Goal: Information Seeking & Learning: Learn about a topic

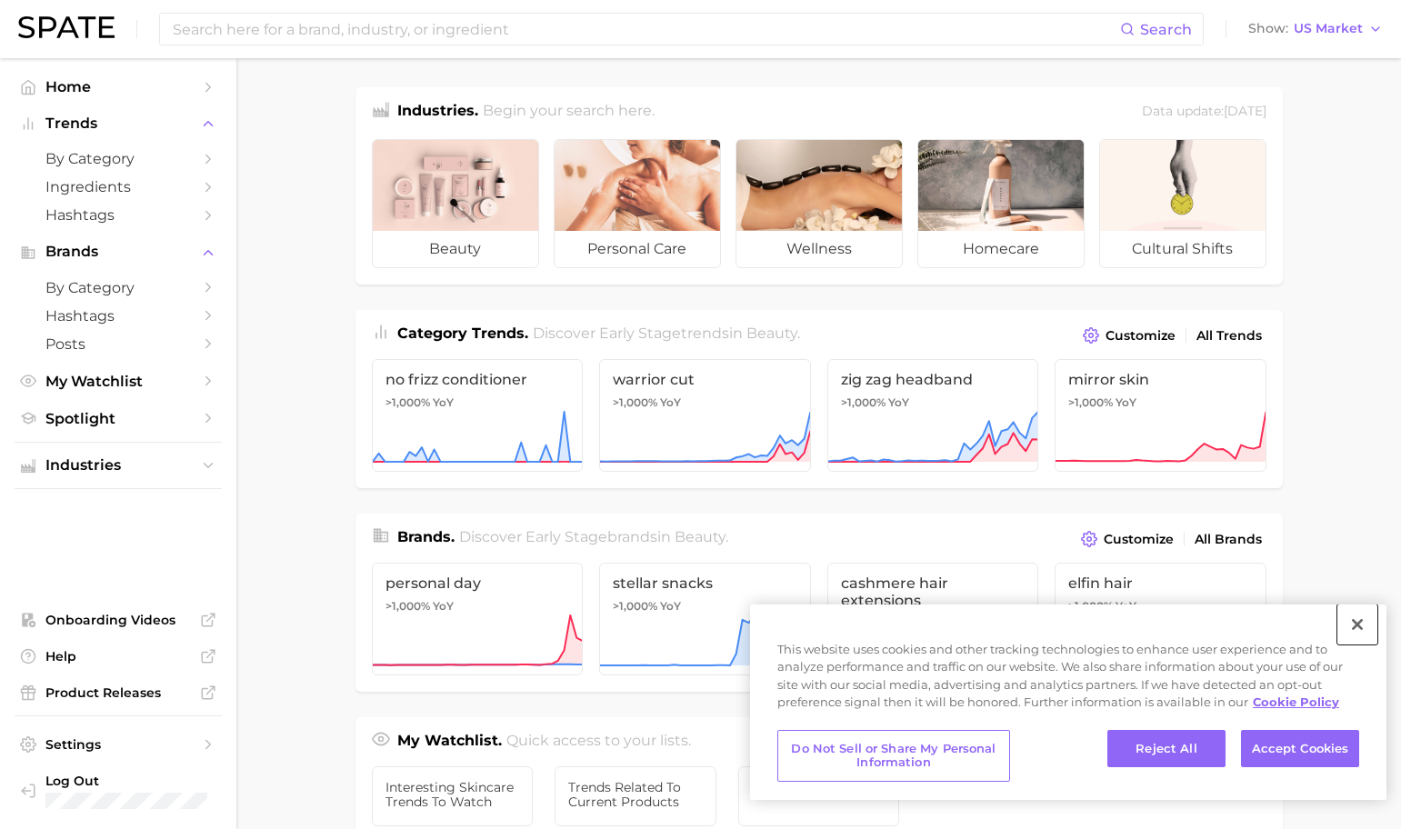
click at [1372, 615] on button "Close" at bounding box center [1357, 625] width 40 height 40
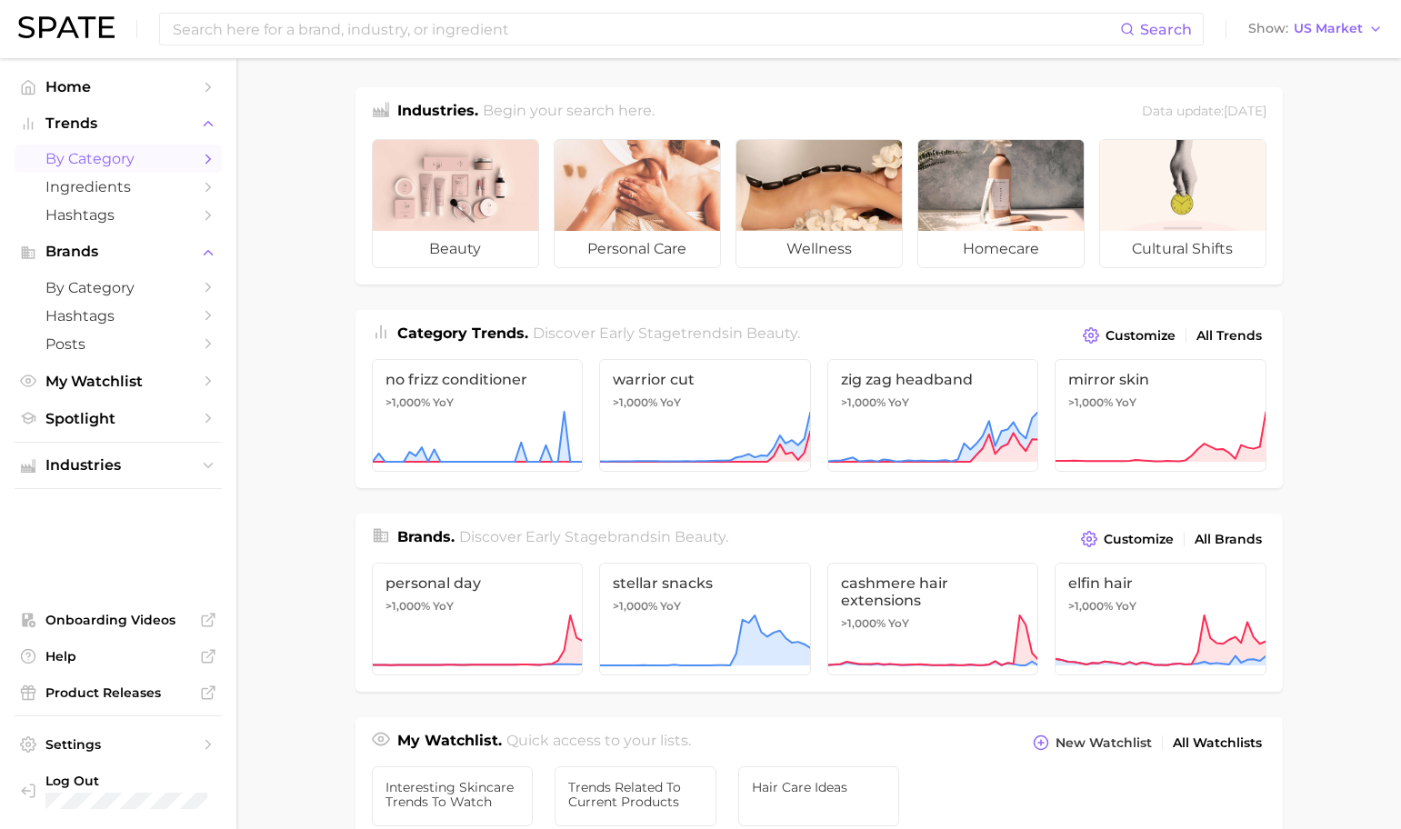
click at [186, 157] on span "by Category" at bounding box center [117, 158] width 145 height 17
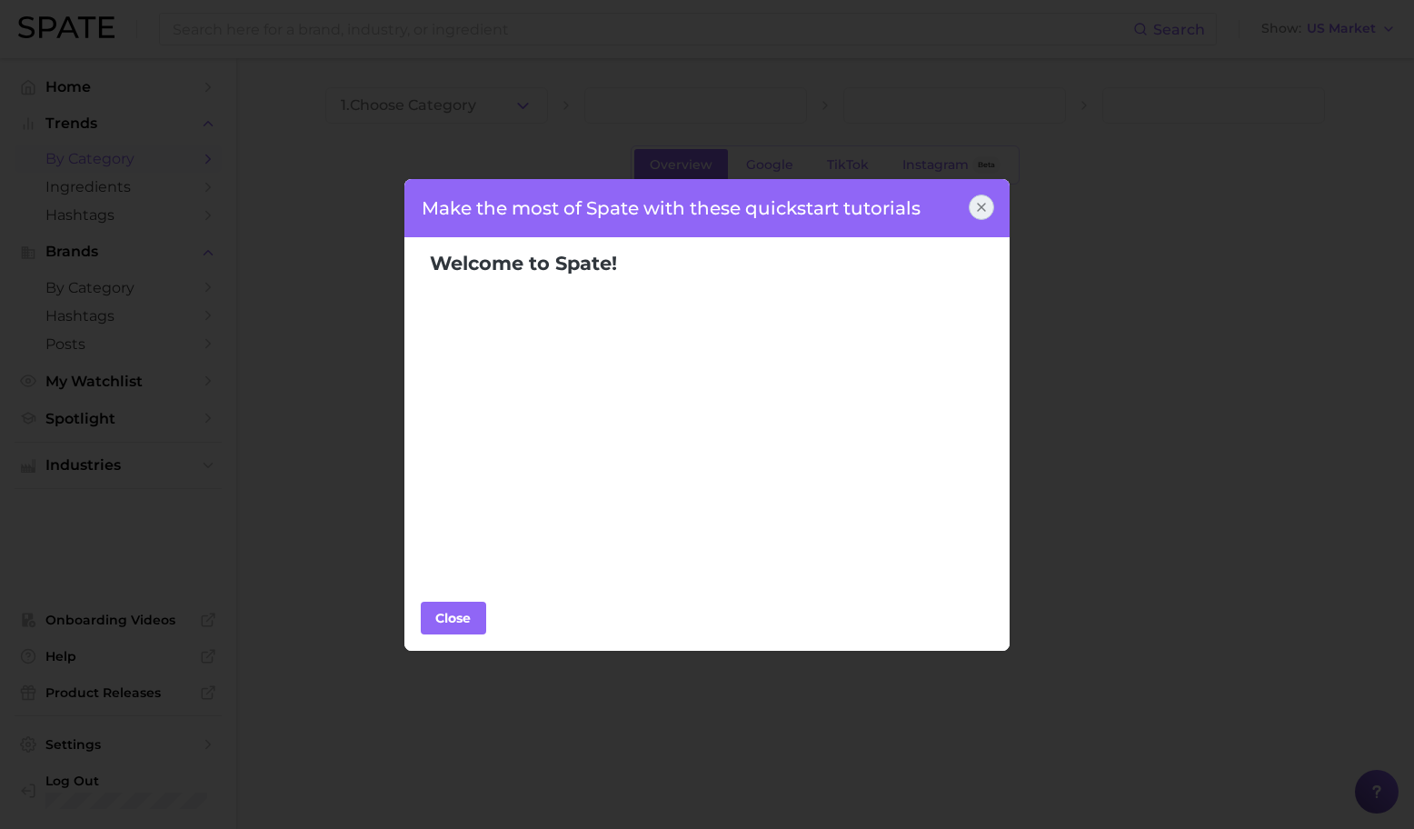
click at [974, 208] on icon at bounding box center [981, 207] width 15 height 15
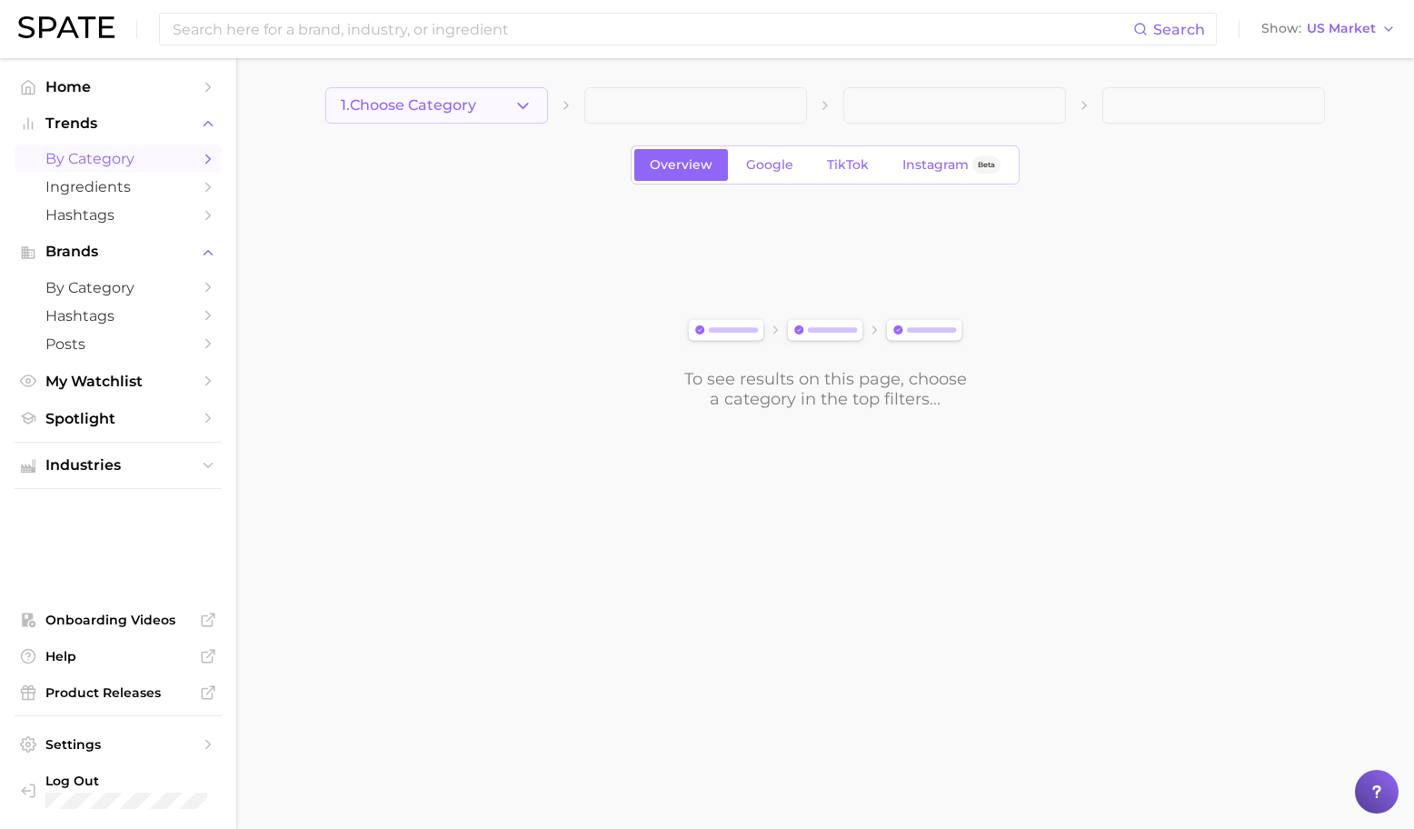
click at [510, 109] on button "1. Choose Category" at bounding box center [436, 105] width 223 height 36
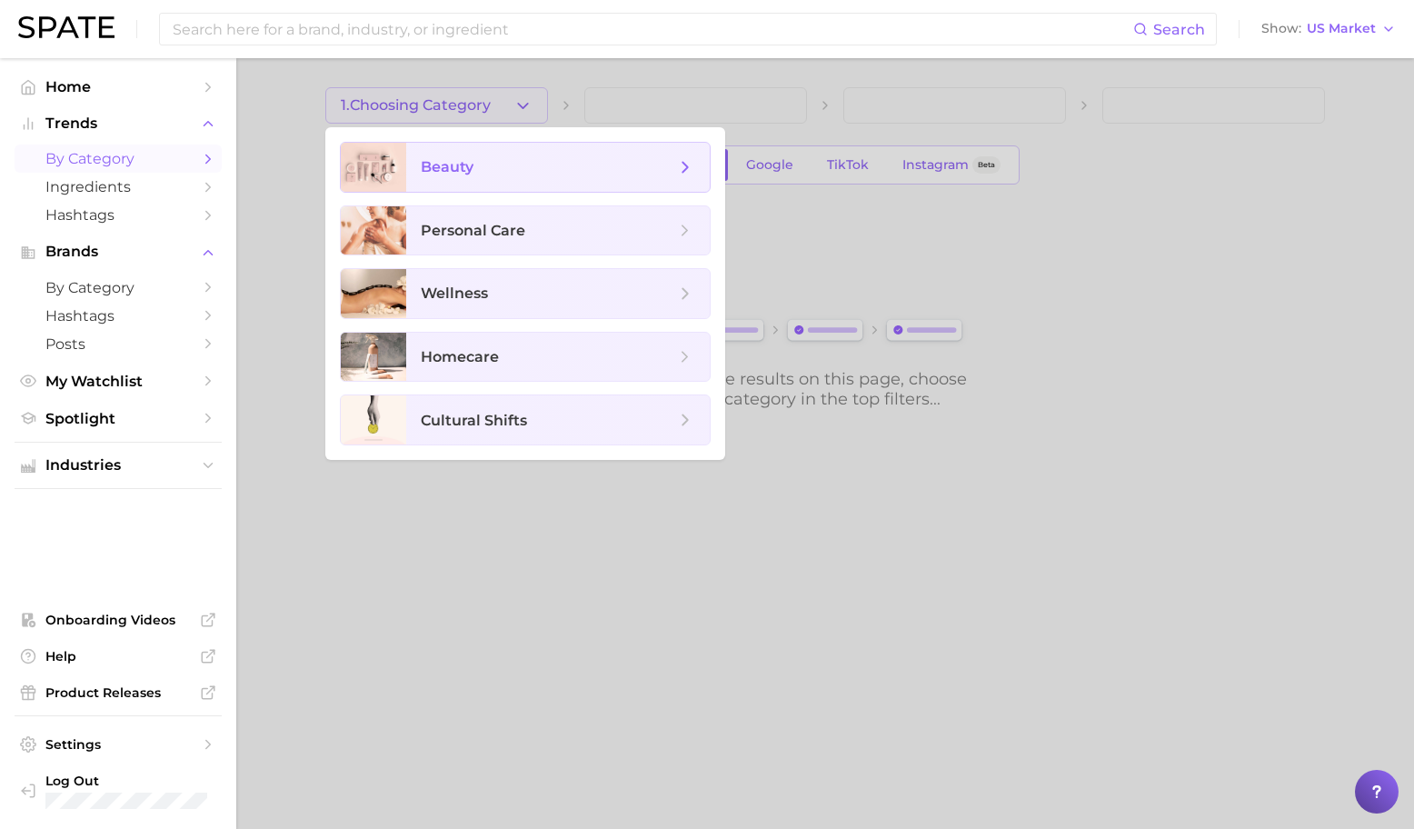
click at [549, 175] on span "beauty" at bounding box center [548, 167] width 255 height 20
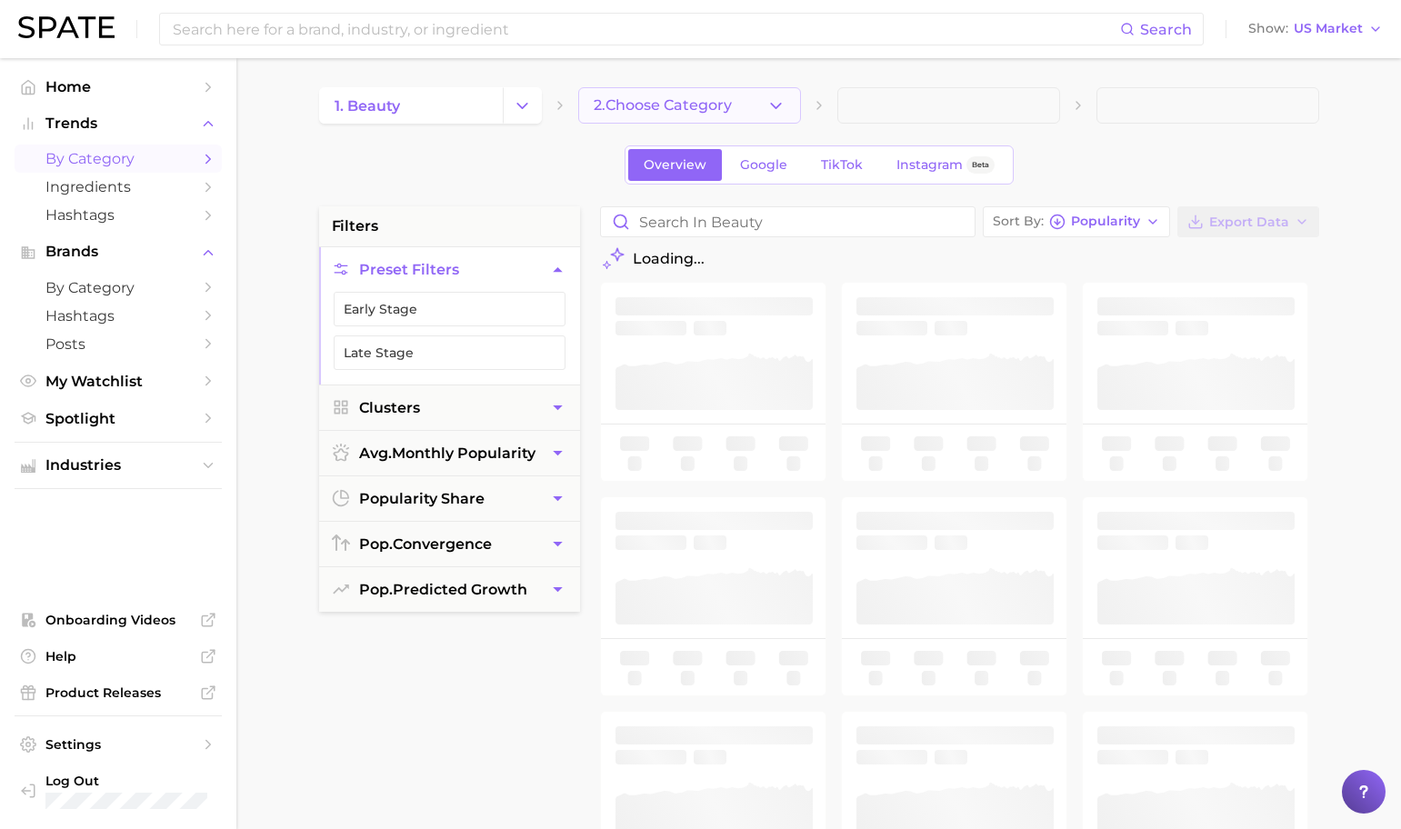
click at [653, 105] on span "2. Choose Category" at bounding box center [663, 105] width 138 height 16
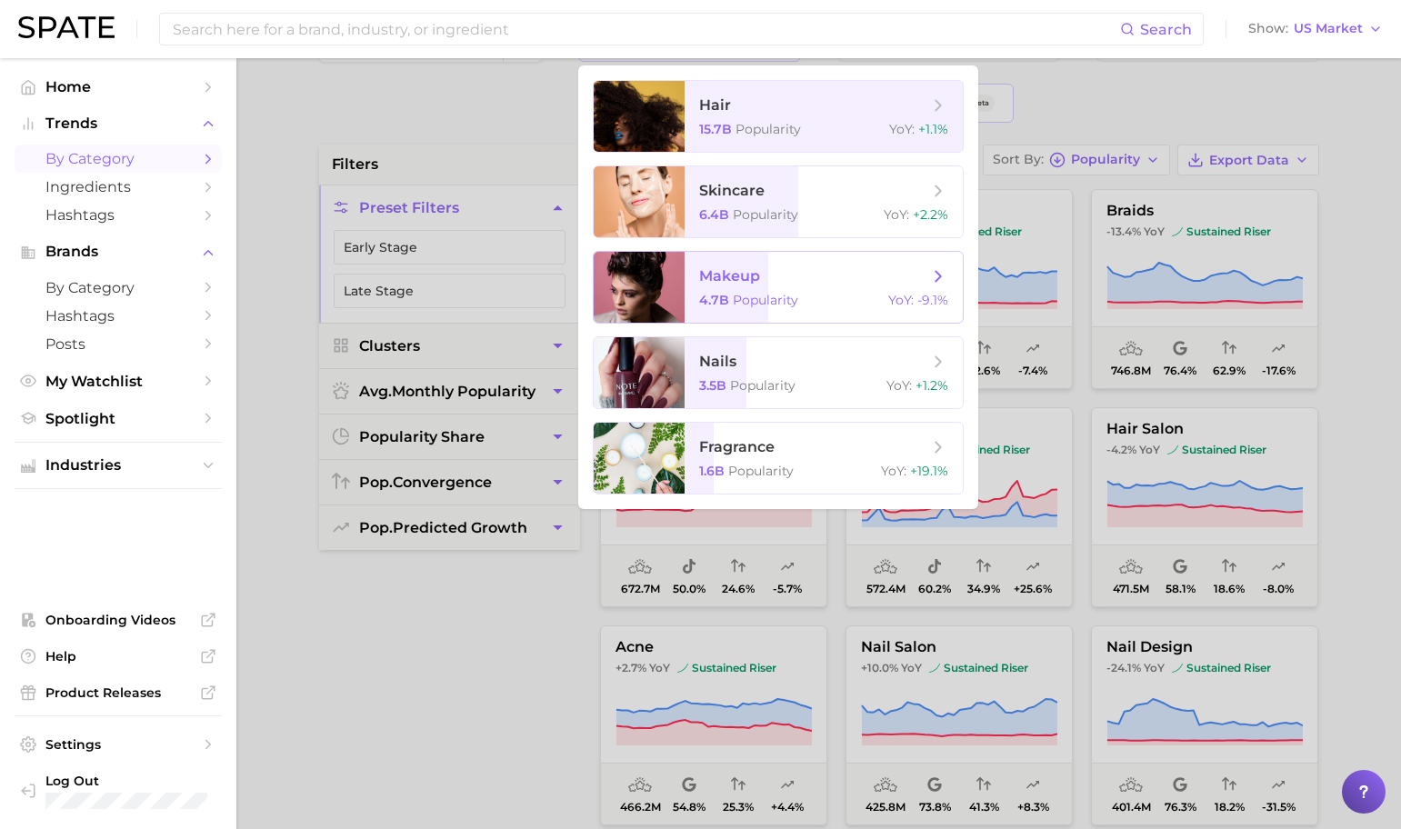
scroll to position [160, 0]
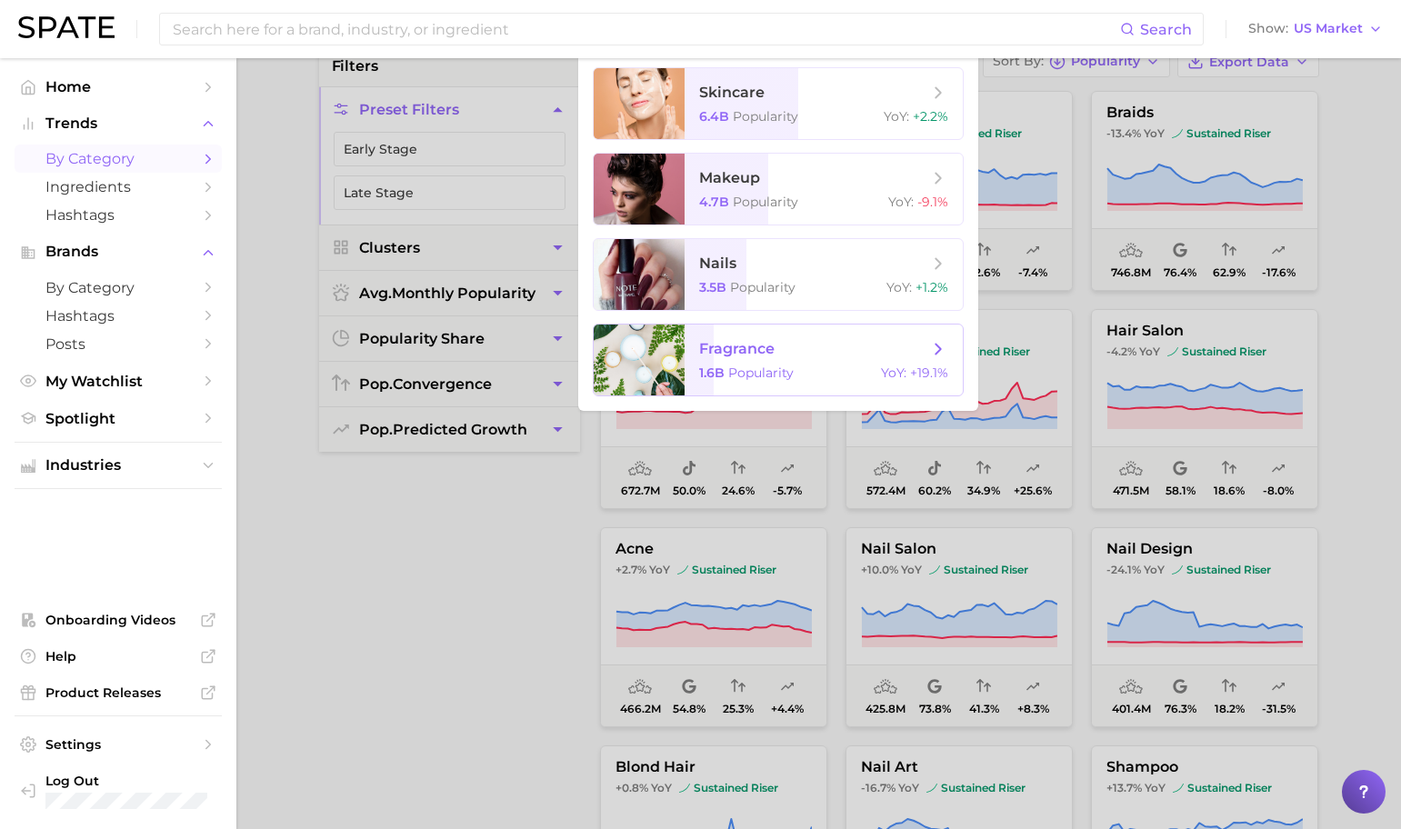
click at [779, 352] on span "fragrance" at bounding box center [813, 349] width 229 height 20
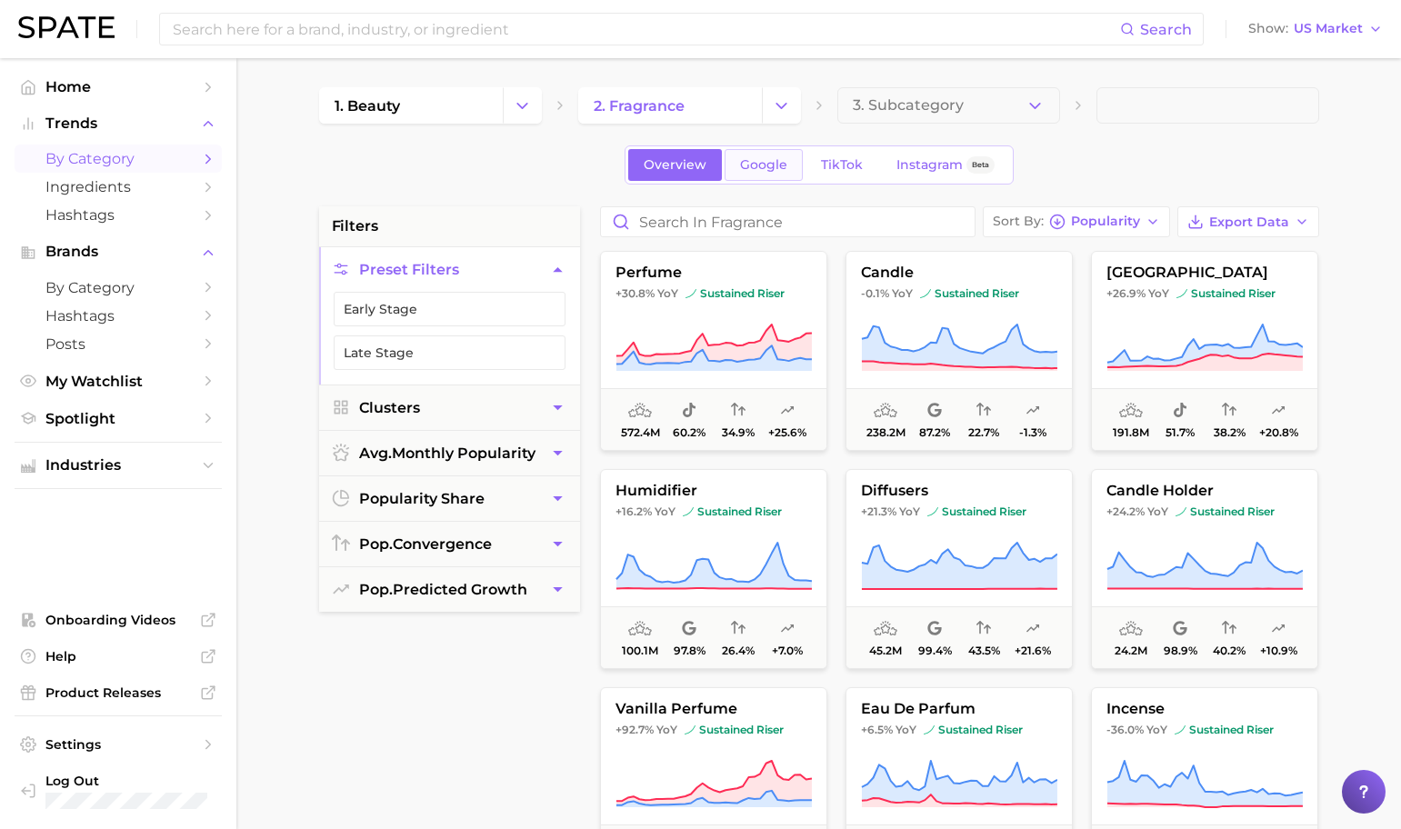
click at [771, 177] on link "Google" at bounding box center [764, 165] width 78 height 32
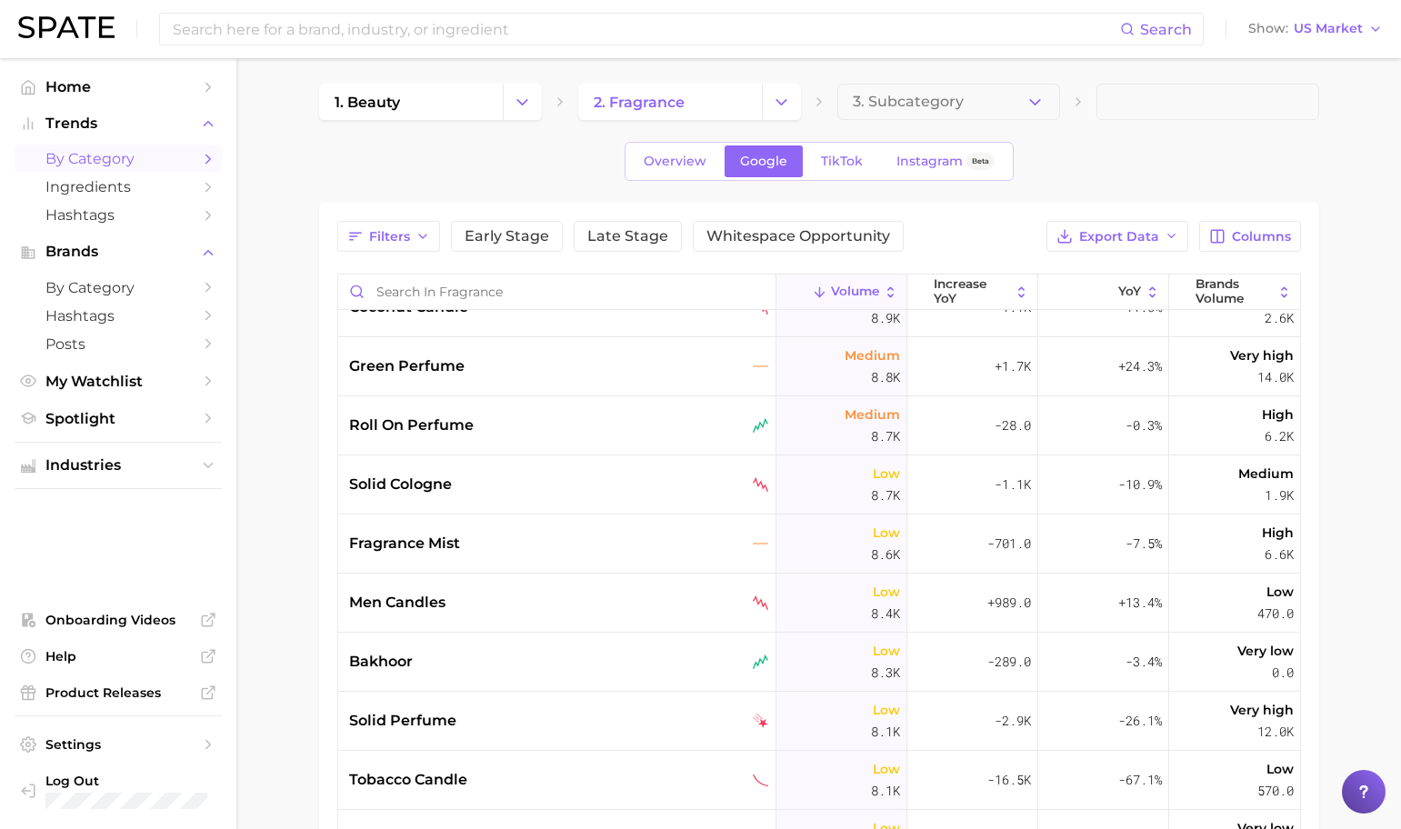
scroll to position [6716, 0]
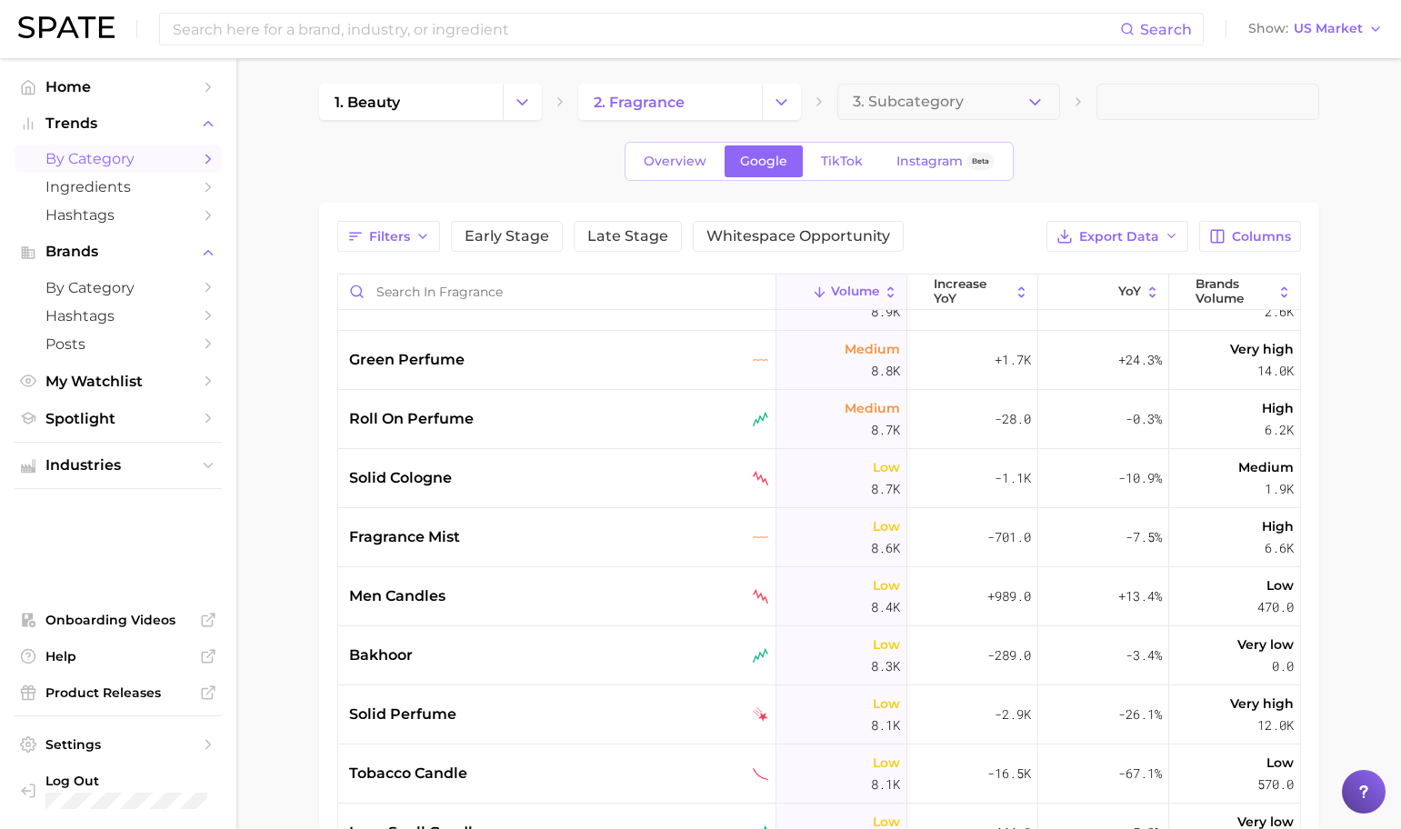
click at [292, 395] on main "1. beauty 2. fragrance 3. Subcategory Overview Google TikTok Instagram Beta Fil…" at bounding box center [818, 633] width 1164 height 1157
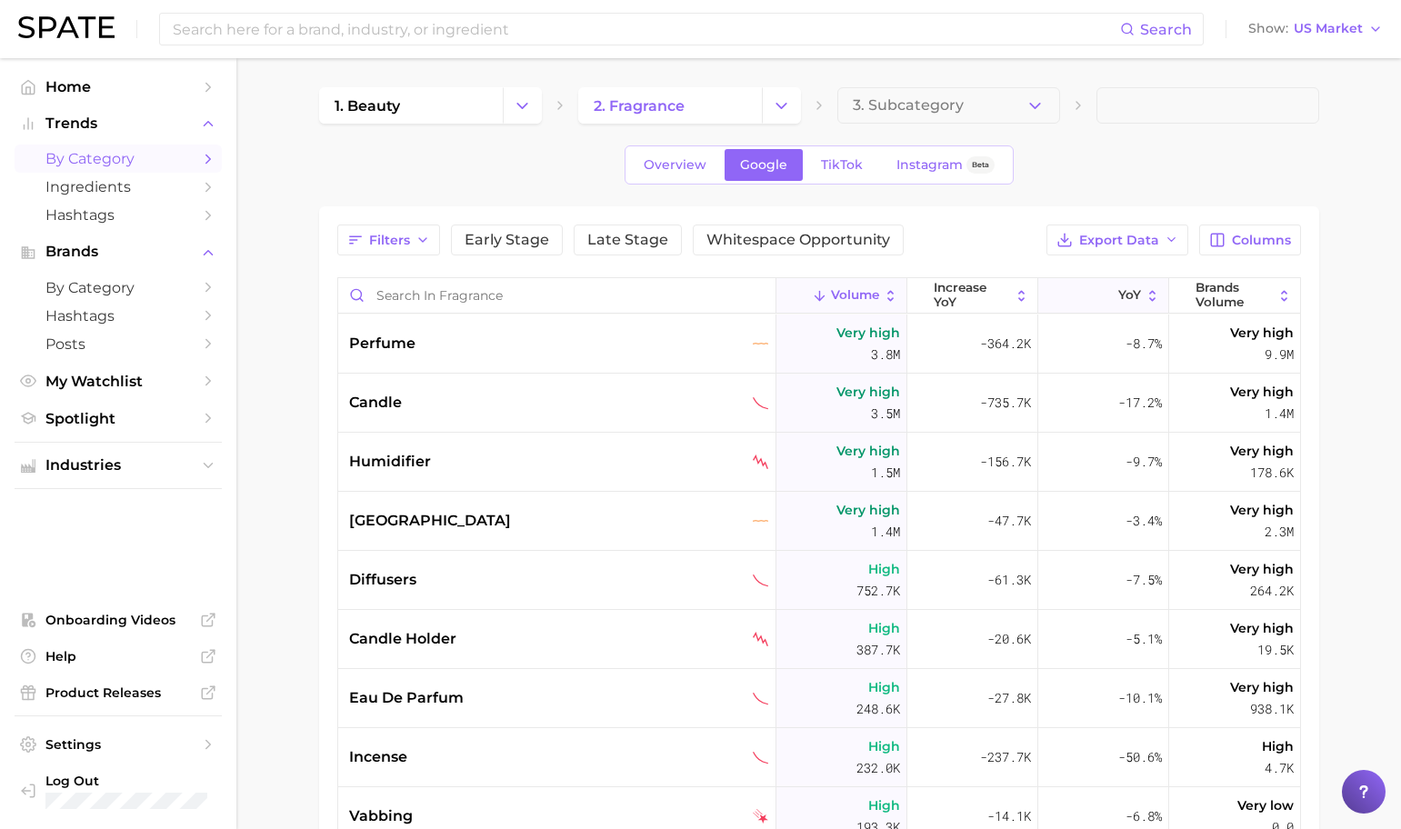
click at [1099, 301] on icon at bounding box center [1106, 295] width 15 height 15
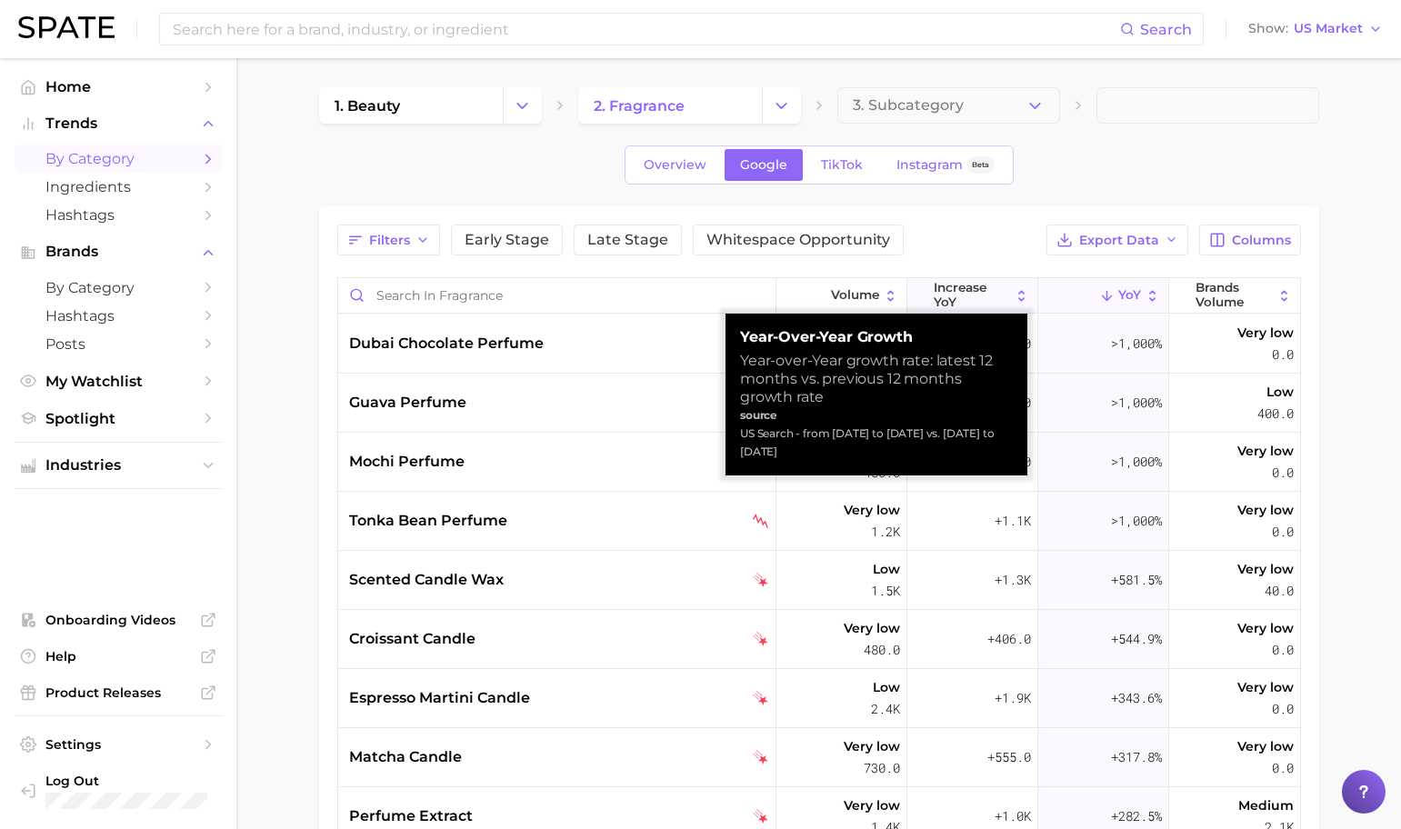
click at [966, 299] on span "increase YoY" at bounding box center [972, 295] width 76 height 28
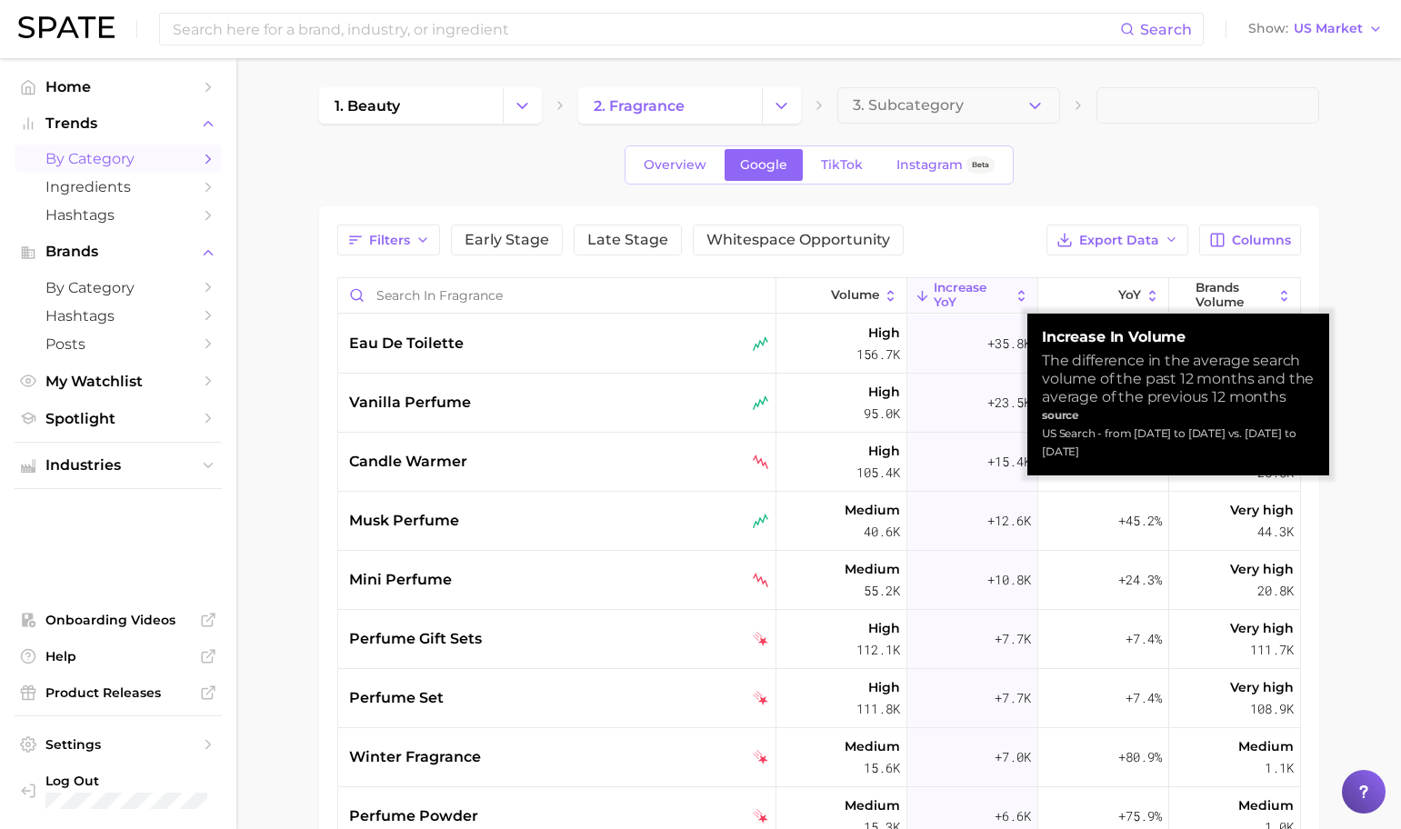
click at [967, 298] on span "increase YoY" at bounding box center [972, 295] width 76 height 28
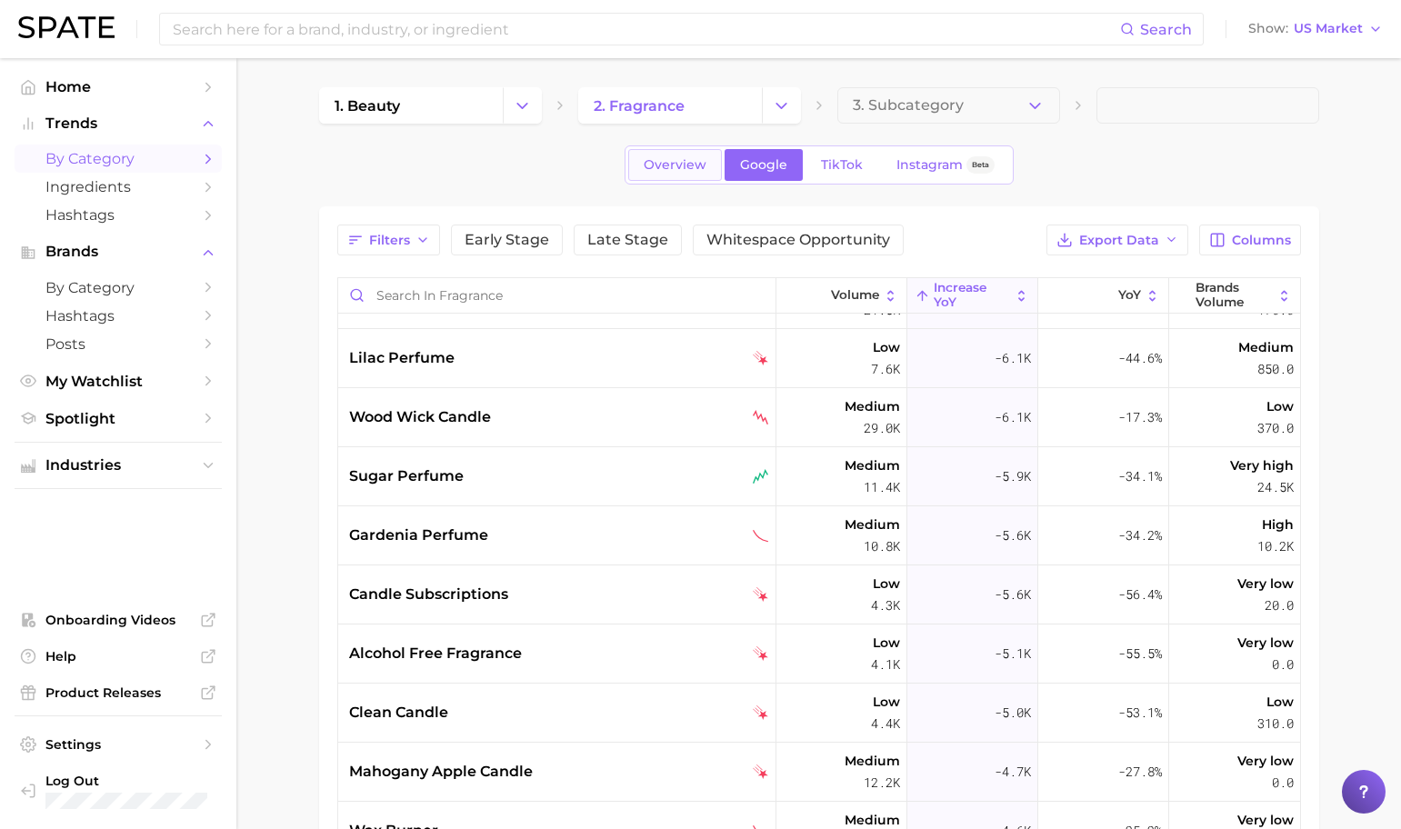
click at [676, 160] on span "Overview" at bounding box center [675, 164] width 63 height 15
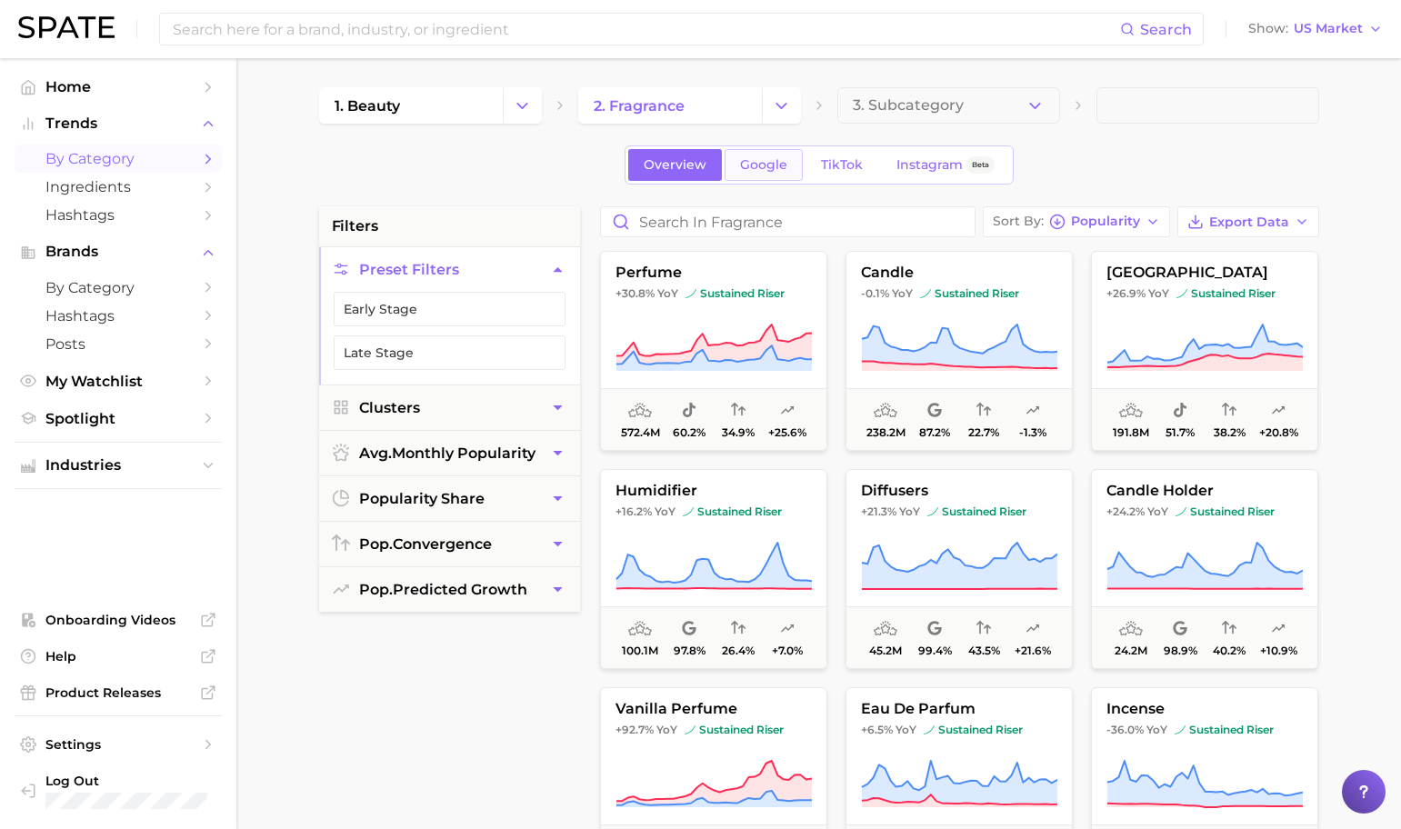
click at [775, 161] on span "Google" at bounding box center [763, 164] width 47 height 15
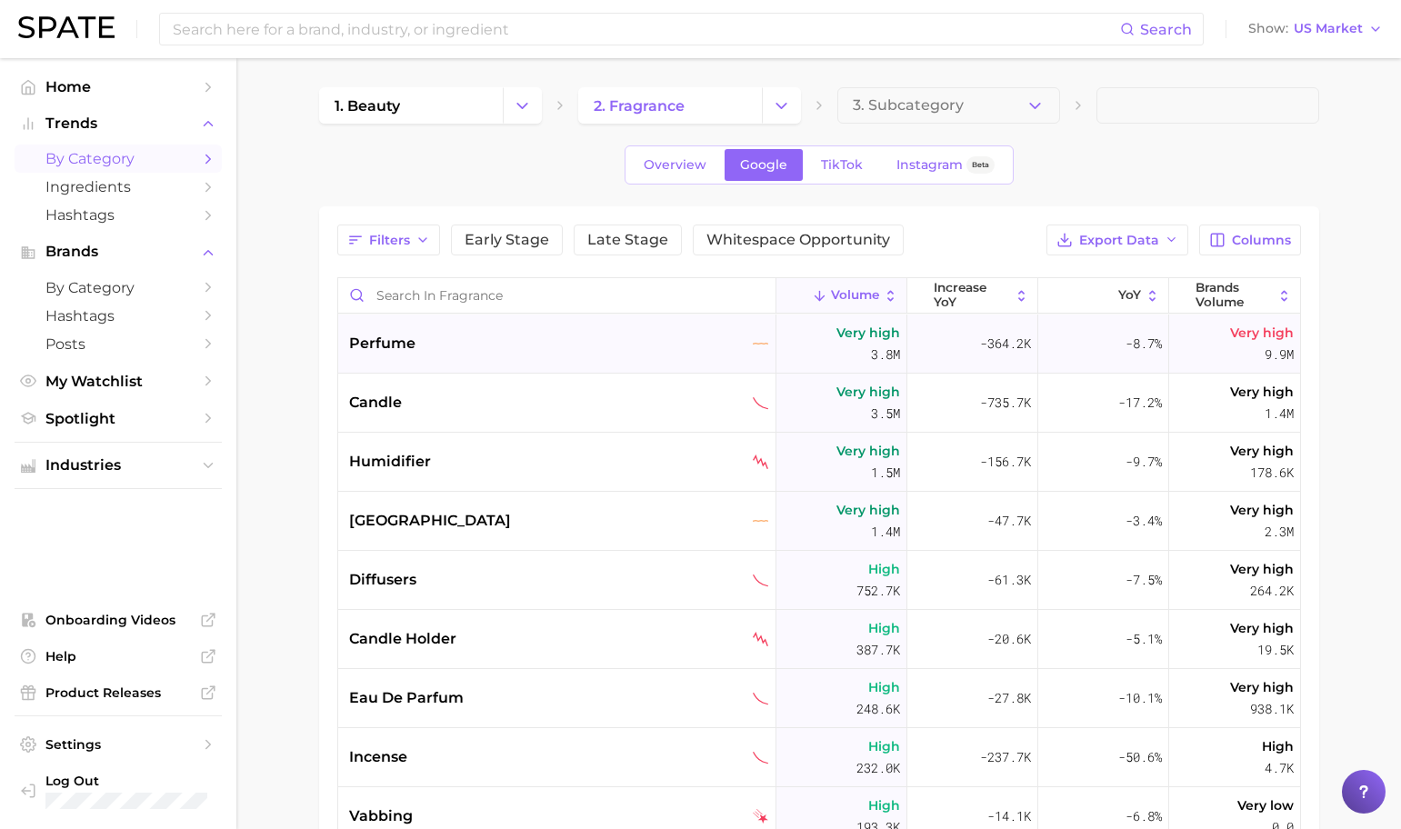
click at [513, 336] on div "perfume" at bounding box center [559, 344] width 420 height 22
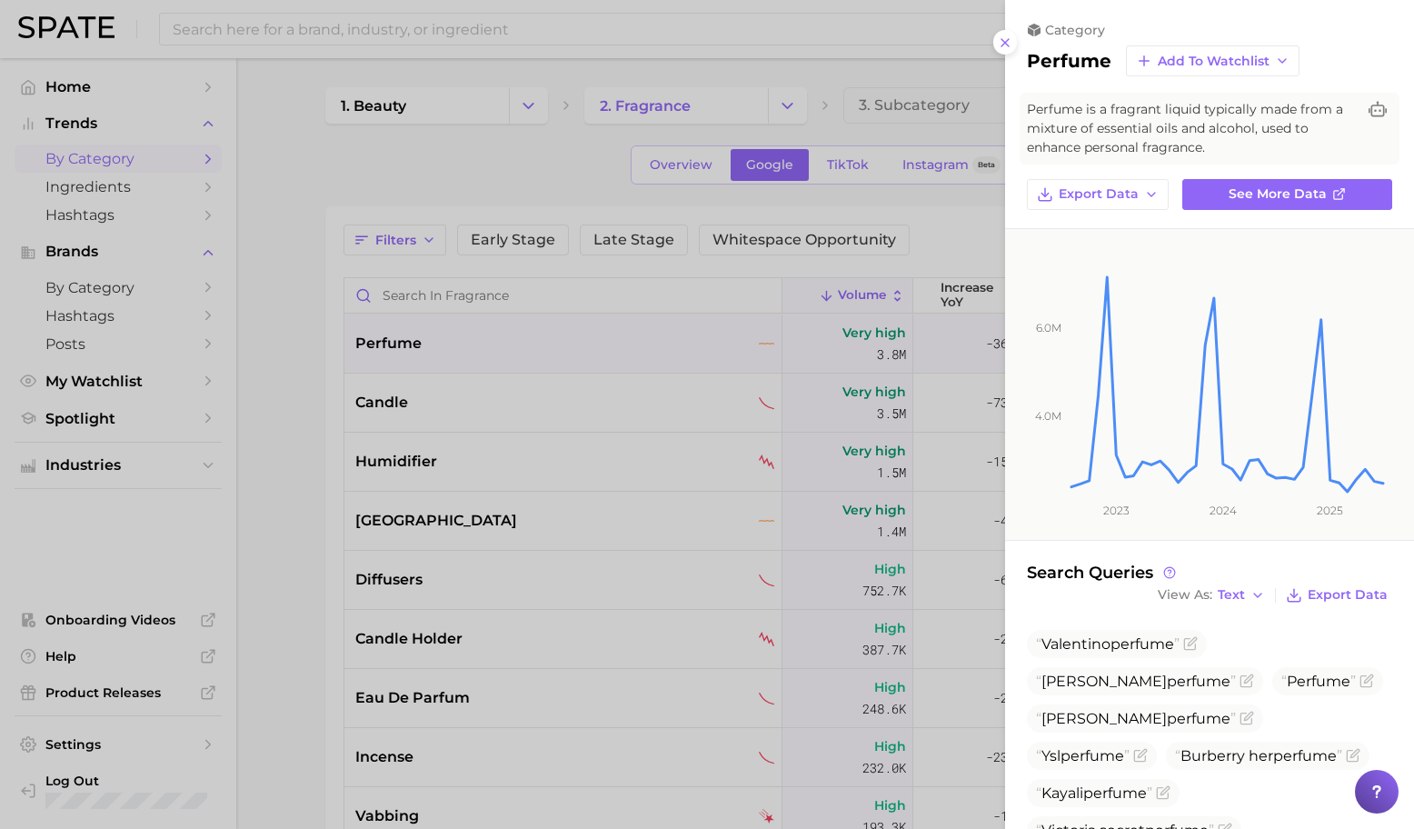
click at [1010, 41] on icon at bounding box center [1005, 42] width 15 height 15
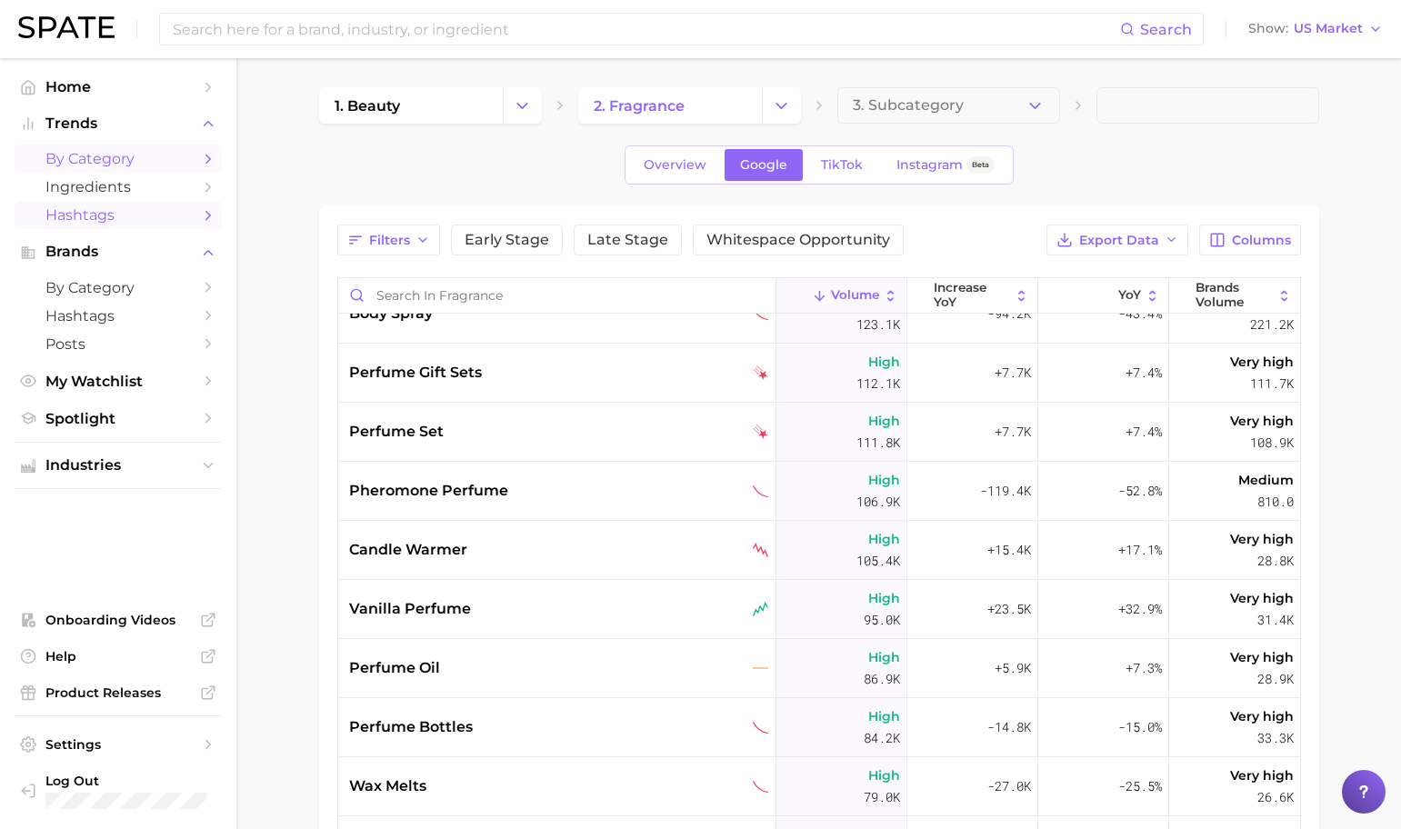
scroll to position [765, 0]
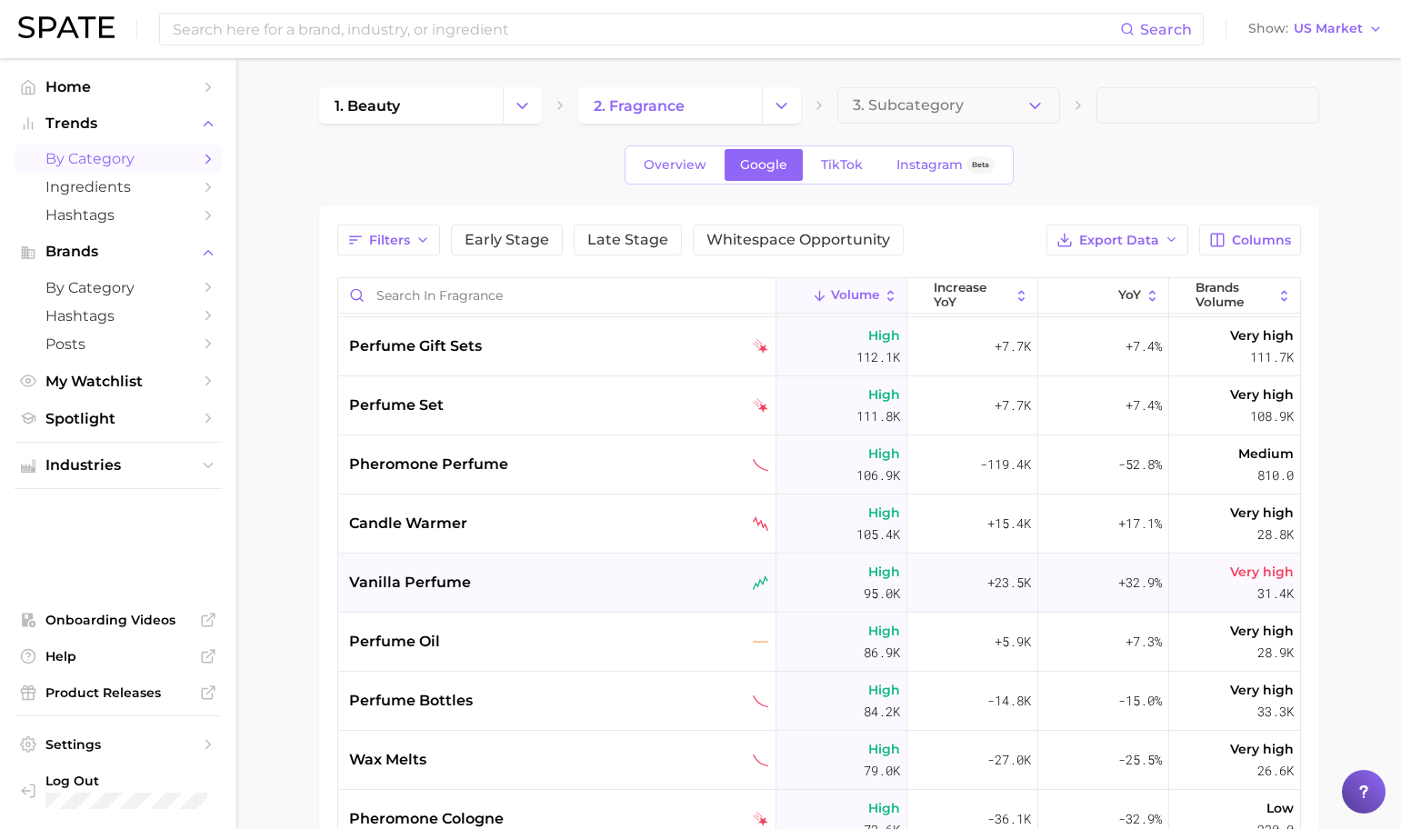
click at [475, 585] on div "vanilla perfume" at bounding box center [559, 583] width 420 height 22
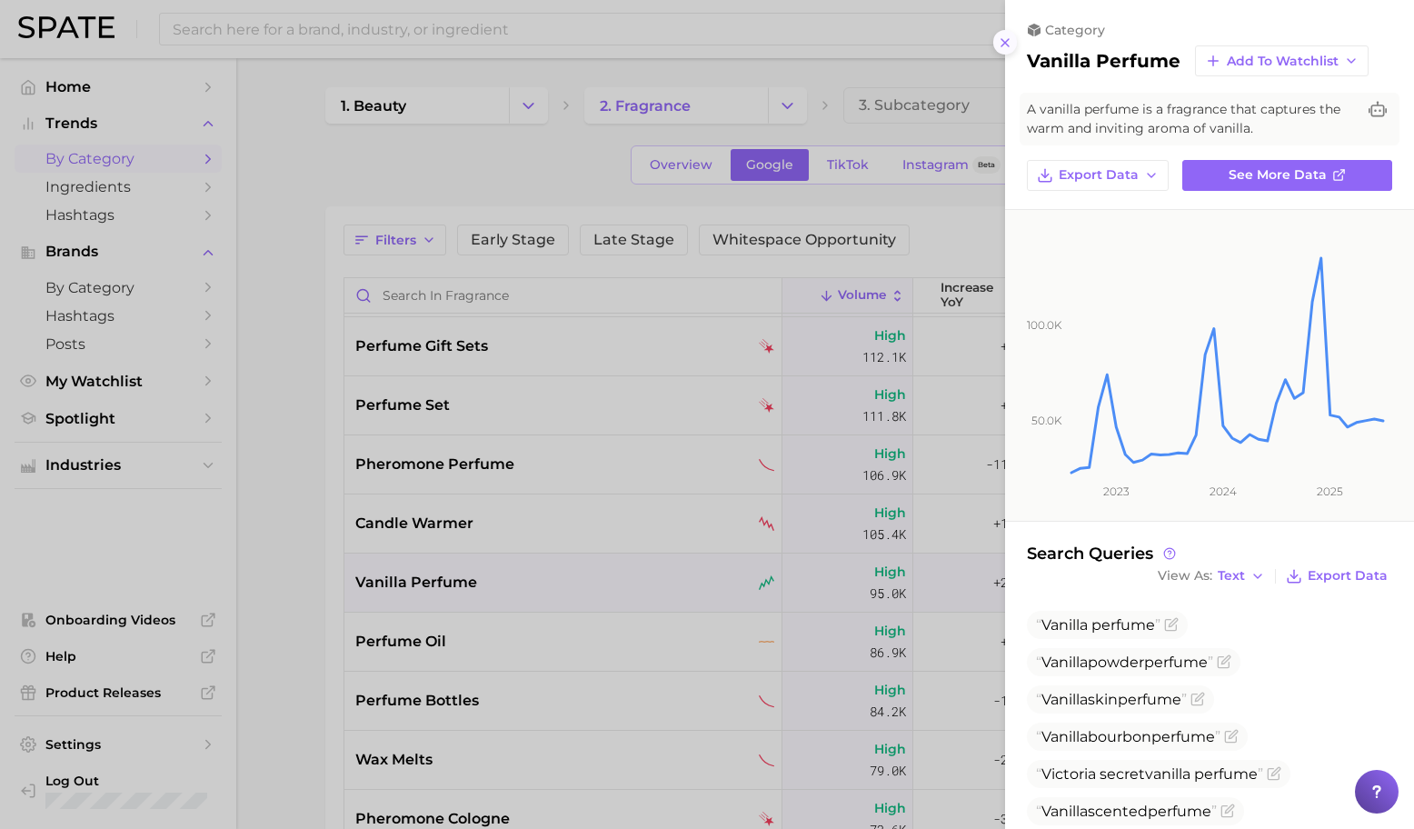
click at [1008, 47] on icon at bounding box center [1005, 42] width 15 height 15
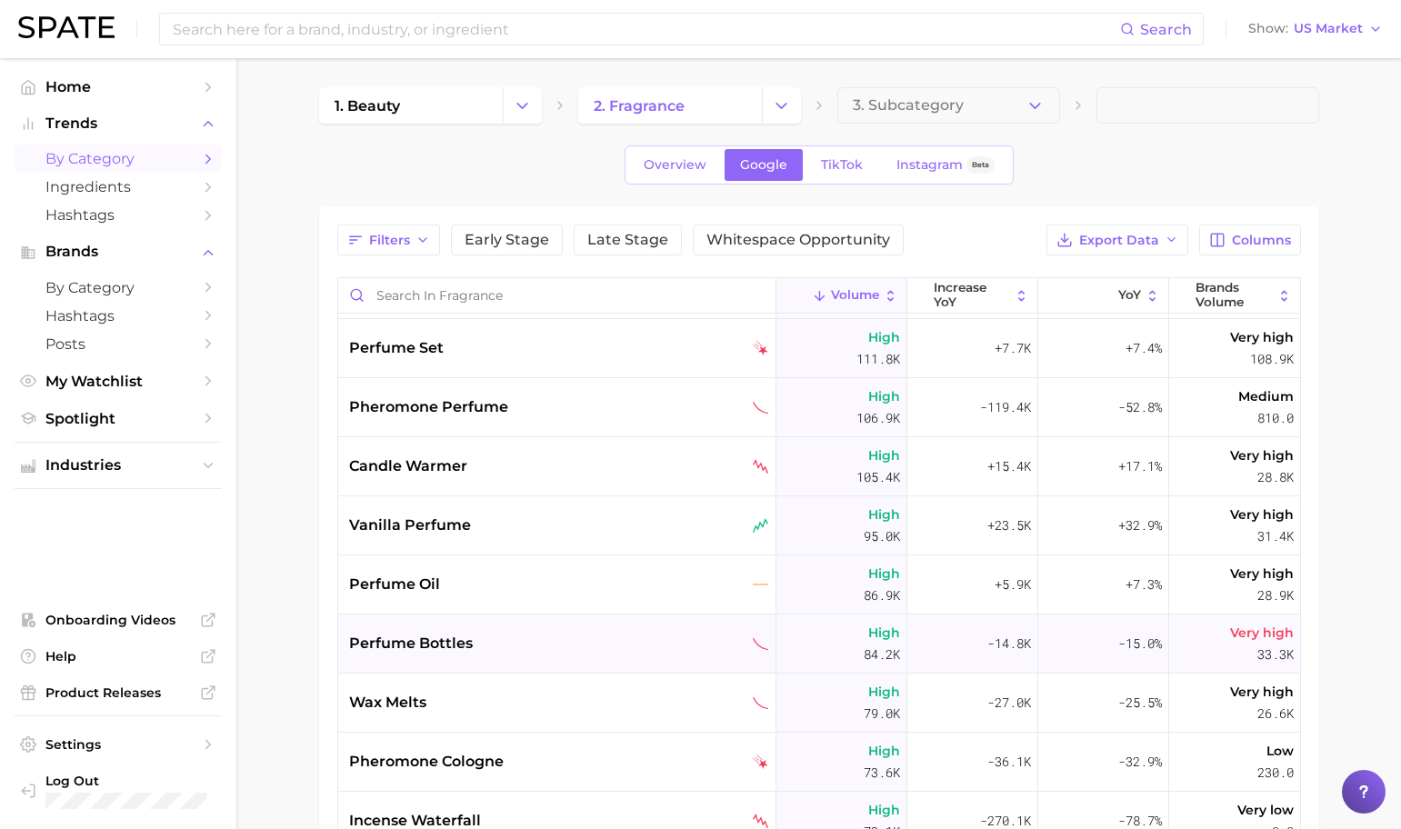
scroll to position [826, 0]
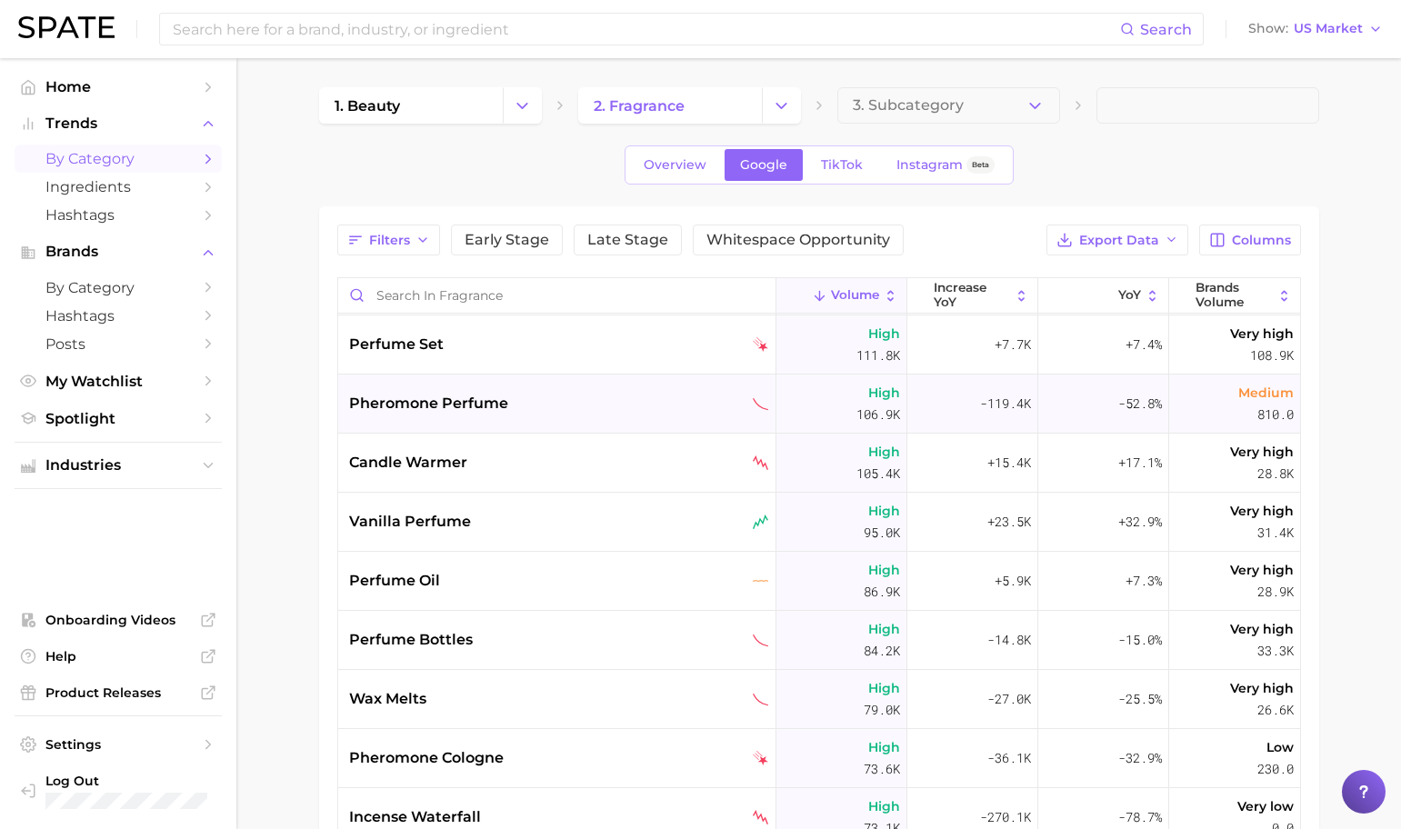
click at [655, 415] on div "pheromone perfume" at bounding box center [557, 404] width 438 height 59
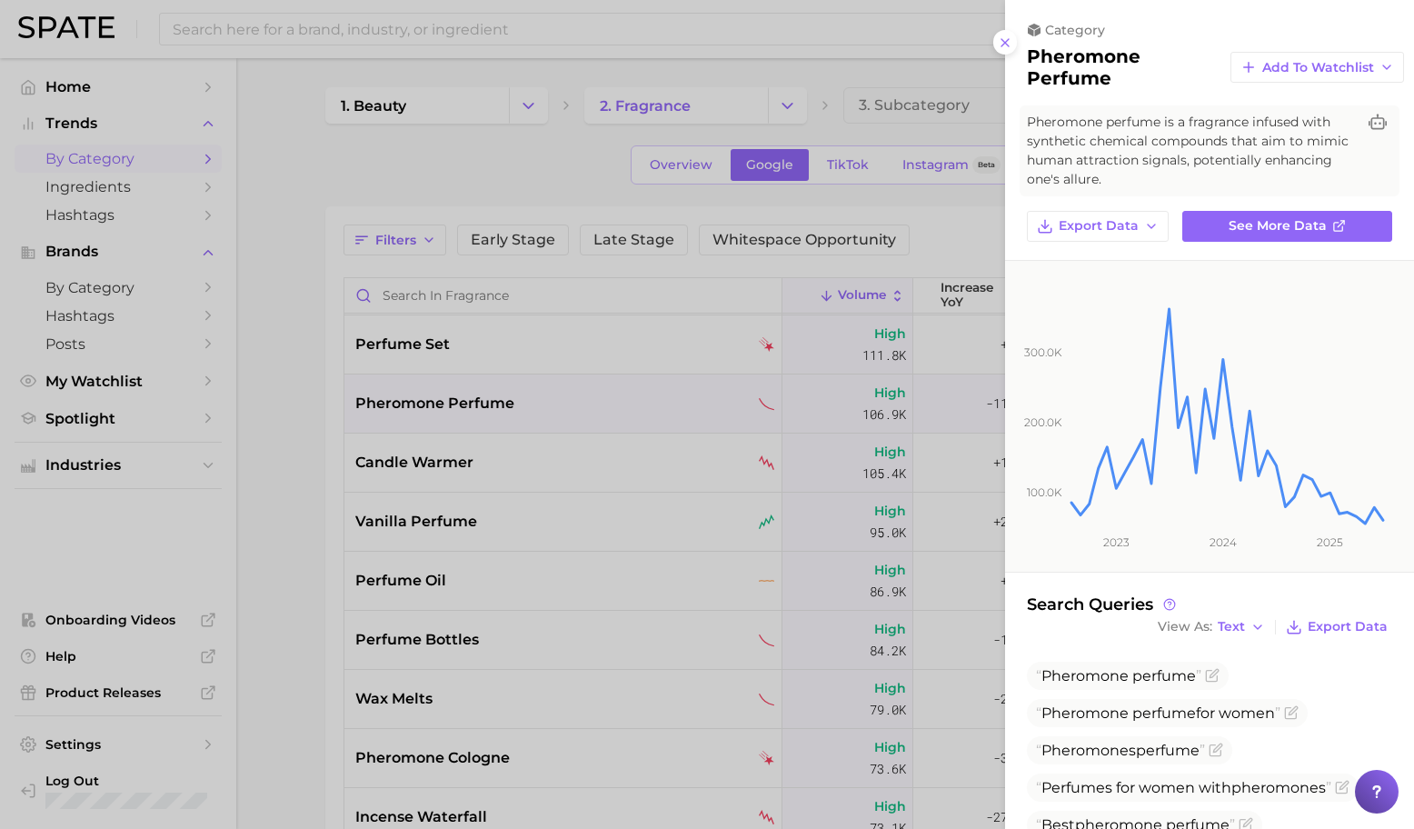
click at [676, 507] on div at bounding box center [707, 414] width 1414 height 829
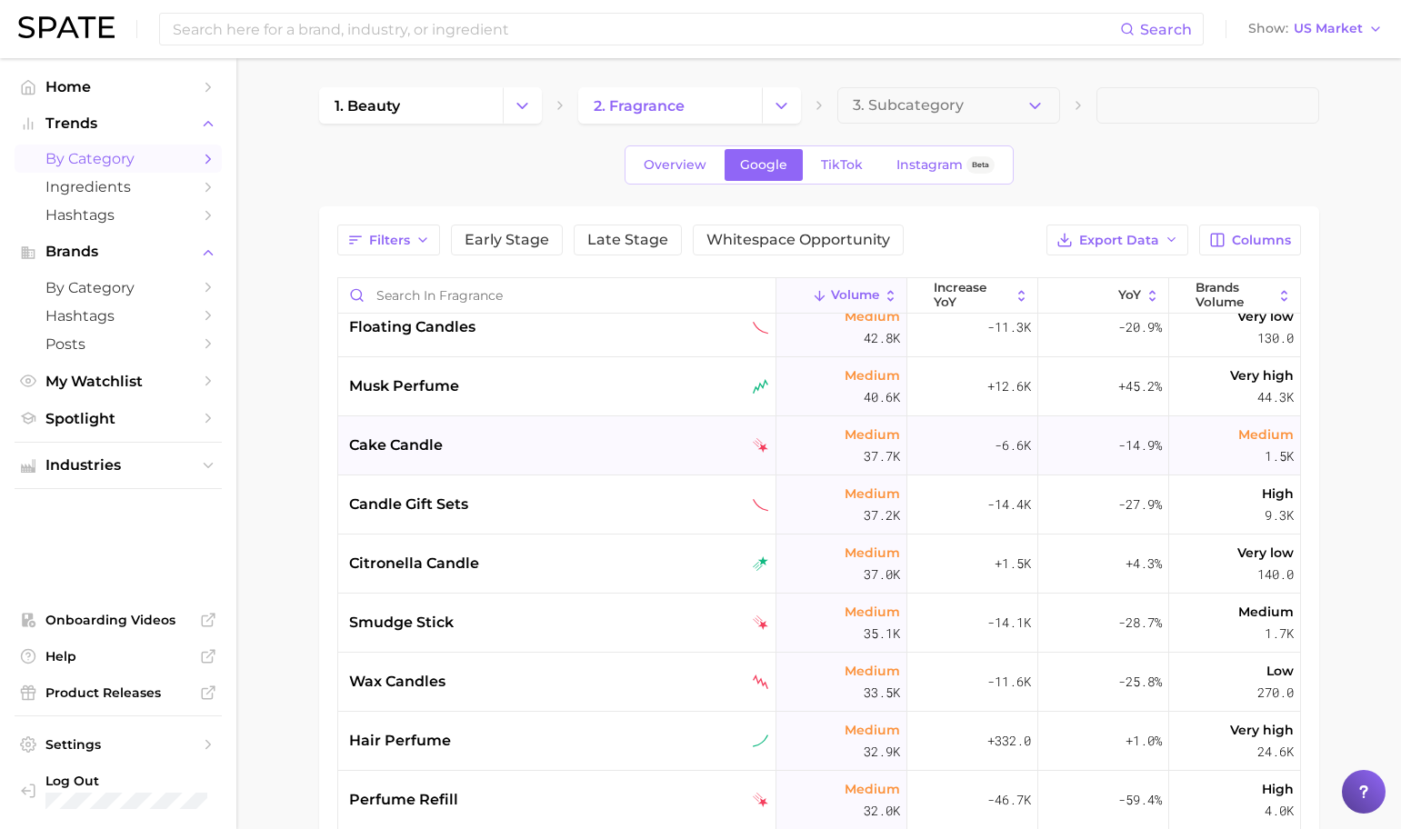
scroll to position [2028, 0]
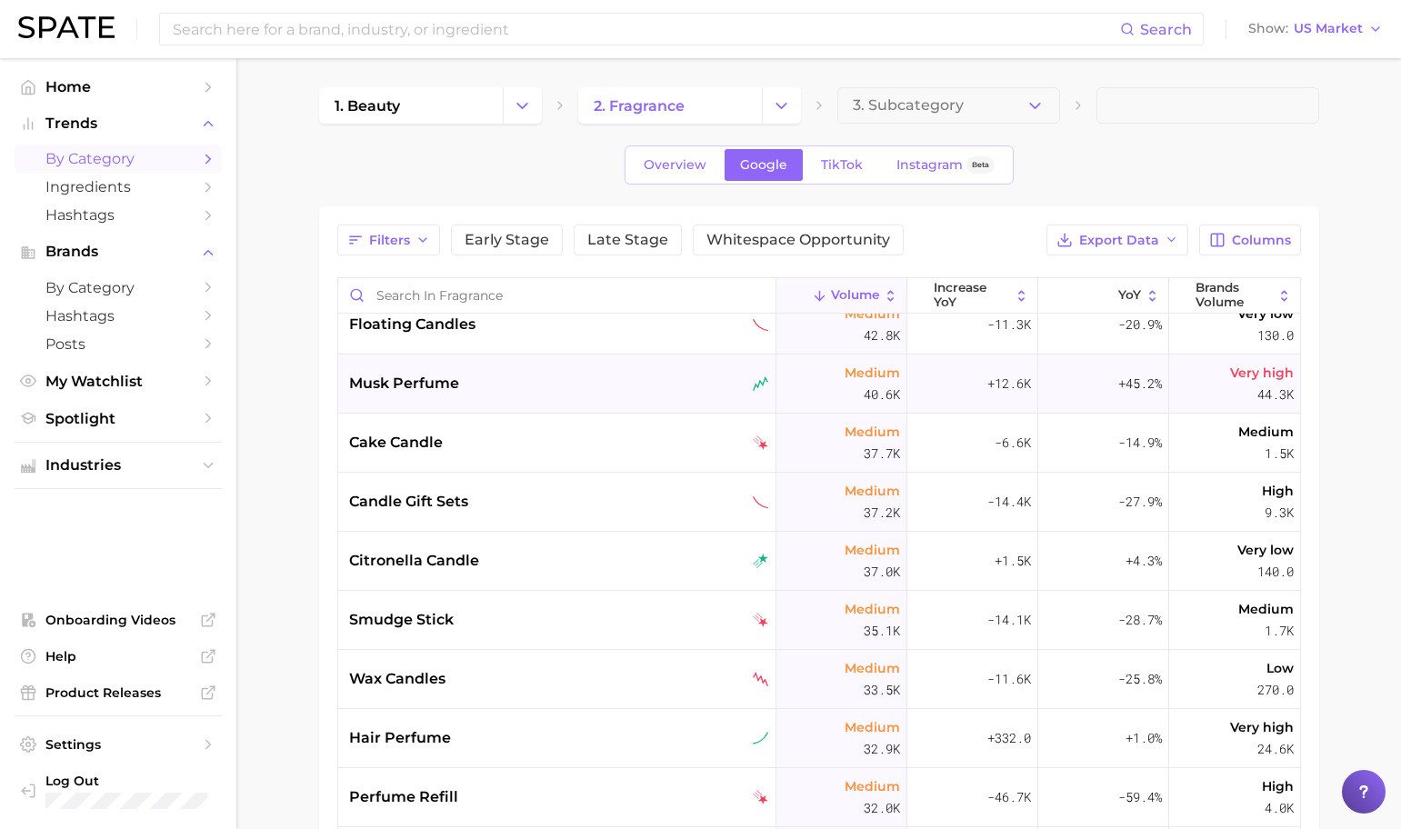
click at [638, 394] on div "musk perfume" at bounding box center [559, 384] width 420 height 22
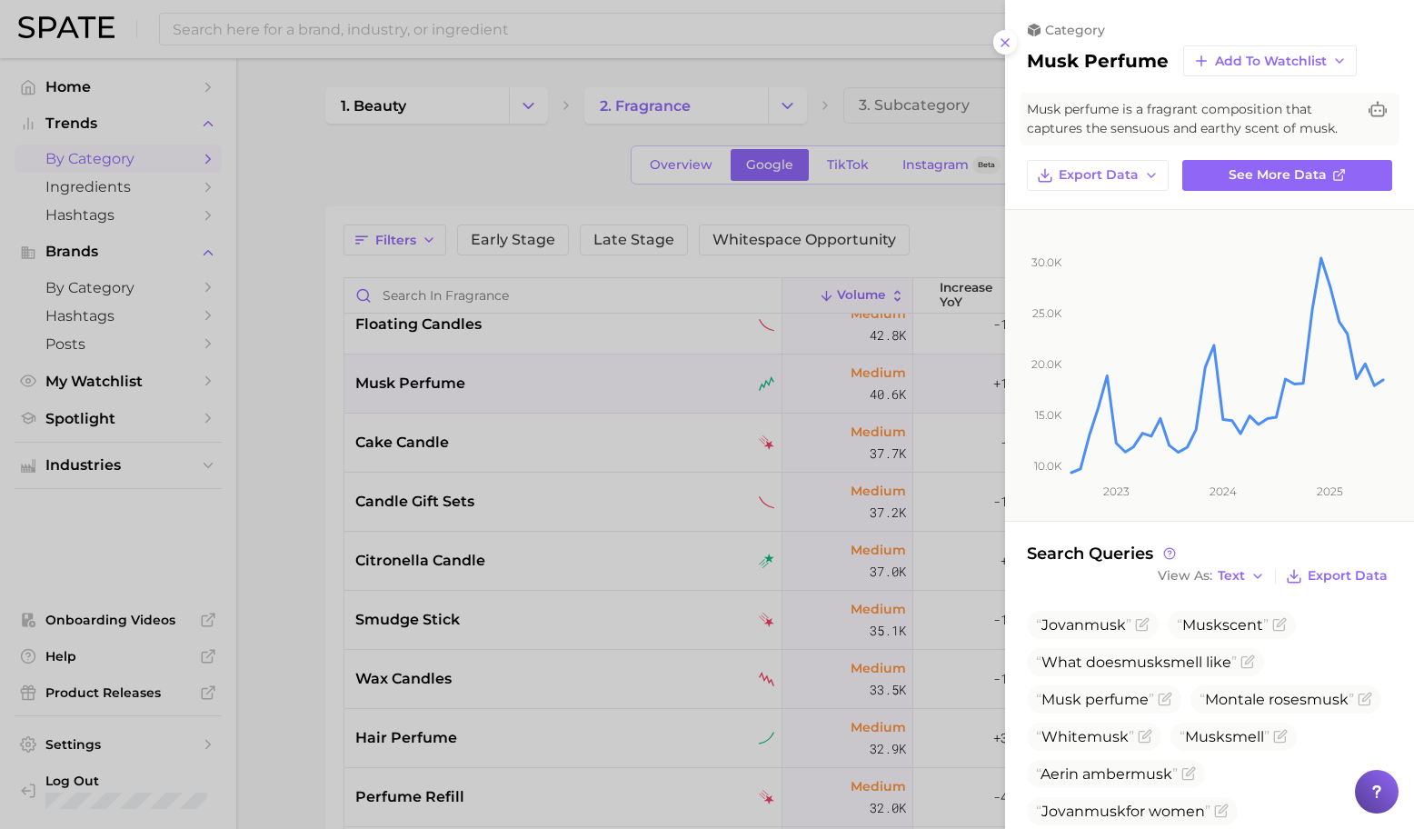
click at [597, 492] on div at bounding box center [707, 414] width 1414 height 829
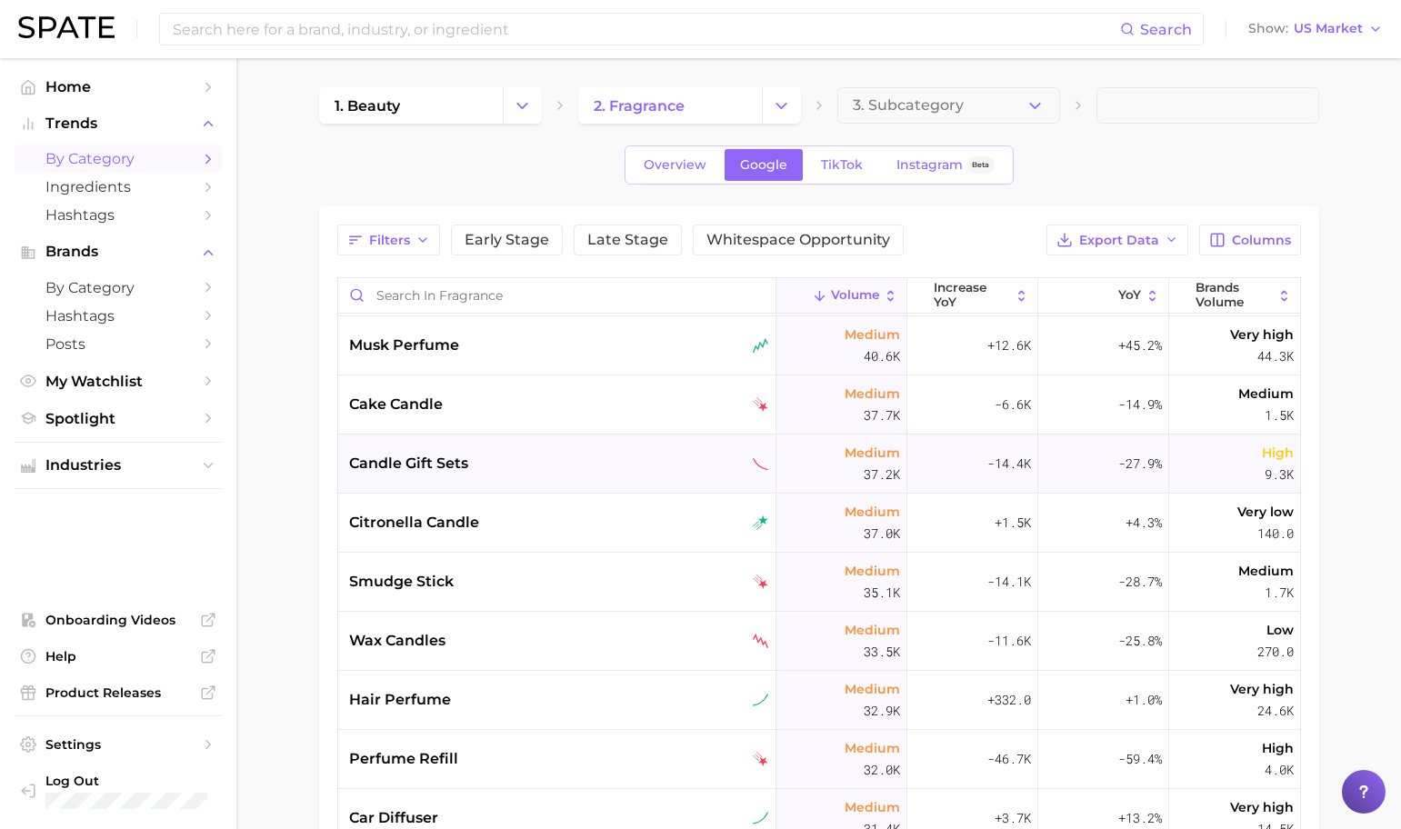
scroll to position [2069, 0]
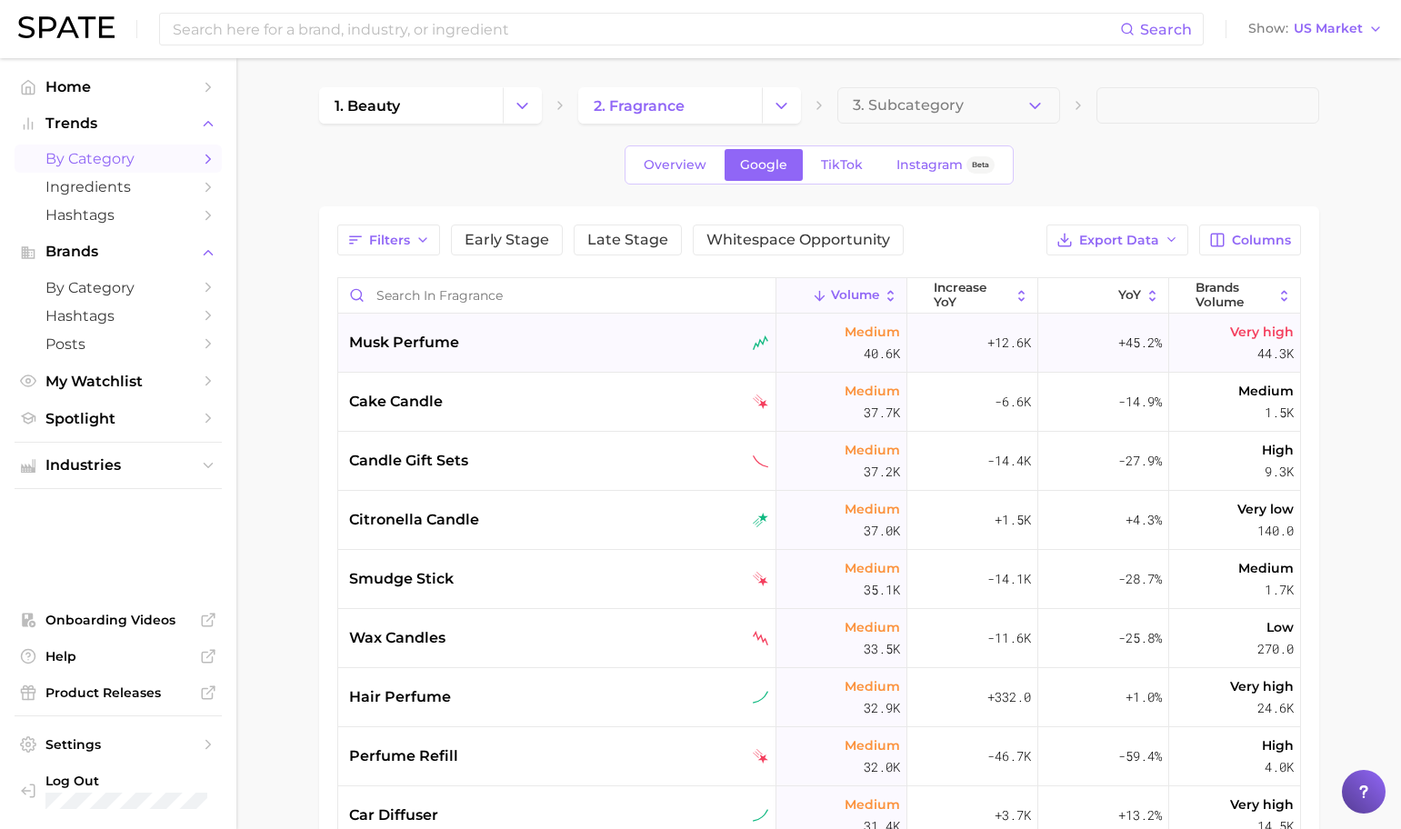
click at [522, 343] on div "musk perfume" at bounding box center [559, 343] width 420 height 22
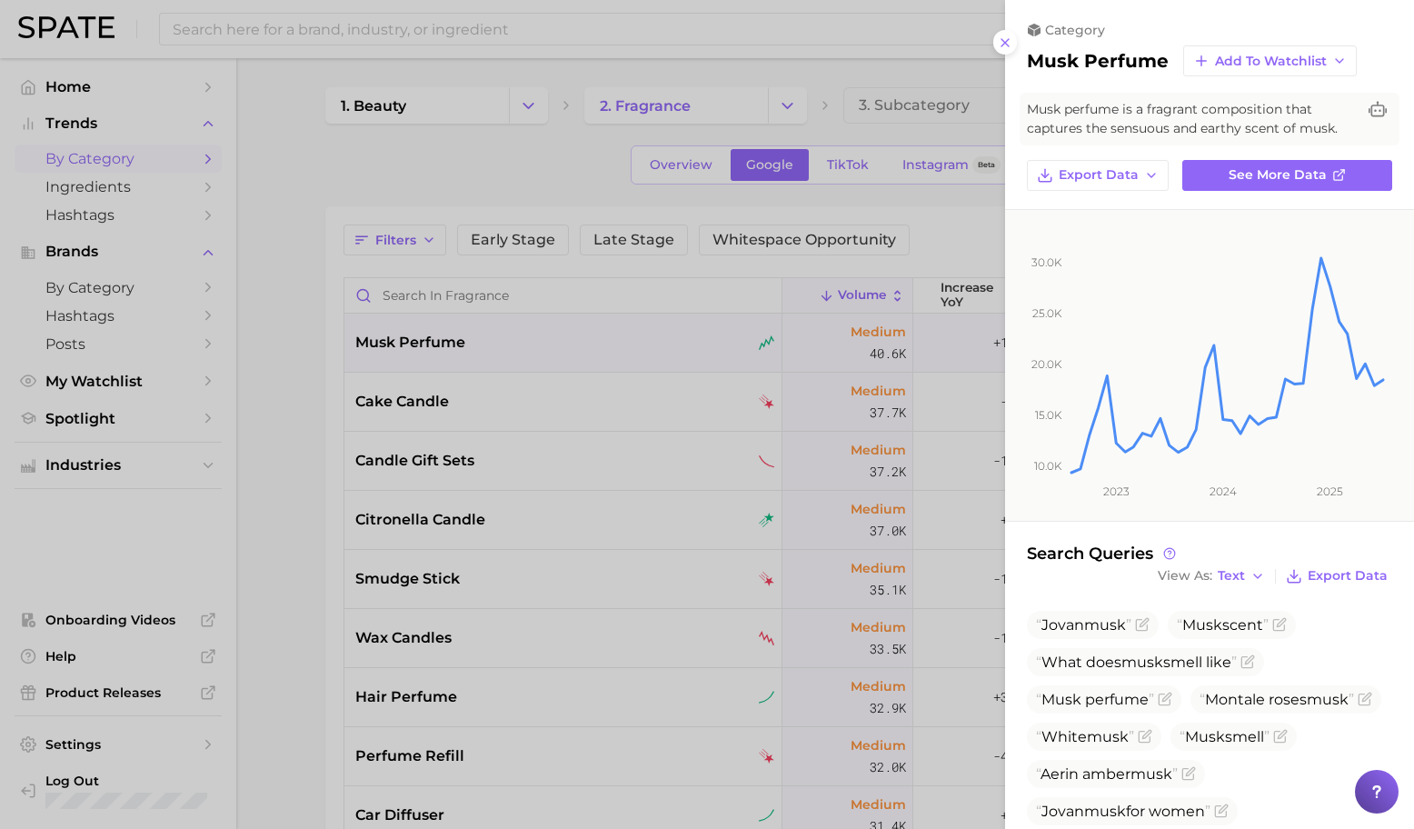
click at [605, 532] on div at bounding box center [707, 414] width 1414 height 829
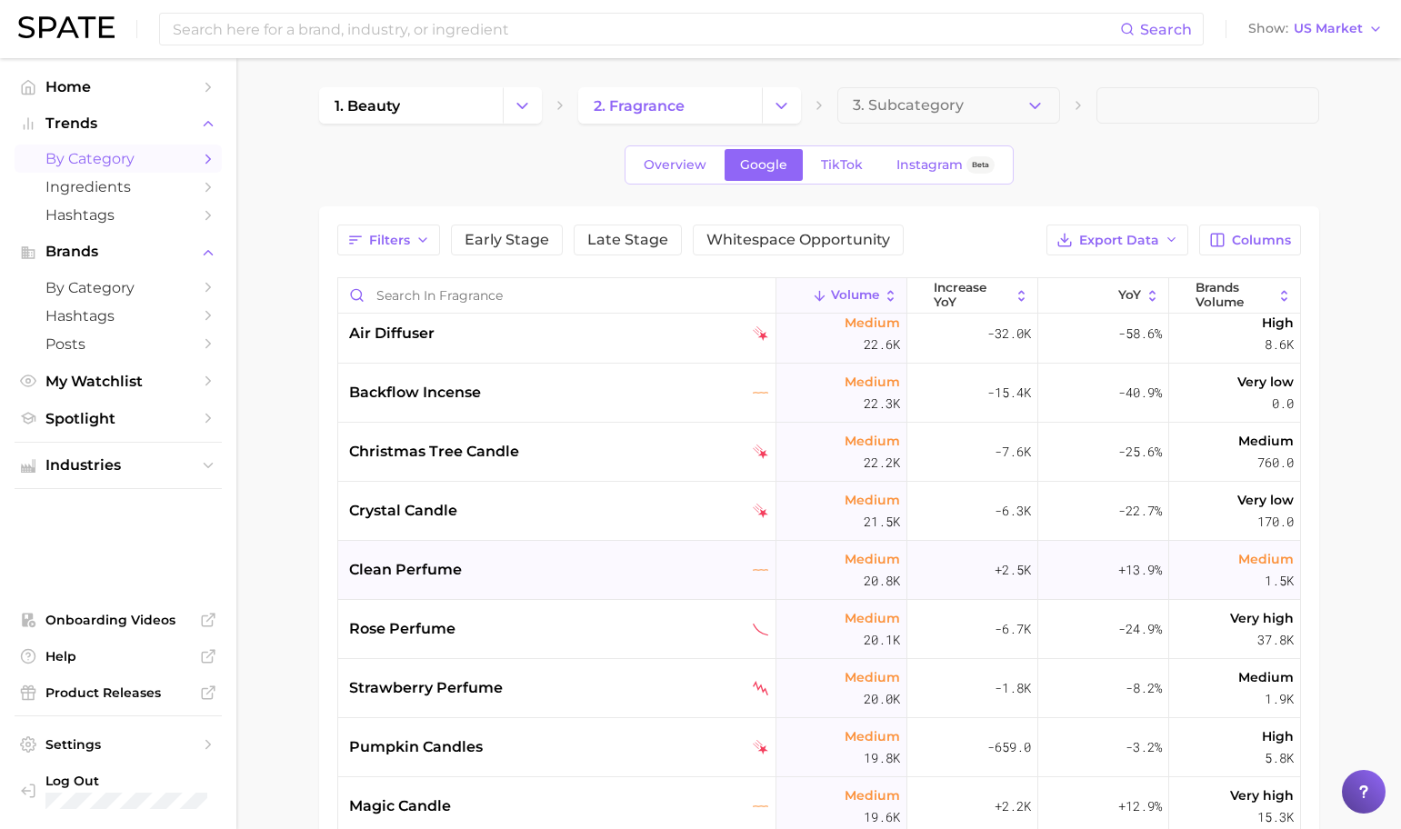
scroll to position [3202, 0]
click at [616, 575] on div "clean perfume" at bounding box center [559, 569] width 420 height 22
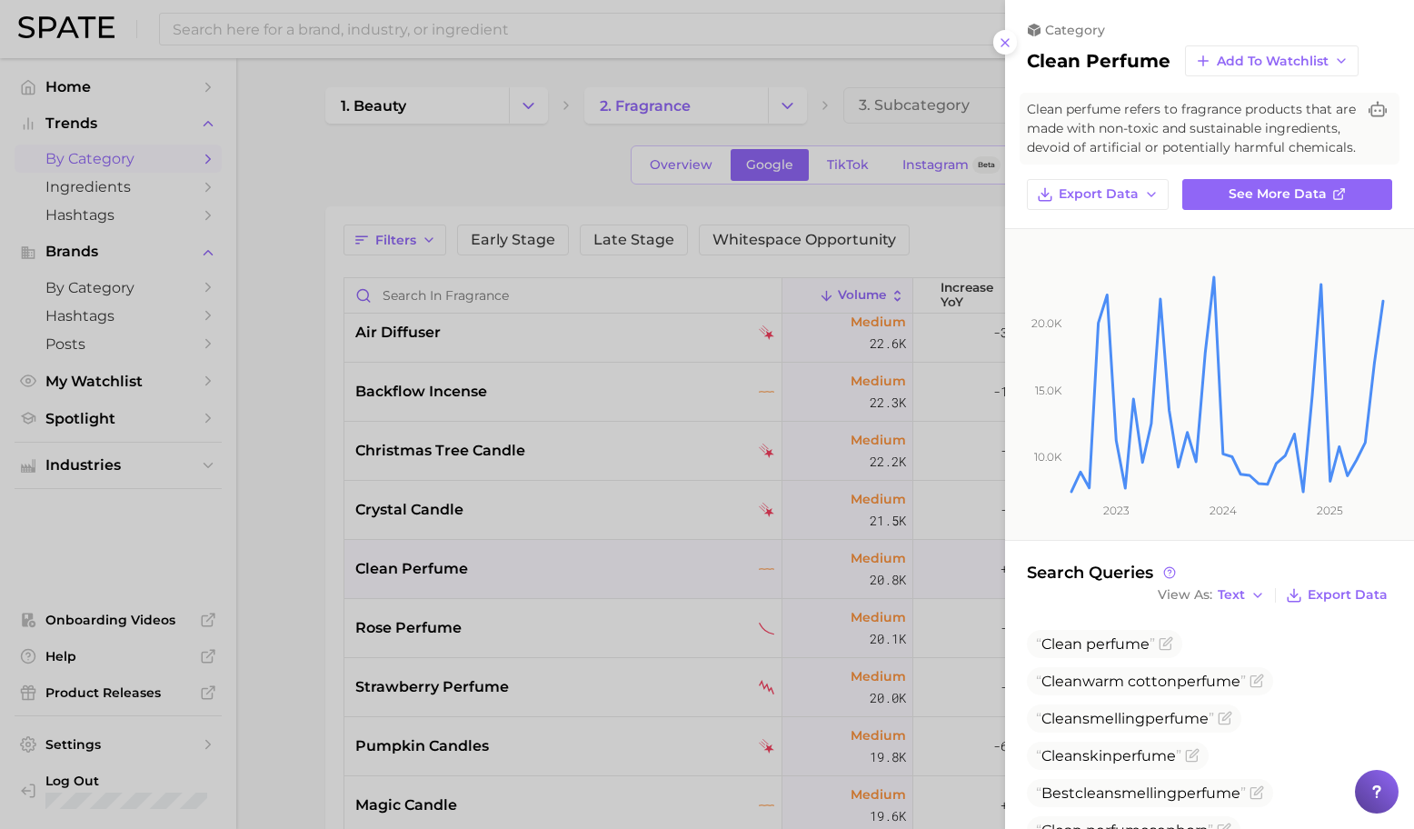
click at [561, 622] on div at bounding box center [707, 414] width 1414 height 829
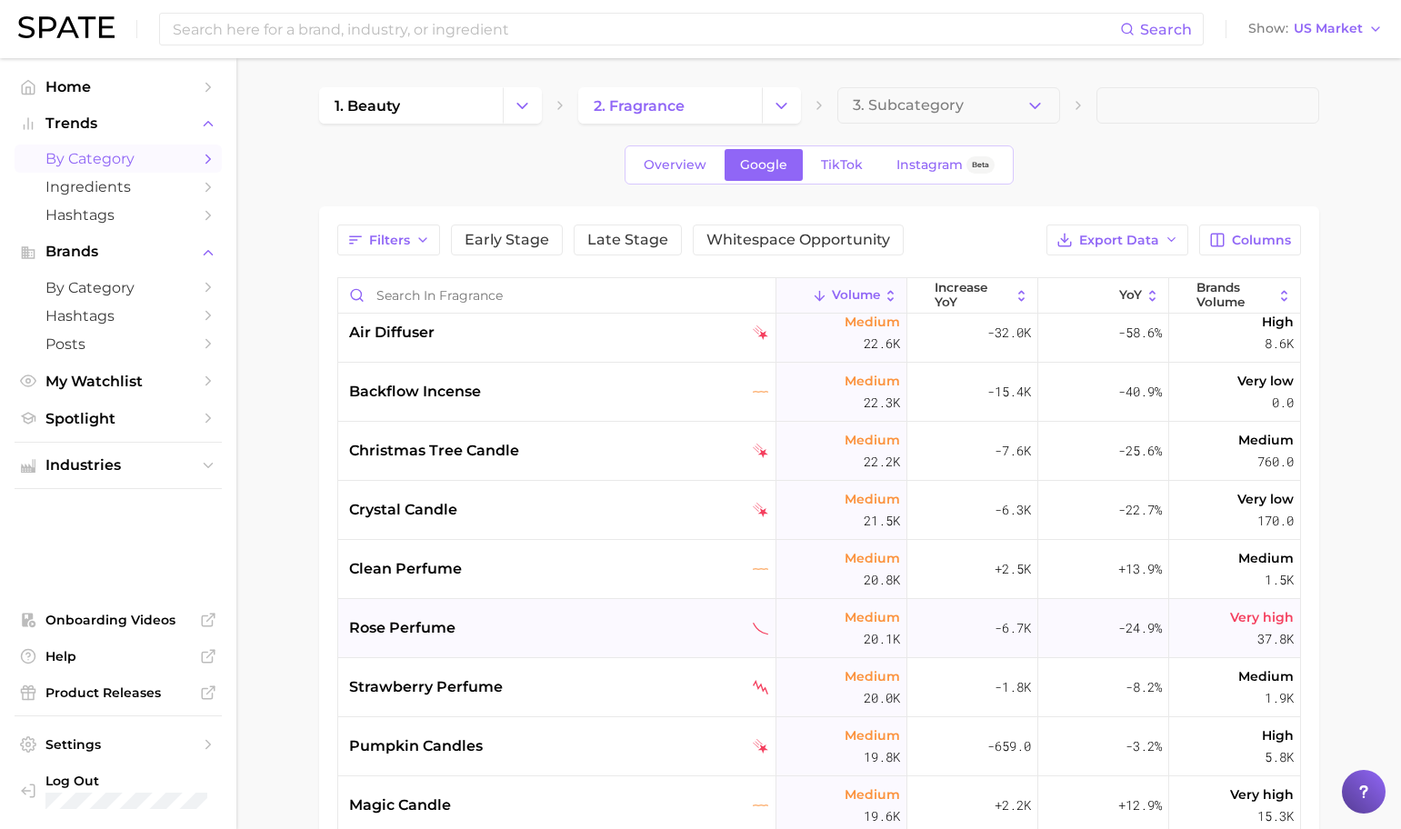
click at [605, 631] on div "rose perfume" at bounding box center [559, 628] width 420 height 22
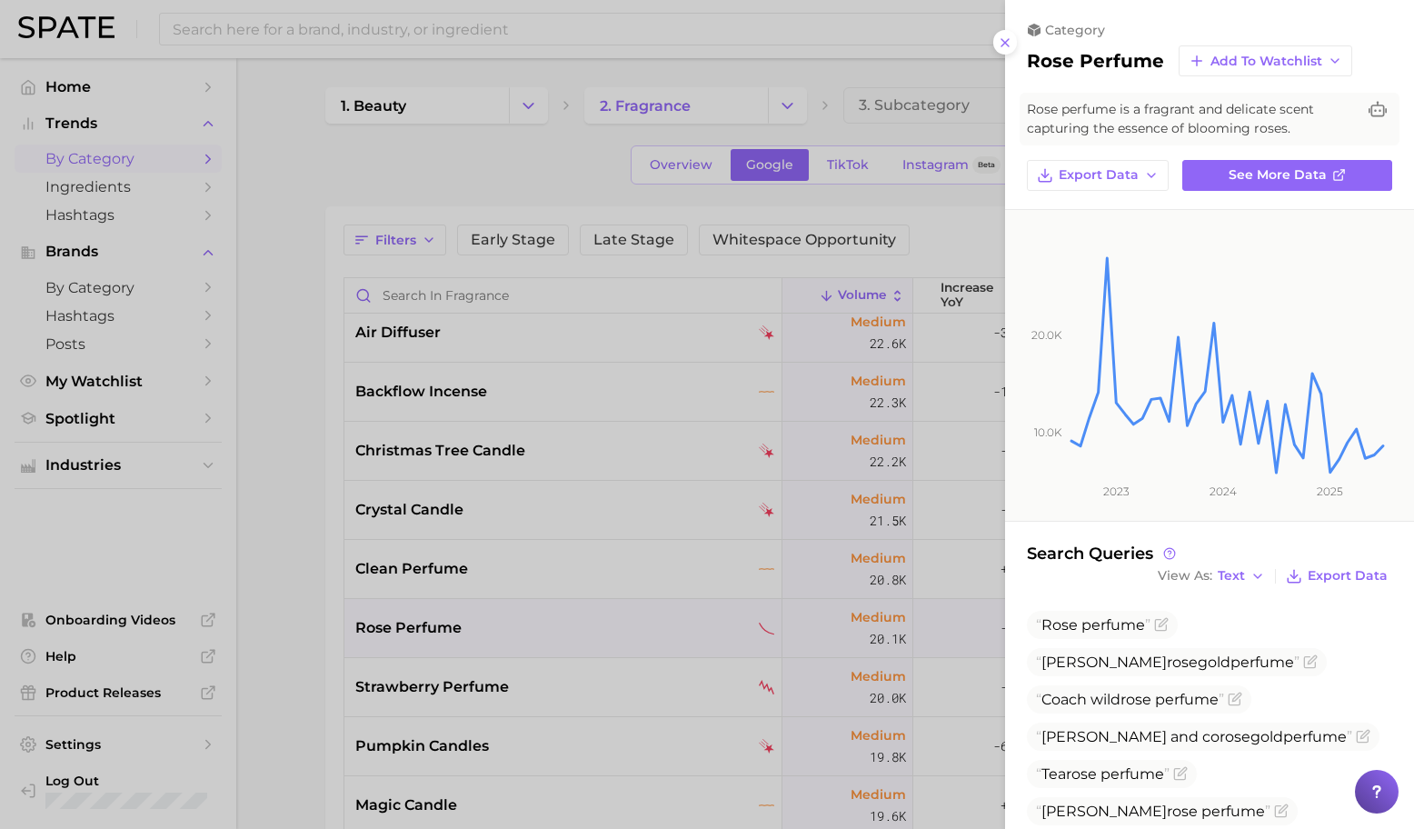
click at [666, 547] on div at bounding box center [707, 414] width 1414 height 829
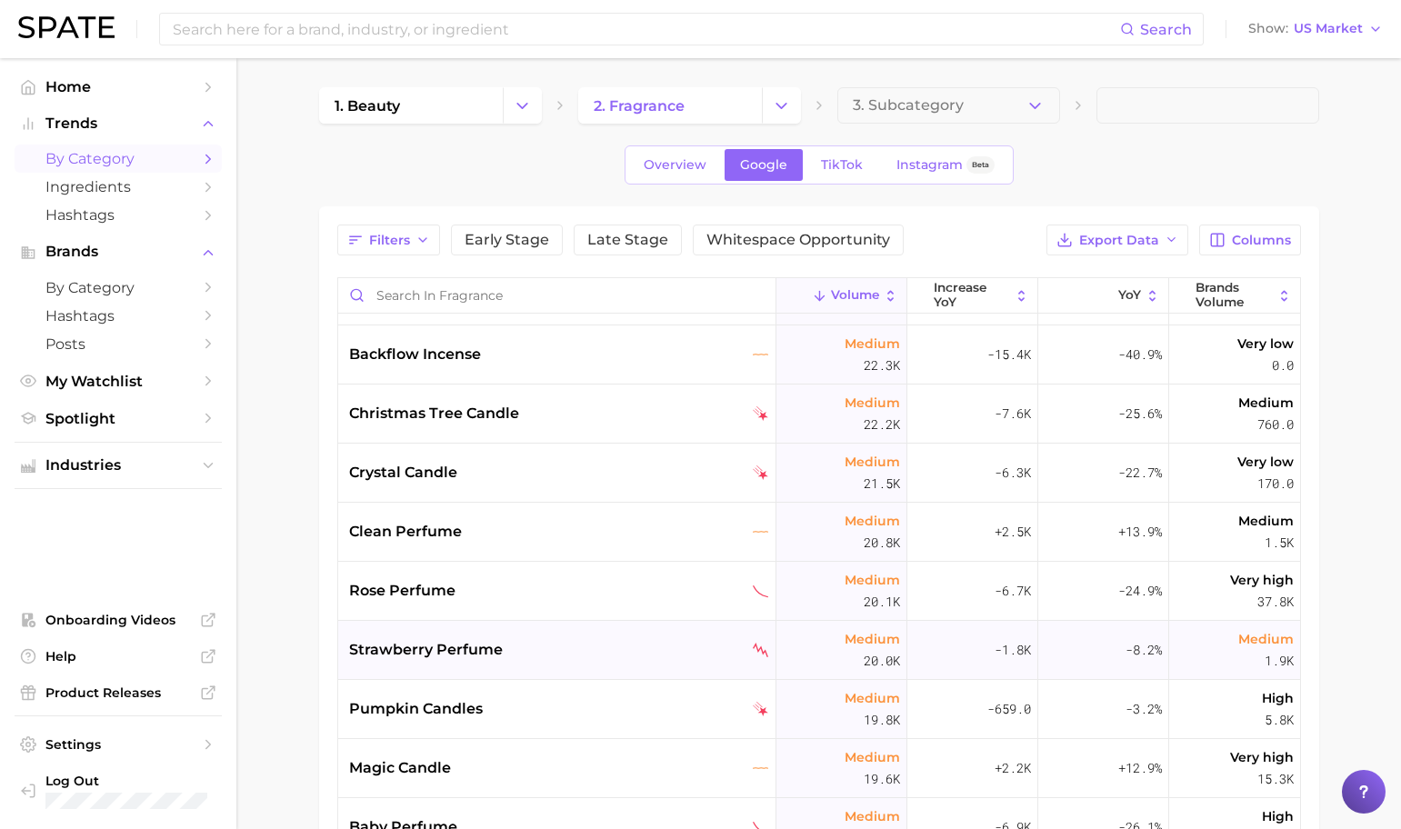
scroll to position [3254, 0]
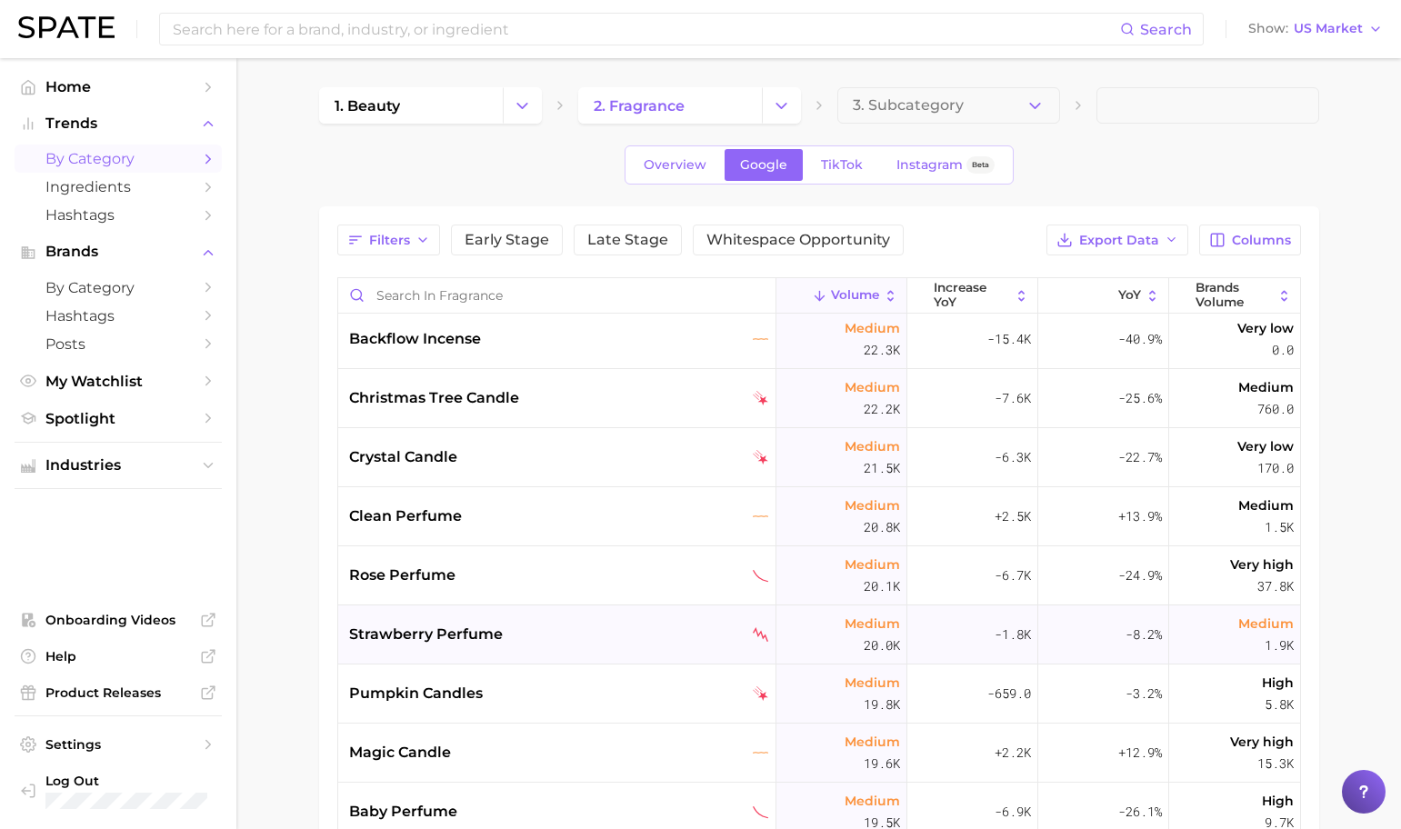
click at [629, 618] on div "strawberry perfume" at bounding box center [557, 634] width 438 height 59
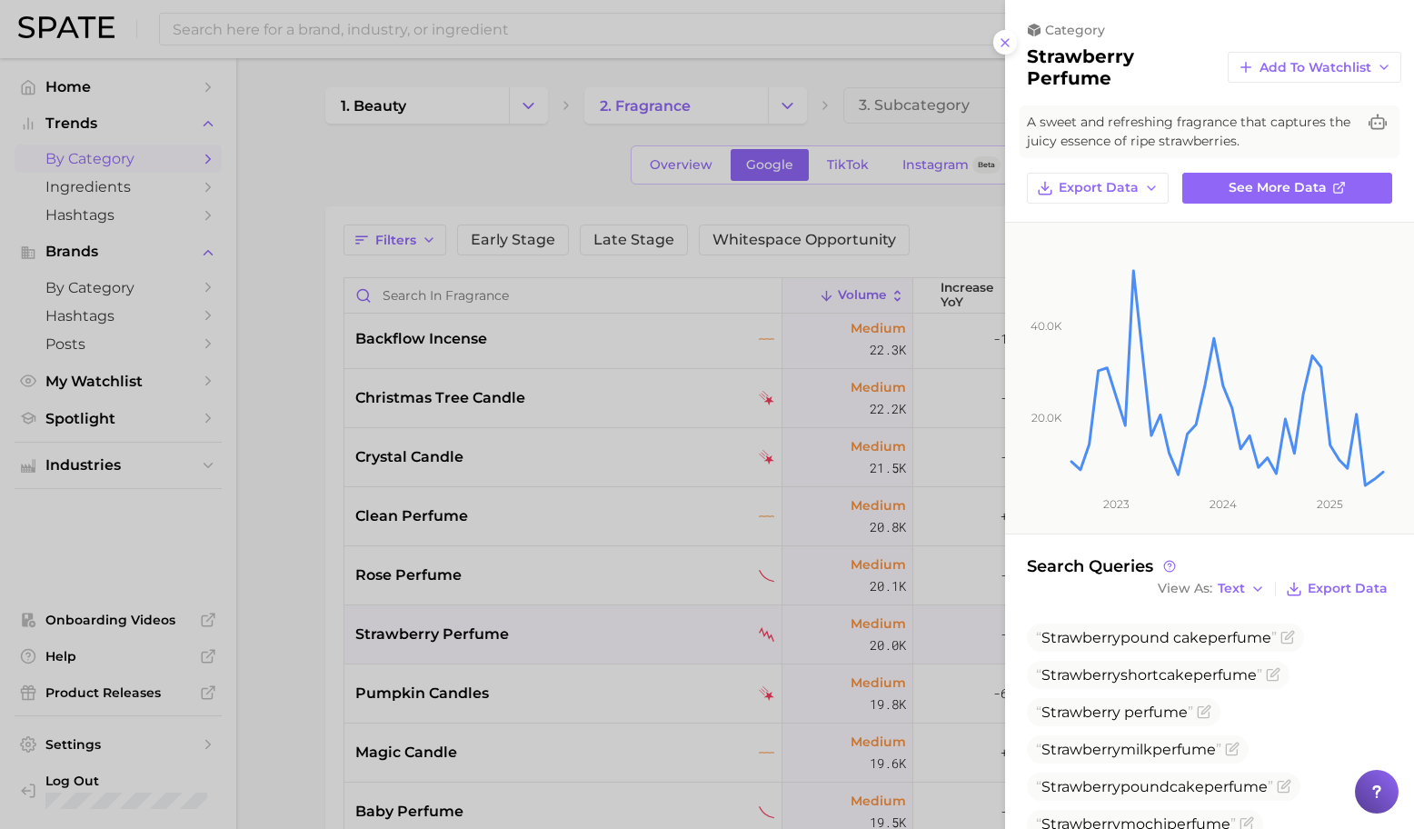
click at [679, 685] on div at bounding box center [707, 414] width 1414 height 829
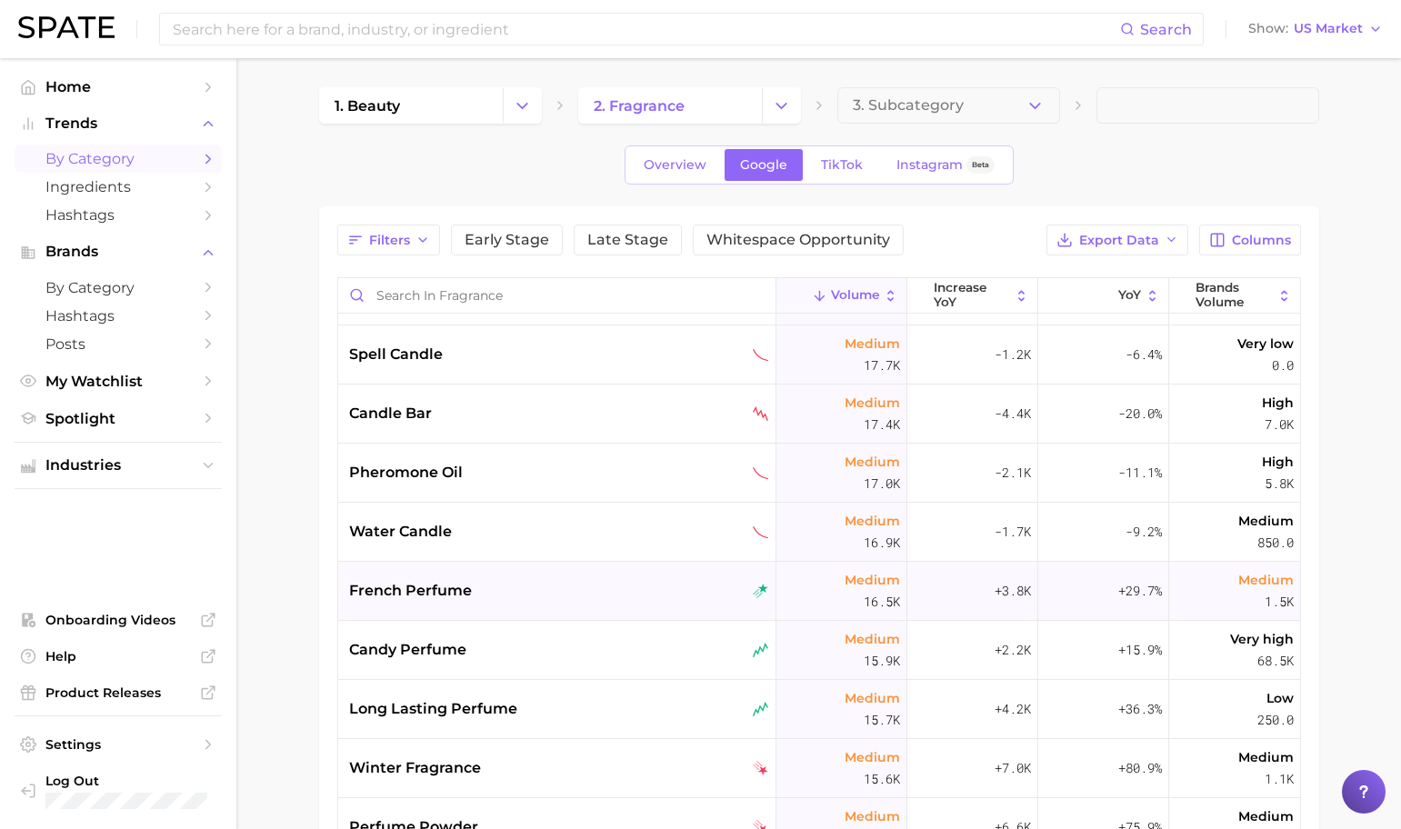
scroll to position [3956, 0]
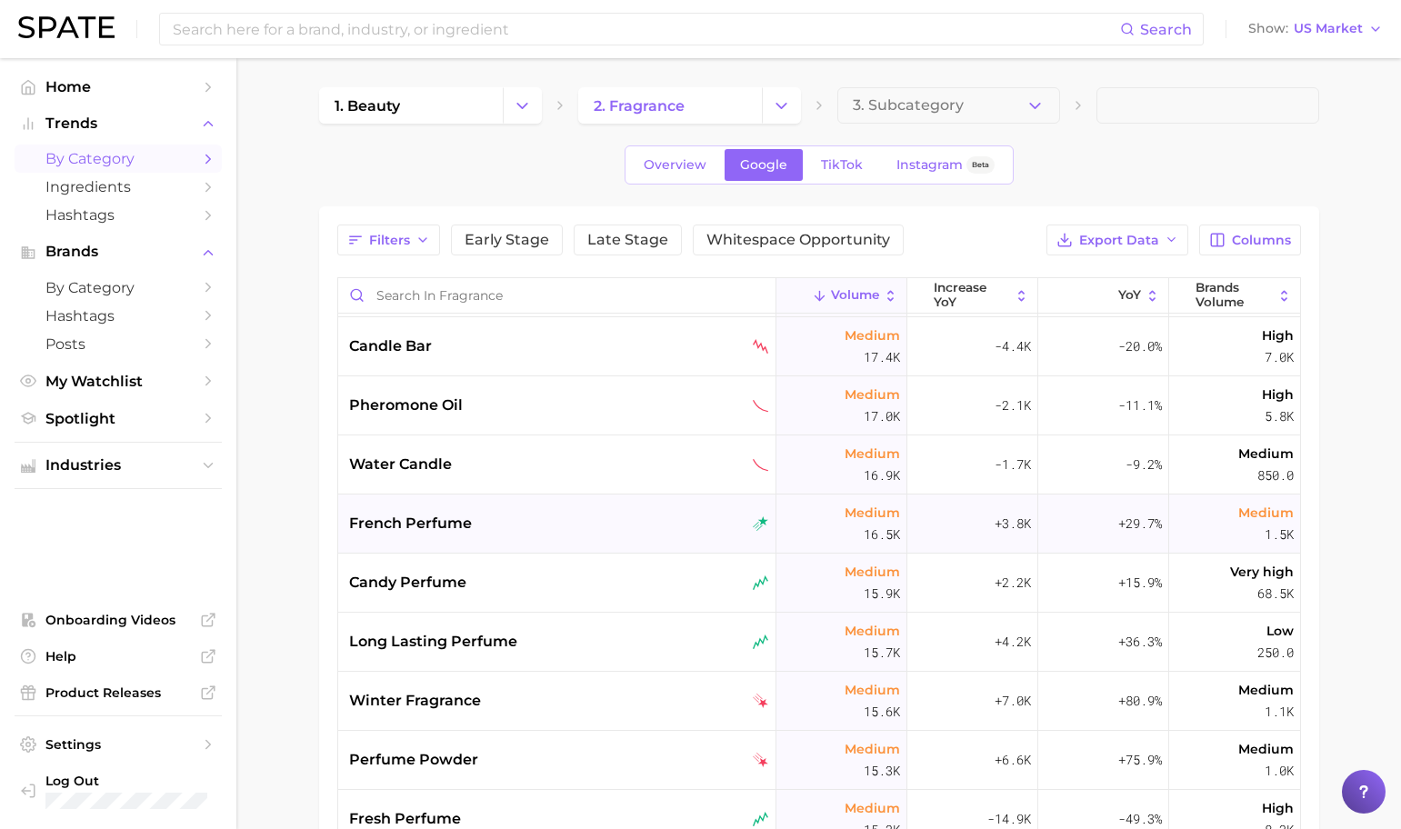
click at [620, 504] on div "french perfume" at bounding box center [557, 524] width 438 height 59
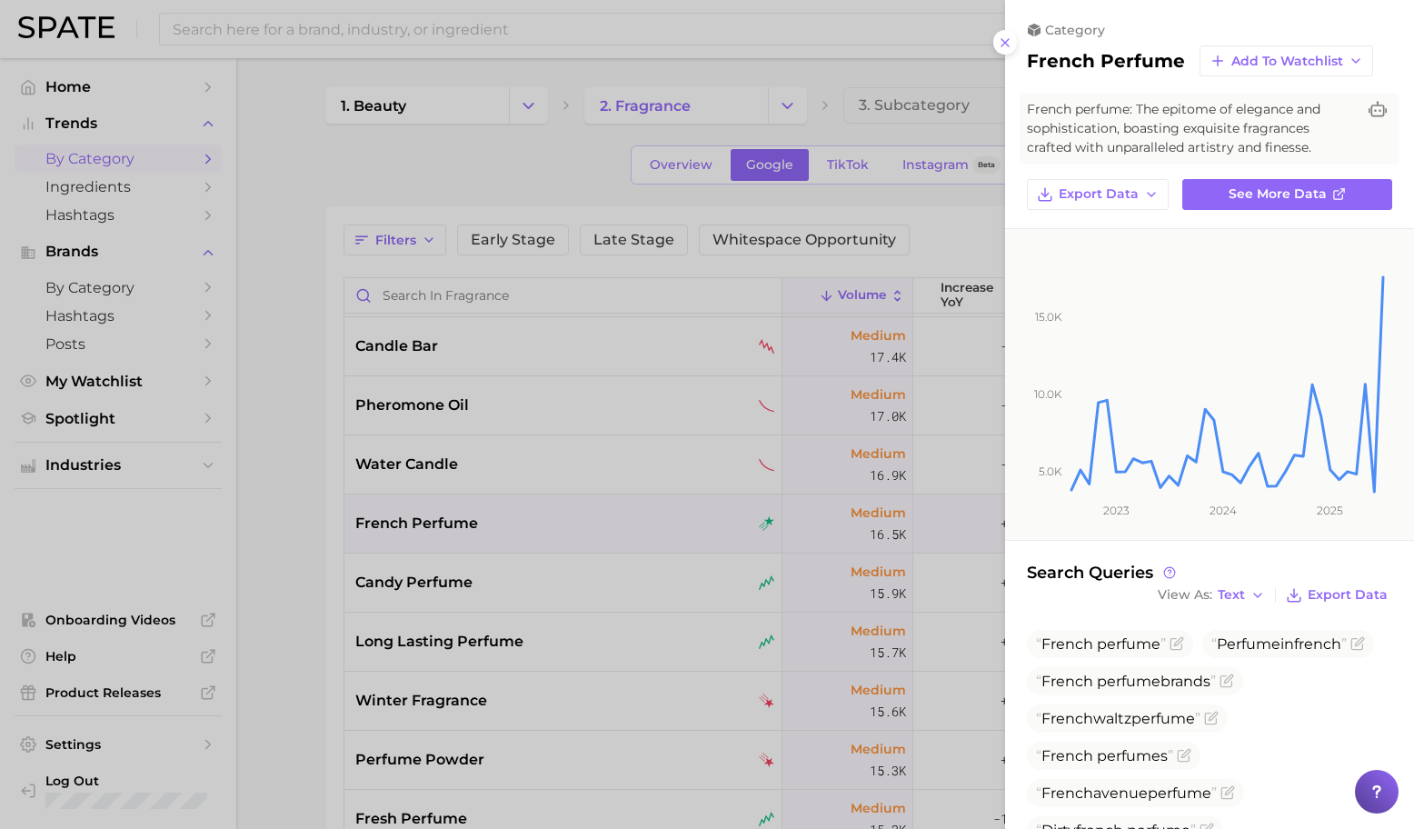
click at [621, 515] on div at bounding box center [707, 414] width 1414 height 829
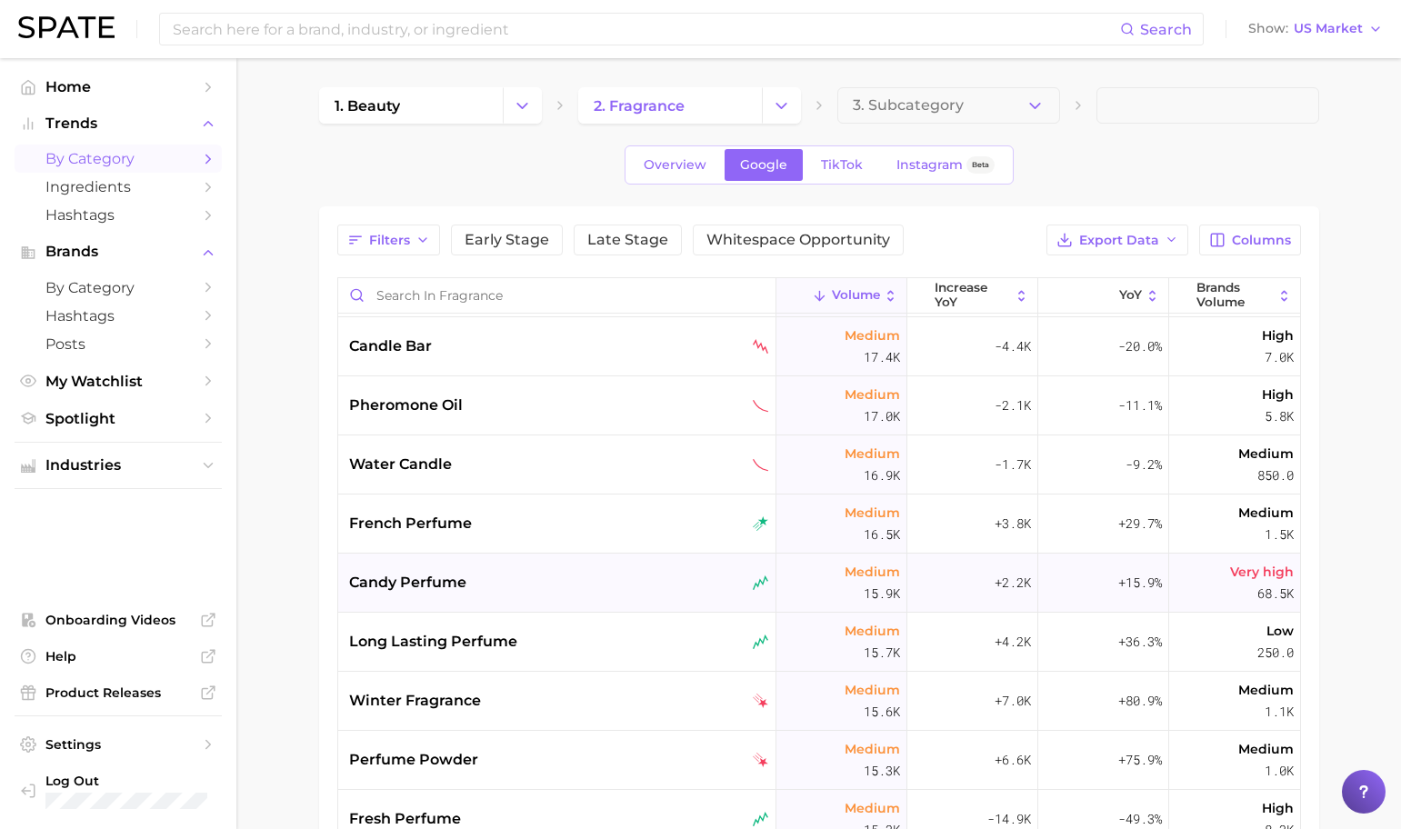
click at [611, 591] on div "candy perfume" at bounding box center [559, 583] width 420 height 22
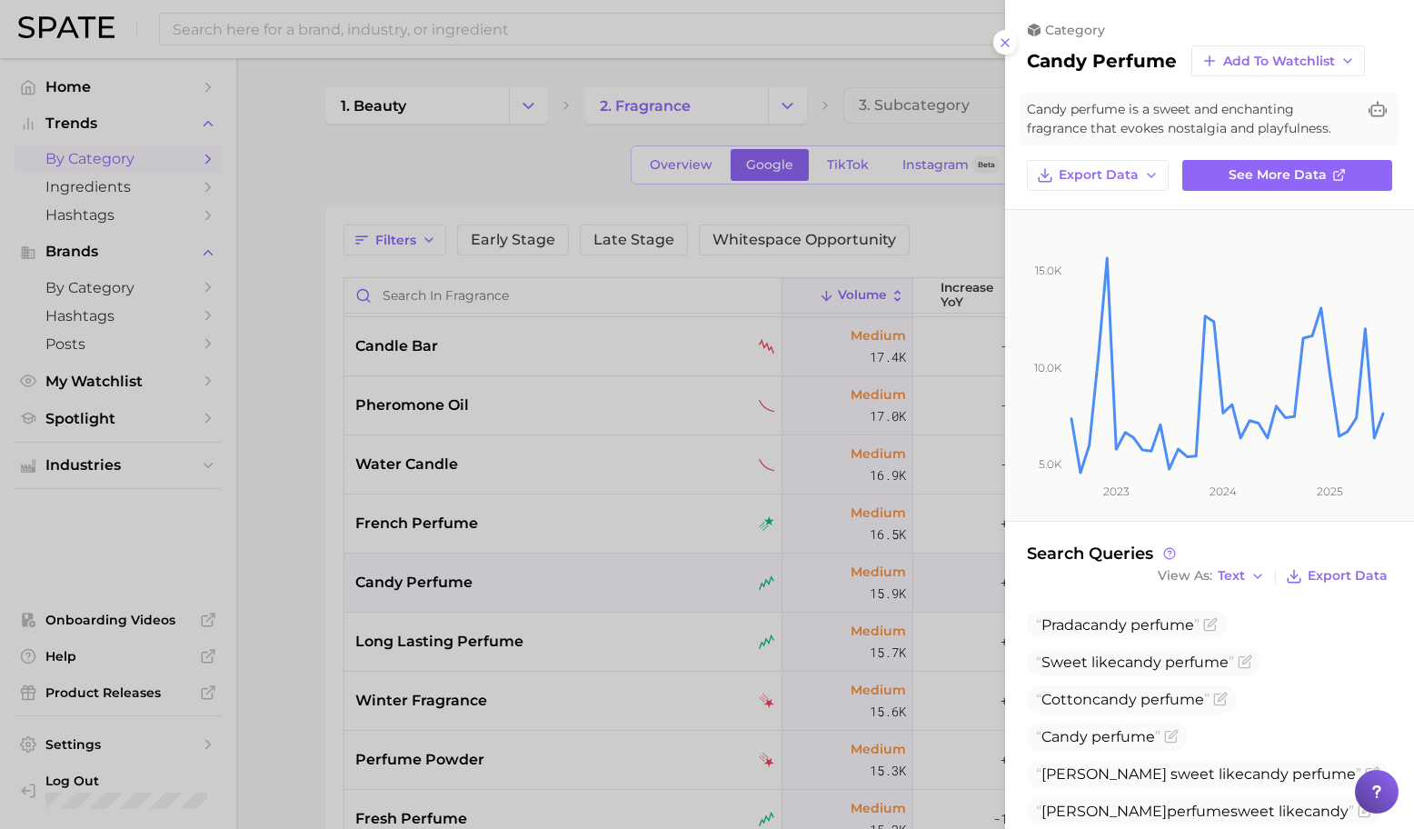
click at [611, 591] on div at bounding box center [707, 414] width 1414 height 829
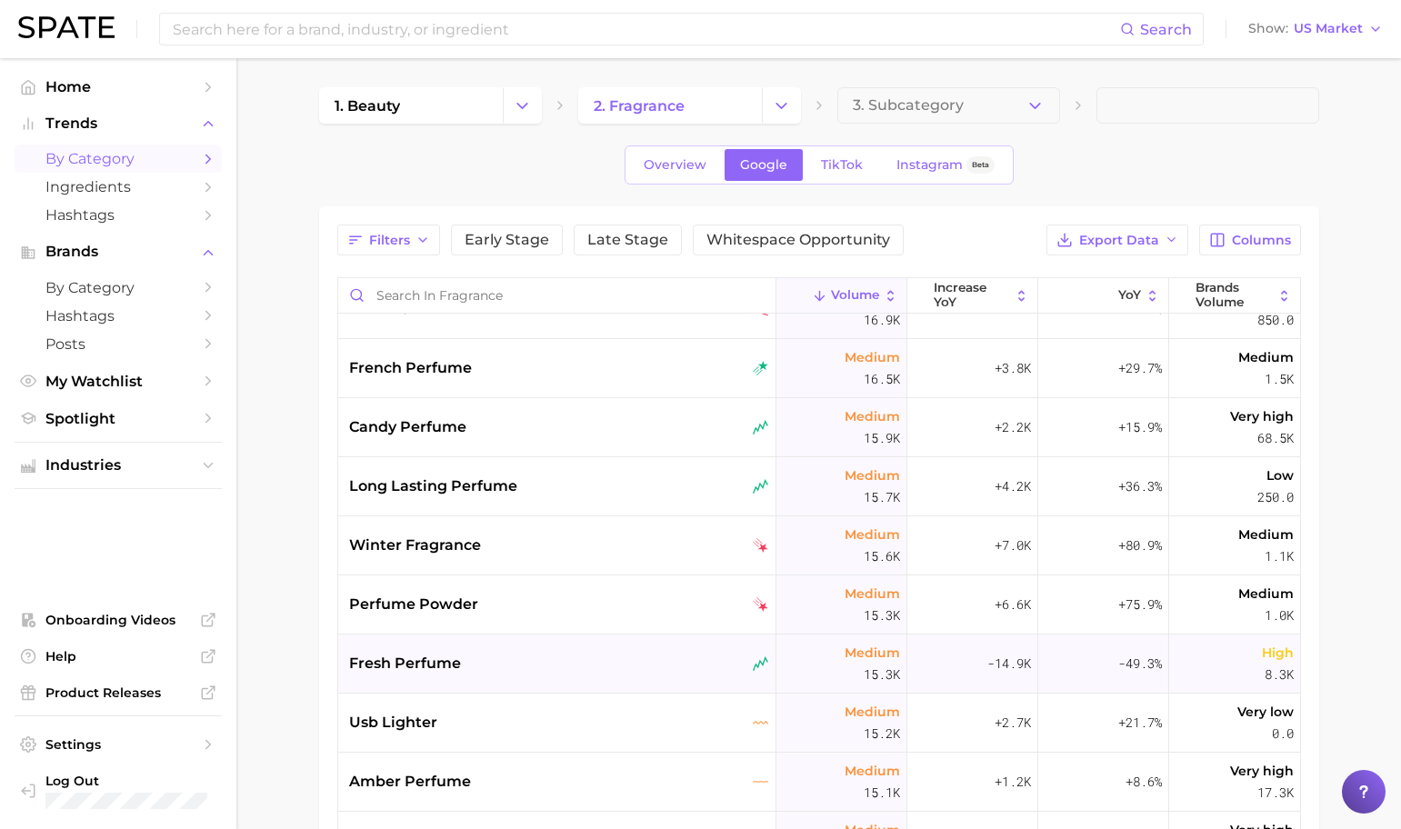
scroll to position [4115, 0]
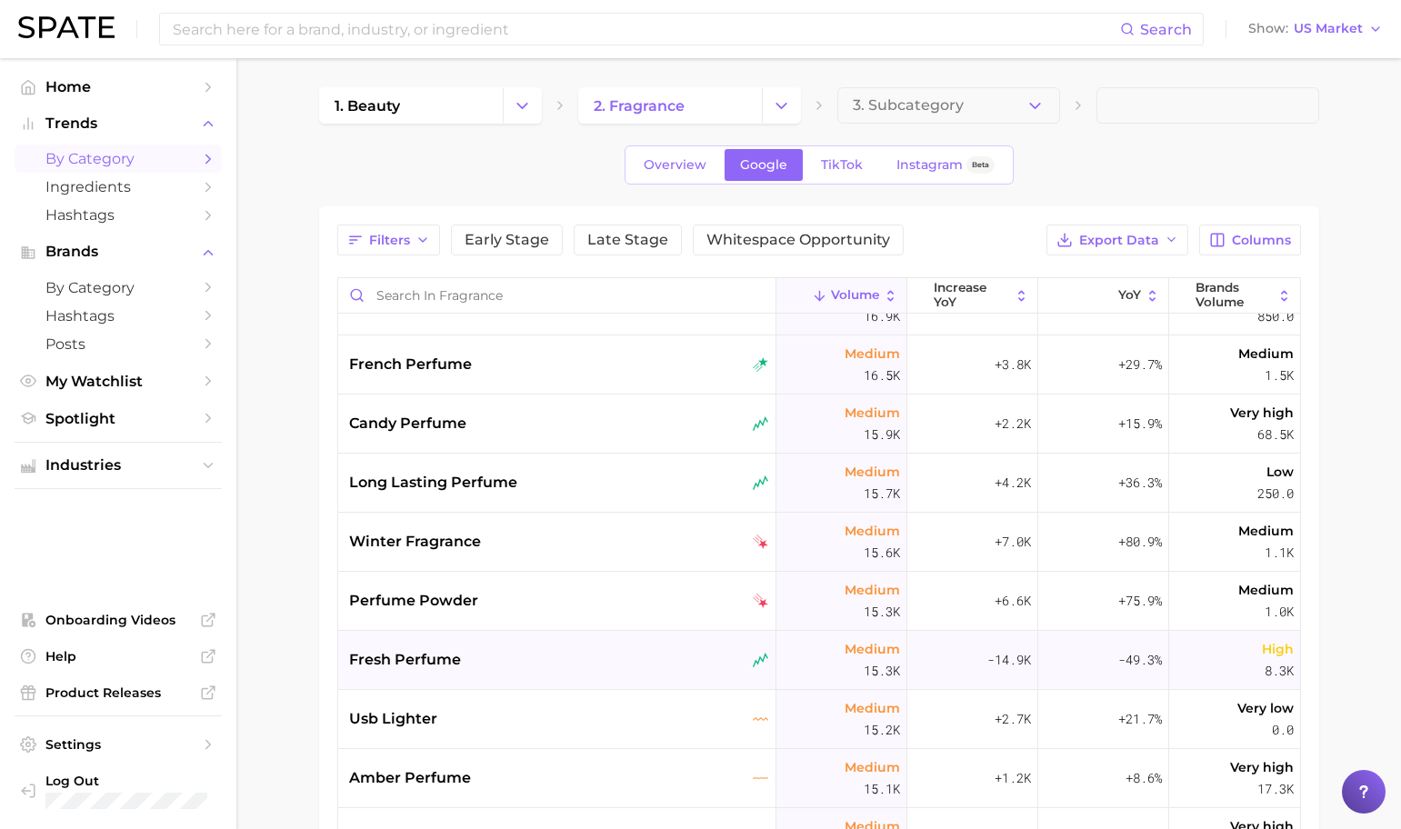
click at [604, 654] on div "fresh perfume" at bounding box center [559, 660] width 420 height 22
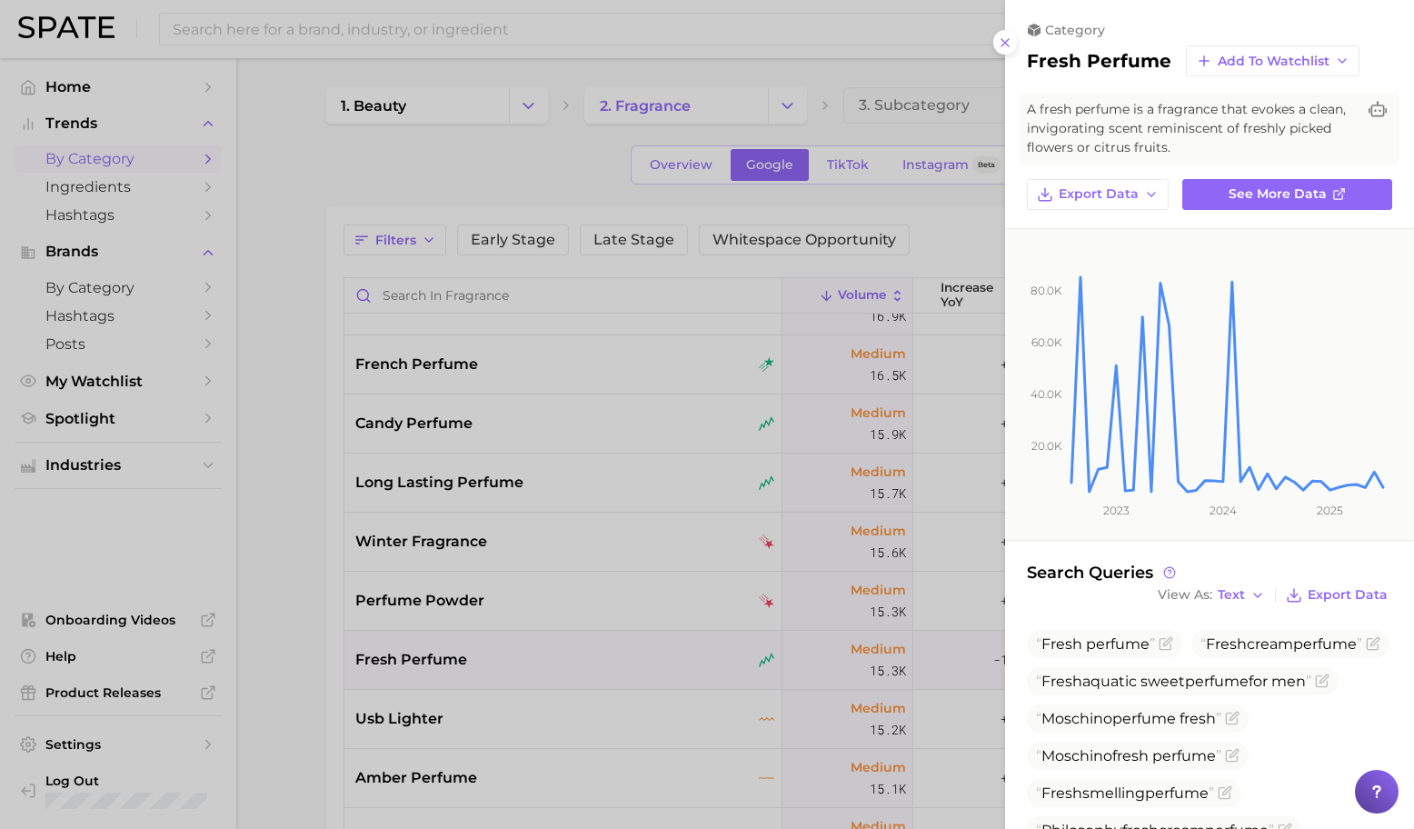
click at [719, 648] on div at bounding box center [707, 414] width 1414 height 829
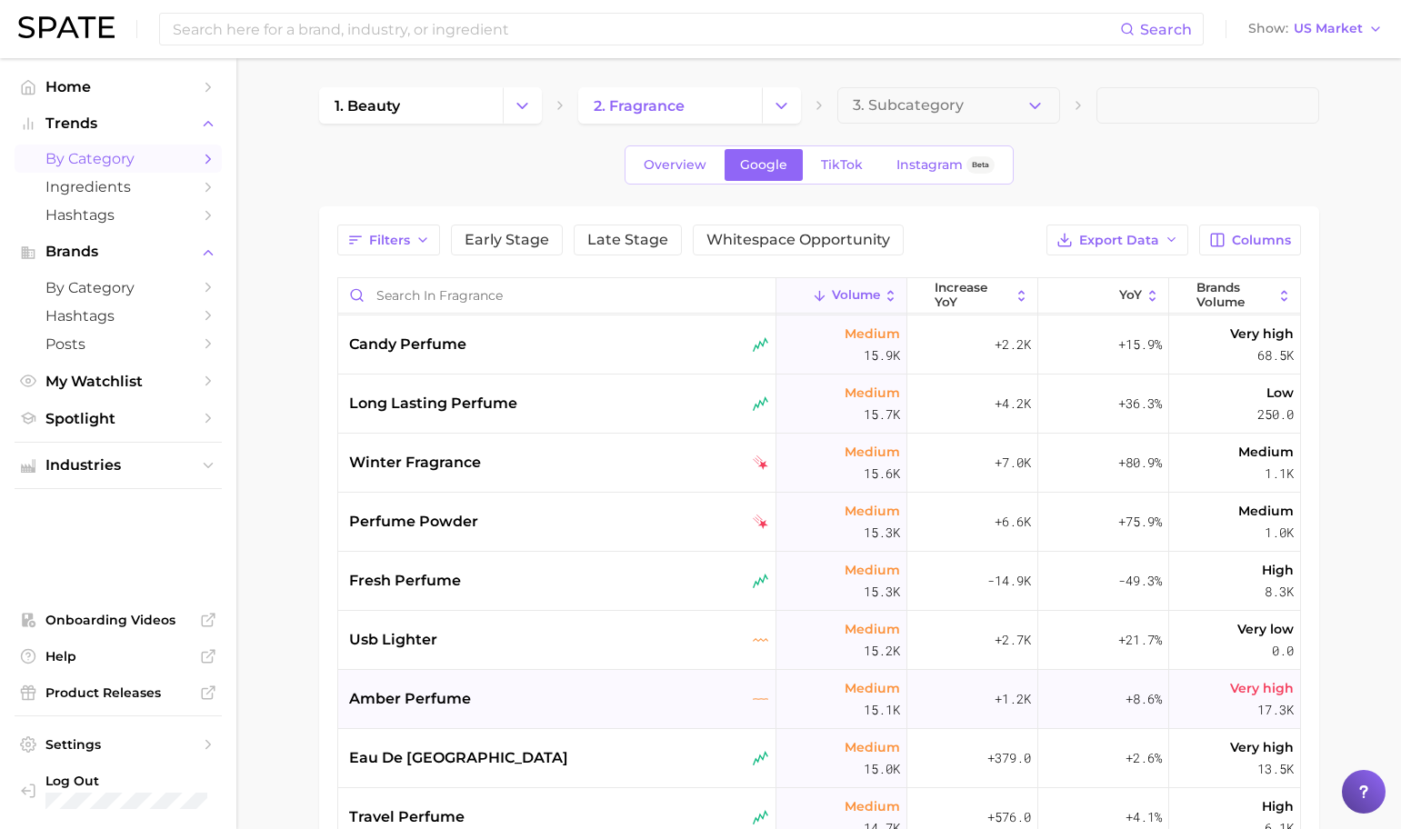
scroll to position [4210, 0]
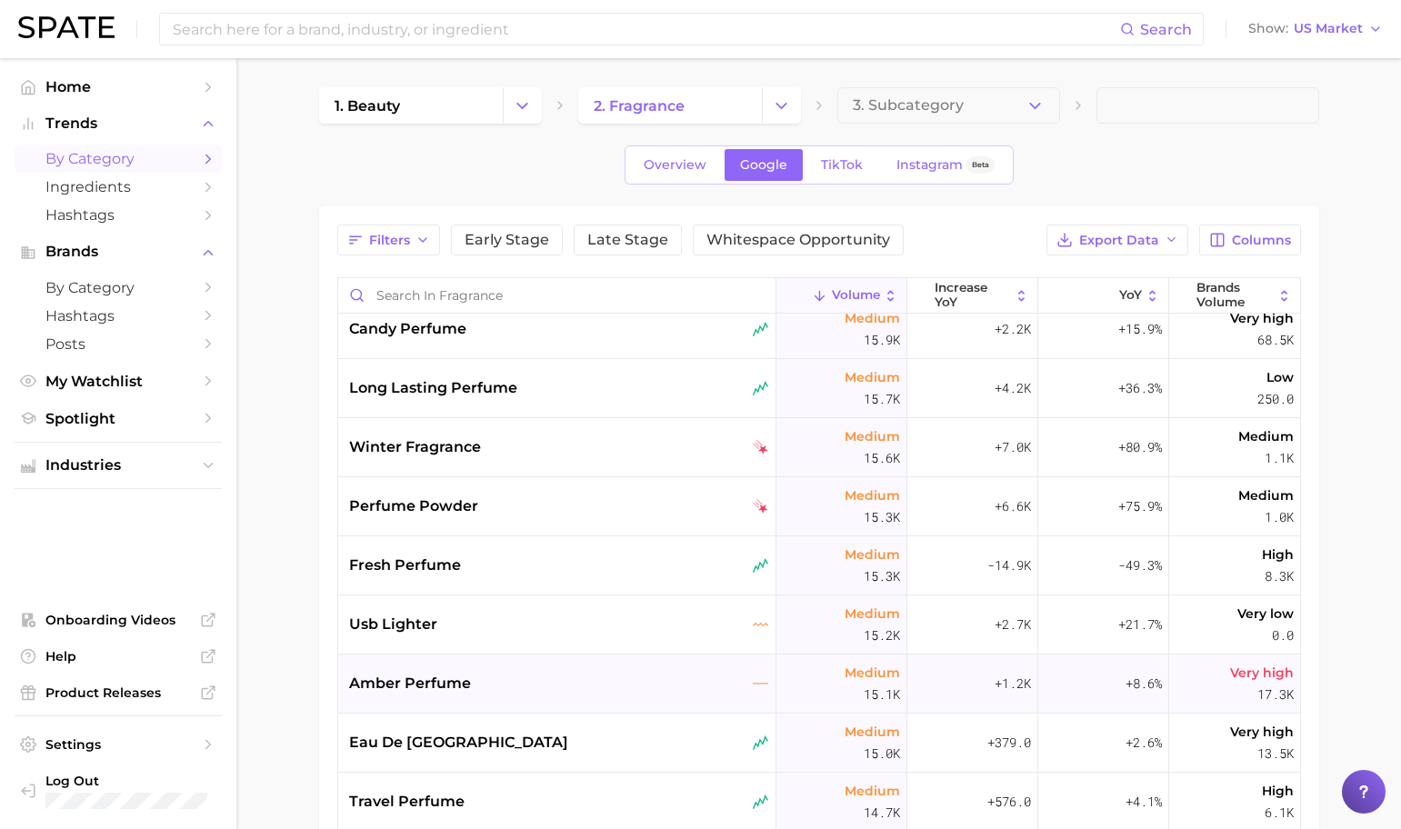
click at [689, 695] on div "amber perfume" at bounding box center [557, 684] width 438 height 59
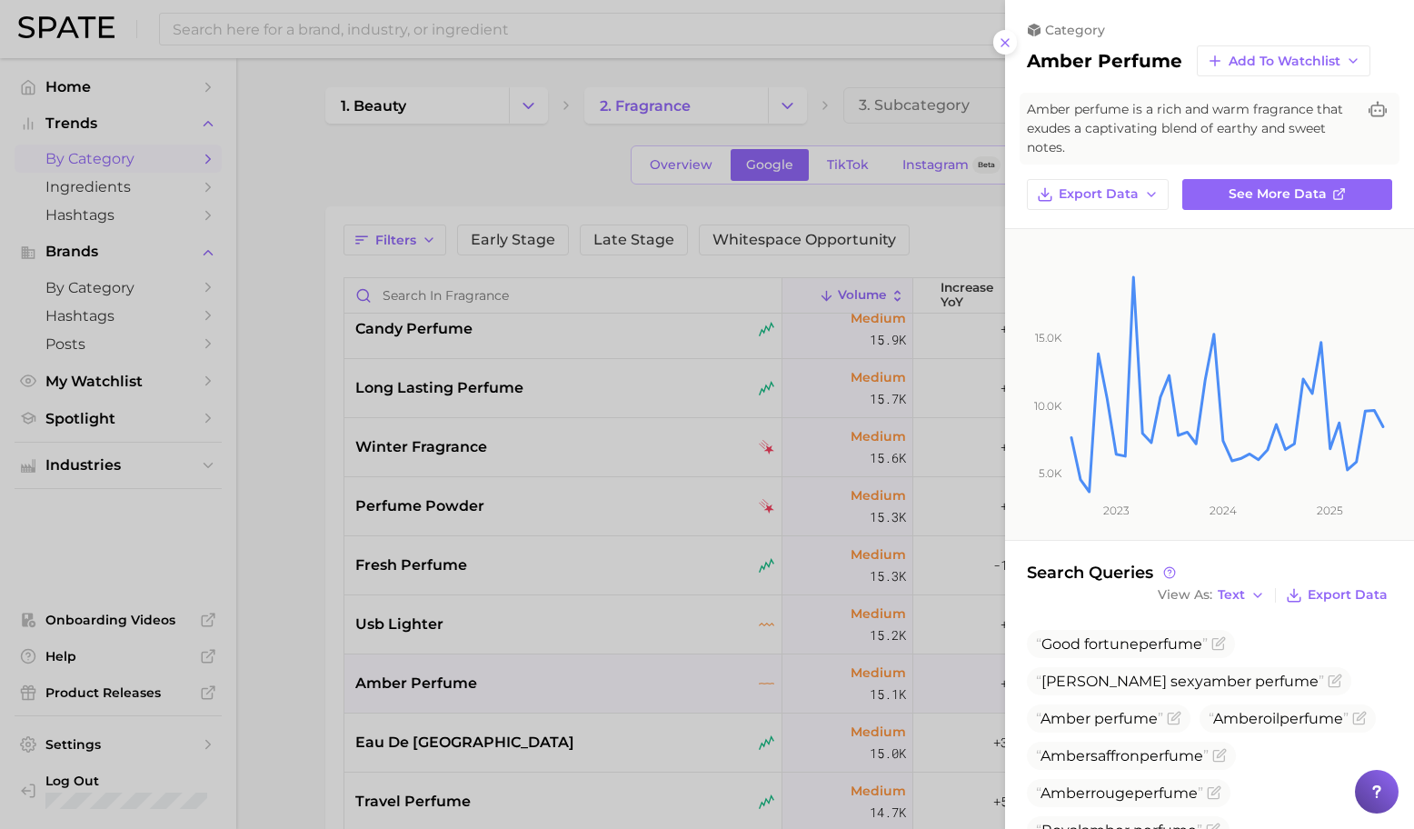
click at [693, 692] on div at bounding box center [707, 414] width 1414 height 829
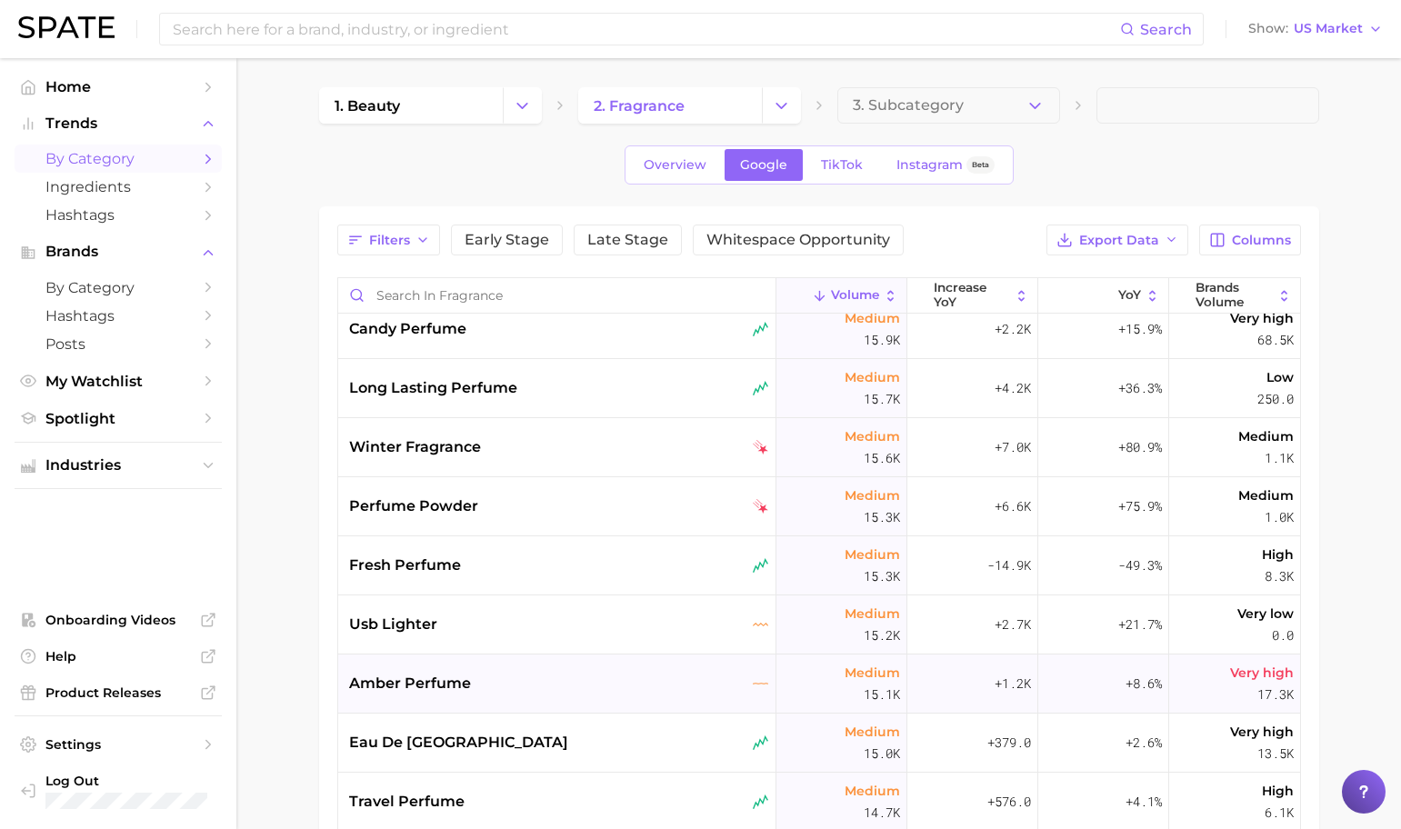
click at [675, 677] on div "amber perfume" at bounding box center [559, 684] width 420 height 22
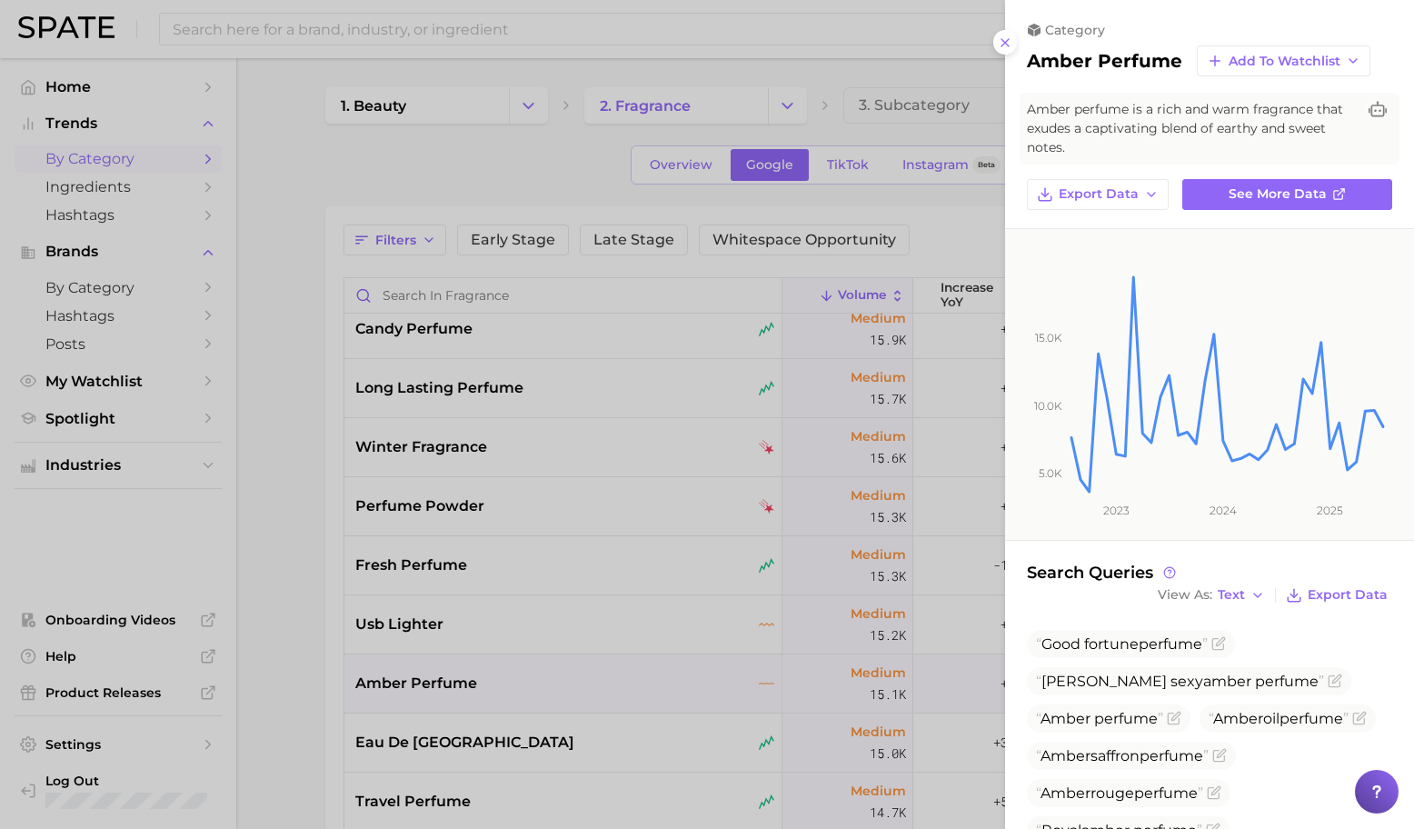
click at [675, 675] on div at bounding box center [707, 414] width 1414 height 829
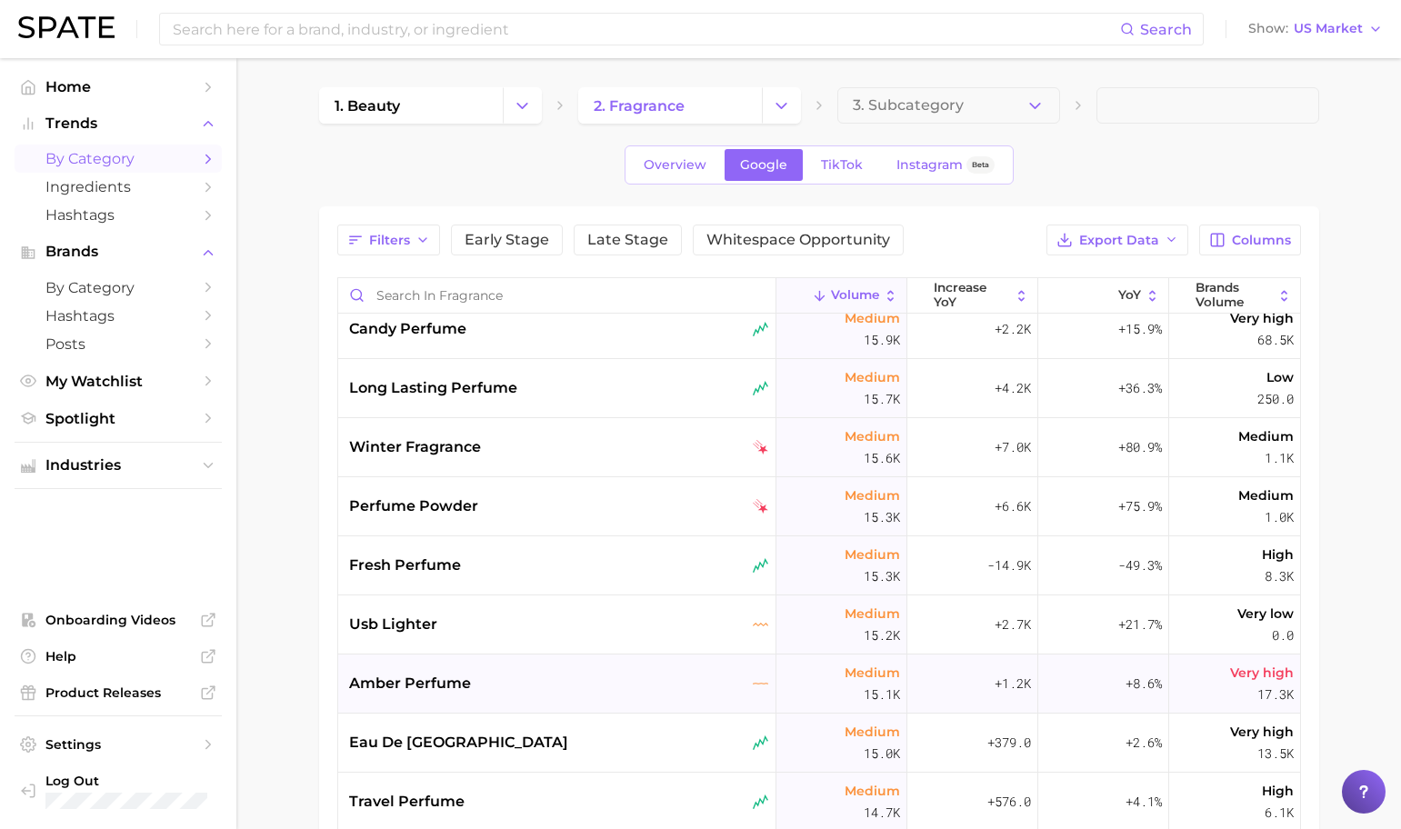
click at [702, 684] on div "amber perfume" at bounding box center [559, 684] width 420 height 22
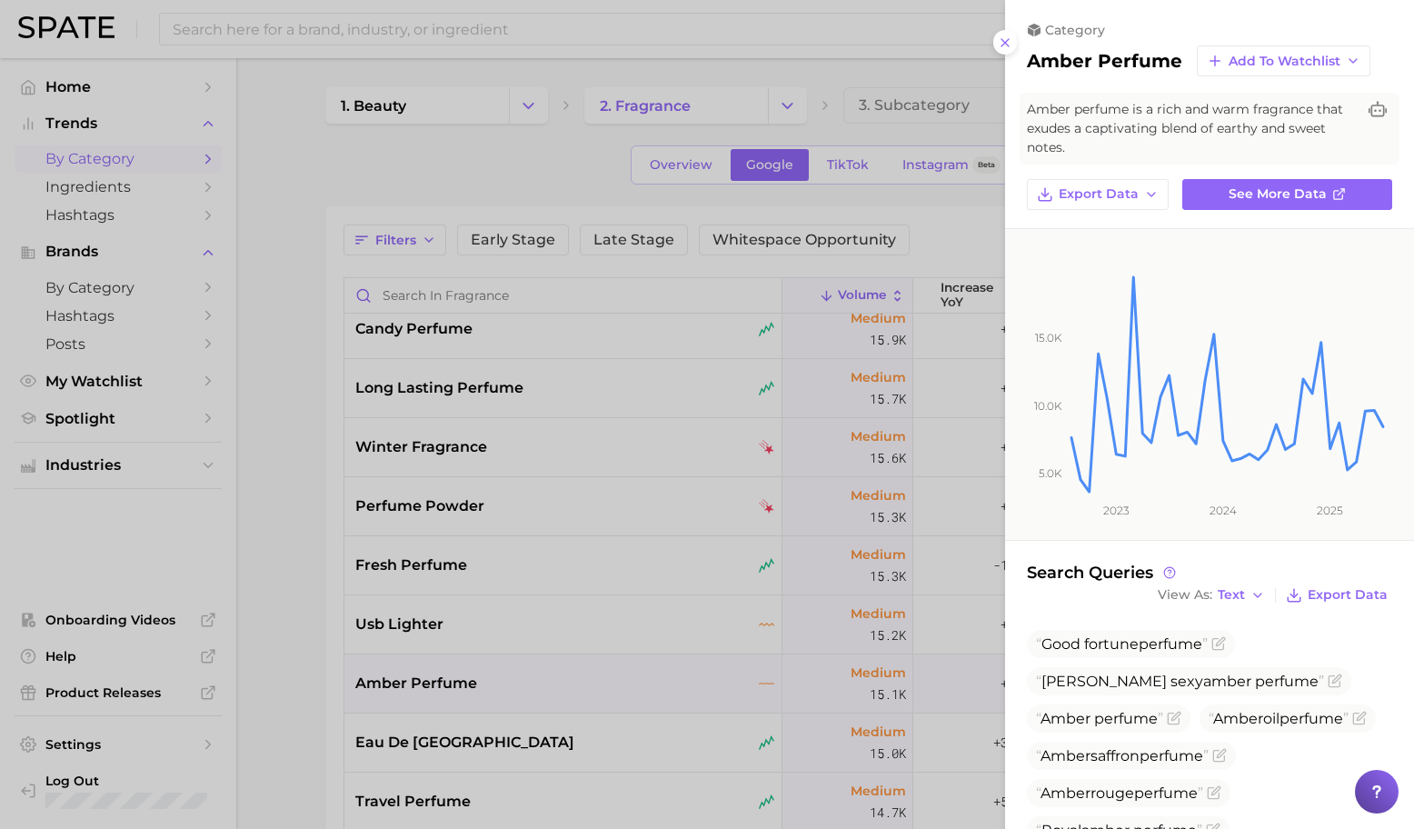
click at [562, 392] on div at bounding box center [707, 414] width 1414 height 829
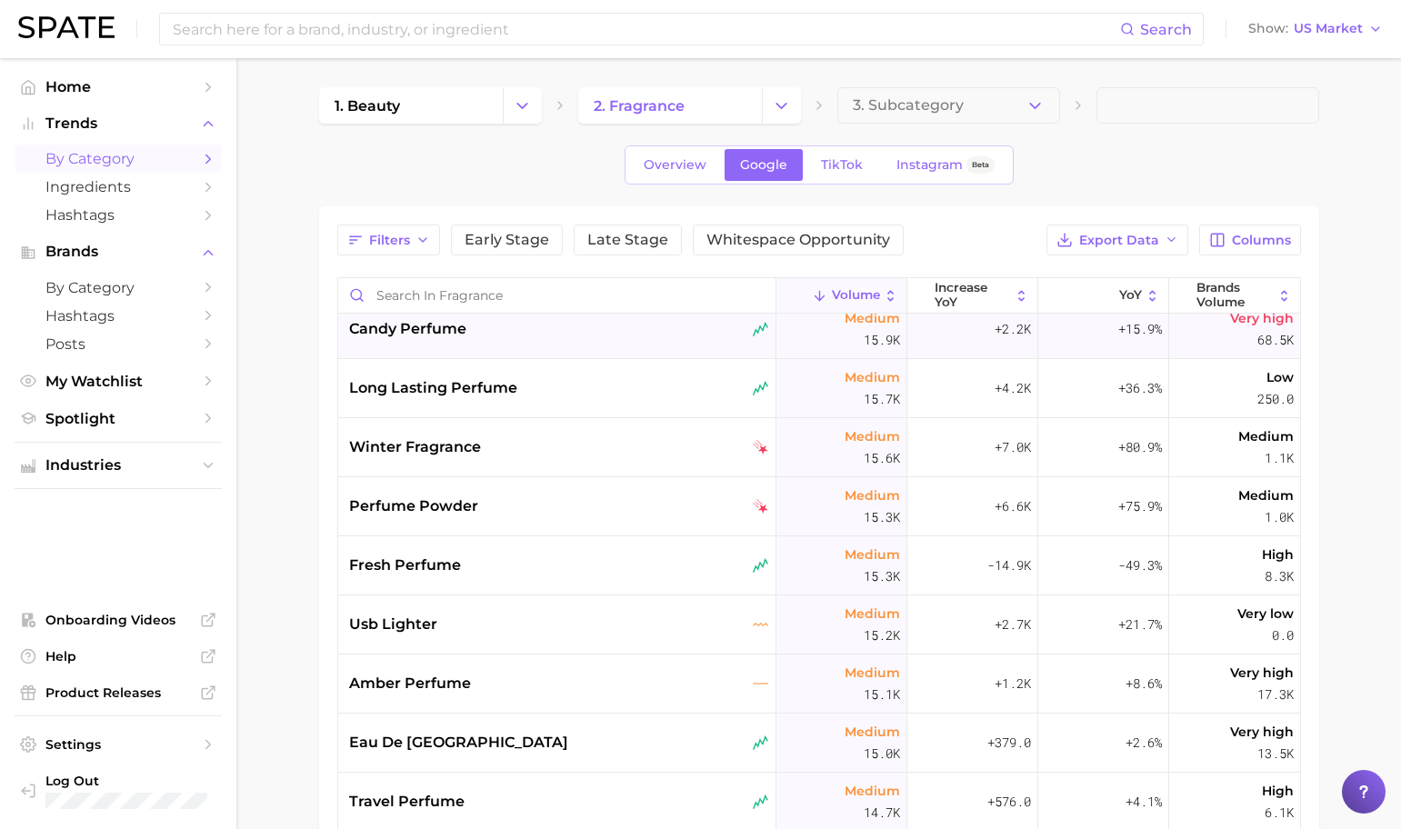
click at [660, 343] on div "candy perfume" at bounding box center [557, 329] width 438 height 59
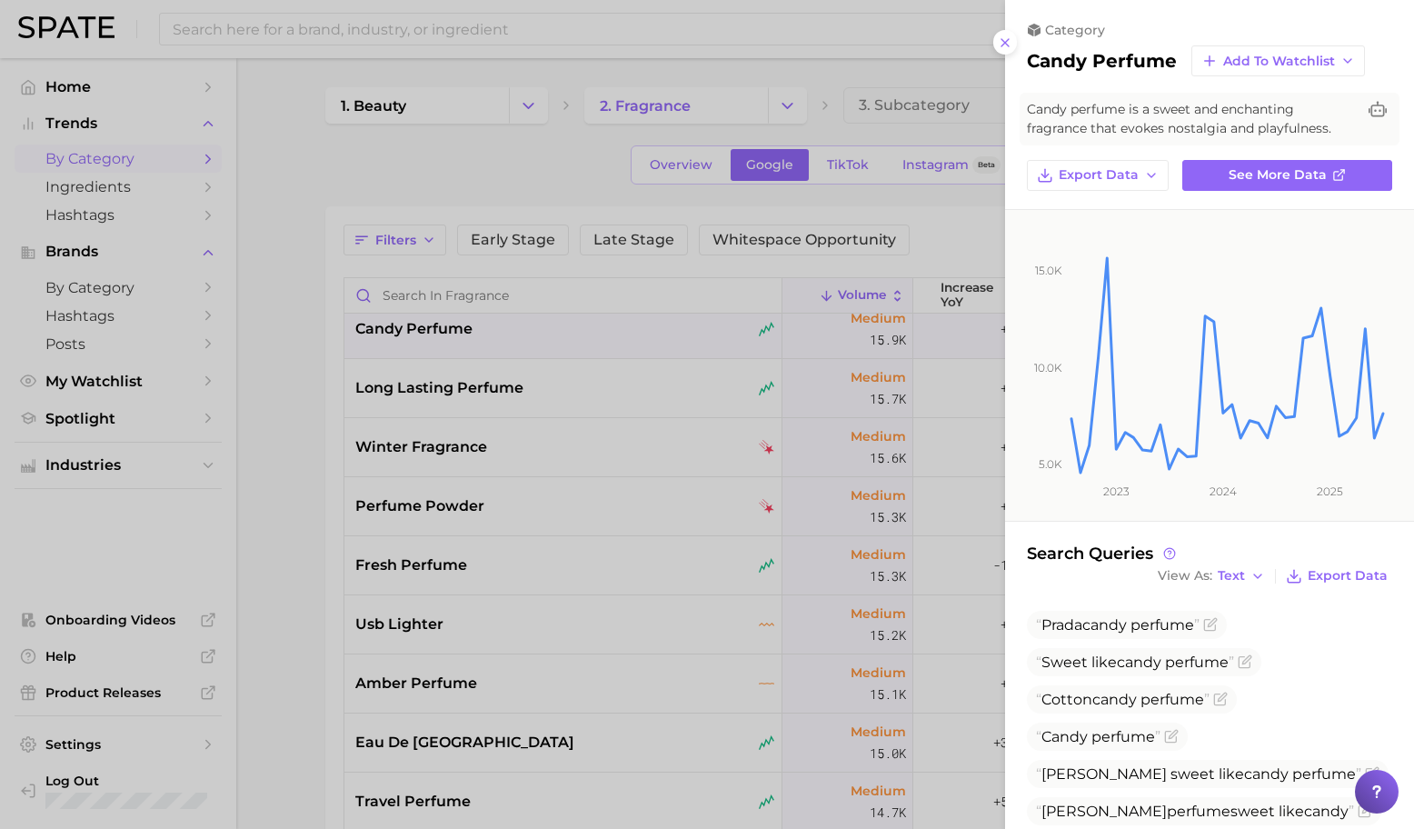
click at [645, 528] on div at bounding box center [707, 414] width 1414 height 829
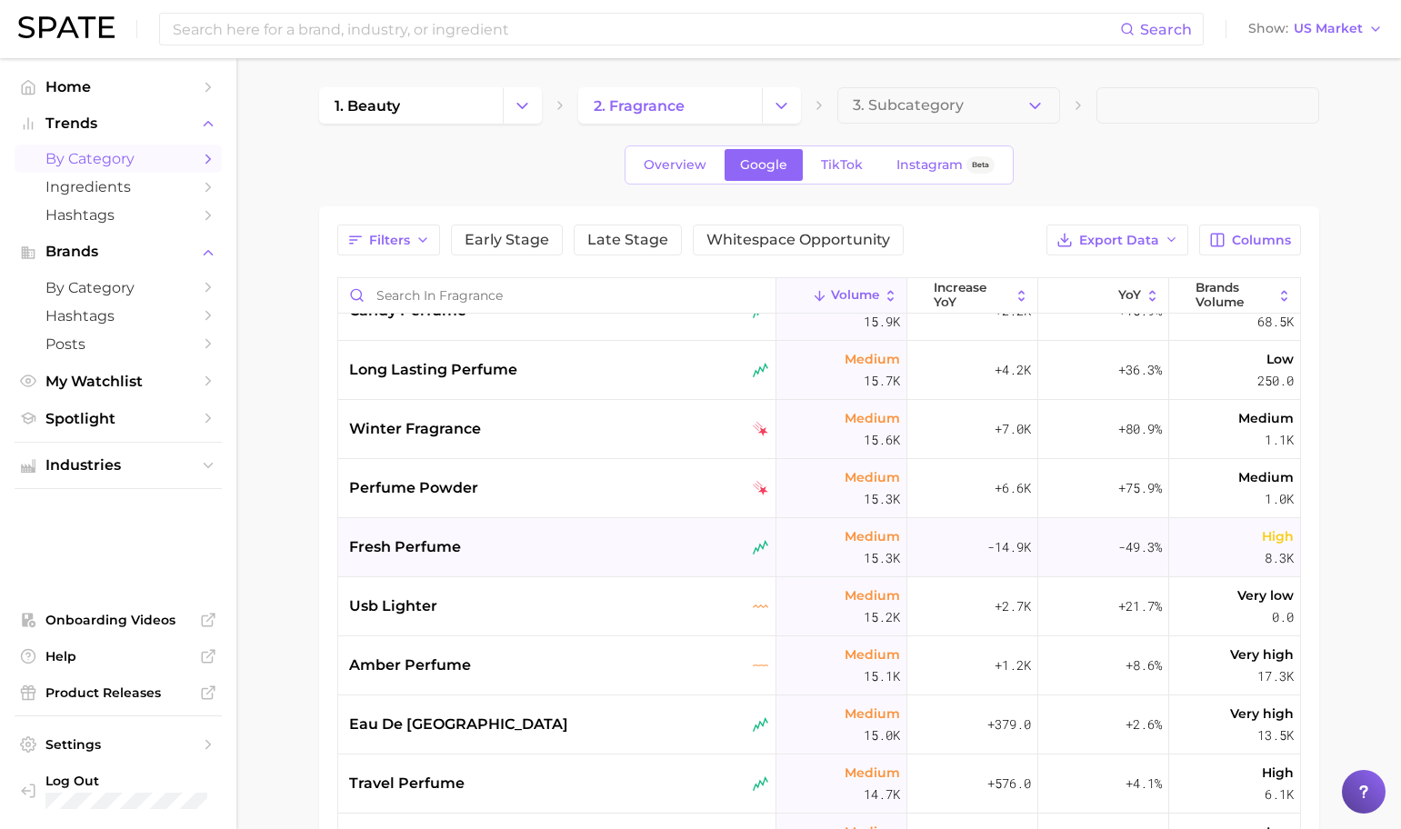
scroll to position [4326, 0]
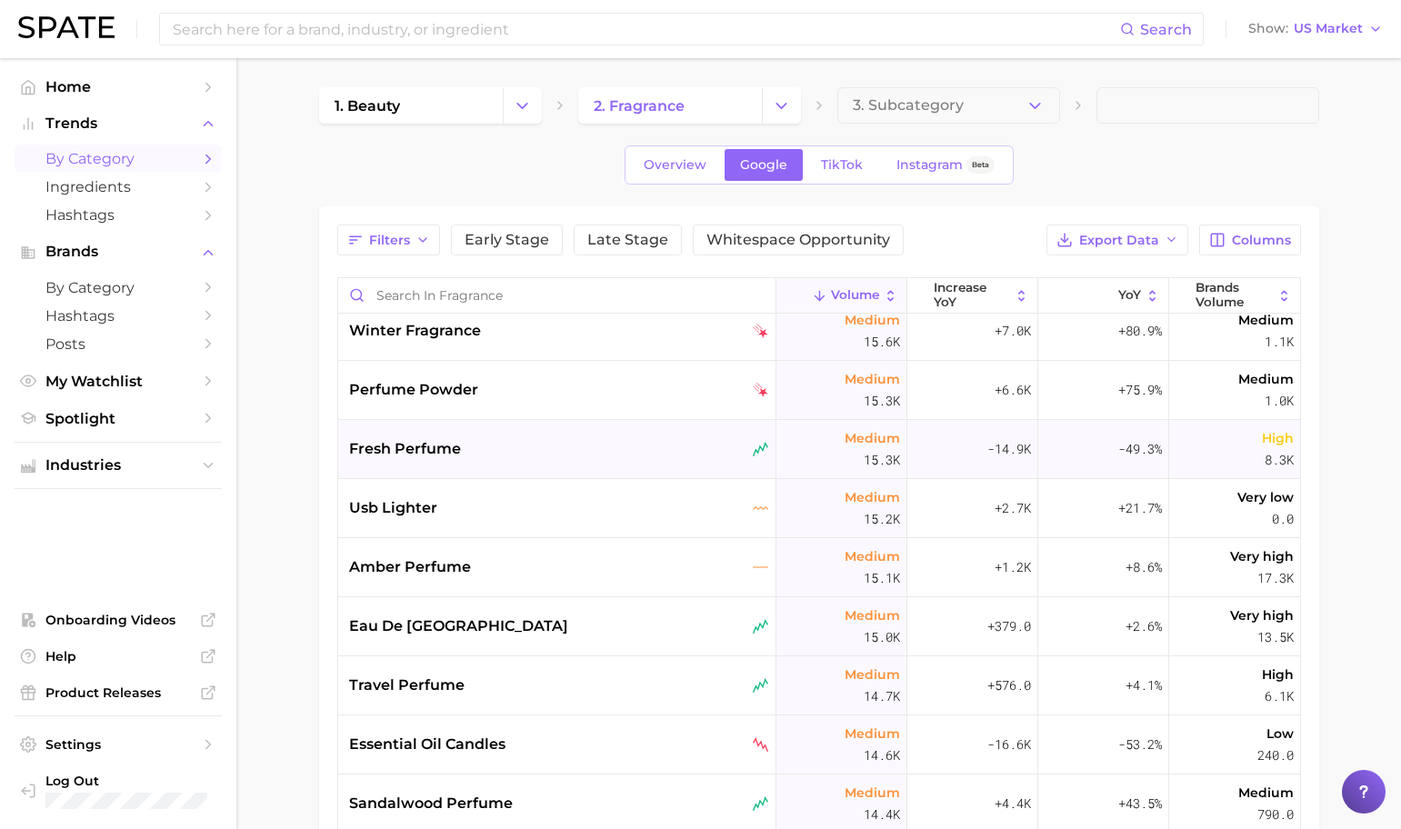
click at [635, 444] on div "fresh perfume" at bounding box center [559, 449] width 420 height 22
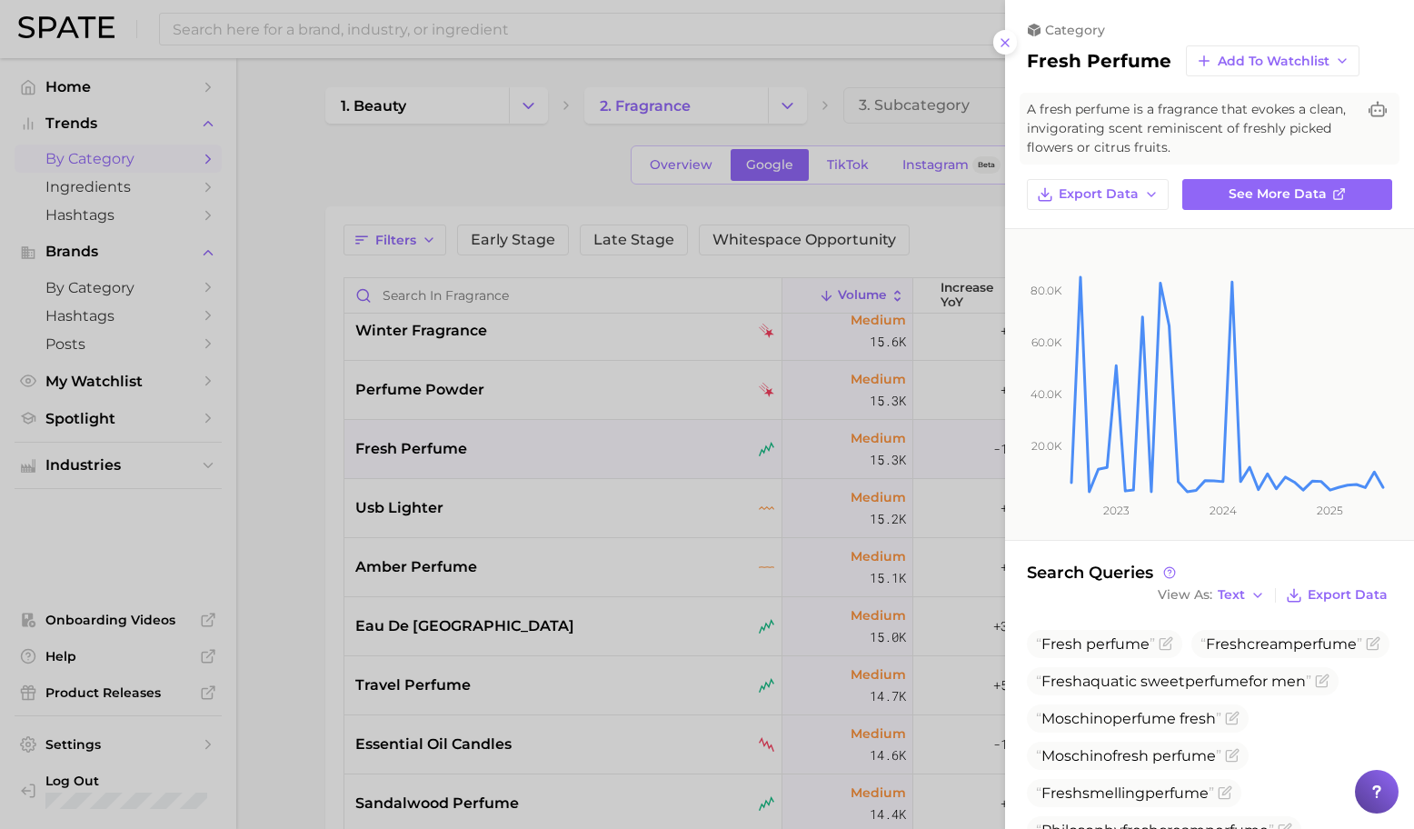
click at [682, 467] on div at bounding box center [707, 414] width 1414 height 829
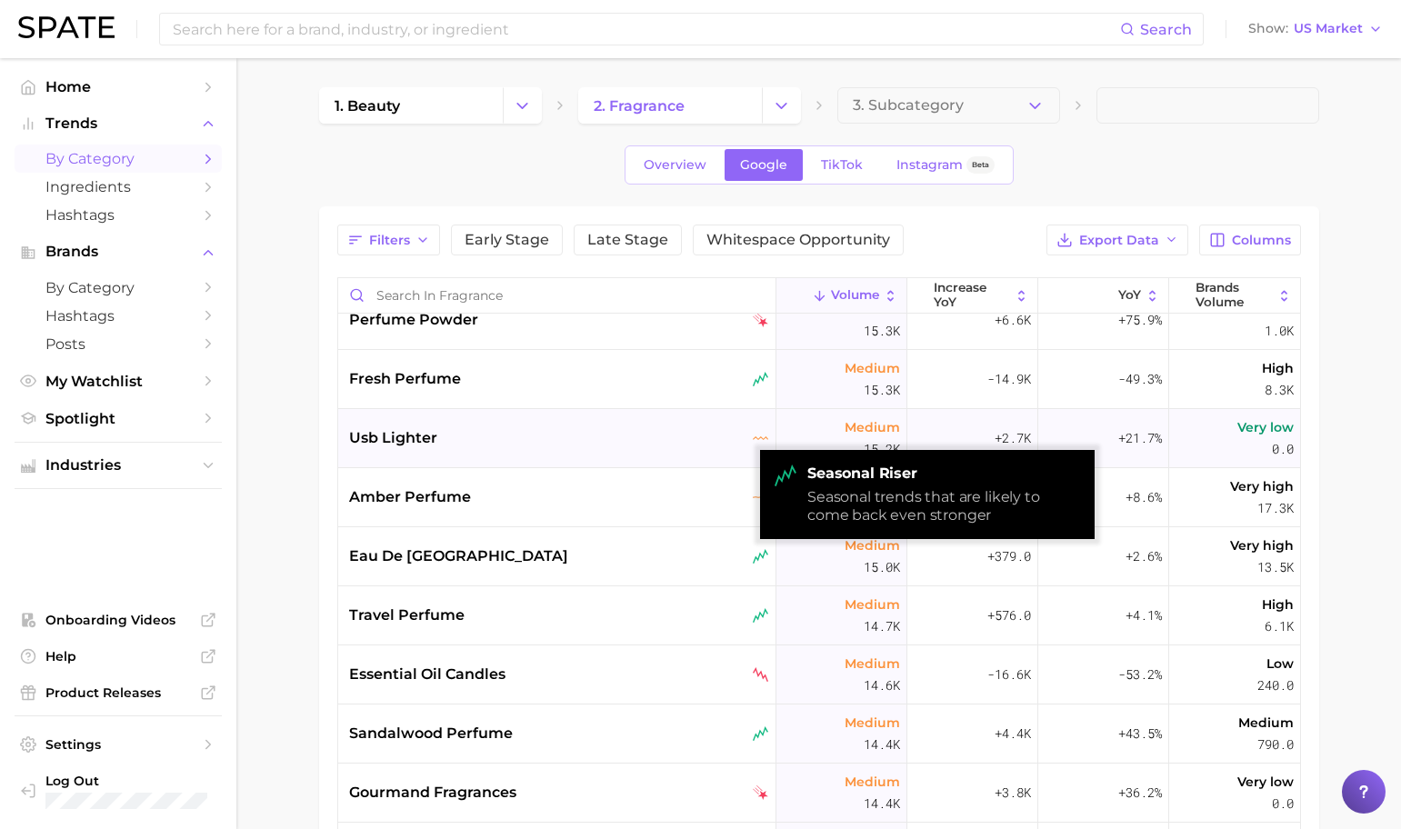
scroll to position [4439, 0]
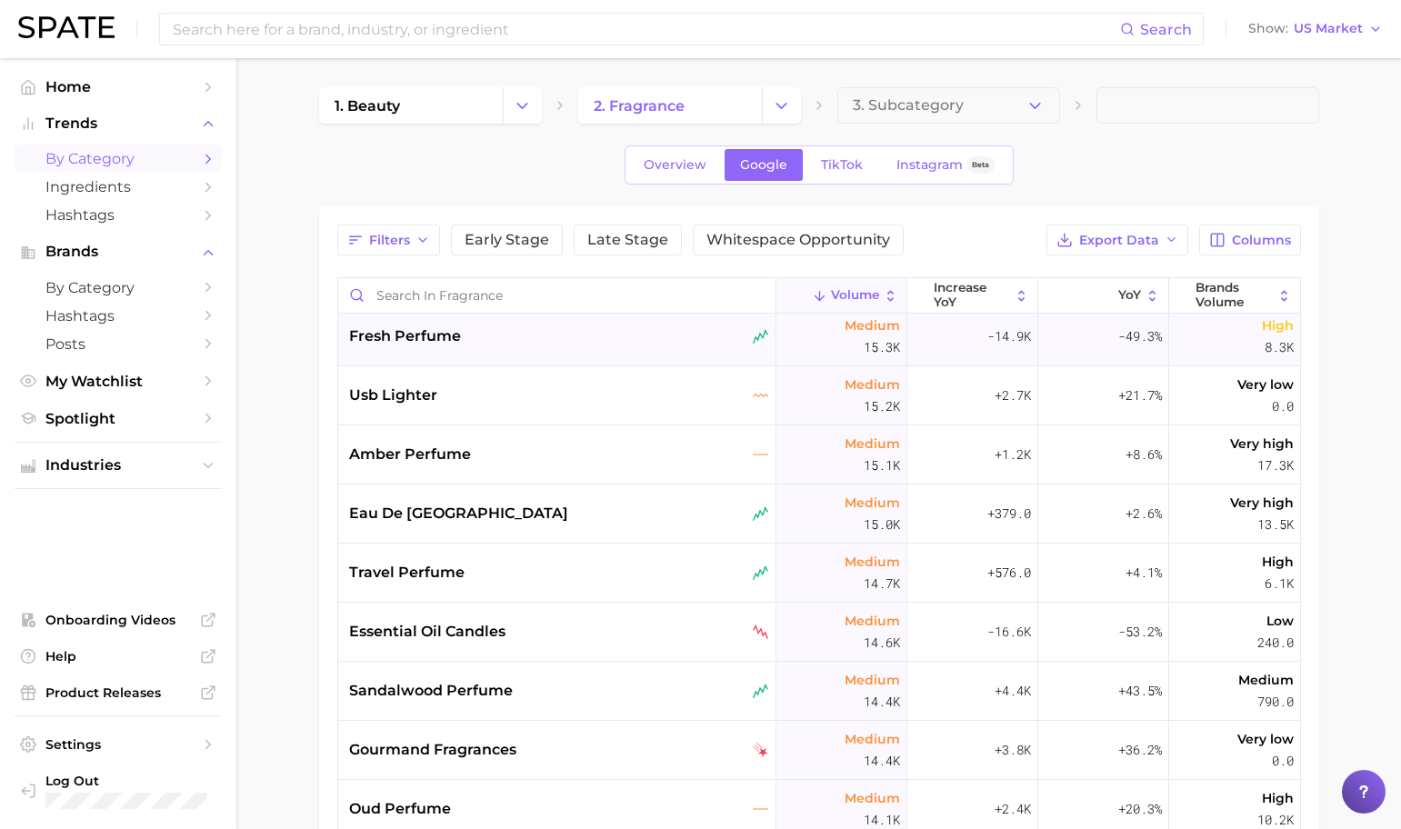
click at [646, 352] on div "fresh perfume" at bounding box center [557, 336] width 438 height 59
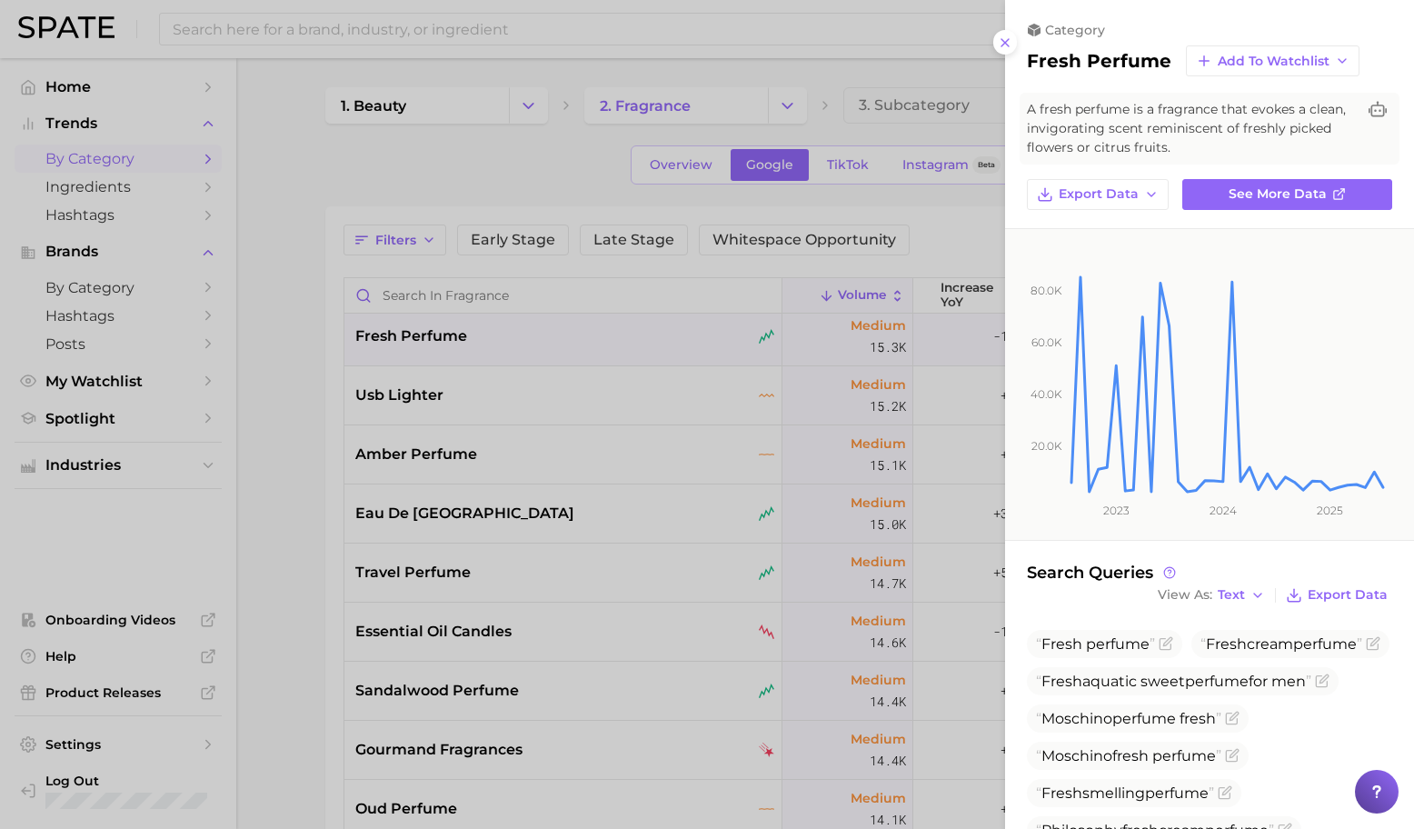
click at [589, 493] on div at bounding box center [707, 414] width 1414 height 829
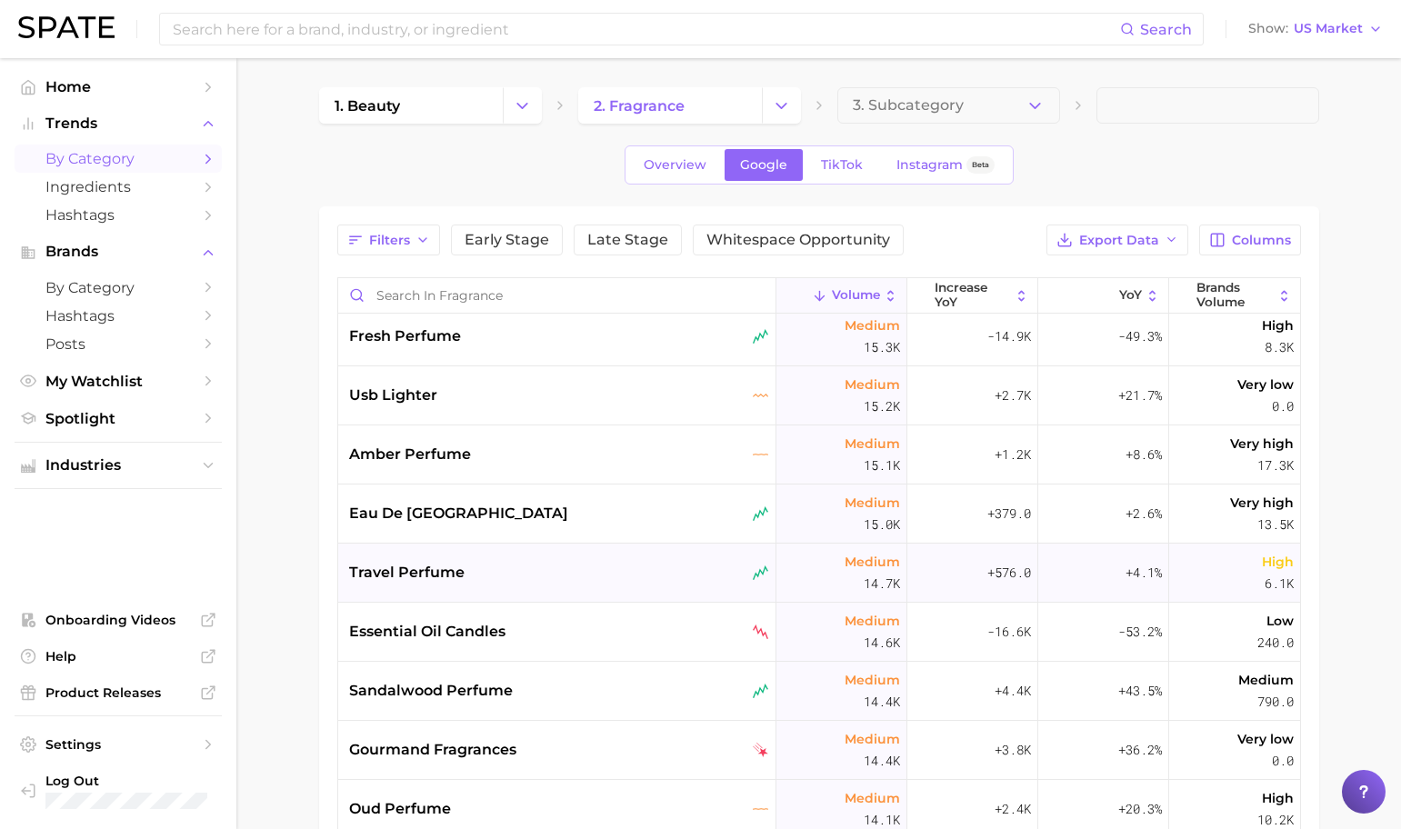
scroll to position [4442, 0]
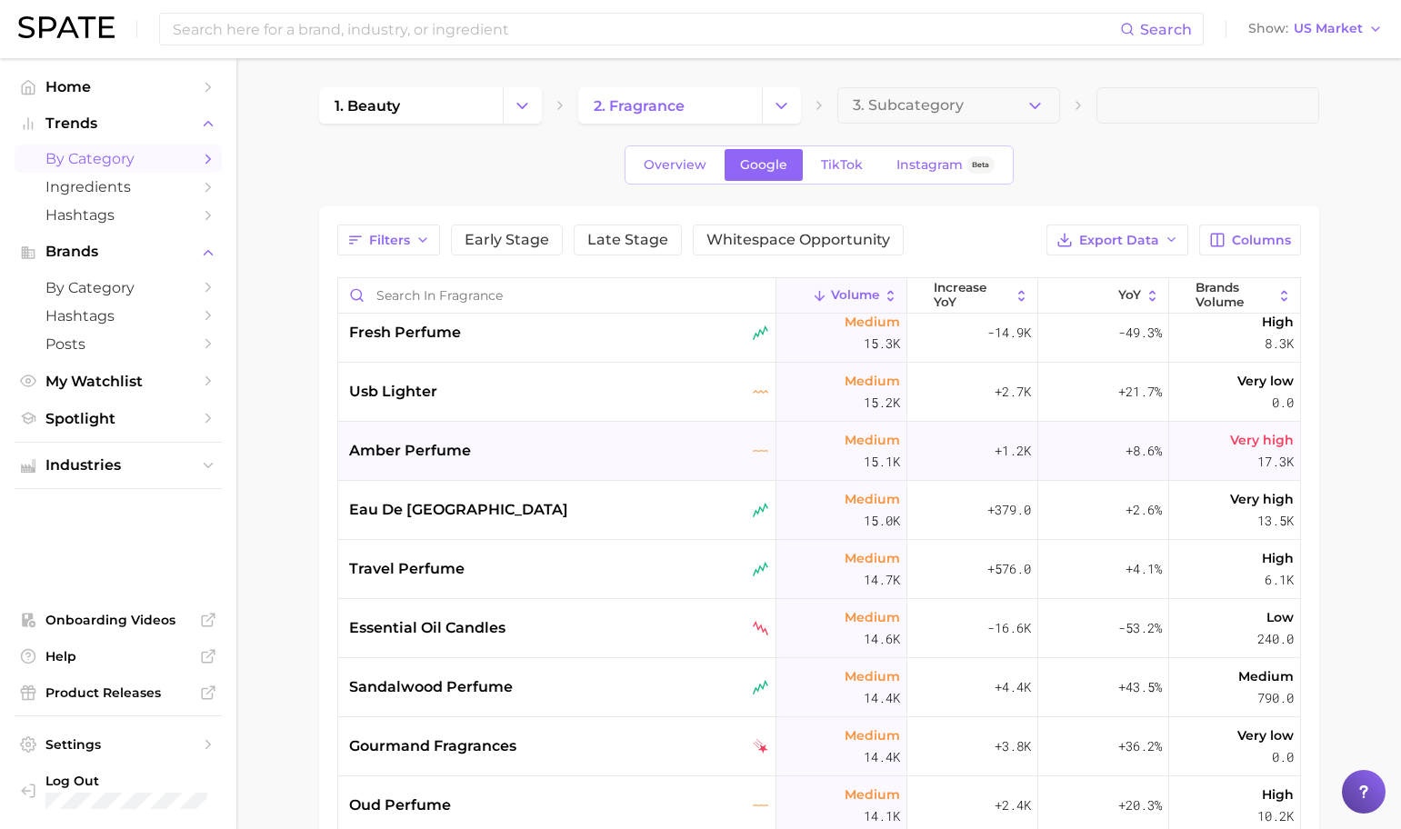
click at [539, 456] on div "amber perfume" at bounding box center [559, 451] width 420 height 22
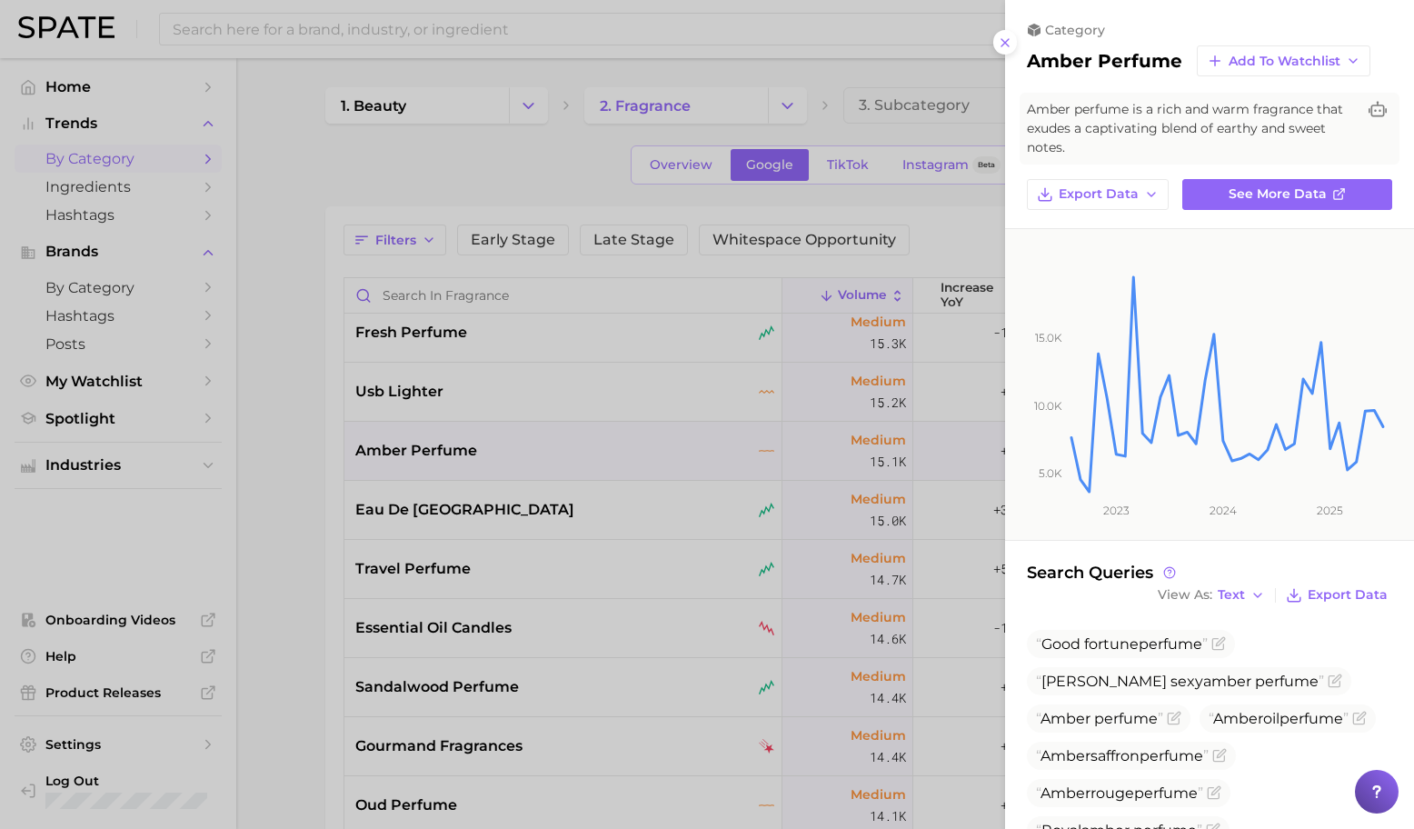
click at [563, 565] on div at bounding box center [707, 414] width 1414 height 829
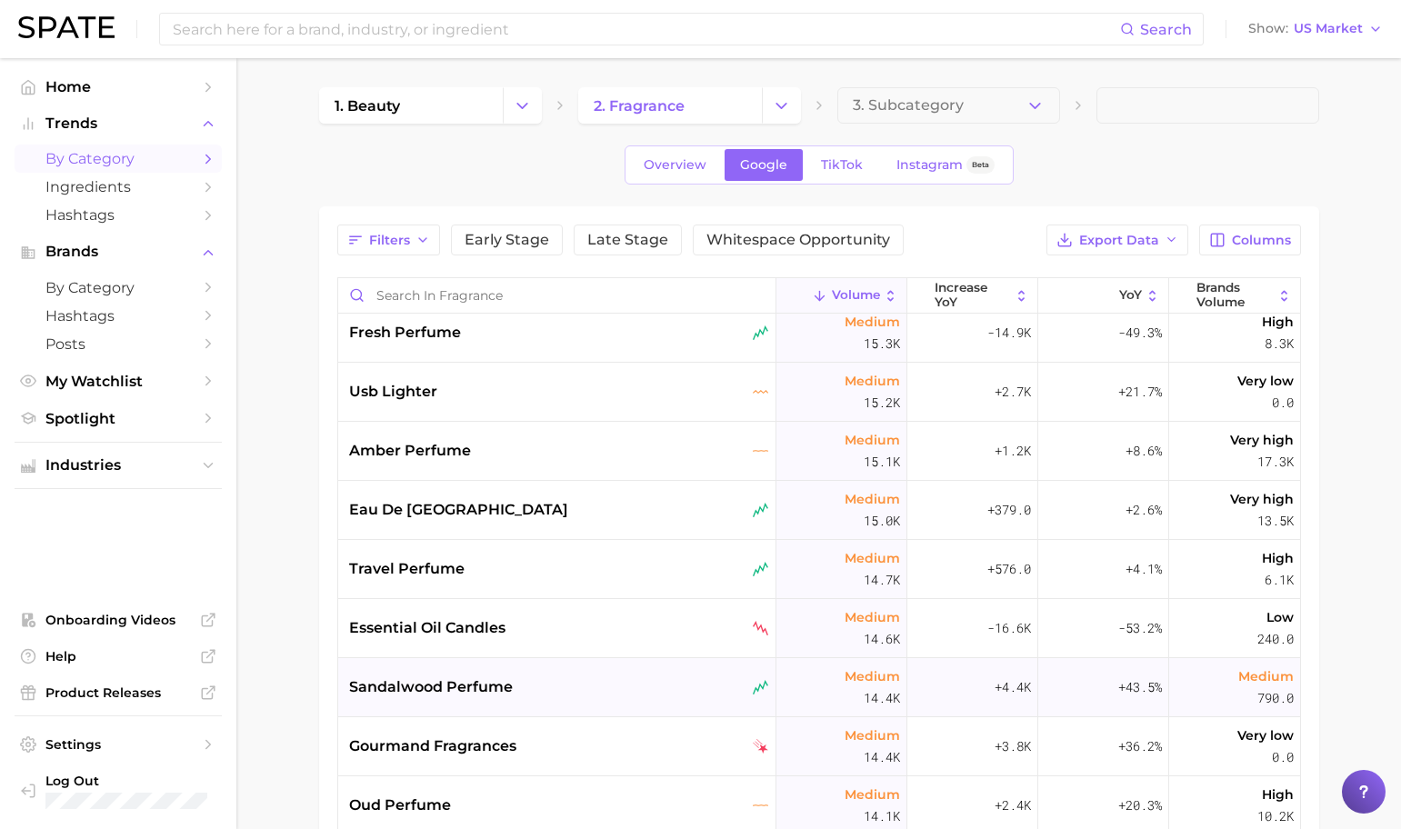
click at [536, 684] on div "sandalwood perfume" at bounding box center [559, 687] width 420 height 22
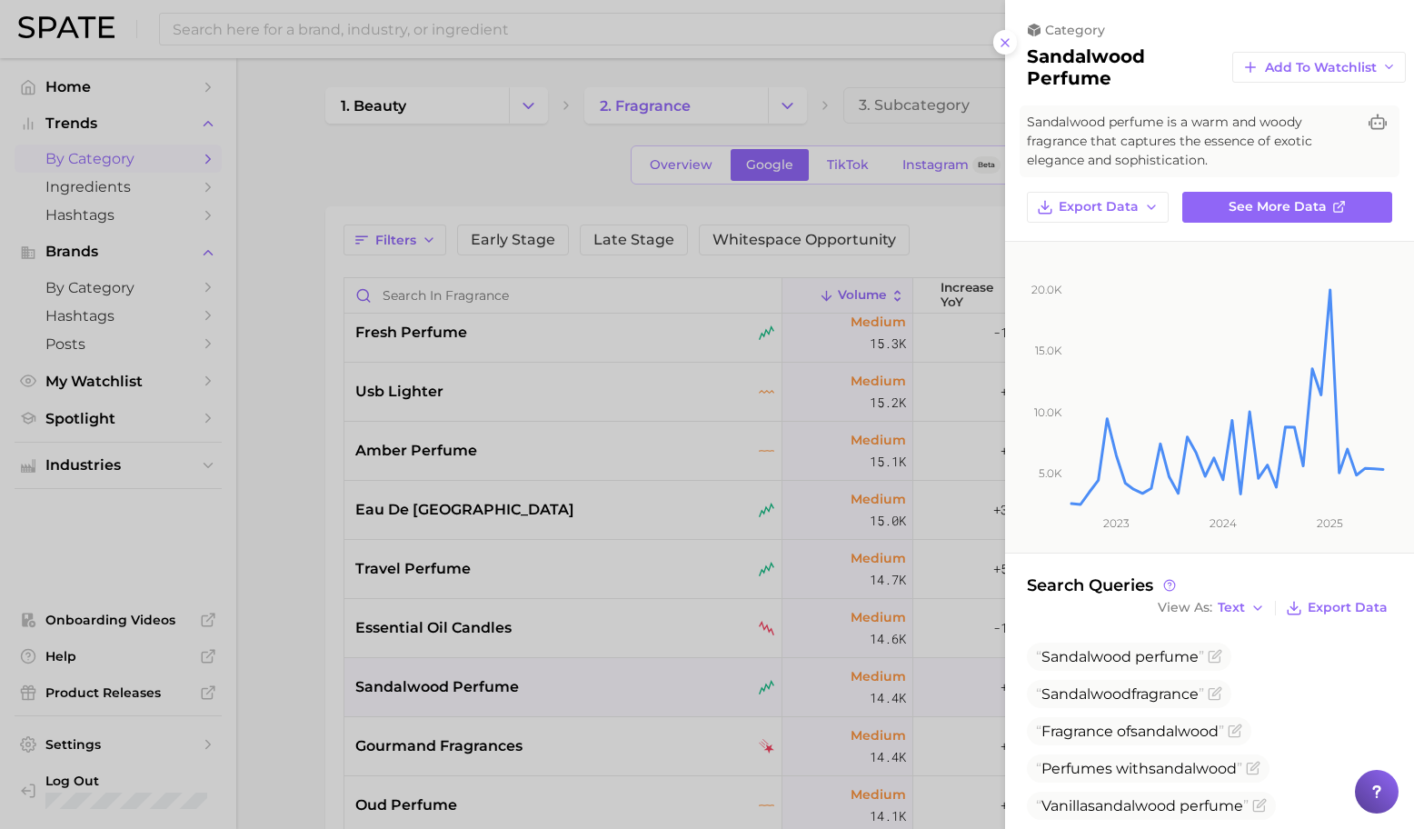
click at [592, 659] on div at bounding box center [707, 414] width 1414 height 829
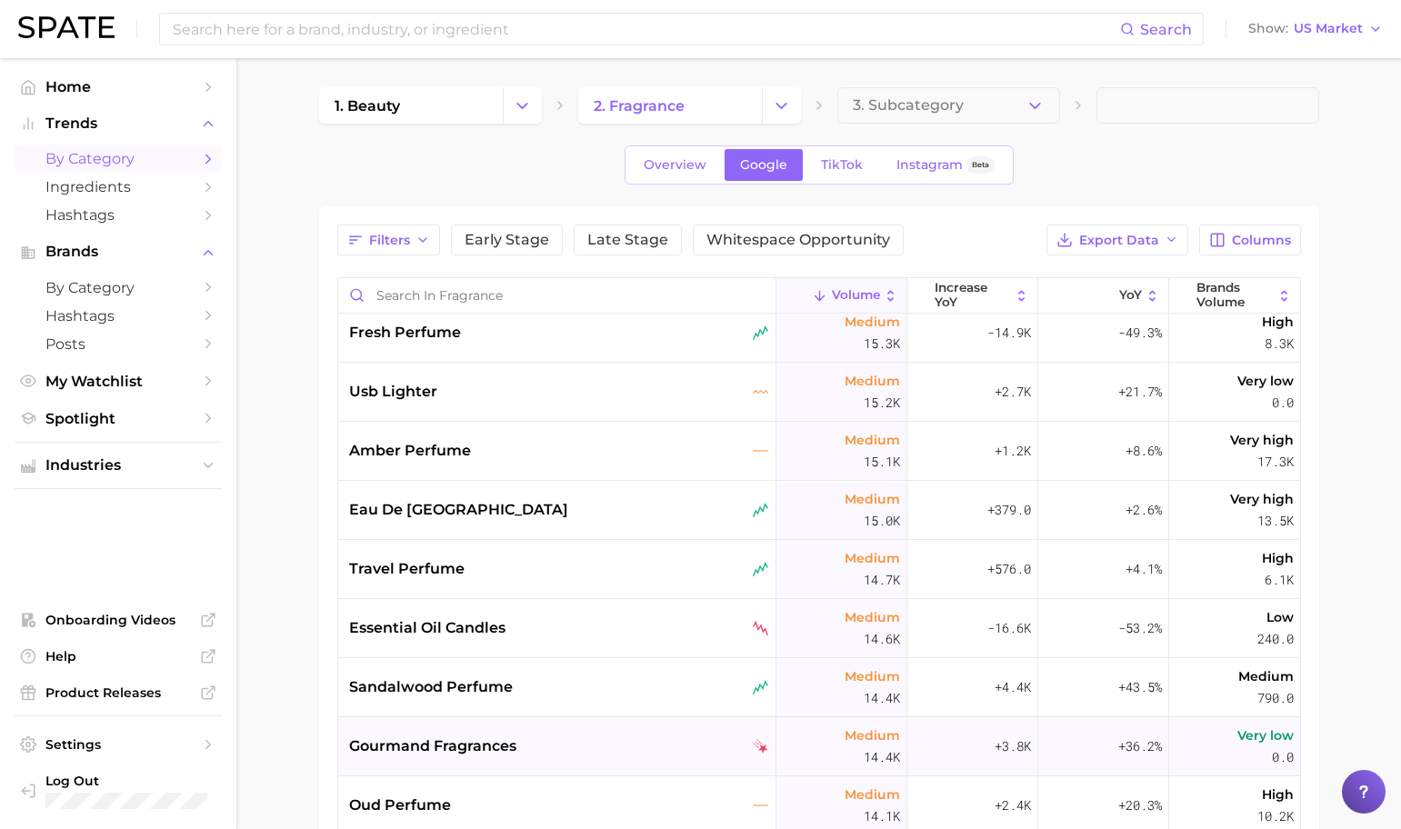
click at [572, 746] on div "gourmand fragrances" at bounding box center [559, 746] width 420 height 22
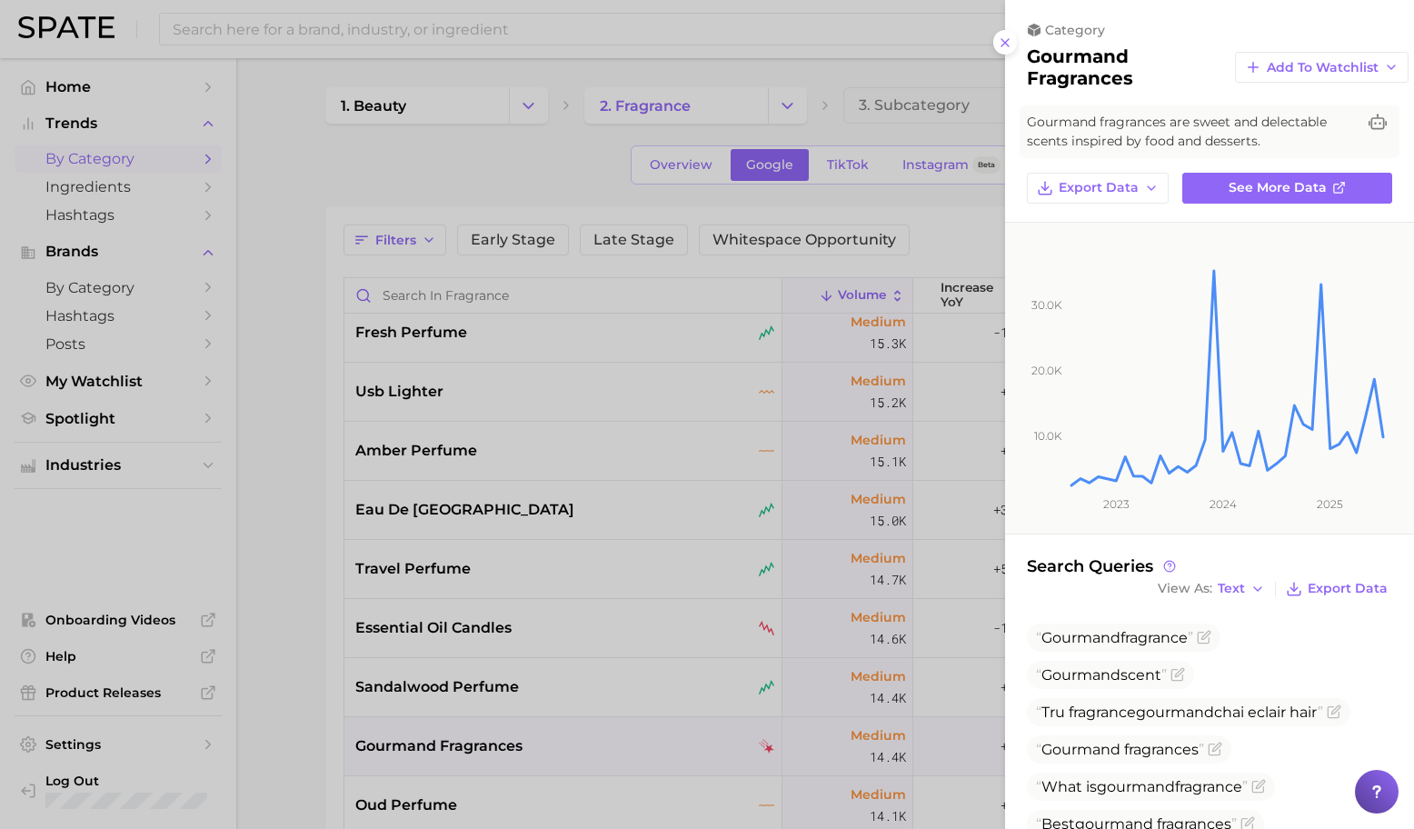
click at [598, 744] on div at bounding box center [707, 414] width 1414 height 829
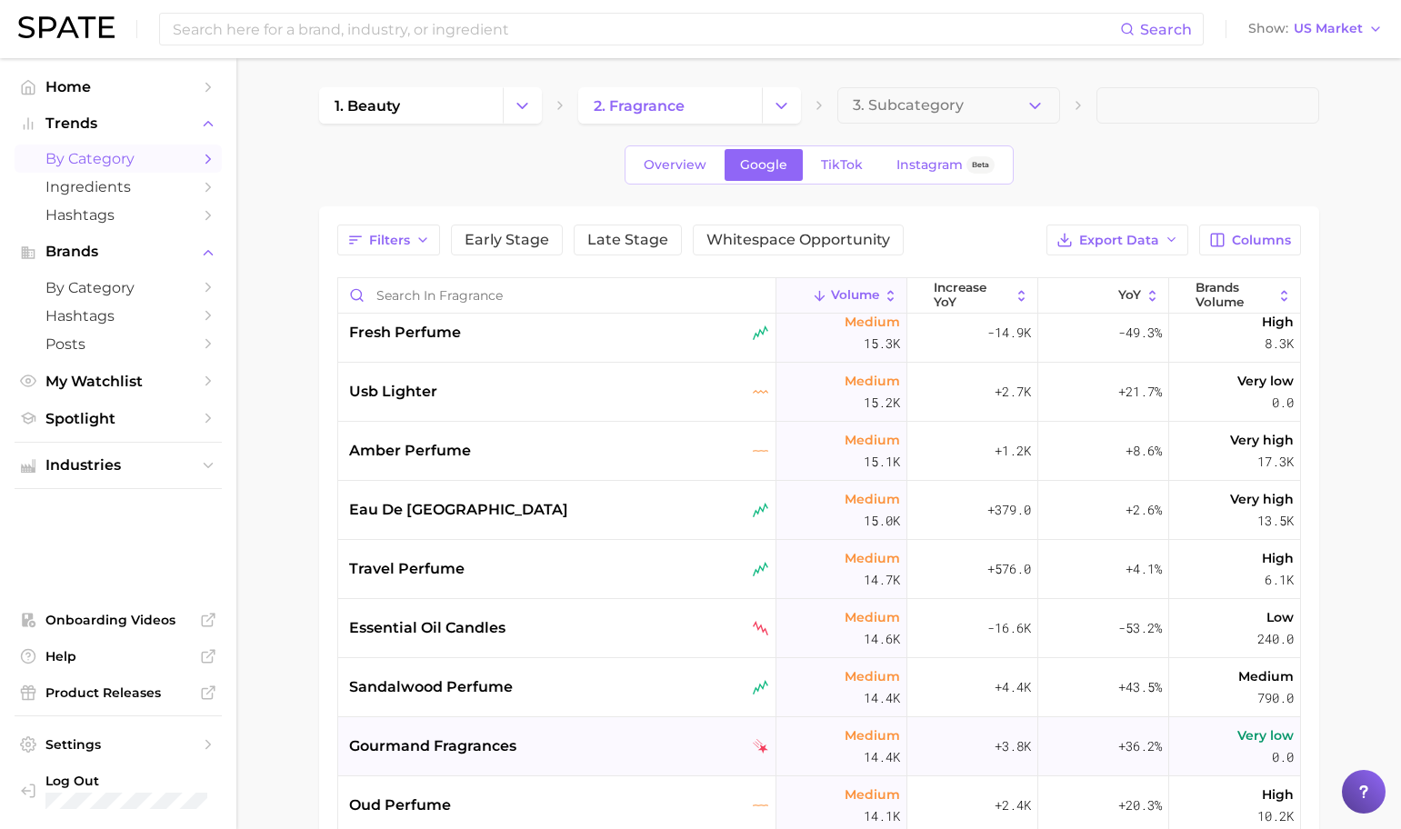
click at [686, 748] on div "gourmand fragrances" at bounding box center [559, 746] width 420 height 22
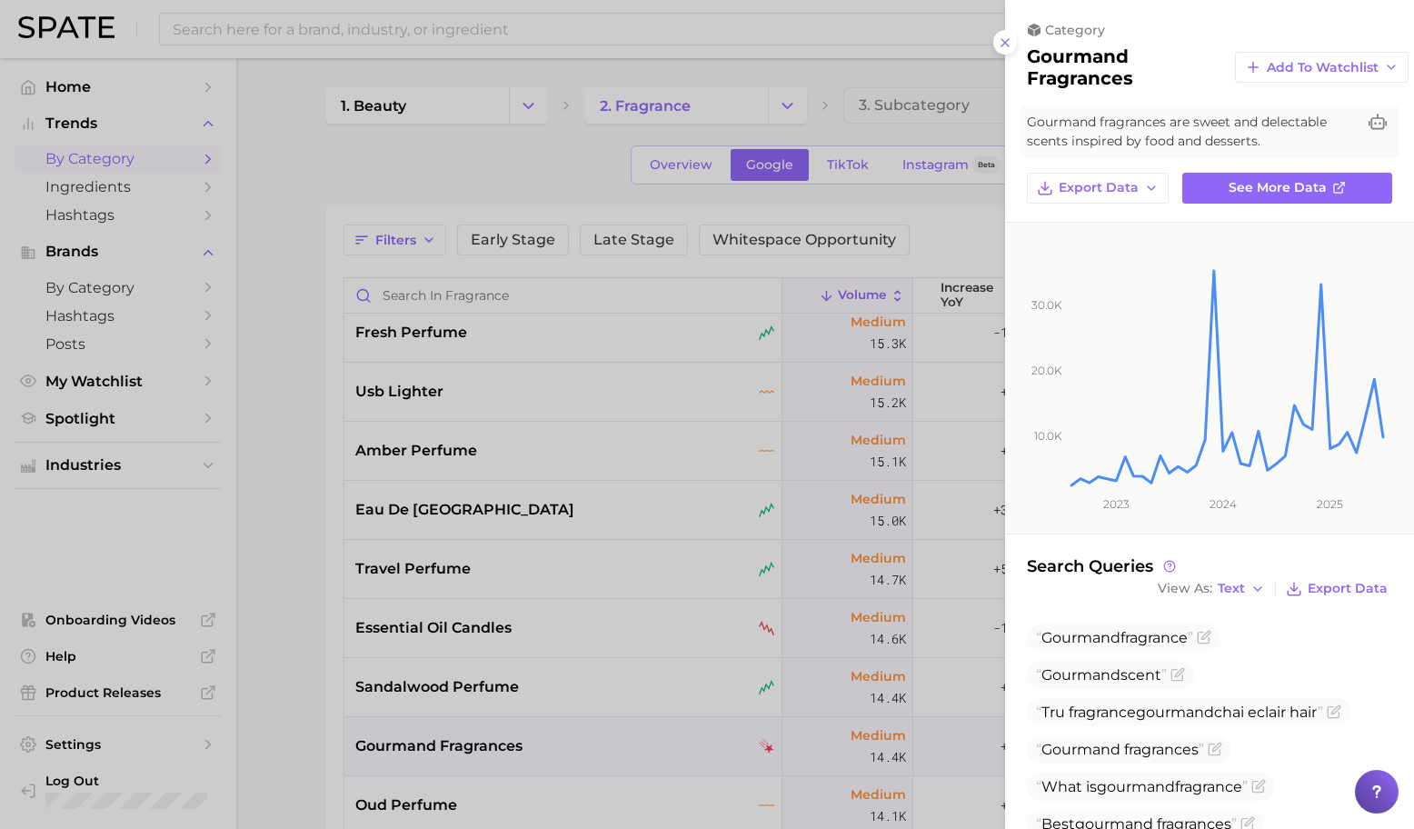
click at [725, 593] on div at bounding box center [707, 414] width 1414 height 829
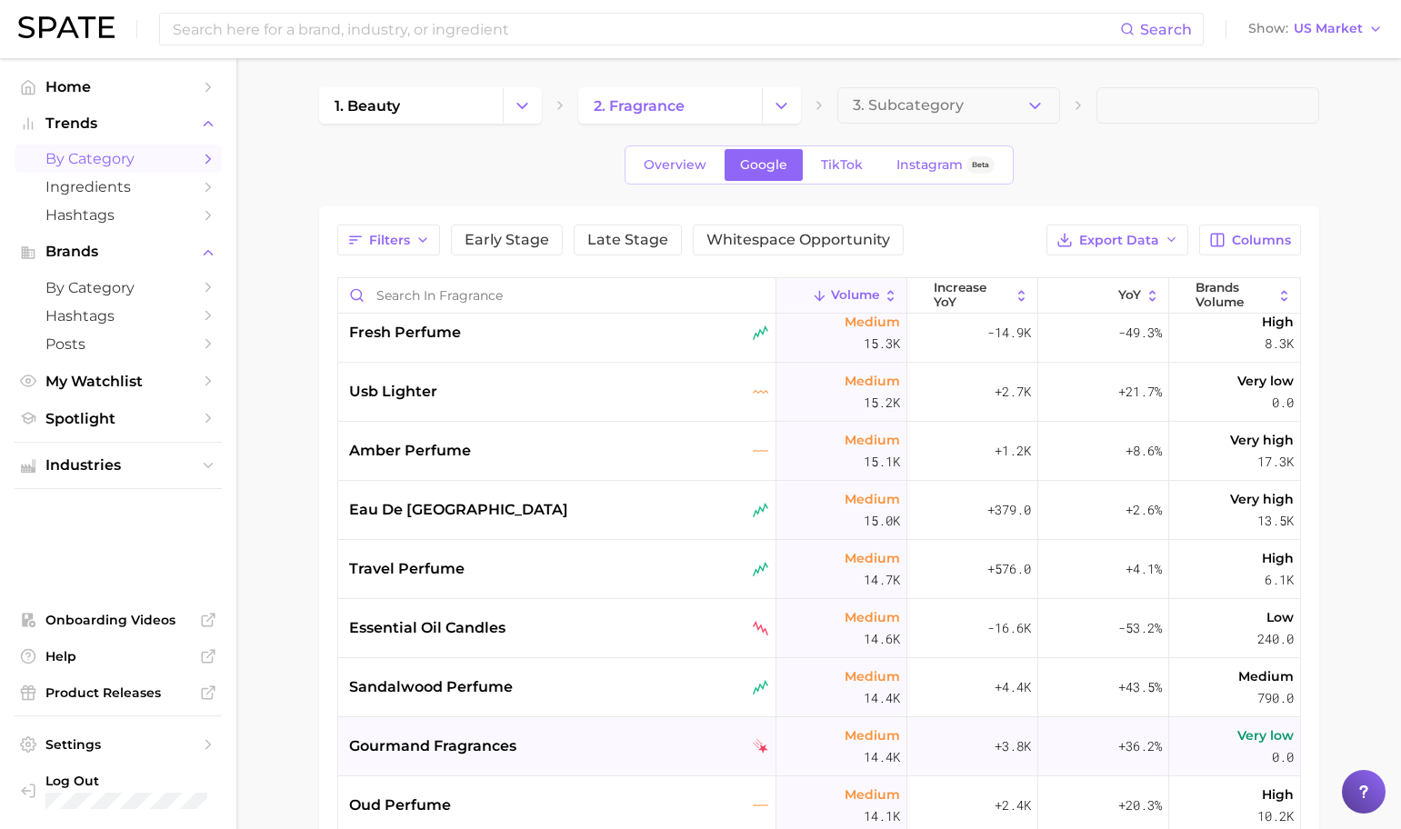
click at [676, 735] on div "gourmand fragrances" at bounding box center [559, 746] width 420 height 22
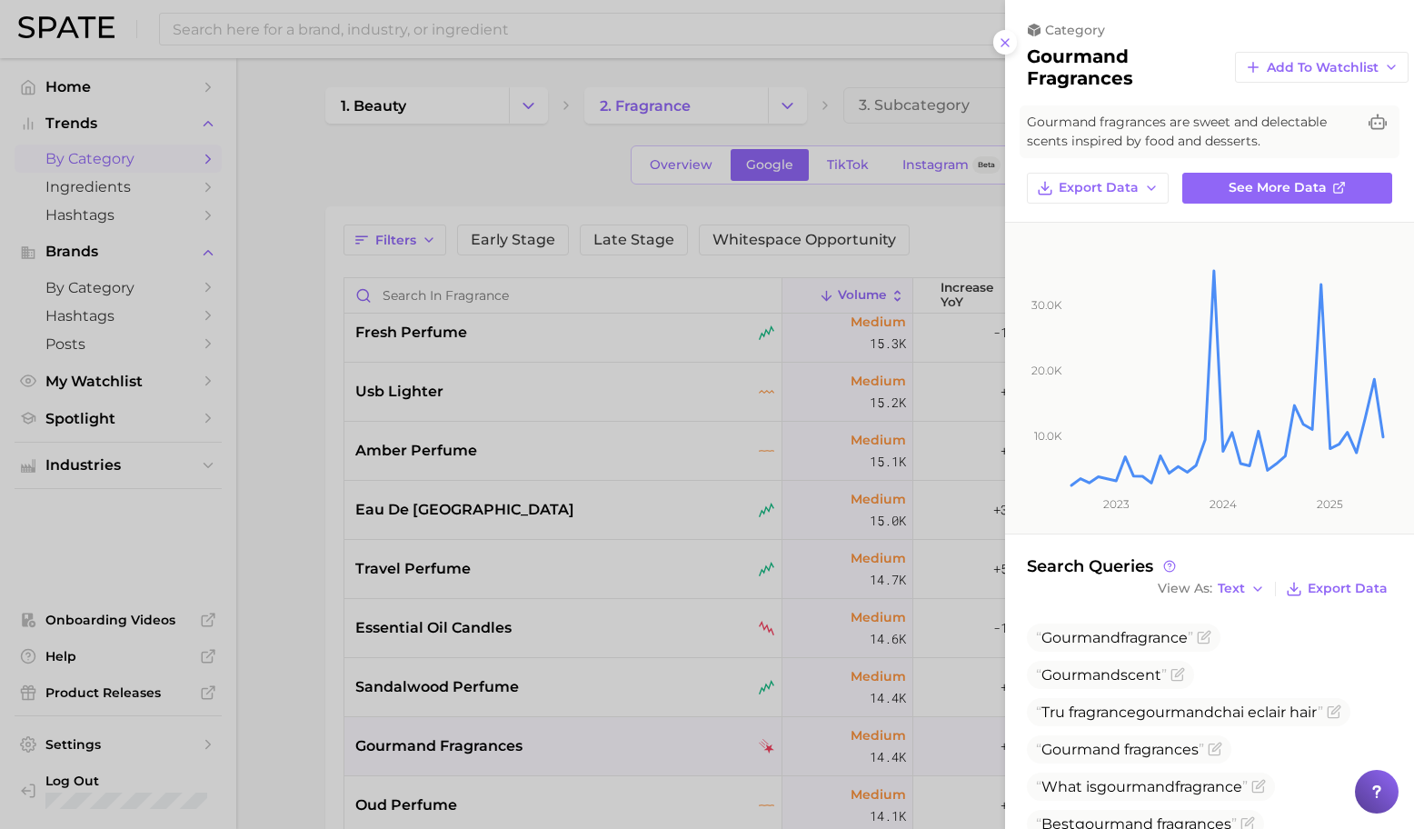
click at [696, 735] on div at bounding box center [707, 414] width 1414 height 829
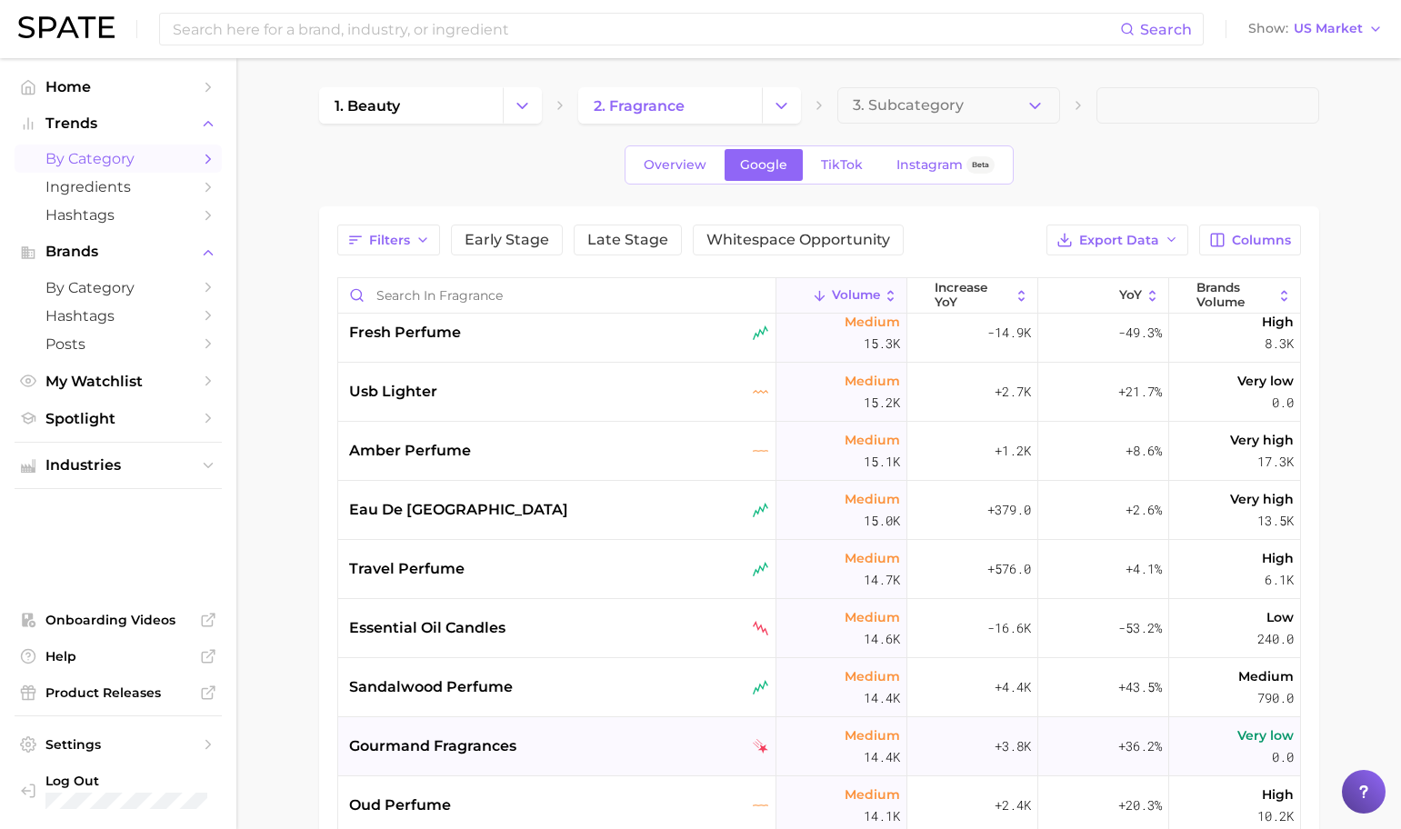
click at [613, 751] on div "gourmand fragrances" at bounding box center [559, 746] width 420 height 22
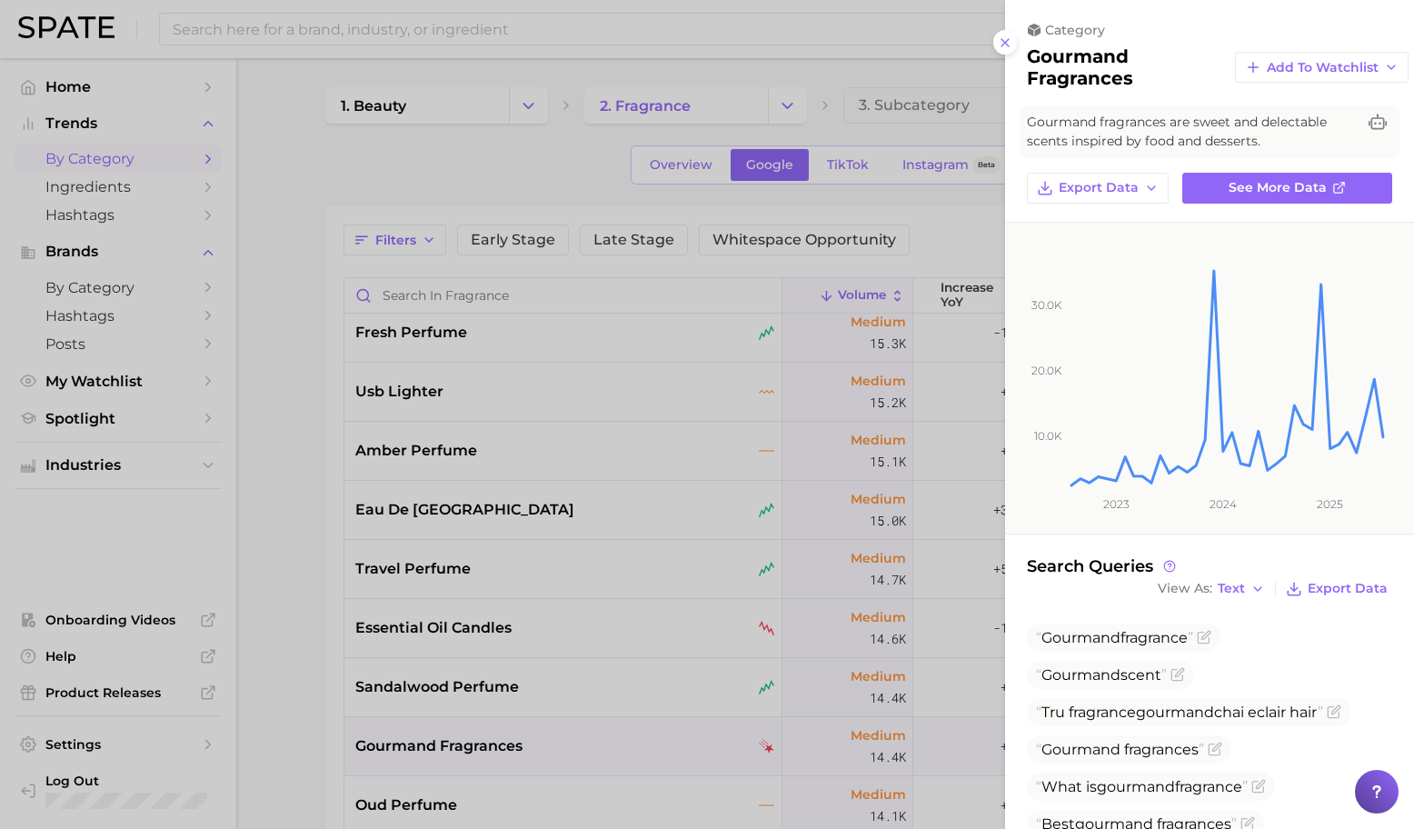
click at [700, 647] on div at bounding box center [707, 414] width 1414 height 829
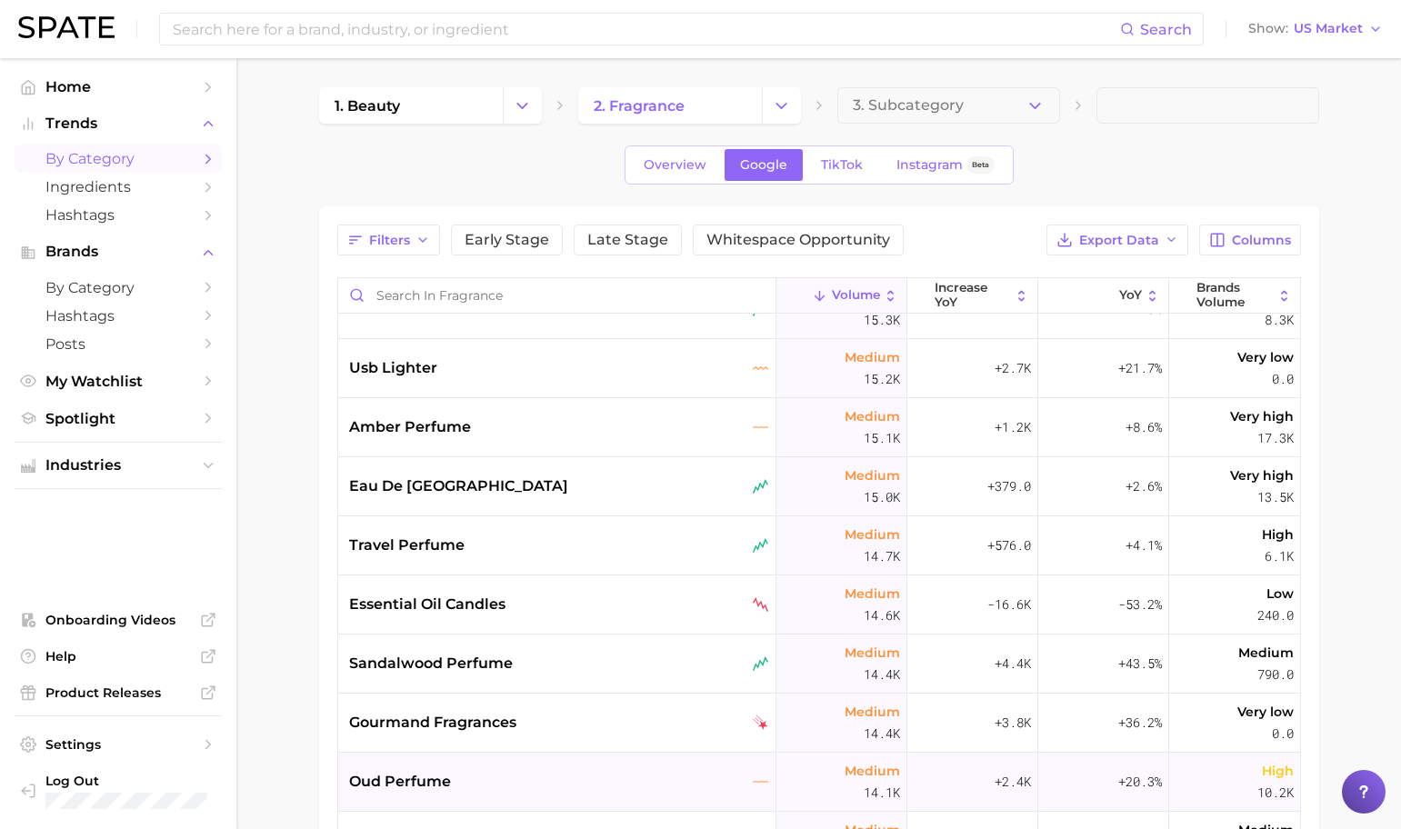
scroll to position [4502, 0]
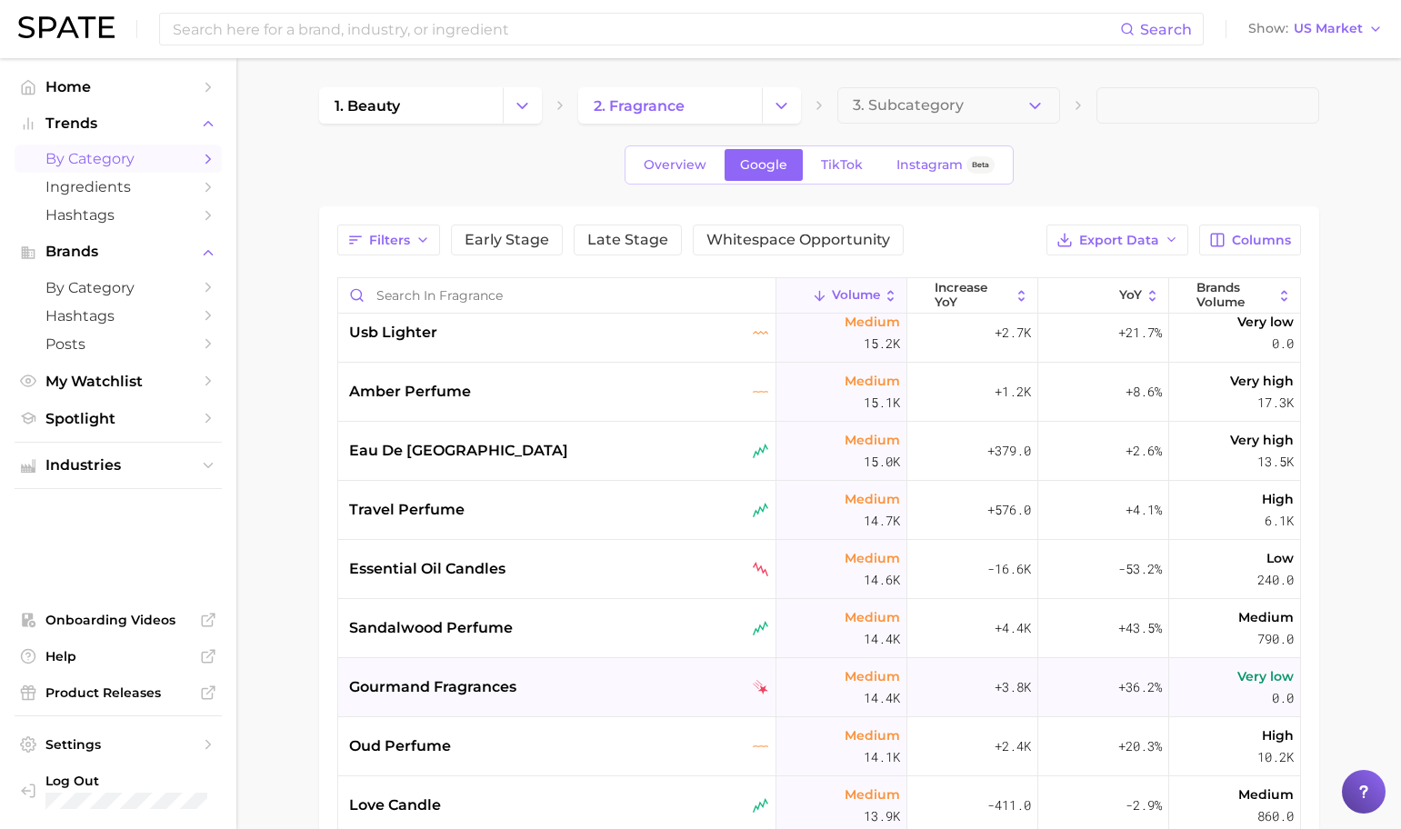
click at [649, 686] on div "gourmand fragrances" at bounding box center [559, 687] width 420 height 22
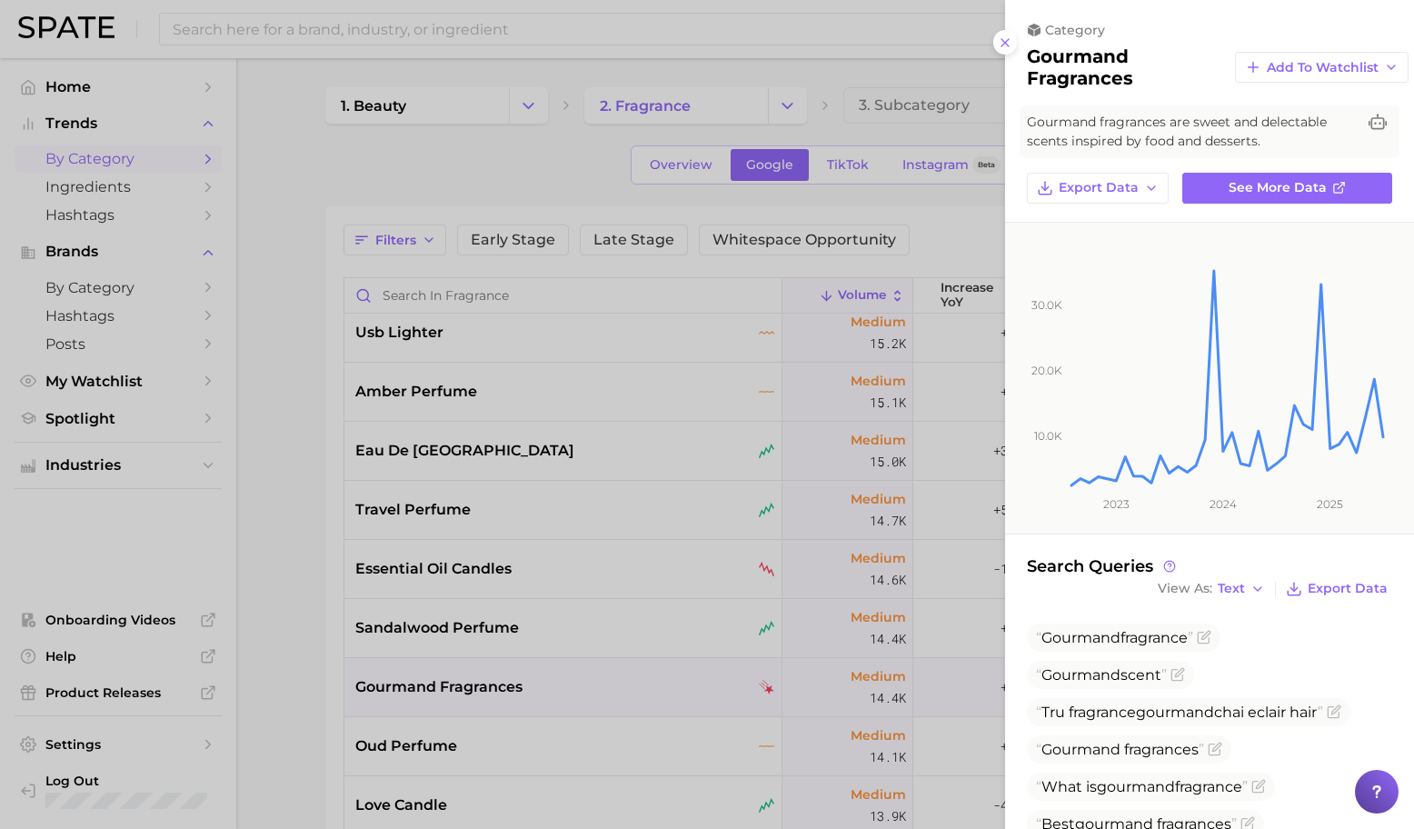
click at [555, 640] on div at bounding box center [707, 414] width 1414 height 829
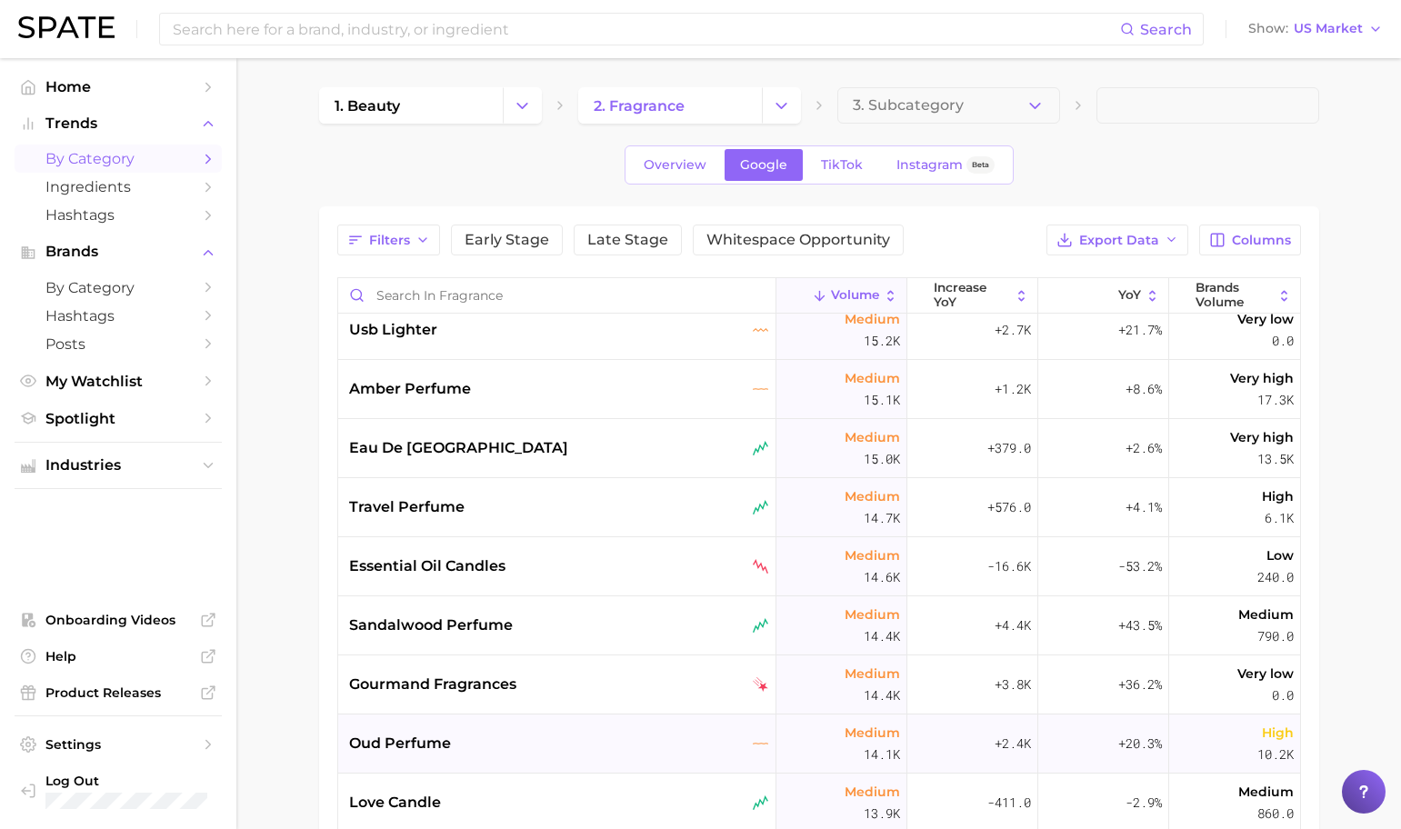
scroll to position [4505, 0]
click at [642, 738] on div "oud perfume" at bounding box center [559, 743] width 420 height 22
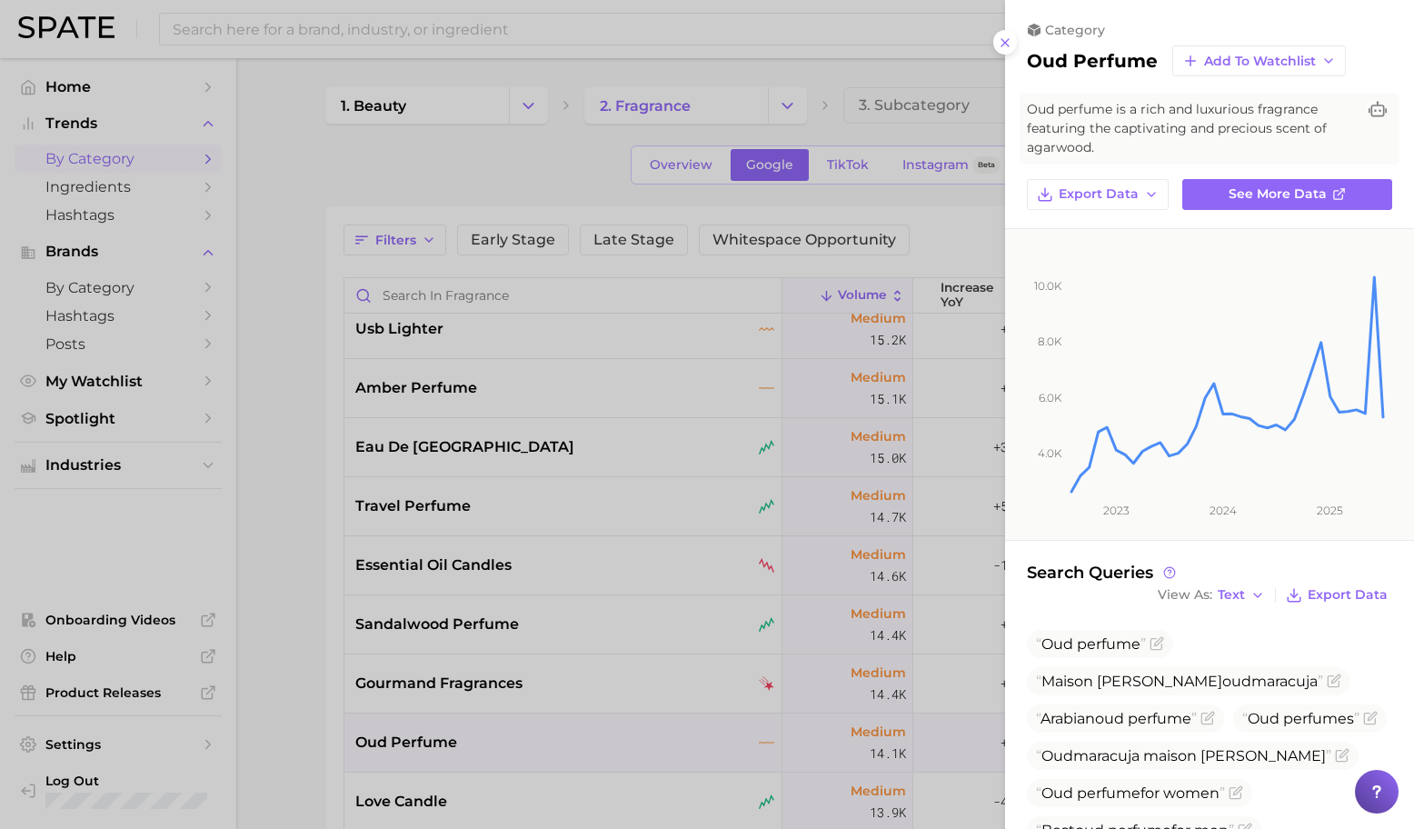
click at [622, 622] on div at bounding box center [707, 414] width 1414 height 829
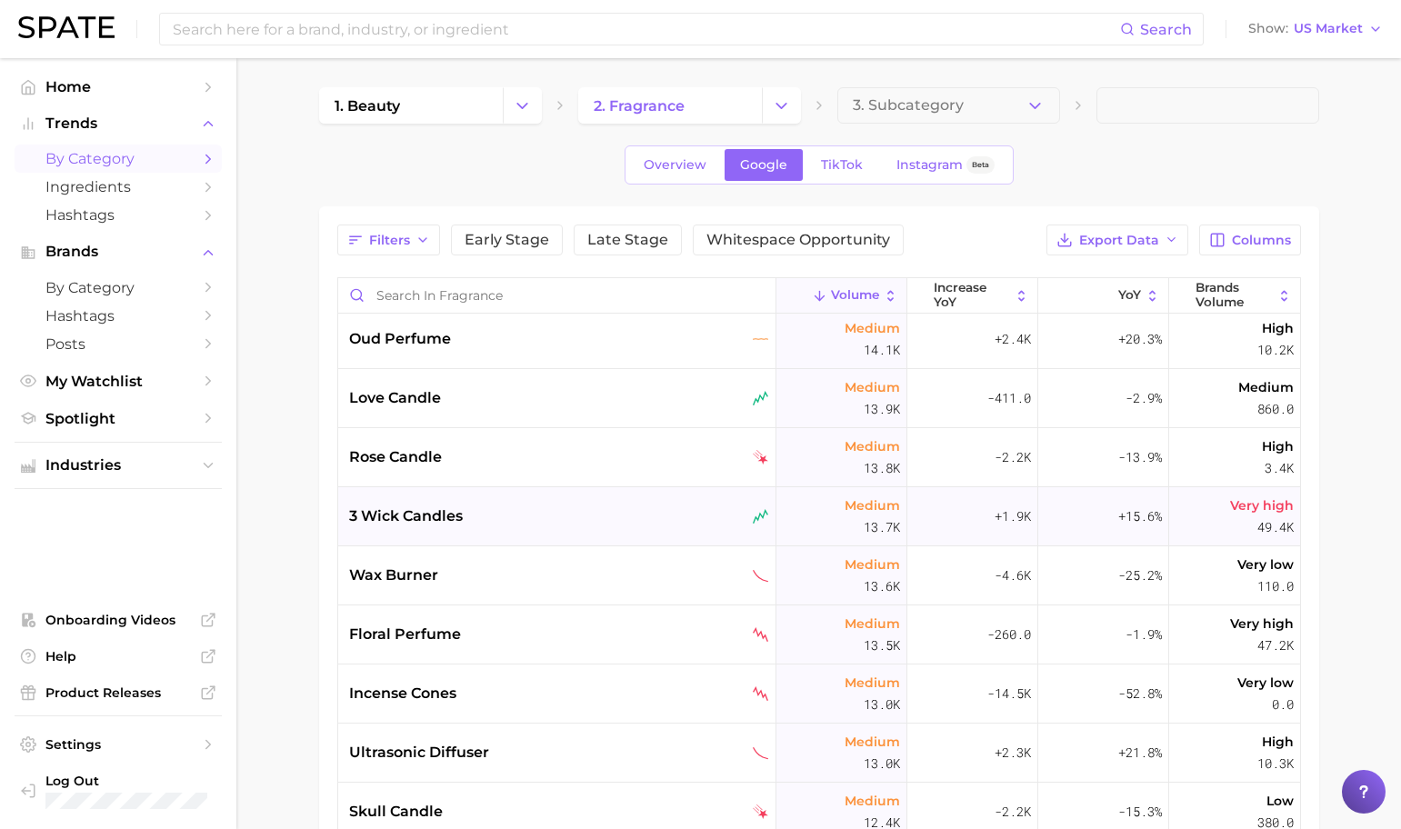
scroll to position [4939, 0]
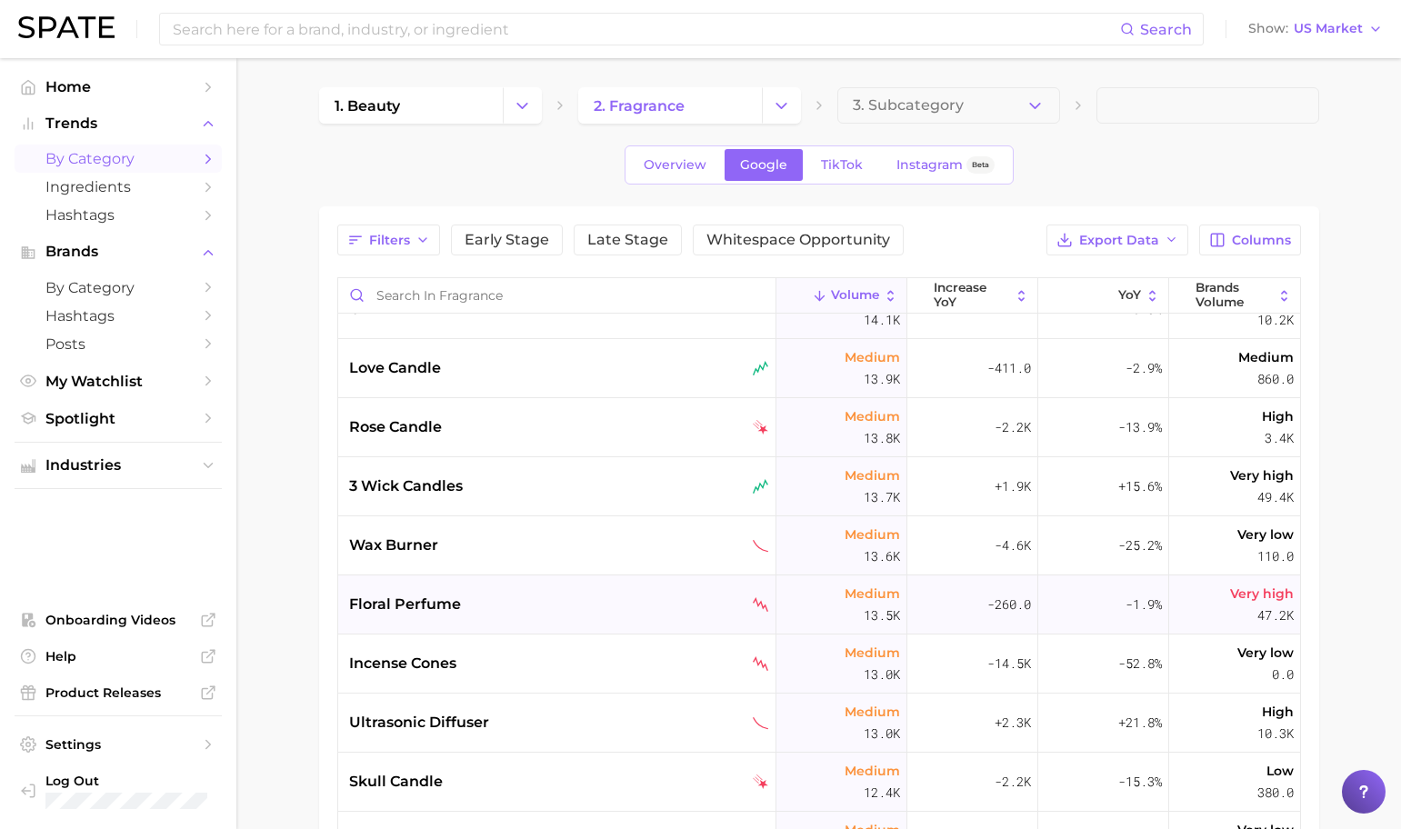
click at [587, 587] on div "floral perfume" at bounding box center [557, 604] width 438 height 59
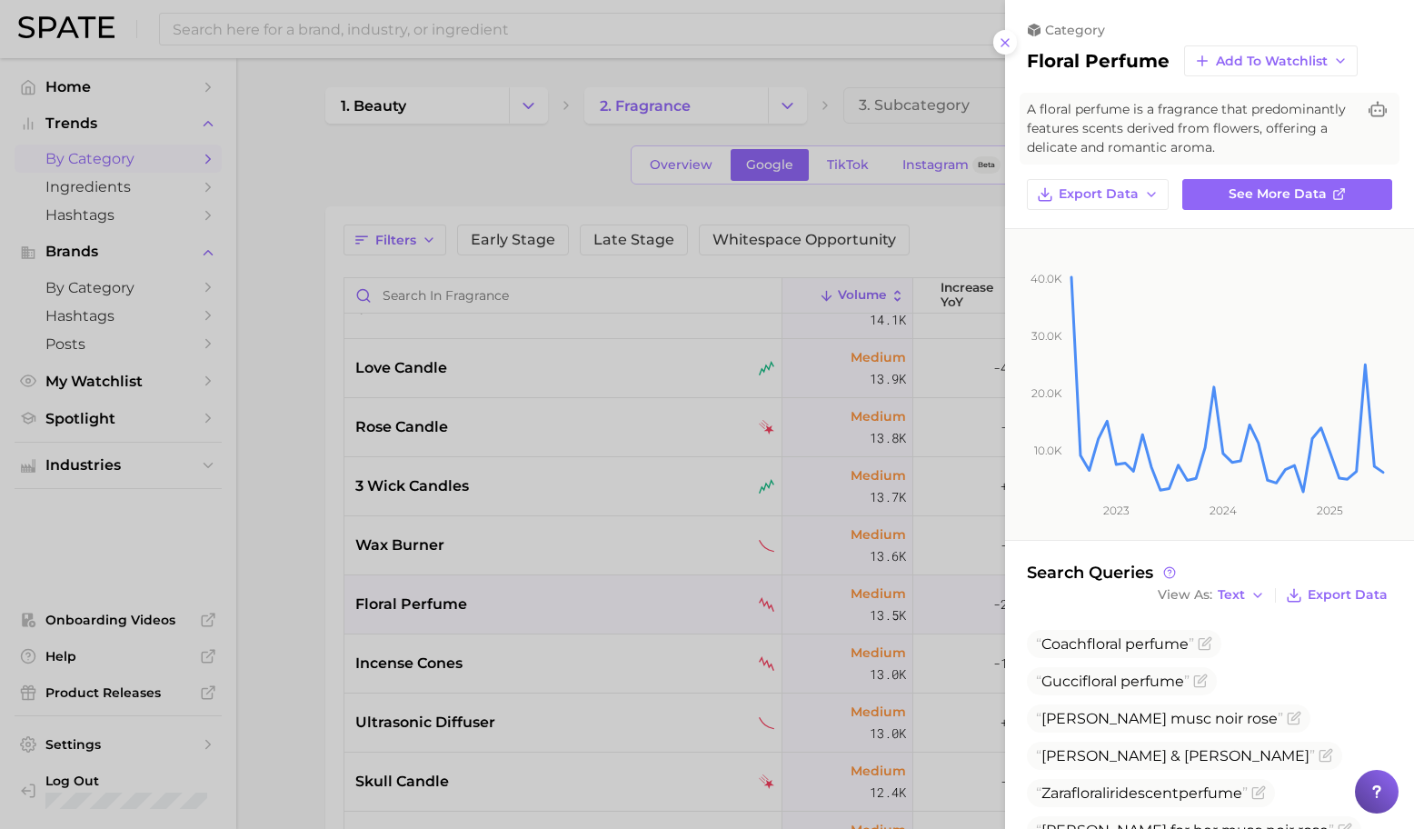
click at [666, 599] on div at bounding box center [707, 414] width 1414 height 829
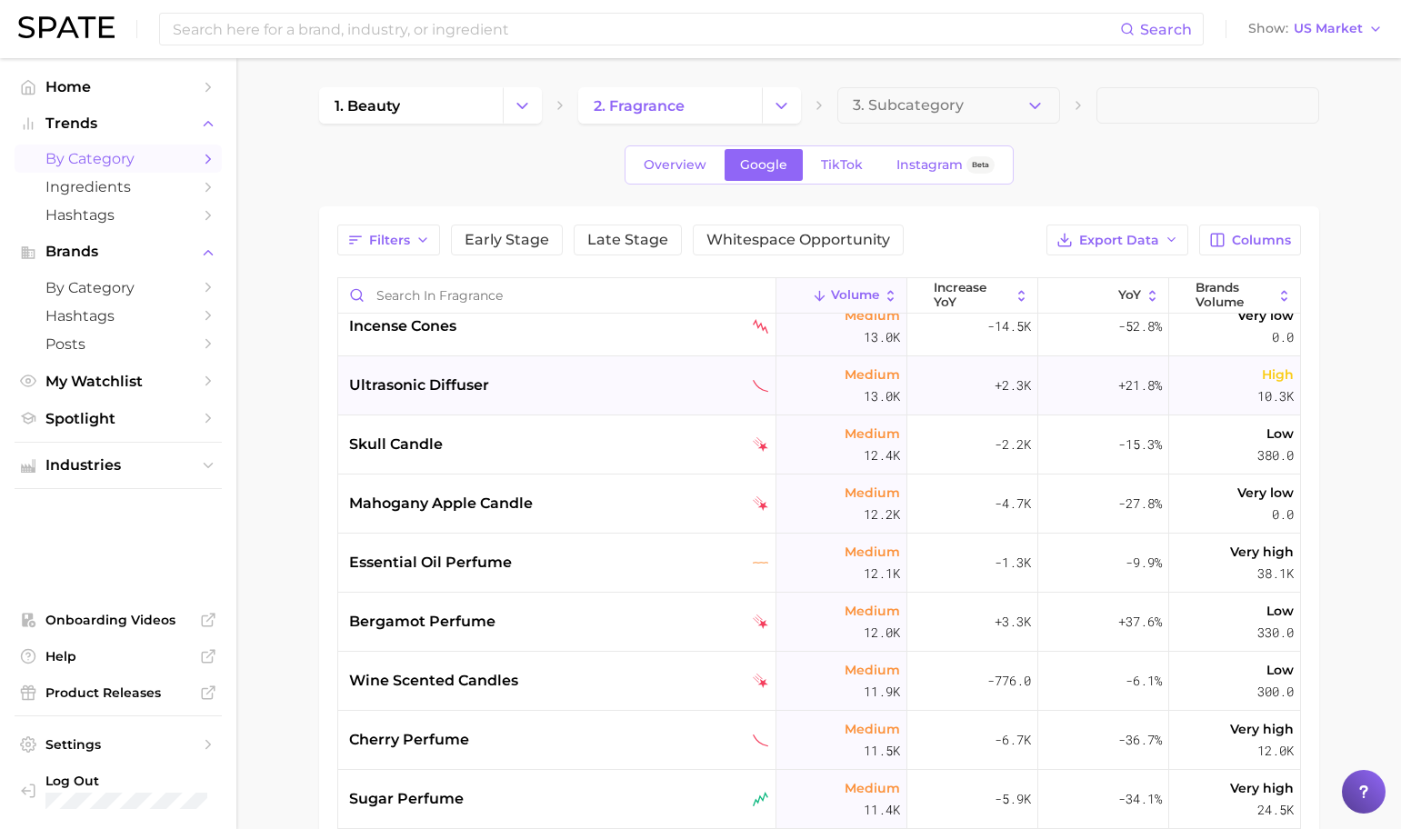
scroll to position [5279, 0]
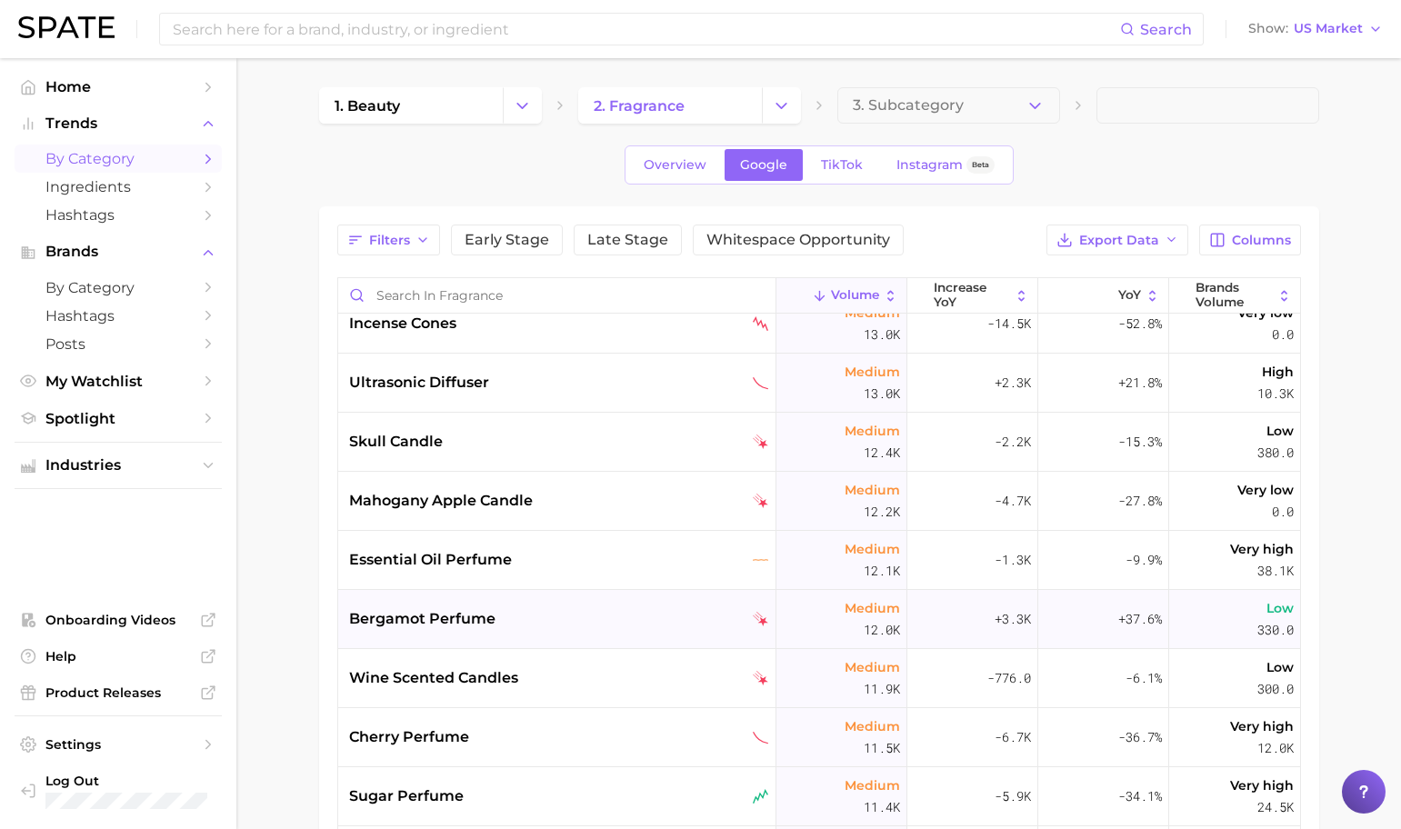
click at [643, 615] on div "bergamot perfume" at bounding box center [559, 619] width 420 height 22
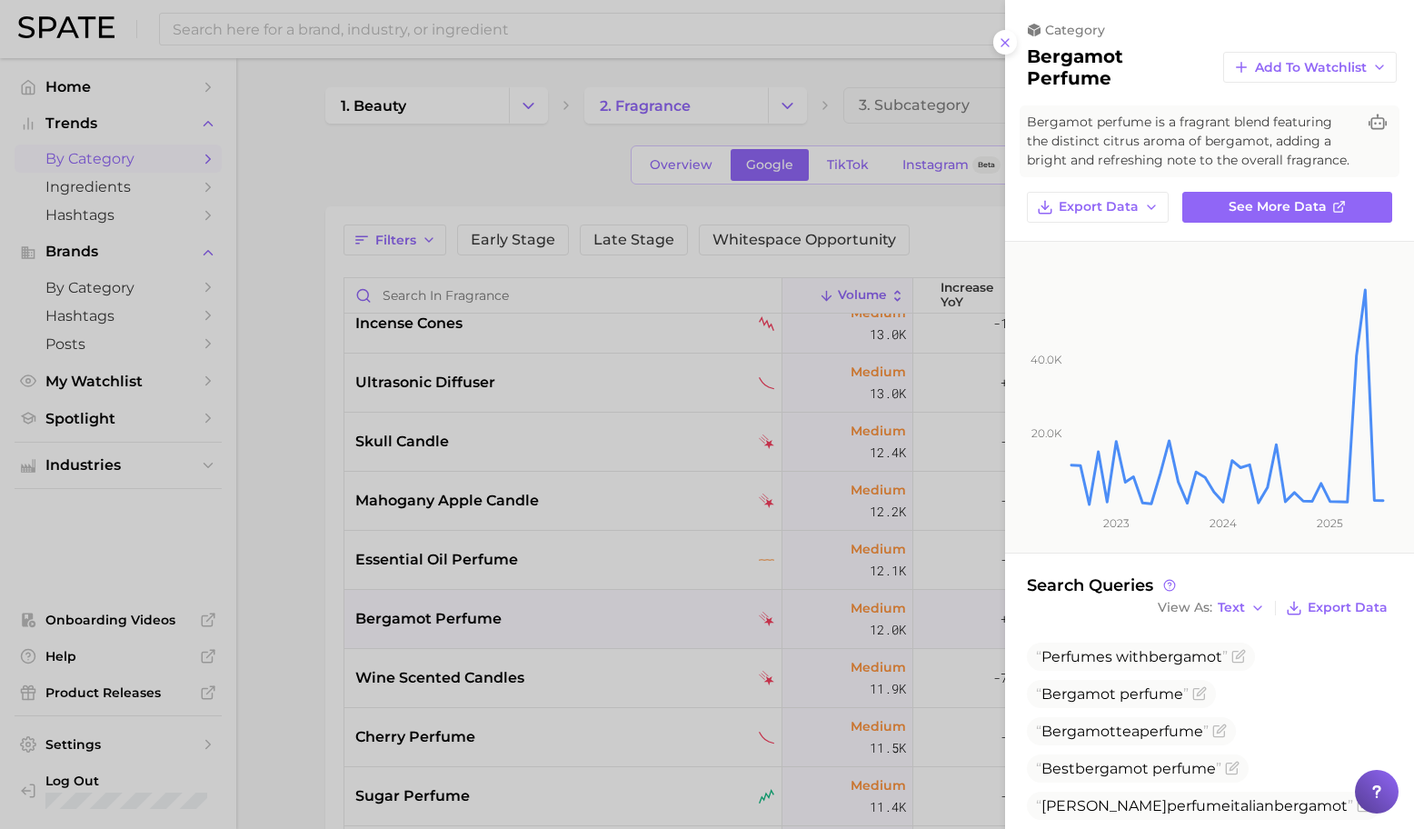
click at [695, 628] on div at bounding box center [707, 414] width 1414 height 829
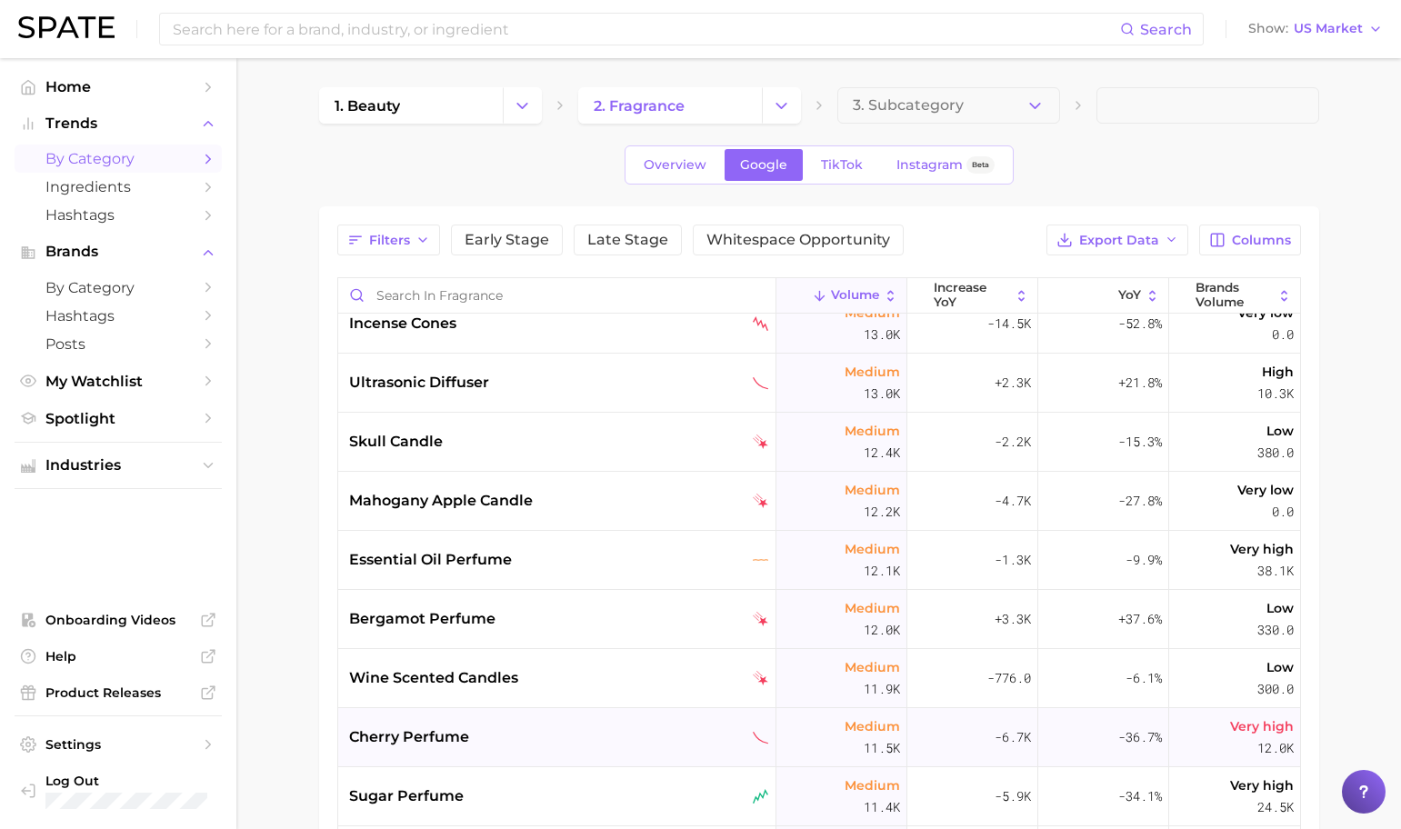
click at [614, 733] on div "cherry perfume" at bounding box center [559, 737] width 420 height 22
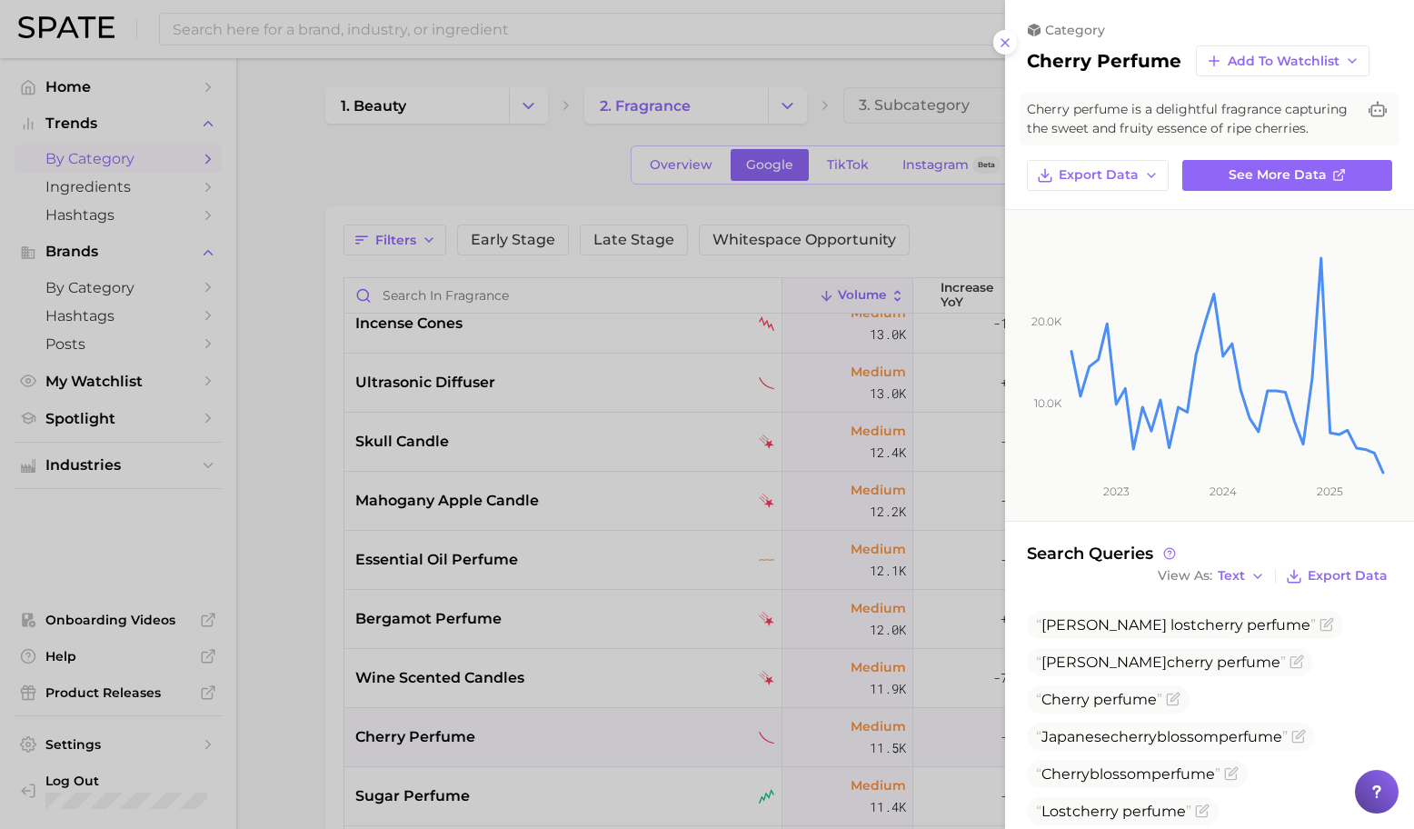
click at [605, 662] on div at bounding box center [707, 414] width 1414 height 829
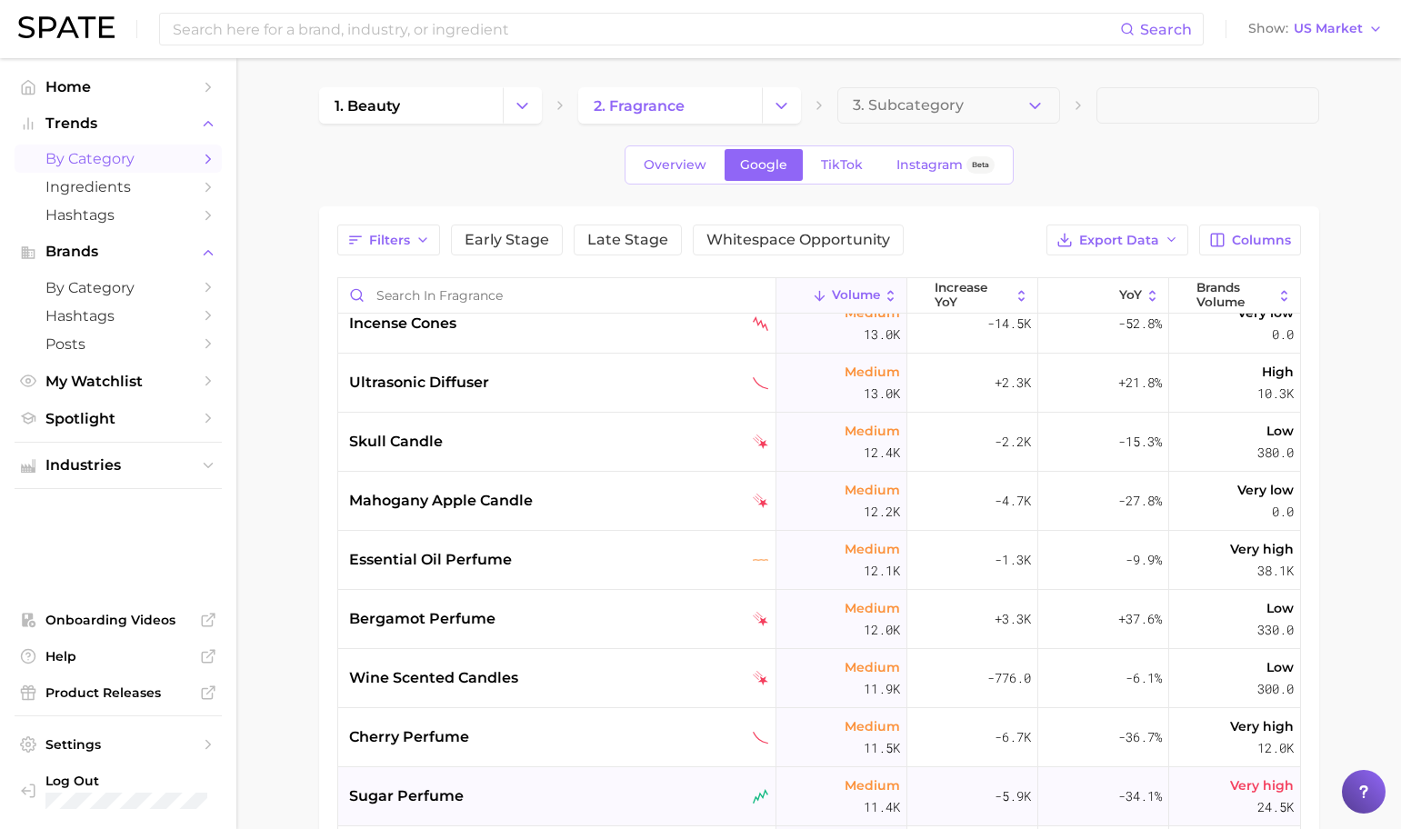
click at [635, 808] on div "sugar perfume" at bounding box center [557, 796] width 438 height 59
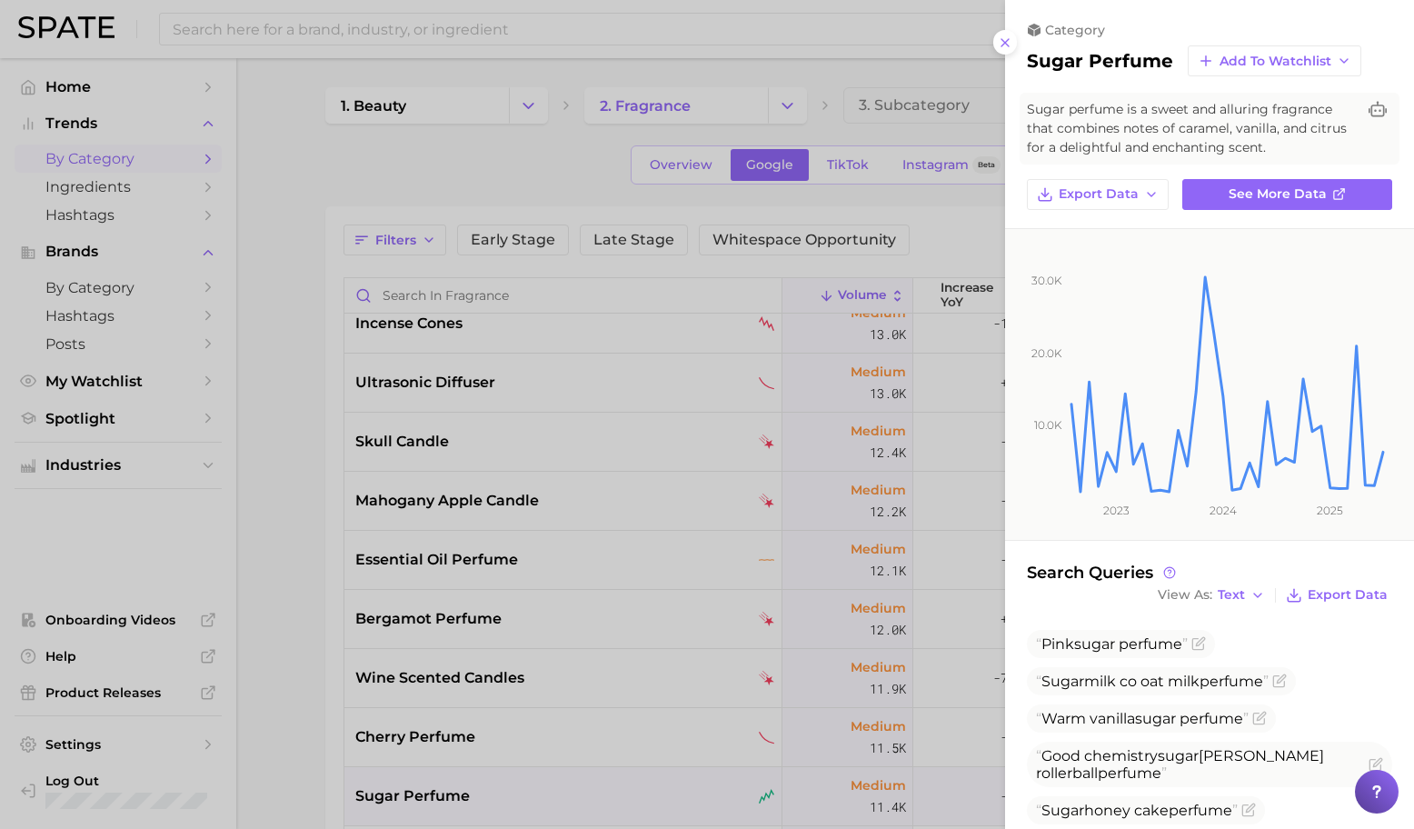
click at [595, 737] on div at bounding box center [707, 414] width 1414 height 829
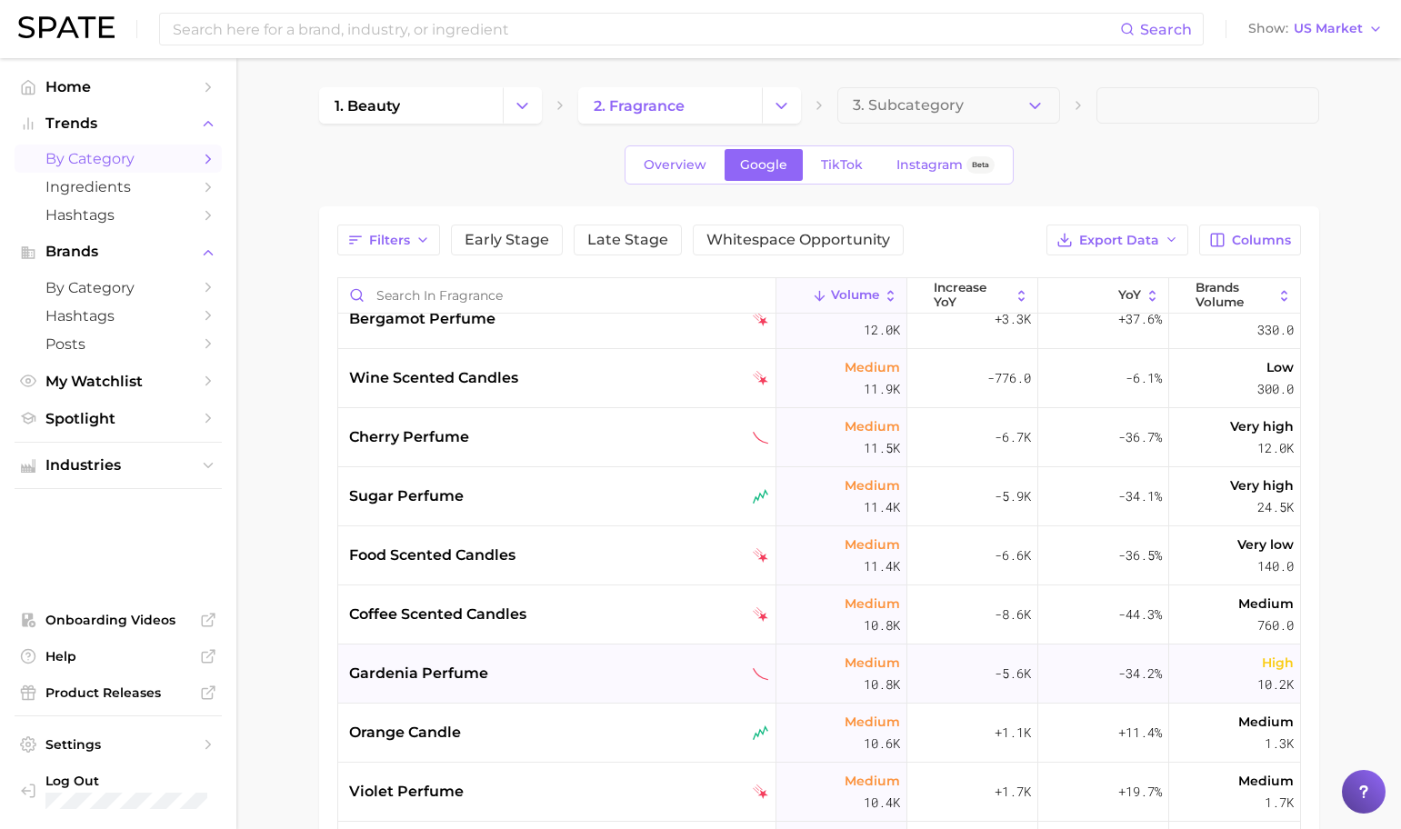
scroll to position [5581, 0]
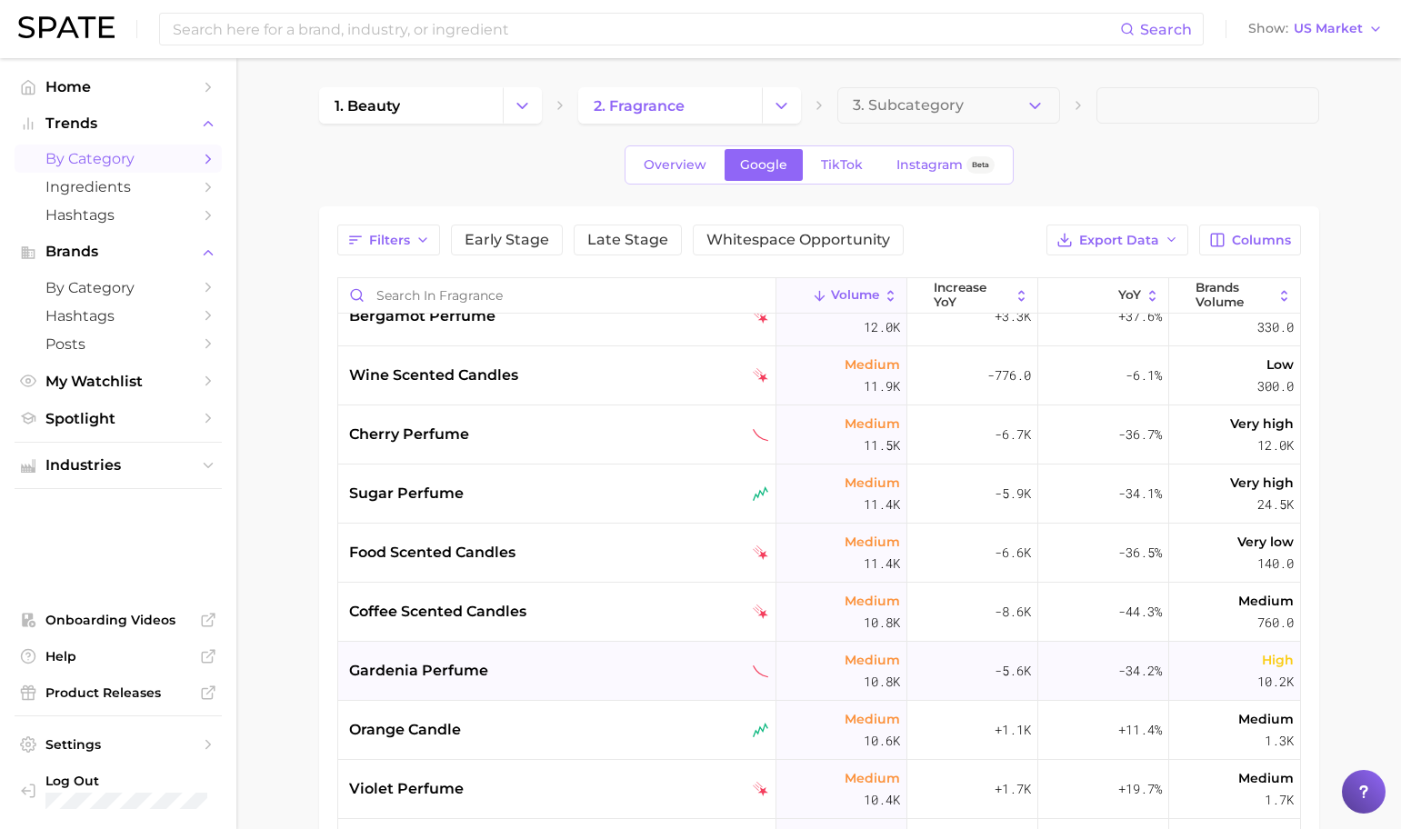
click at [581, 676] on div "gardenia perfume" at bounding box center [559, 671] width 420 height 22
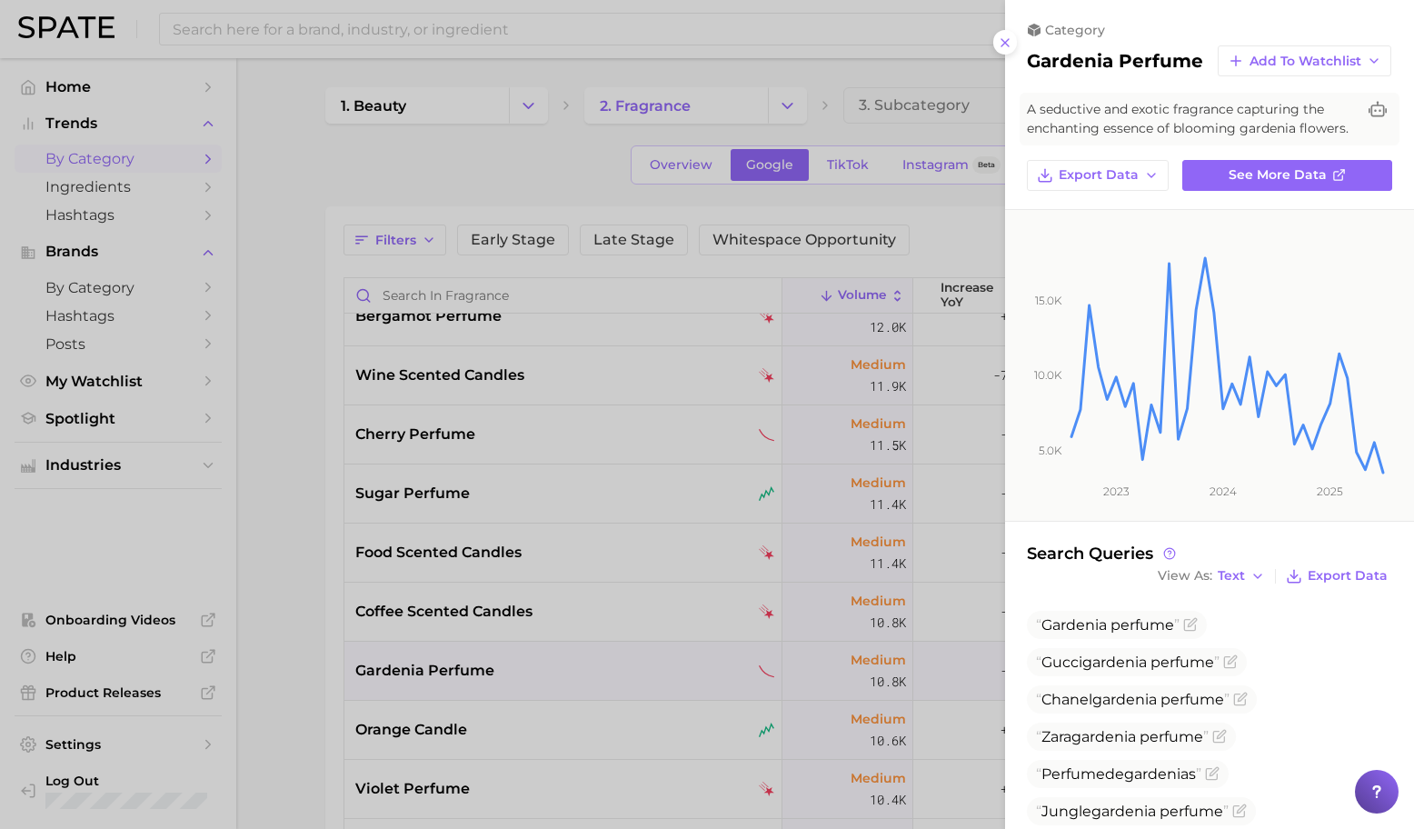
click at [608, 635] on div at bounding box center [707, 414] width 1414 height 829
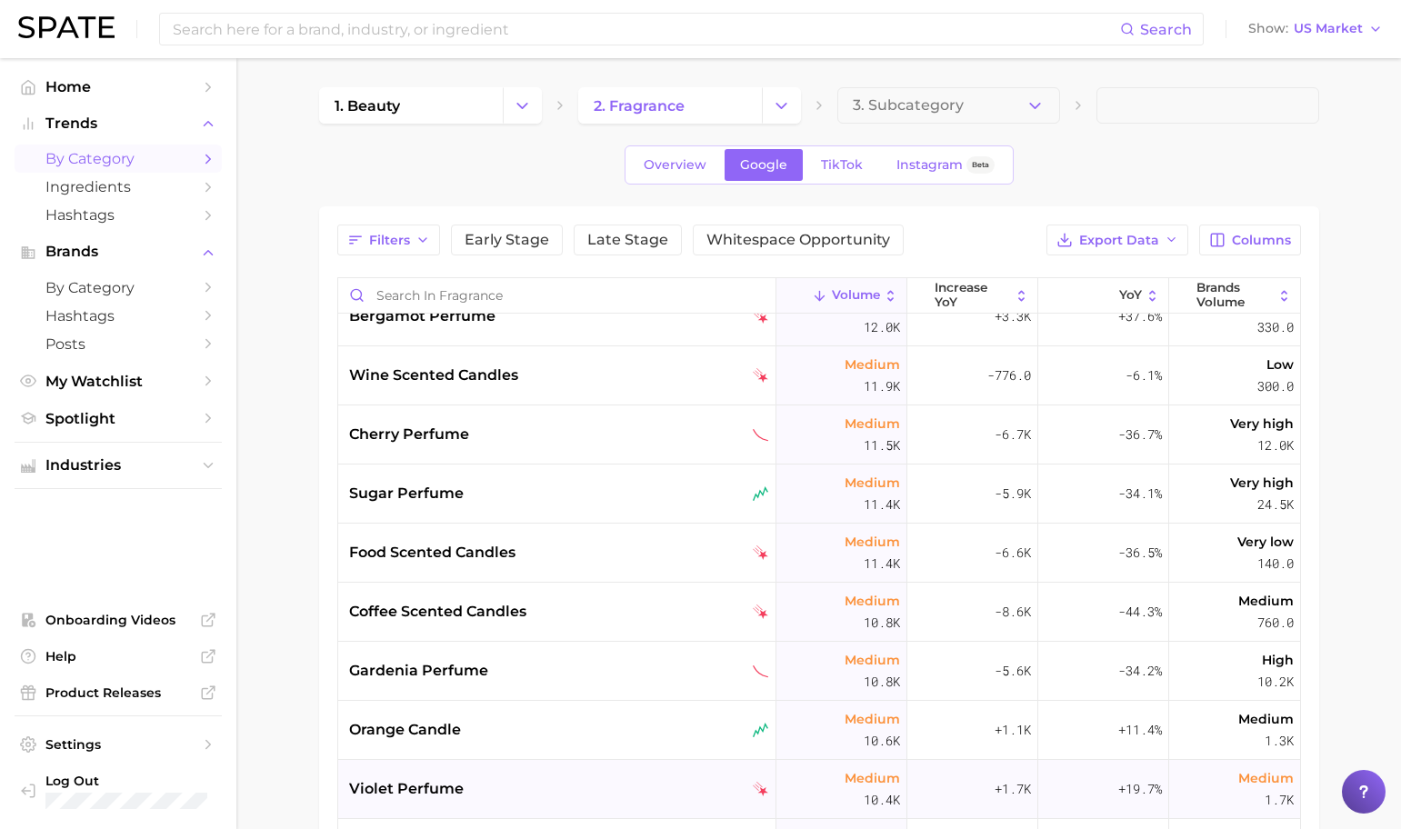
click at [555, 780] on div "violet perfume" at bounding box center [559, 789] width 420 height 22
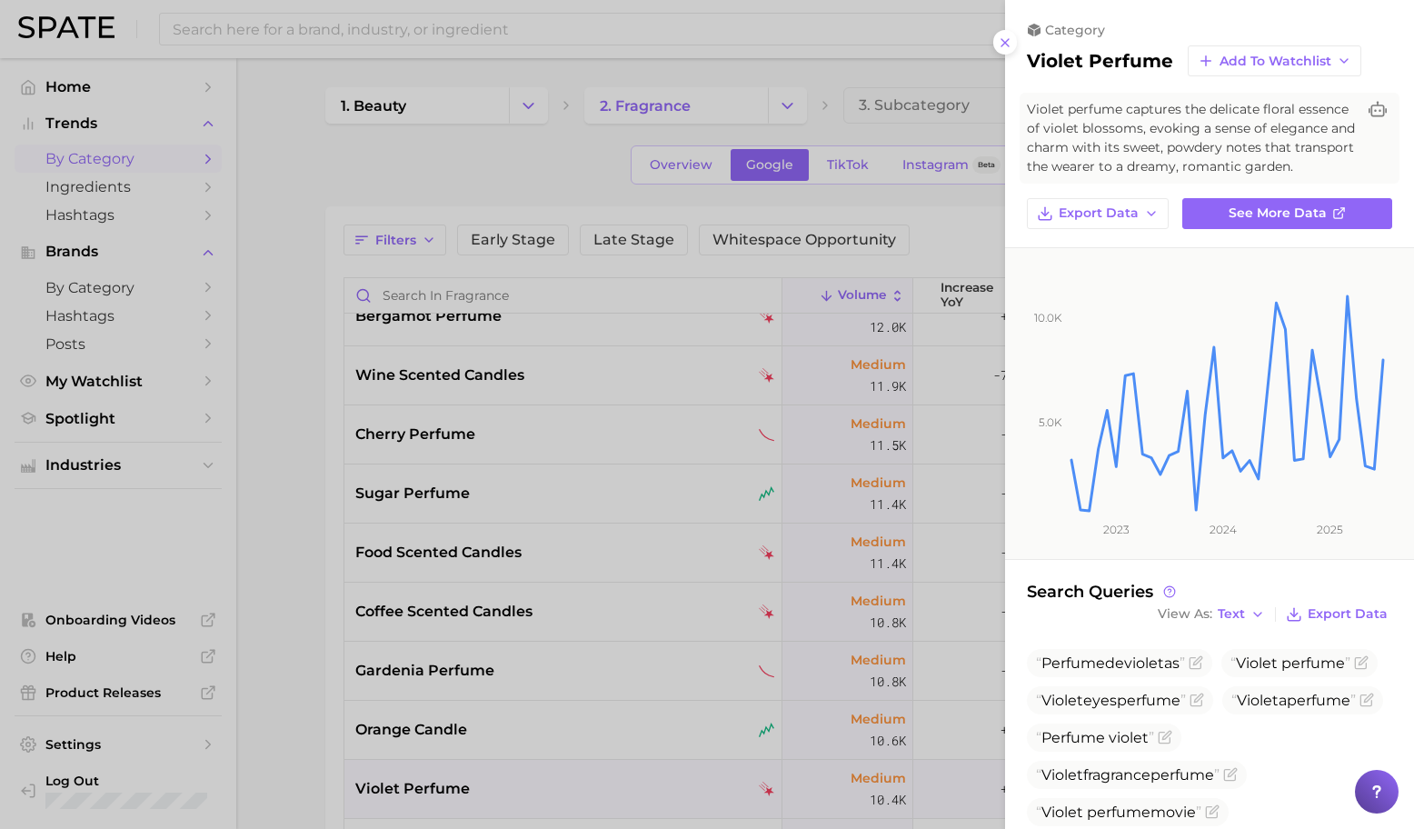
click at [555, 776] on div at bounding box center [707, 414] width 1414 height 829
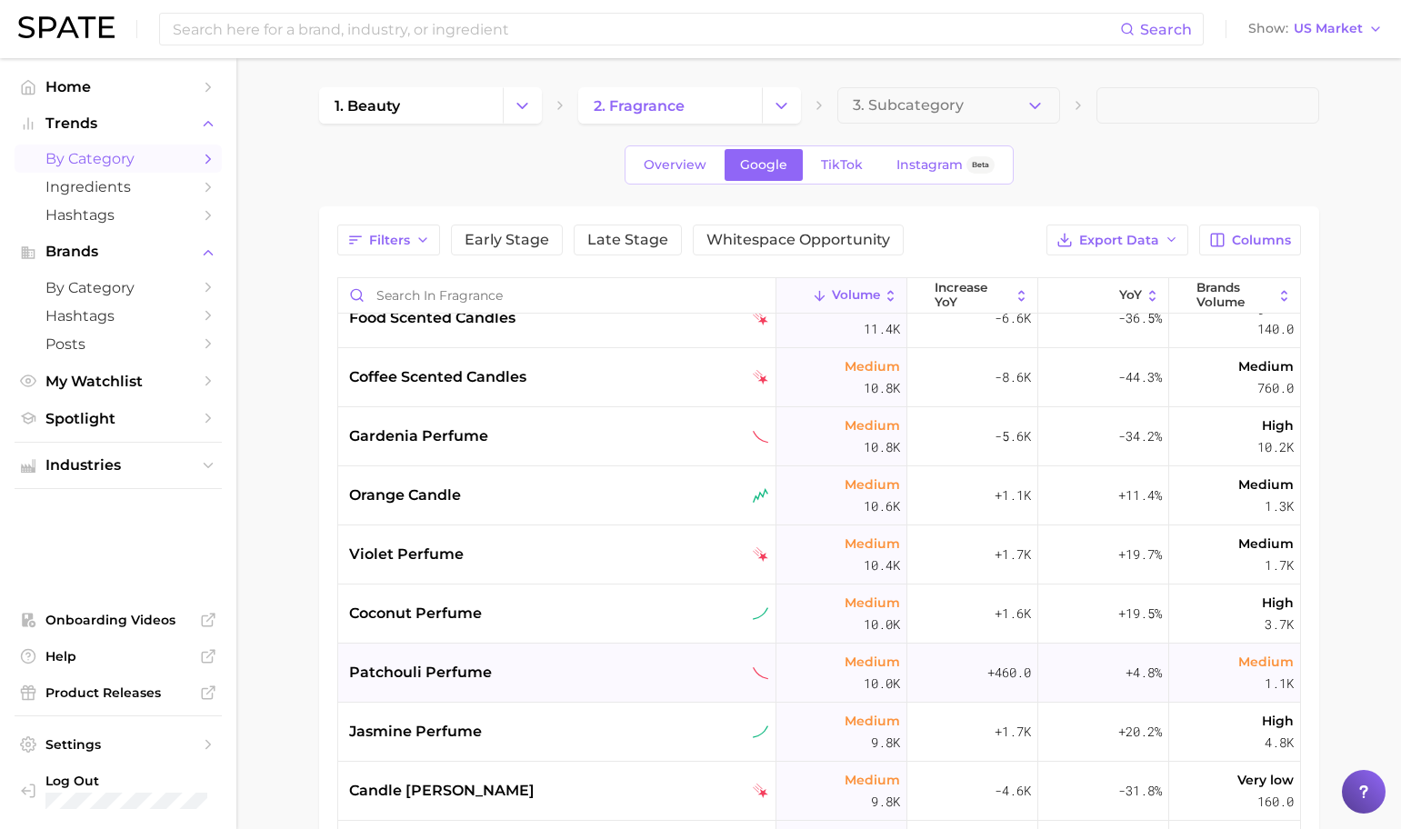
scroll to position [5823, 0]
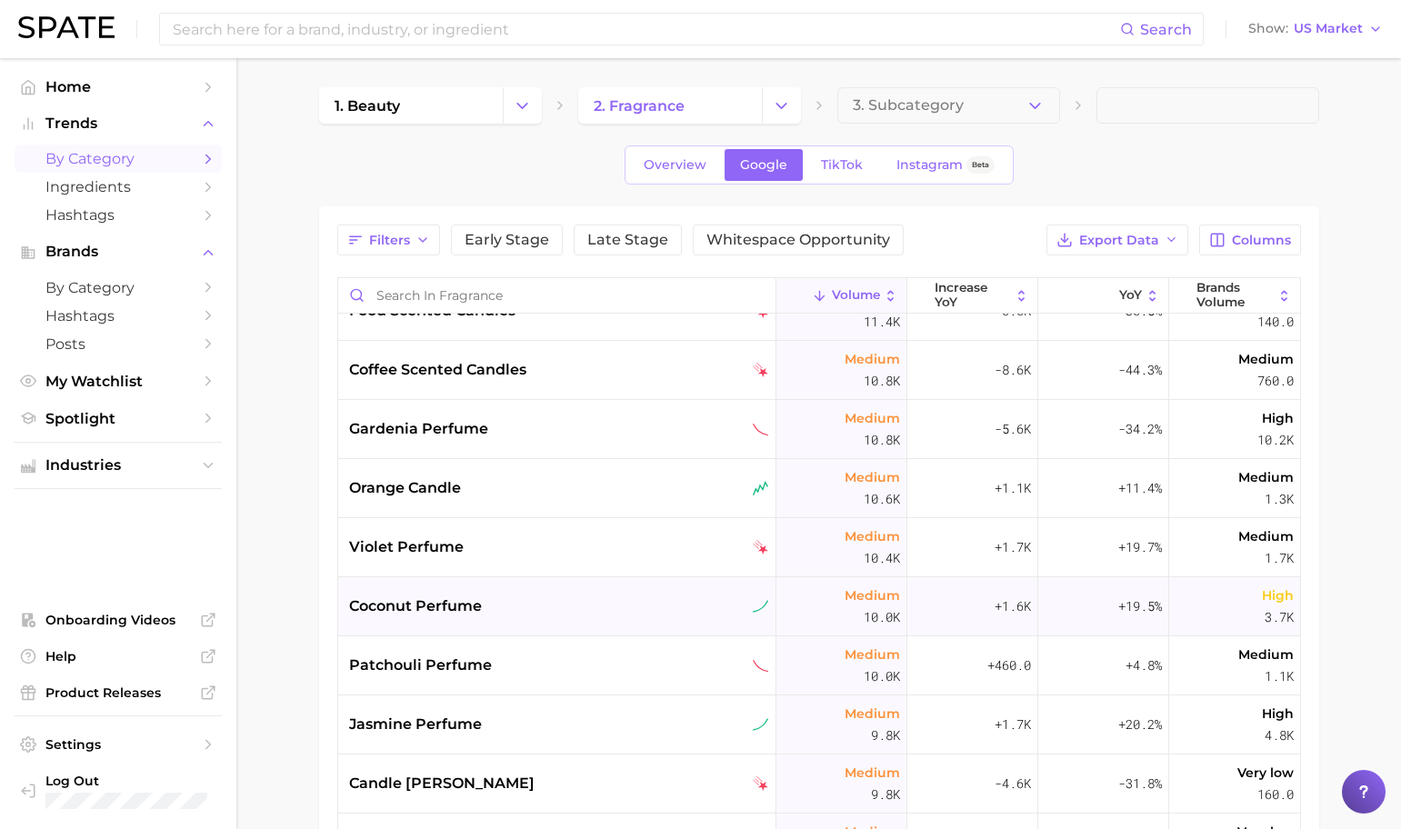
click at [590, 624] on div "coconut perfume" at bounding box center [557, 606] width 438 height 59
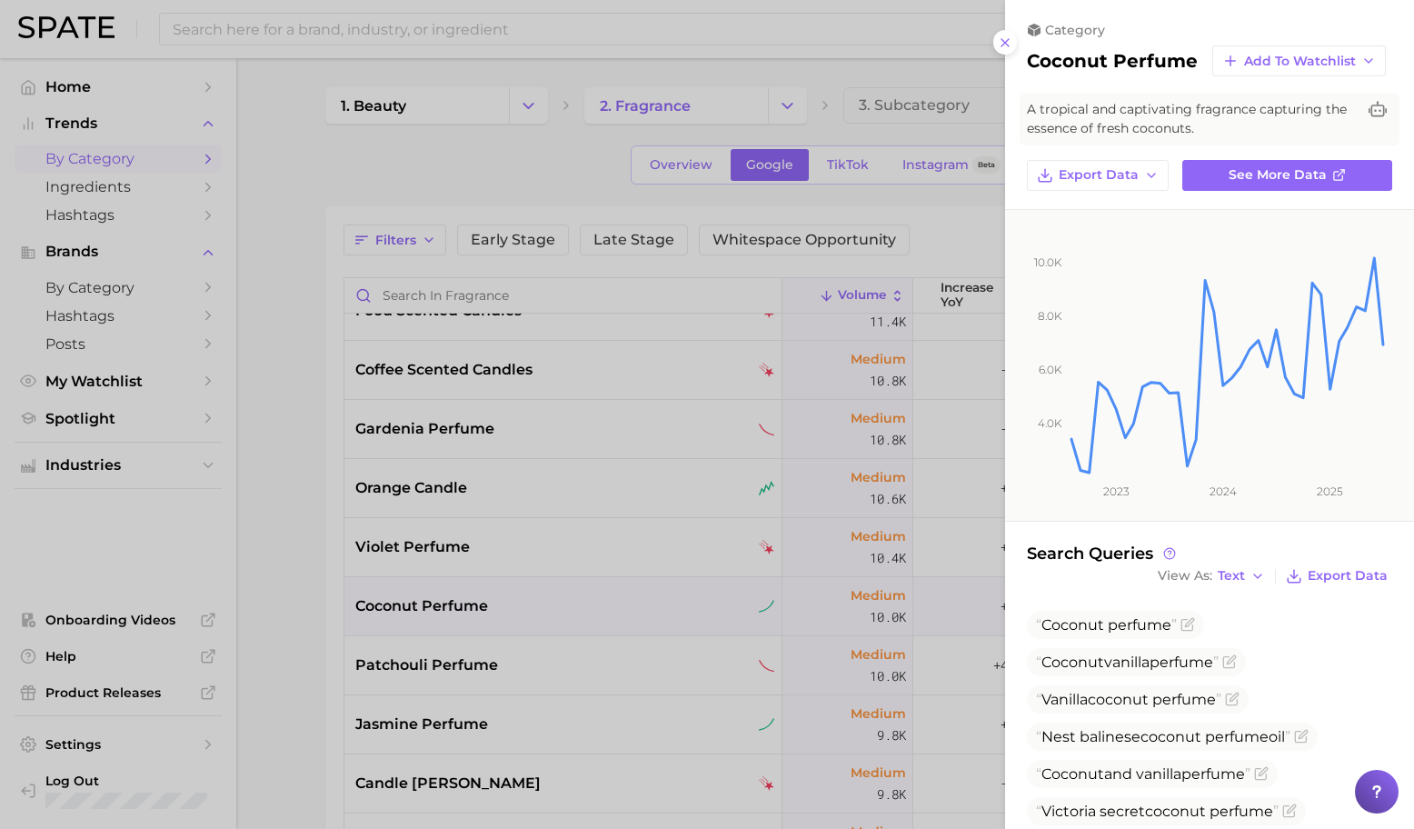
click at [658, 649] on div at bounding box center [707, 414] width 1414 height 829
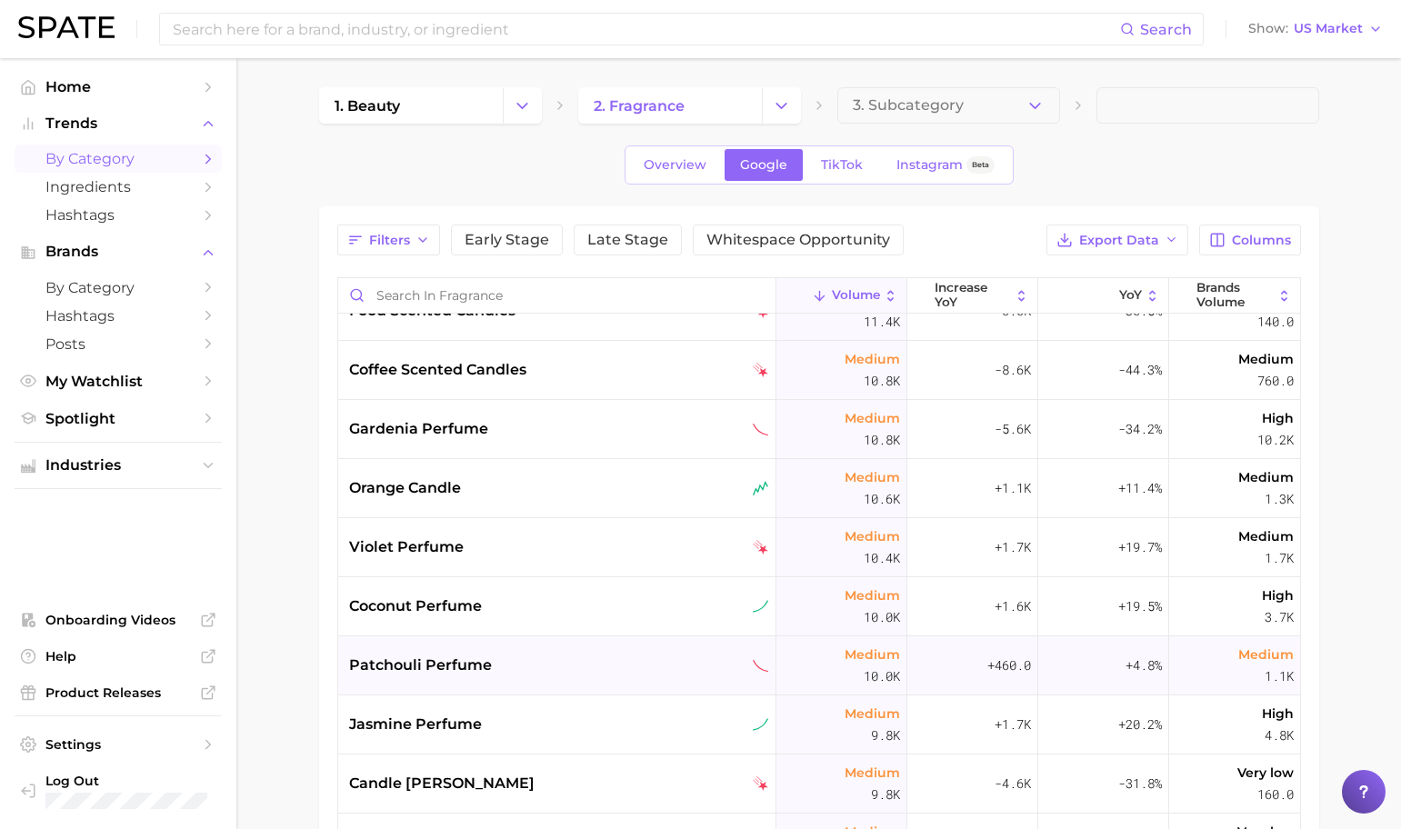
click at [659, 656] on div "patchouli perfume" at bounding box center [559, 666] width 420 height 22
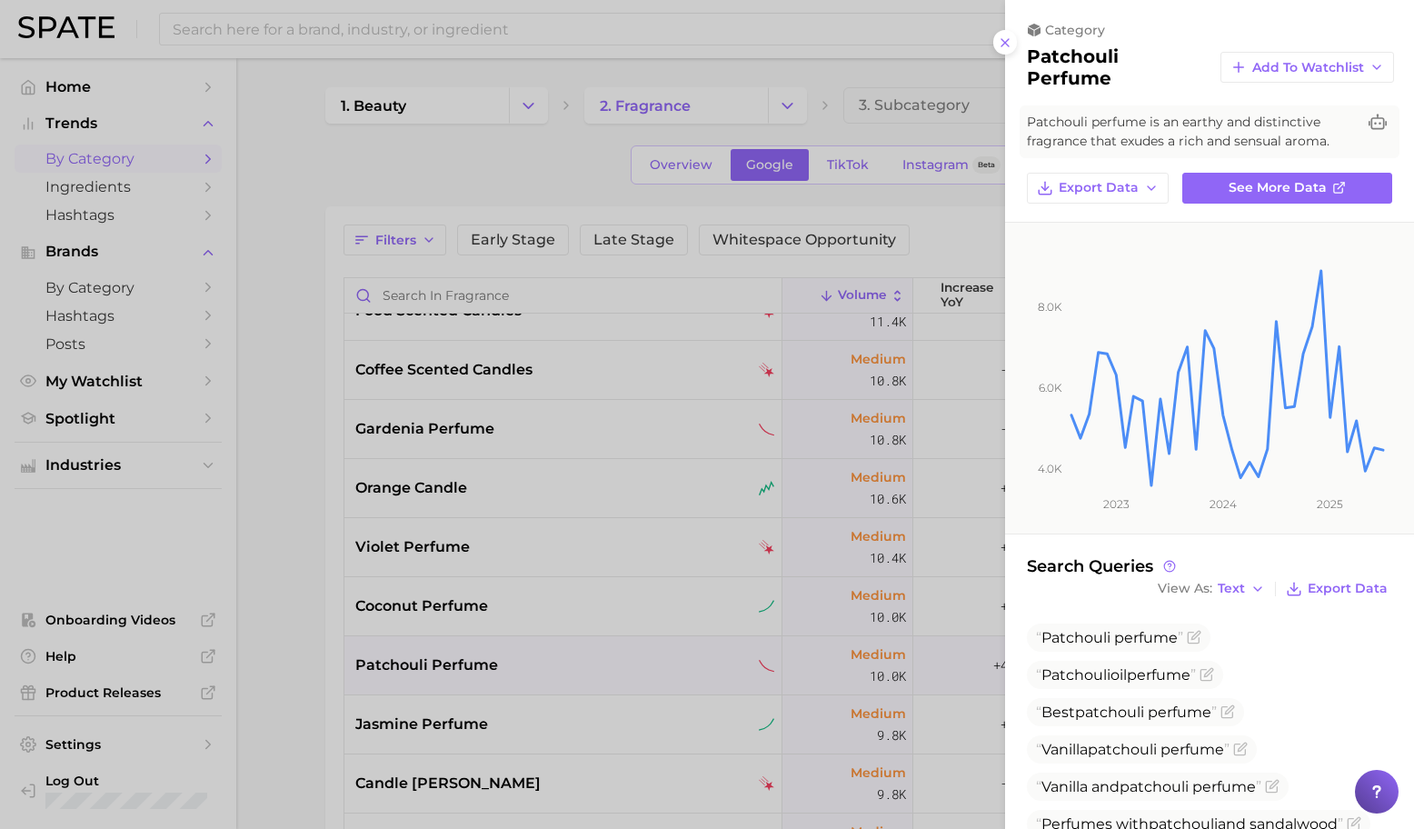
click at [595, 700] on div at bounding box center [707, 414] width 1414 height 829
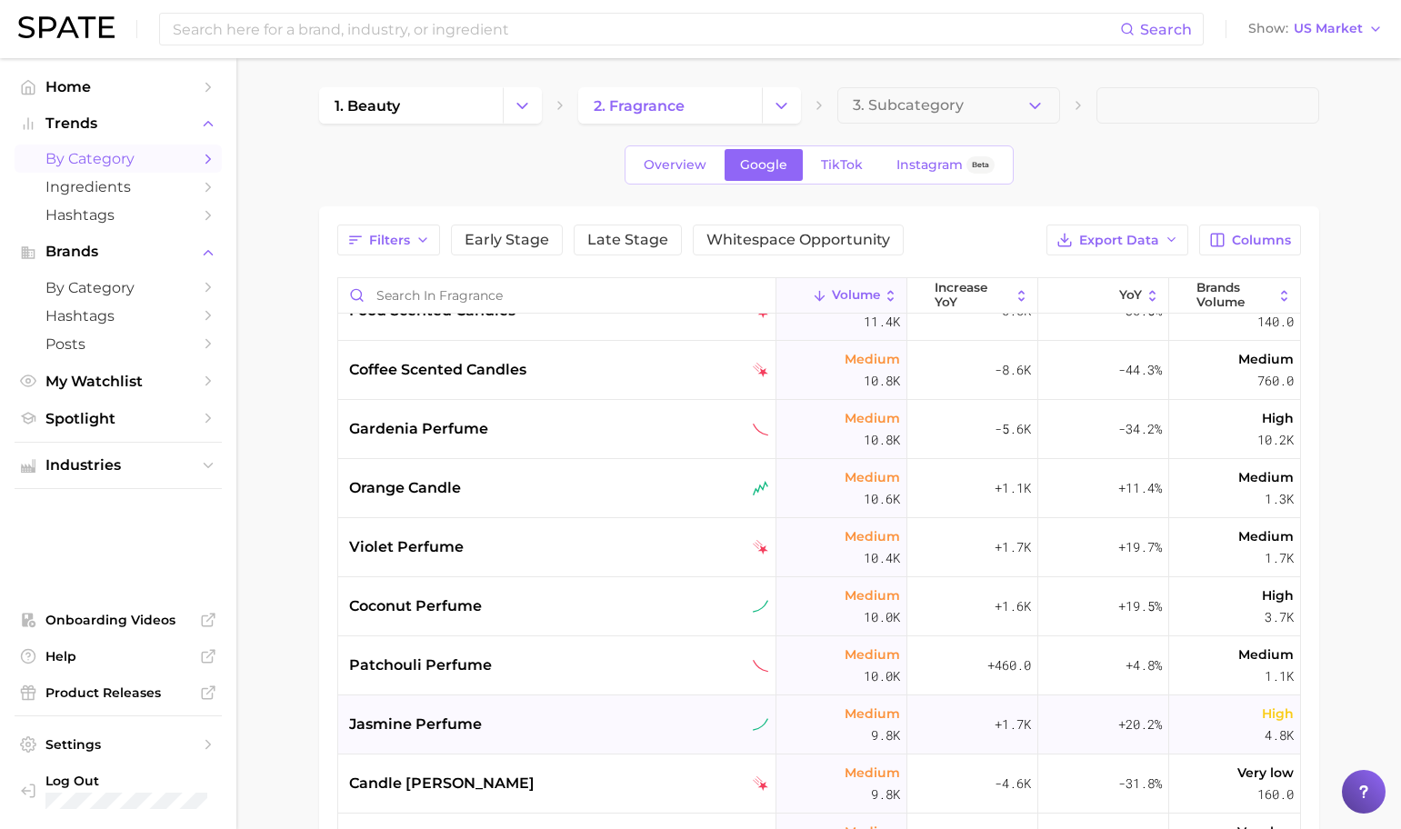
click at [591, 718] on div "jasmine perfume" at bounding box center [559, 725] width 420 height 22
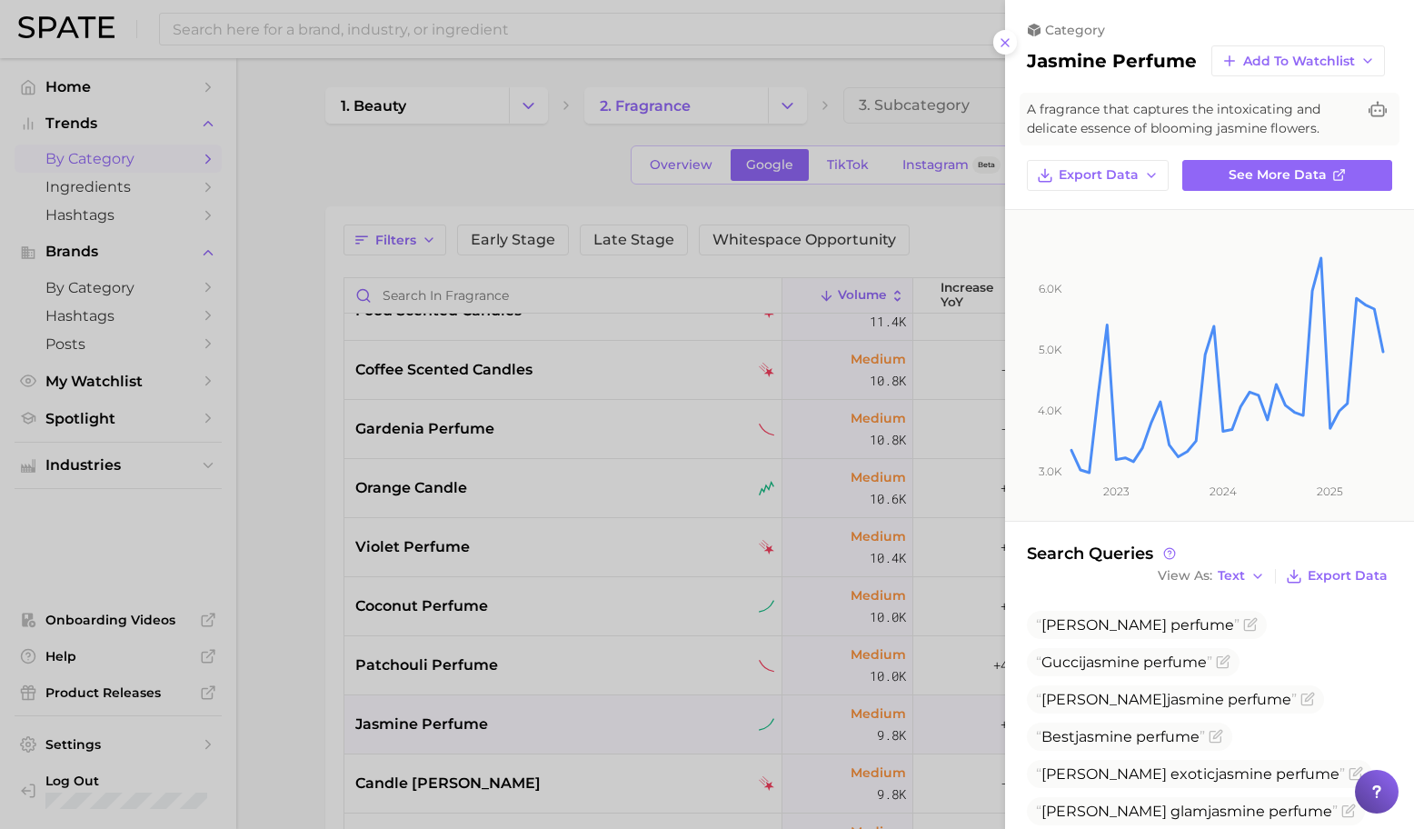
click at [708, 498] on div at bounding box center [707, 414] width 1414 height 829
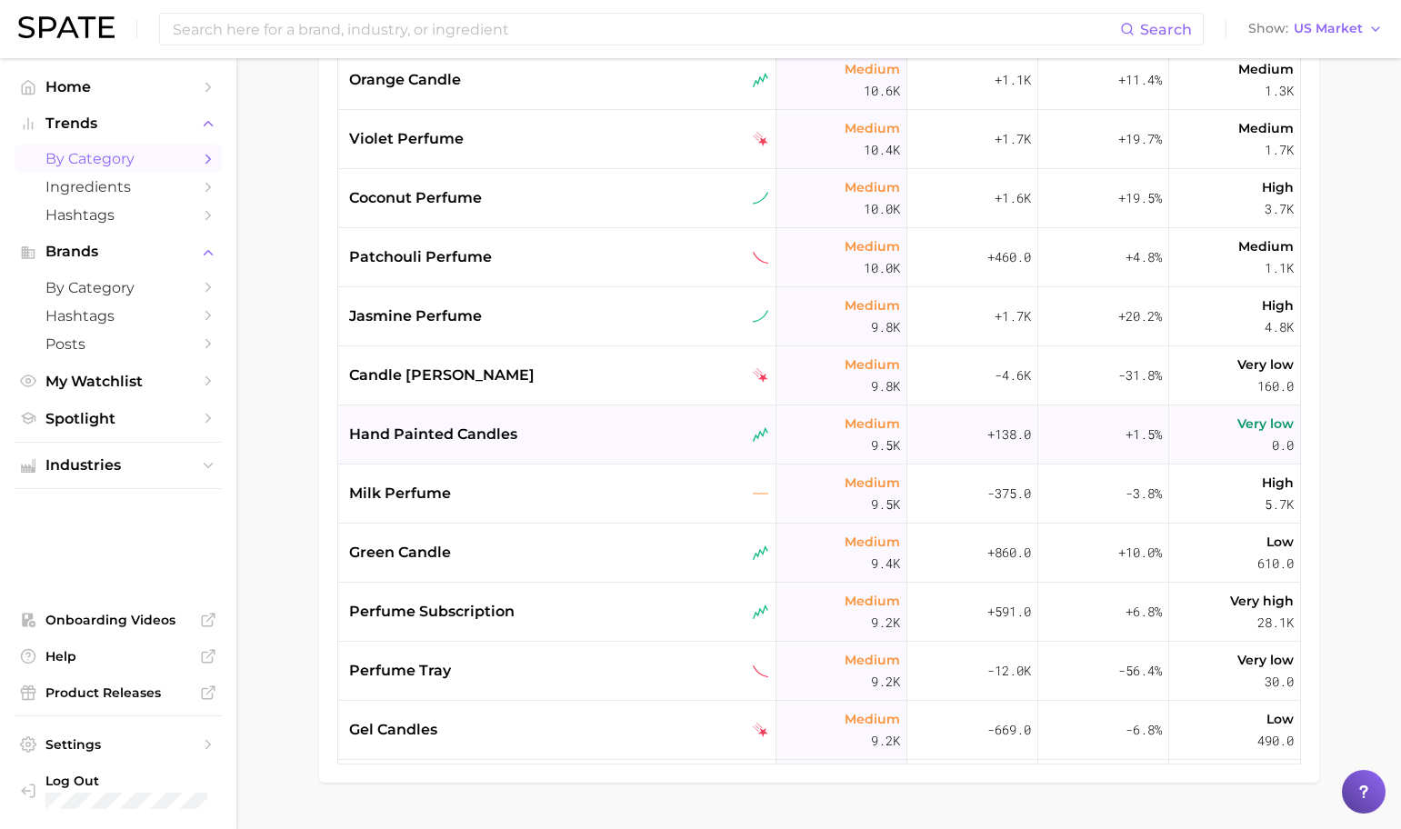
scroll to position [5891, 0]
click at [682, 499] on div "milk perfume" at bounding box center [559, 493] width 420 height 22
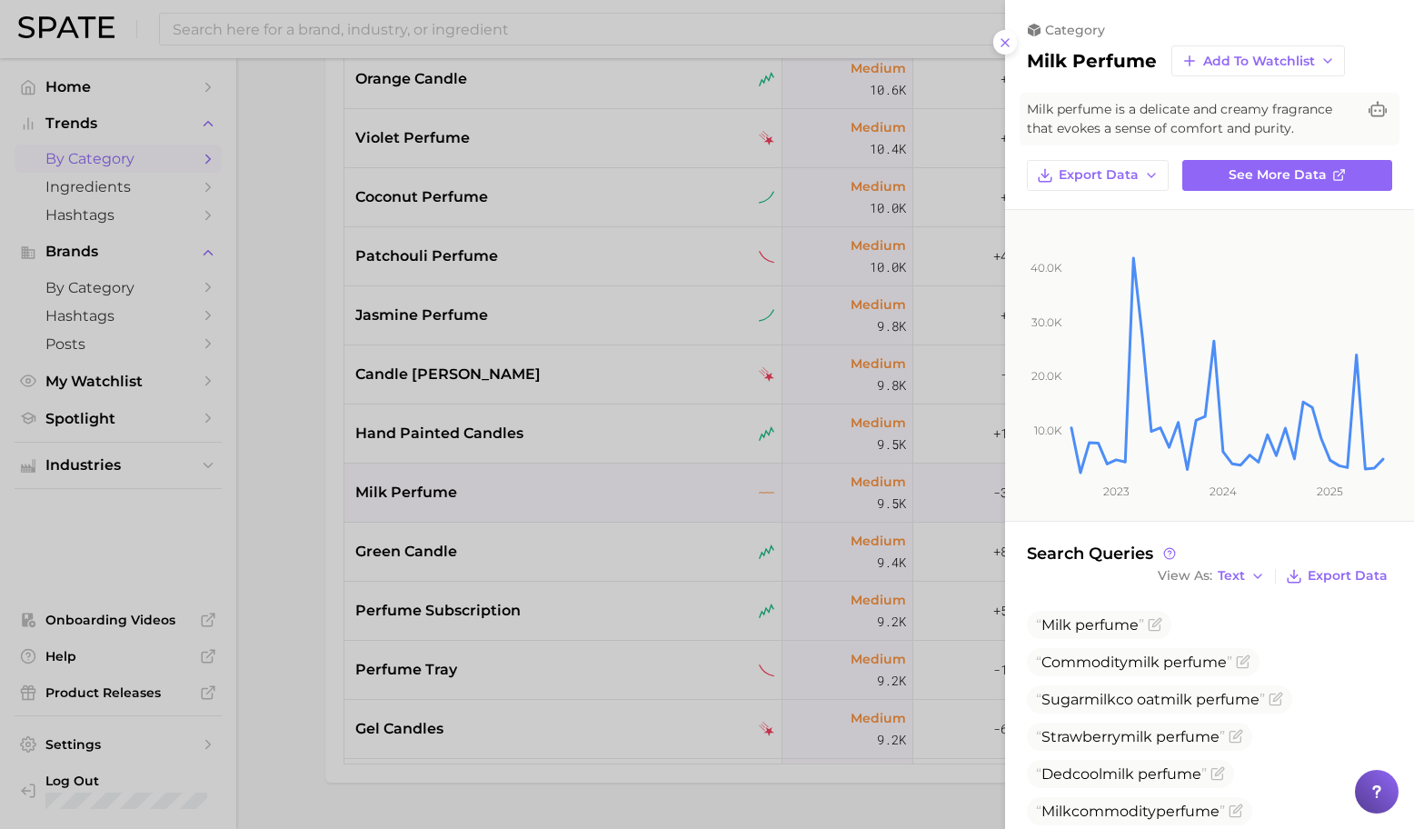
click at [651, 525] on div at bounding box center [707, 414] width 1414 height 829
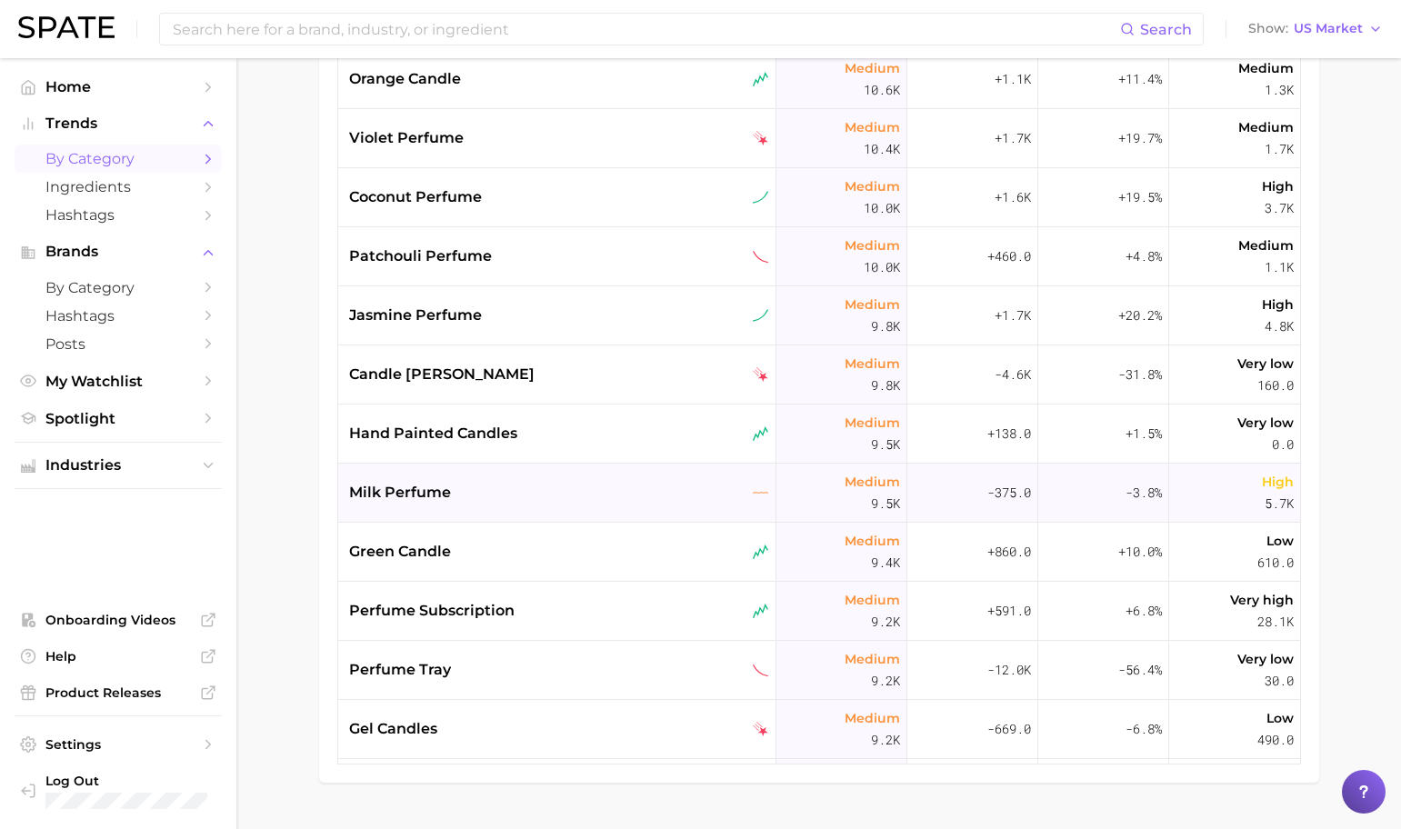
click at [601, 492] on div "milk perfume" at bounding box center [559, 493] width 420 height 22
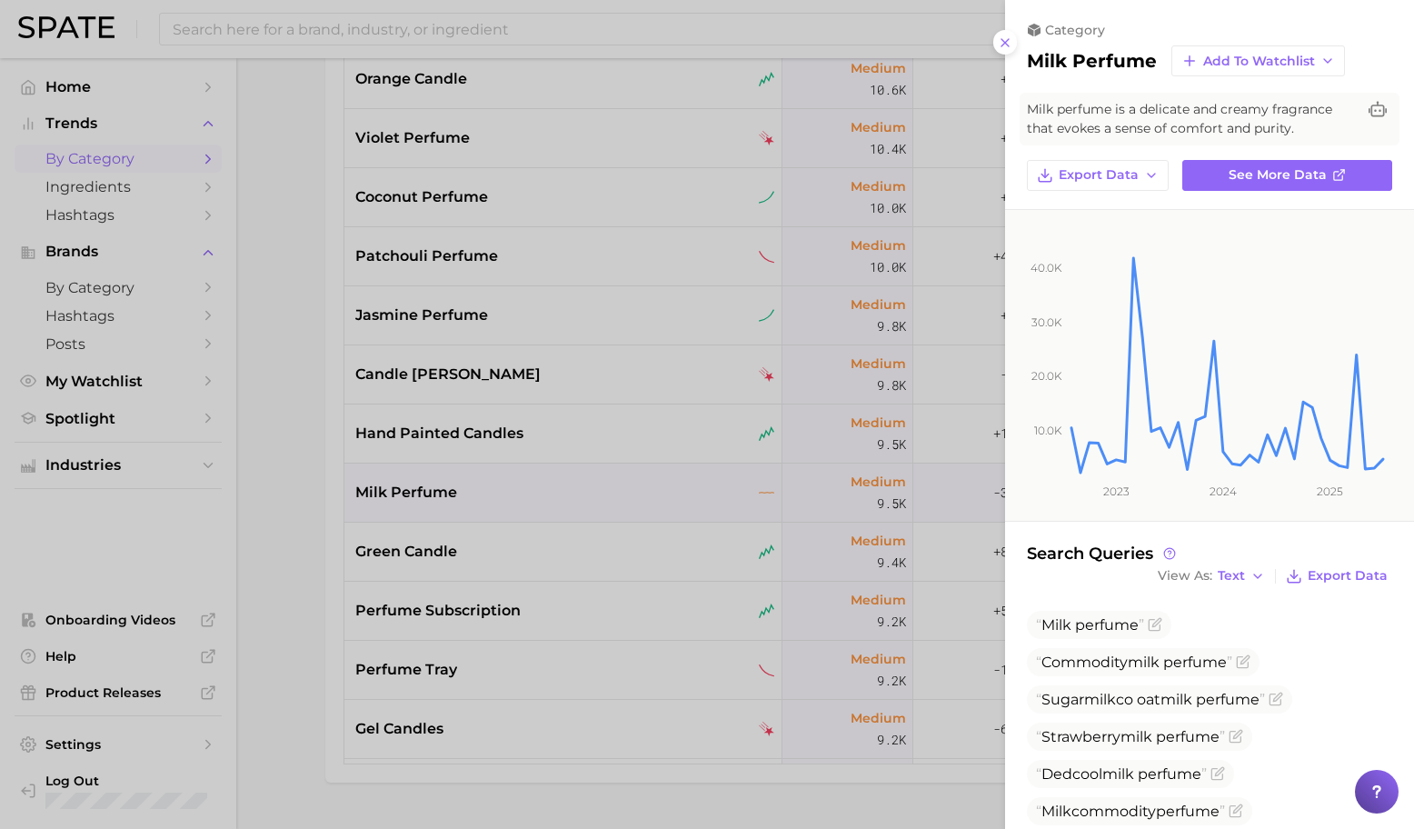
click at [601, 499] on div at bounding box center [707, 414] width 1414 height 829
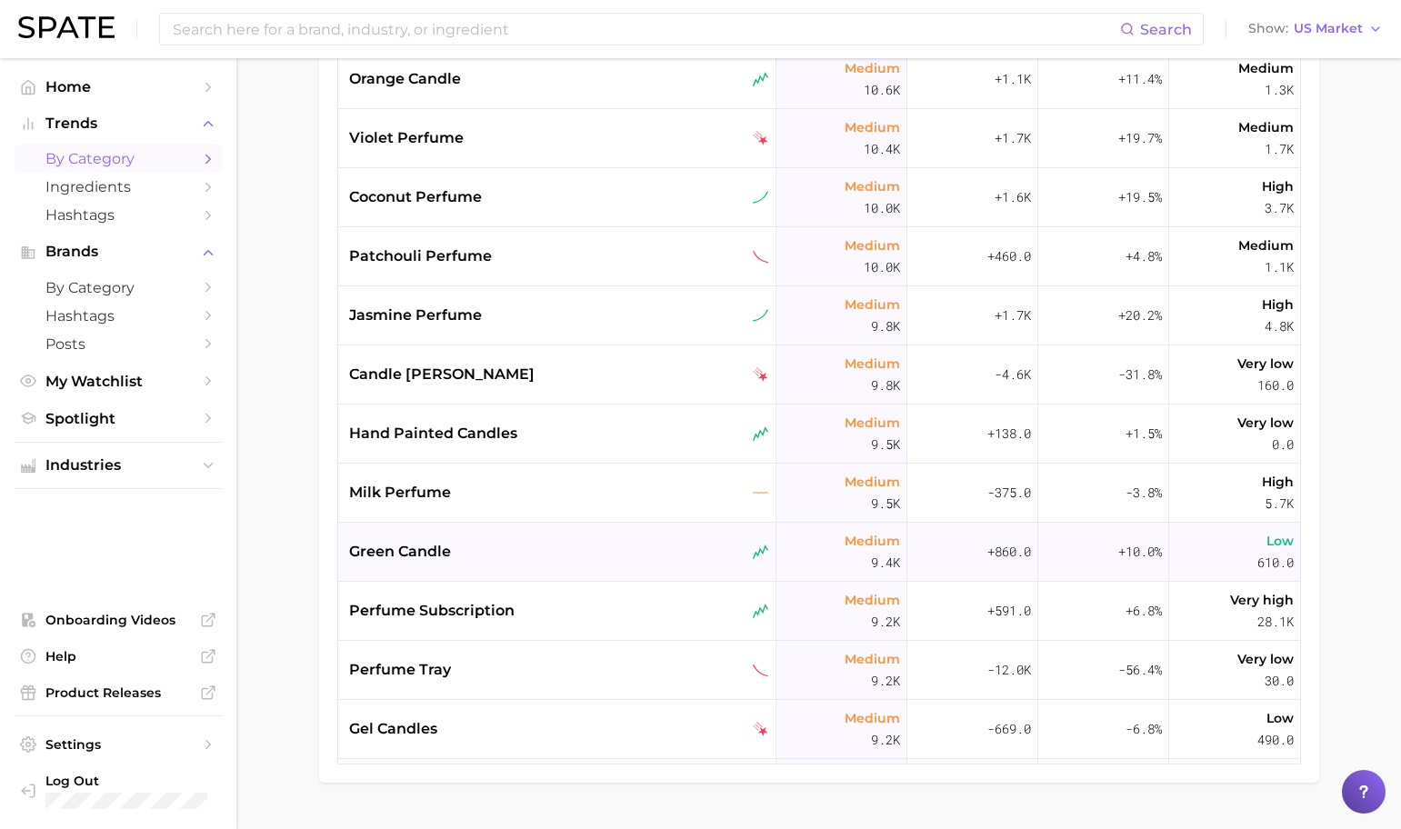
click at [588, 534] on div "green candle" at bounding box center [557, 552] width 438 height 59
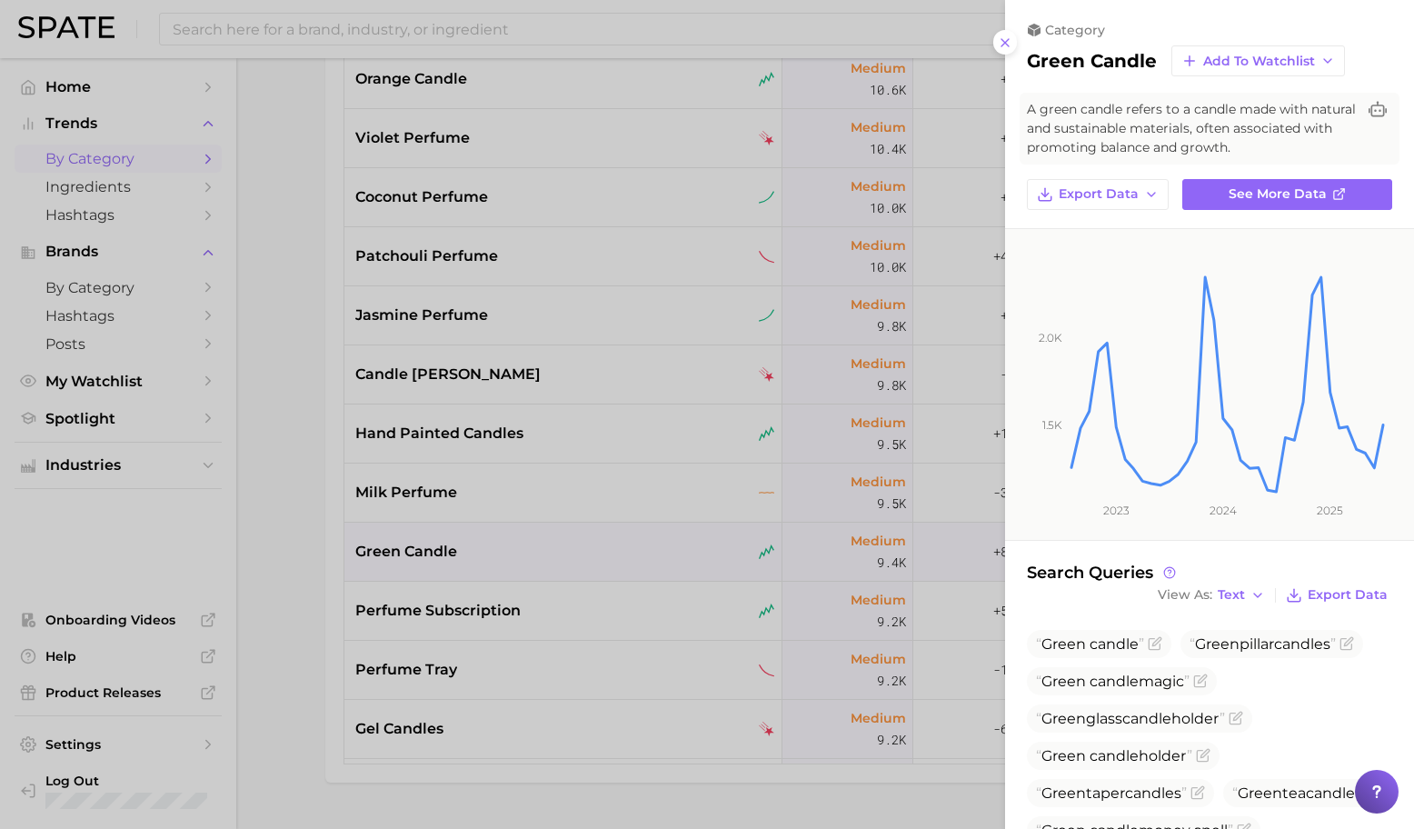
click at [588, 534] on div at bounding box center [707, 414] width 1414 height 829
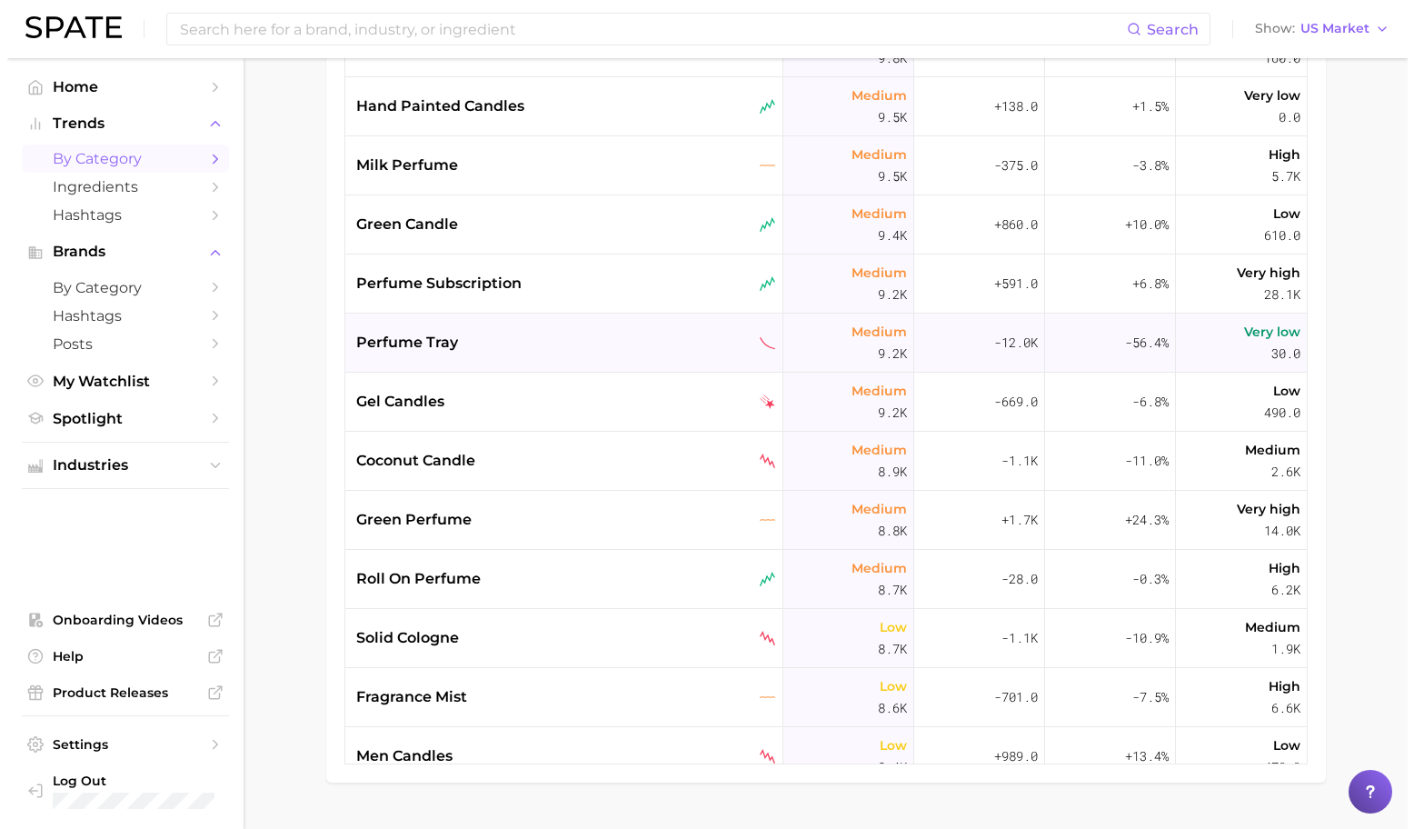
scroll to position [6238, 0]
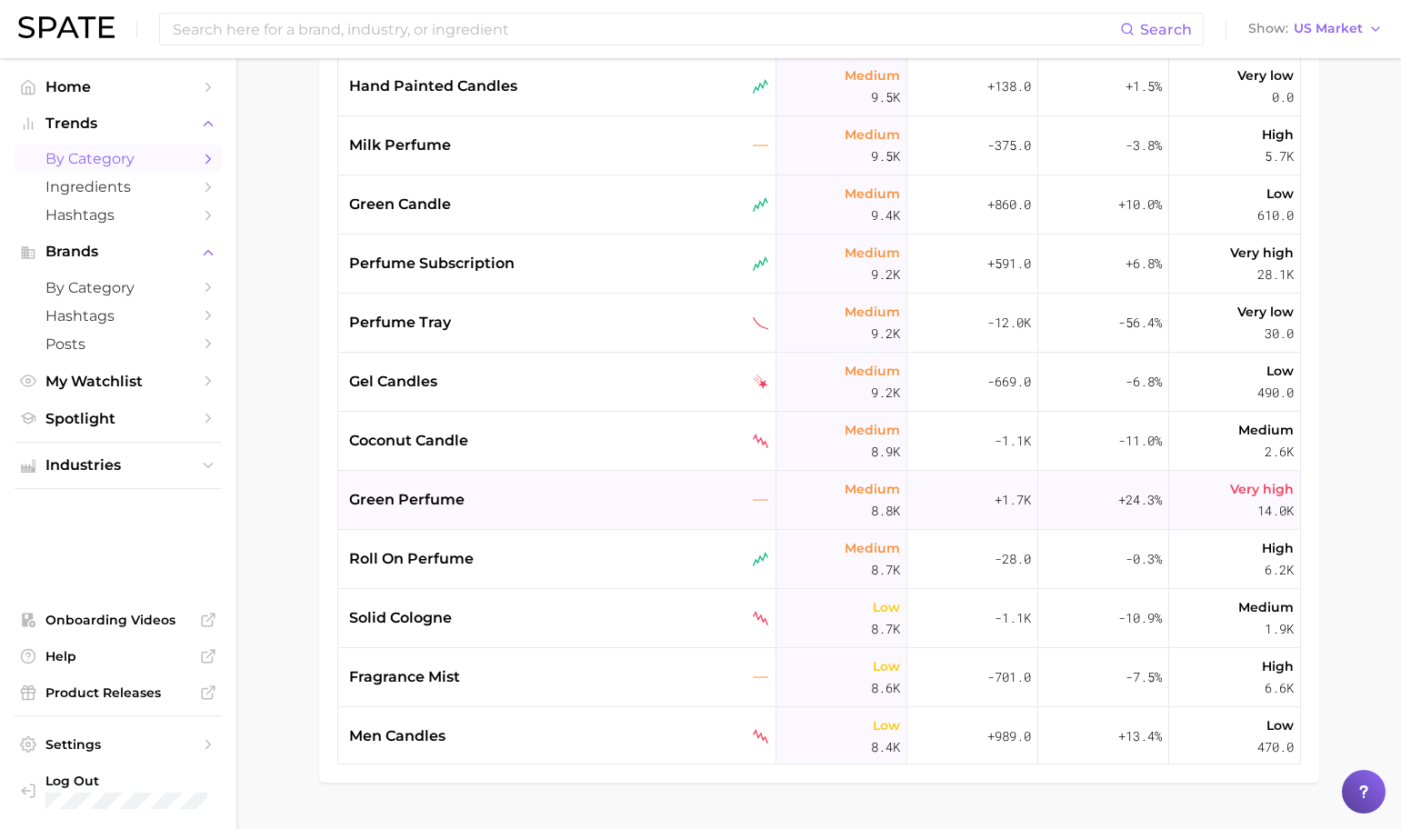
click at [572, 500] on div "green perfume" at bounding box center [559, 500] width 420 height 22
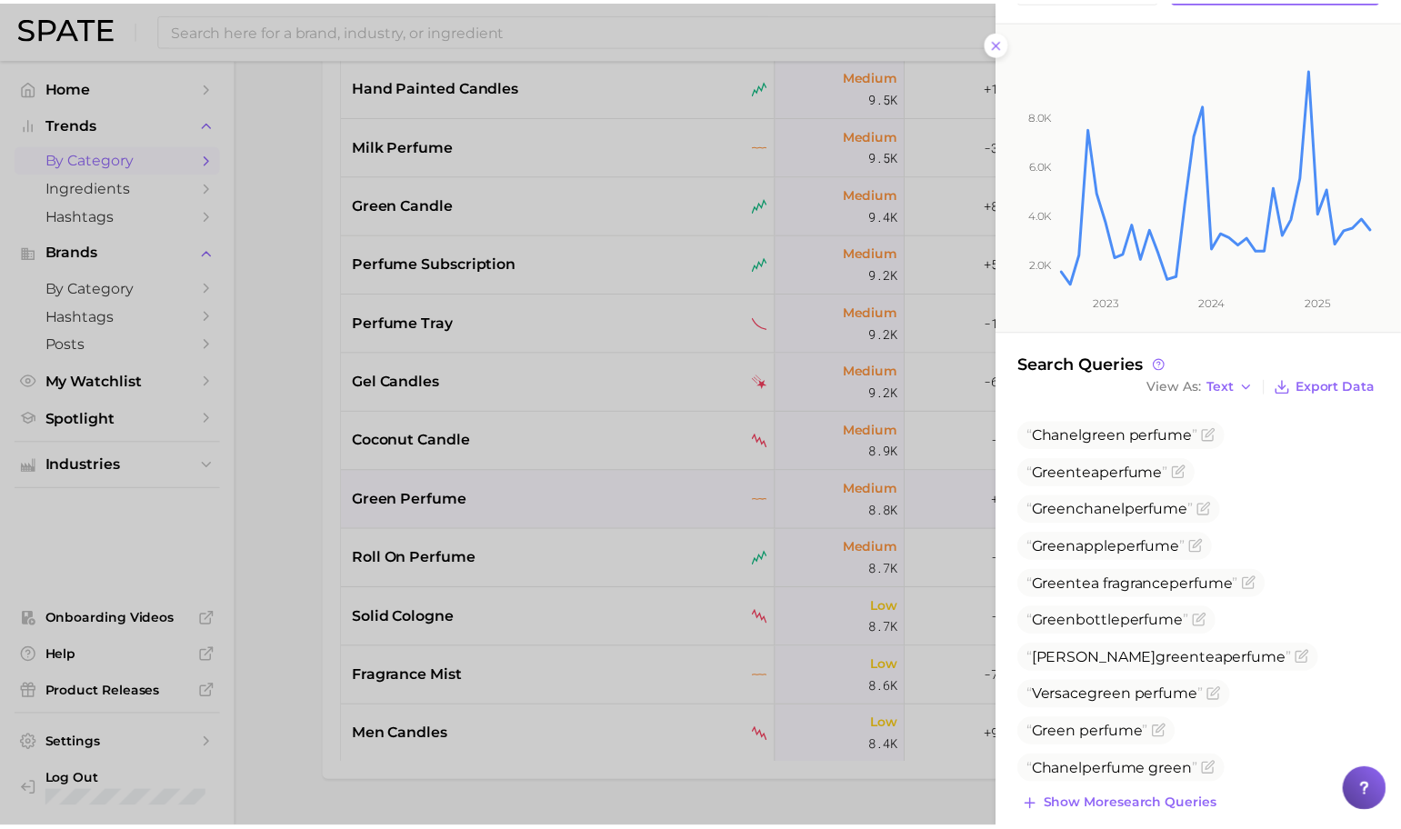
scroll to position [0, 0]
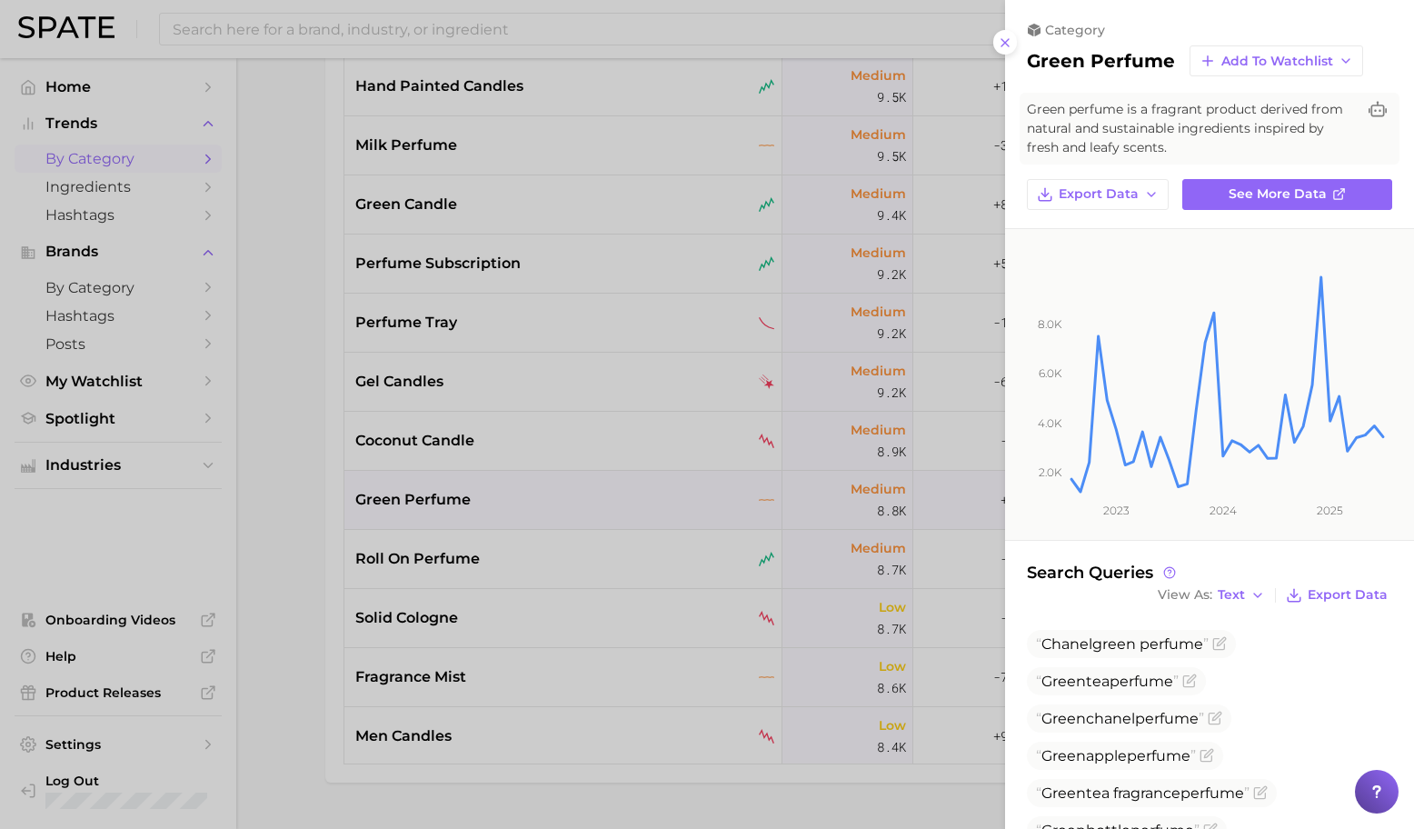
click at [641, 459] on div at bounding box center [707, 414] width 1414 height 829
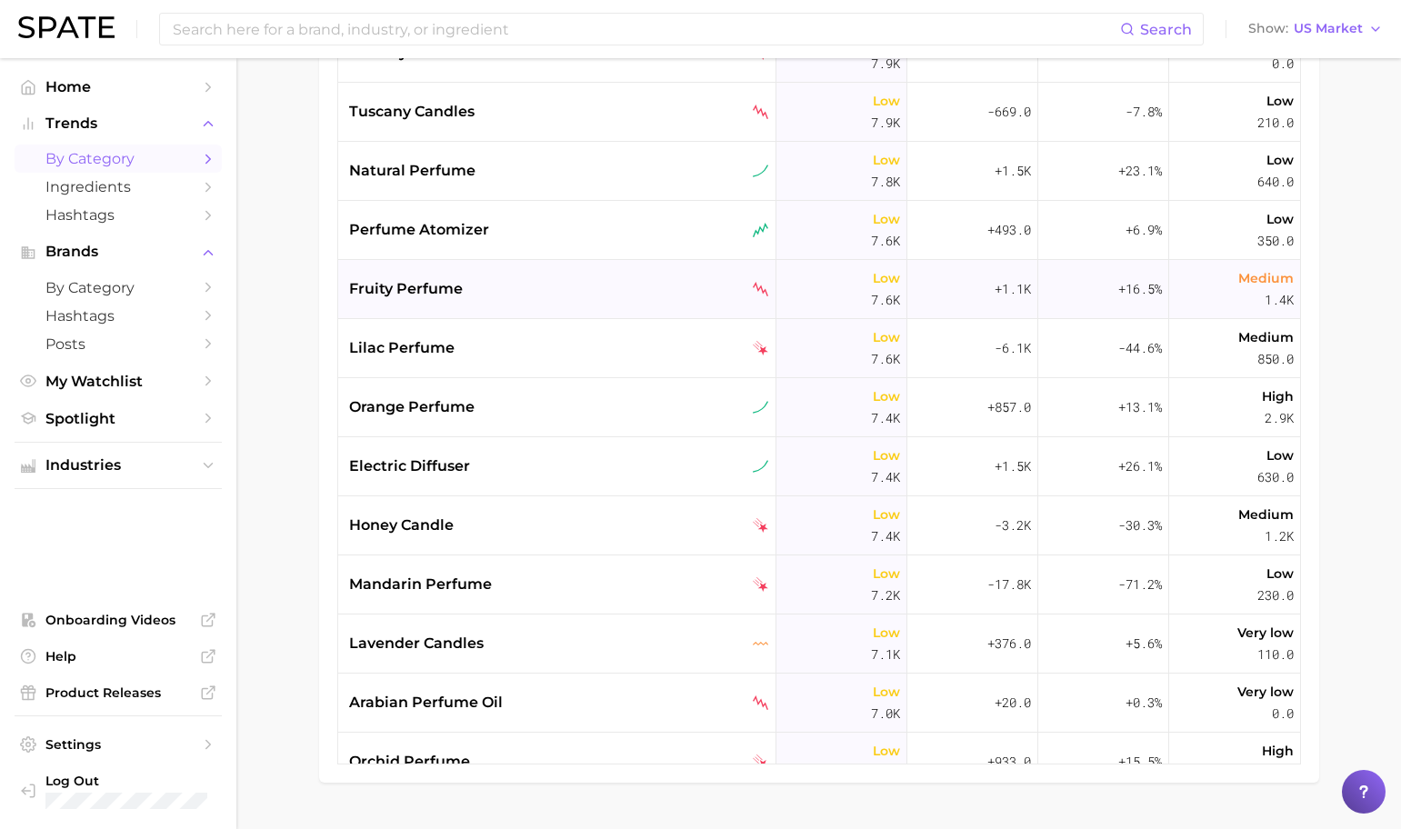
scroll to position [7220, 0]
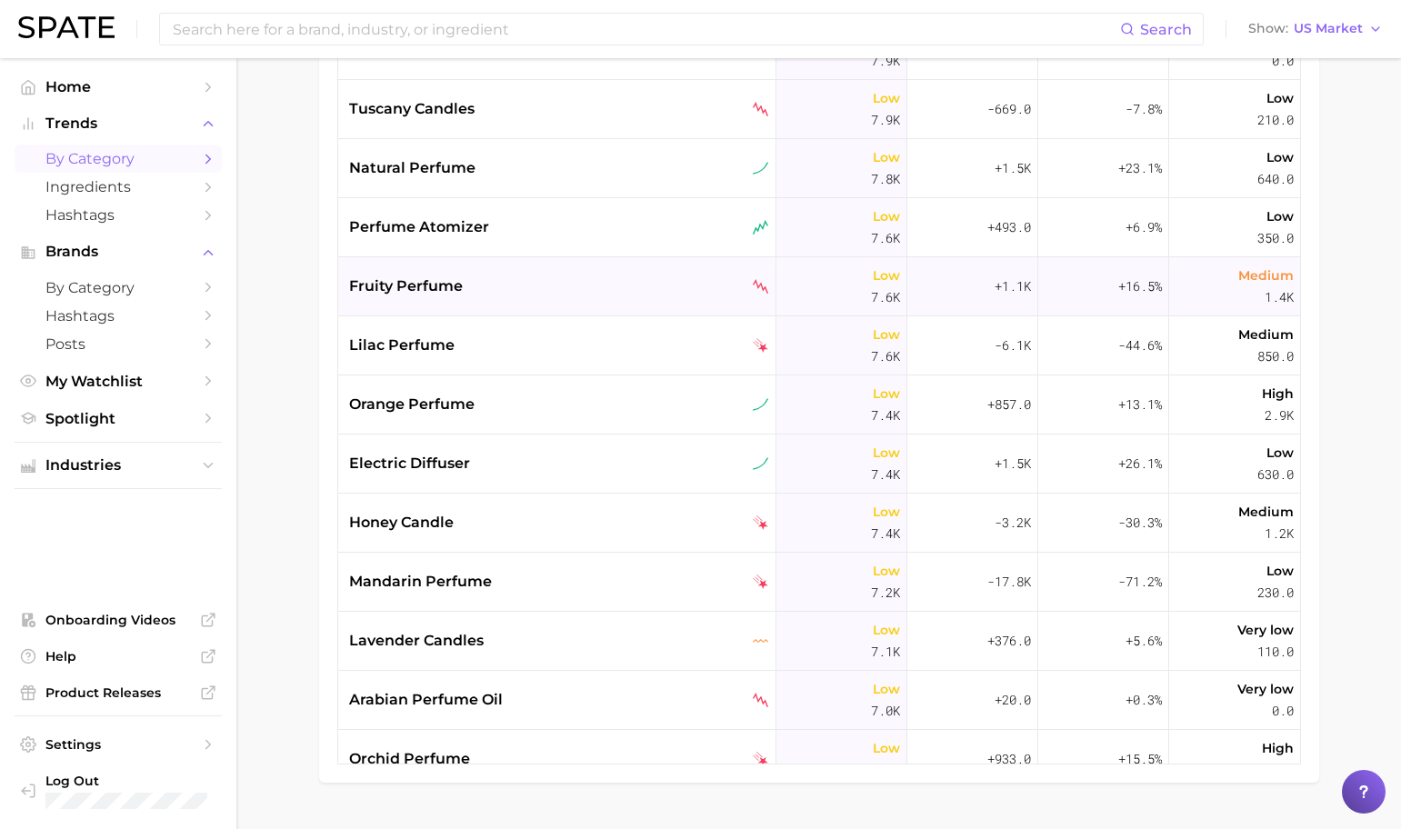
click at [548, 279] on div "fruity perfume" at bounding box center [559, 286] width 420 height 22
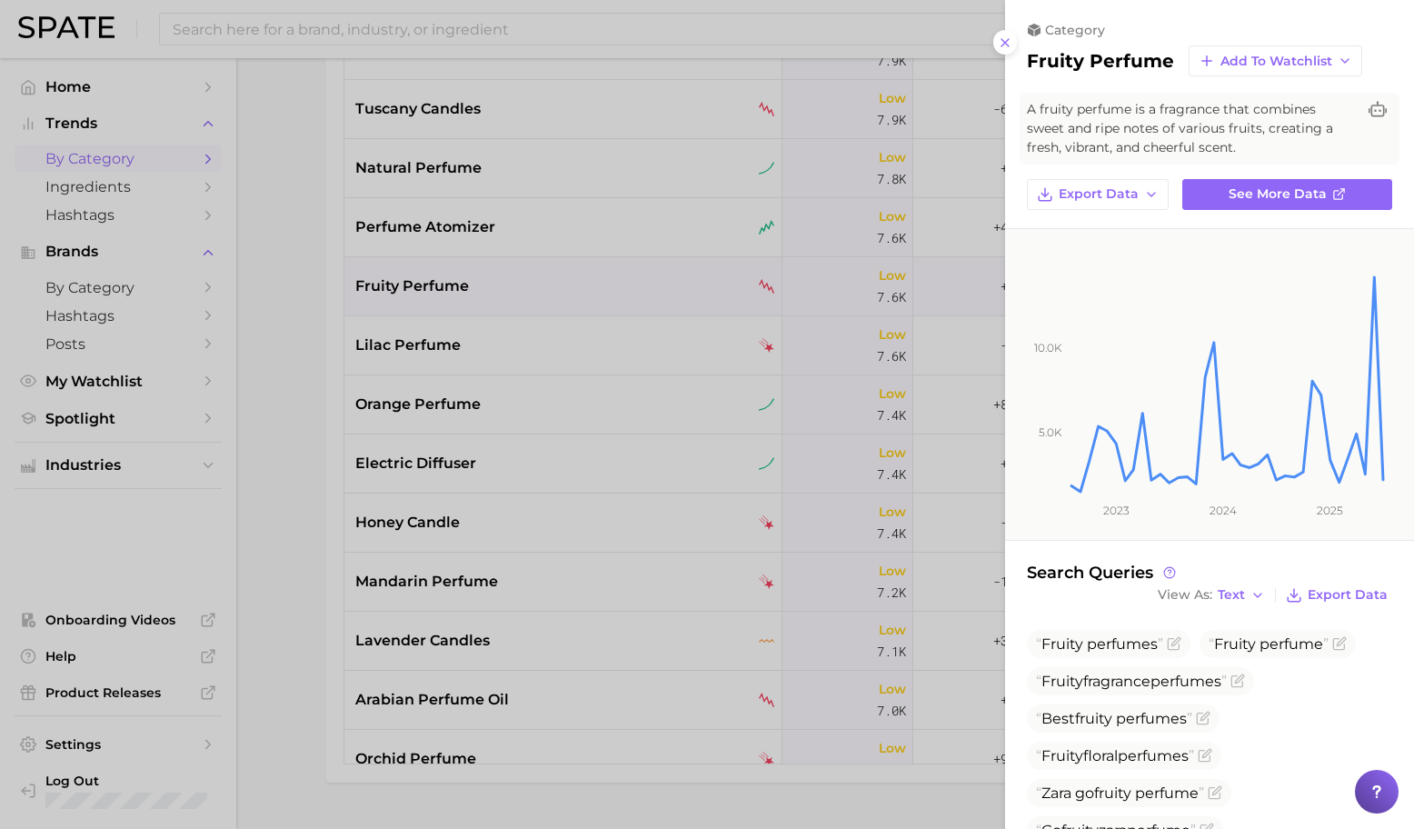
click at [570, 339] on div at bounding box center [707, 414] width 1414 height 829
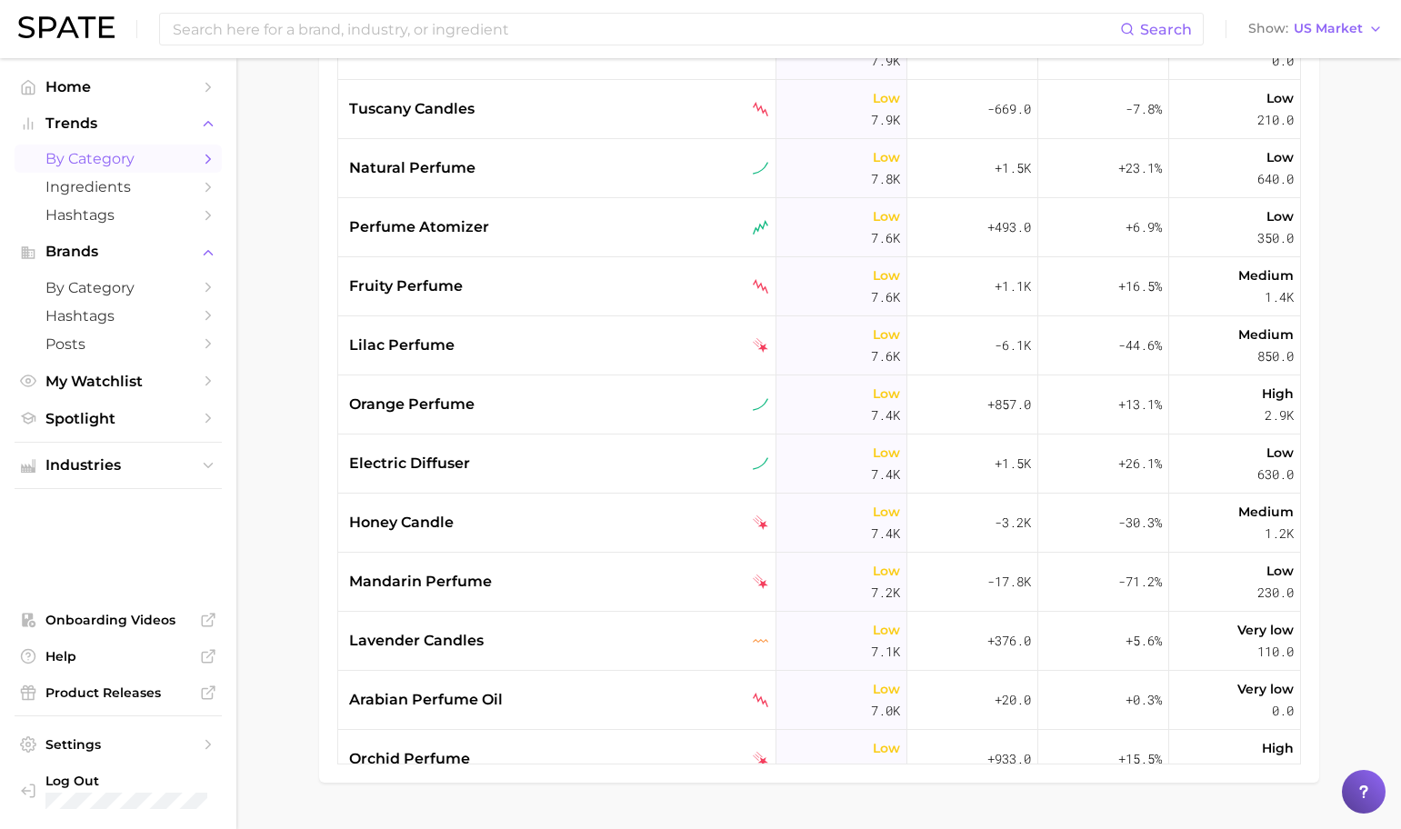
click at [556, 350] on div "lilac perfume" at bounding box center [559, 346] width 420 height 22
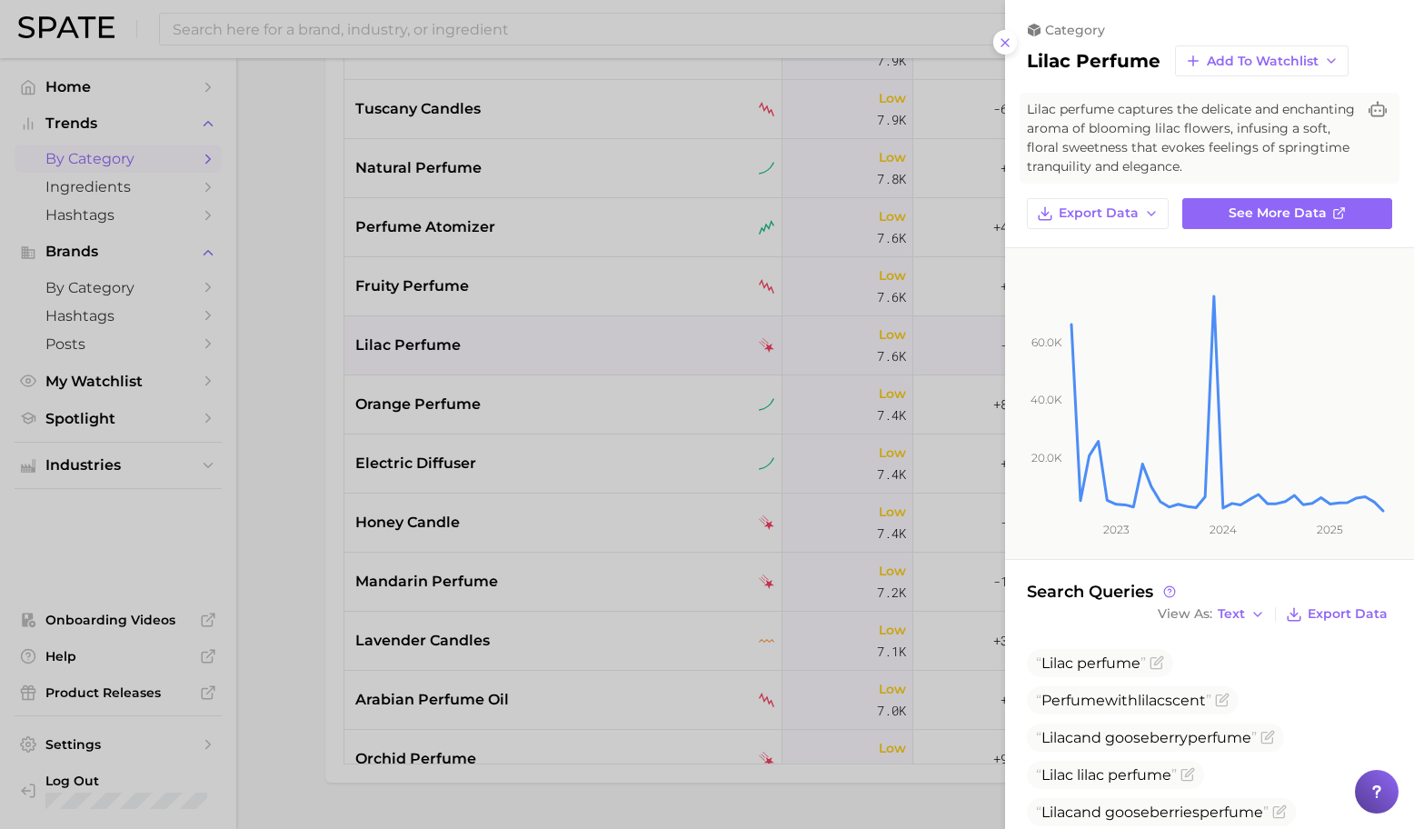
click at [556, 350] on div at bounding box center [707, 414] width 1414 height 829
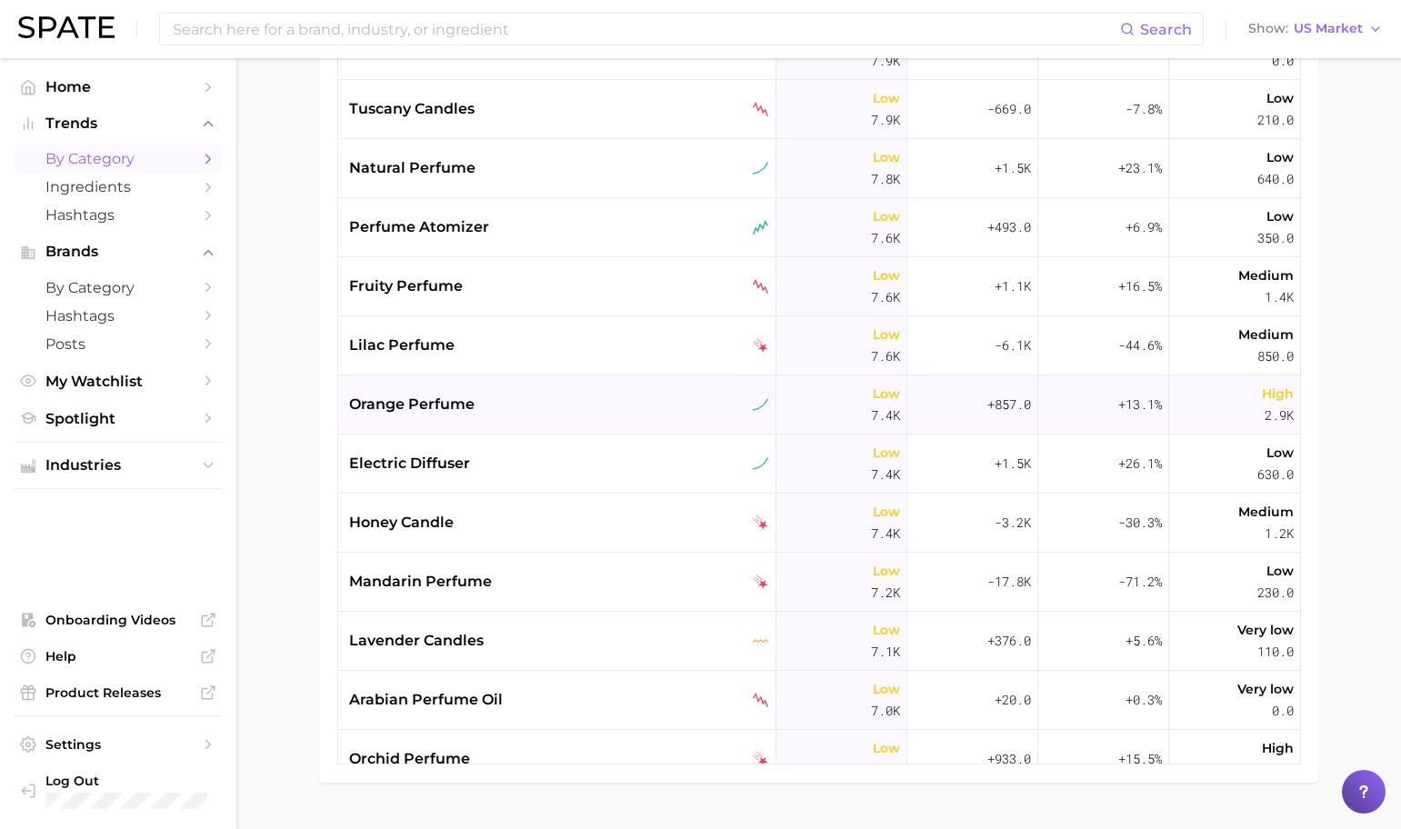
click at [541, 407] on div "orange perfume" at bounding box center [559, 405] width 420 height 22
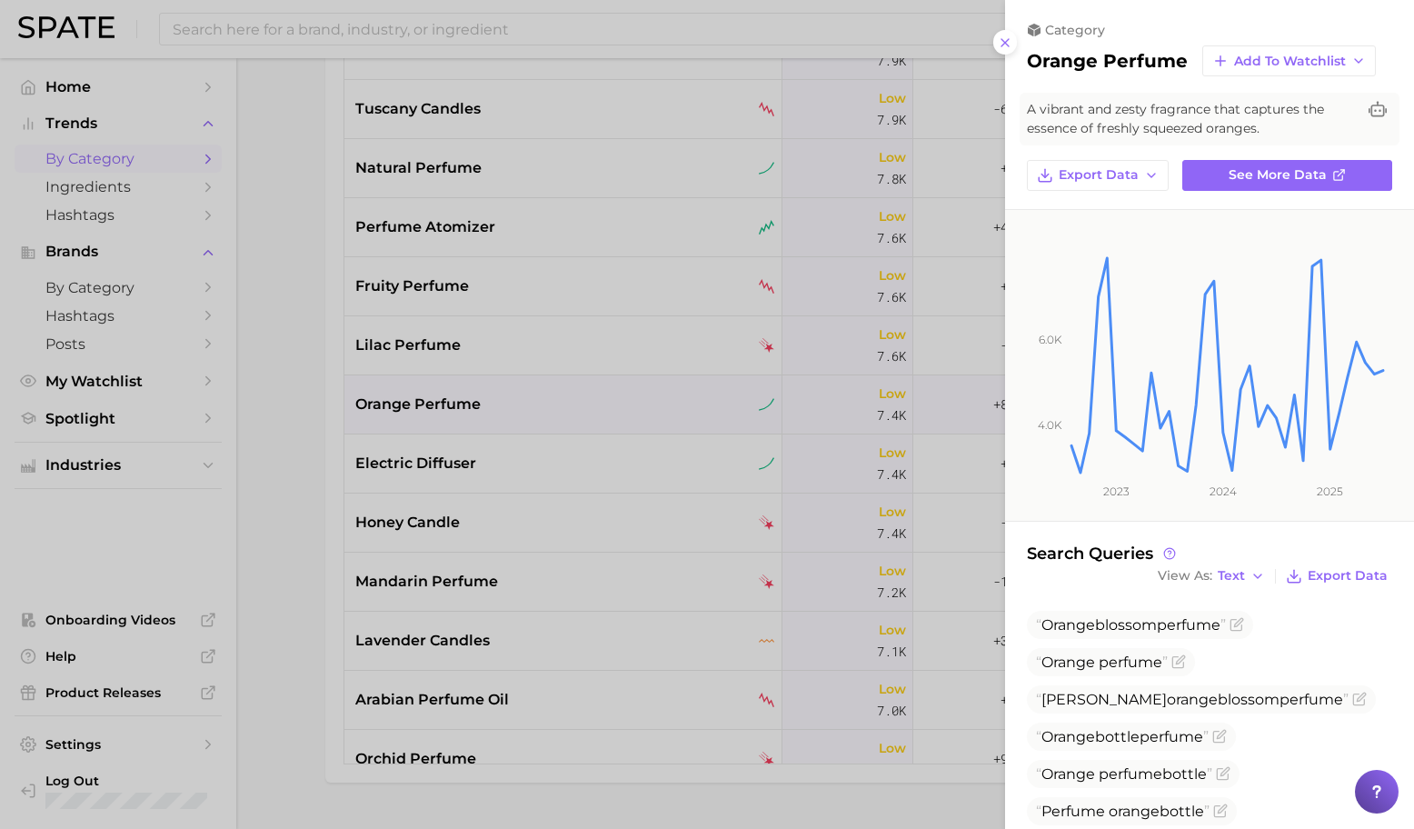
click at [541, 407] on div at bounding box center [707, 414] width 1414 height 829
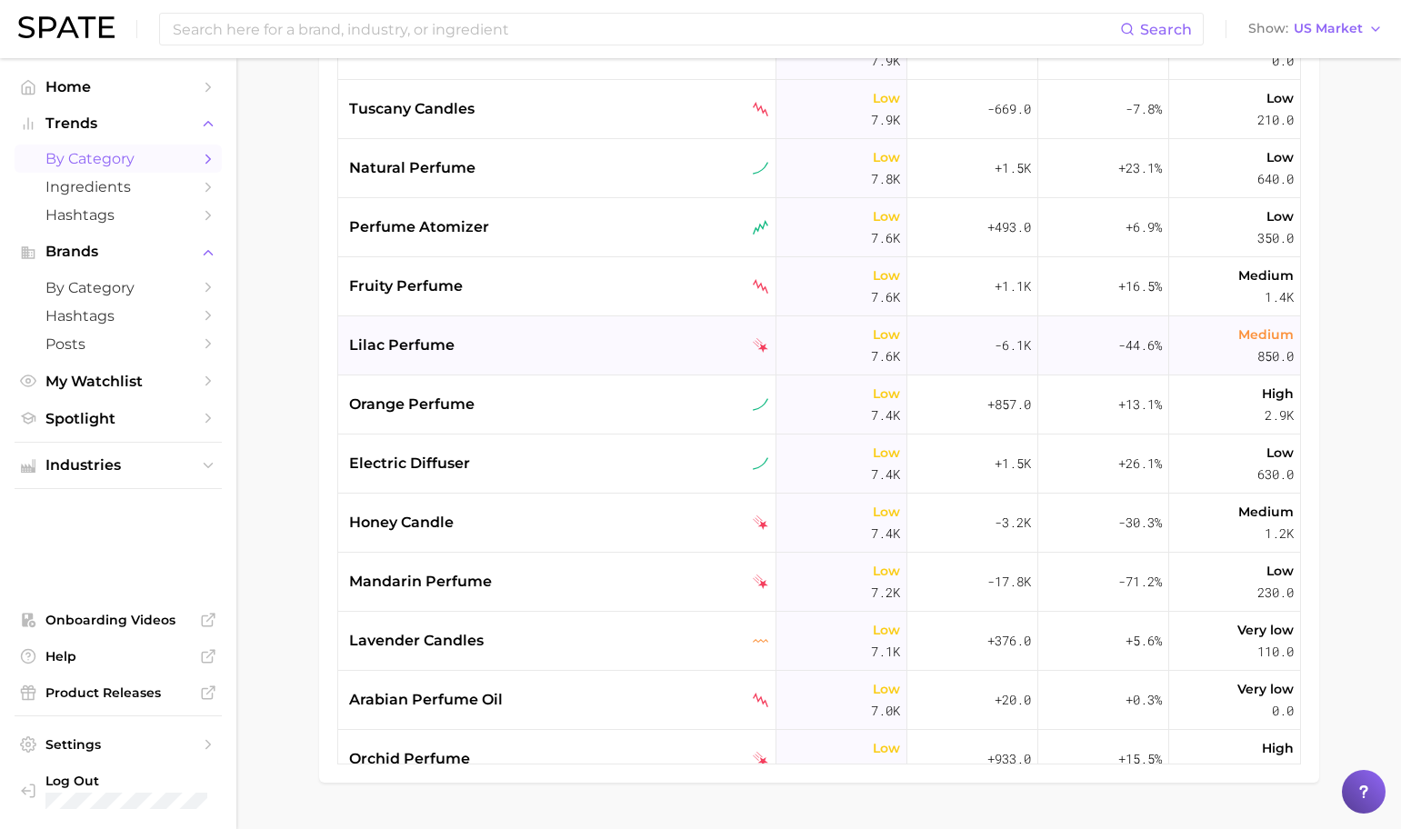
click at [546, 354] on div "lilac perfume" at bounding box center [559, 346] width 420 height 22
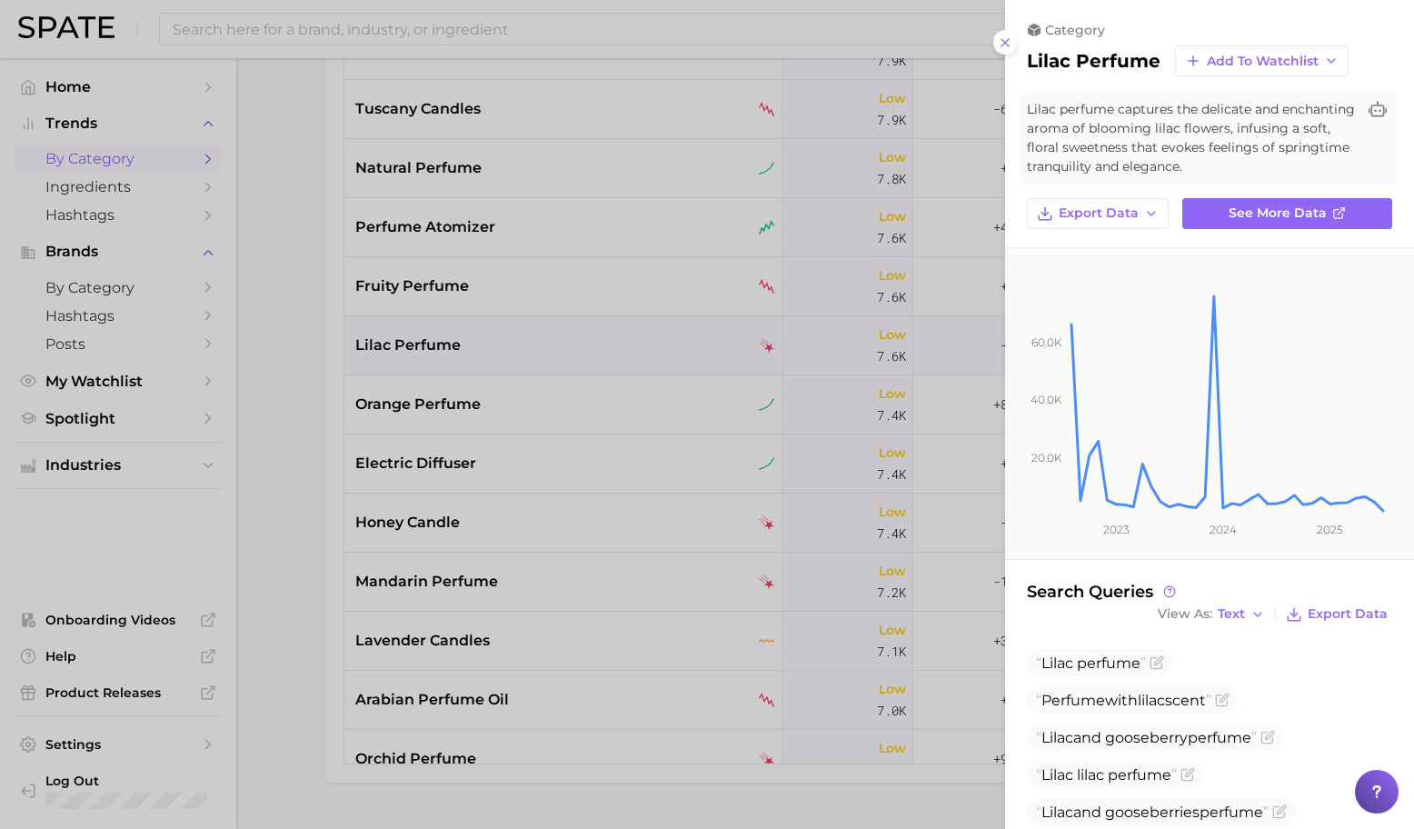
click at [543, 352] on div at bounding box center [707, 414] width 1414 height 829
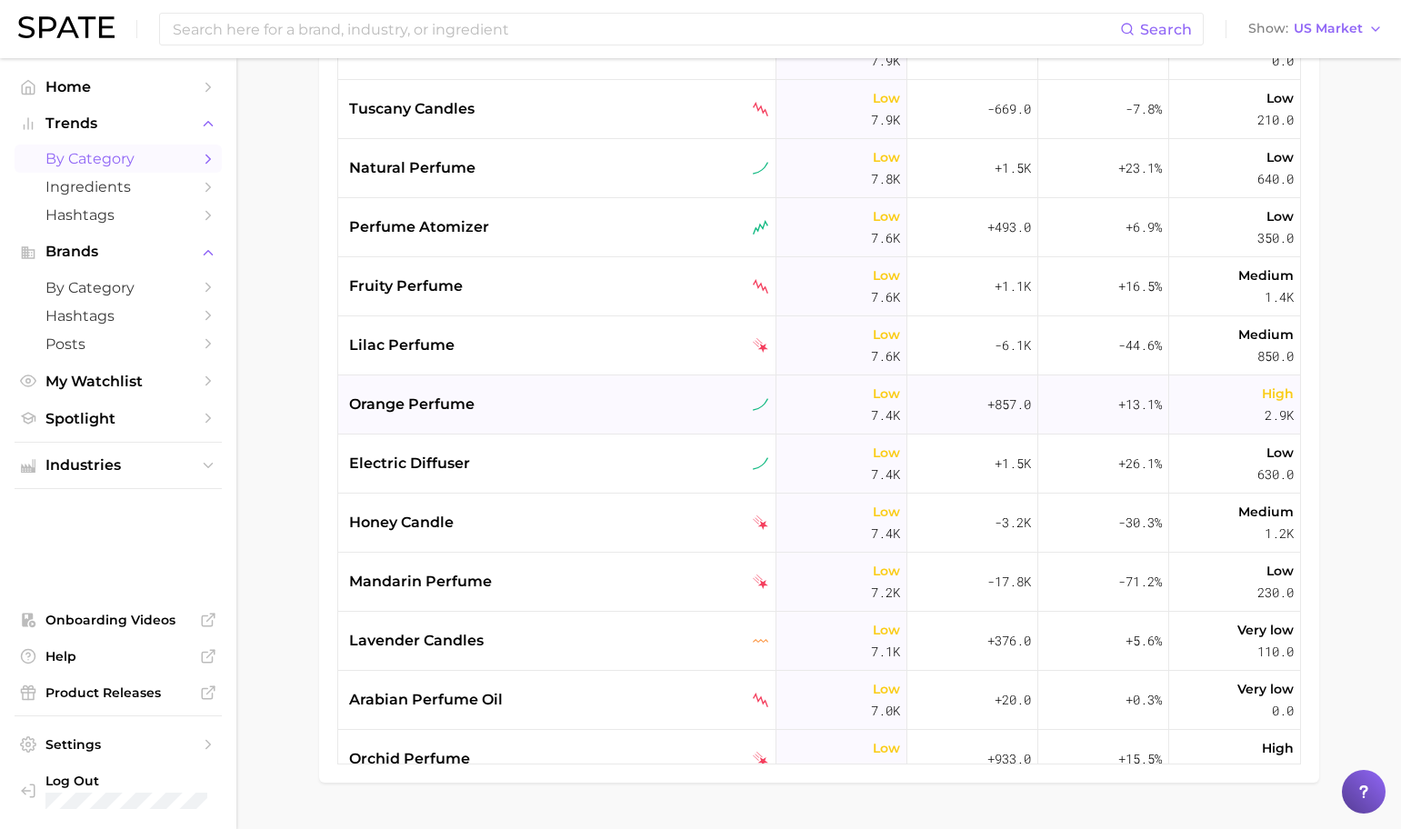
click at [542, 398] on div "orange perfume" at bounding box center [559, 405] width 420 height 22
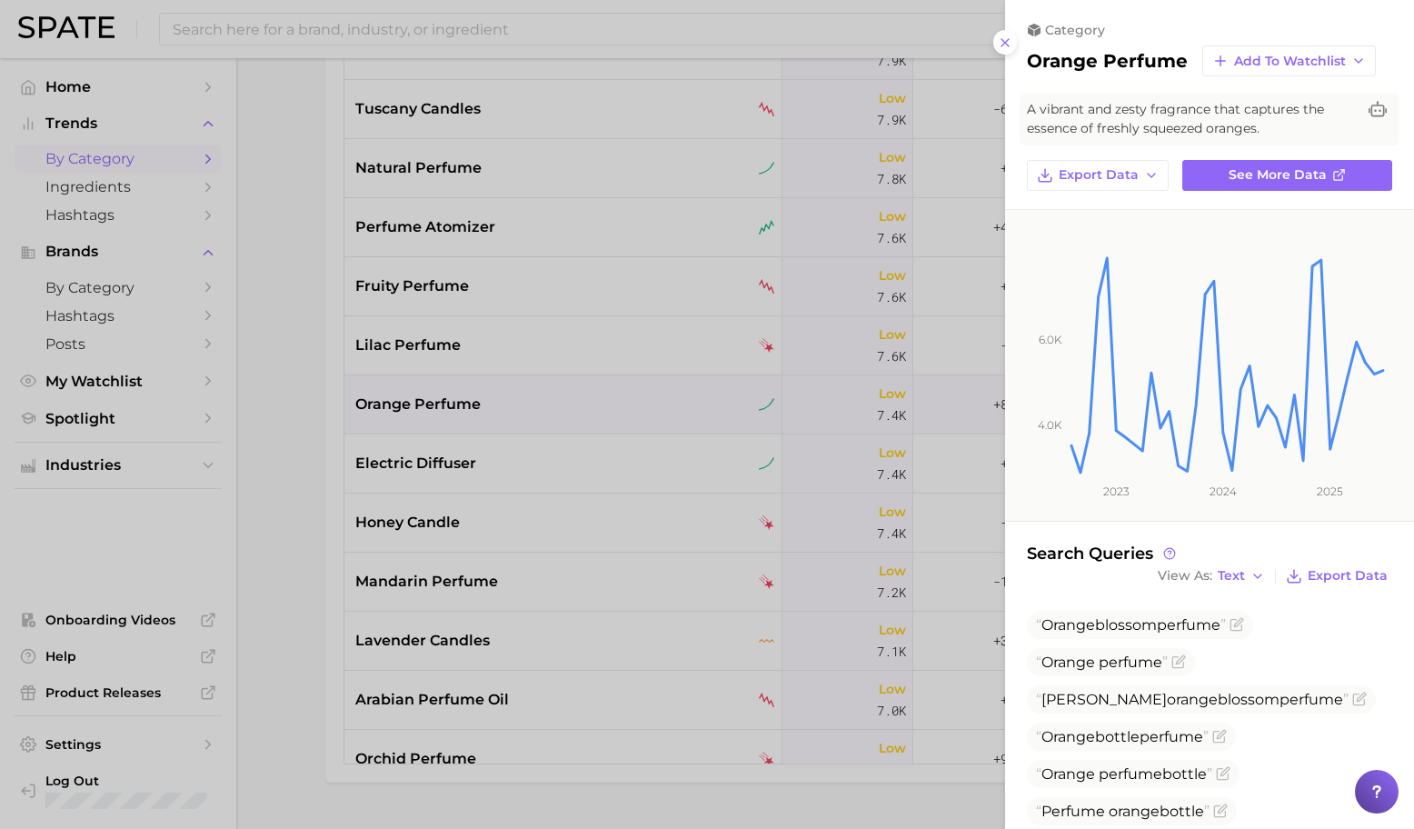
click at [545, 398] on div at bounding box center [707, 414] width 1414 height 829
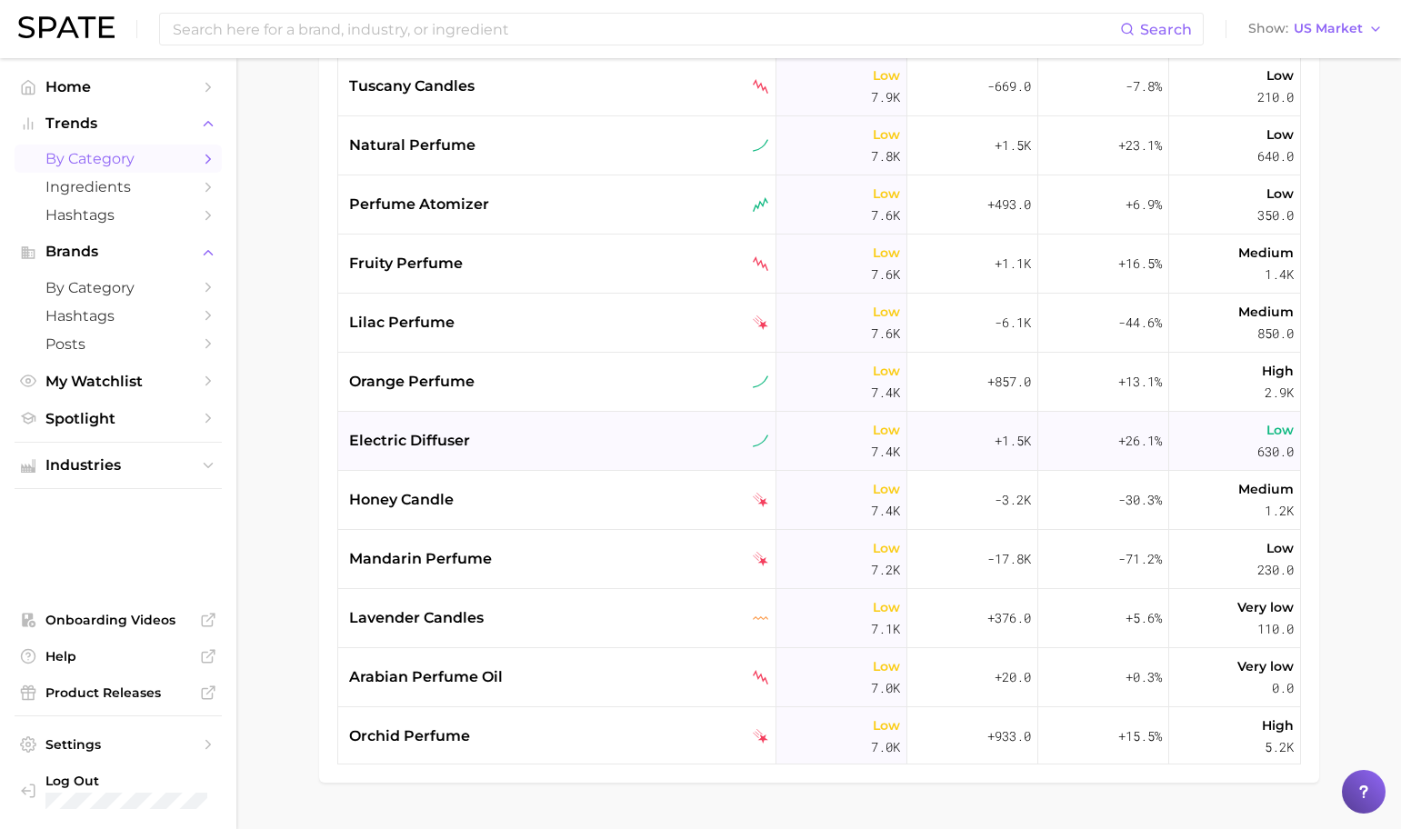
scroll to position [7245, 0]
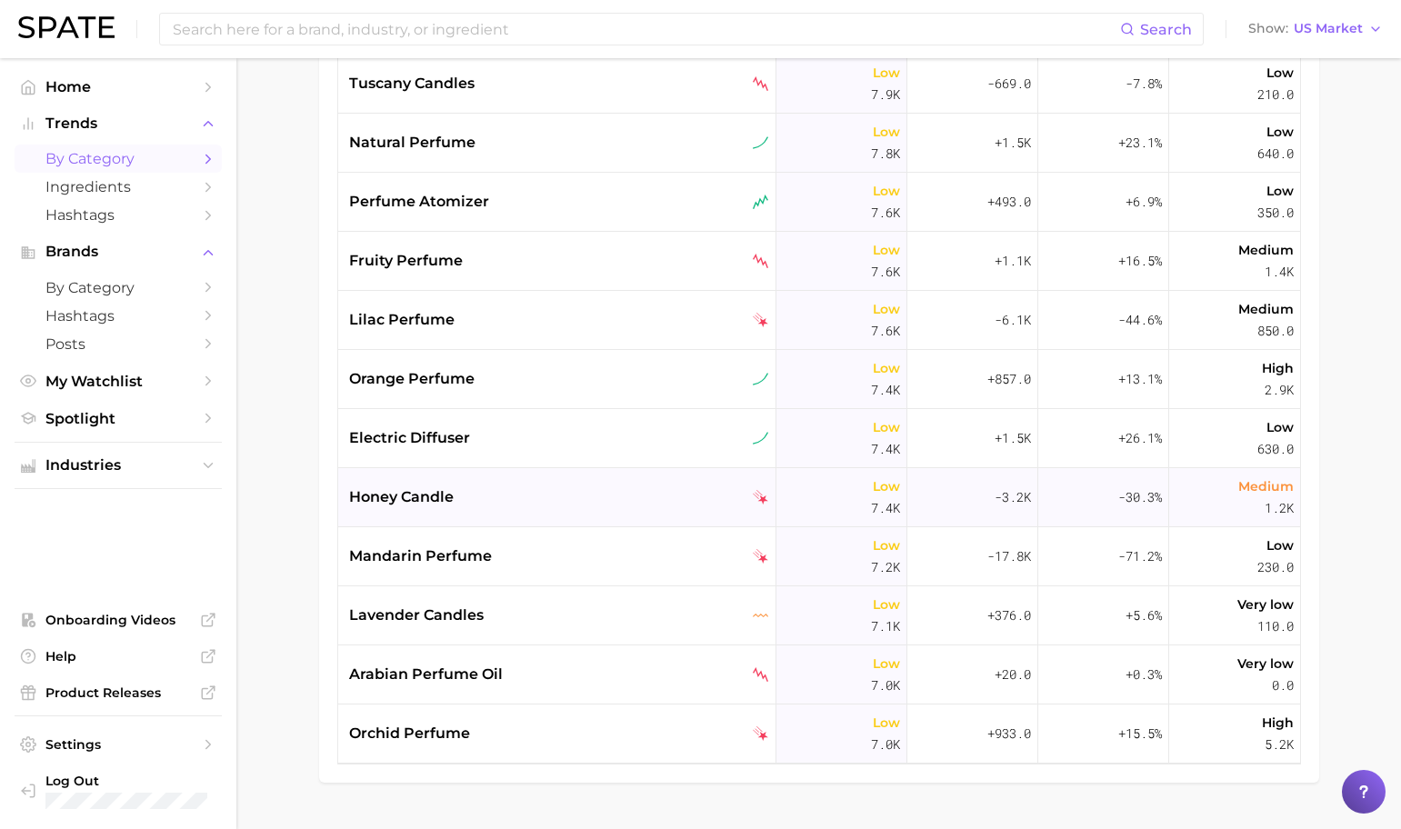
click at [545, 480] on div "honey candle" at bounding box center [557, 497] width 438 height 59
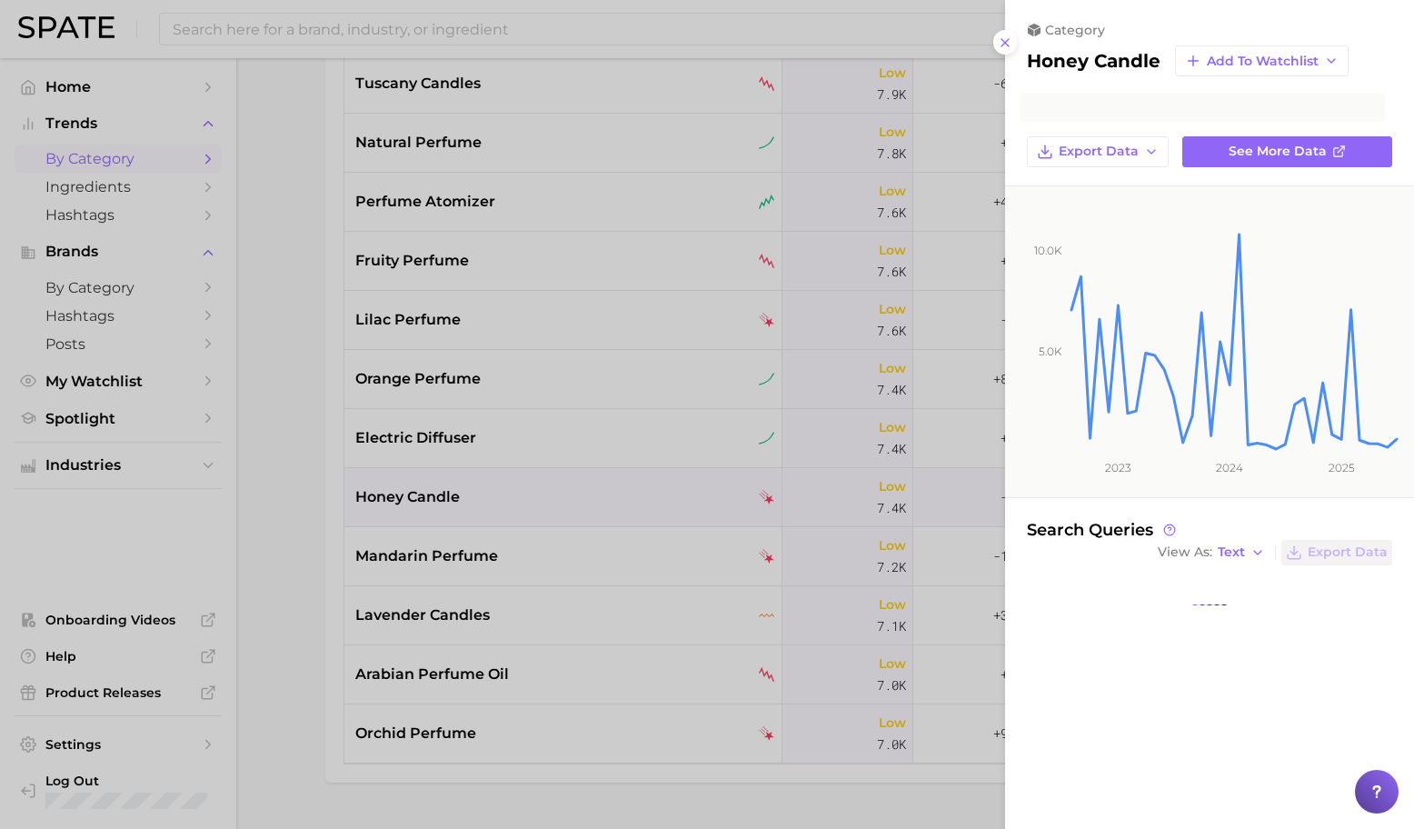
click at [544, 479] on div at bounding box center [707, 414] width 1414 height 829
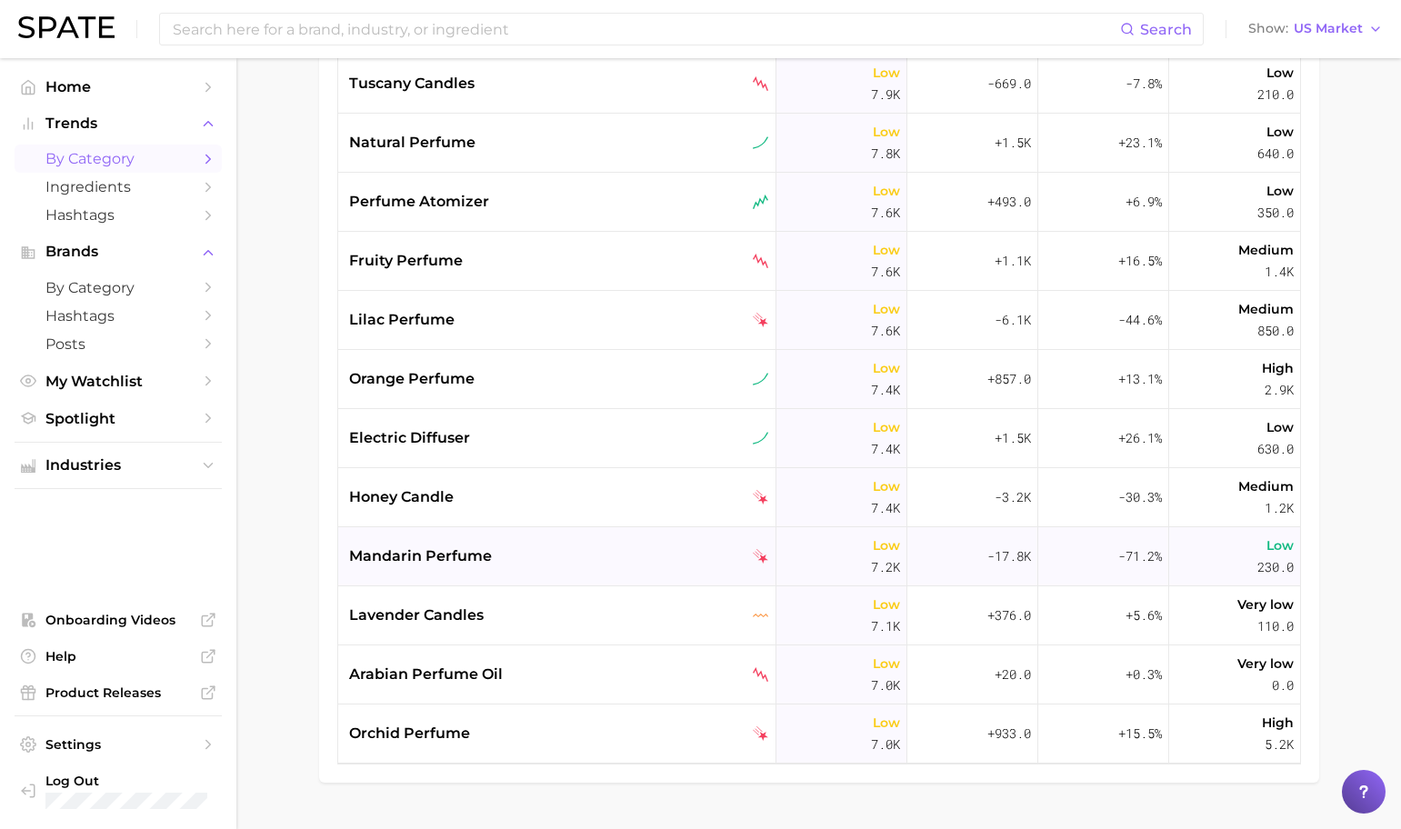
click at [525, 556] on div "mandarin perfume" at bounding box center [559, 556] width 420 height 22
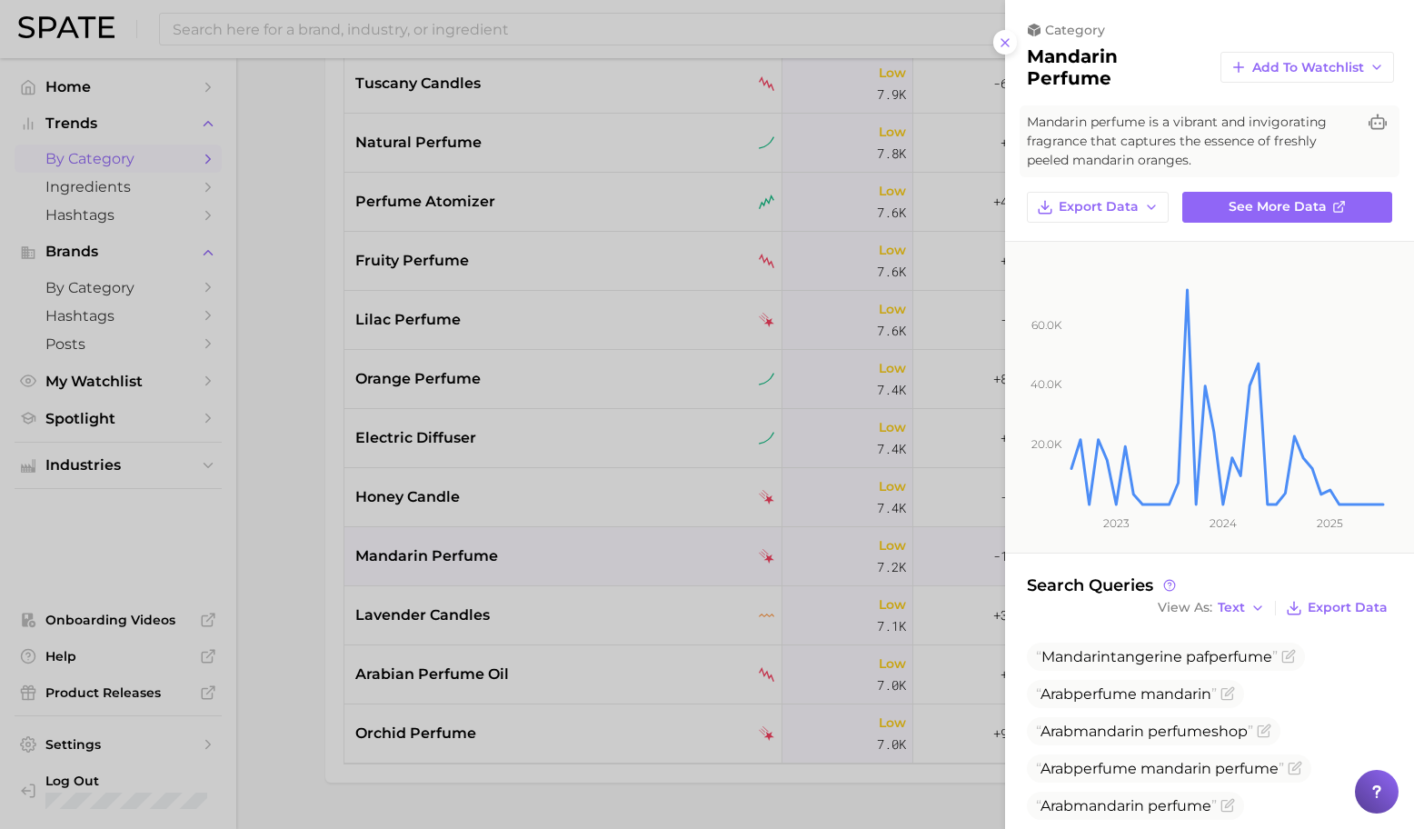
click at [524, 556] on div at bounding box center [707, 414] width 1414 height 829
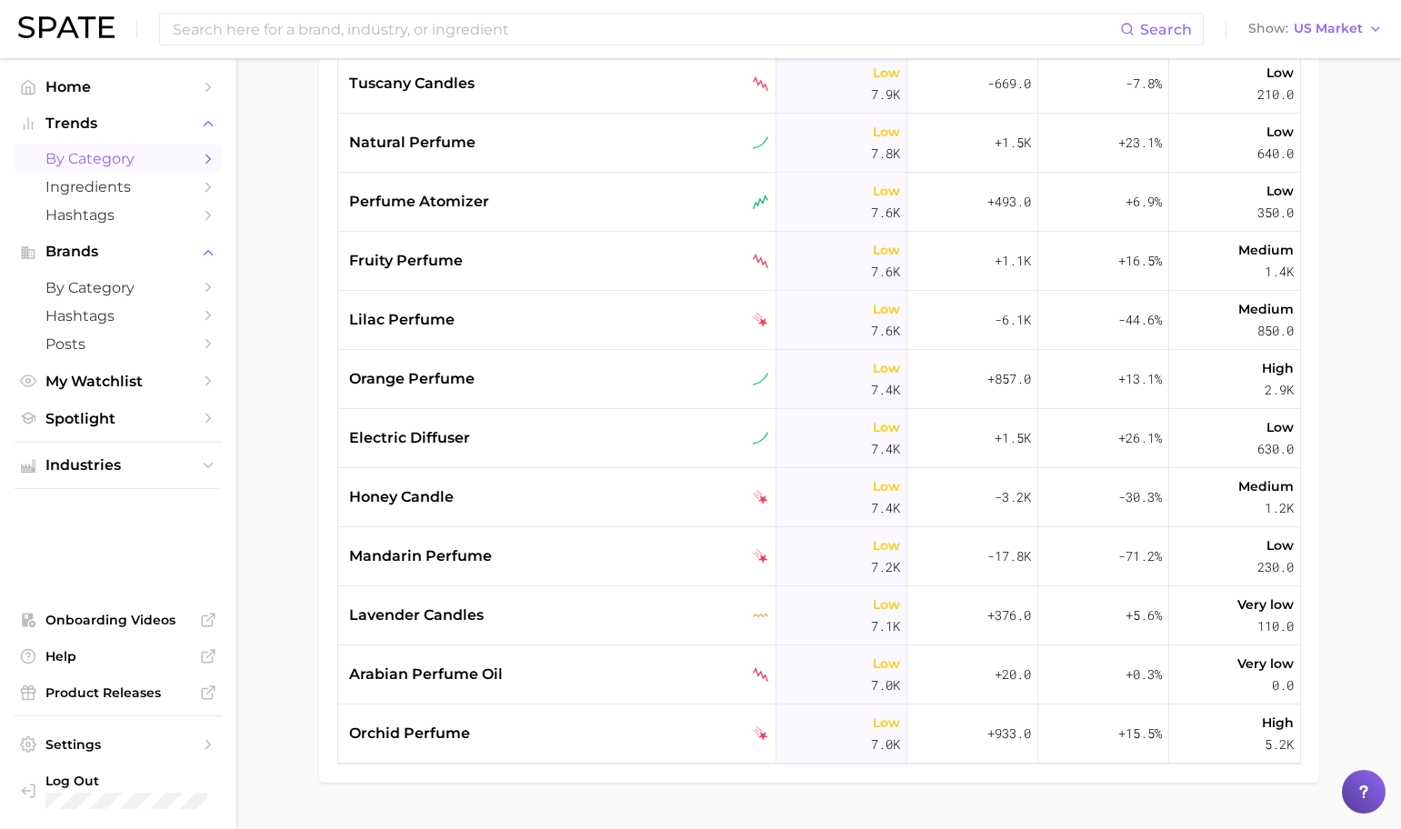
click at [524, 556] on div "mandarin perfume" at bounding box center [559, 556] width 420 height 22
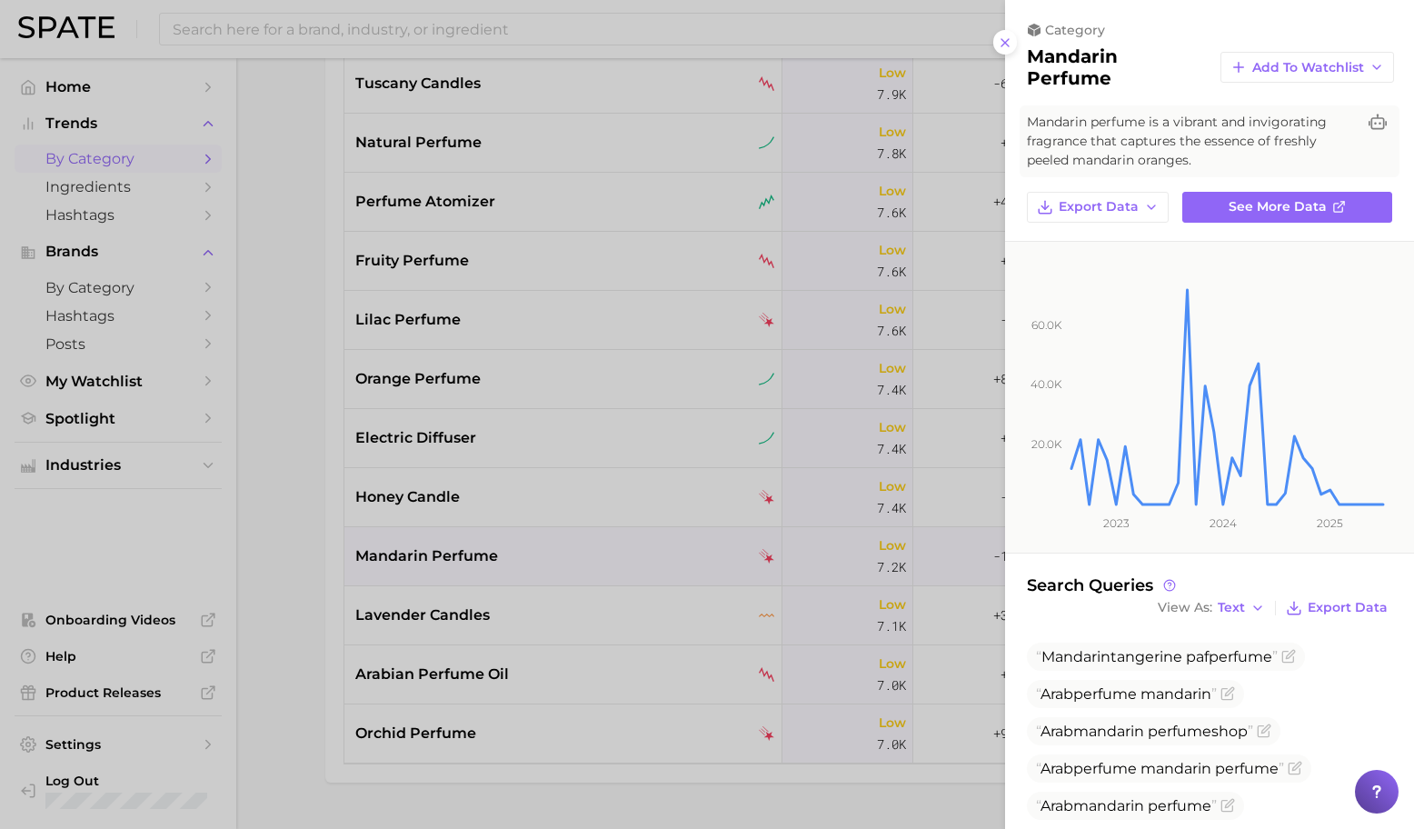
click at [525, 555] on div at bounding box center [707, 414] width 1414 height 829
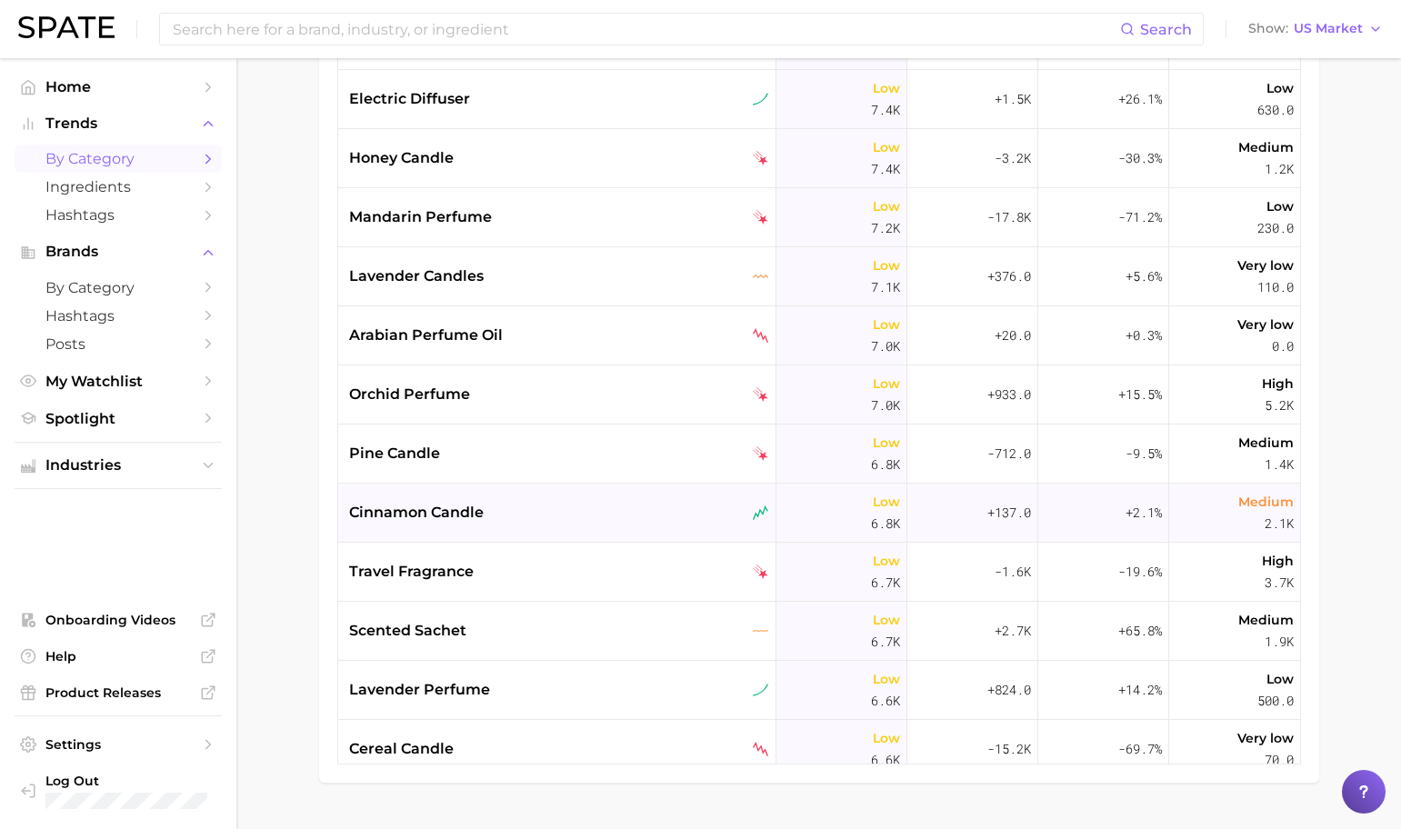
scroll to position [7585, 0]
click at [510, 391] on div "orchid perfume" at bounding box center [559, 394] width 420 height 22
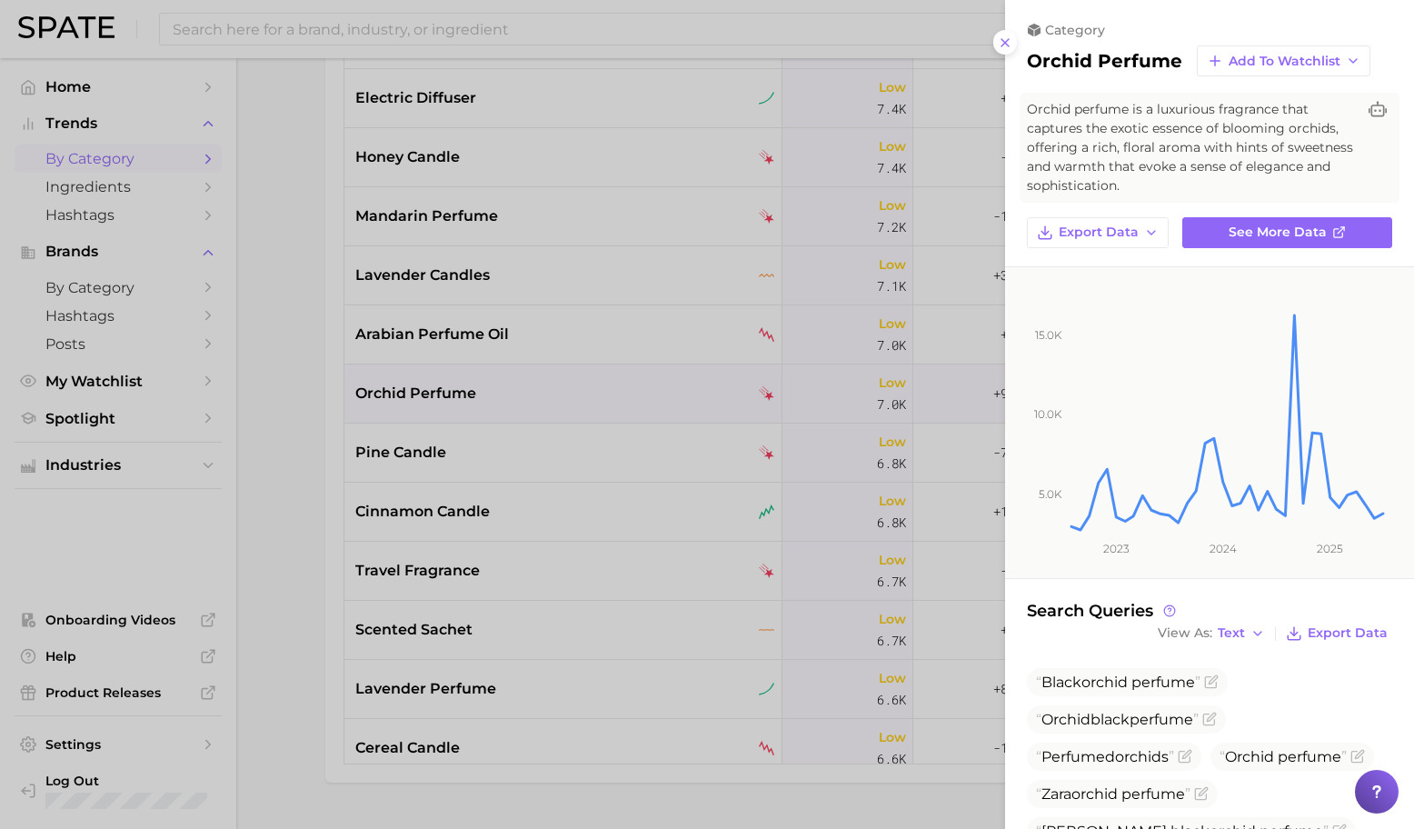
click at [758, 430] on div at bounding box center [707, 414] width 1414 height 829
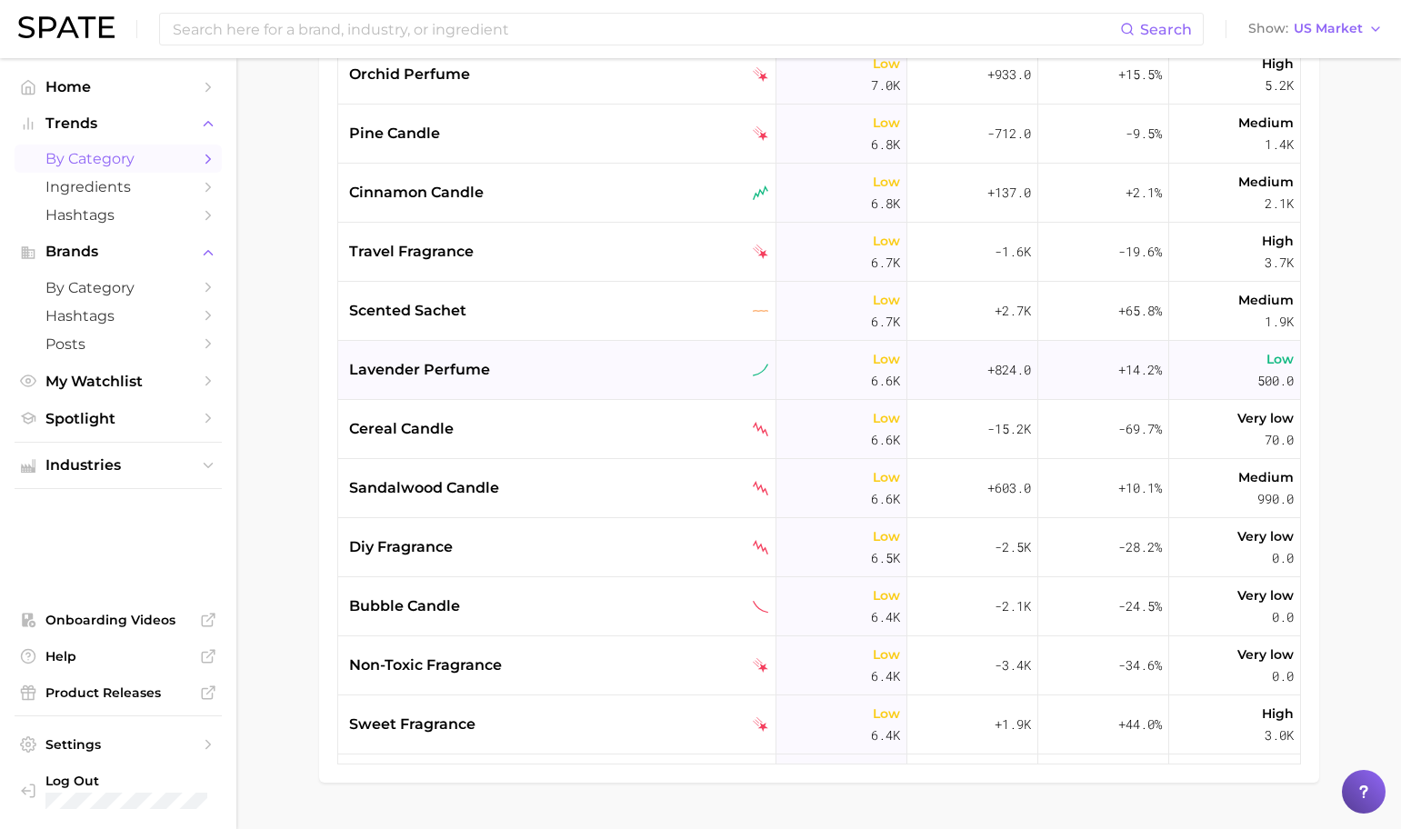
scroll to position [7901, 0]
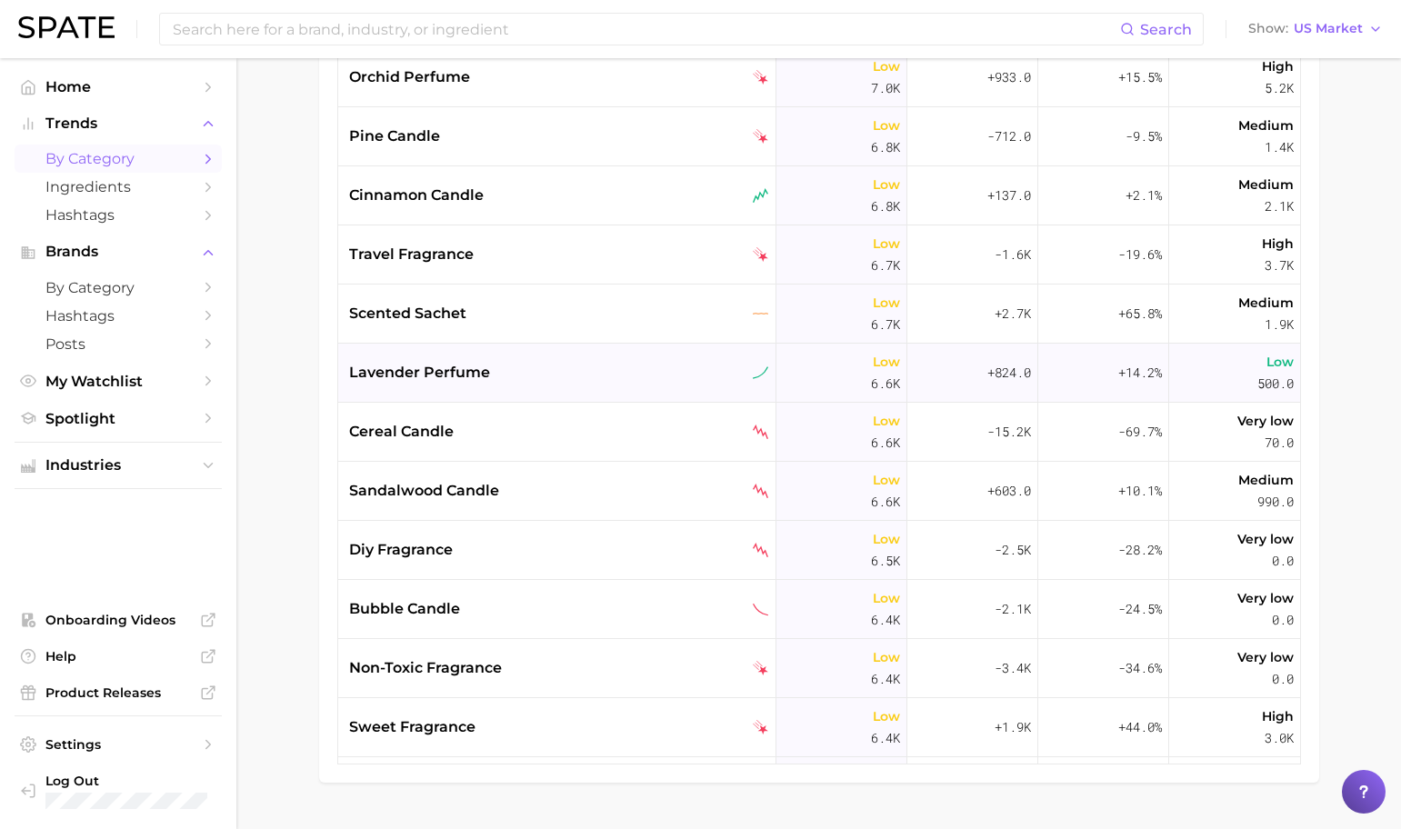
click at [530, 371] on div "lavender perfume" at bounding box center [559, 373] width 420 height 22
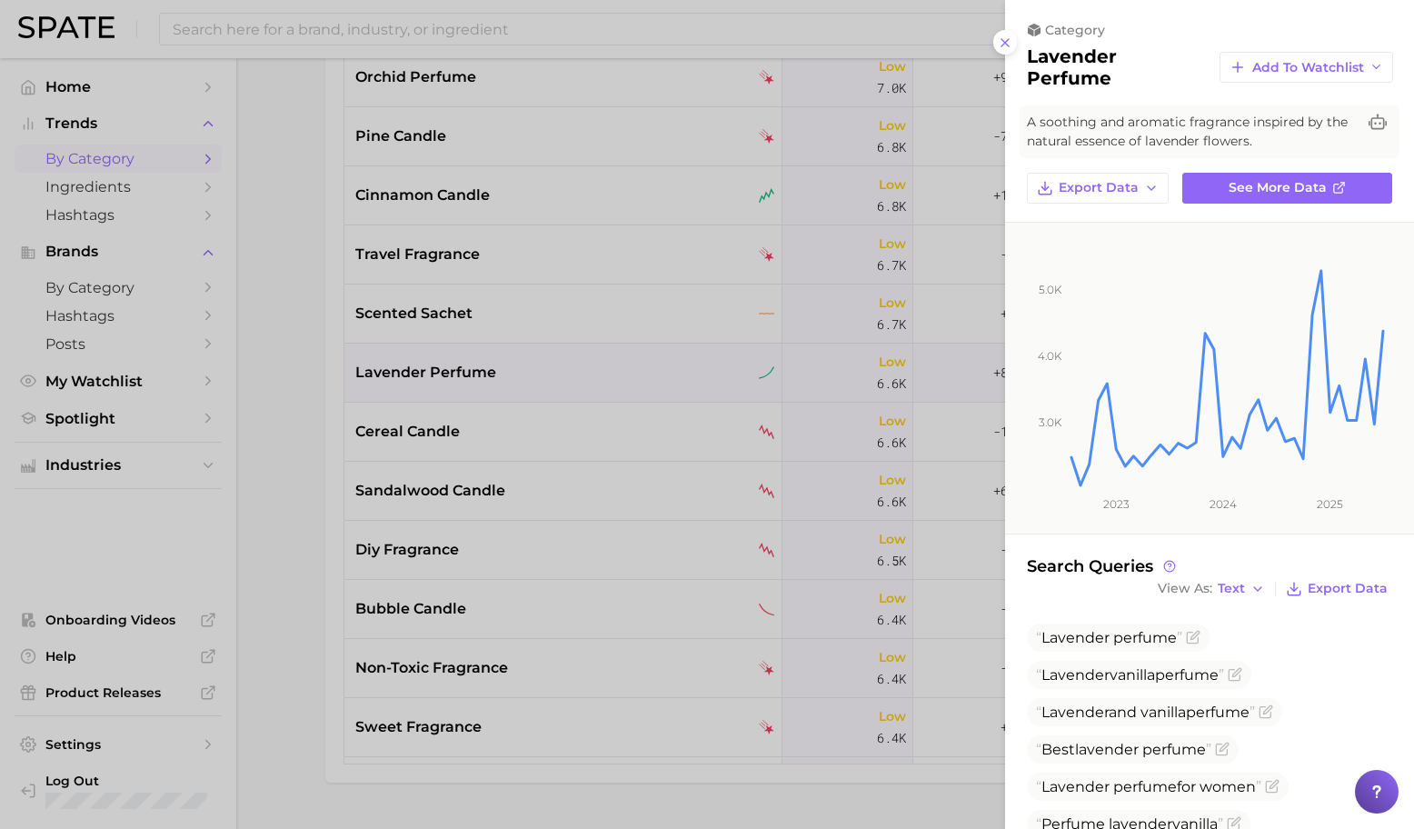
click at [587, 453] on div at bounding box center [707, 414] width 1414 height 829
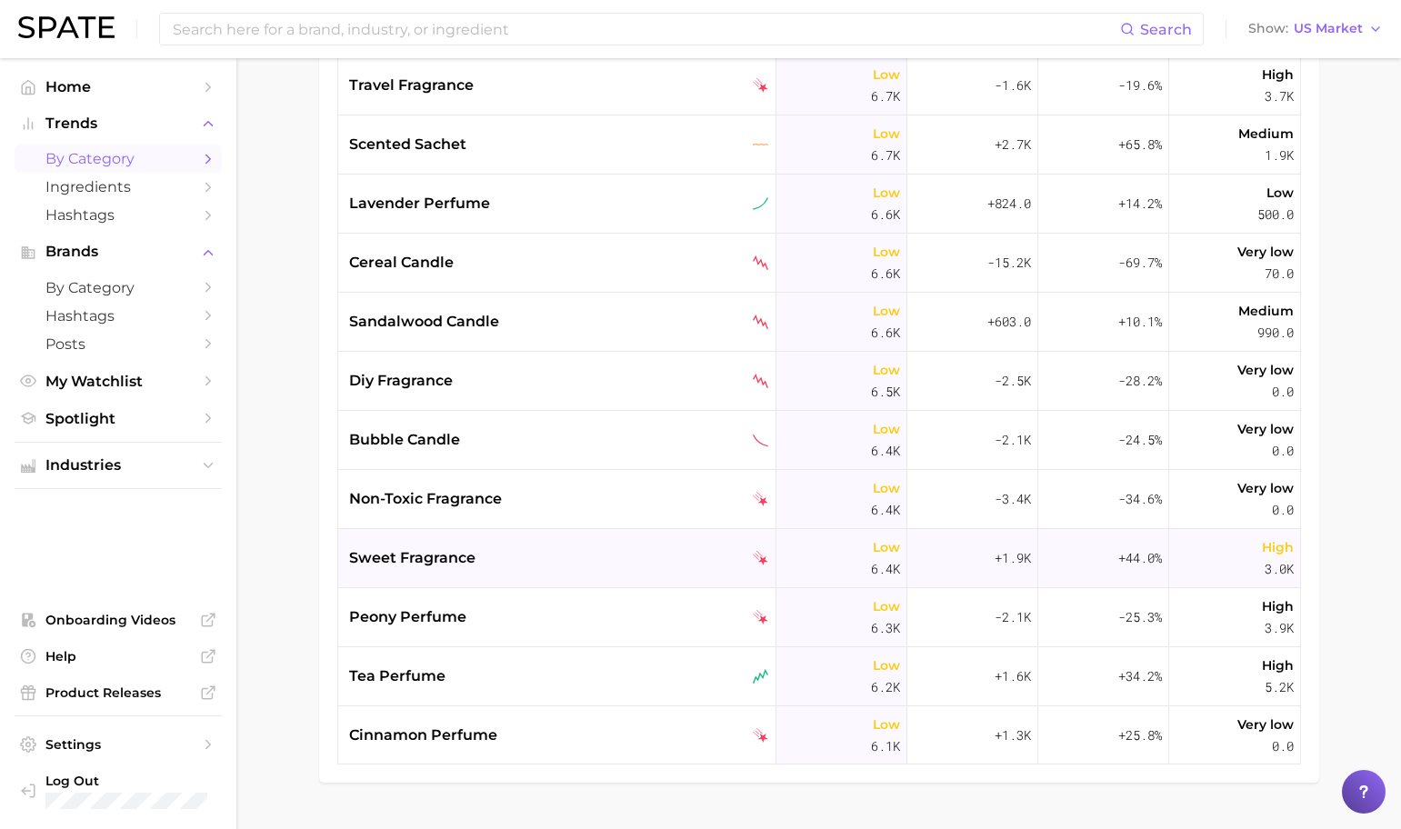
scroll to position [8083, 0]
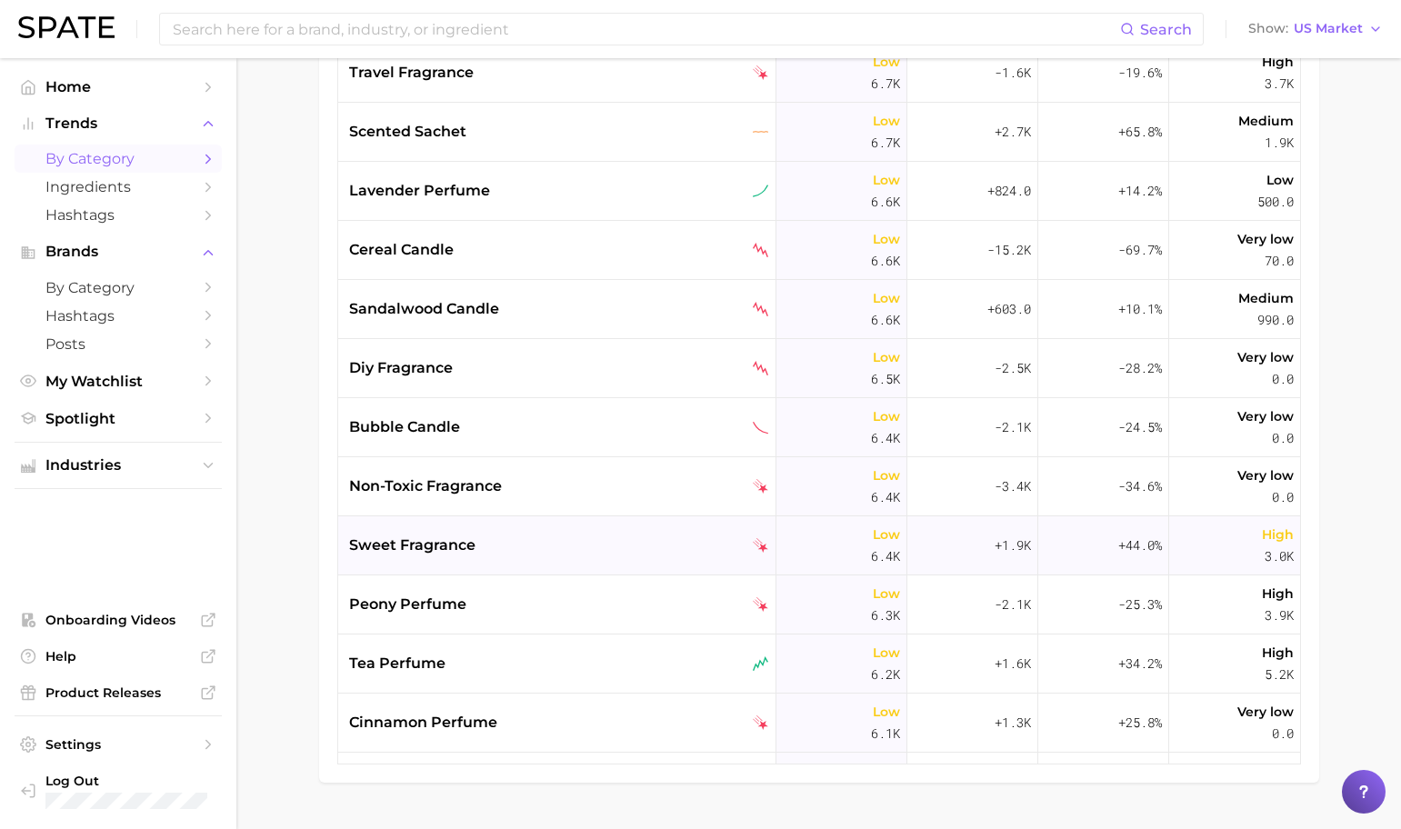
click at [587, 540] on div "sweet fragrance" at bounding box center [559, 546] width 420 height 22
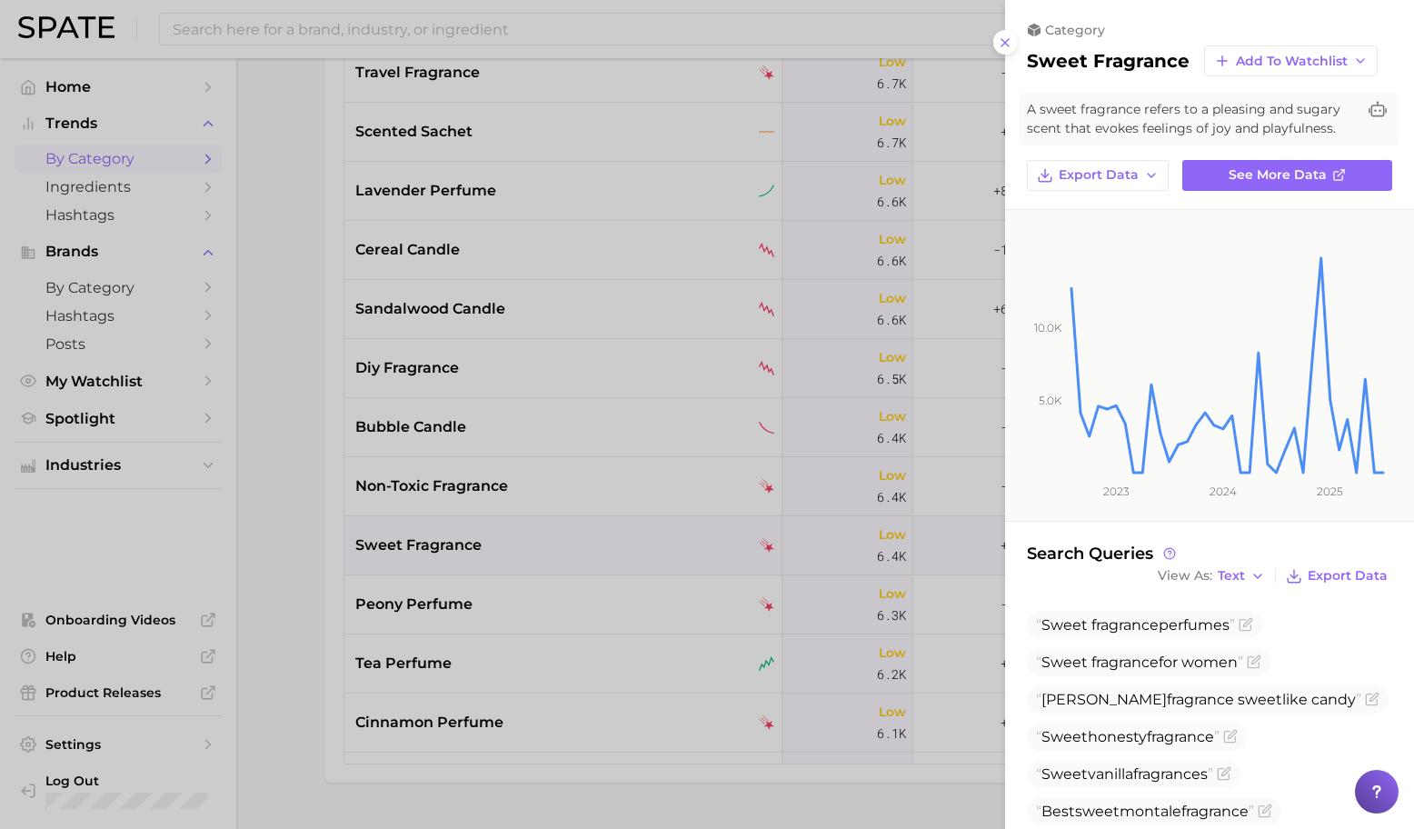
click at [528, 605] on div at bounding box center [707, 414] width 1414 height 829
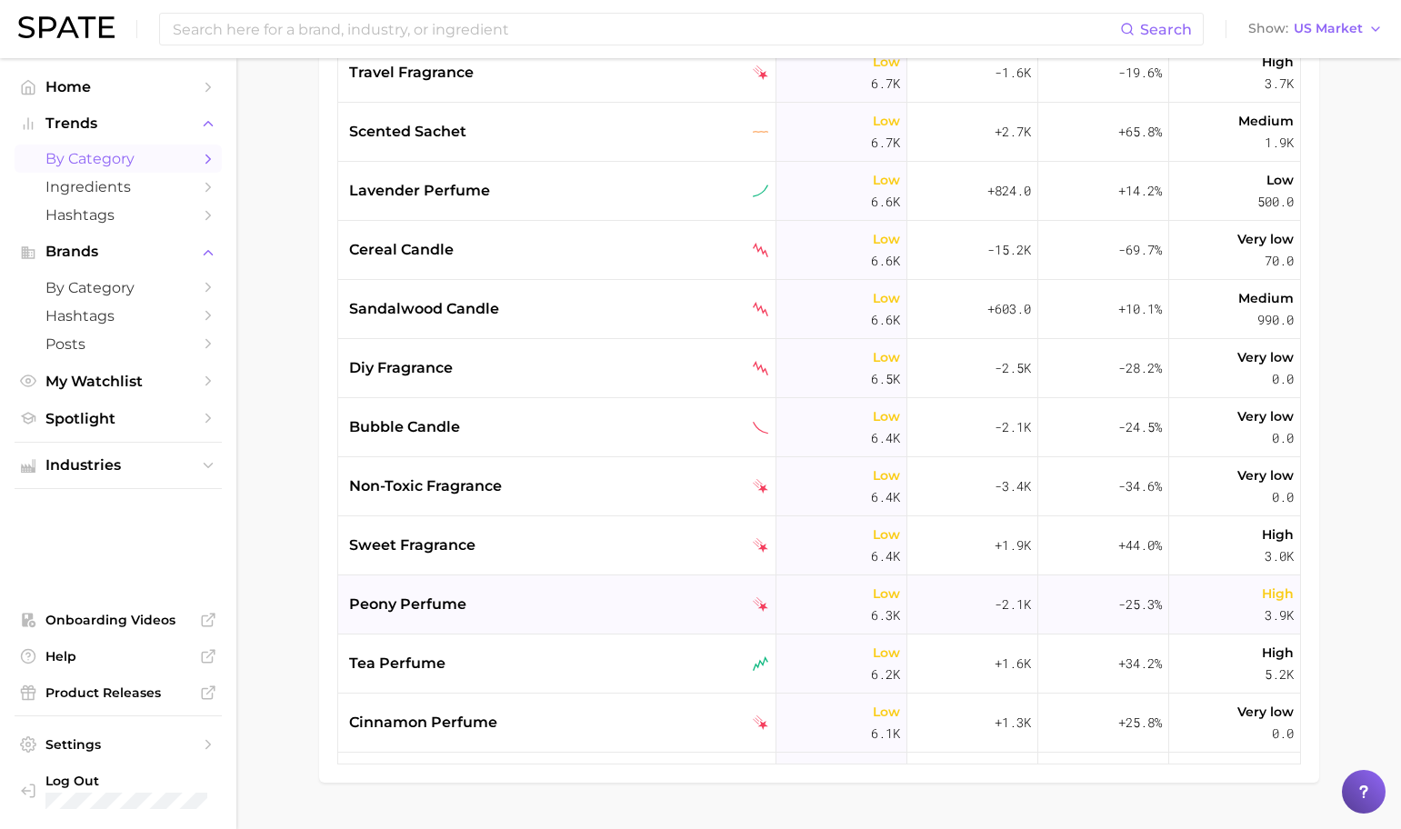
click at [583, 607] on div "peony perfume" at bounding box center [559, 605] width 420 height 22
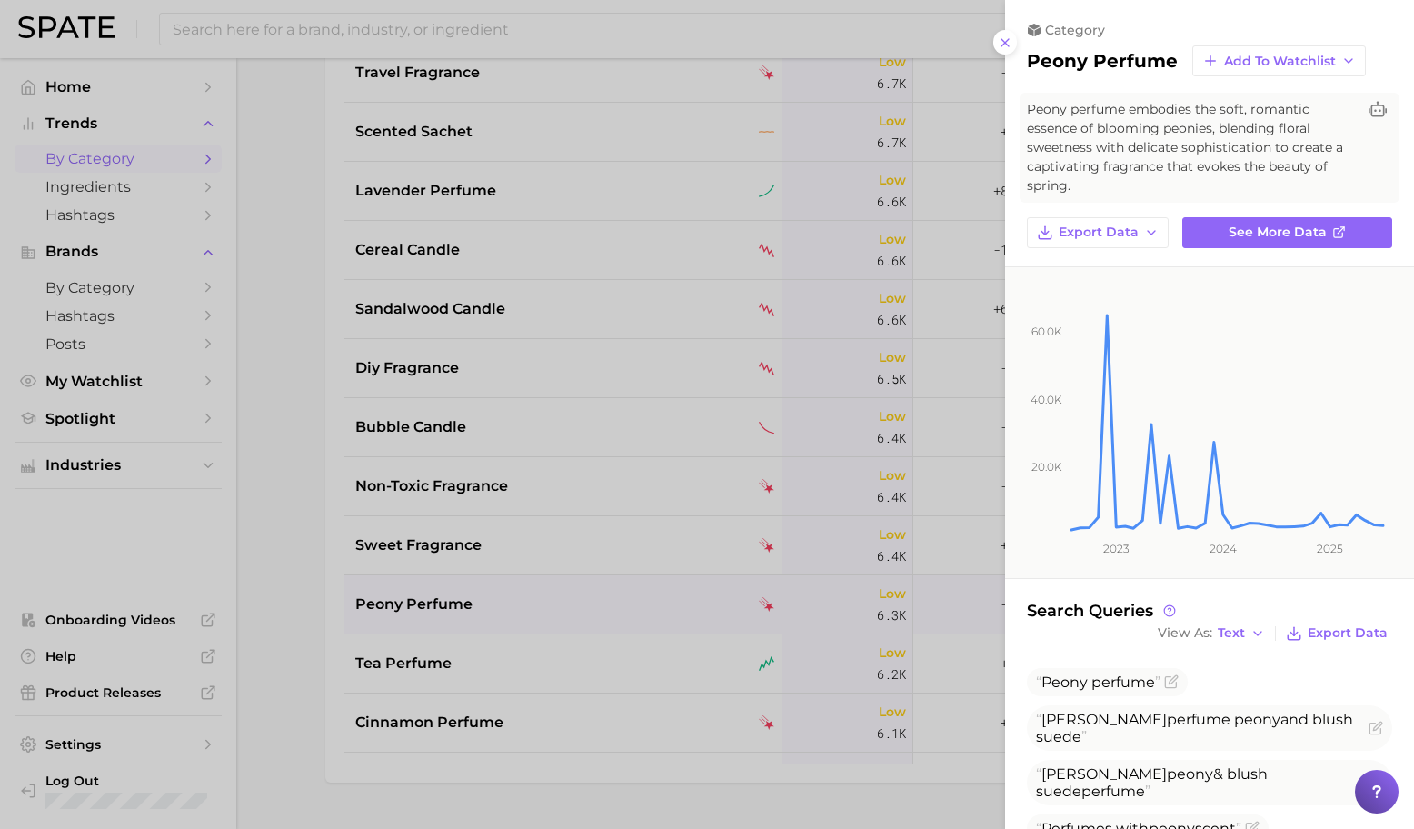
click at [581, 606] on div at bounding box center [707, 414] width 1414 height 829
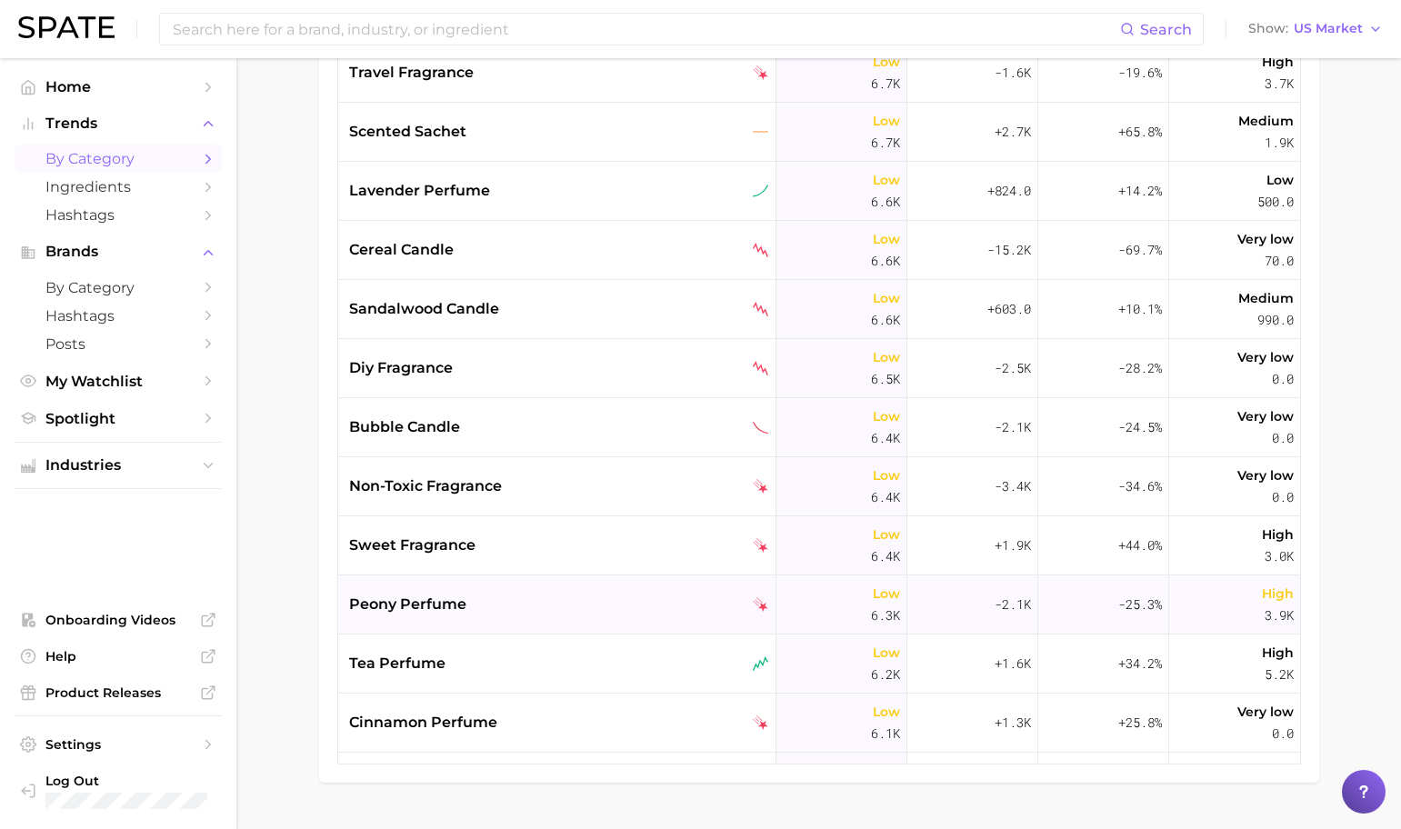
click at [587, 606] on div "peony perfume" at bounding box center [559, 605] width 420 height 22
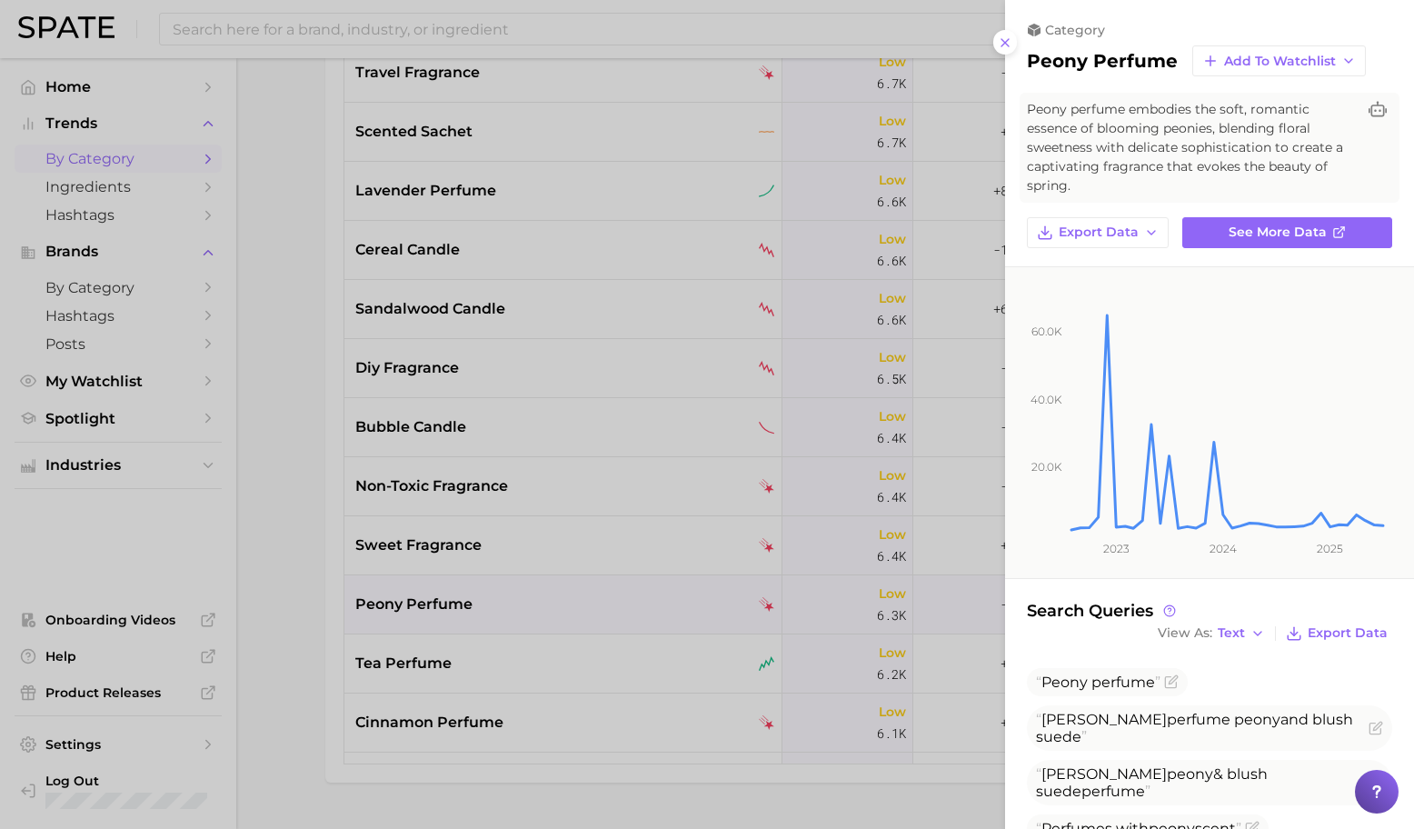
click at [587, 606] on div at bounding box center [707, 414] width 1414 height 829
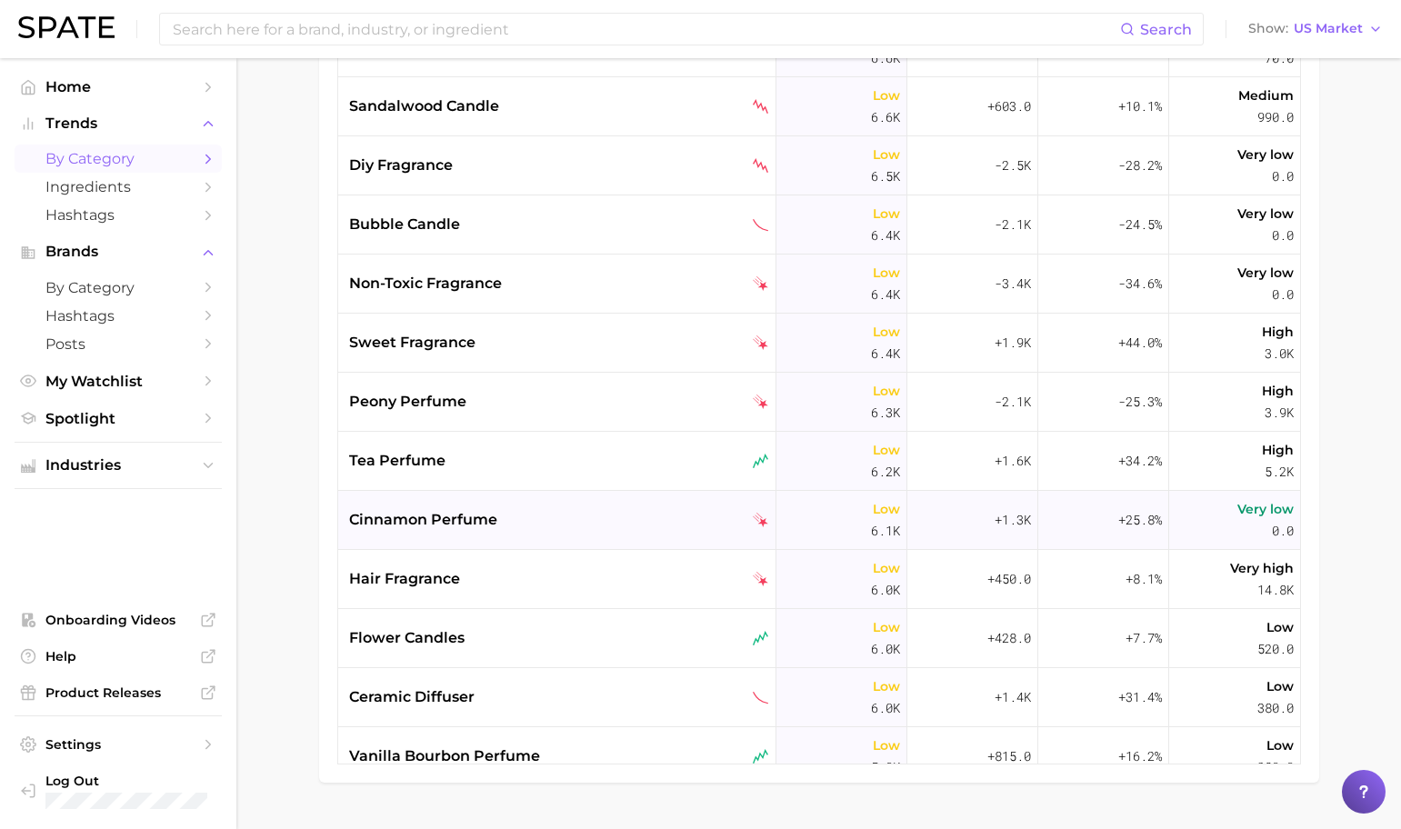
scroll to position [8302, 0]
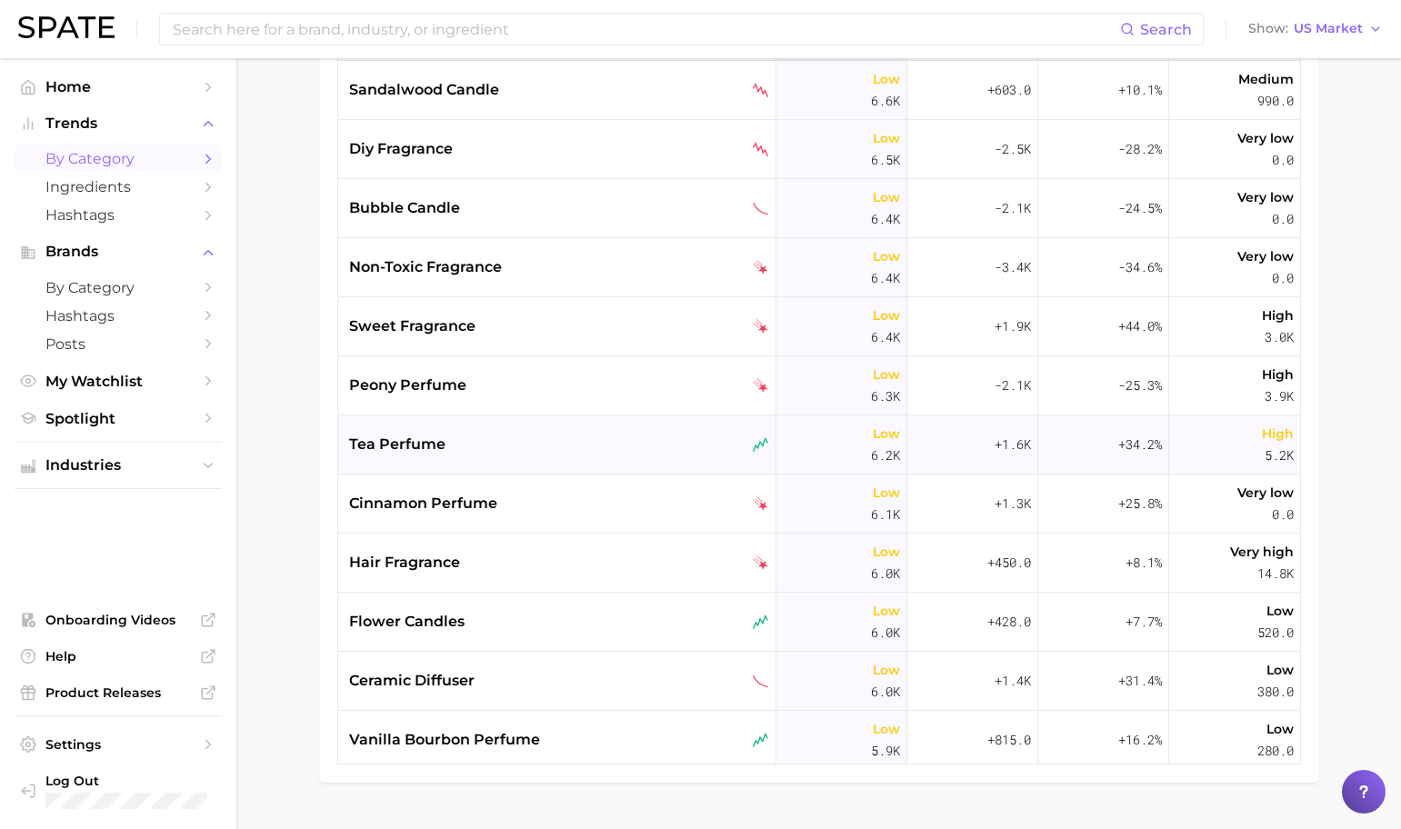
click at [555, 434] on div "tea perfume" at bounding box center [559, 445] width 420 height 22
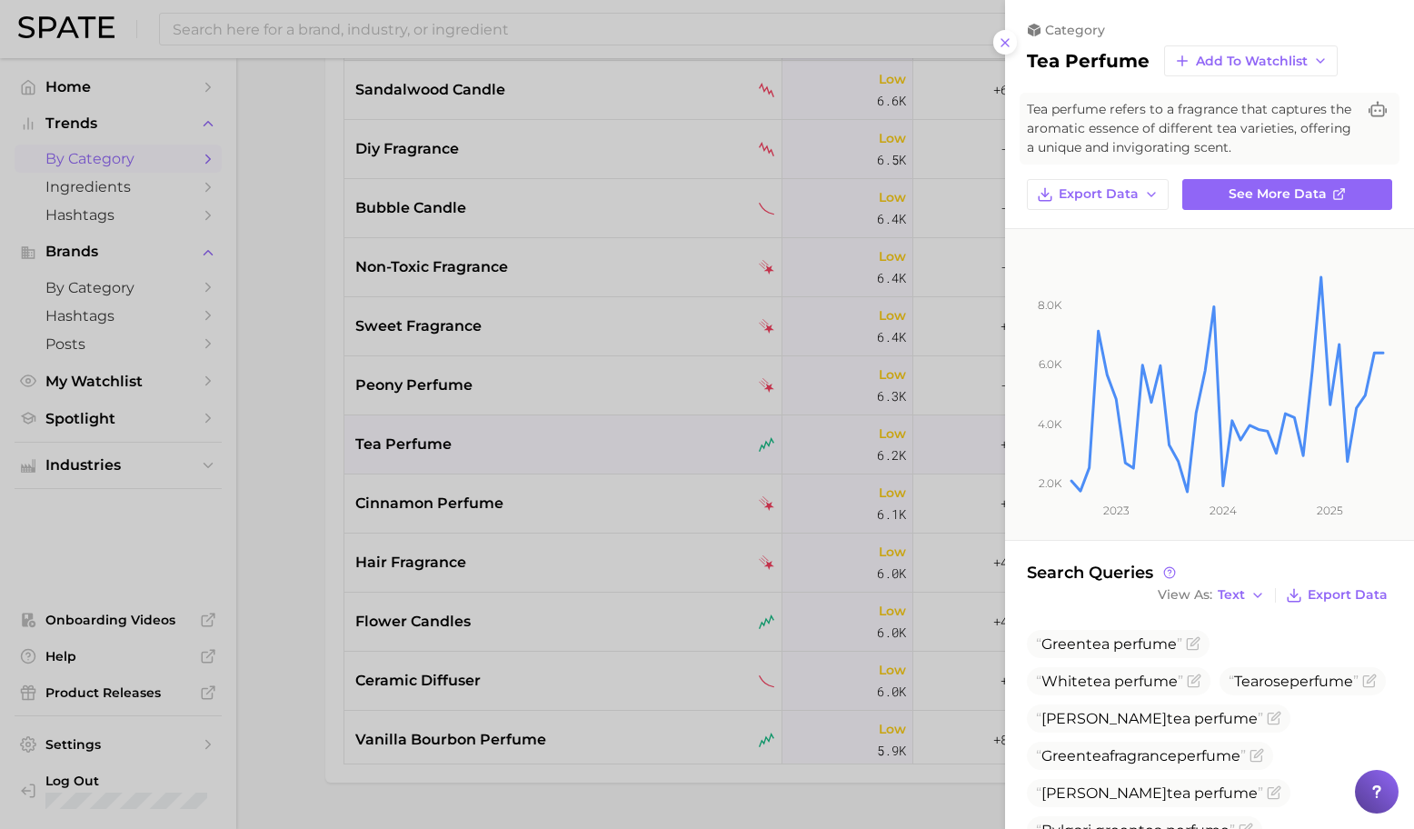
click at [555, 434] on div at bounding box center [707, 414] width 1414 height 829
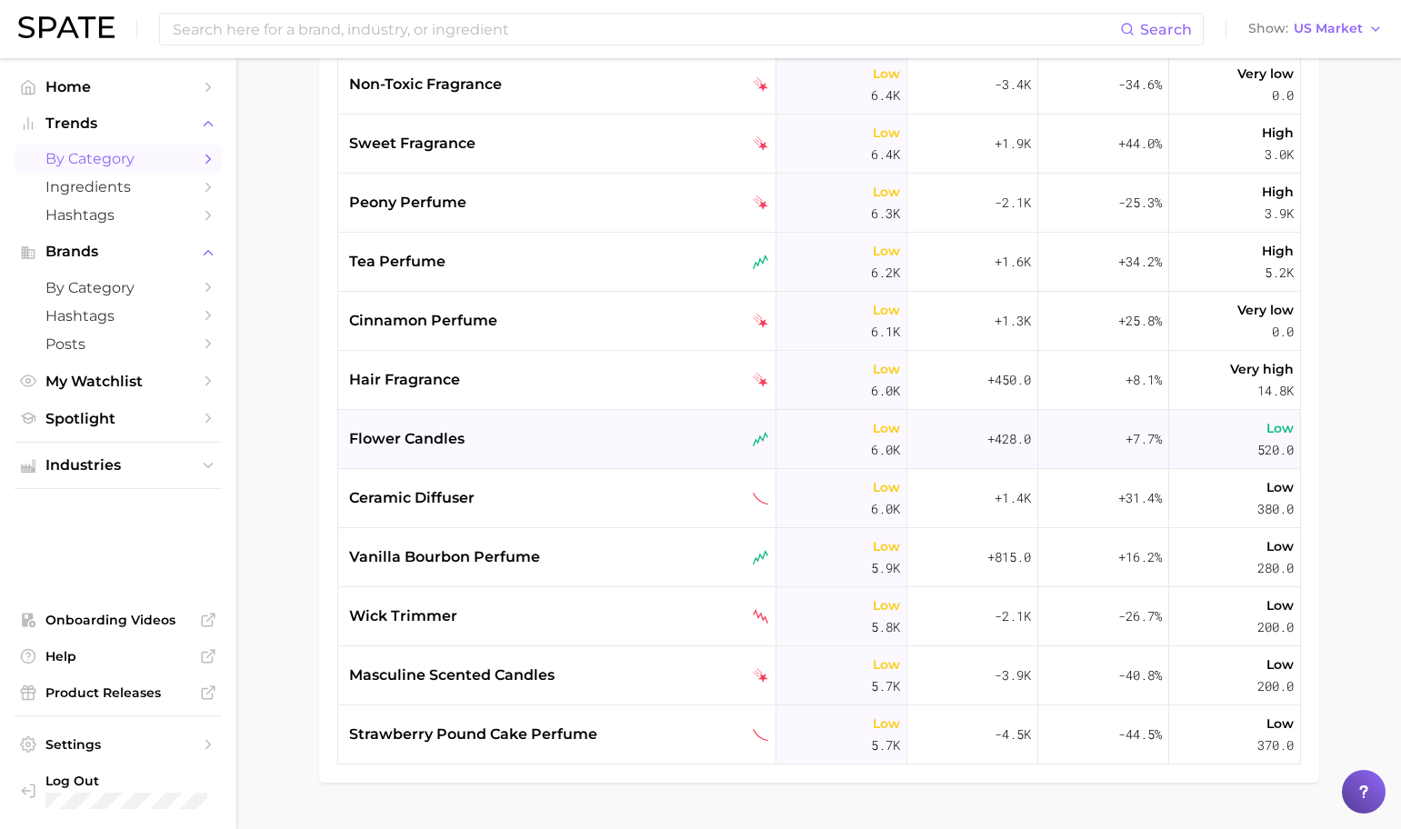
scroll to position [8487, 0]
click at [535, 317] on div "cinnamon perfume" at bounding box center [559, 319] width 420 height 22
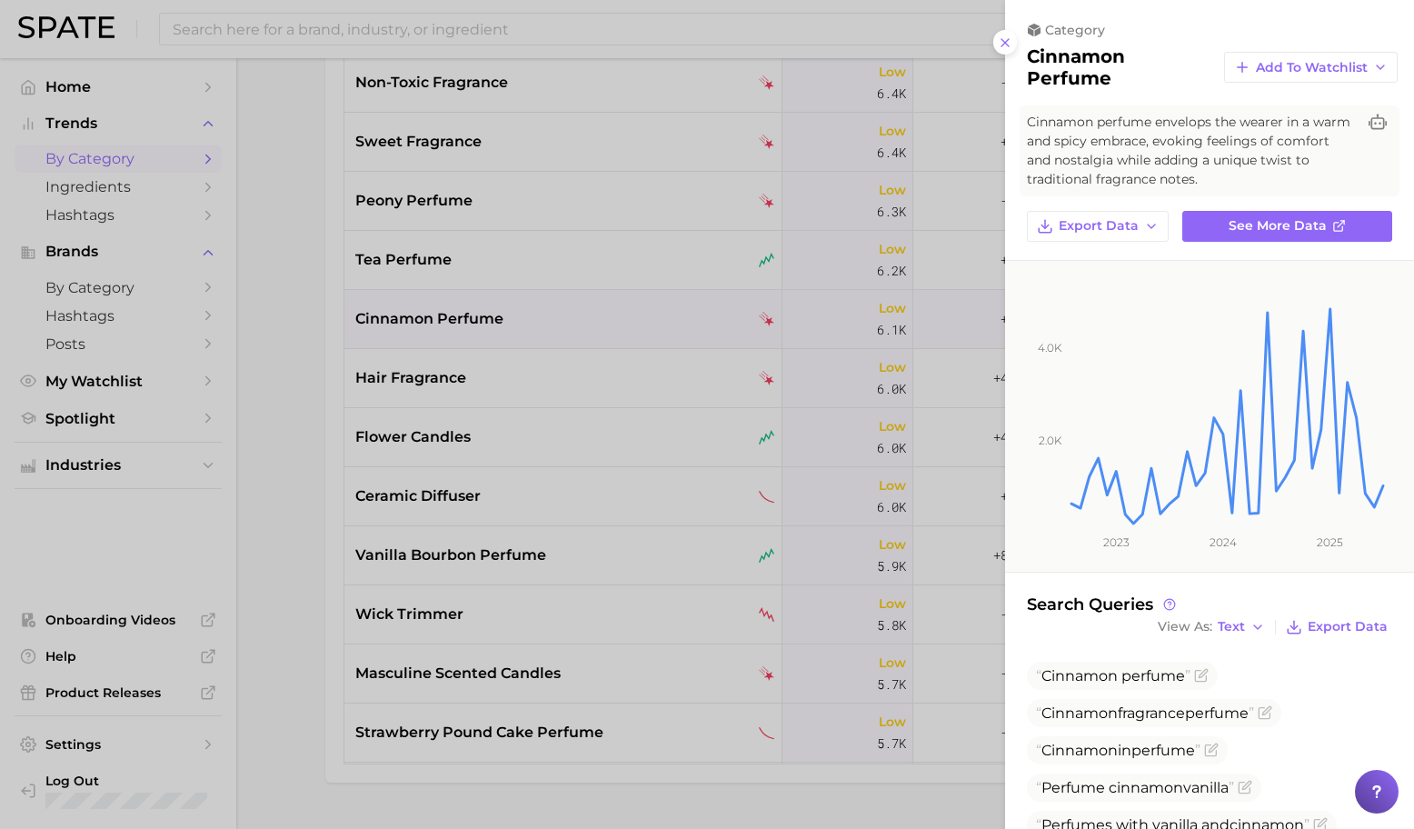
click at [651, 373] on div at bounding box center [707, 414] width 1414 height 829
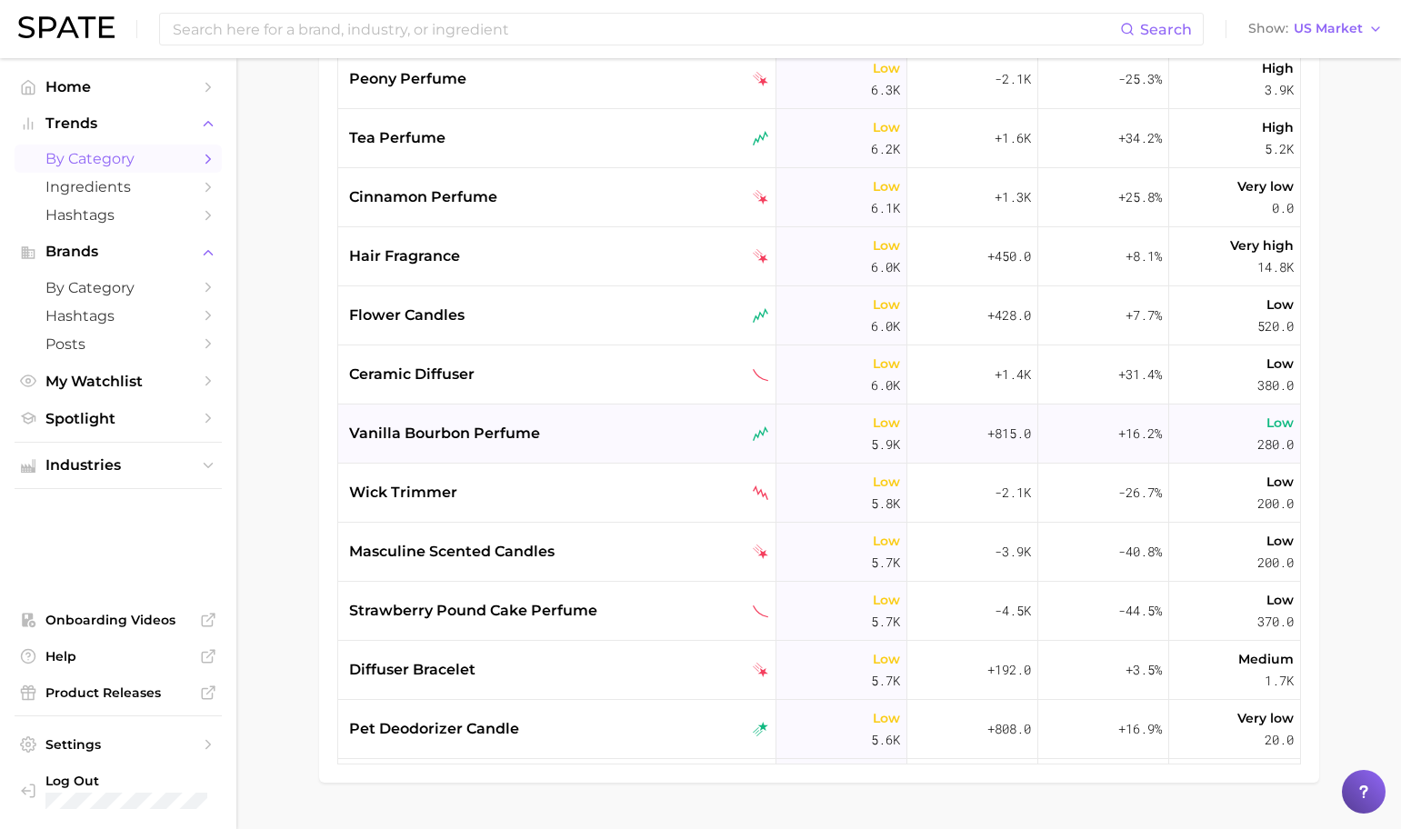
scroll to position [8621, 0]
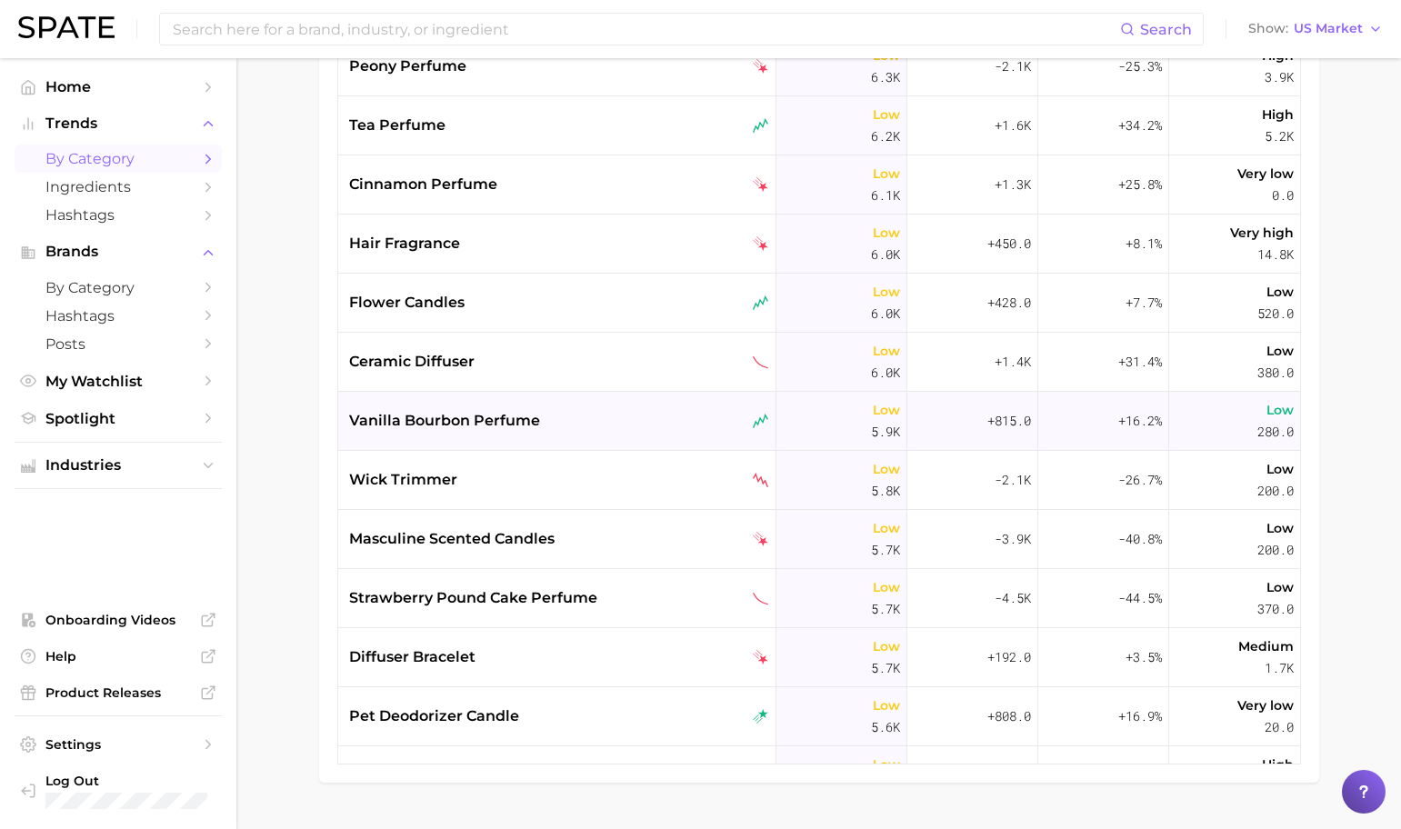
click at [564, 430] on div "vanilla bourbon perfume" at bounding box center [559, 421] width 420 height 22
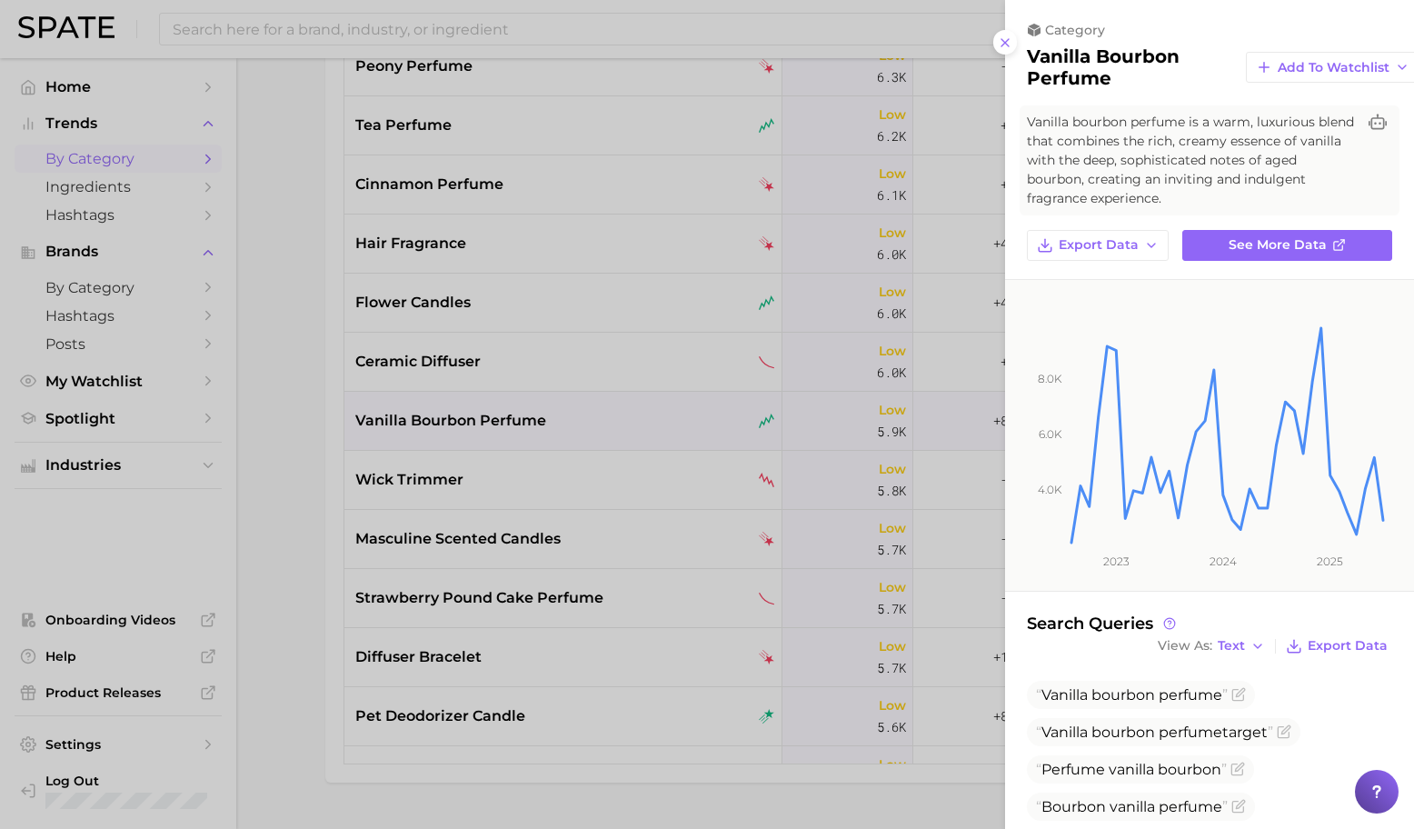
click at [565, 431] on div at bounding box center [707, 414] width 1414 height 829
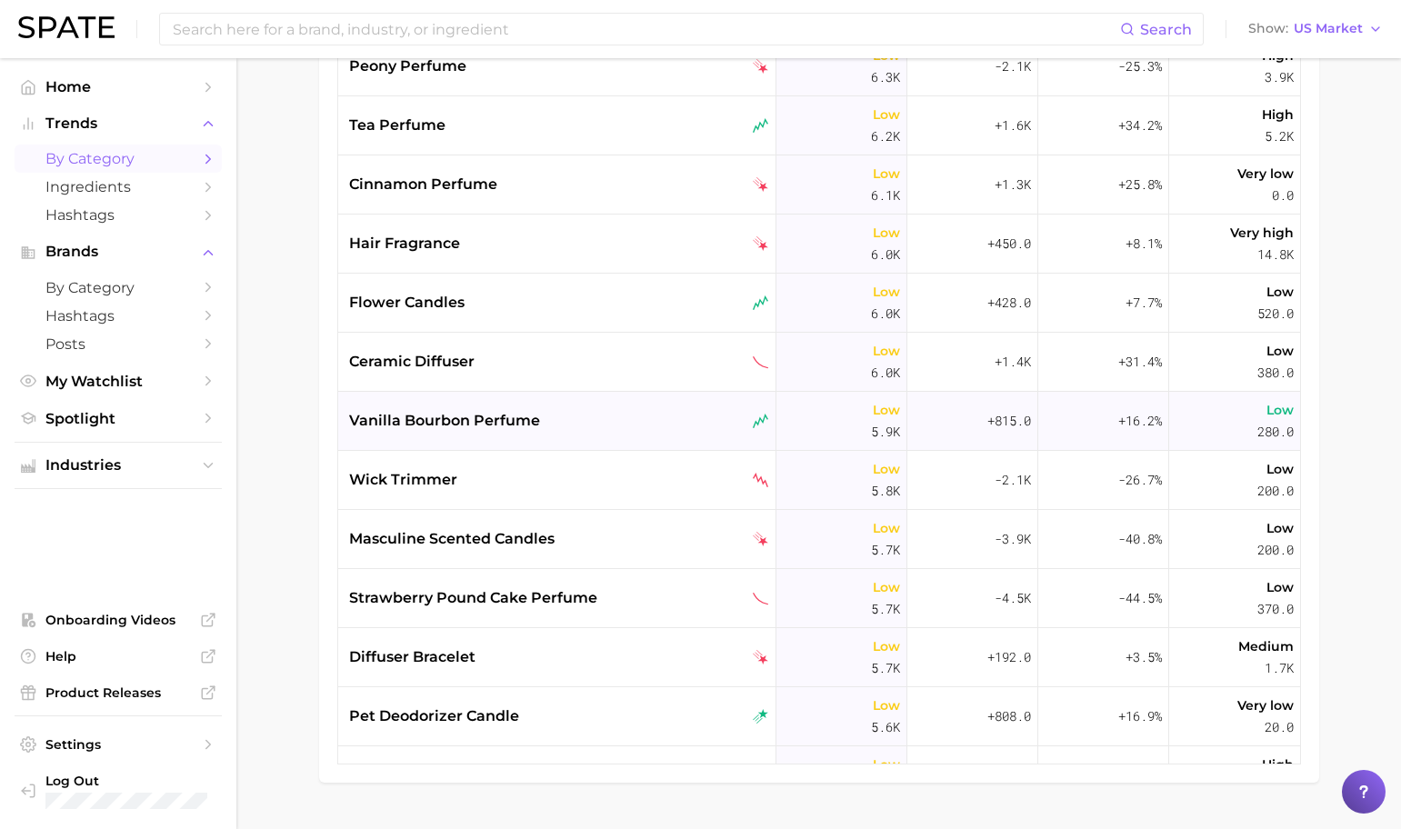
click at [575, 426] on div "vanilla bourbon perfume" at bounding box center [559, 421] width 420 height 22
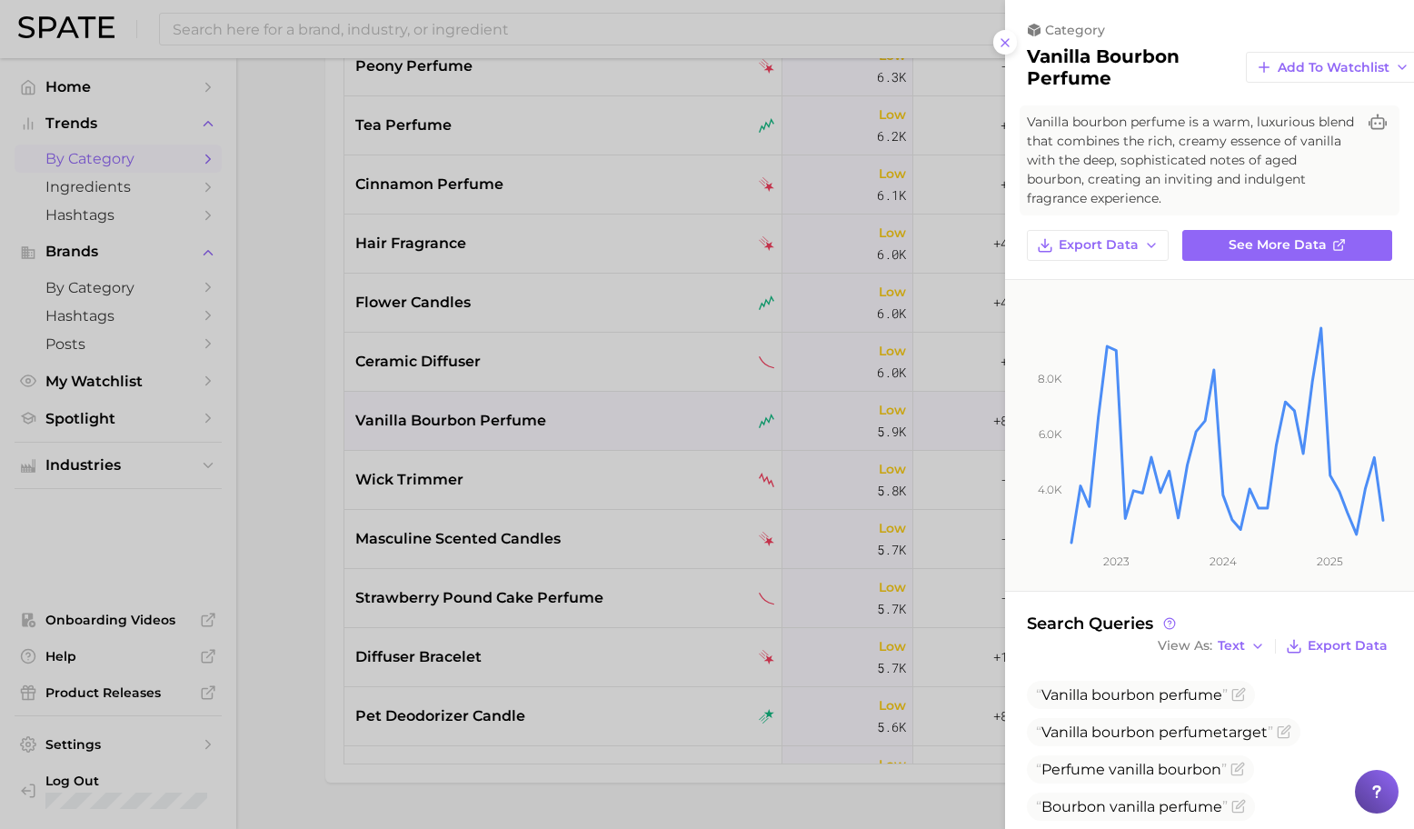
click at [575, 426] on div at bounding box center [707, 414] width 1414 height 829
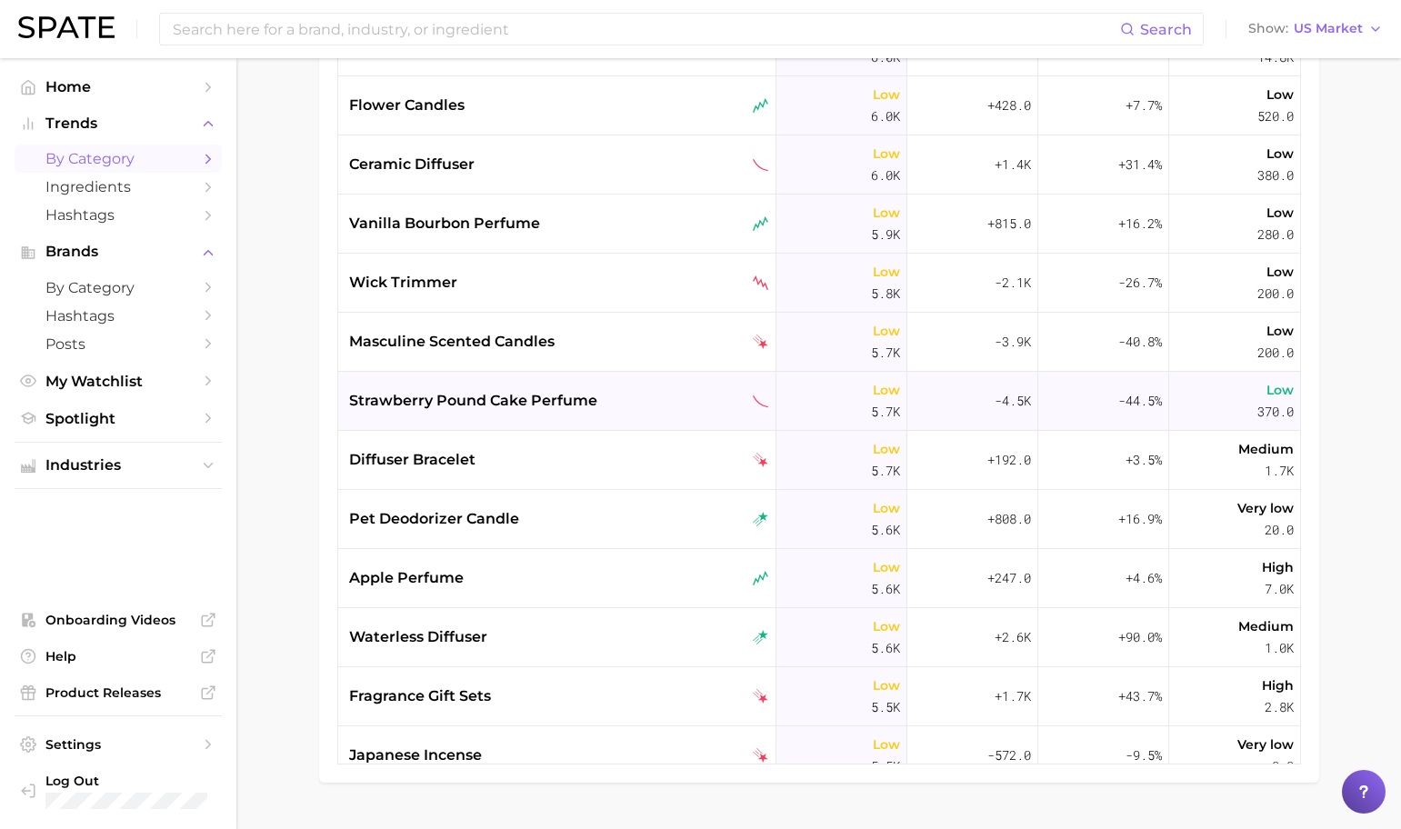
scroll to position [8819, 0]
click at [613, 395] on div "strawberry pound cake perfume" at bounding box center [559, 400] width 420 height 22
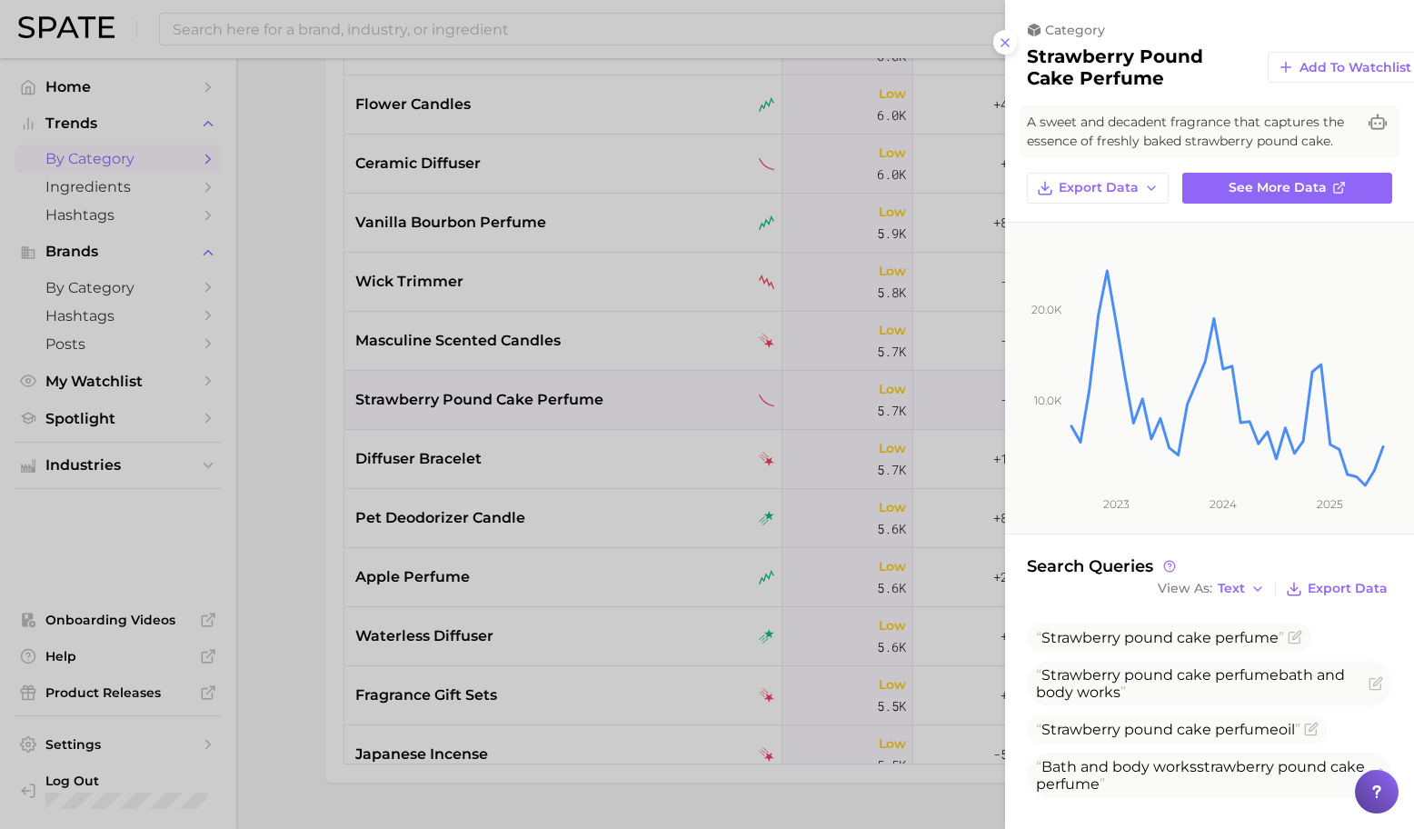
click at [551, 305] on div at bounding box center [707, 414] width 1414 height 829
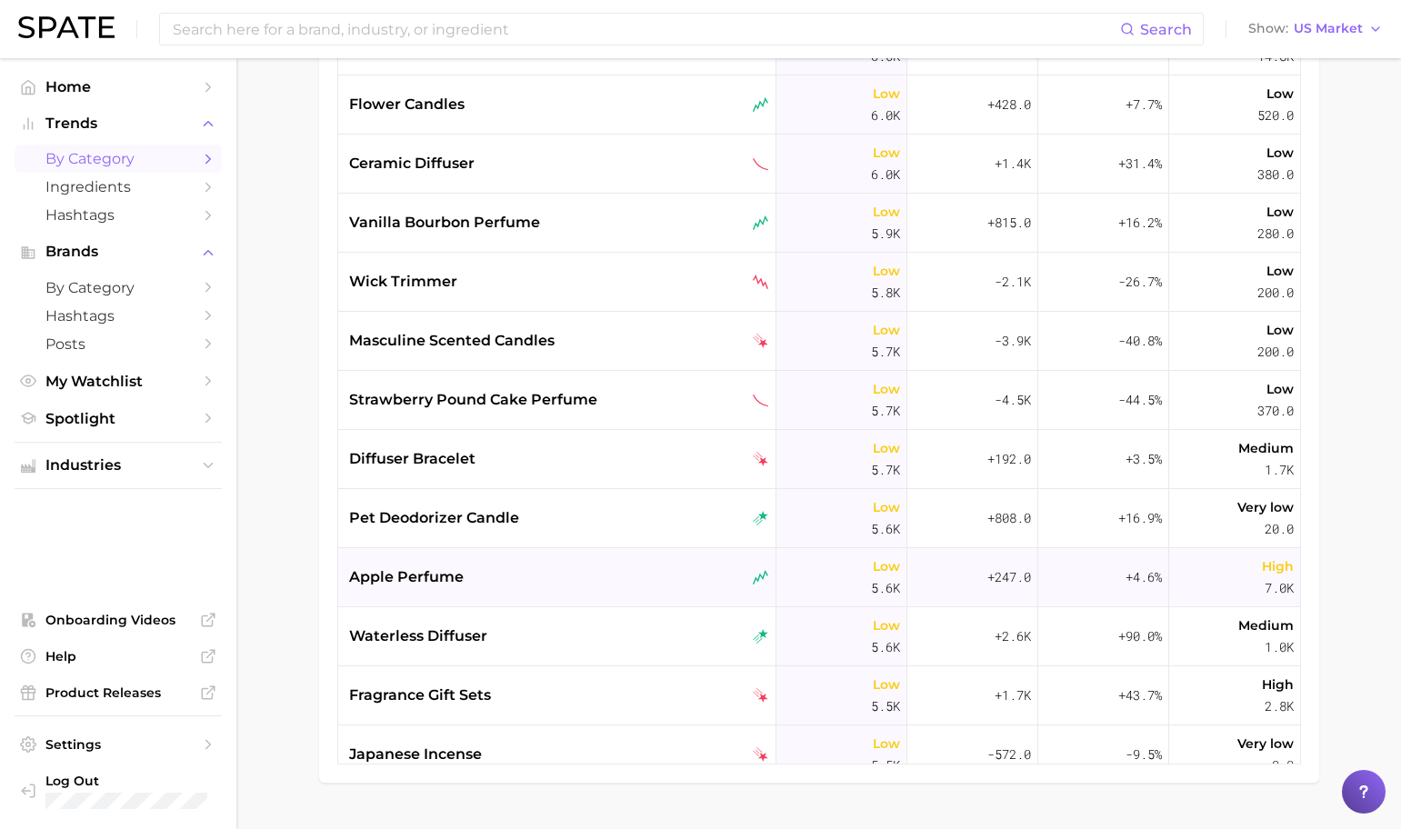
click at [578, 555] on div "apple perfume" at bounding box center [557, 577] width 438 height 59
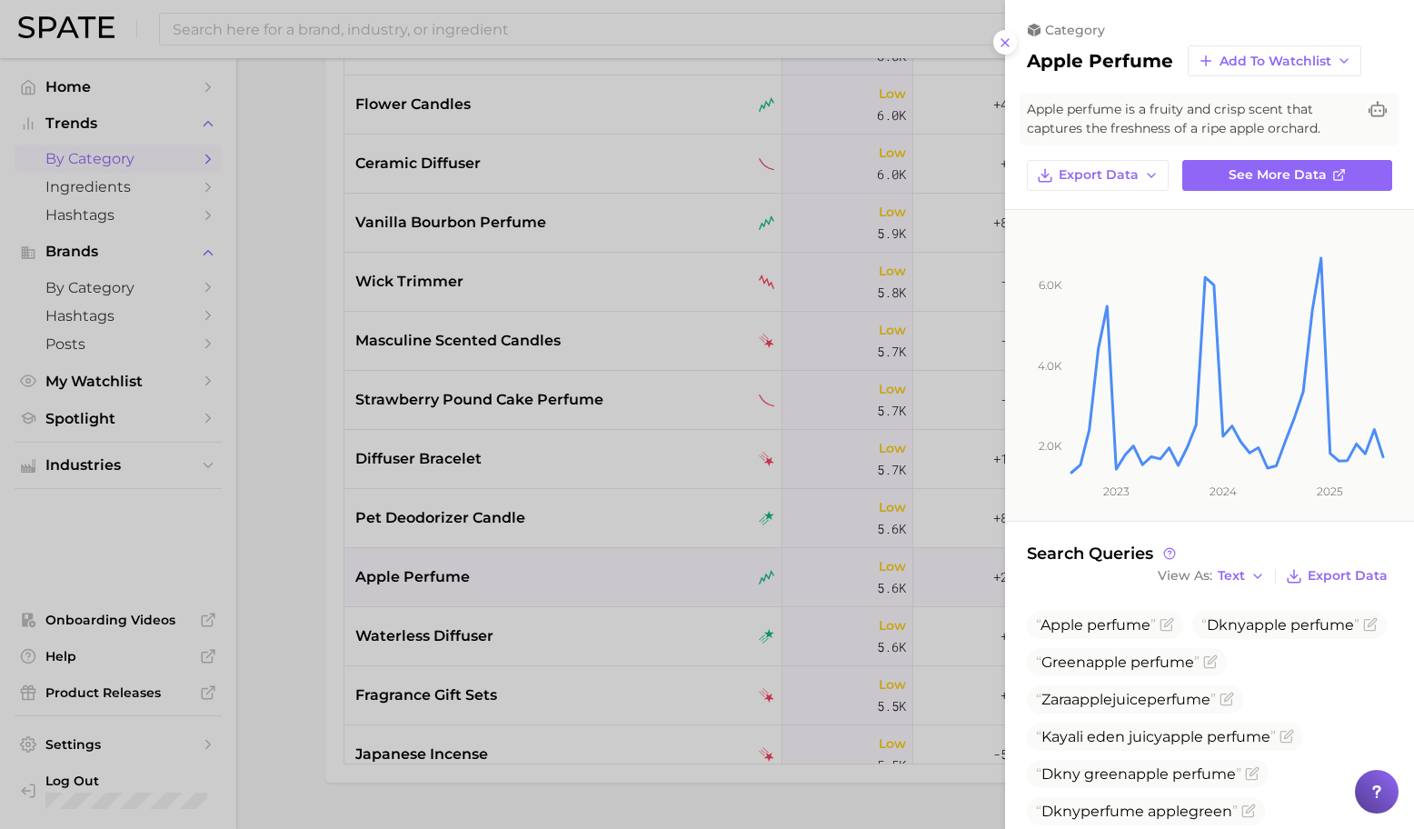
click at [581, 599] on div at bounding box center [707, 414] width 1414 height 829
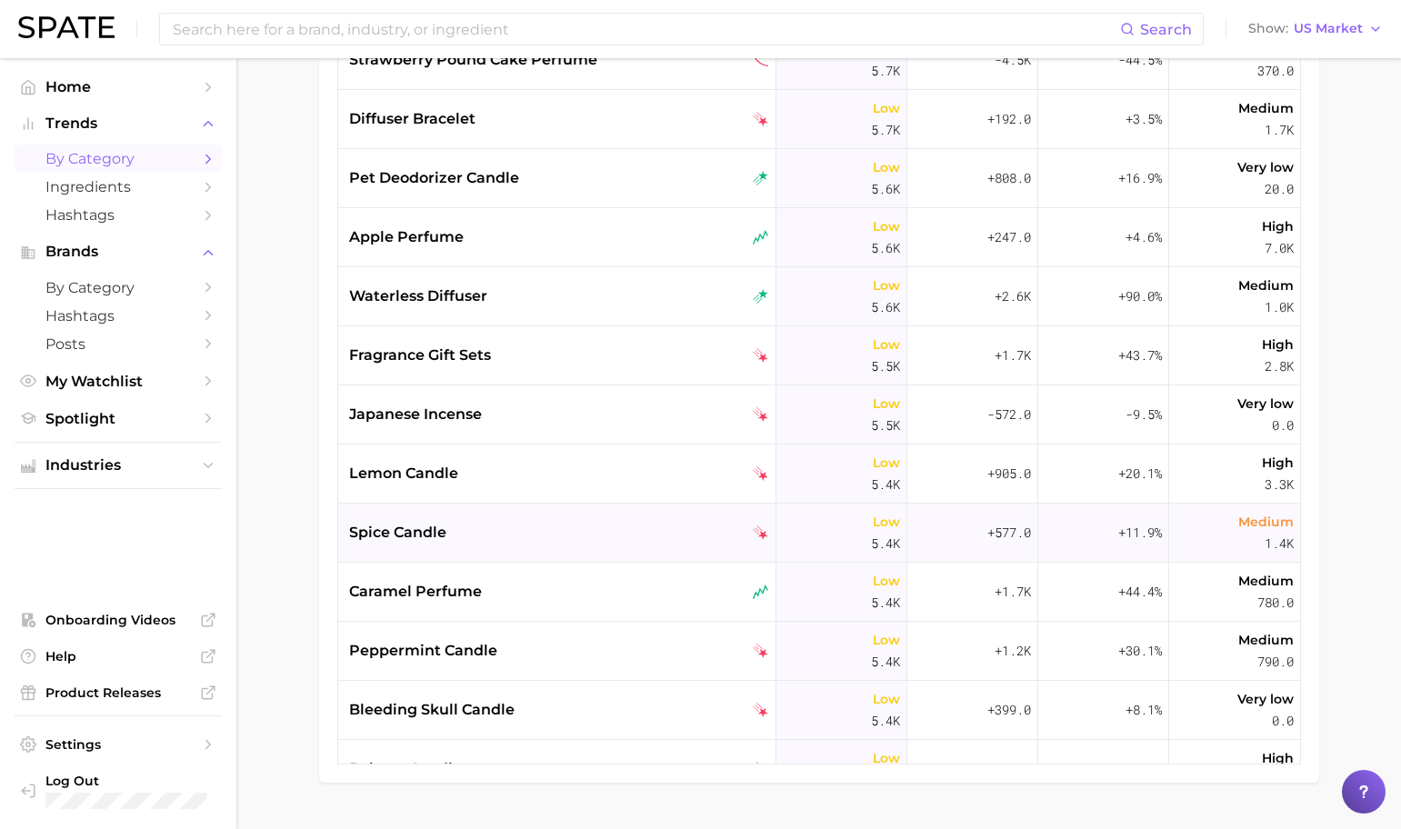
scroll to position [9271, 0]
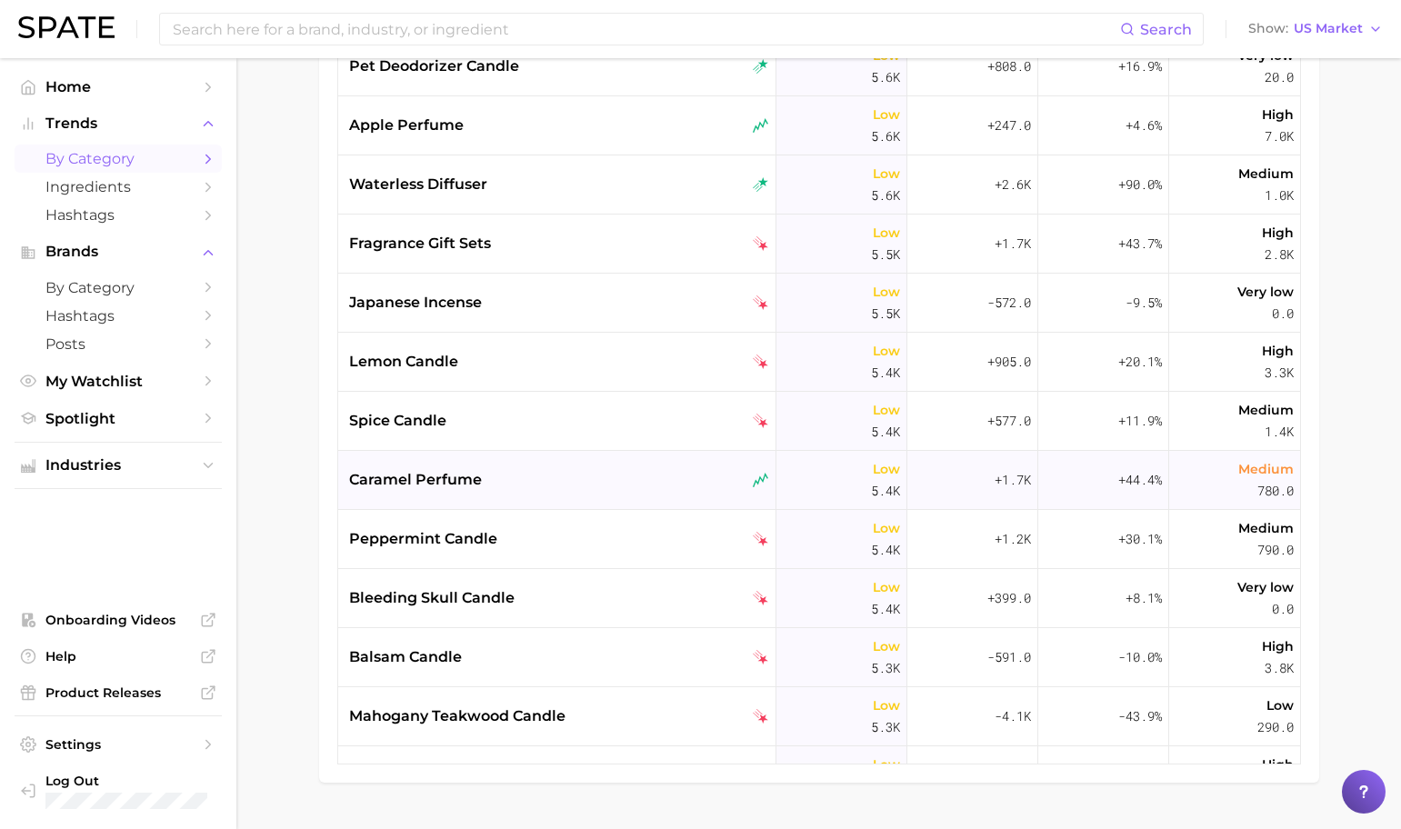
click at [542, 473] on div "caramel perfume" at bounding box center [559, 480] width 420 height 22
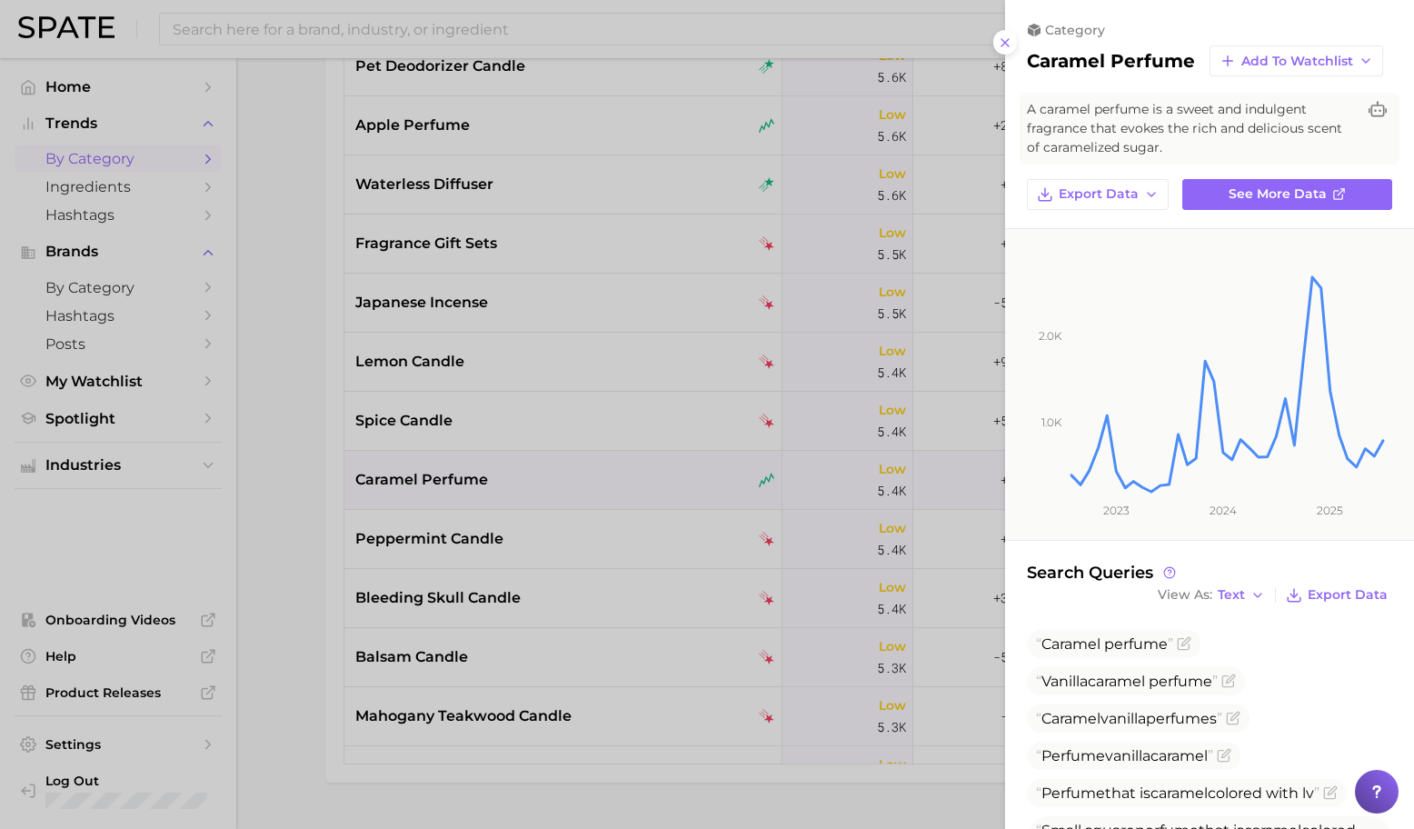
click at [548, 475] on div at bounding box center [707, 414] width 1414 height 829
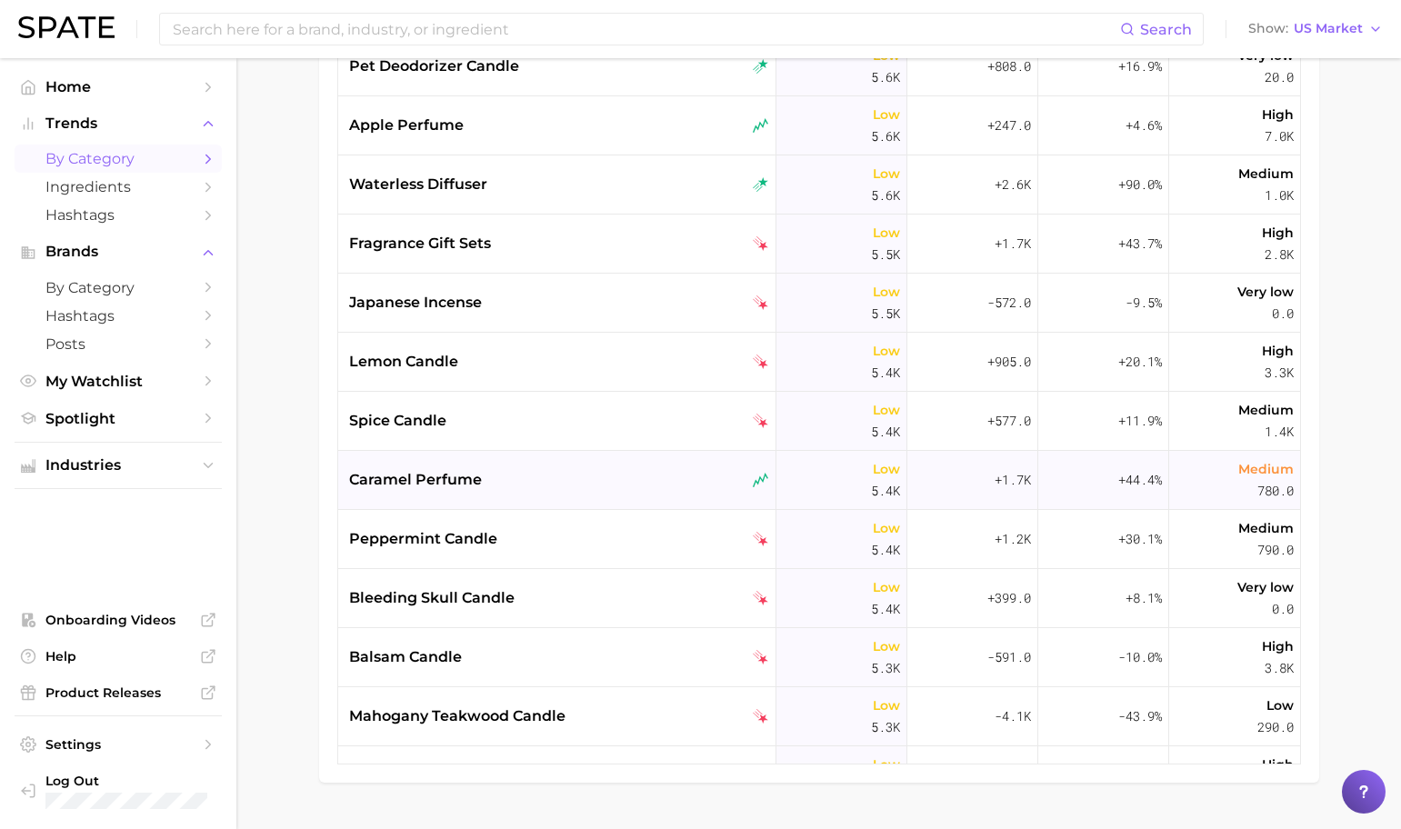
click at [554, 486] on div "caramel perfume" at bounding box center [559, 480] width 420 height 22
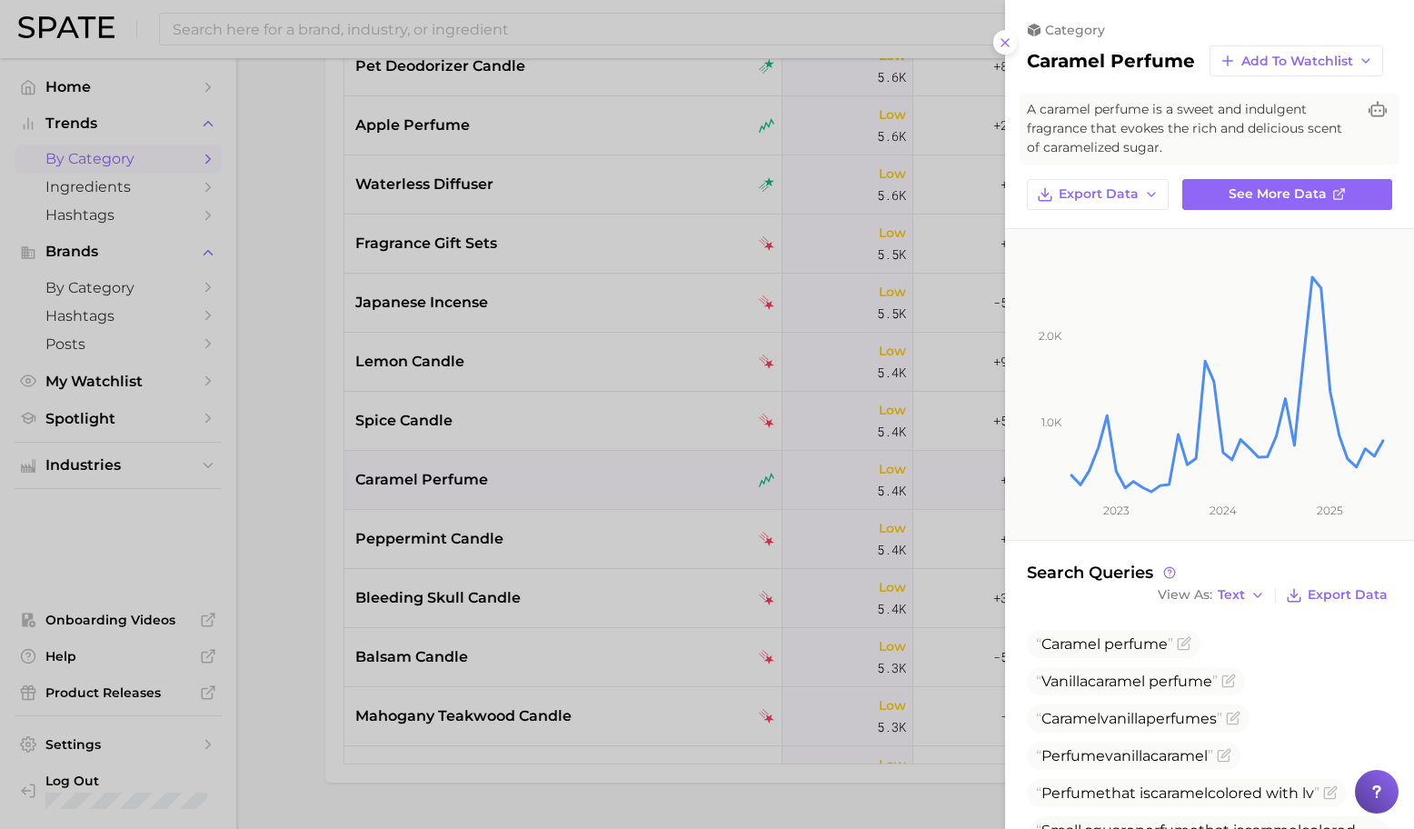
click at [549, 485] on div at bounding box center [707, 414] width 1414 height 829
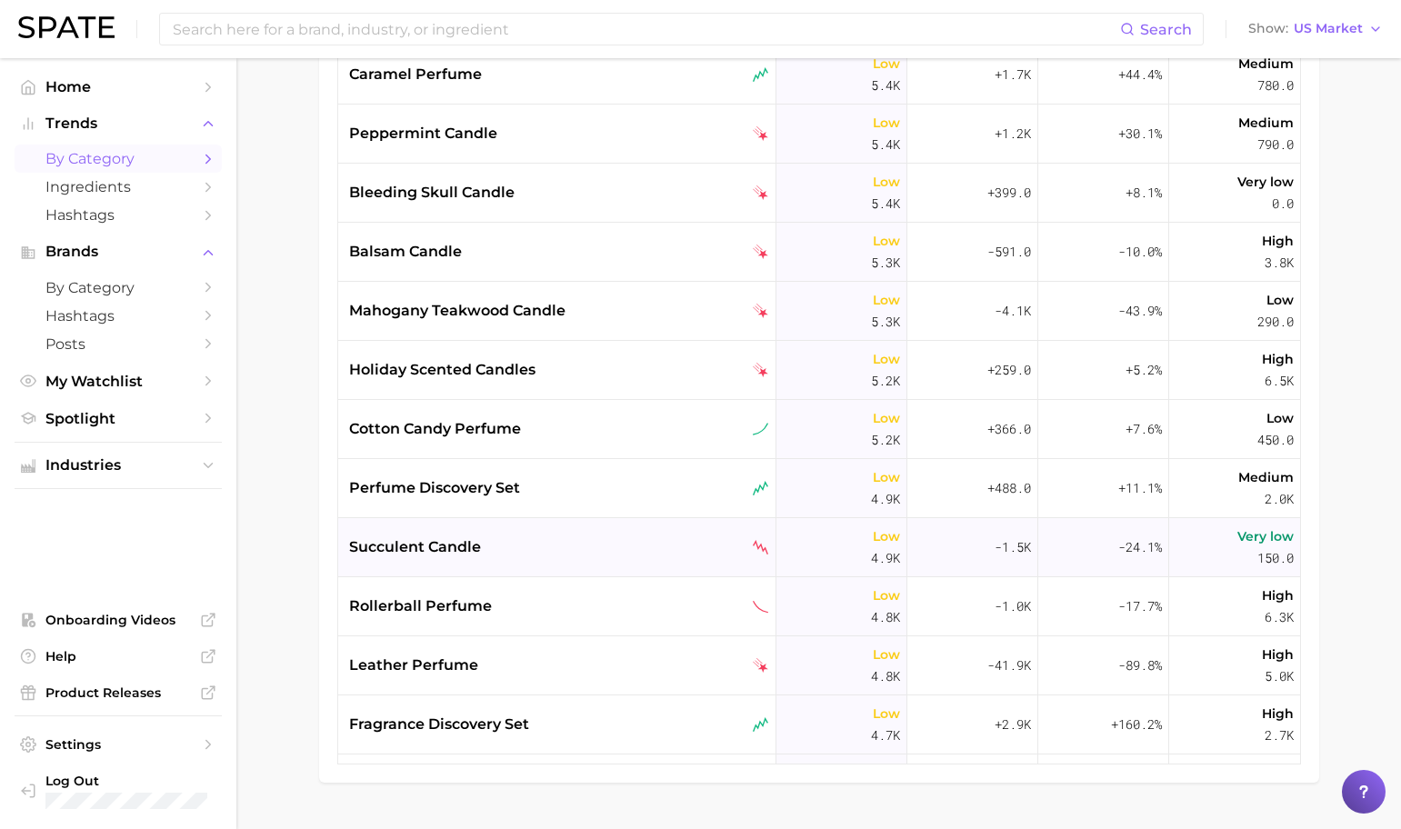
scroll to position [9678, 0]
click at [594, 425] on div "cotton candy perfume" at bounding box center [559, 428] width 420 height 22
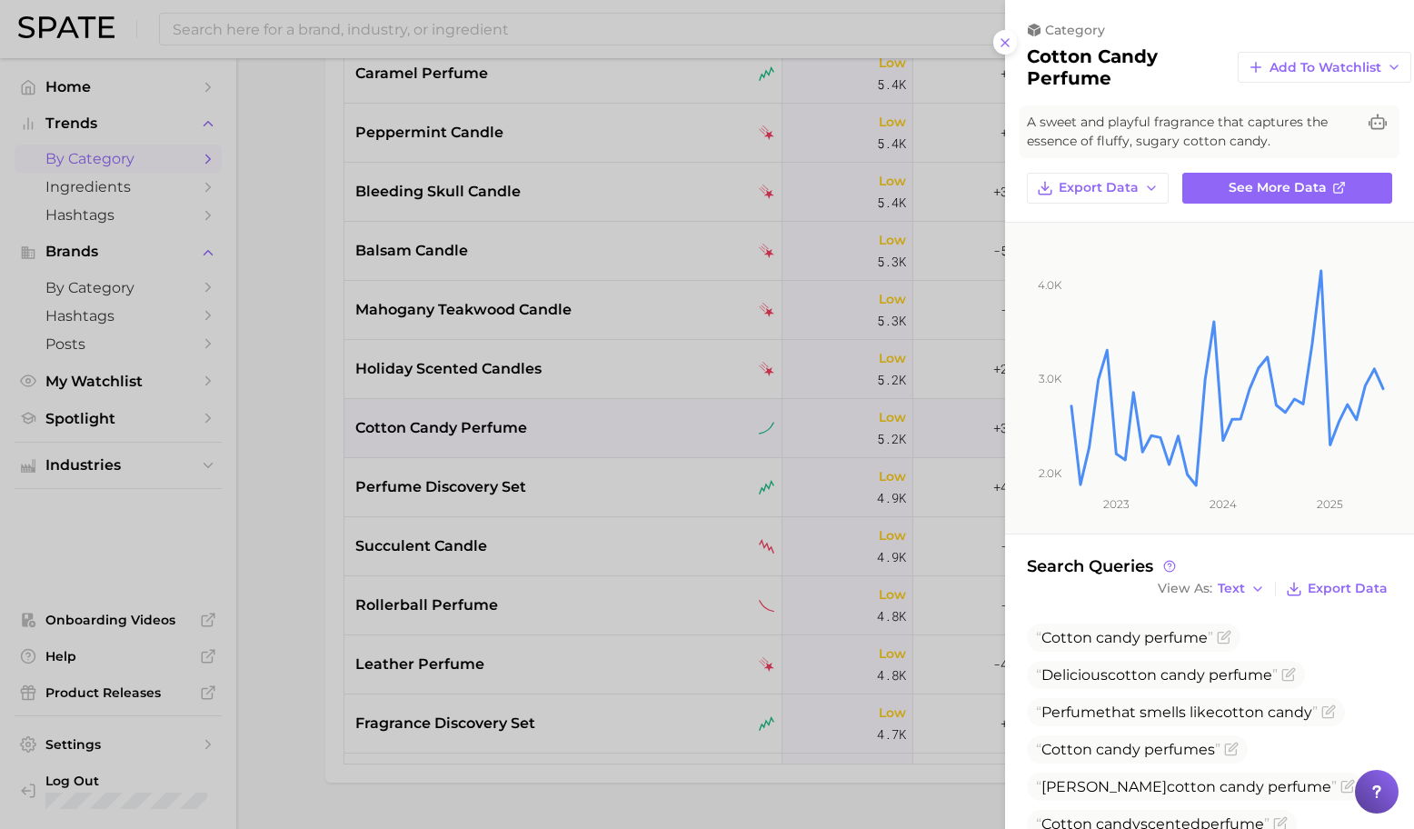
click at [668, 574] on div at bounding box center [707, 414] width 1414 height 829
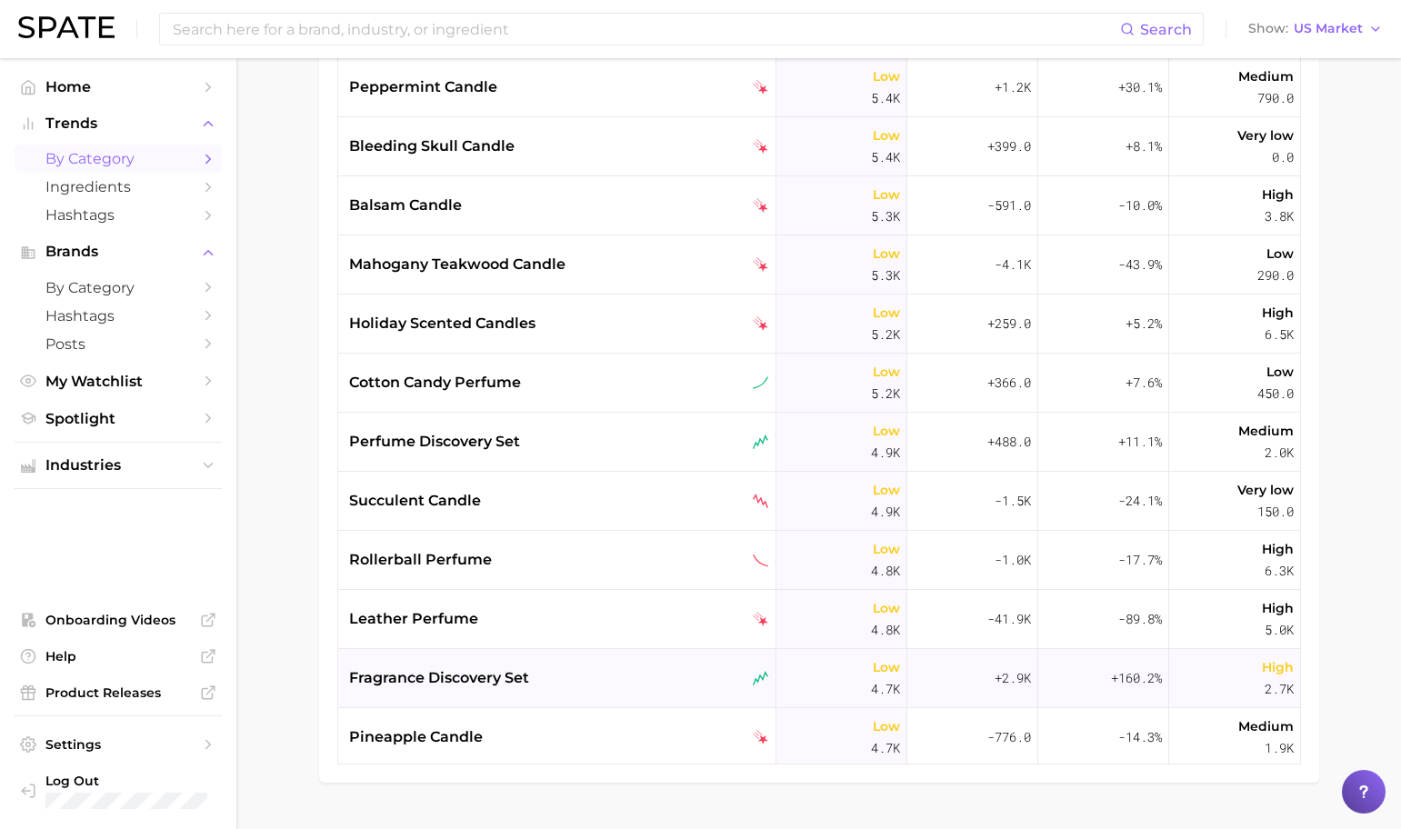
scroll to position [9724, 0]
click at [597, 622] on div "leather perfume" at bounding box center [559, 618] width 420 height 22
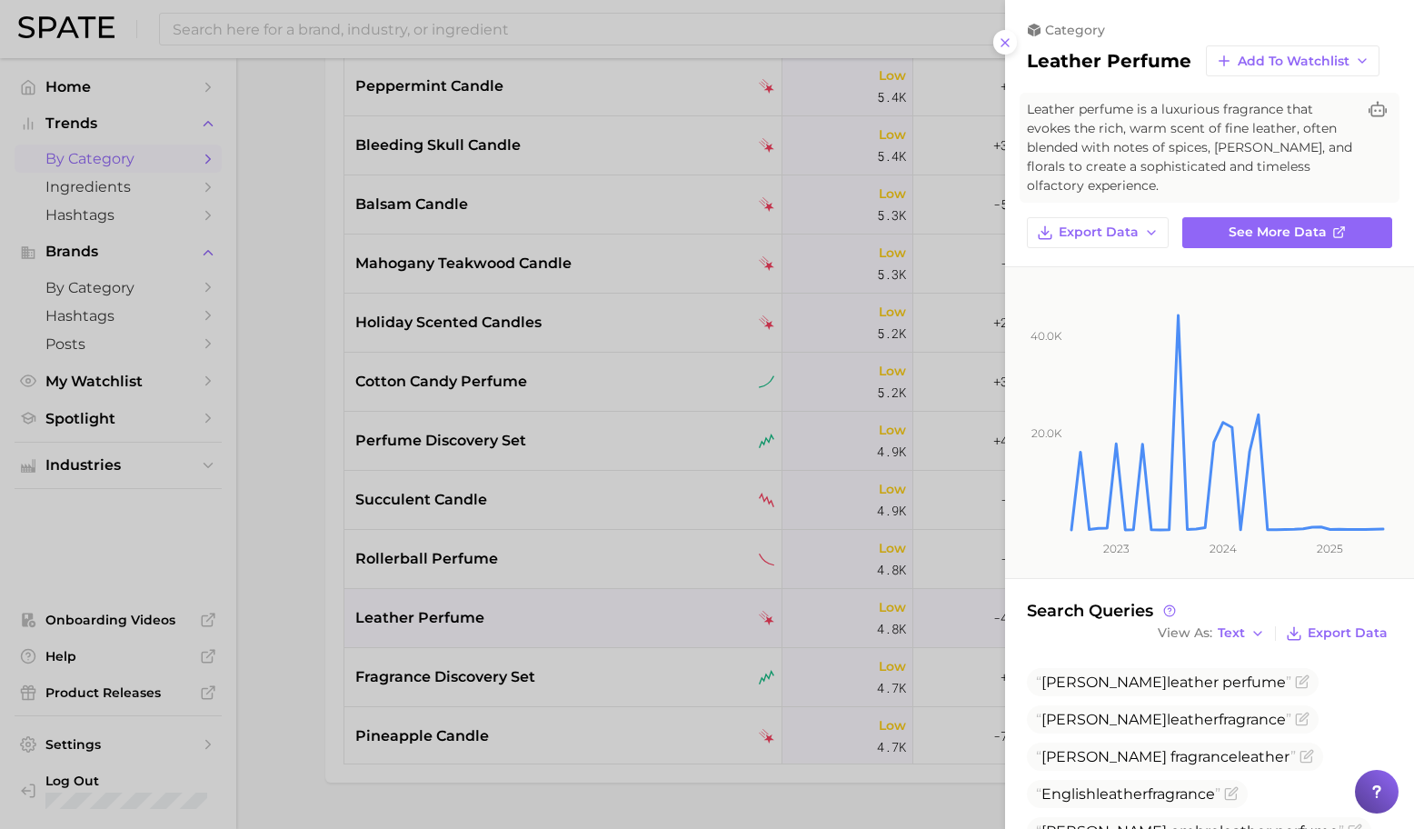
click at [619, 614] on div at bounding box center [707, 414] width 1414 height 829
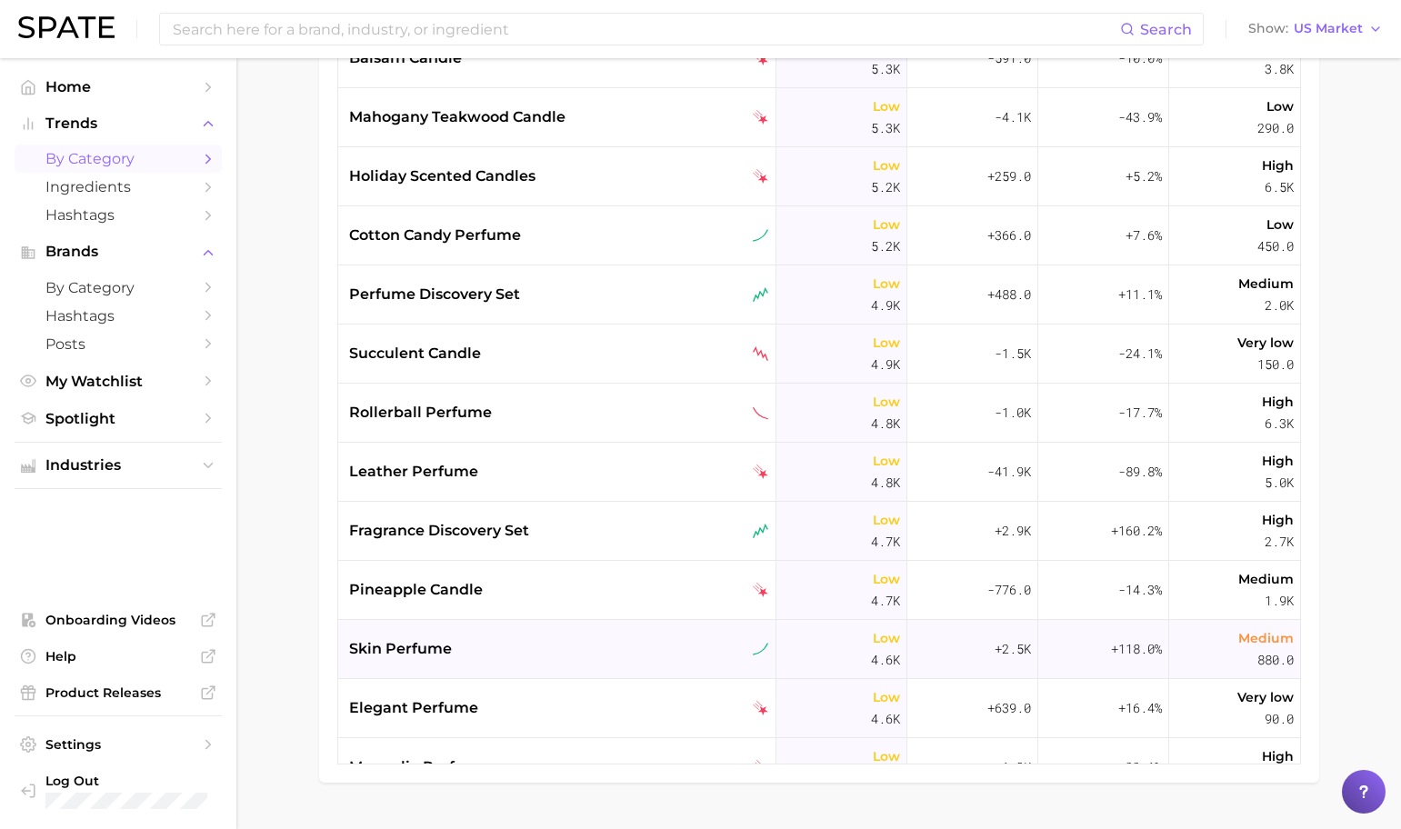
scroll to position [9963, 0]
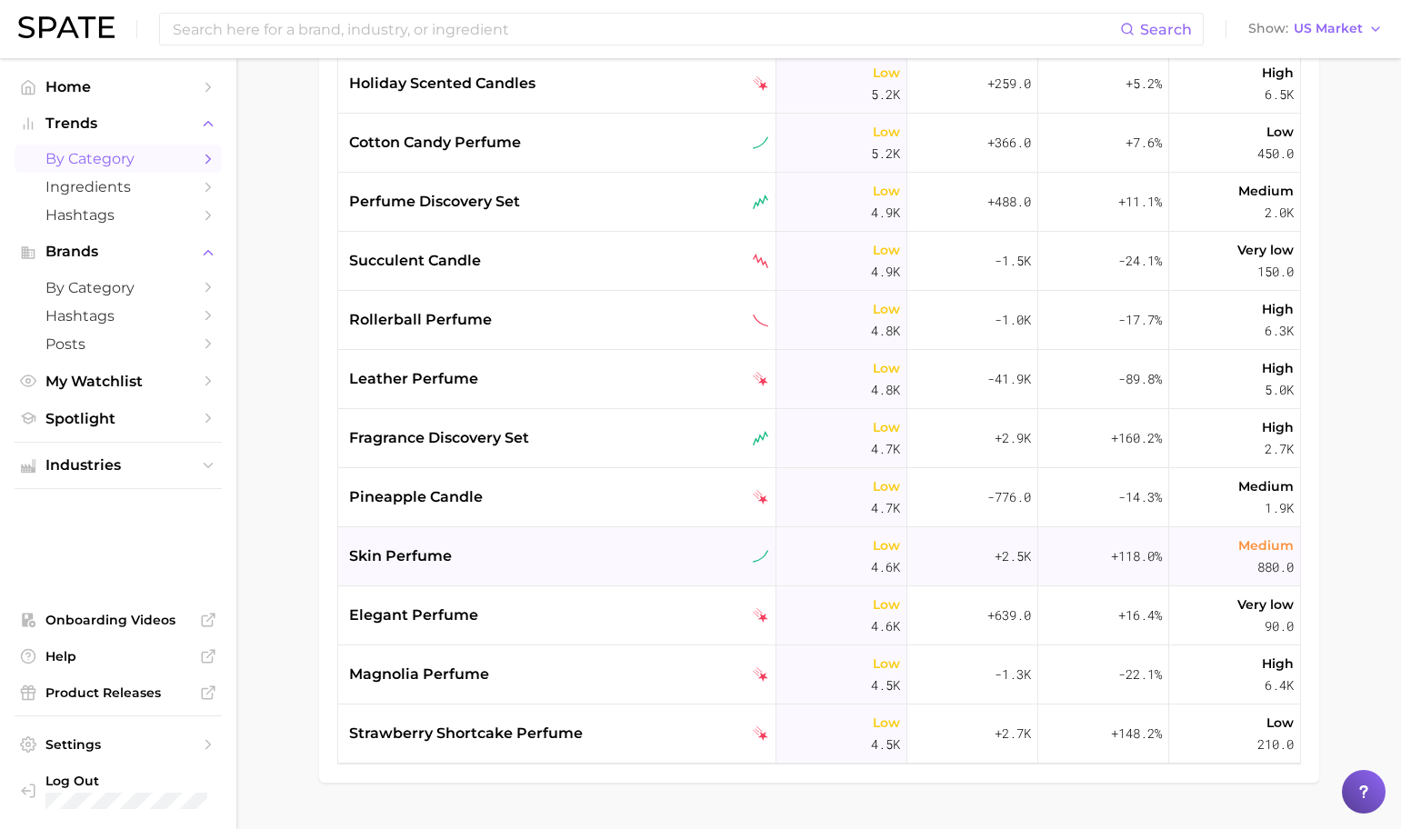
click at [561, 571] on div "skin perfume" at bounding box center [557, 556] width 438 height 59
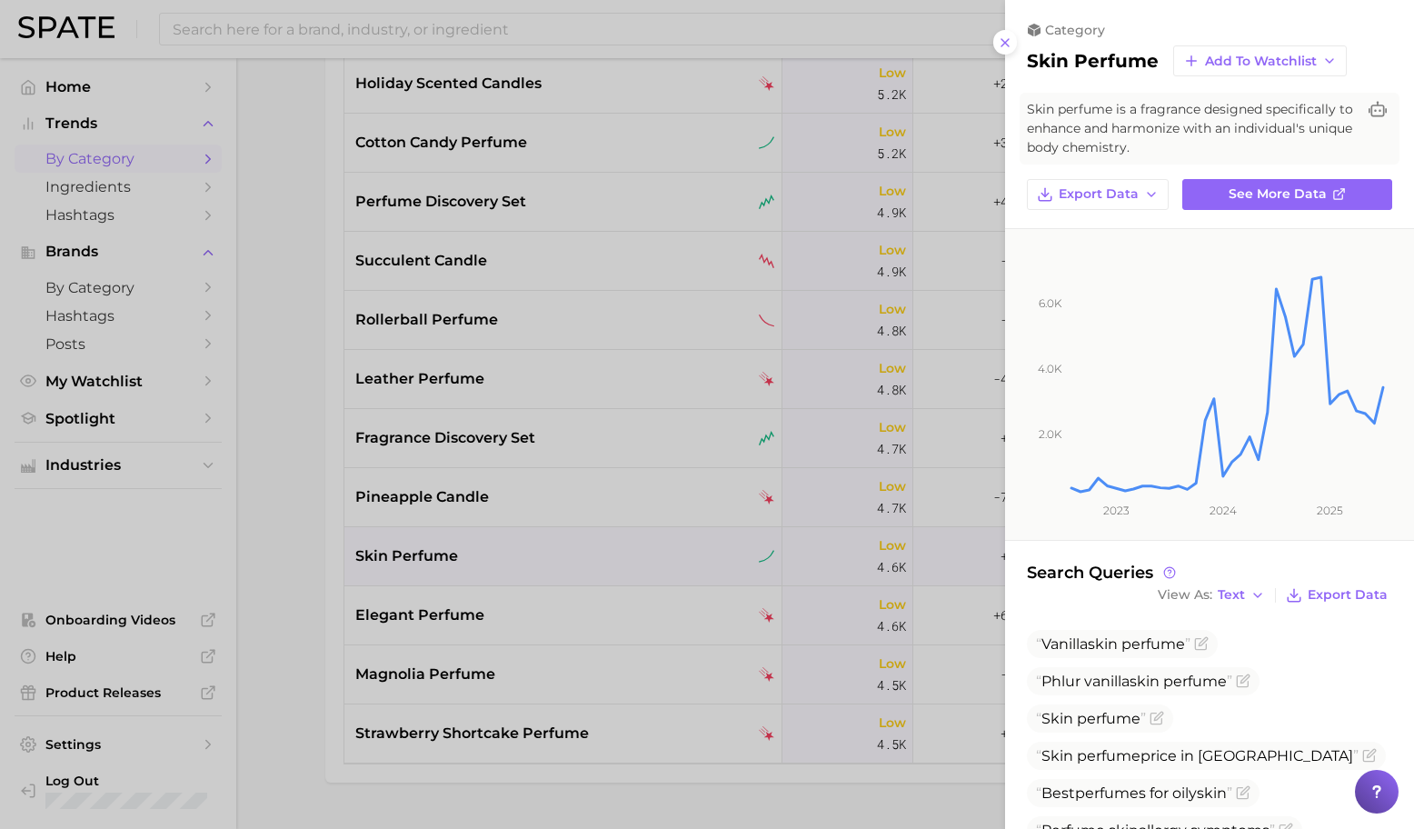
drag, startPoint x: 320, startPoint y: 404, endPoint x: 312, endPoint y: 390, distance: 15.9
click at [319, 405] on div at bounding box center [707, 414] width 1414 height 829
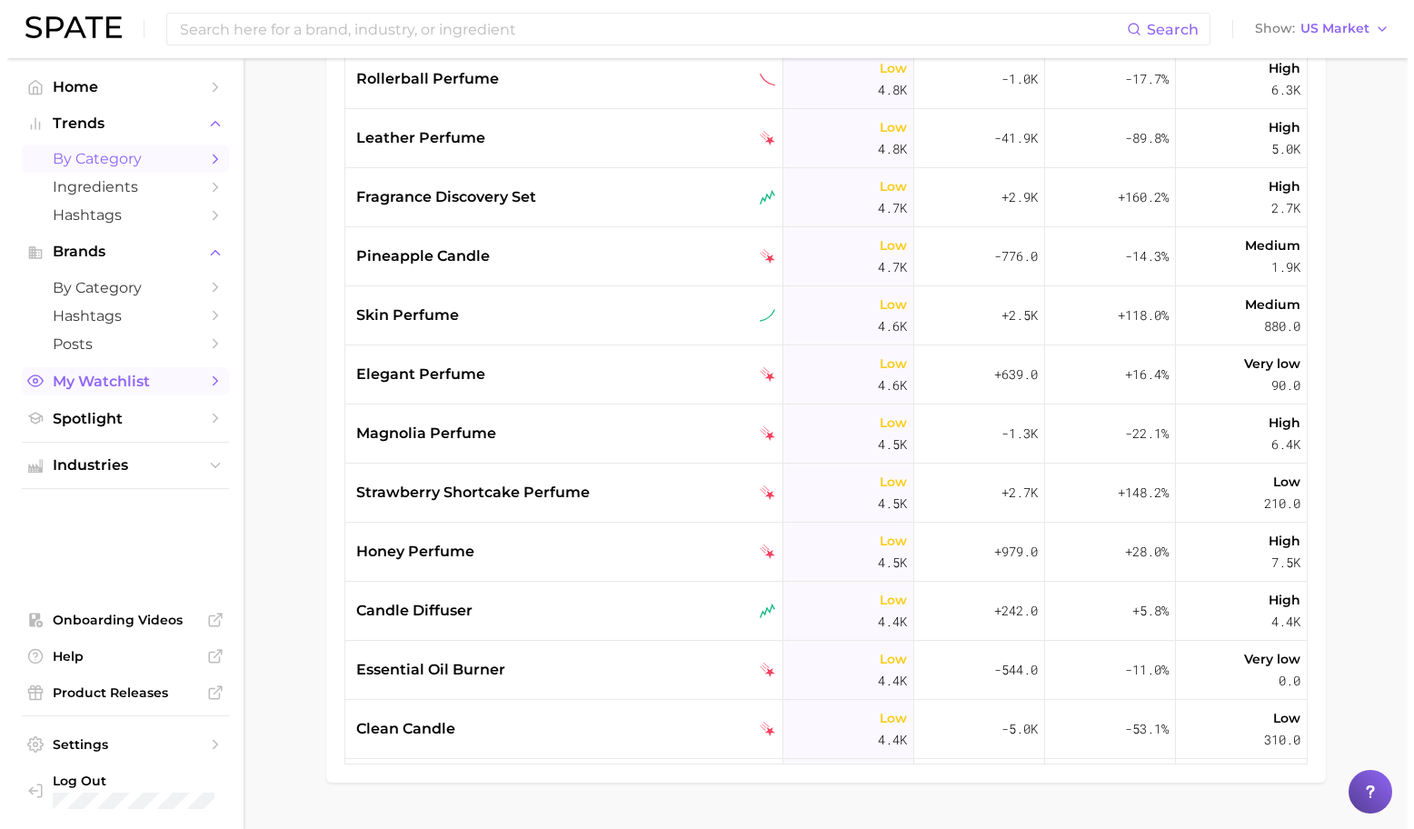
scroll to position [10207, 0]
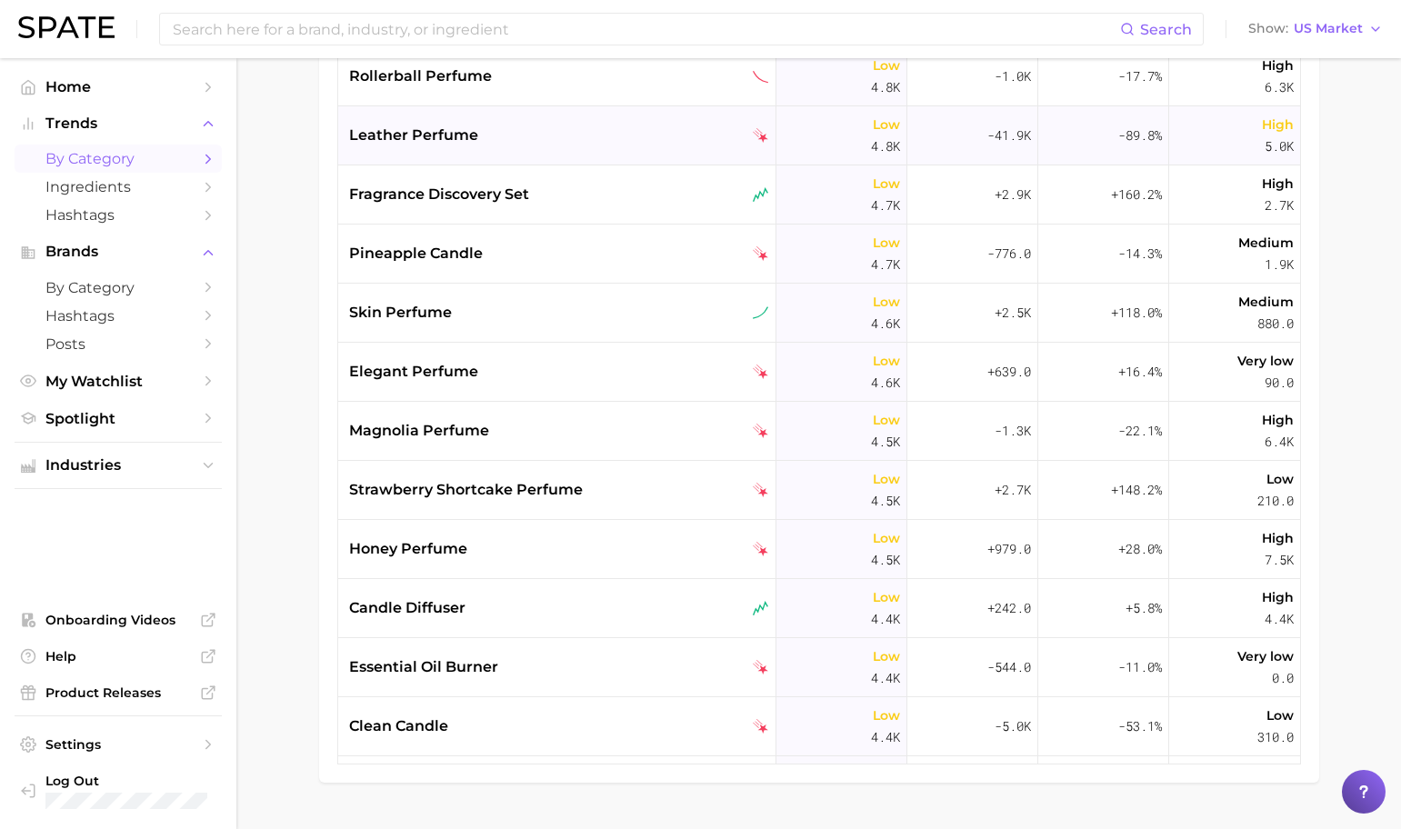
click at [563, 141] on div "leather perfume" at bounding box center [559, 136] width 420 height 22
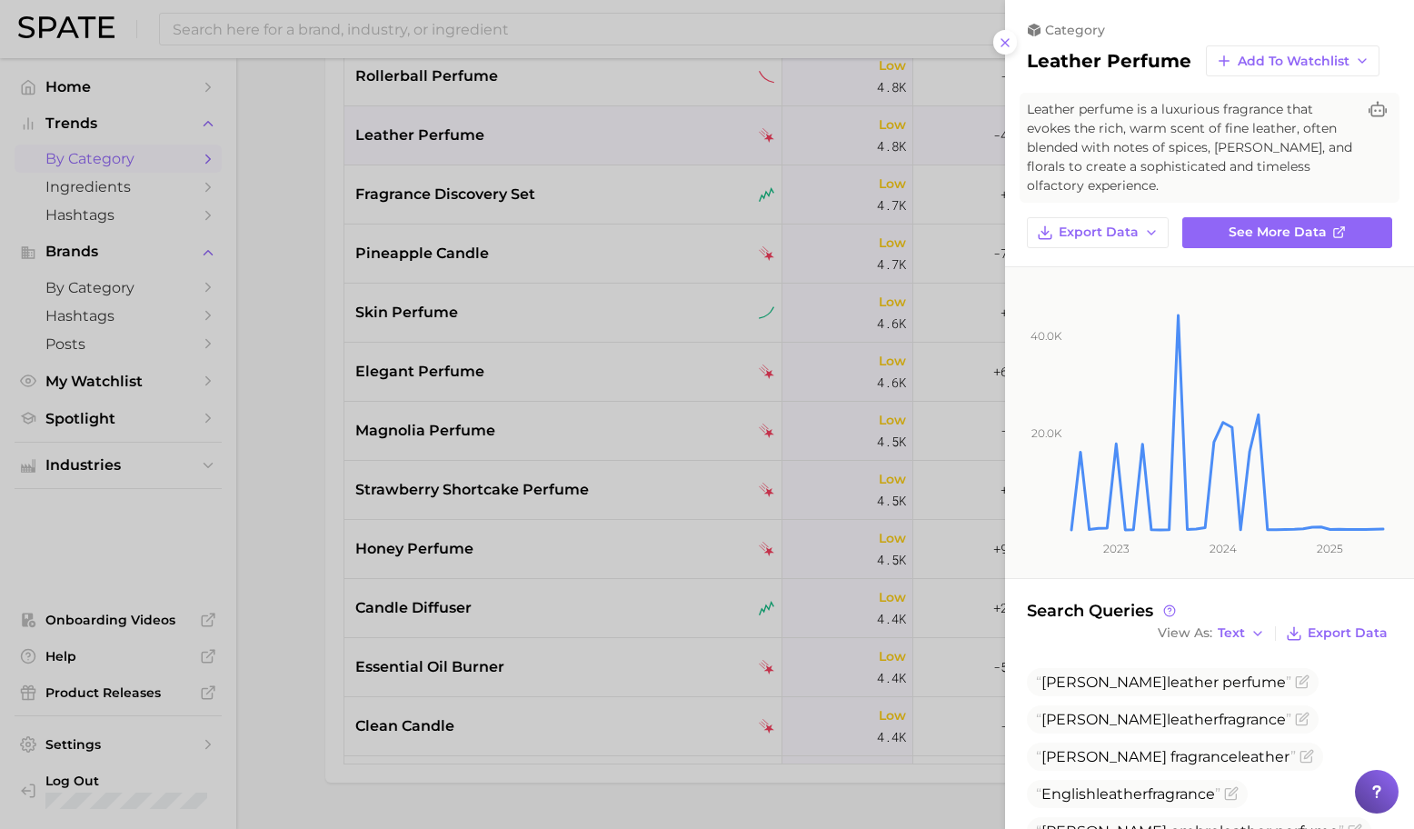
click at [454, 195] on div at bounding box center [707, 414] width 1414 height 829
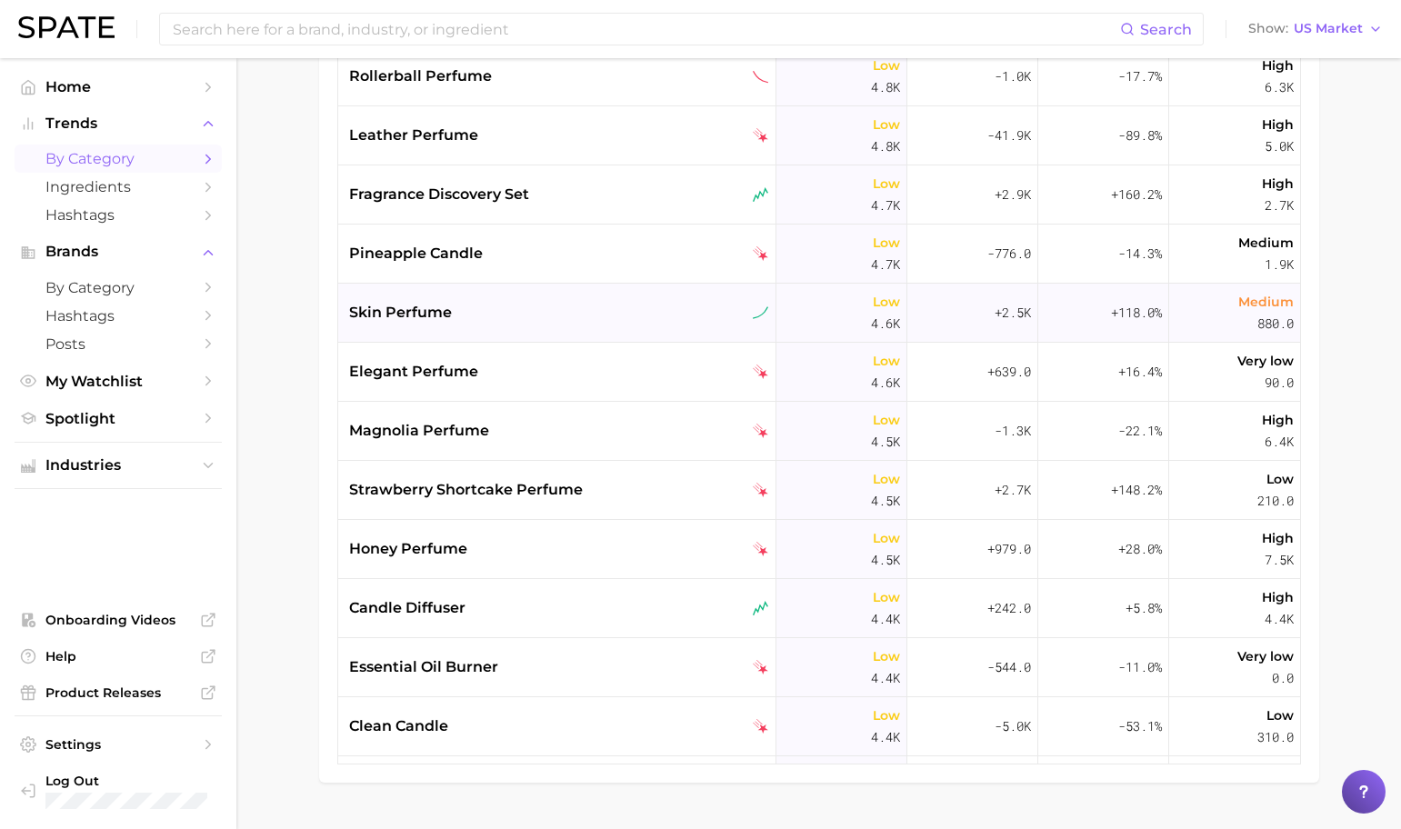
click at [512, 307] on div "skin perfume" at bounding box center [559, 313] width 420 height 22
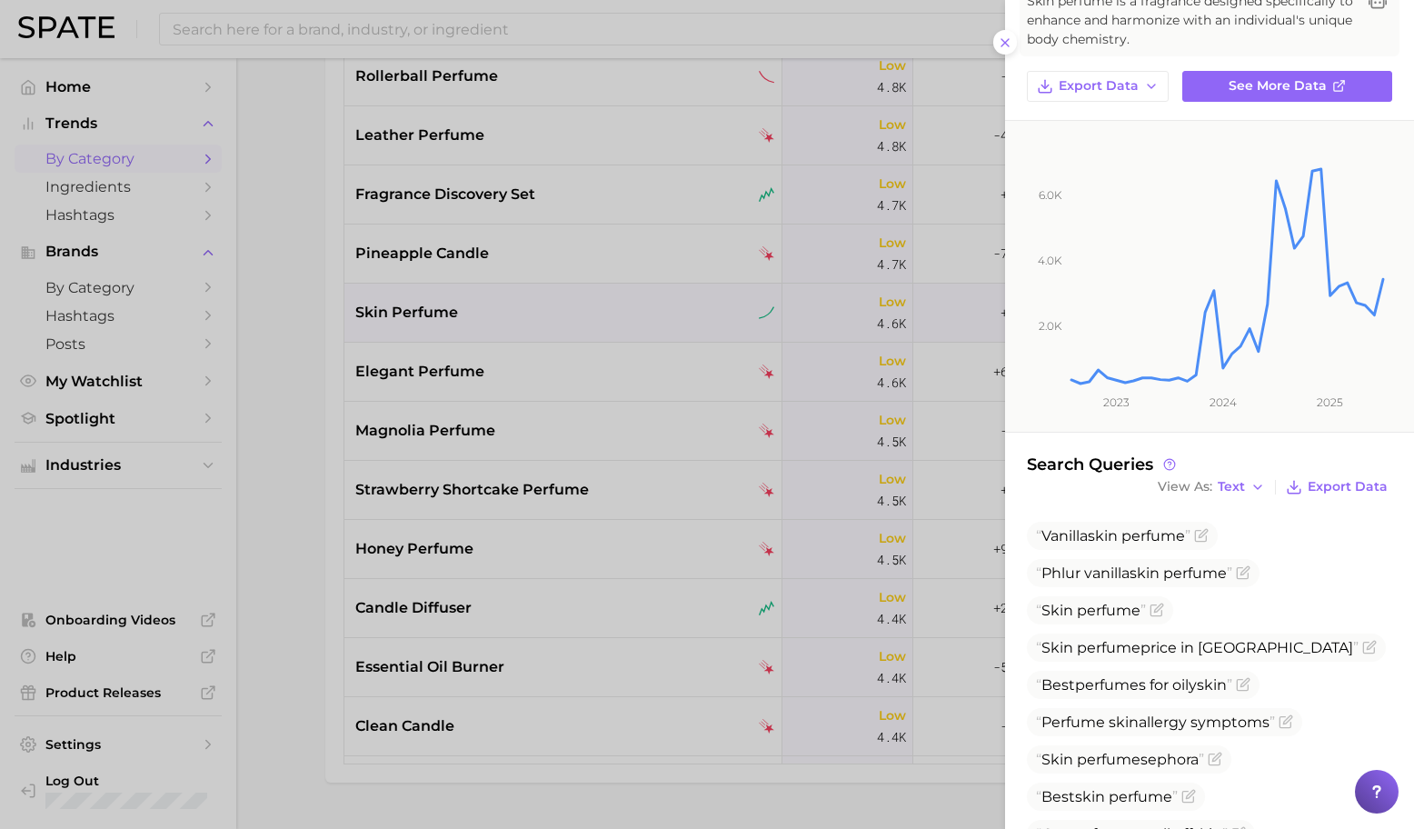
scroll to position [106, 0]
click at [533, 365] on div at bounding box center [707, 414] width 1414 height 829
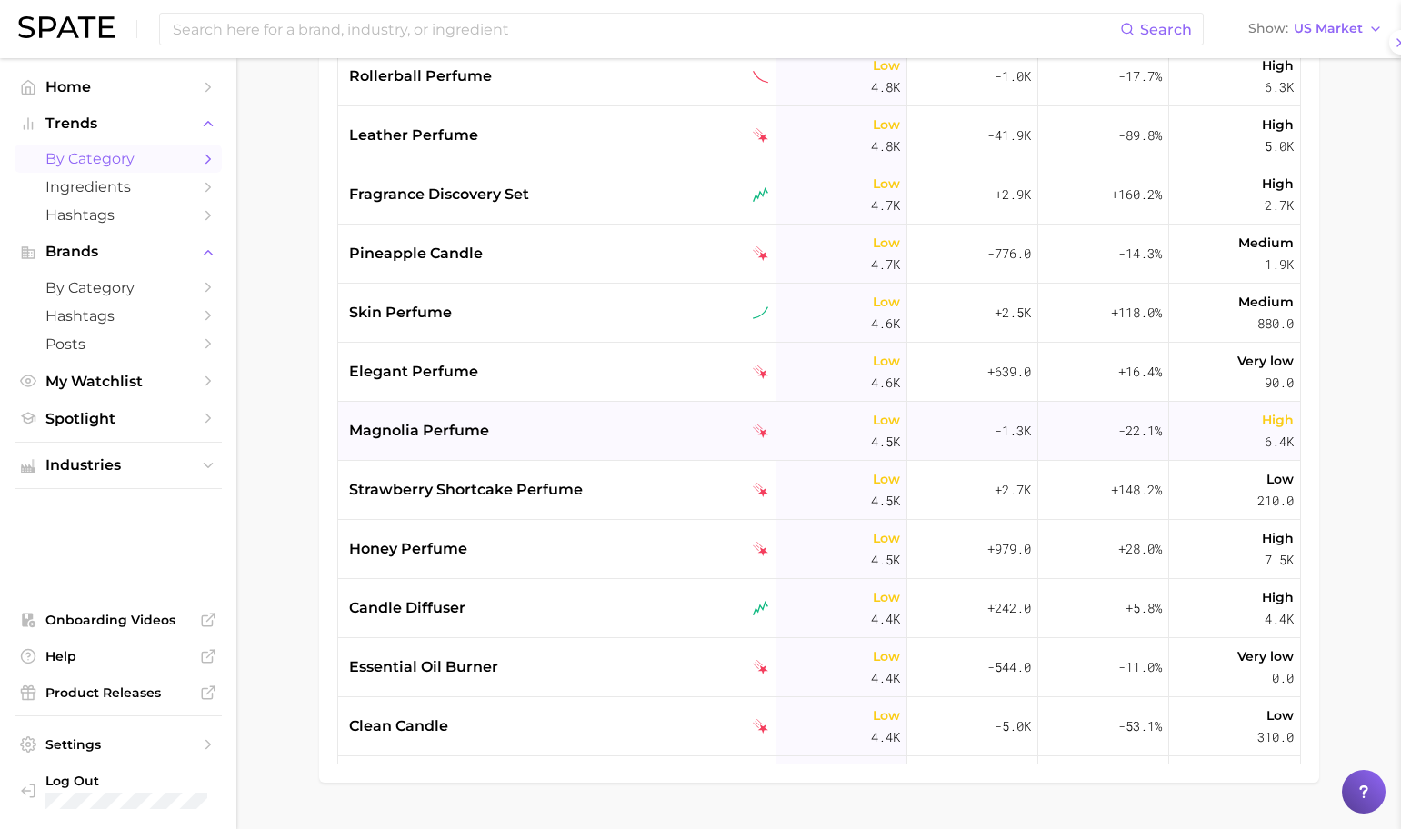
click at [539, 416] on div "magnolia perfume" at bounding box center [557, 431] width 438 height 59
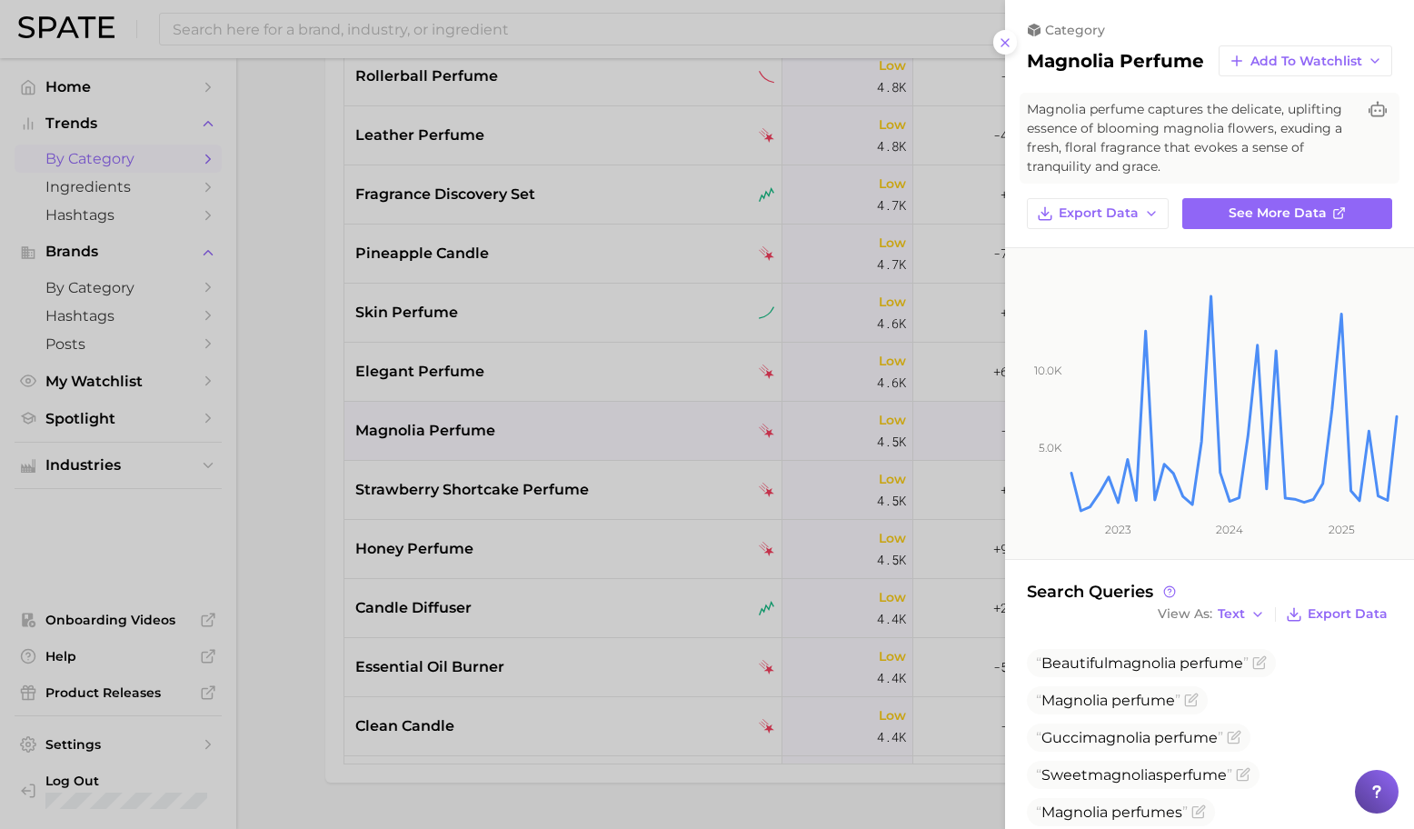
click at [540, 418] on div at bounding box center [707, 414] width 1414 height 829
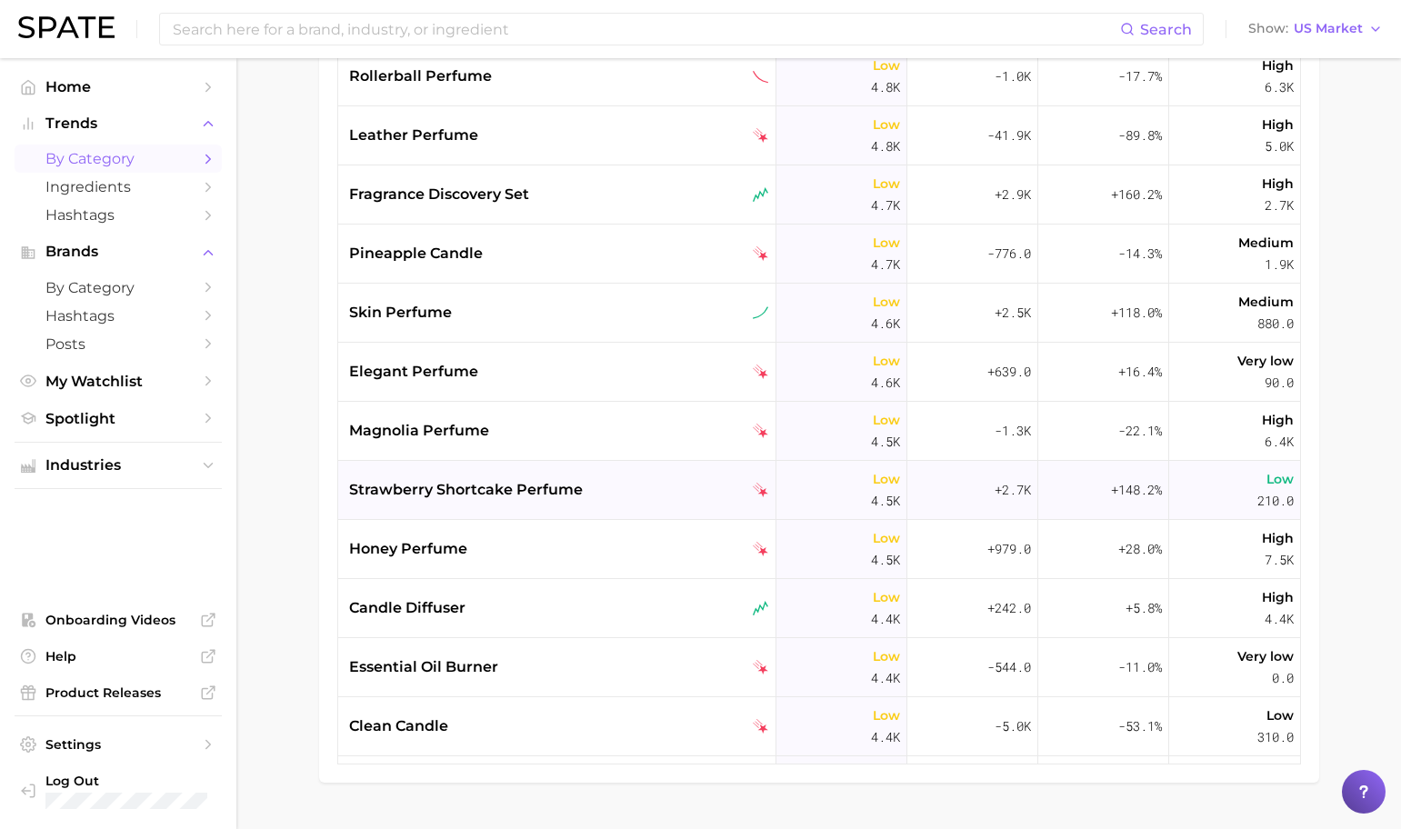
click at [613, 492] on div "strawberry shortcake perfume" at bounding box center [559, 490] width 420 height 22
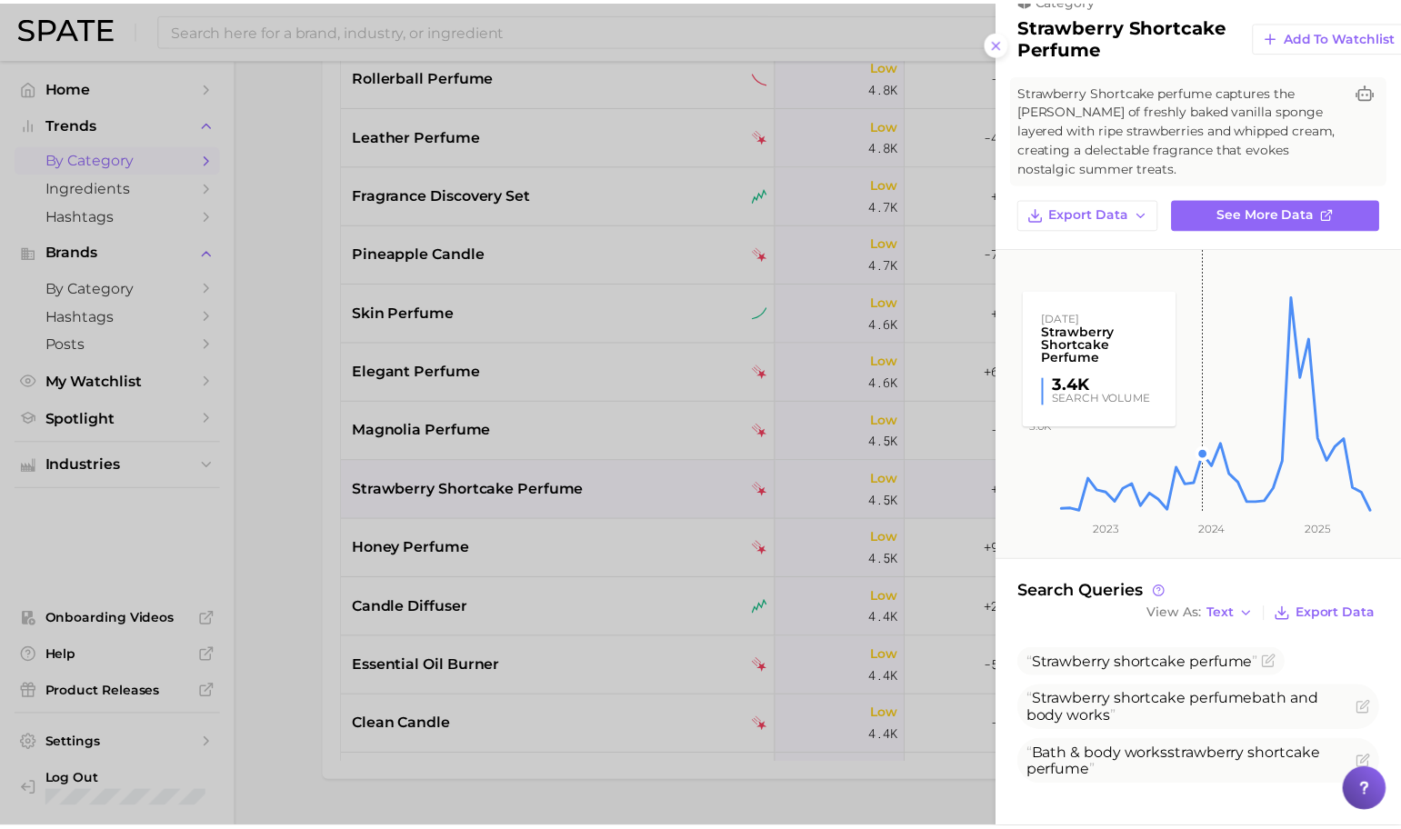
scroll to position [45, 0]
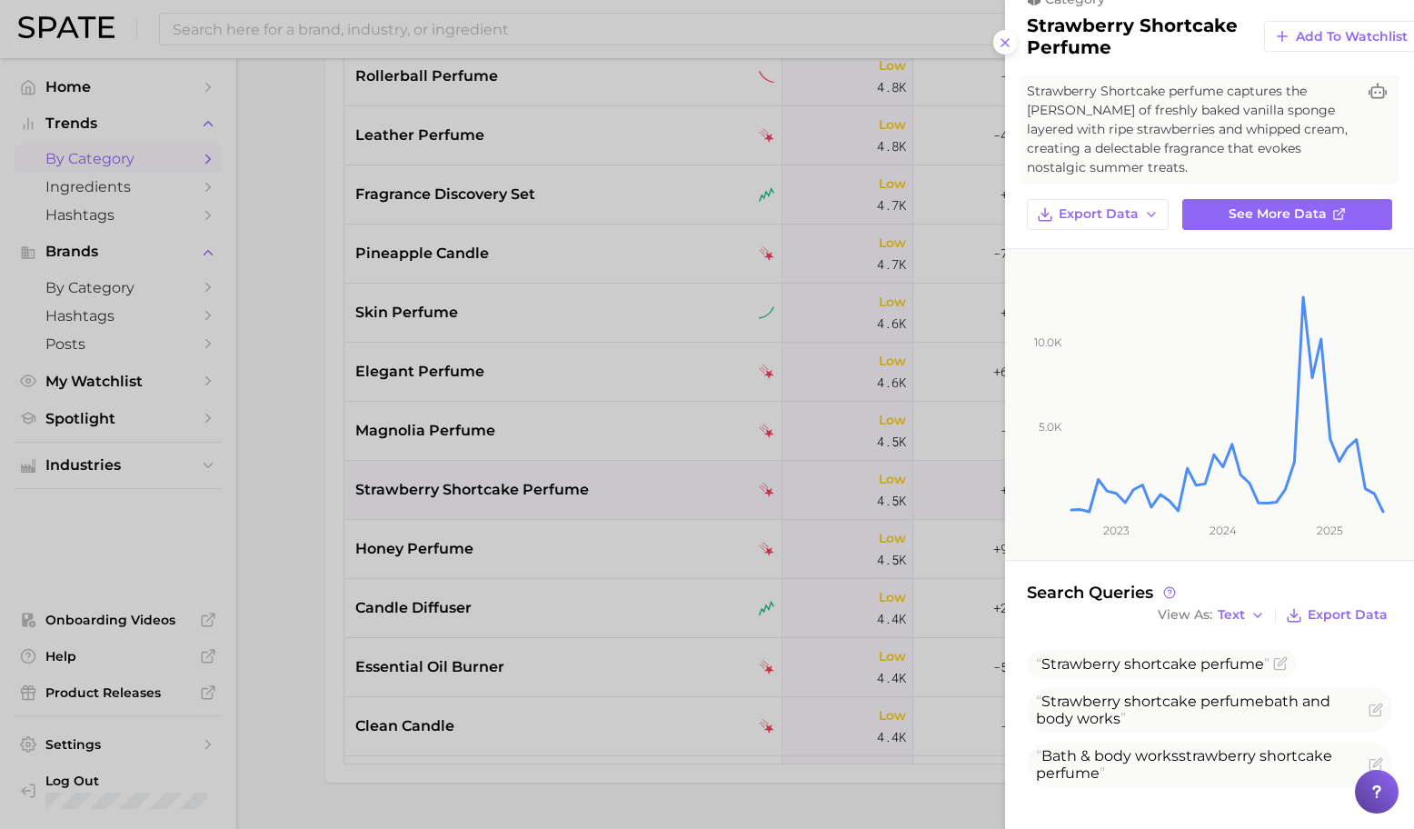
click at [635, 460] on div at bounding box center [707, 414] width 1414 height 829
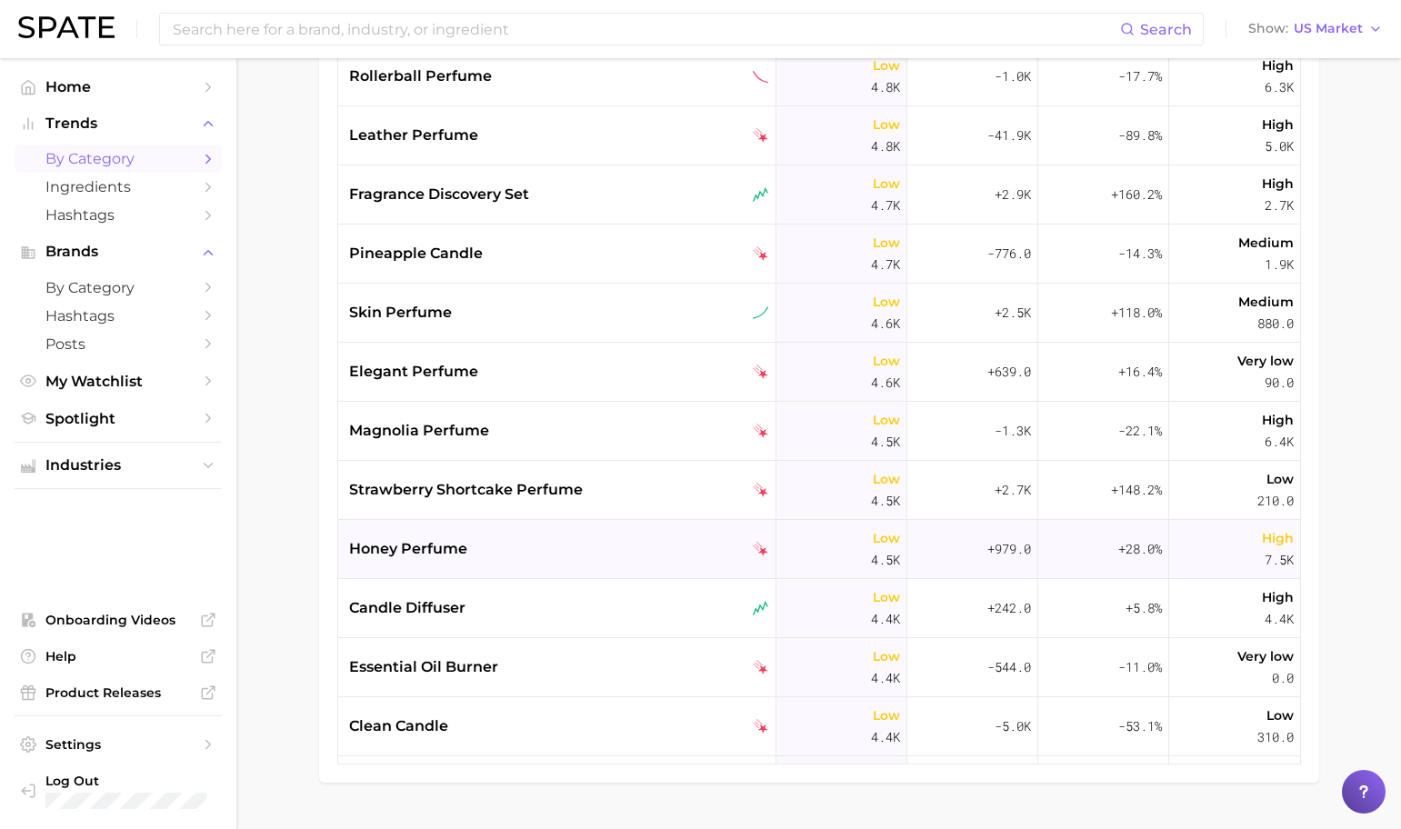
click at [567, 525] on div "honey perfume" at bounding box center [557, 549] width 438 height 59
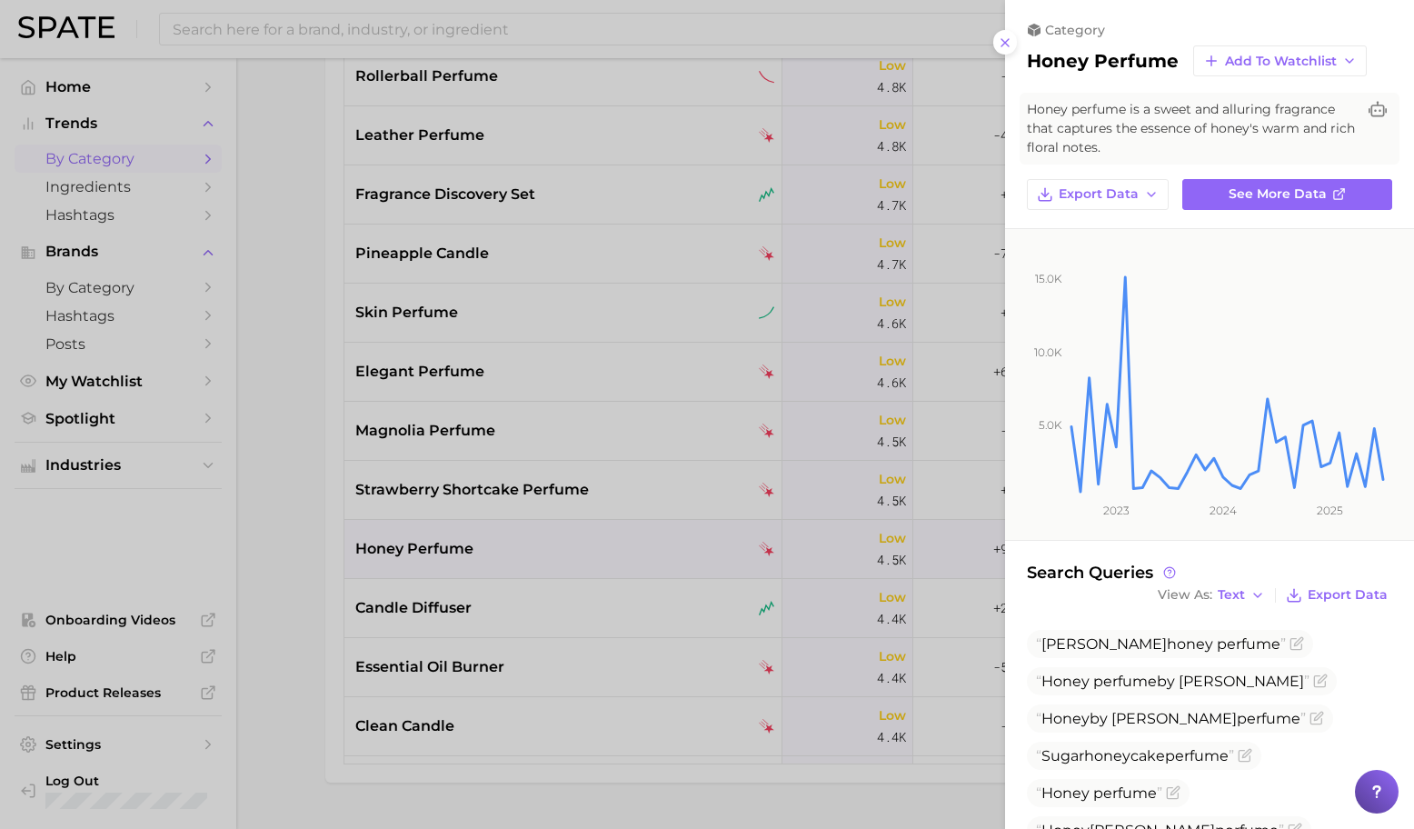
click at [567, 532] on div at bounding box center [707, 414] width 1414 height 829
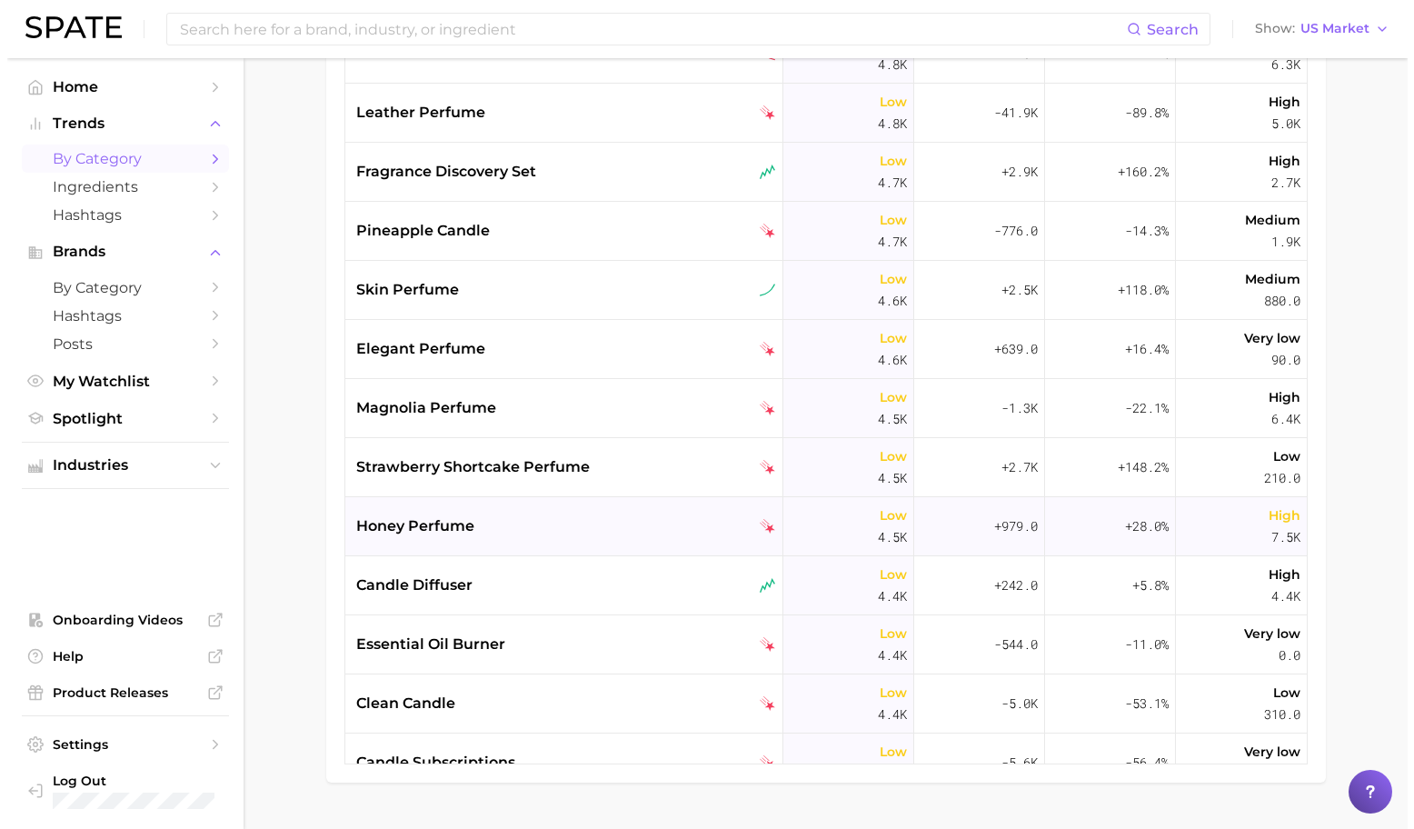
scroll to position [10324, 0]
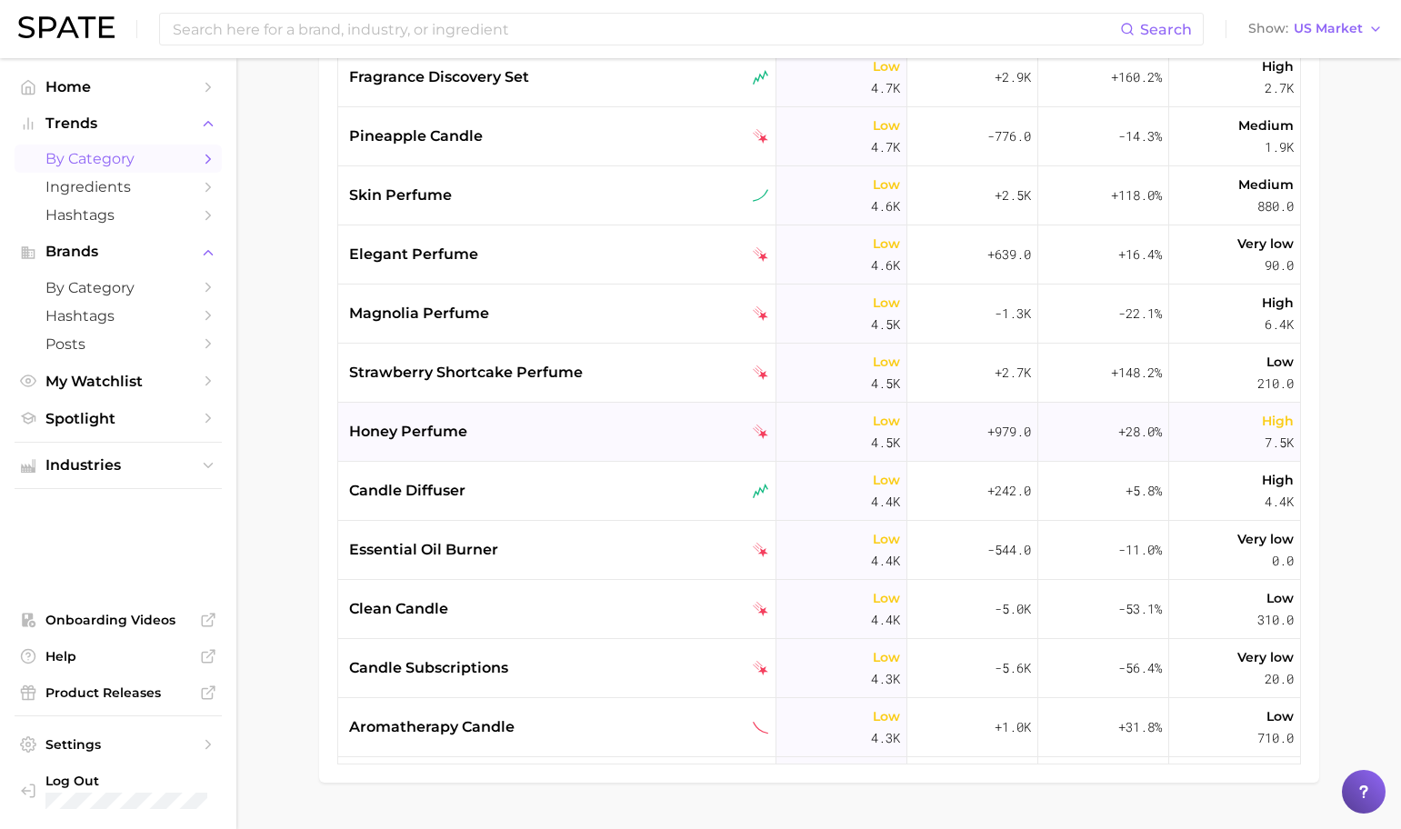
click at [563, 415] on div "honey perfume" at bounding box center [557, 432] width 438 height 59
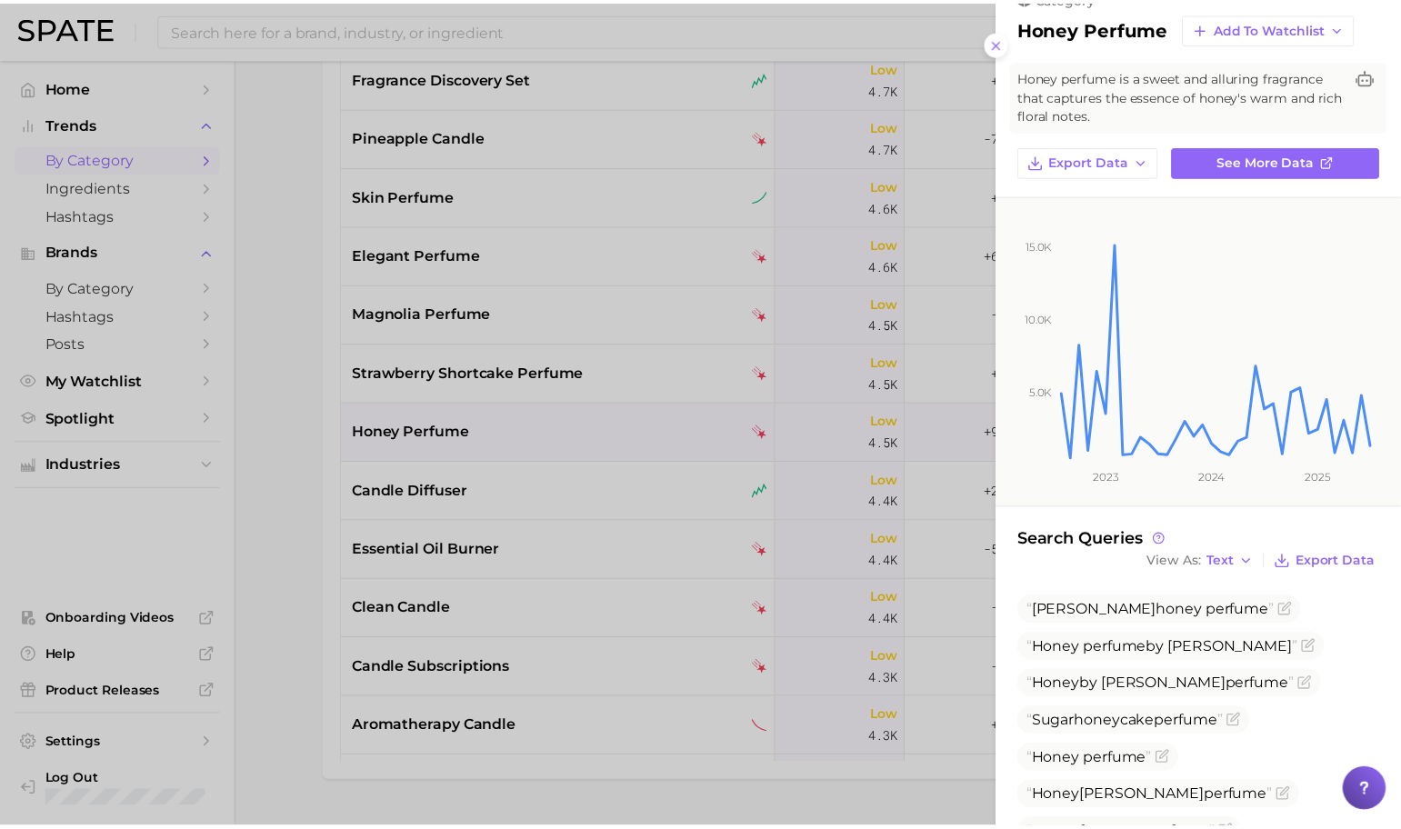
scroll to position [232, 0]
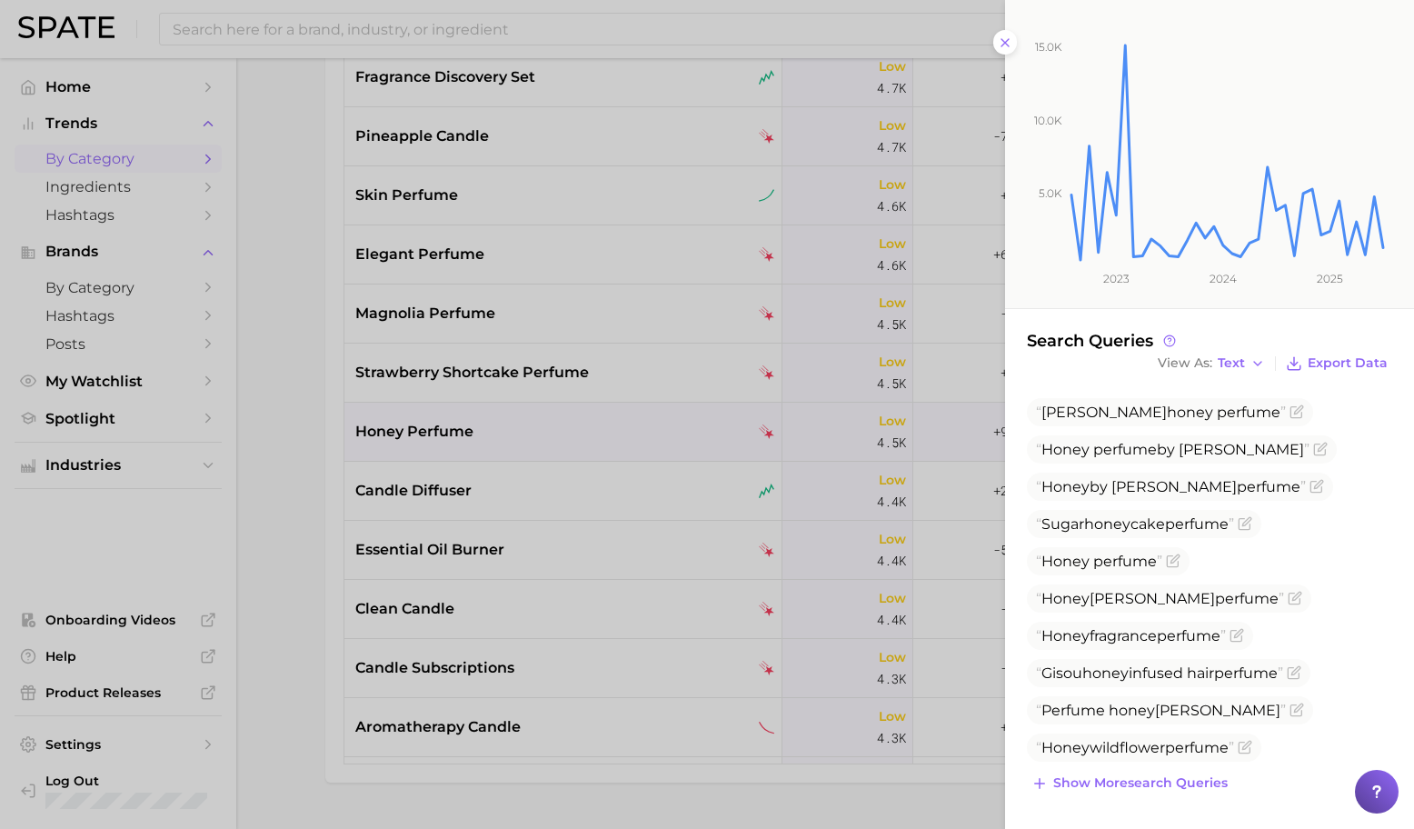
click at [495, 505] on div at bounding box center [707, 414] width 1414 height 829
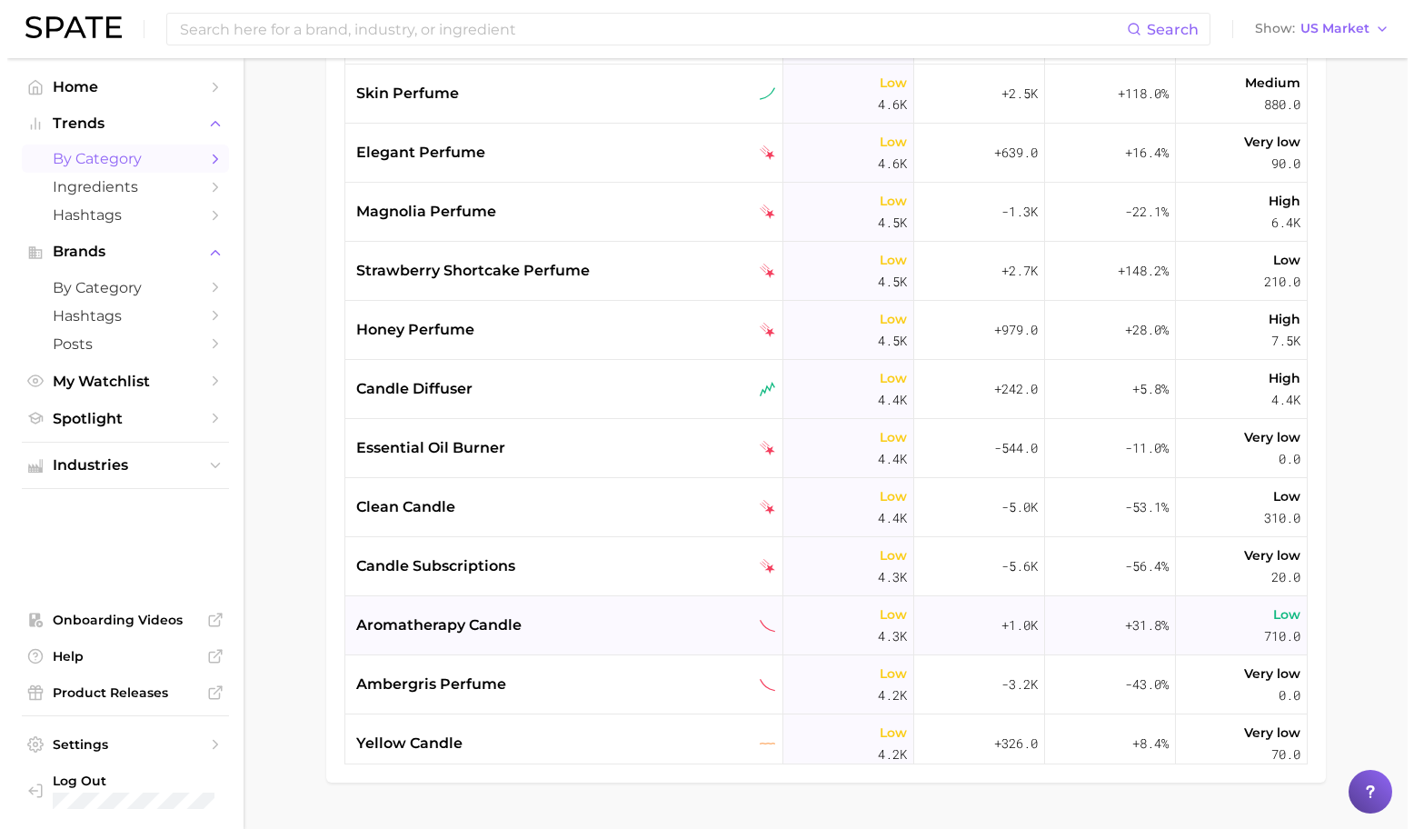
scroll to position [10427, 0]
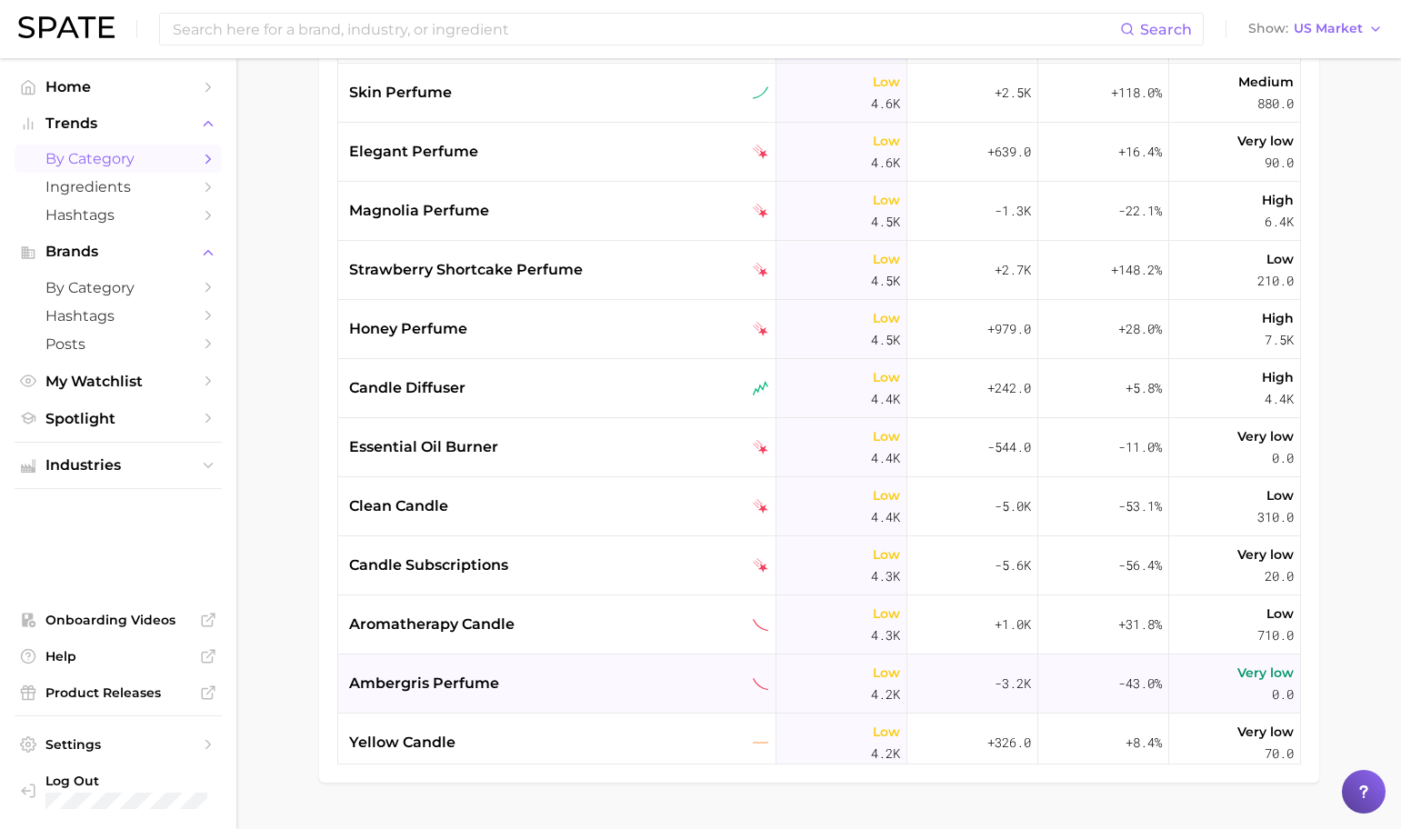
click at [564, 684] on div "ambergris perfume" at bounding box center [559, 684] width 420 height 22
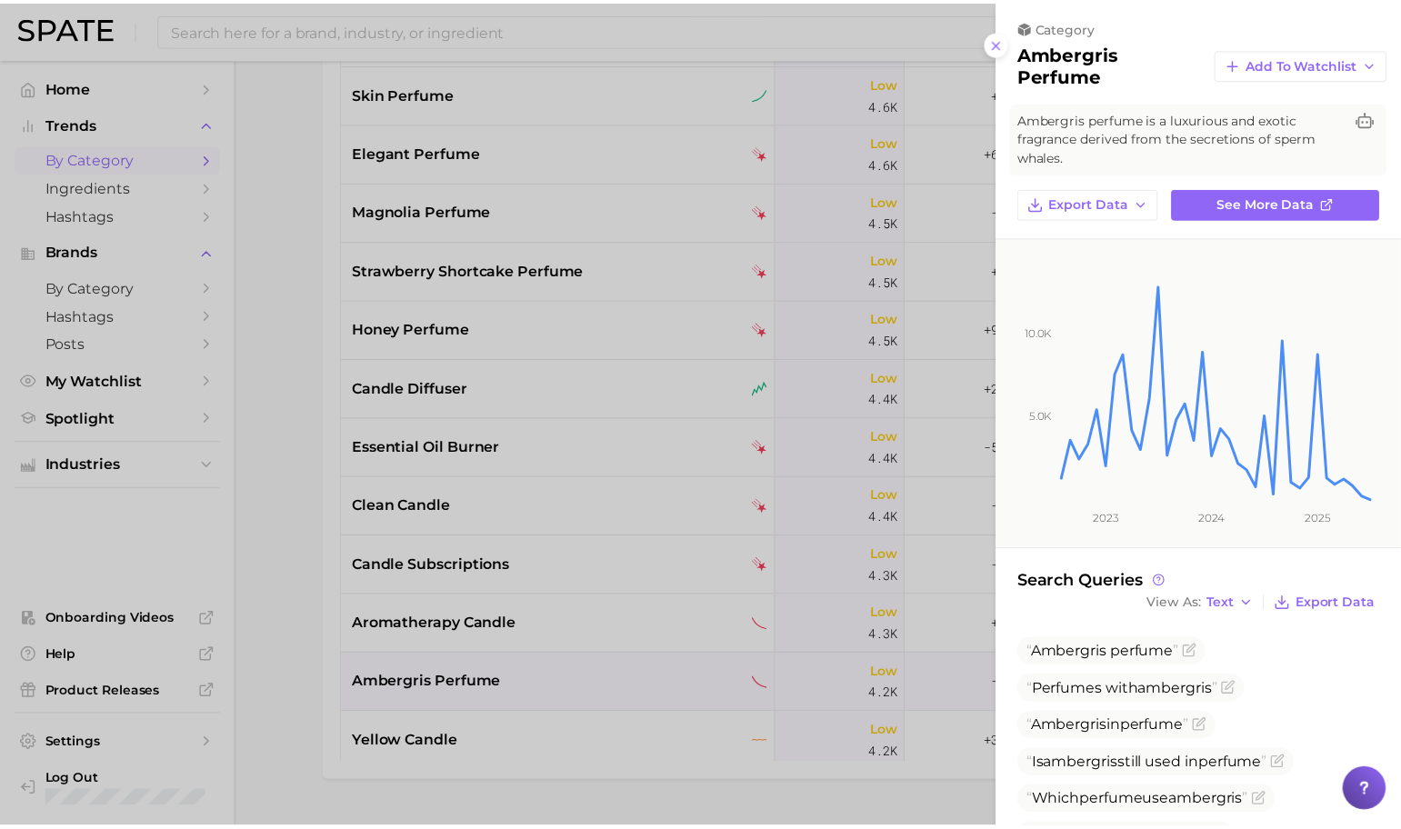
scroll to position [0, 0]
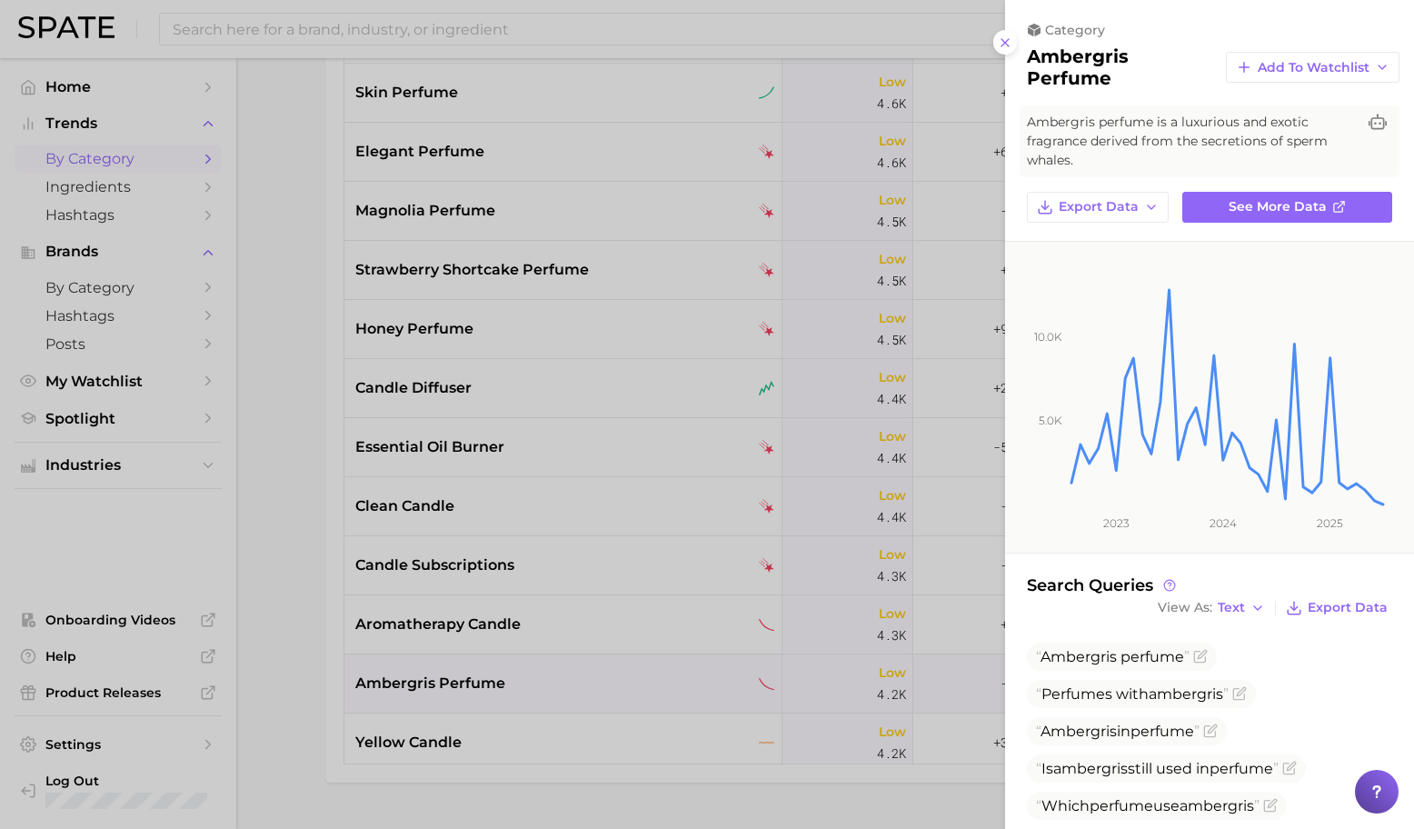
click at [656, 298] on div at bounding box center [707, 414] width 1414 height 829
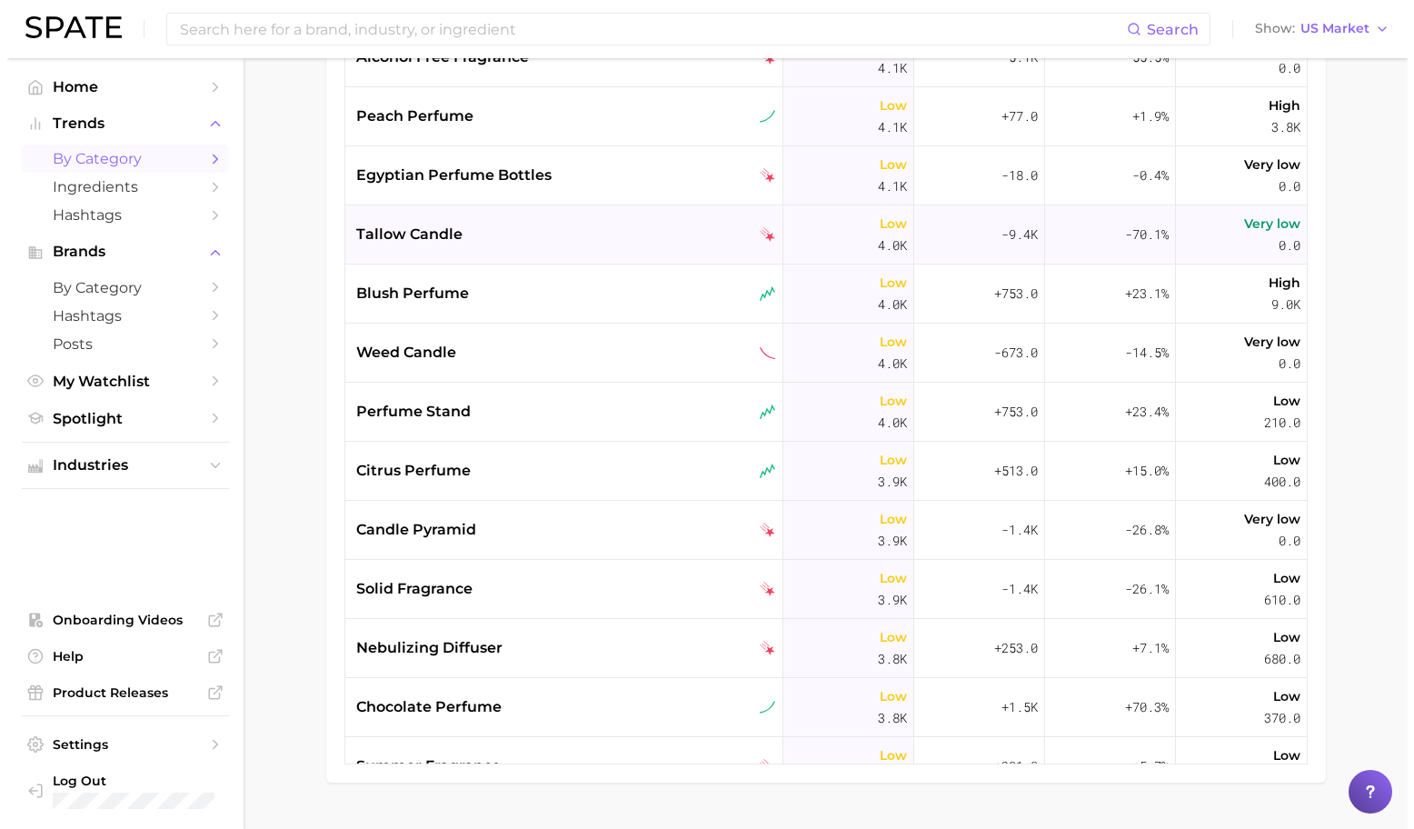
scroll to position [11290, 0]
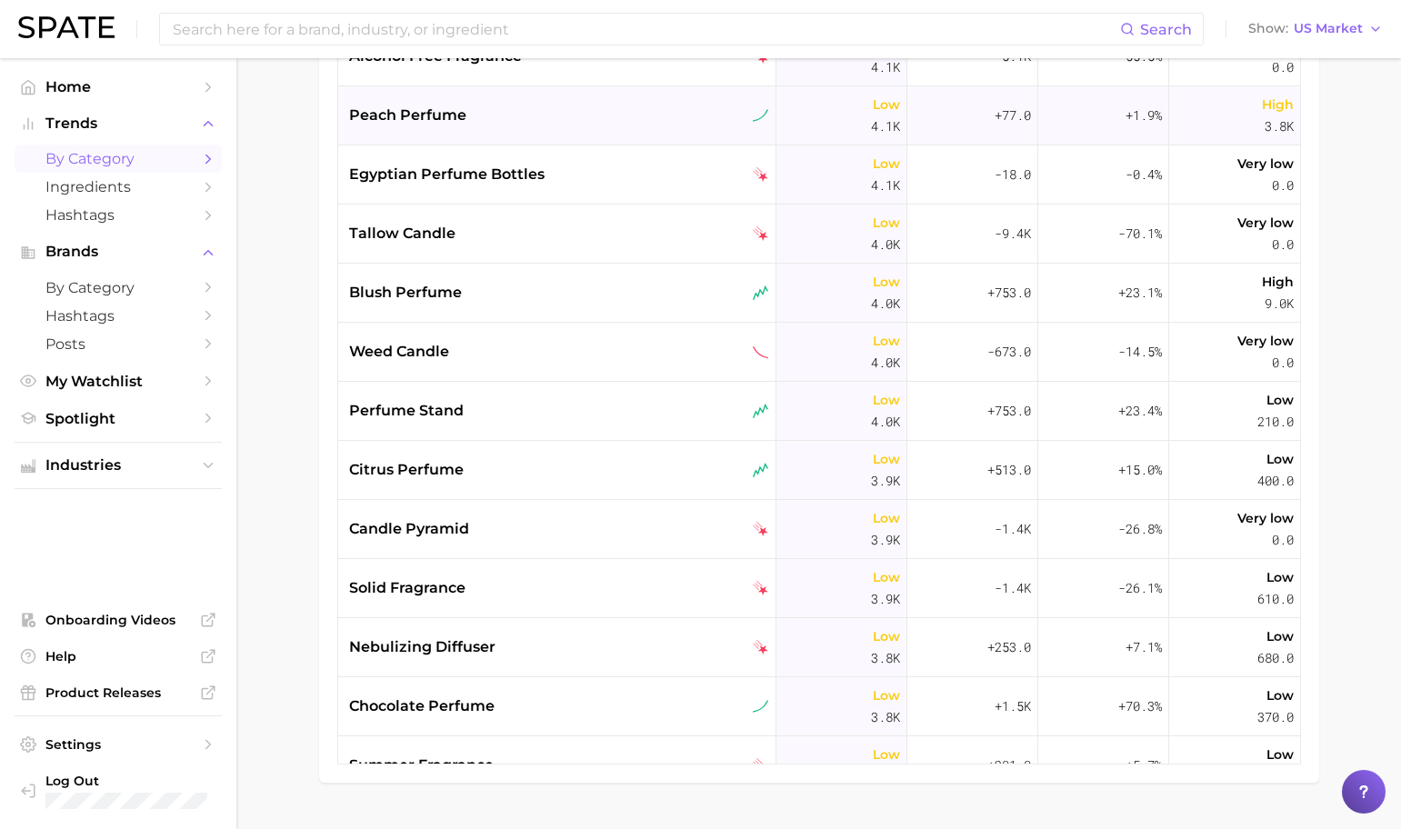
click at [498, 120] on div "peach perfume" at bounding box center [559, 116] width 420 height 22
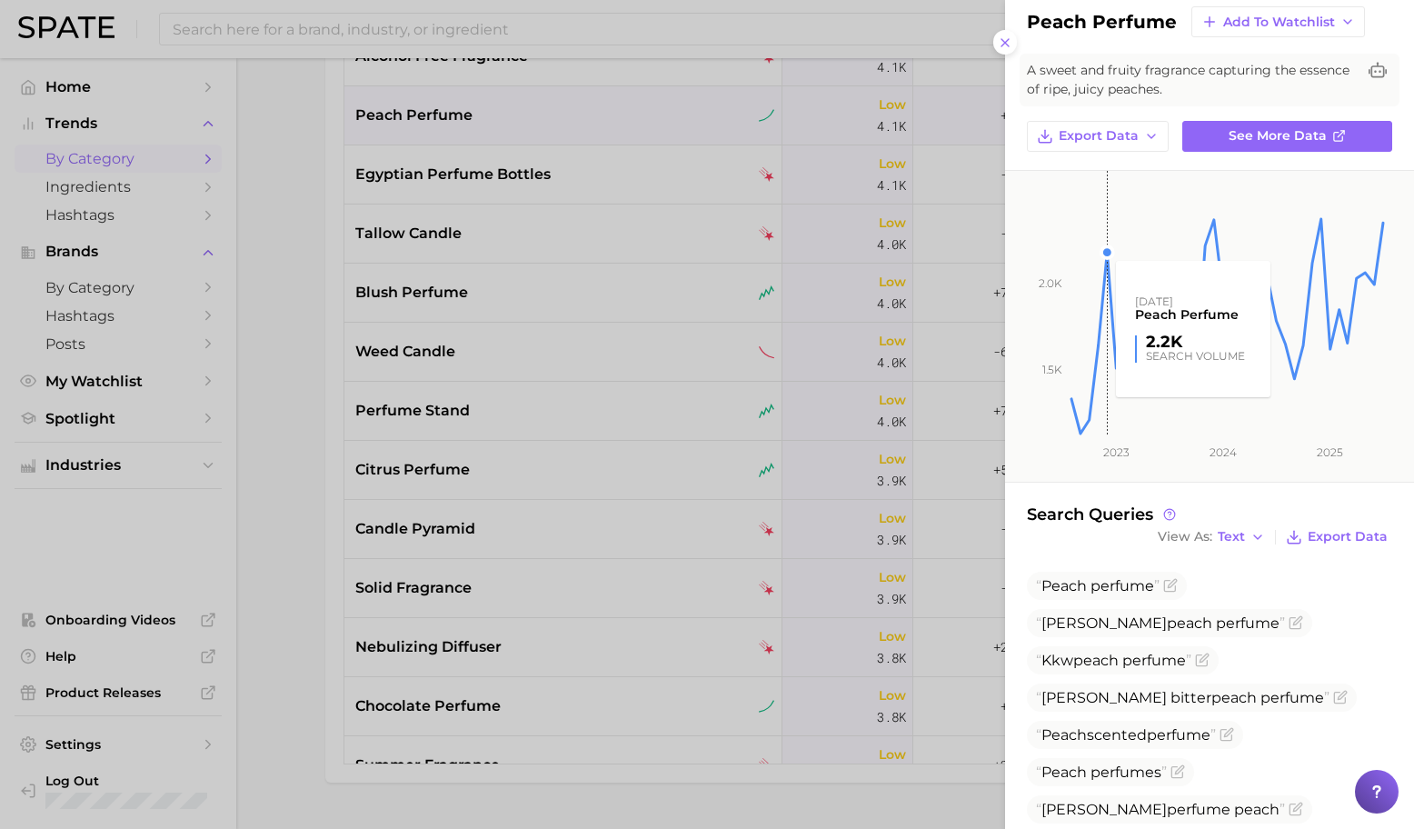
scroll to position [68, 0]
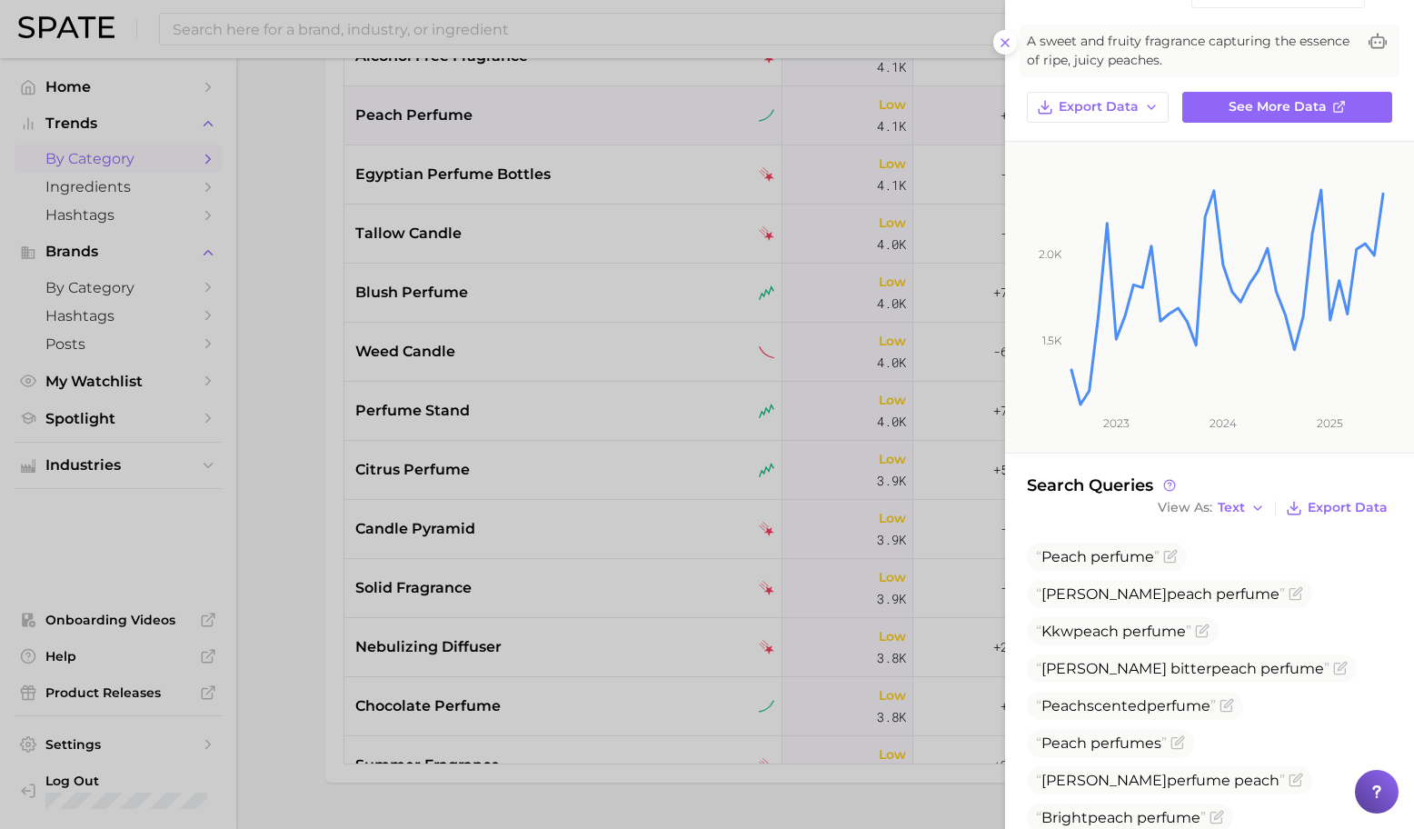
click at [527, 208] on div at bounding box center [707, 414] width 1414 height 829
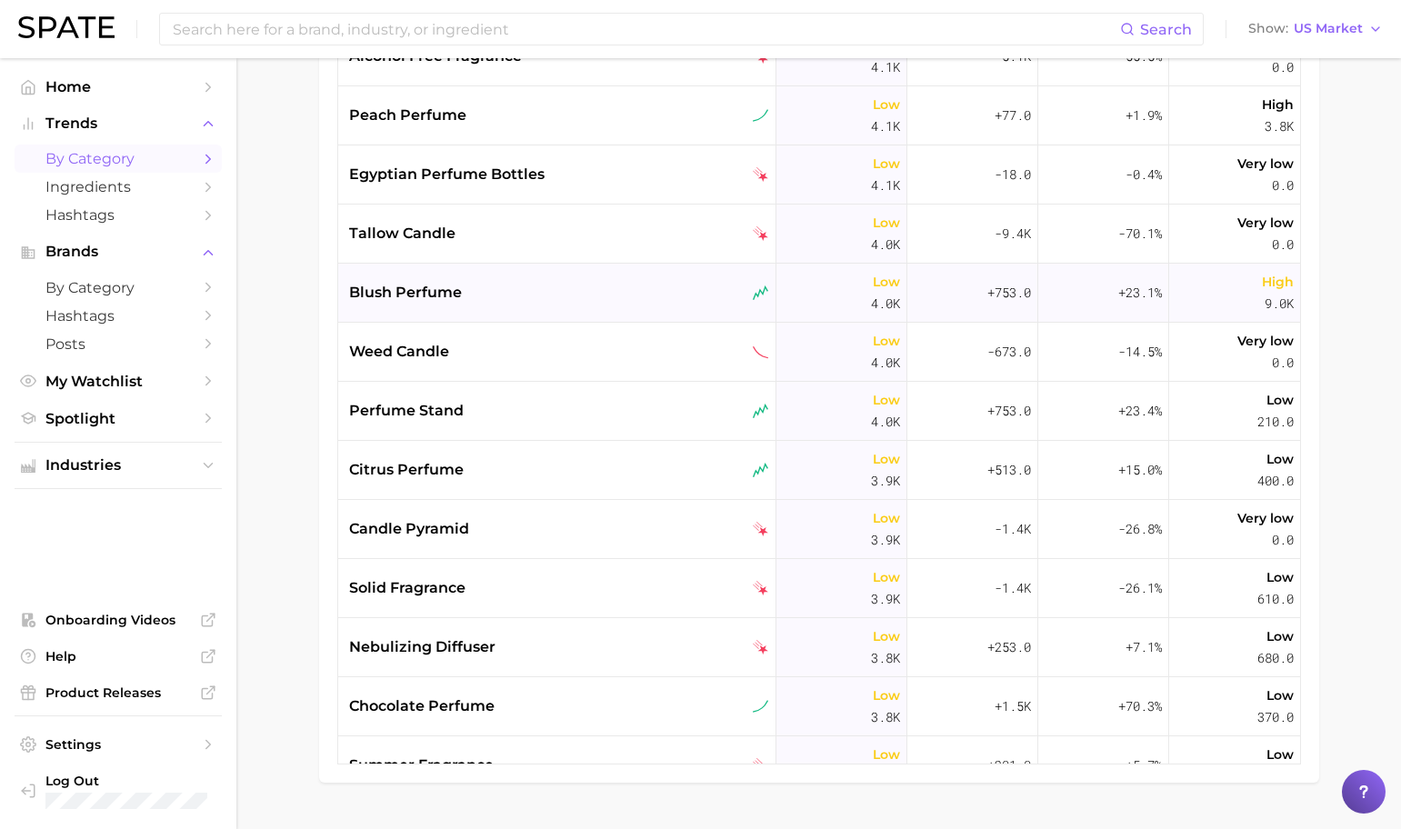
click at [525, 301] on div "blush perfume" at bounding box center [559, 293] width 420 height 22
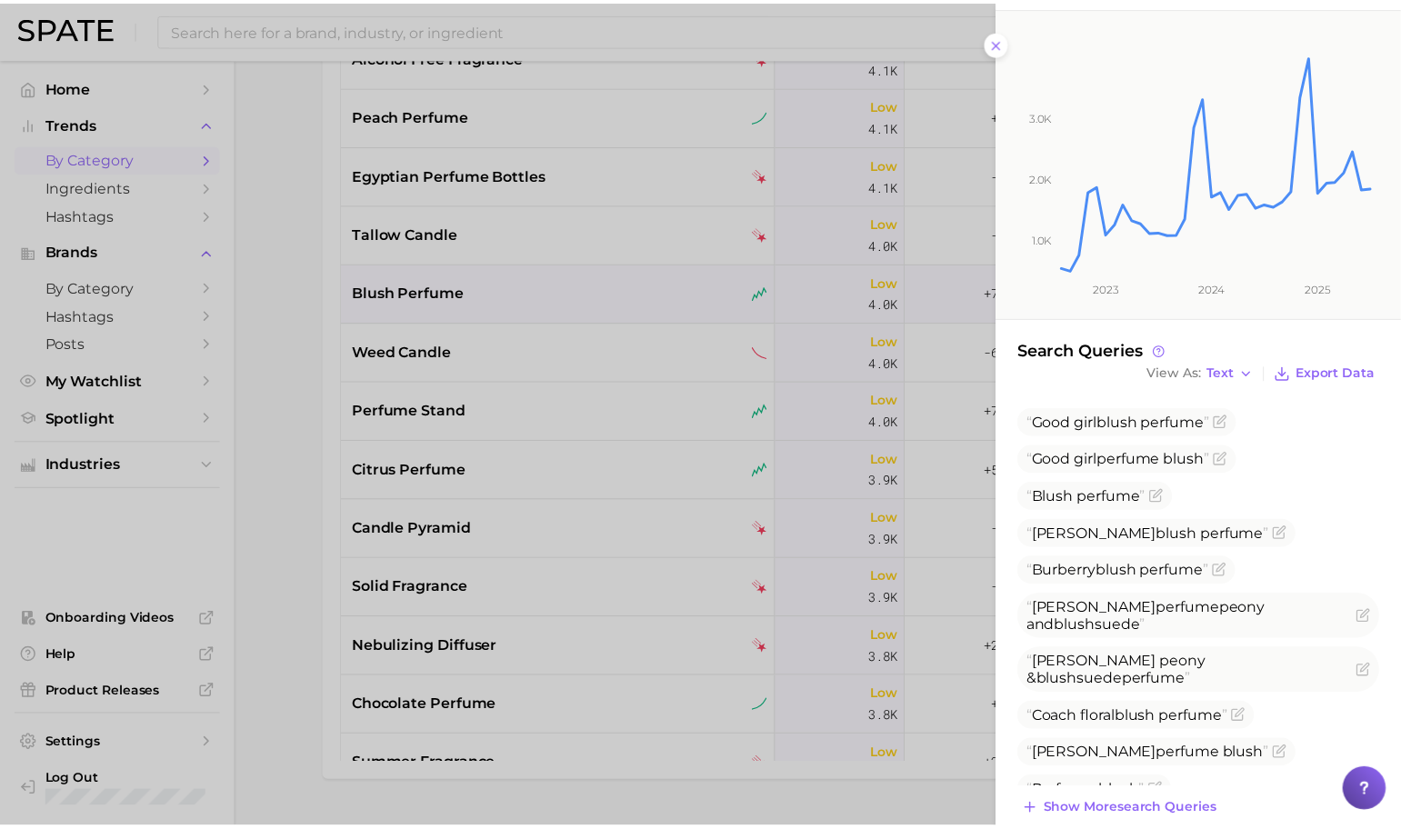
scroll to position [287, 0]
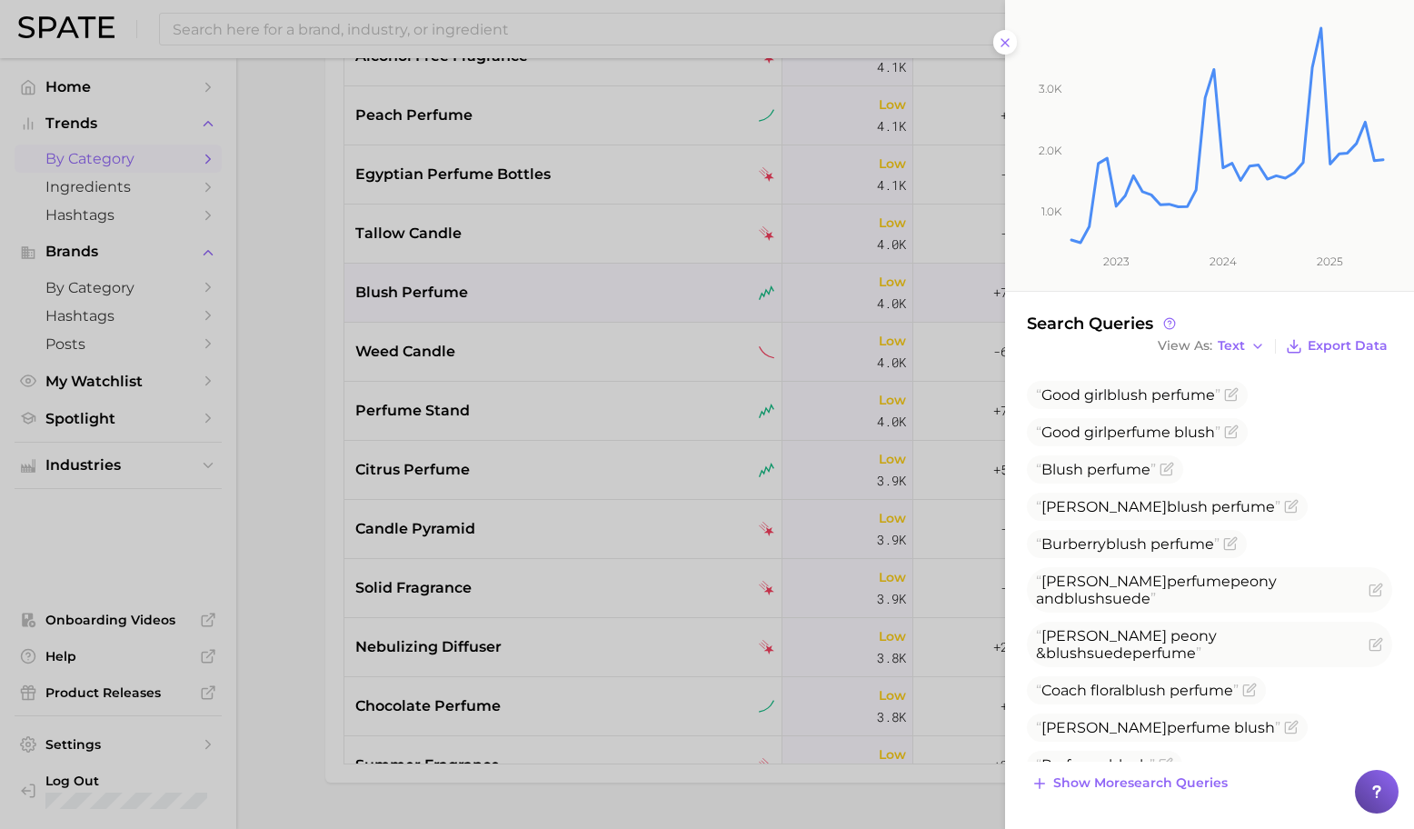
click at [655, 265] on div at bounding box center [707, 414] width 1414 height 829
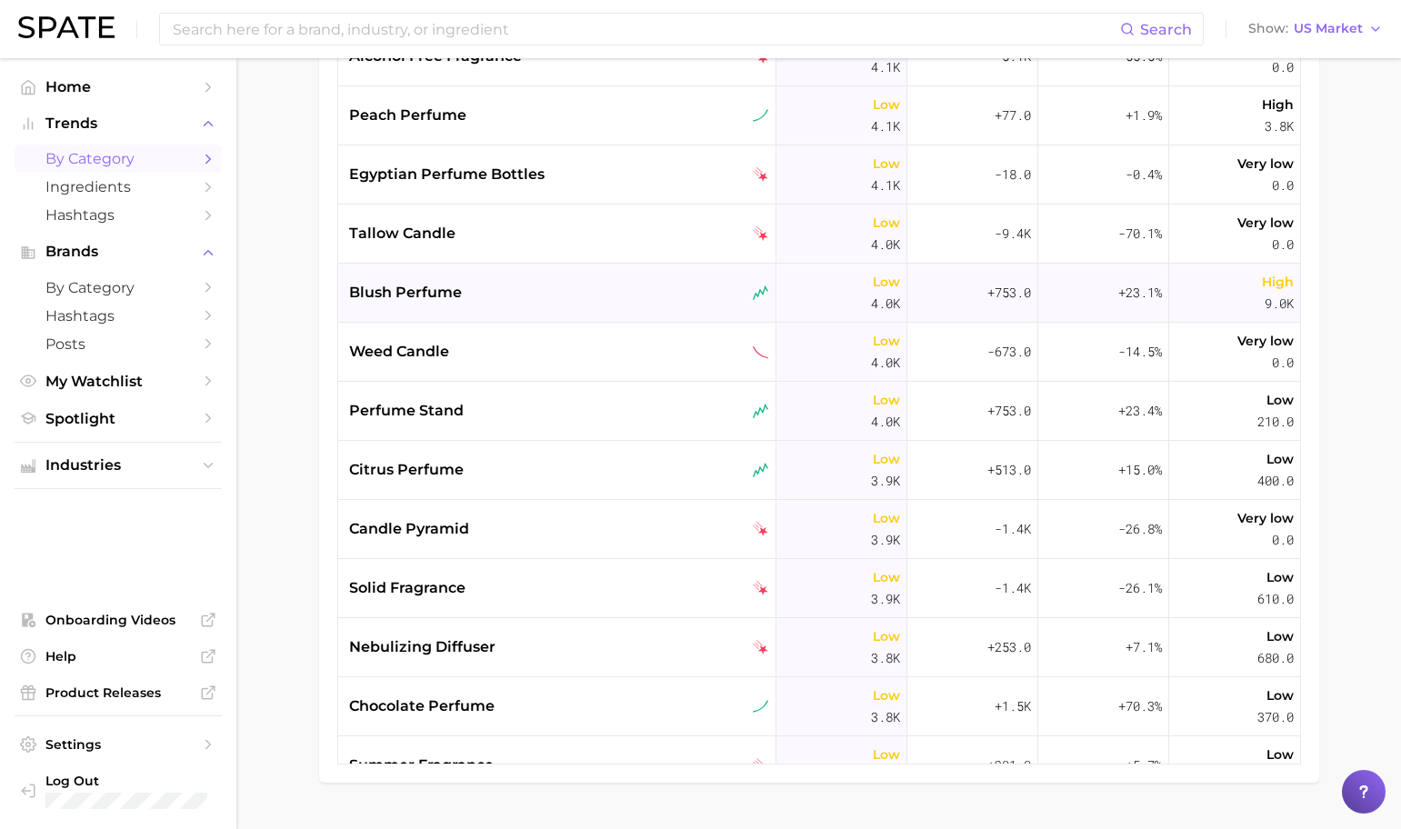
click at [649, 293] on div "blush perfume" at bounding box center [559, 293] width 420 height 22
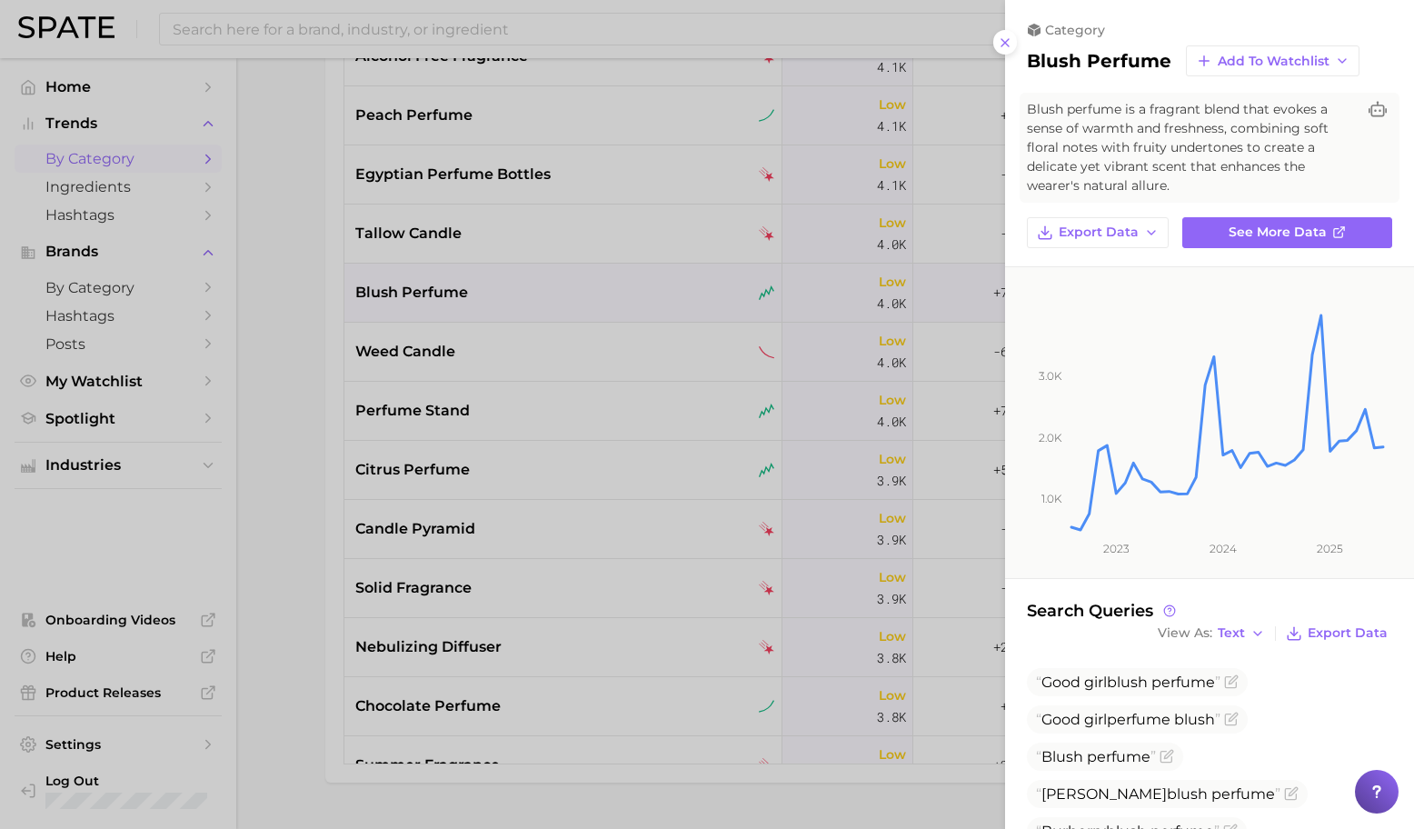
click at [535, 276] on div at bounding box center [707, 414] width 1414 height 829
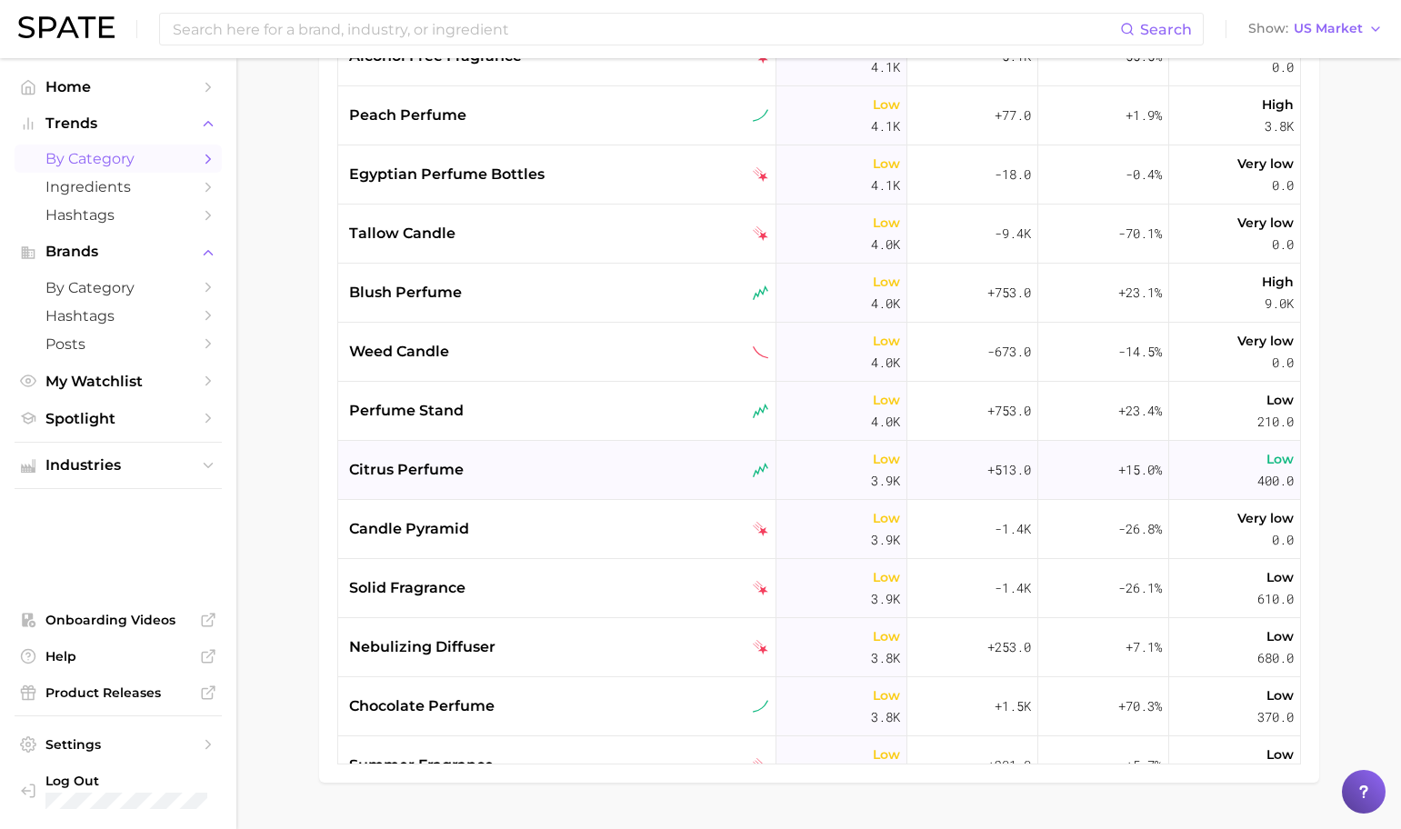
click at [494, 483] on div "citrus perfume" at bounding box center [557, 470] width 438 height 59
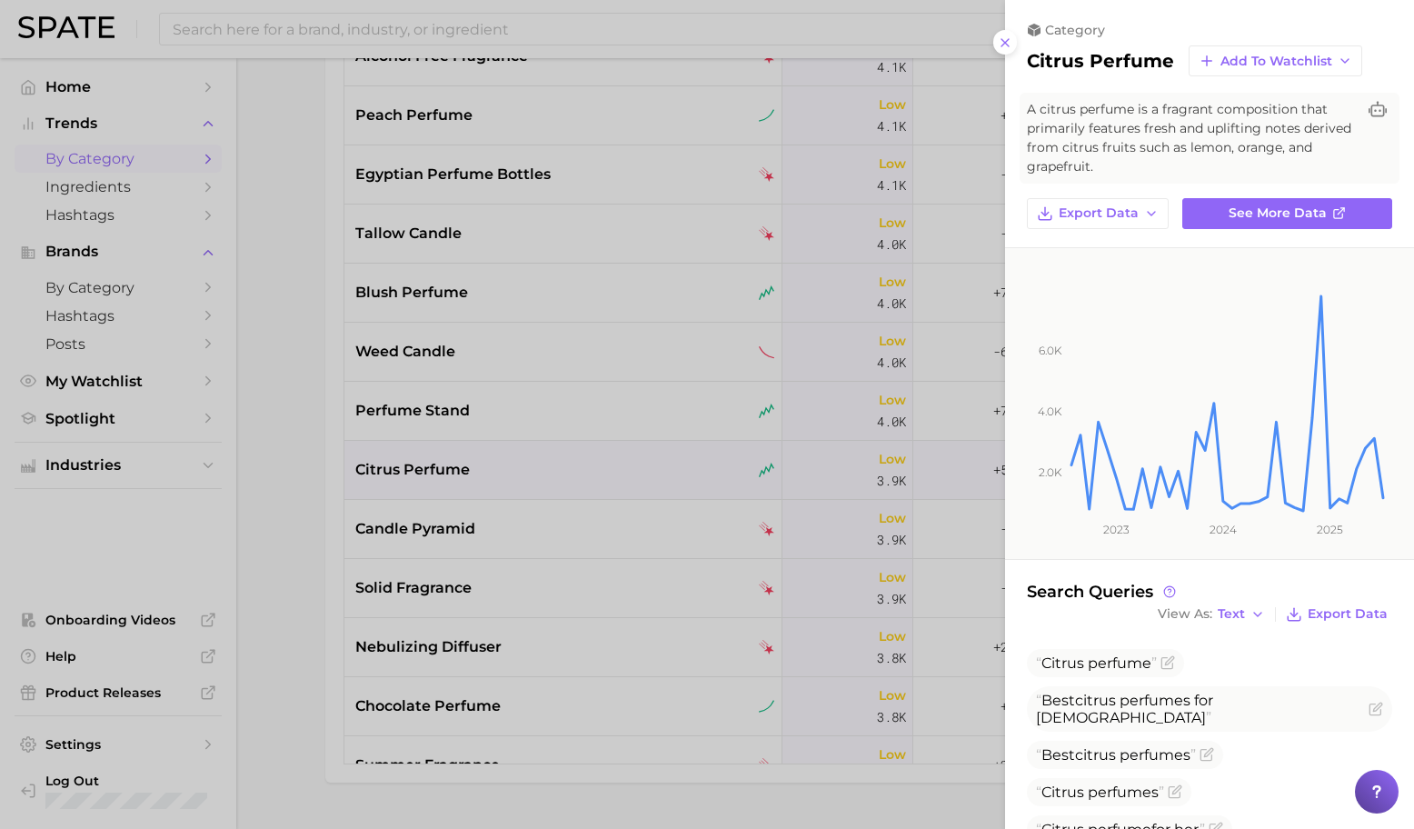
click at [495, 483] on div at bounding box center [707, 414] width 1414 height 829
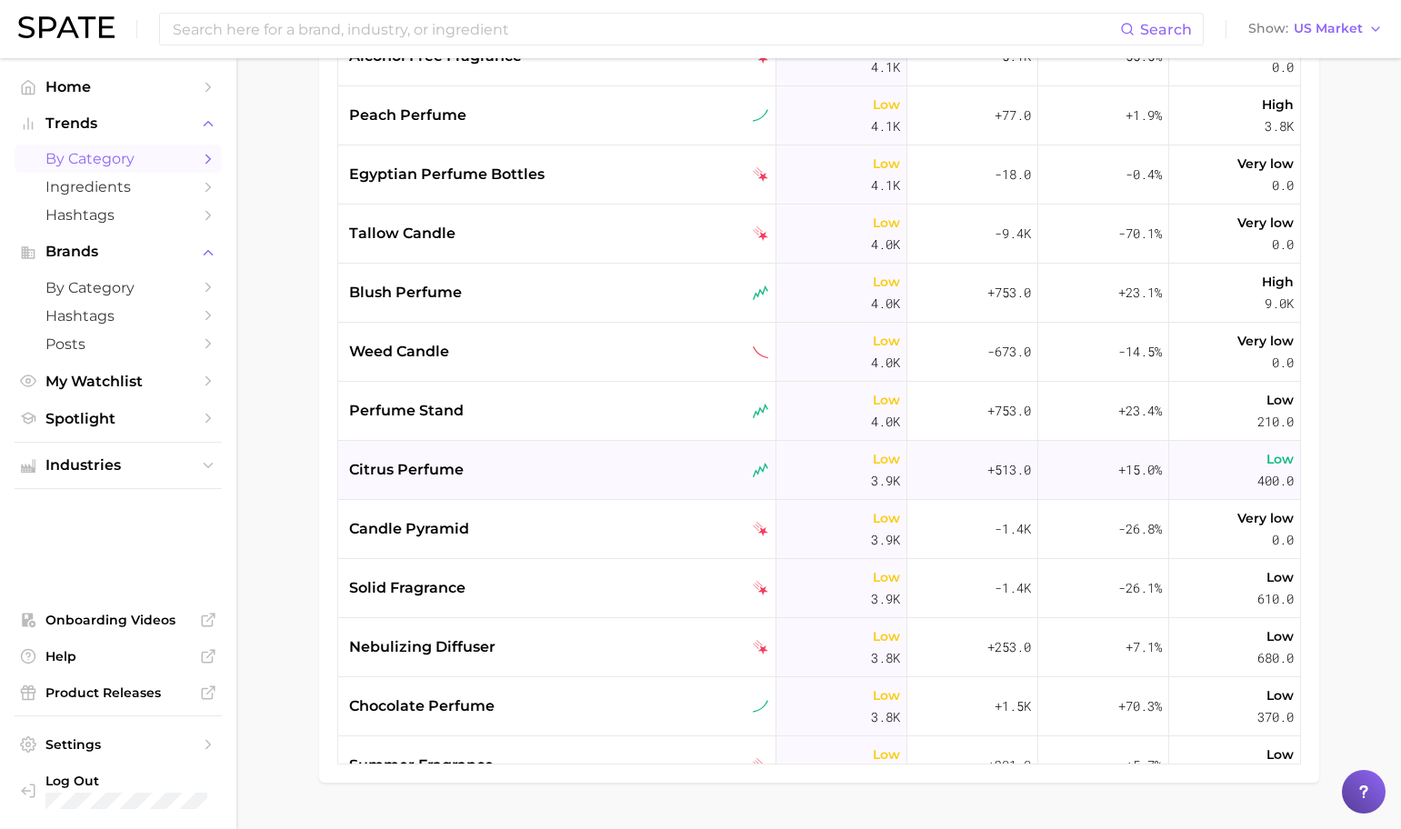
click at [662, 485] on div "citrus perfume" at bounding box center [557, 470] width 438 height 59
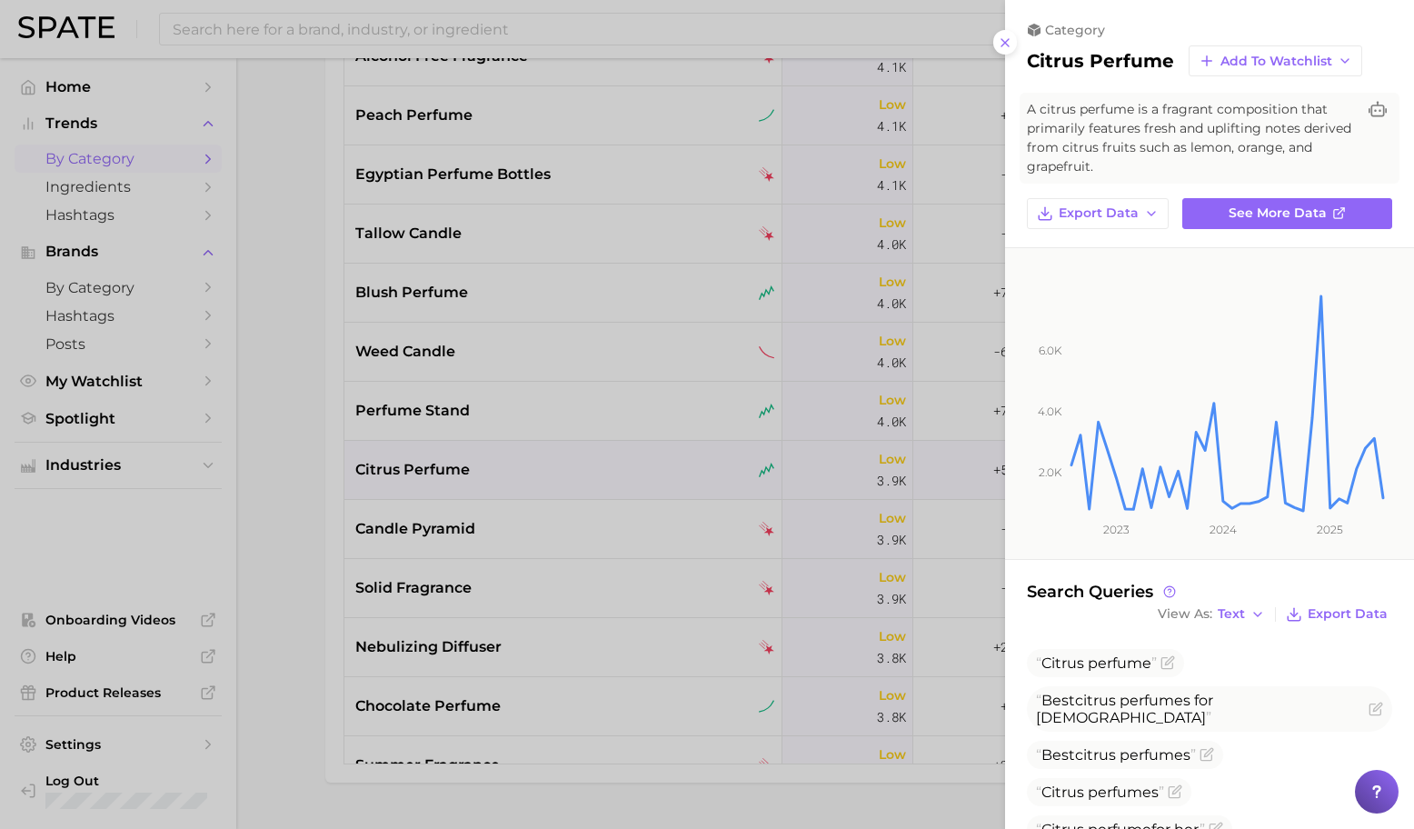
click at [645, 462] on div at bounding box center [707, 414] width 1414 height 829
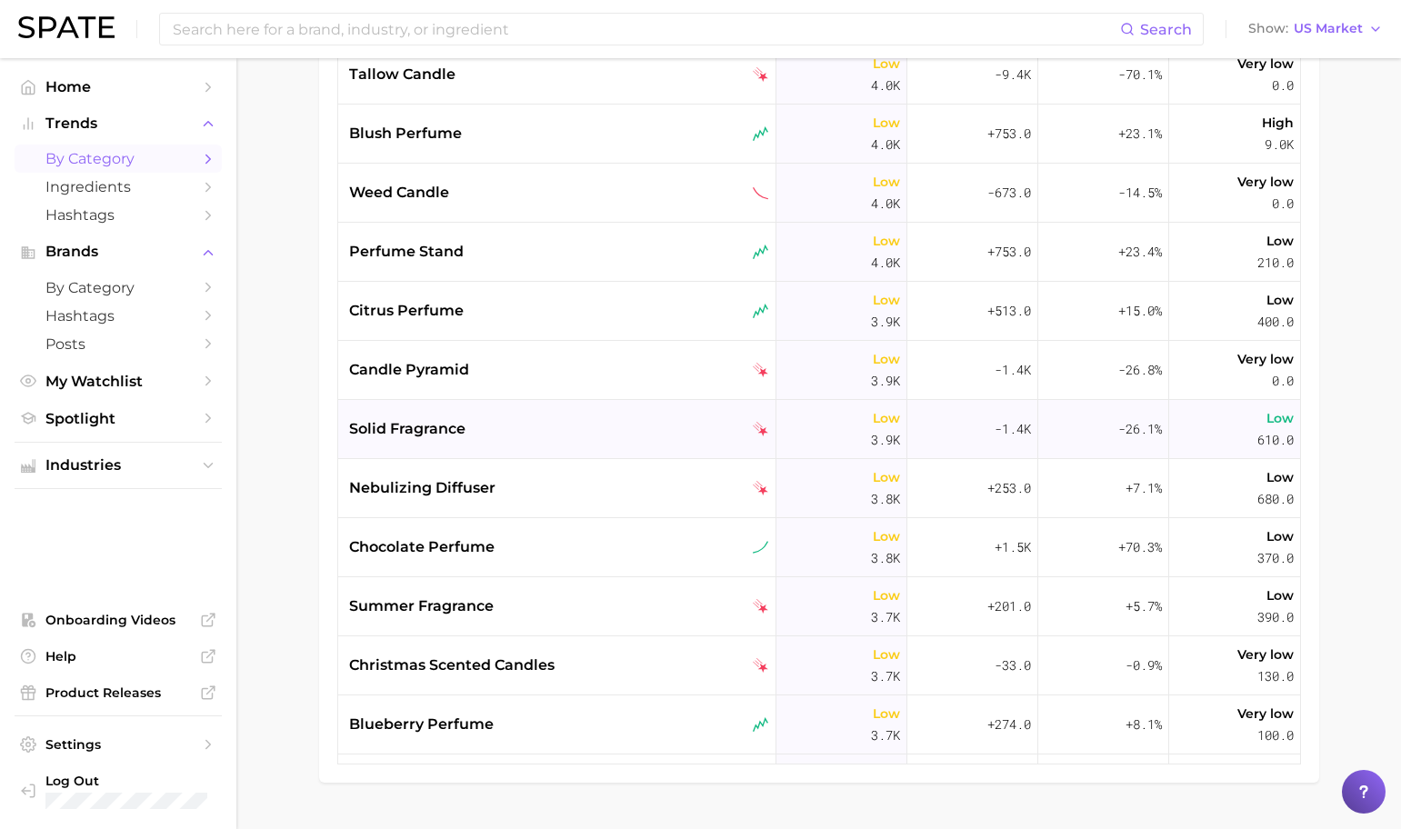
scroll to position [11541, 0]
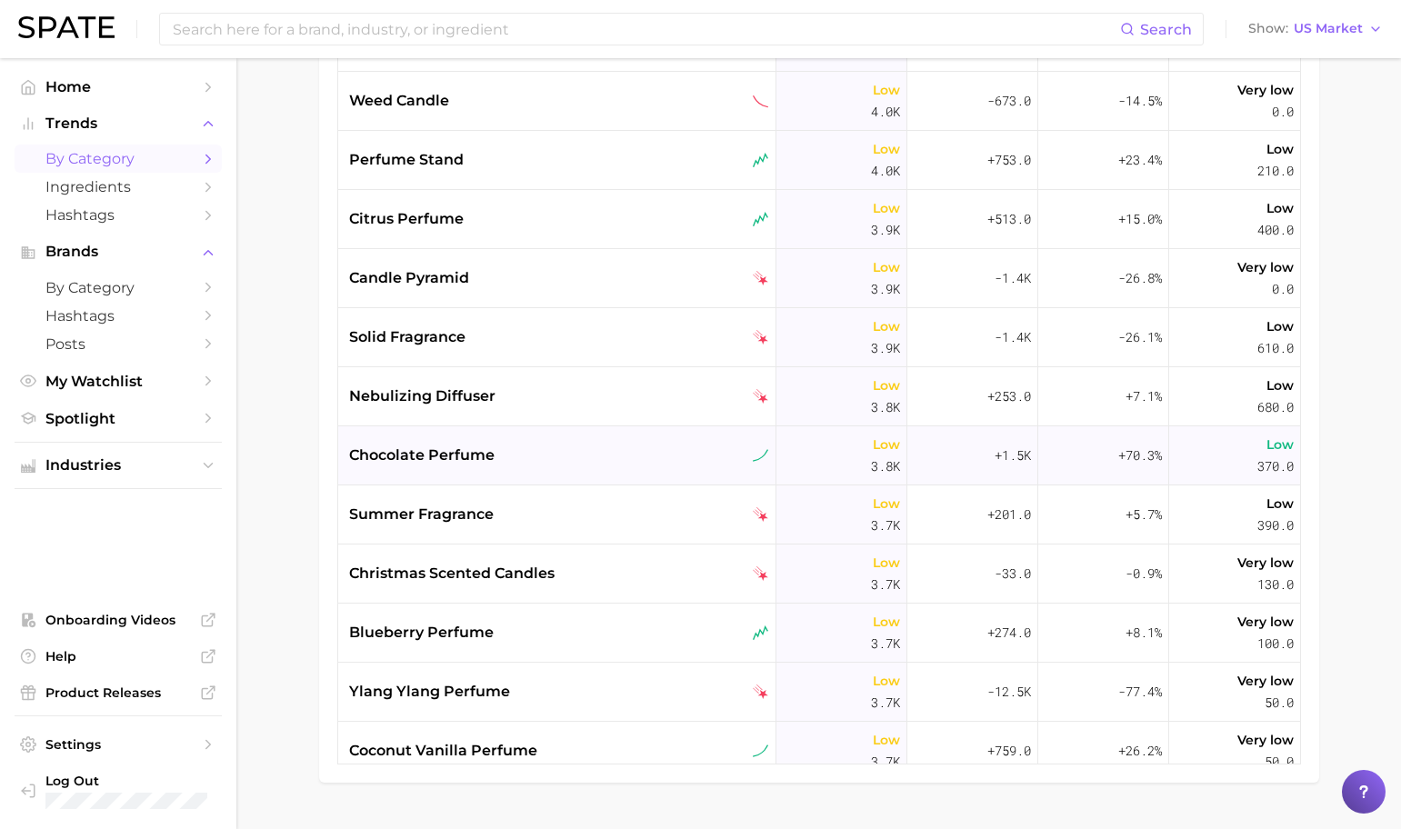
click at [625, 440] on div "chocolate perfume" at bounding box center [557, 455] width 438 height 59
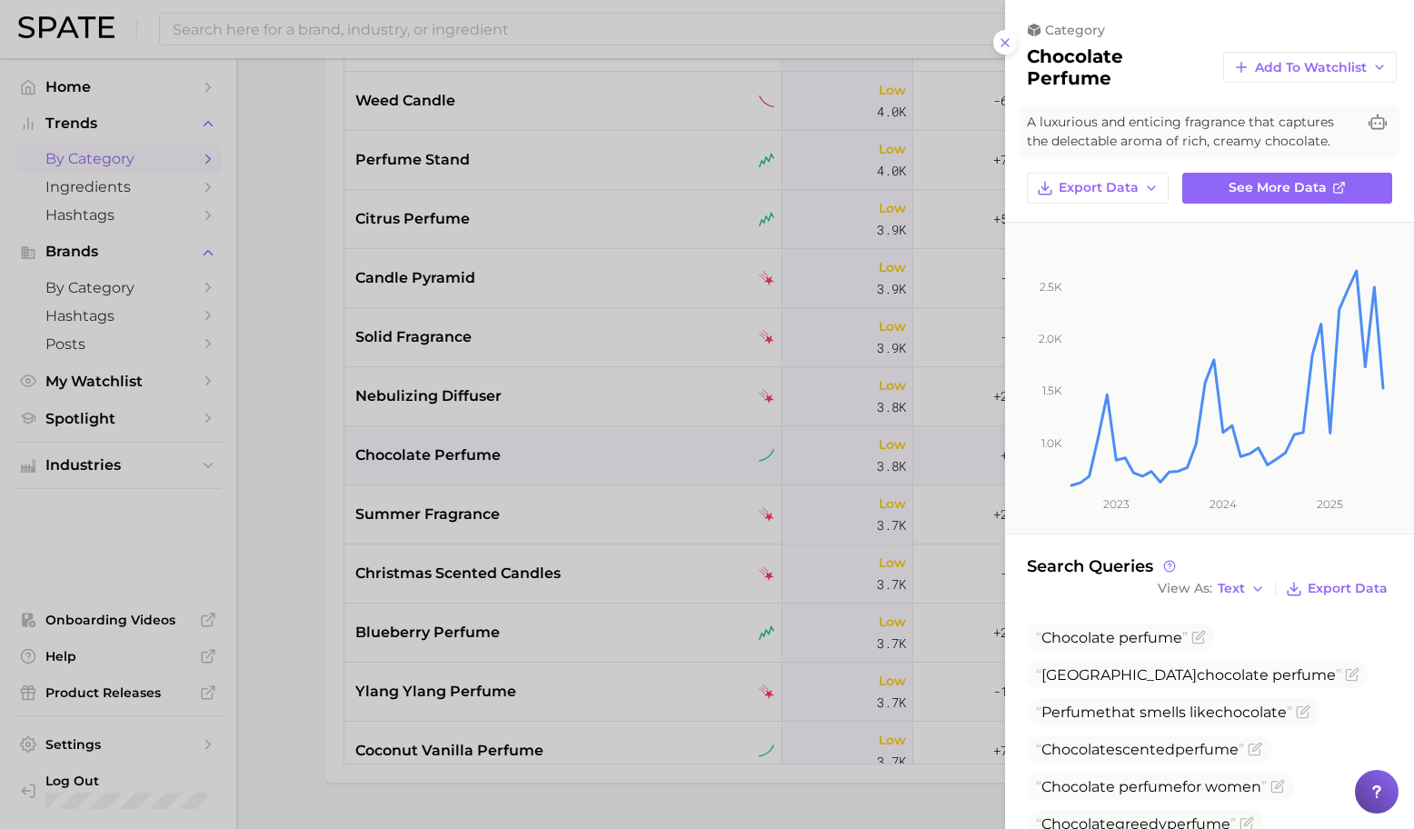
click at [706, 455] on div at bounding box center [707, 414] width 1414 height 829
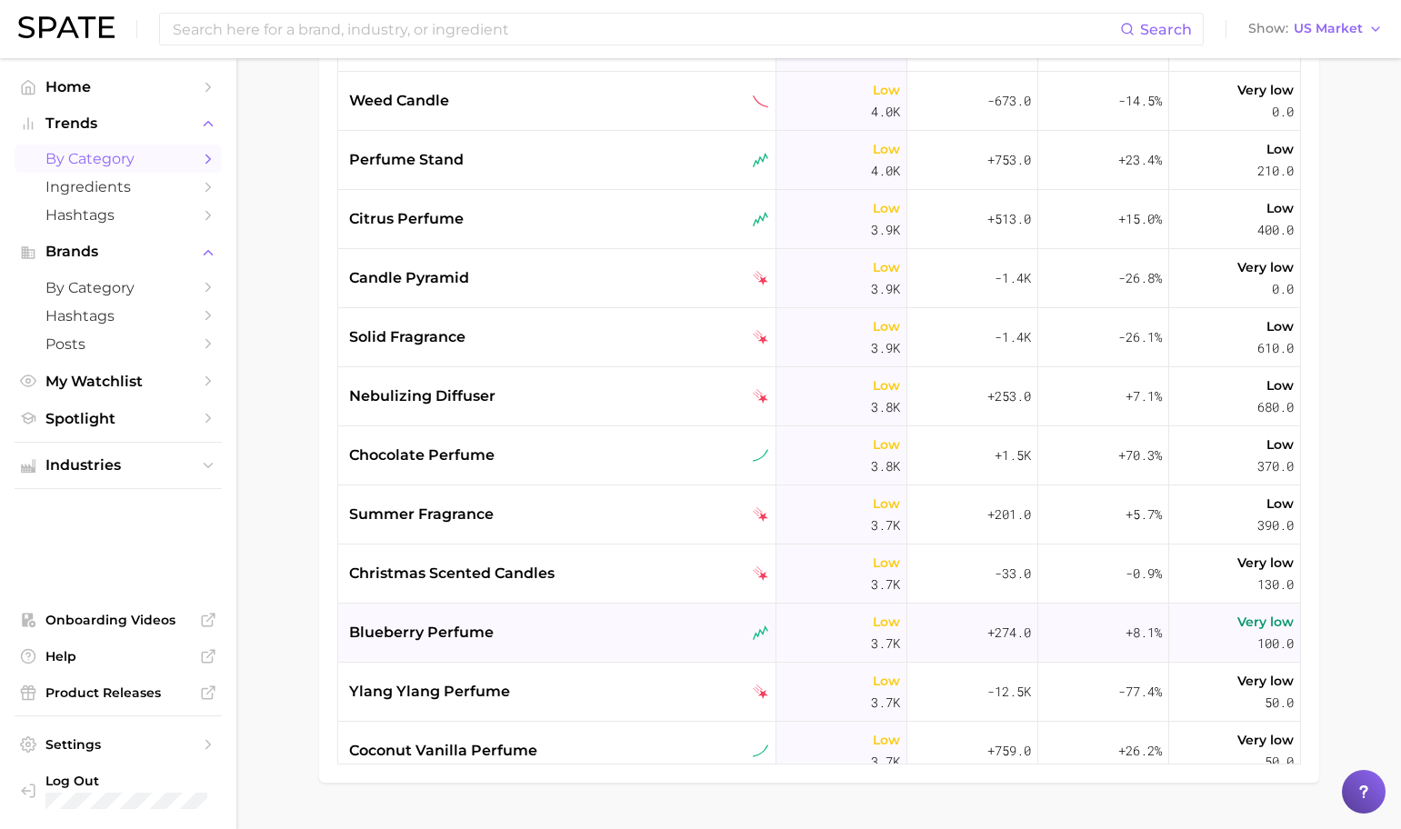
click at [562, 629] on div "blueberry perfume" at bounding box center [559, 633] width 420 height 22
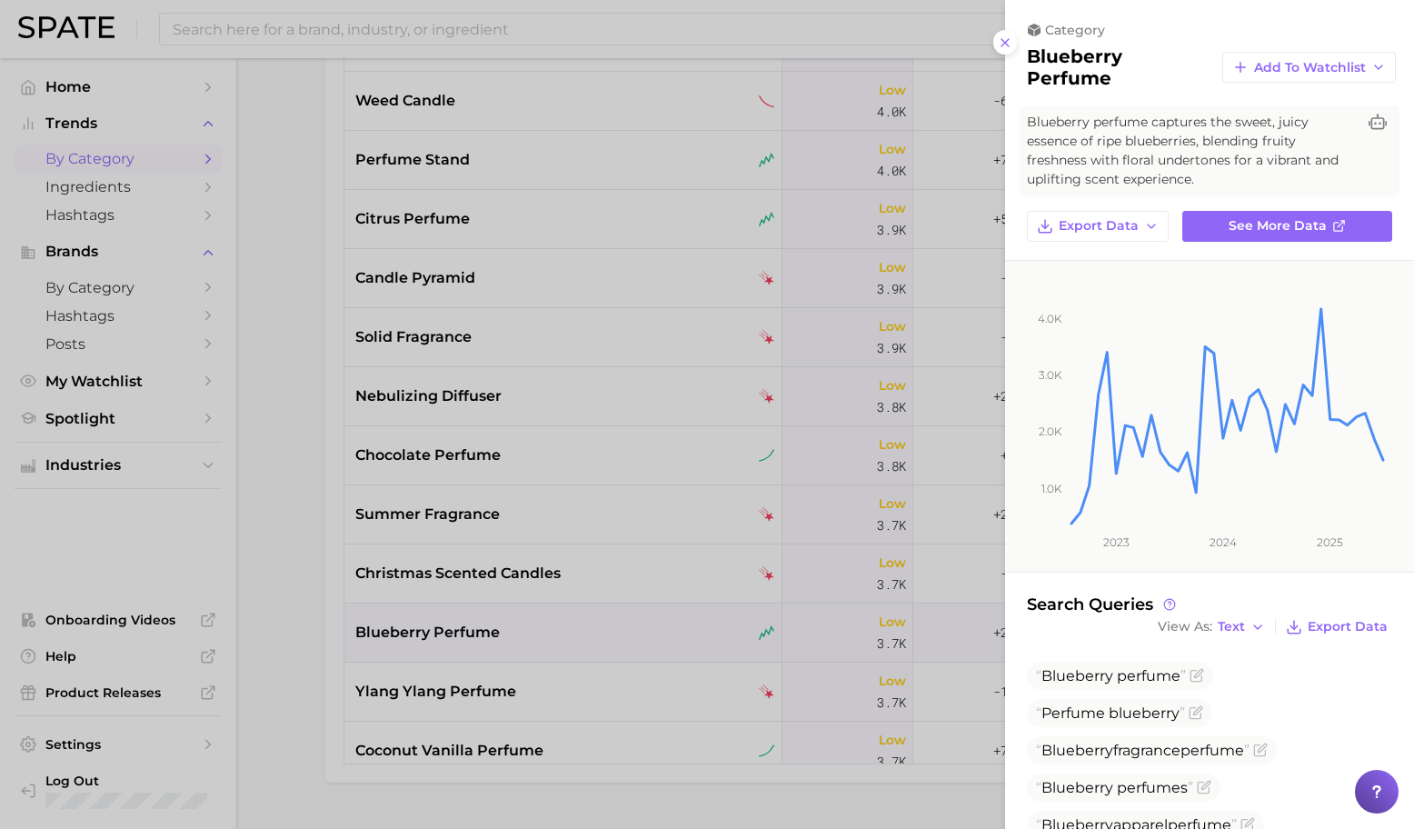
click at [562, 633] on div at bounding box center [707, 414] width 1414 height 829
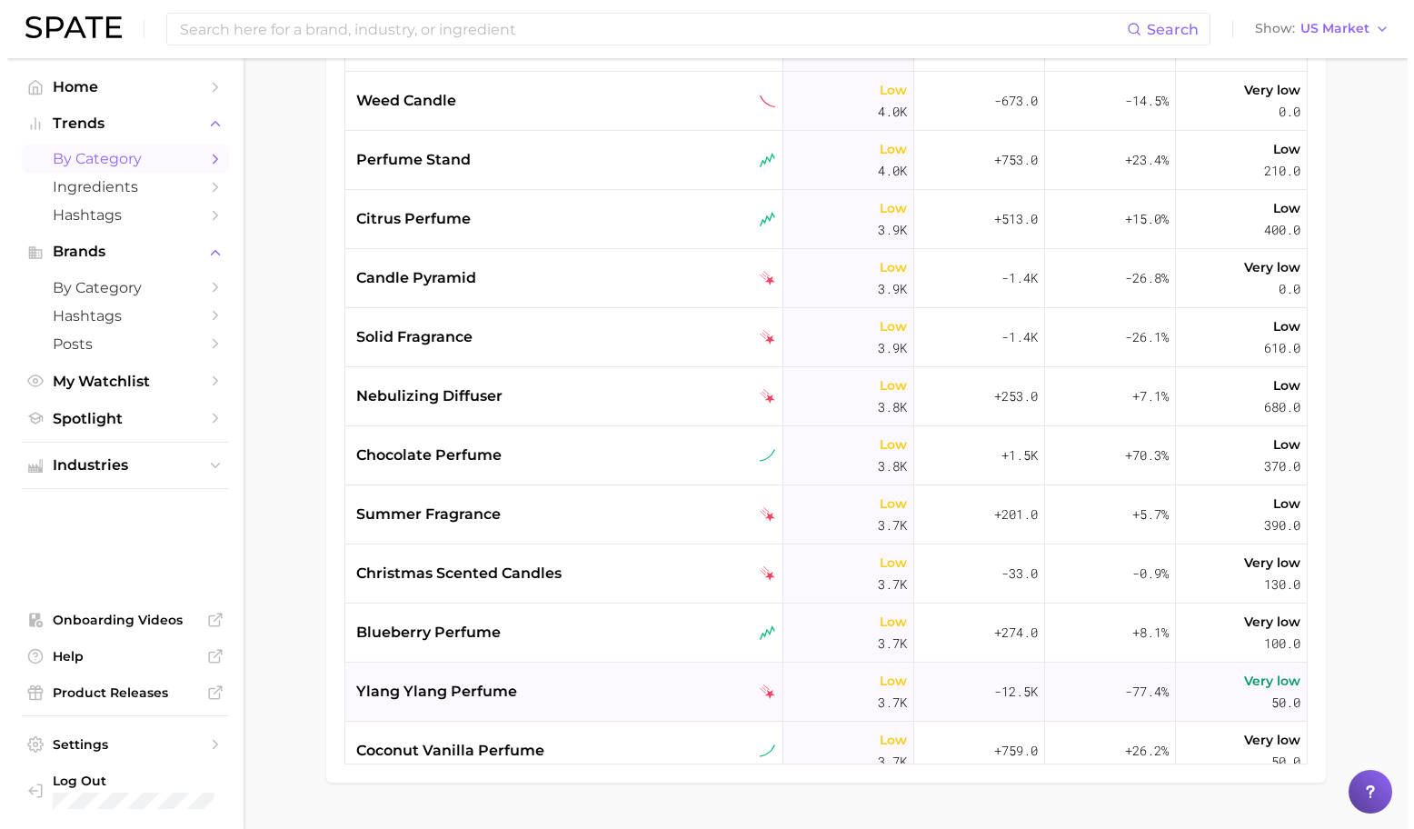
scroll to position [11545, 0]
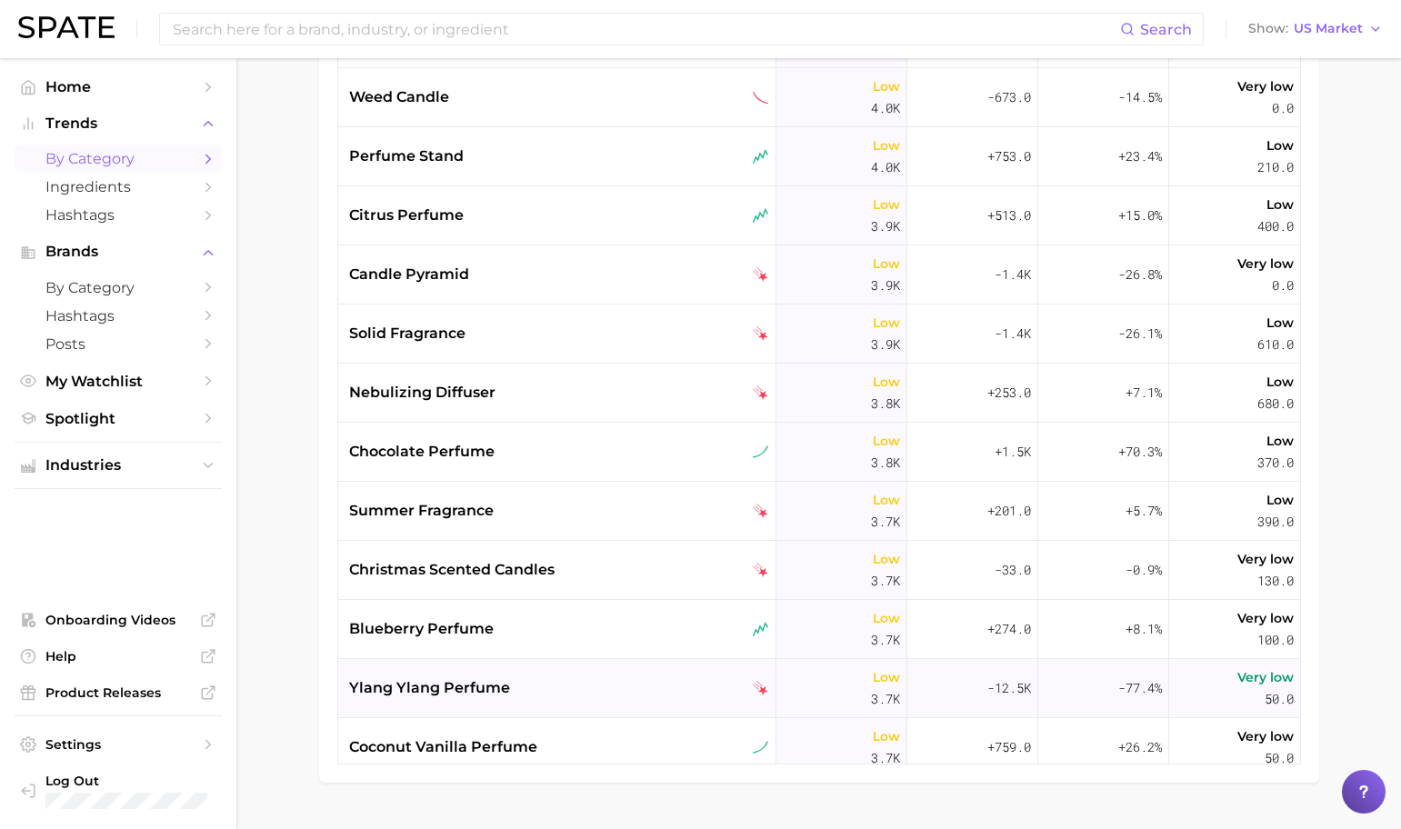
click at [571, 667] on div "ylang ylang perfume" at bounding box center [557, 688] width 438 height 59
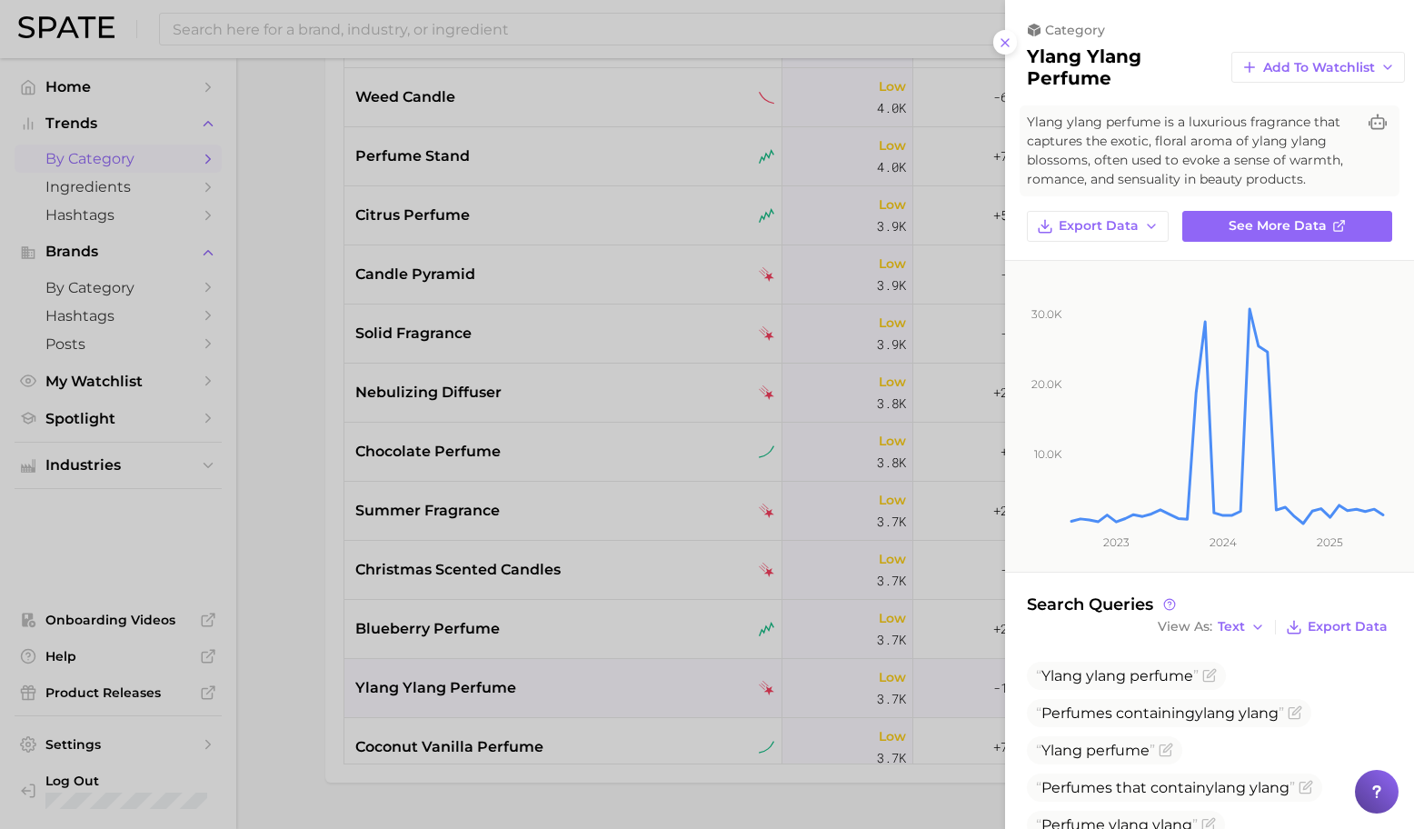
click at [574, 674] on div at bounding box center [707, 414] width 1414 height 829
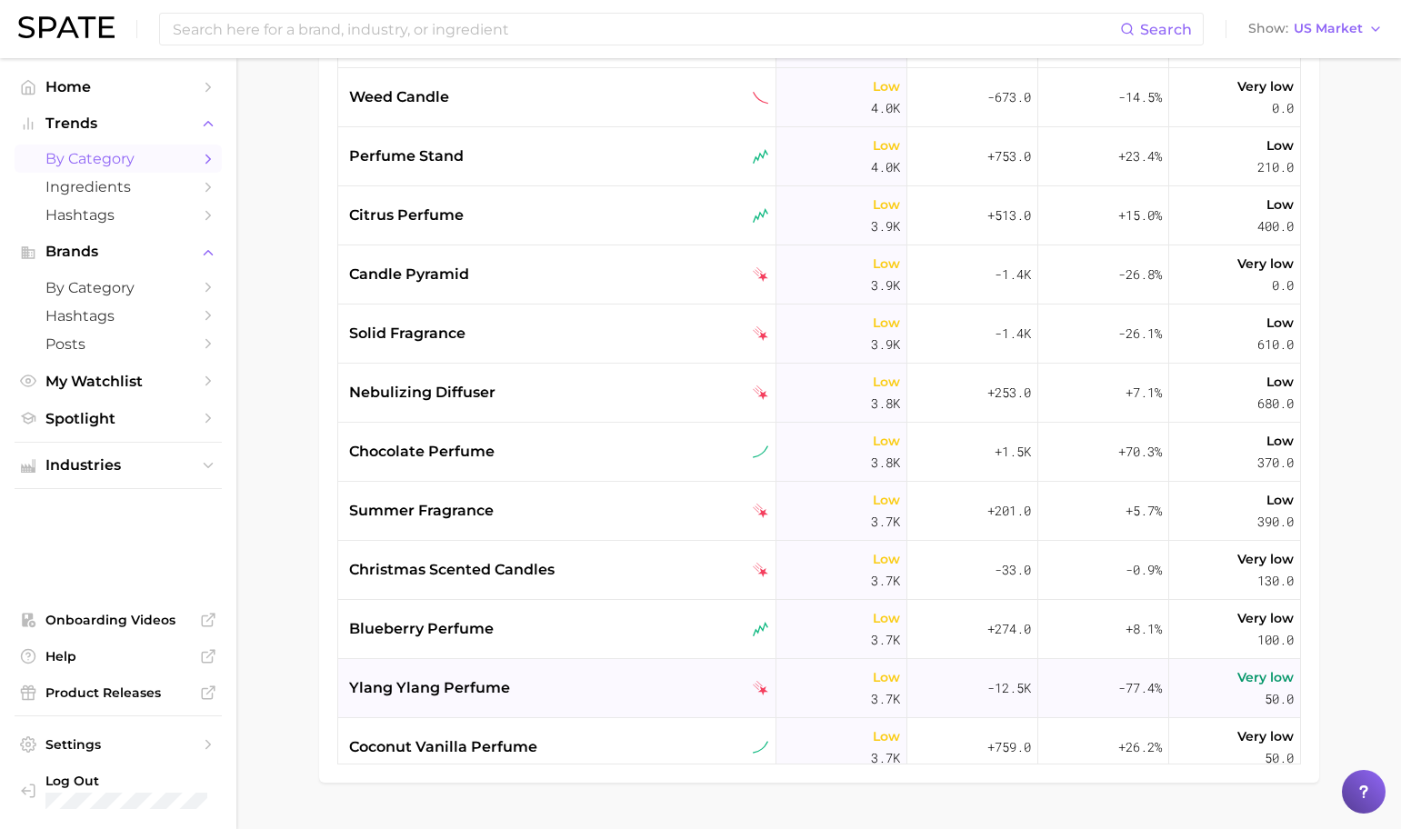
click at [575, 678] on div "ylang ylang perfume" at bounding box center [559, 688] width 420 height 22
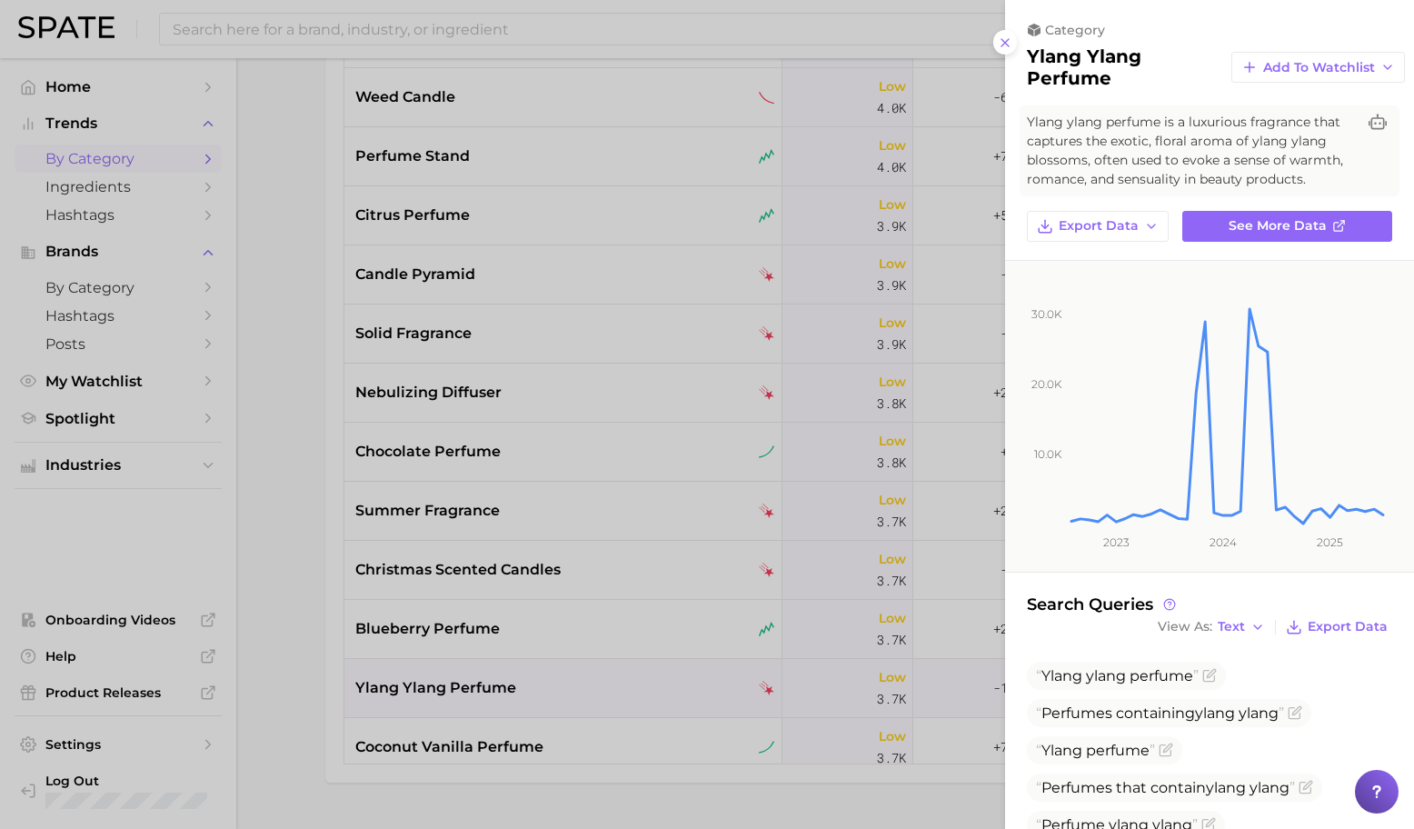
scroll to position [4, 0]
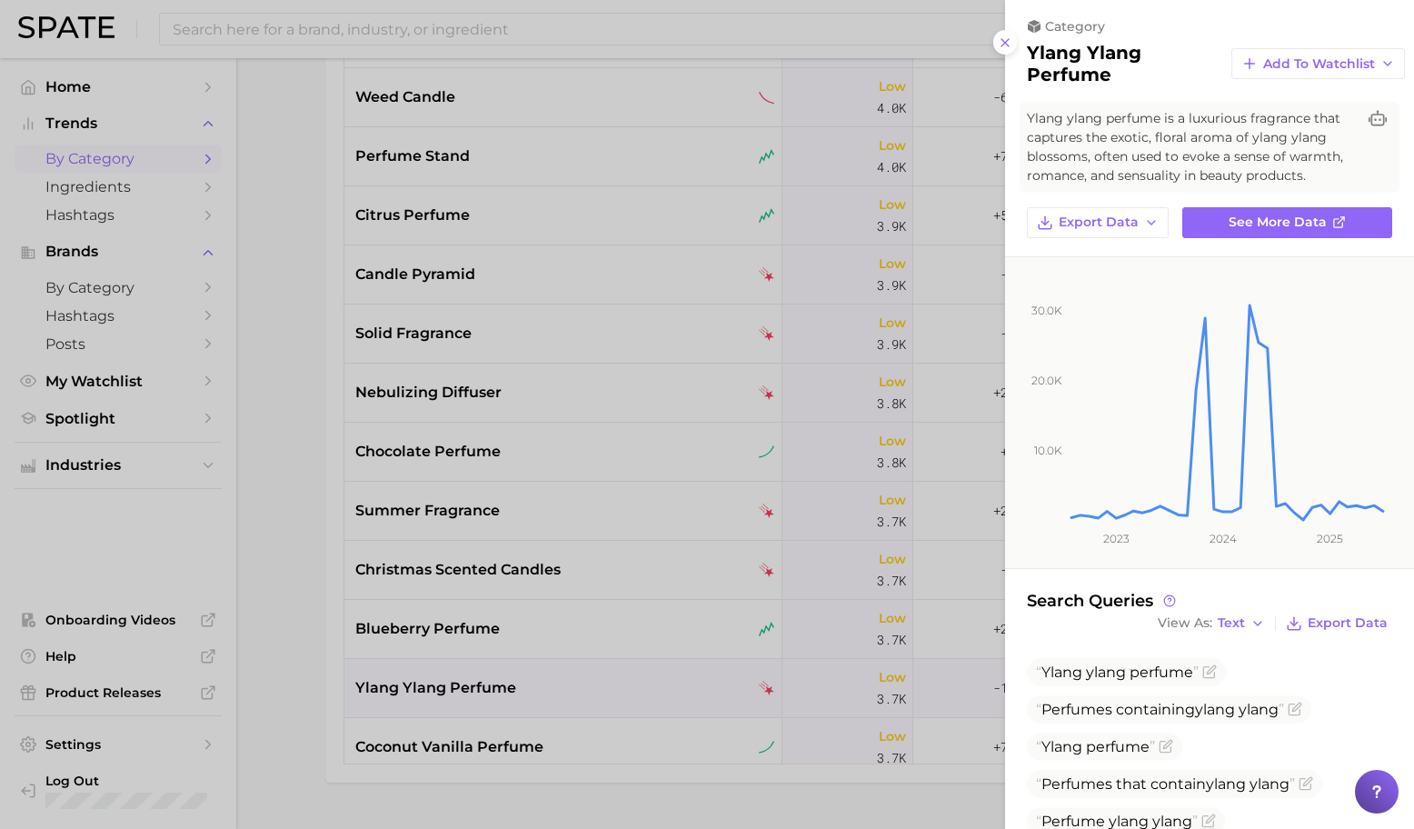
click at [565, 551] on div at bounding box center [707, 414] width 1414 height 829
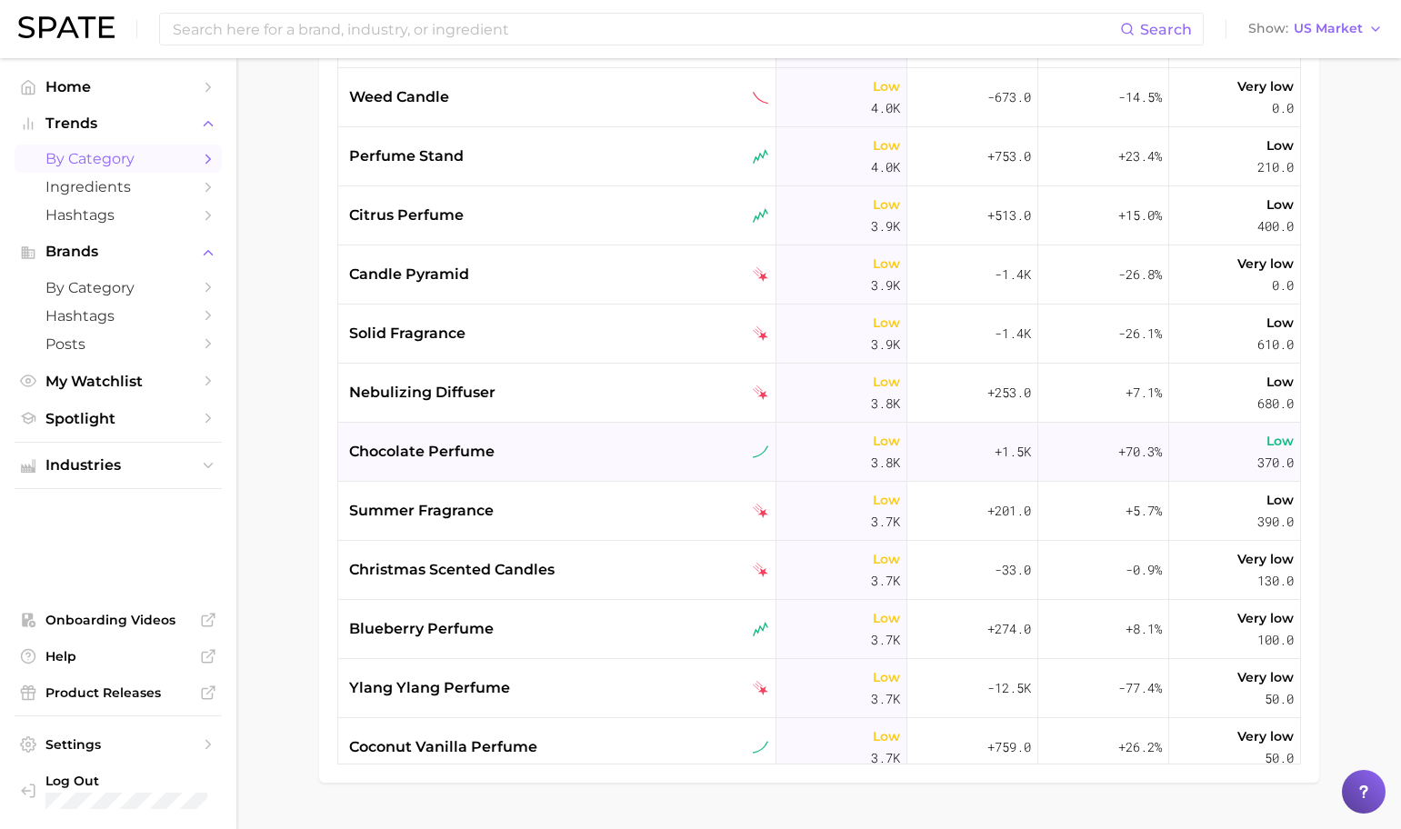
click at [560, 448] on div "chocolate perfume" at bounding box center [559, 452] width 420 height 22
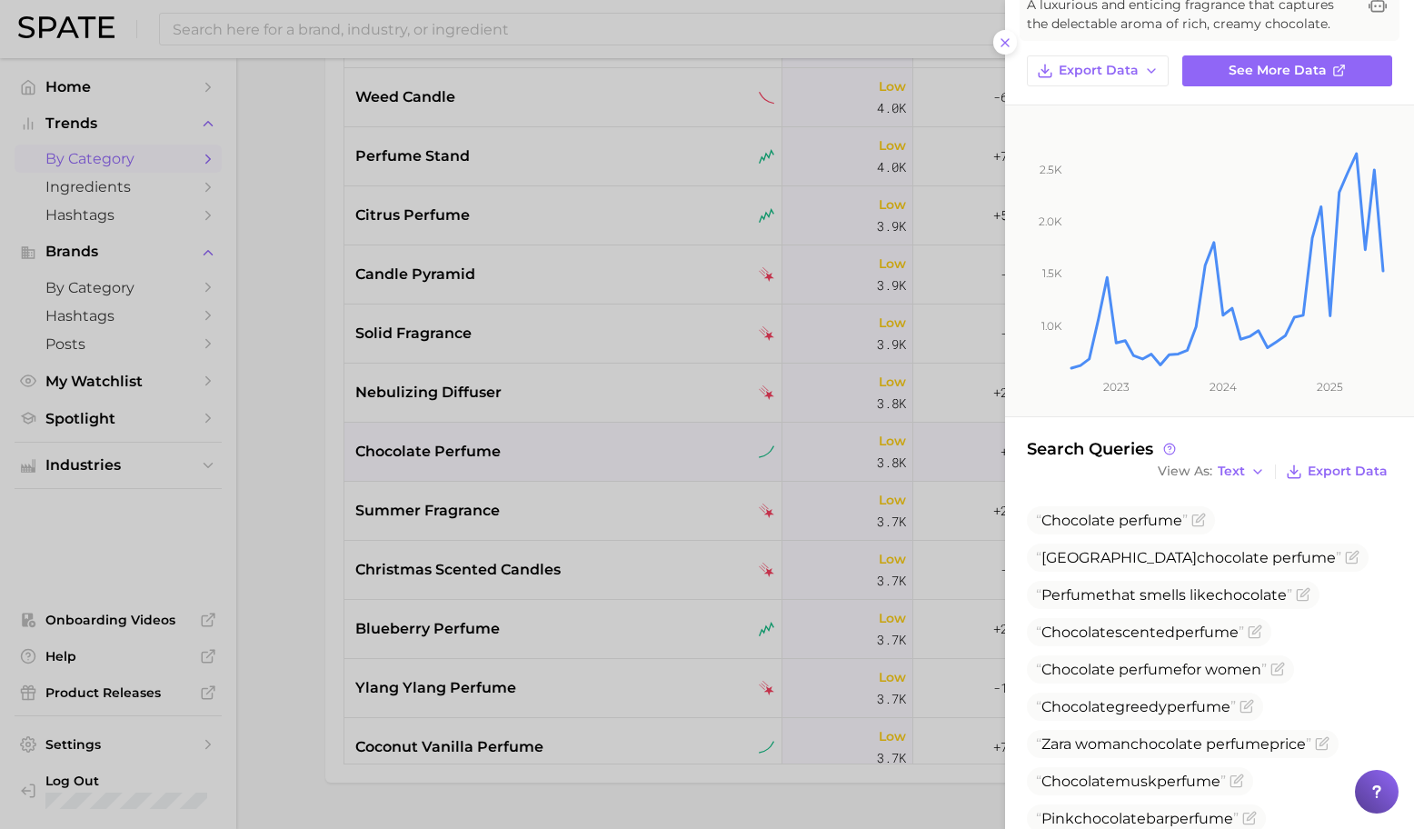
scroll to position [130, 0]
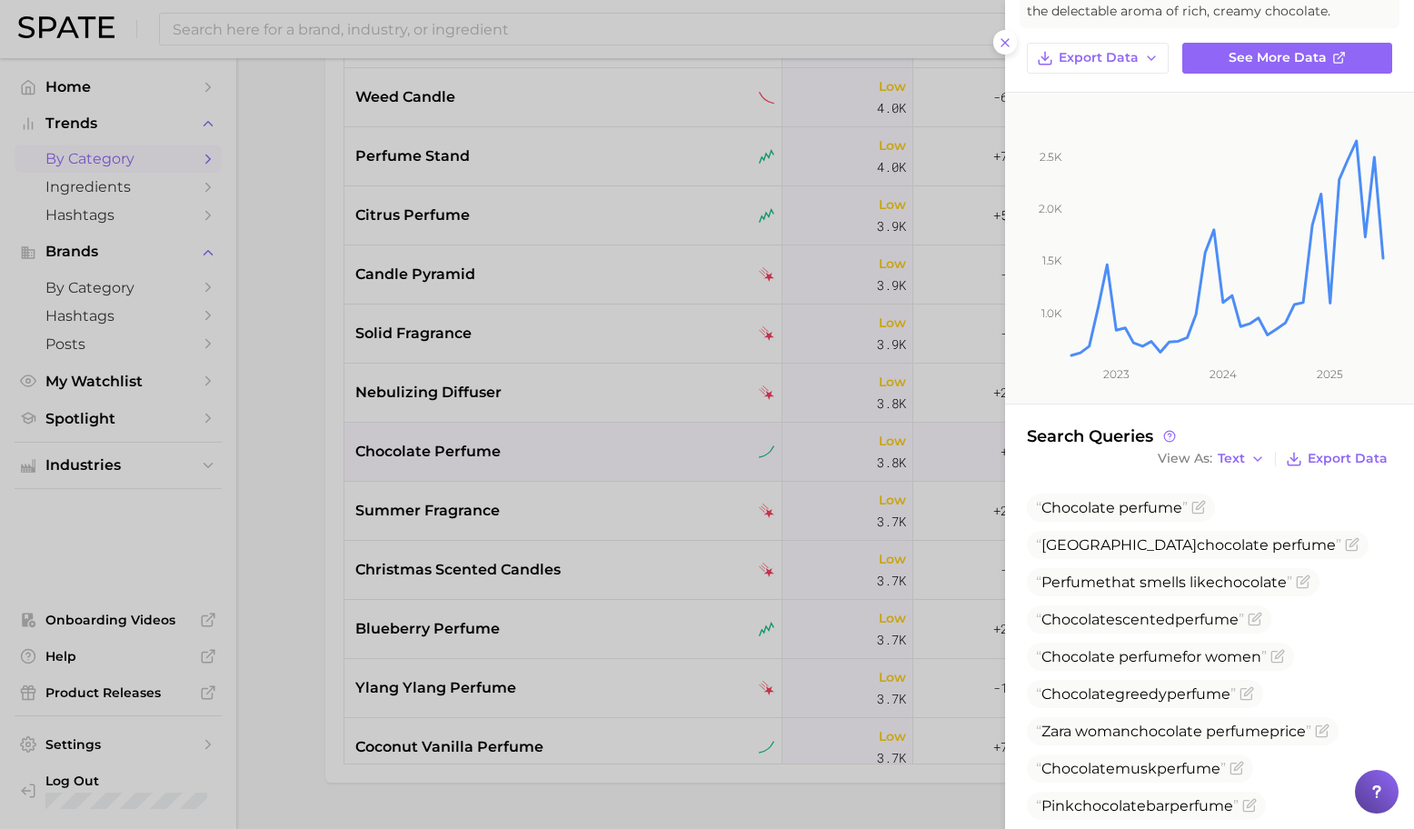
click at [738, 605] on div at bounding box center [707, 414] width 1414 height 829
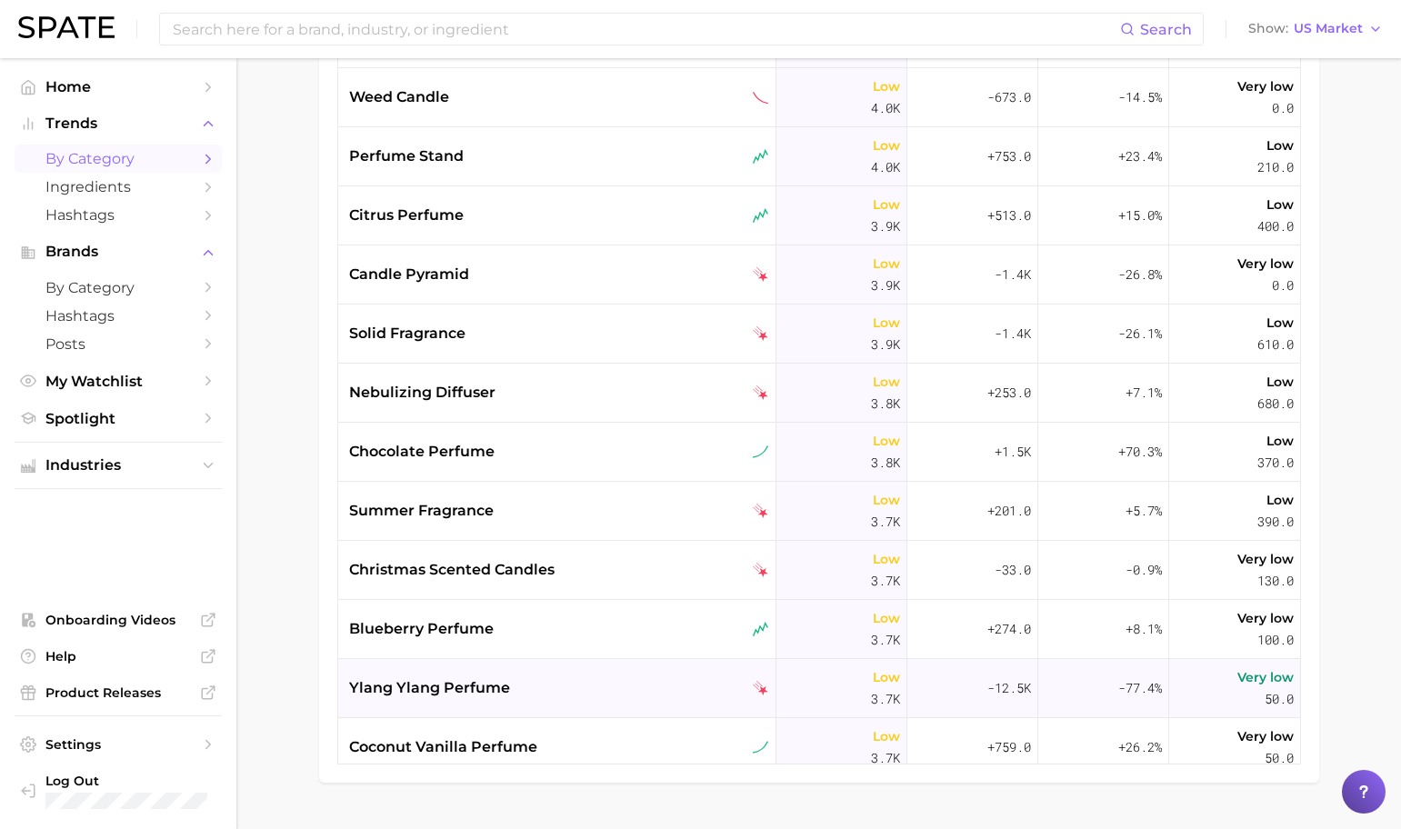
click at [608, 695] on div "ylang ylang perfume" at bounding box center [559, 688] width 420 height 22
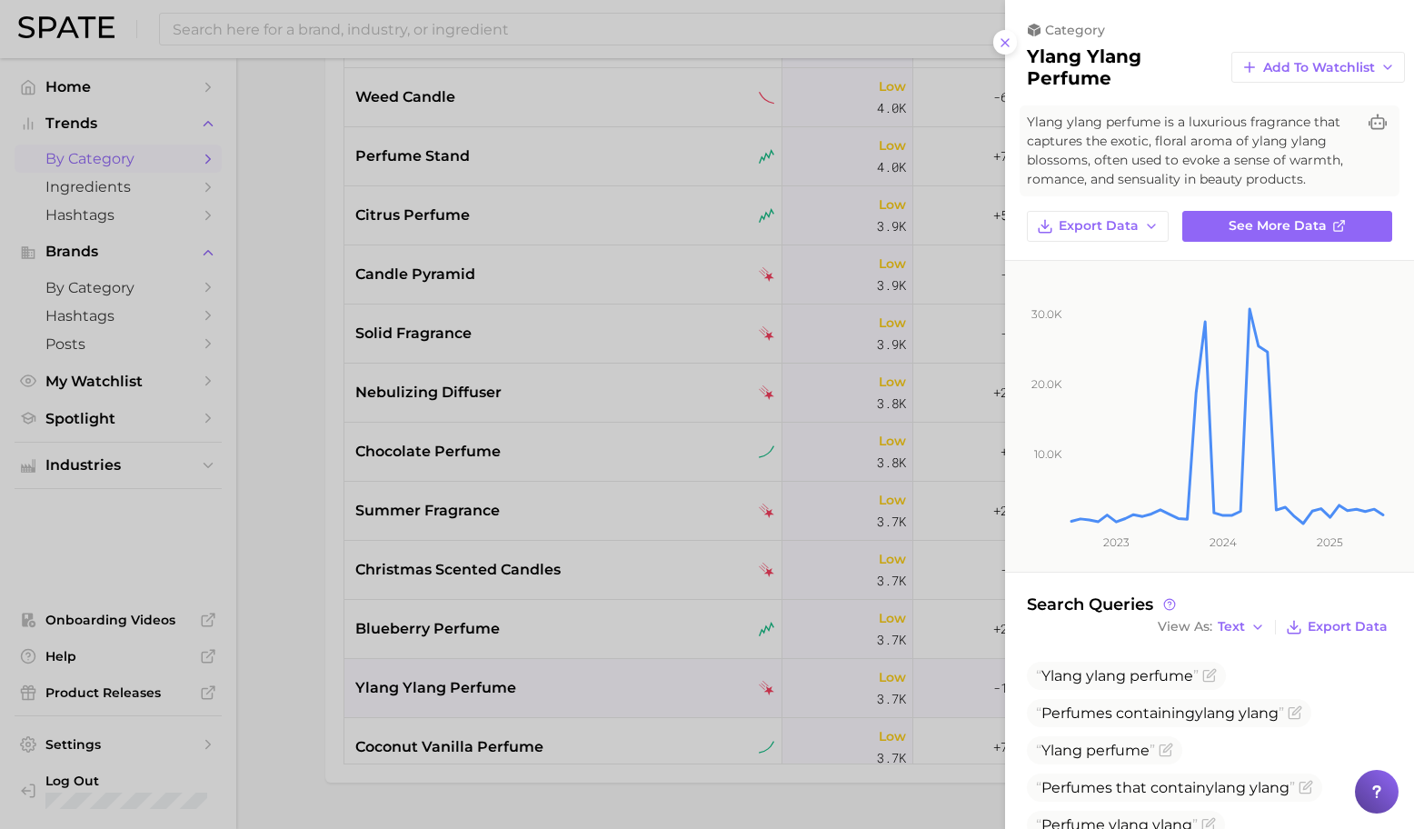
click at [541, 629] on div at bounding box center [707, 414] width 1414 height 829
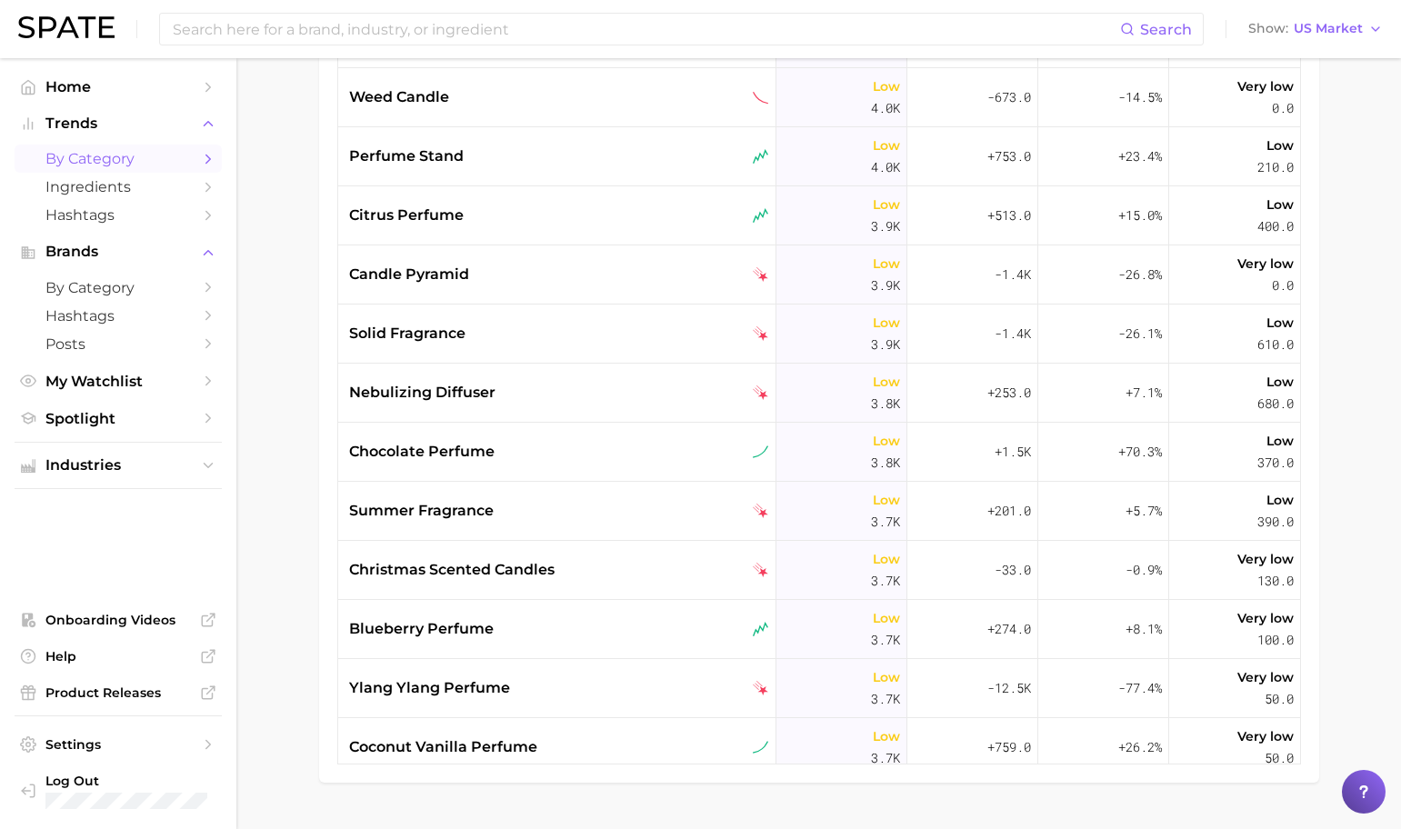
click at [576, 623] on div "blueberry perfume" at bounding box center [559, 629] width 420 height 22
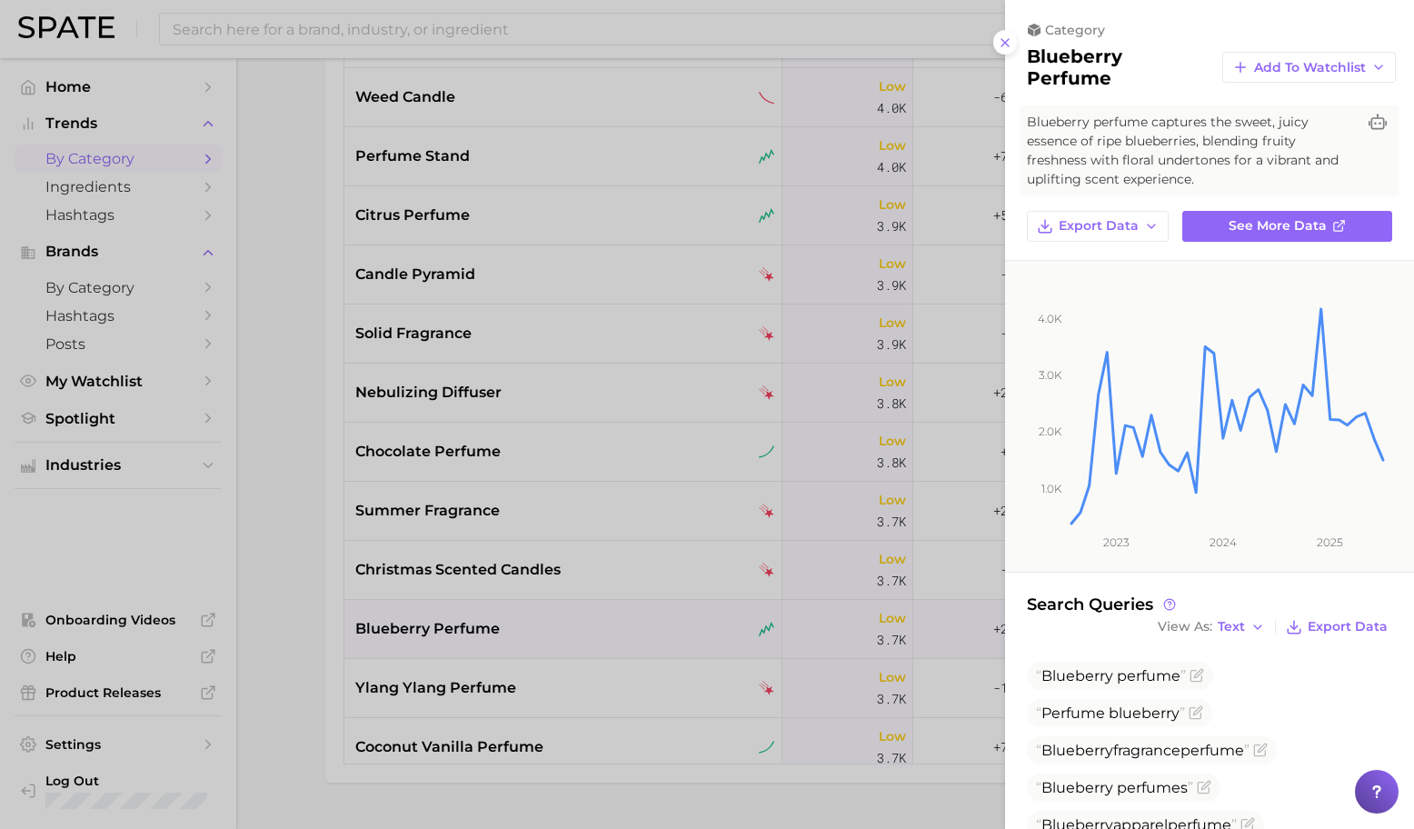
click at [579, 657] on div at bounding box center [707, 414] width 1414 height 829
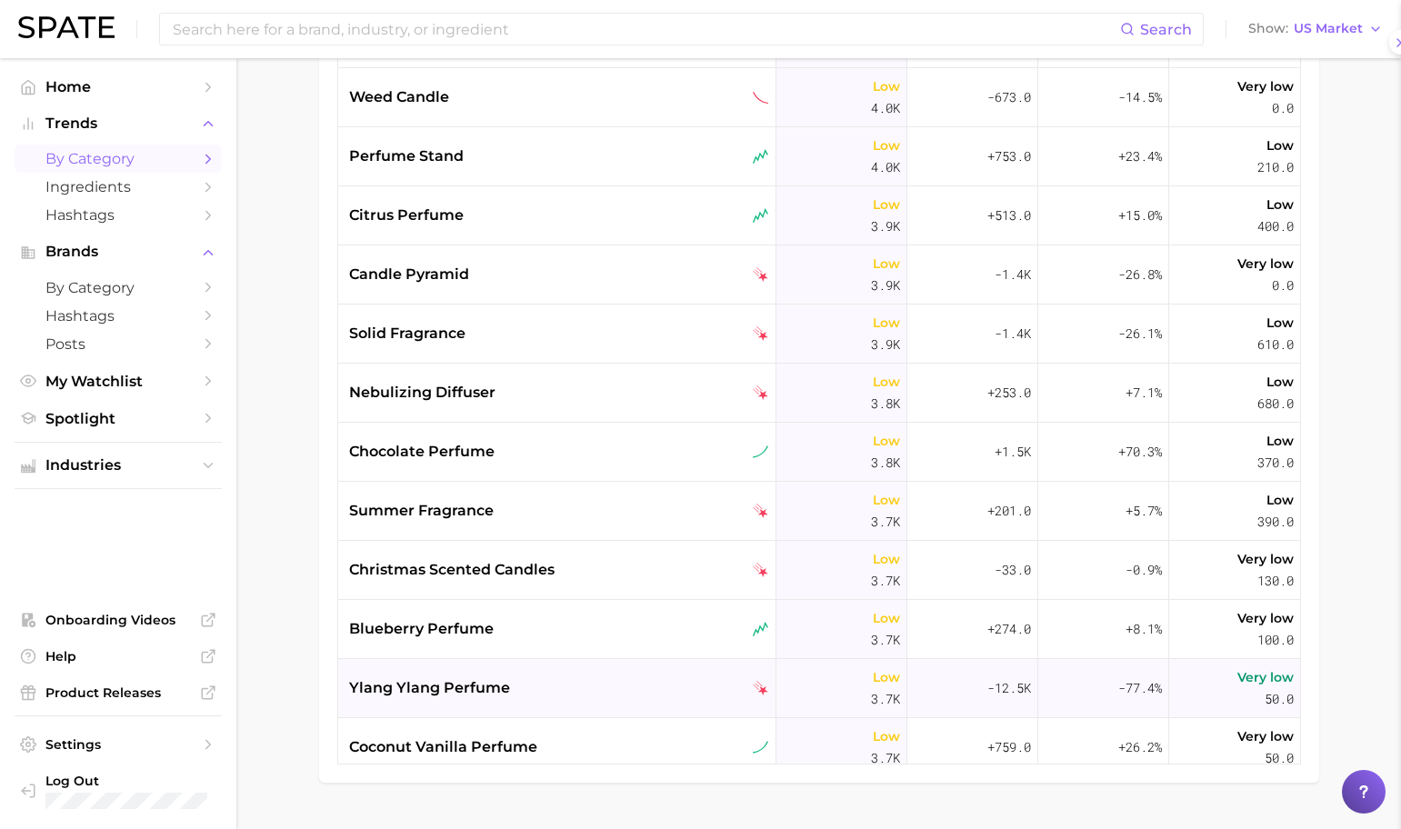
click at [570, 686] on div "ylang ylang perfume" at bounding box center [559, 688] width 420 height 22
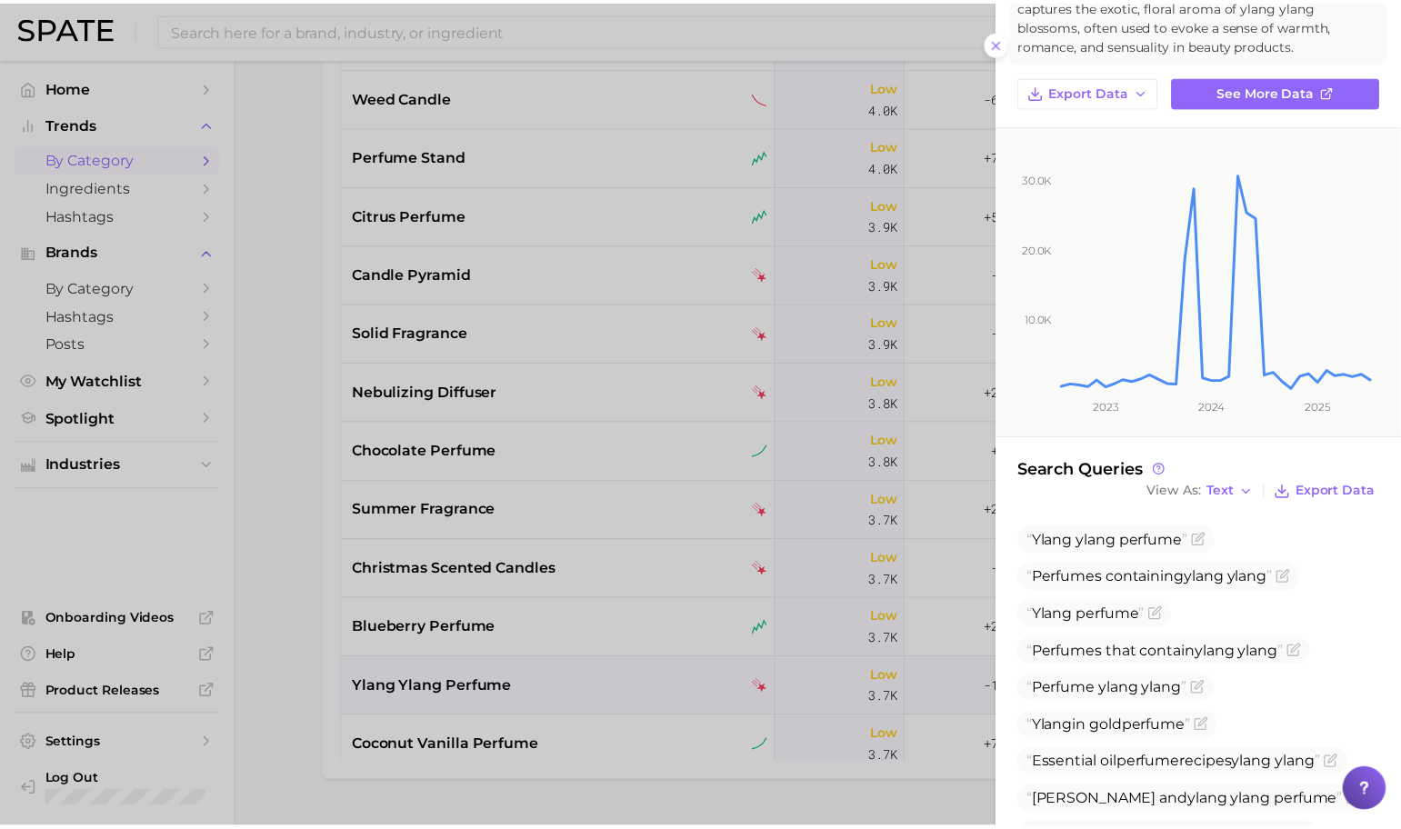
scroll to position [58, 0]
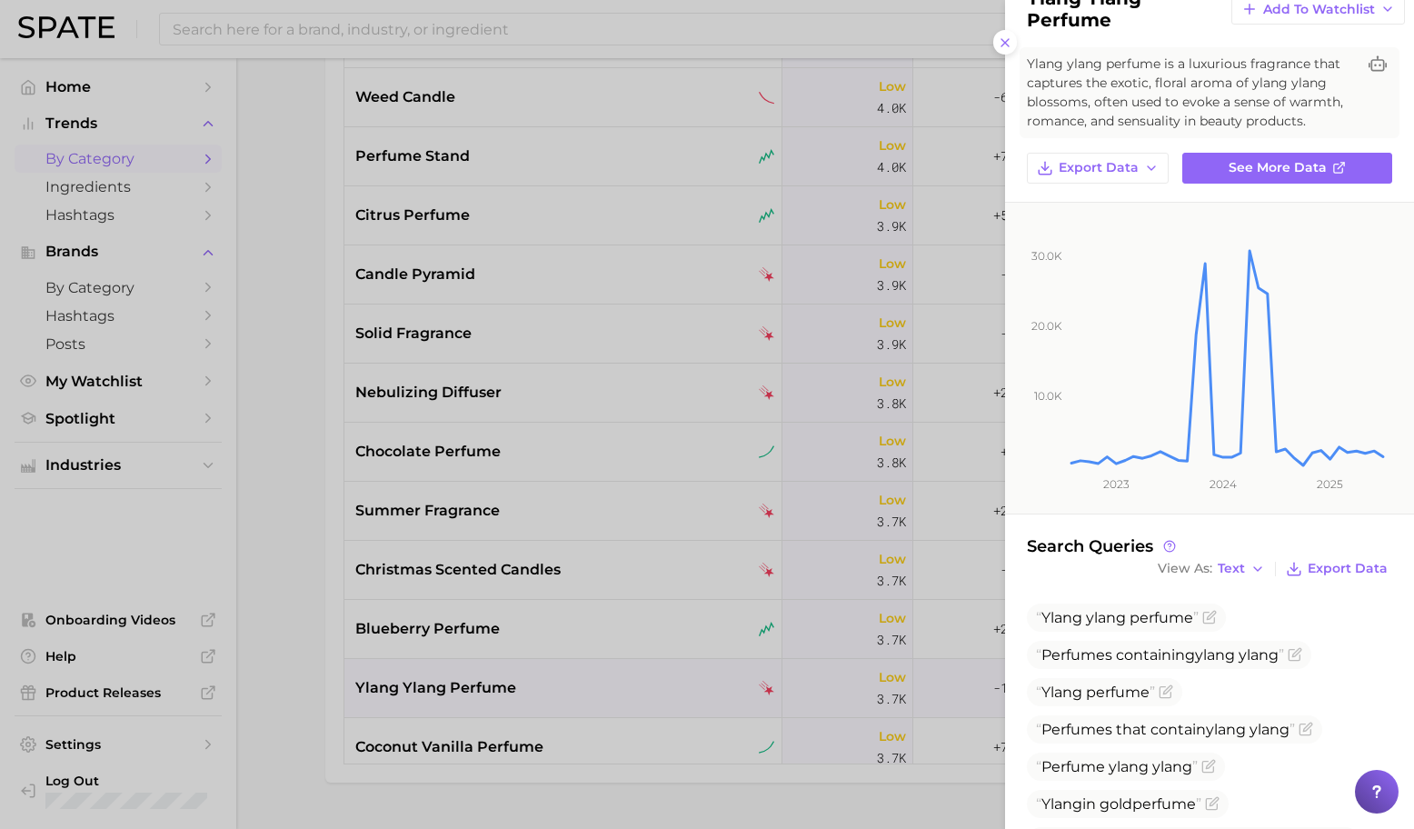
click at [496, 671] on div at bounding box center [707, 414] width 1414 height 829
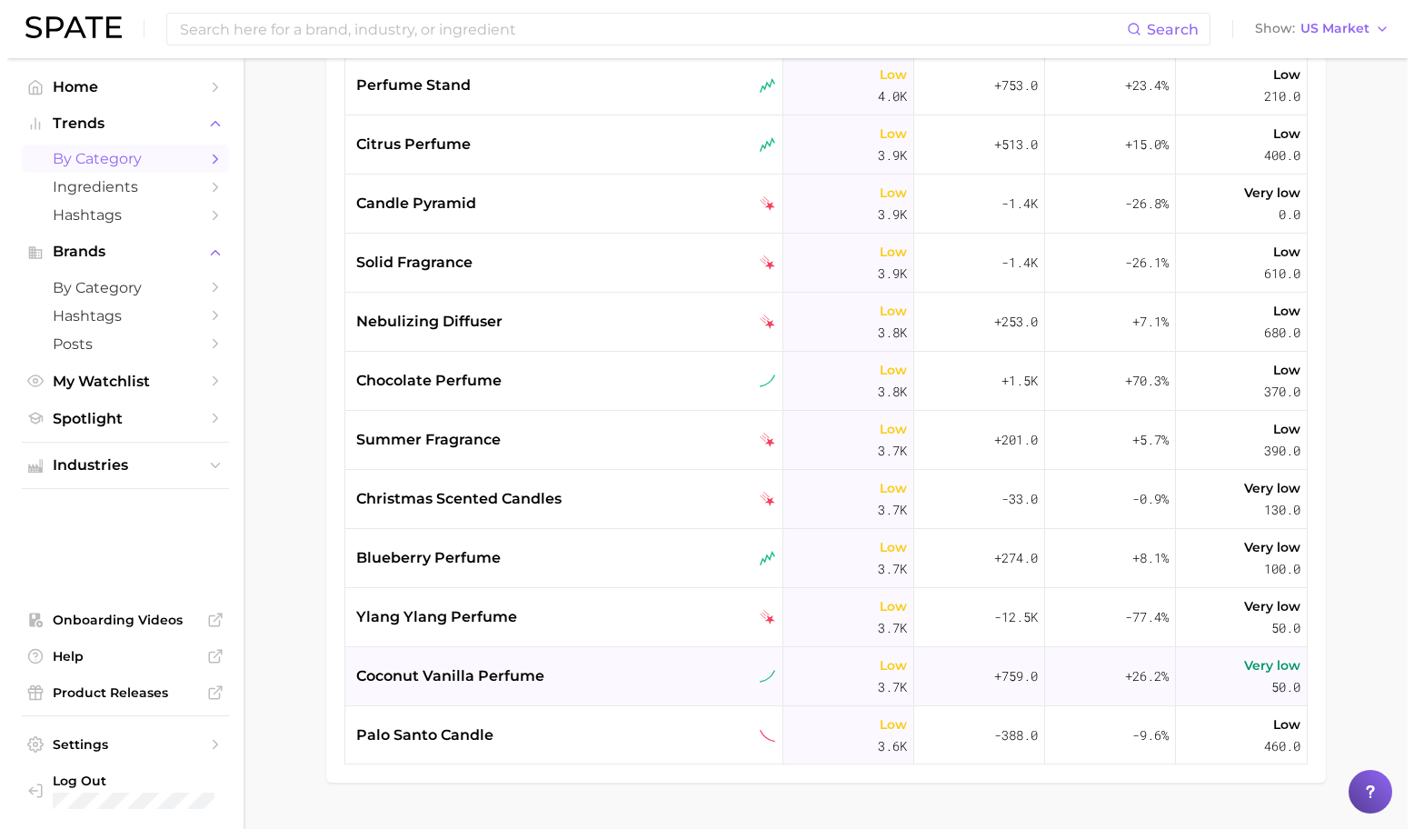
scroll to position [11617, 0]
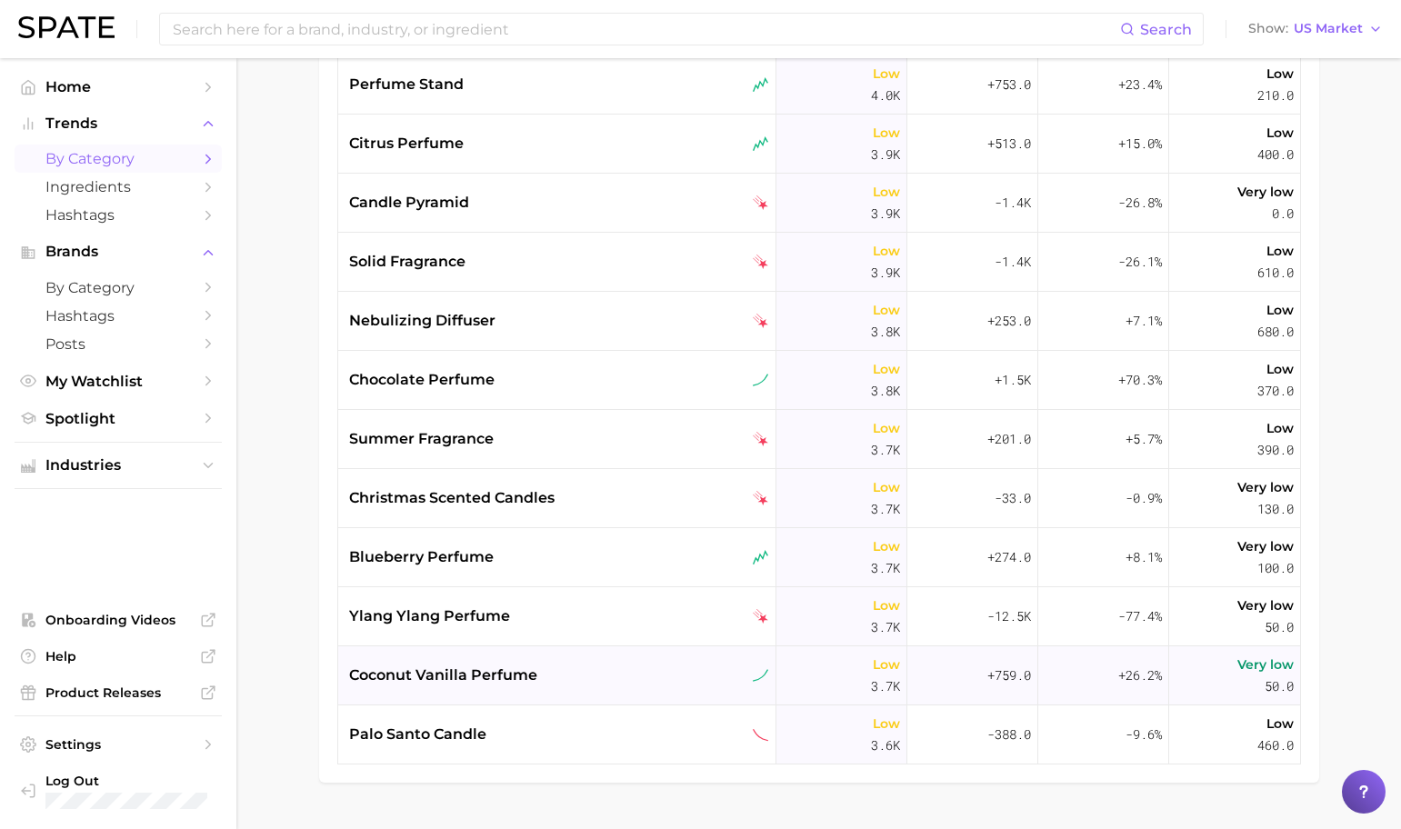
click at [549, 675] on div "coconut vanilla perfume" at bounding box center [559, 676] width 420 height 22
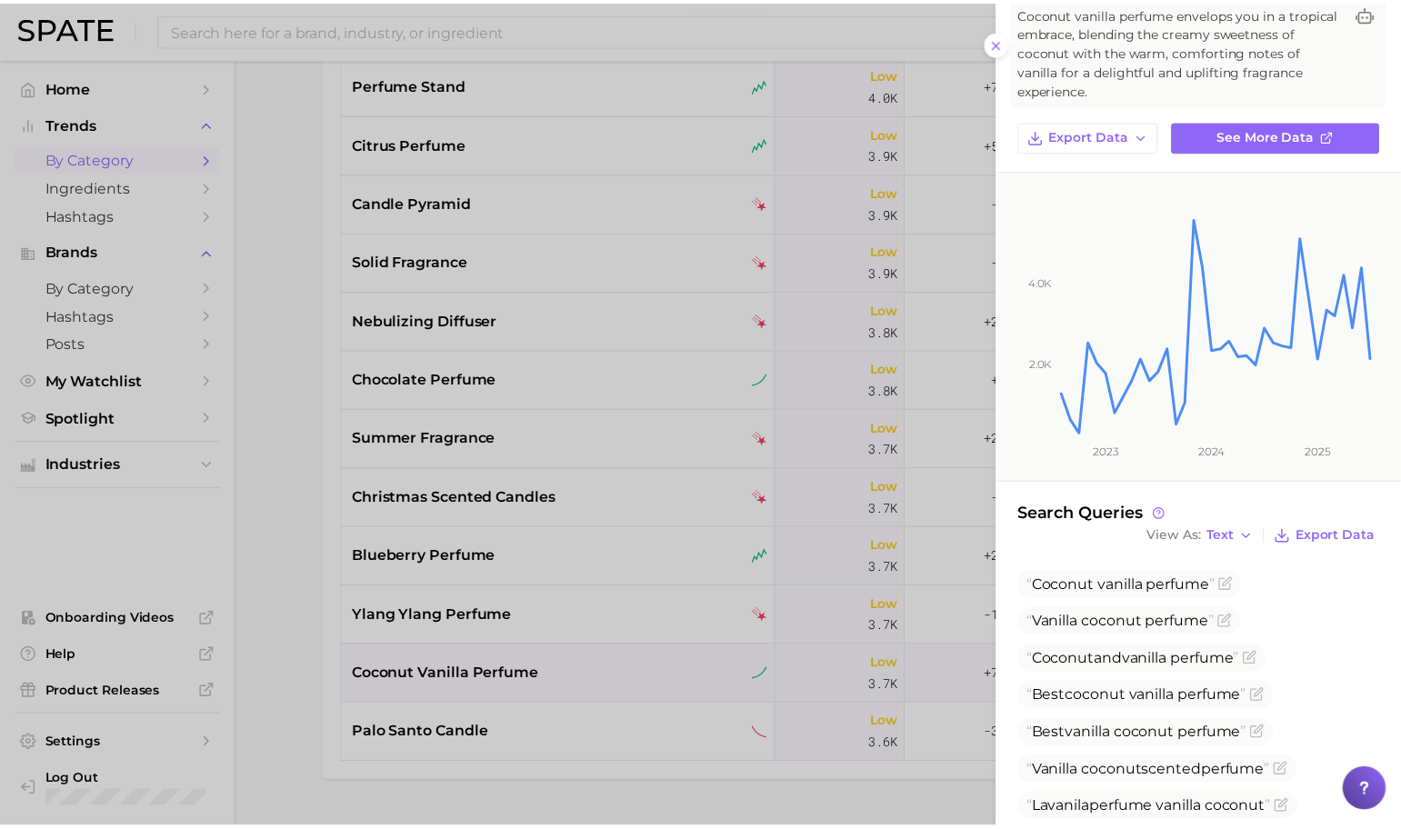
scroll to position [214, 0]
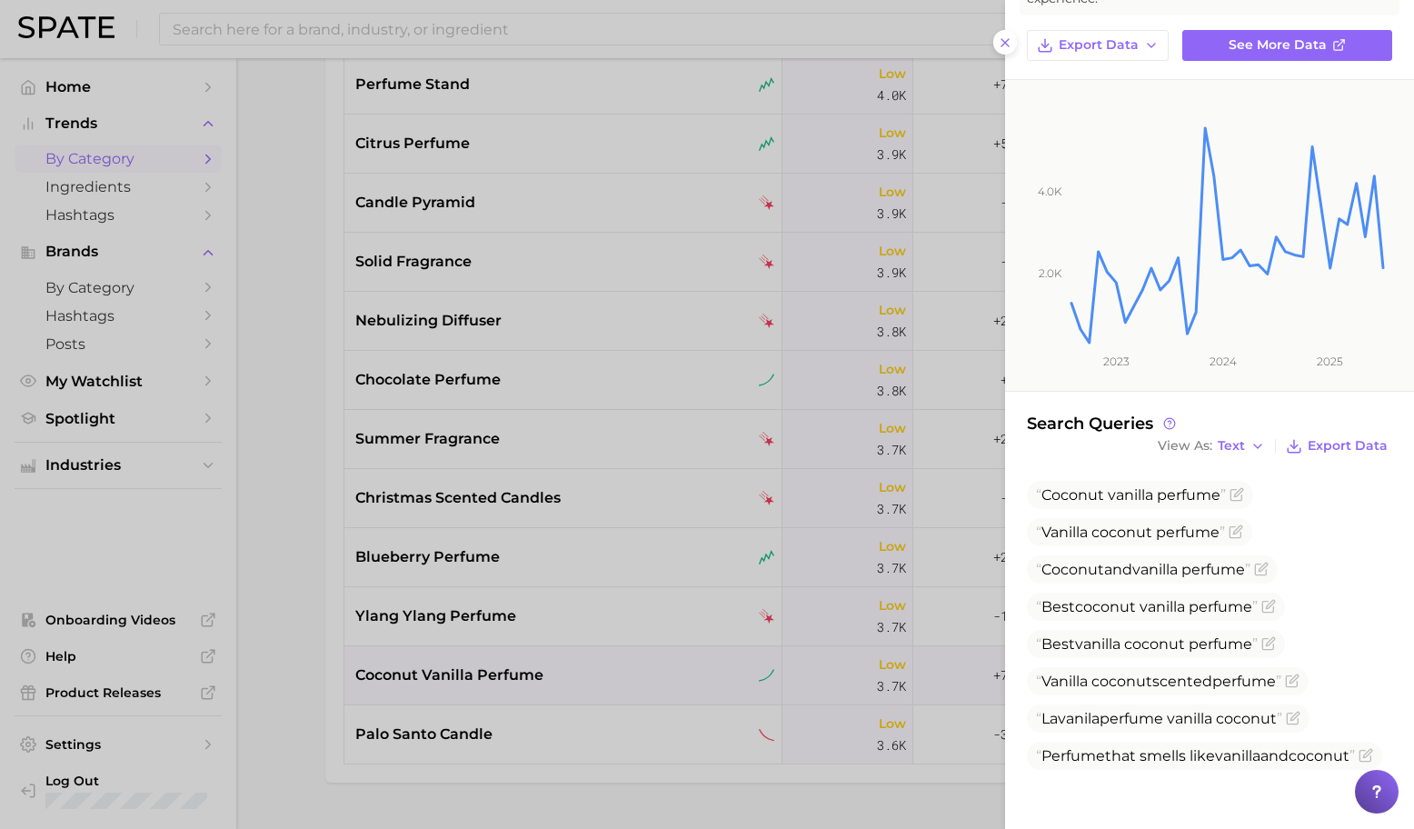
click at [527, 404] on div at bounding box center [707, 414] width 1414 height 829
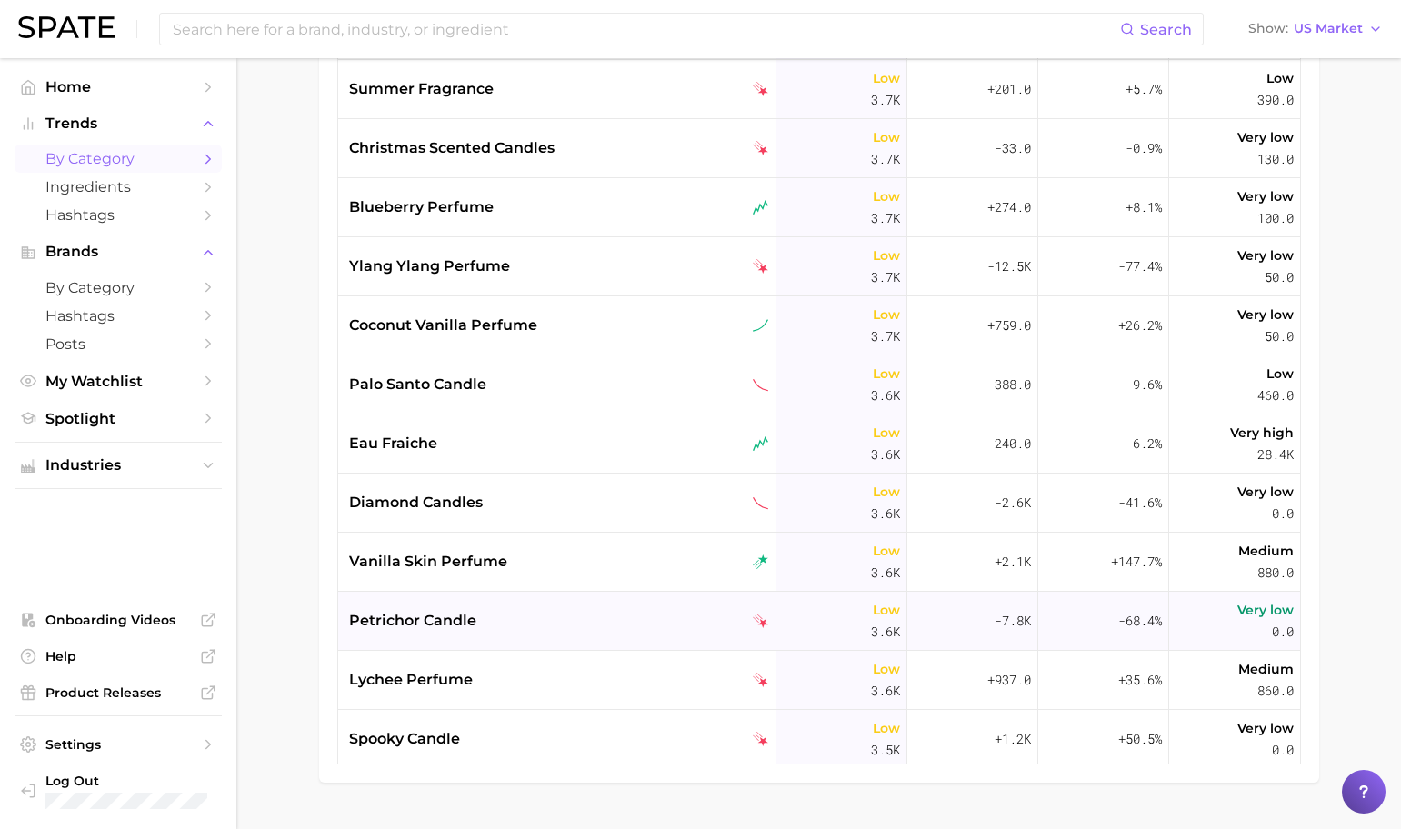
scroll to position [11967, 0]
click at [574, 543] on div "vanilla skin perfume" at bounding box center [557, 561] width 438 height 59
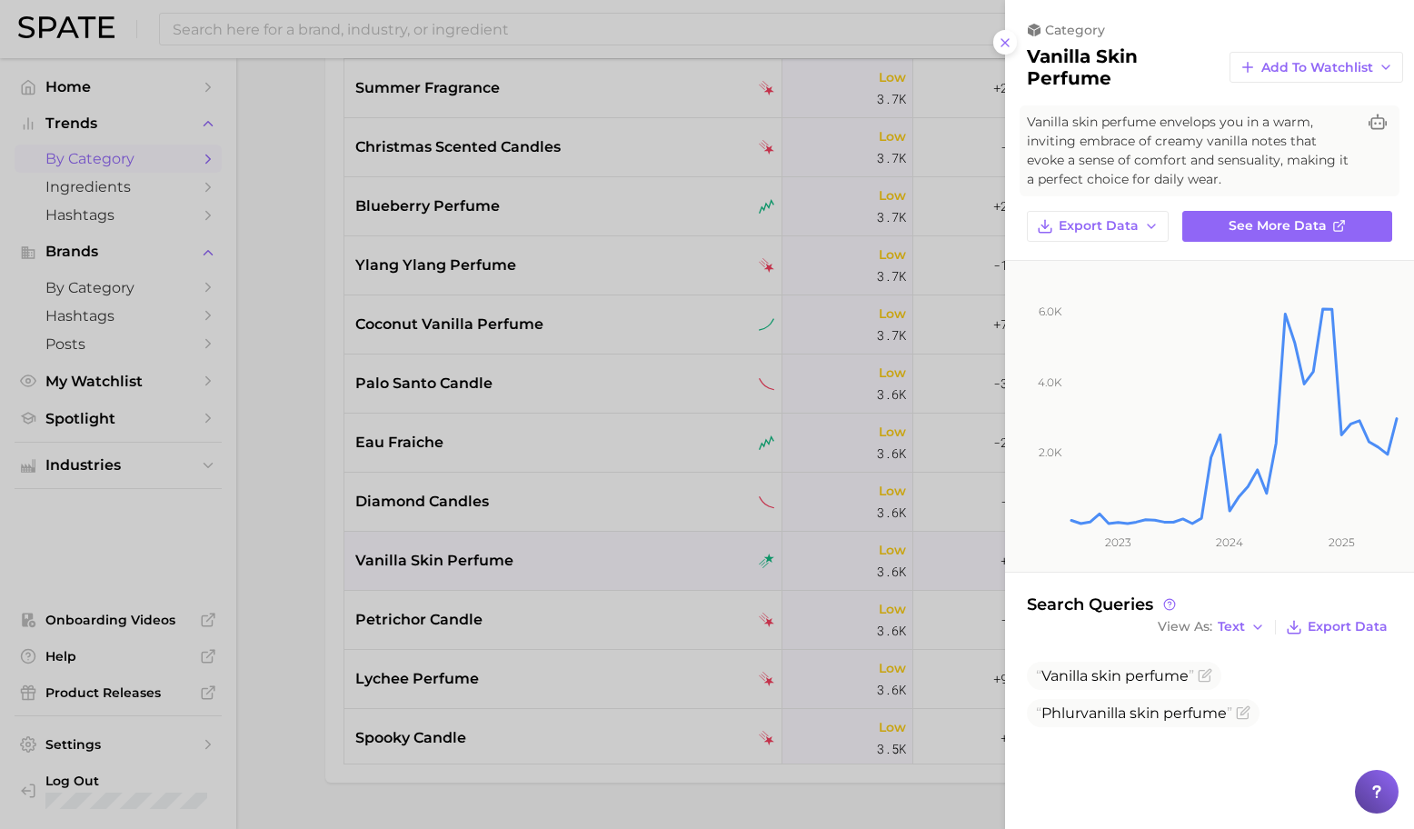
click at [651, 536] on div at bounding box center [707, 414] width 1414 height 829
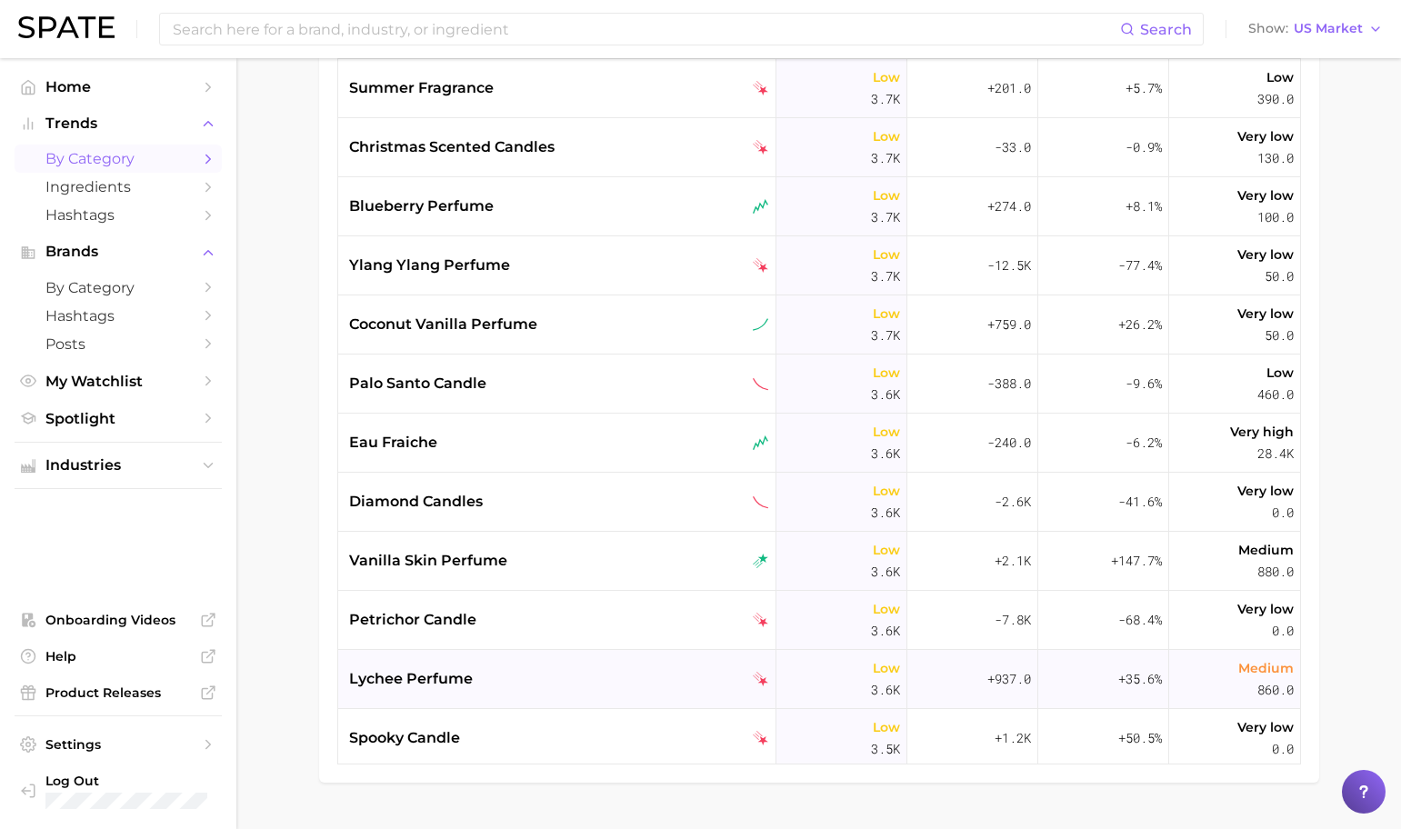
click at [569, 664] on div "lychee perfume" at bounding box center [557, 679] width 438 height 59
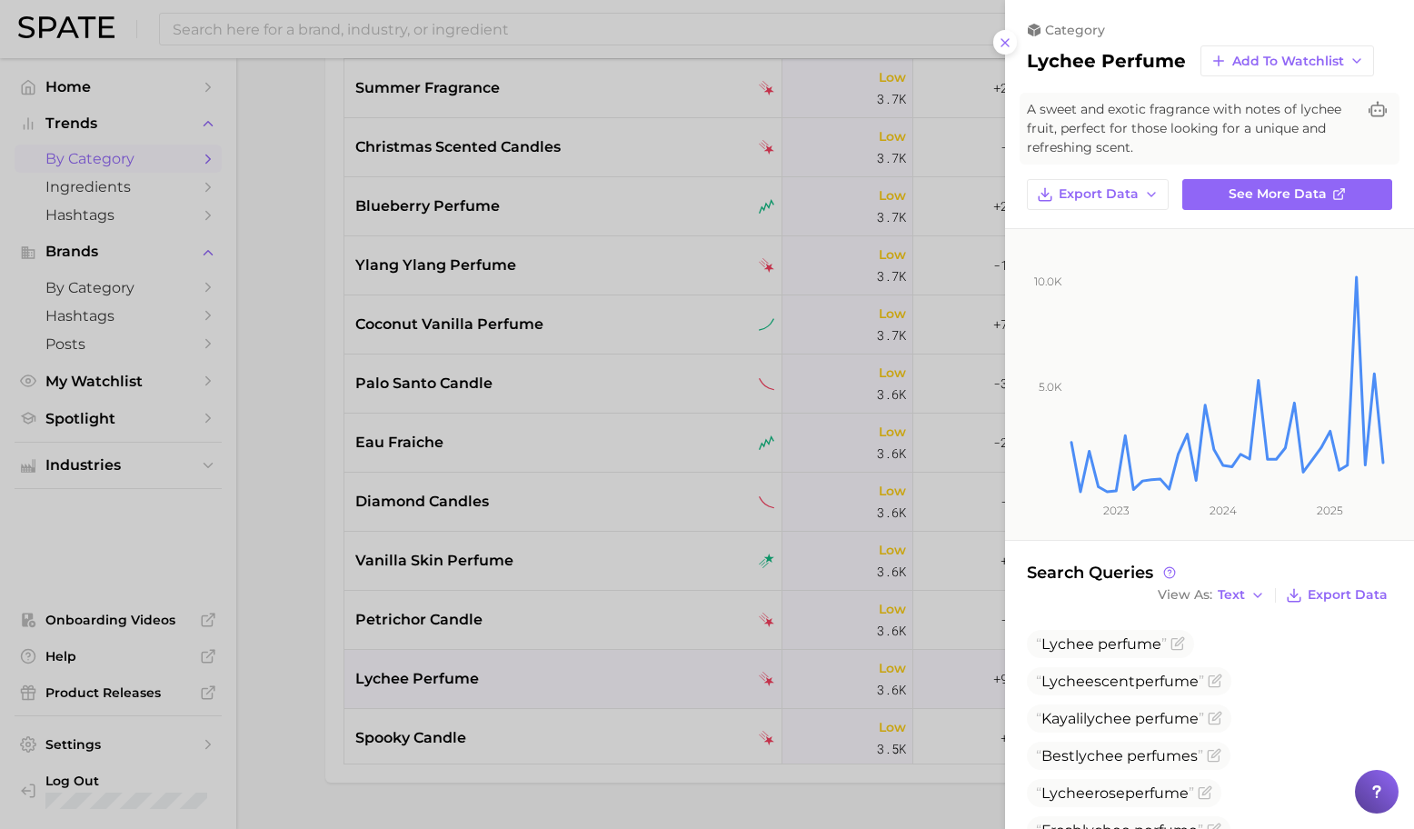
click at [629, 652] on div at bounding box center [707, 414] width 1414 height 829
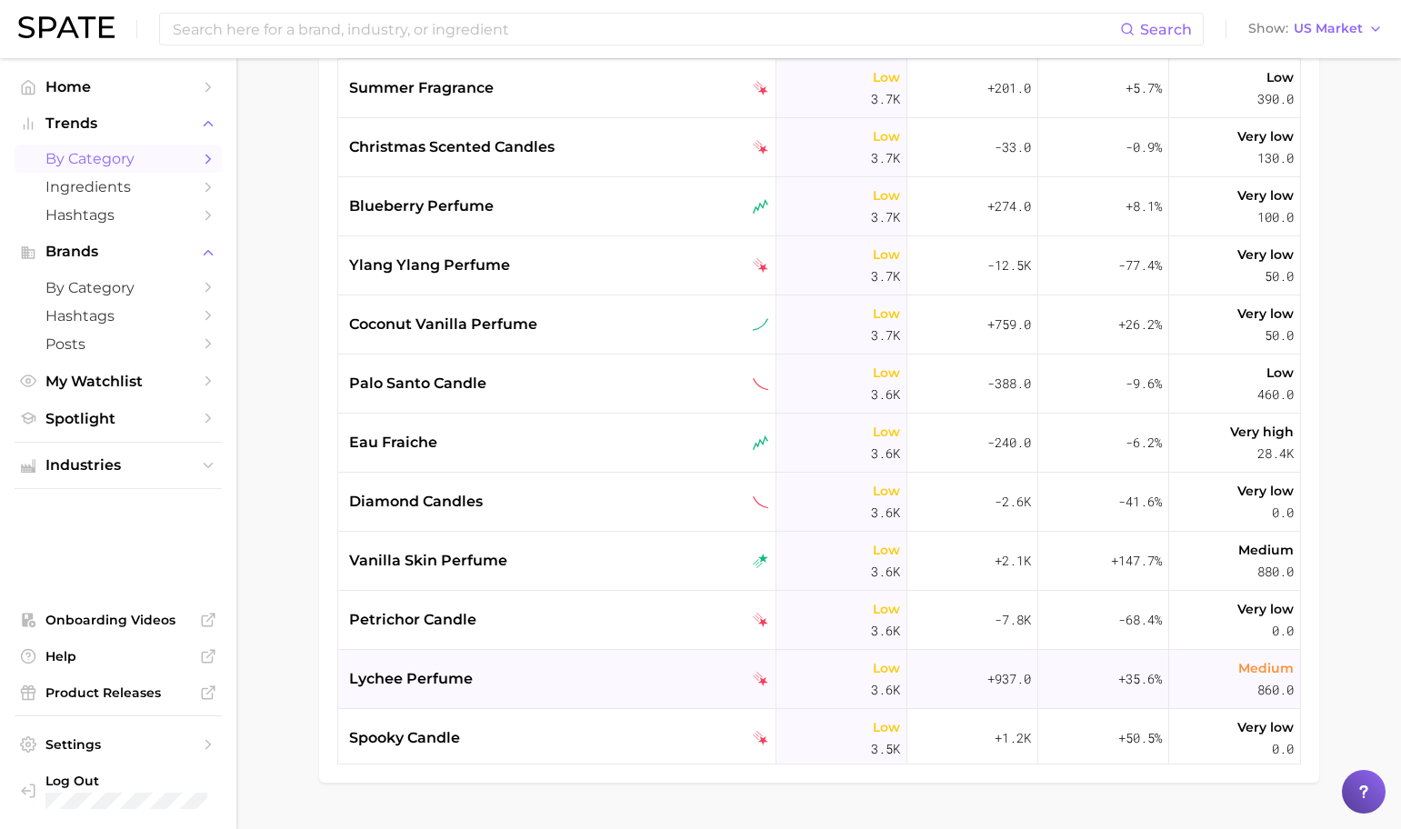
click at [629, 662] on div "lychee perfume" at bounding box center [557, 679] width 438 height 59
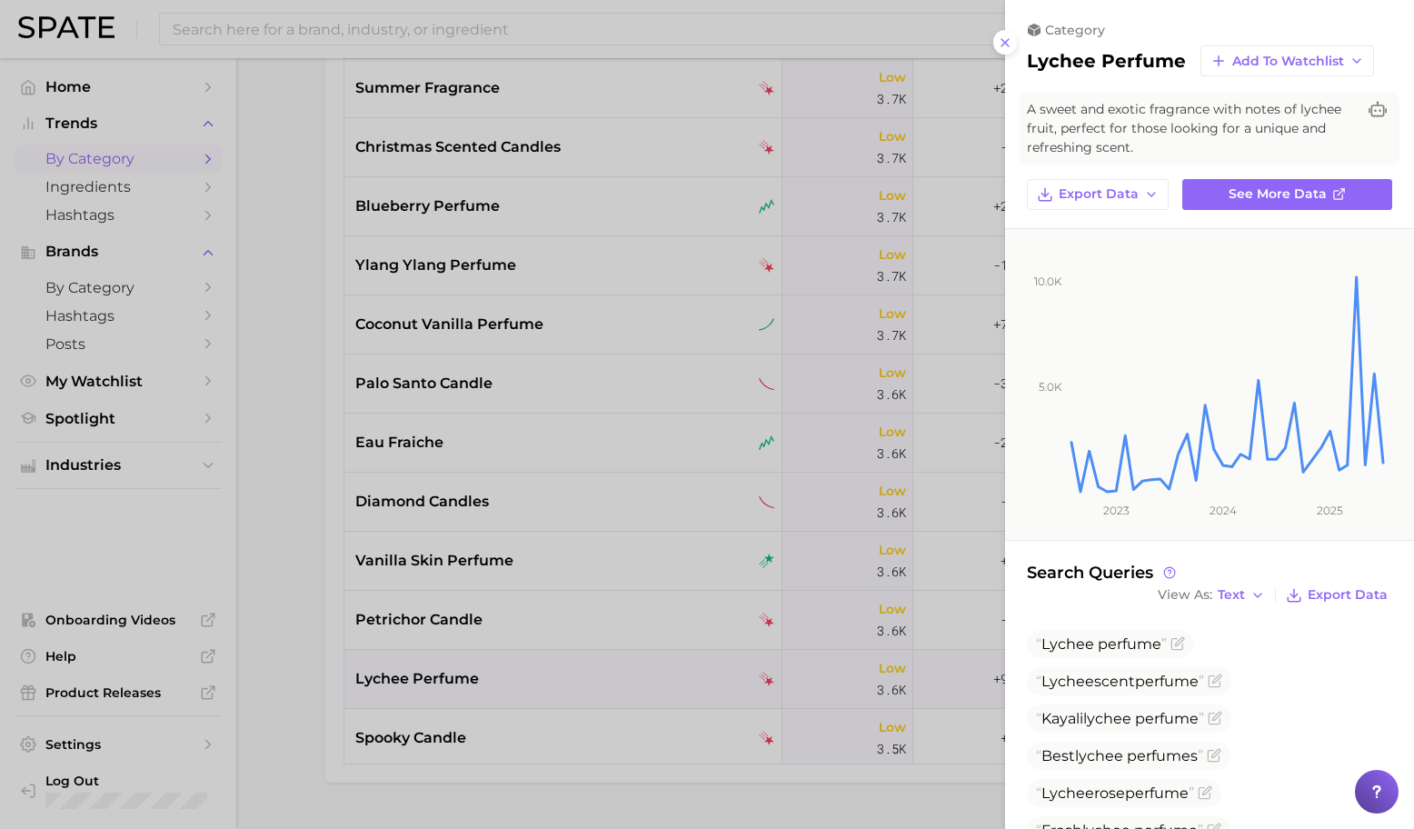
click at [629, 662] on div at bounding box center [707, 414] width 1414 height 829
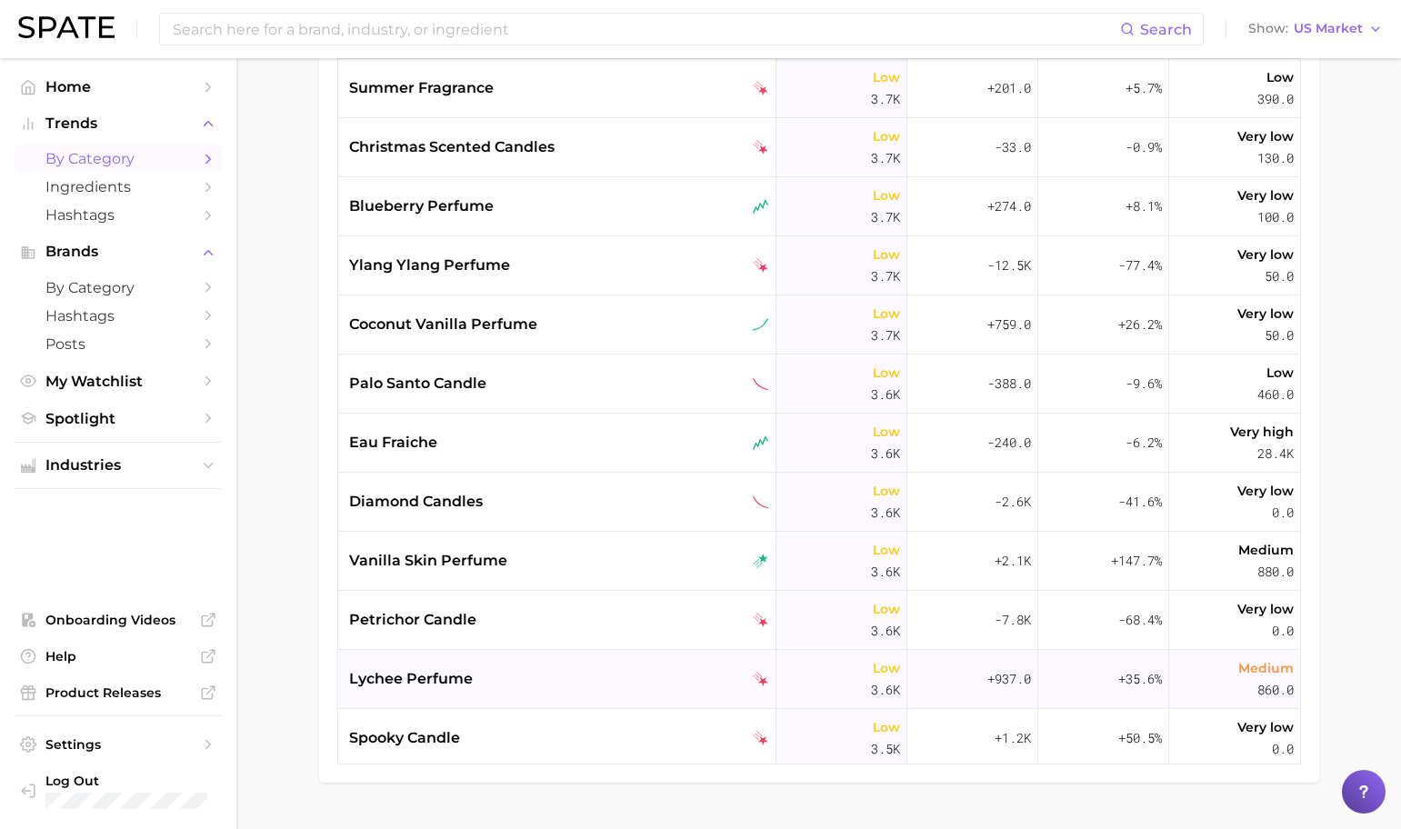
click at [602, 673] on div "lychee perfume" at bounding box center [559, 679] width 420 height 22
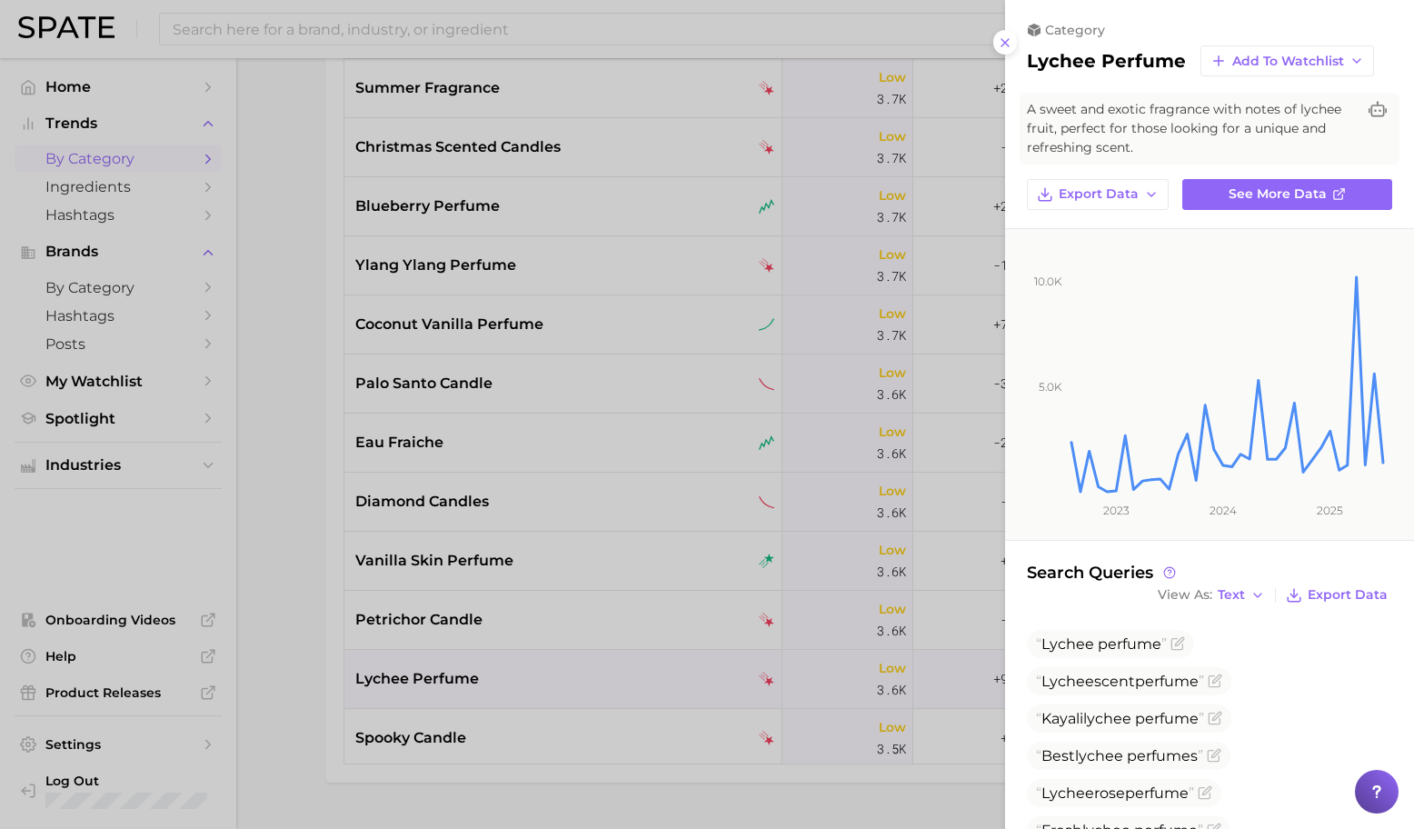
click at [586, 667] on div at bounding box center [707, 414] width 1414 height 829
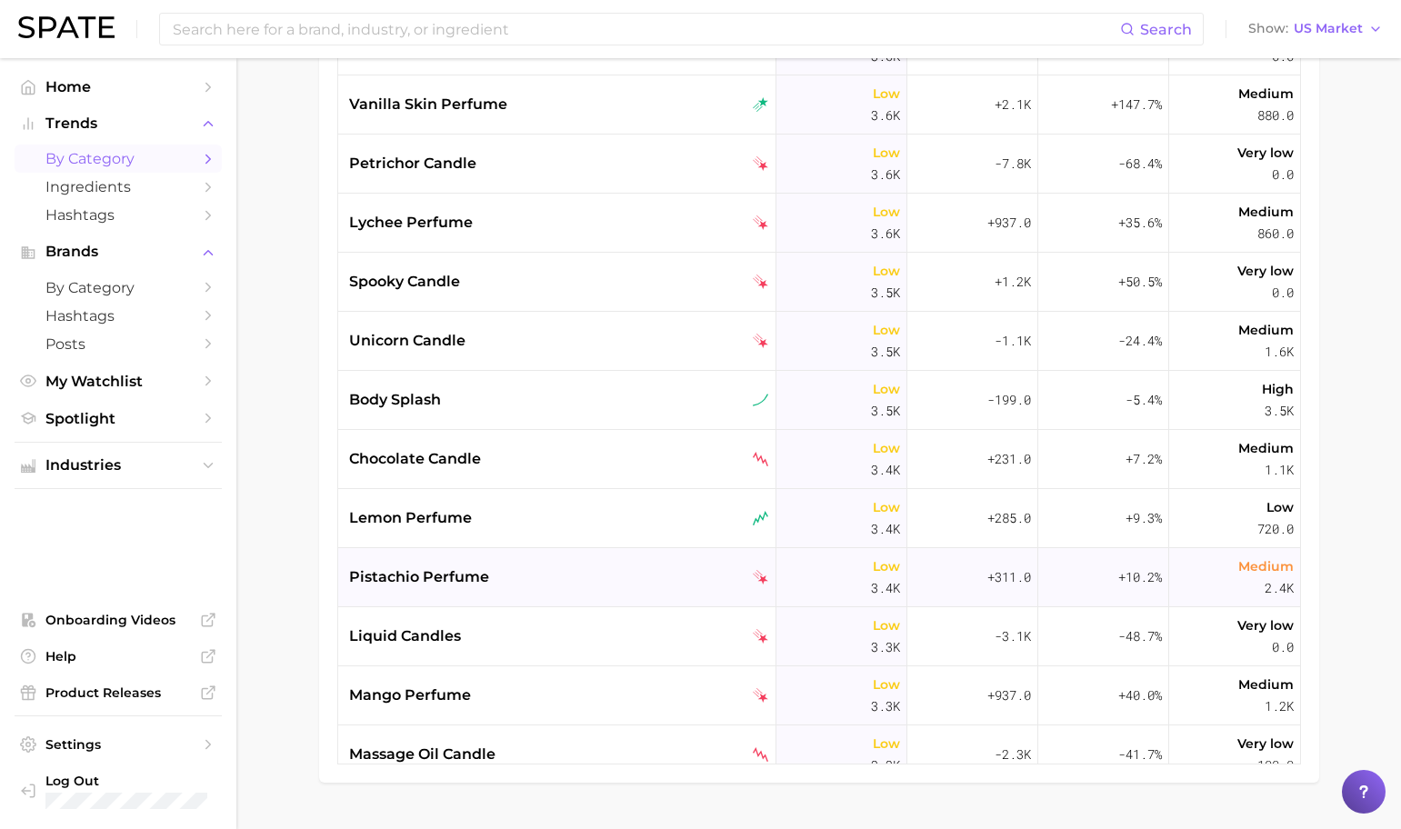
scroll to position [12426, 0]
click at [562, 518] on div "lemon perfume" at bounding box center [559, 516] width 420 height 22
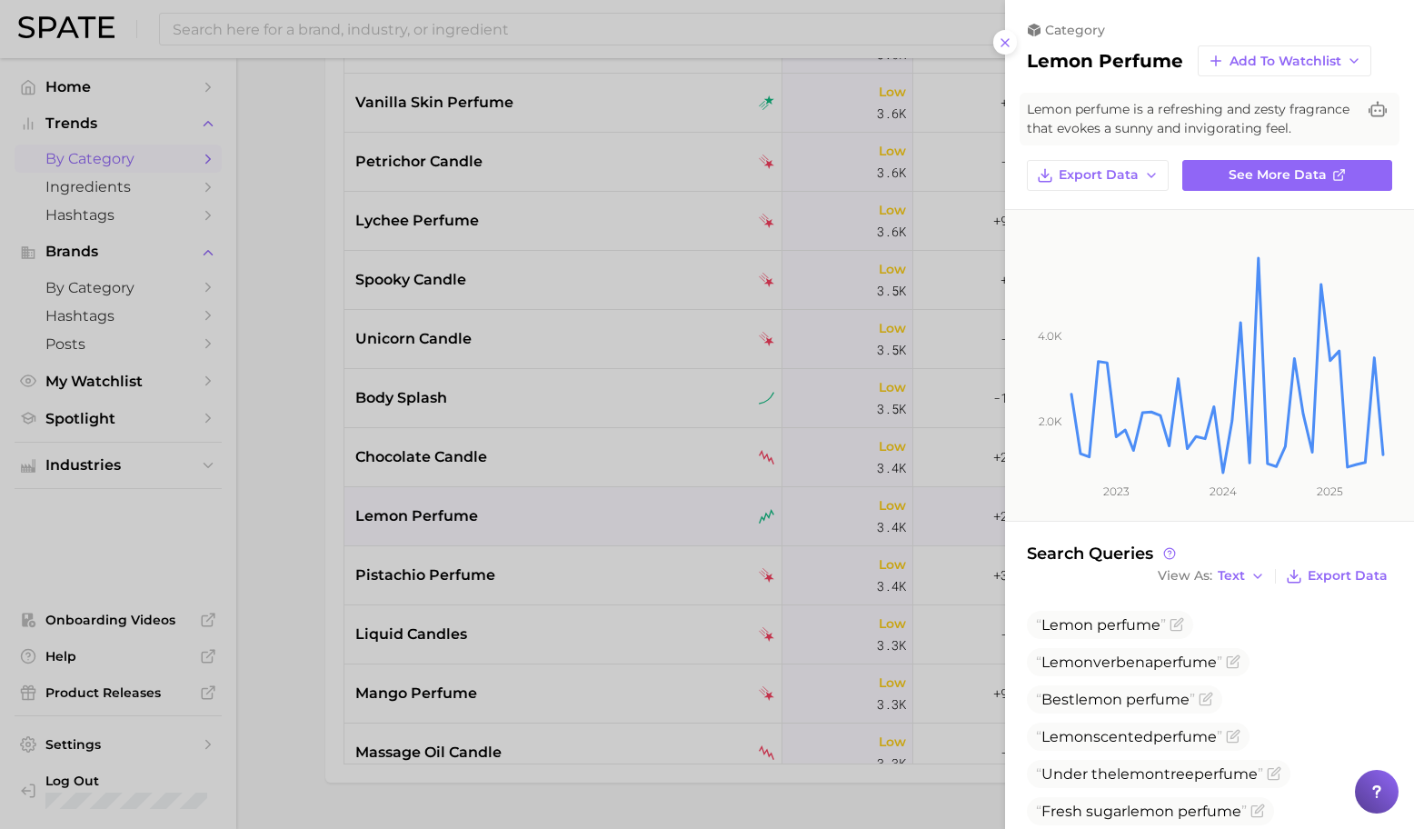
click at [602, 582] on div at bounding box center [707, 414] width 1414 height 829
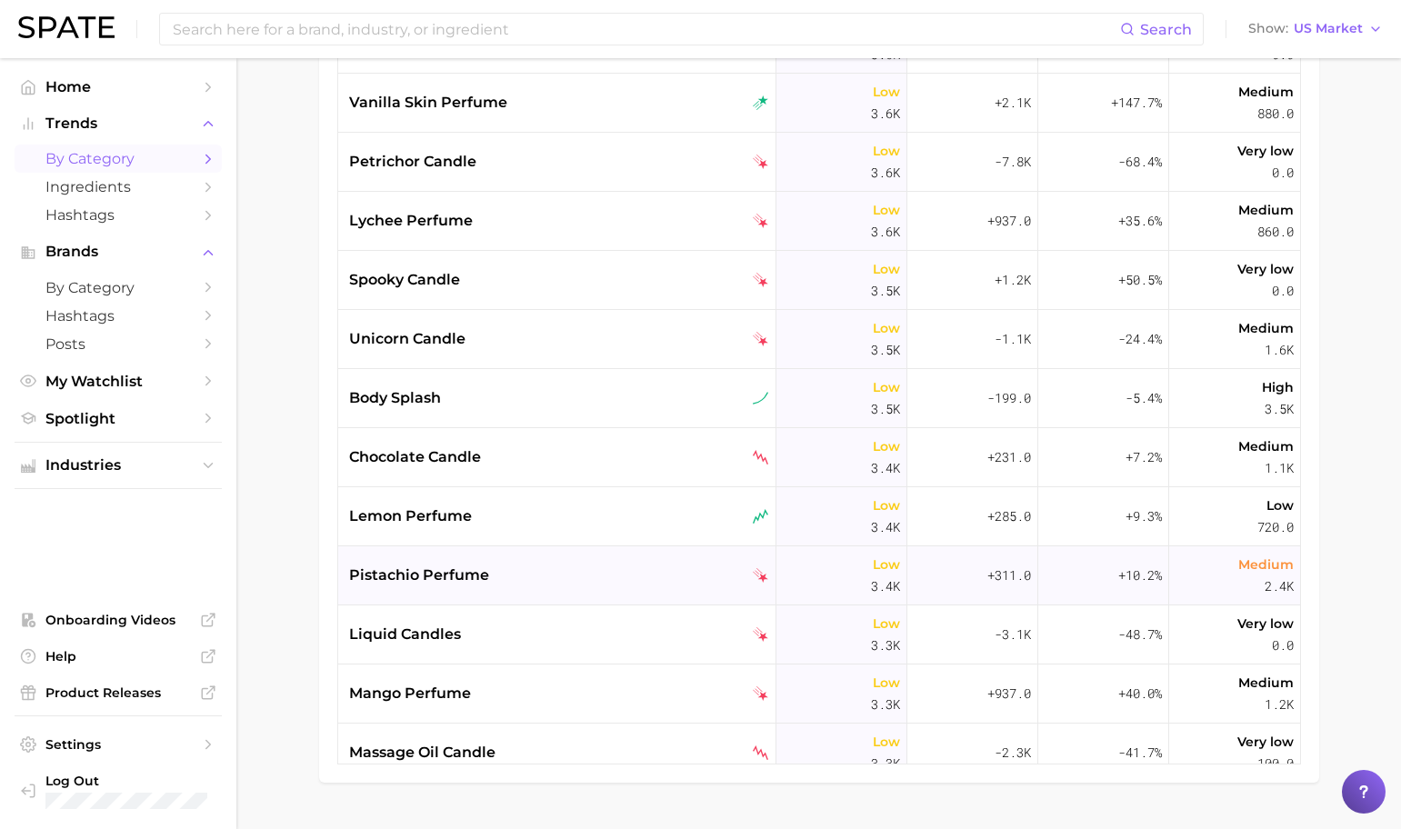
click at [552, 554] on div "pistachio perfume" at bounding box center [557, 575] width 438 height 59
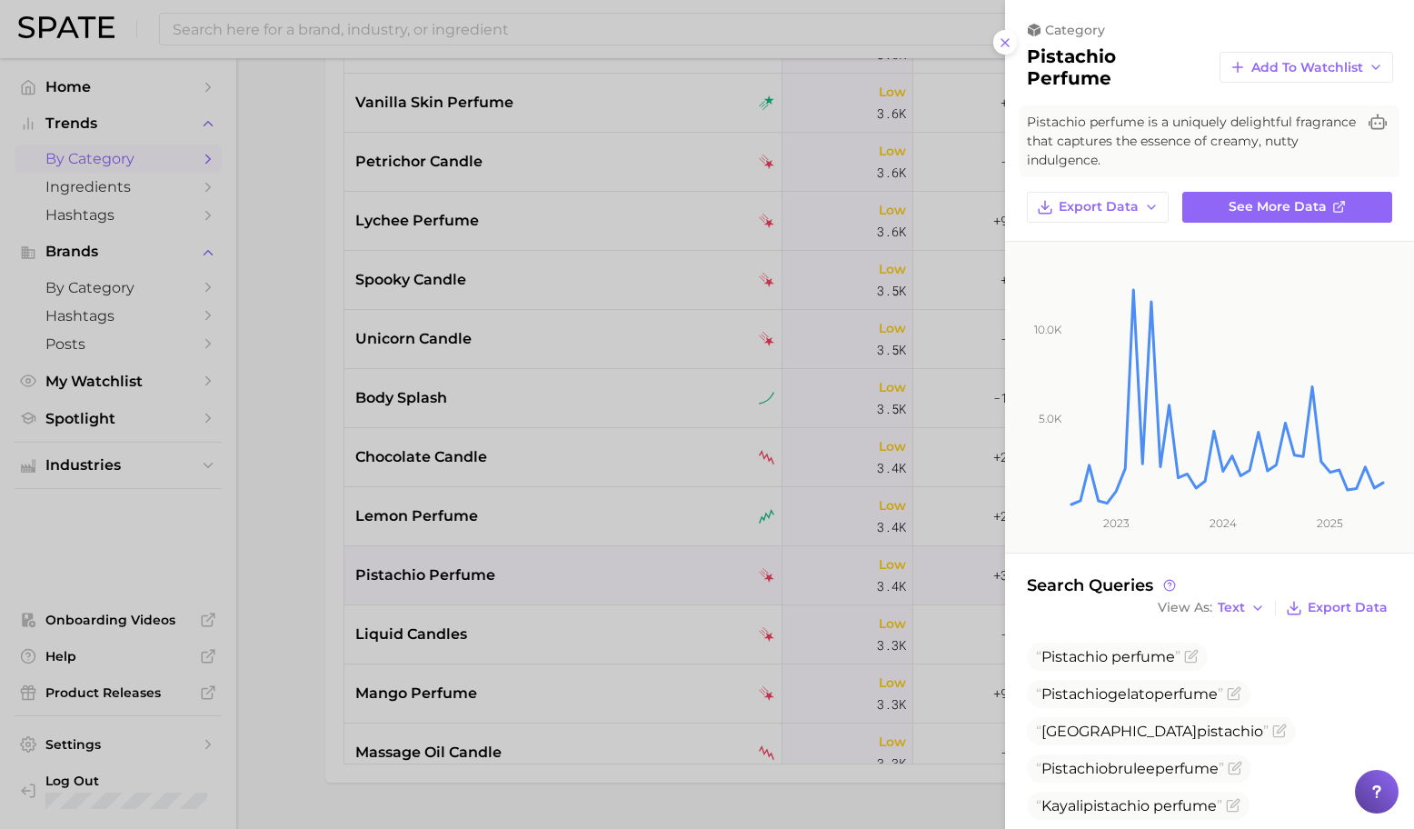
click at [557, 565] on div at bounding box center [707, 414] width 1414 height 829
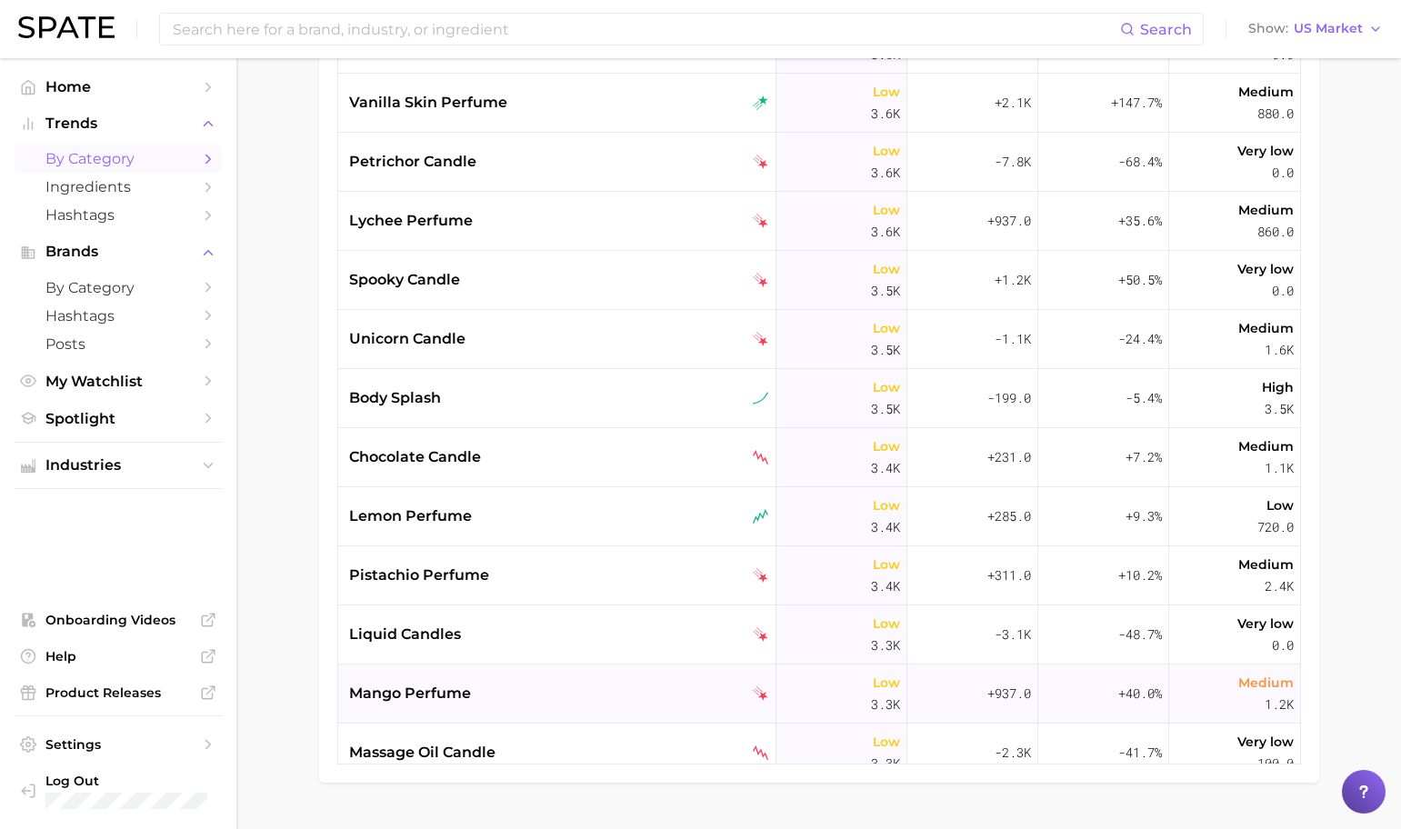
click at [537, 686] on div "mango perfume" at bounding box center [559, 694] width 420 height 22
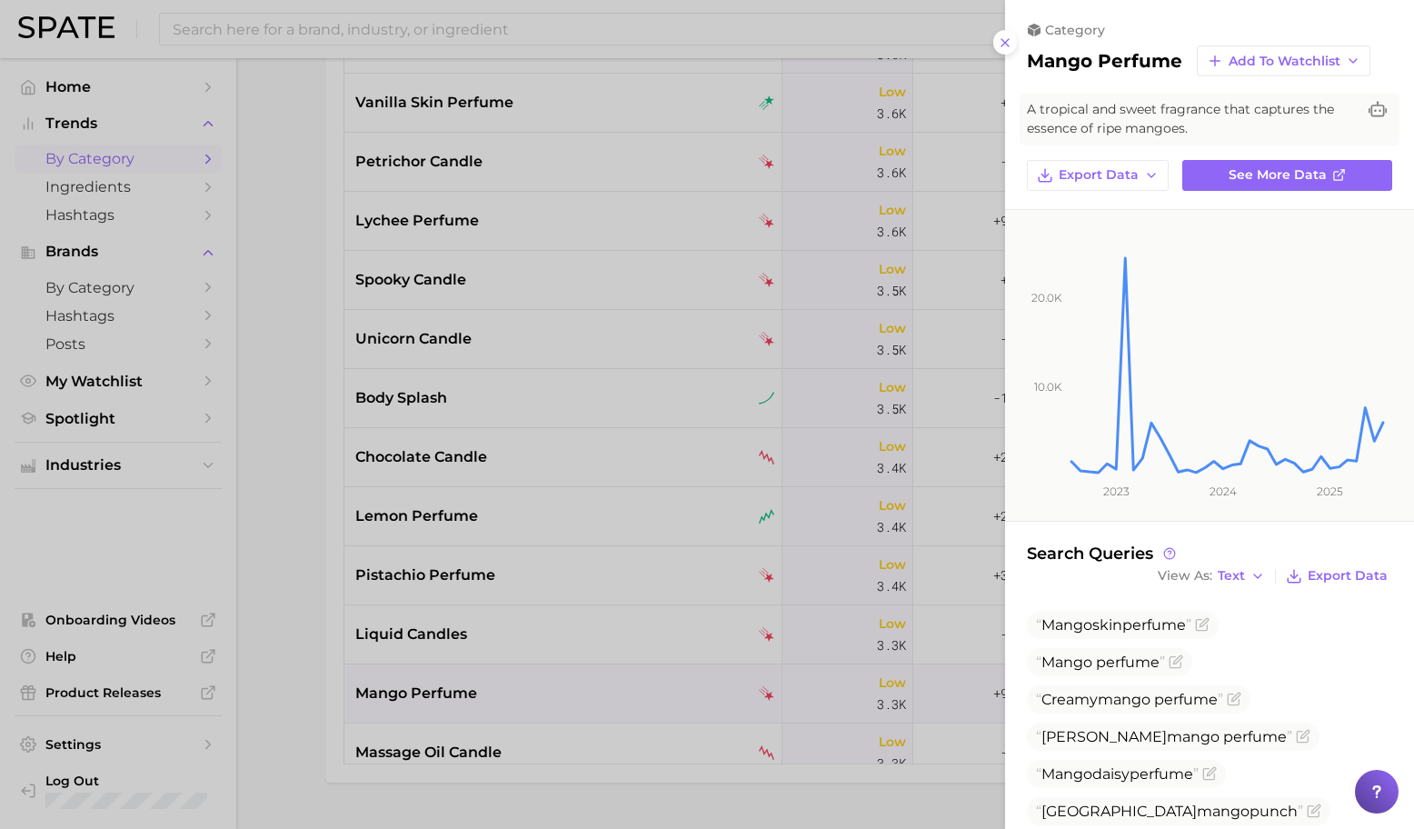
click at [533, 682] on div at bounding box center [707, 414] width 1414 height 829
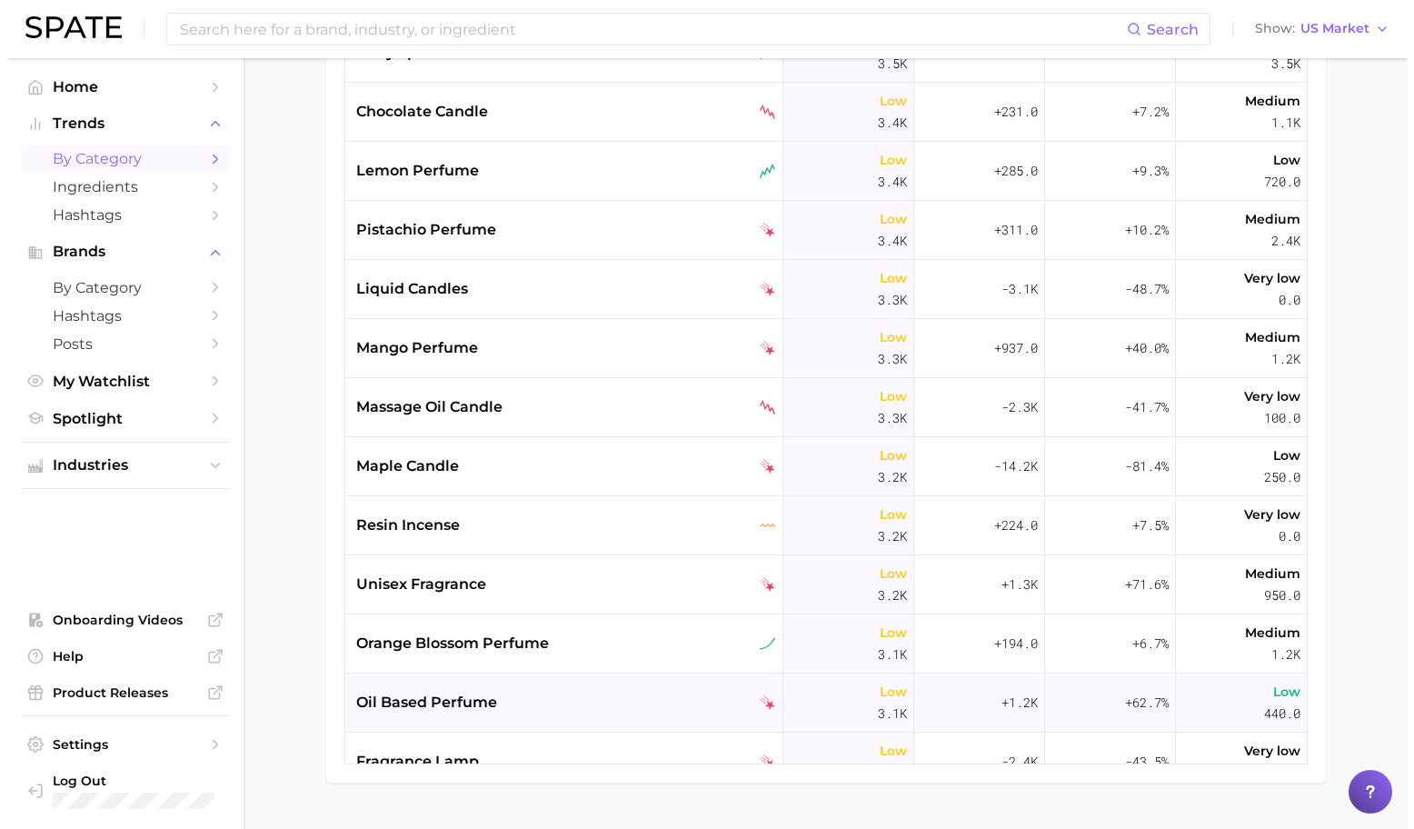
scroll to position [12859, 0]
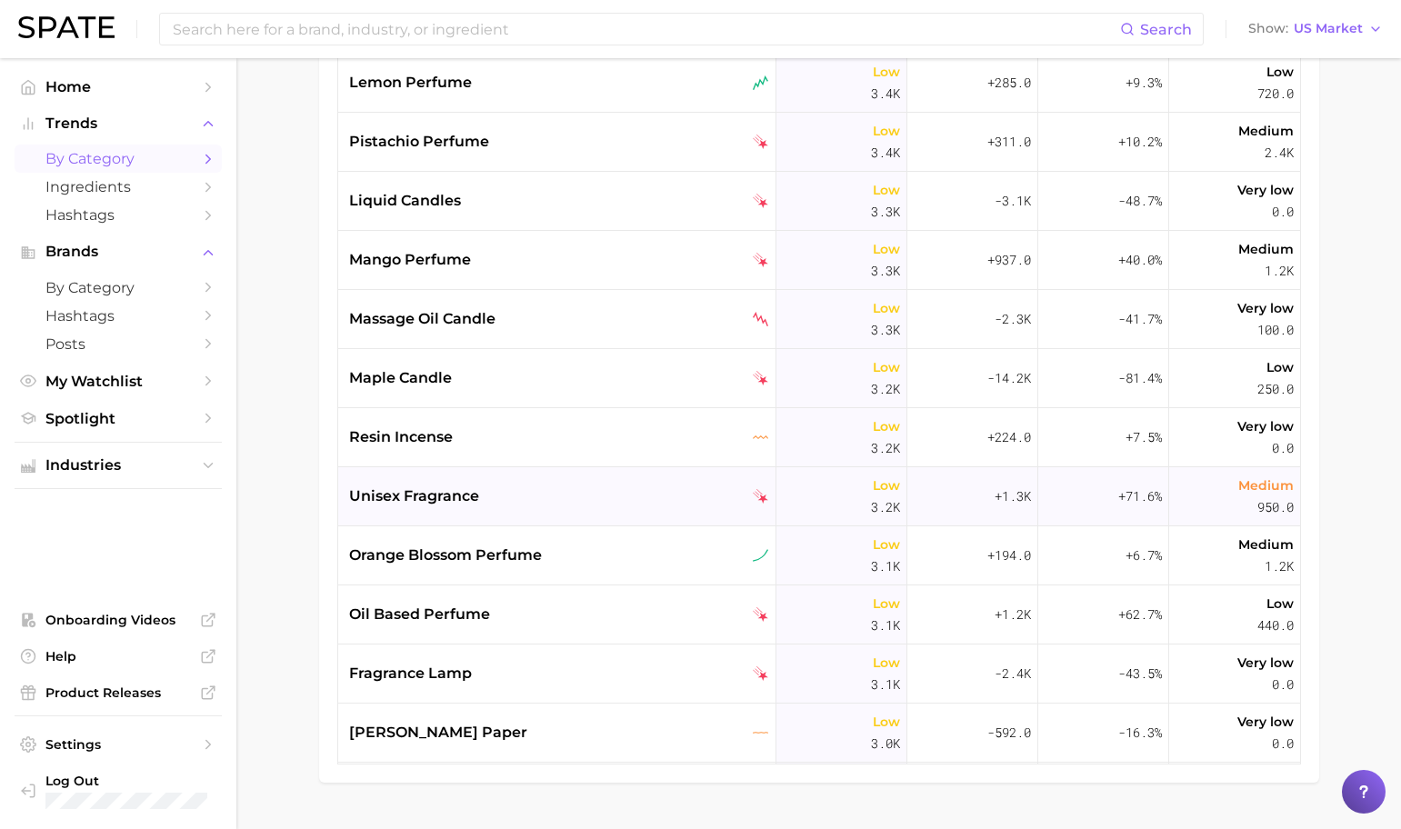
click at [500, 498] on div "unisex fragrance" at bounding box center [559, 496] width 420 height 22
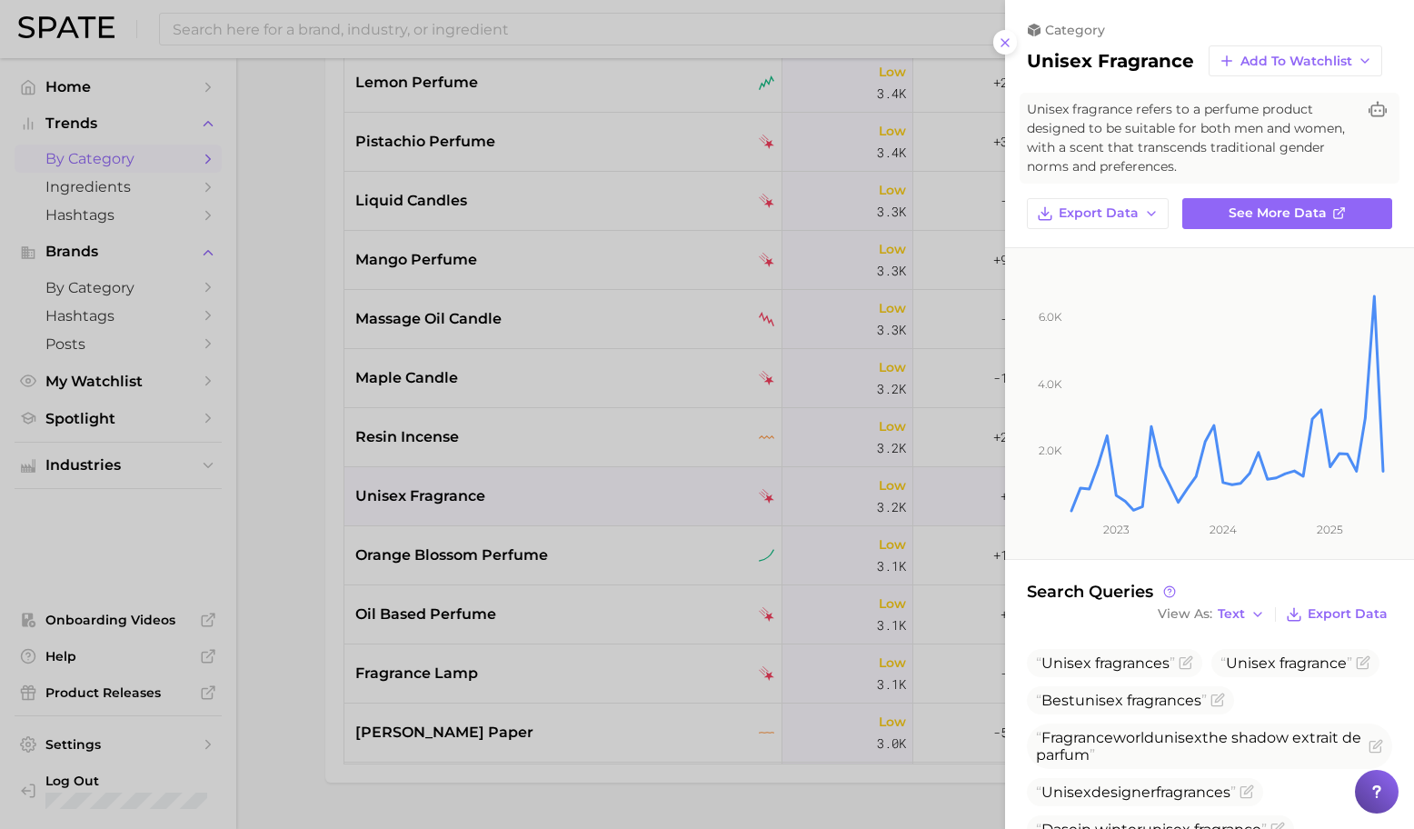
click at [500, 499] on div at bounding box center [707, 414] width 1414 height 829
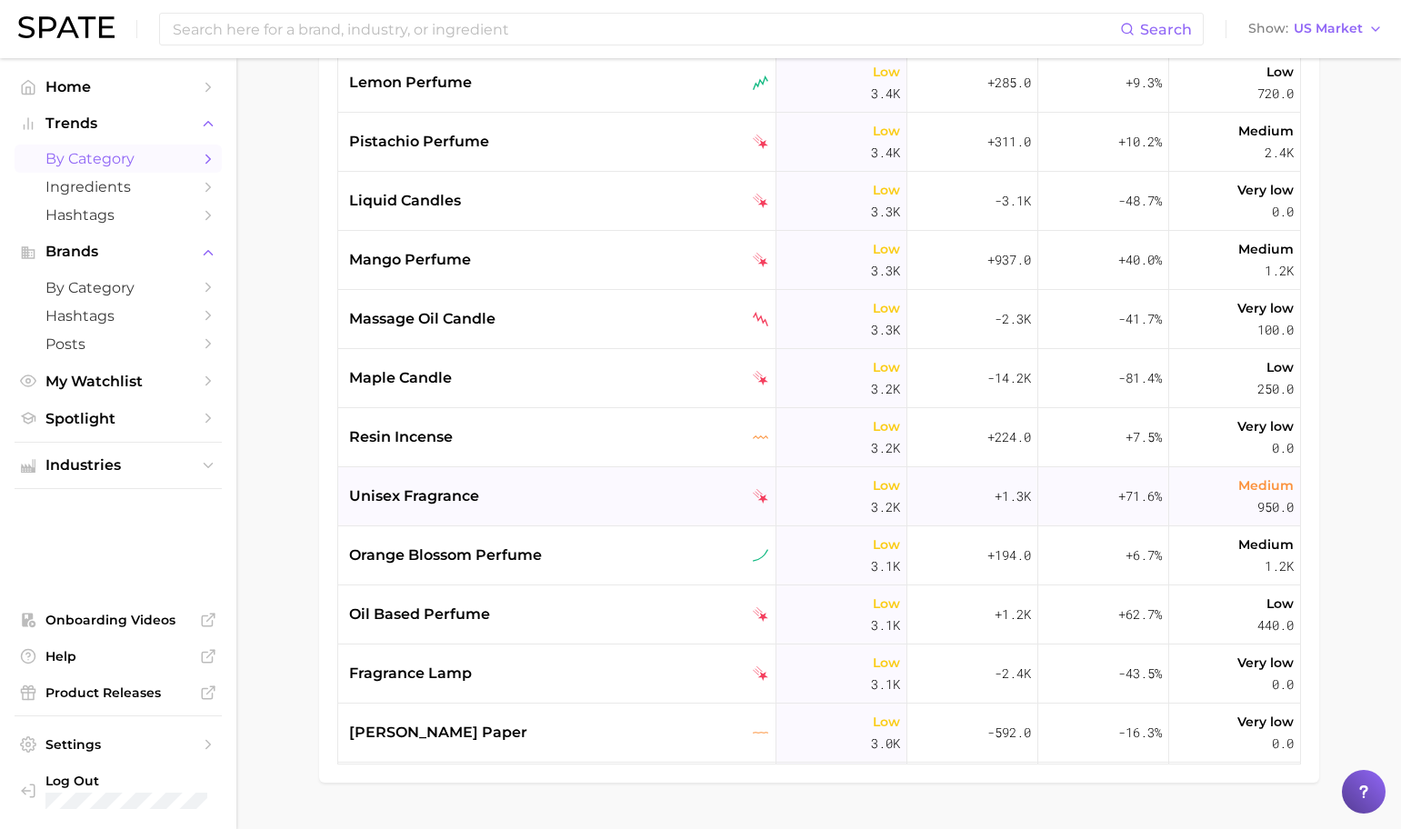
click at [503, 499] on div "unisex fragrance" at bounding box center [559, 496] width 420 height 22
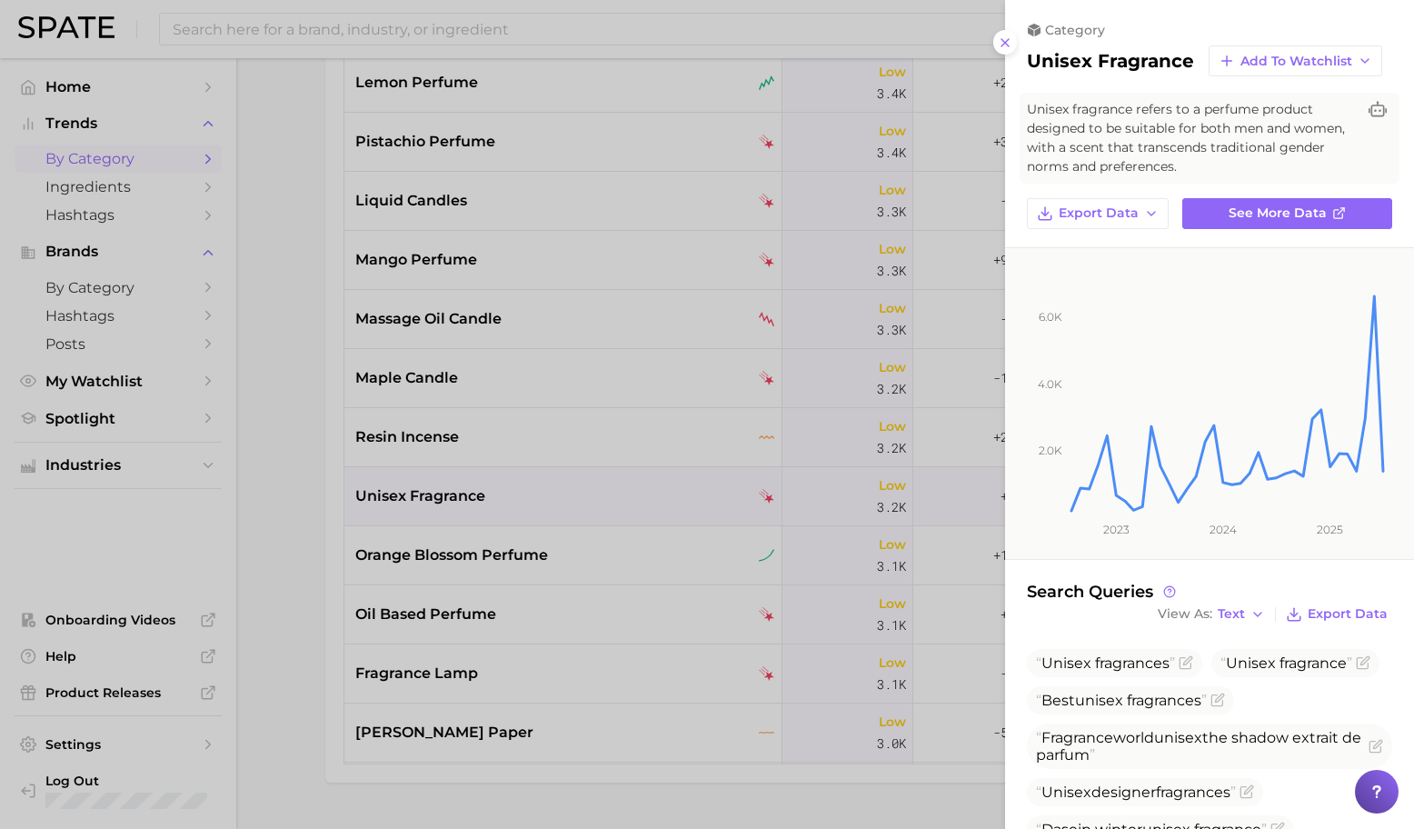
drag, startPoint x: 659, startPoint y: 564, endPoint x: 609, endPoint y: 561, distance: 50.1
click at [659, 564] on div at bounding box center [707, 414] width 1414 height 829
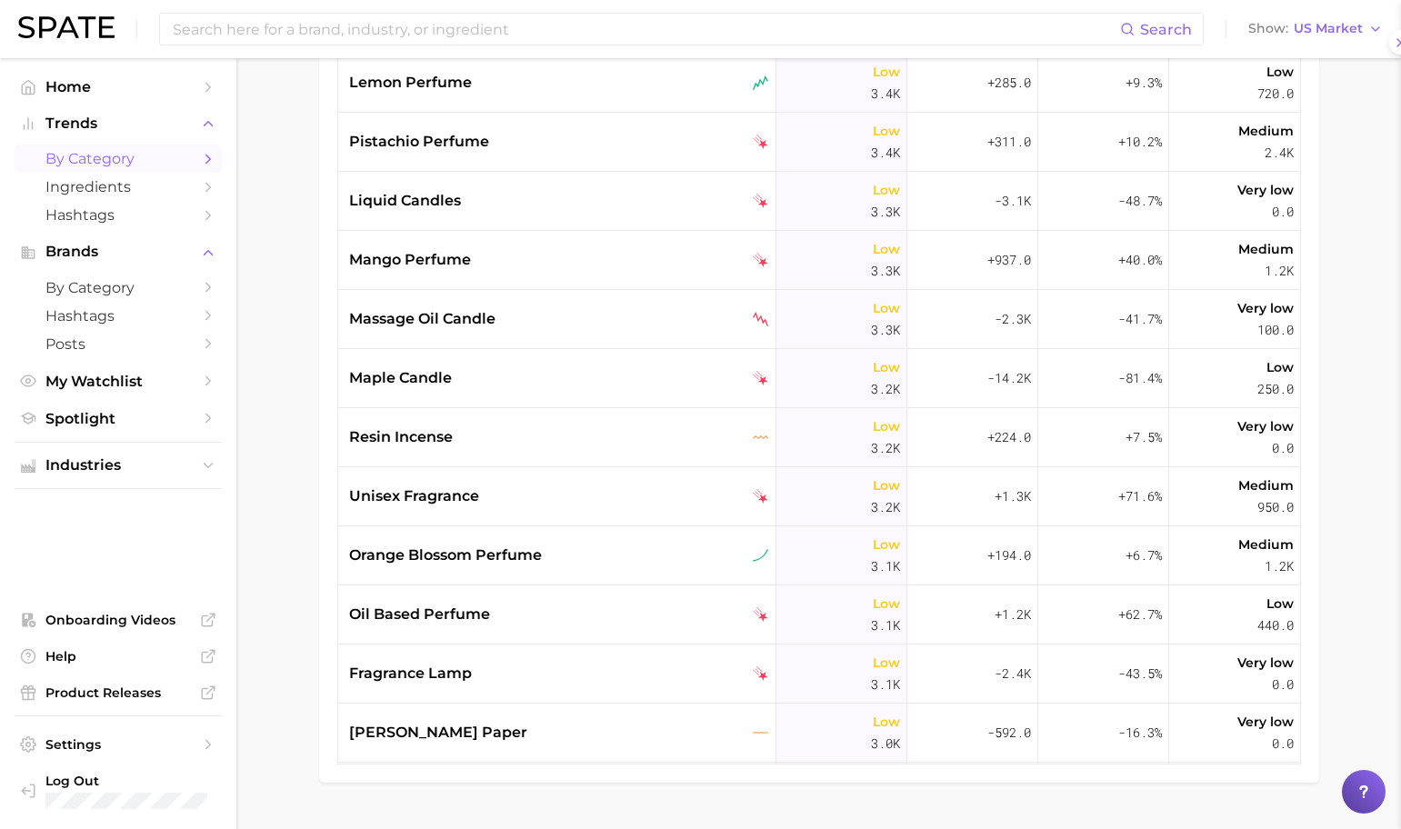
click at [606, 561] on div "orange blossom perfume" at bounding box center [559, 556] width 420 height 22
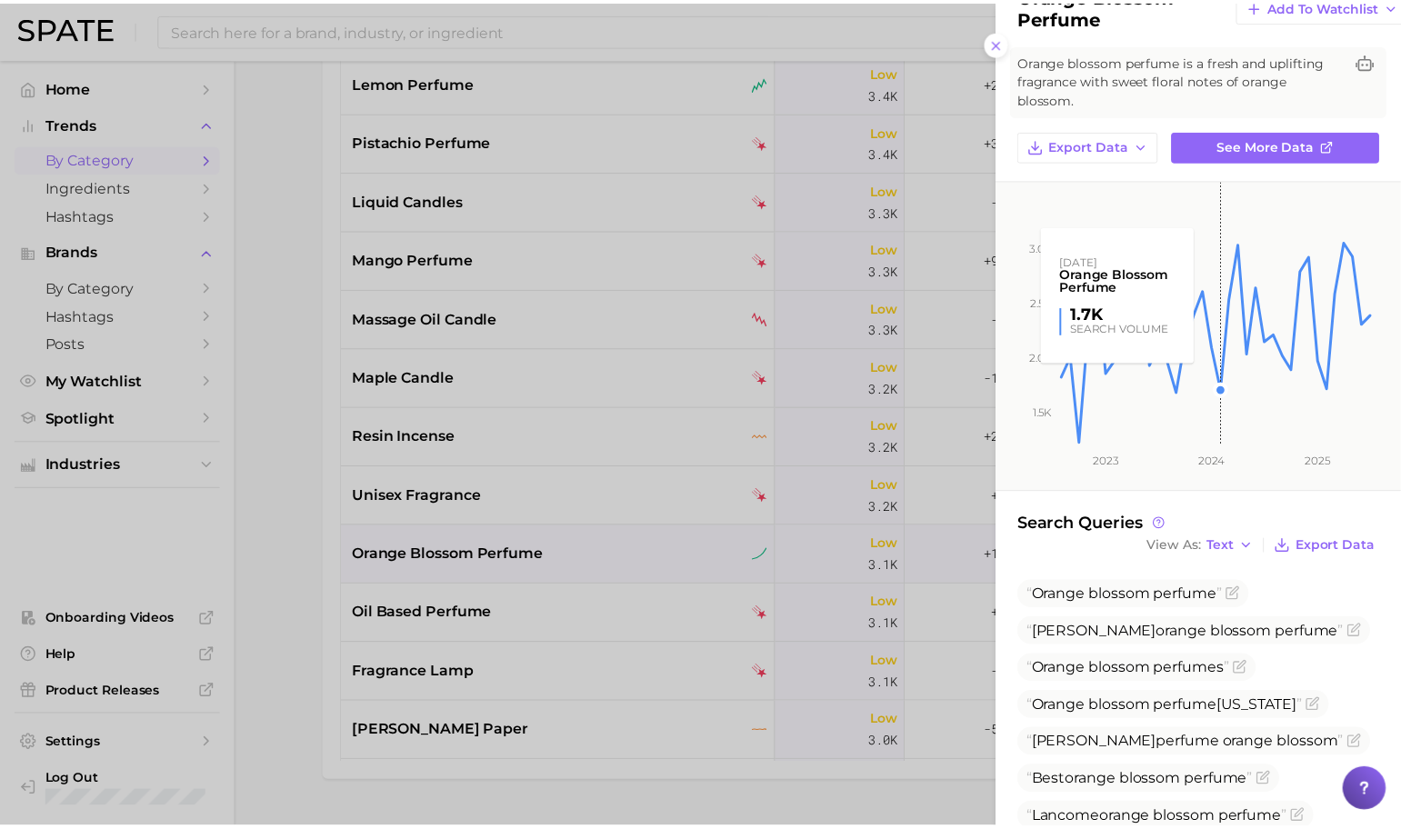
scroll to position [0, 0]
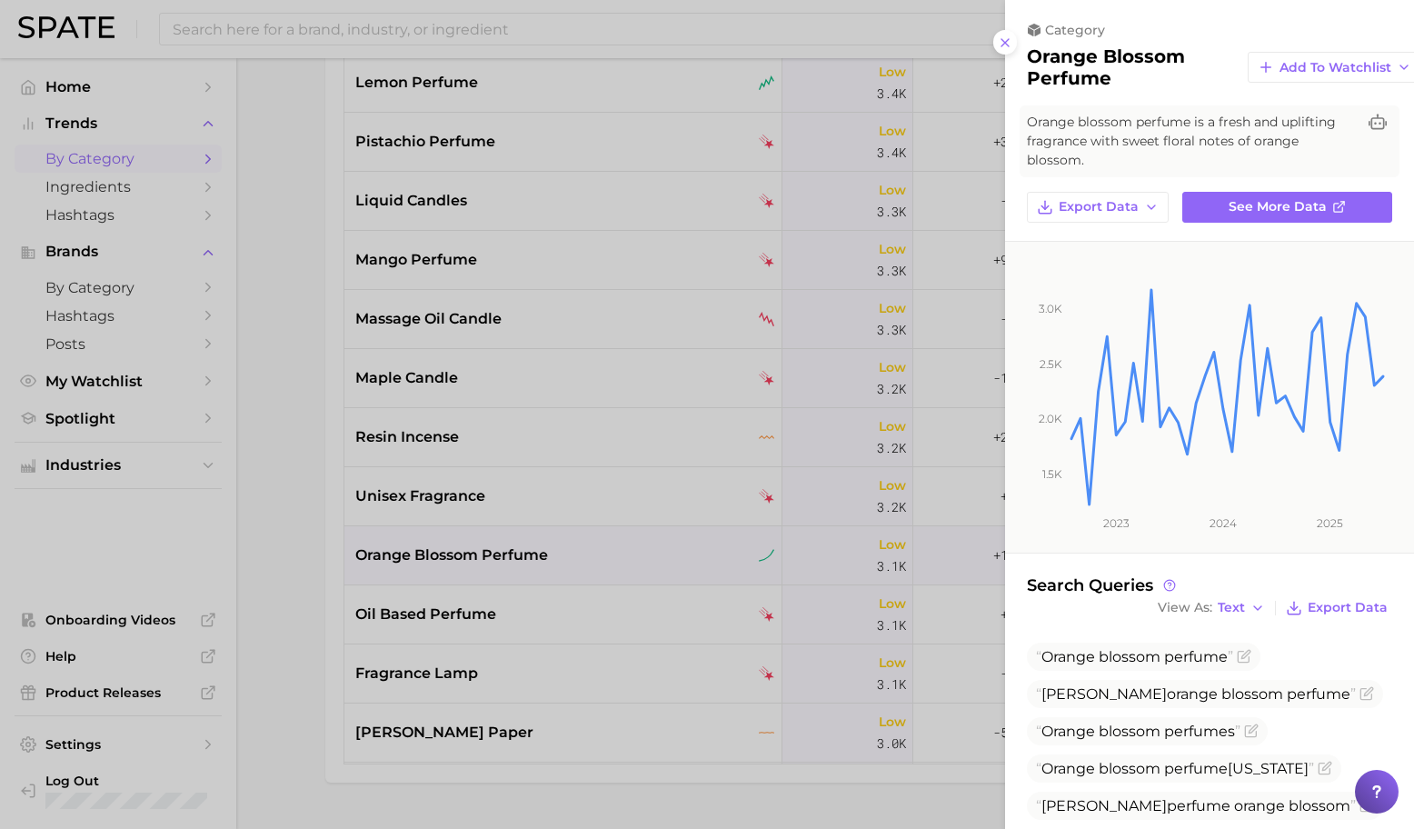
click at [564, 417] on div at bounding box center [707, 414] width 1414 height 829
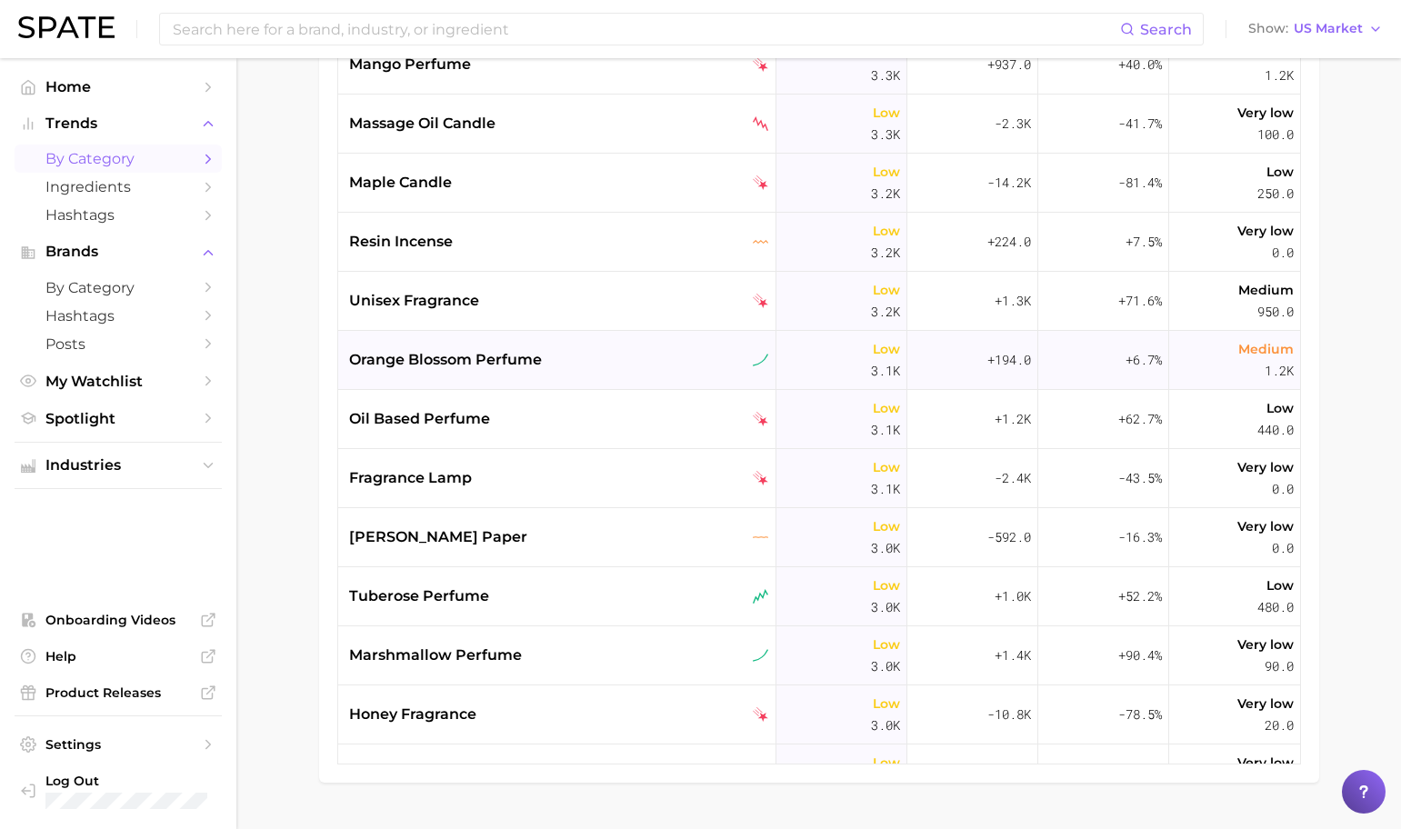
scroll to position [13095, 0]
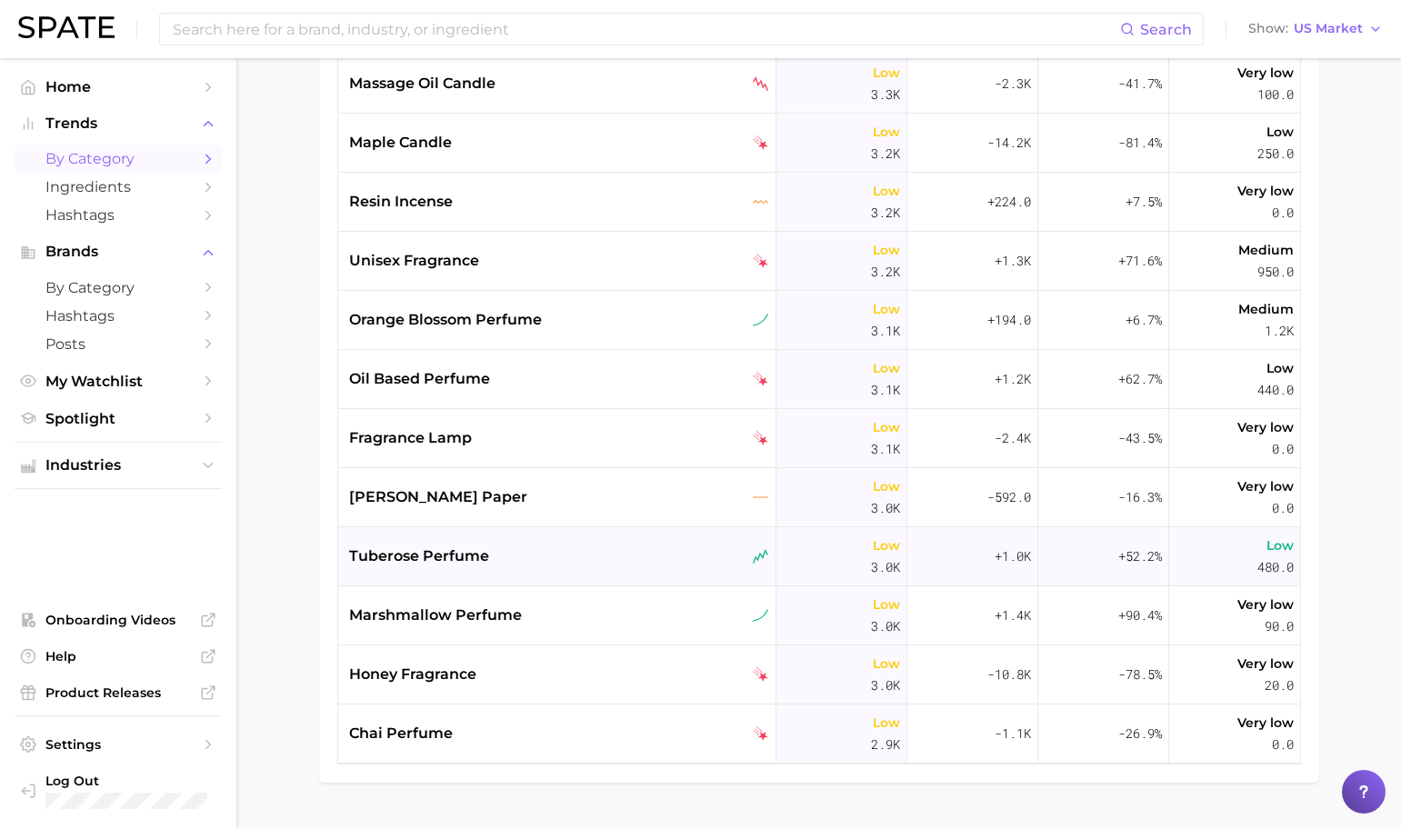
click at [538, 535] on div "tuberose perfume" at bounding box center [557, 556] width 438 height 59
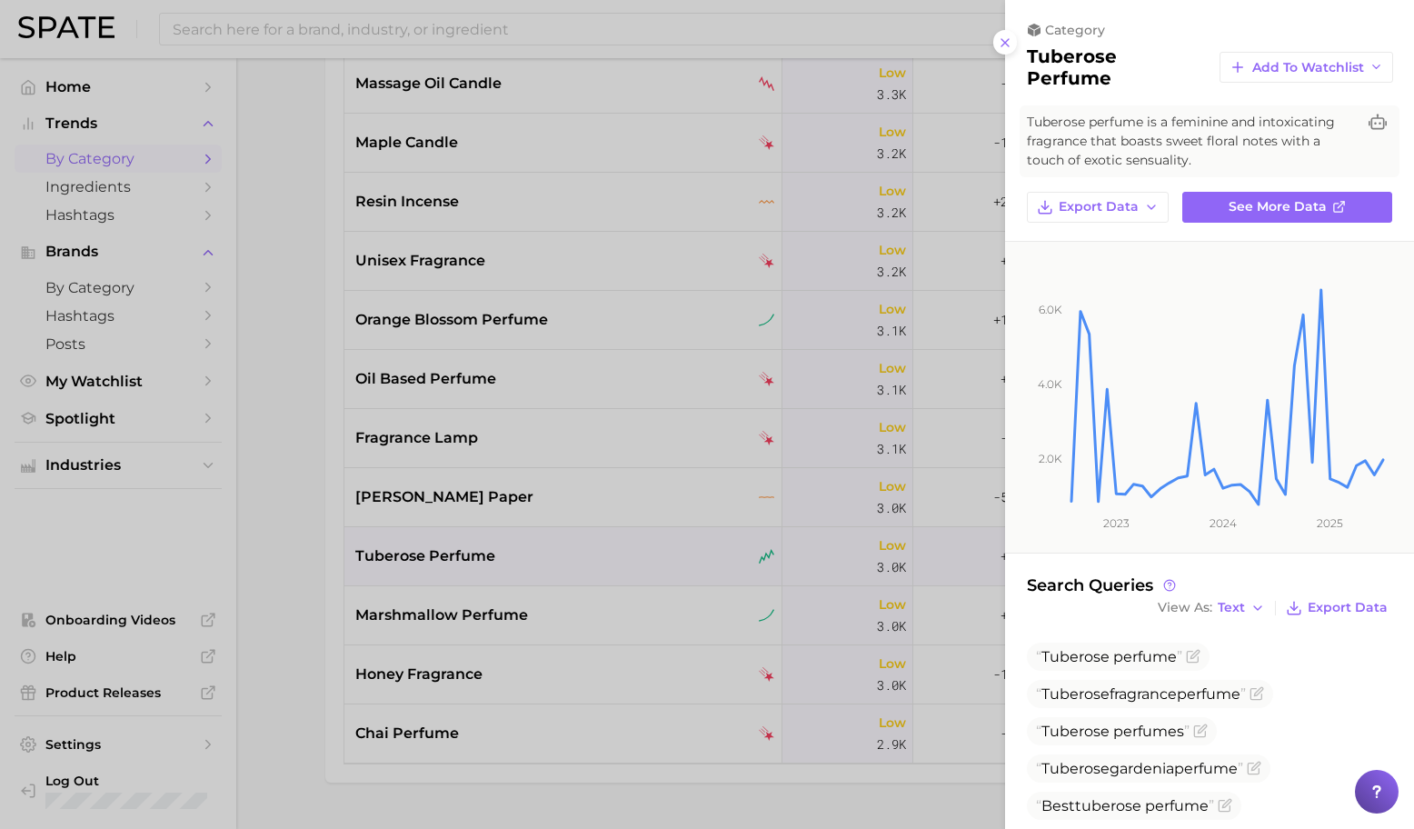
click at [607, 541] on div at bounding box center [707, 414] width 1414 height 829
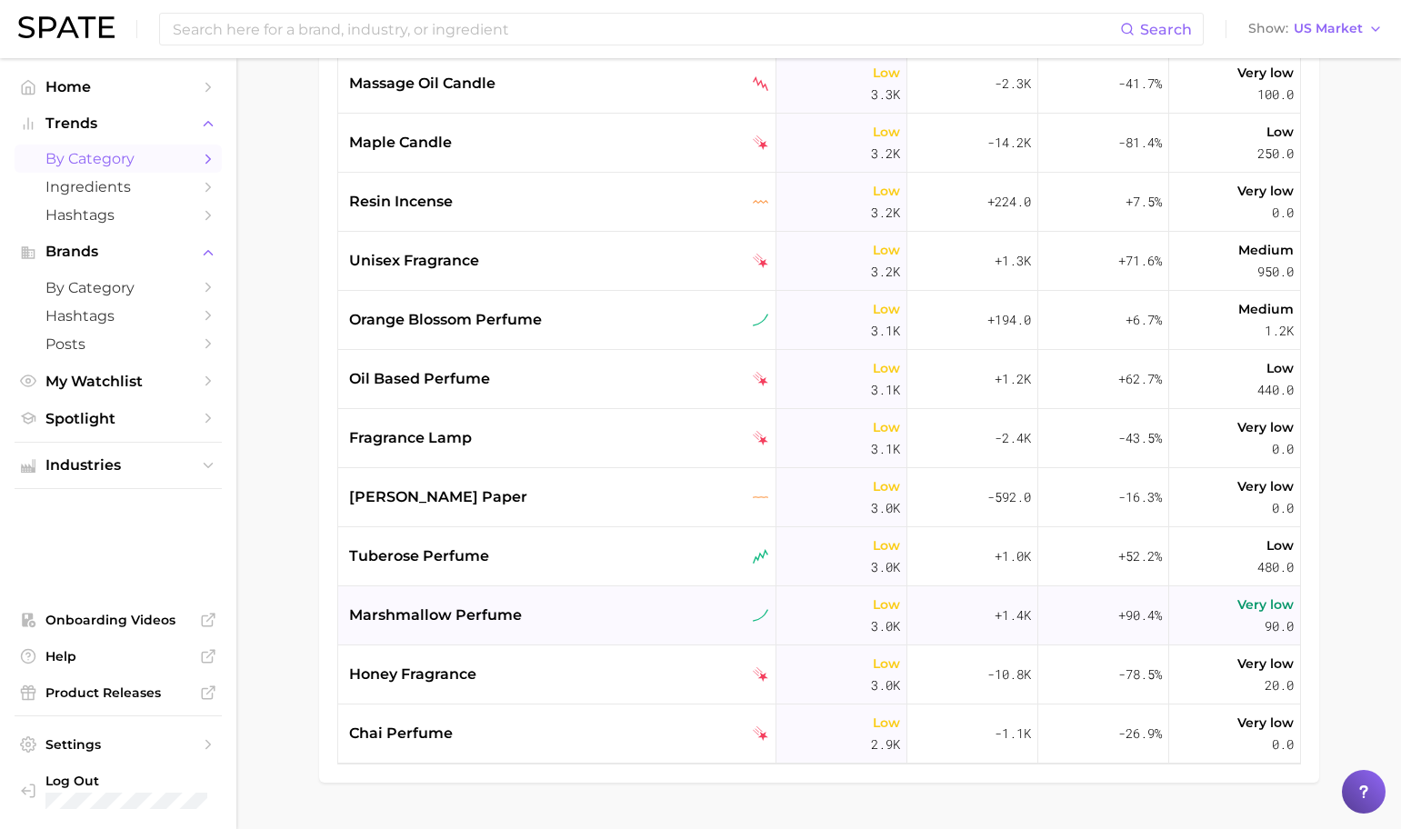
click at [627, 596] on div "marshmallow perfume" at bounding box center [557, 615] width 438 height 59
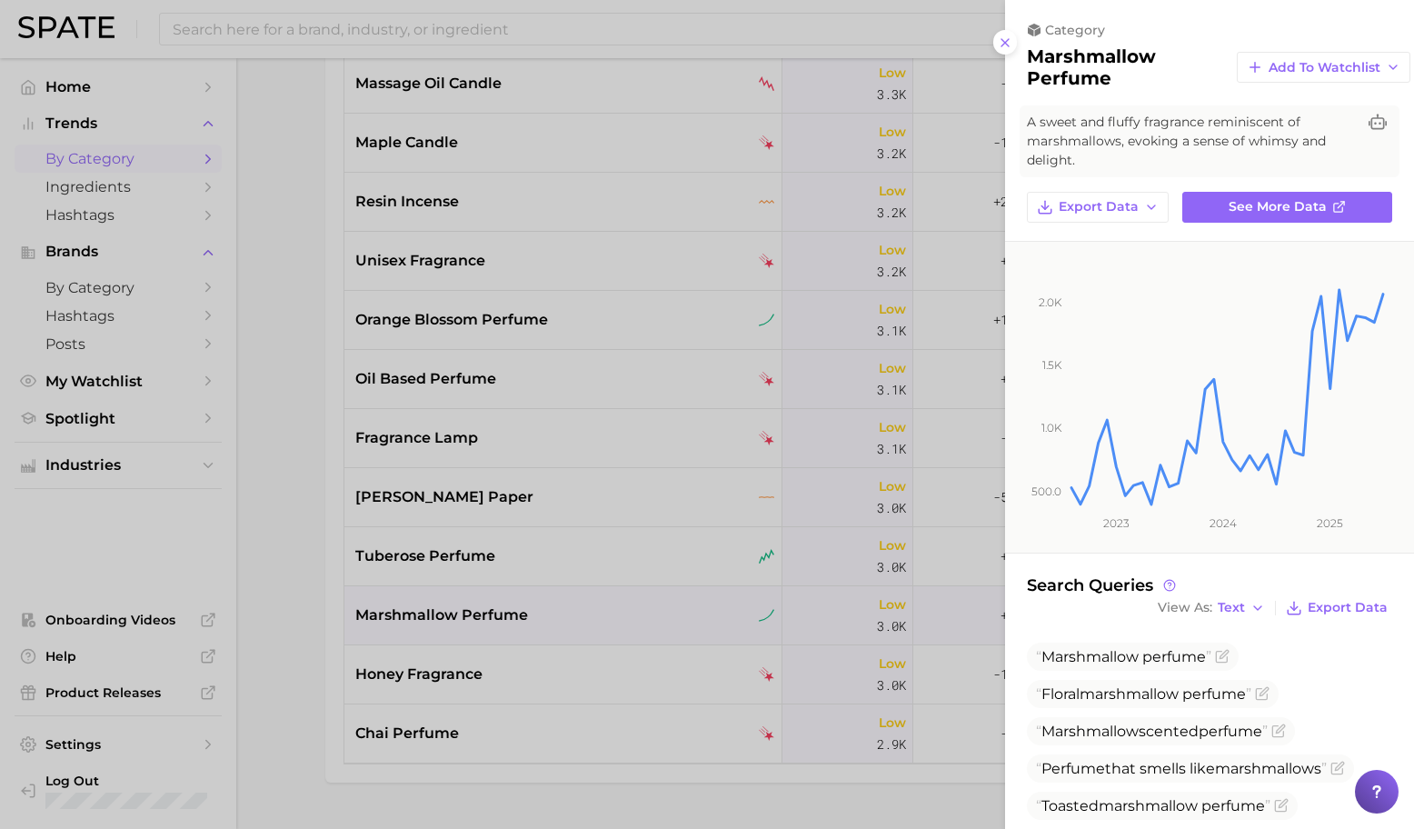
click at [590, 672] on div at bounding box center [707, 414] width 1414 height 829
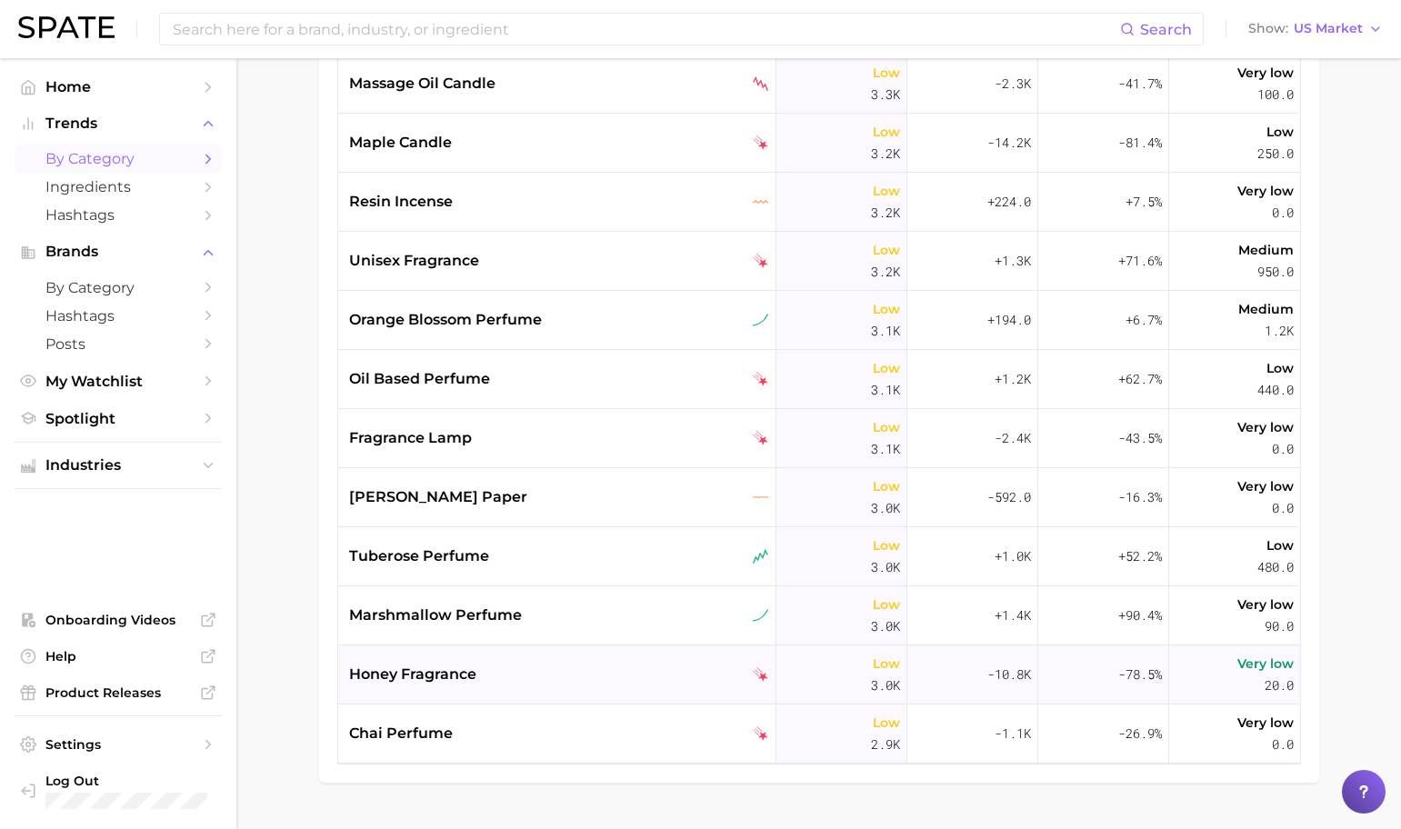
click at [567, 680] on div "honey fragrance" at bounding box center [559, 675] width 420 height 22
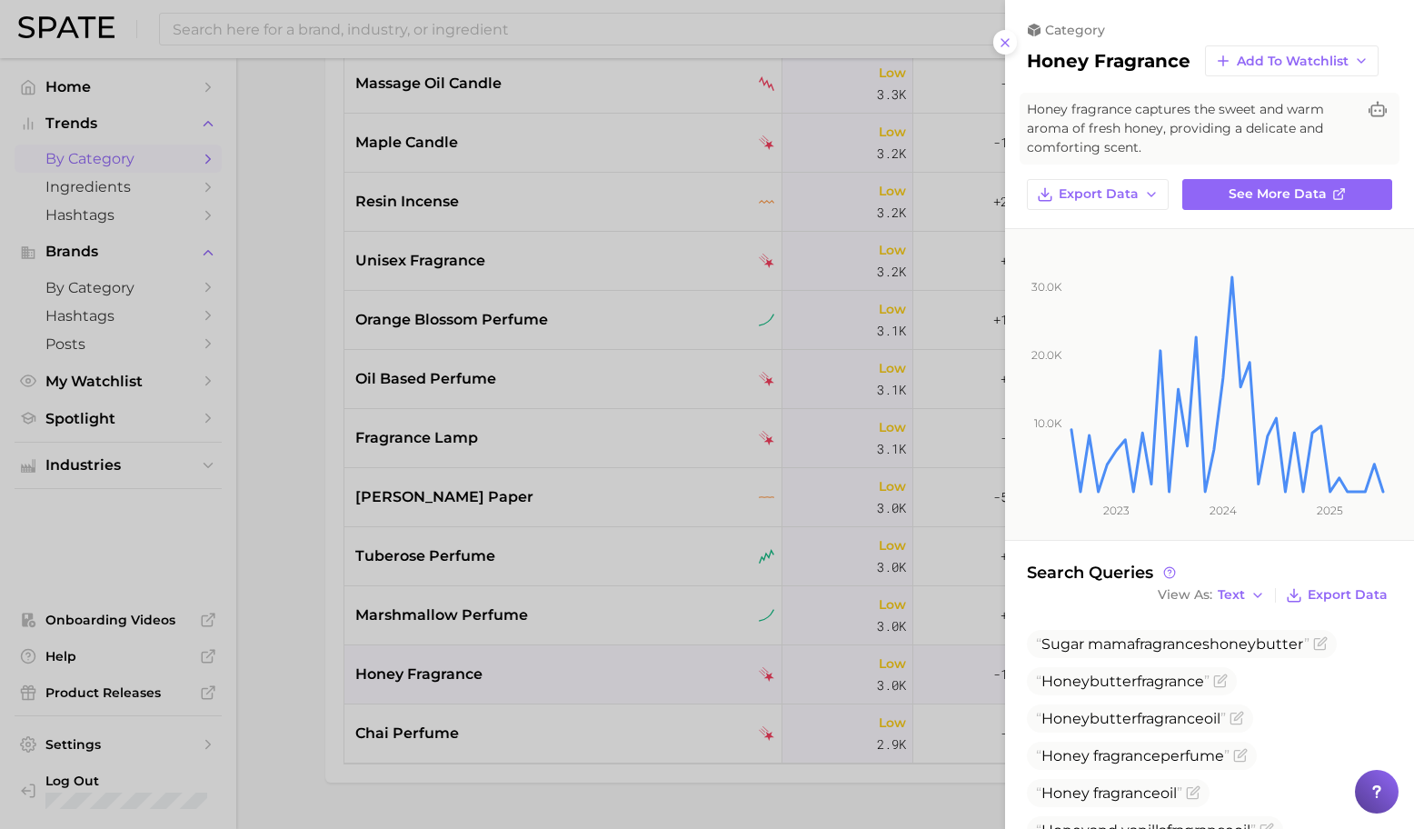
click at [571, 677] on div at bounding box center [707, 414] width 1414 height 829
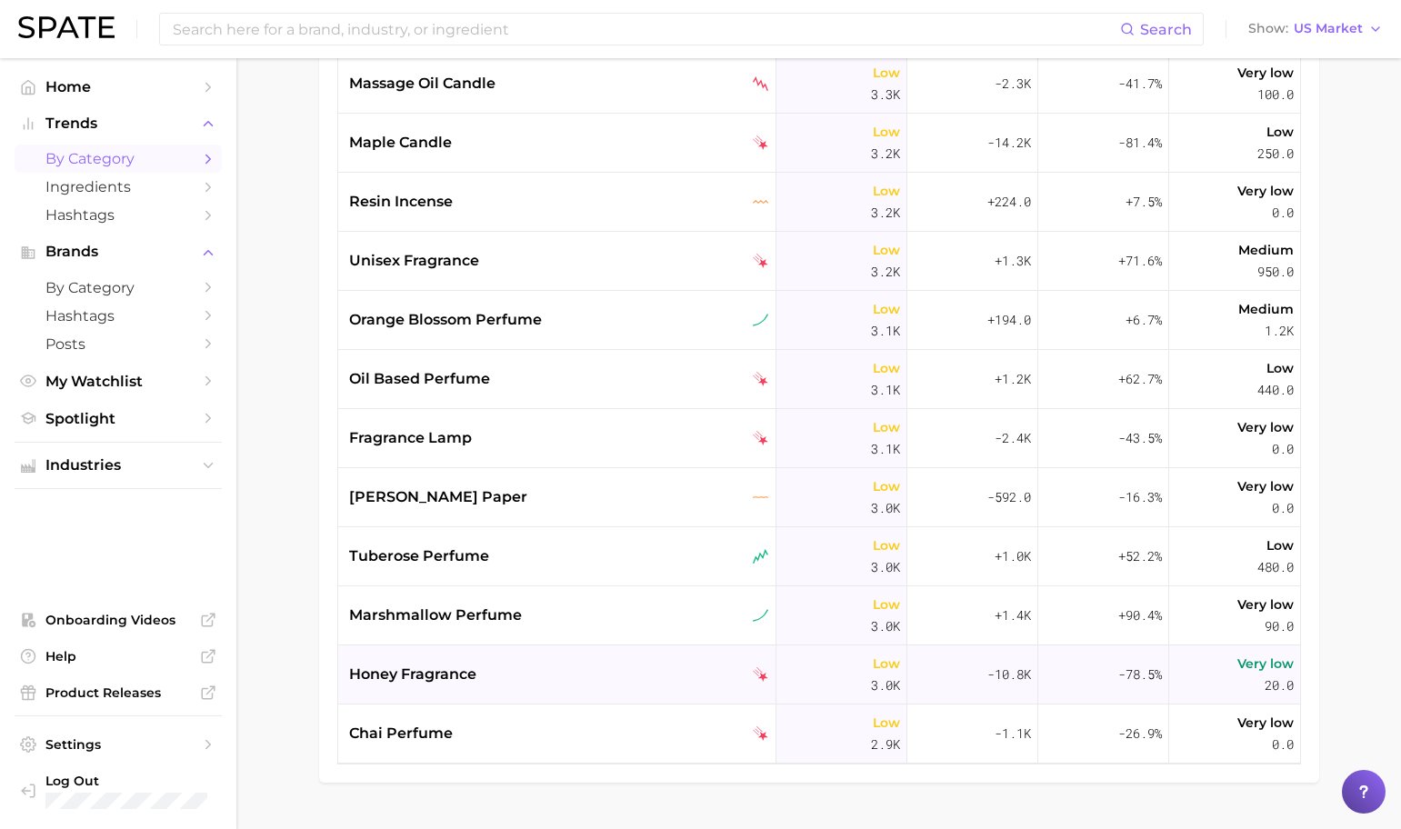
click at [612, 675] on div "honey fragrance" at bounding box center [559, 675] width 420 height 22
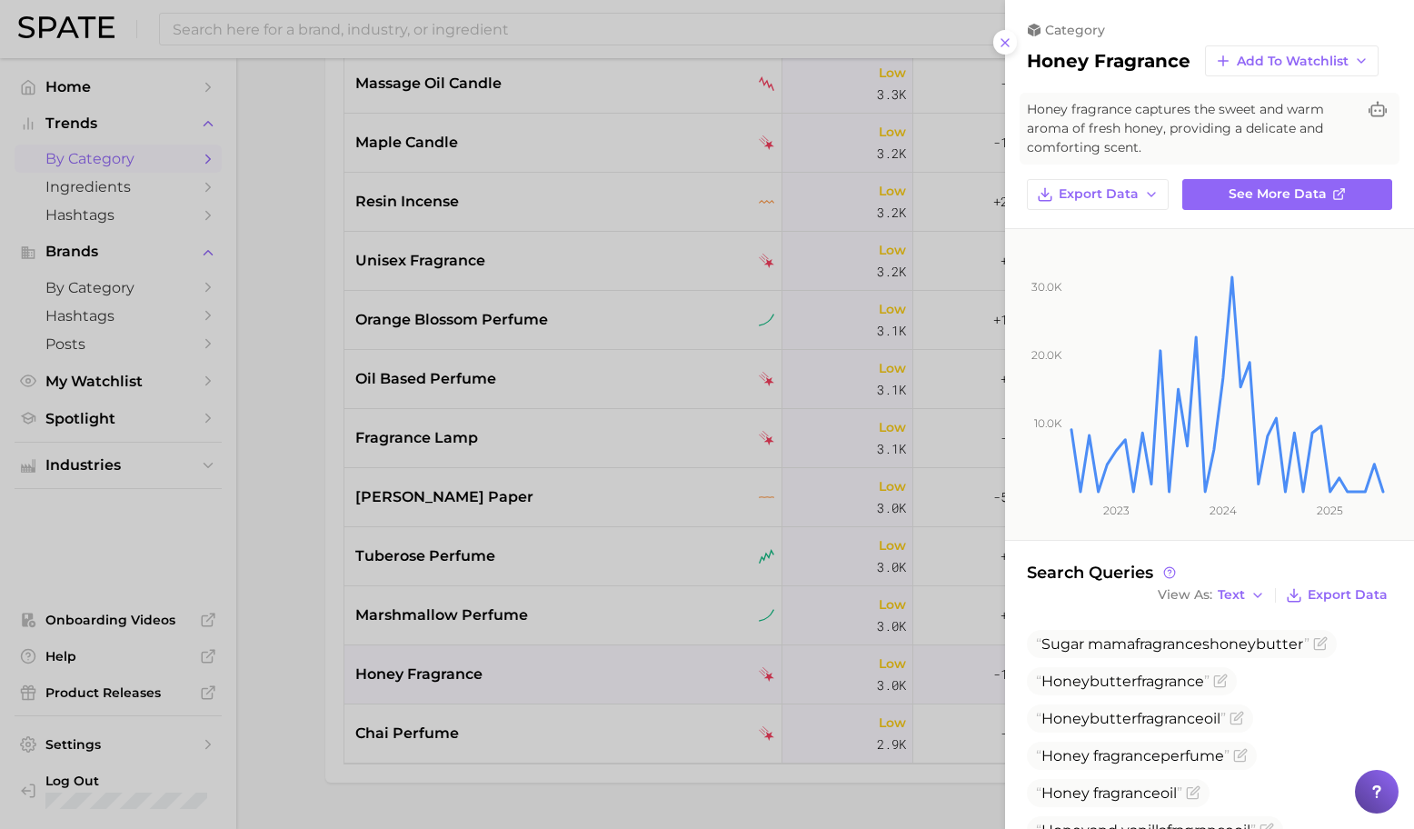
click at [612, 675] on div at bounding box center [707, 414] width 1414 height 829
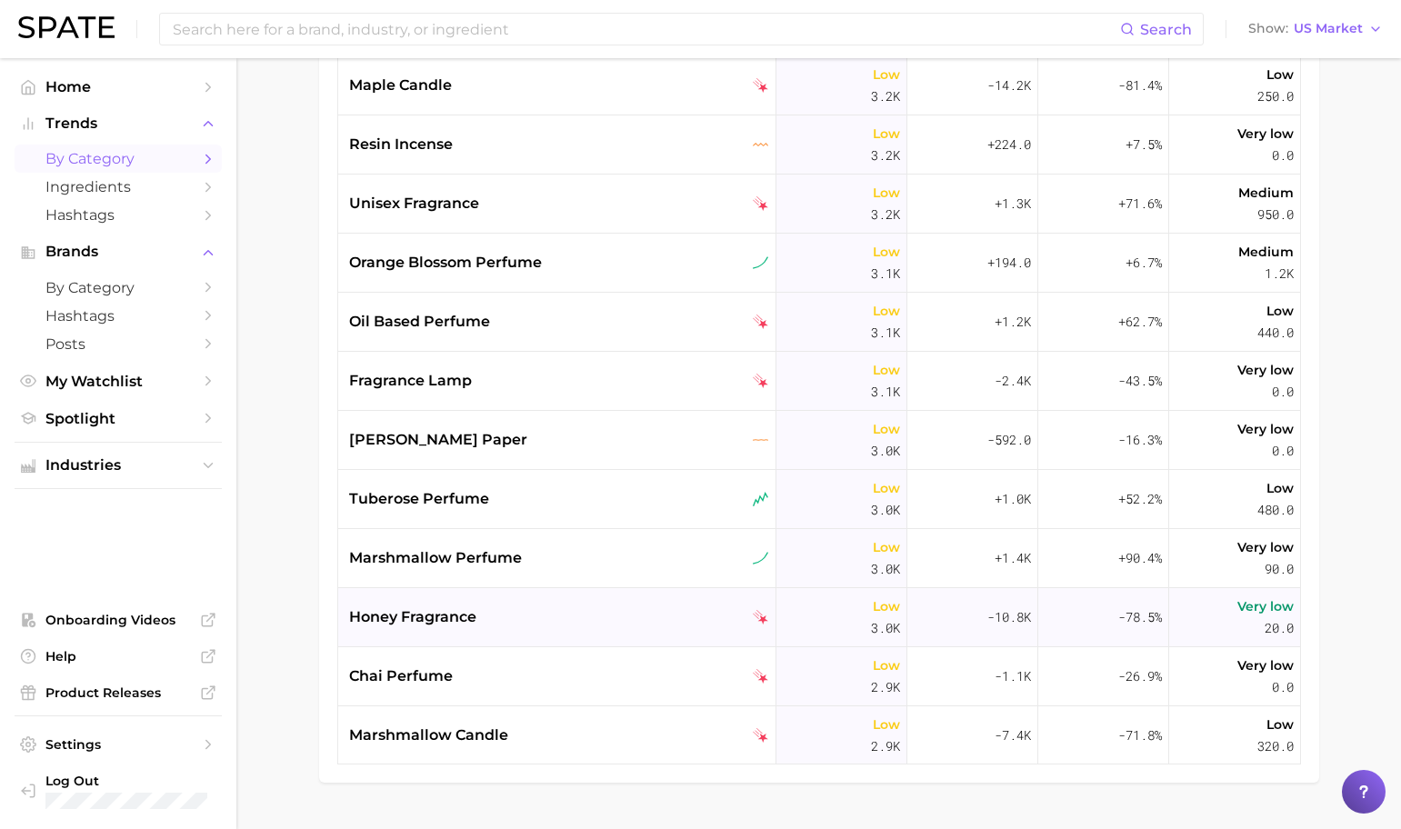
scroll to position [13171, 0]
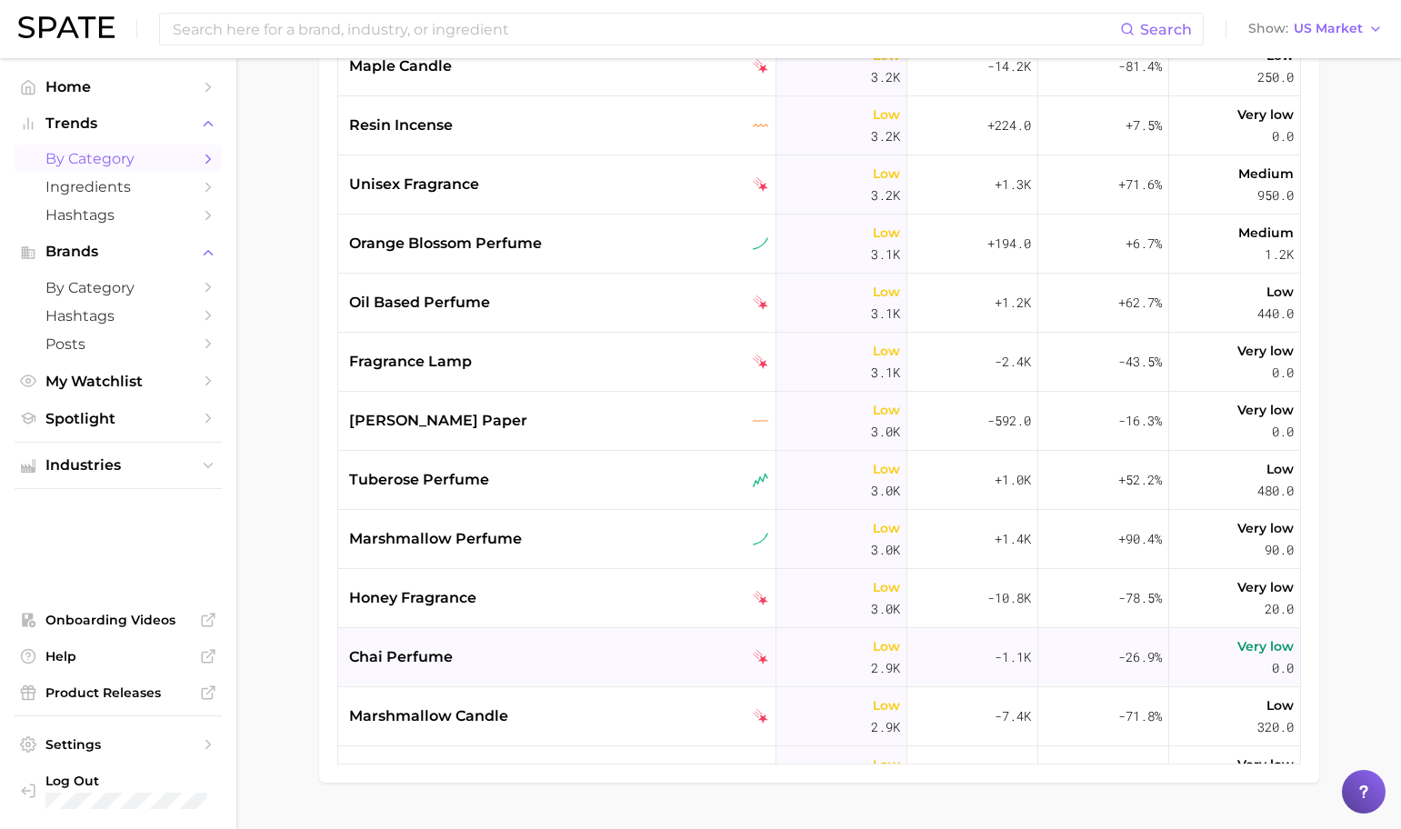
click at [604, 661] on div "chai perfume" at bounding box center [559, 657] width 420 height 22
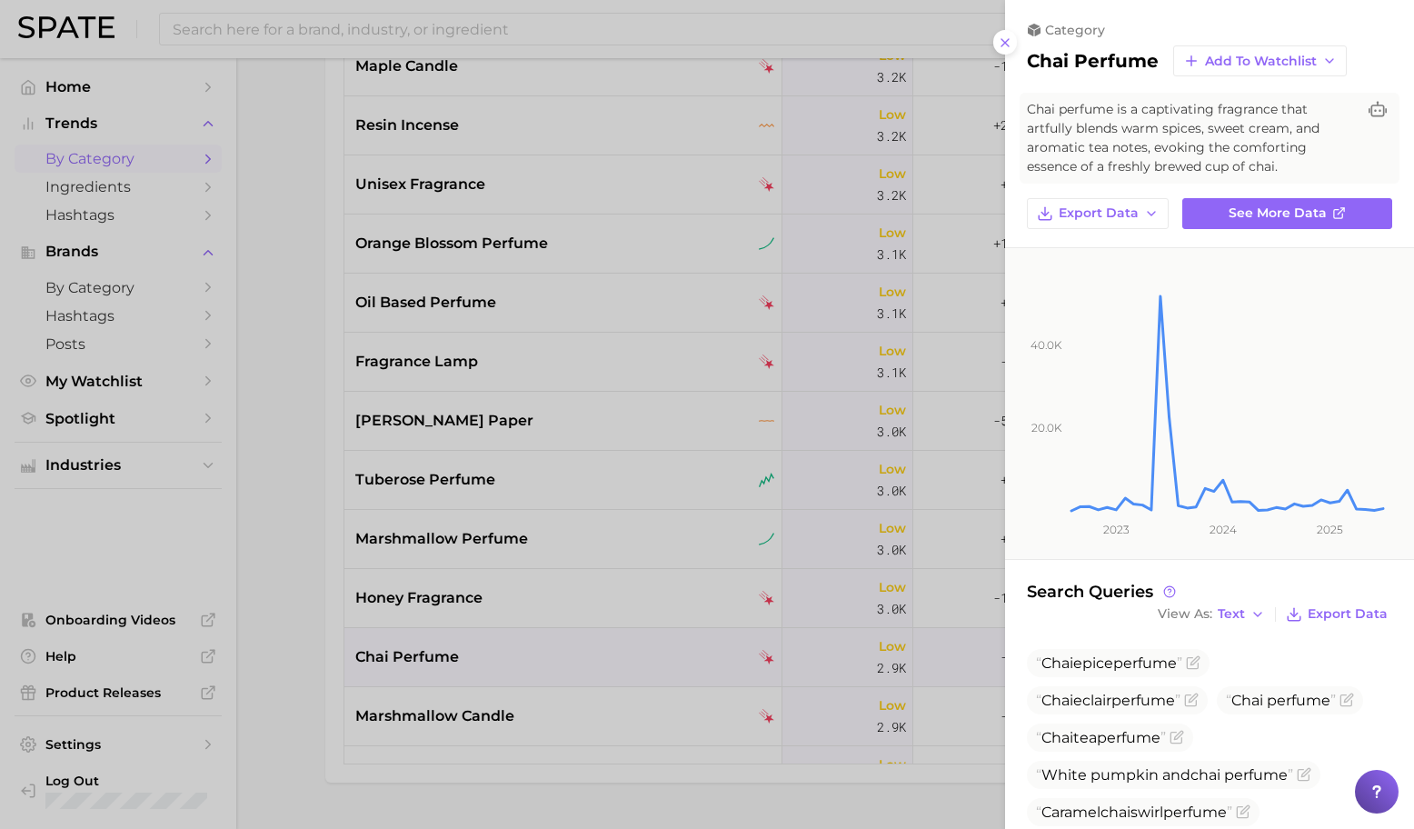
click at [604, 661] on div at bounding box center [707, 414] width 1414 height 829
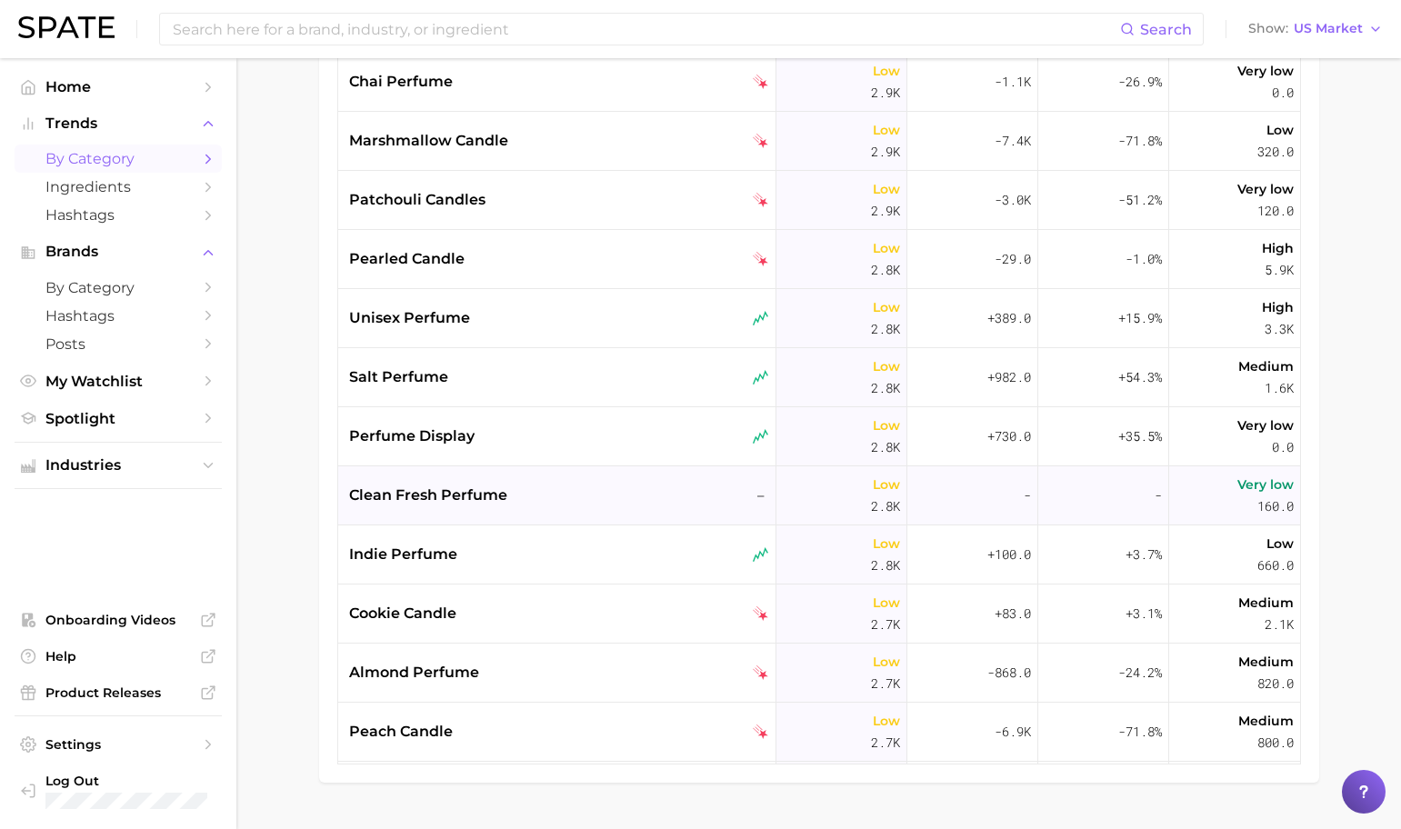
scroll to position [13777, 0]
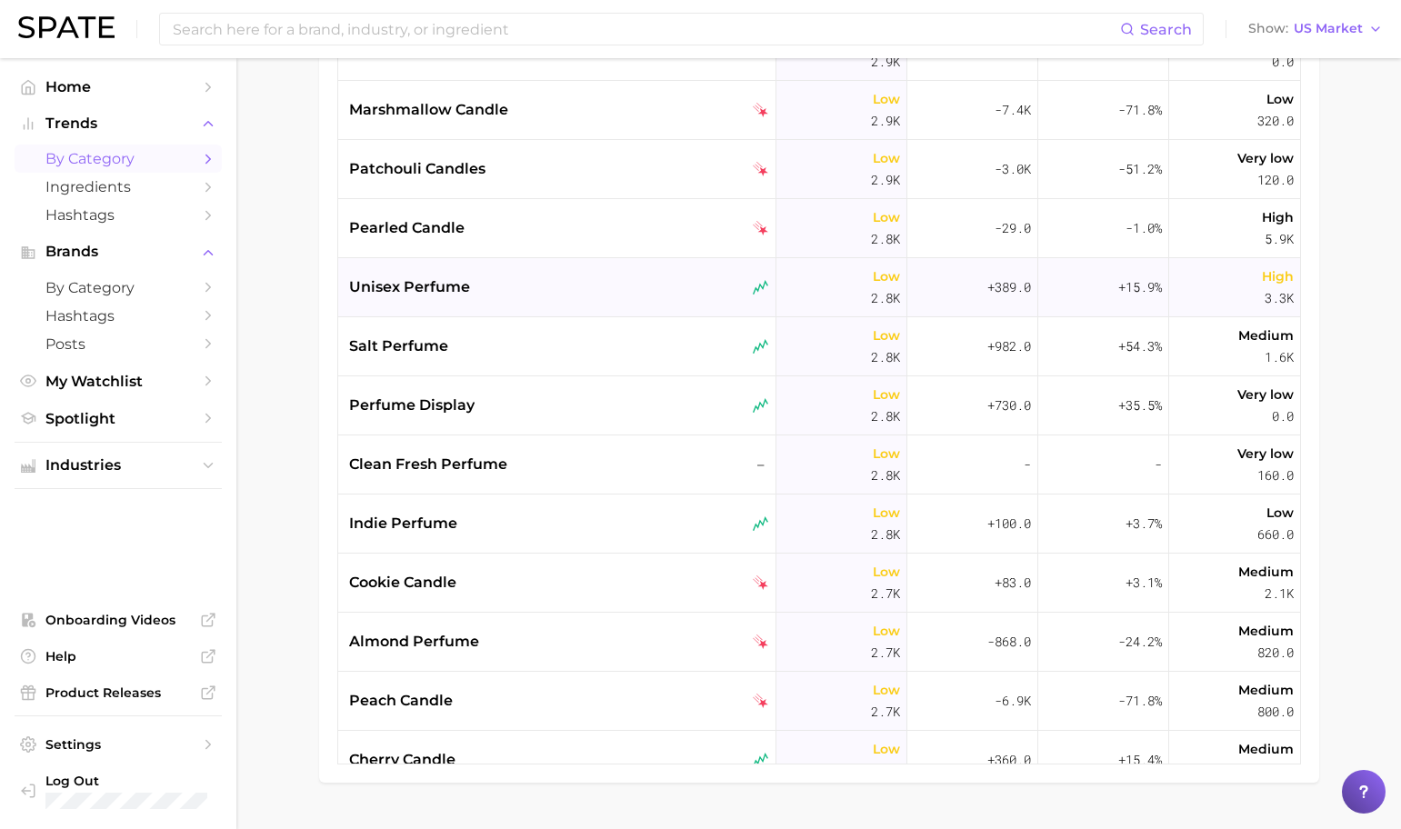
click at [475, 295] on div "unisex perfume" at bounding box center [559, 287] width 420 height 22
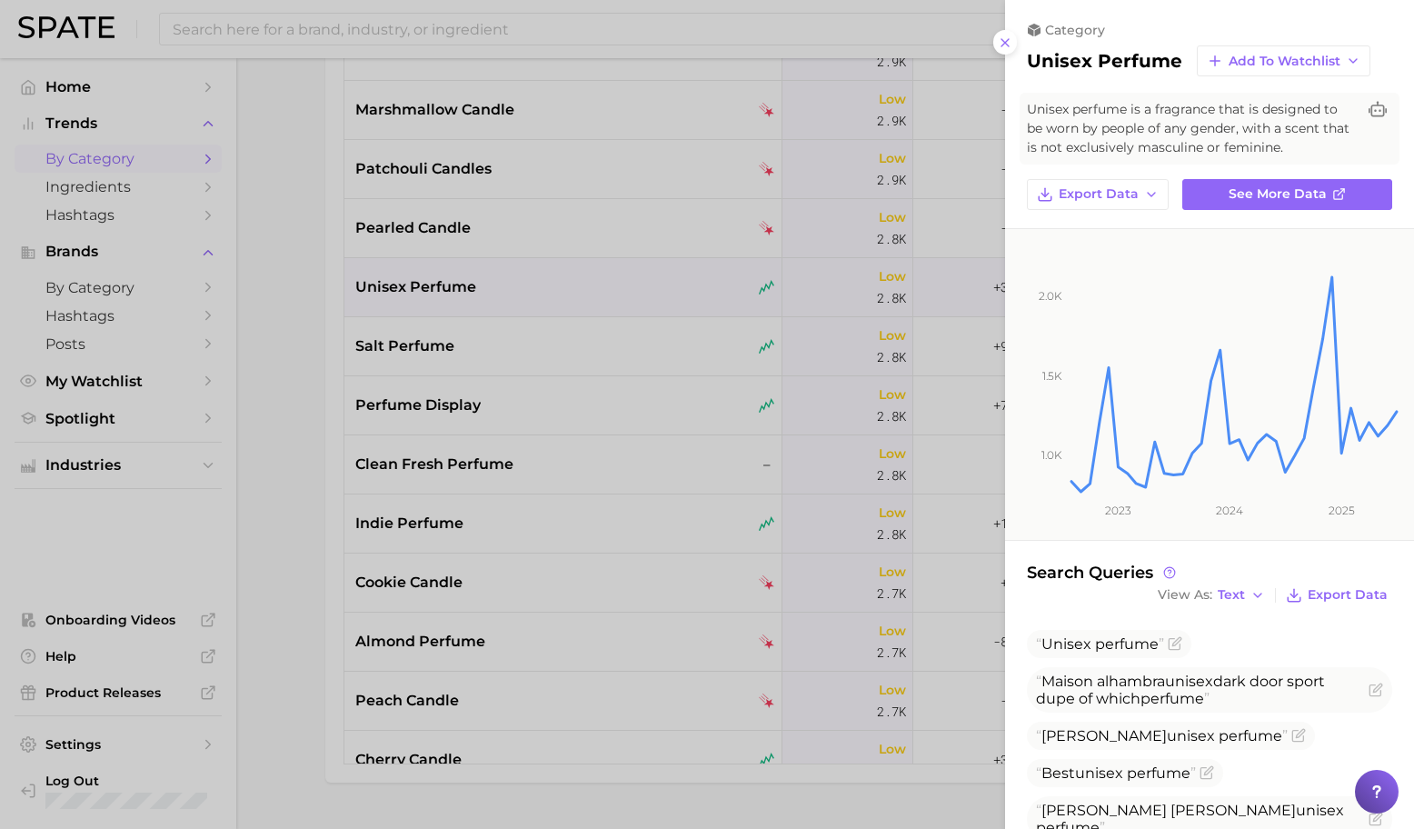
click at [377, 425] on div at bounding box center [707, 414] width 1414 height 829
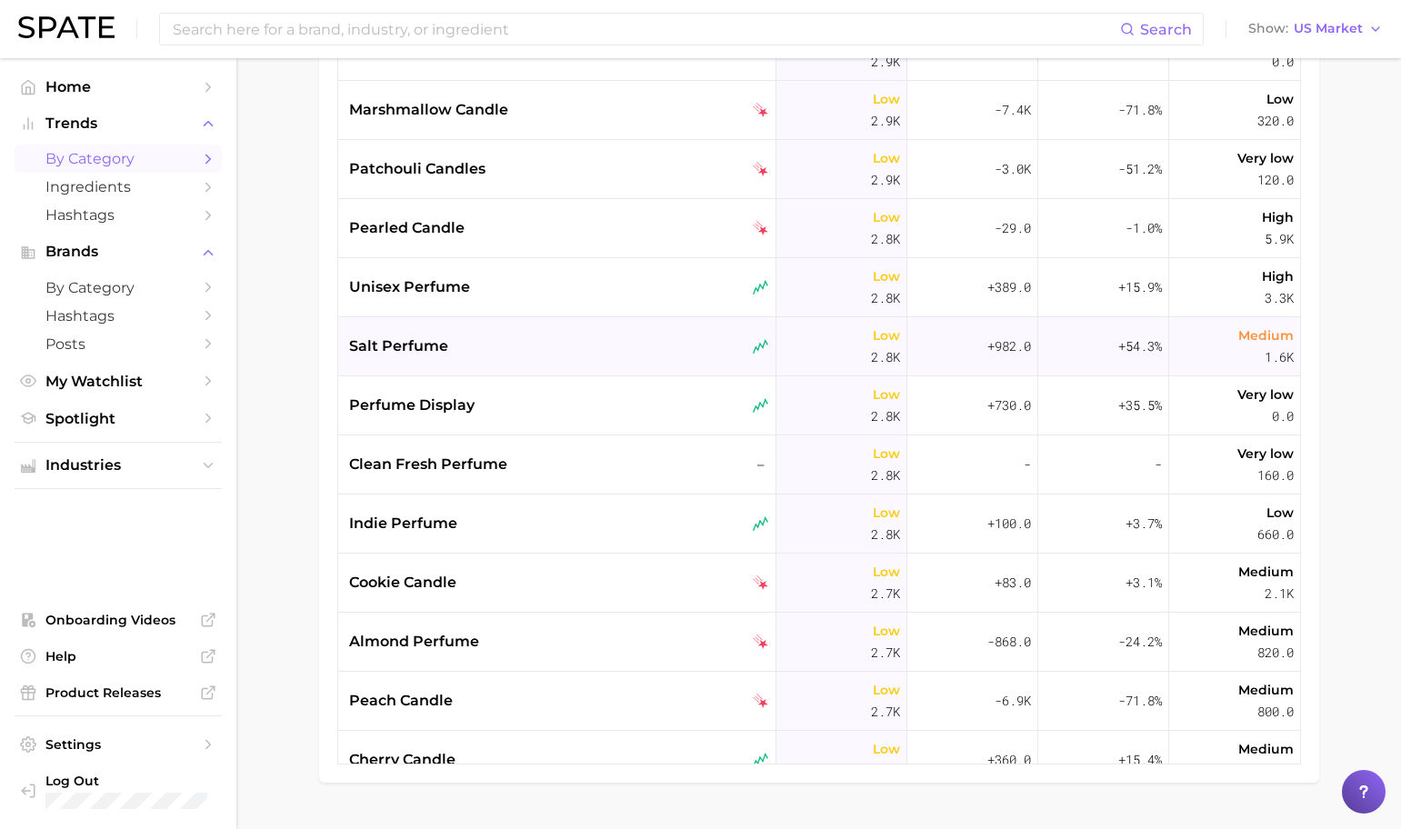
click at [530, 335] on div "salt perfume" at bounding box center [559, 346] width 420 height 22
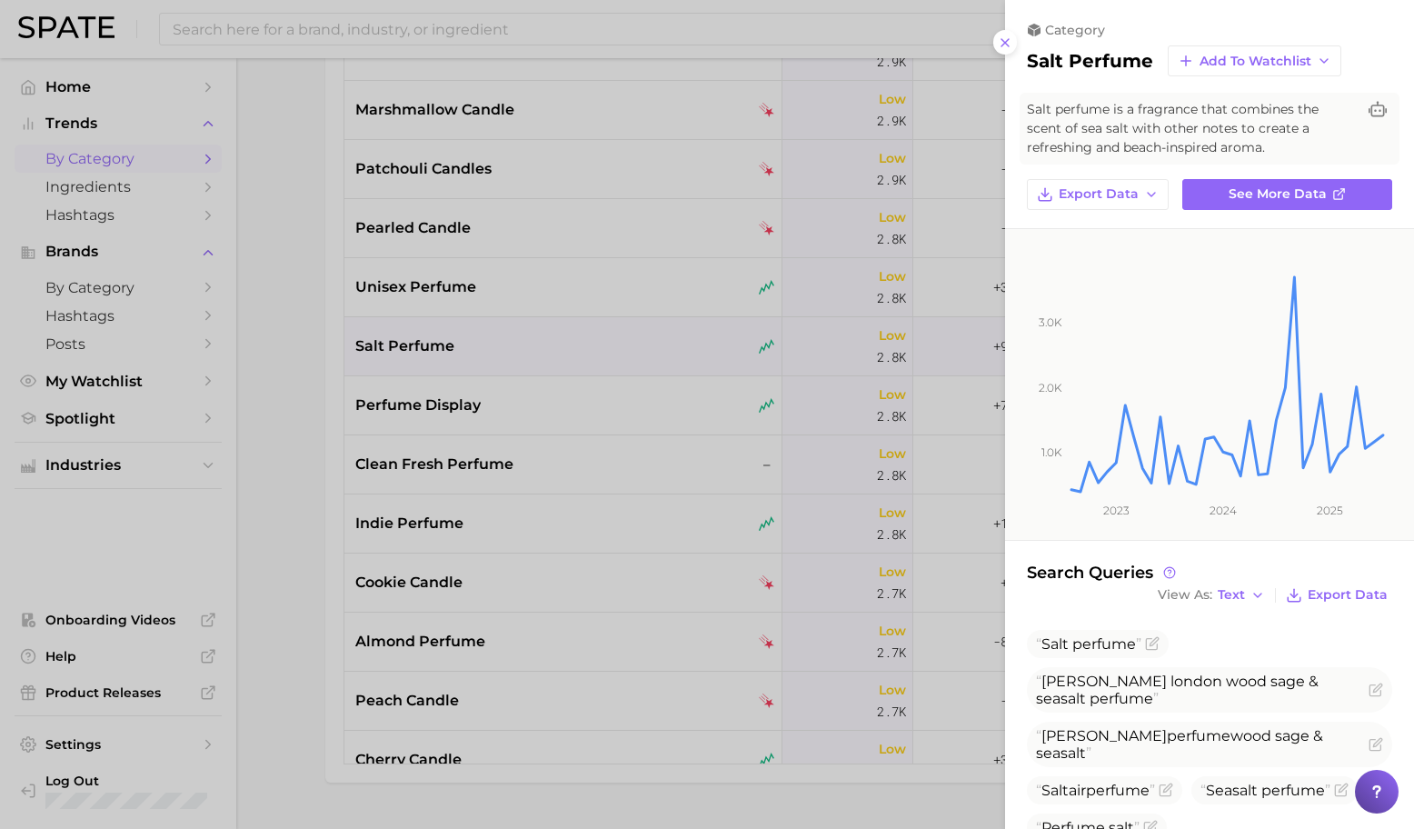
click at [504, 350] on div at bounding box center [707, 414] width 1414 height 829
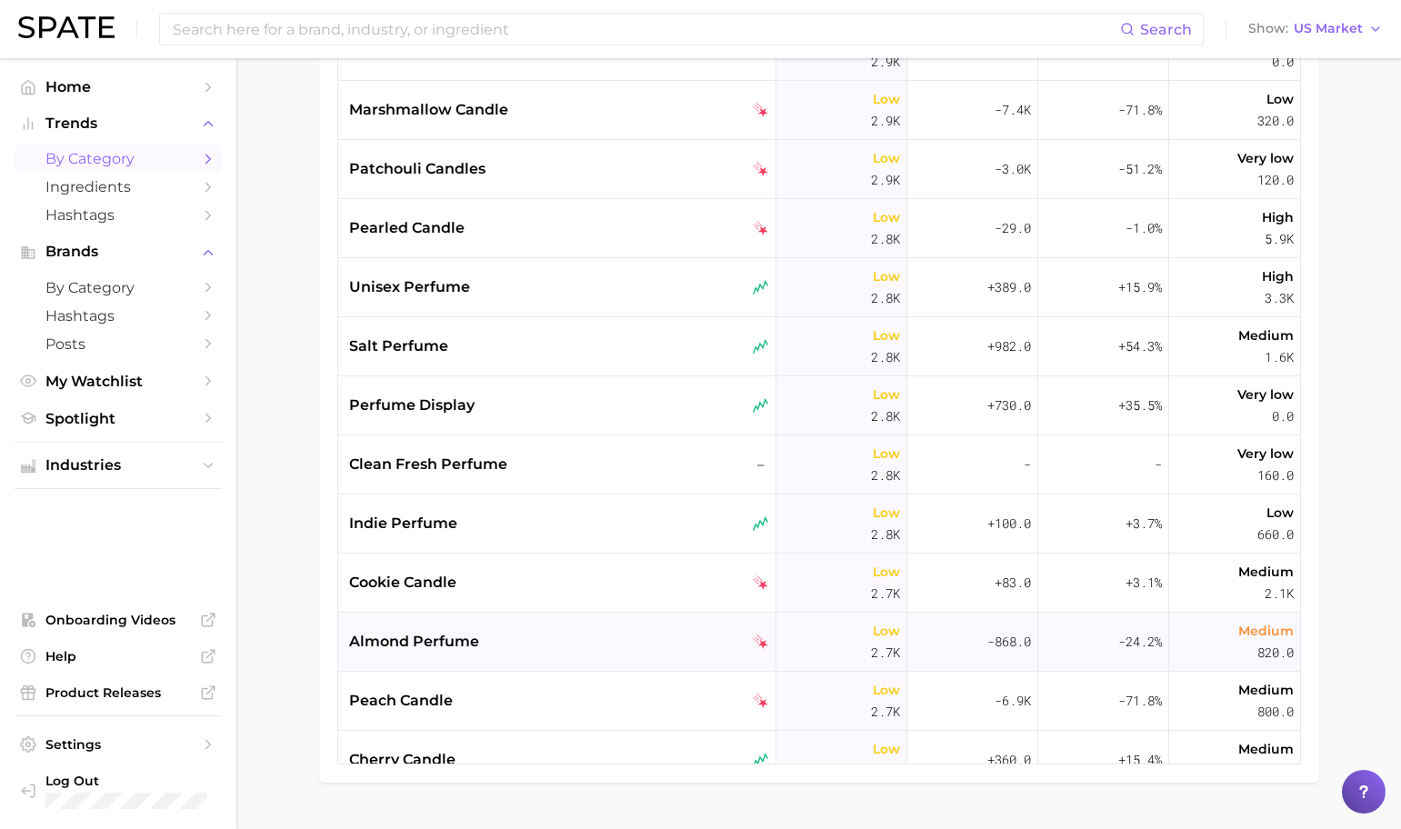
click at [529, 627] on div "almond perfume" at bounding box center [557, 642] width 438 height 59
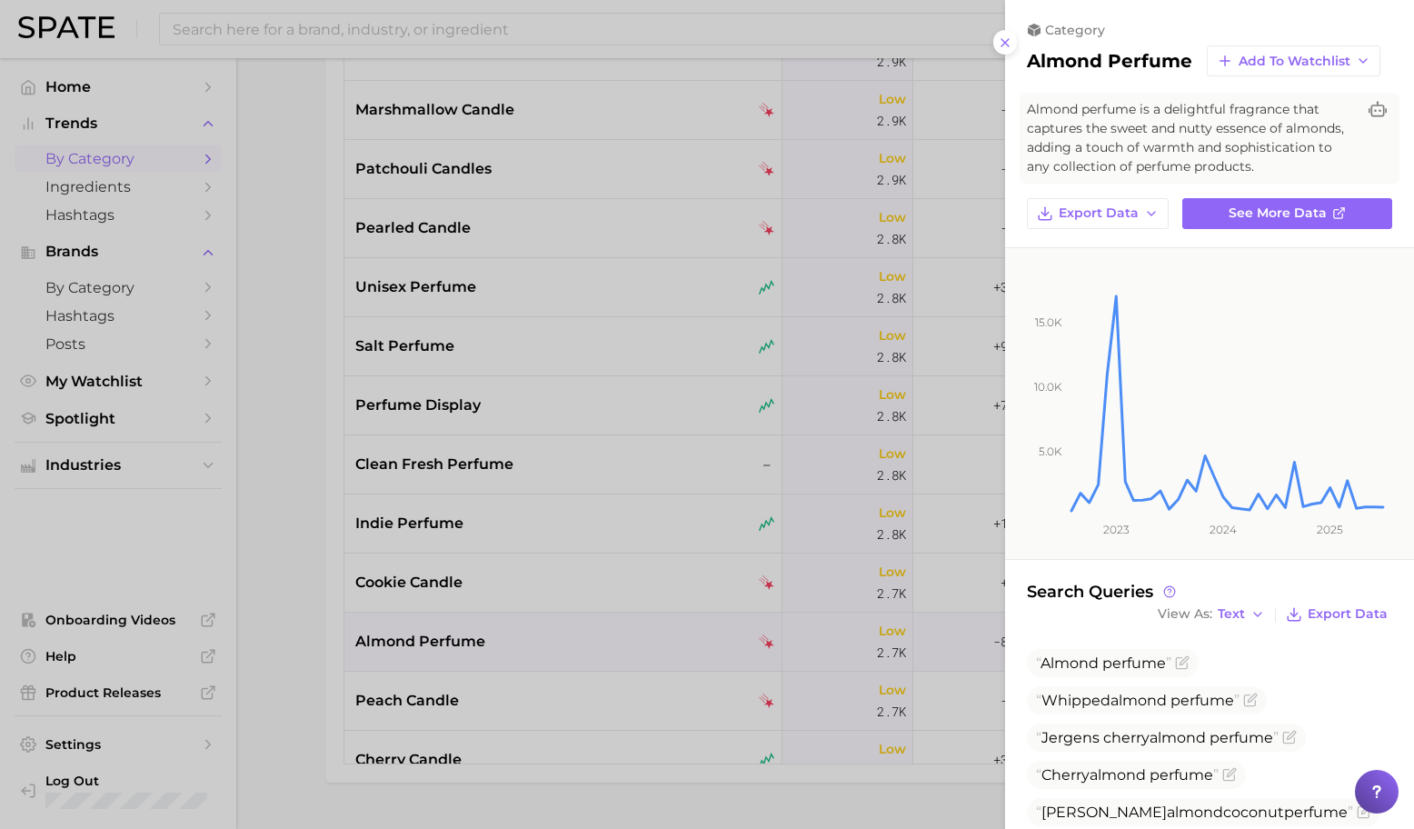
click at [529, 627] on div at bounding box center [707, 414] width 1414 height 829
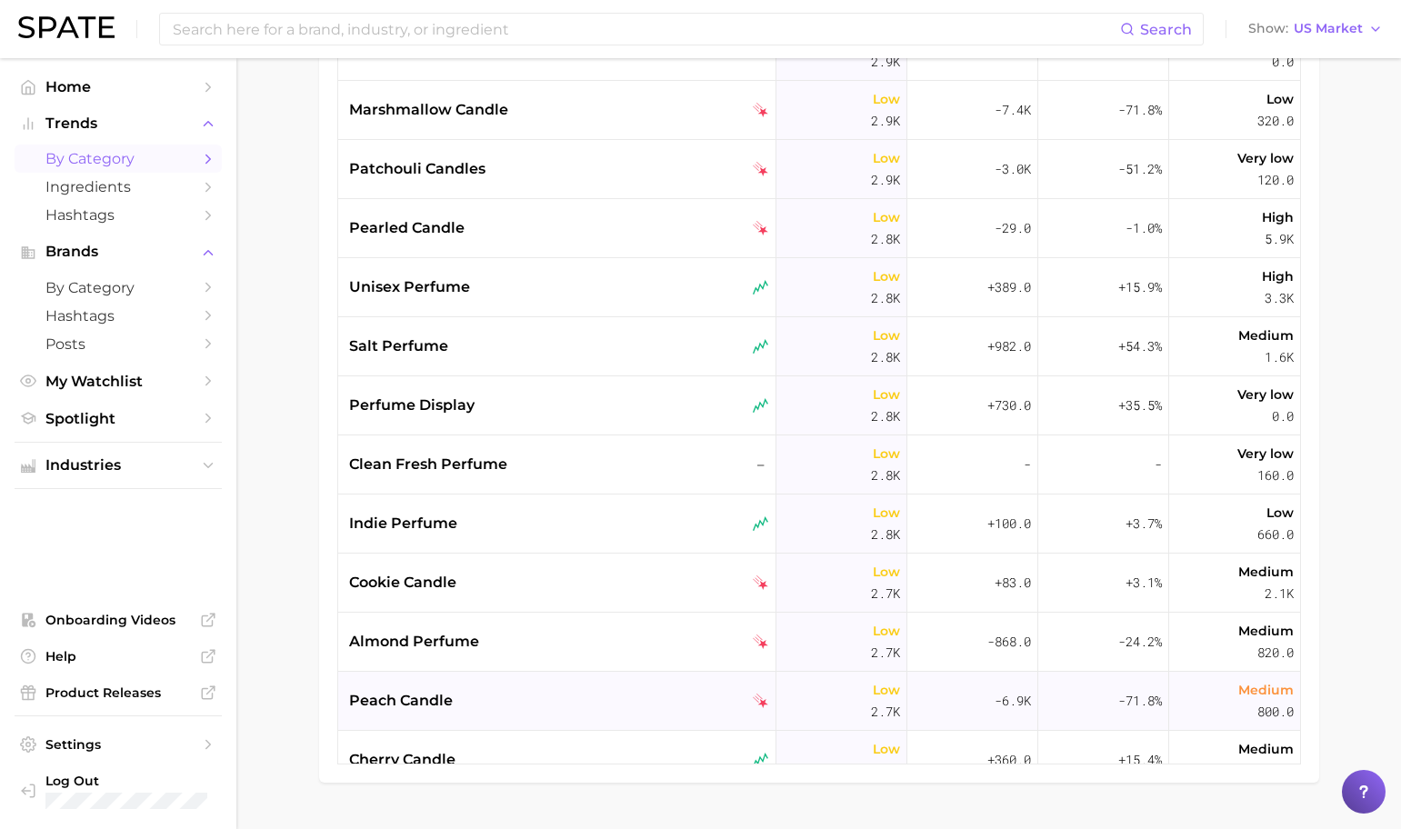
click at [541, 679] on div "peach candle" at bounding box center [557, 701] width 438 height 59
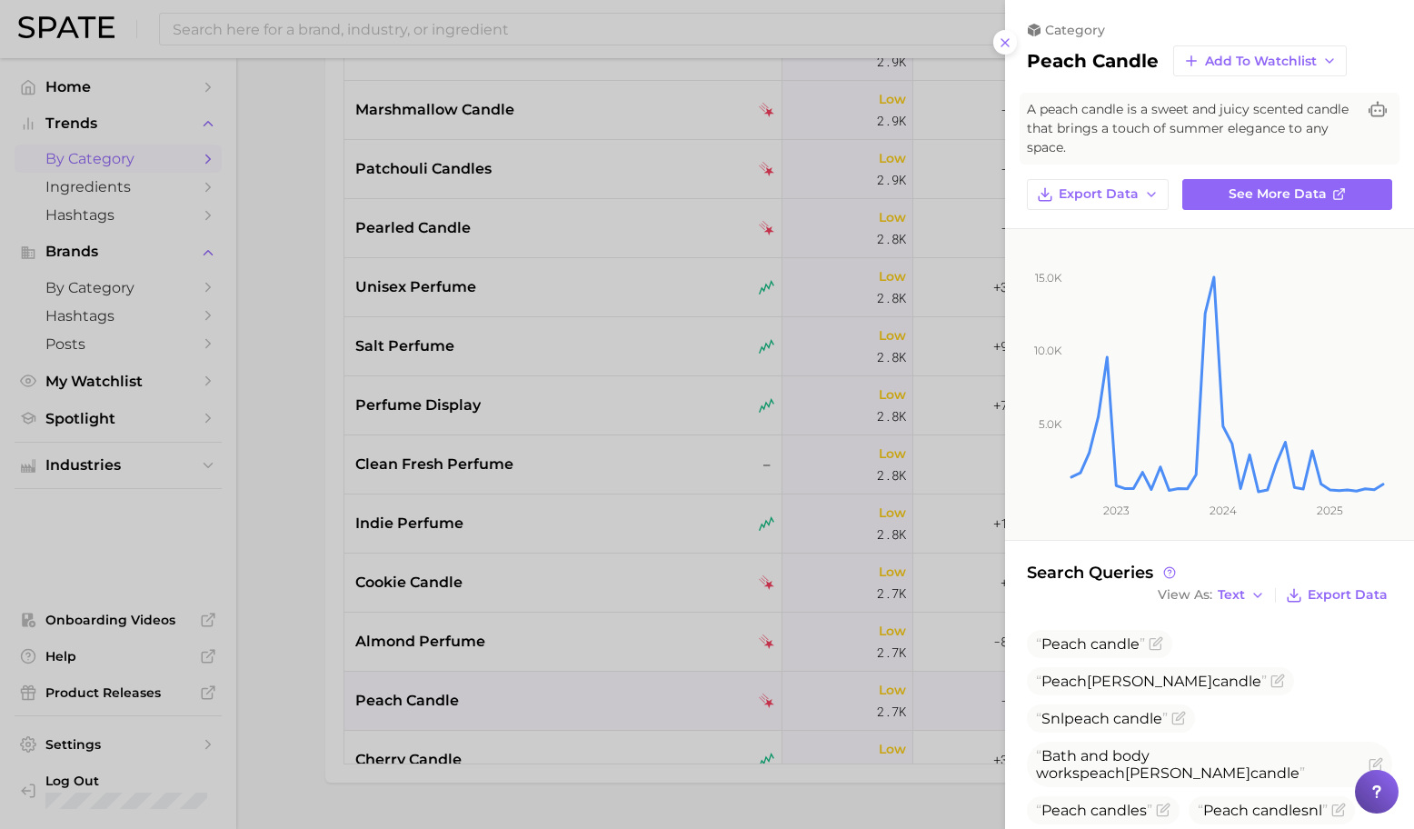
click at [541, 679] on div at bounding box center [707, 414] width 1414 height 829
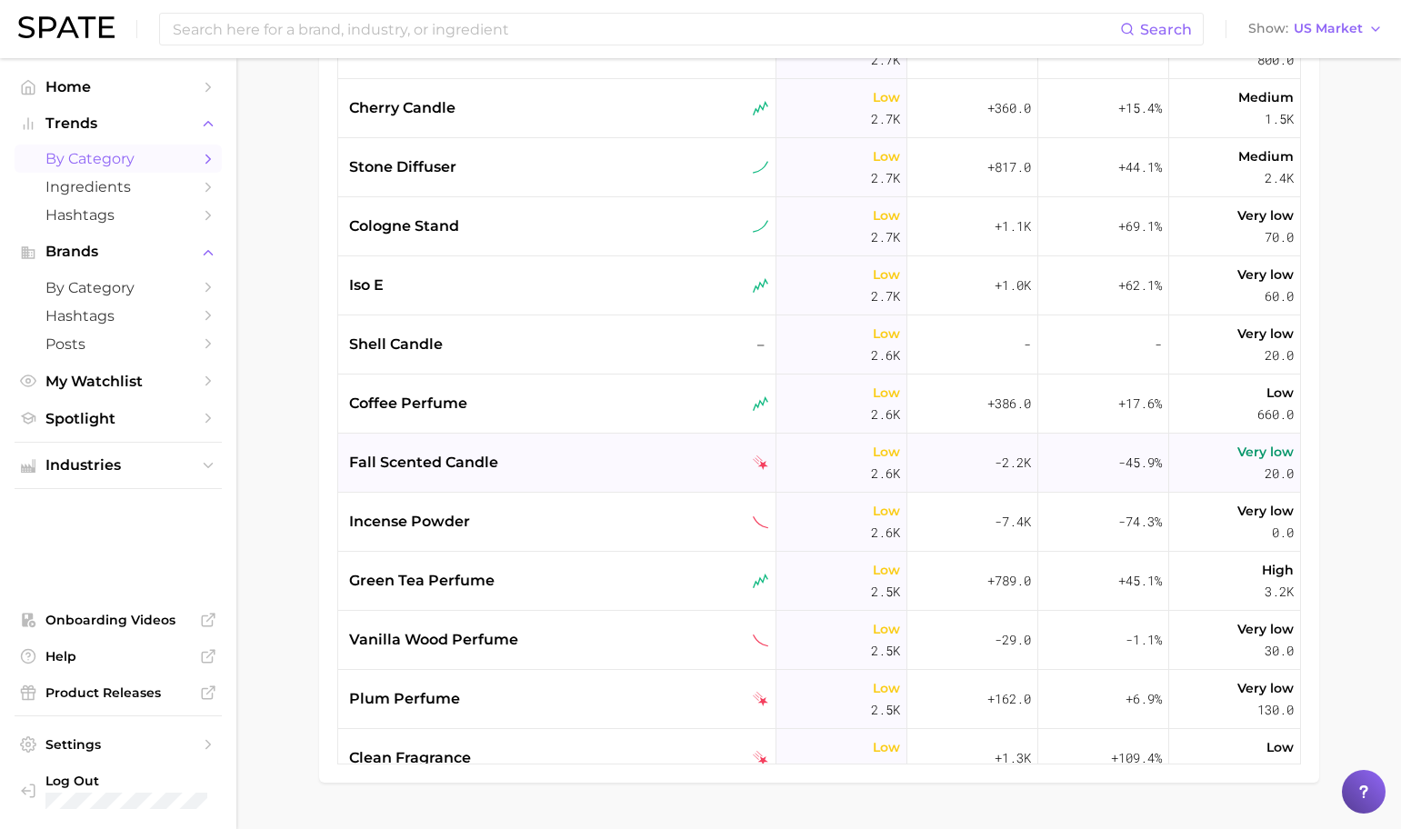
scroll to position [14458, 0]
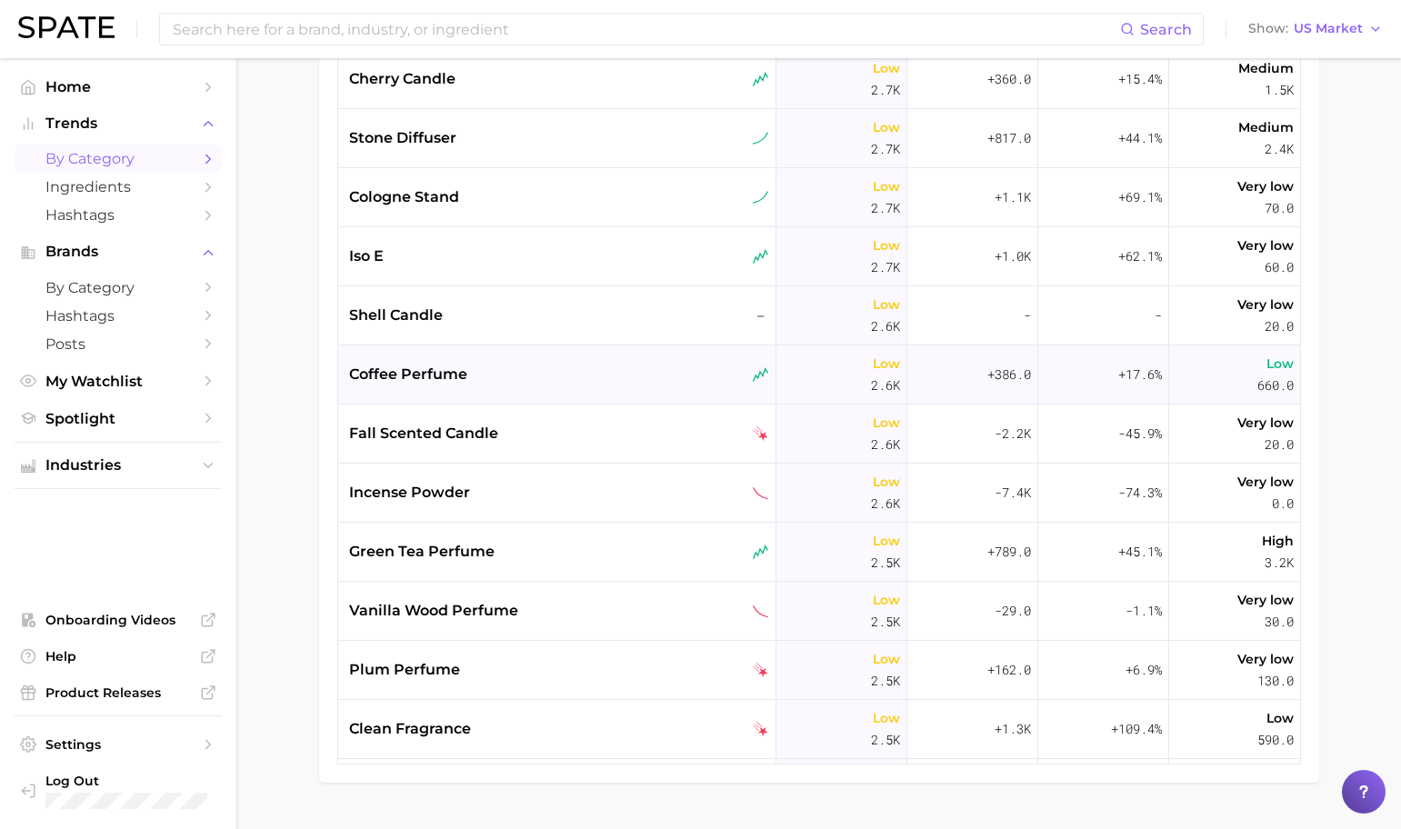
click at [533, 365] on div "coffee perfume" at bounding box center [559, 375] width 420 height 22
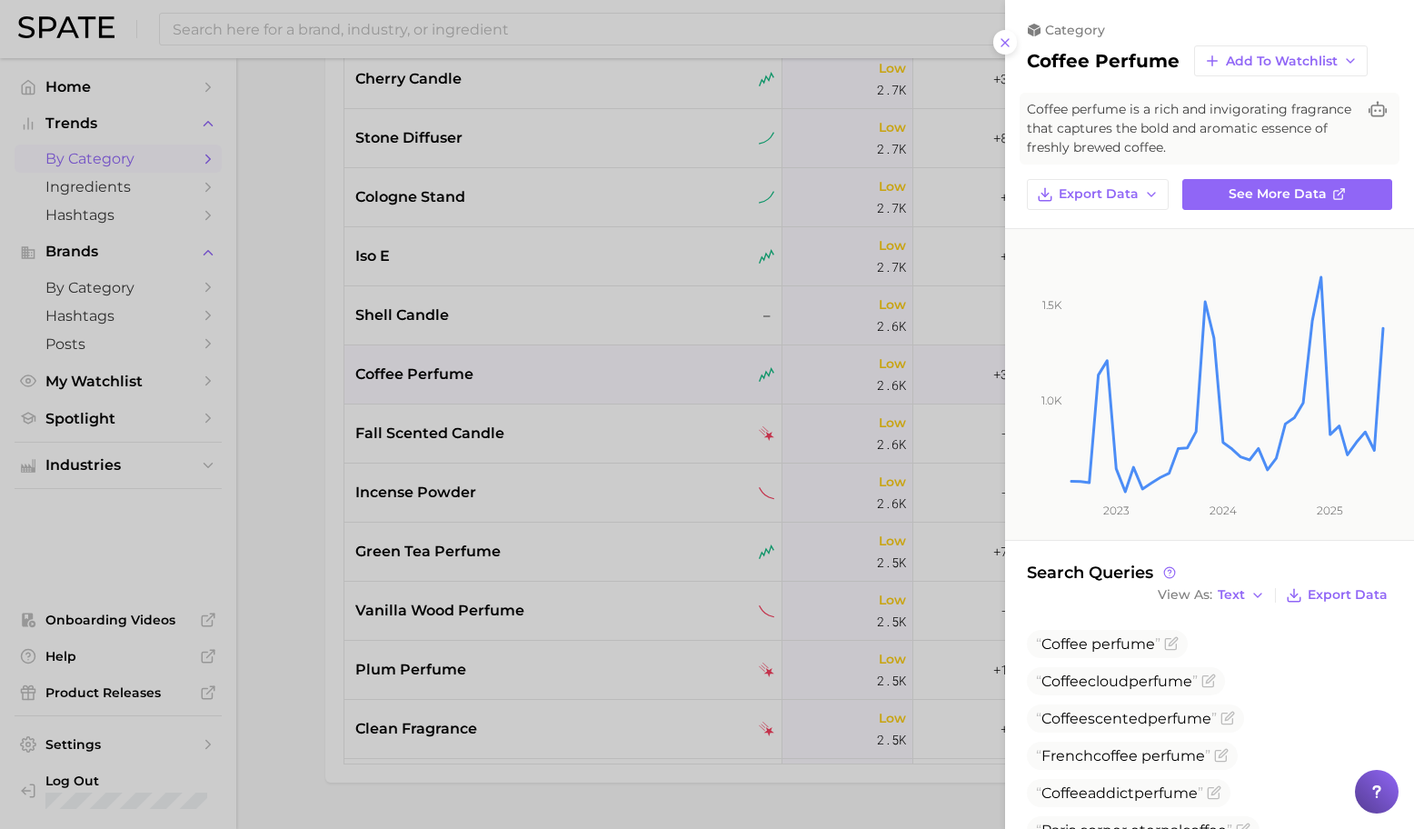
click at [542, 415] on div at bounding box center [707, 414] width 1414 height 829
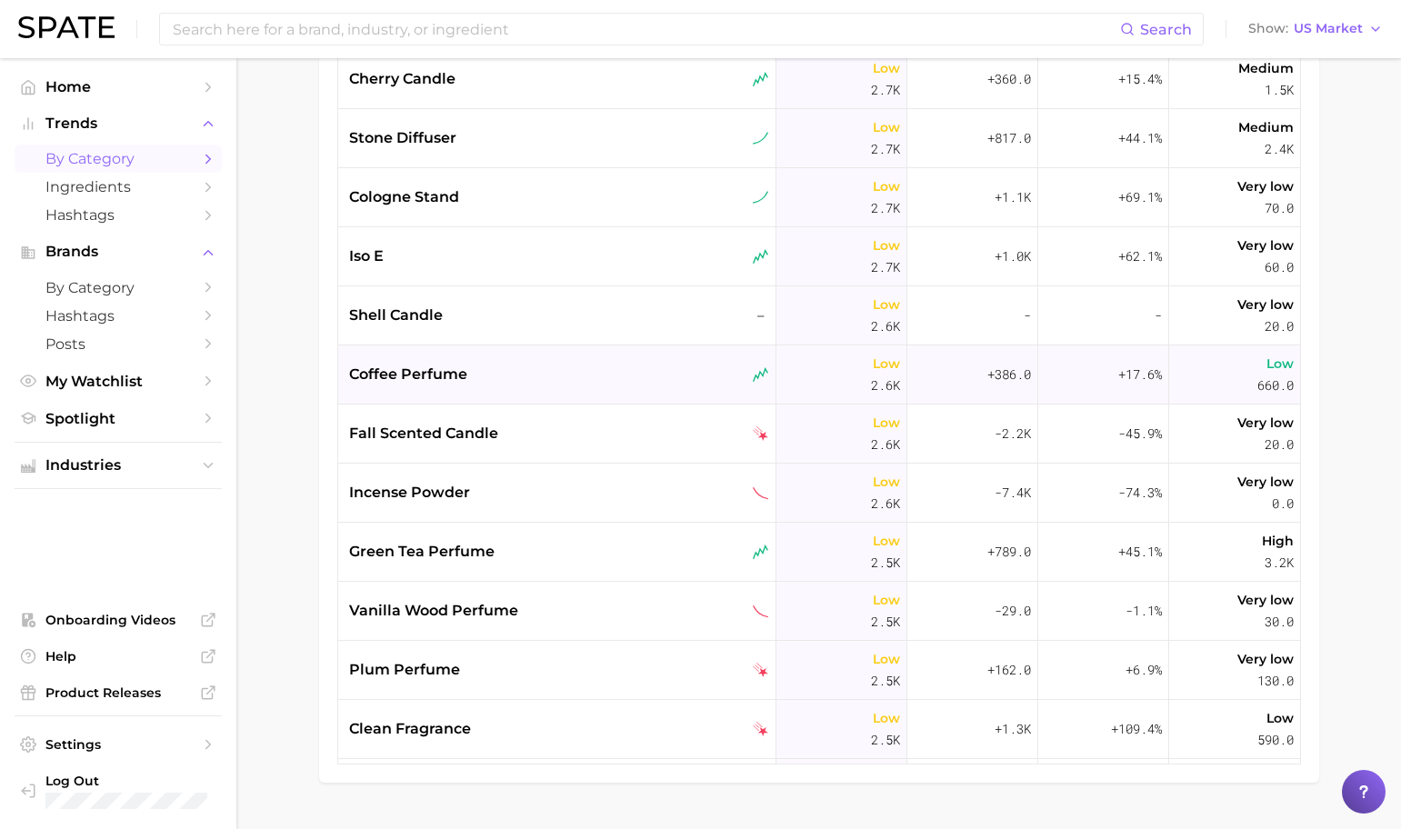
click at [533, 384] on div "coffee perfume" at bounding box center [559, 375] width 420 height 22
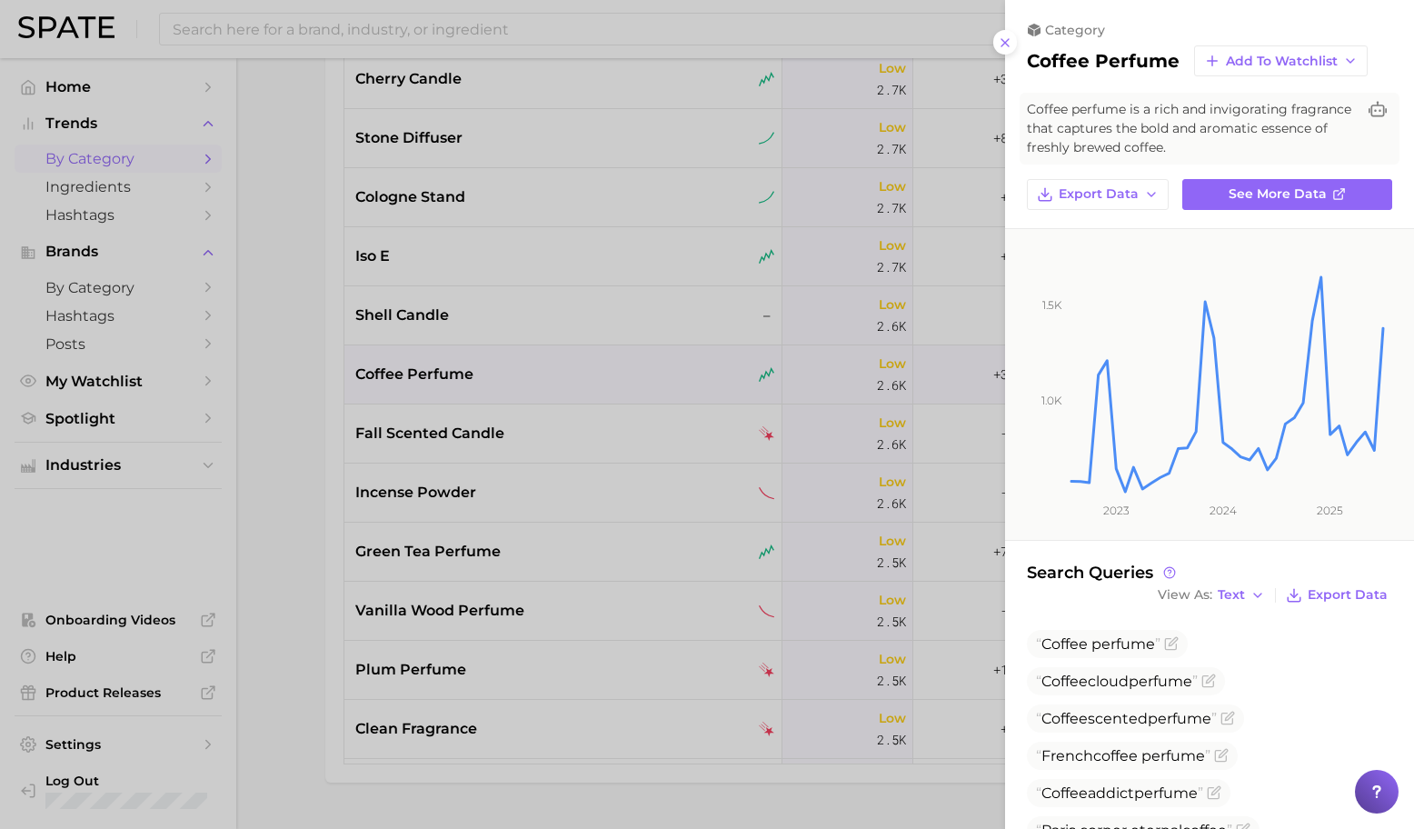
click at [367, 472] on div at bounding box center [707, 414] width 1414 height 829
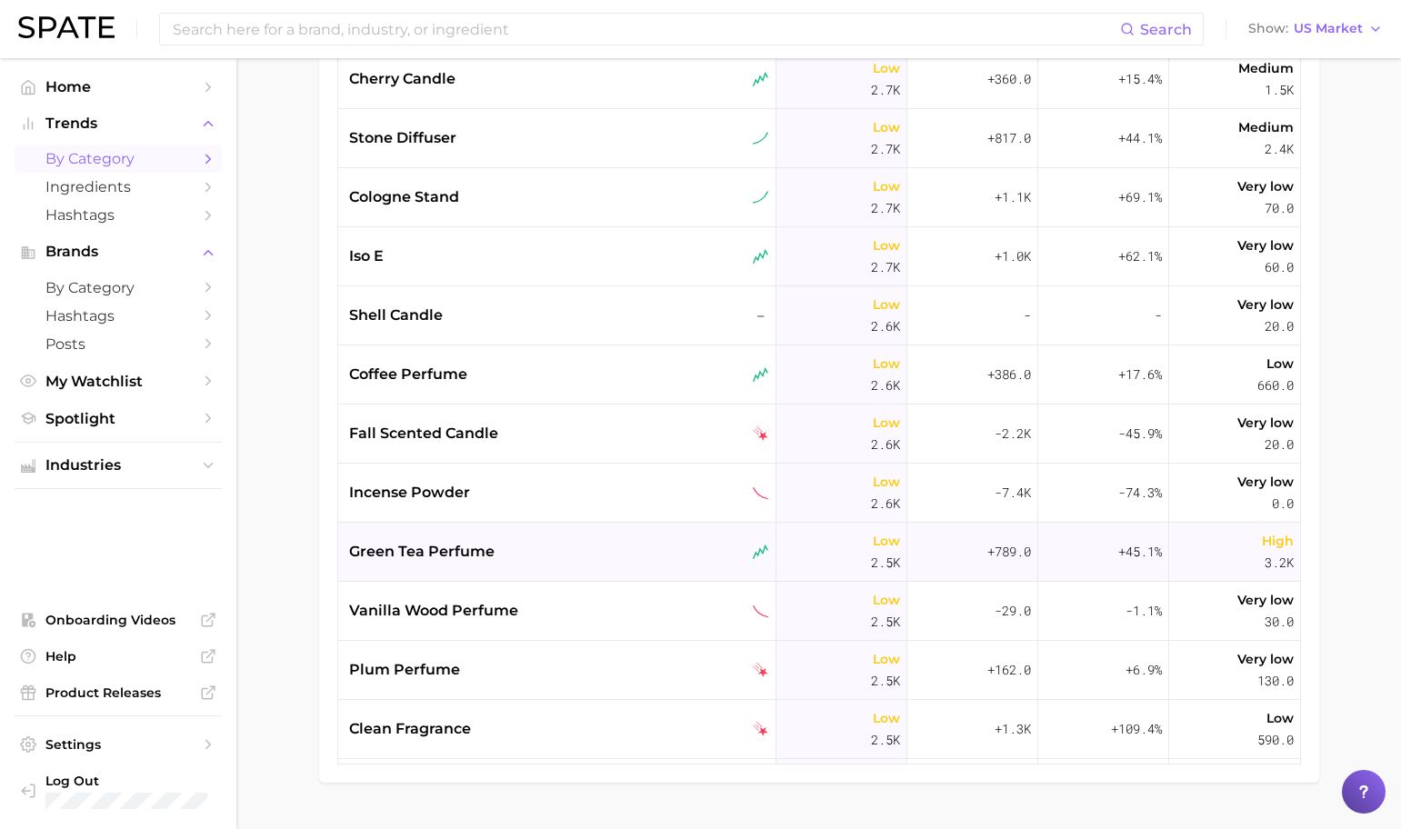
click at [575, 550] on div "green tea perfume" at bounding box center [559, 552] width 420 height 22
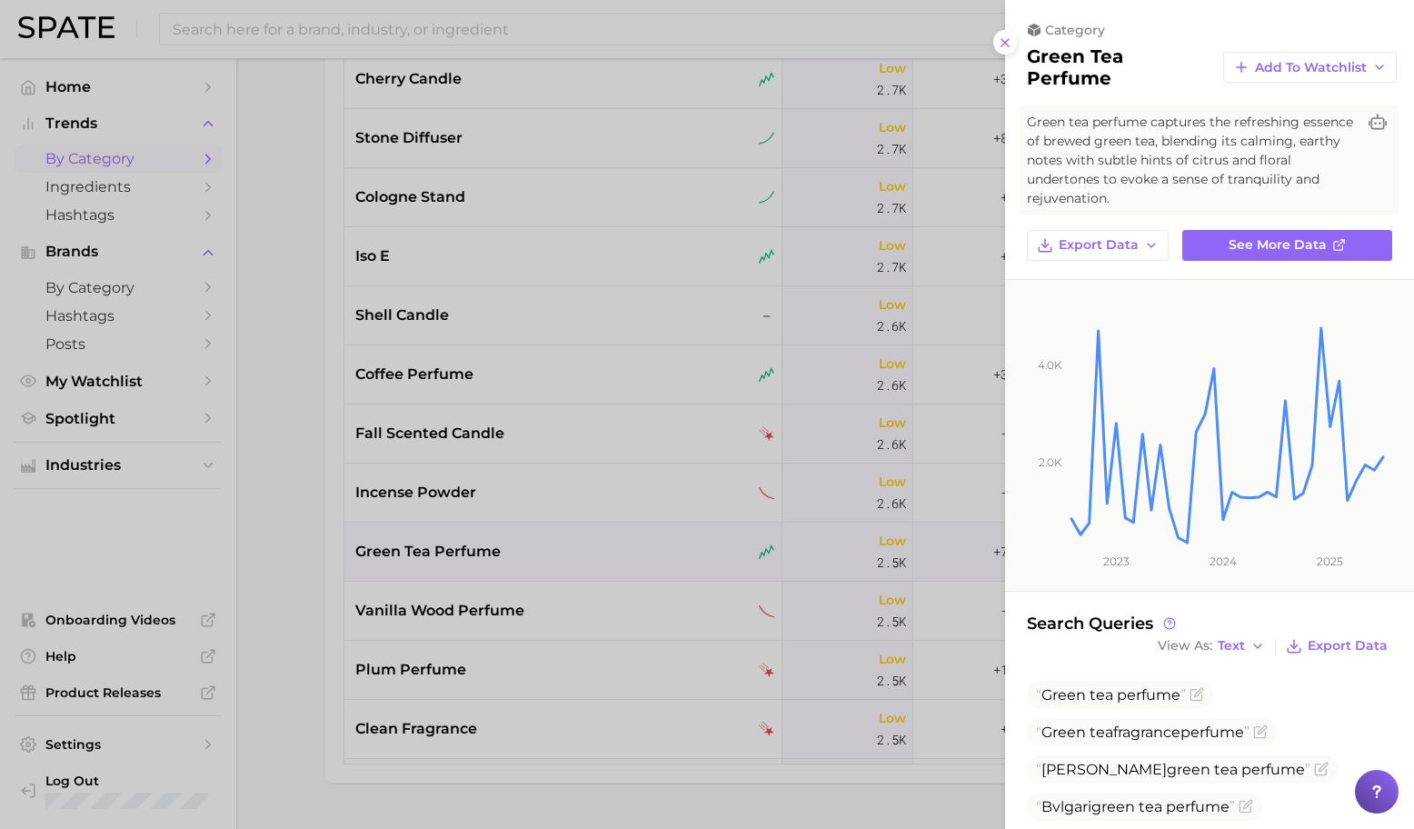
click at [581, 545] on div at bounding box center [707, 414] width 1414 height 829
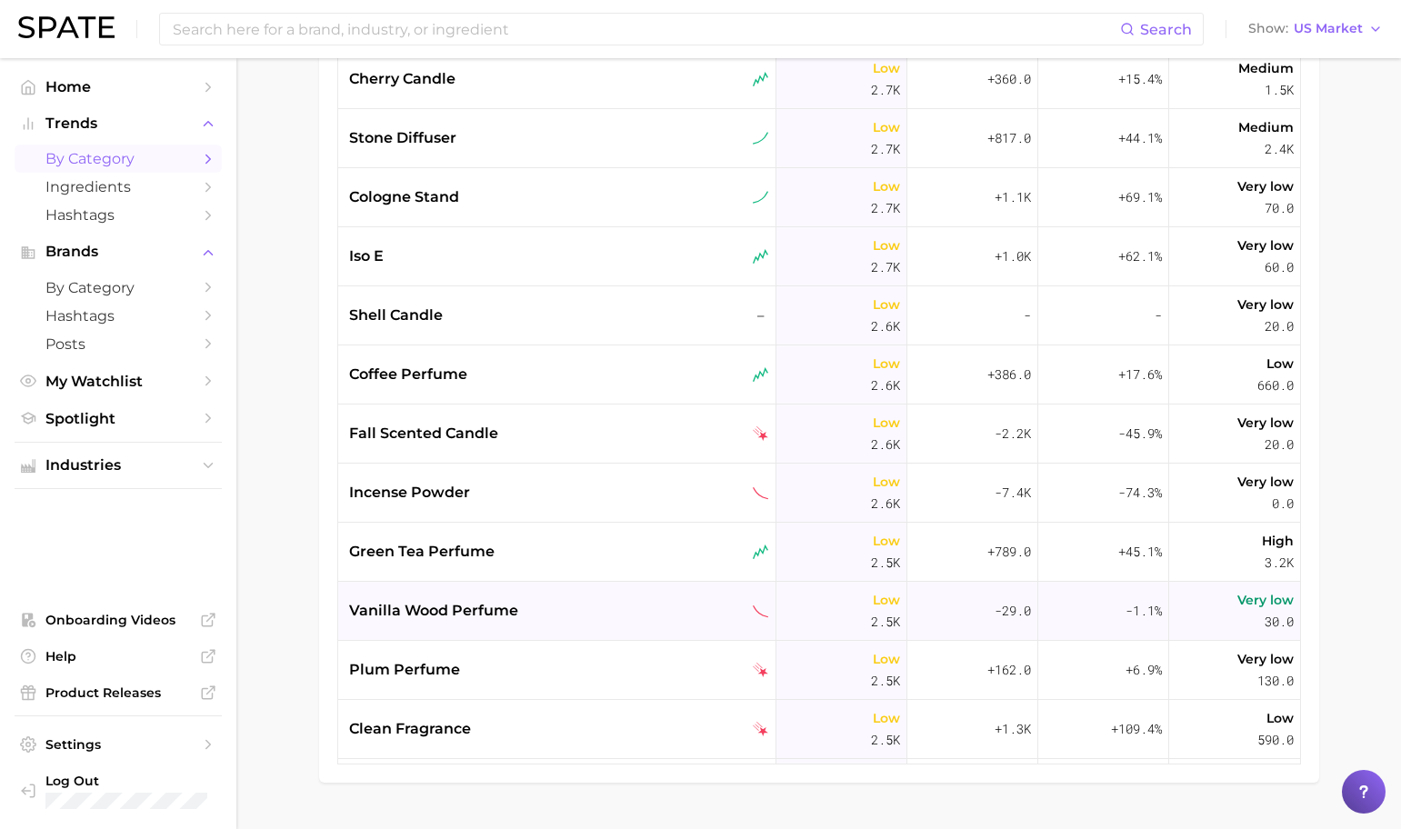
click at [567, 609] on div "vanilla wood perfume" at bounding box center [559, 611] width 420 height 22
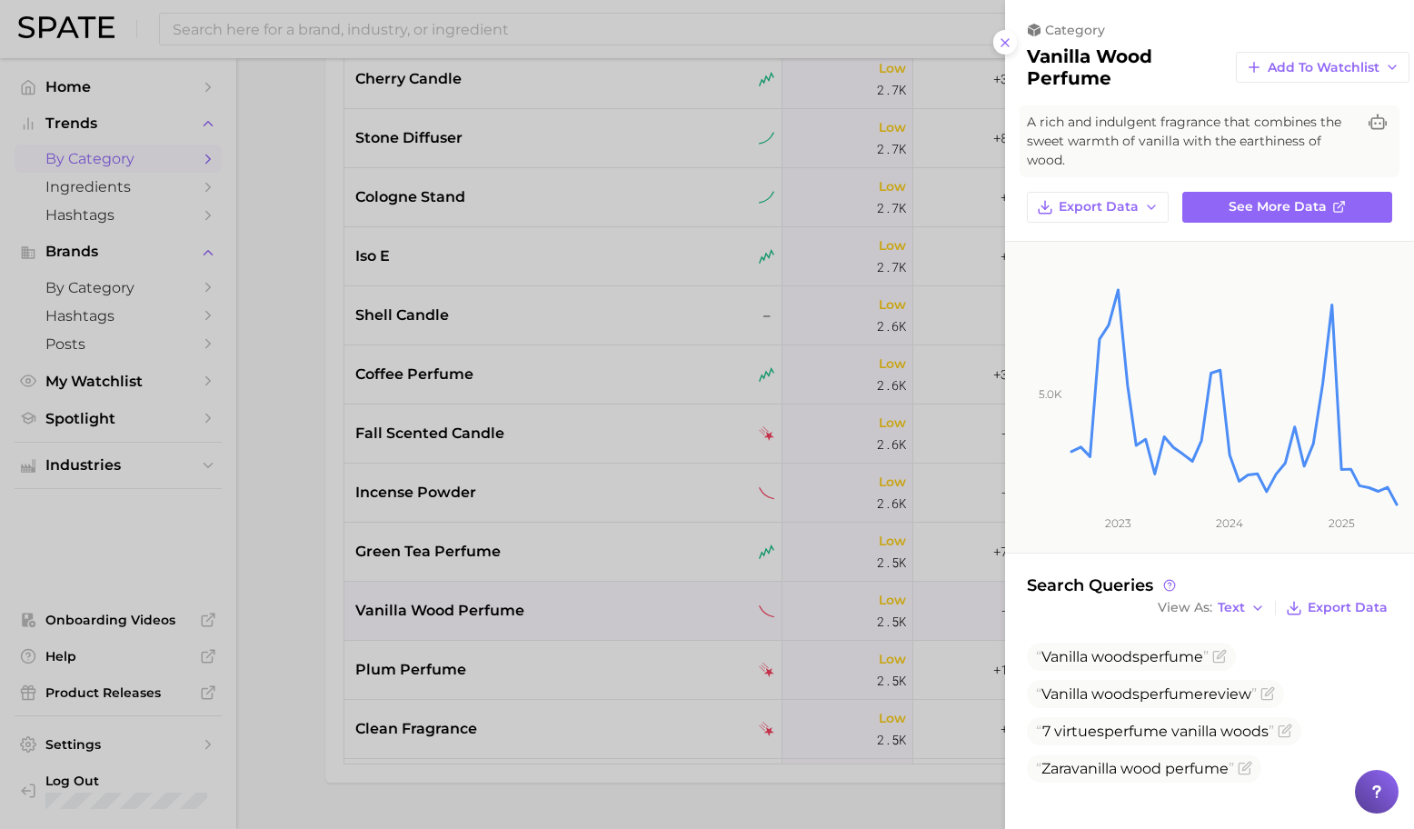
click at [626, 622] on div at bounding box center [707, 414] width 1414 height 829
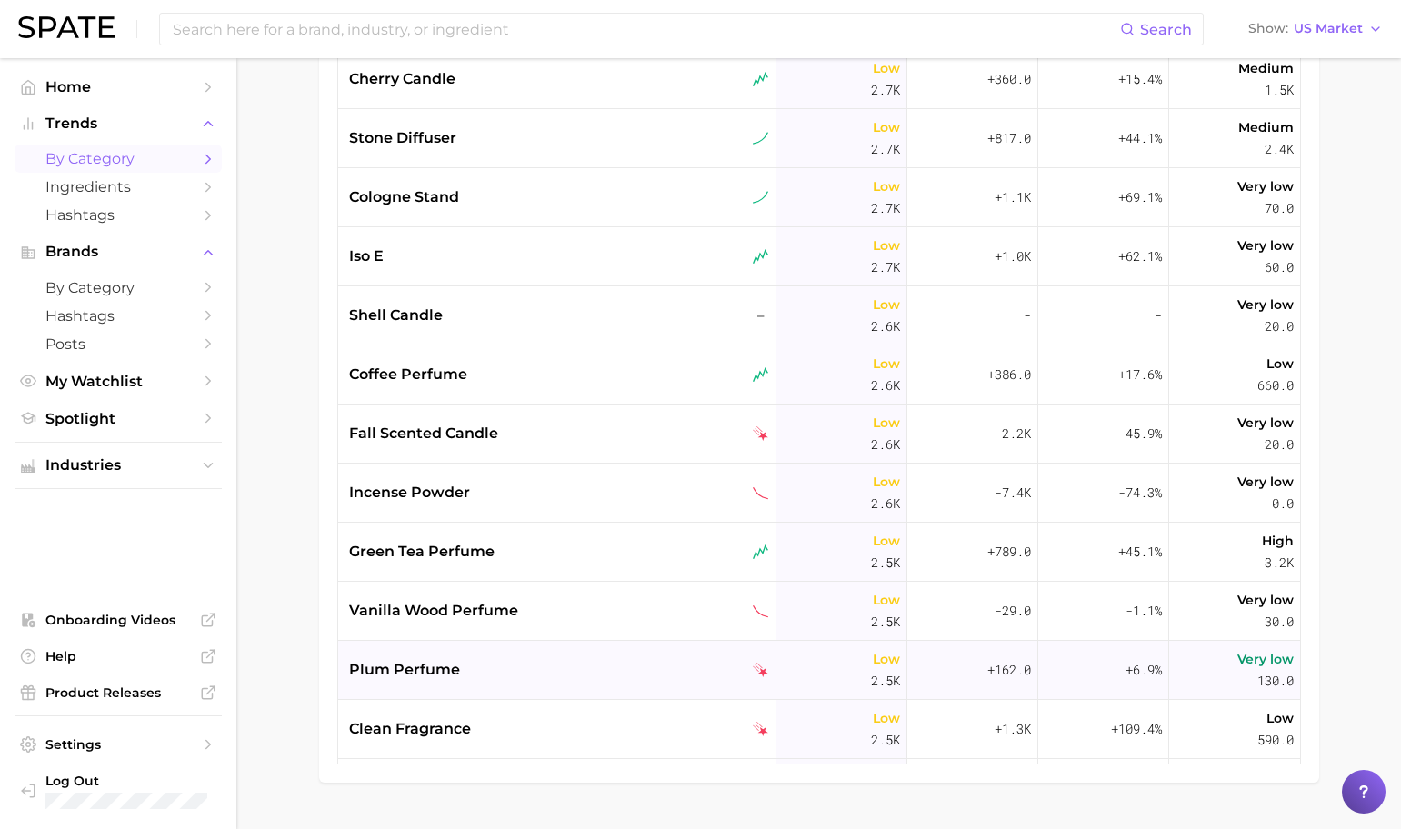
click at [615, 653] on div "plum perfume" at bounding box center [557, 670] width 438 height 59
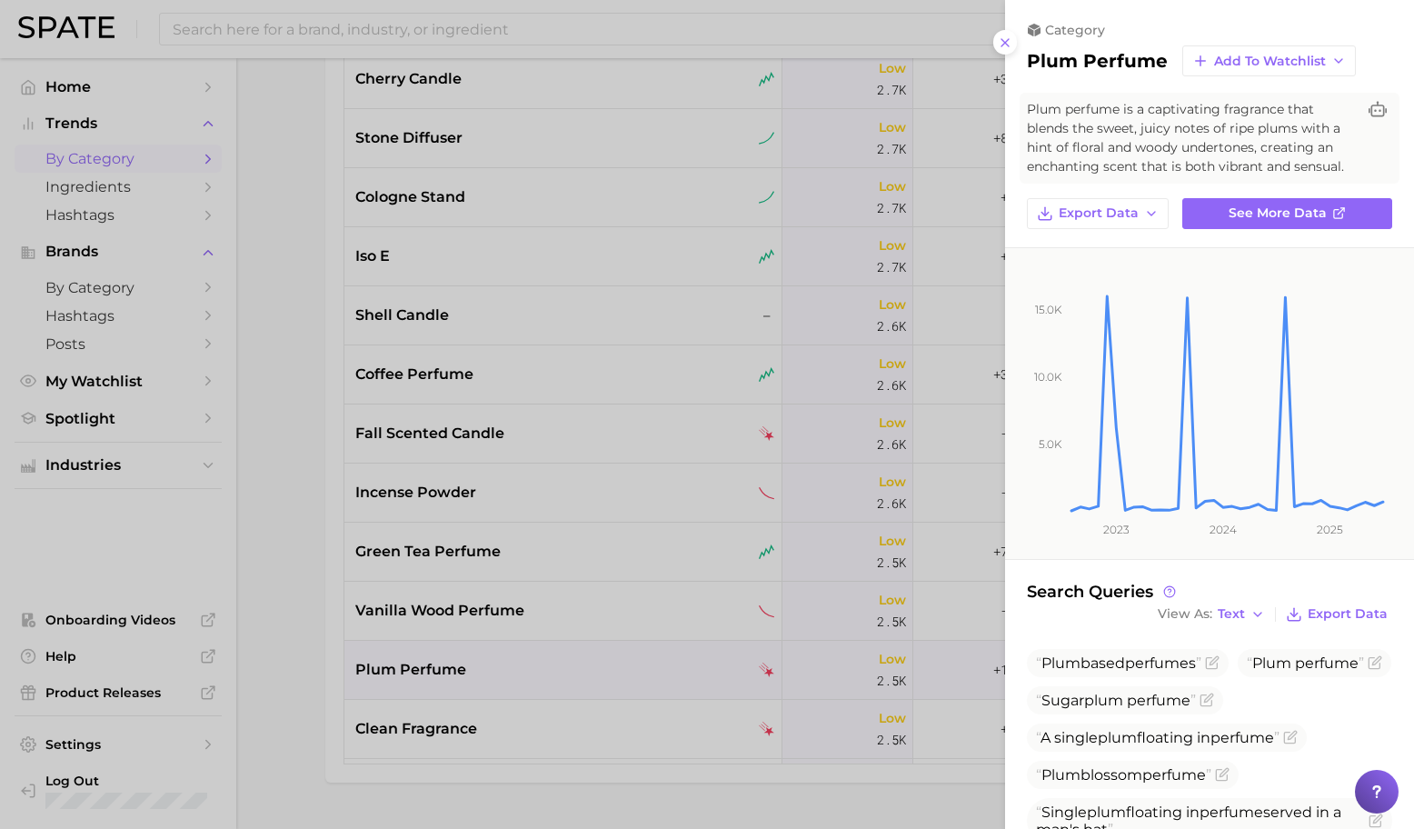
click at [615, 659] on div at bounding box center [707, 414] width 1414 height 829
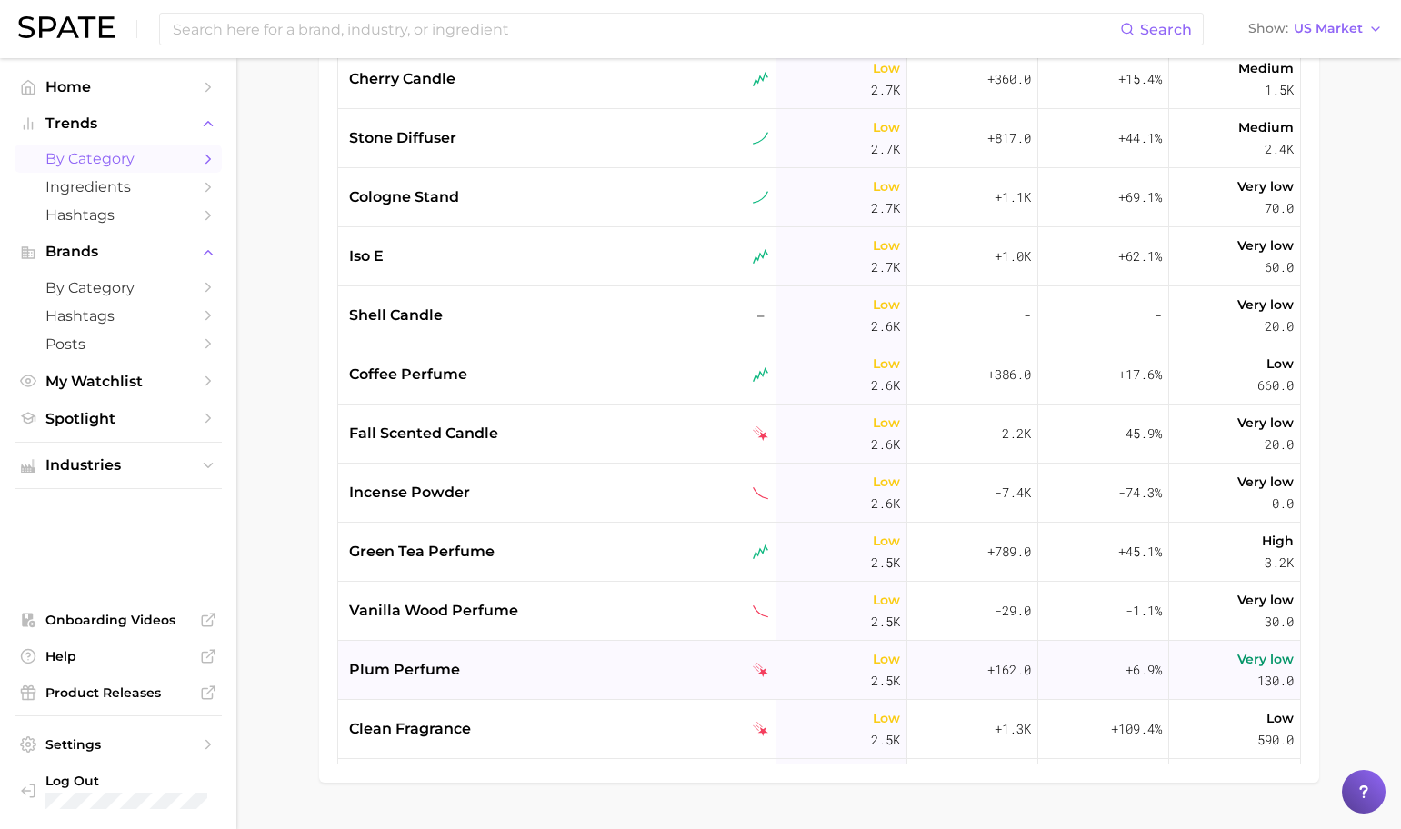
click at [602, 675] on div "plum perfume" at bounding box center [559, 670] width 420 height 22
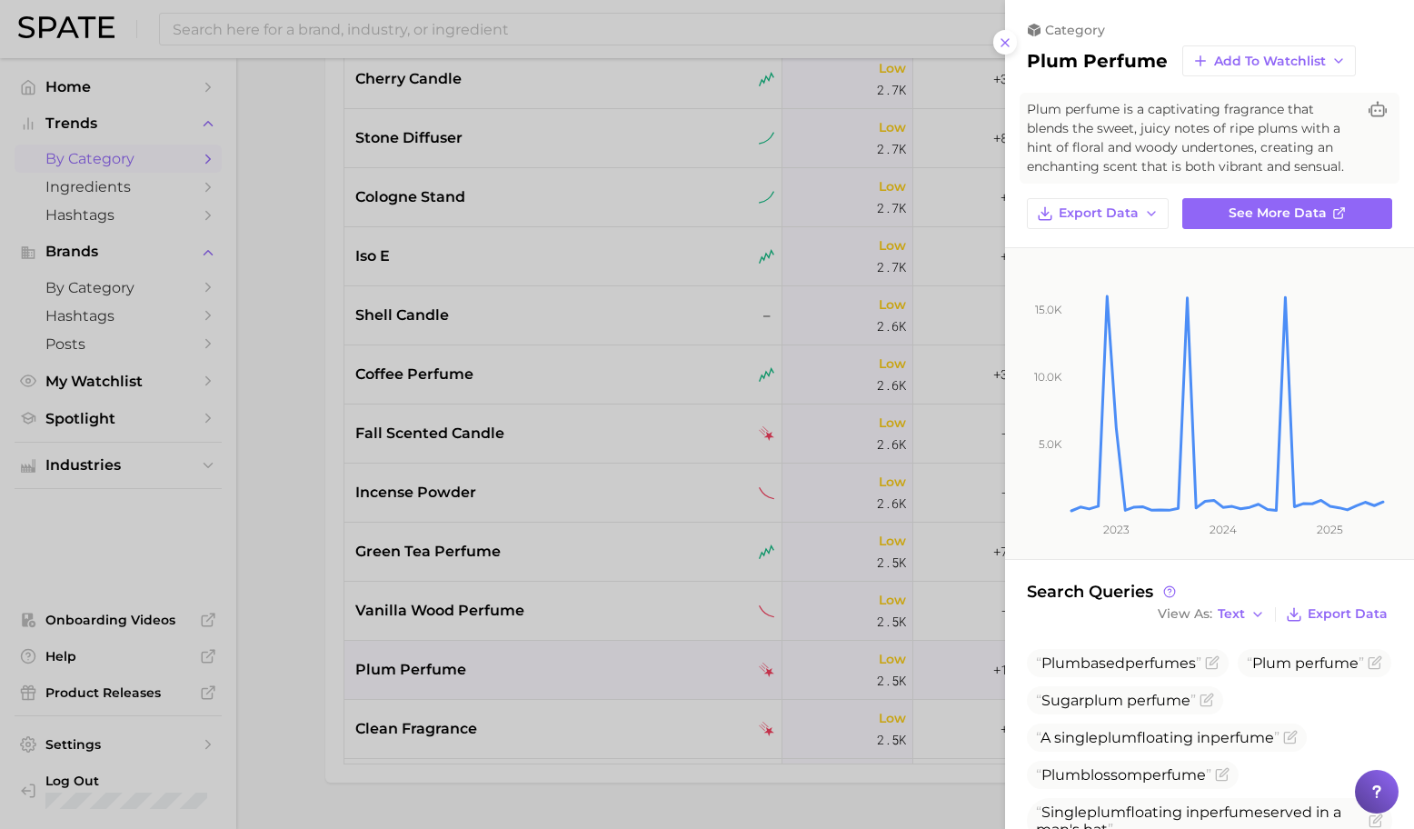
click at [600, 675] on div at bounding box center [707, 414] width 1414 height 829
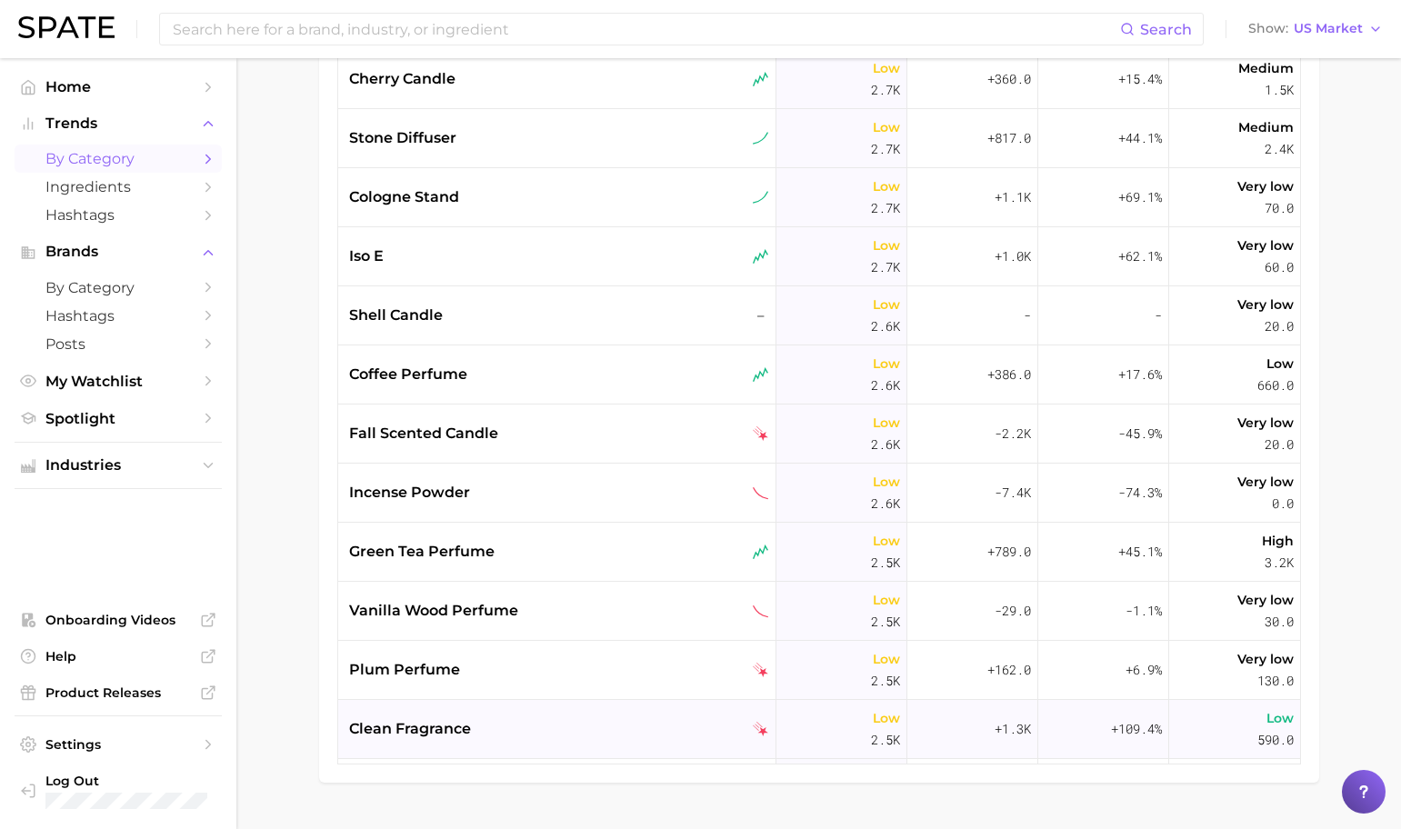
click at [597, 720] on div "clean fragrance" at bounding box center [559, 729] width 420 height 22
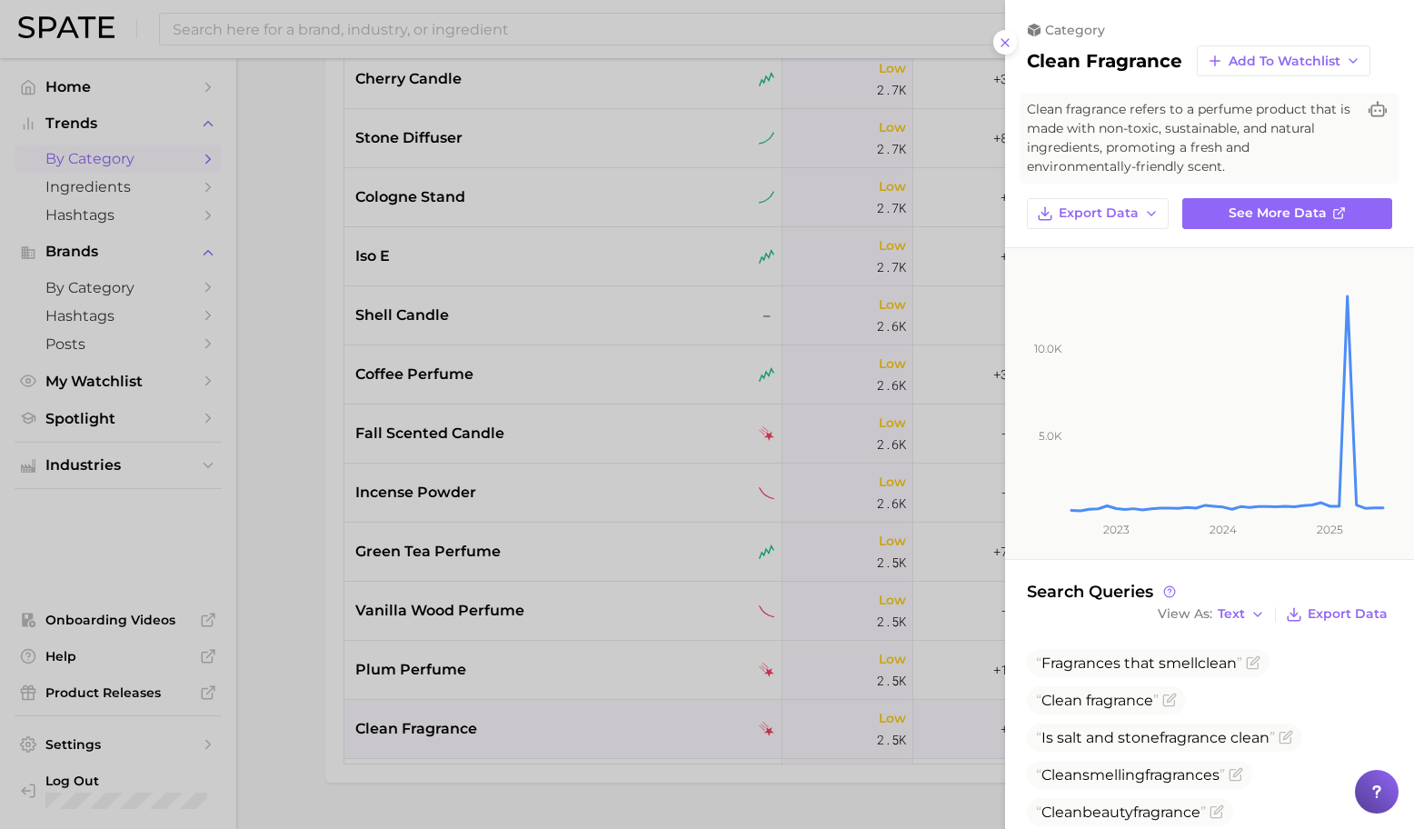
click at [596, 720] on div at bounding box center [707, 414] width 1414 height 829
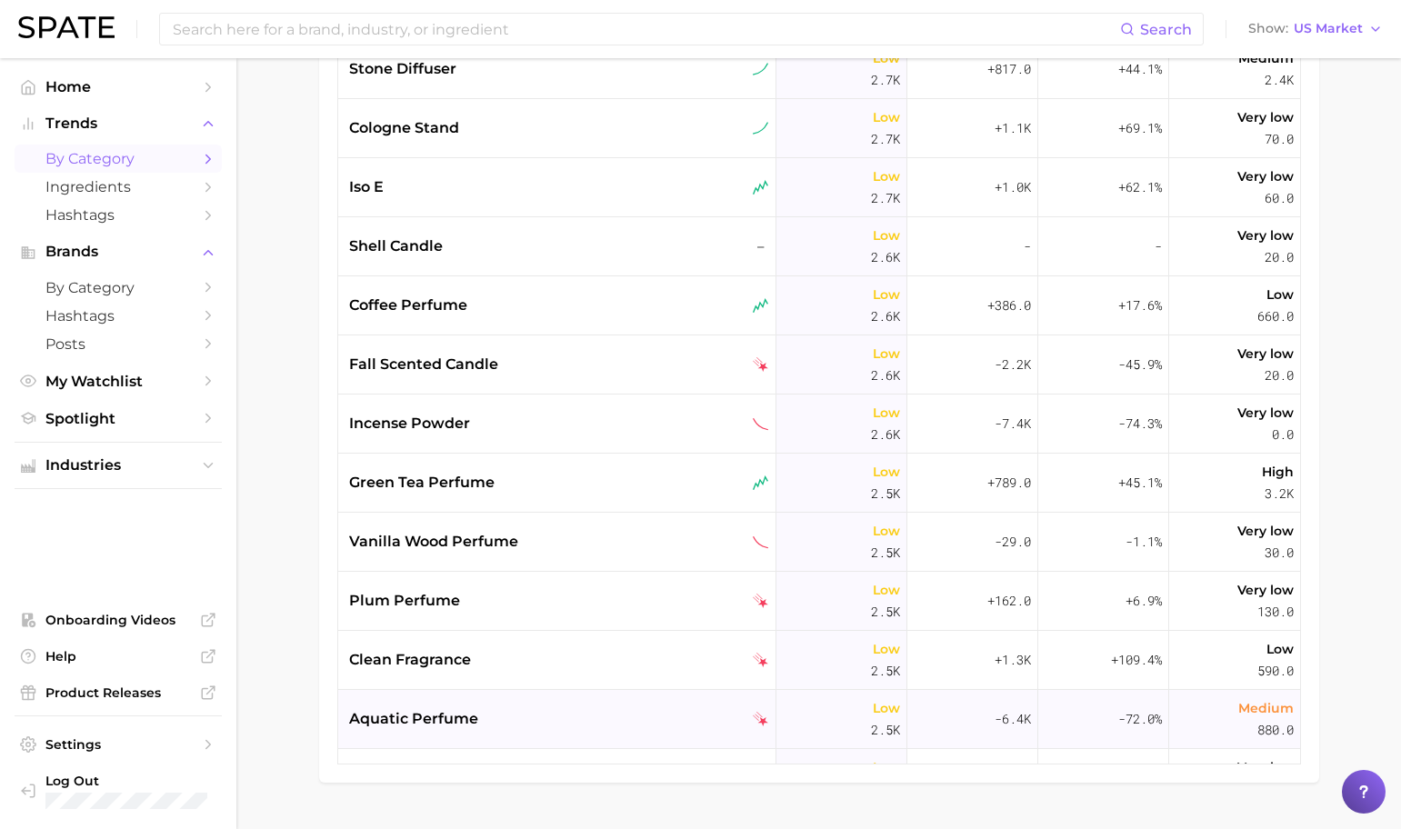
scroll to position [14531, 0]
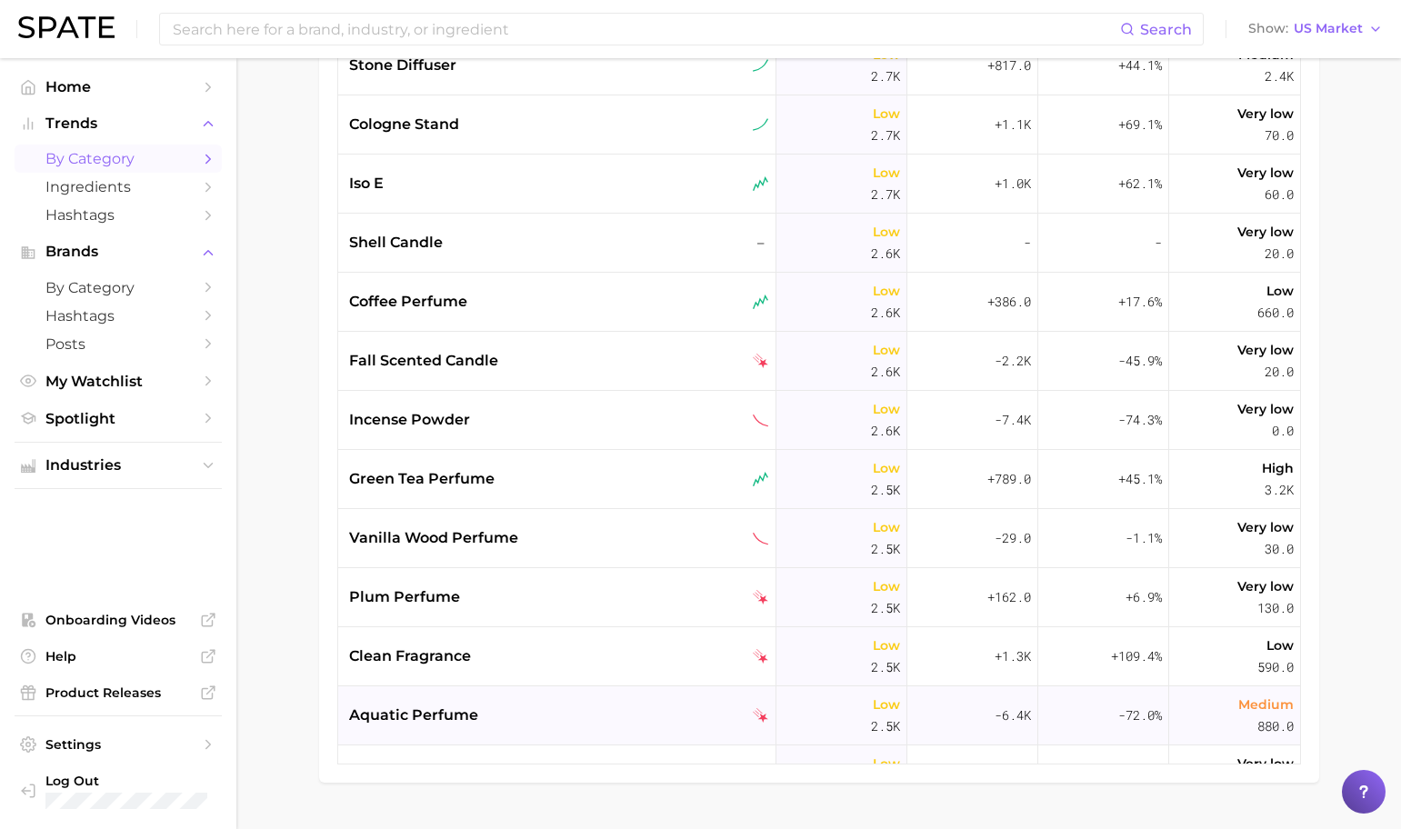
click at [604, 703] on div "aquatic perfume" at bounding box center [557, 715] width 438 height 59
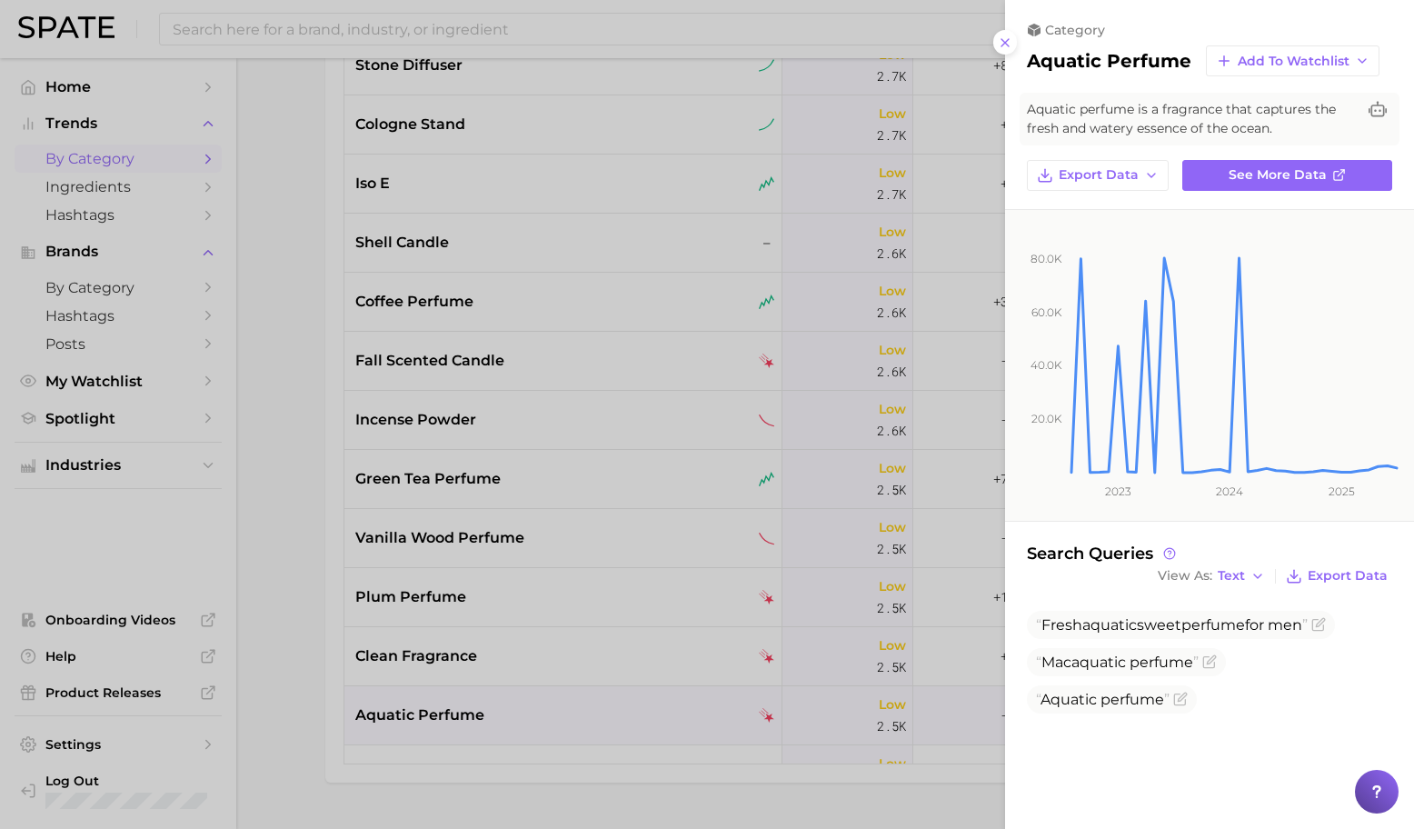
click at [720, 694] on div at bounding box center [707, 414] width 1414 height 829
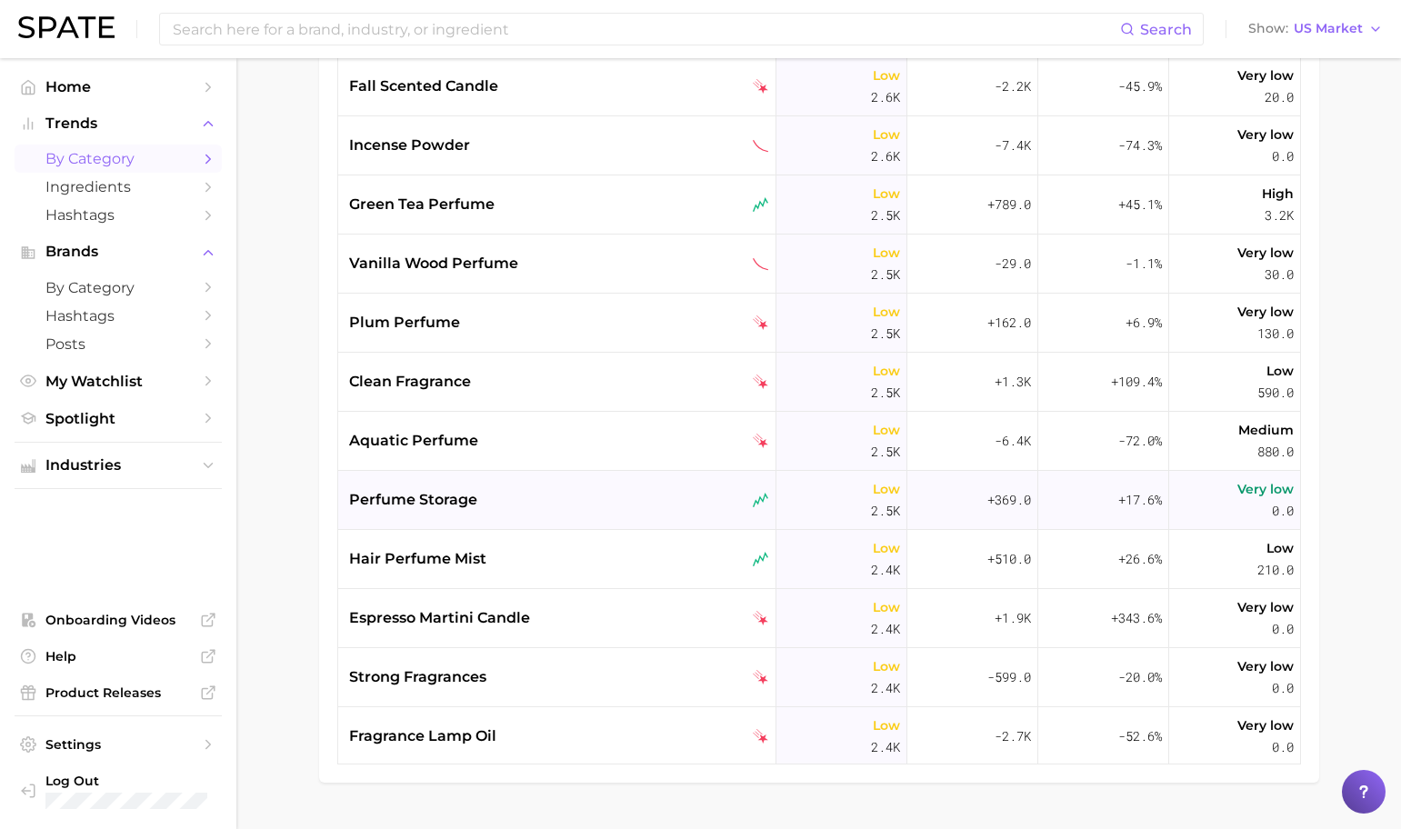
scroll to position [14807, 0]
click at [641, 442] on div "aquatic perfume" at bounding box center [559, 439] width 420 height 22
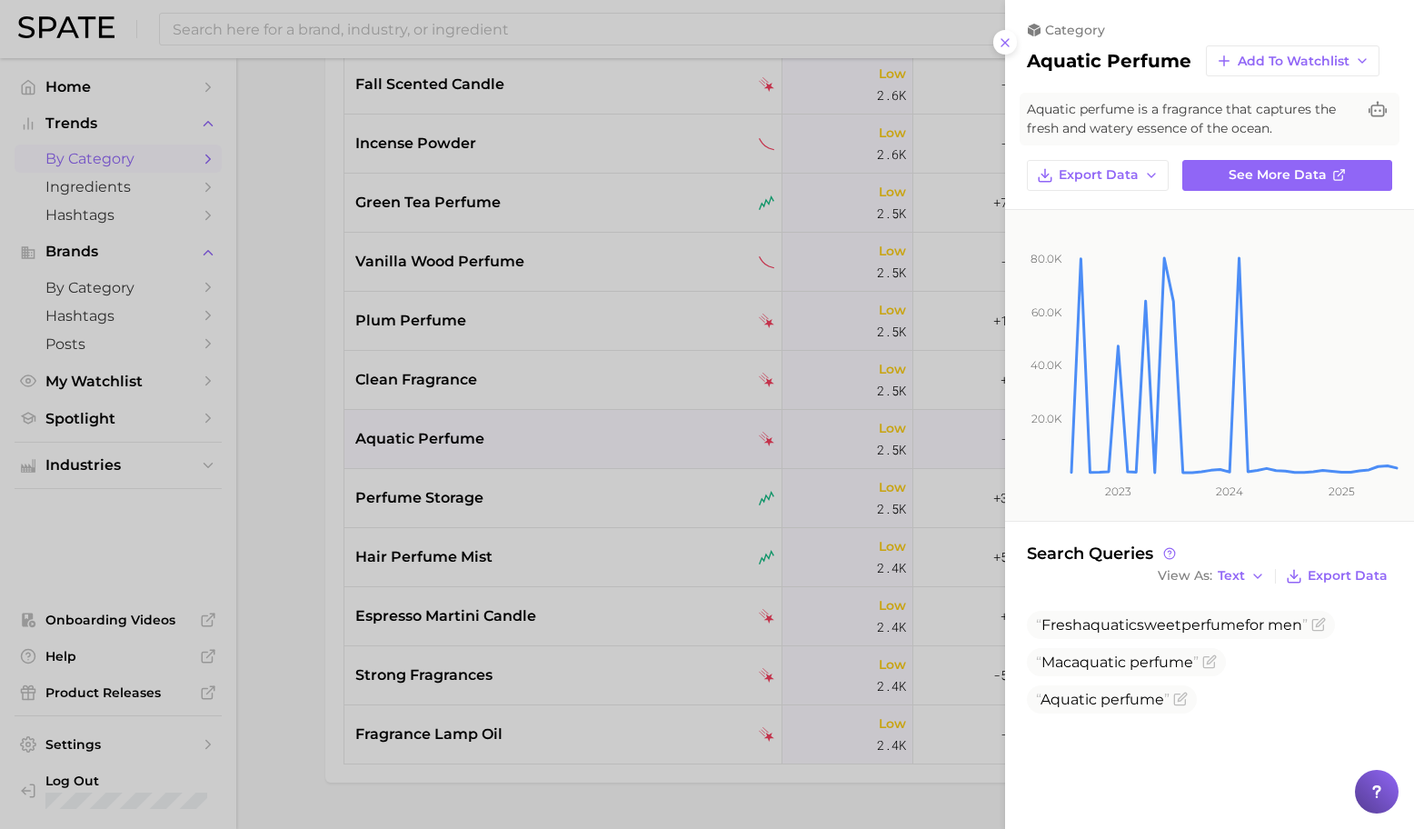
click at [804, 504] on div at bounding box center [707, 414] width 1414 height 829
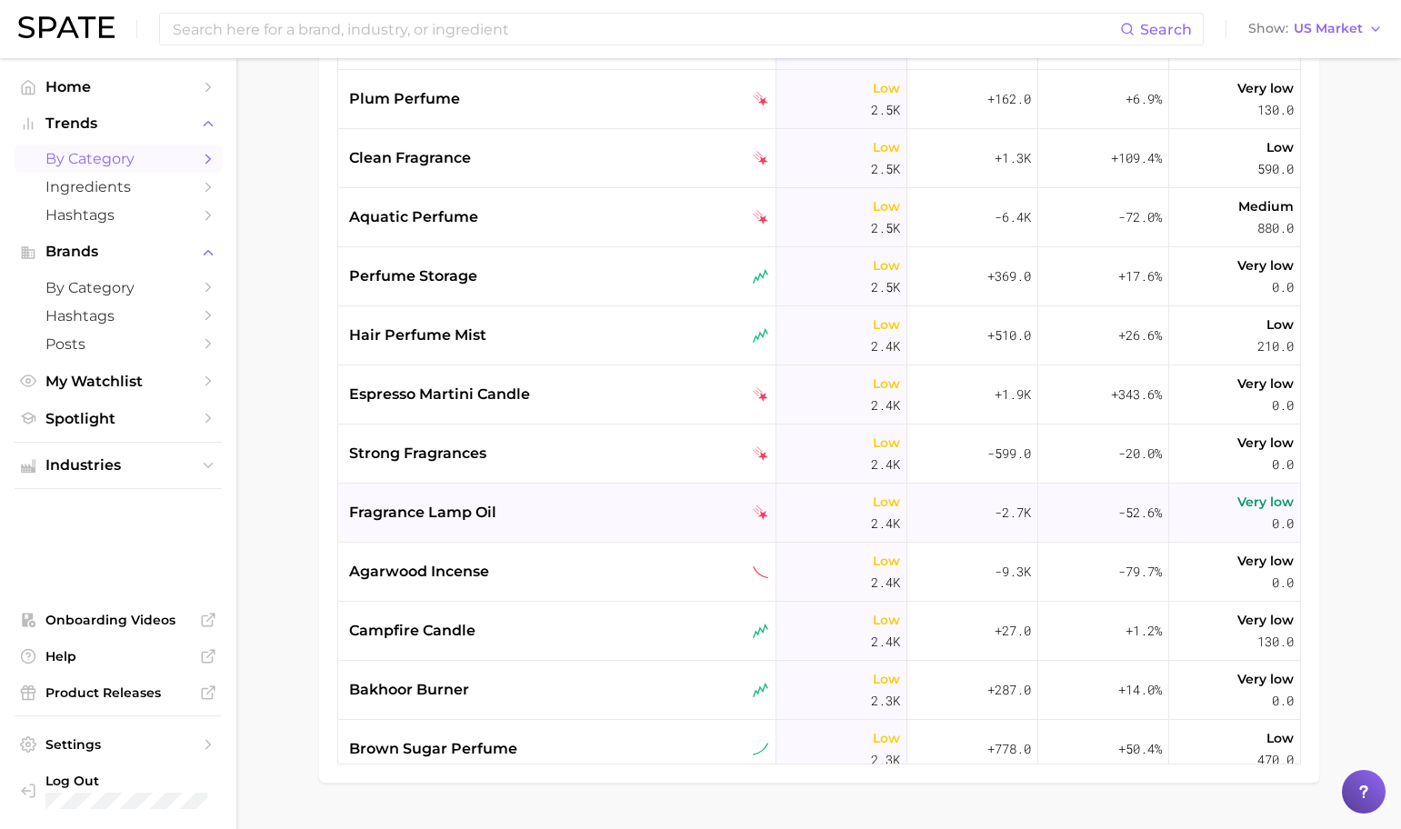
scroll to position [15034, 0]
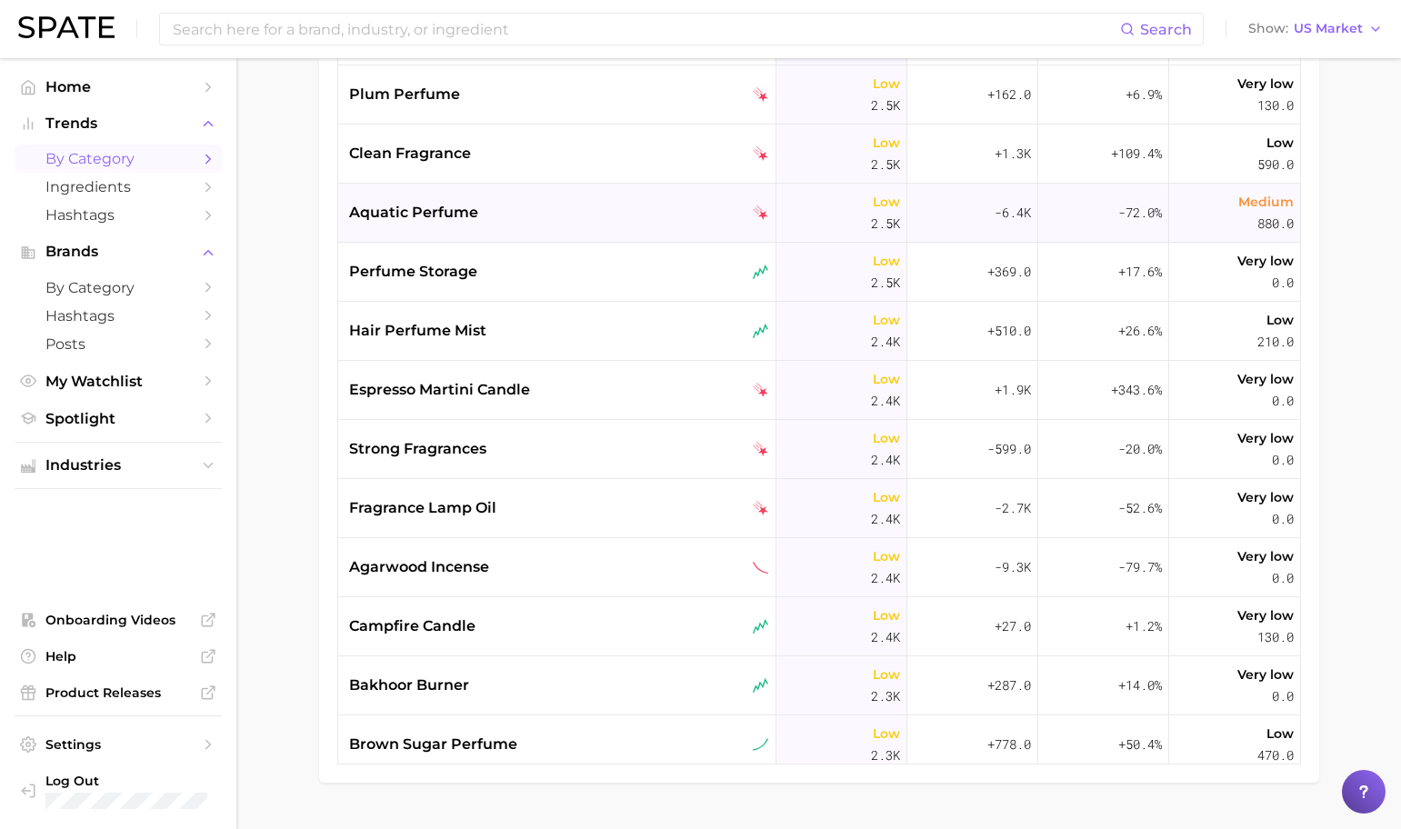
click at [545, 220] on div "aquatic perfume" at bounding box center [559, 213] width 420 height 22
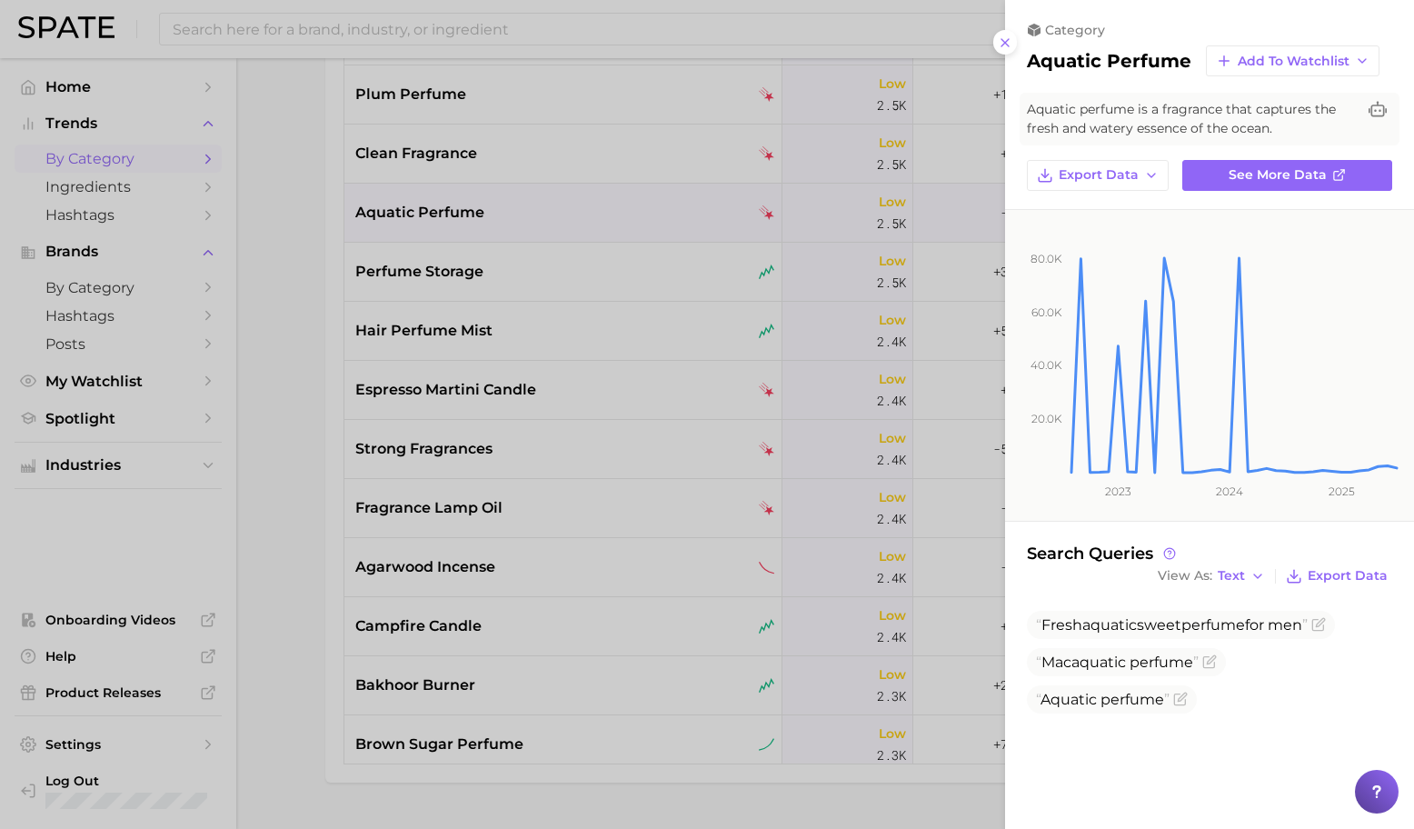
click at [640, 318] on div at bounding box center [707, 414] width 1414 height 829
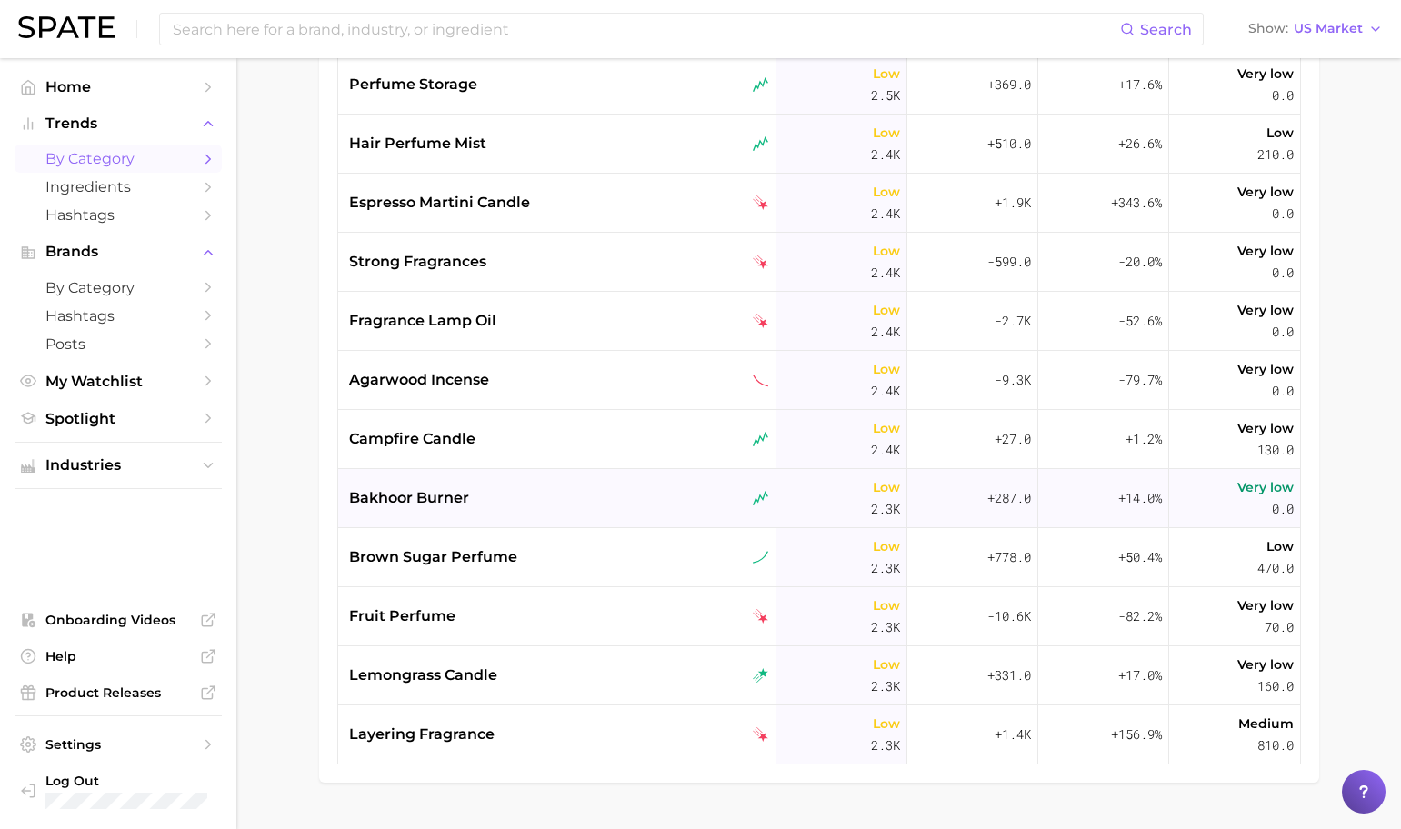
scroll to position [15249, 0]
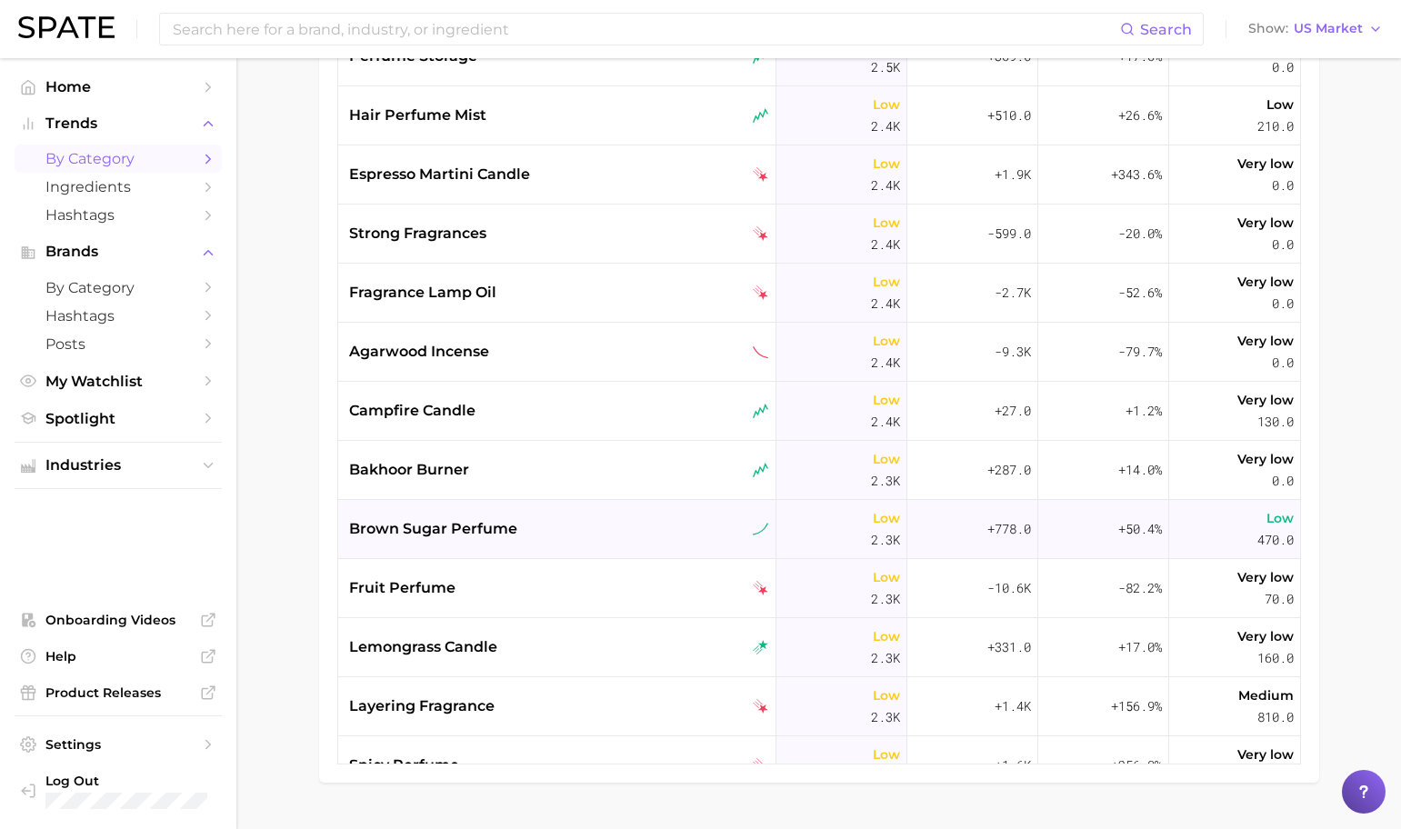
click at [649, 518] on div "brown sugar perfume" at bounding box center [559, 529] width 420 height 22
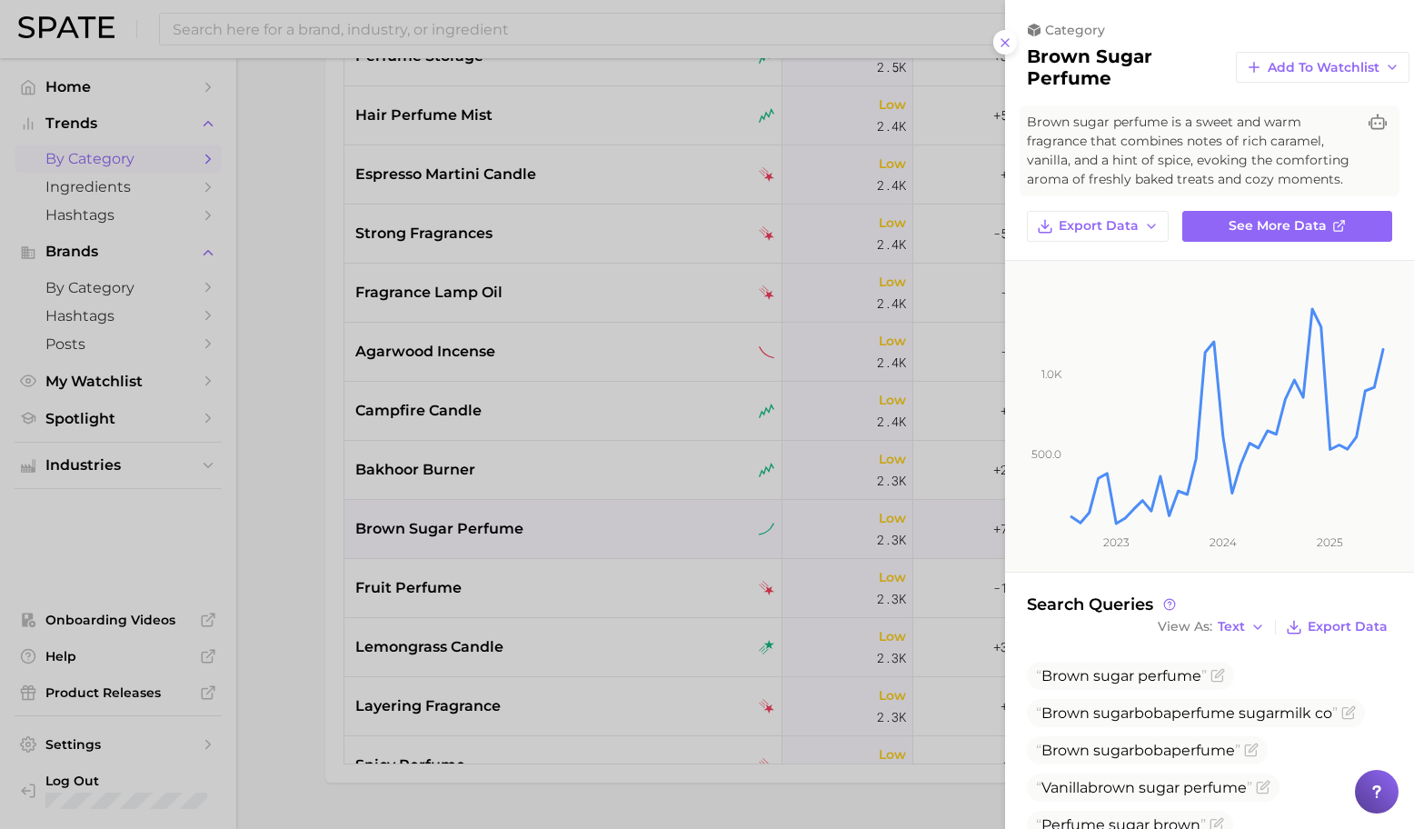
click at [632, 480] on div at bounding box center [707, 414] width 1414 height 829
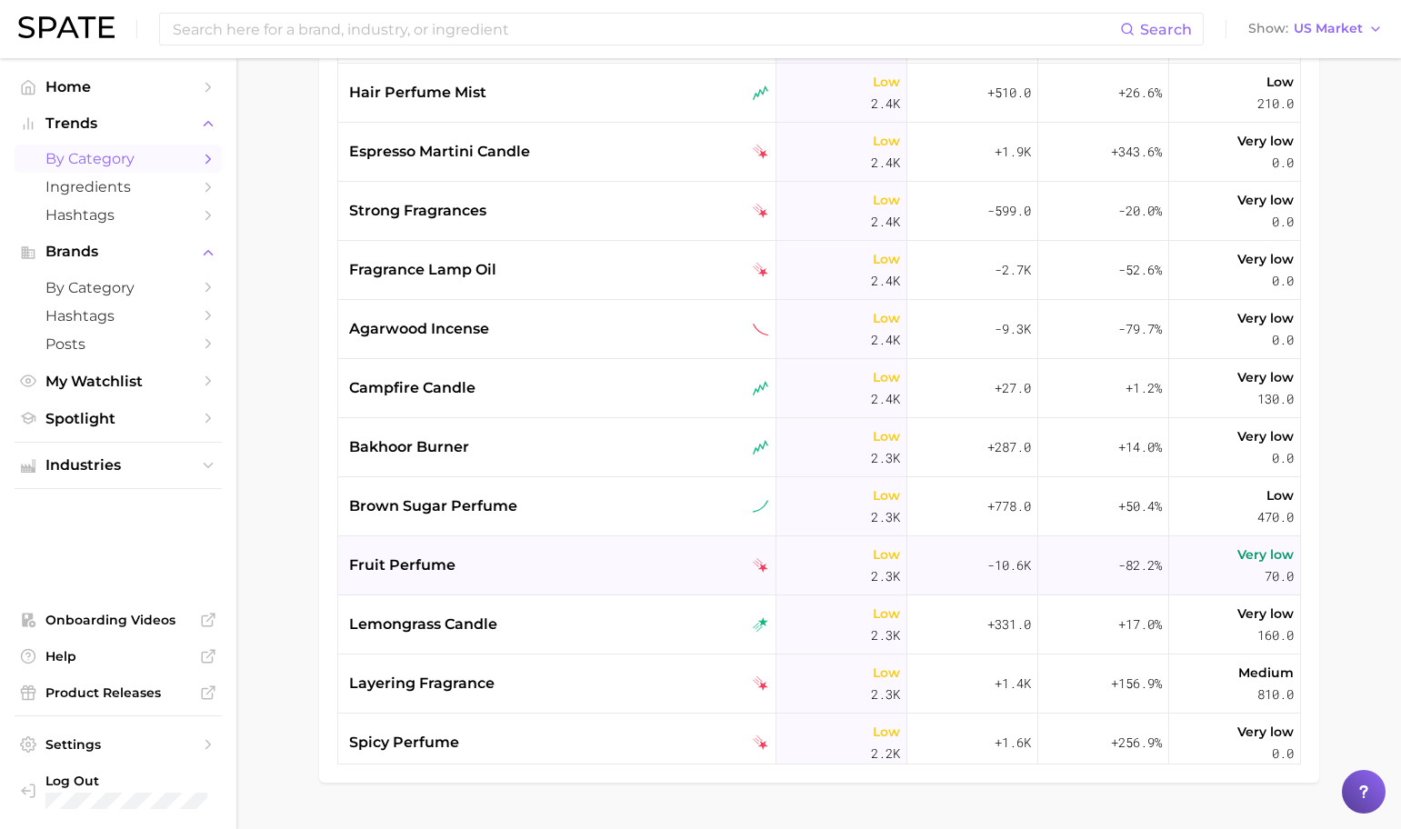
scroll to position [15275, 0]
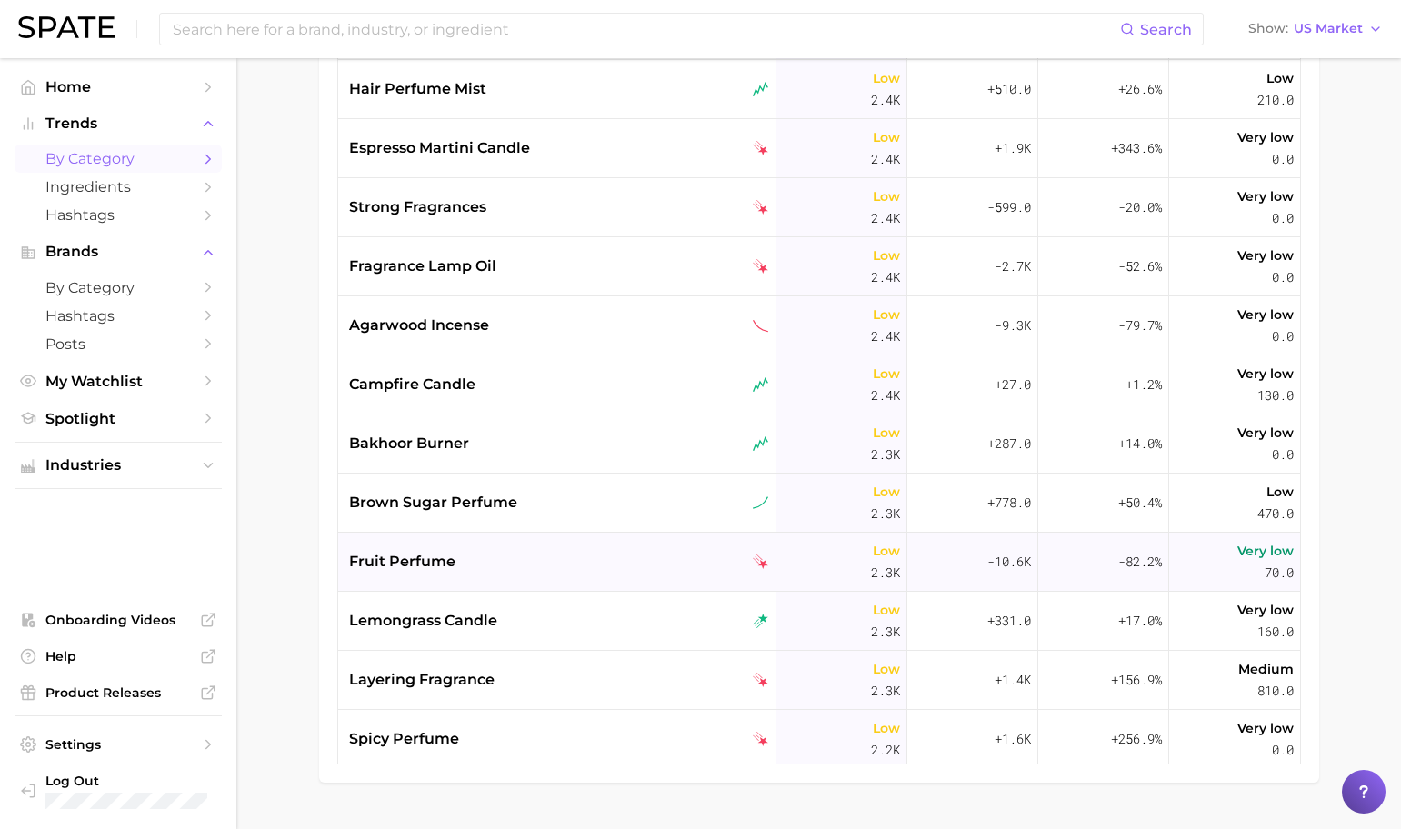
click at [639, 560] on div "fruit perfume" at bounding box center [559, 562] width 420 height 22
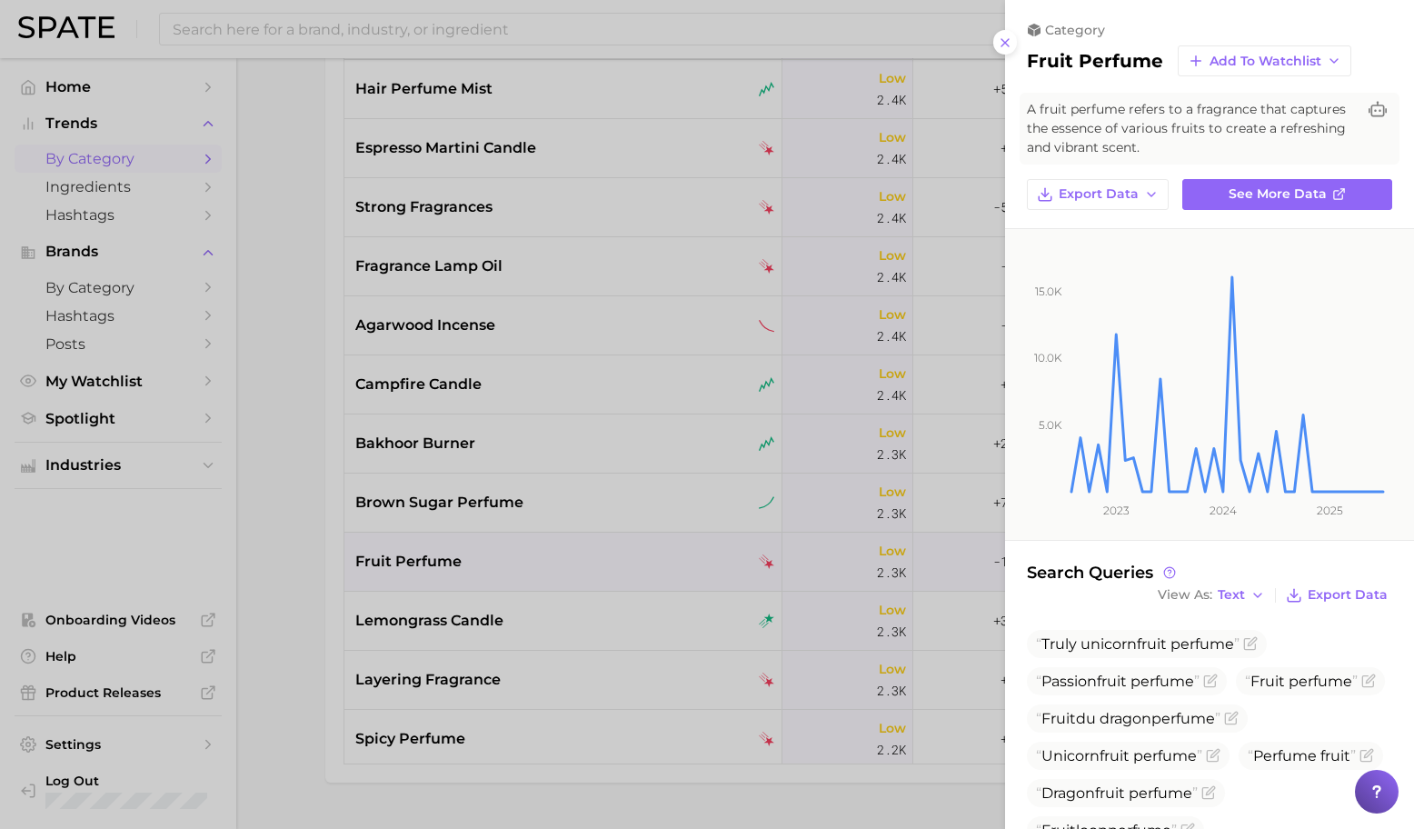
click at [640, 559] on div at bounding box center [707, 414] width 1414 height 829
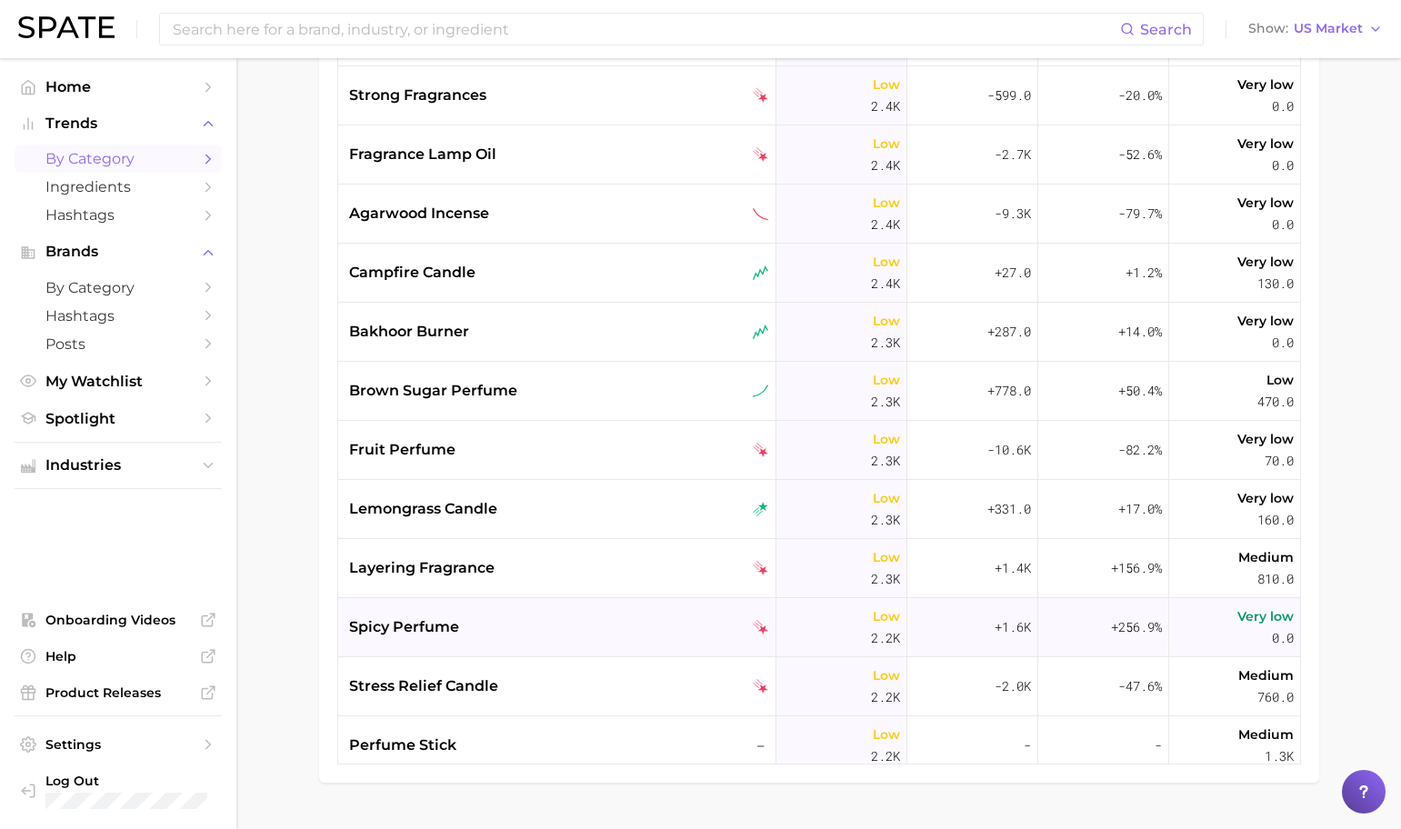
scroll to position [15388, 0]
click at [608, 601] on div "spicy perfume" at bounding box center [557, 626] width 438 height 59
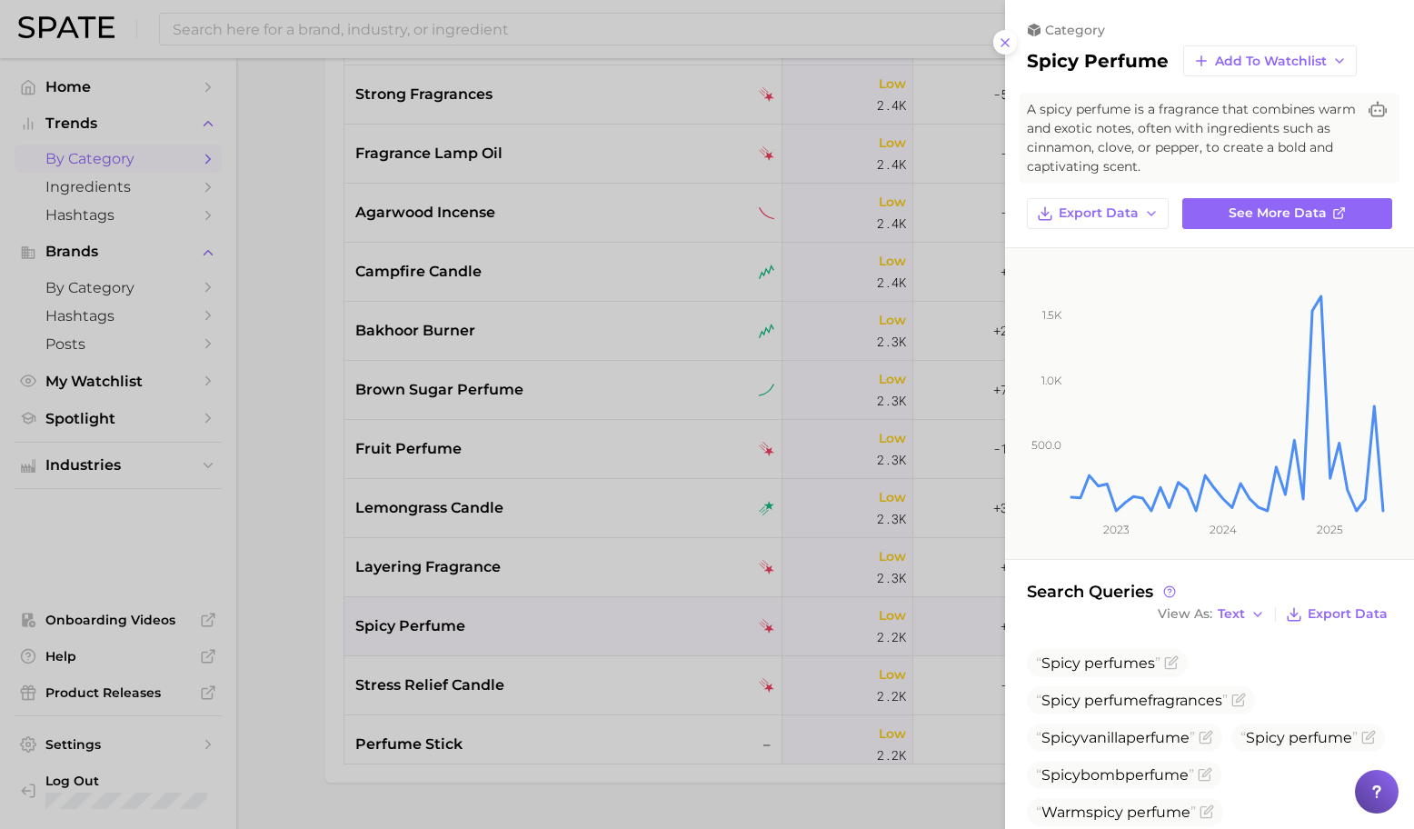
click at [601, 584] on div at bounding box center [707, 414] width 1414 height 829
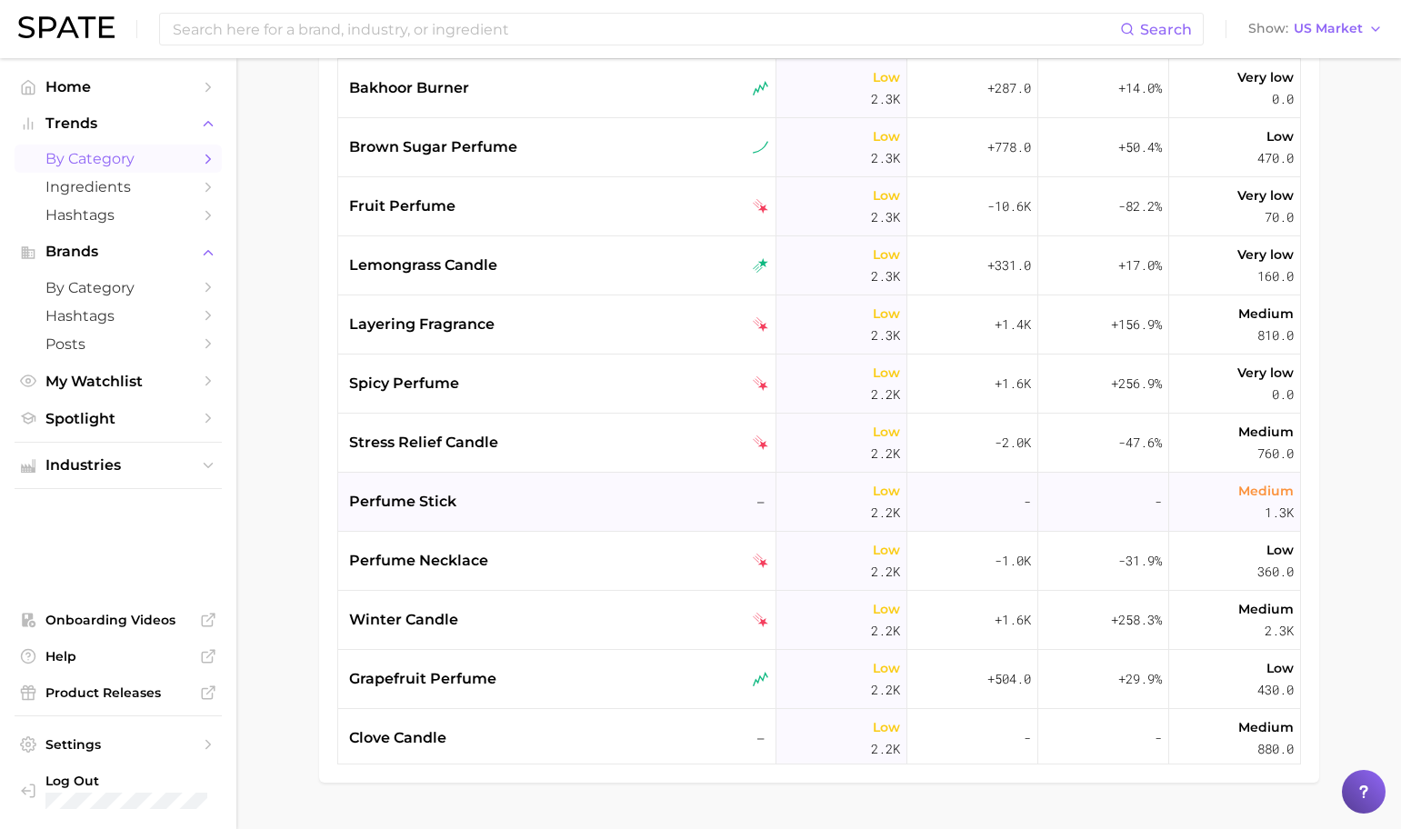
scroll to position [15688, 0]
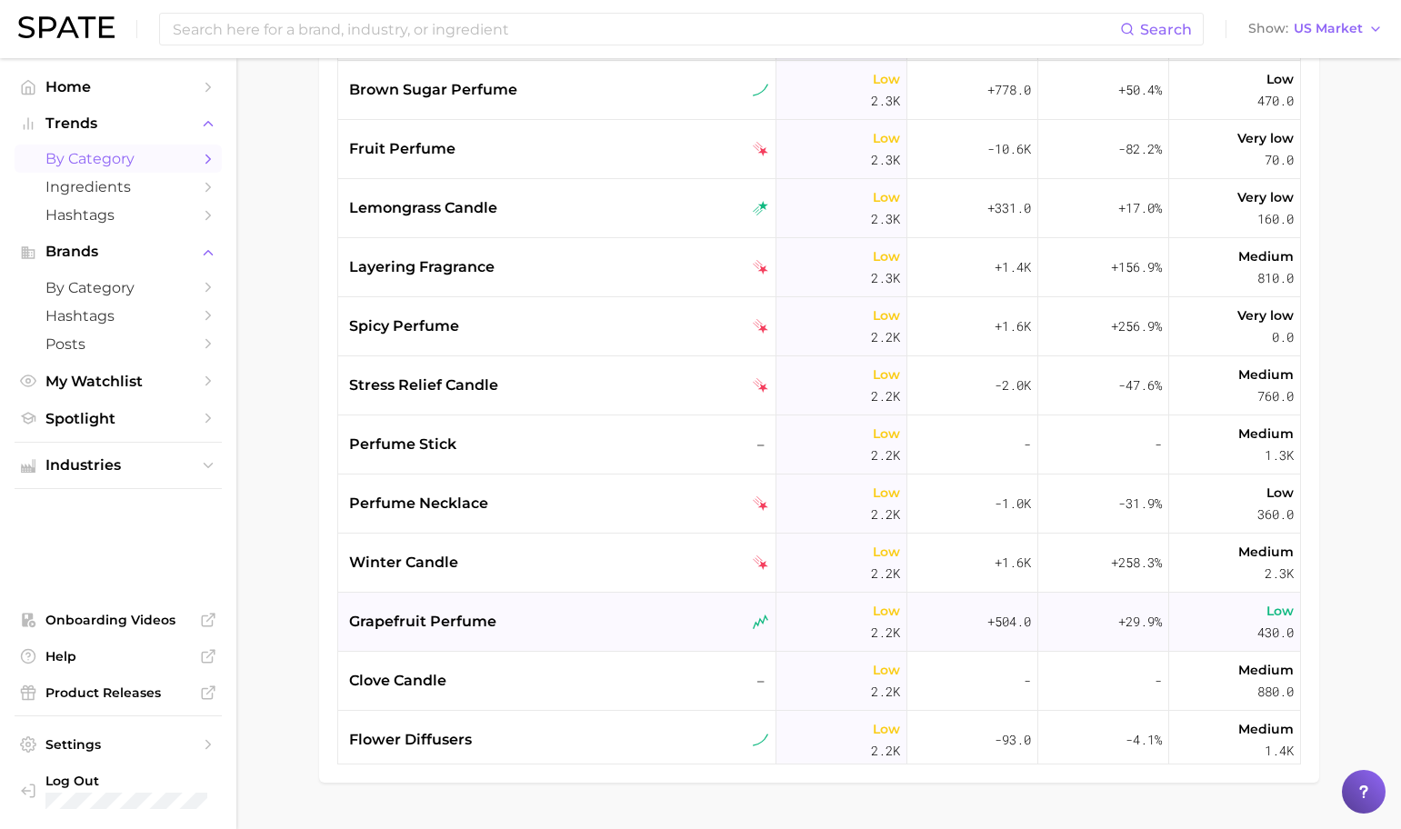
click at [566, 620] on div "grapefruit perfume" at bounding box center [559, 622] width 420 height 22
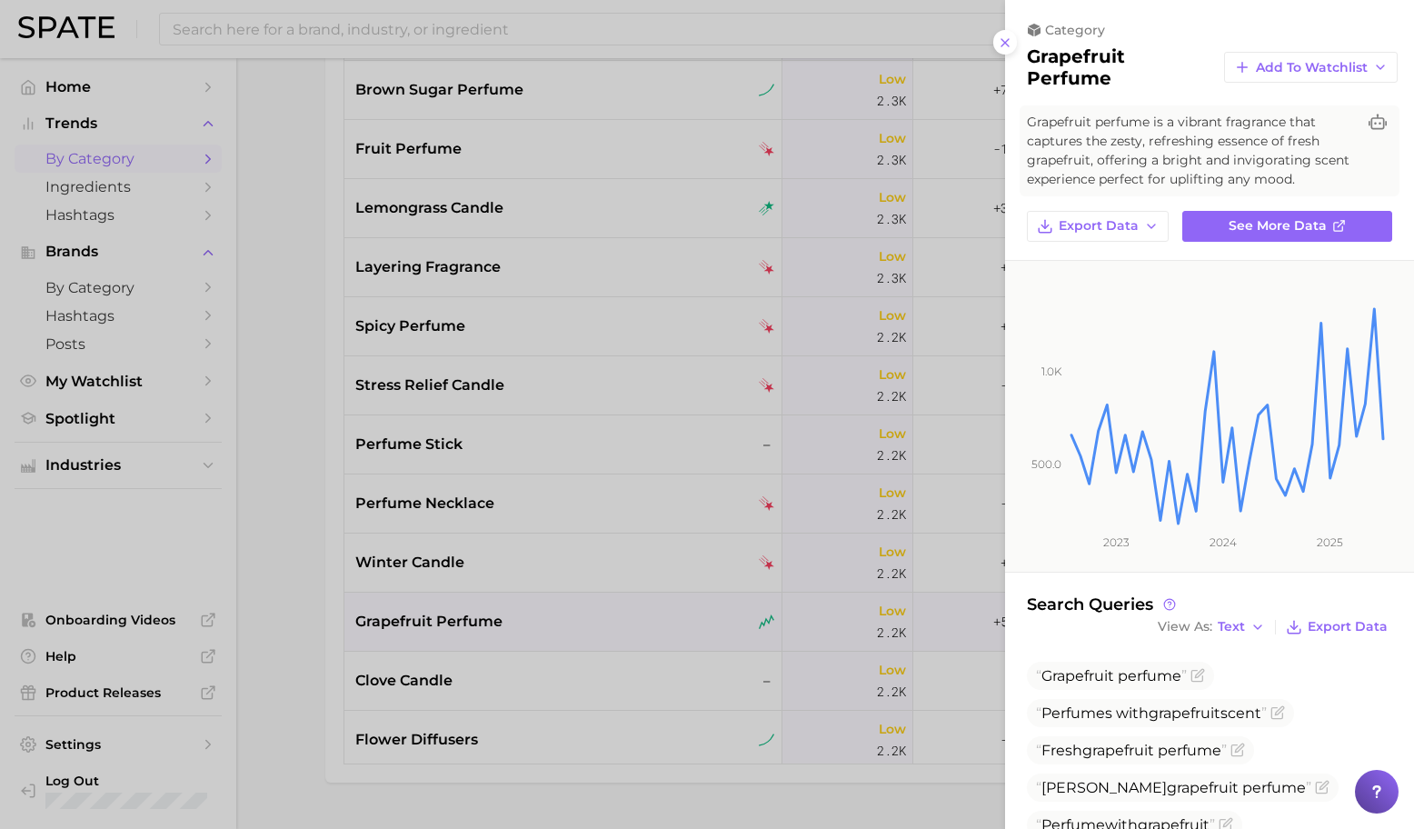
drag, startPoint x: 614, startPoint y: 636, endPoint x: 623, endPoint y: 647, distance: 14.2
click at [614, 636] on div at bounding box center [707, 414] width 1414 height 829
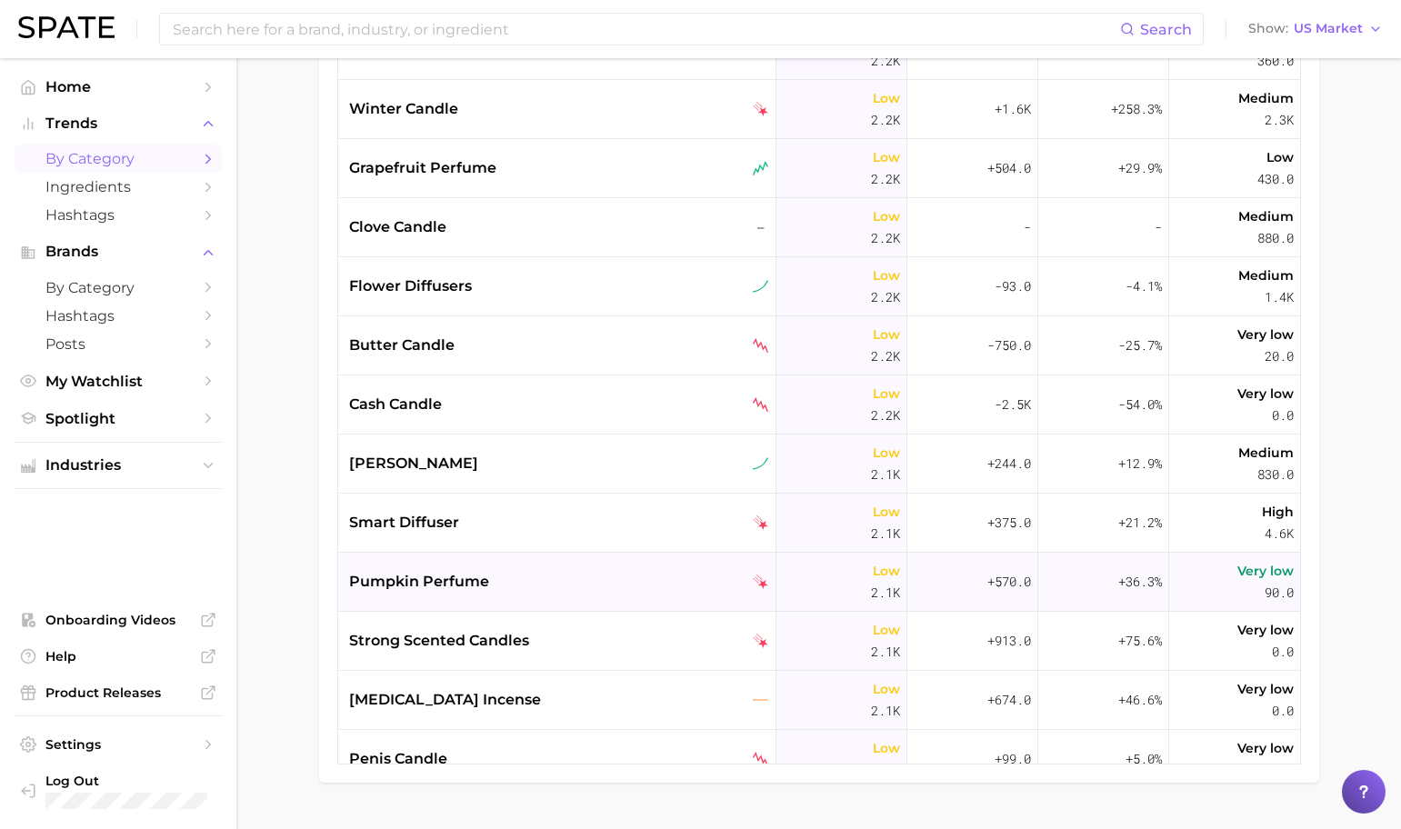
scroll to position [16193, 0]
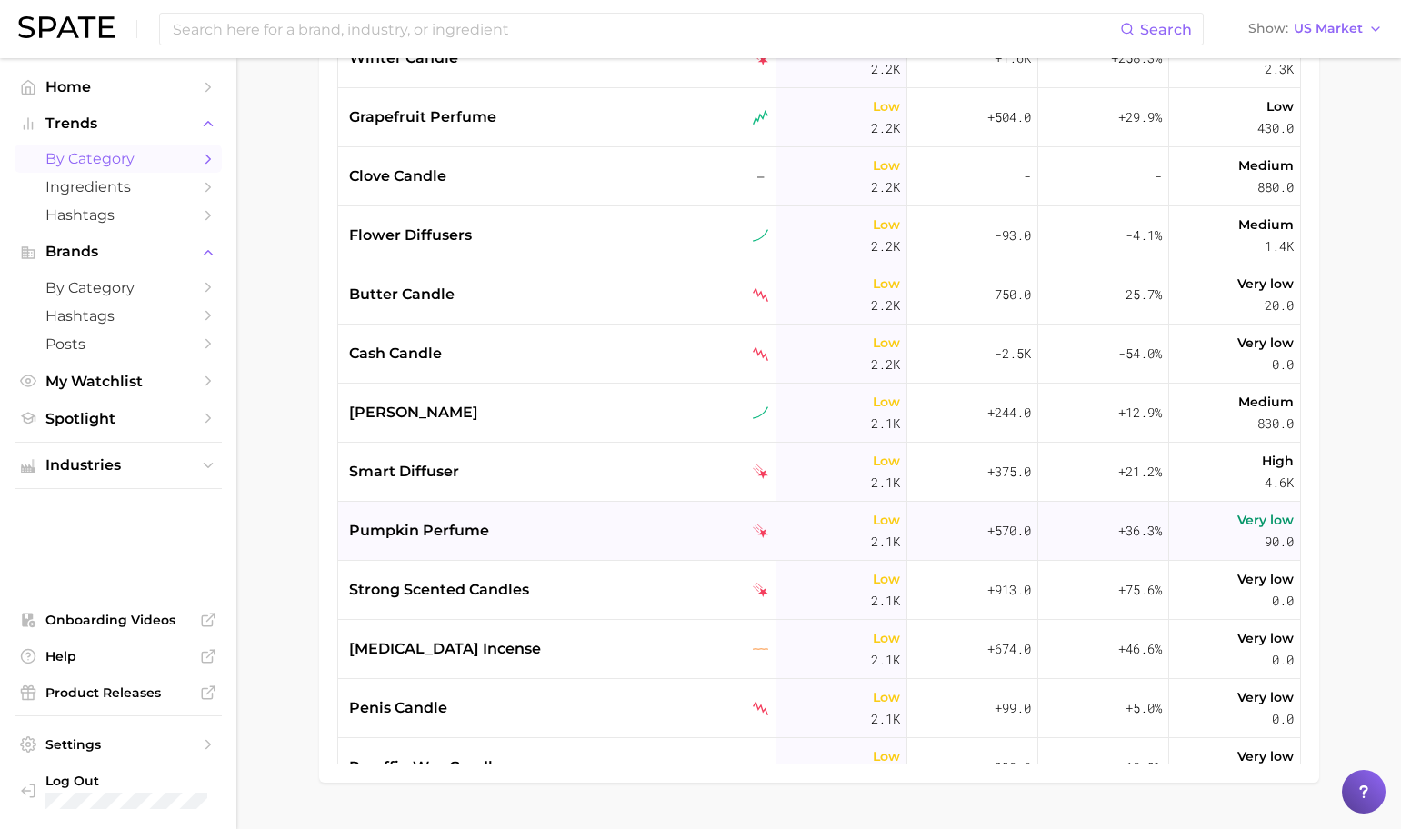
click at [642, 529] on div "pumpkin perfume" at bounding box center [559, 531] width 420 height 22
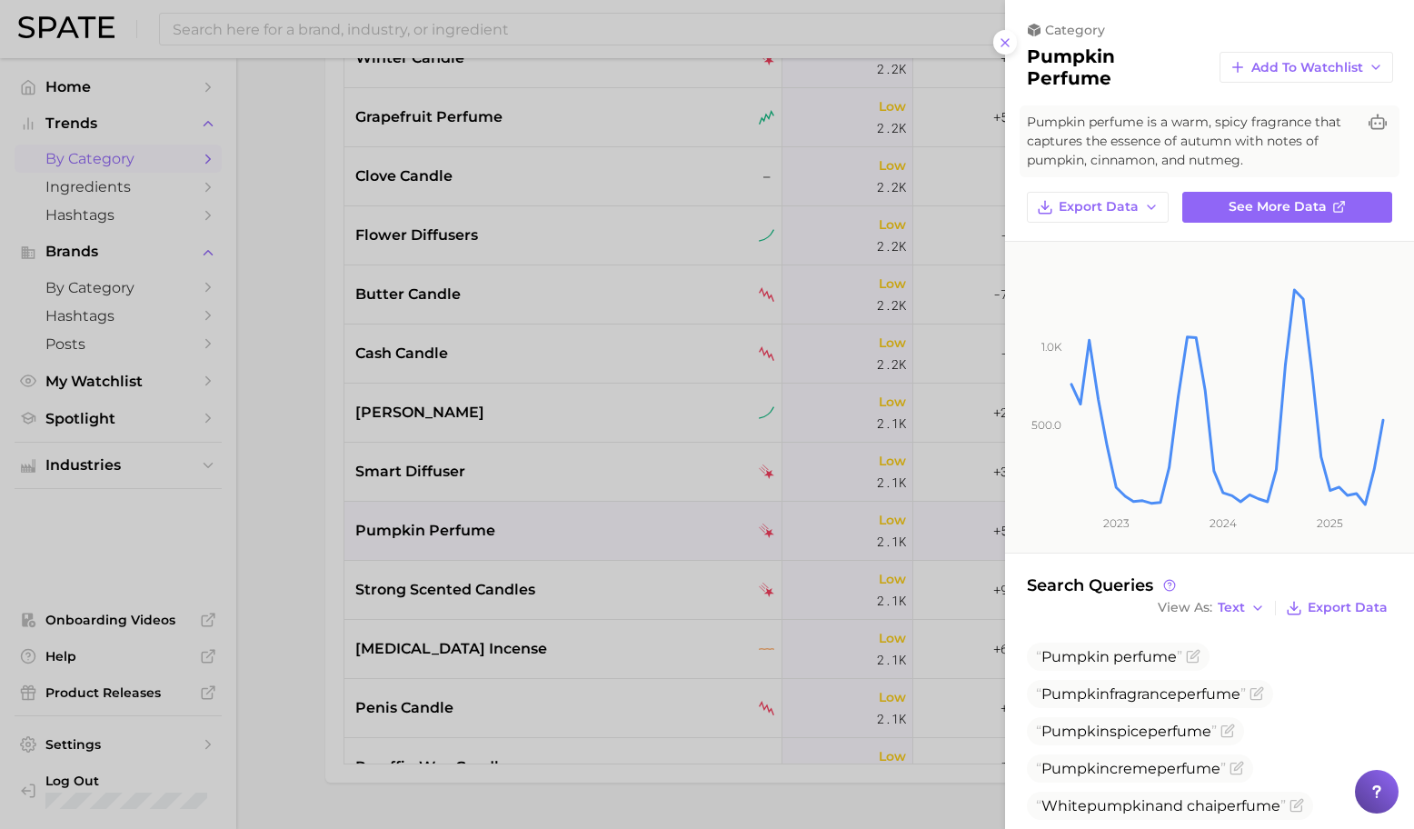
click at [657, 338] on div at bounding box center [707, 414] width 1414 height 829
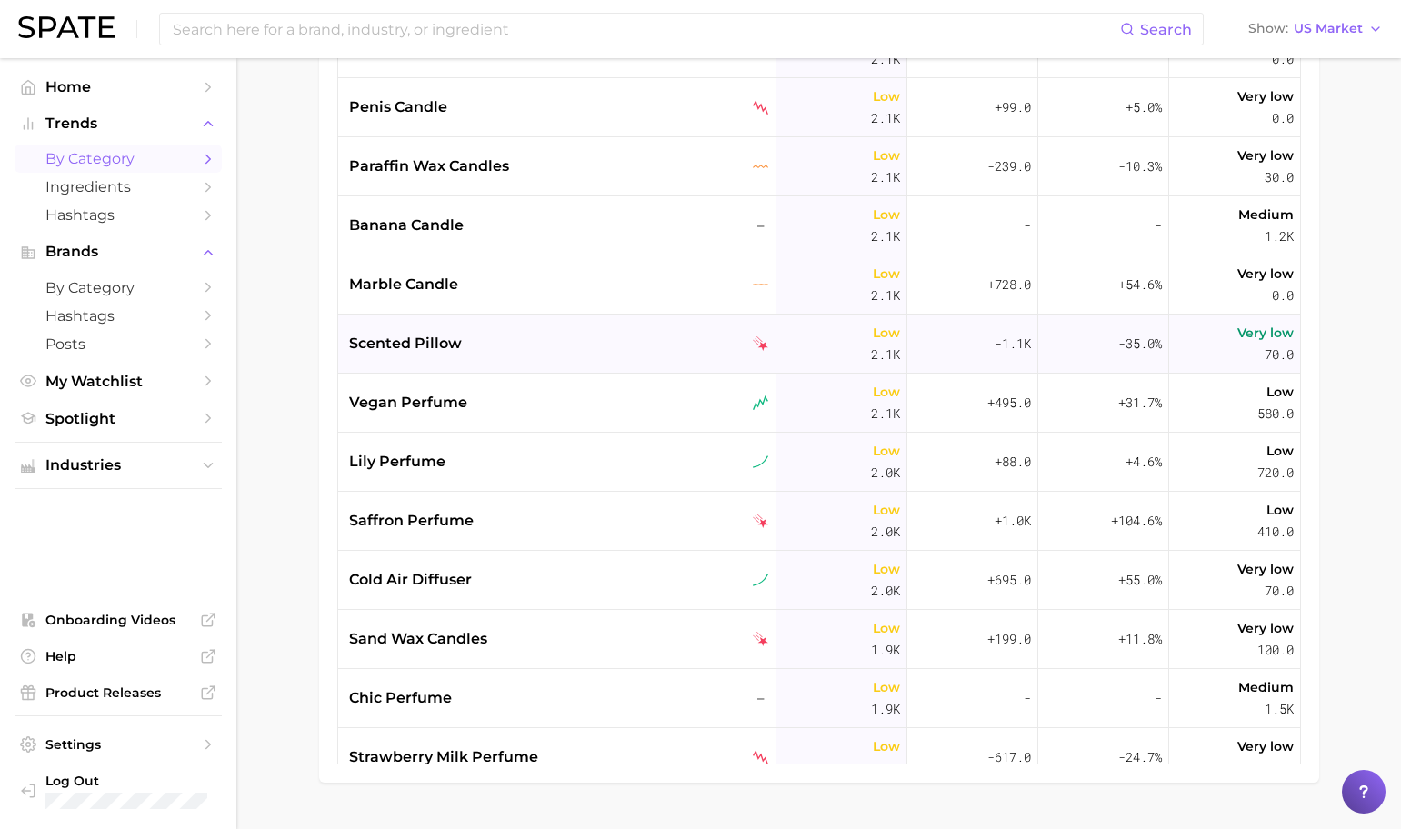
scroll to position [16800, 0]
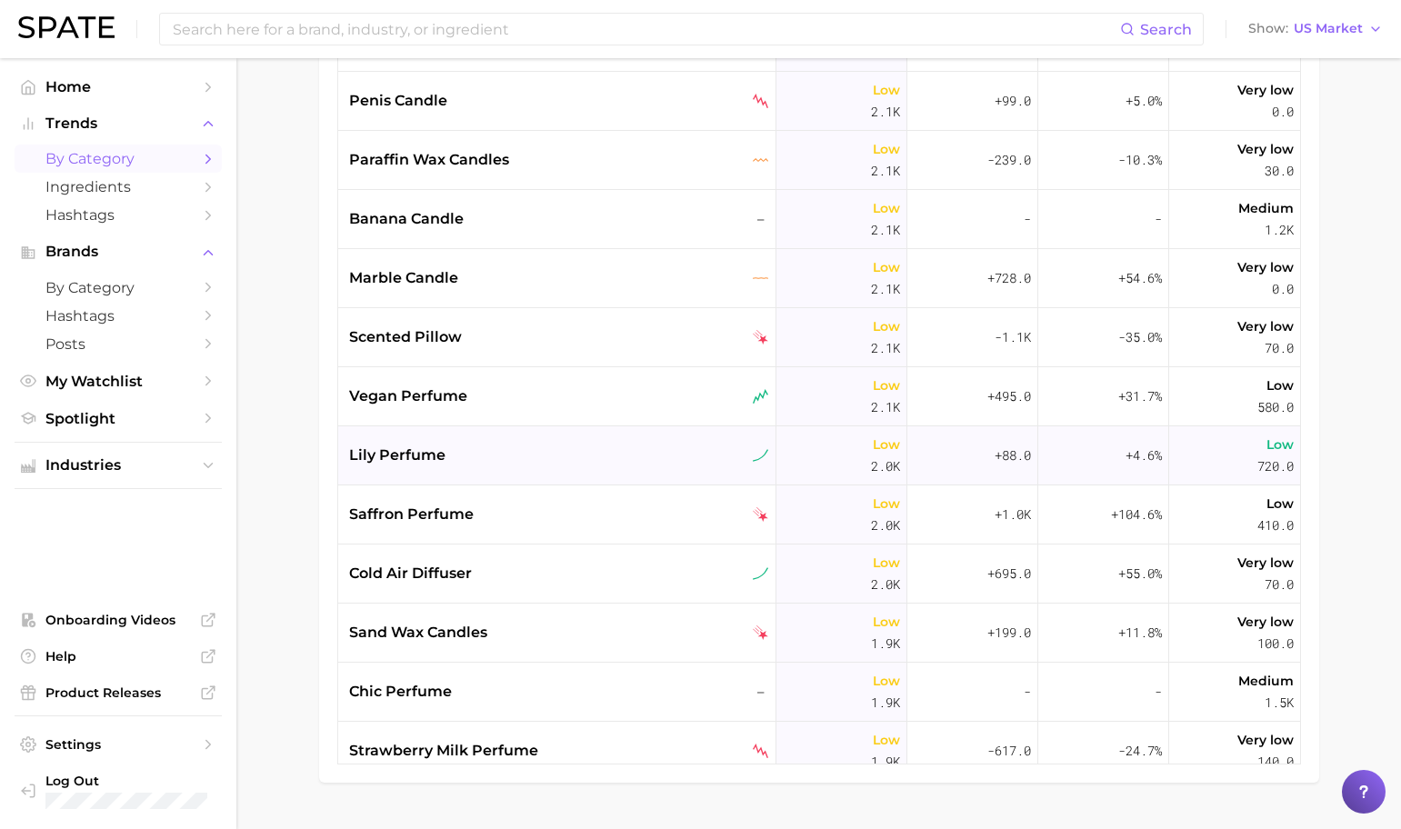
click at [627, 455] on div "lily perfume" at bounding box center [559, 456] width 420 height 22
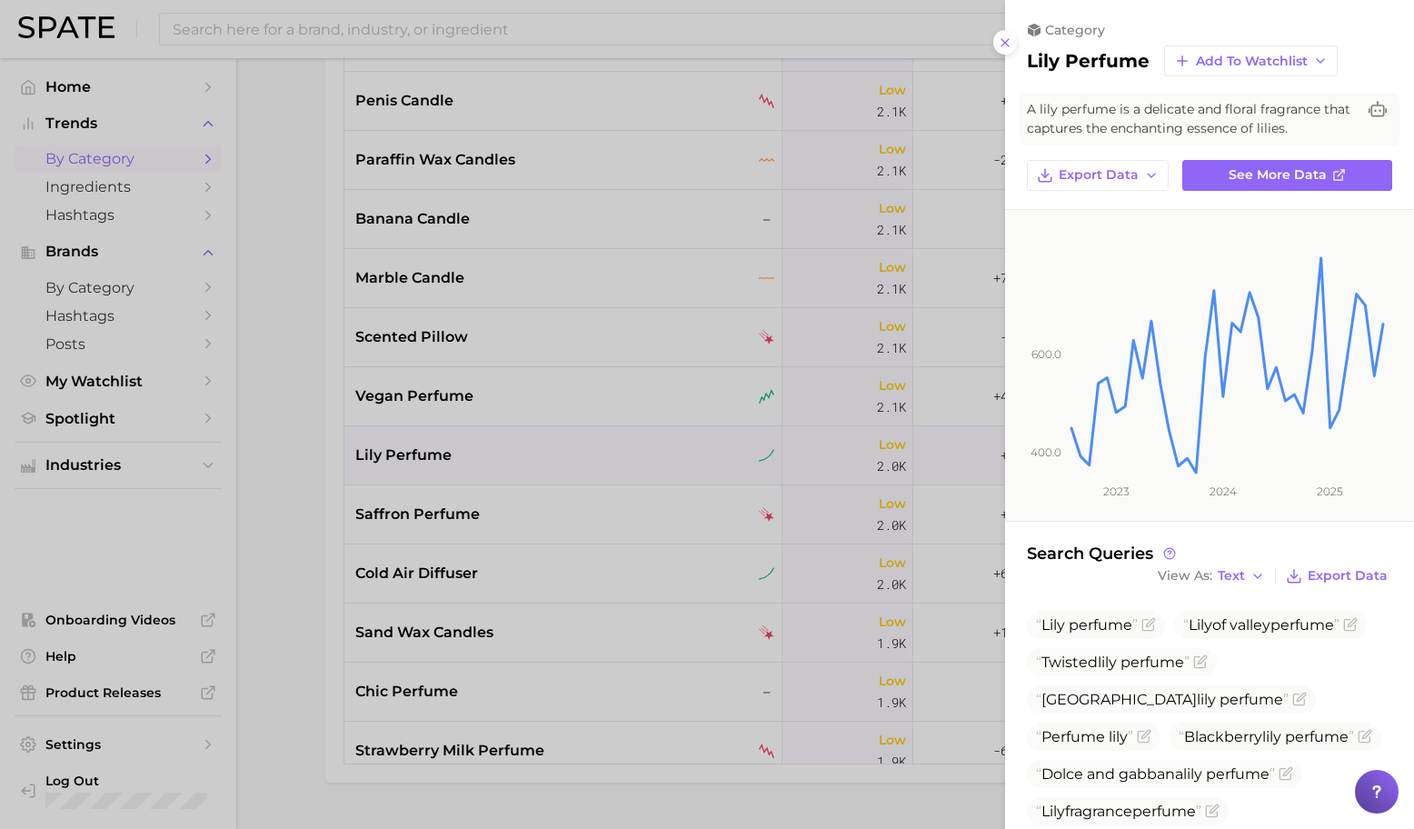
click at [643, 456] on div at bounding box center [707, 414] width 1414 height 829
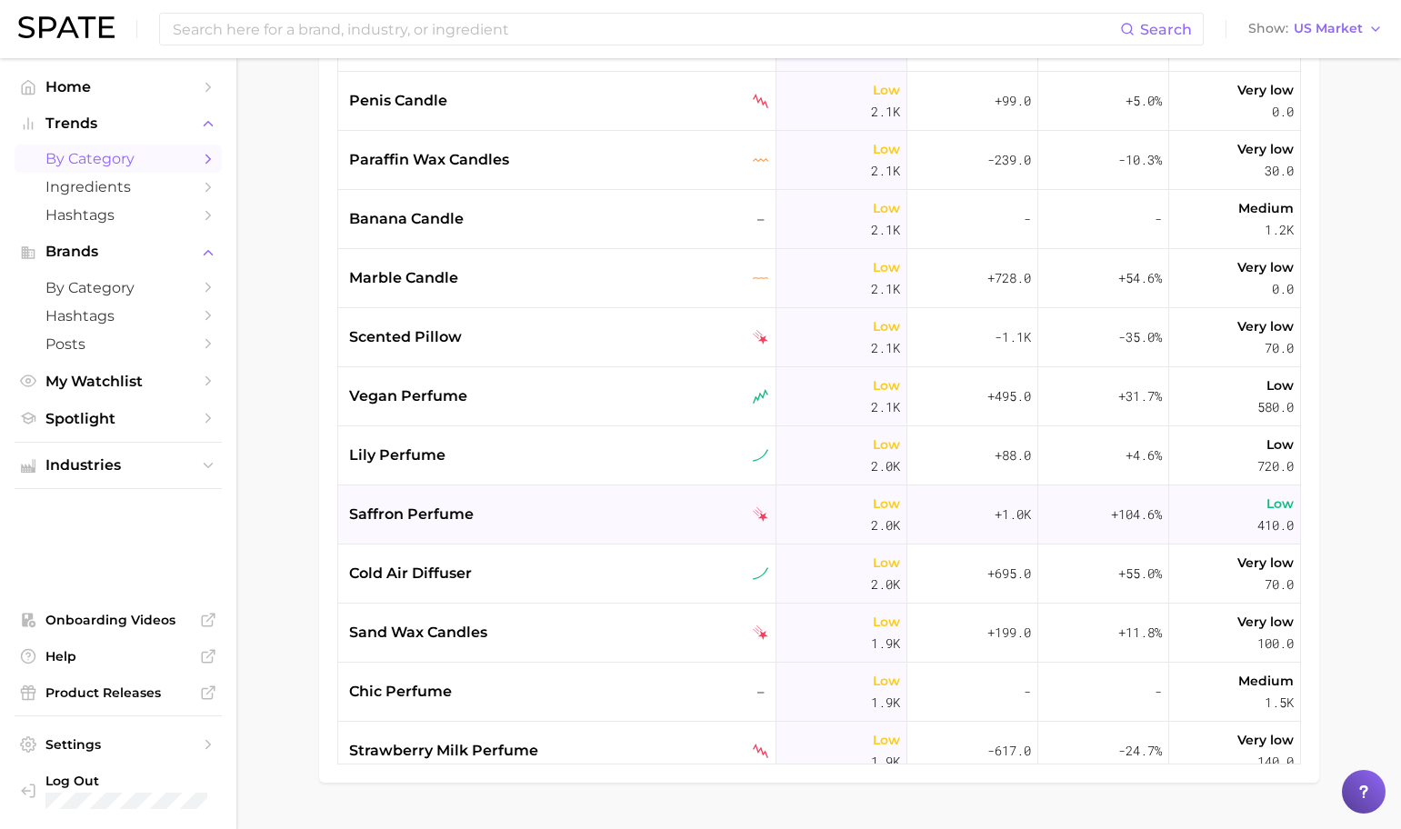
click at [578, 531] on div "saffron perfume" at bounding box center [557, 514] width 438 height 59
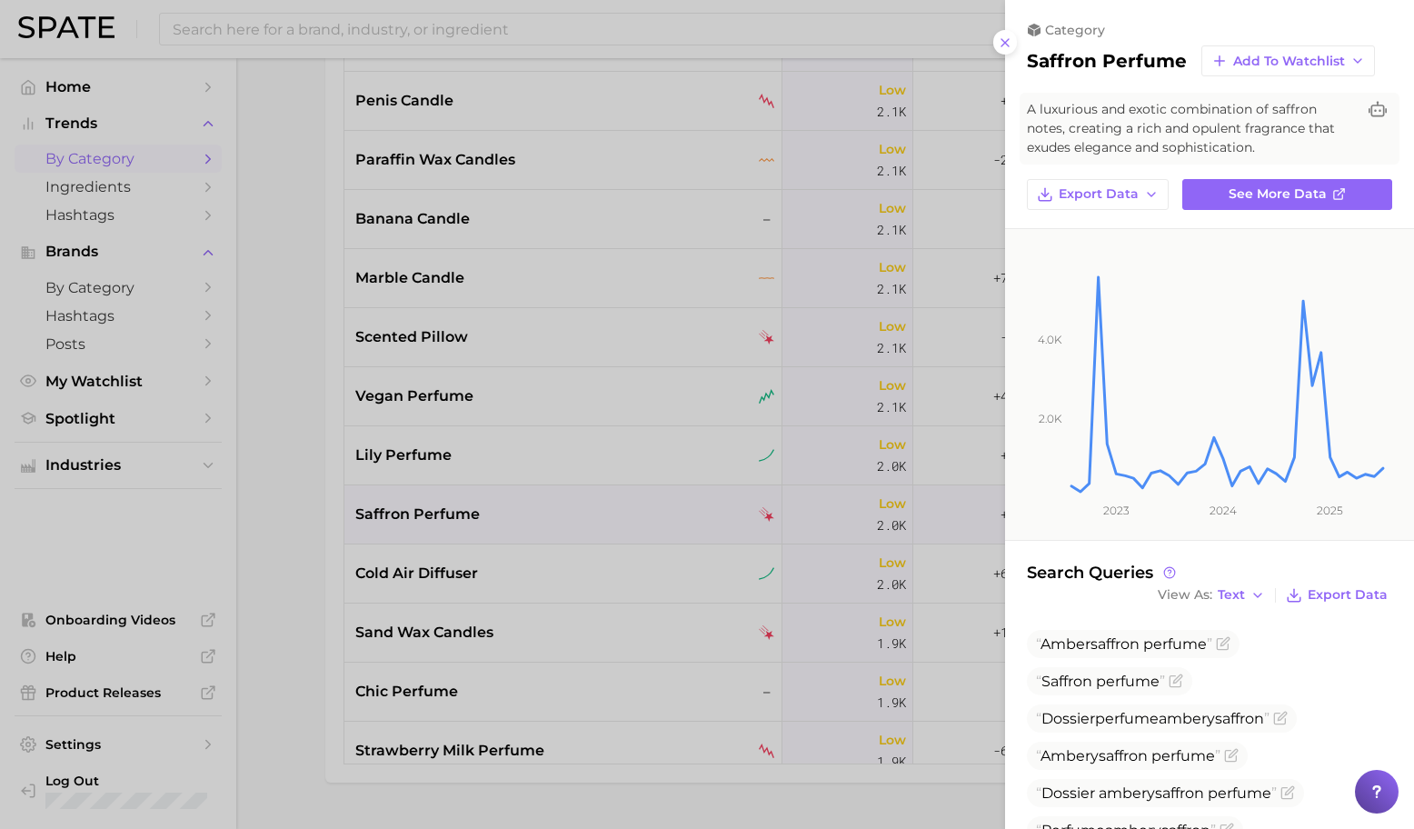
click at [633, 507] on div at bounding box center [707, 414] width 1414 height 829
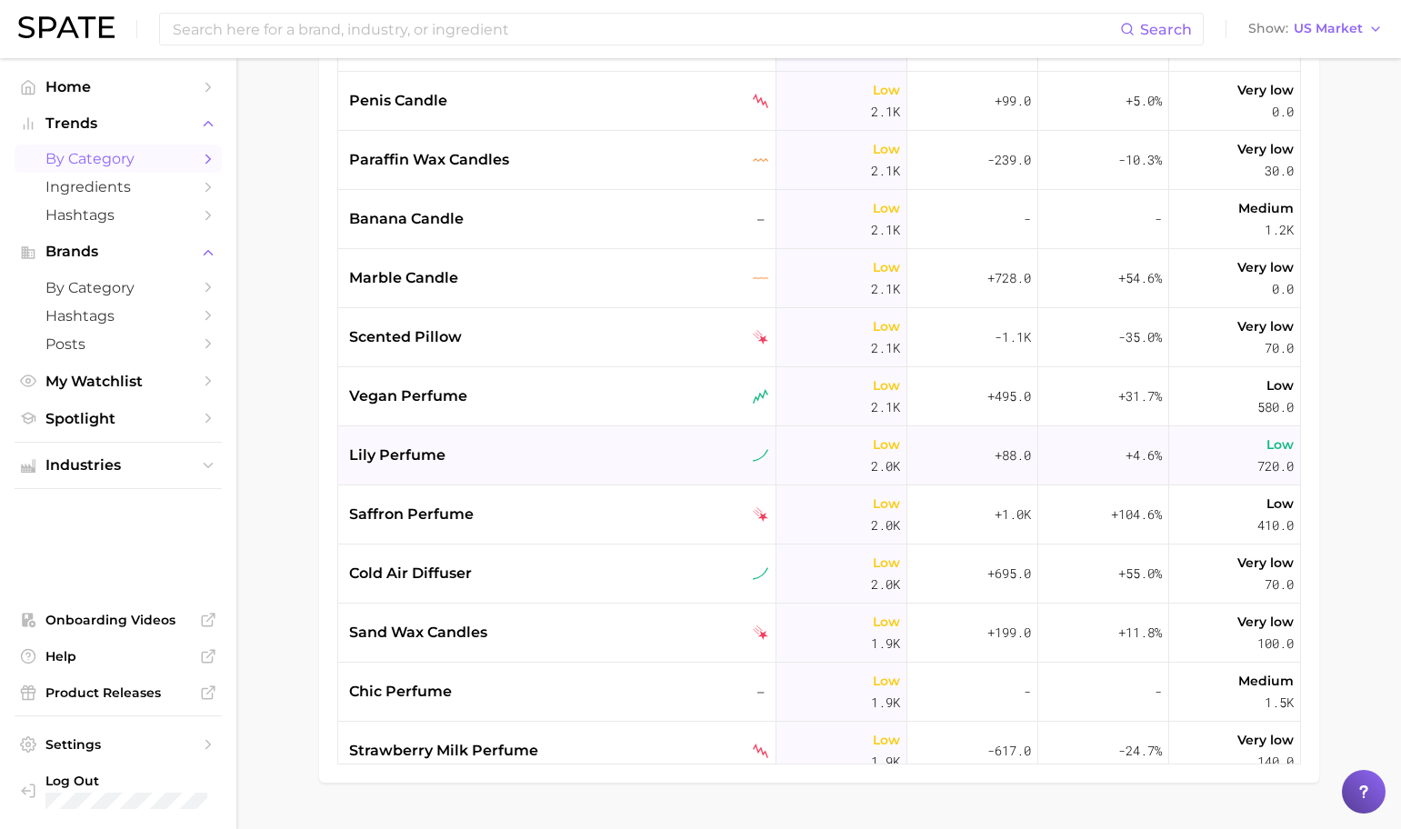
click at [595, 454] on div "lily perfume" at bounding box center [559, 456] width 420 height 22
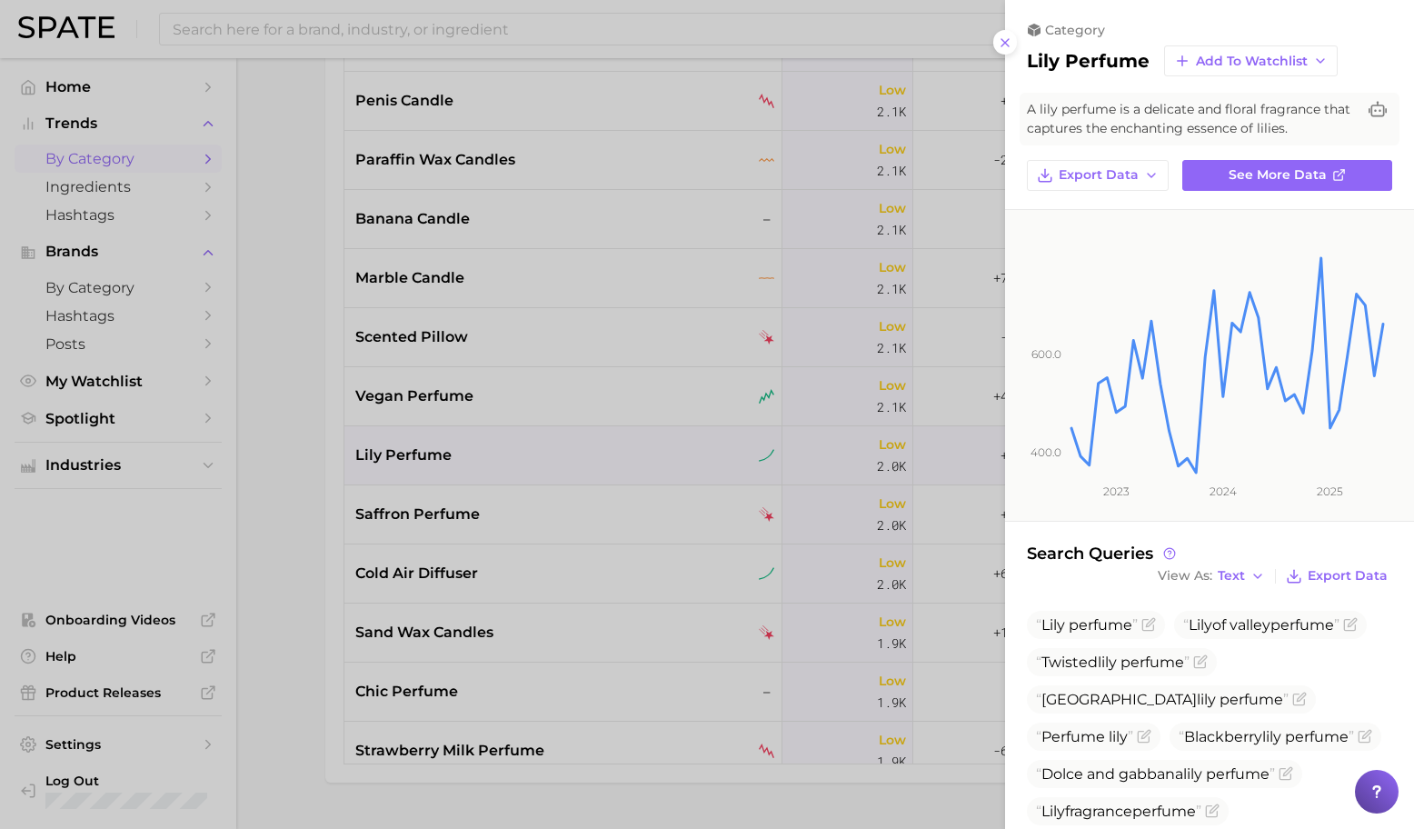
click at [589, 458] on div at bounding box center [707, 414] width 1414 height 829
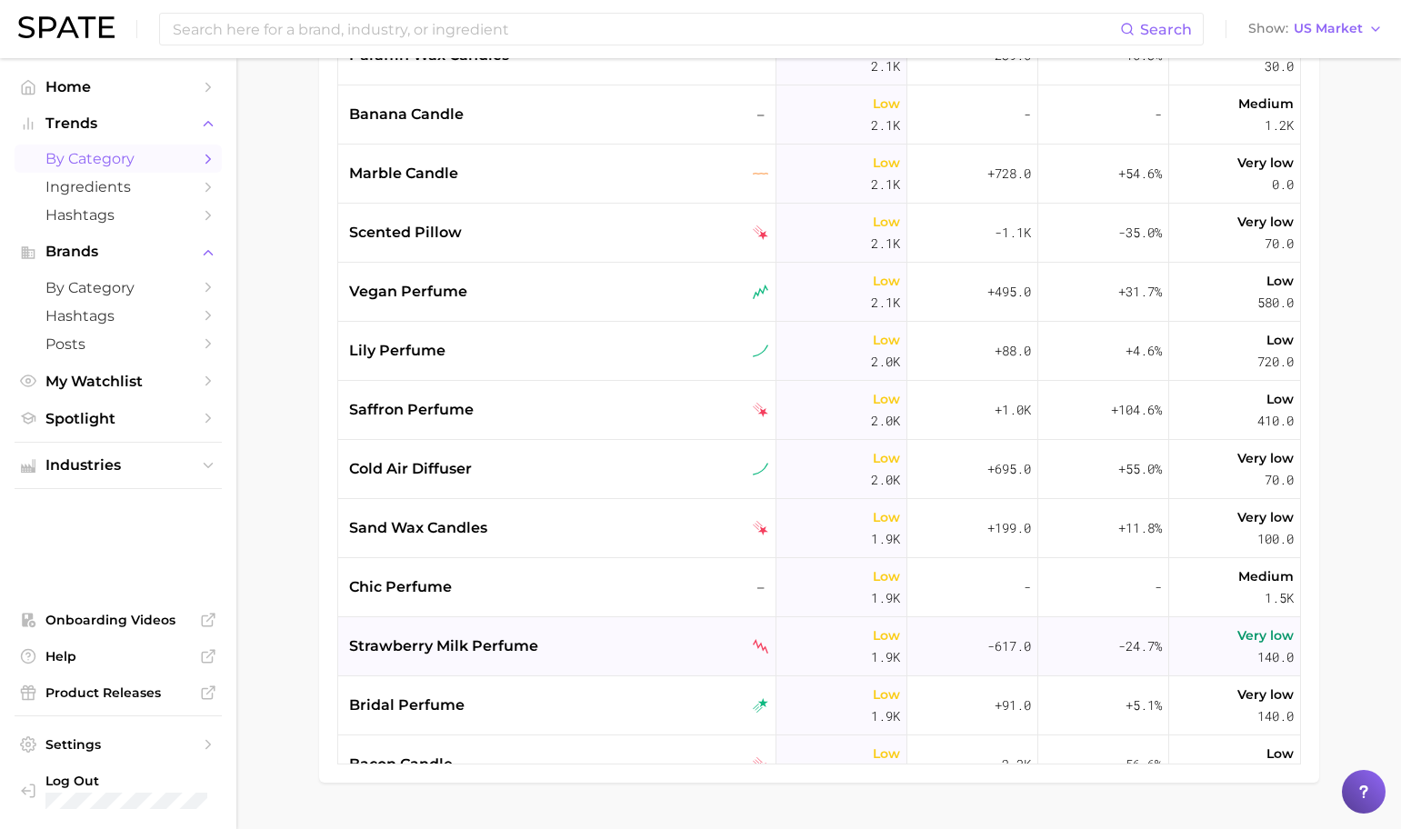
scroll to position [16908, 0]
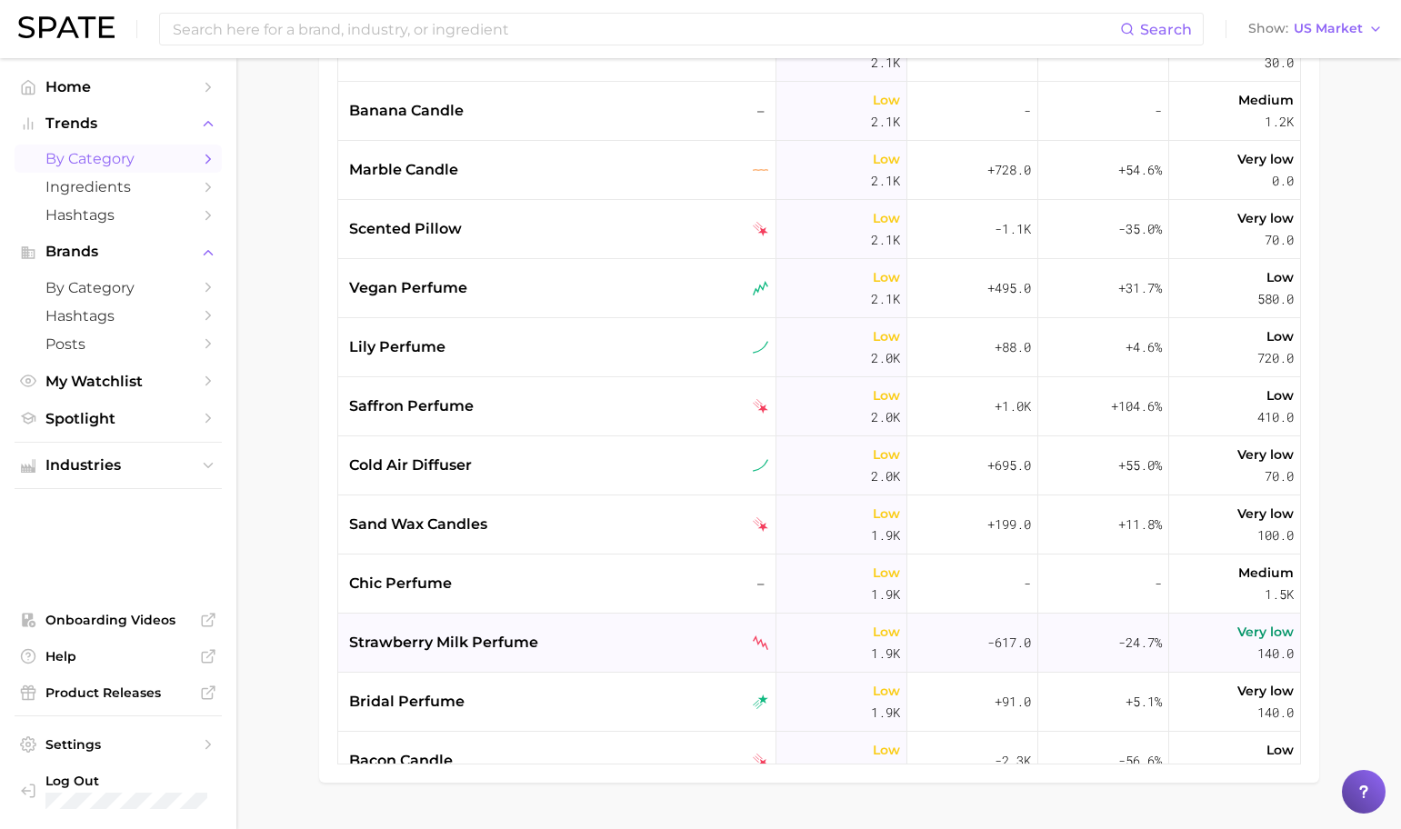
click at [604, 633] on div "strawberry milk perfume" at bounding box center [559, 643] width 420 height 22
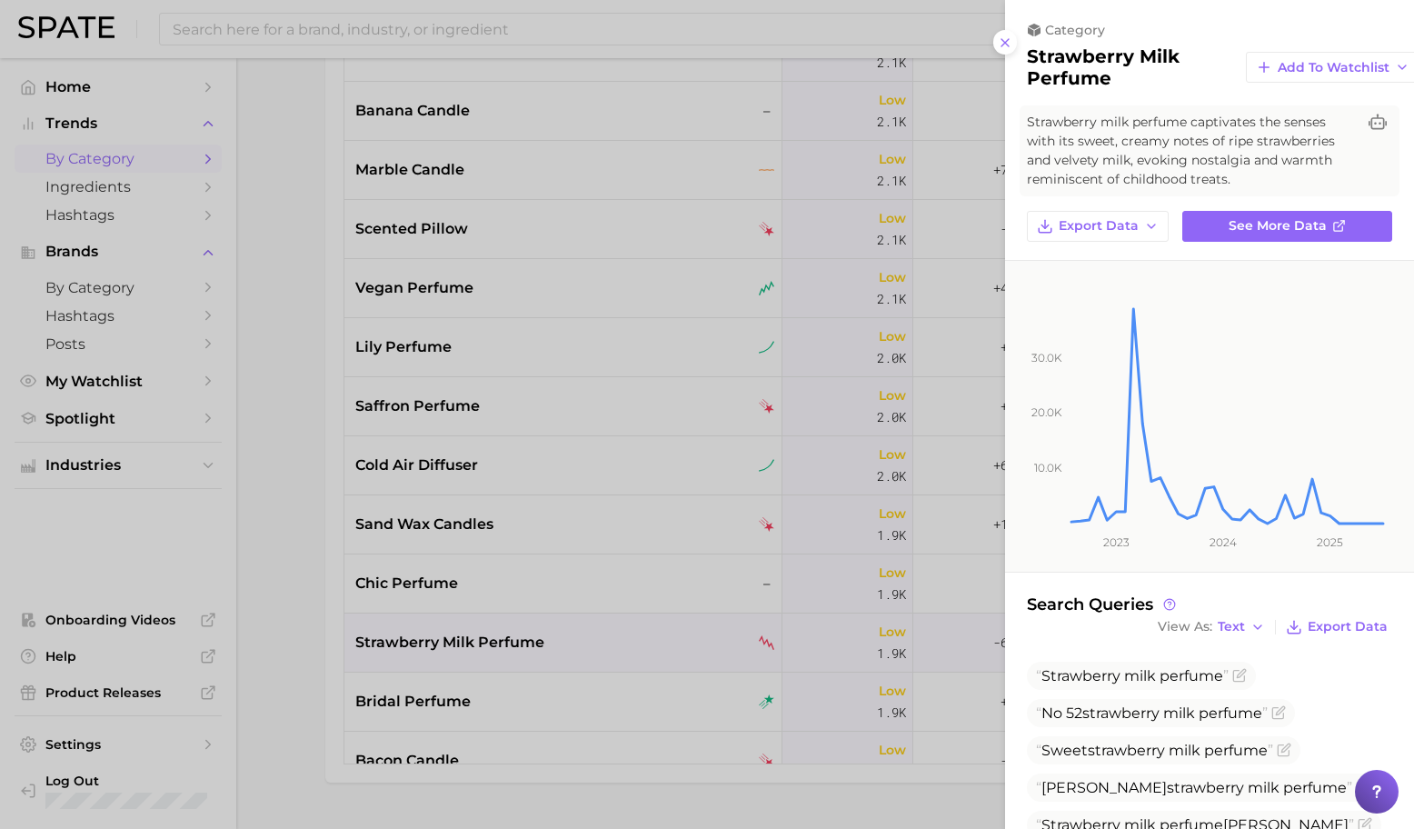
click at [625, 649] on div at bounding box center [707, 414] width 1414 height 829
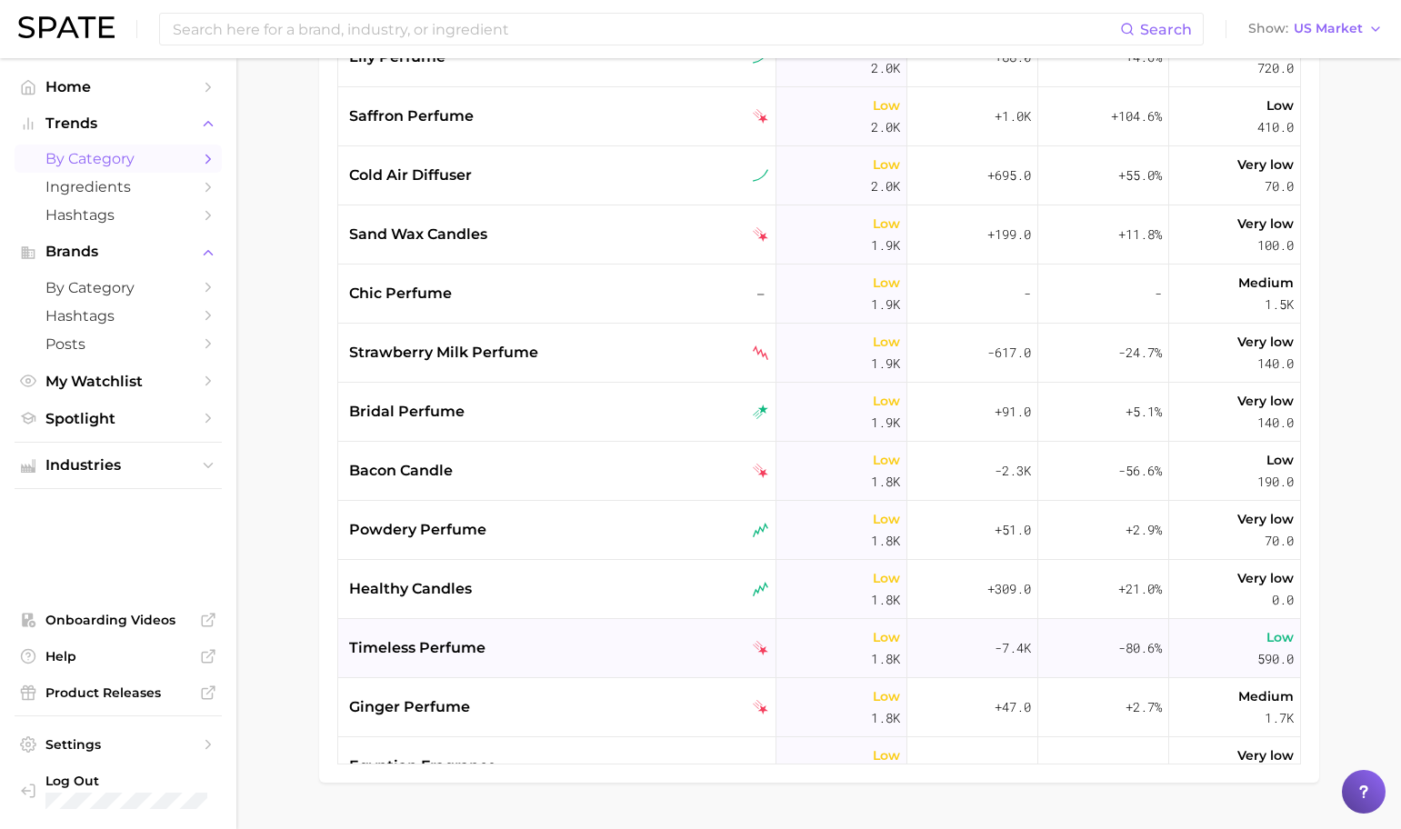
scroll to position [17202, 0]
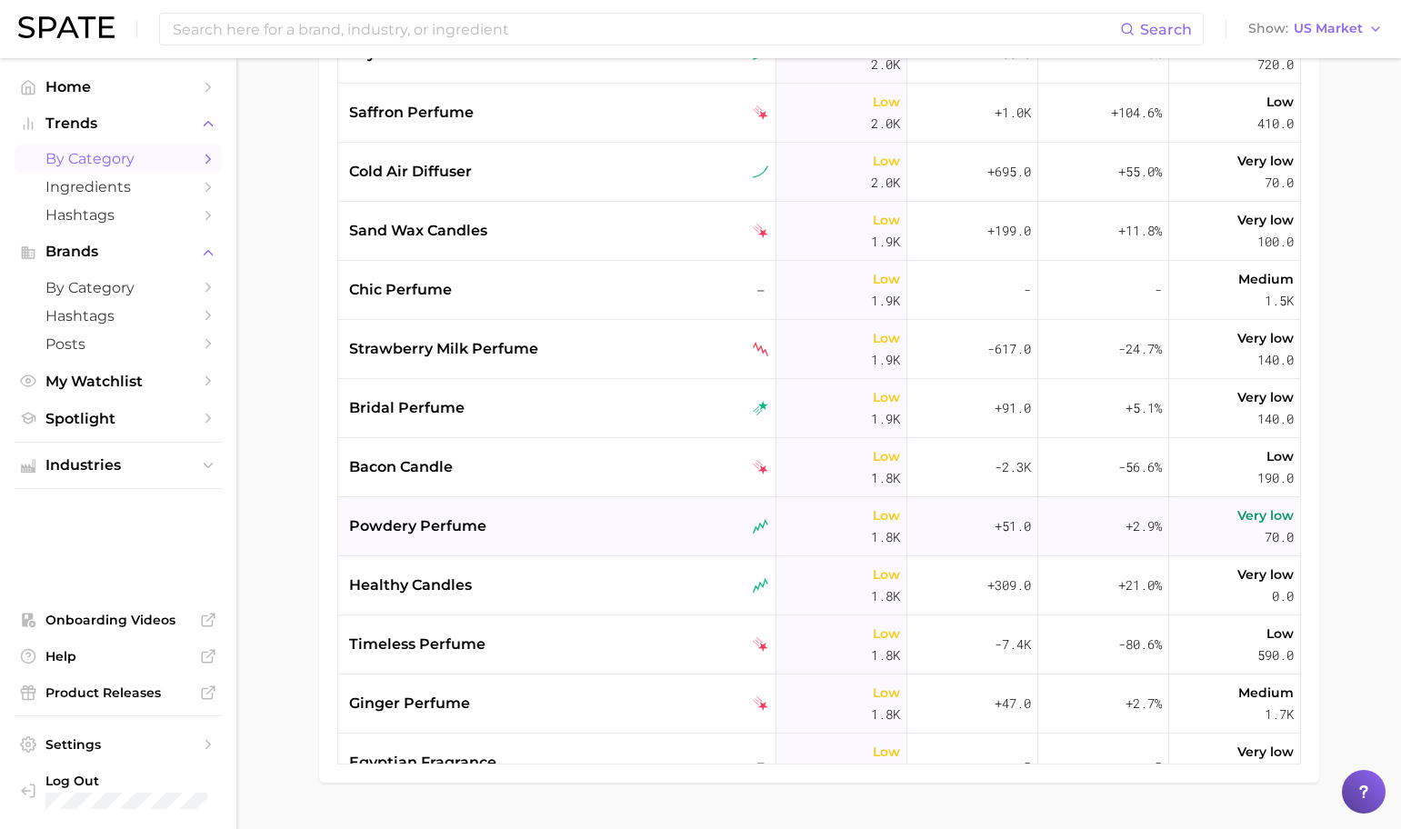
click at [583, 515] on div "powdery perfume" at bounding box center [559, 526] width 420 height 22
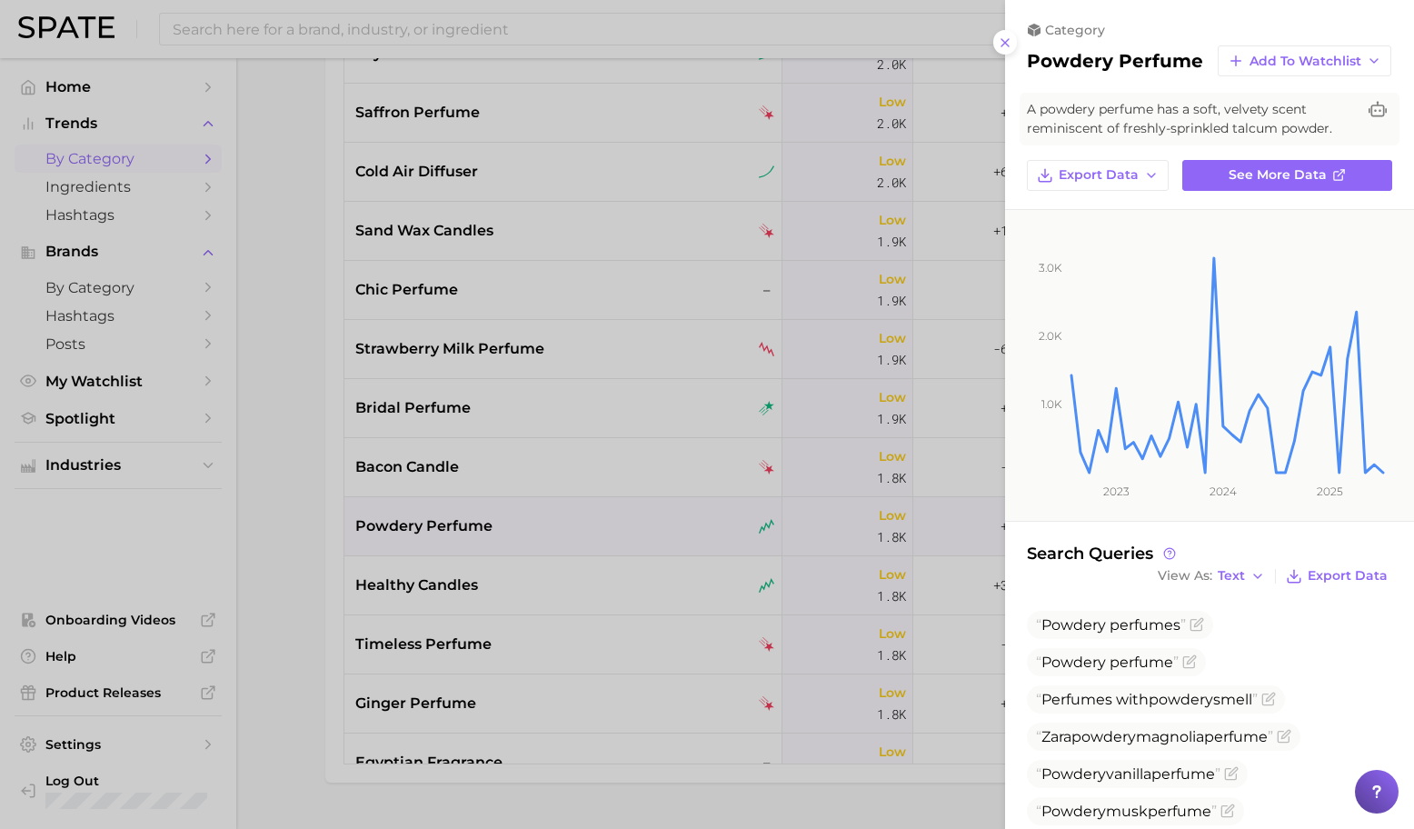
click at [584, 520] on div at bounding box center [707, 414] width 1414 height 829
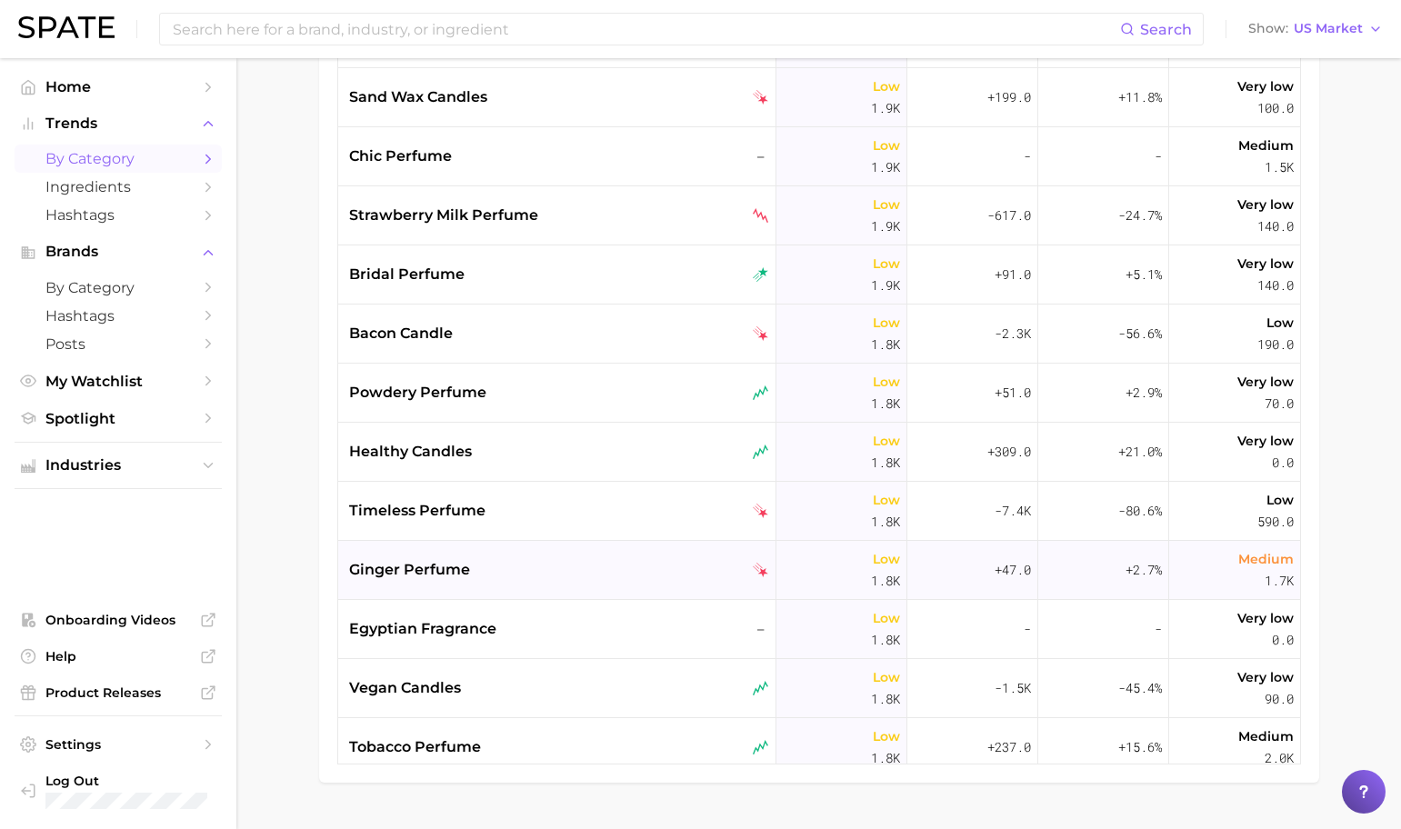
scroll to position [17351, 0]
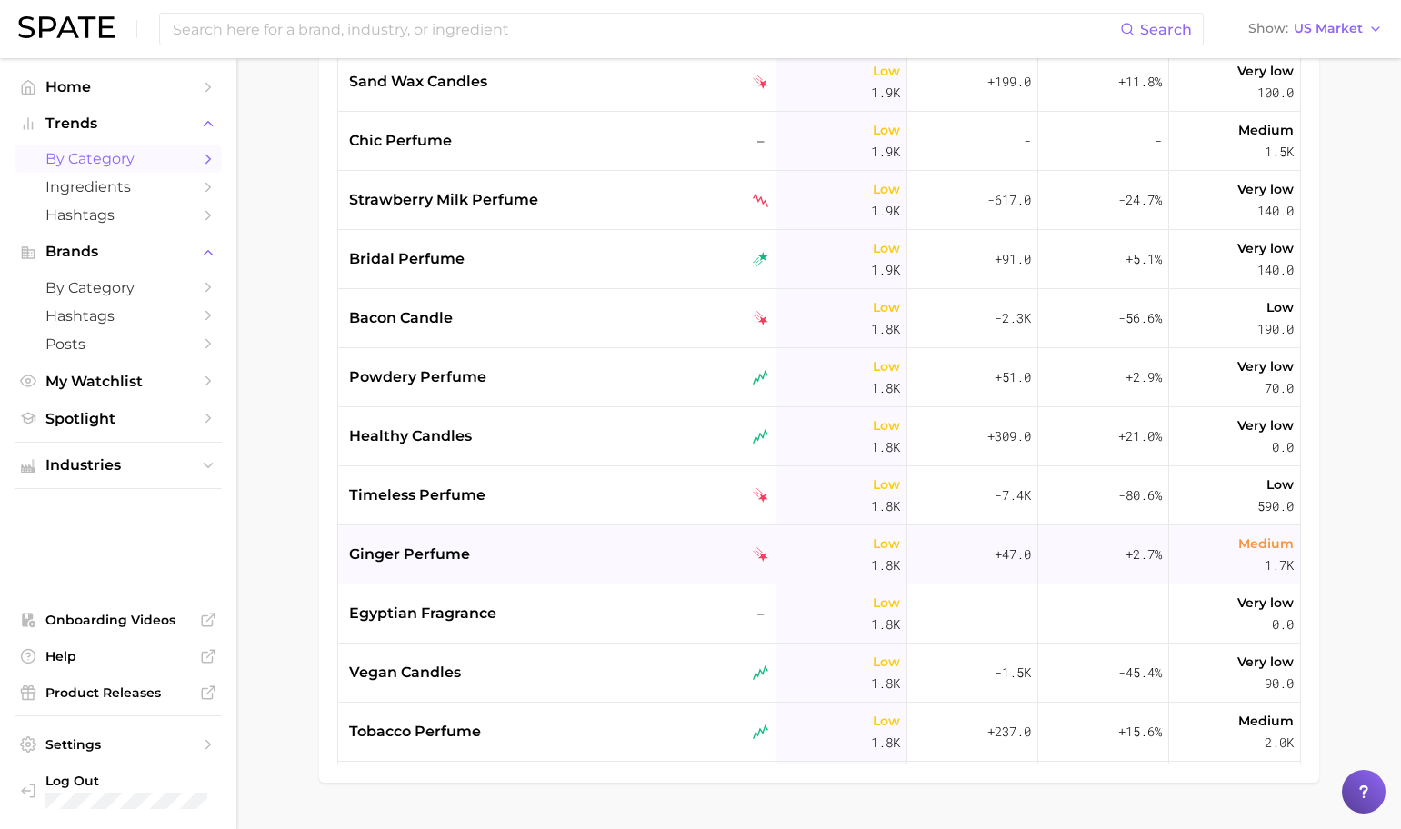
click at [579, 557] on div "ginger perfume" at bounding box center [559, 555] width 420 height 22
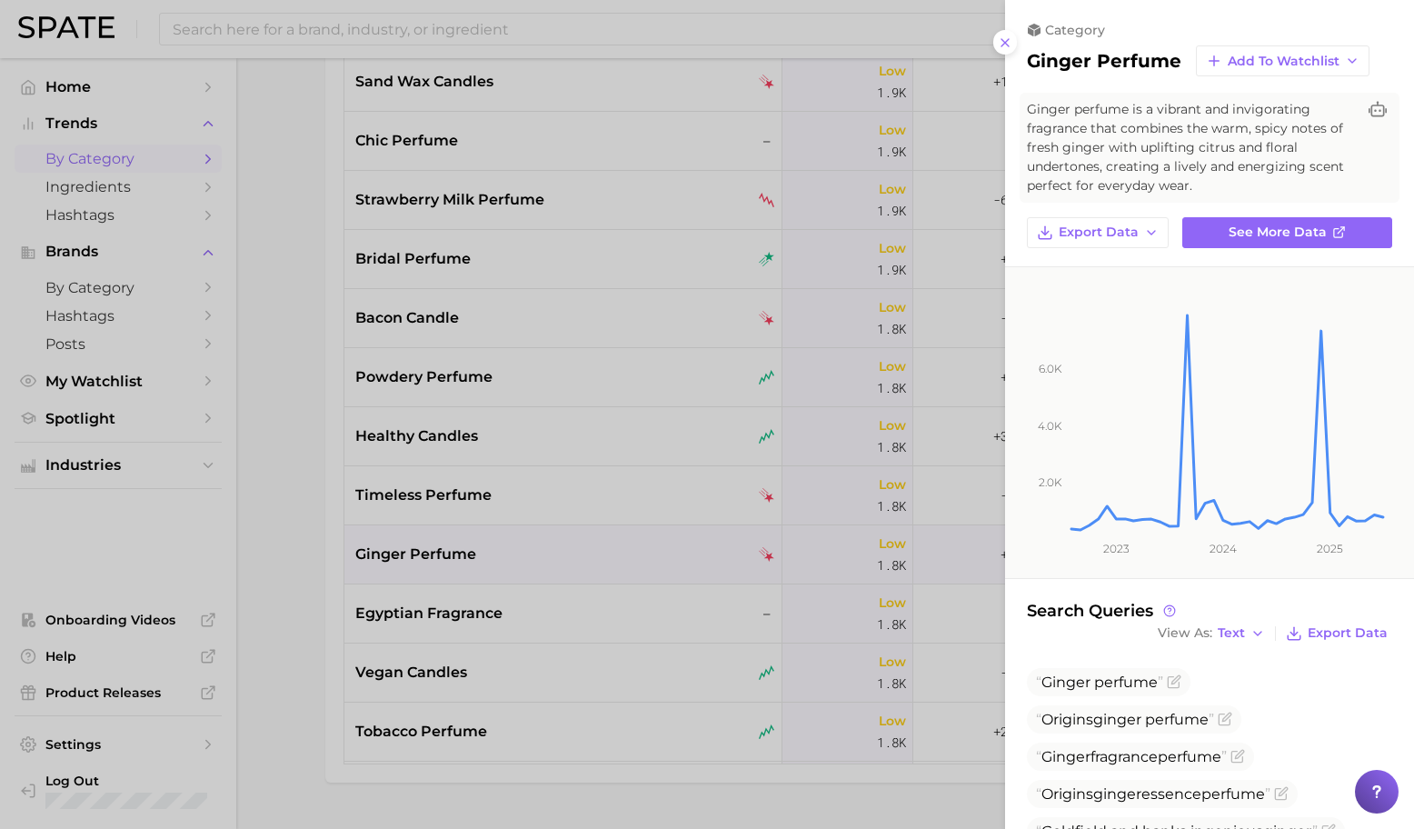
click at [595, 543] on div at bounding box center [707, 414] width 1414 height 829
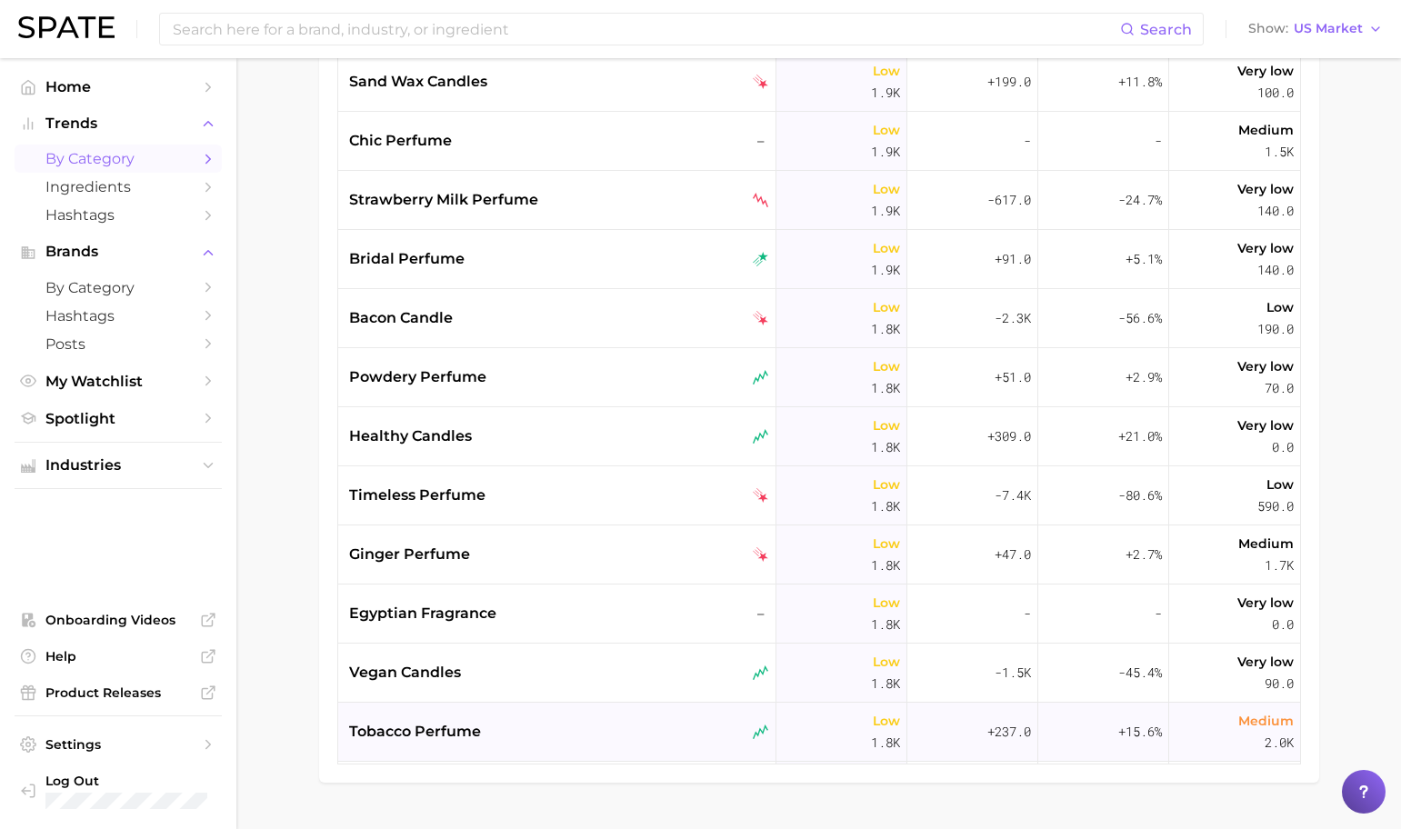
click at [560, 737] on div "tobacco perfume" at bounding box center [559, 732] width 420 height 22
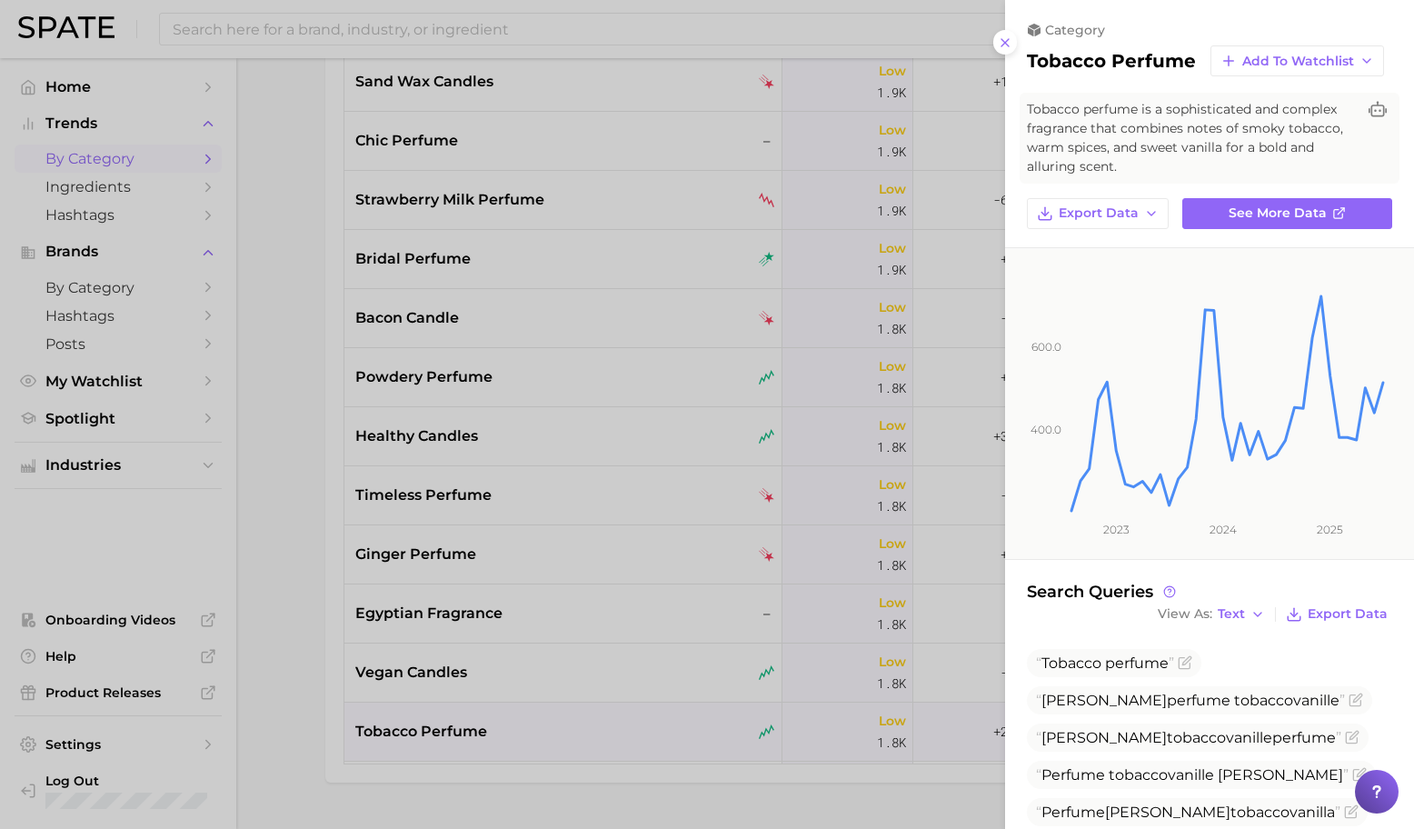
click at [810, 527] on div at bounding box center [707, 414] width 1414 height 829
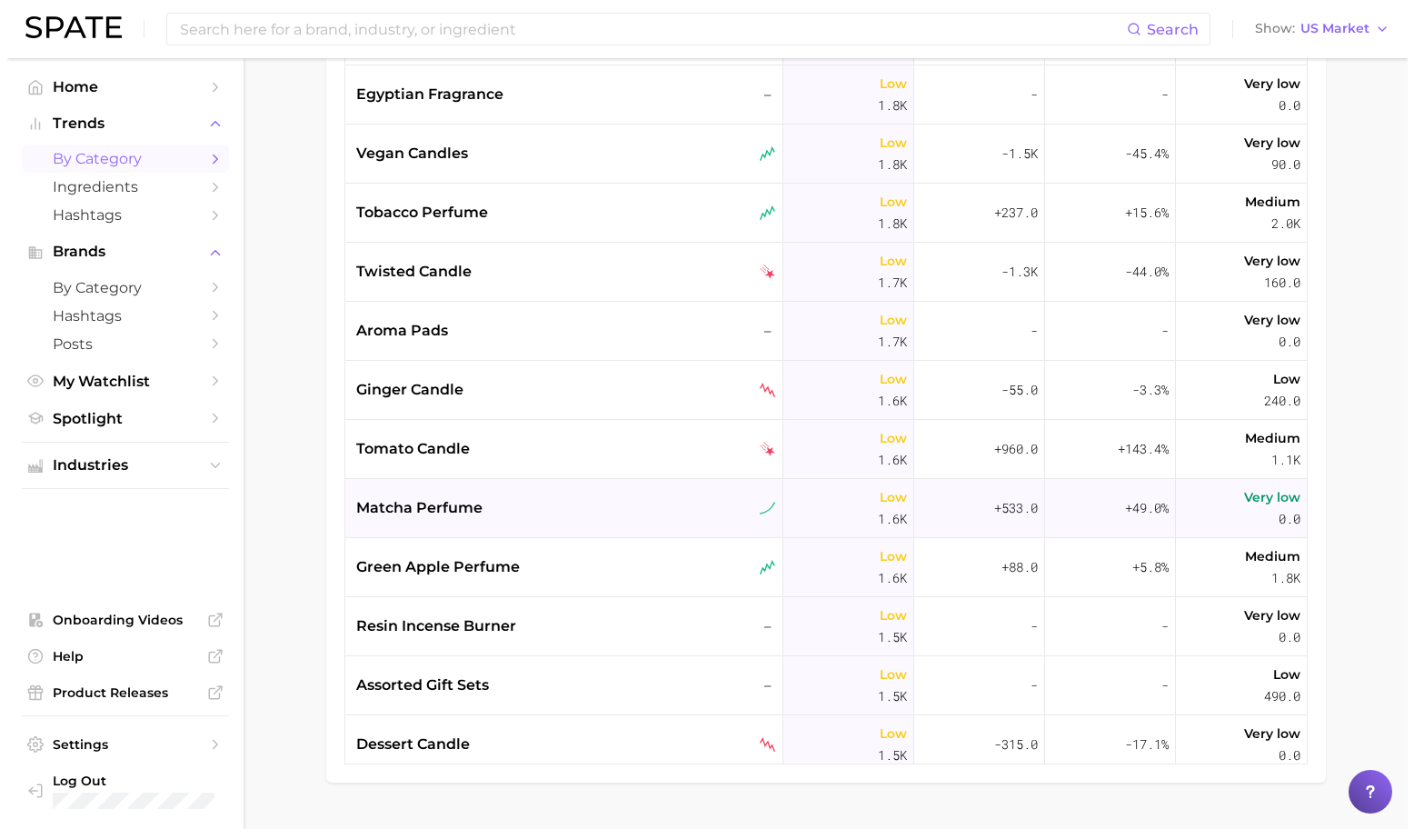
scroll to position [17871, 0]
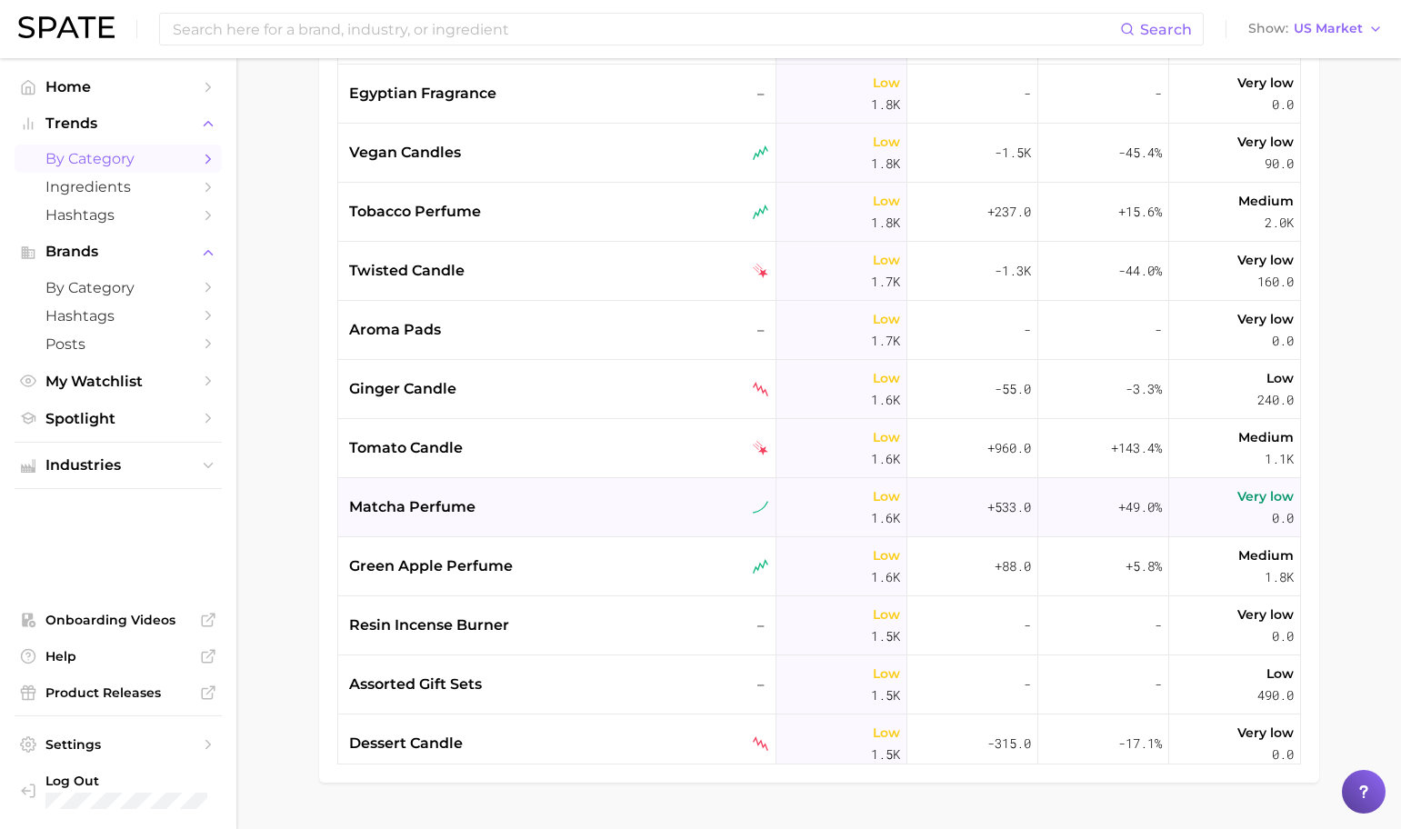
click at [631, 507] on div "matcha perfume" at bounding box center [559, 507] width 420 height 22
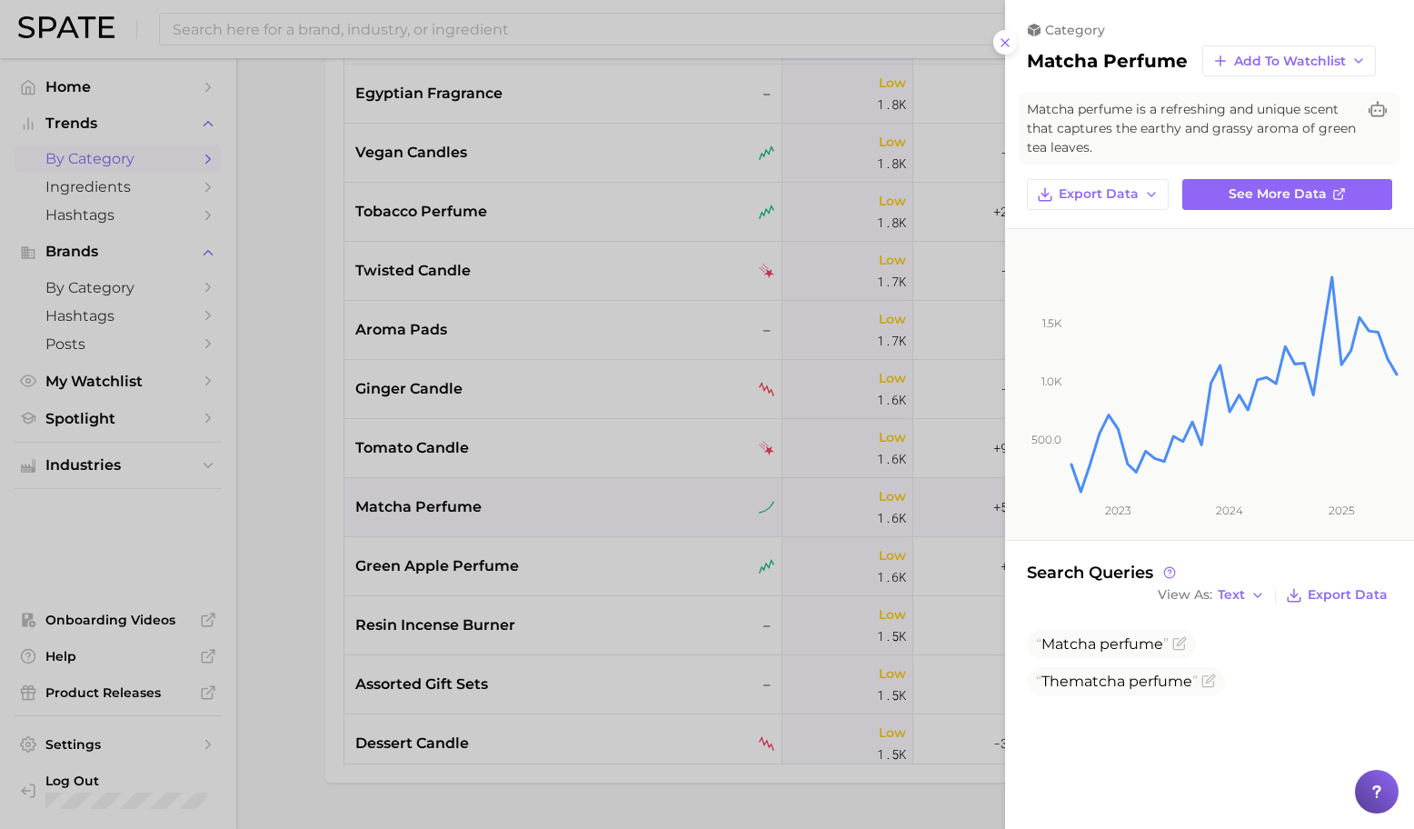
click at [508, 522] on div at bounding box center [707, 414] width 1414 height 829
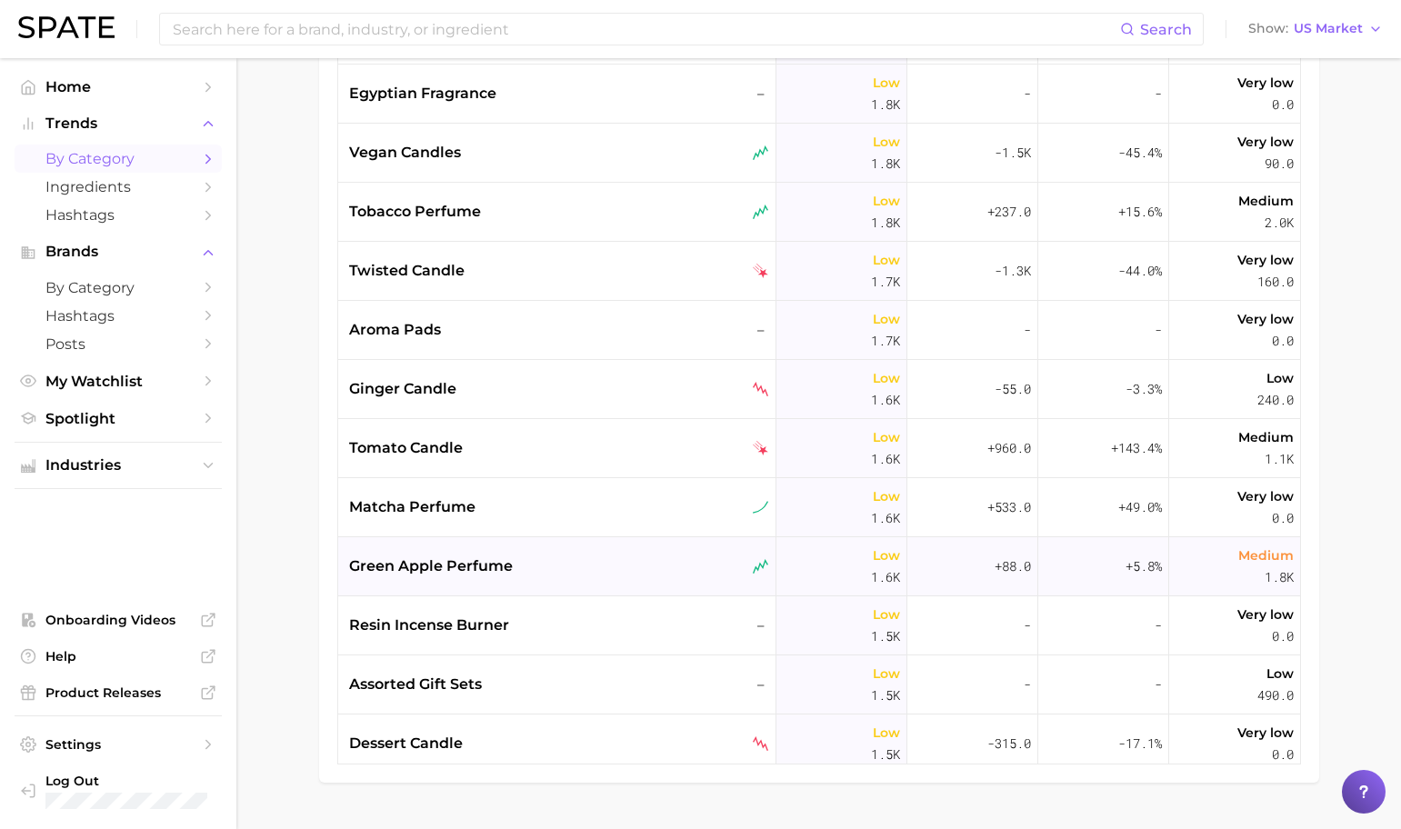
click at [515, 557] on div "green apple perfume" at bounding box center [559, 566] width 420 height 22
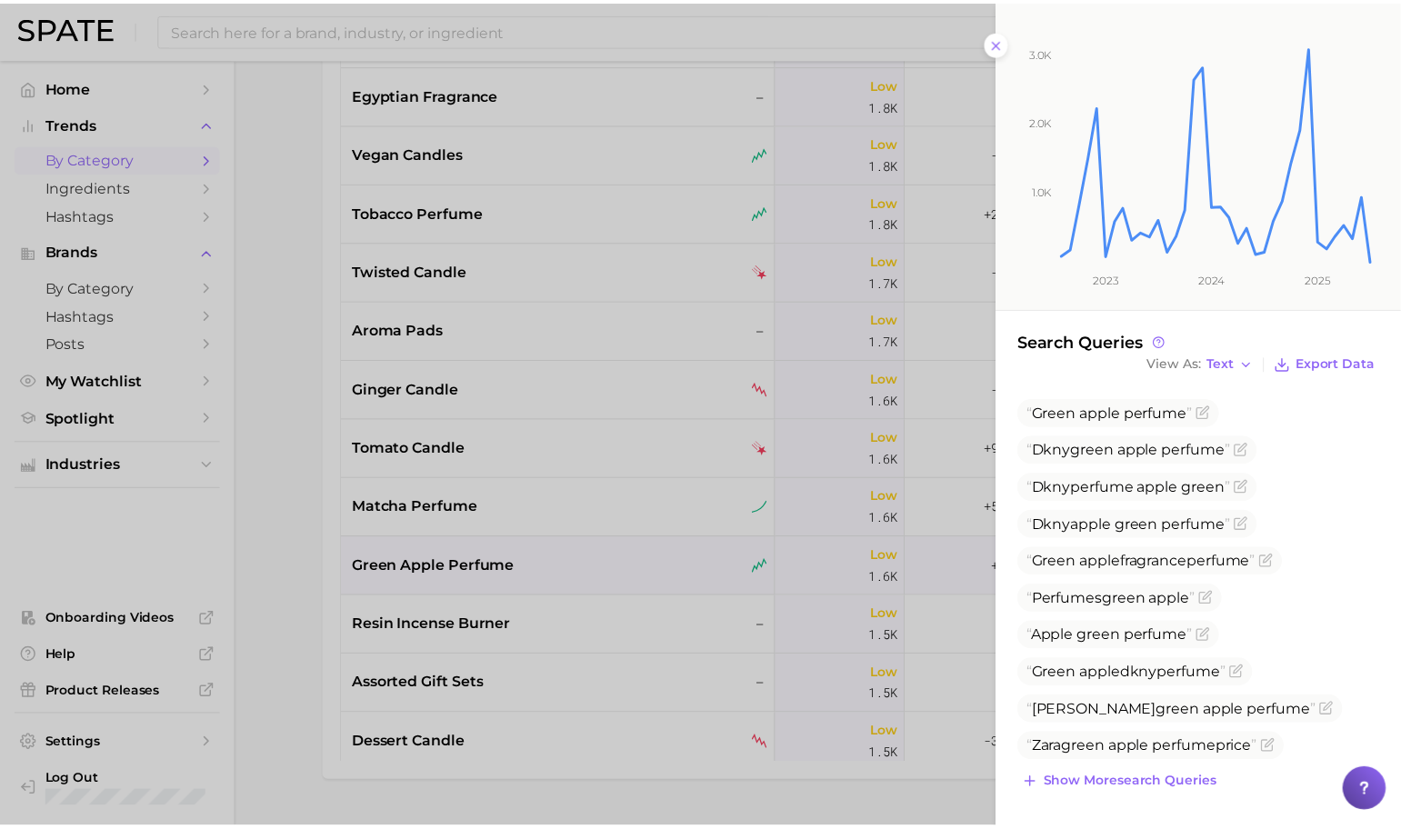
scroll to position [264, 0]
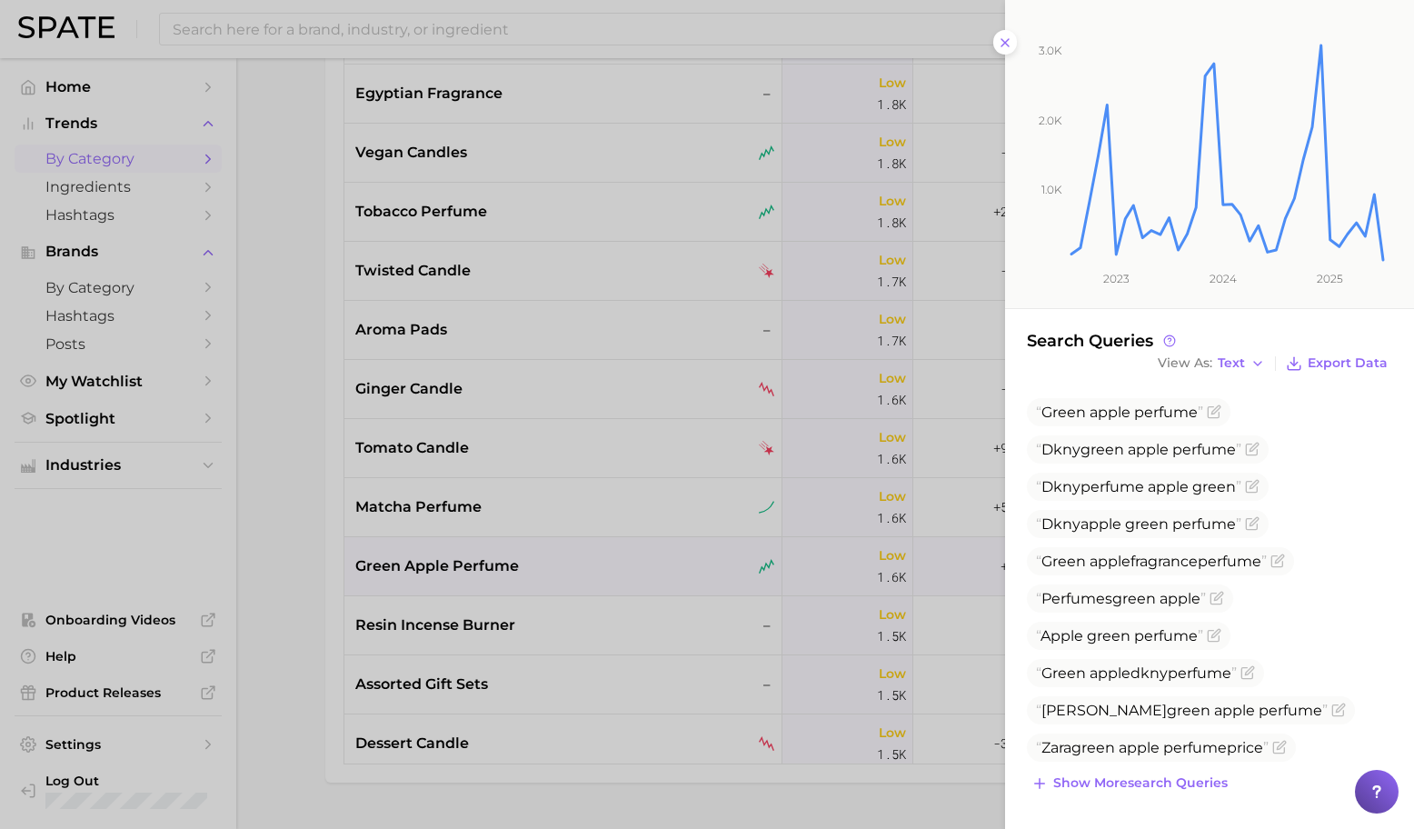
click at [654, 543] on div at bounding box center [707, 414] width 1414 height 829
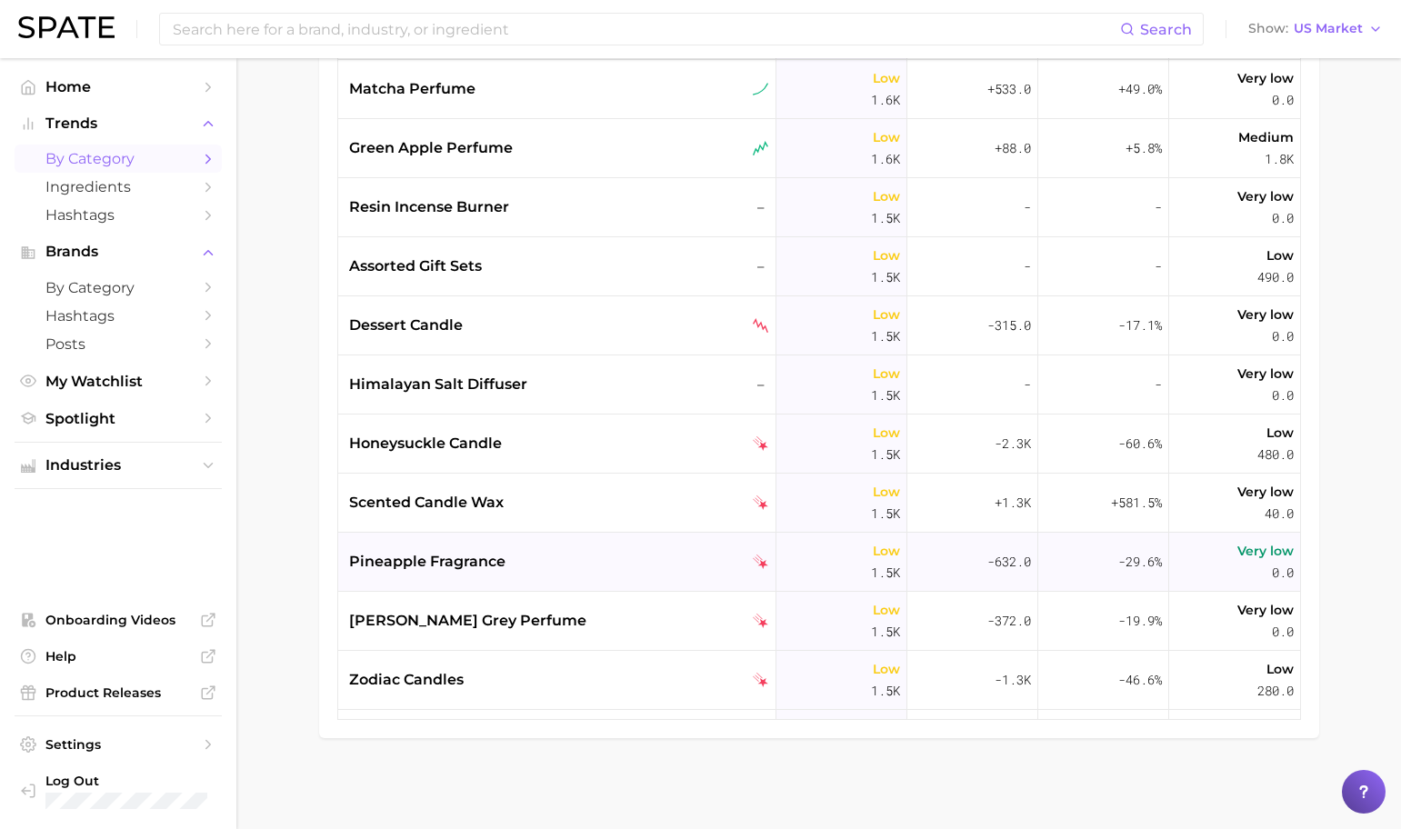
scroll to position [18247, 0]
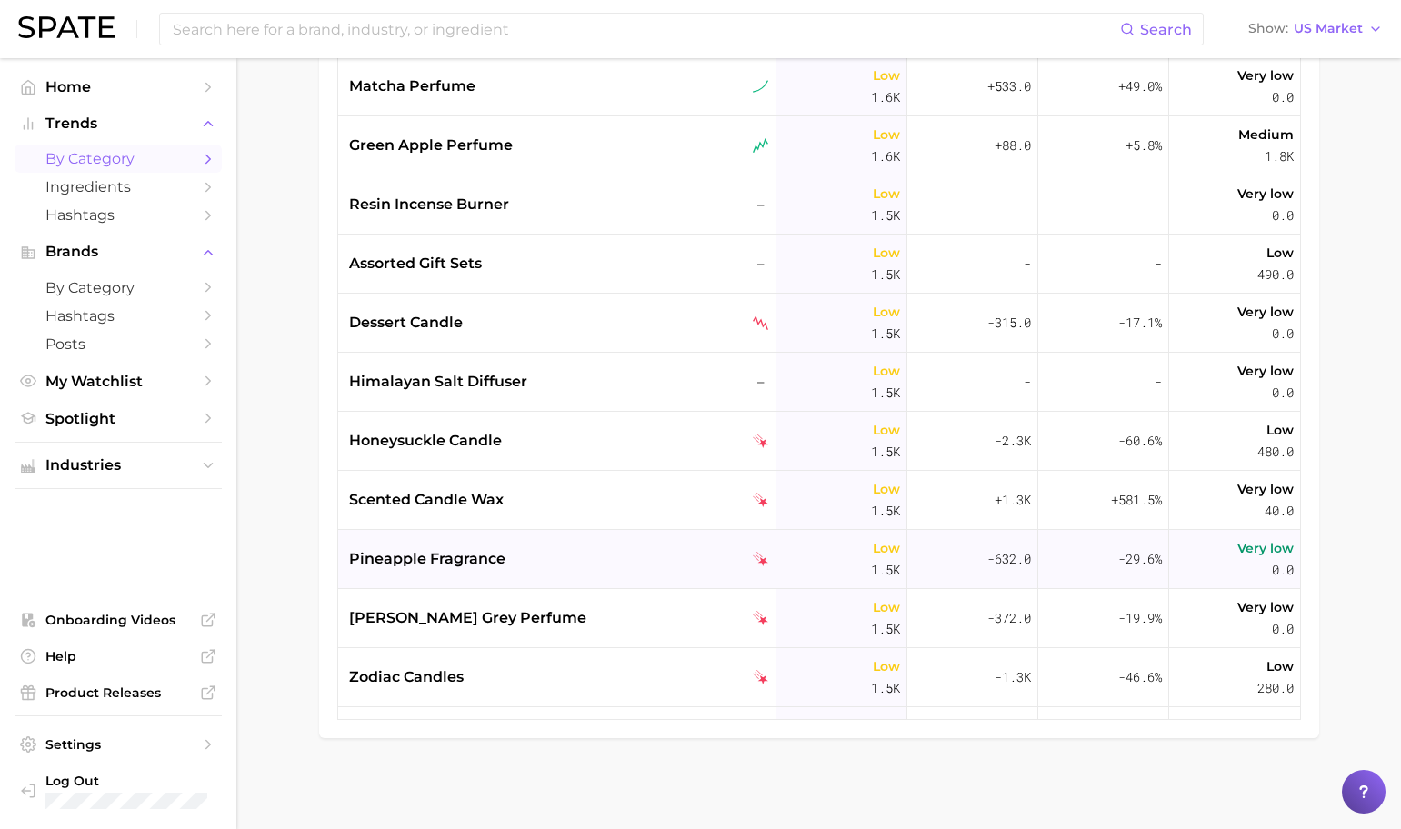
click at [594, 545] on div "pineapple fragrance" at bounding box center [557, 559] width 438 height 59
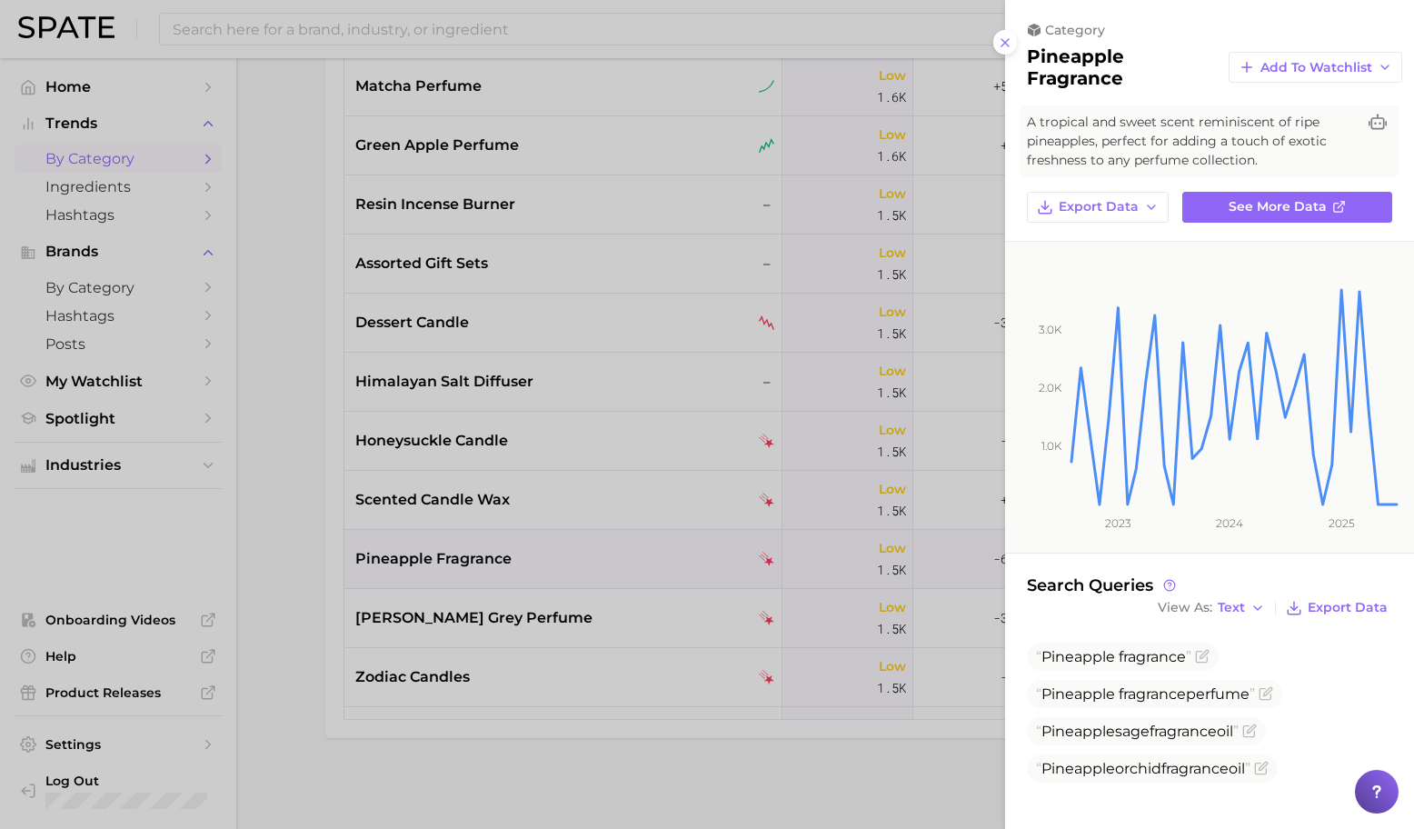
click at [566, 600] on div at bounding box center [707, 414] width 1414 height 829
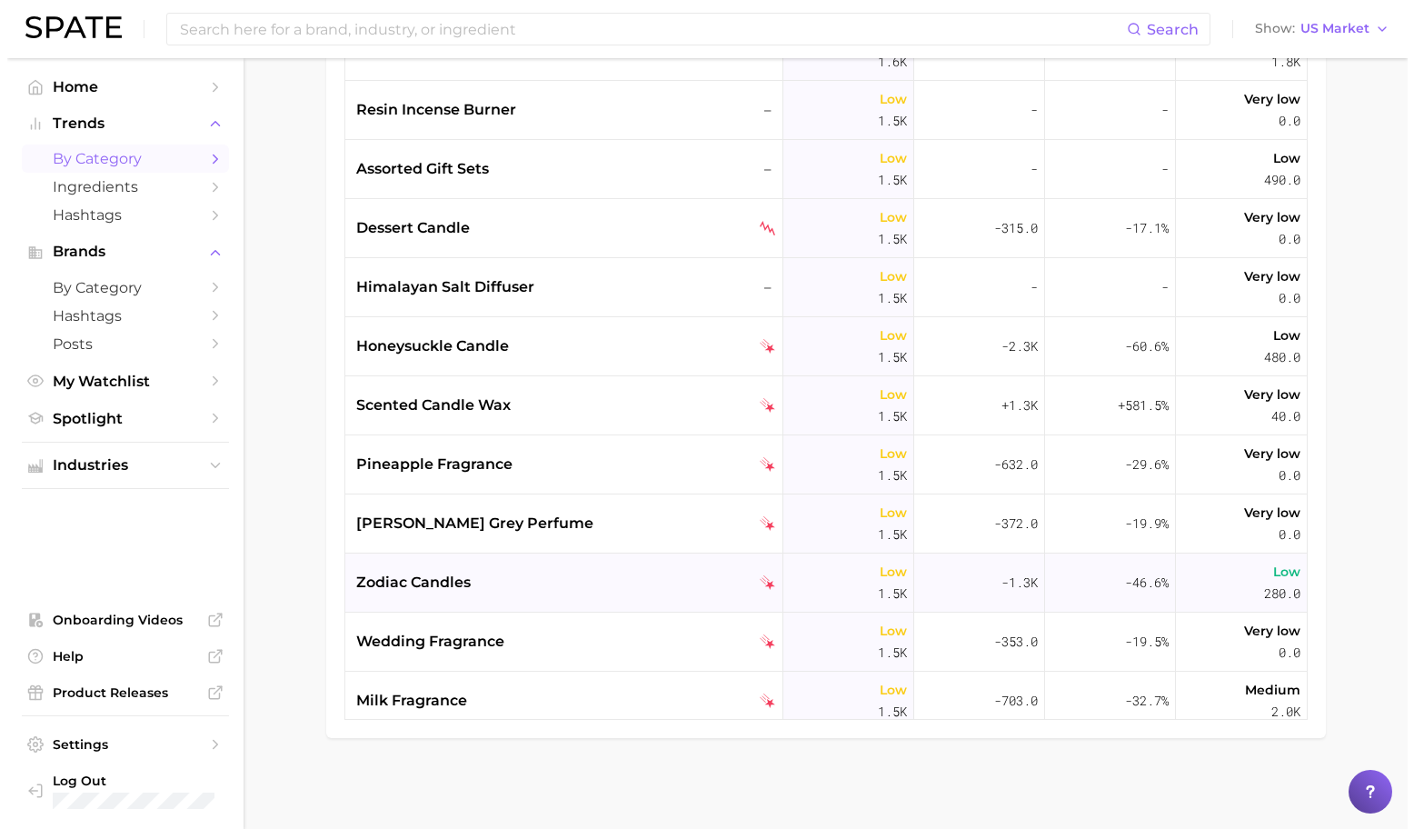
scroll to position [18383, 0]
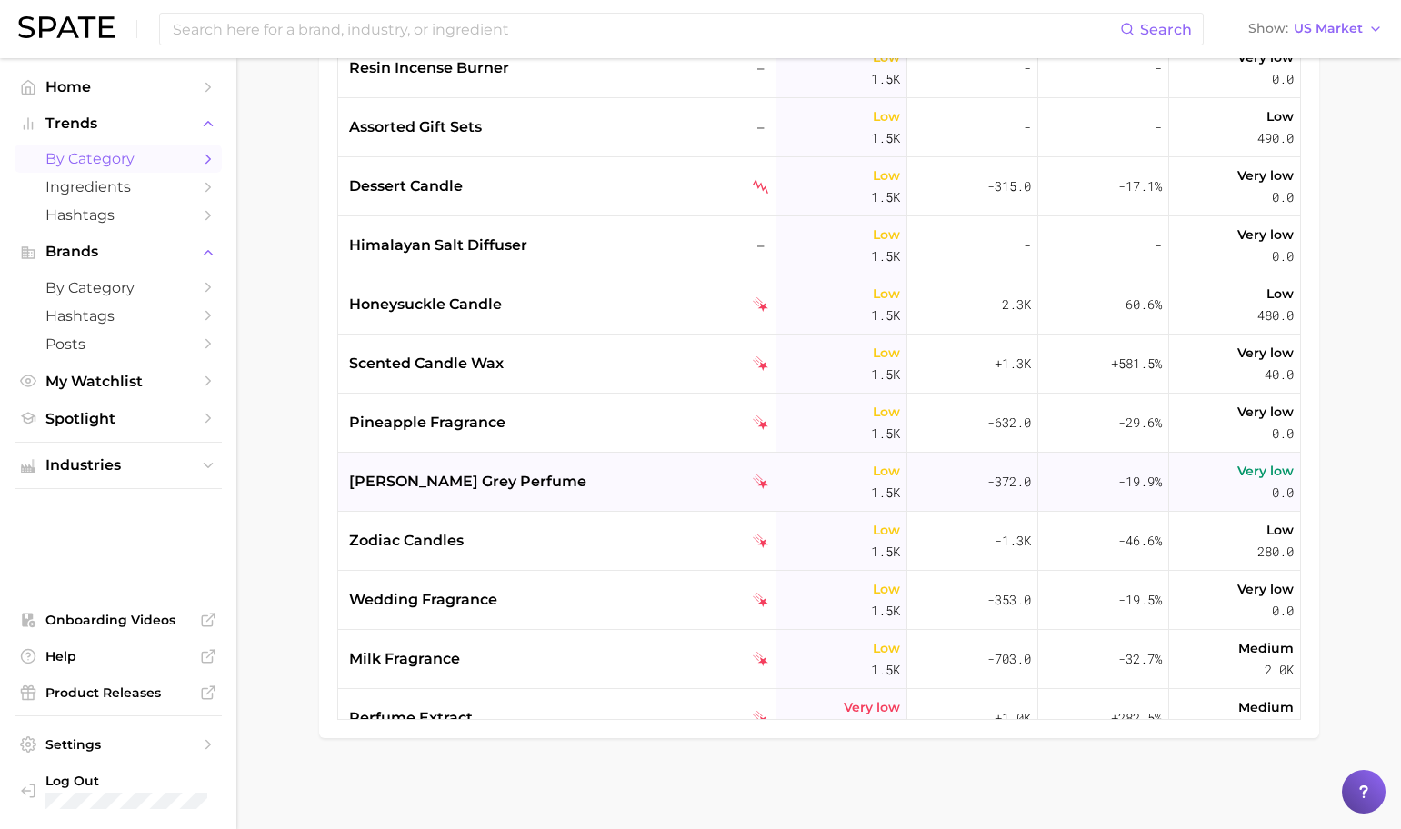
click at [555, 502] on div "[PERSON_NAME] grey perfume" at bounding box center [557, 482] width 438 height 59
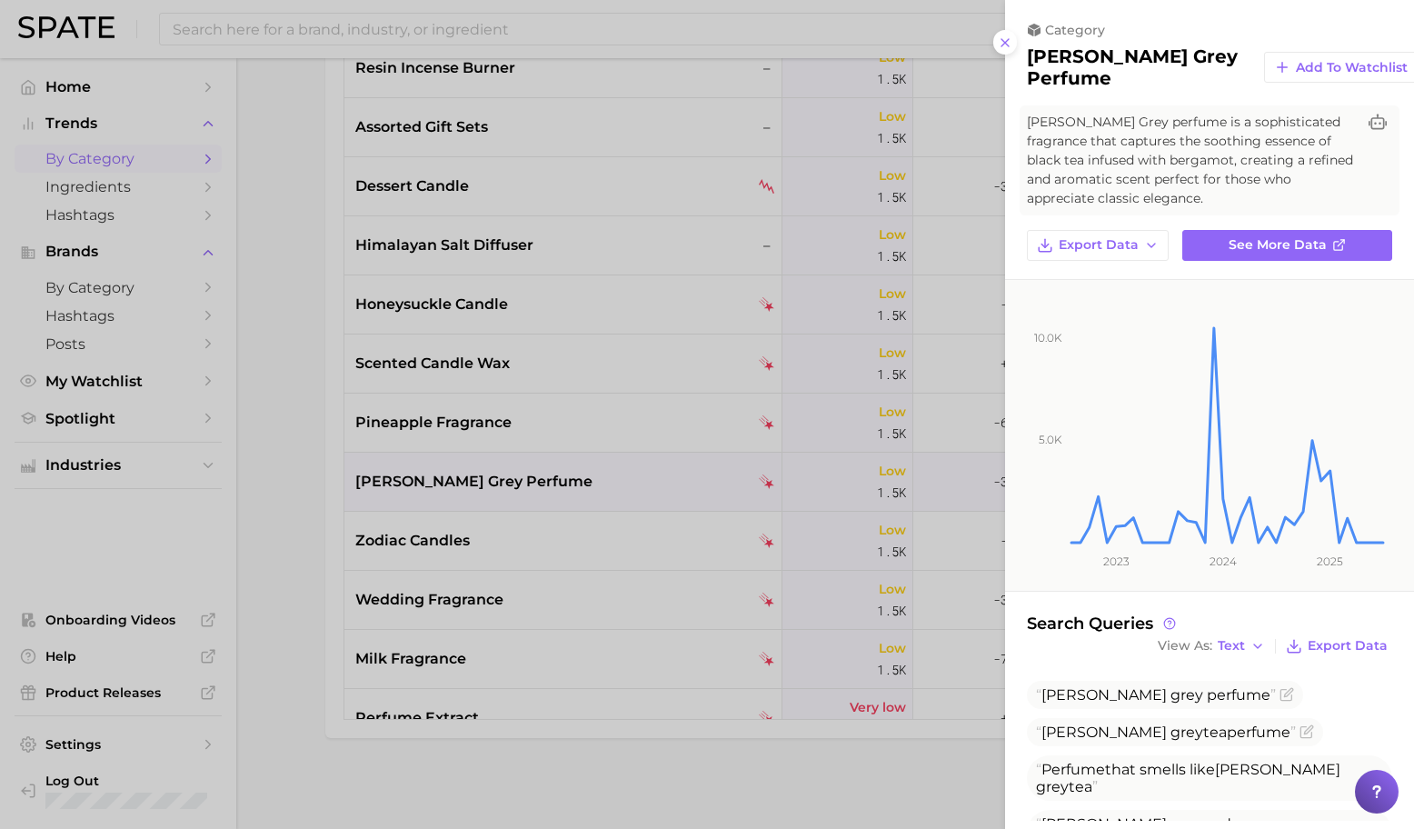
click at [573, 535] on div at bounding box center [707, 414] width 1414 height 829
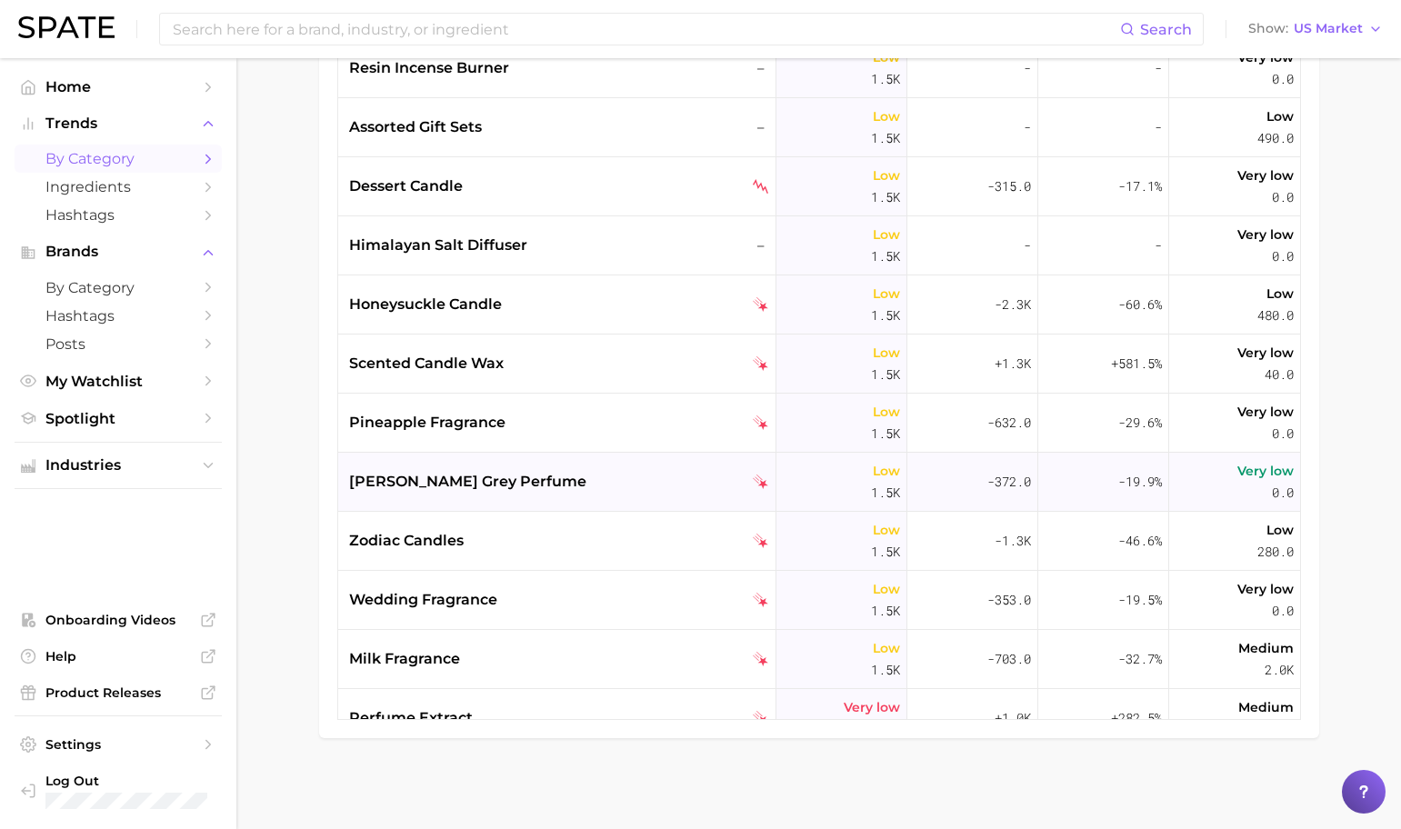
click at [556, 479] on div "[PERSON_NAME] grey perfume" at bounding box center [559, 482] width 420 height 22
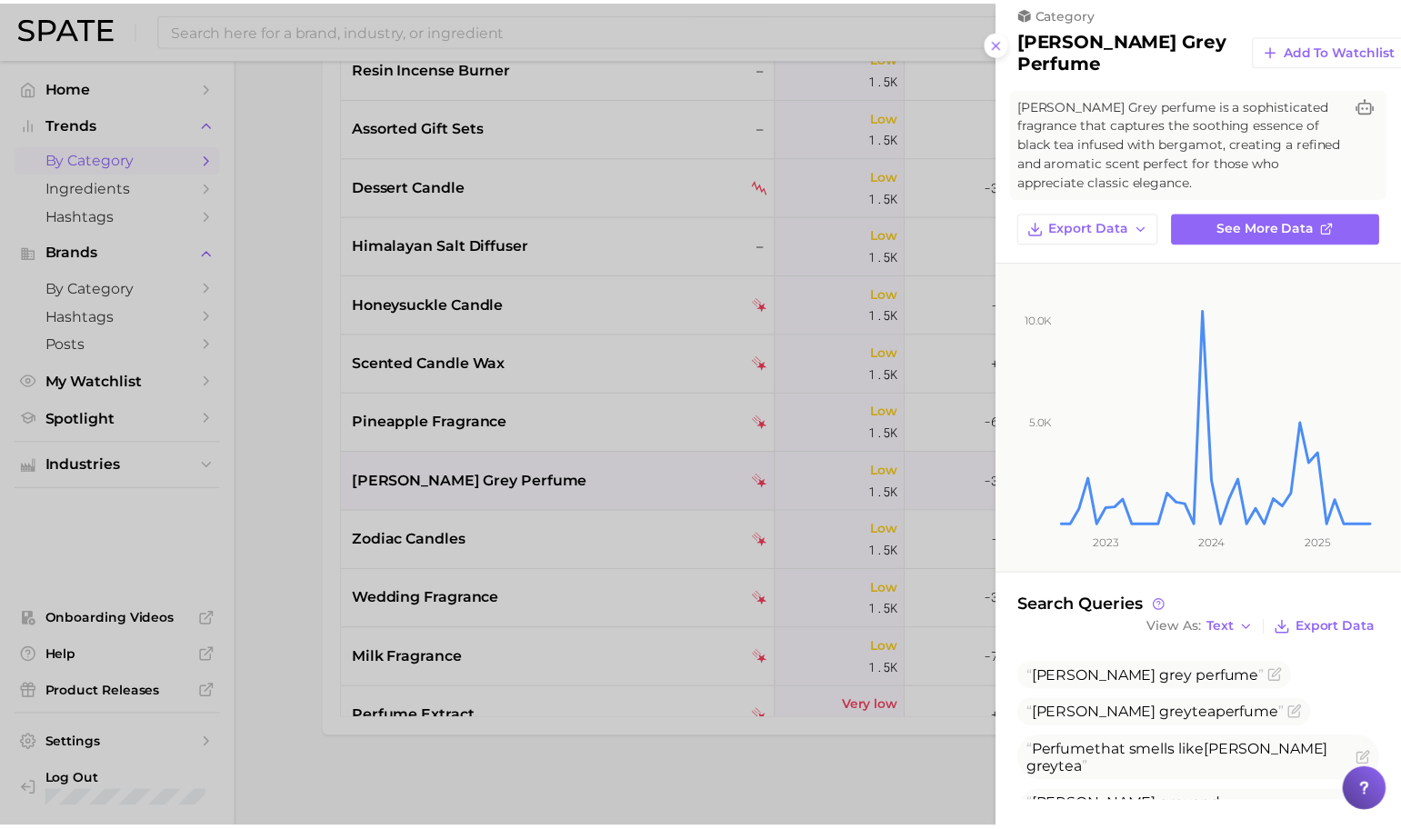
scroll to position [34, 0]
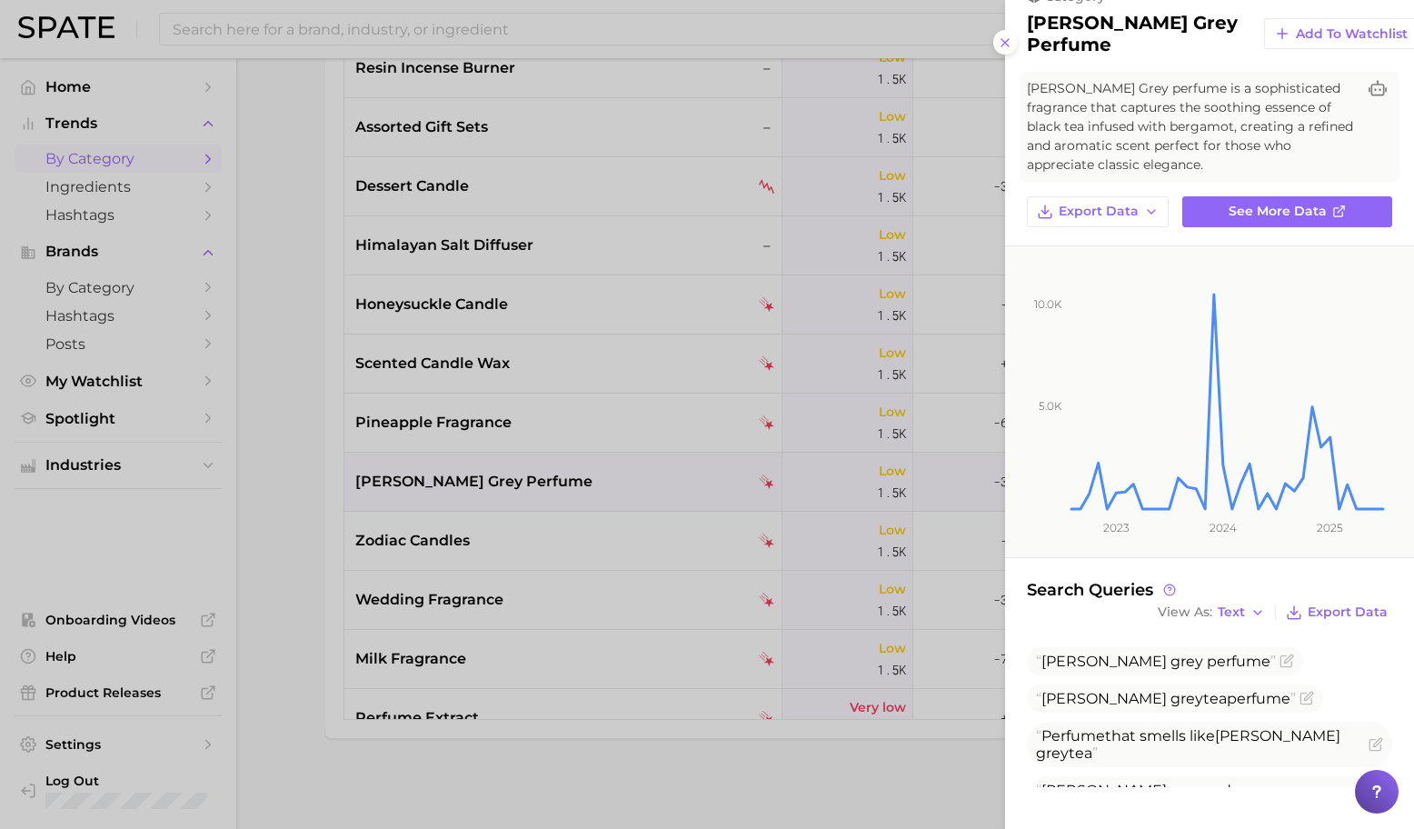
click at [535, 535] on div at bounding box center [707, 414] width 1414 height 829
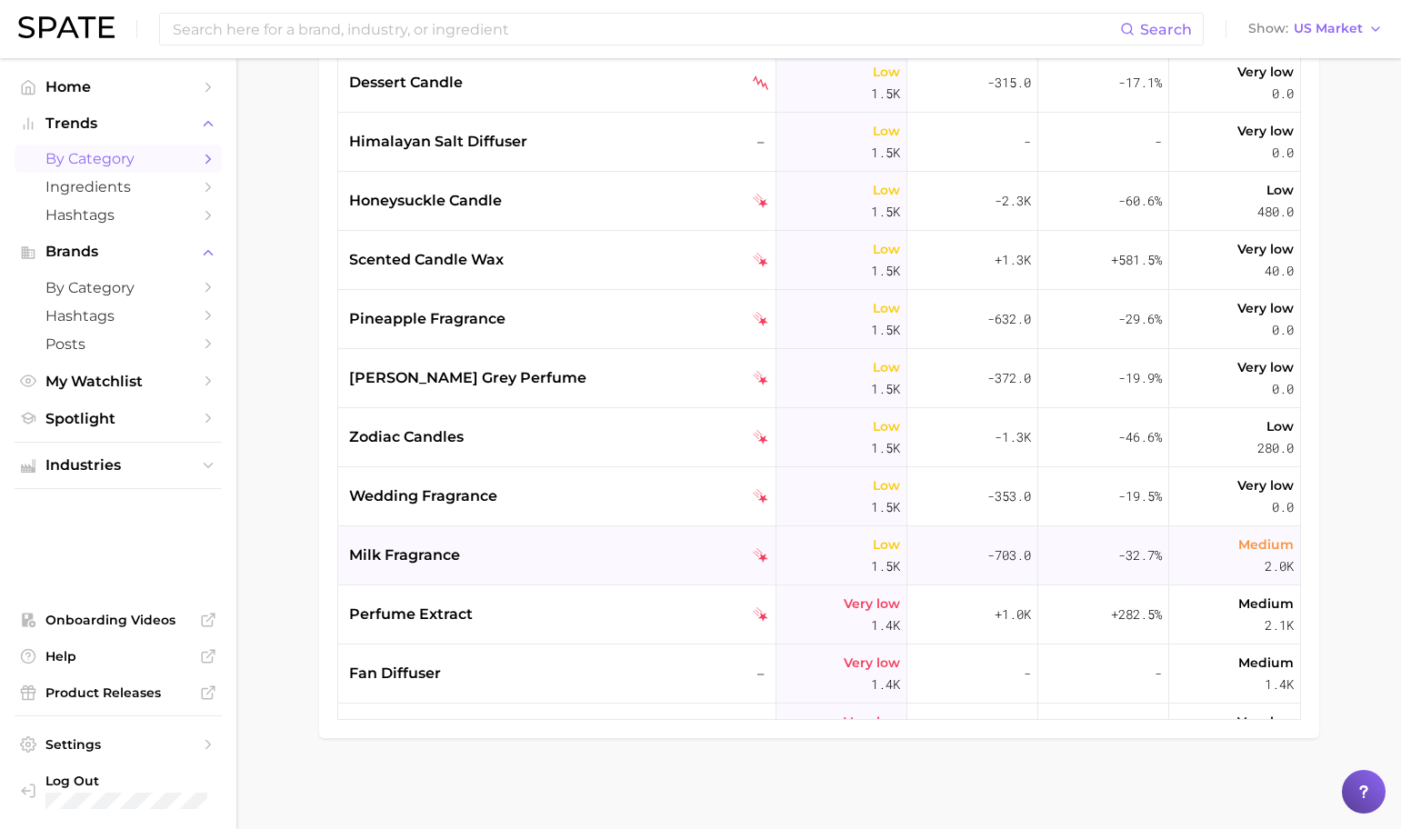
scroll to position [18488, 0]
click at [539, 550] on div "milk fragrance" at bounding box center [559, 555] width 420 height 22
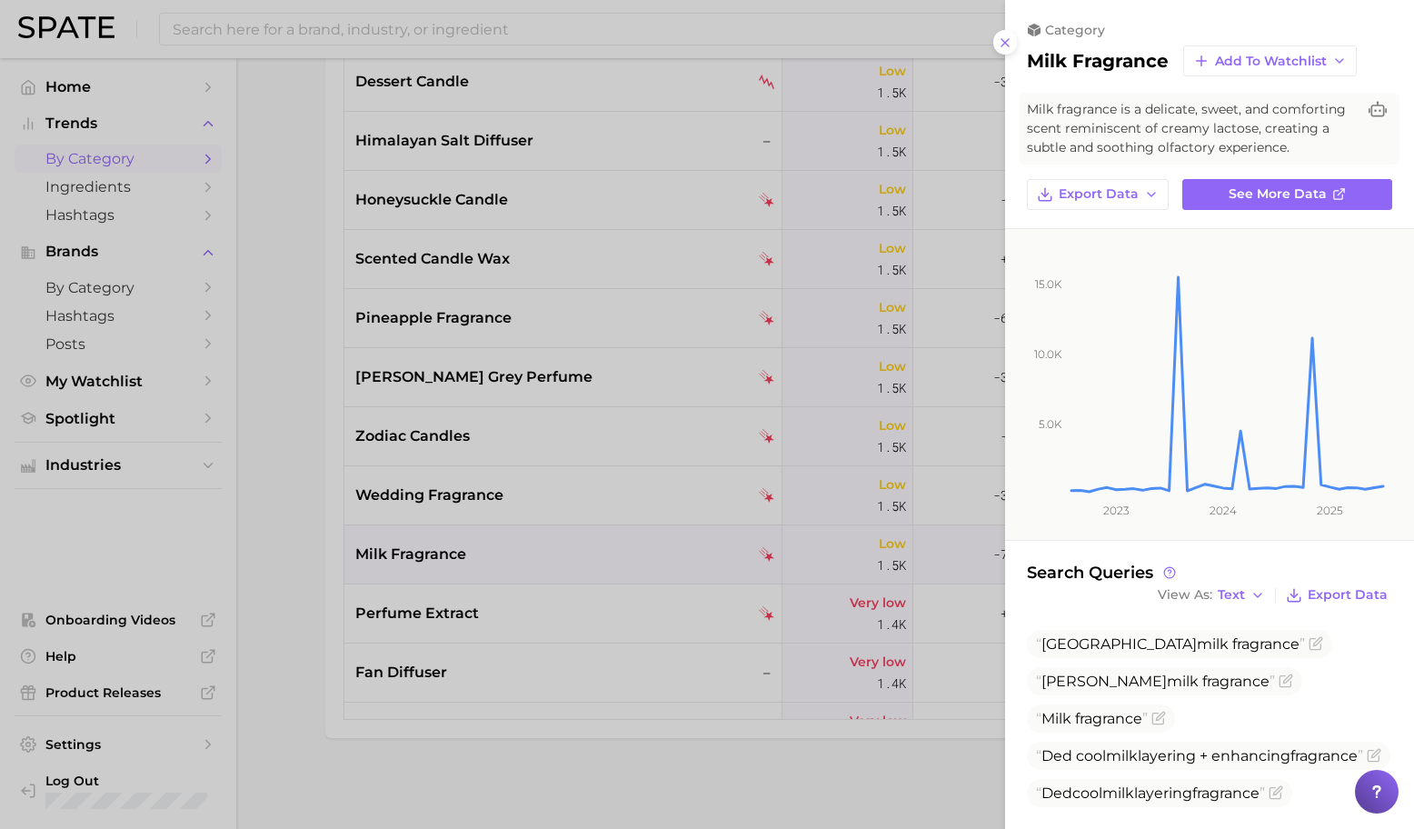
click at [487, 535] on div at bounding box center [707, 414] width 1414 height 829
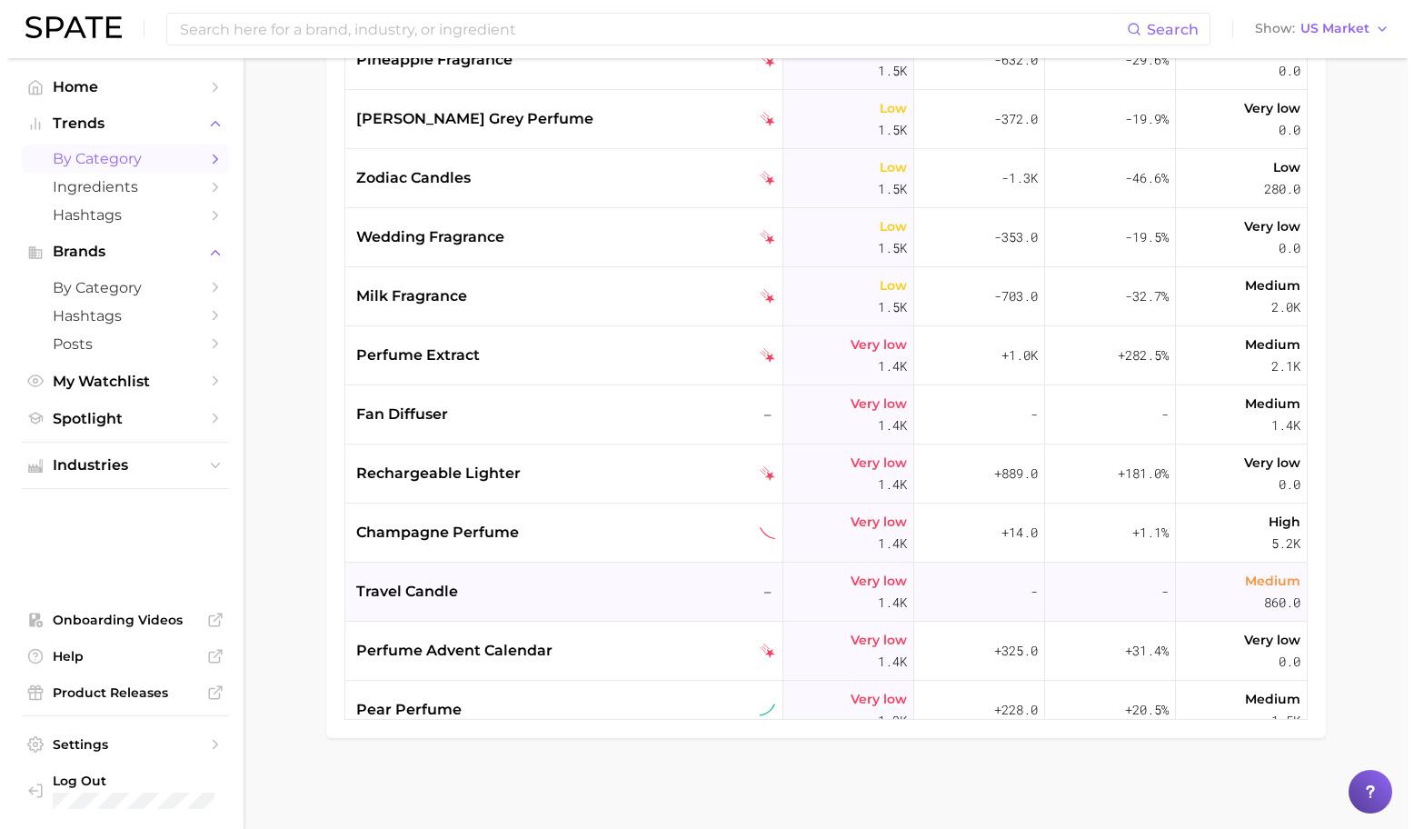
scroll to position [18781, 0]
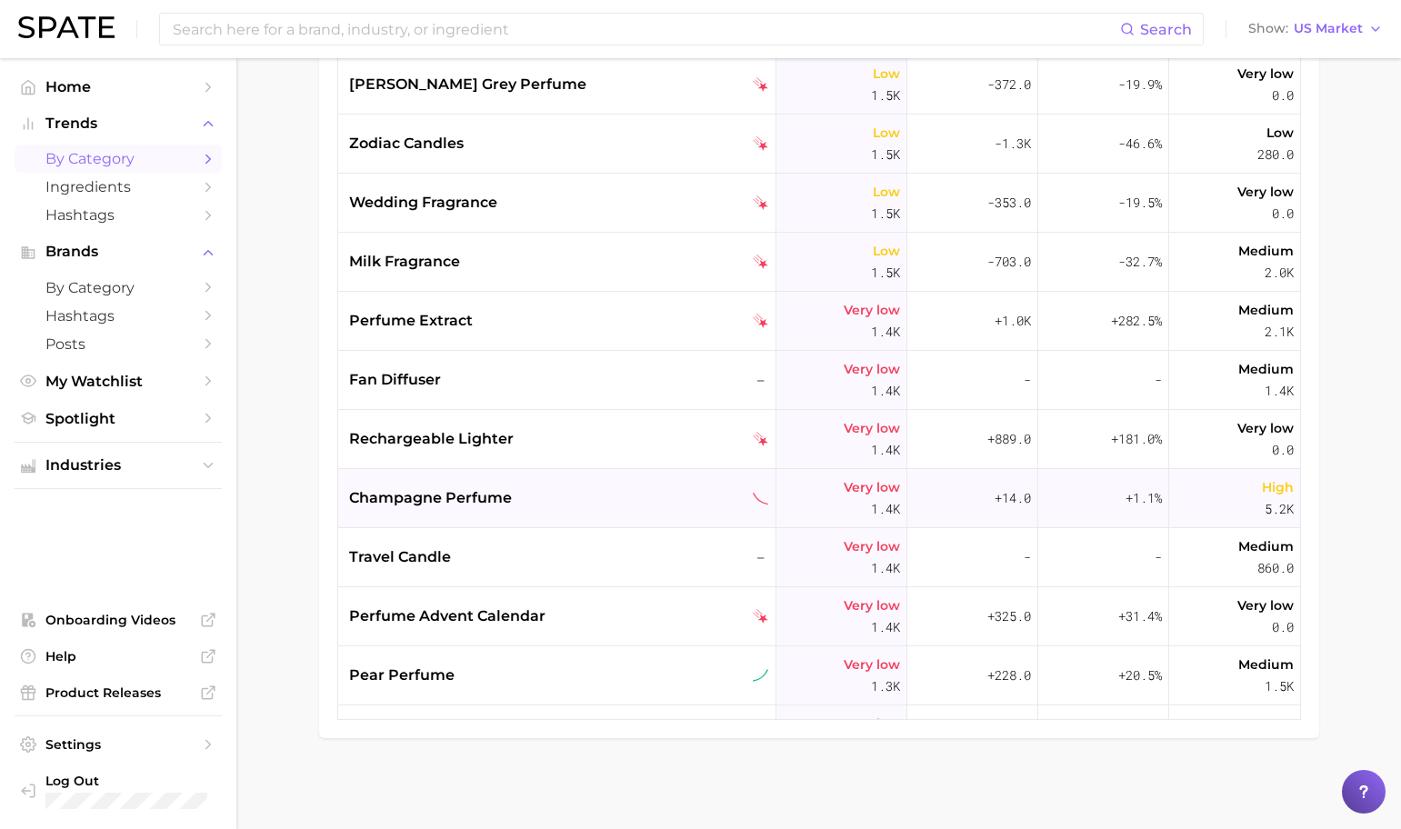
click at [558, 513] on div "champagne perfume" at bounding box center [557, 498] width 438 height 59
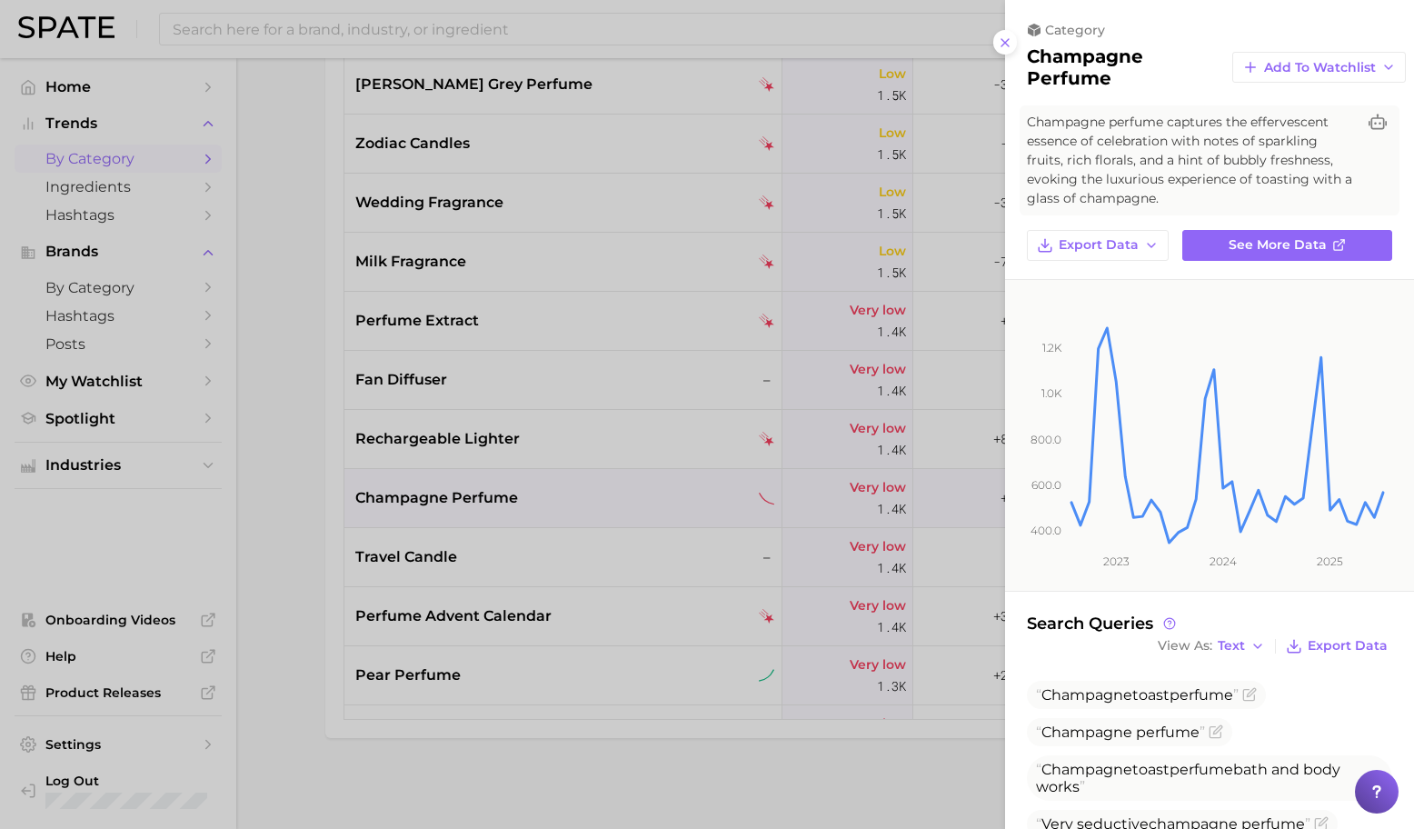
click at [523, 463] on div at bounding box center [707, 414] width 1414 height 829
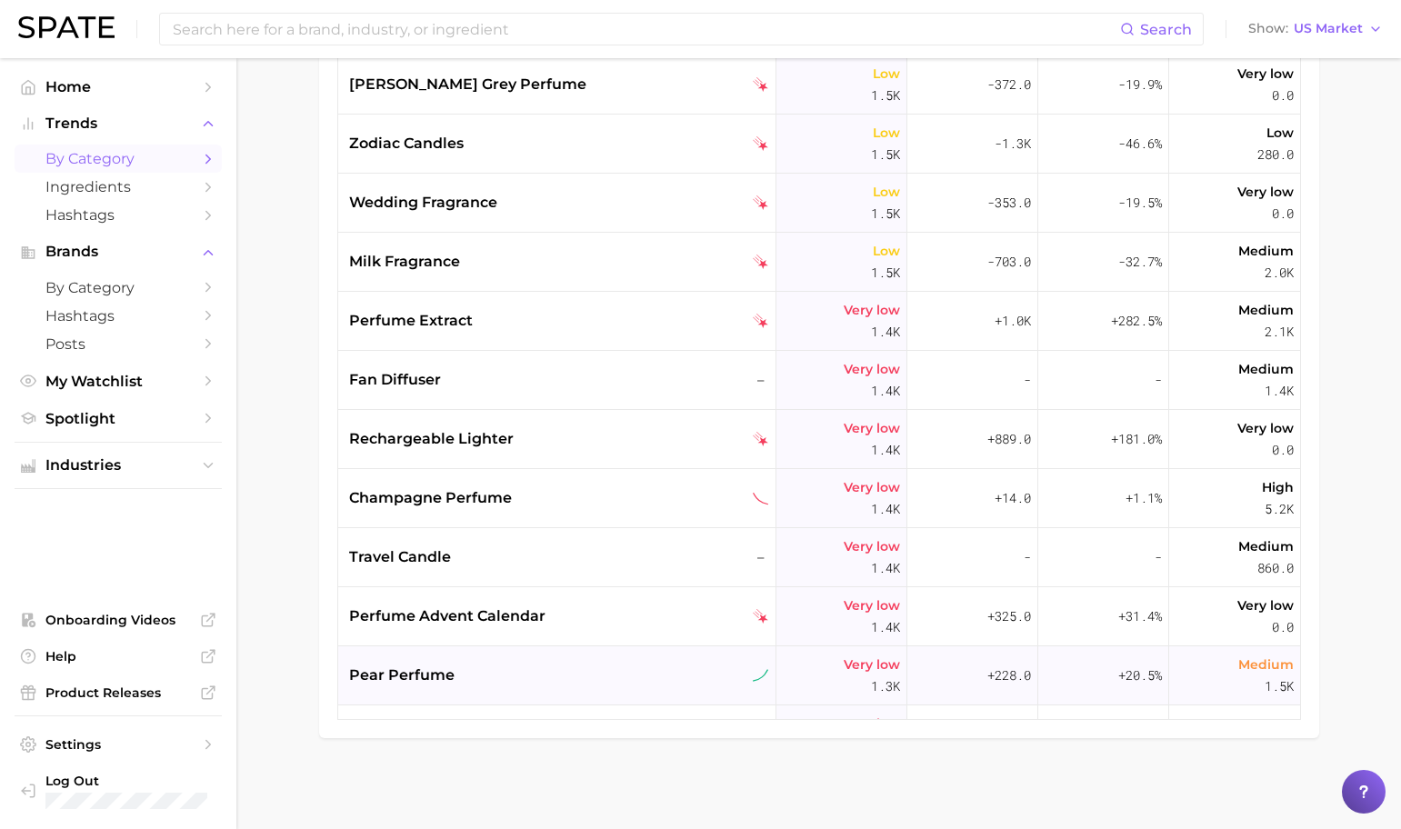
click at [498, 662] on div "pear perfume" at bounding box center [557, 675] width 438 height 59
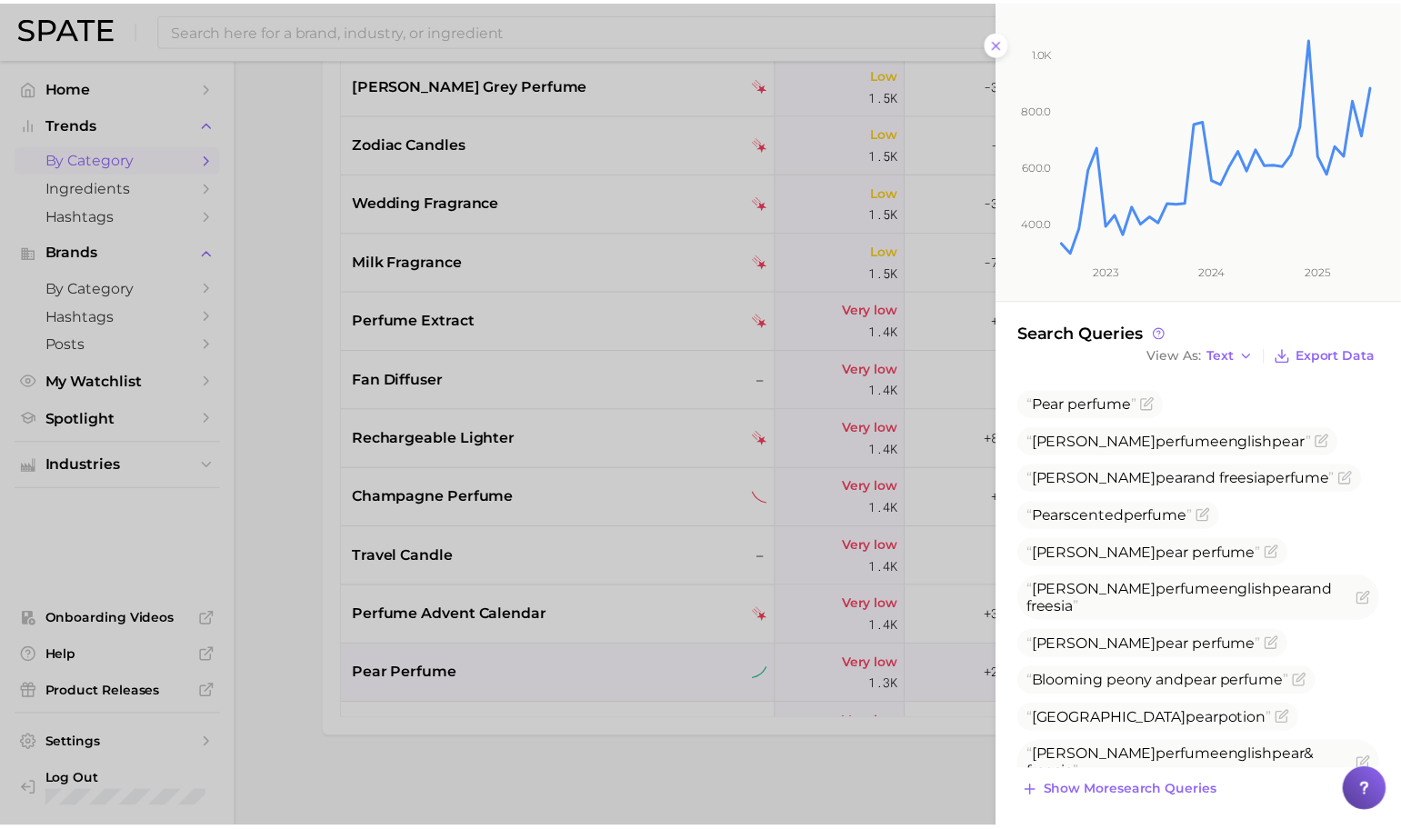
scroll to position [249, 0]
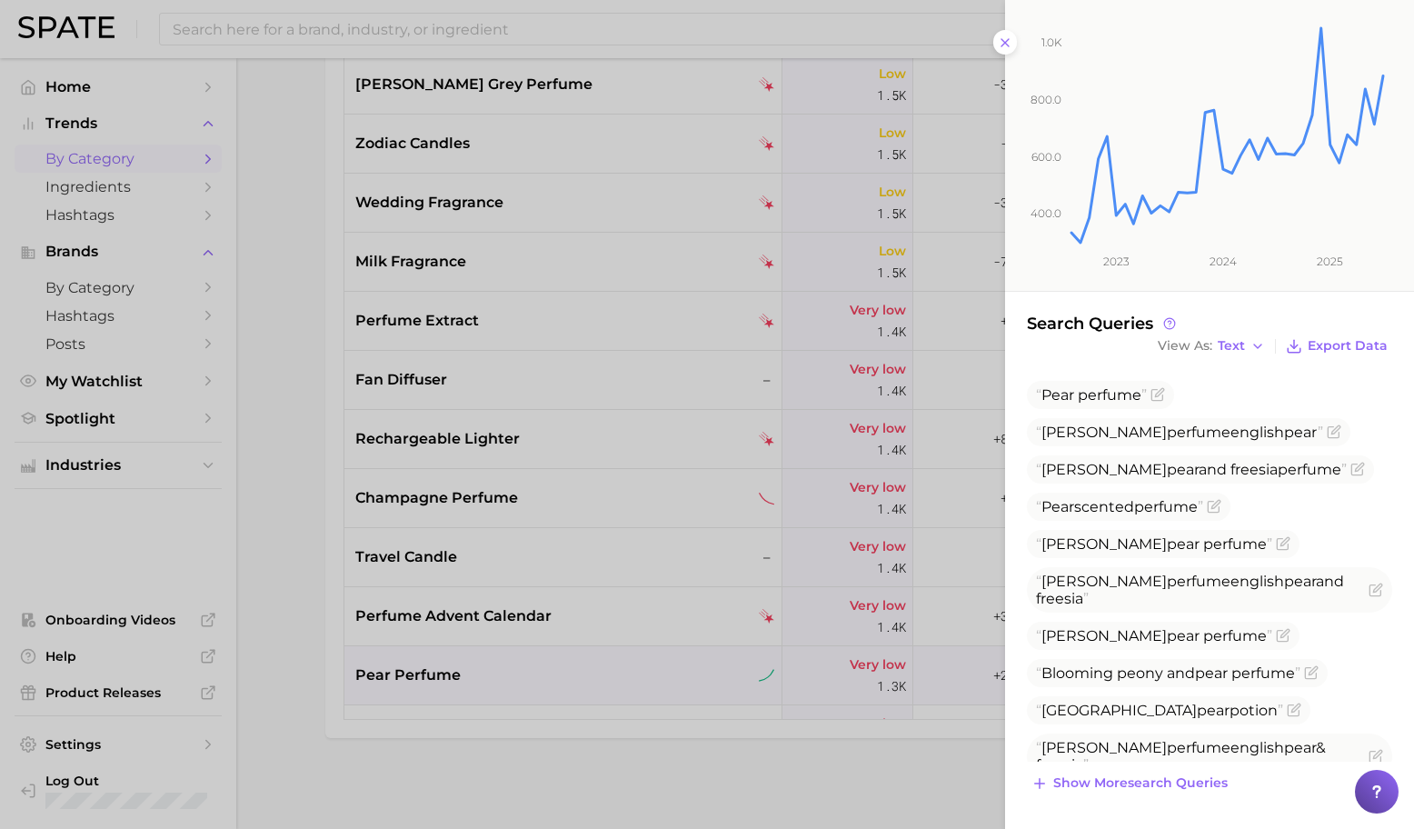
click at [735, 628] on div at bounding box center [707, 414] width 1414 height 829
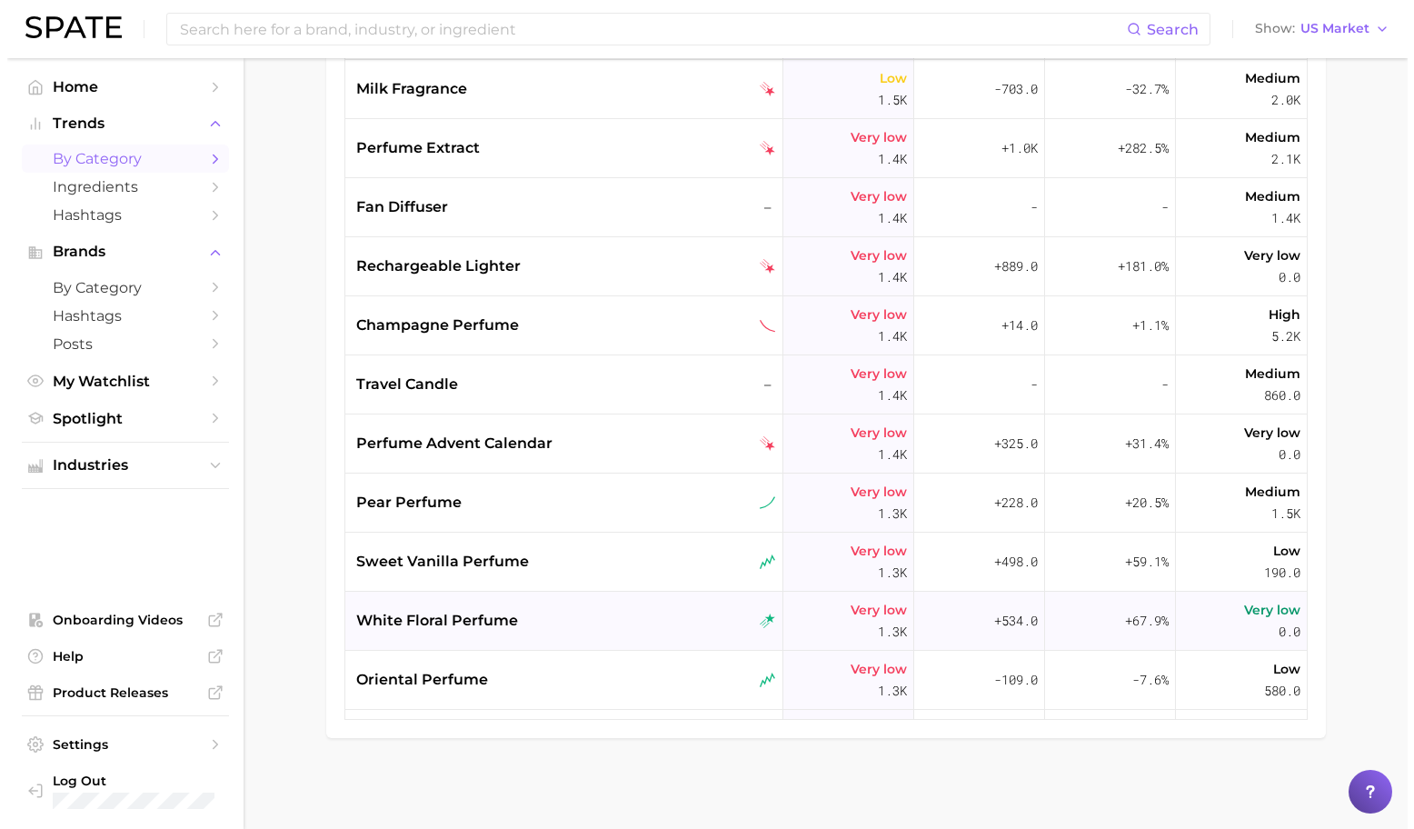
scroll to position [18956, 0]
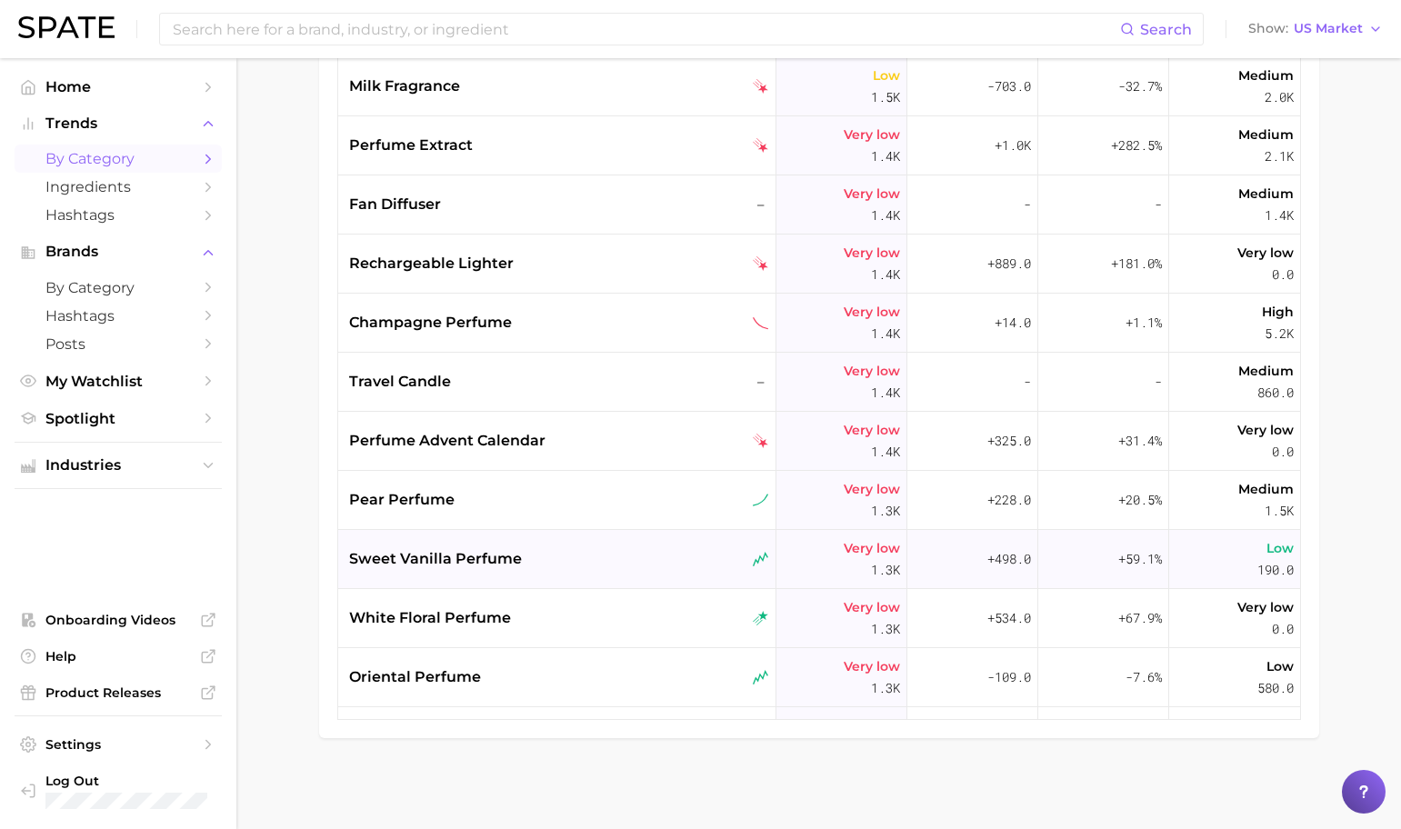
click at [678, 565] on div "sweet vanilla perfume" at bounding box center [559, 559] width 420 height 22
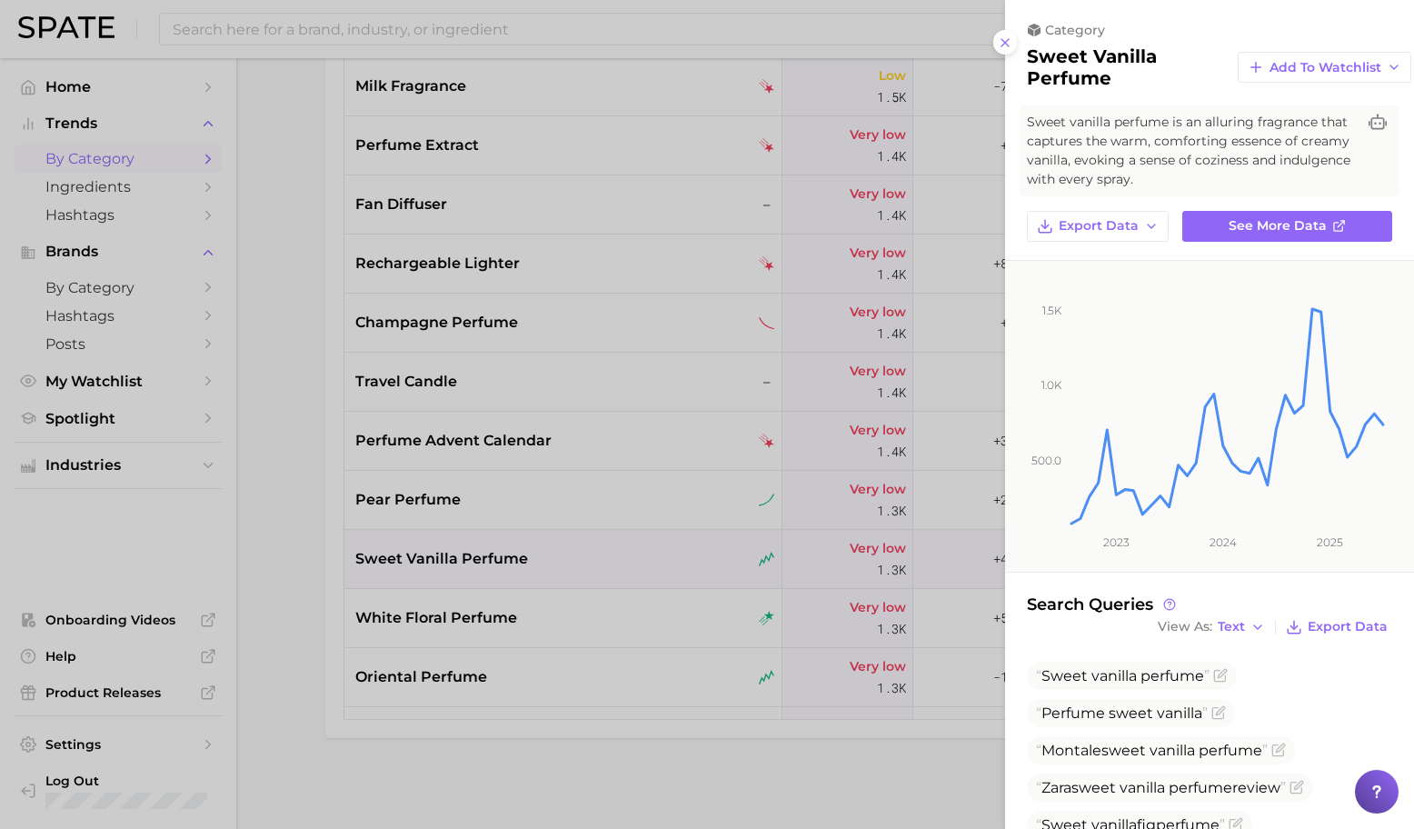
click at [609, 605] on div at bounding box center [707, 414] width 1414 height 829
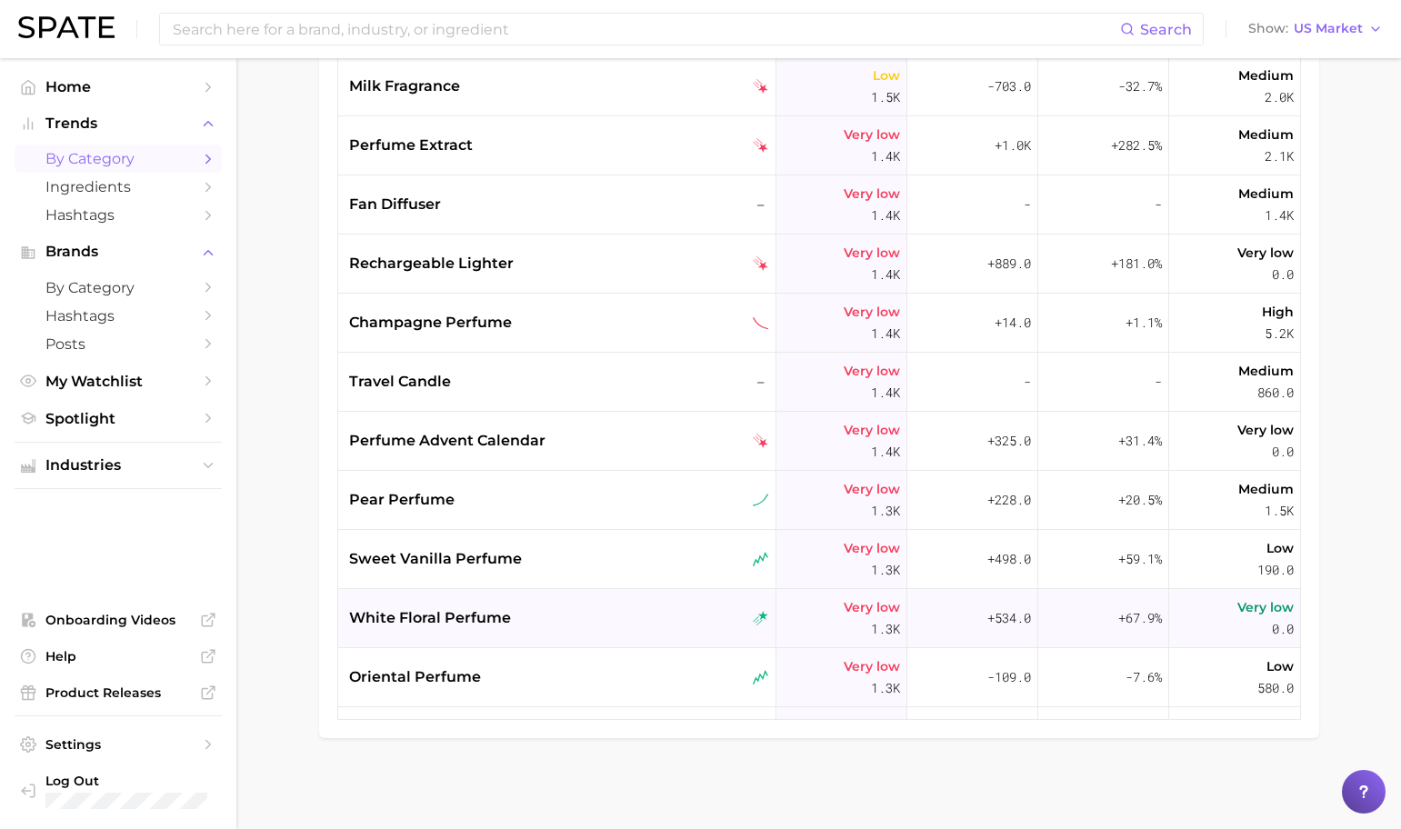
click at [618, 615] on div "white floral perfume" at bounding box center [559, 618] width 420 height 22
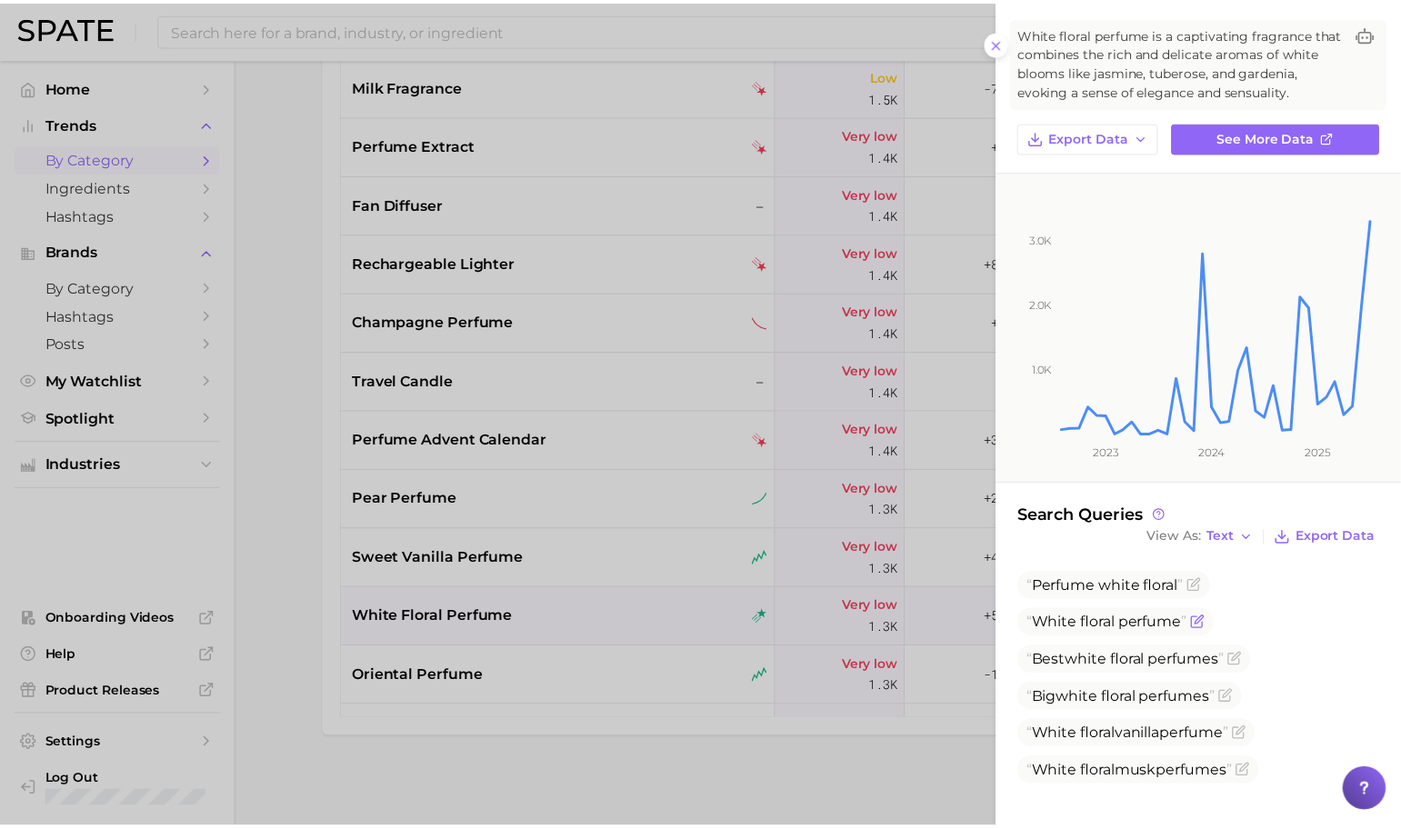
scroll to position [108, 0]
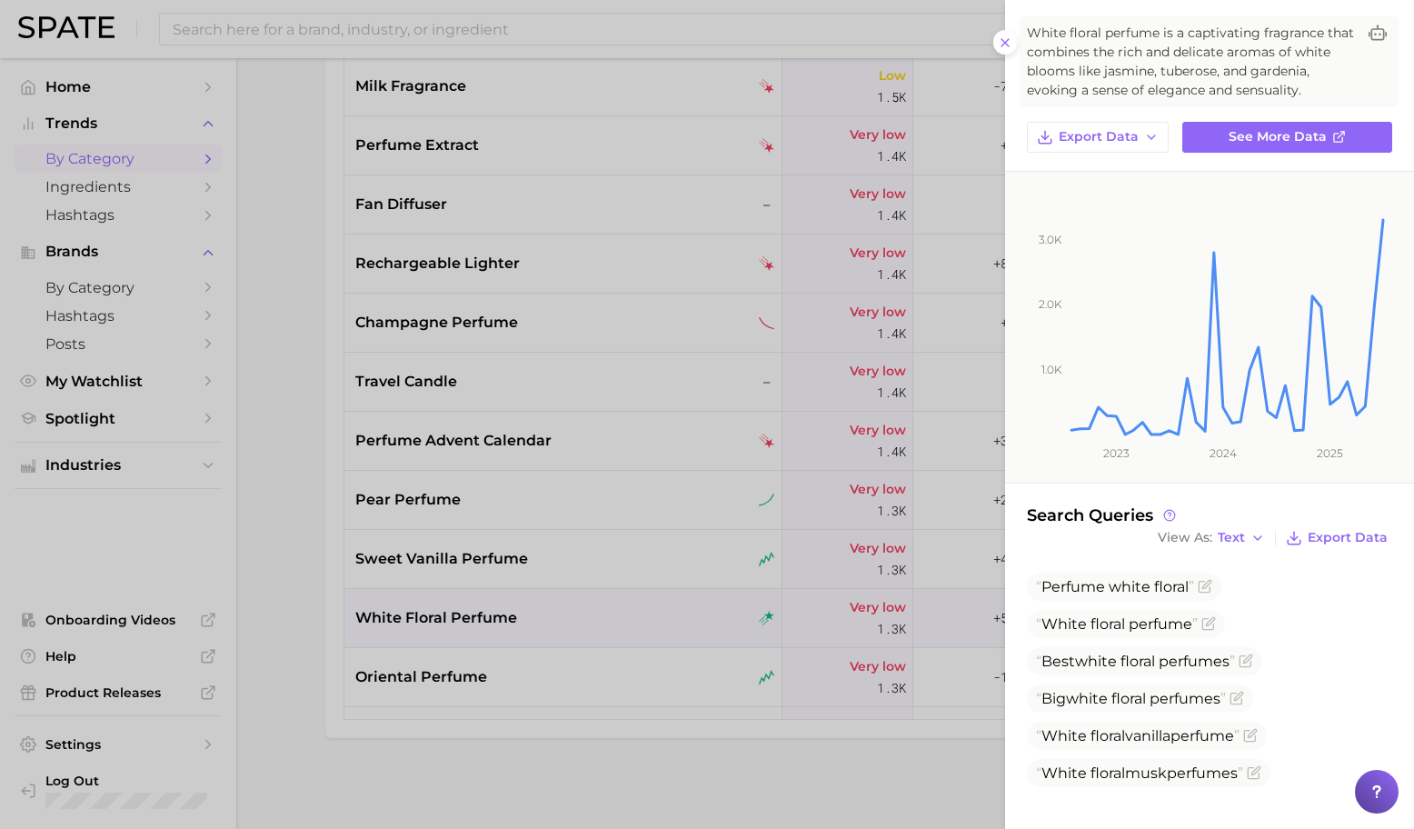
click at [854, 653] on div at bounding box center [707, 414] width 1414 height 829
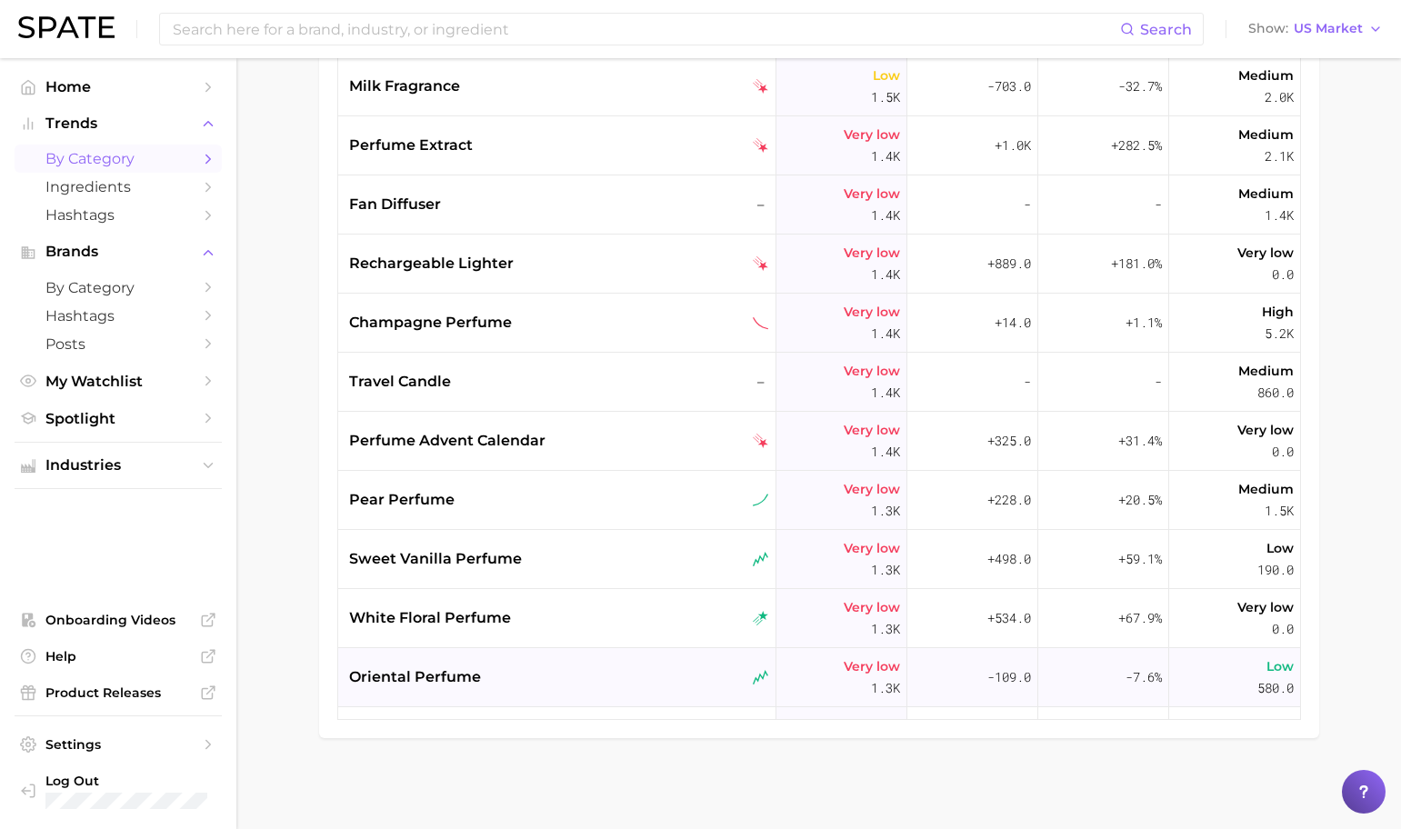
click at [602, 675] on div "oriental perfume" at bounding box center [559, 677] width 420 height 22
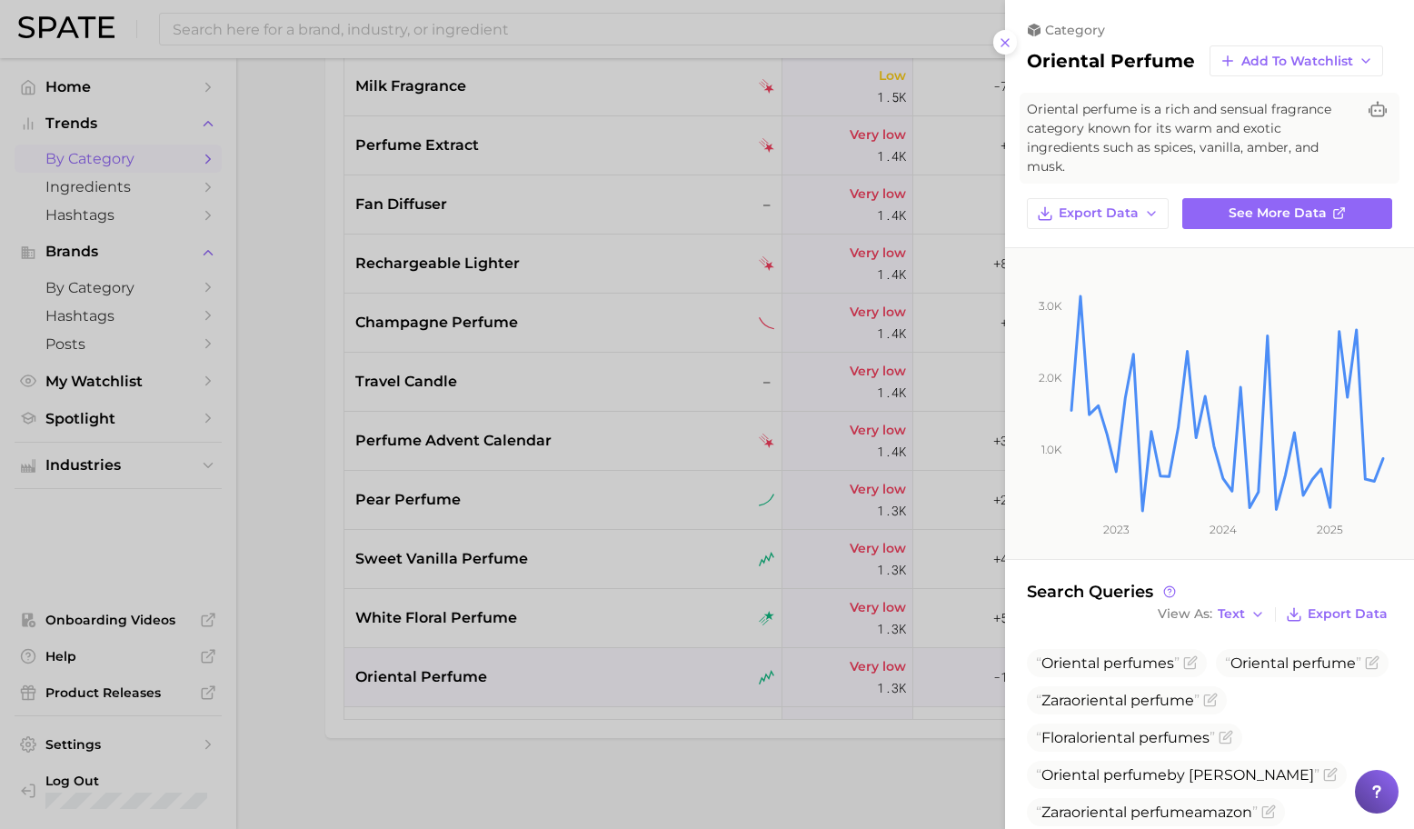
click at [673, 670] on div at bounding box center [707, 414] width 1414 height 829
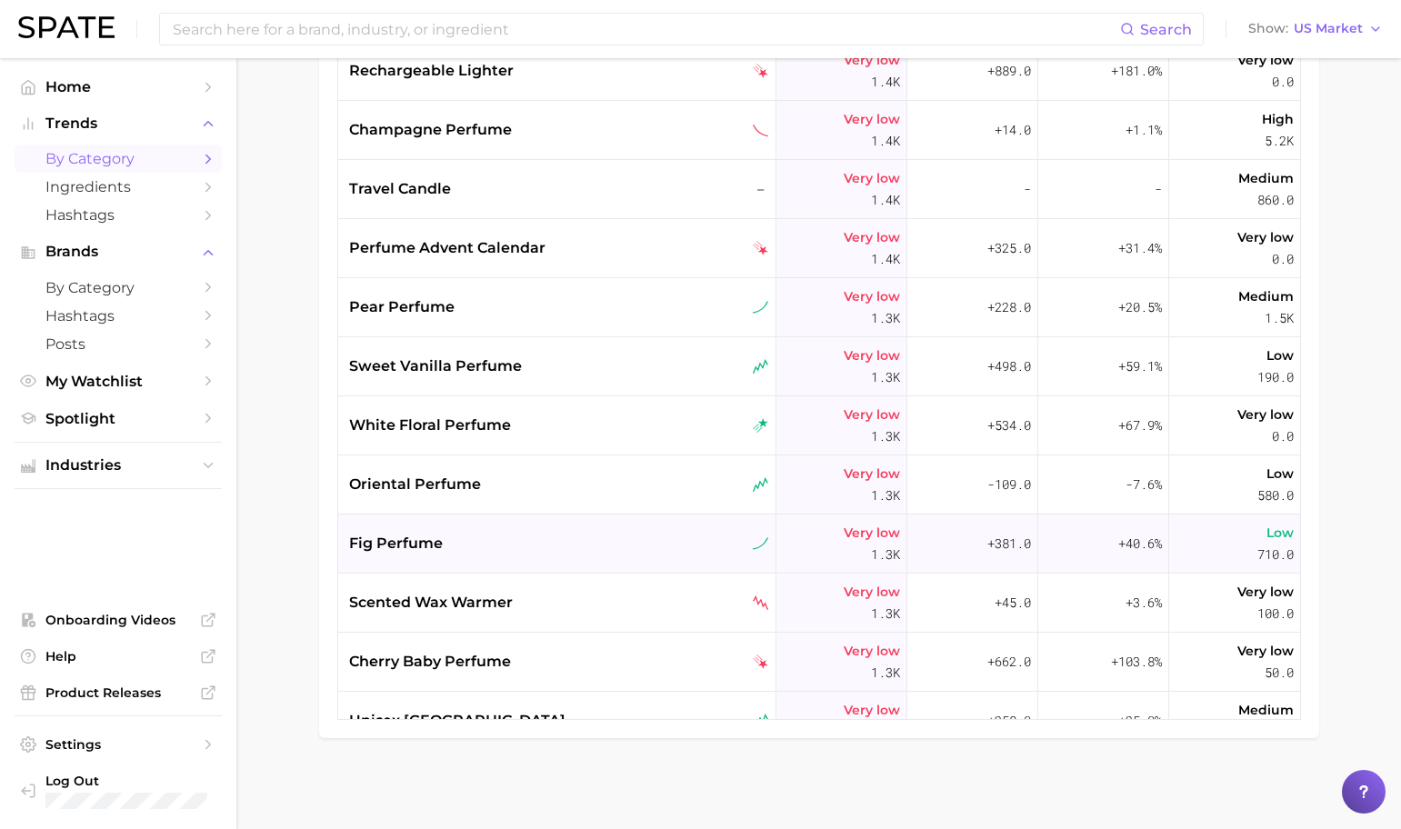
scroll to position [19163, 0]
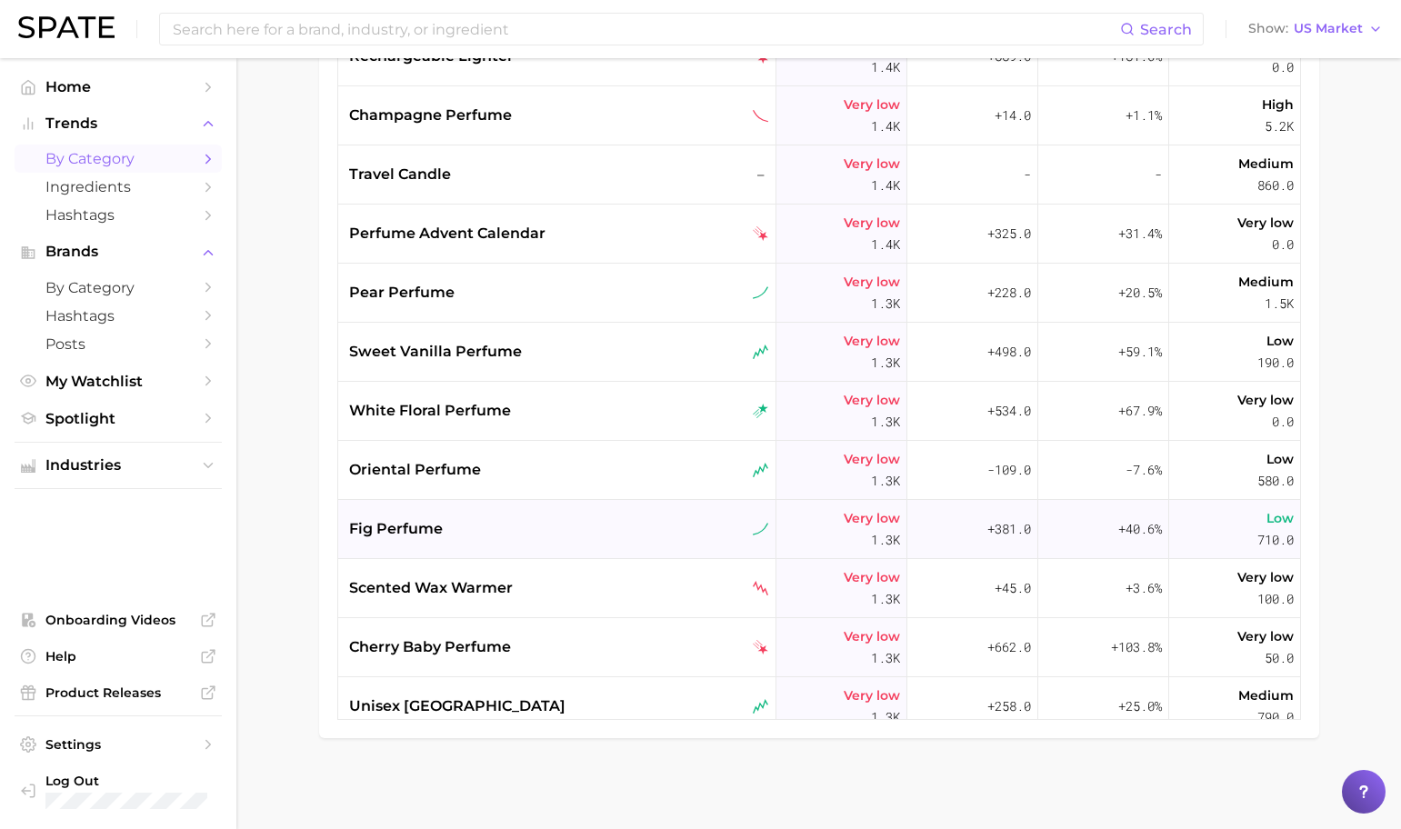
click at [641, 534] on div "fig perfume" at bounding box center [559, 529] width 420 height 22
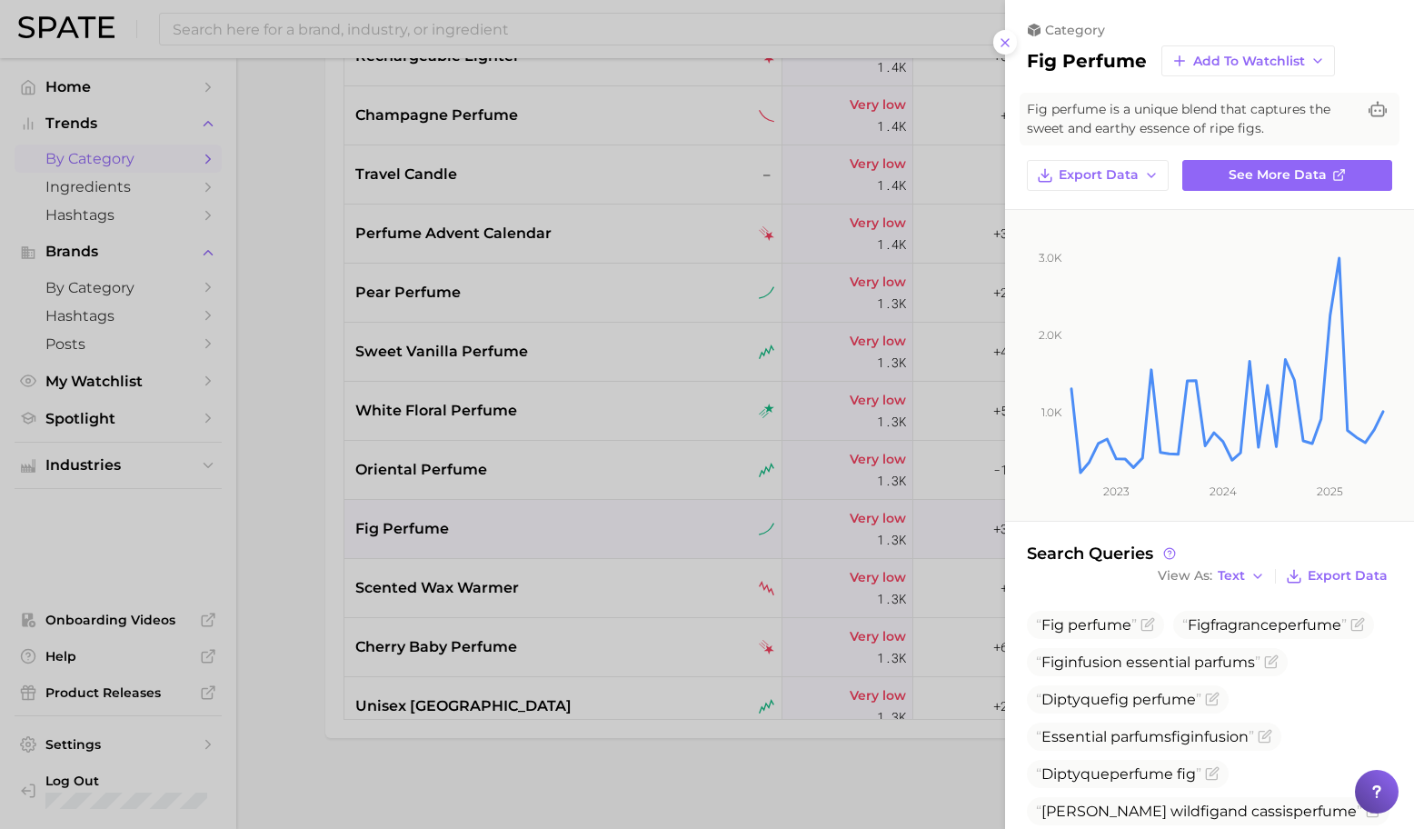
click at [648, 593] on div at bounding box center [707, 414] width 1414 height 829
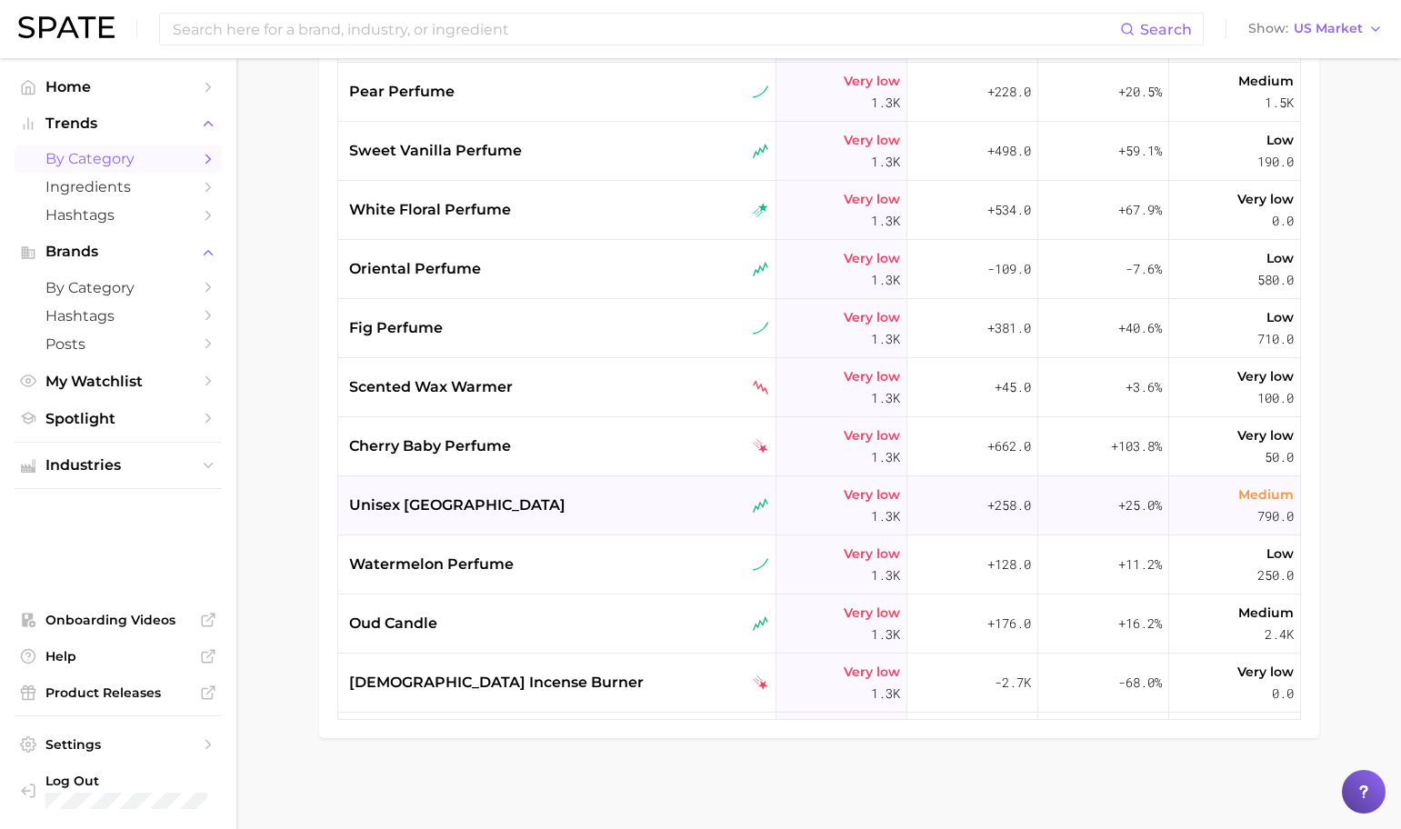
scroll to position [19388, 0]
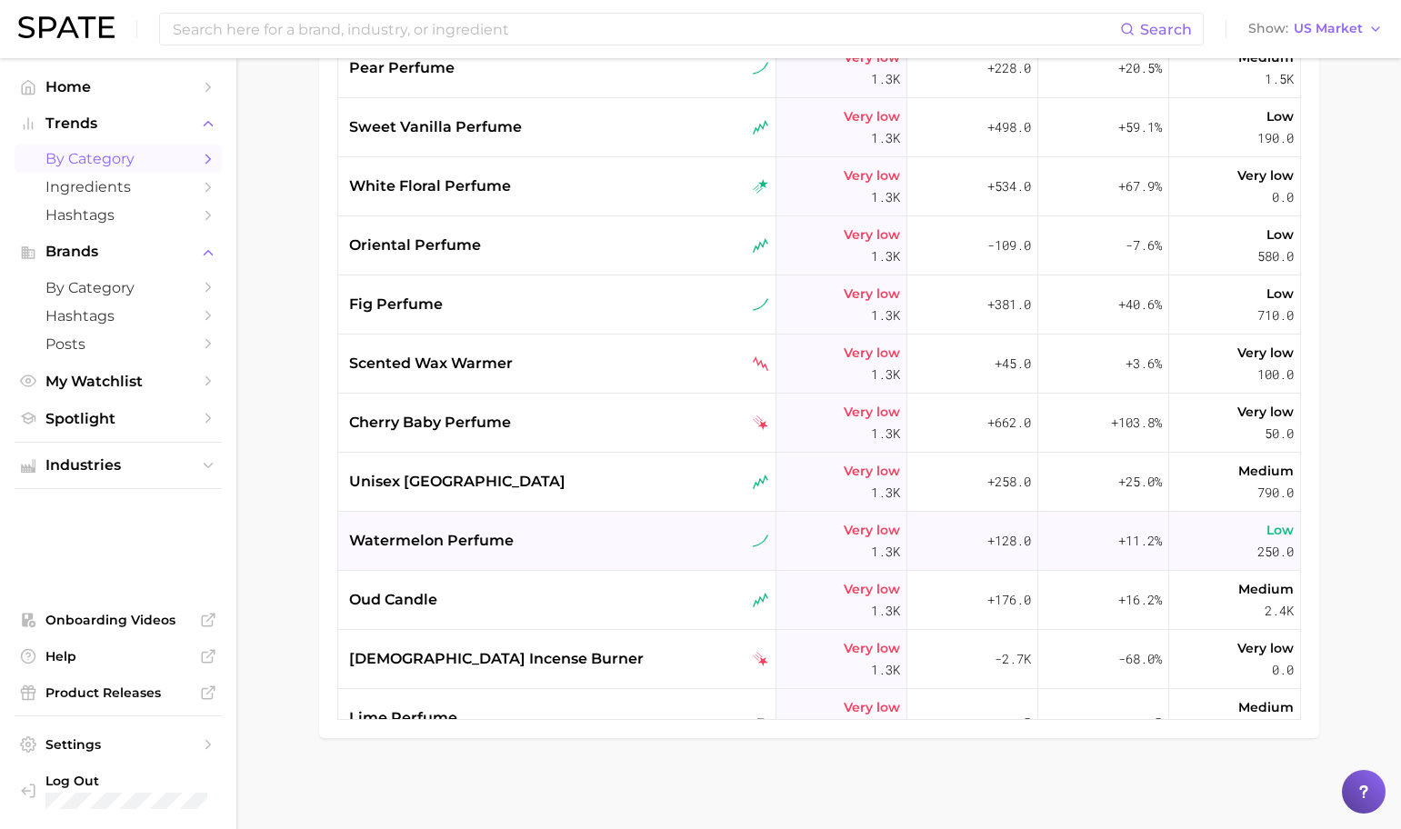
click at [611, 545] on div "watermelon perfume" at bounding box center [559, 541] width 420 height 22
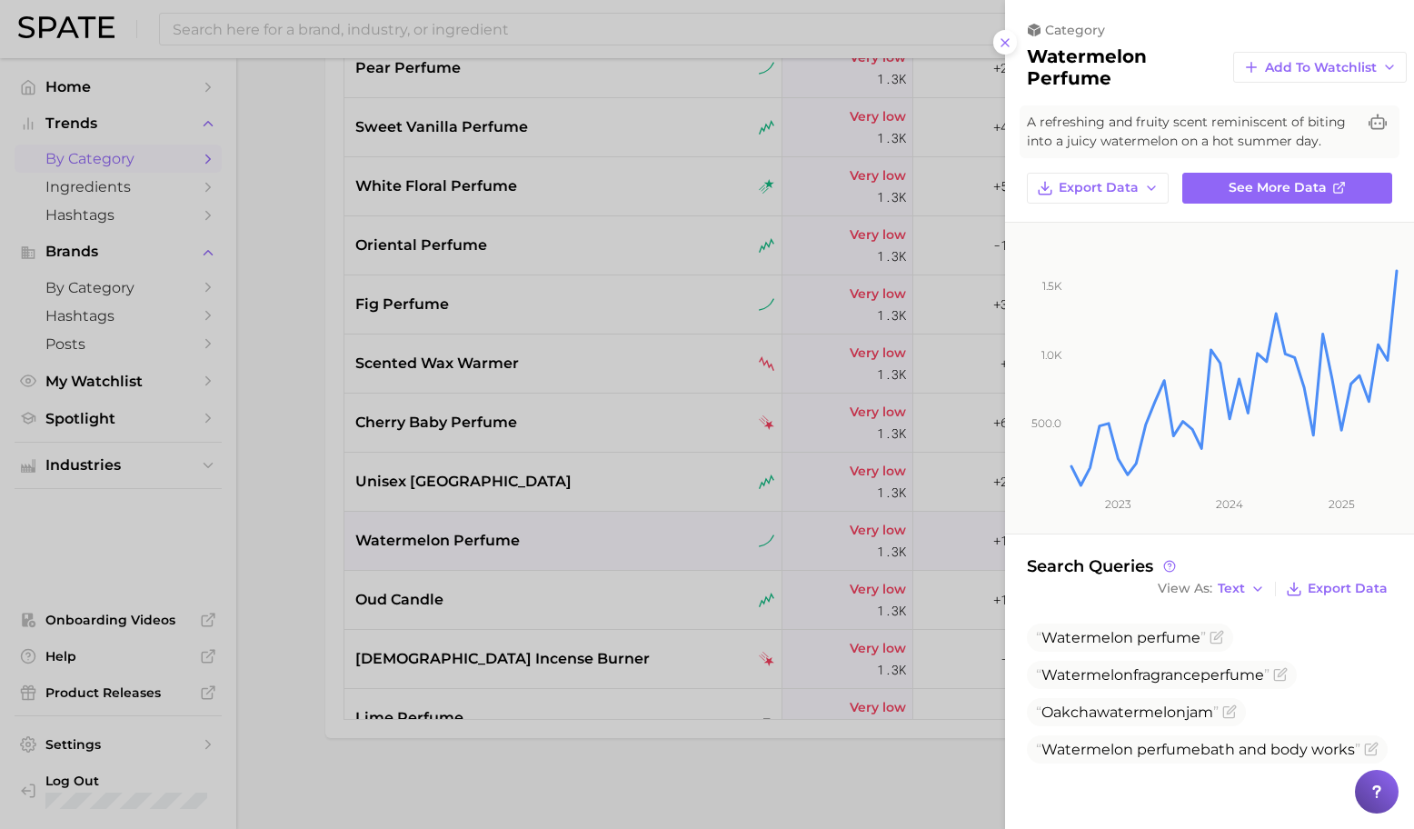
click at [702, 523] on div at bounding box center [707, 414] width 1414 height 829
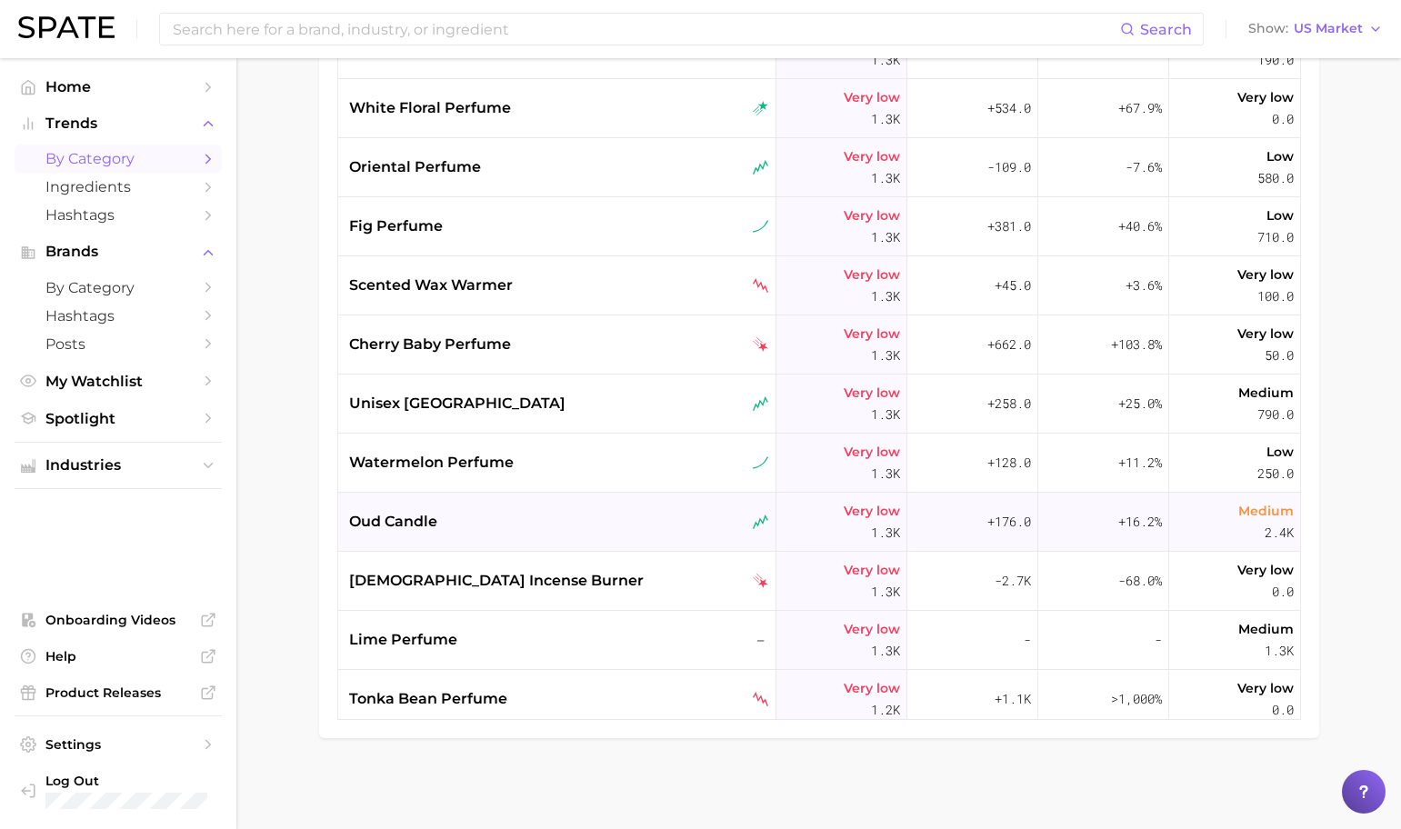
scroll to position [19495, 0]
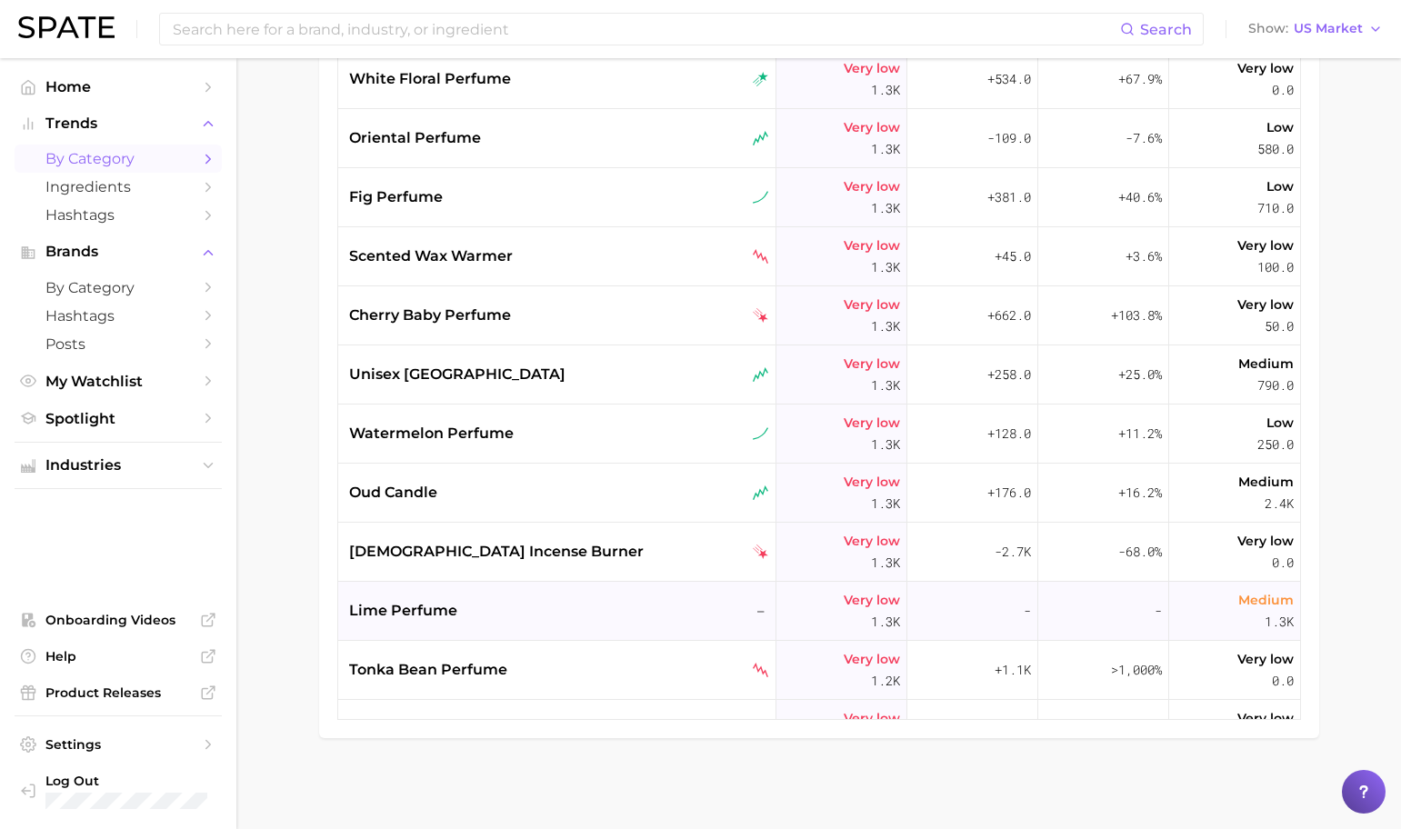
click at [625, 616] on div "lime perfume –" at bounding box center [559, 611] width 420 height 22
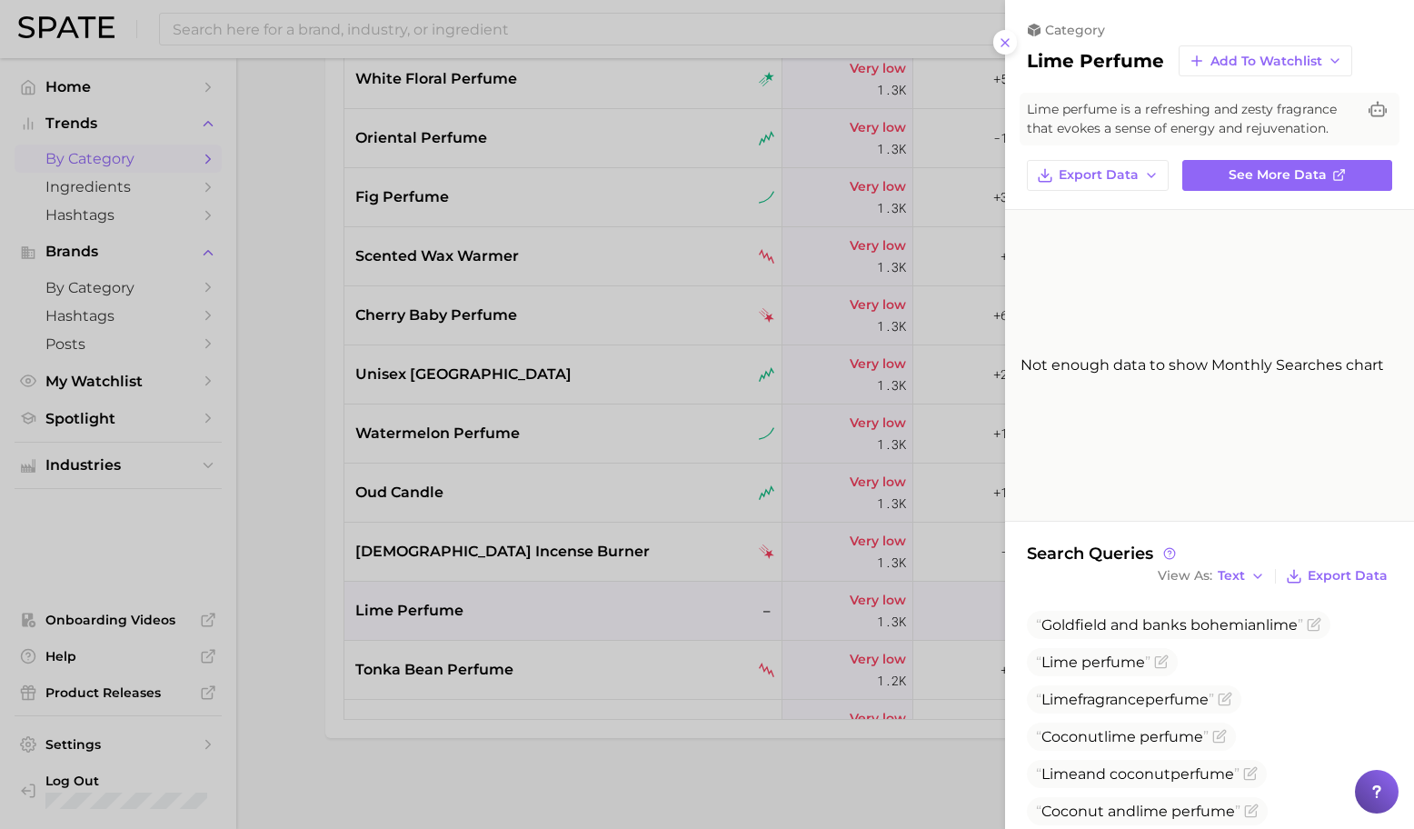
click at [620, 610] on div at bounding box center [707, 414] width 1414 height 829
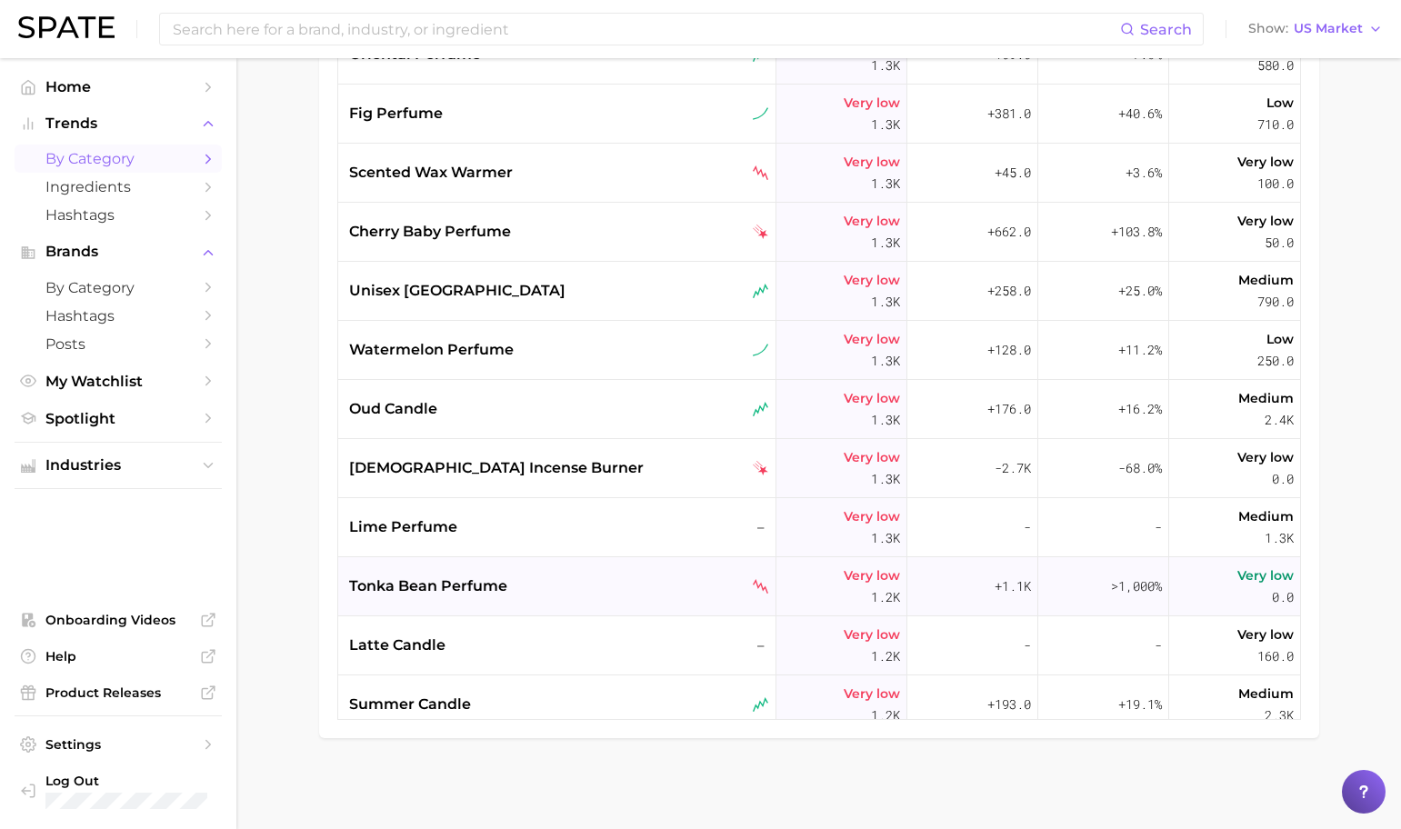
scroll to position [19607, 0]
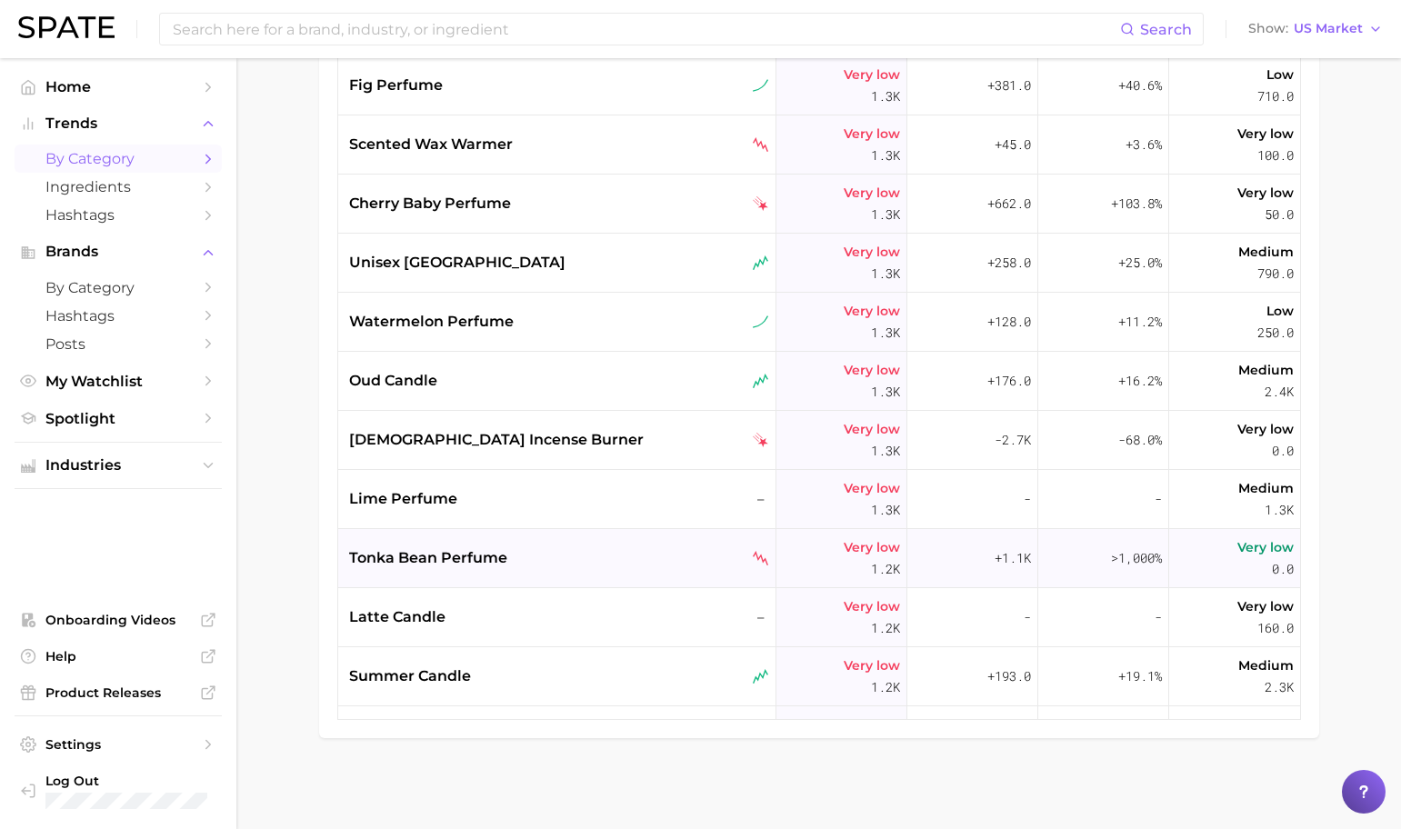
click at [577, 555] on div "tonka bean perfume" at bounding box center [559, 558] width 420 height 22
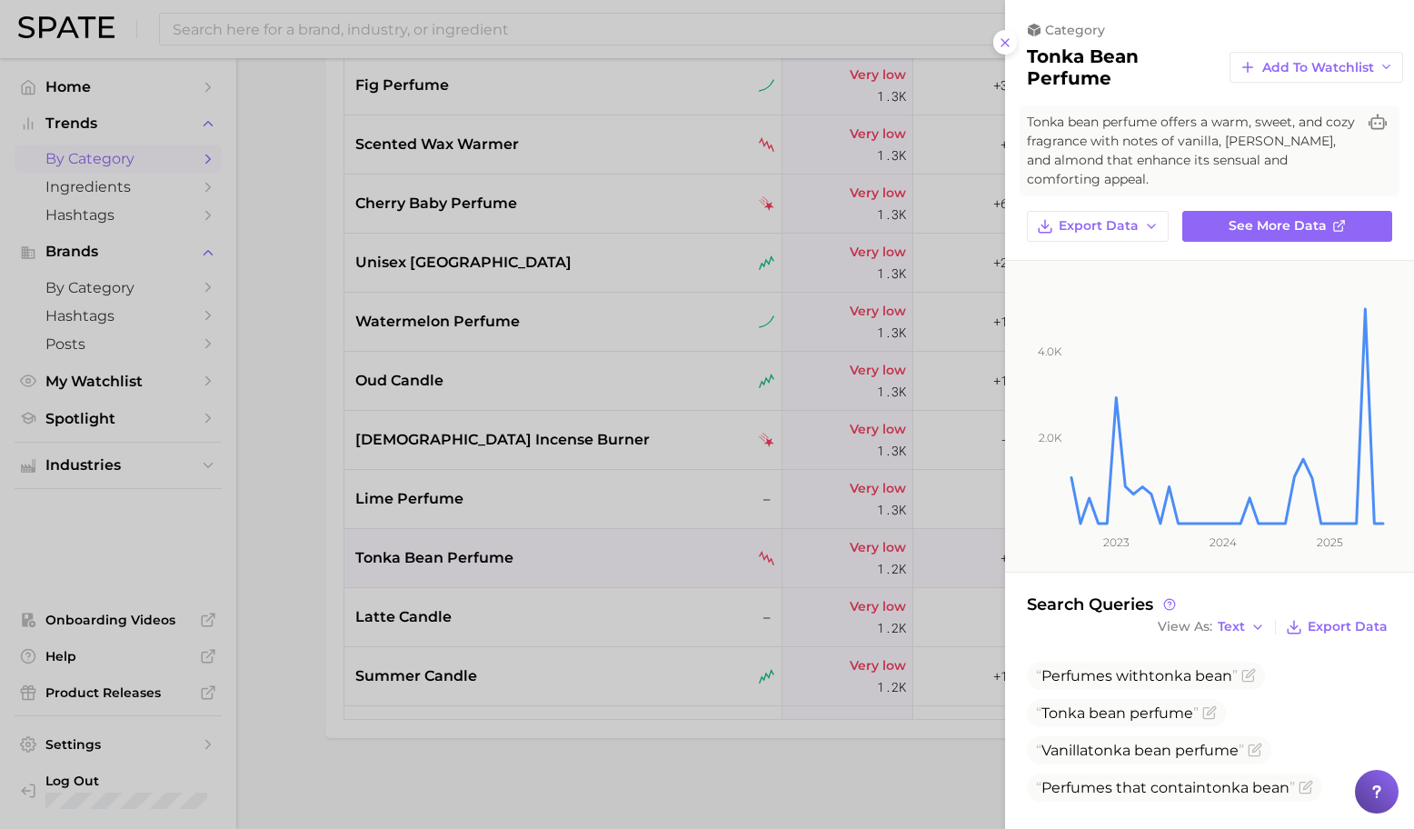
click at [528, 528] on div at bounding box center [707, 414] width 1414 height 829
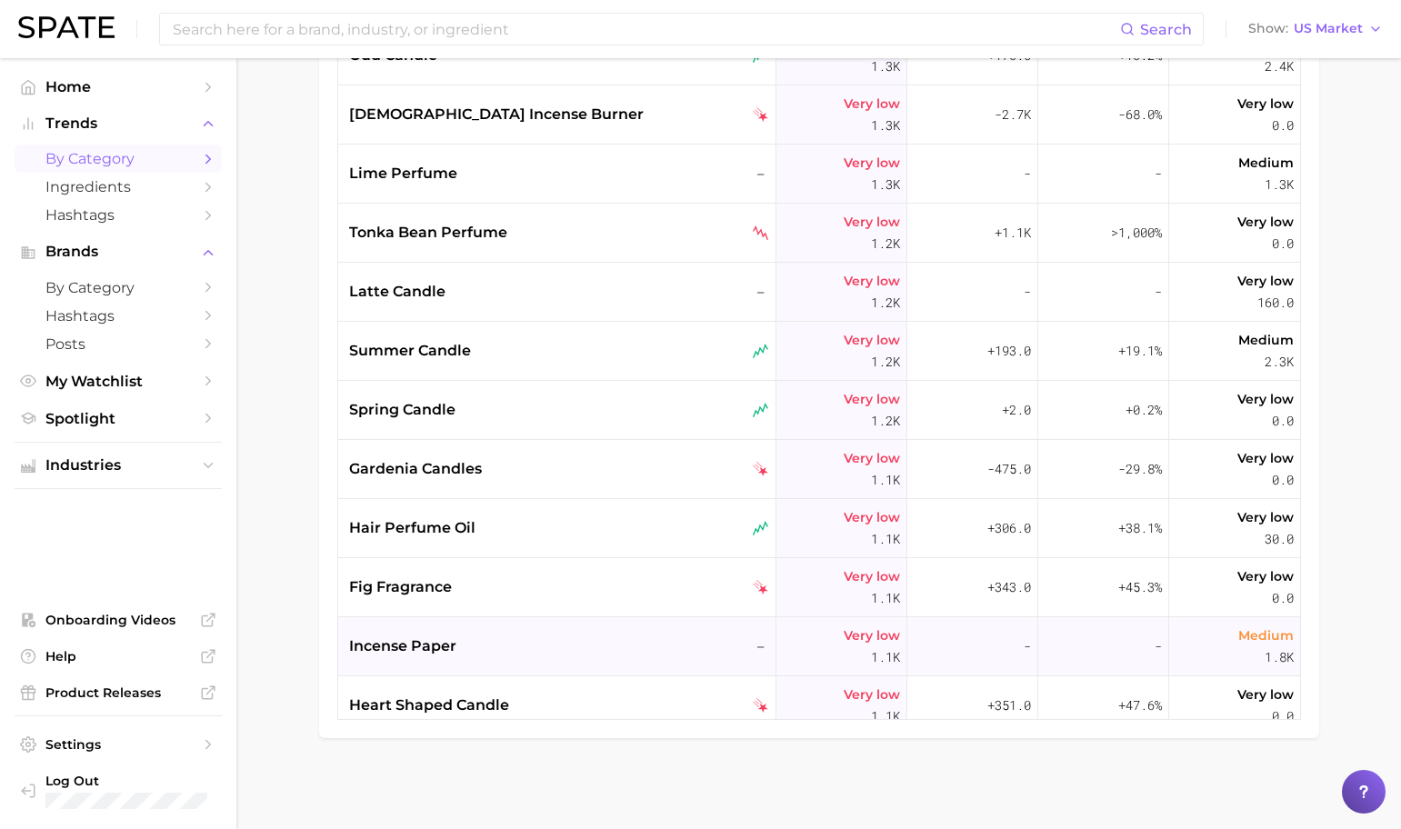
scroll to position [19946, 0]
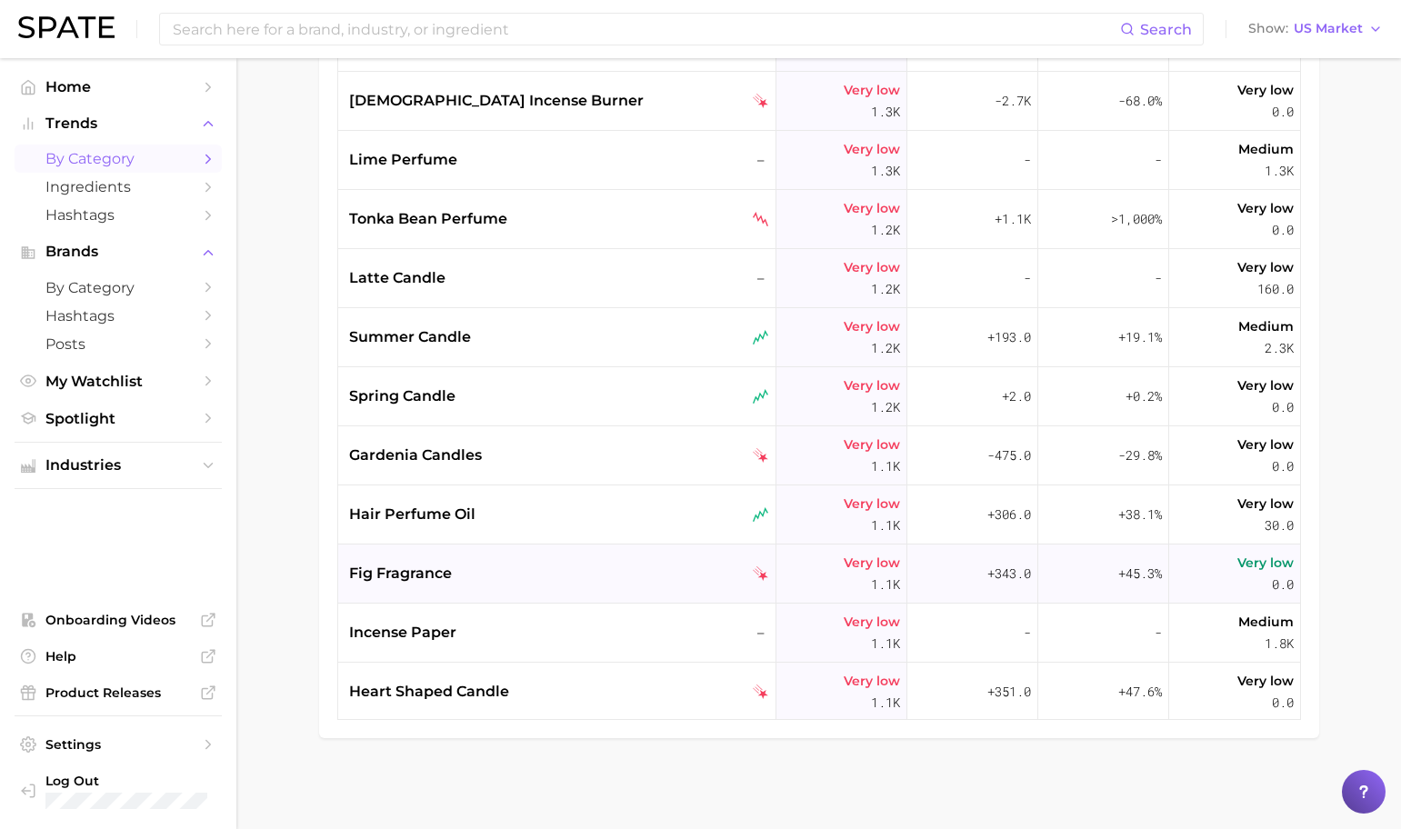
click at [548, 587] on div "fig fragrance" at bounding box center [557, 574] width 438 height 59
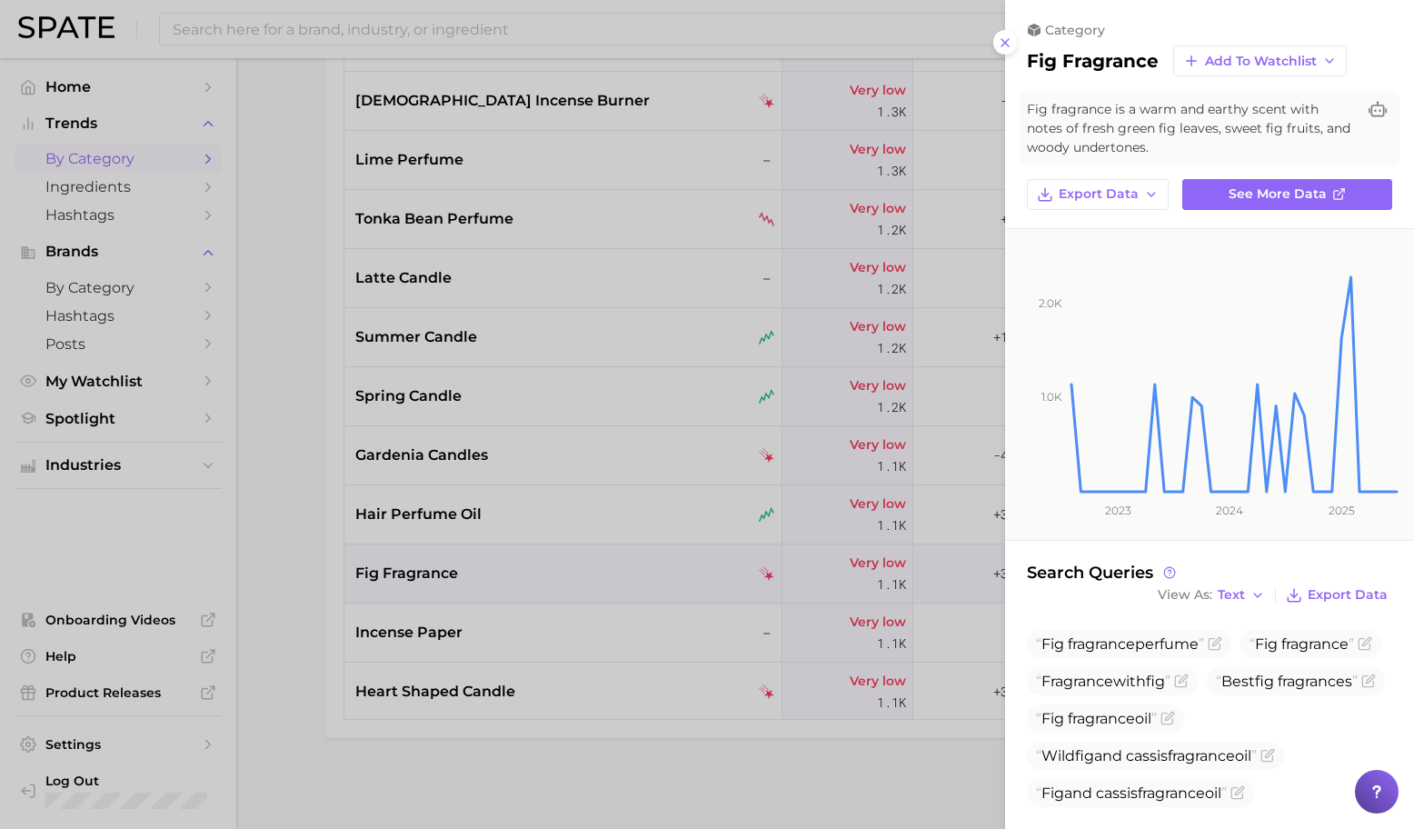
click at [544, 582] on div at bounding box center [707, 414] width 1414 height 829
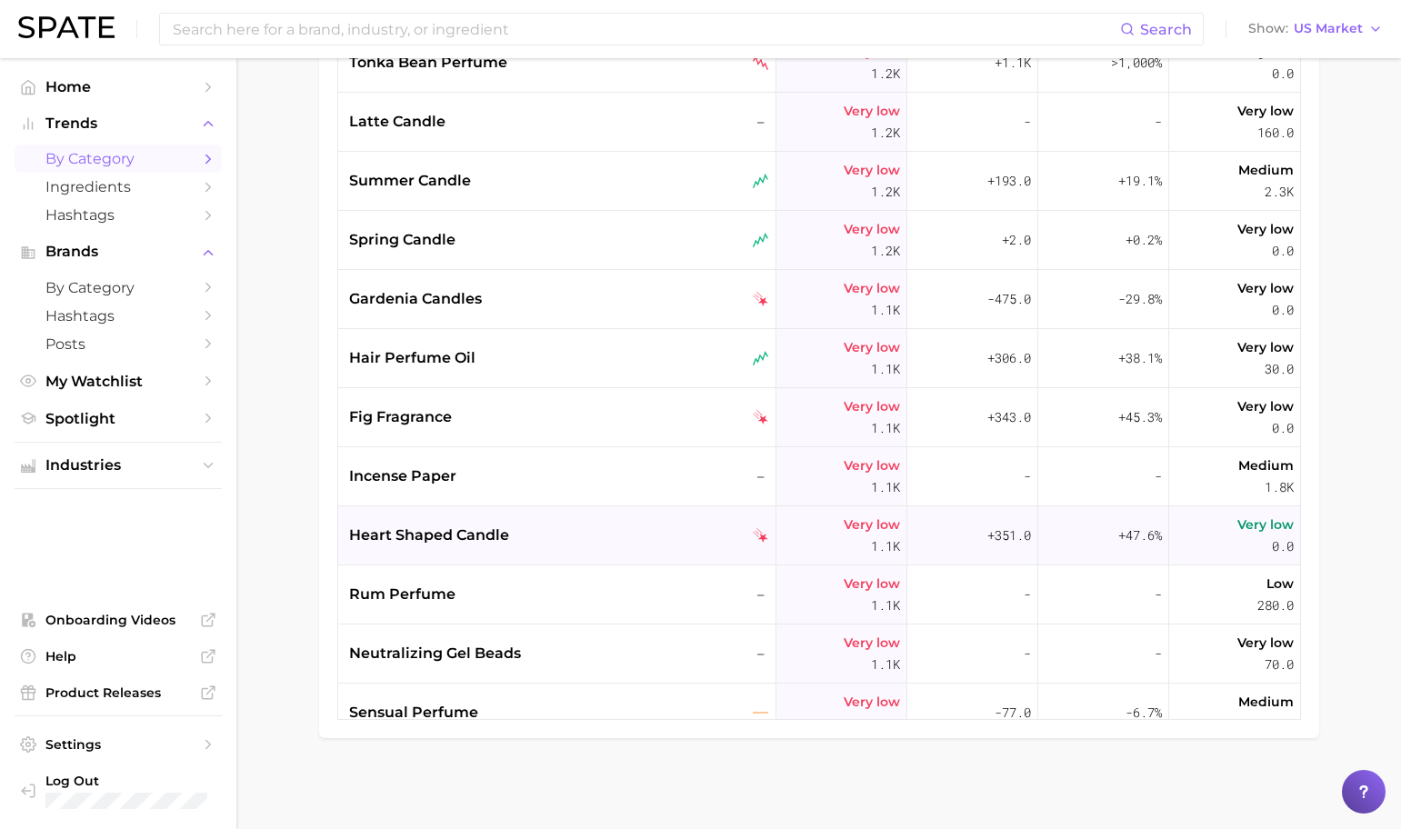
scroll to position [20103, 0]
click at [549, 598] on div "rum perfume –" at bounding box center [559, 594] width 420 height 22
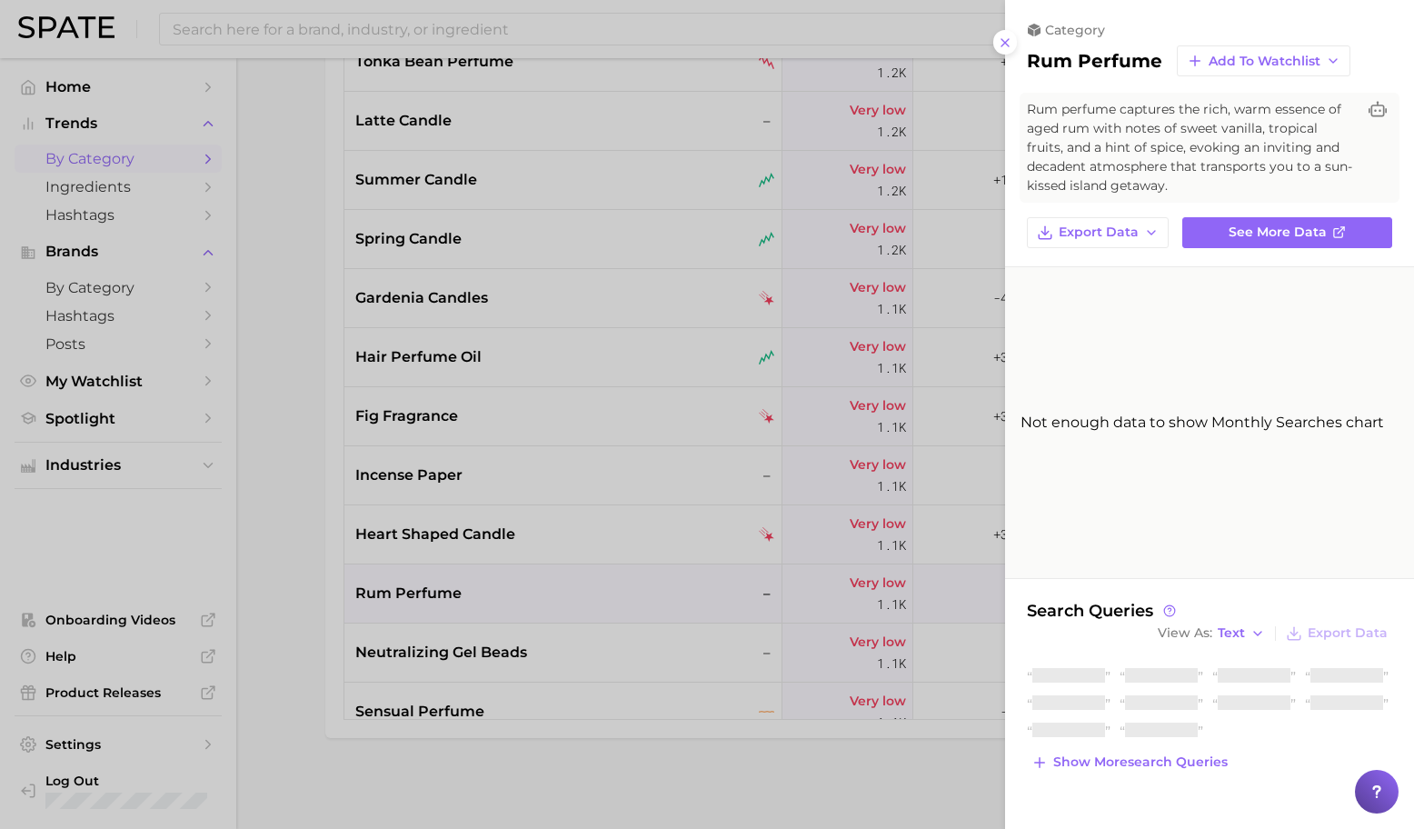
click at [549, 597] on div at bounding box center [707, 414] width 1414 height 829
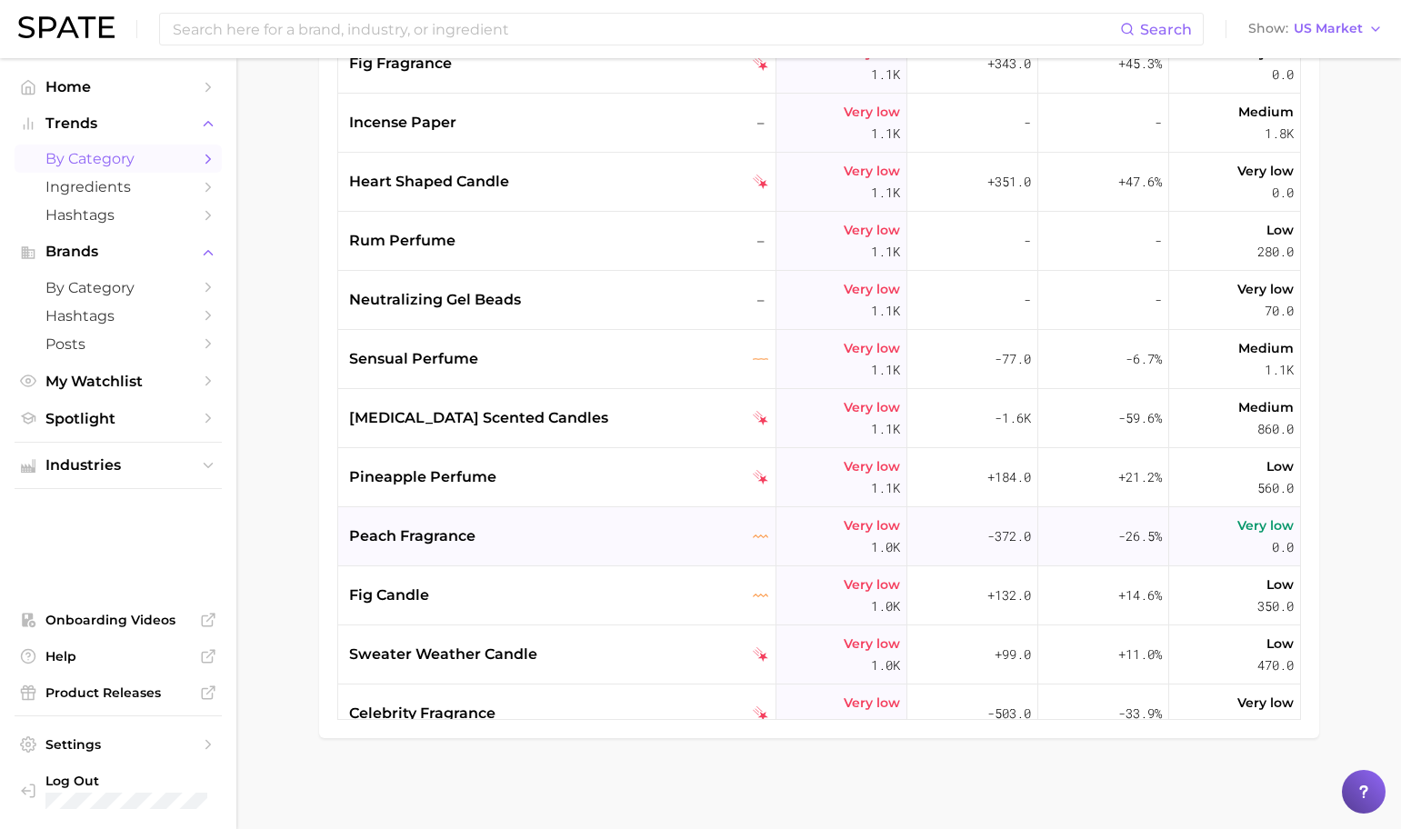
scroll to position [20460, 0]
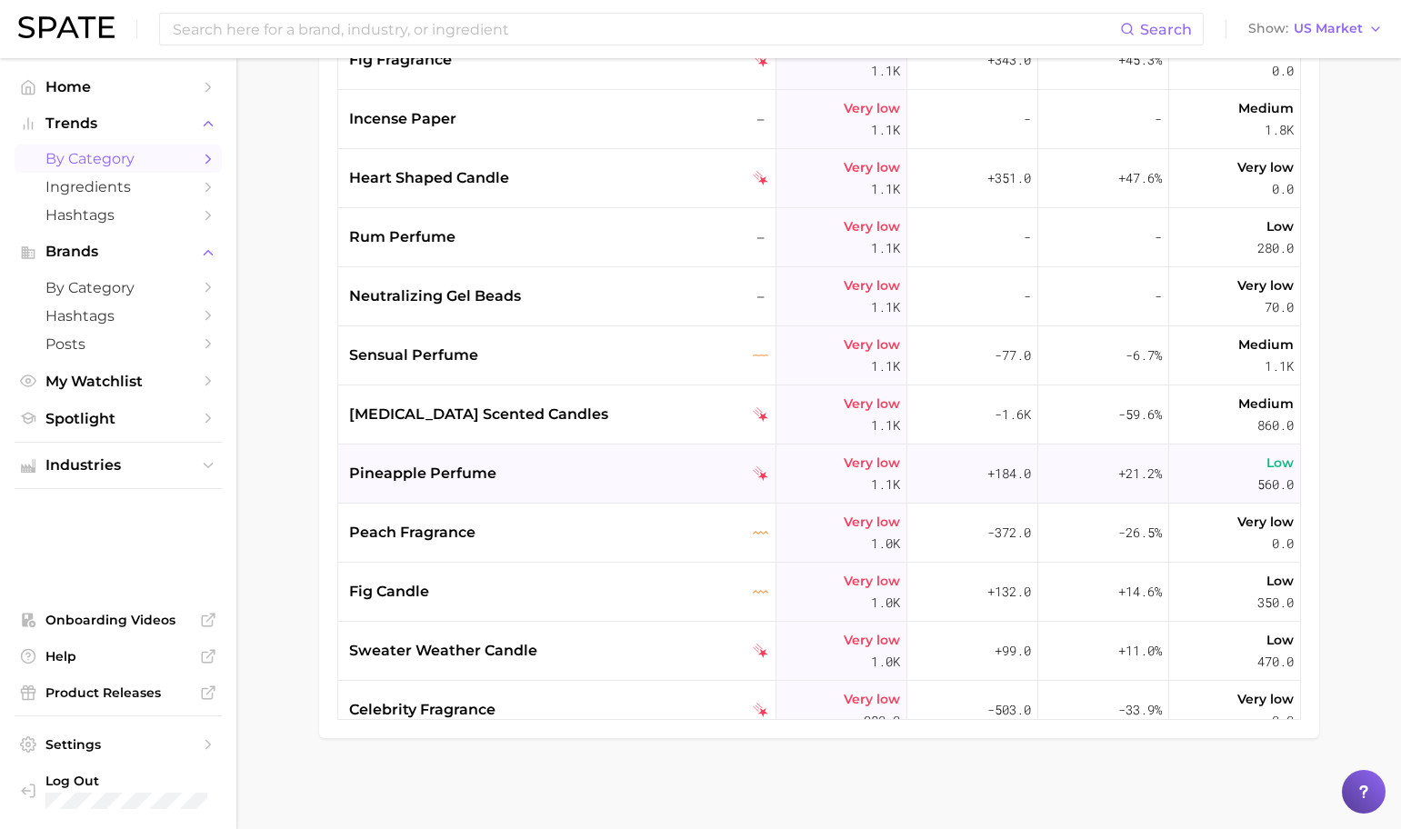
click at [500, 486] on div "pineapple perfume" at bounding box center [557, 474] width 438 height 59
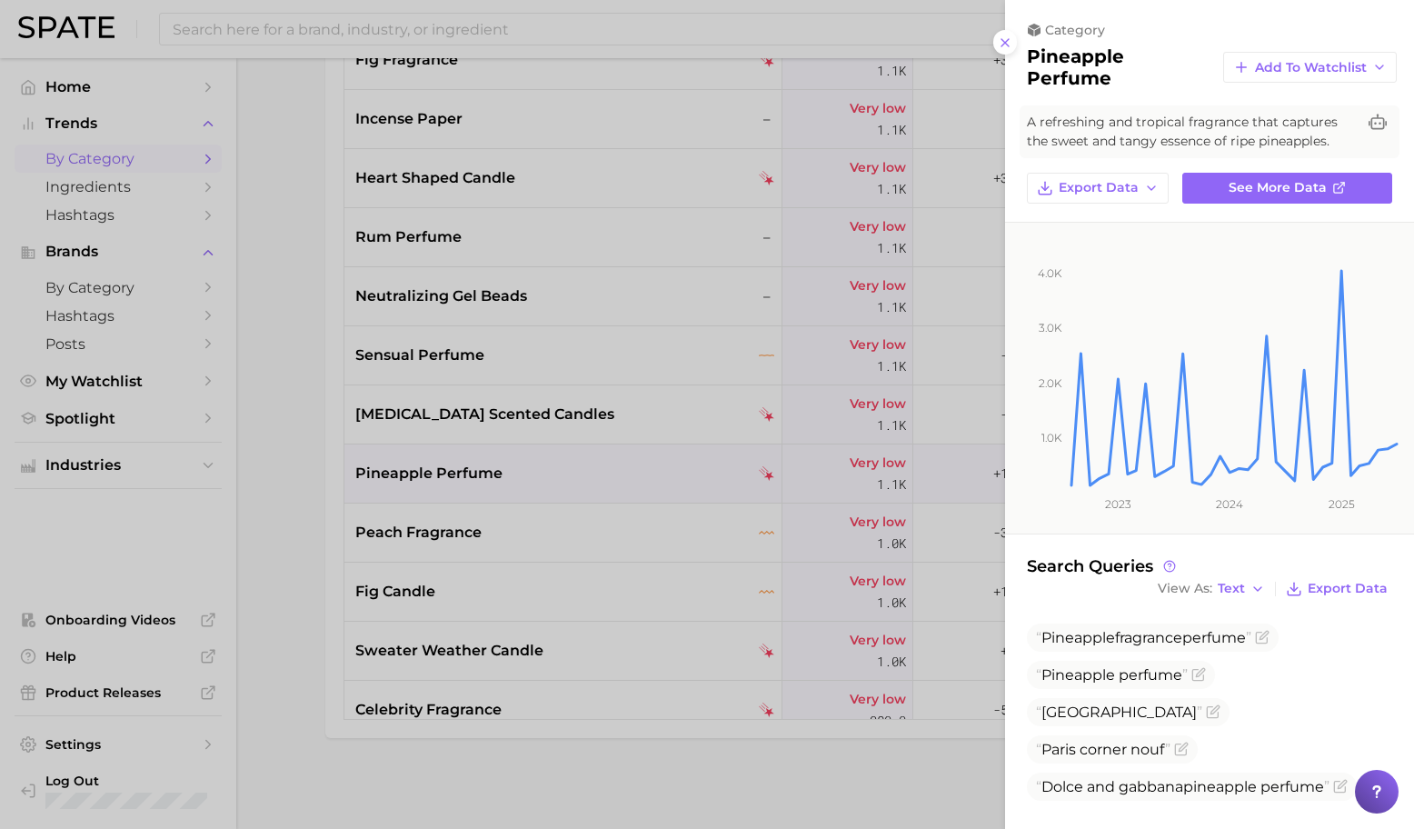
click at [507, 485] on div at bounding box center [707, 414] width 1414 height 829
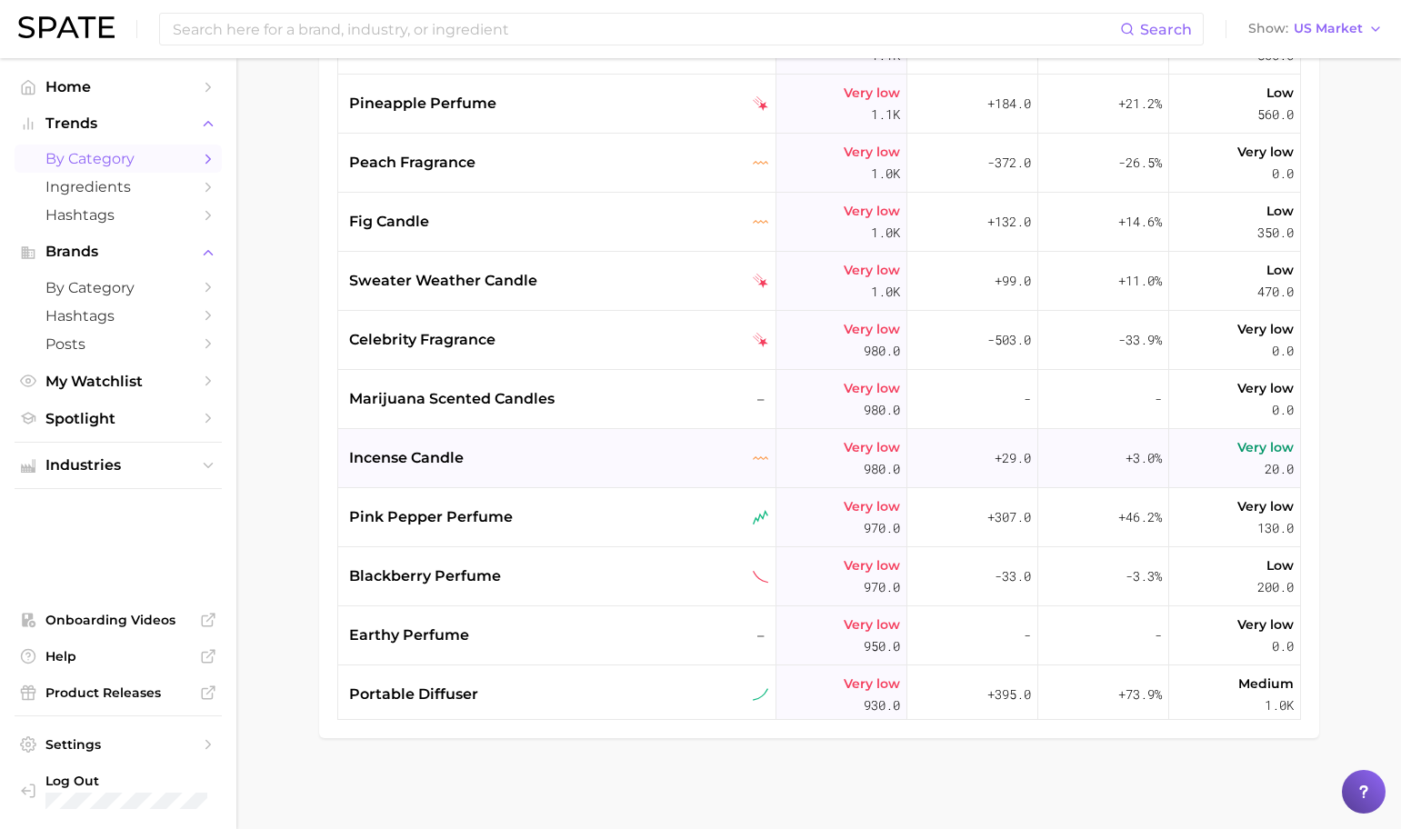
scroll to position [20833, 0]
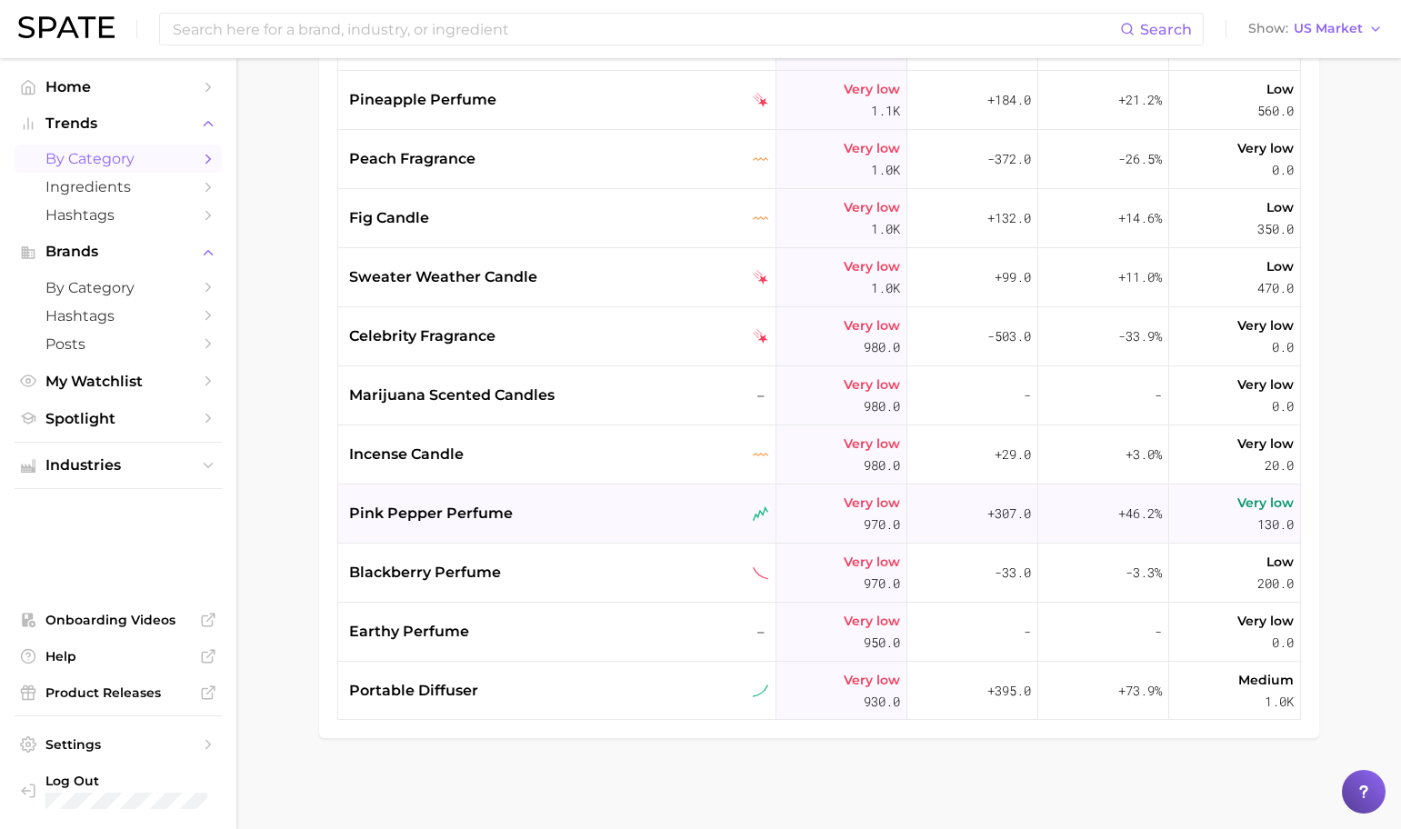
click at [527, 516] on div "pink pepper perfume" at bounding box center [559, 514] width 420 height 22
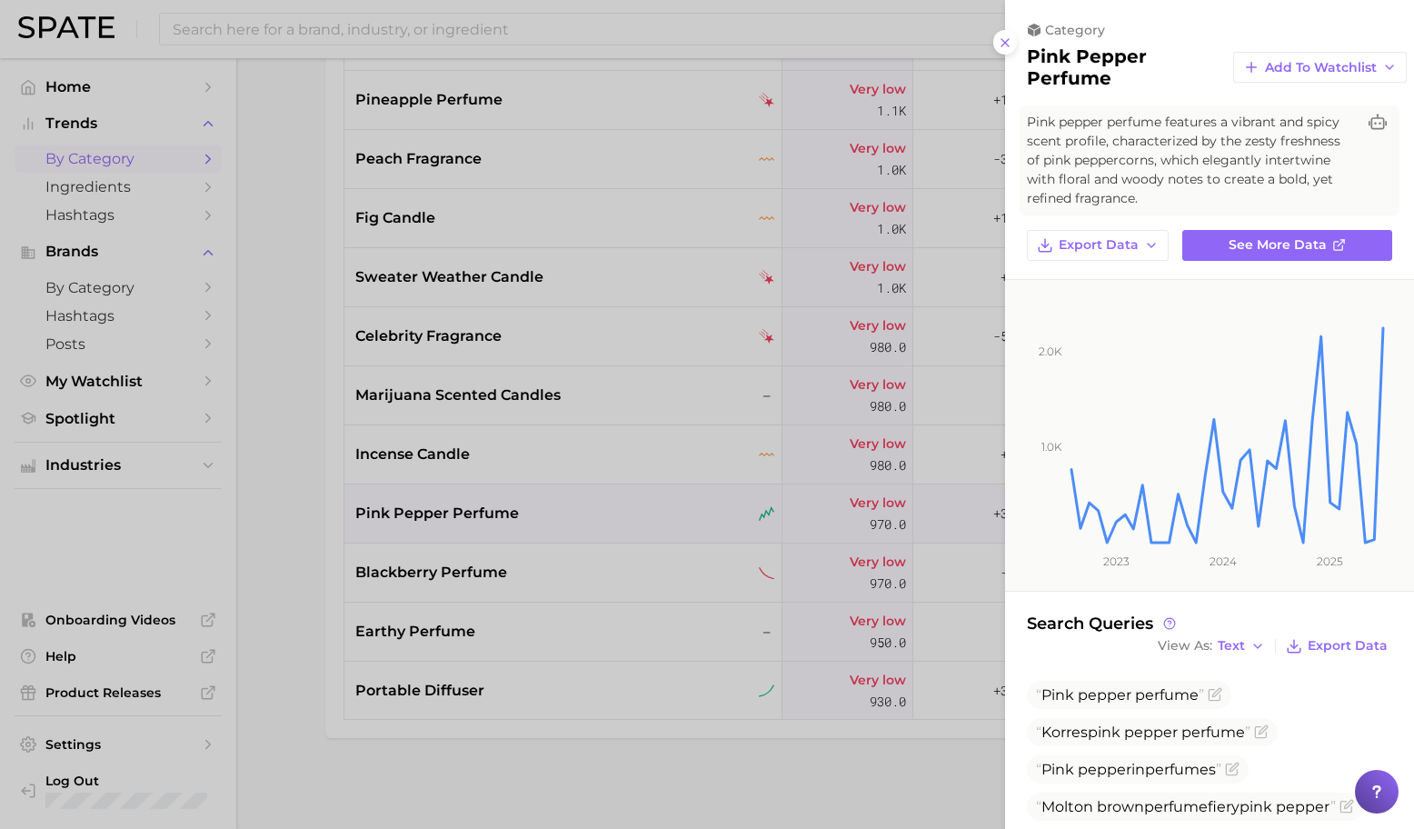
click at [528, 518] on div at bounding box center [707, 414] width 1414 height 829
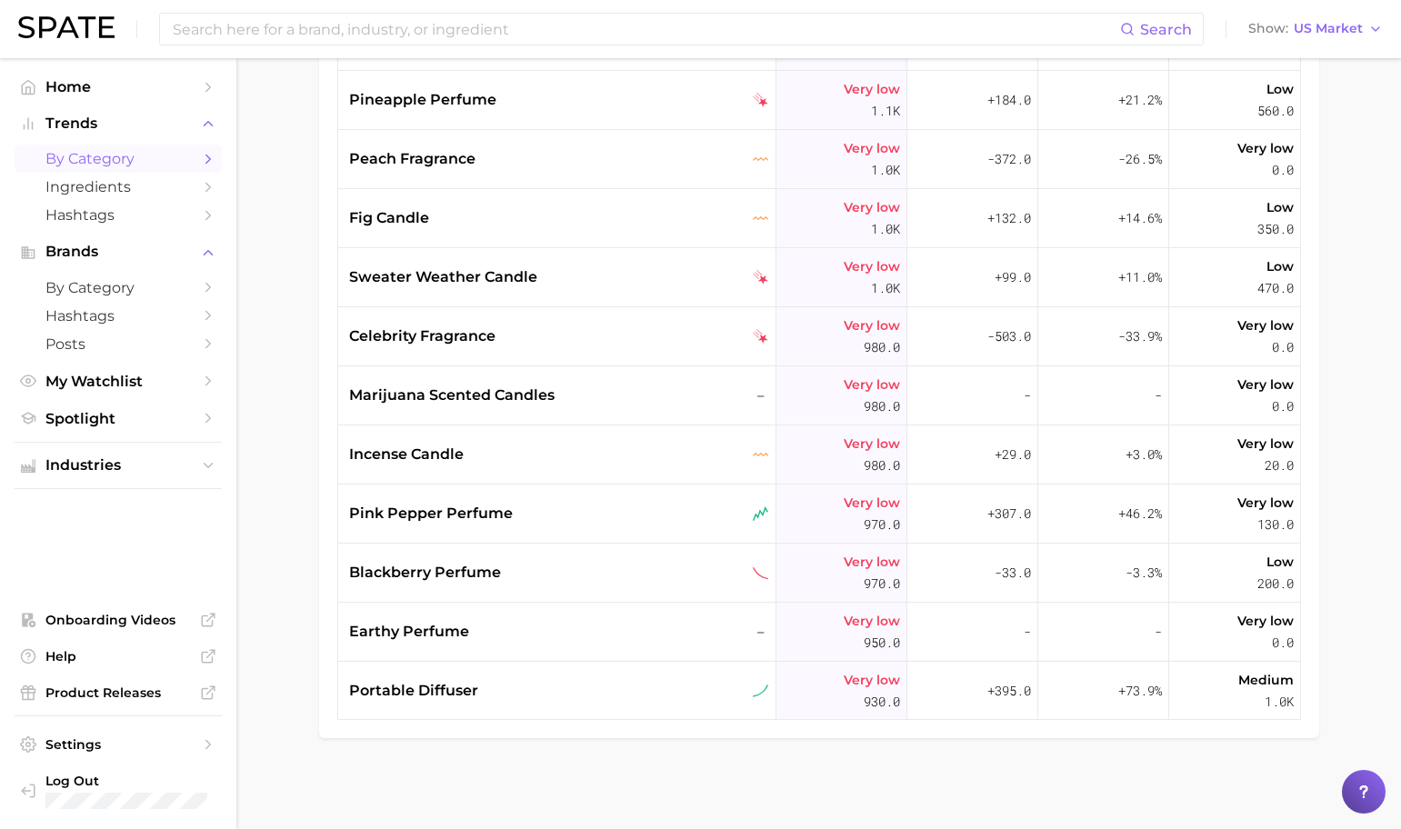
click at [529, 567] on div "blackberry perfume" at bounding box center [559, 573] width 420 height 22
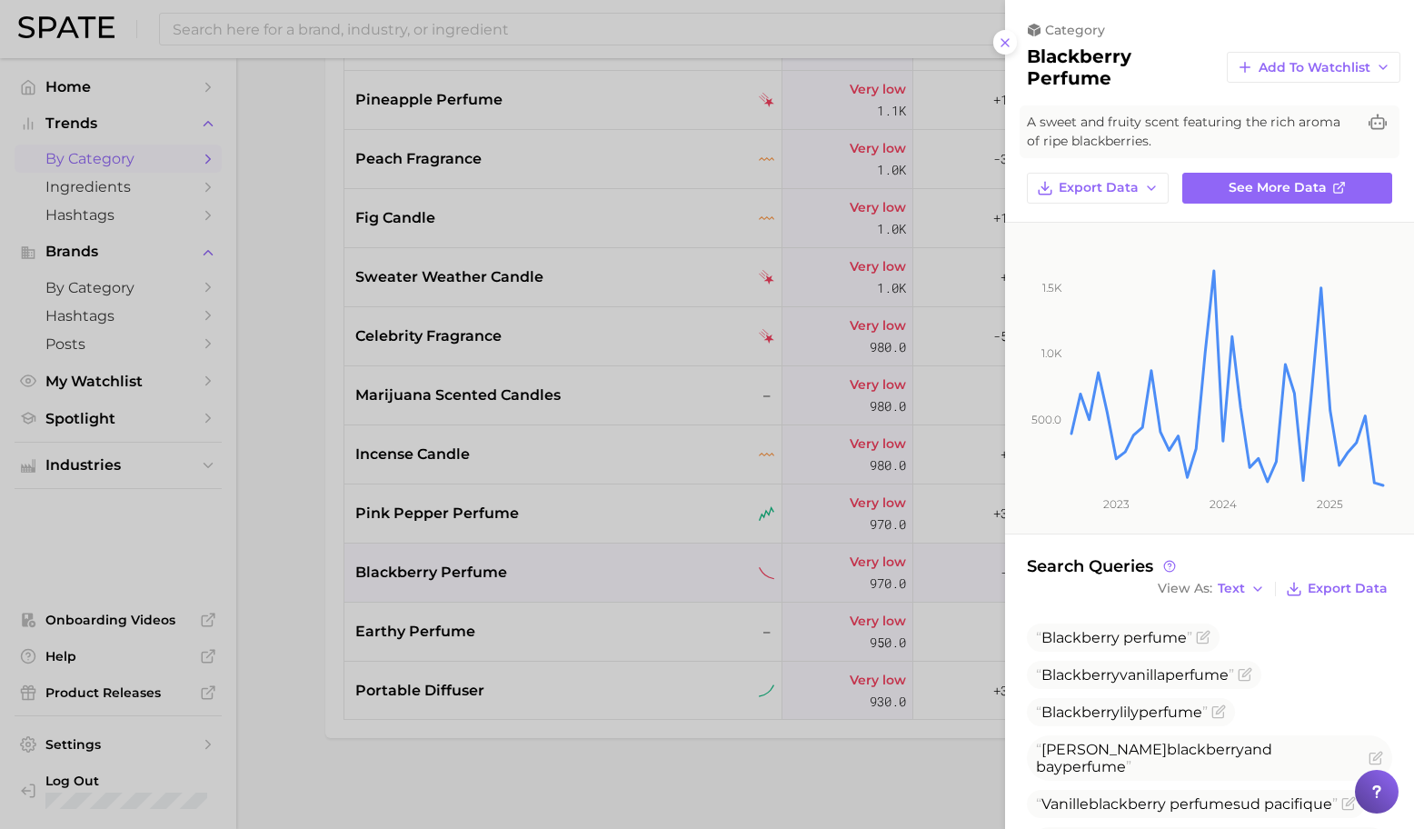
click at [532, 625] on div at bounding box center [707, 414] width 1414 height 829
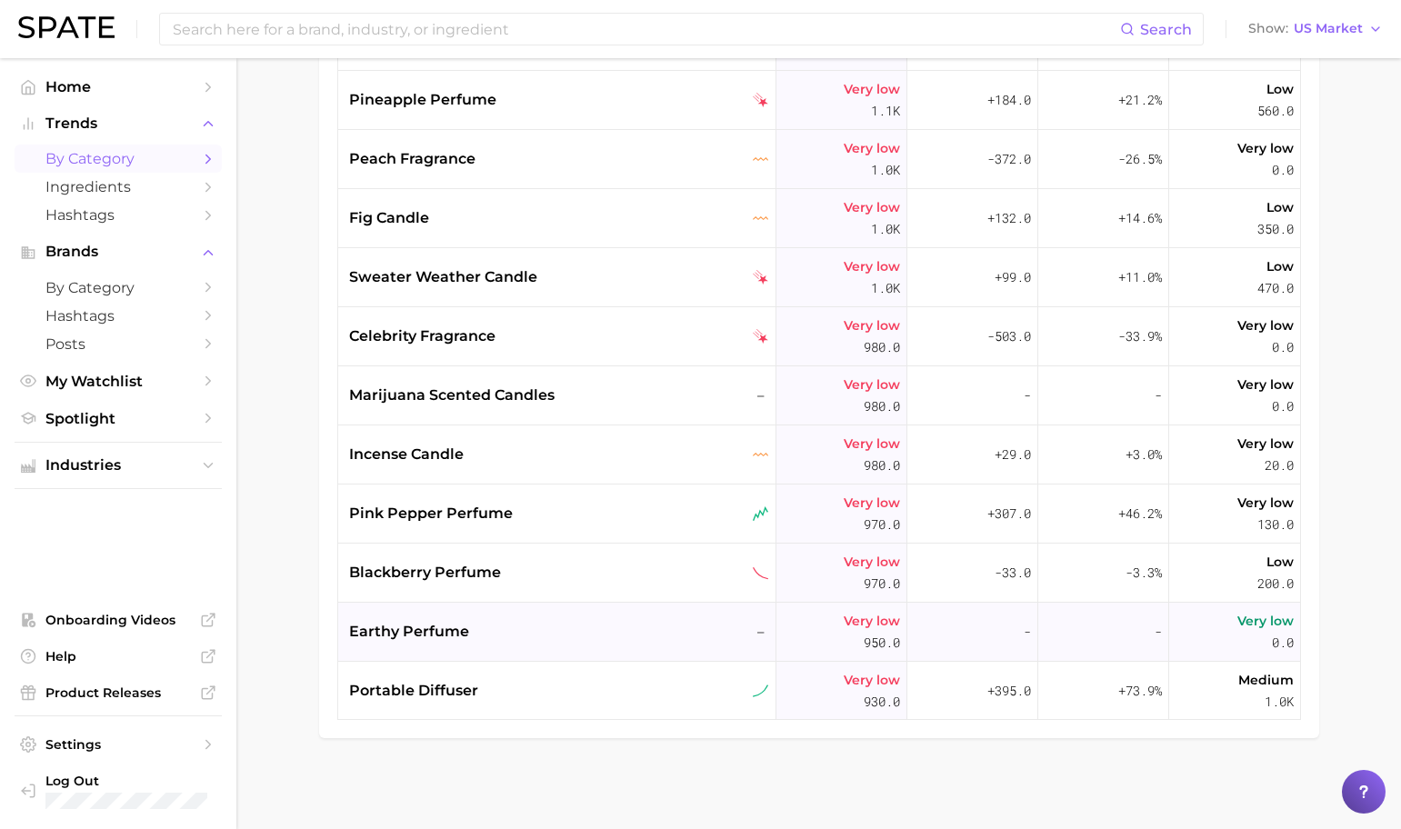
click at [522, 630] on div "earthy perfume –" at bounding box center [559, 632] width 420 height 22
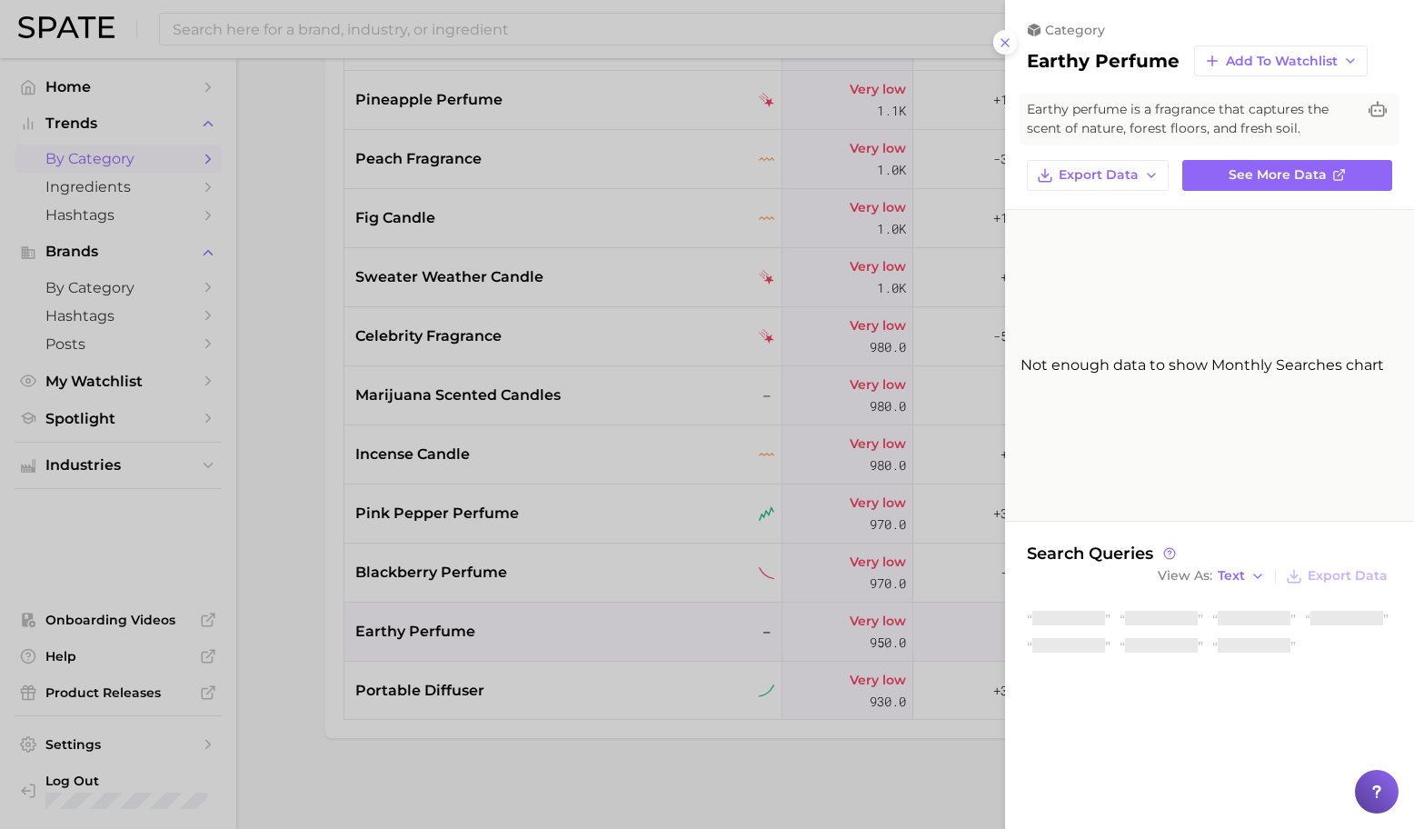
click at [505, 631] on div at bounding box center [707, 414] width 1414 height 829
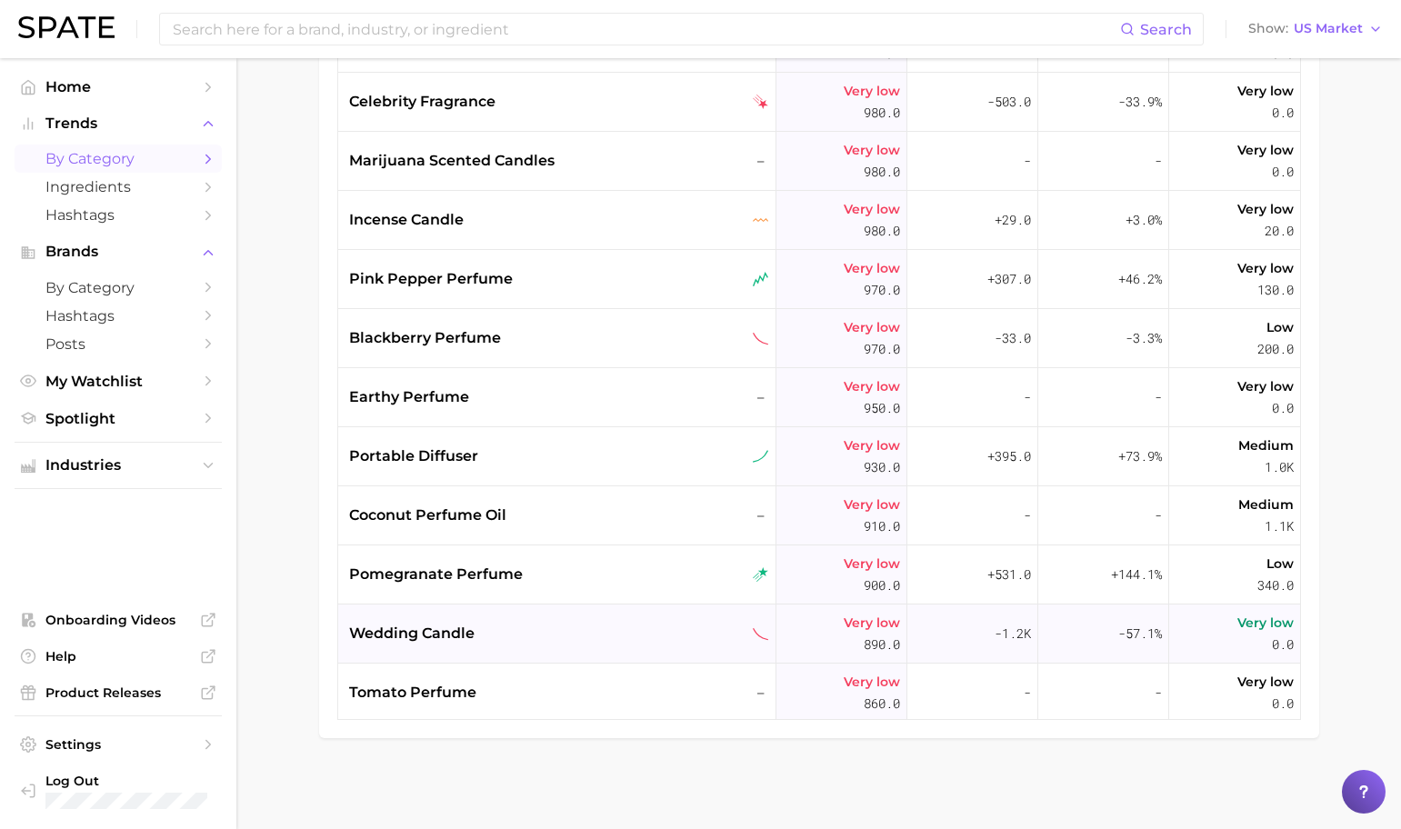
scroll to position [21096, 0]
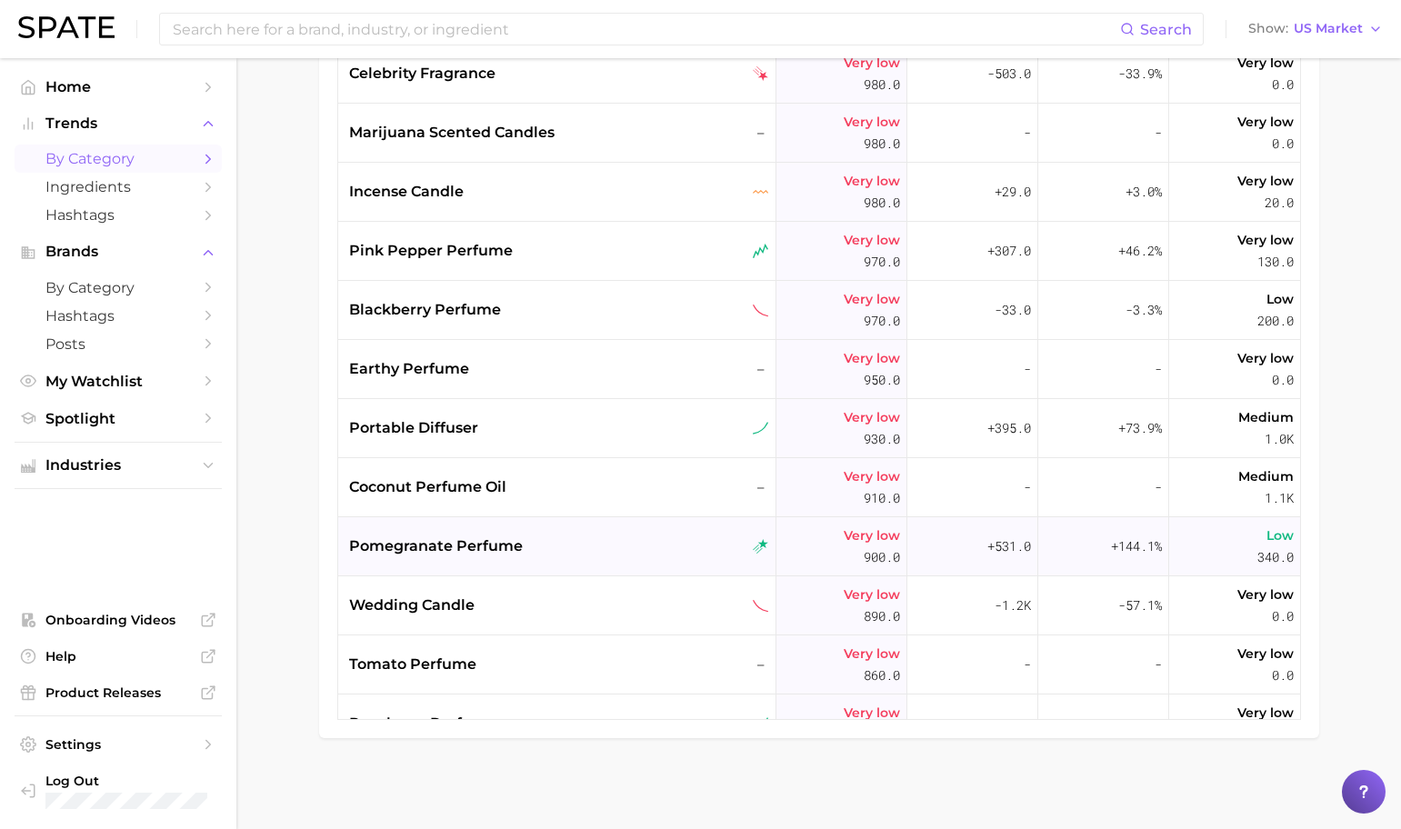
click at [563, 547] on div "pomegranate perfume" at bounding box center [559, 546] width 420 height 22
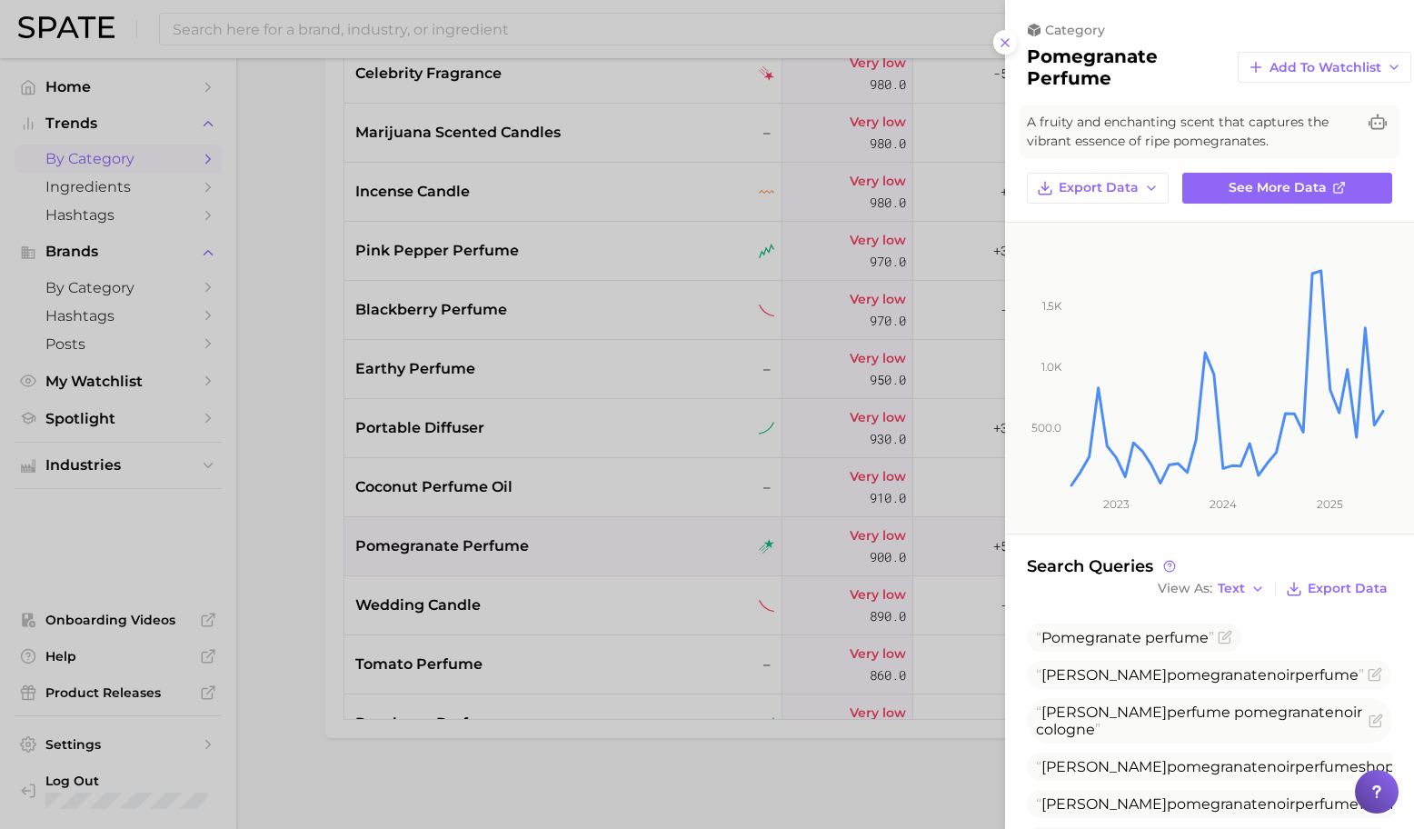
click at [620, 579] on div at bounding box center [707, 414] width 1414 height 829
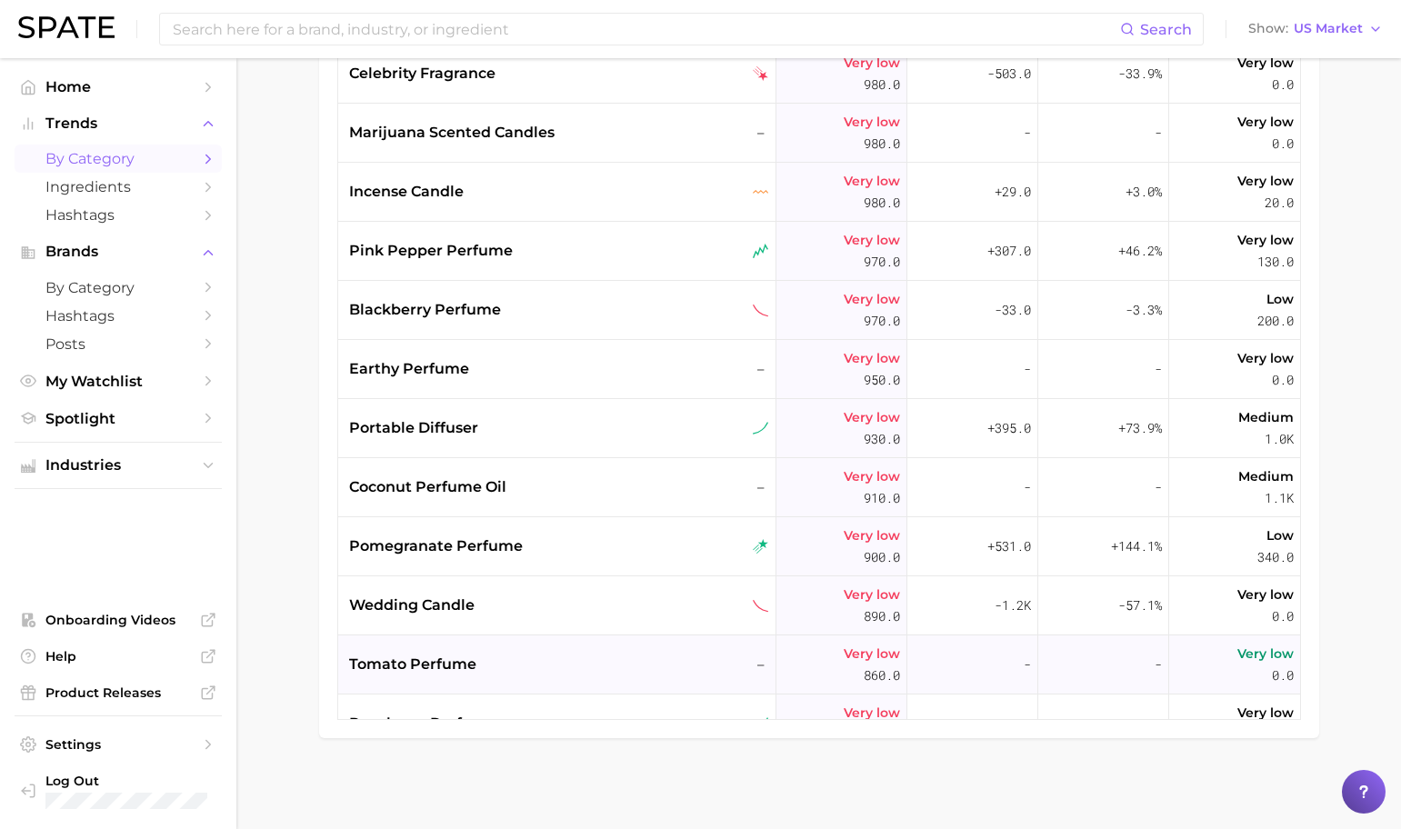
click at [554, 645] on div "tomato perfume –" at bounding box center [557, 664] width 438 height 59
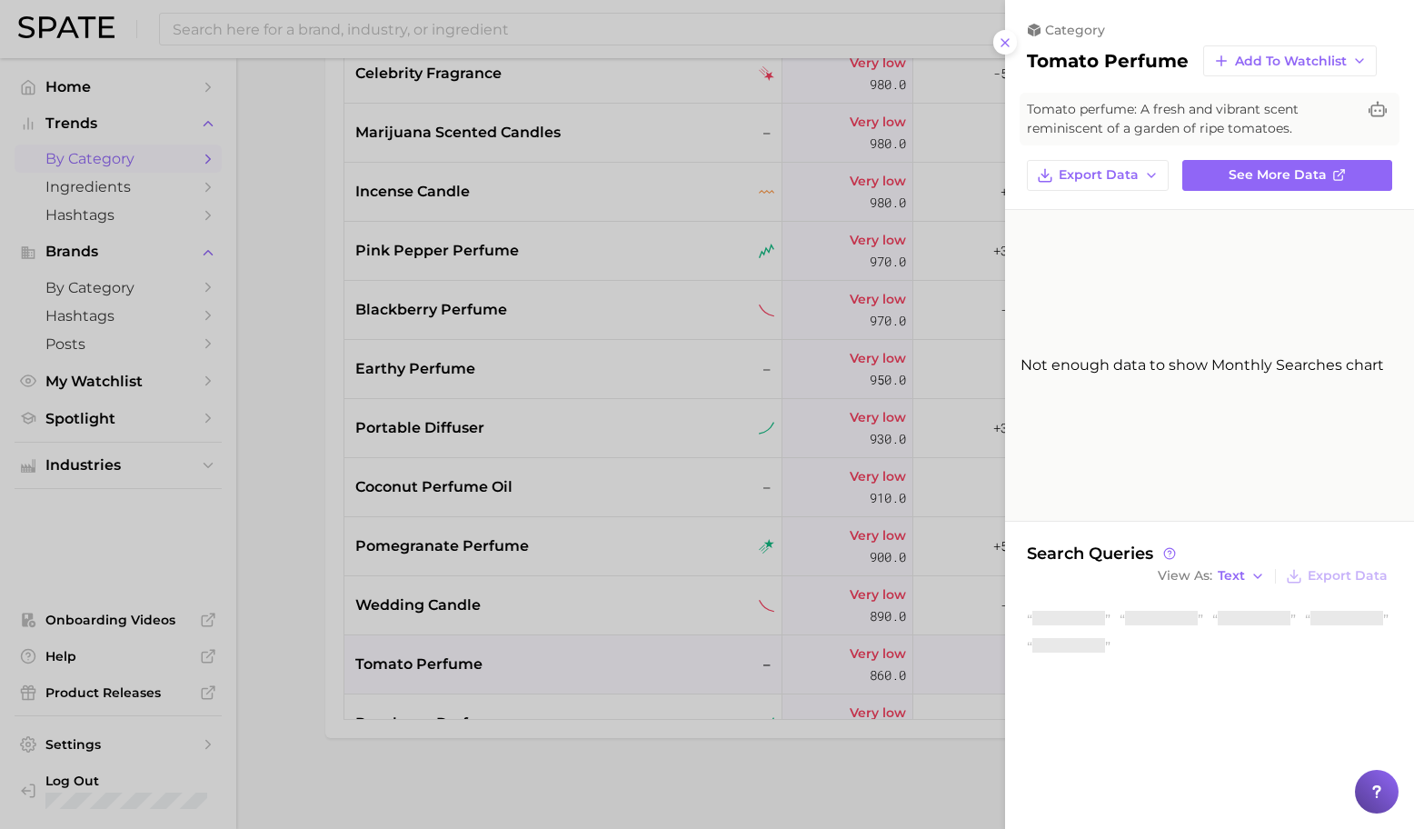
click at [545, 650] on div at bounding box center [707, 414] width 1414 height 829
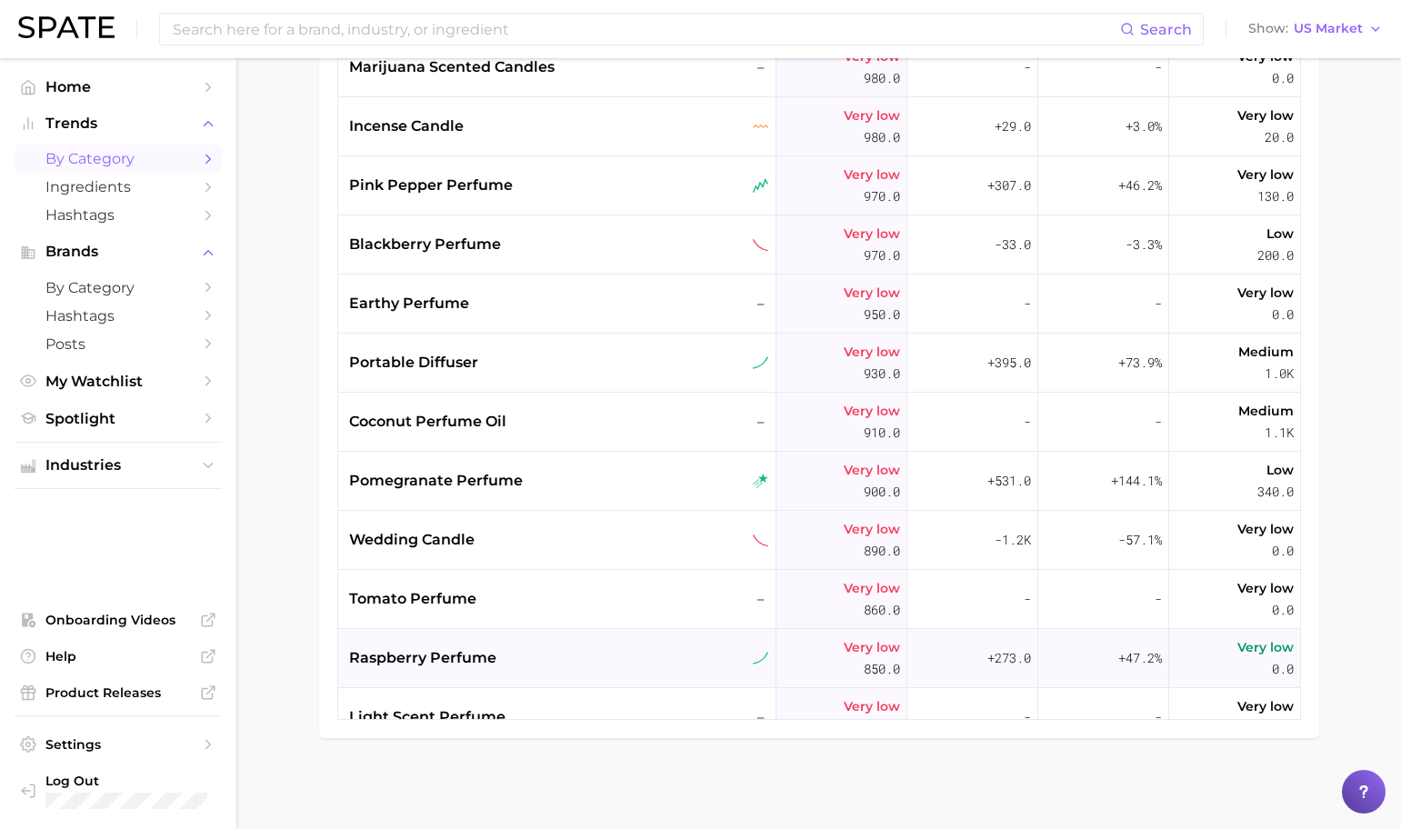
scroll to position [21182, 0]
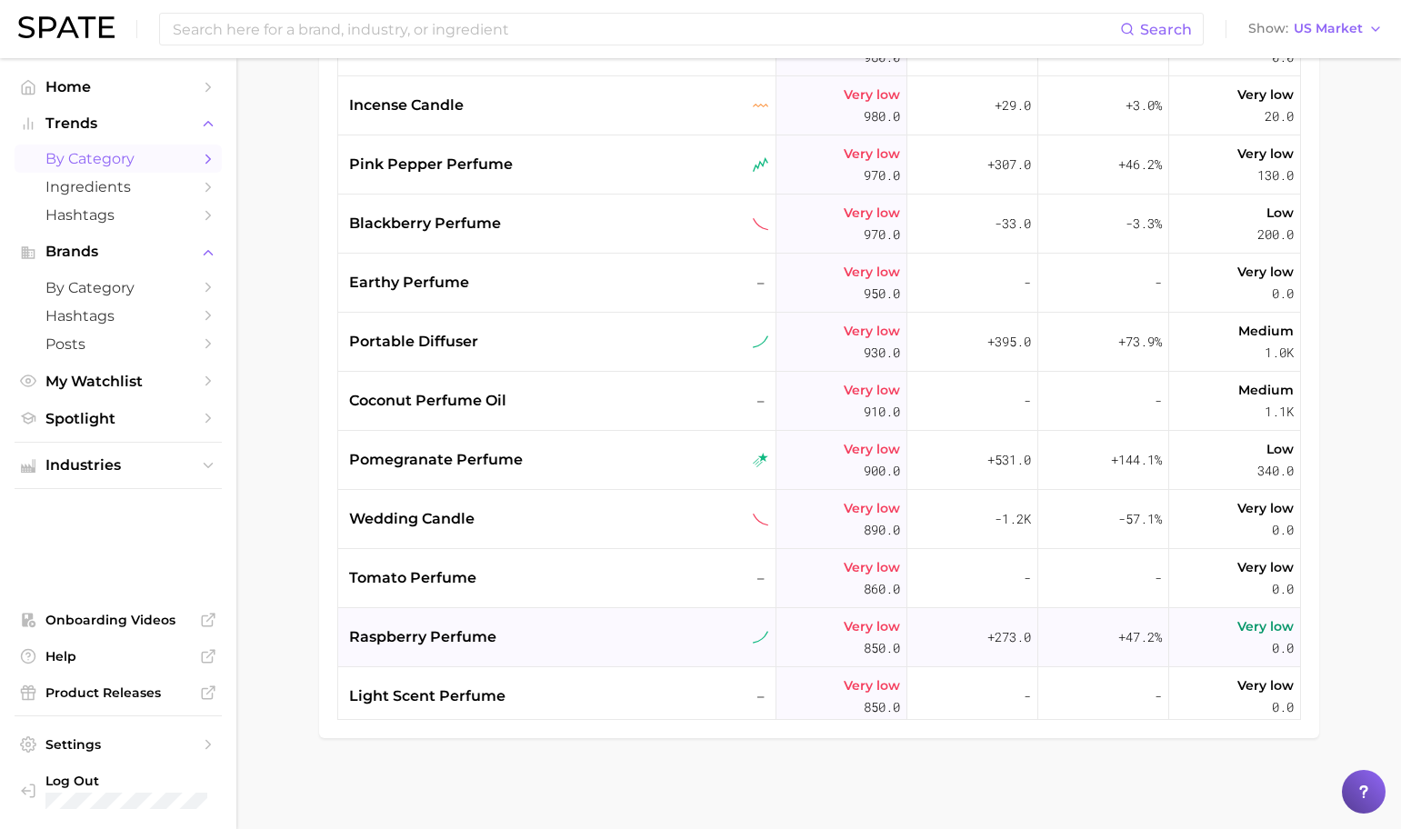
click at [546, 633] on div "raspberry perfume" at bounding box center [559, 637] width 420 height 22
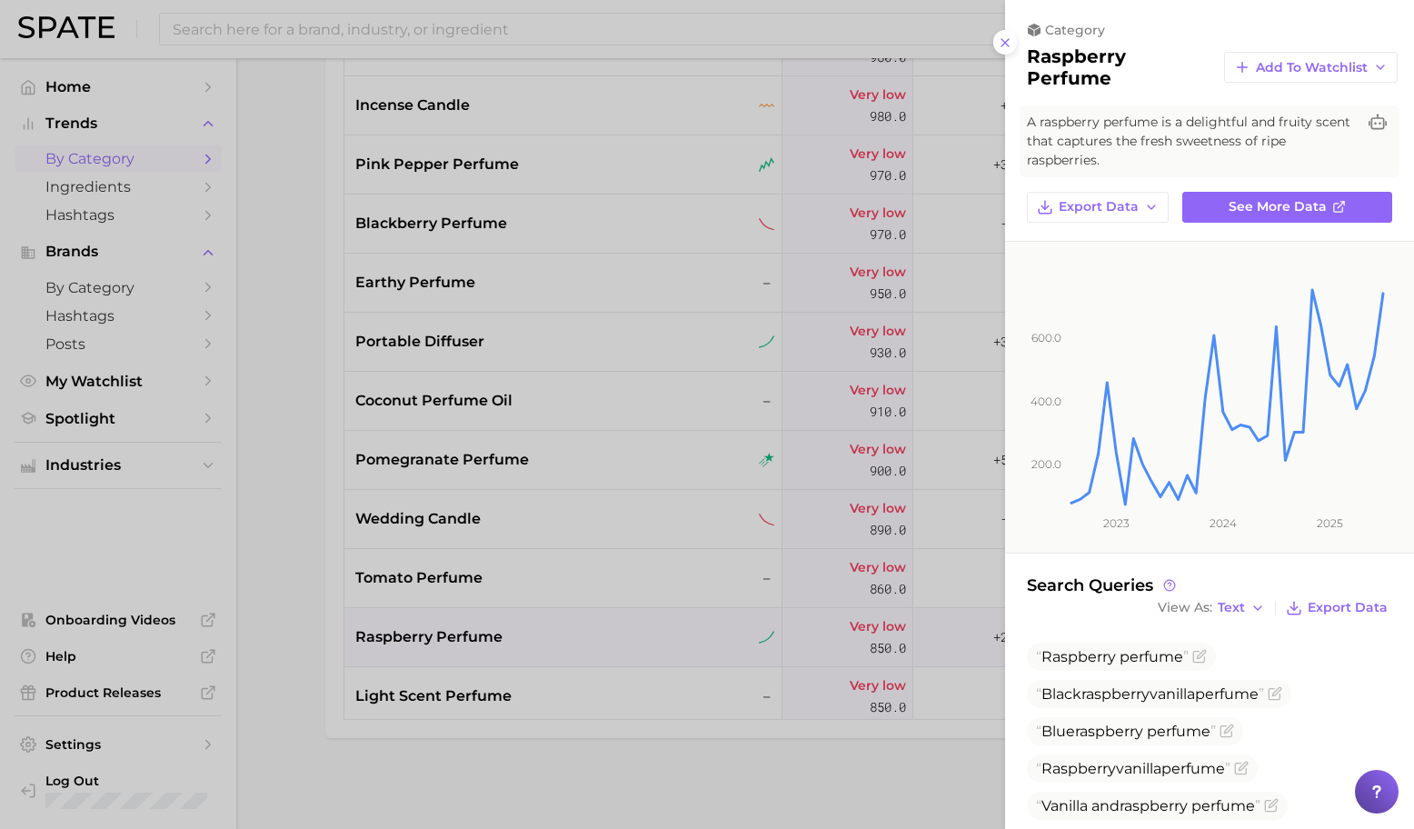
click at [636, 507] on div at bounding box center [707, 414] width 1414 height 829
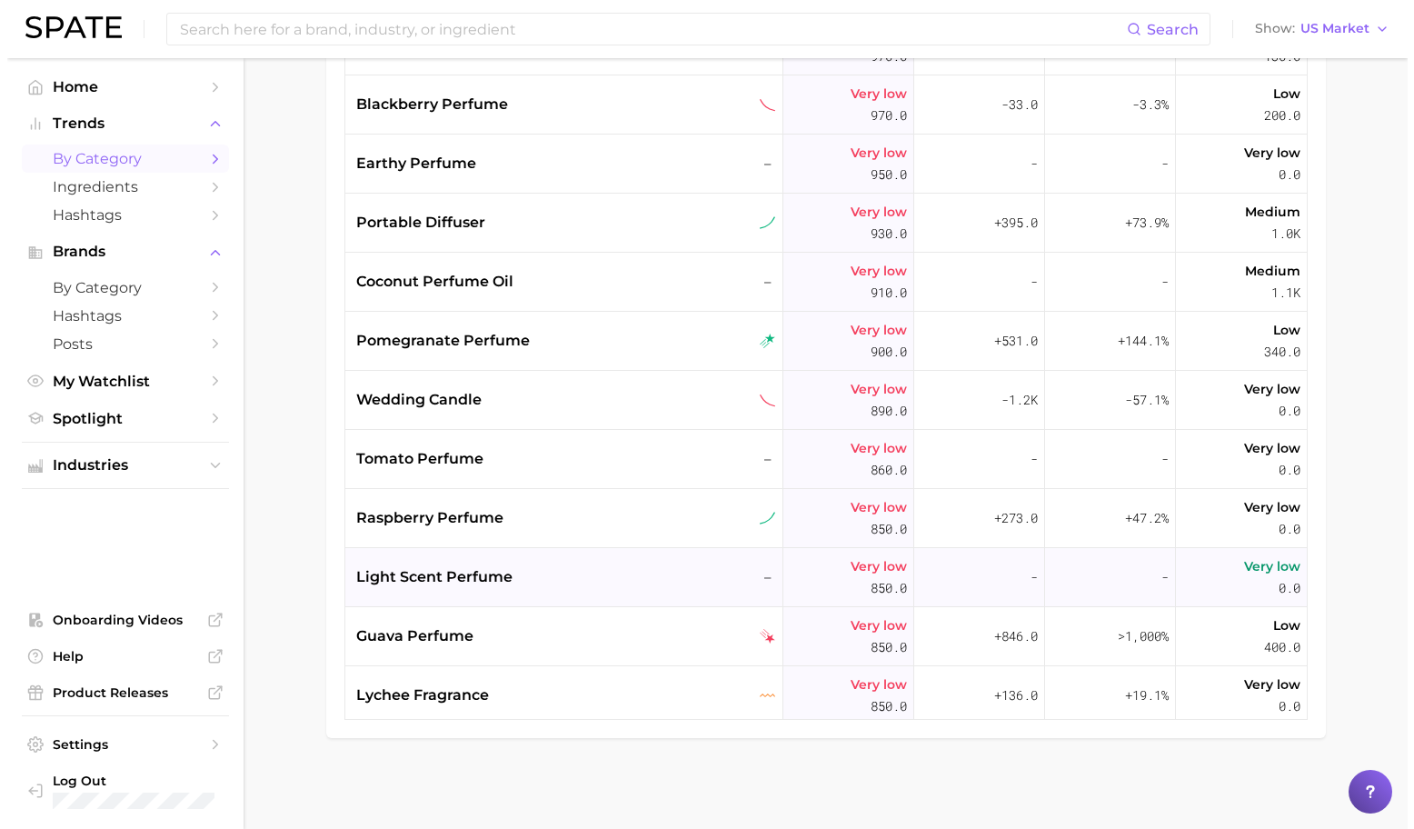
scroll to position [21327, 0]
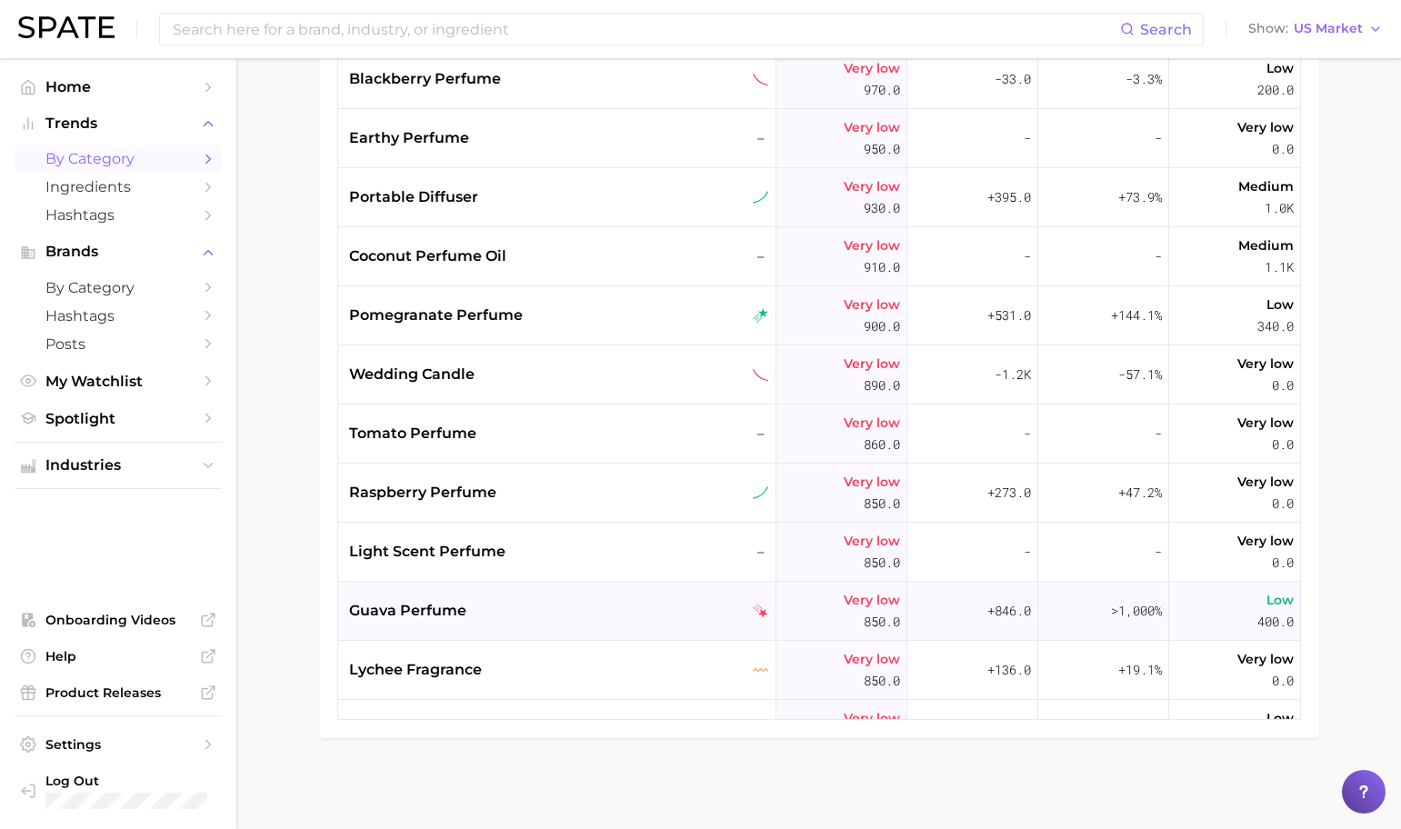
click at [578, 618] on div "guava perfume" at bounding box center [559, 611] width 420 height 22
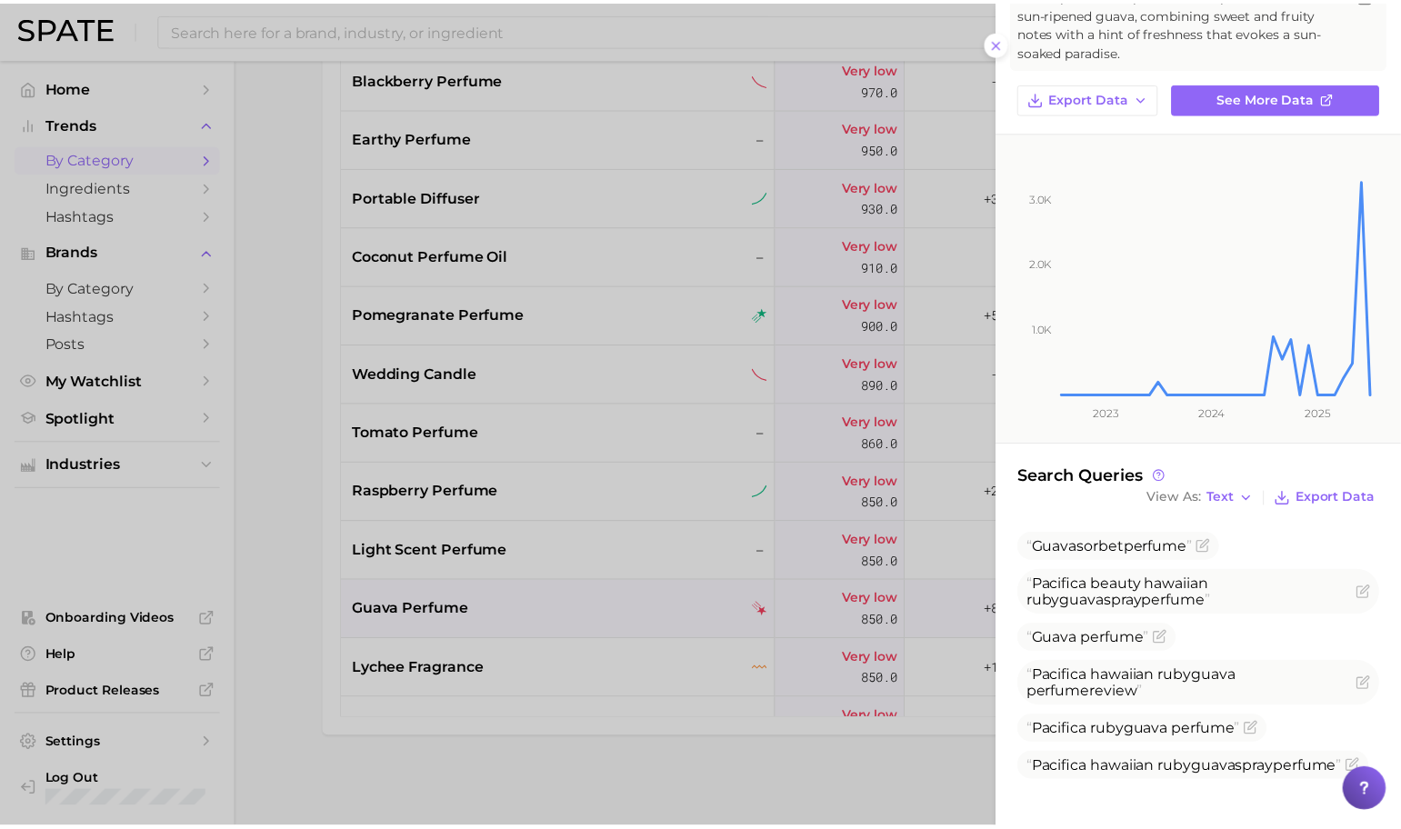
scroll to position [128, 0]
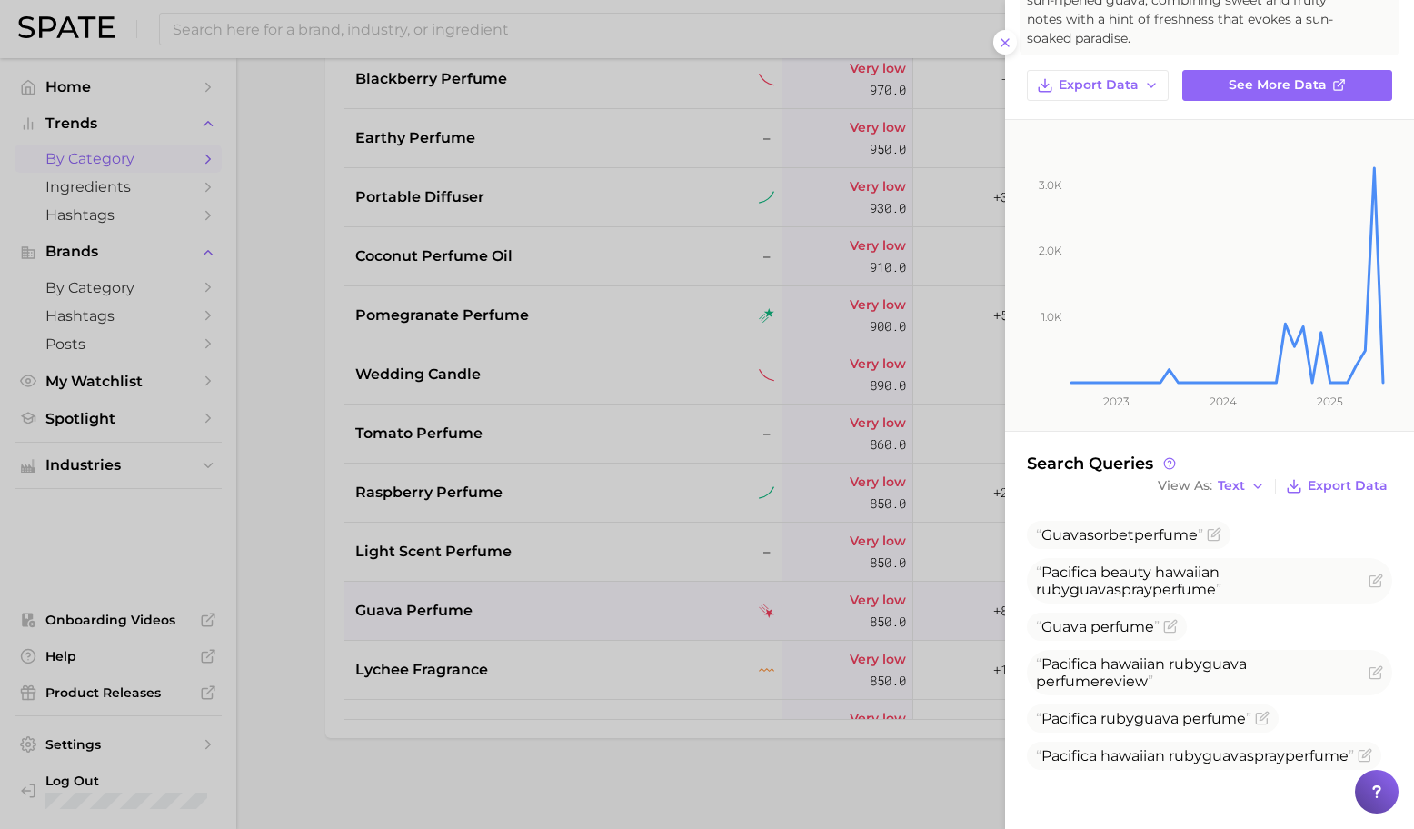
click at [553, 552] on div at bounding box center [707, 414] width 1414 height 829
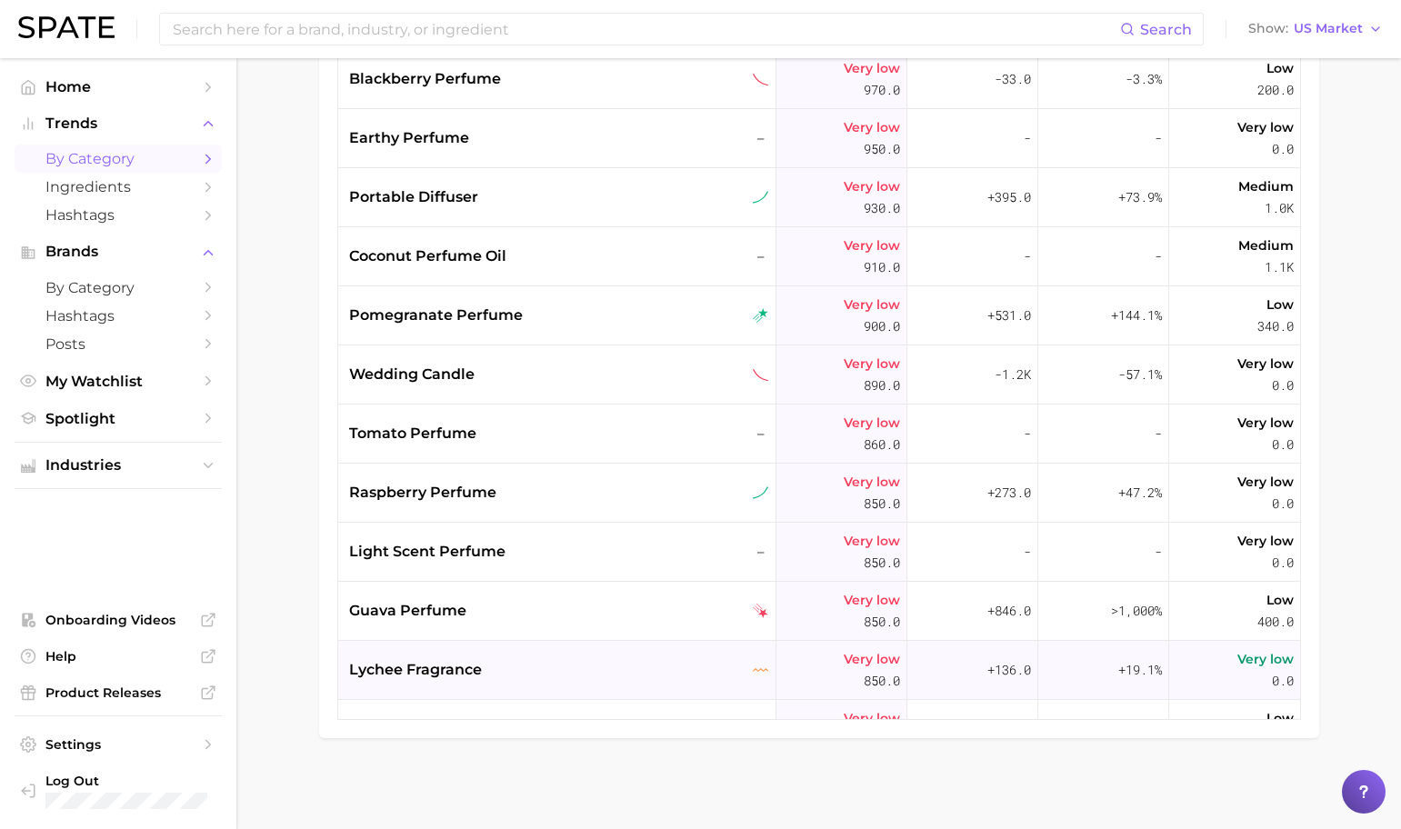
click at [571, 648] on div "lychee fragrance" at bounding box center [557, 670] width 438 height 59
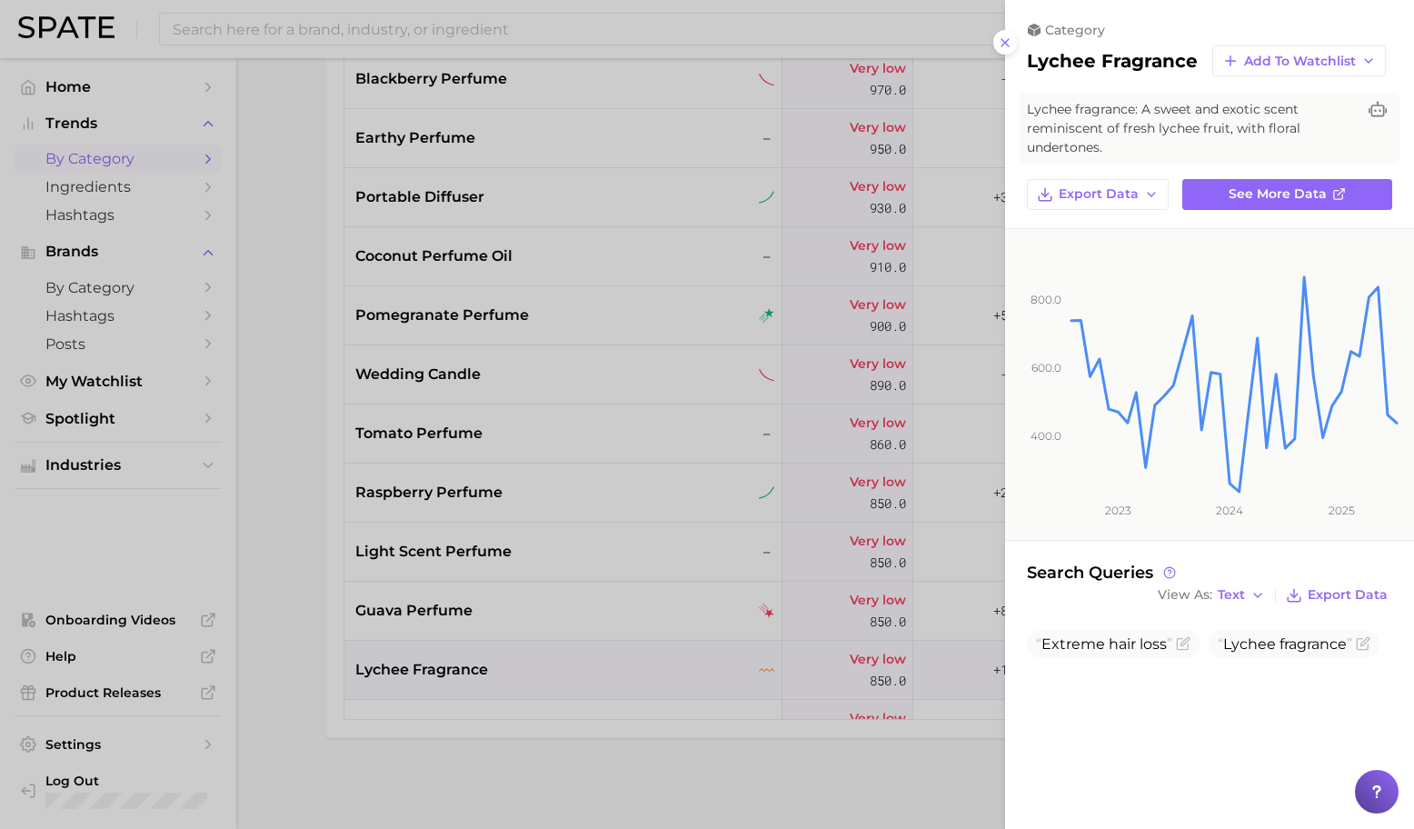
click at [572, 641] on div at bounding box center [707, 414] width 1414 height 829
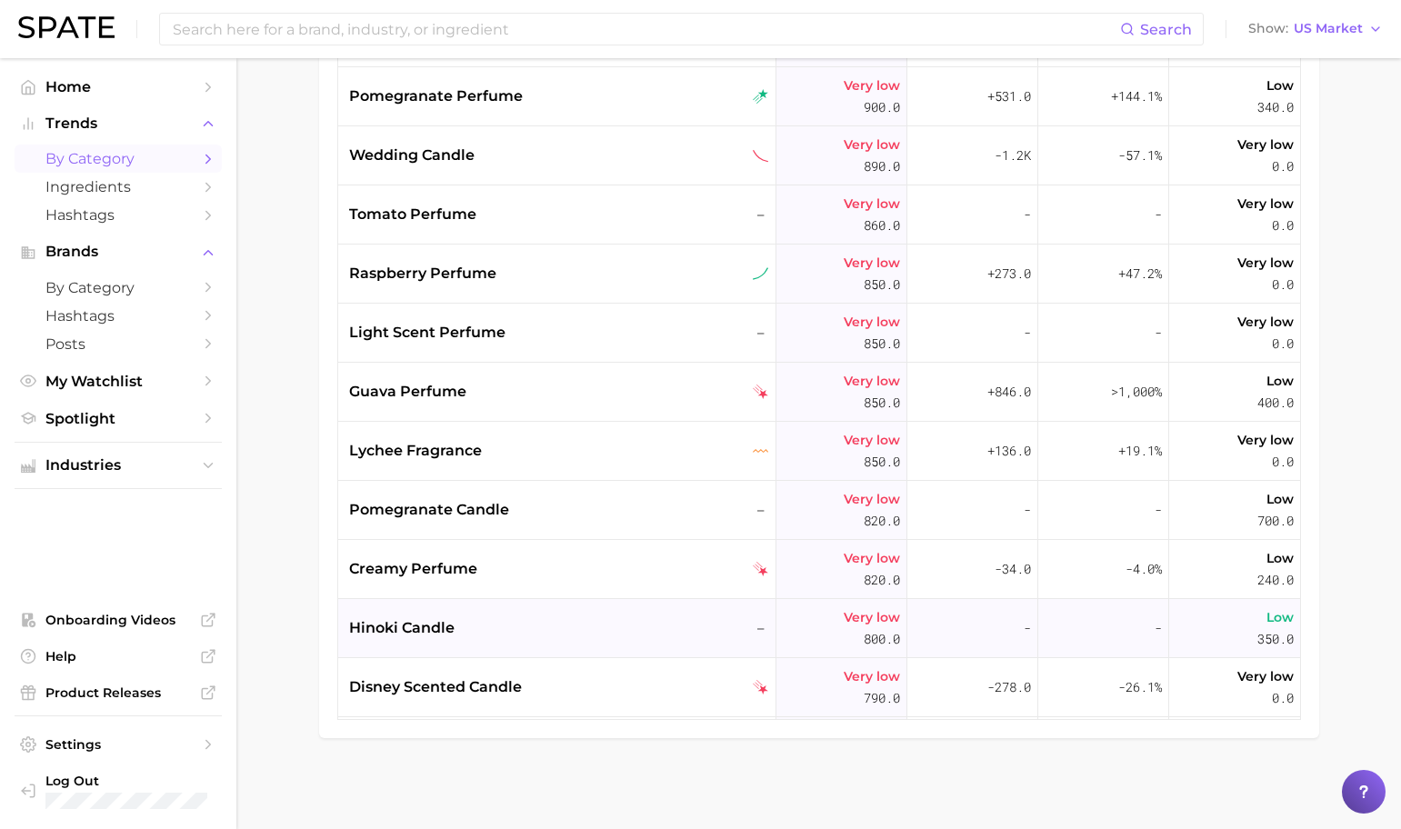
scroll to position [21556, 0]
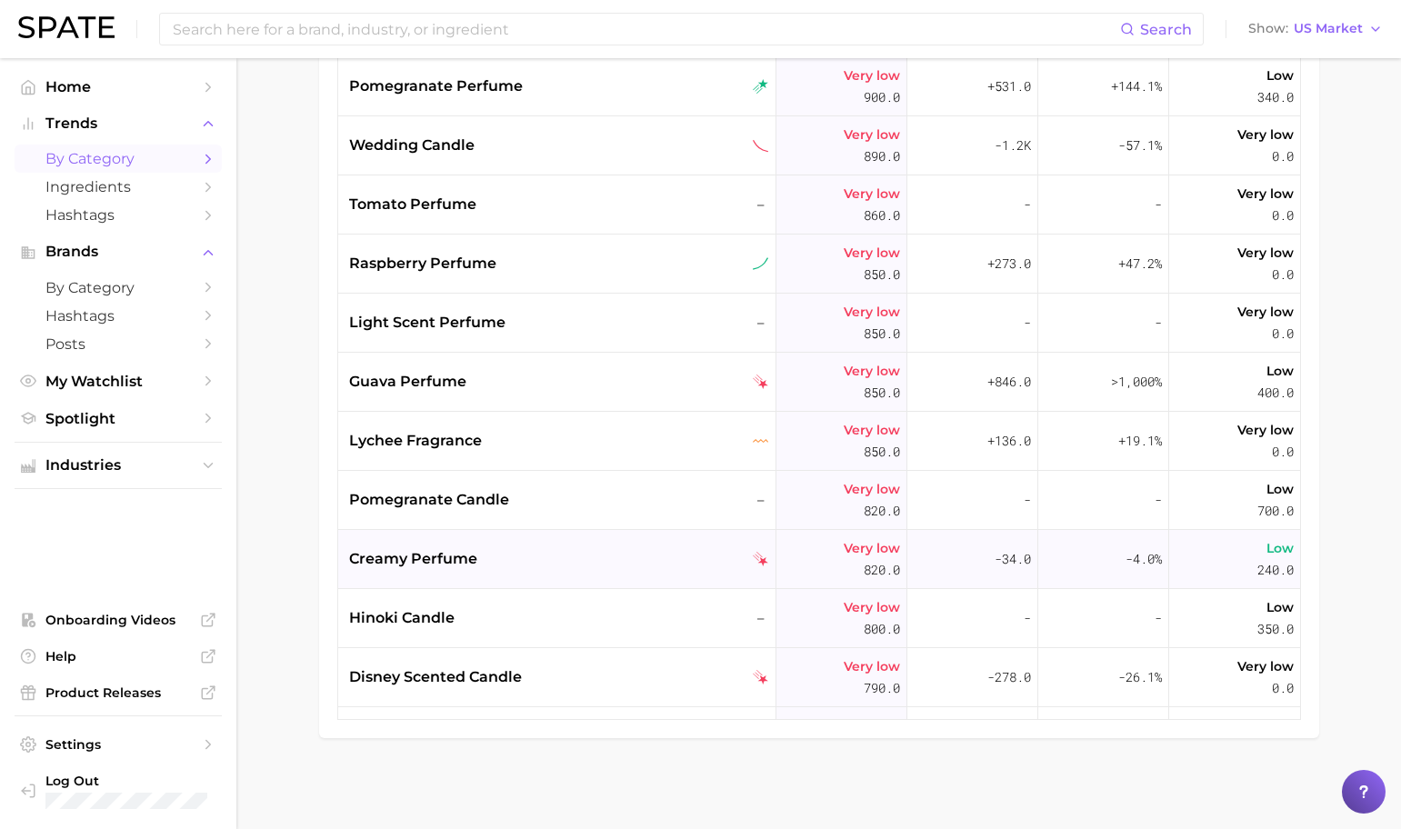
click at [515, 549] on div "creamy perfume" at bounding box center [559, 559] width 420 height 22
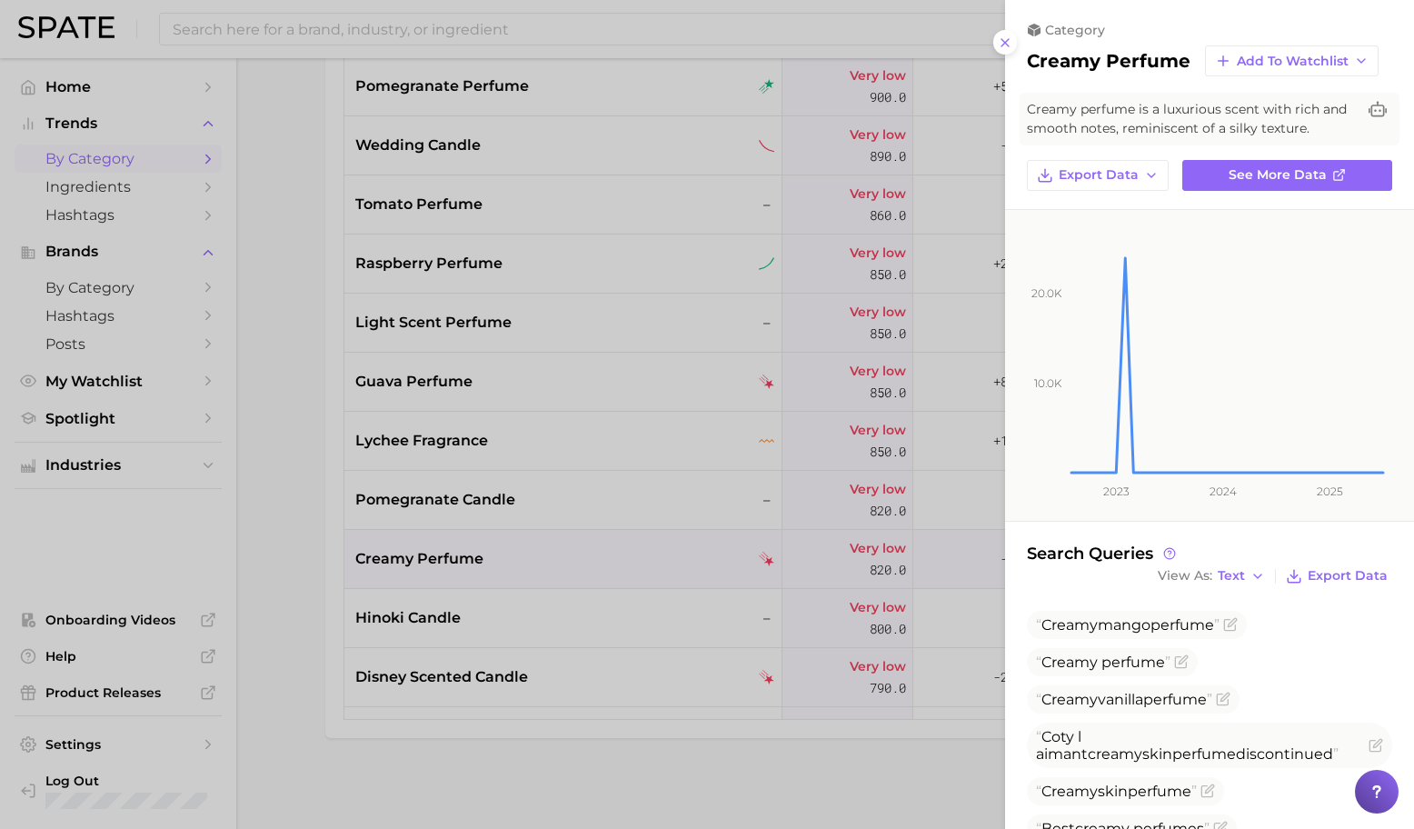
click at [523, 554] on div at bounding box center [707, 414] width 1414 height 829
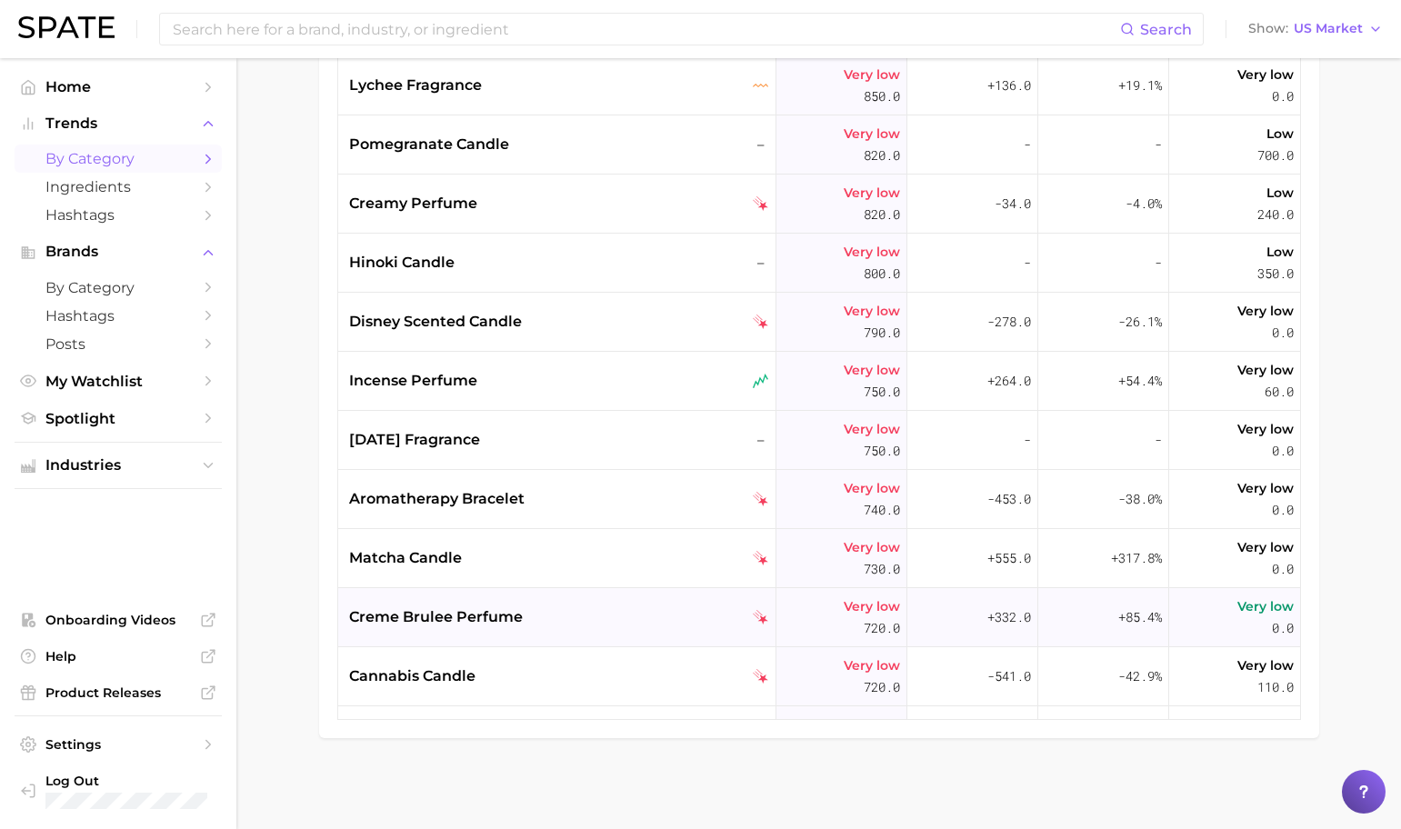
scroll to position [21921, 0]
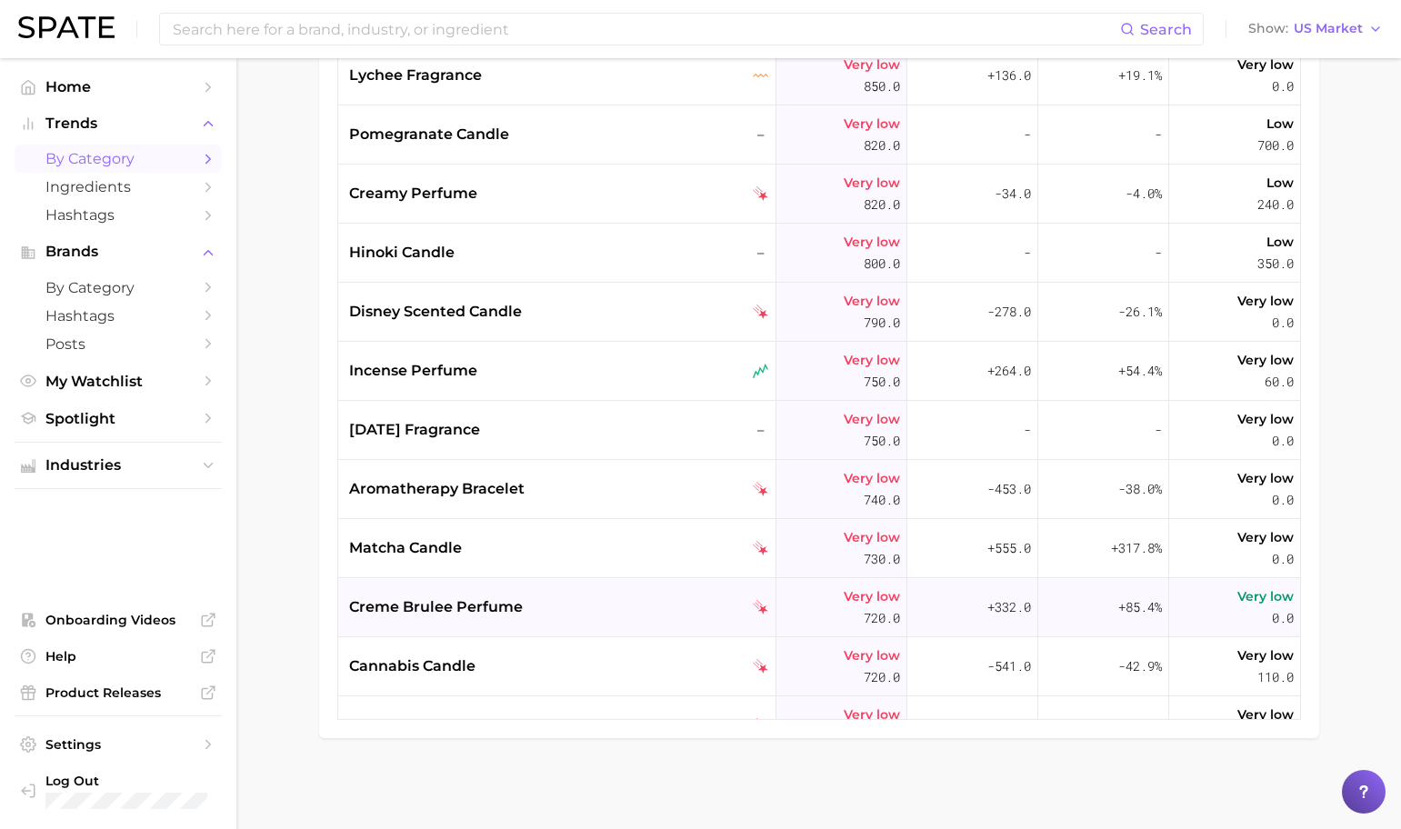
click at [526, 601] on div "creme brulee perfume" at bounding box center [559, 607] width 420 height 22
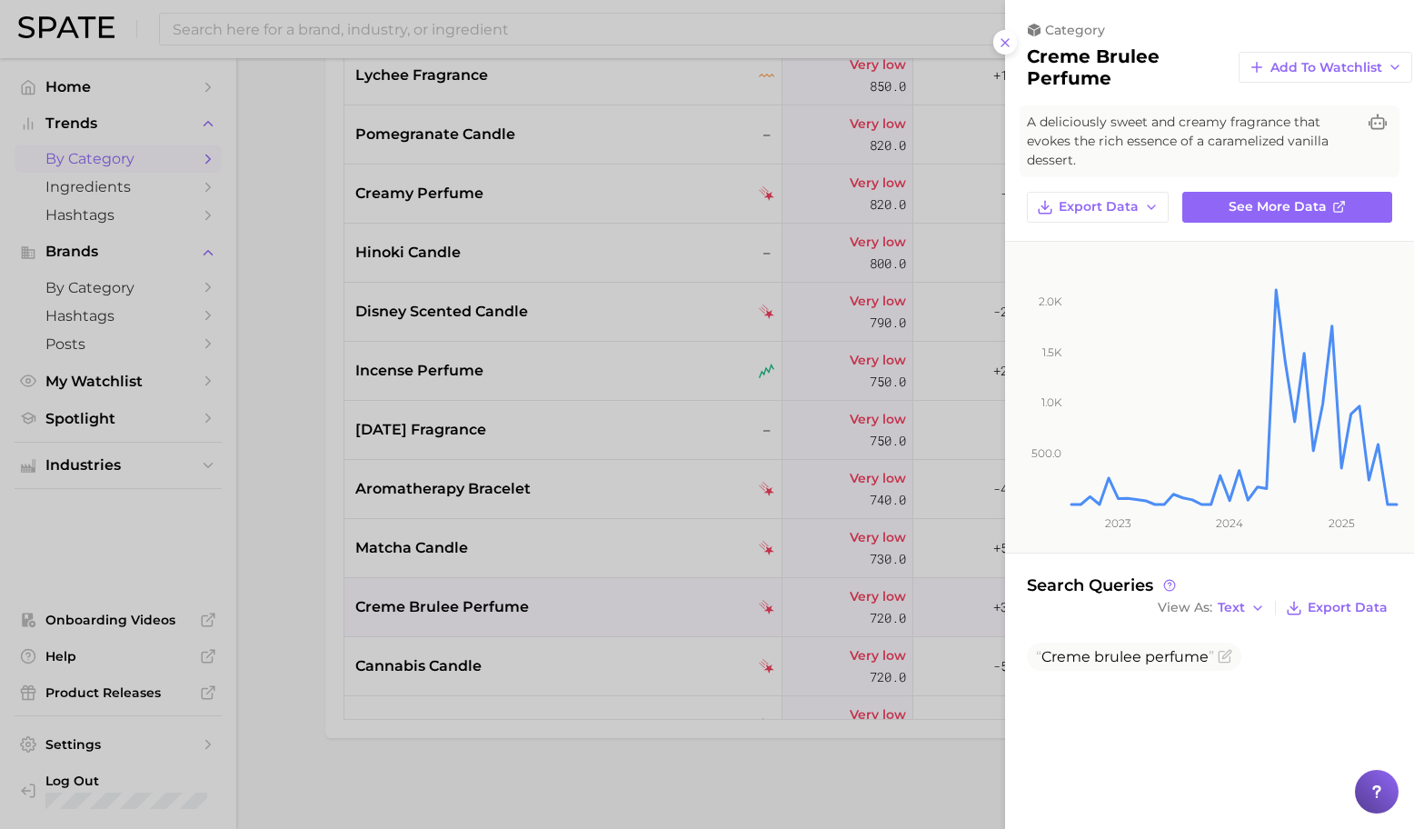
click at [615, 524] on div at bounding box center [707, 414] width 1414 height 829
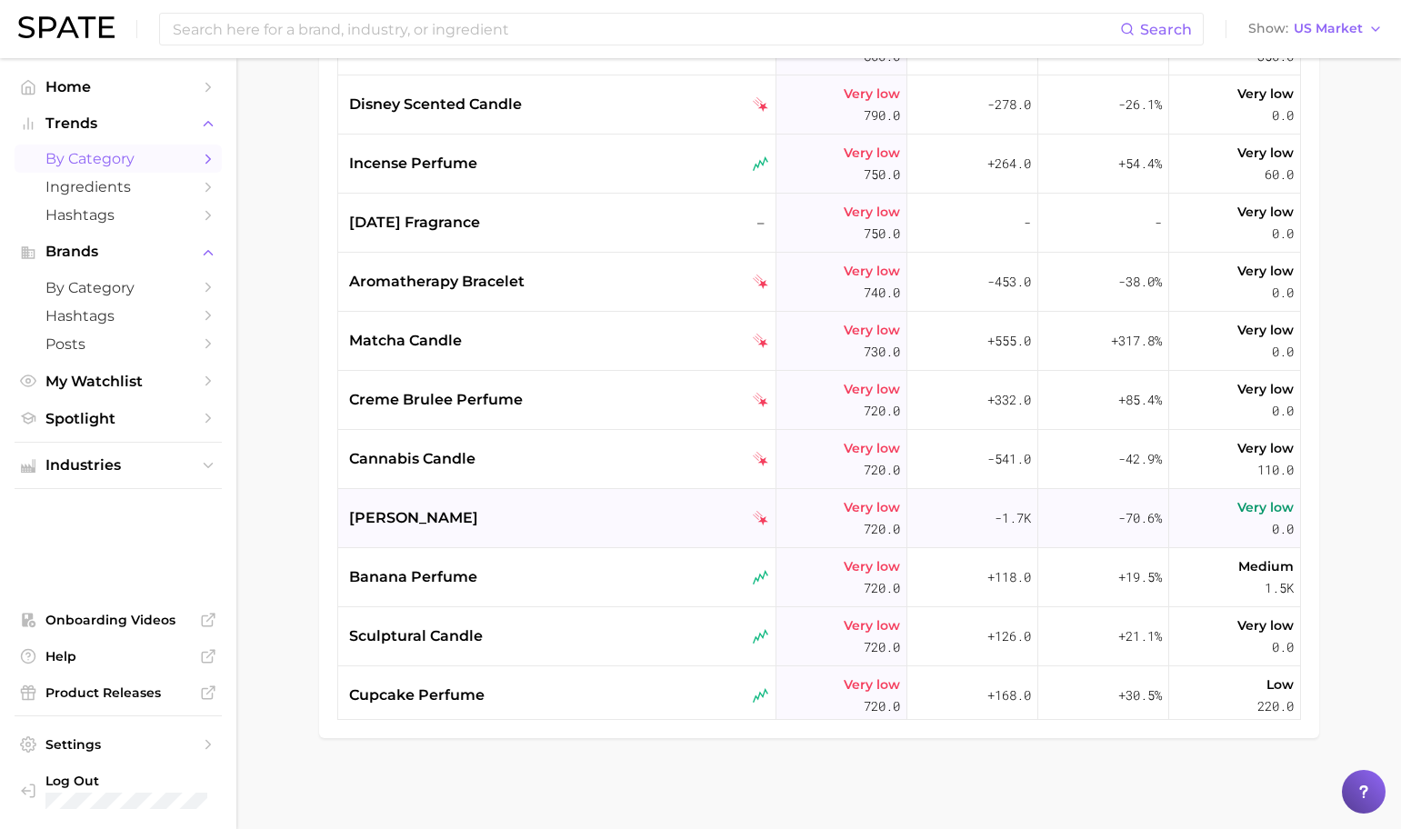
scroll to position [22163, 0]
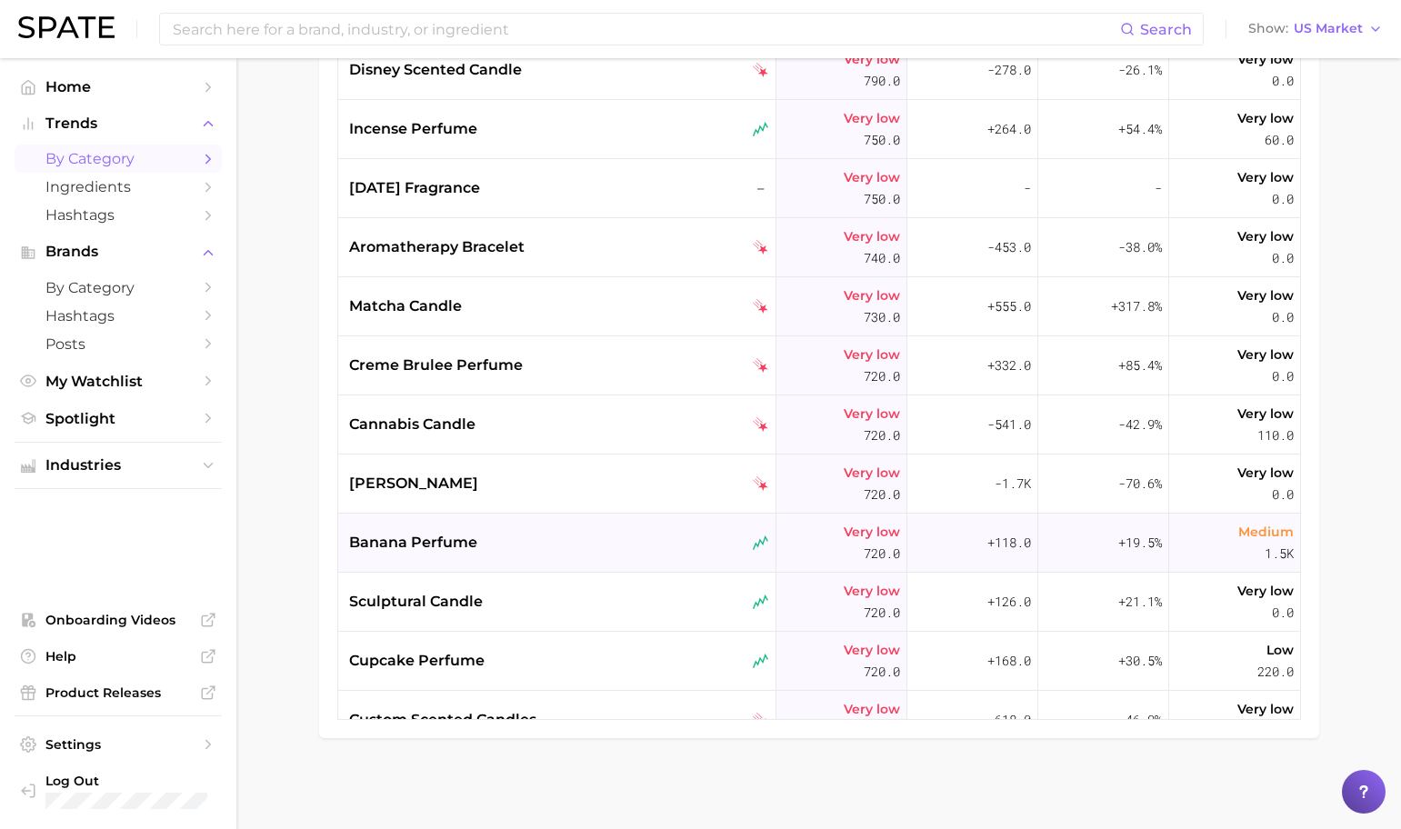
click at [608, 520] on div "banana perfume" at bounding box center [557, 543] width 438 height 59
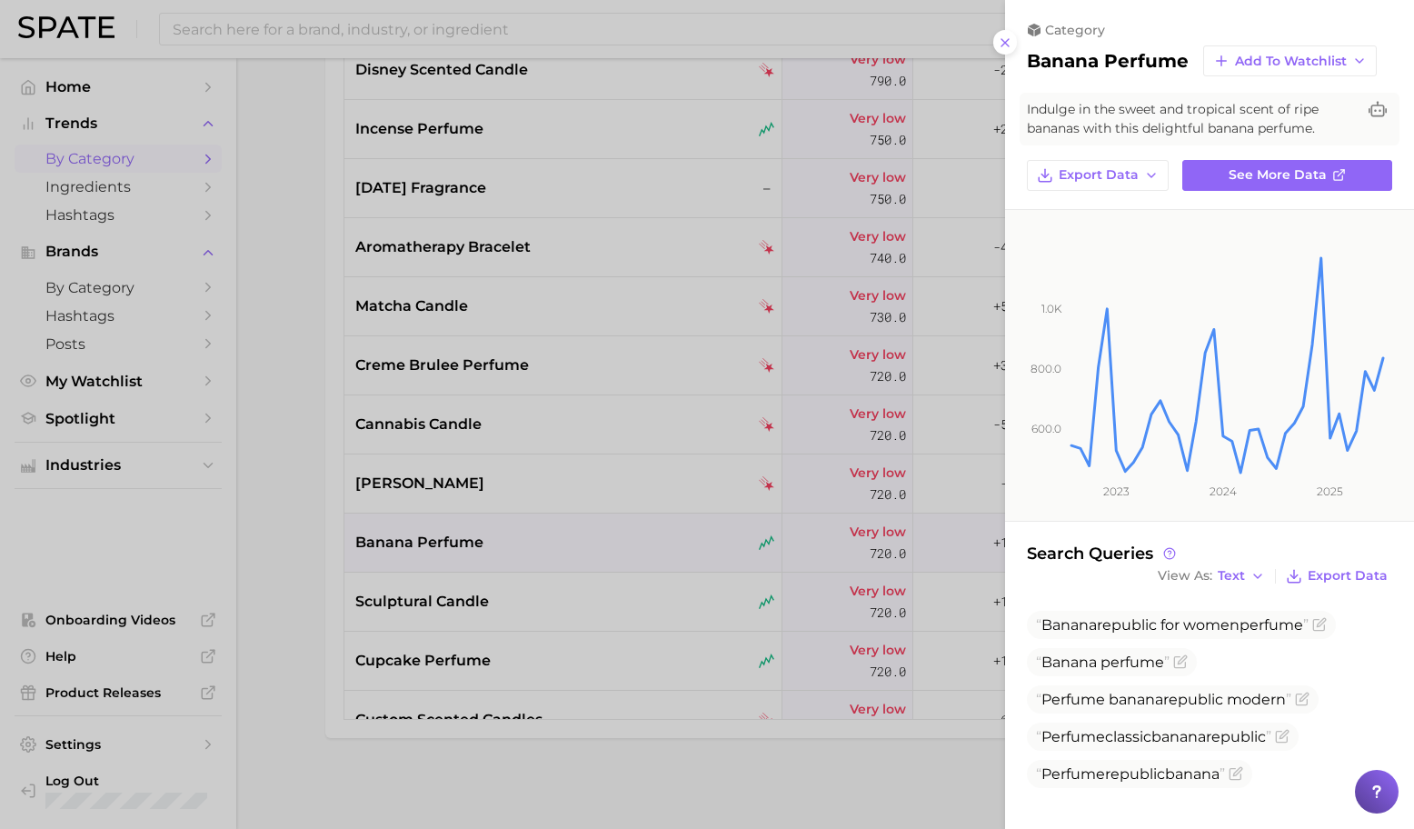
click at [614, 529] on div at bounding box center [707, 414] width 1414 height 829
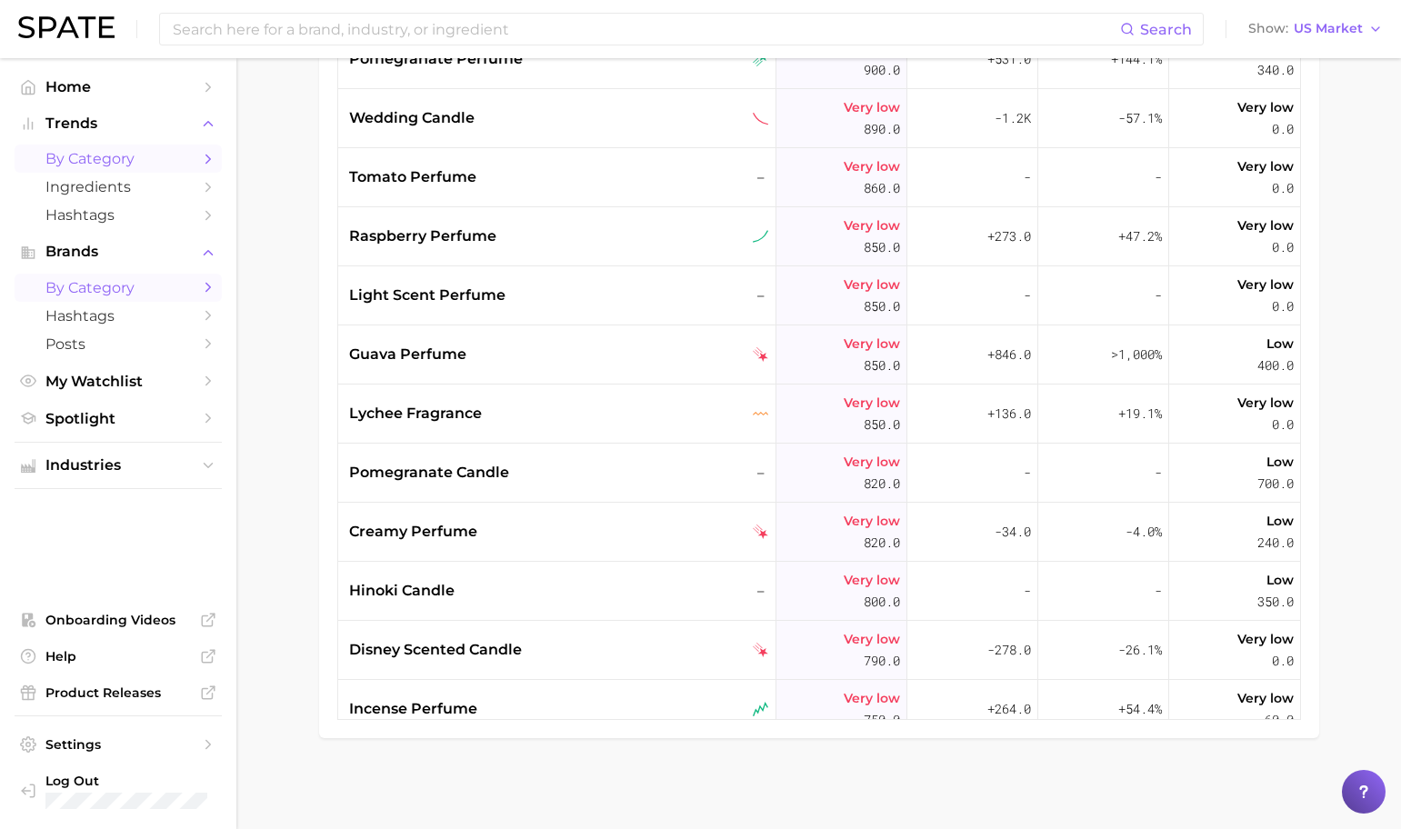
scroll to position [21593, 0]
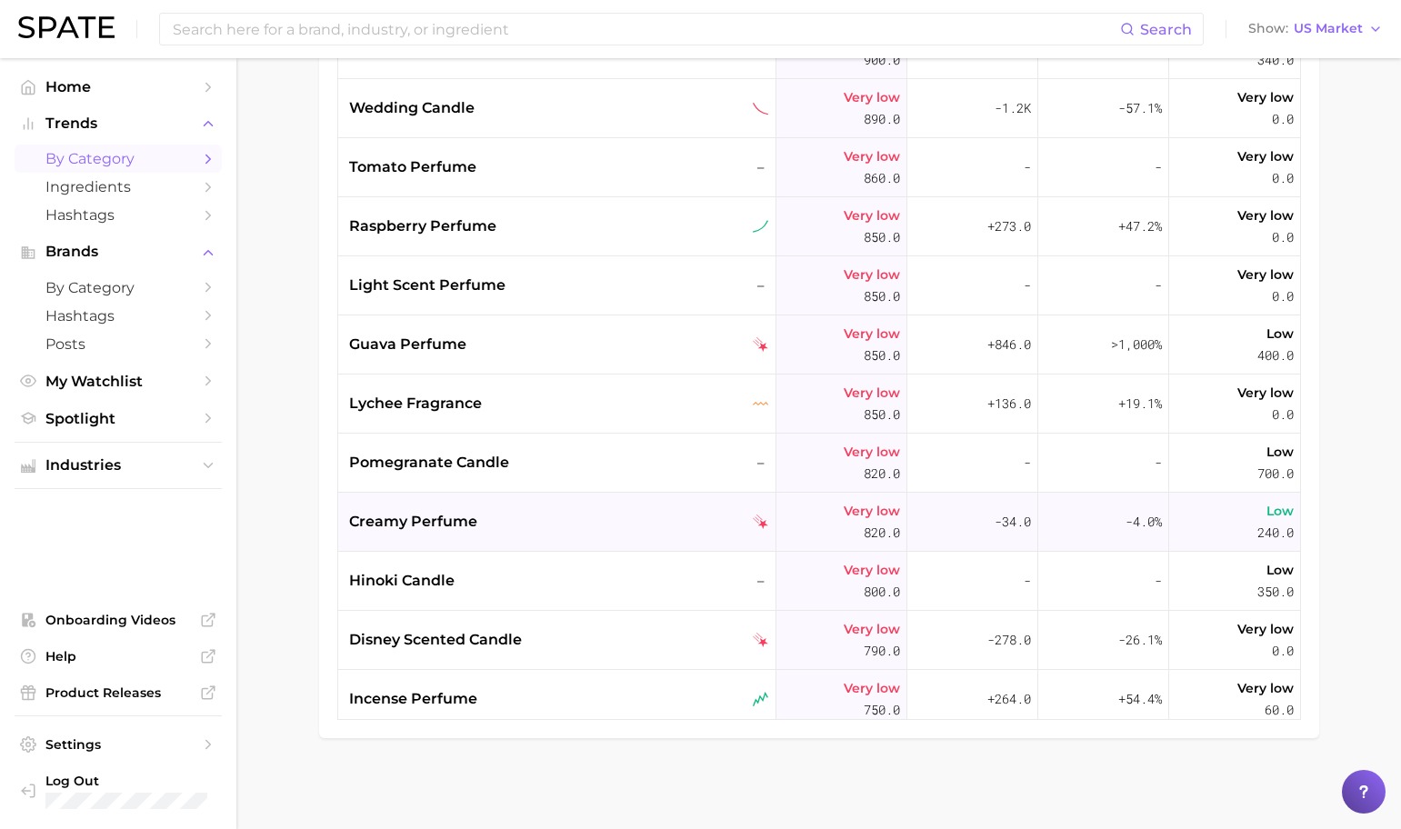
click at [612, 526] on div "creamy perfume" at bounding box center [559, 522] width 420 height 22
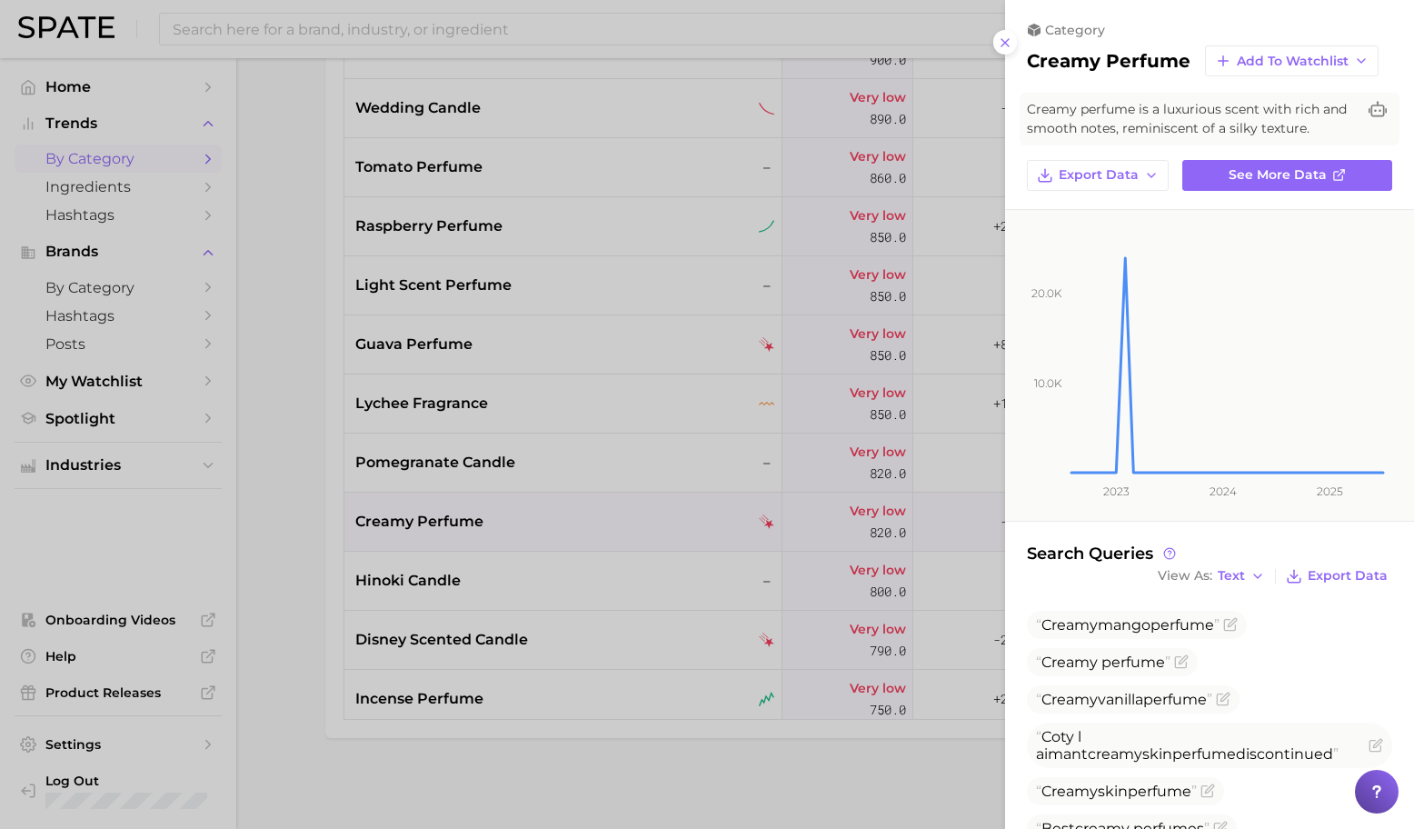
click at [673, 515] on div at bounding box center [707, 414] width 1414 height 829
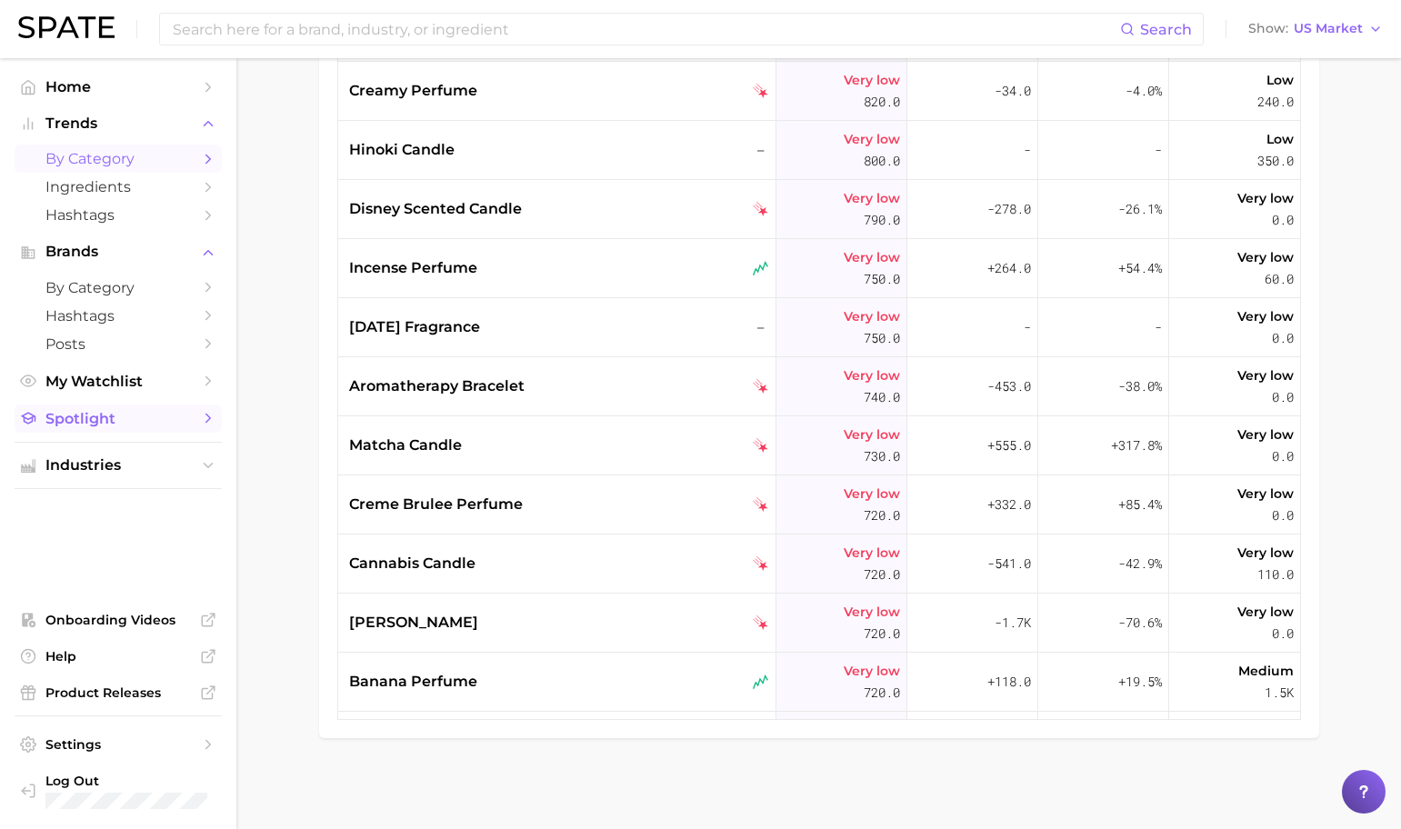
scroll to position [22032, 0]
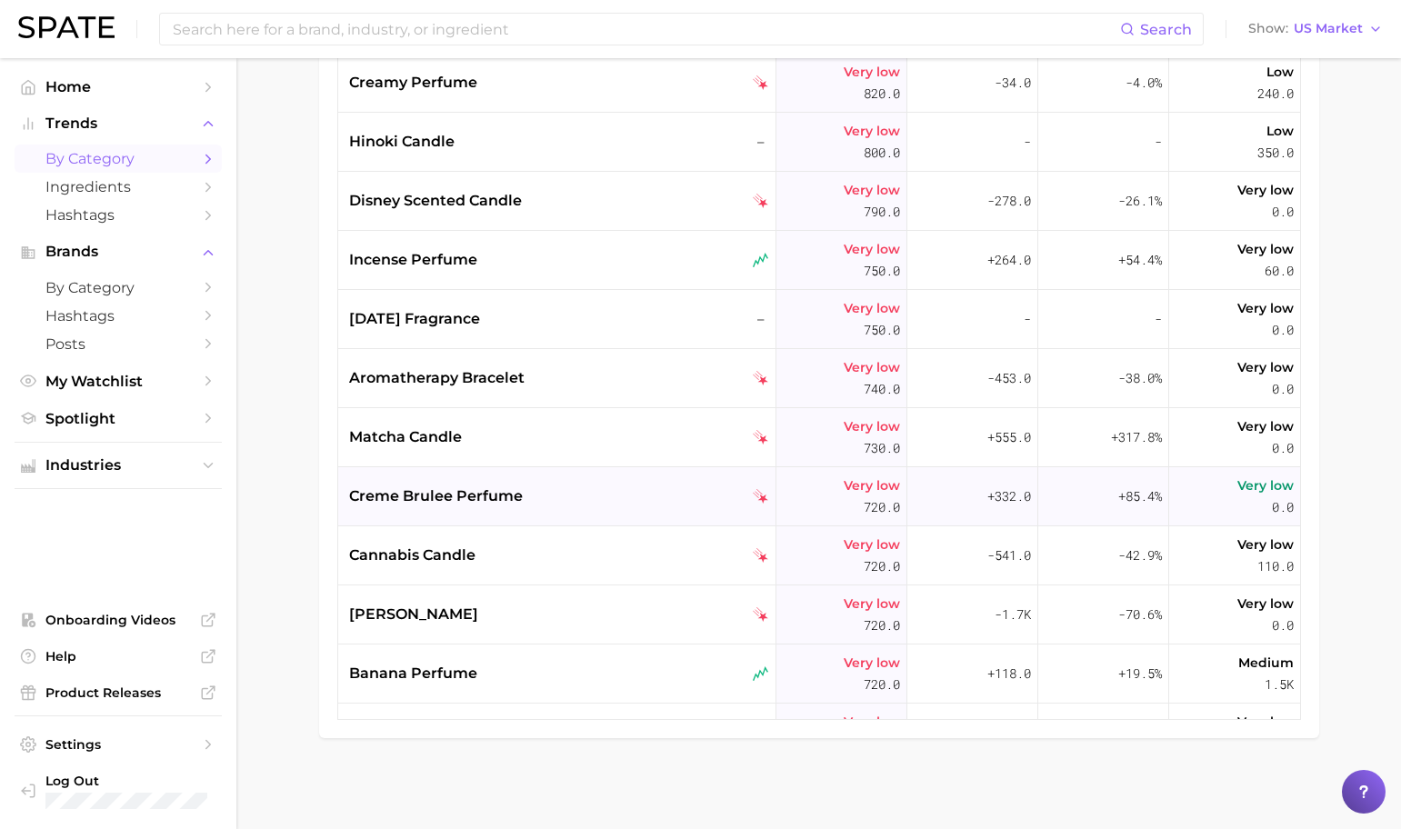
click at [617, 497] on div "creme brulee perfume" at bounding box center [559, 496] width 420 height 22
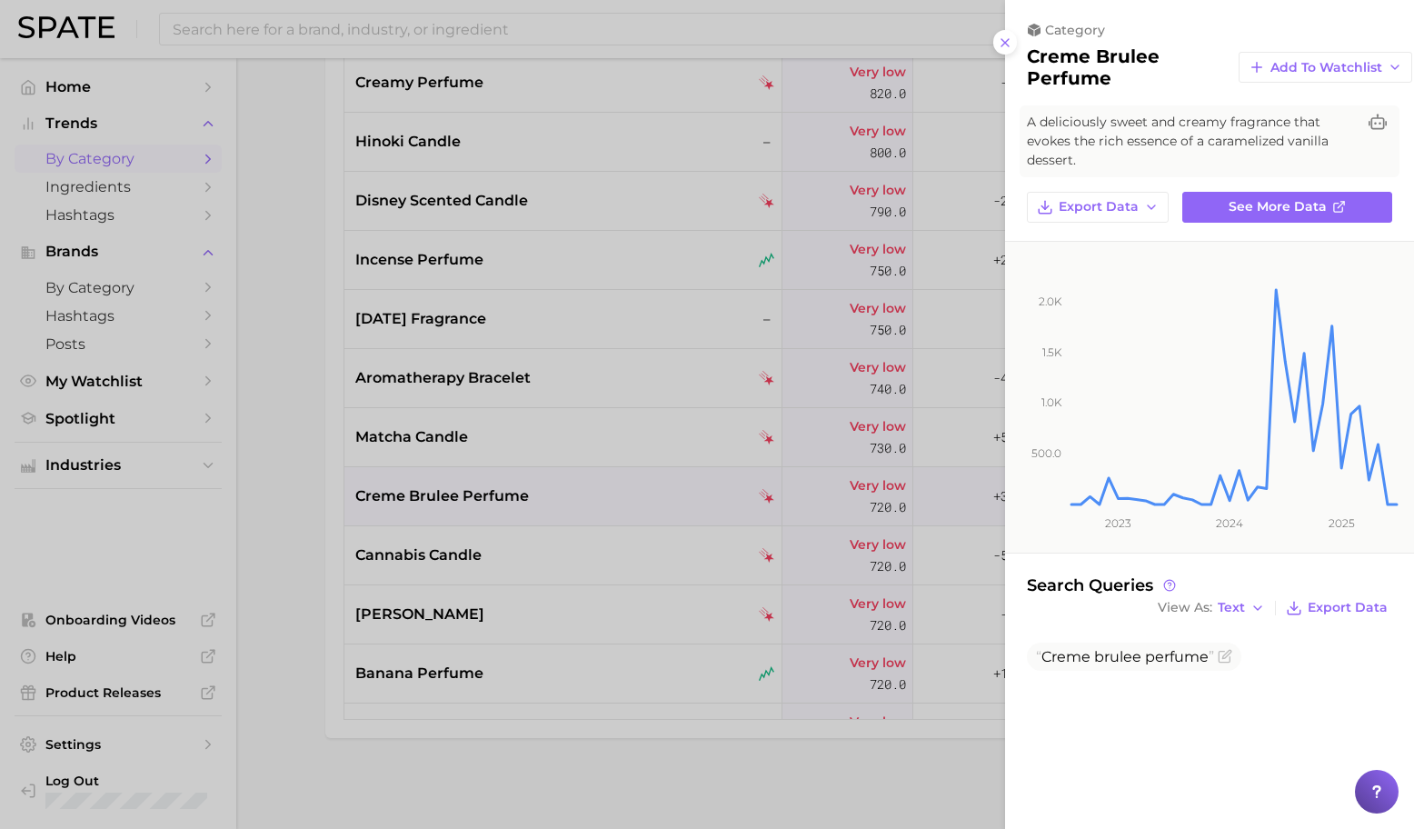
click at [655, 527] on div at bounding box center [707, 414] width 1414 height 829
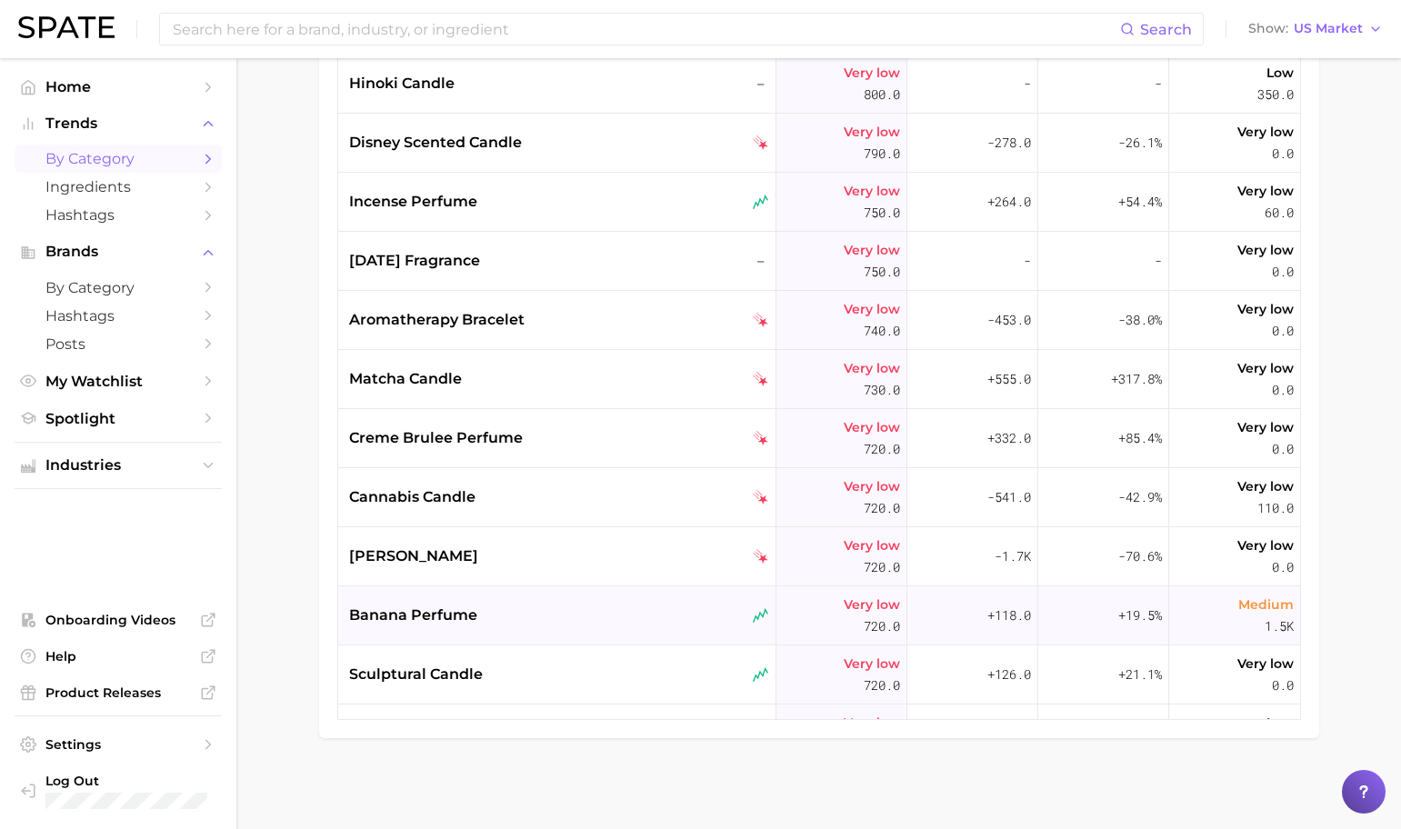
scroll to position [22093, 0]
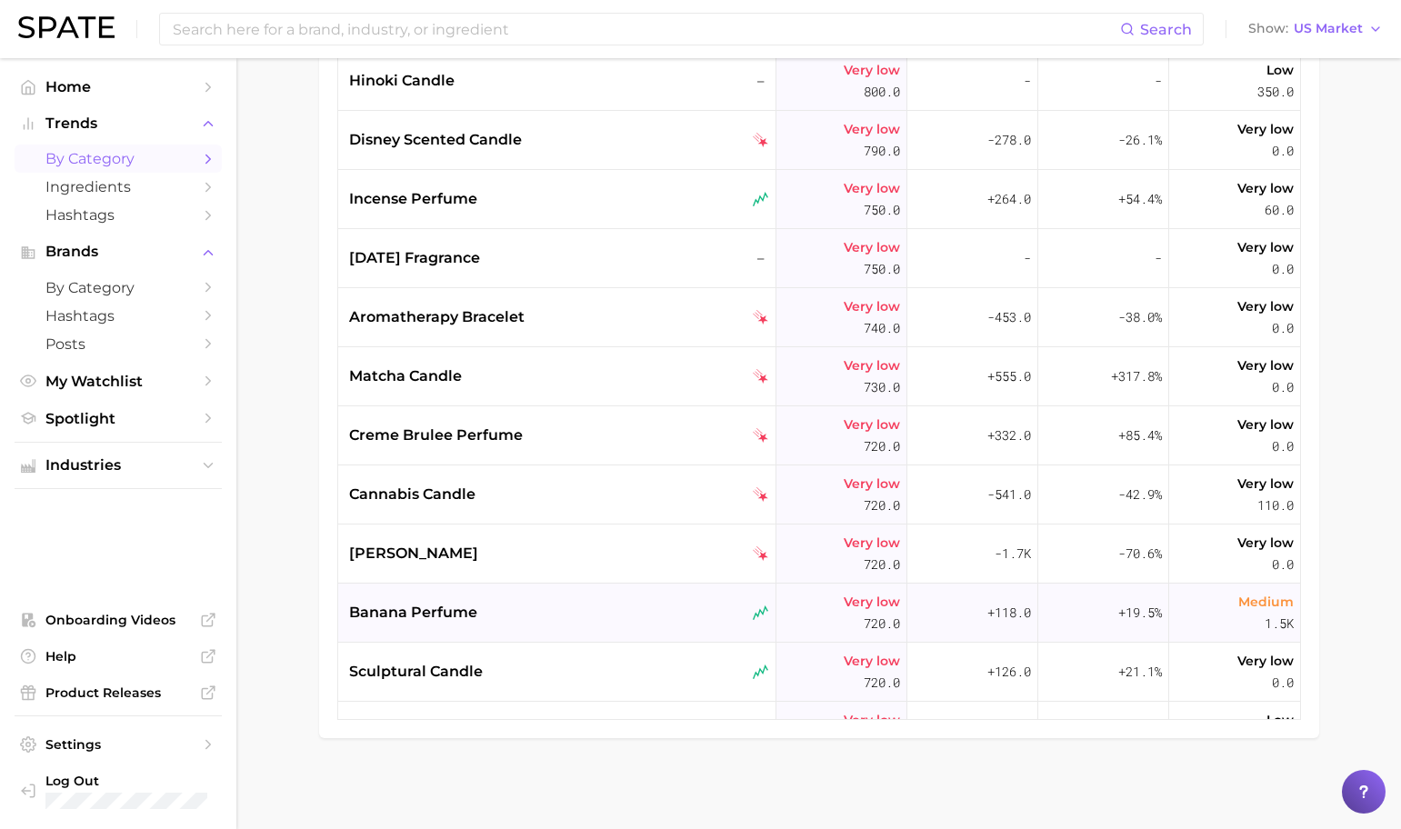
click at [651, 591] on div "banana perfume" at bounding box center [557, 613] width 438 height 59
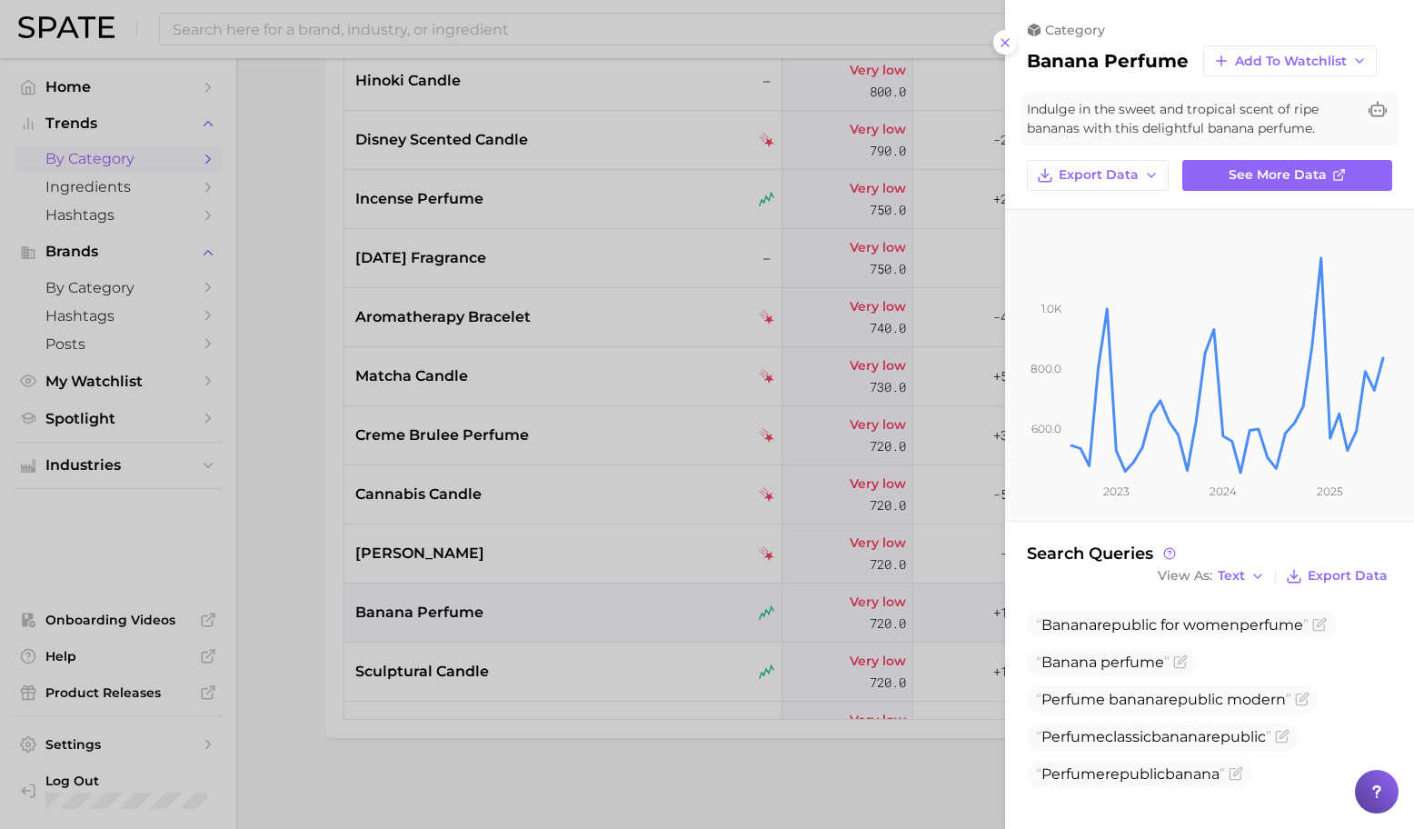
click at [651, 592] on div at bounding box center [707, 414] width 1414 height 829
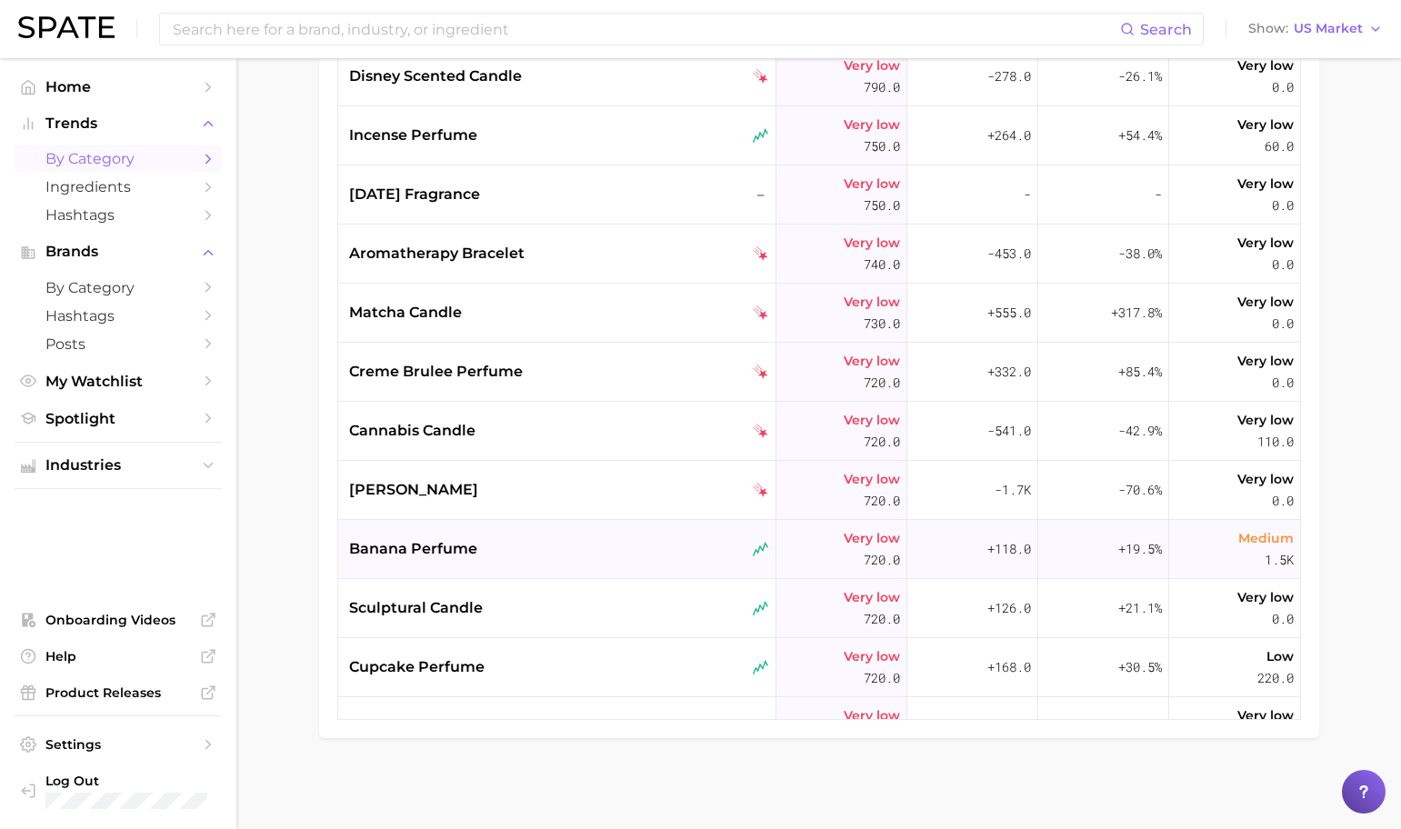
scroll to position [22160, 0]
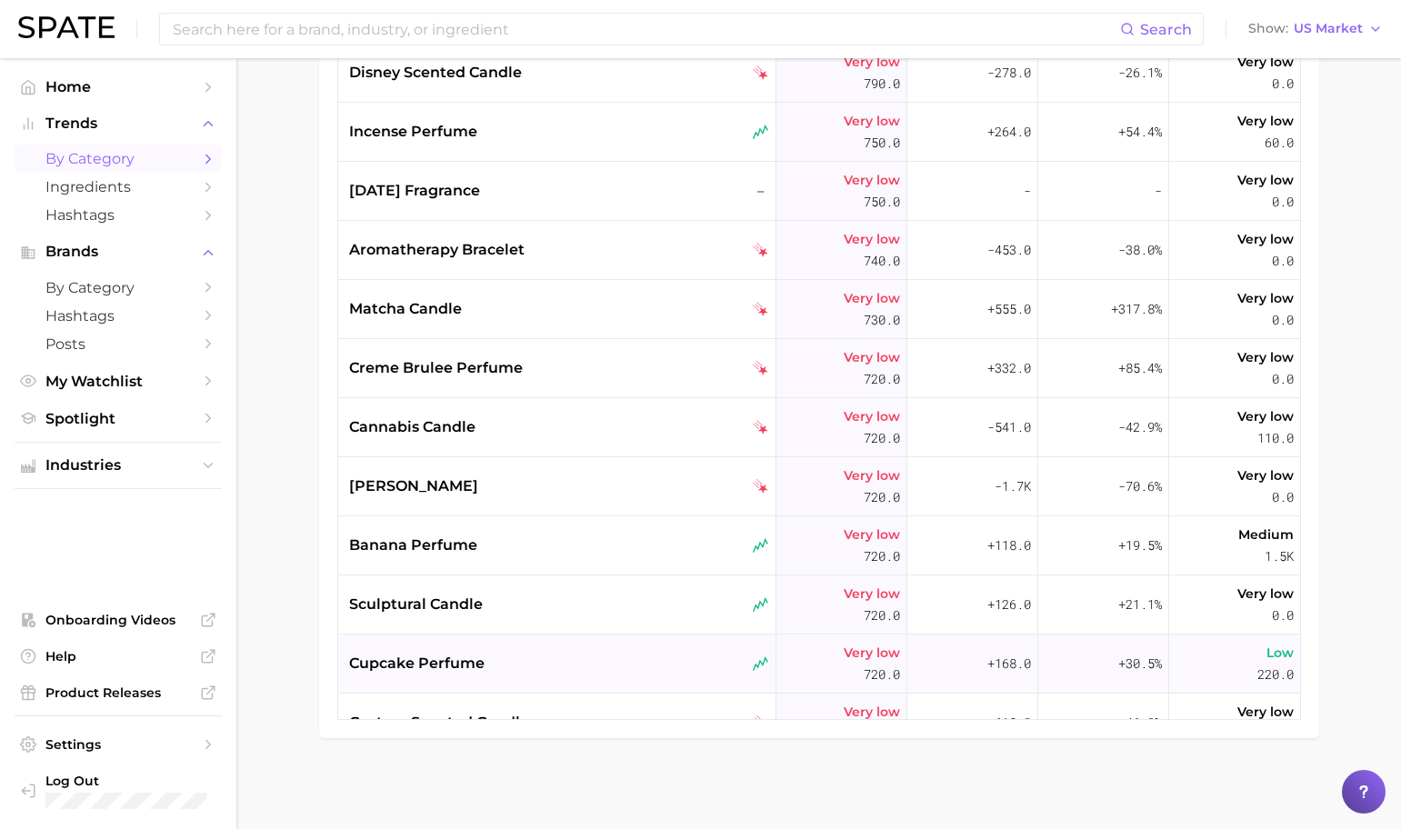
click at [621, 647] on div "cupcake perfume" at bounding box center [557, 664] width 438 height 59
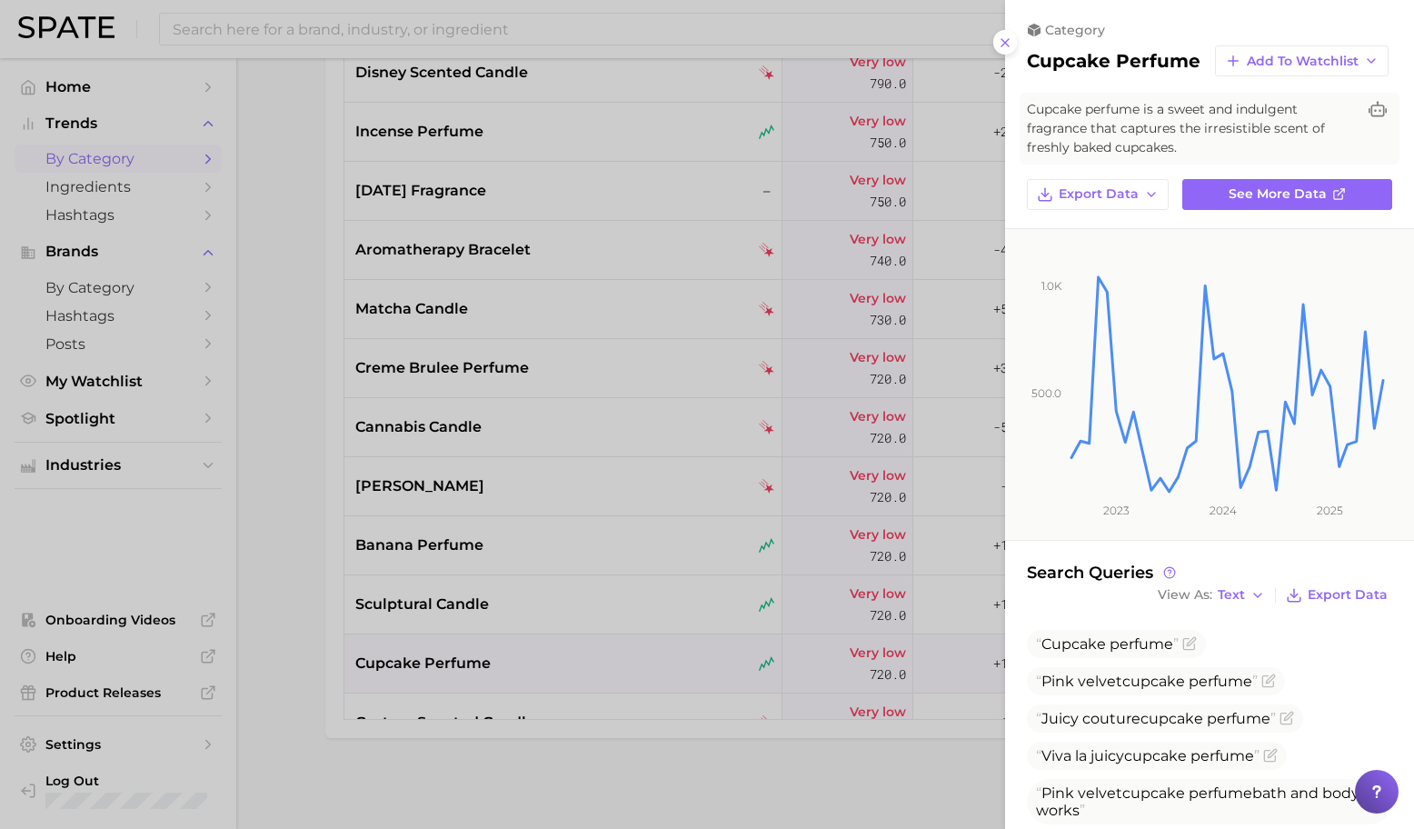
click at [776, 240] on div at bounding box center [707, 414] width 1414 height 829
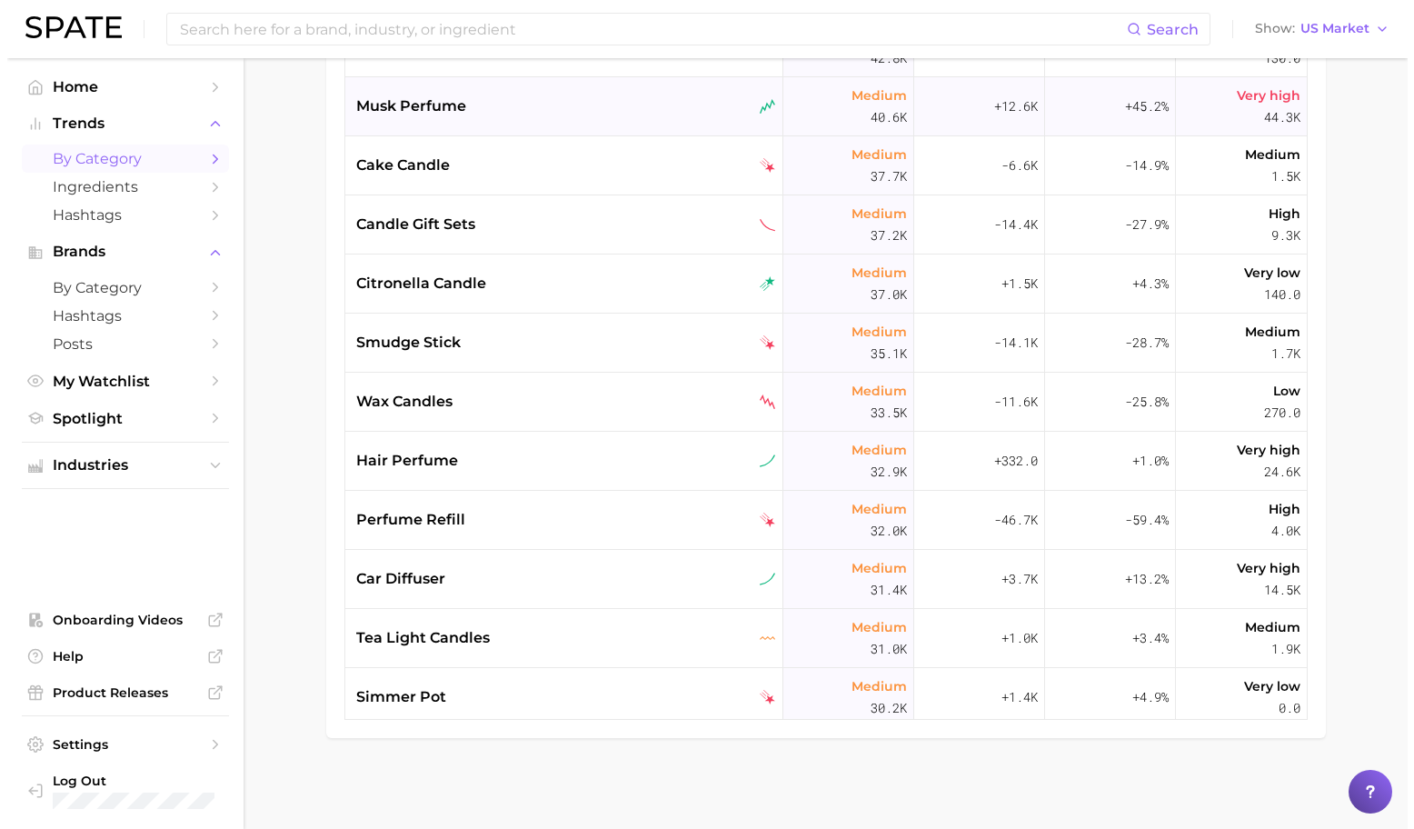
scroll to position [1930, 0]
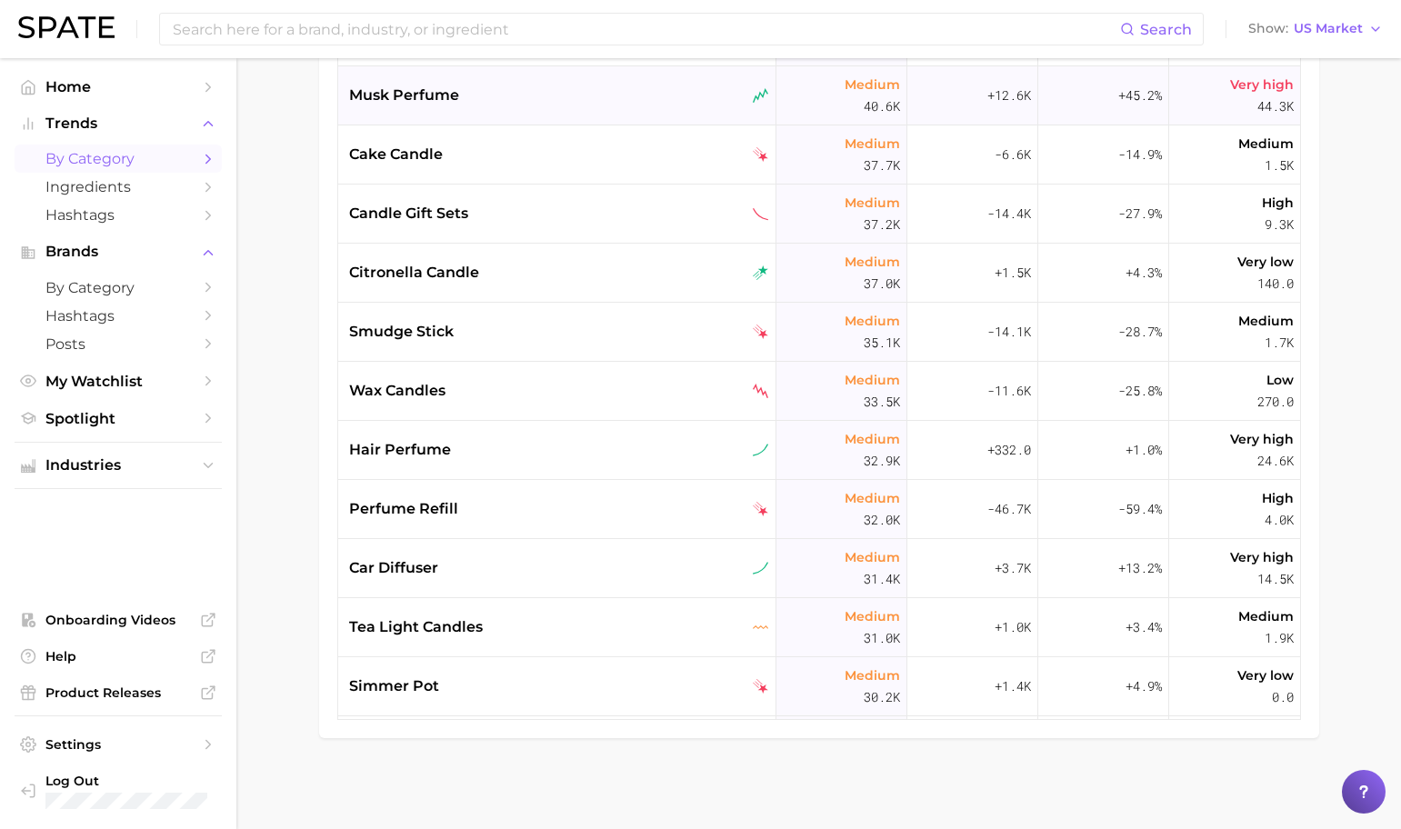
click at [632, 91] on div "musk perfume" at bounding box center [559, 96] width 420 height 22
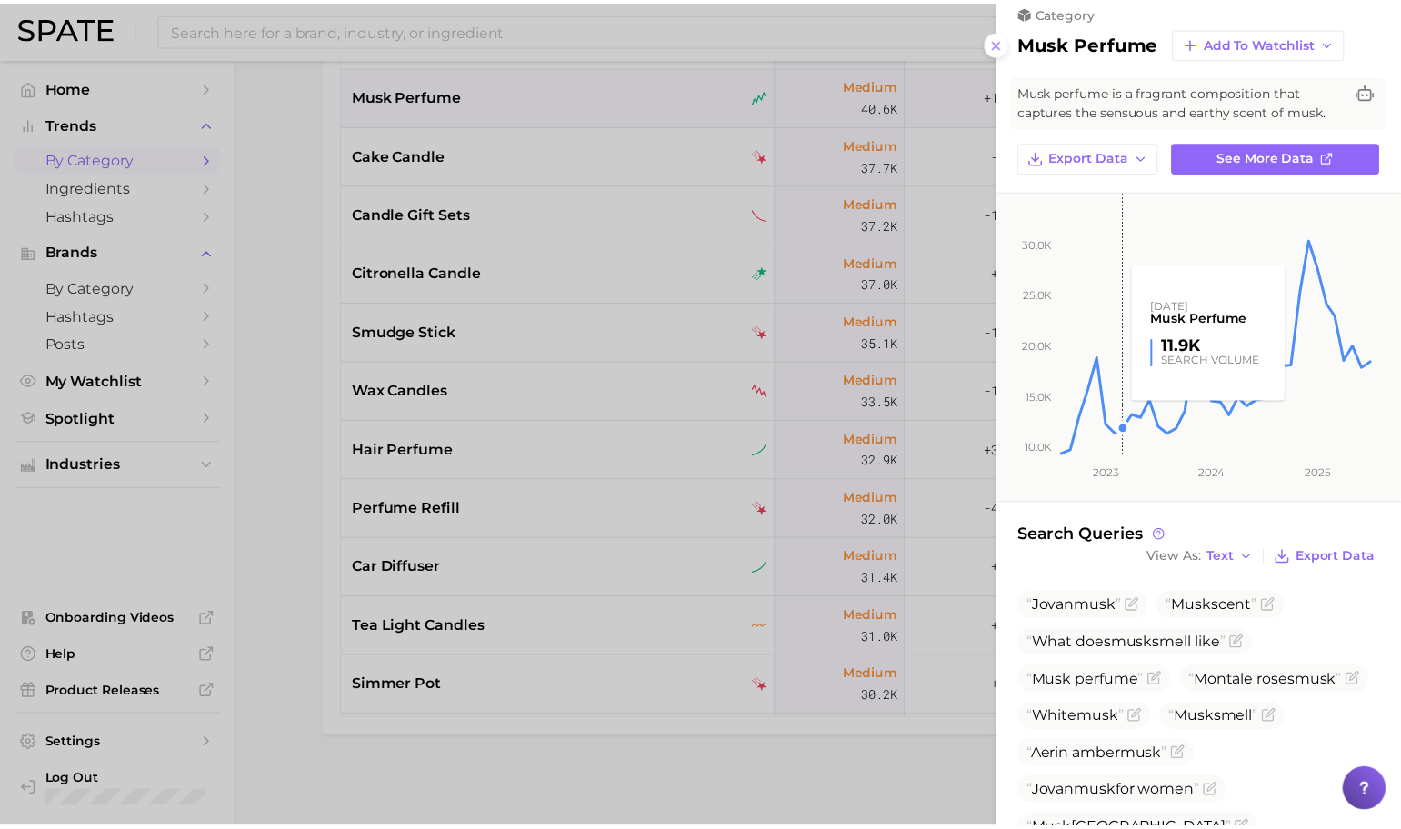
scroll to position [101, 0]
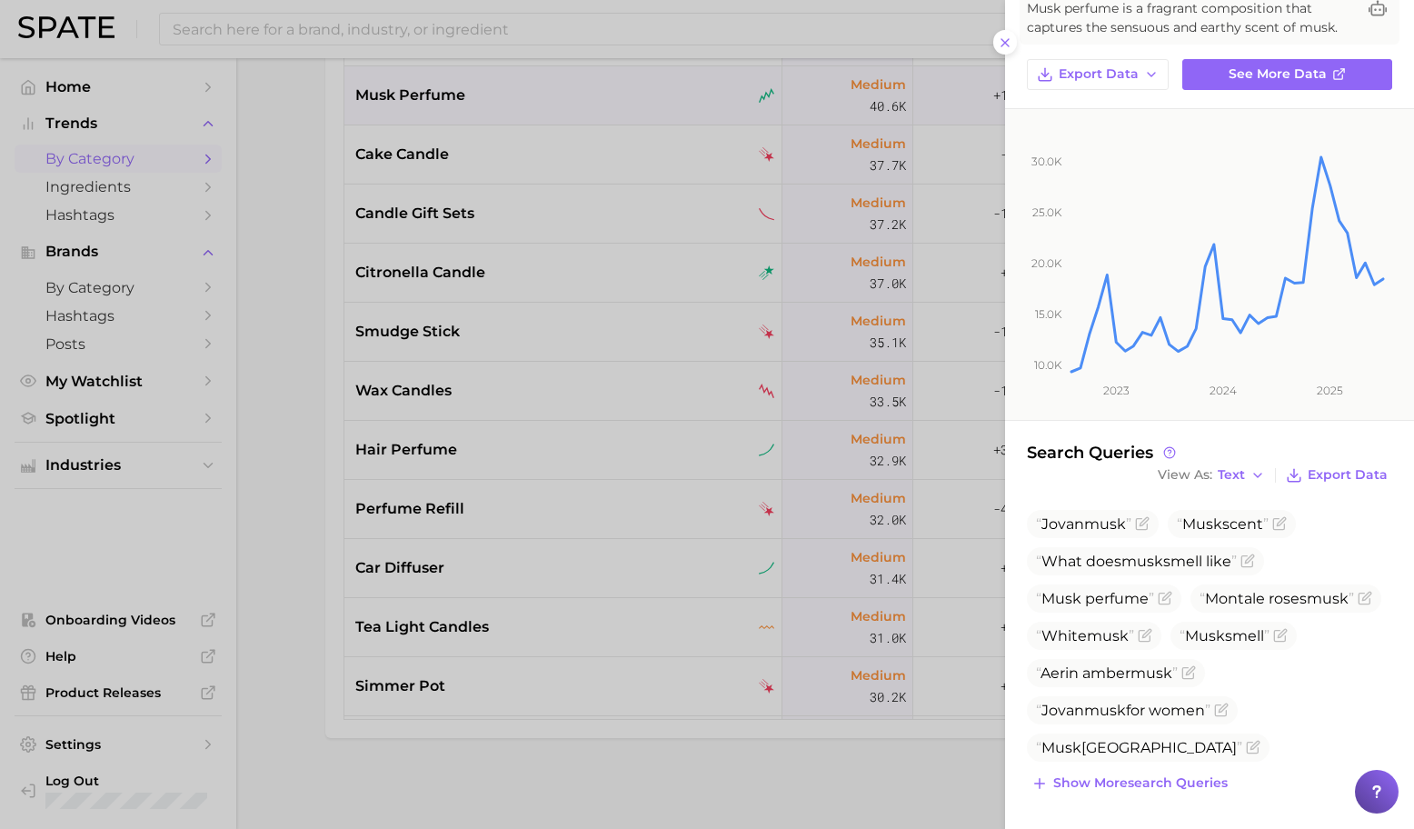
click at [702, 259] on div at bounding box center [707, 414] width 1414 height 829
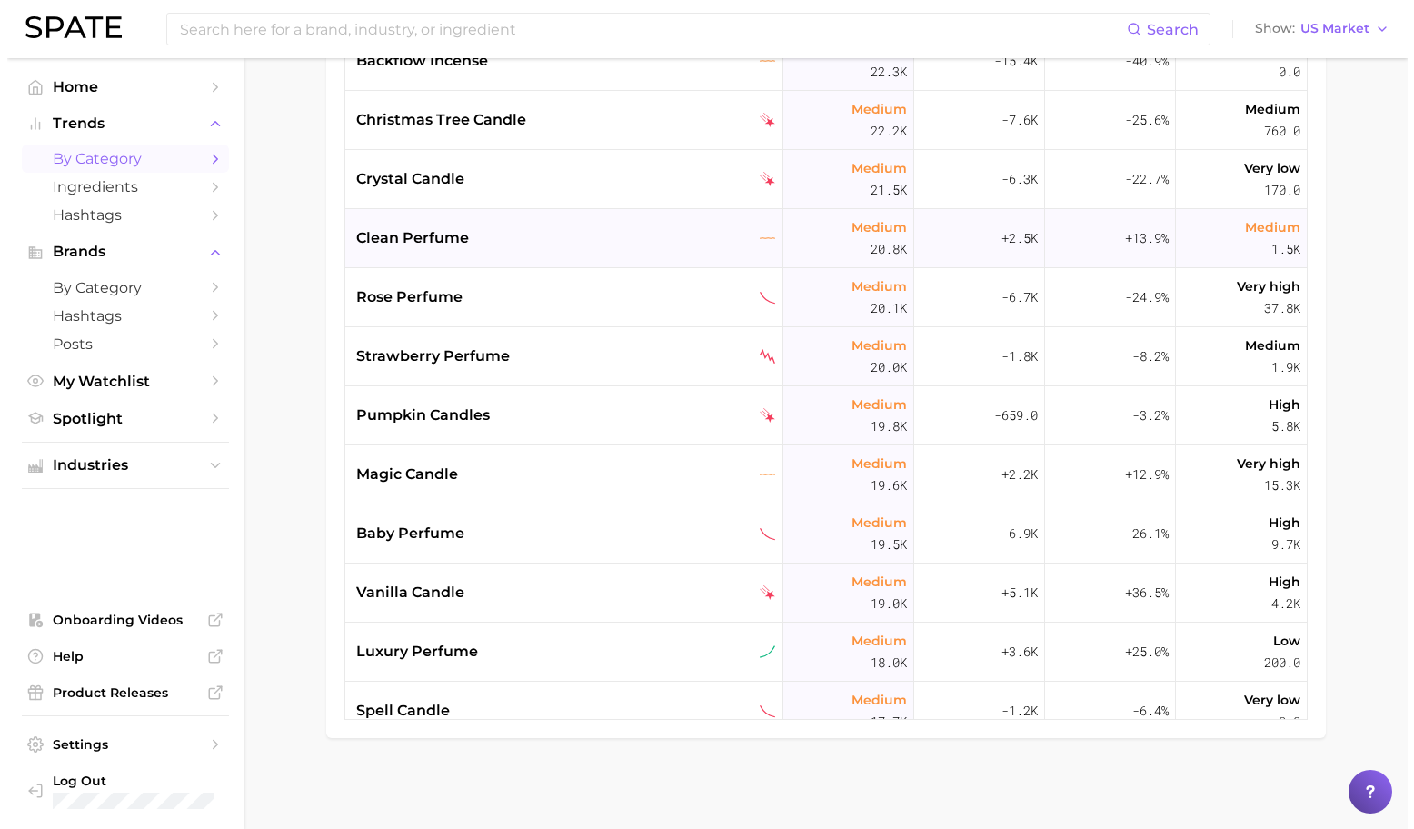
scroll to position [3163, 0]
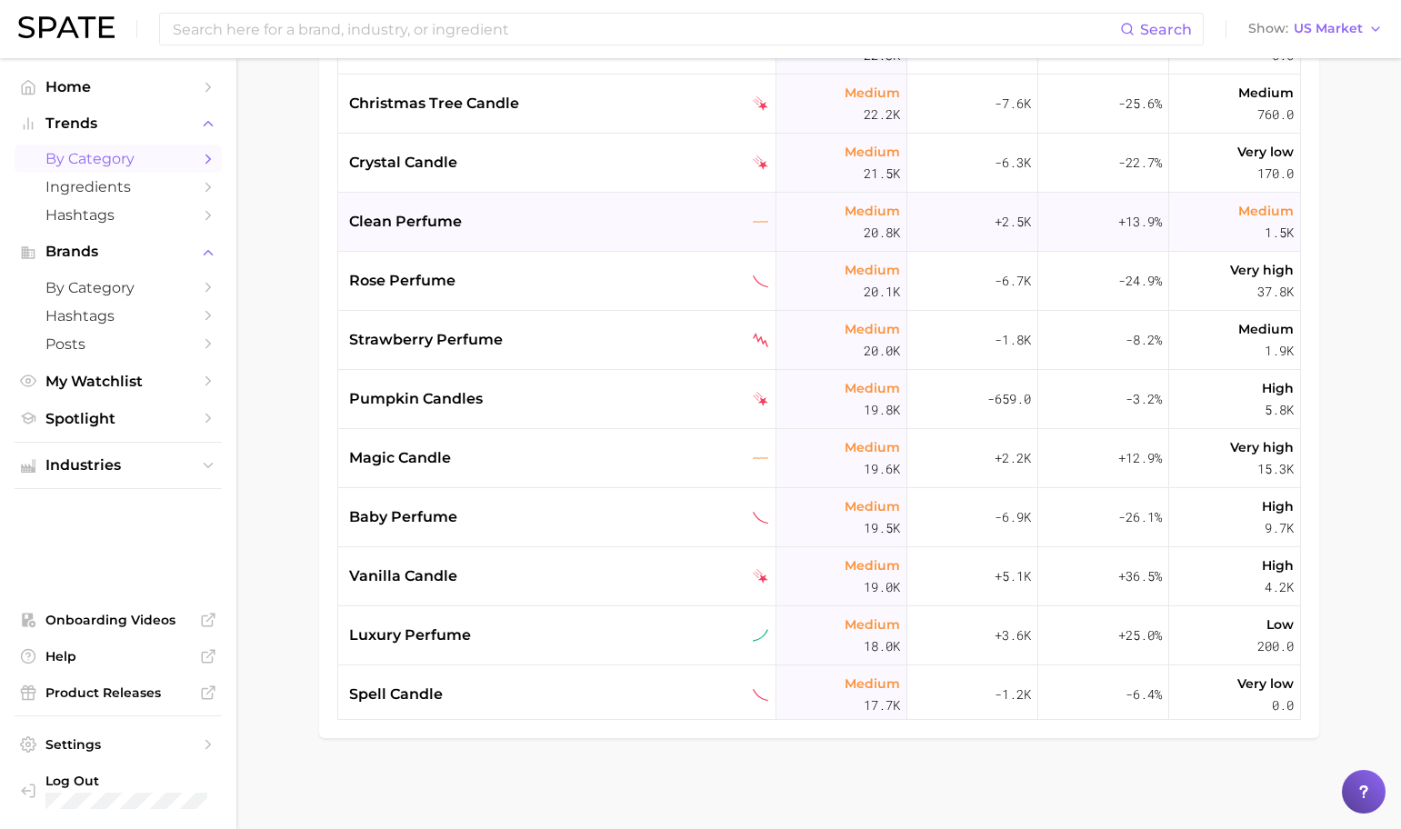
click at [624, 219] on div "clean perfume" at bounding box center [559, 222] width 420 height 22
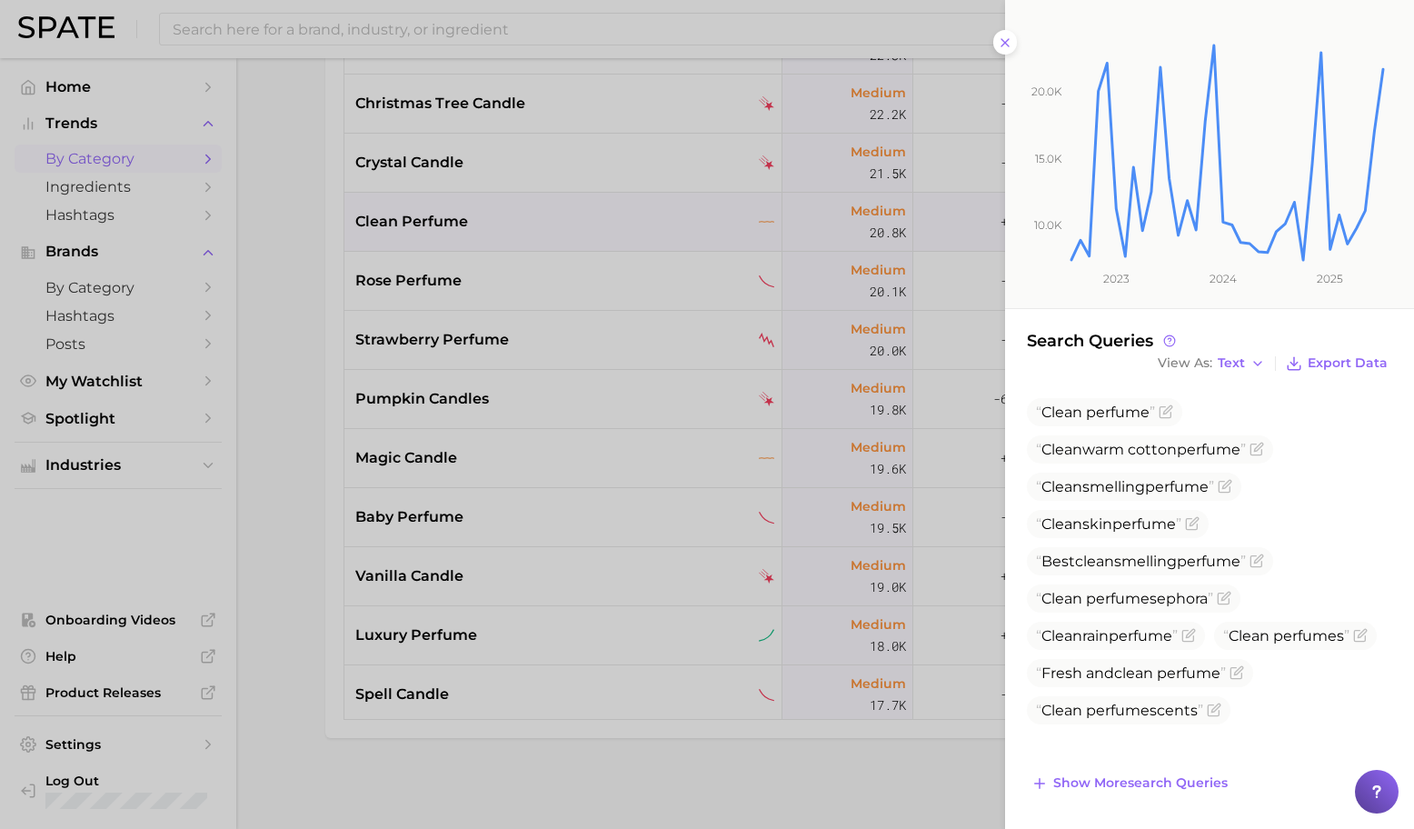
scroll to position [251, 0]
click at [666, 284] on div at bounding box center [707, 414] width 1414 height 829
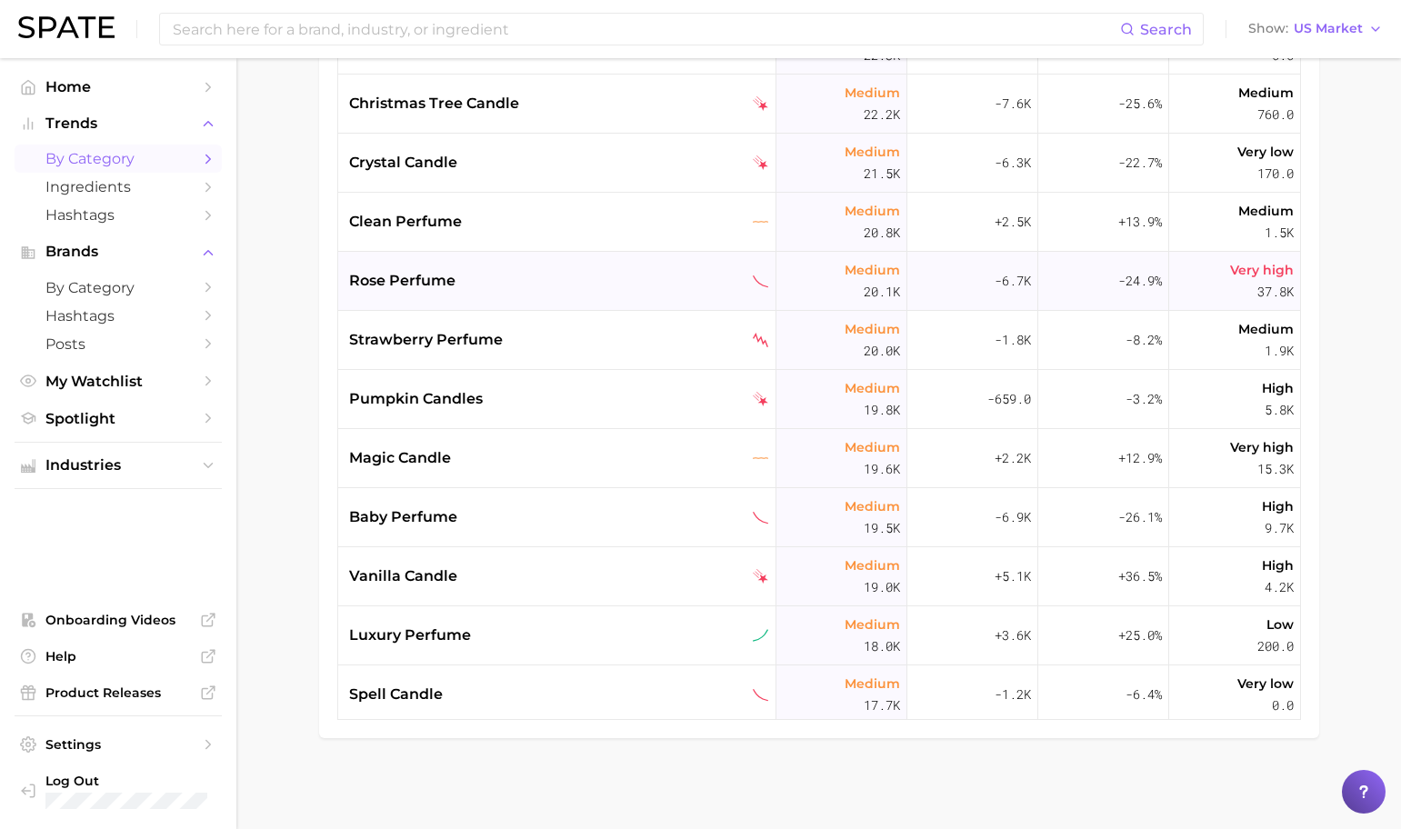
click at [677, 280] on div "rose perfume" at bounding box center [559, 281] width 420 height 22
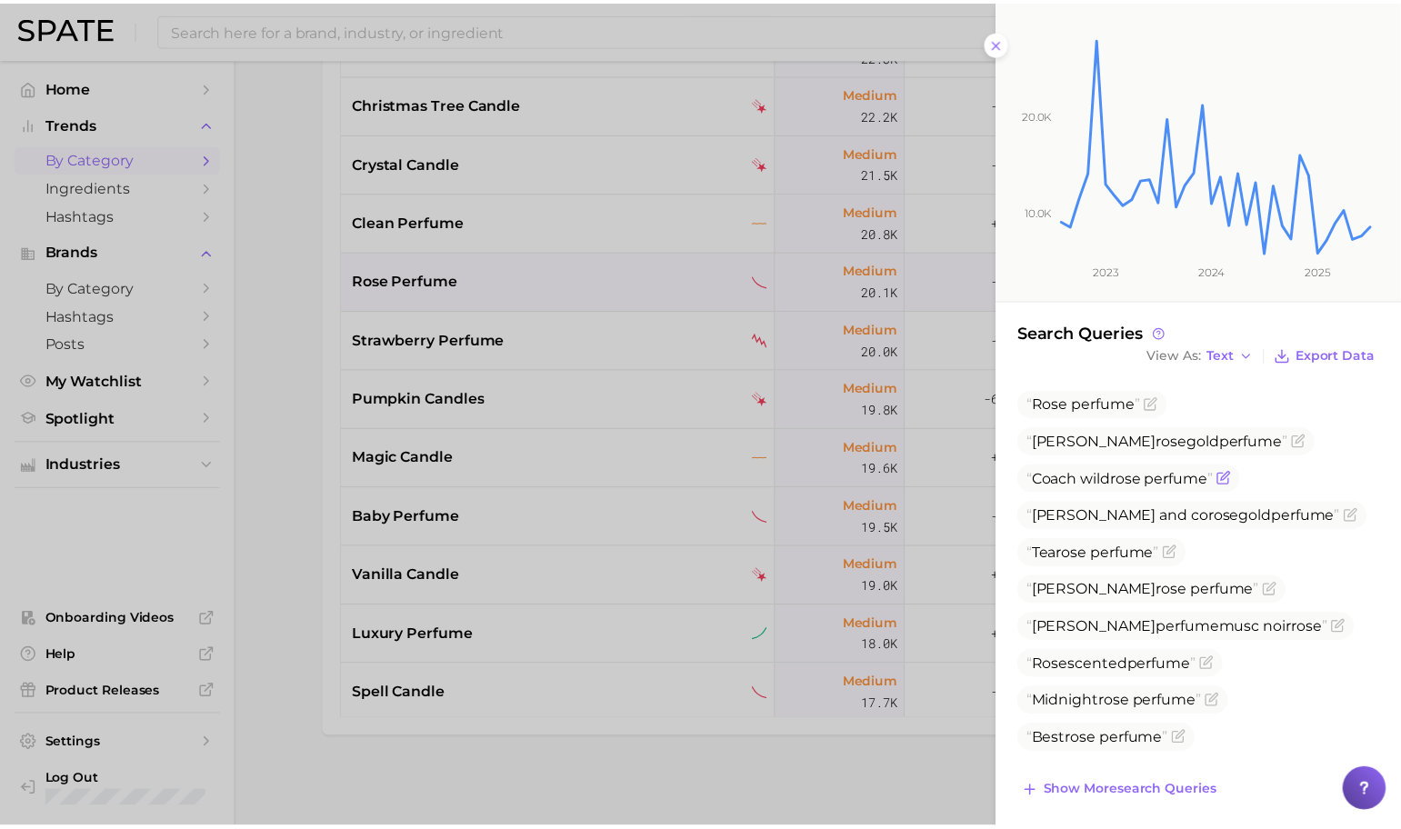
scroll to position [225, 0]
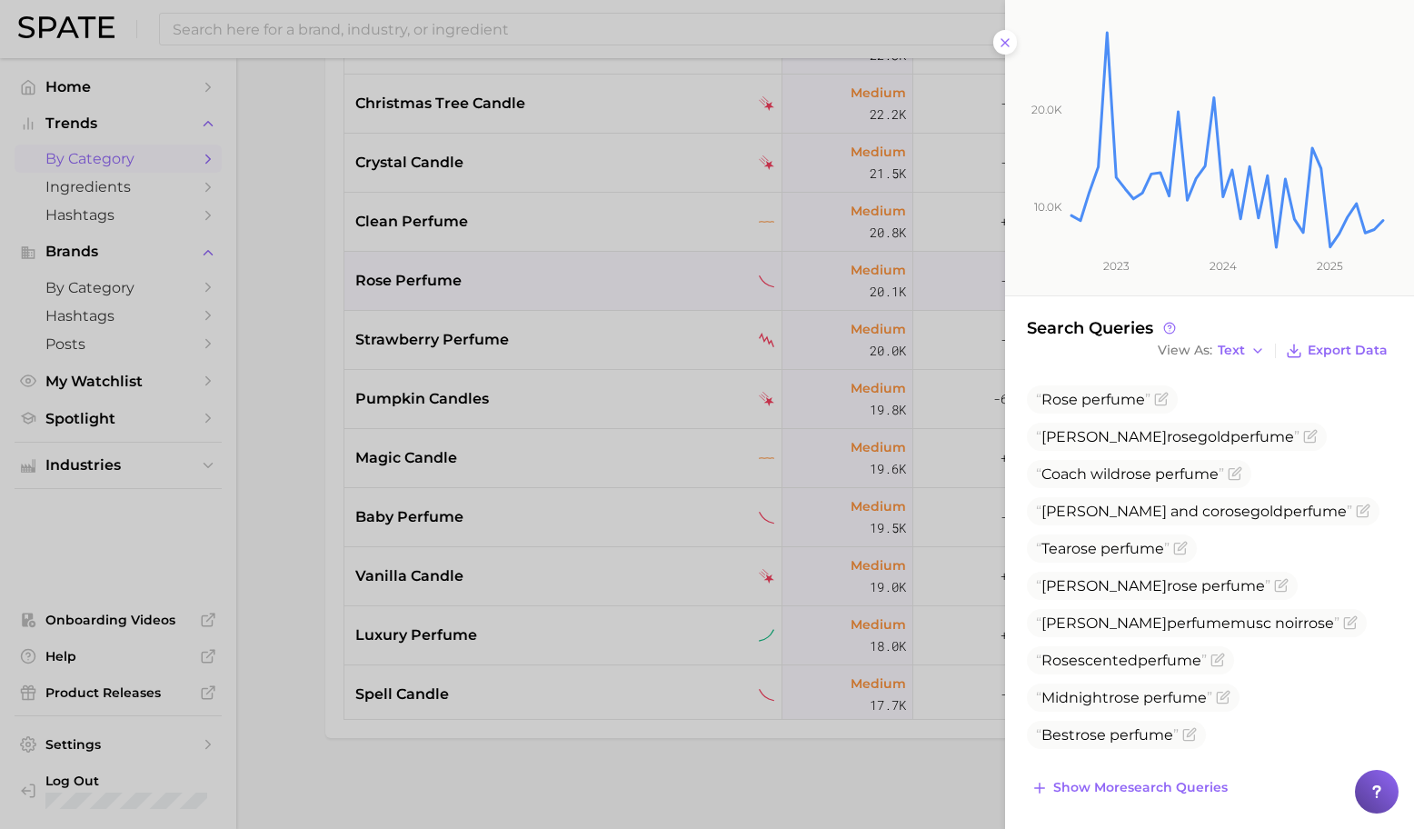
click at [811, 405] on div at bounding box center [707, 414] width 1414 height 829
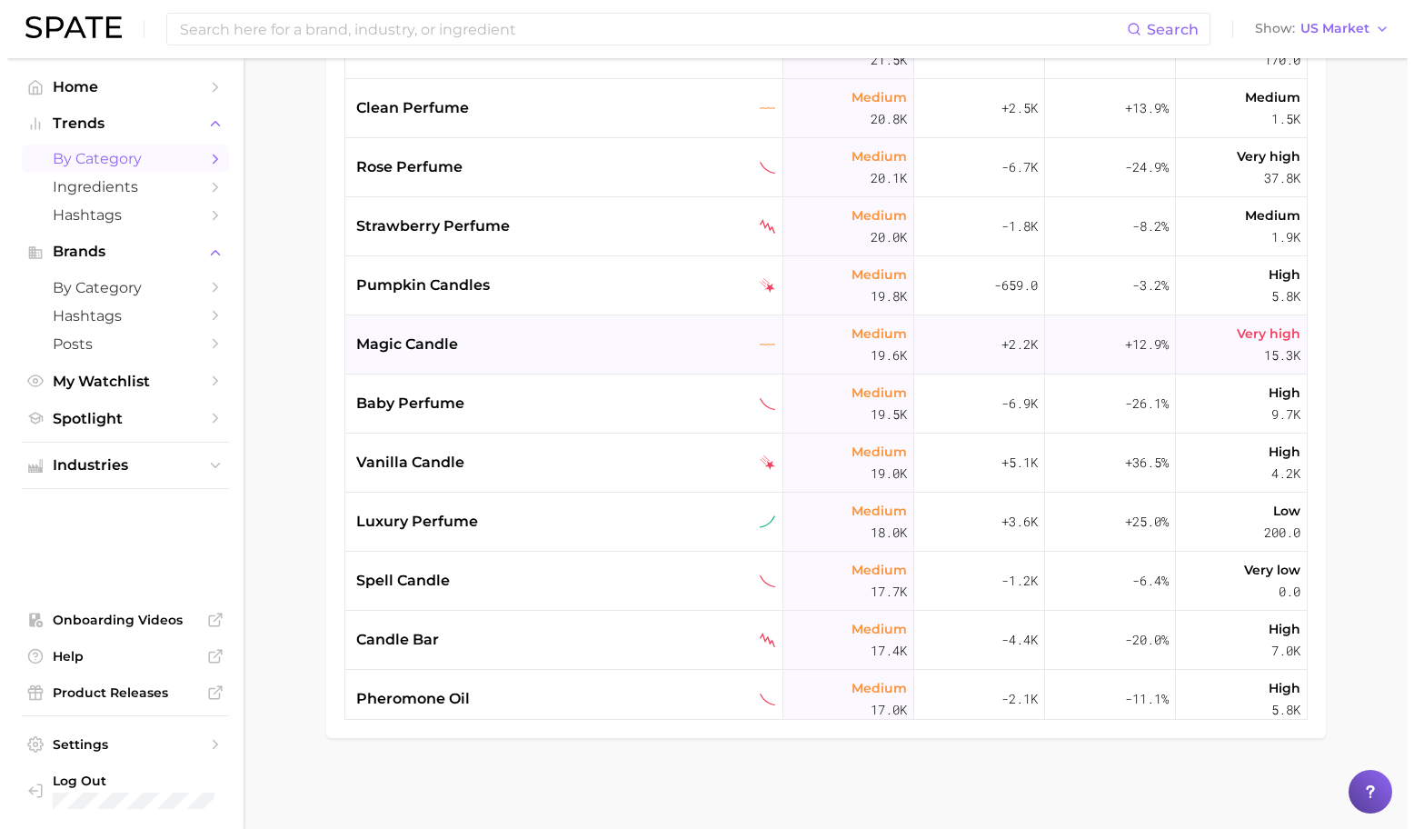
scroll to position [3363, 0]
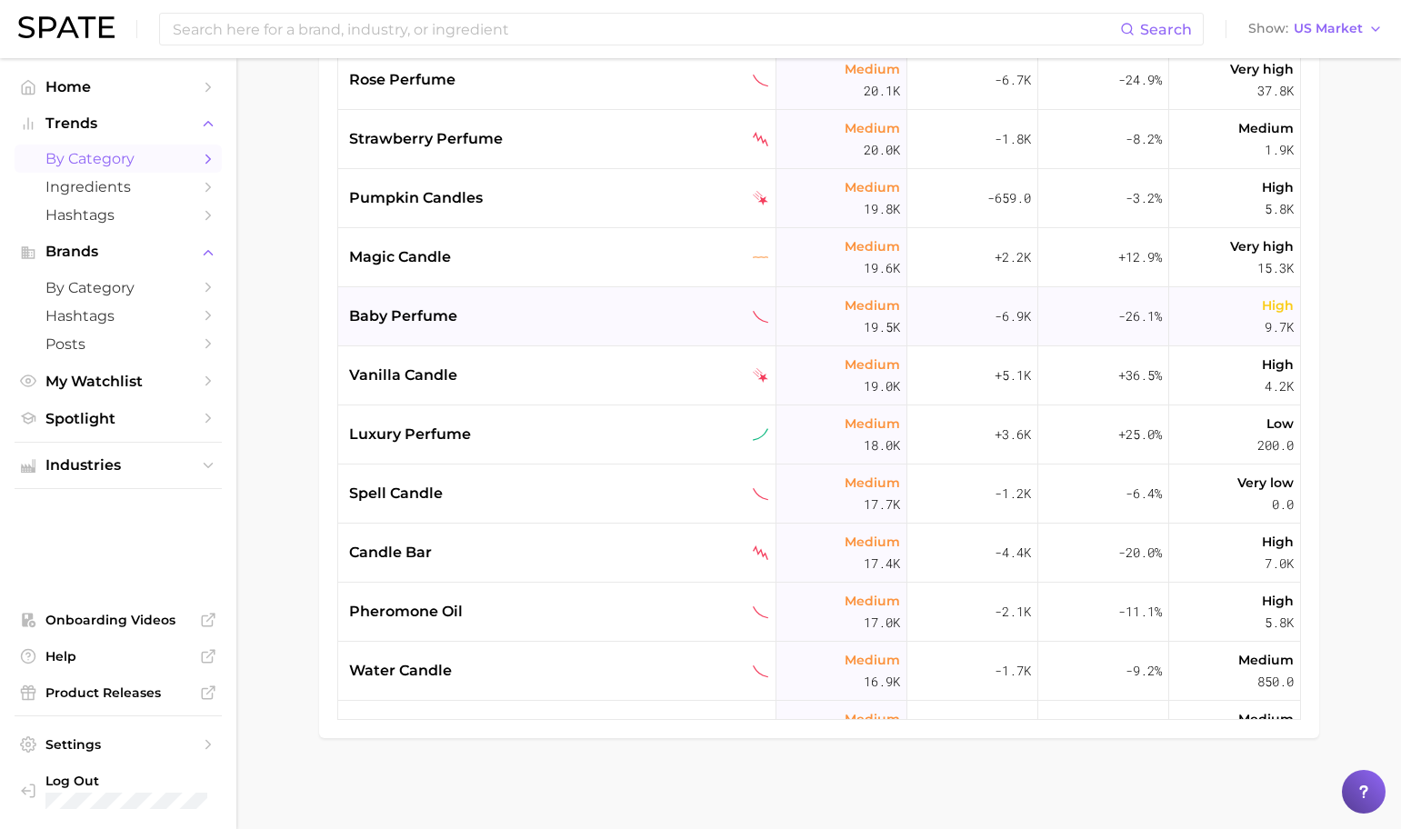
click at [652, 293] on div "baby perfume" at bounding box center [557, 316] width 438 height 59
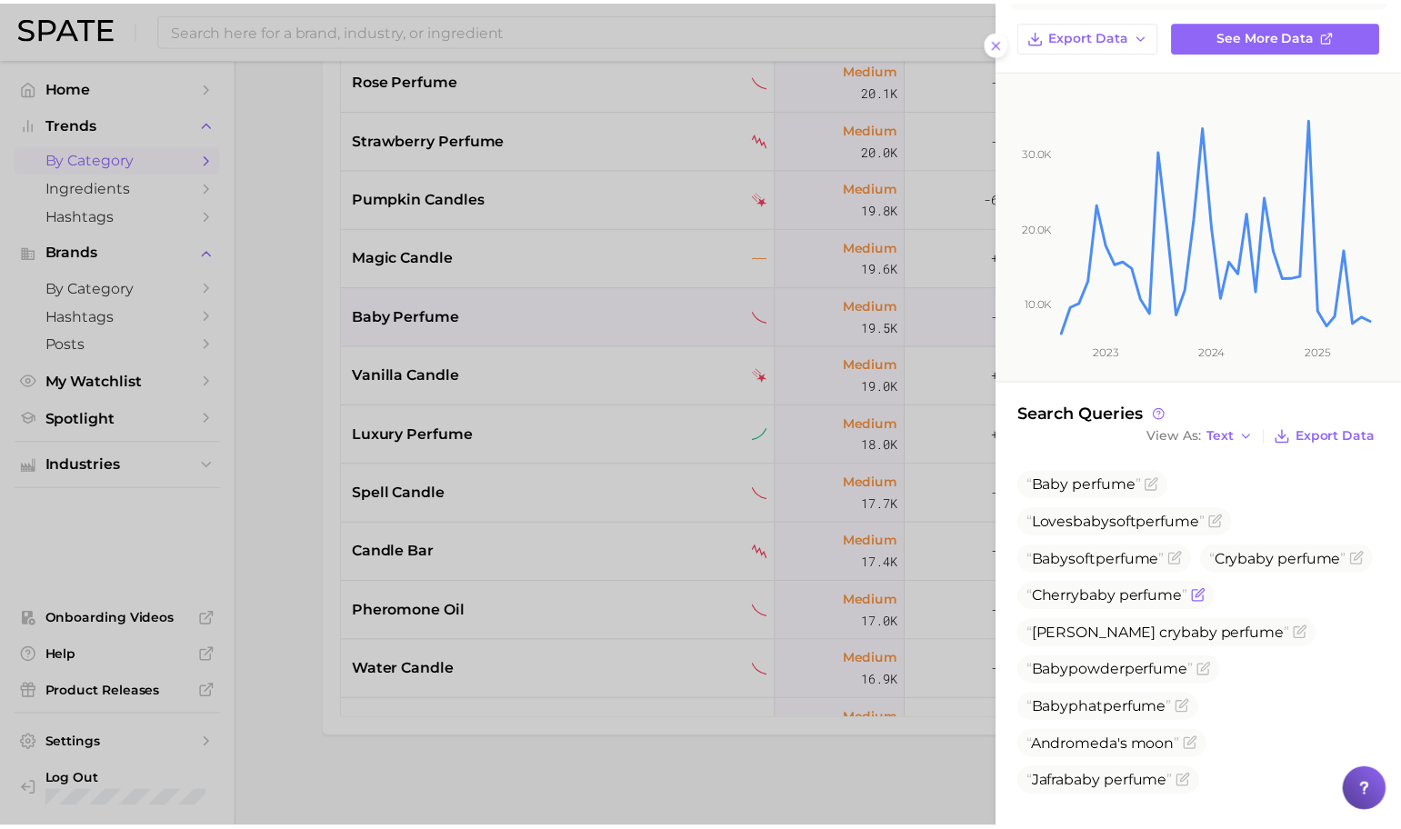
scroll to position [213, 0]
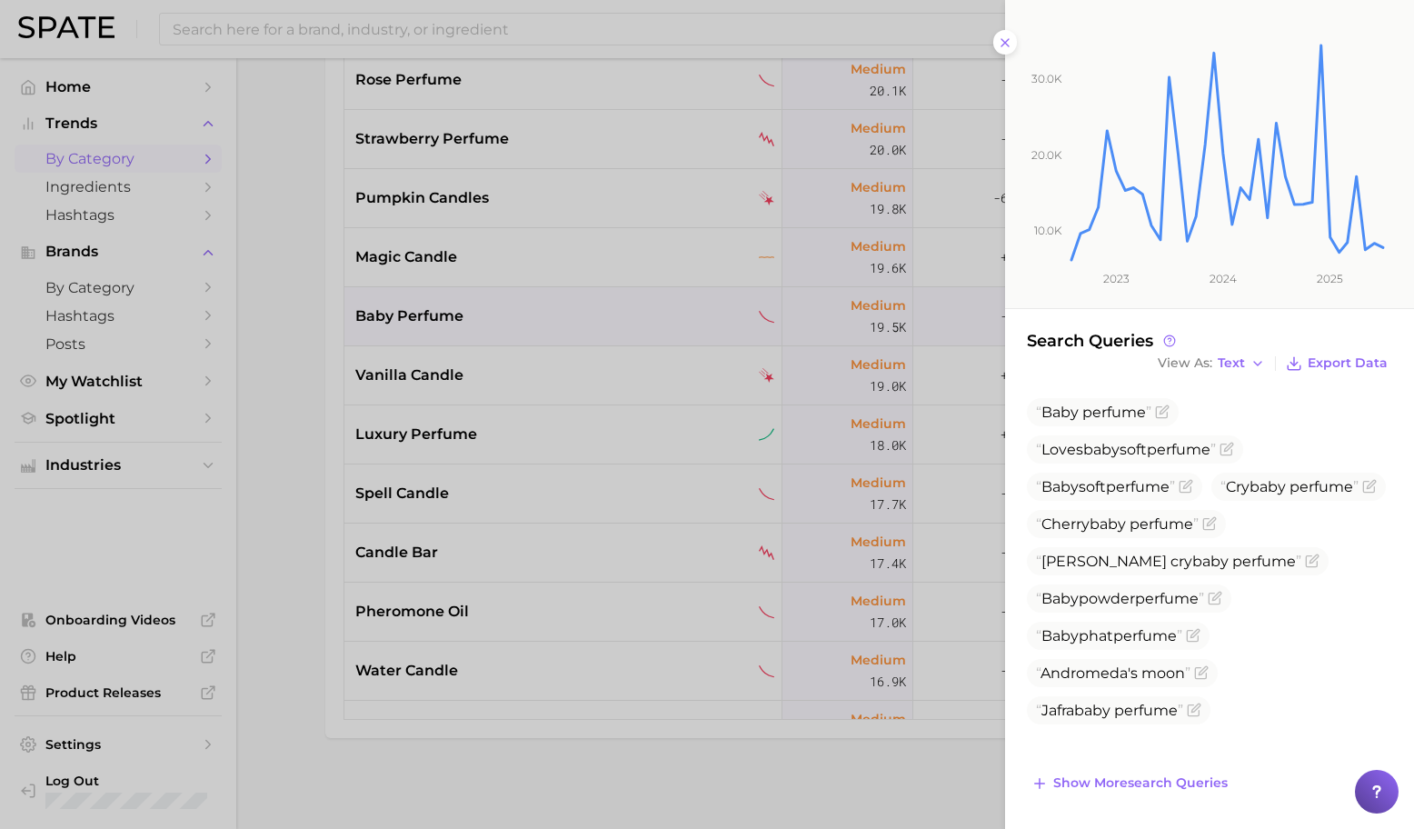
click at [555, 381] on div at bounding box center [707, 414] width 1414 height 829
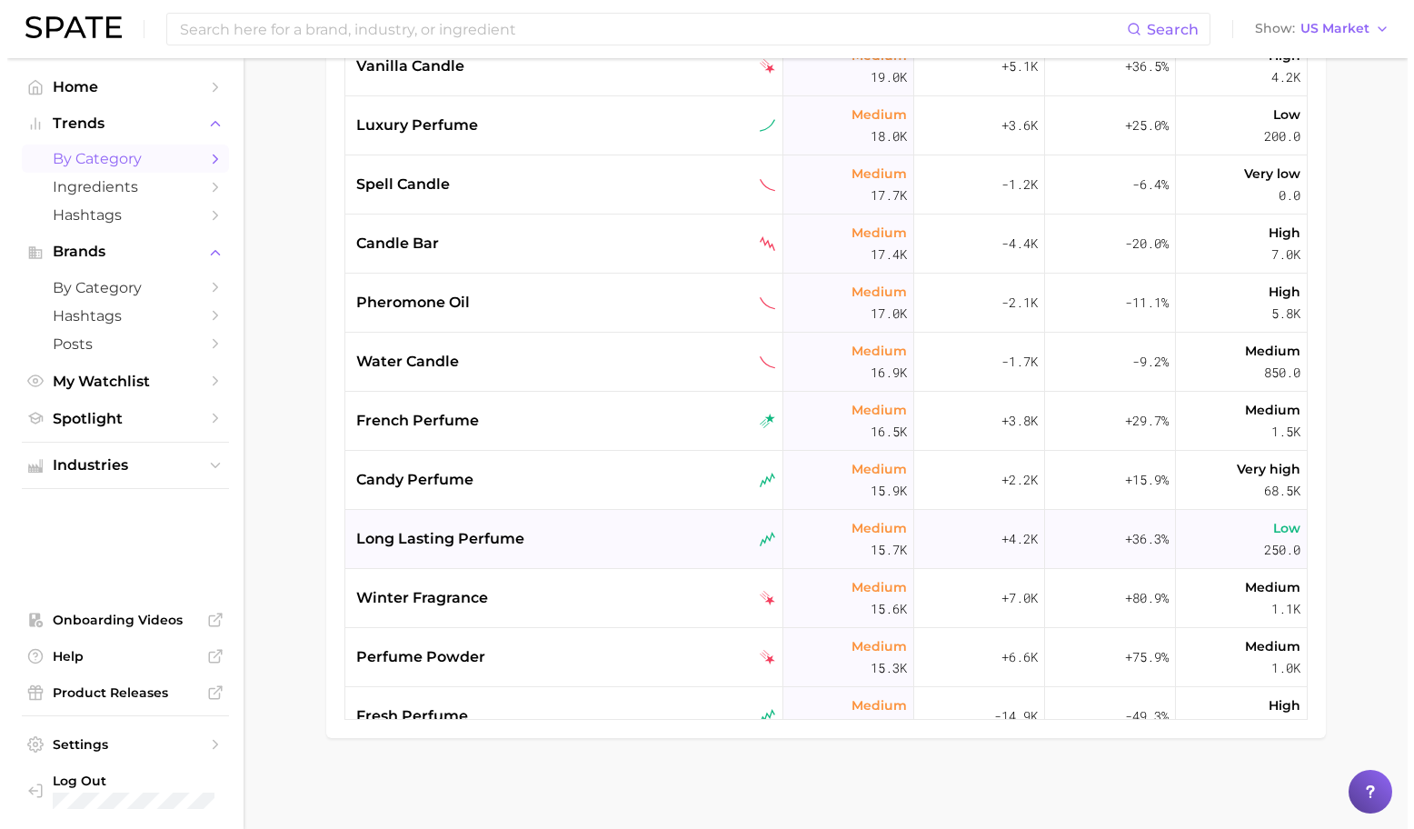
scroll to position [3706, 0]
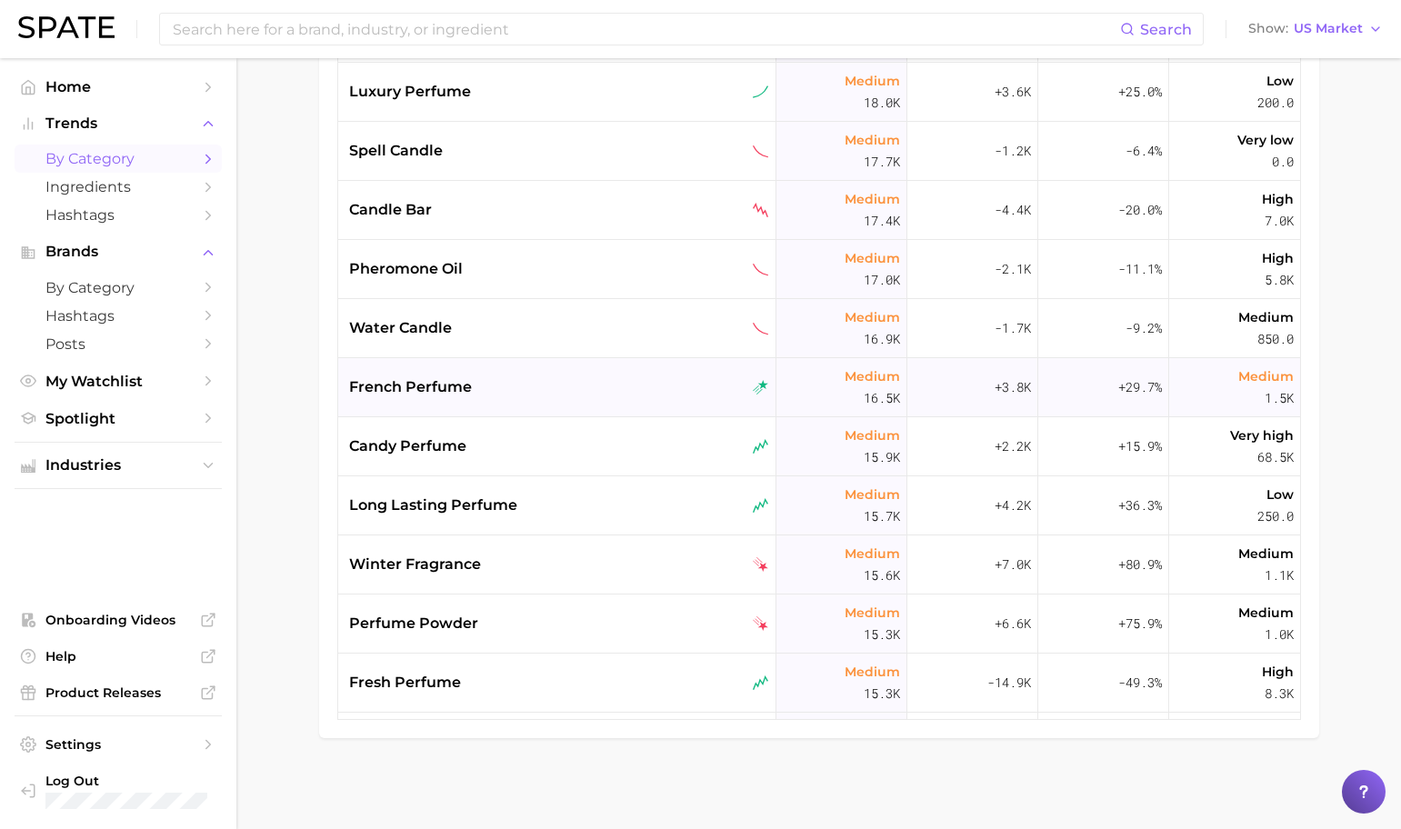
click at [534, 409] on div "french perfume" at bounding box center [557, 387] width 438 height 59
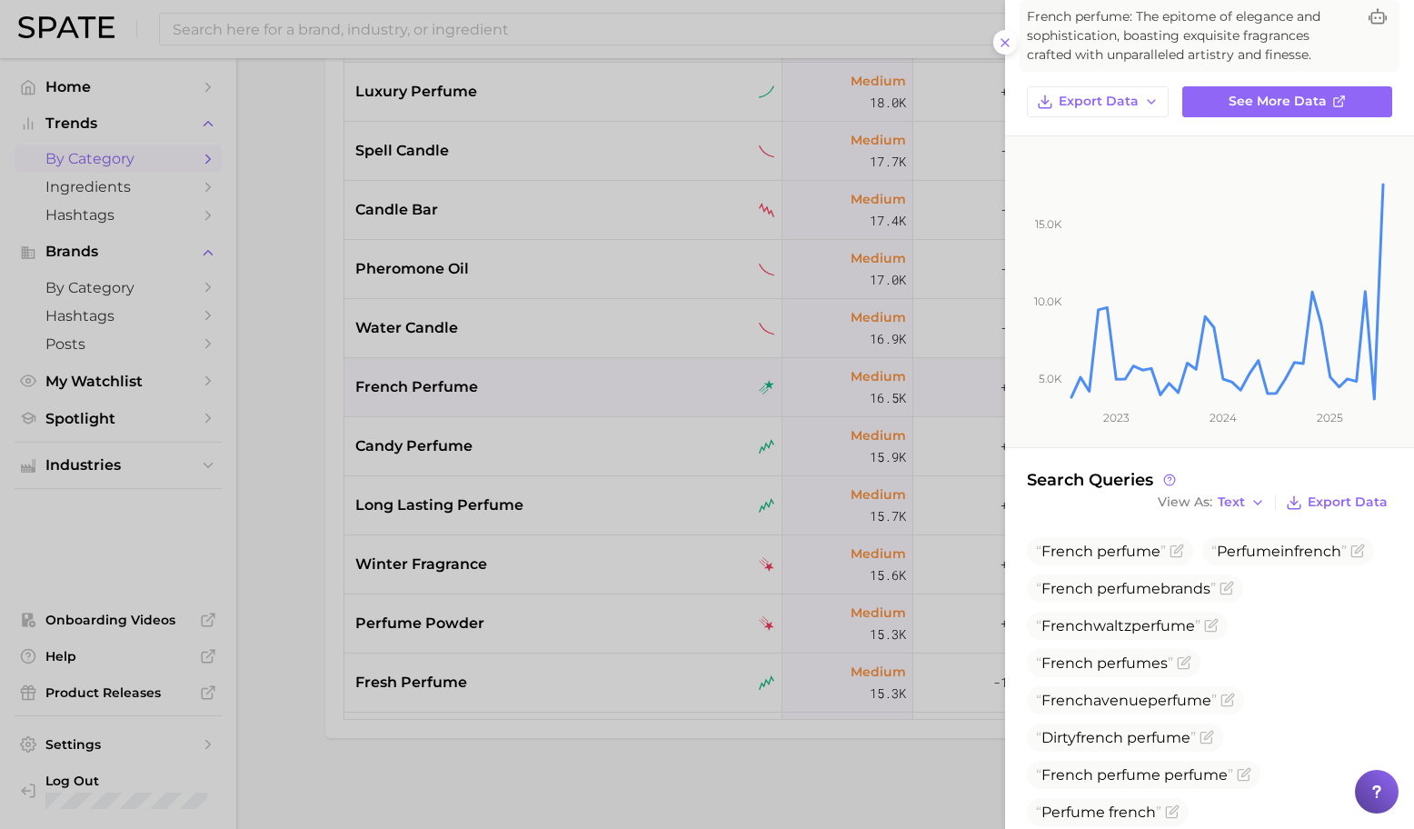
scroll to position [119, 0]
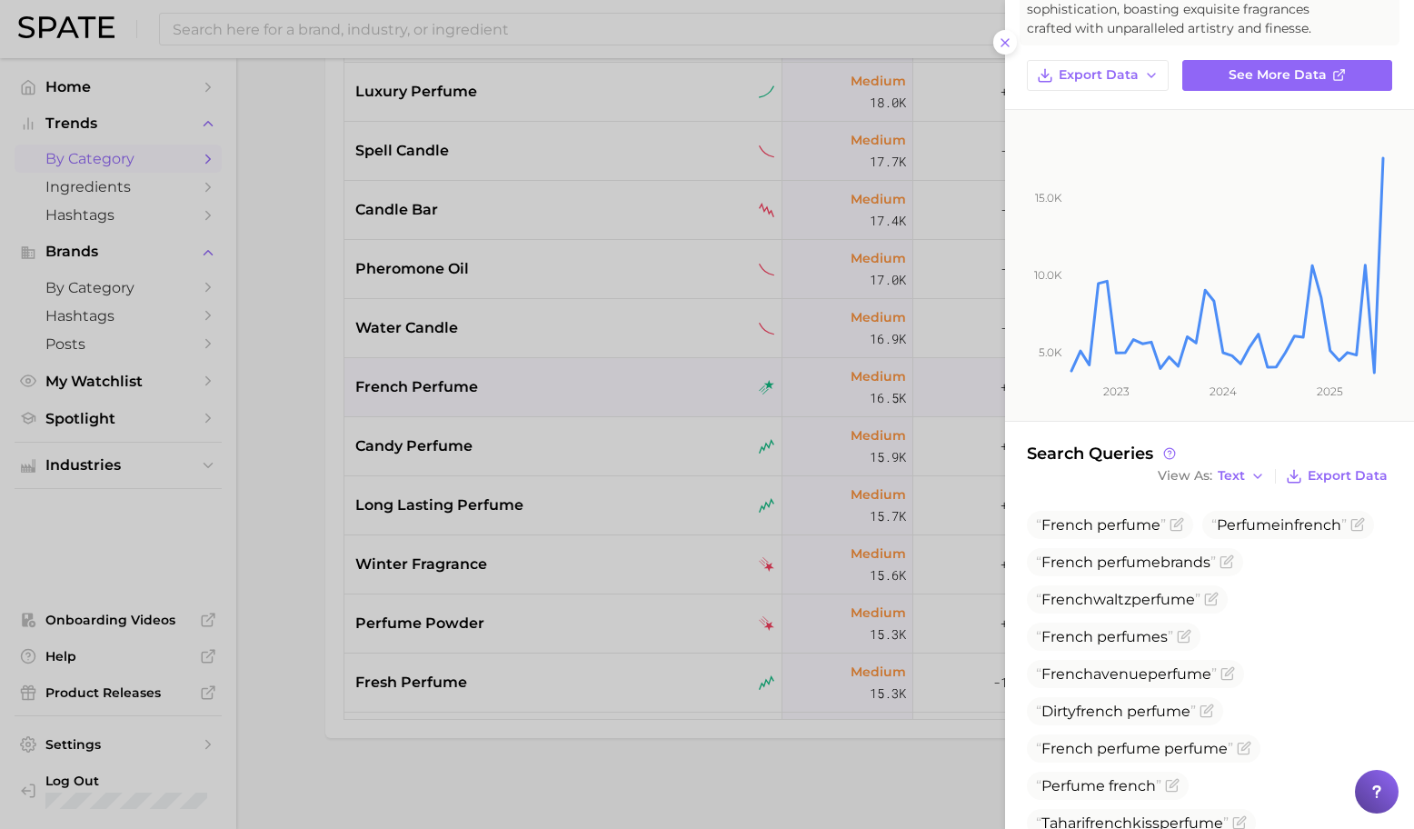
click at [431, 456] on div at bounding box center [707, 414] width 1414 height 829
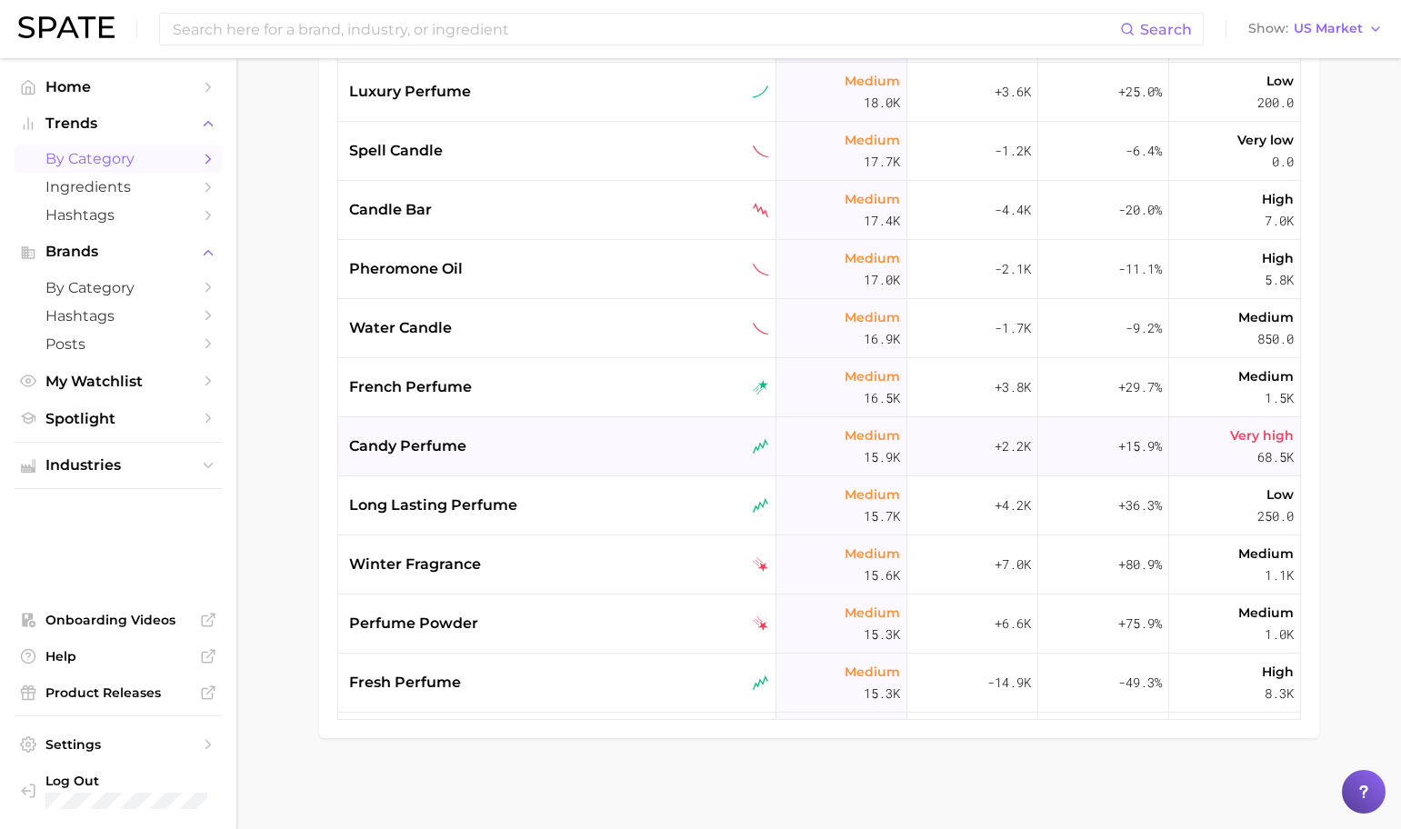
click at [492, 458] on div "candy perfume" at bounding box center [557, 446] width 438 height 59
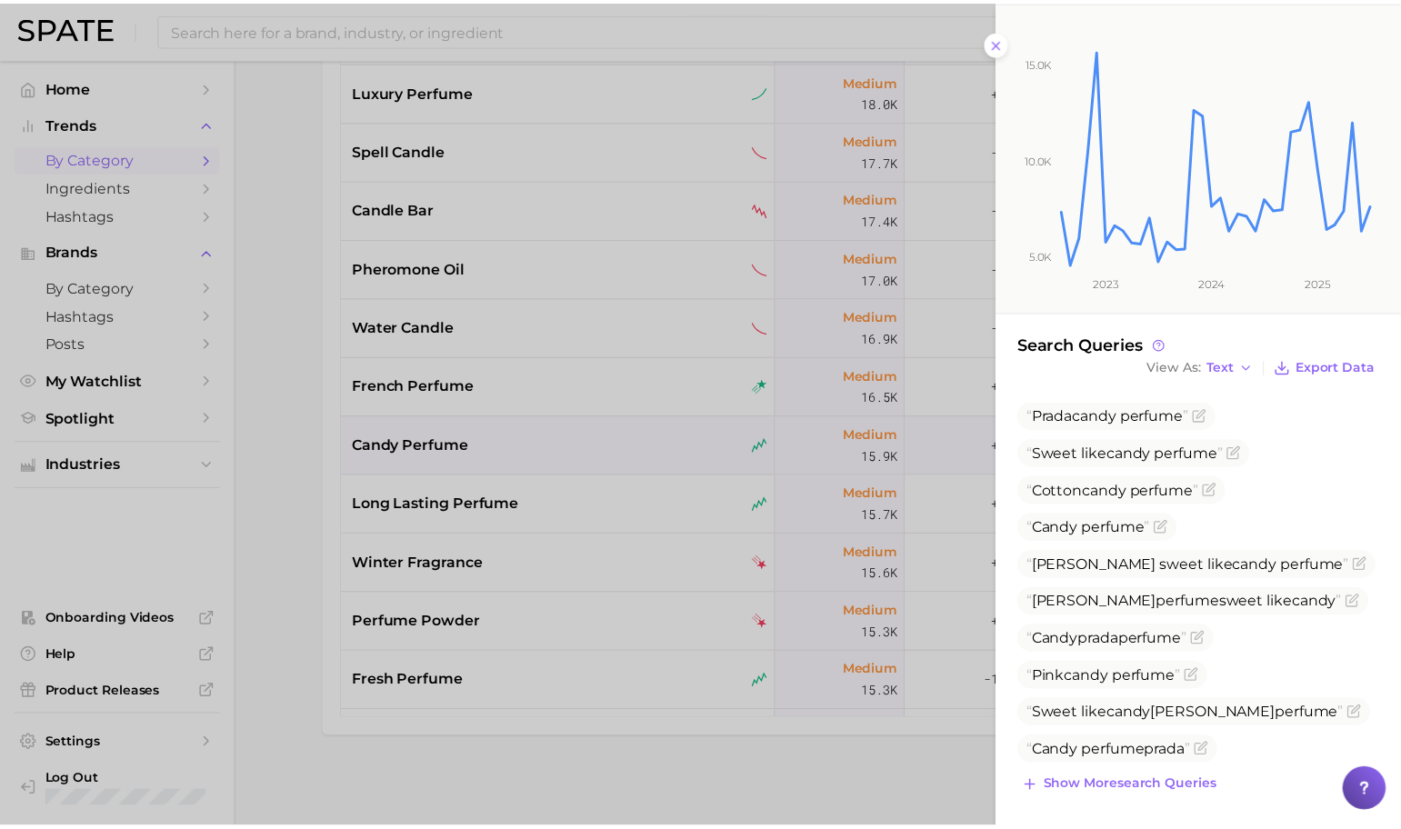
scroll to position [213, 0]
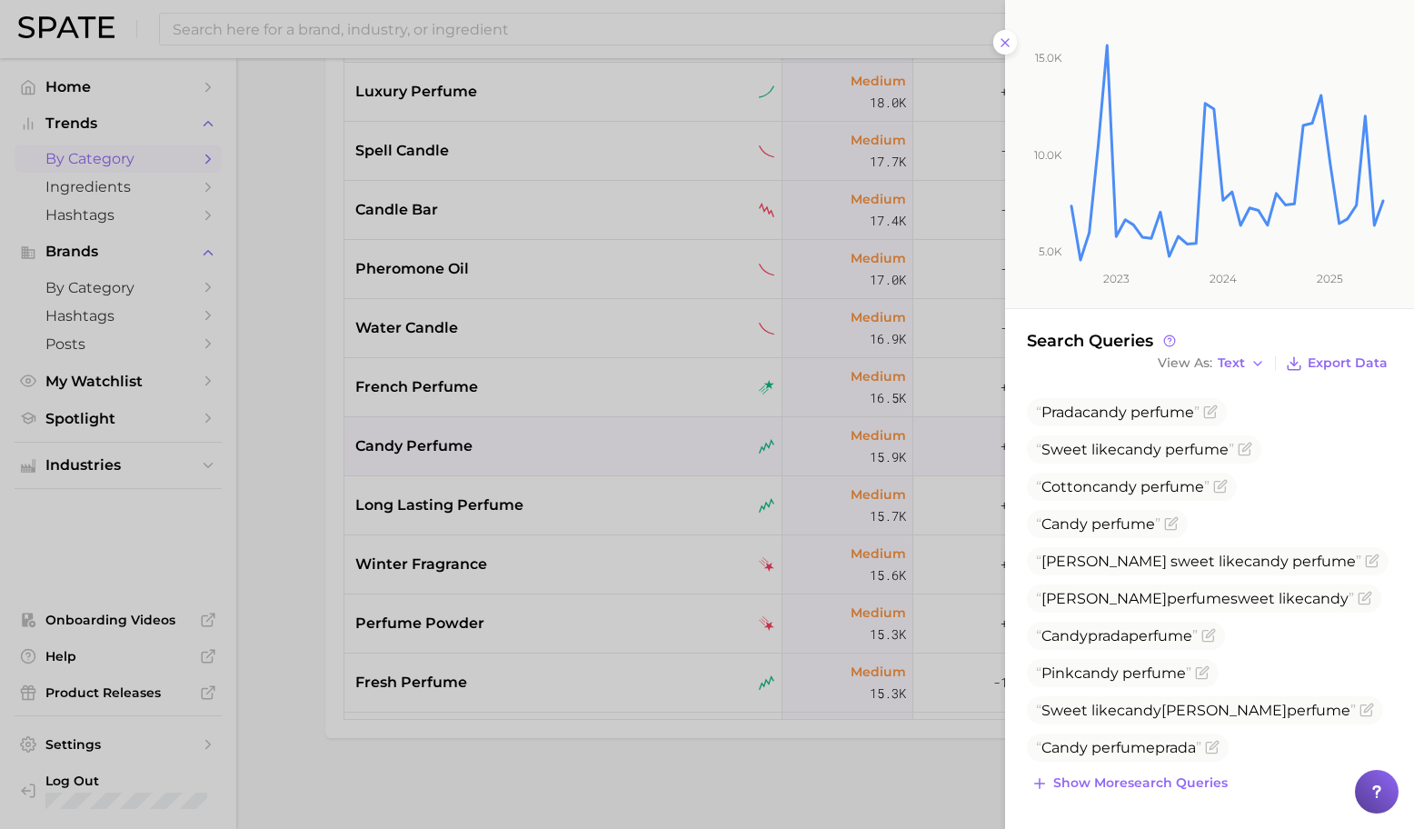
click at [565, 495] on div at bounding box center [707, 414] width 1414 height 829
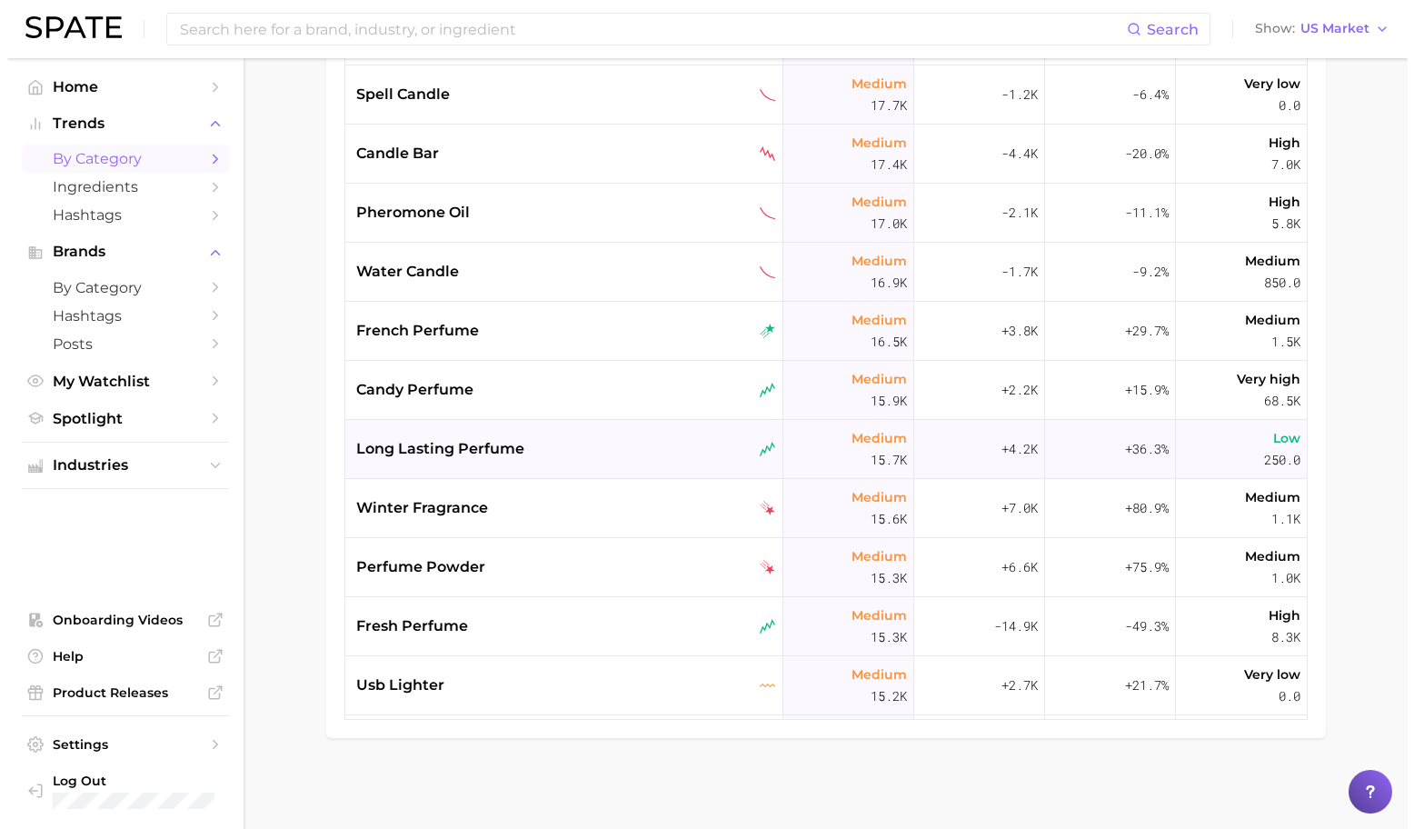
scroll to position [3766, 0]
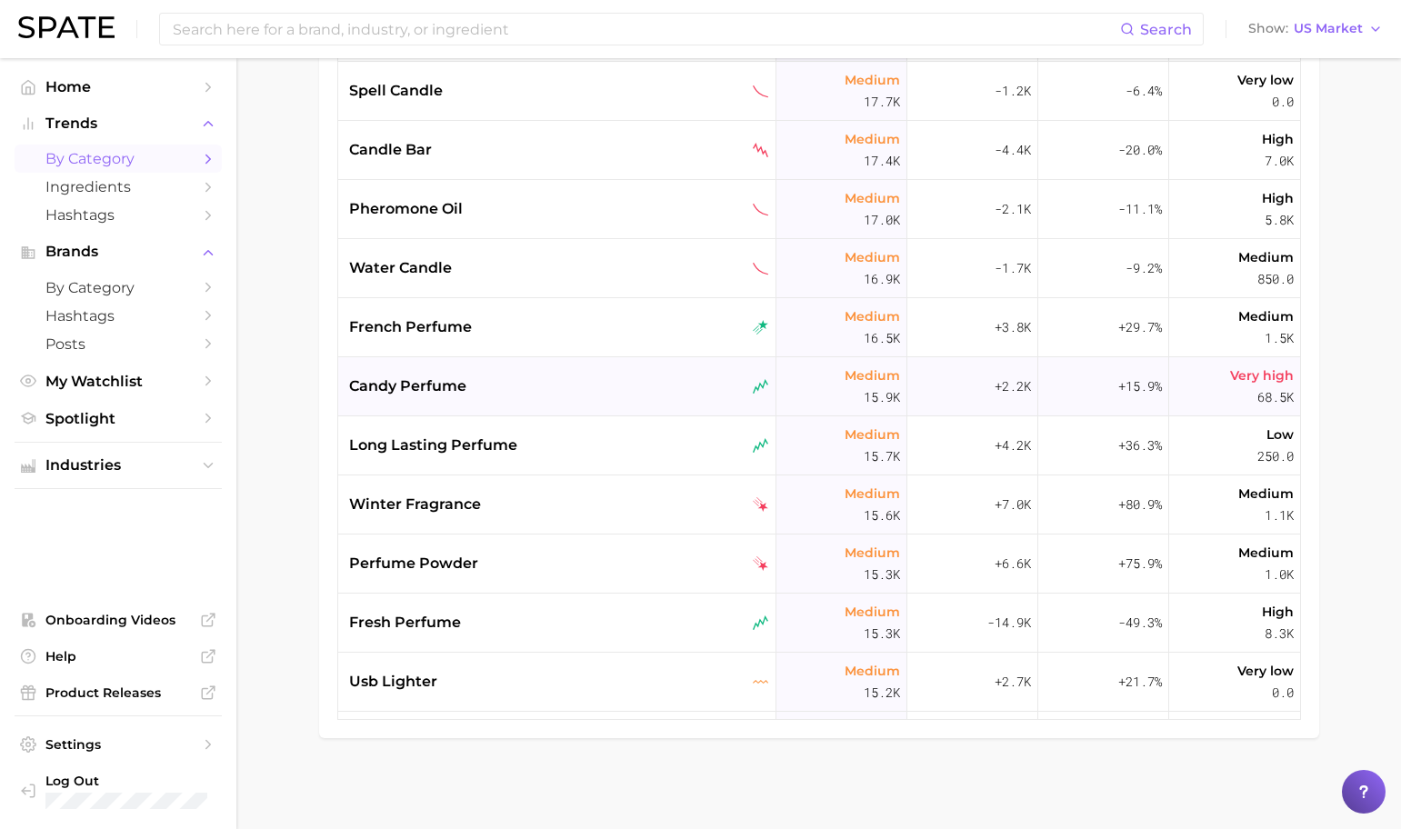
click at [535, 383] on div "candy perfume" at bounding box center [559, 386] width 420 height 22
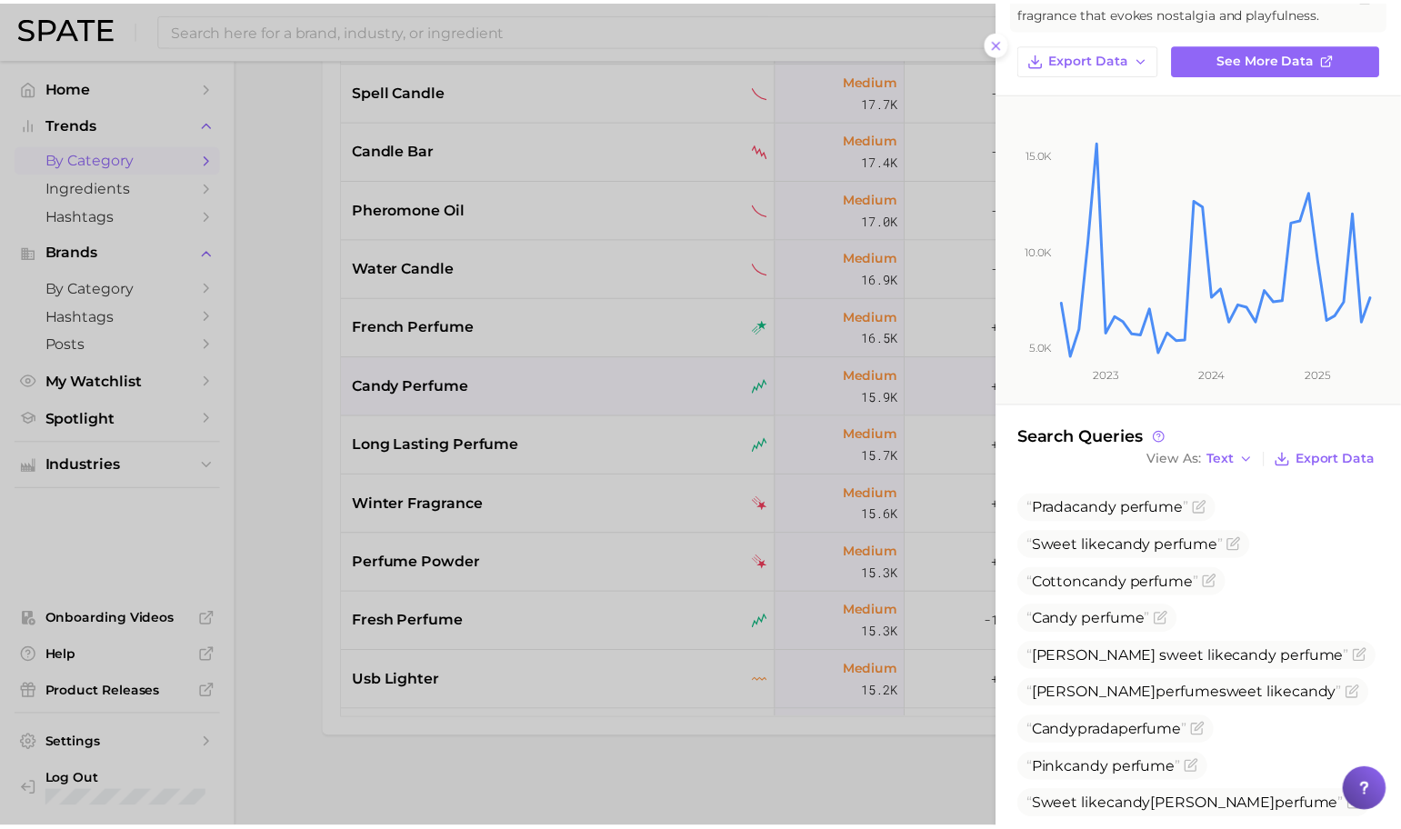
scroll to position [213, 0]
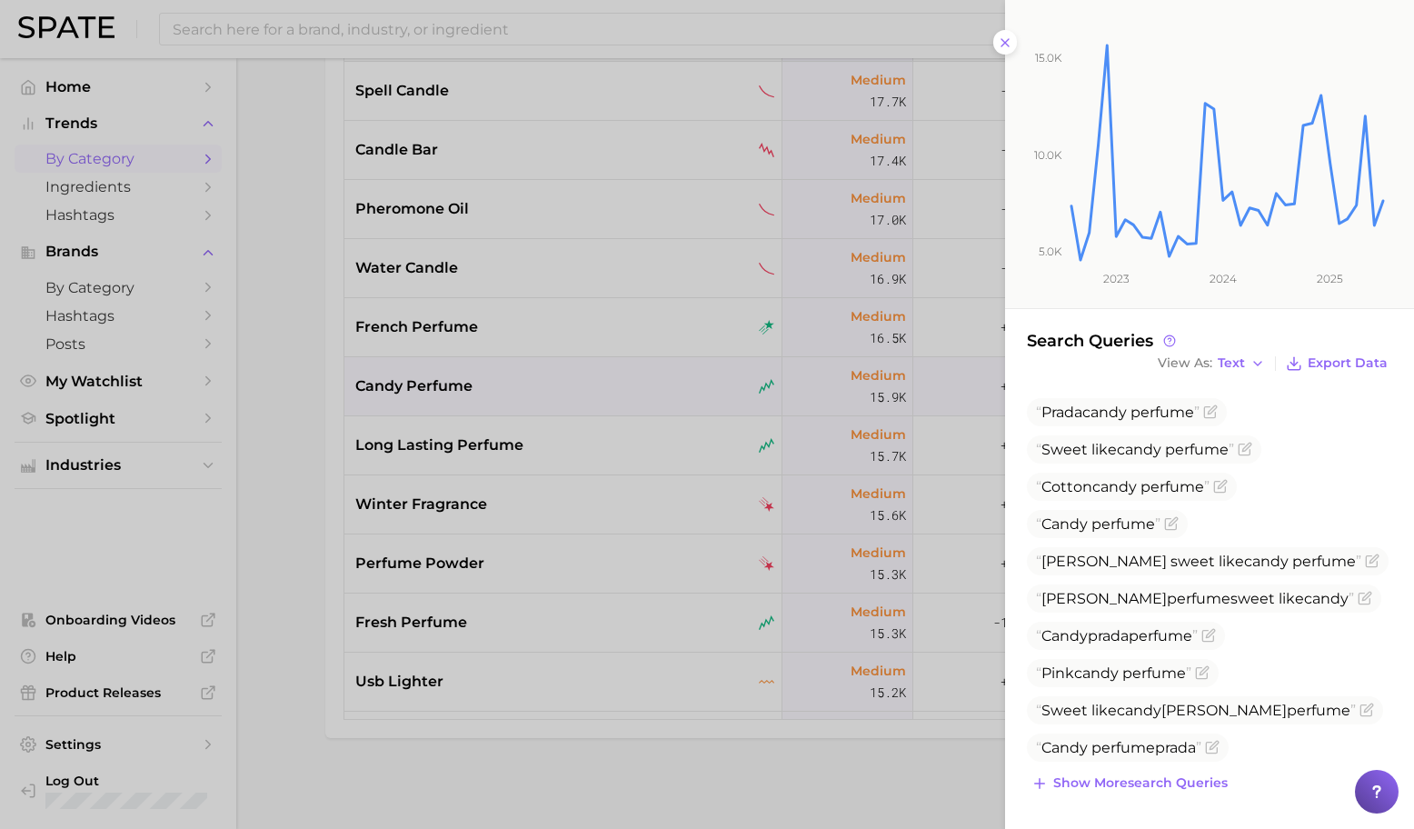
click at [645, 352] on div at bounding box center [707, 414] width 1414 height 829
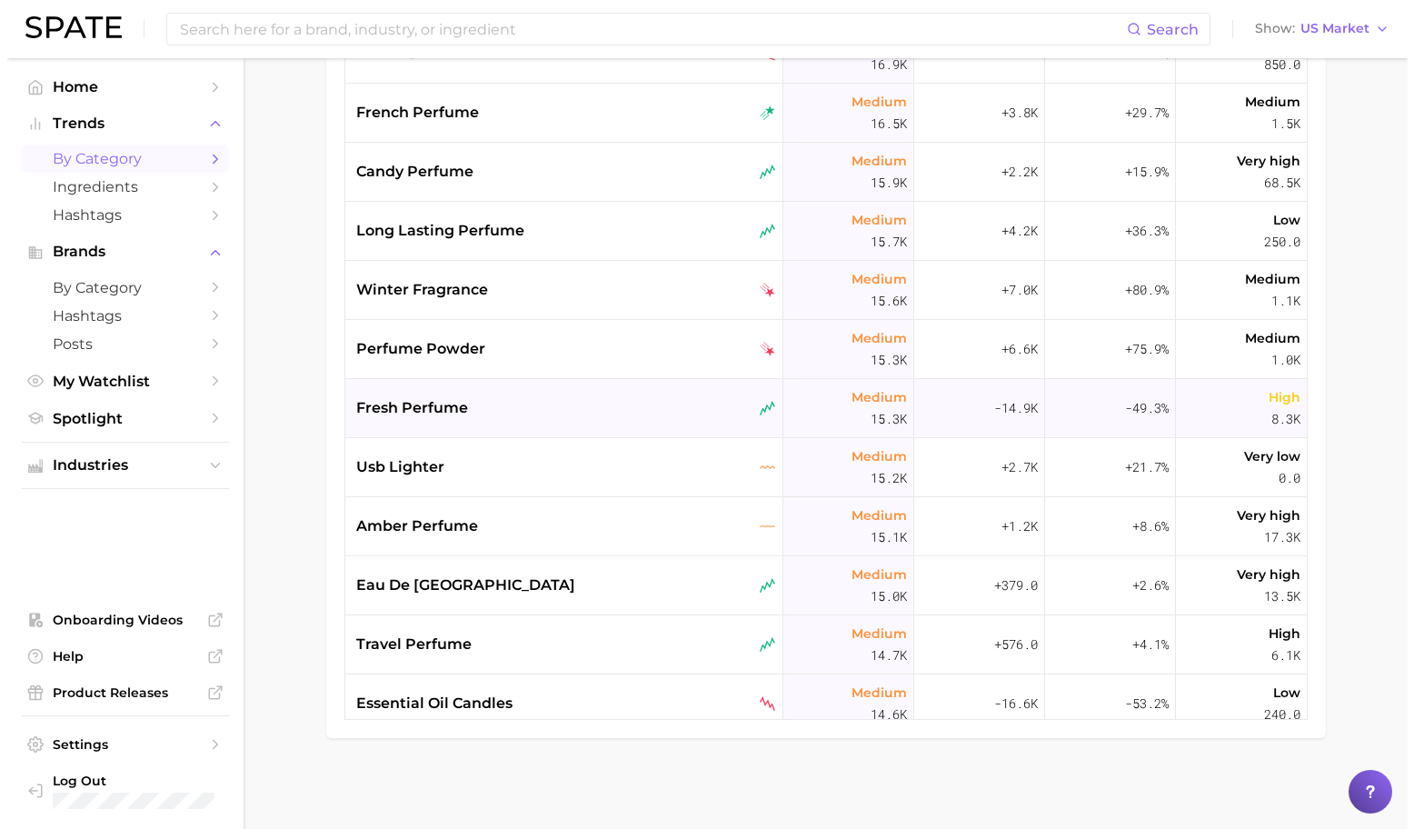
scroll to position [3986, 0]
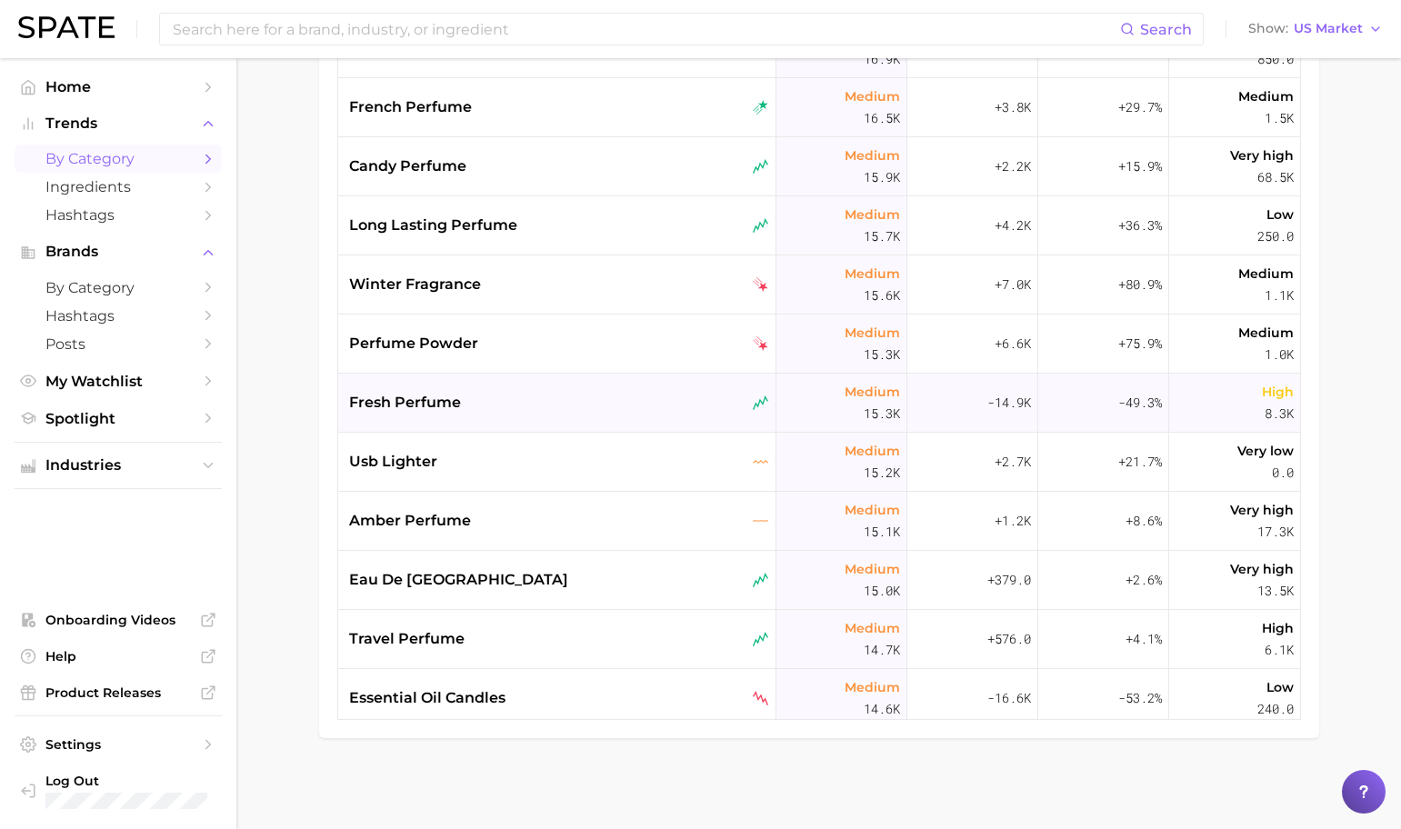
click at [604, 380] on div "fresh perfume" at bounding box center [557, 403] width 438 height 59
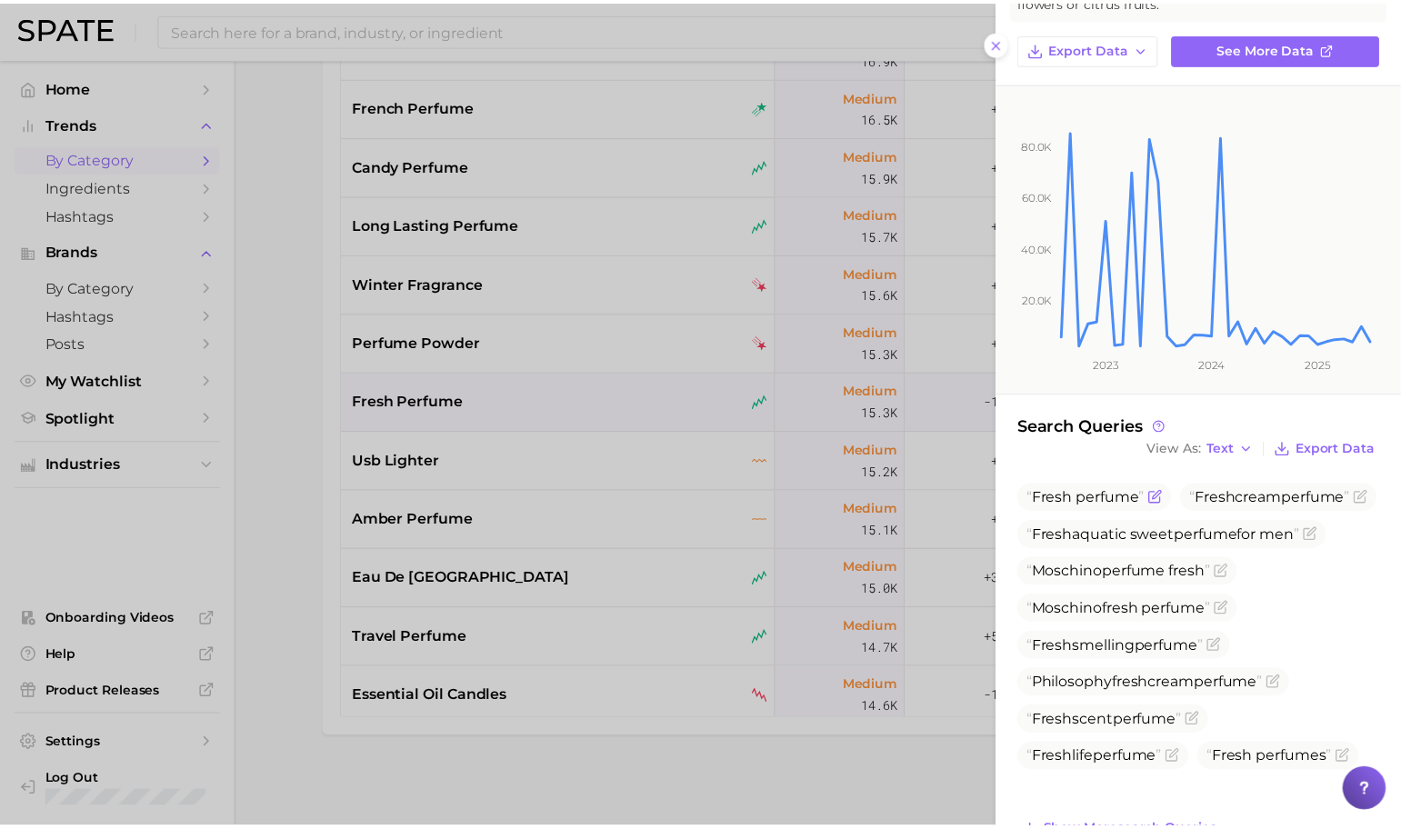
scroll to position [195, 0]
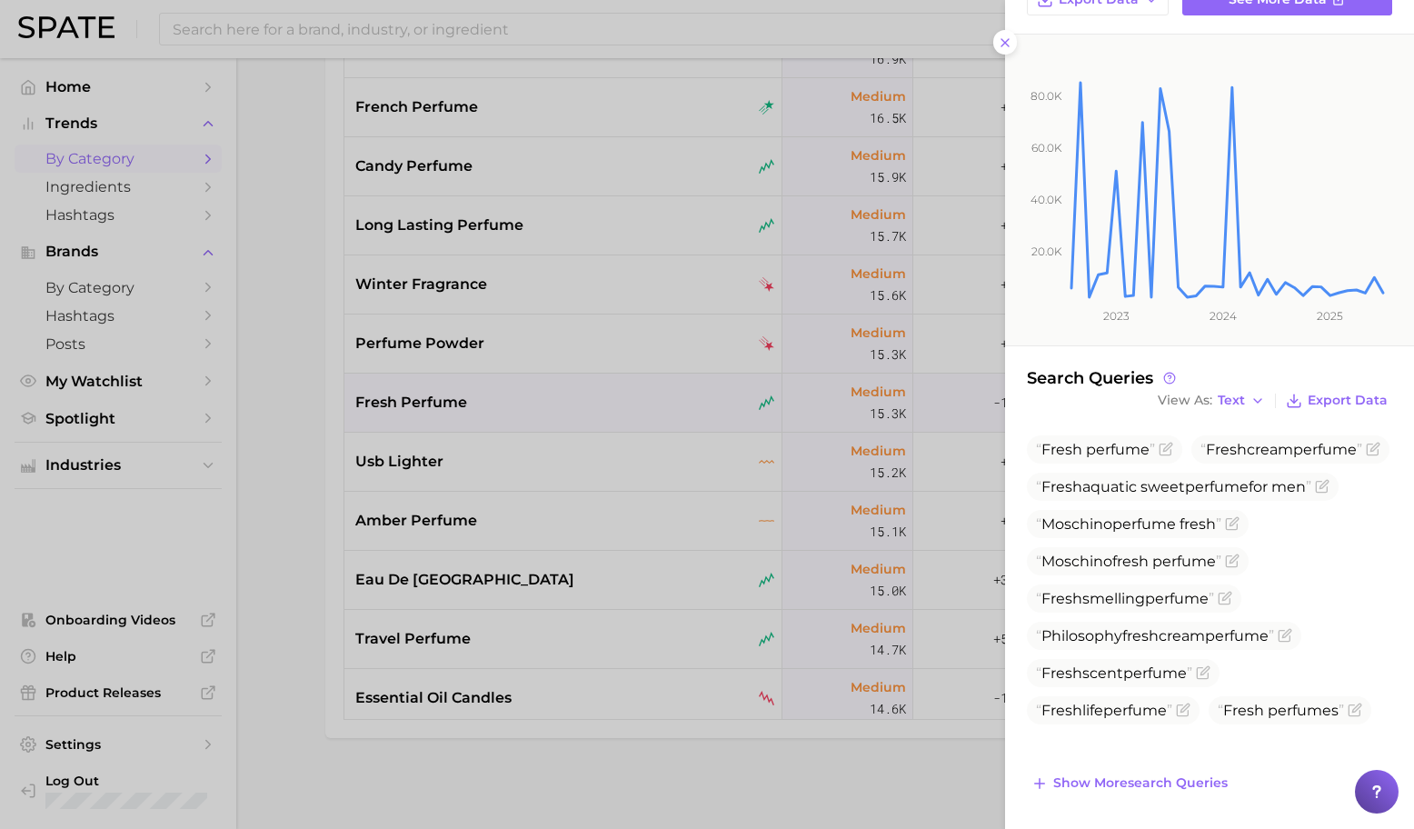
click at [629, 445] on div at bounding box center [707, 414] width 1414 height 829
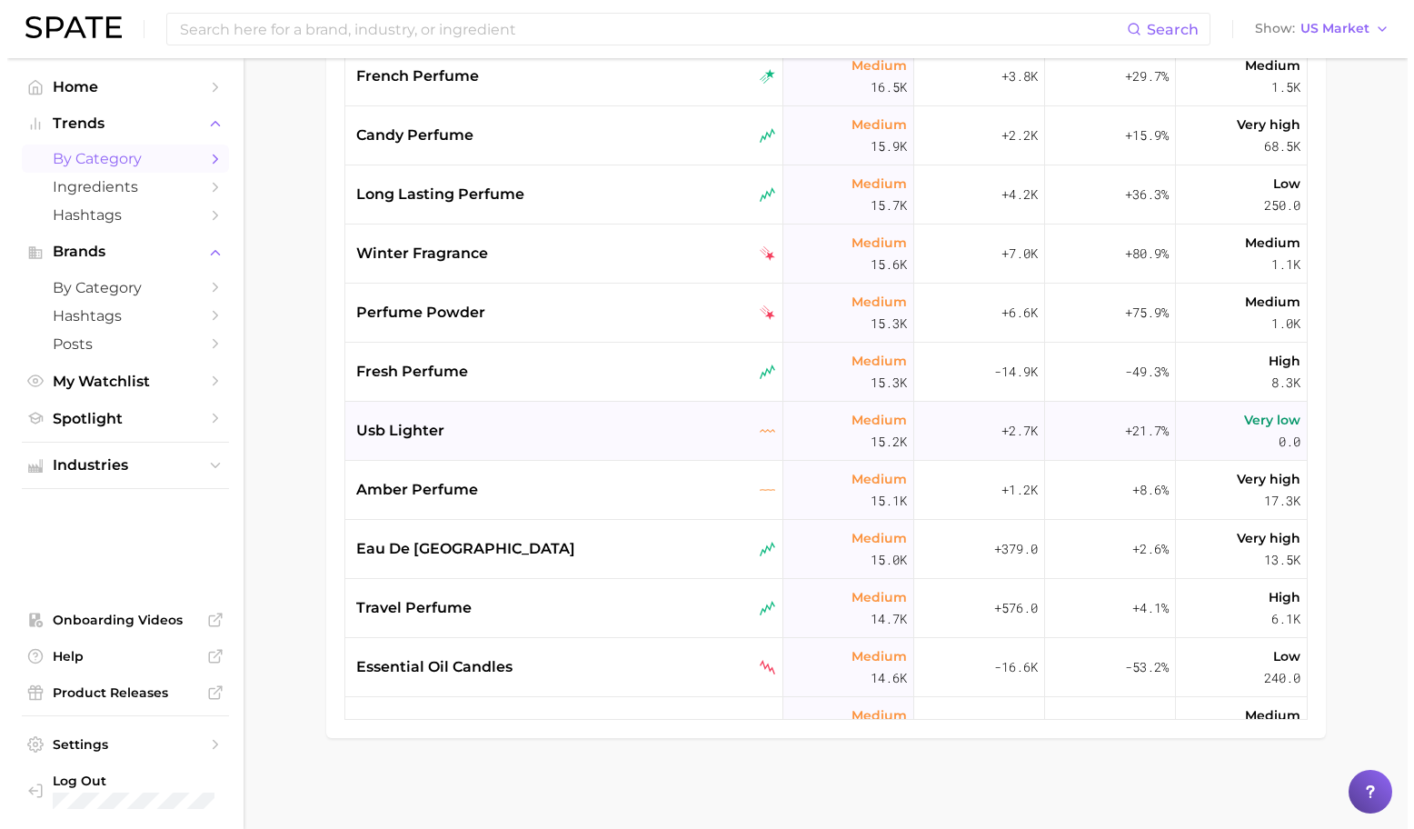
scroll to position [4037, 0]
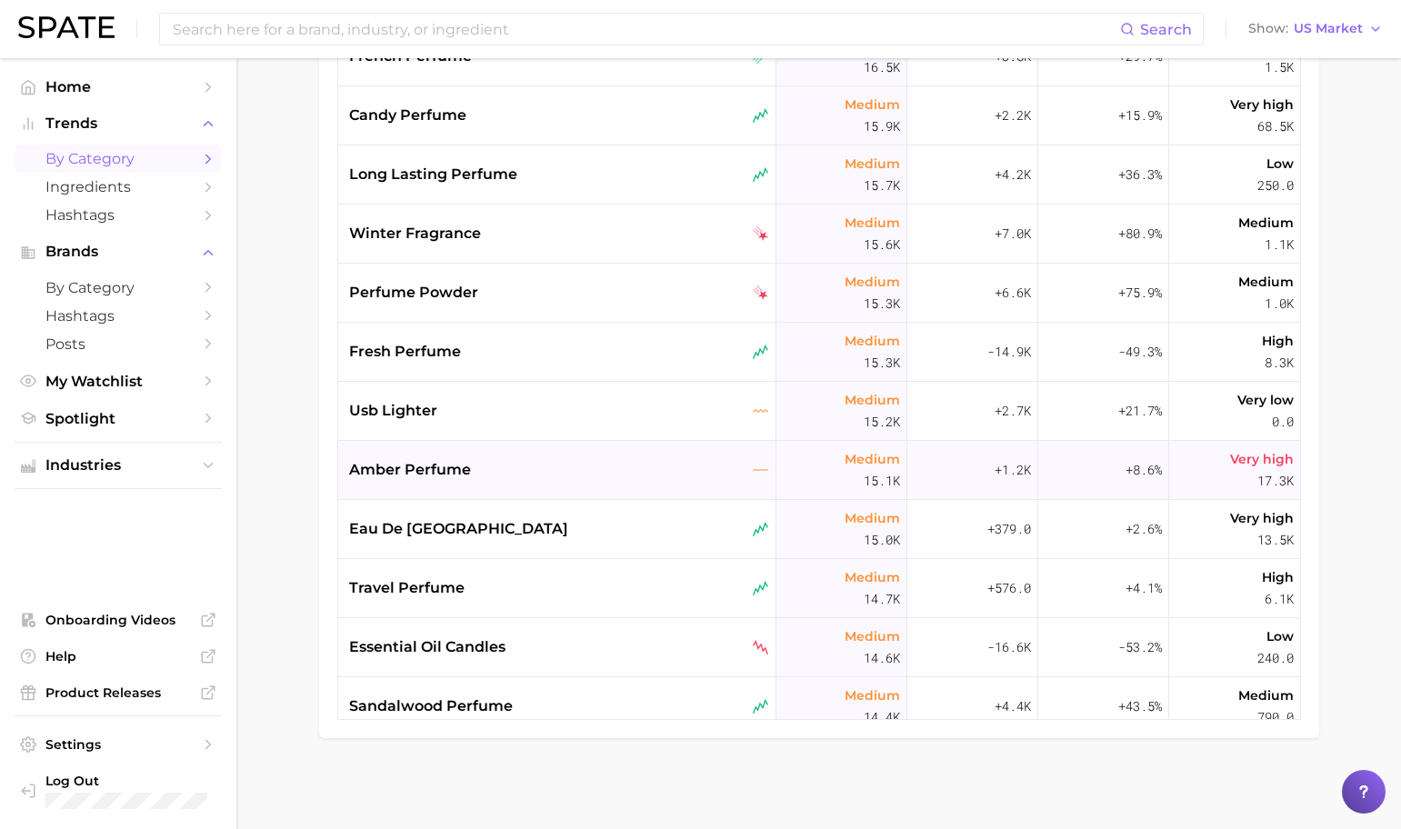
click at [599, 473] on div "amber perfume" at bounding box center [559, 470] width 420 height 22
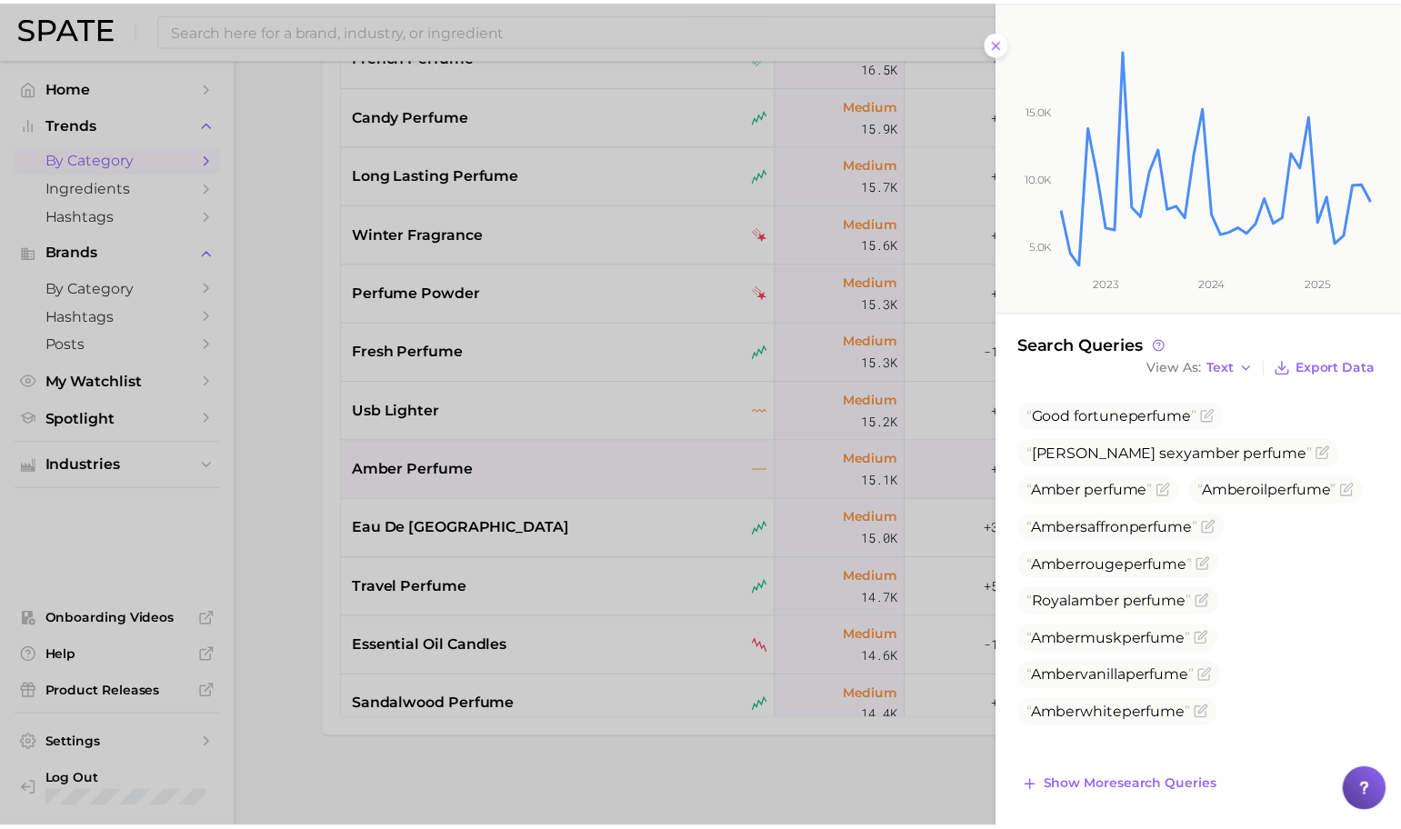
scroll to position [232, 0]
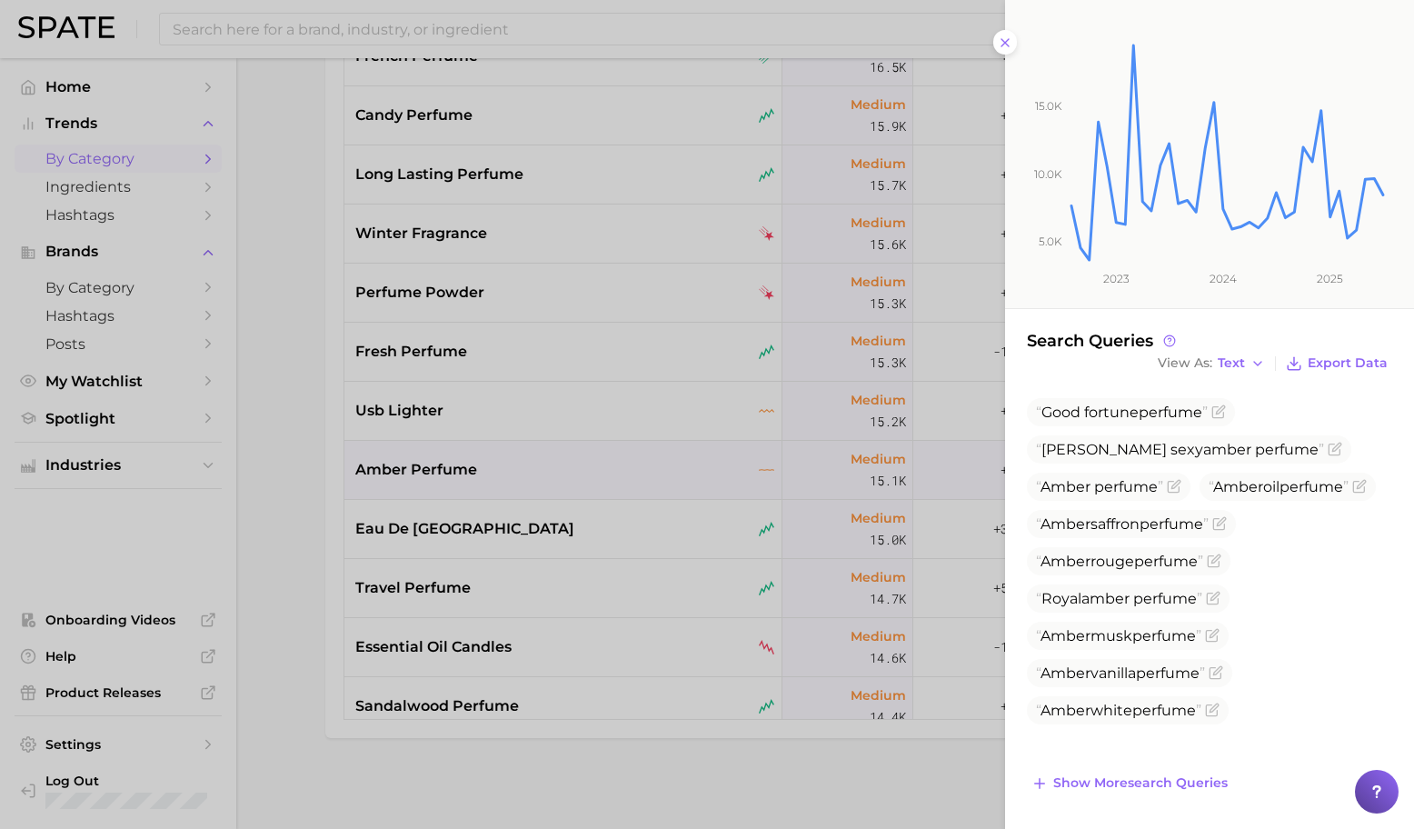
click at [638, 501] on div at bounding box center [707, 414] width 1414 height 829
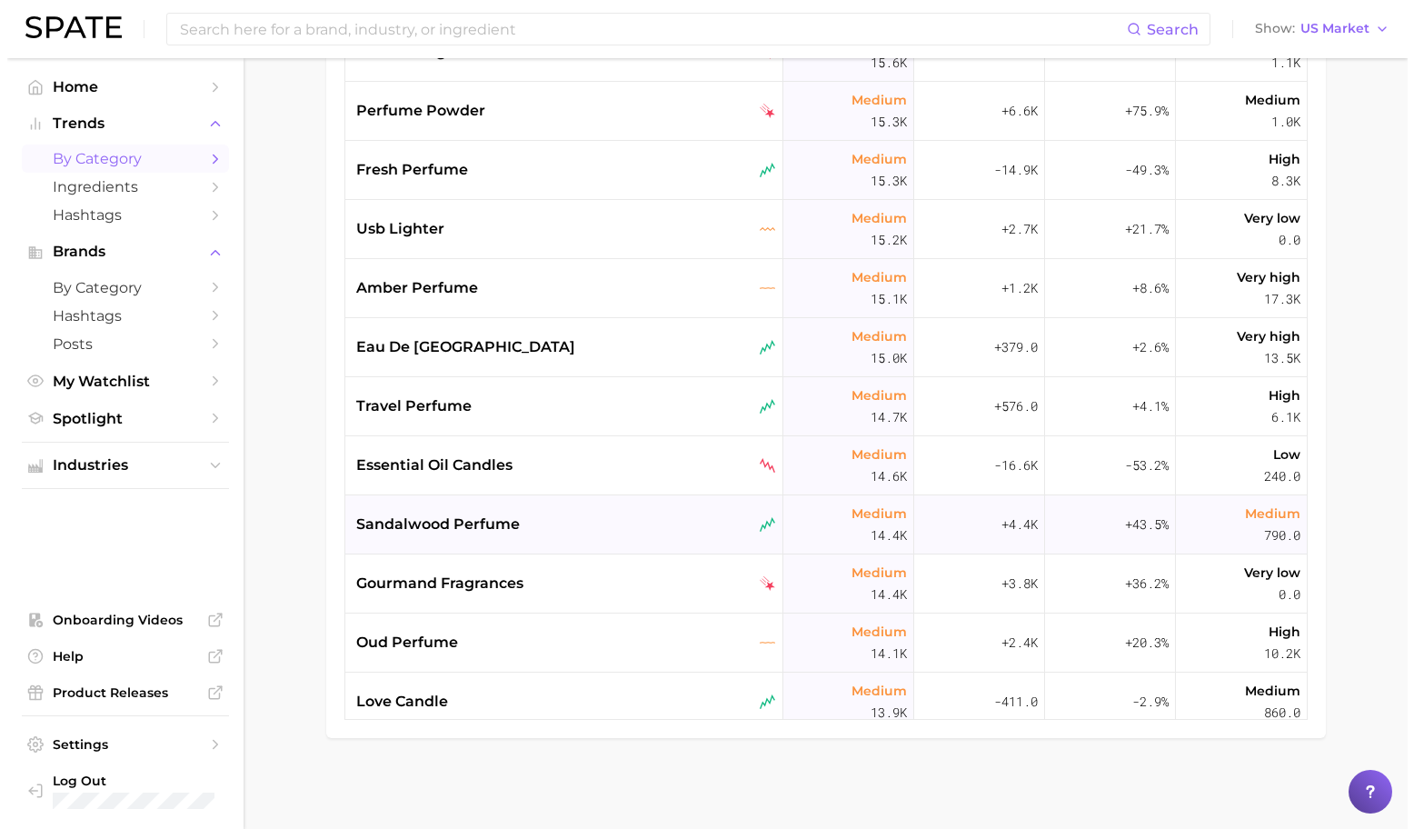
scroll to position [4221, 0]
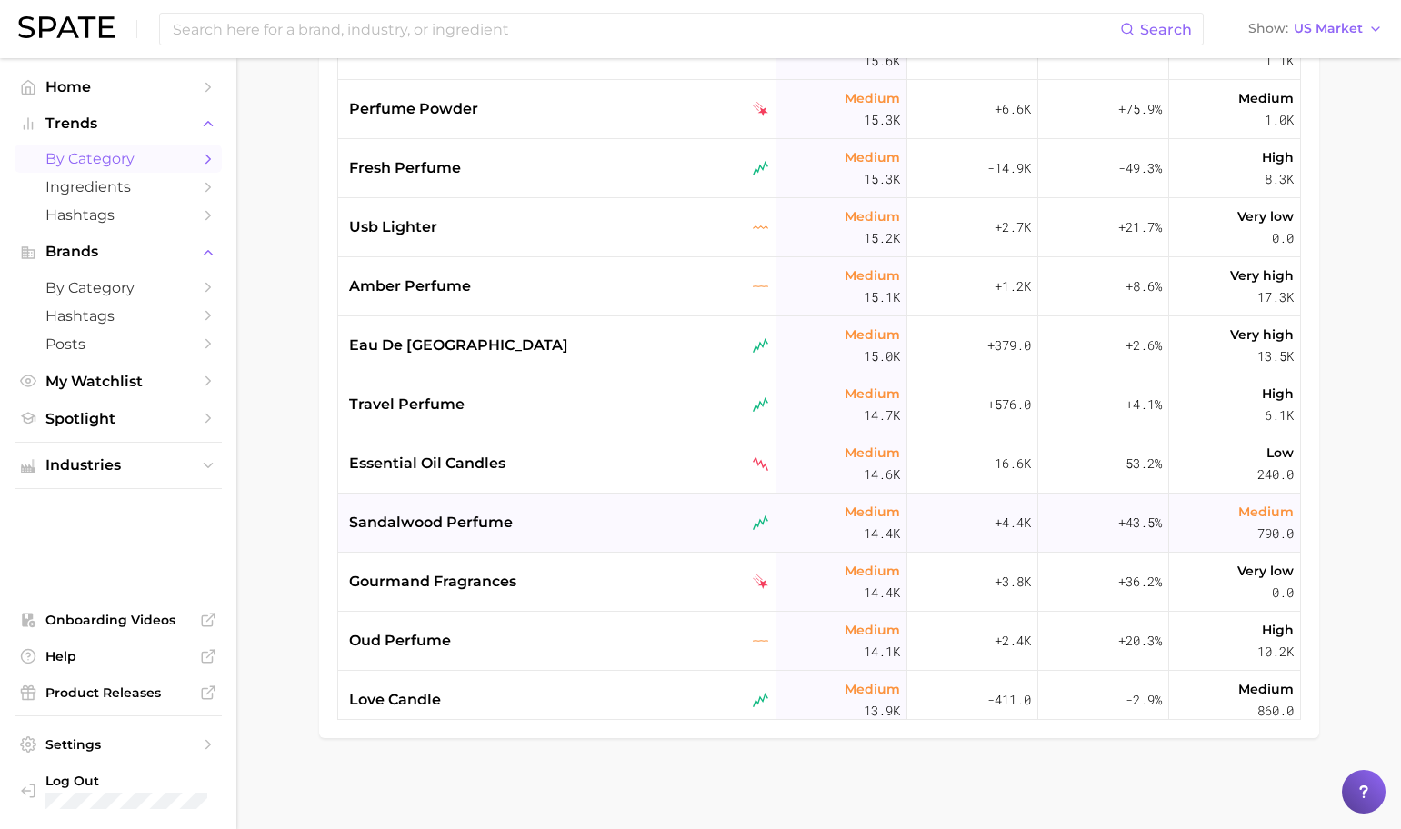
click at [635, 506] on div "sandalwood perfume" at bounding box center [557, 523] width 438 height 59
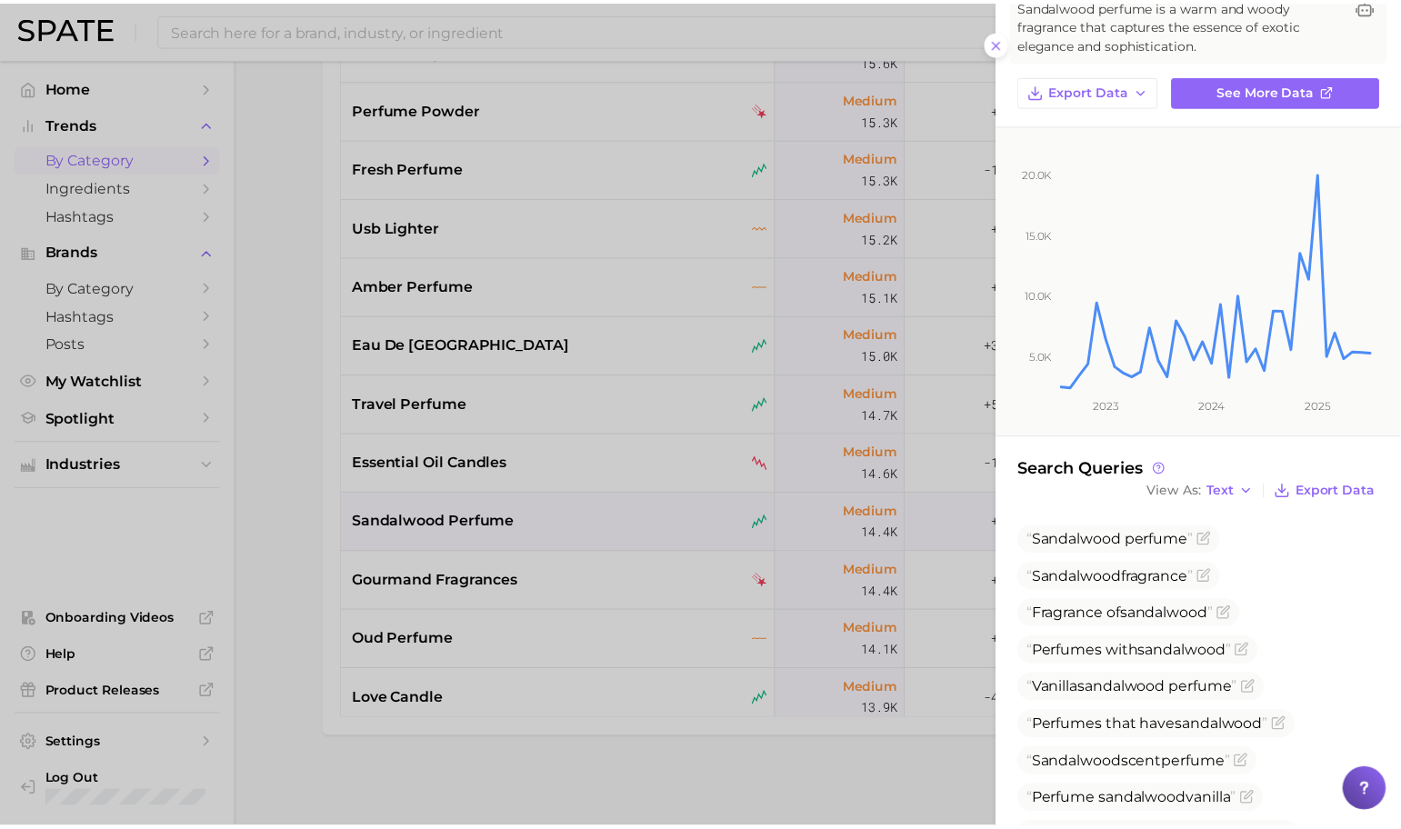
scroll to position [164, 0]
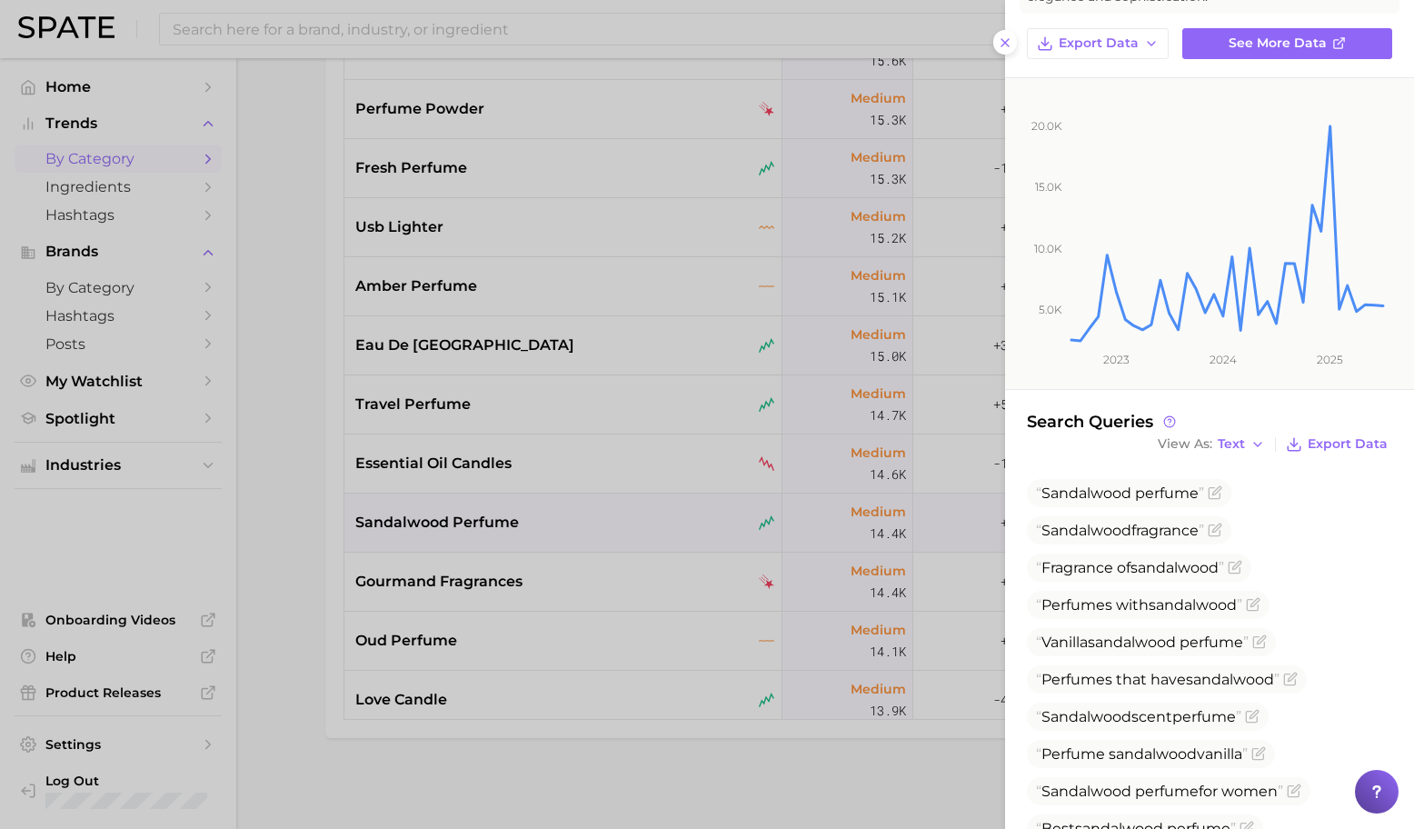
click at [795, 567] on div at bounding box center [707, 414] width 1414 height 829
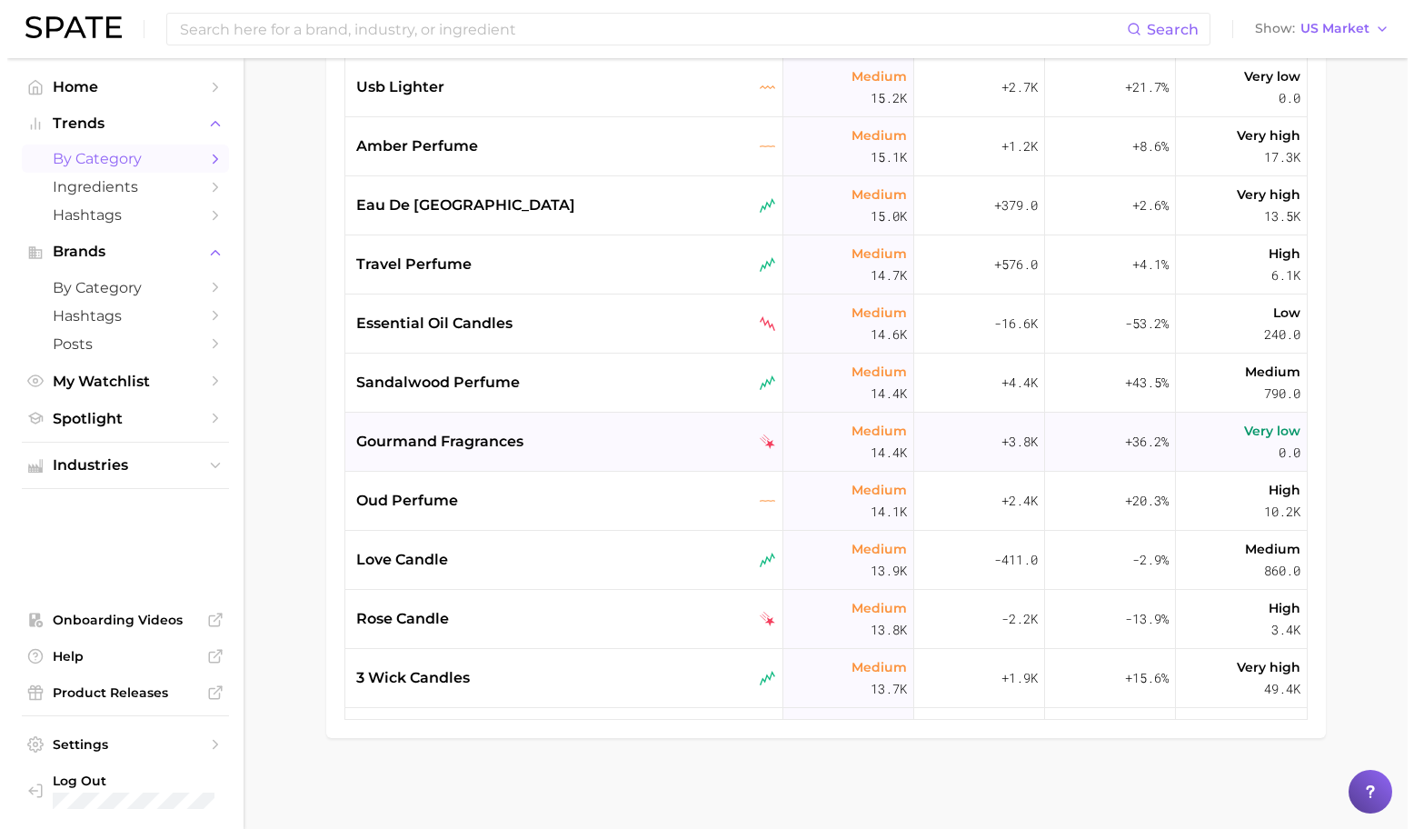
scroll to position [4366, 0]
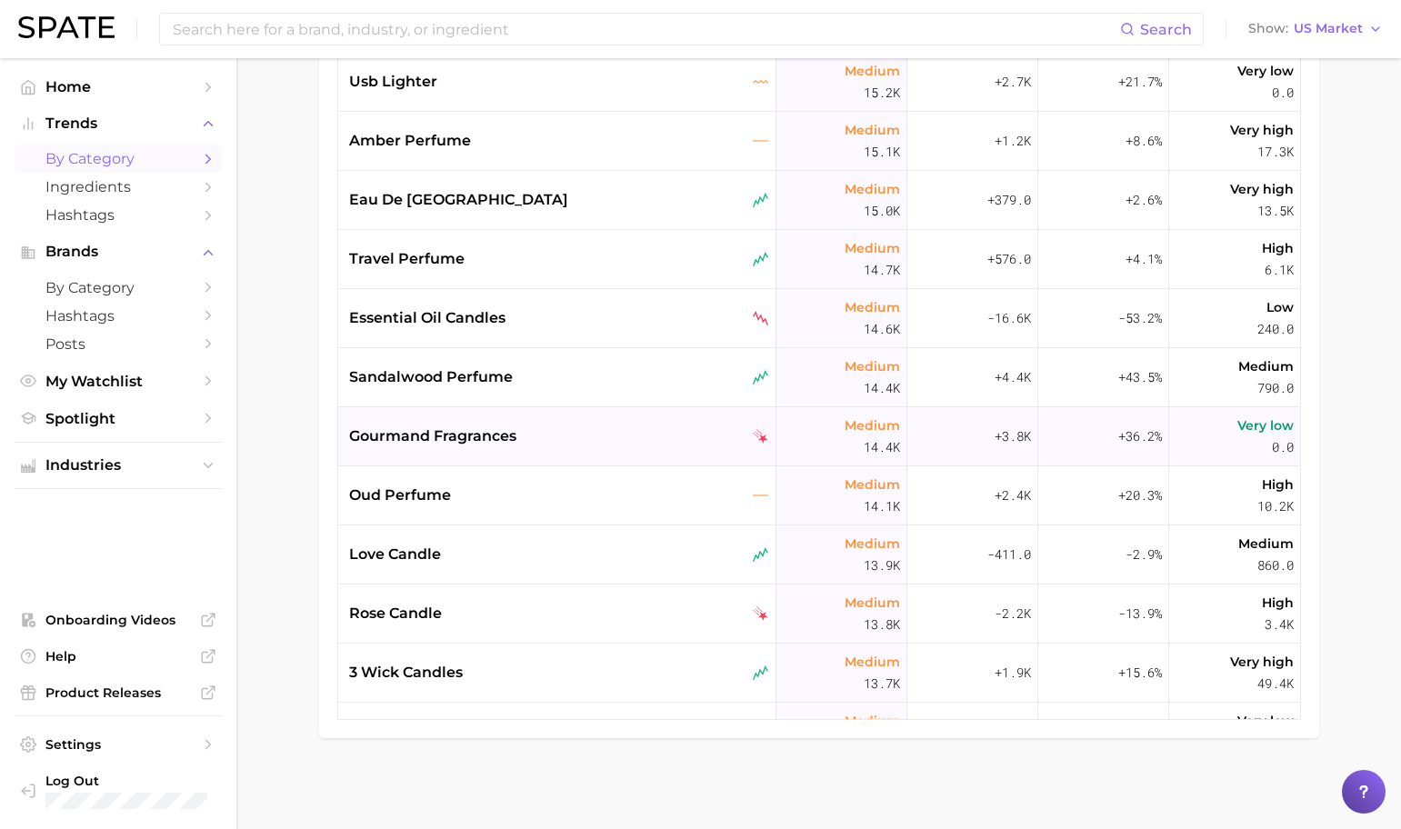
click at [607, 440] on div "gourmand fragrances" at bounding box center [559, 436] width 420 height 22
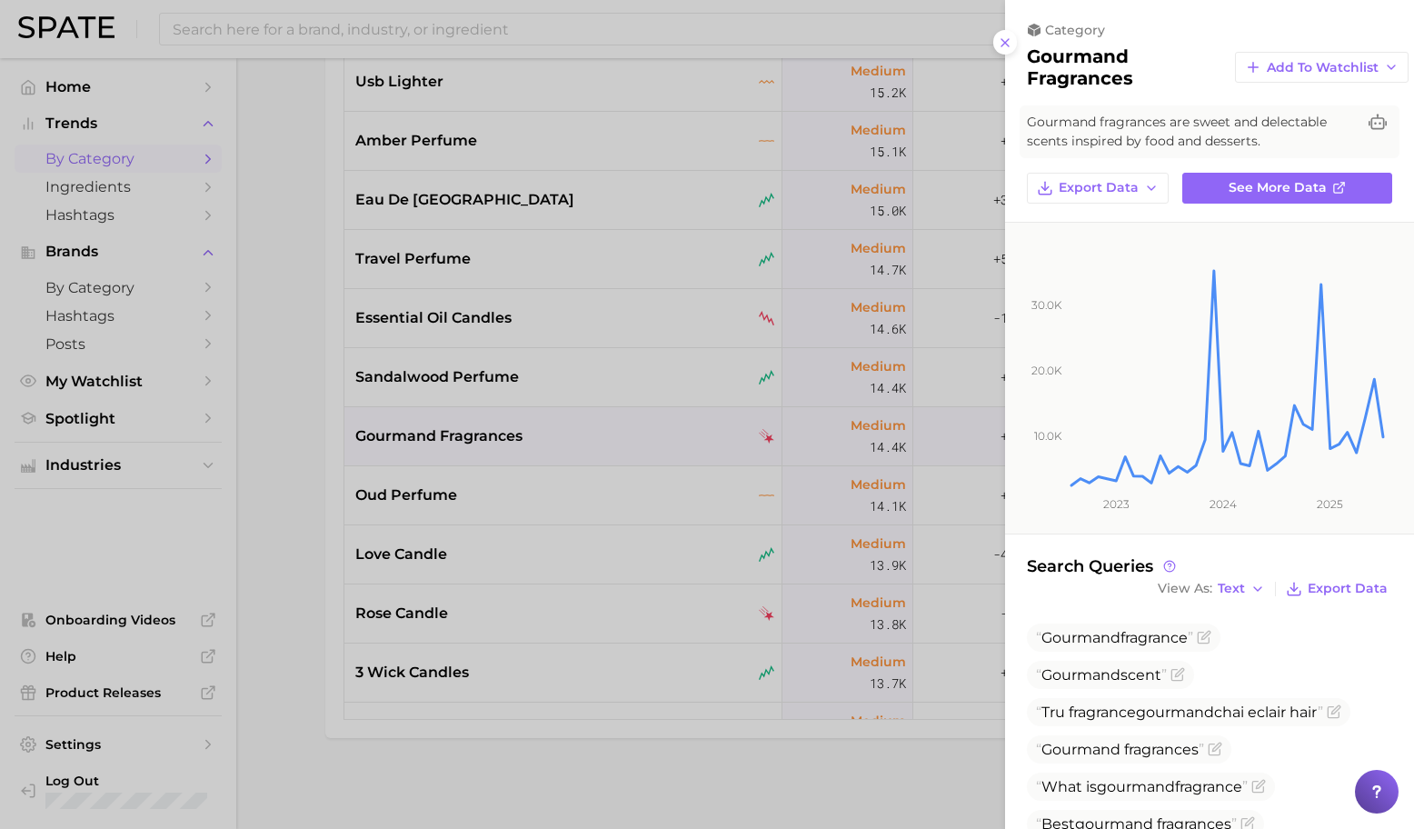
click at [483, 479] on div at bounding box center [707, 414] width 1414 height 829
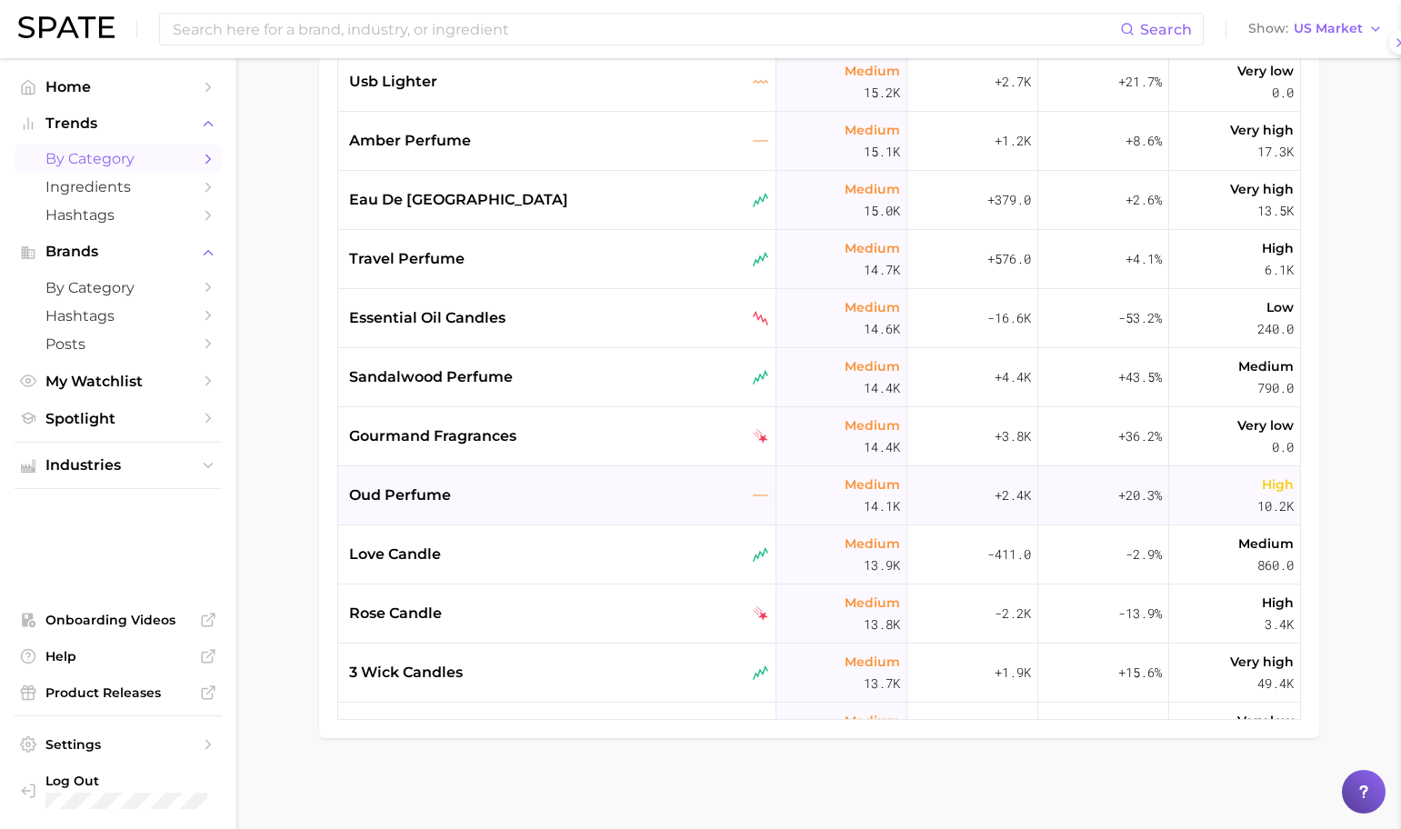
click at [548, 504] on div "oud perfume" at bounding box center [559, 496] width 420 height 22
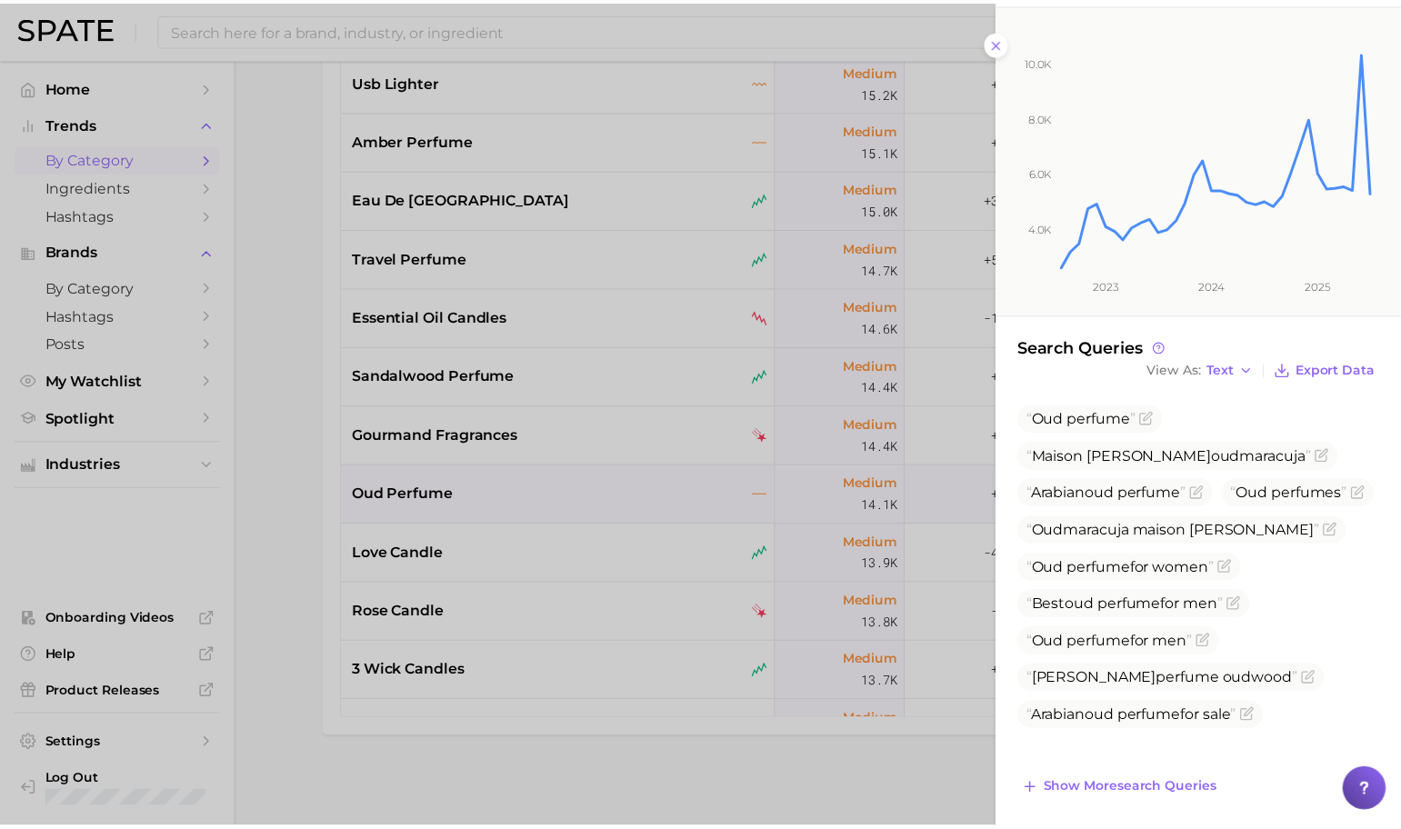
scroll to position [232, 0]
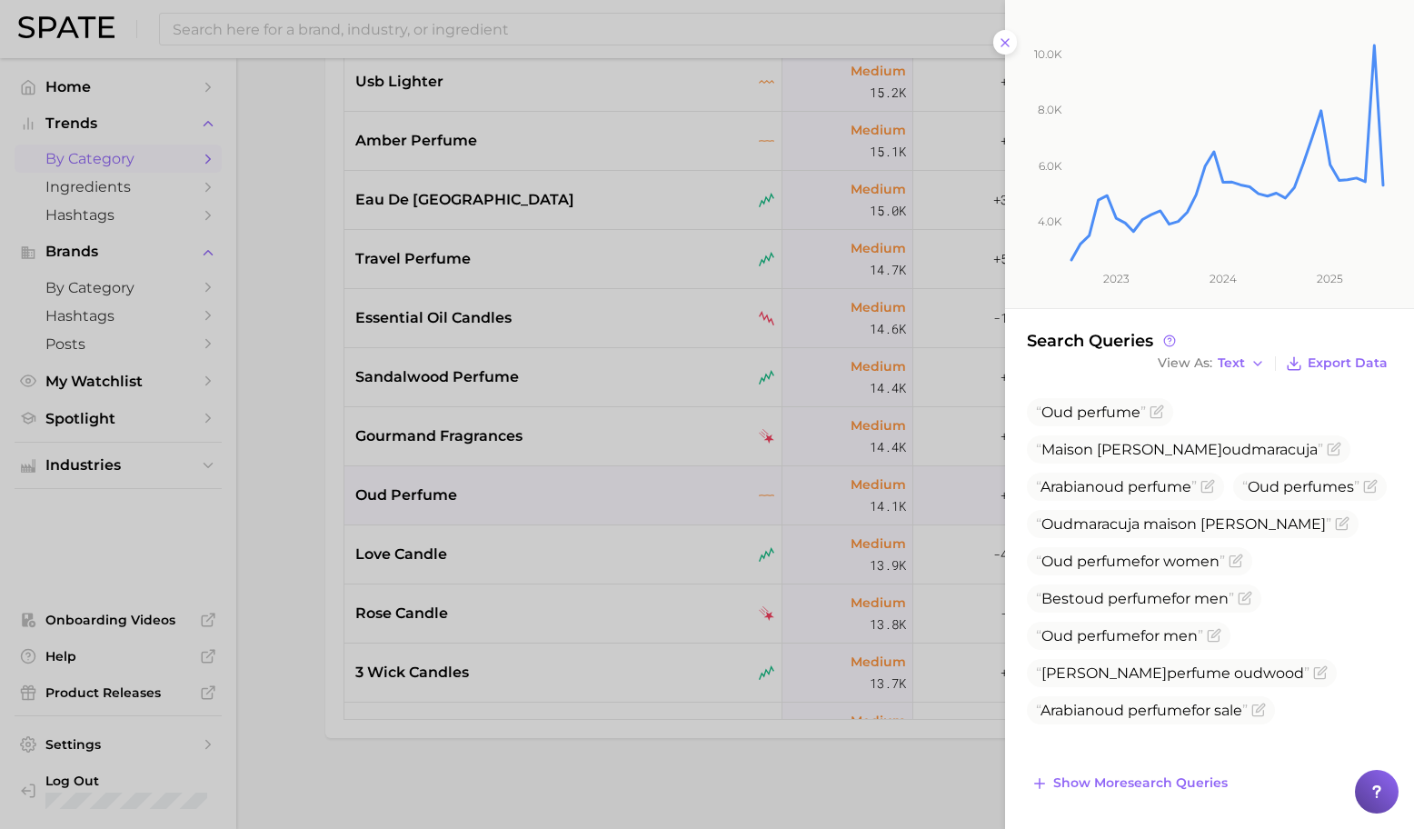
click at [611, 501] on div at bounding box center [707, 414] width 1414 height 829
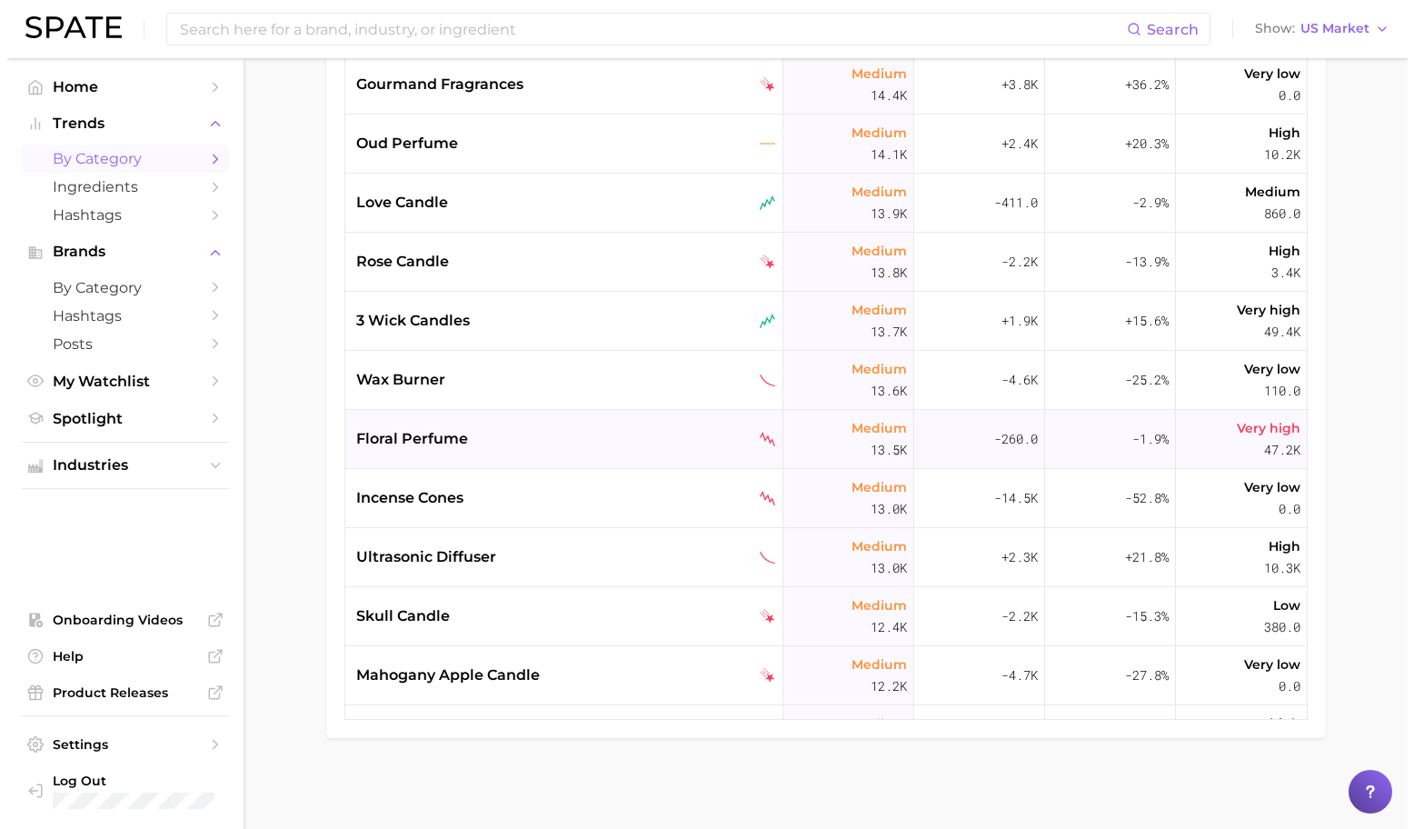
scroll to position [4721, 0]
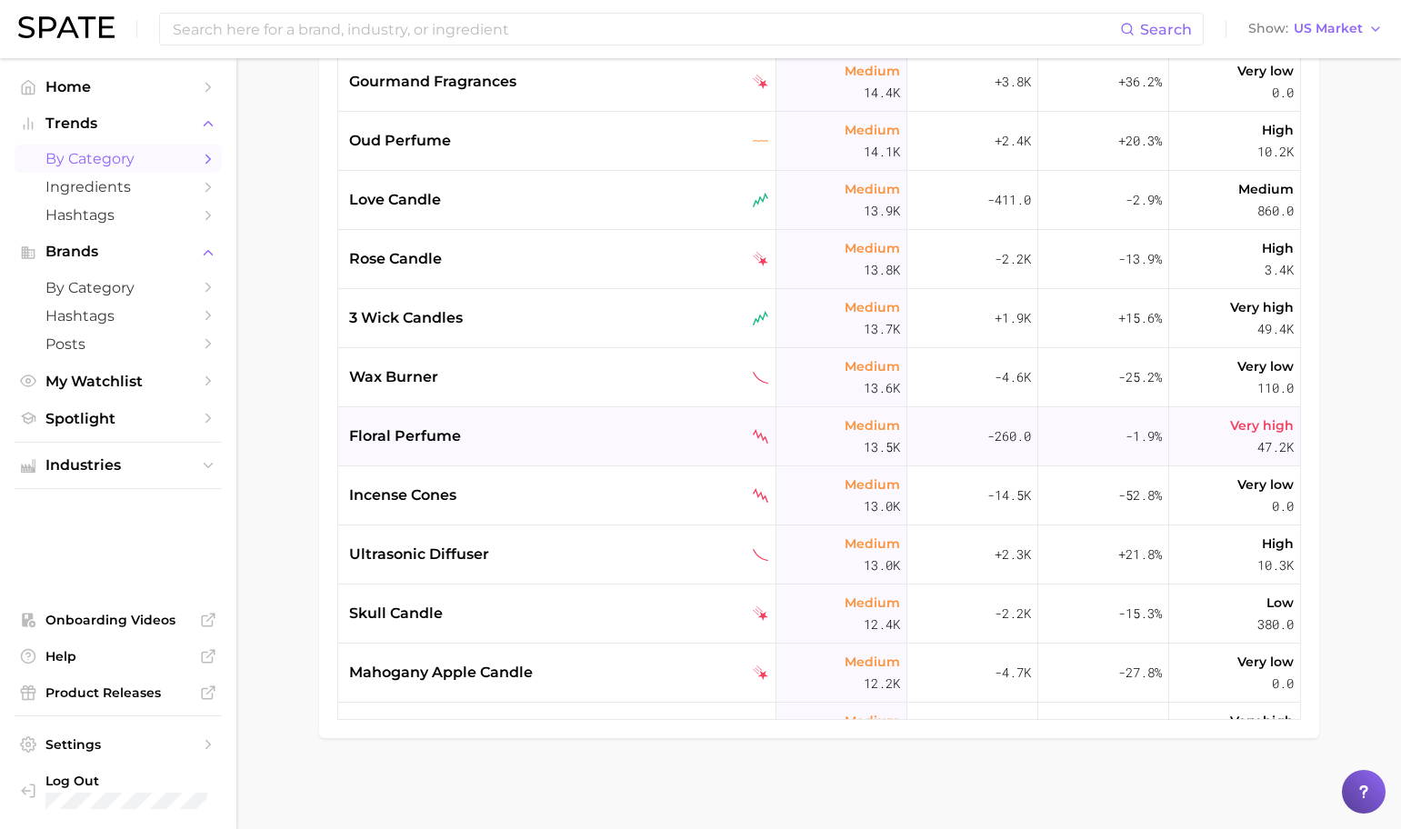
click at [576, 445] on div "floral perfume" at bounding box center [559, 436] width 420 height 22
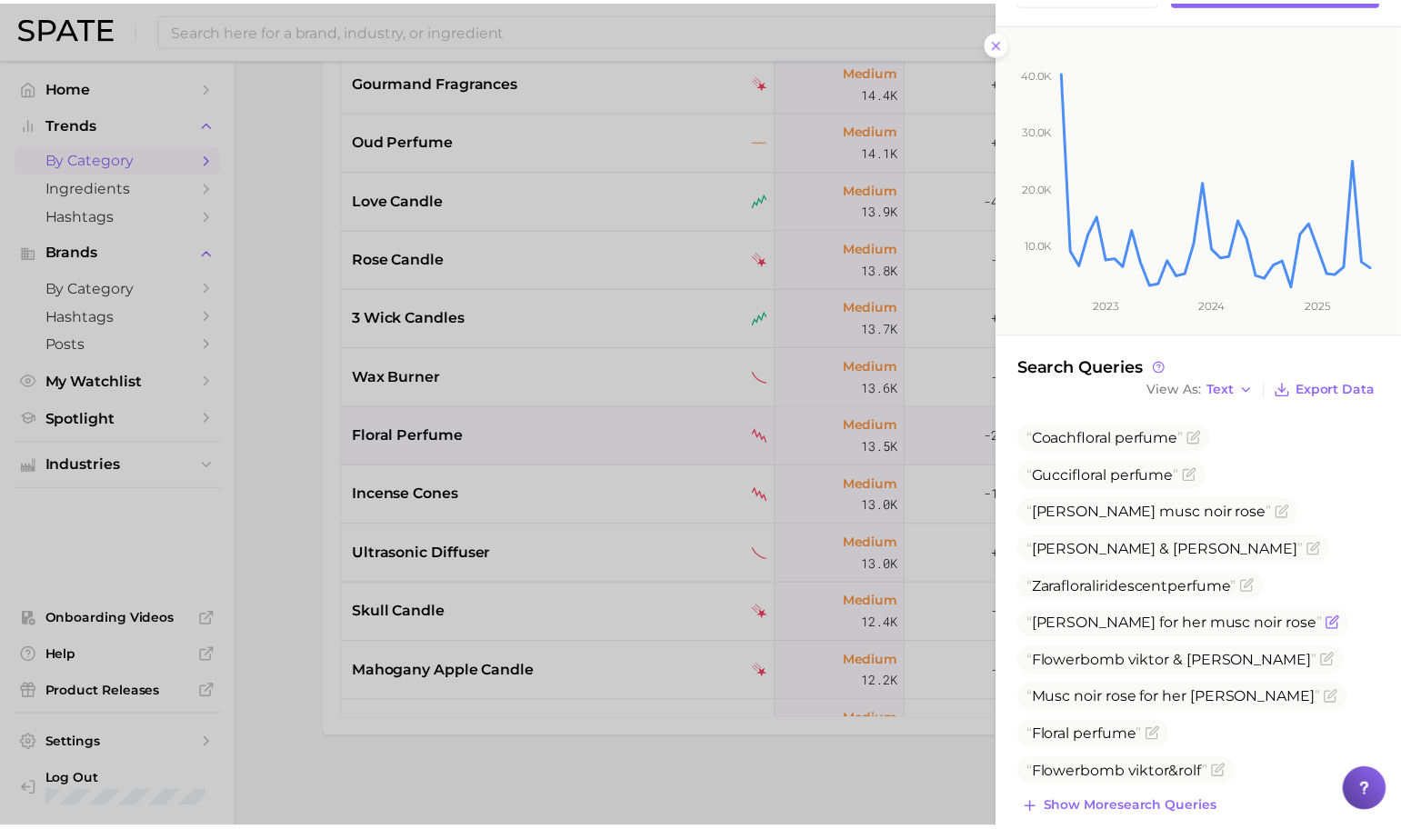
scroll to position [213, 0]
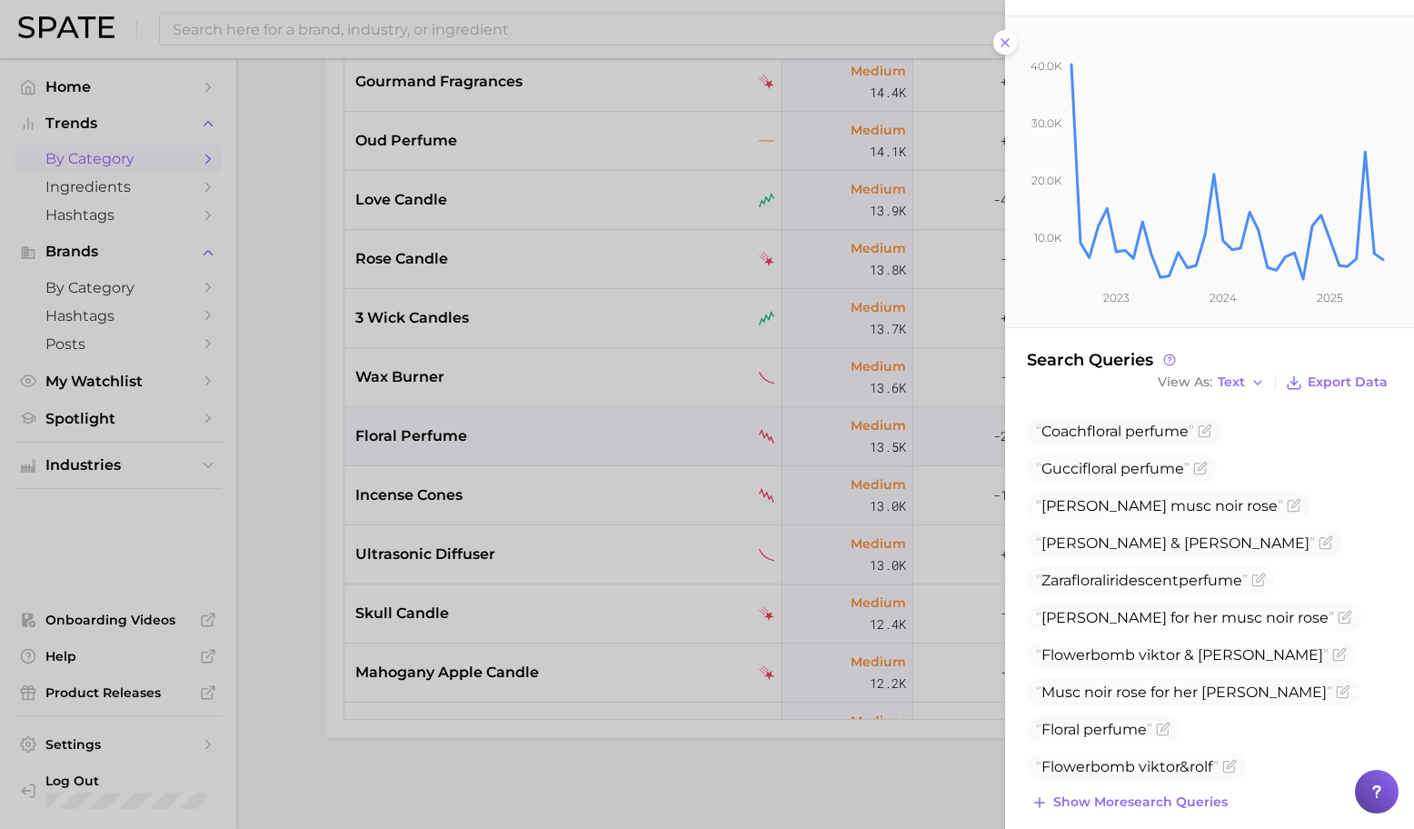
click at [595, 506] on div at bounding box center [707, 414] width 1414 height 829
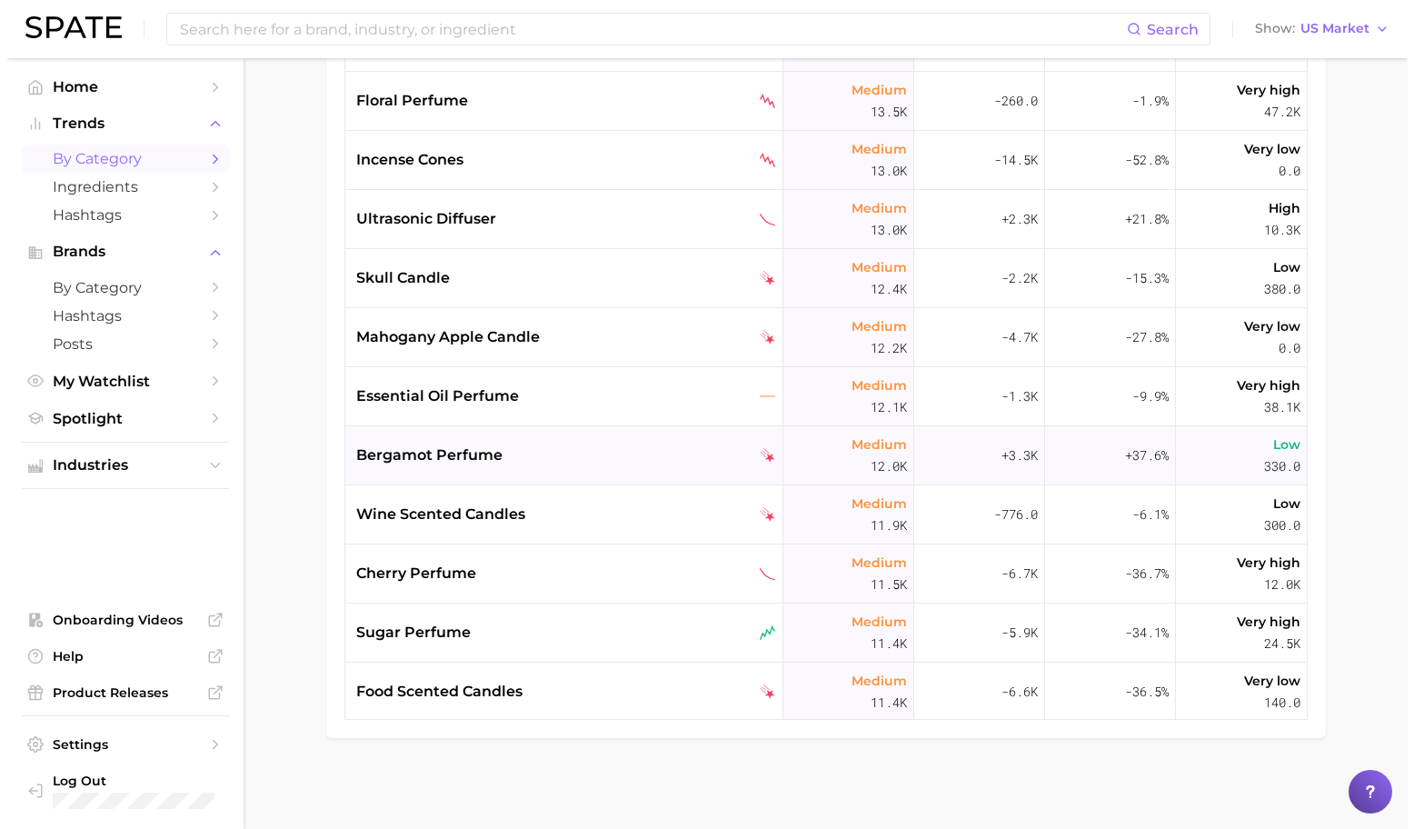
scroll to position [5091, 0]
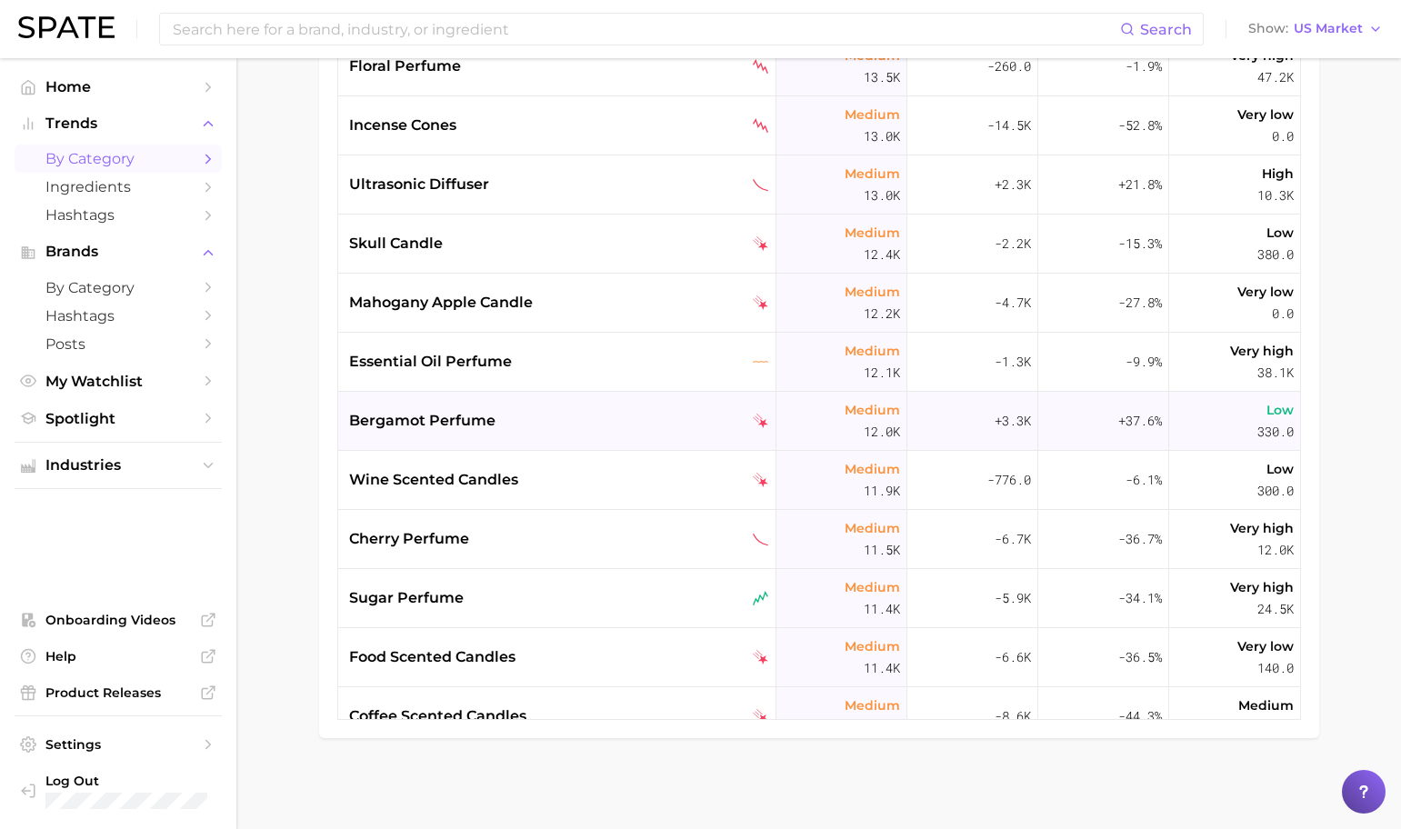
click at [595, 399] on div "bergamot perfume" at bounding box center [557, 421] width 438 height 59
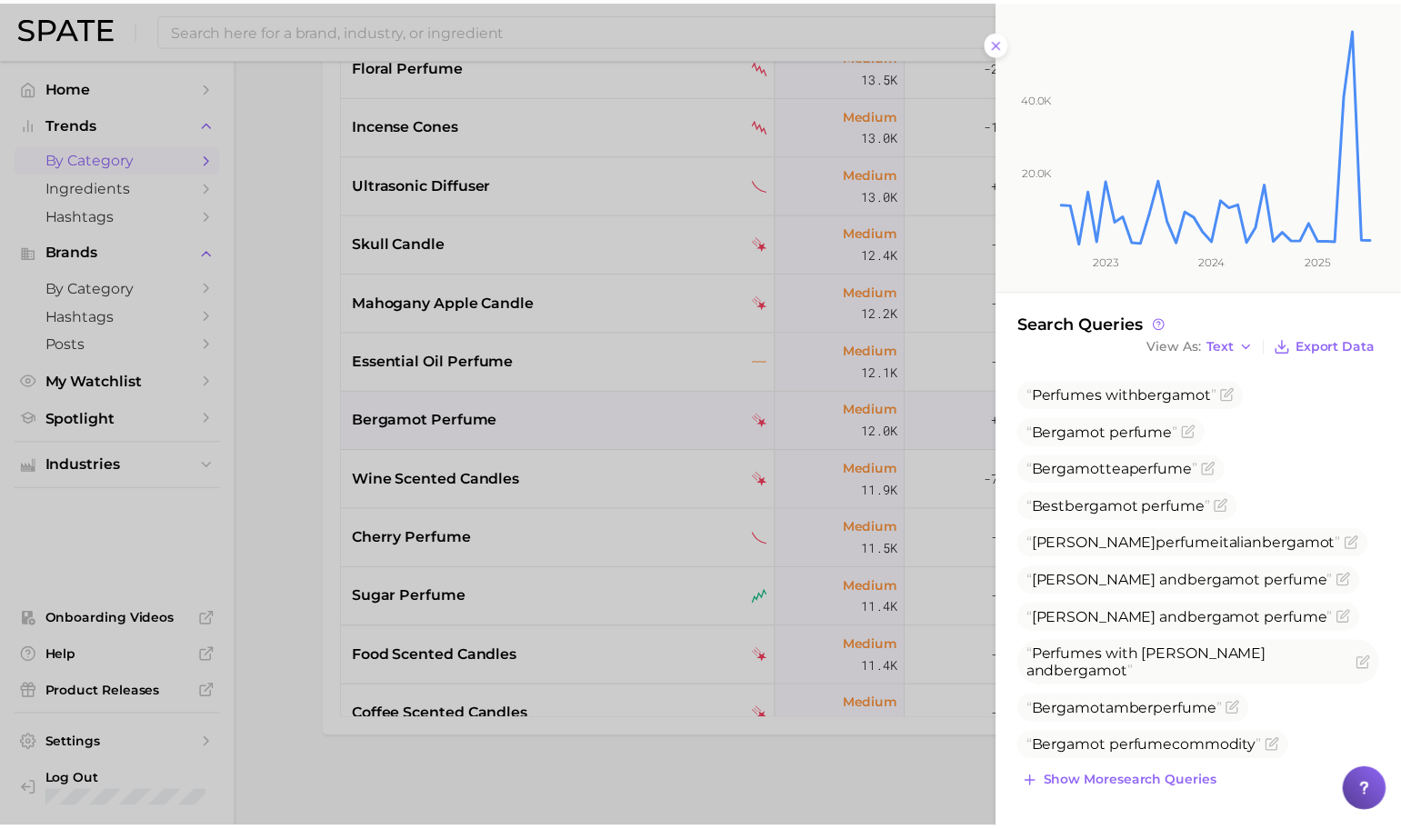
scroll to position [281, 0]
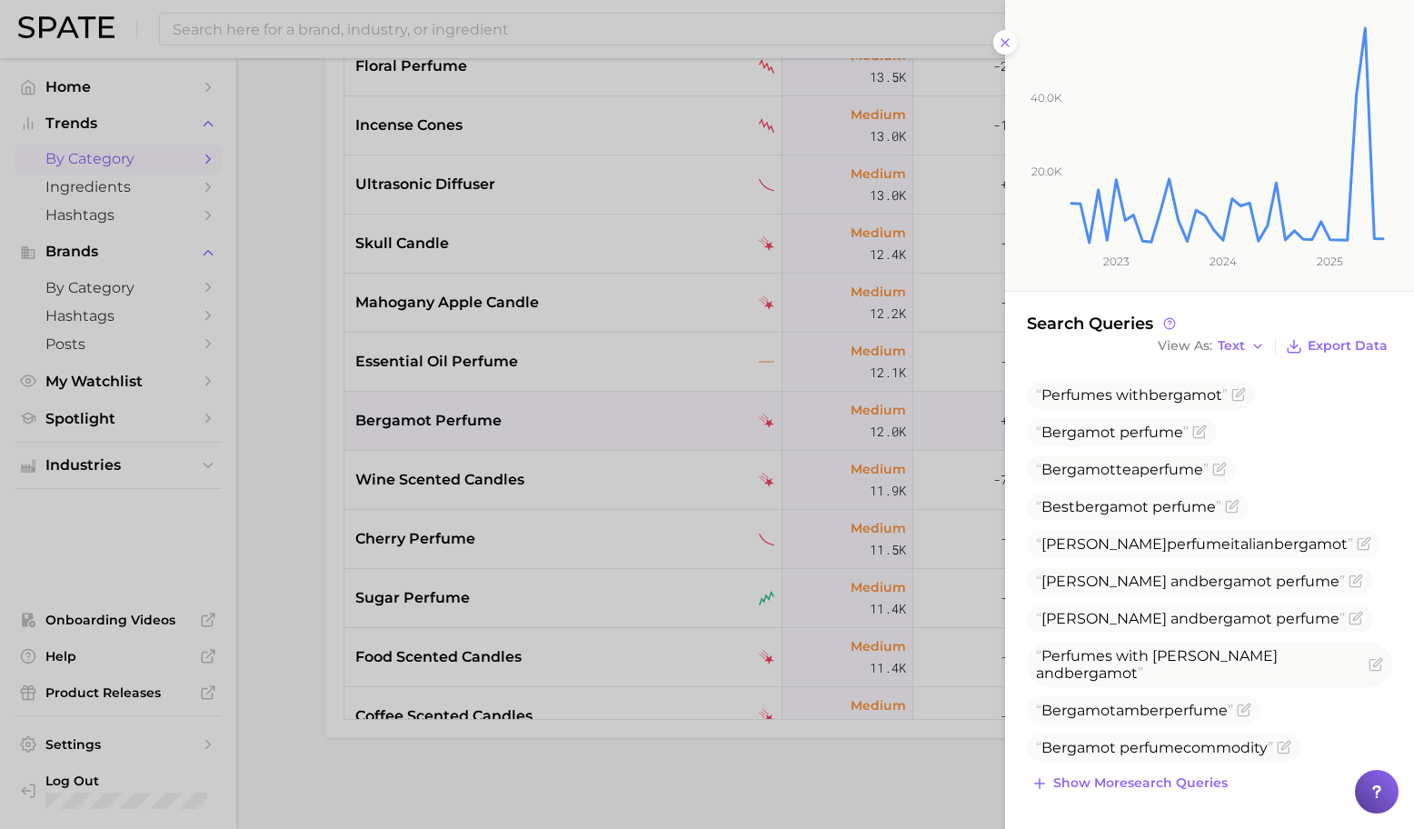
click at [543, 445] on div at bounding box center [707, 414] width 1414 height 829
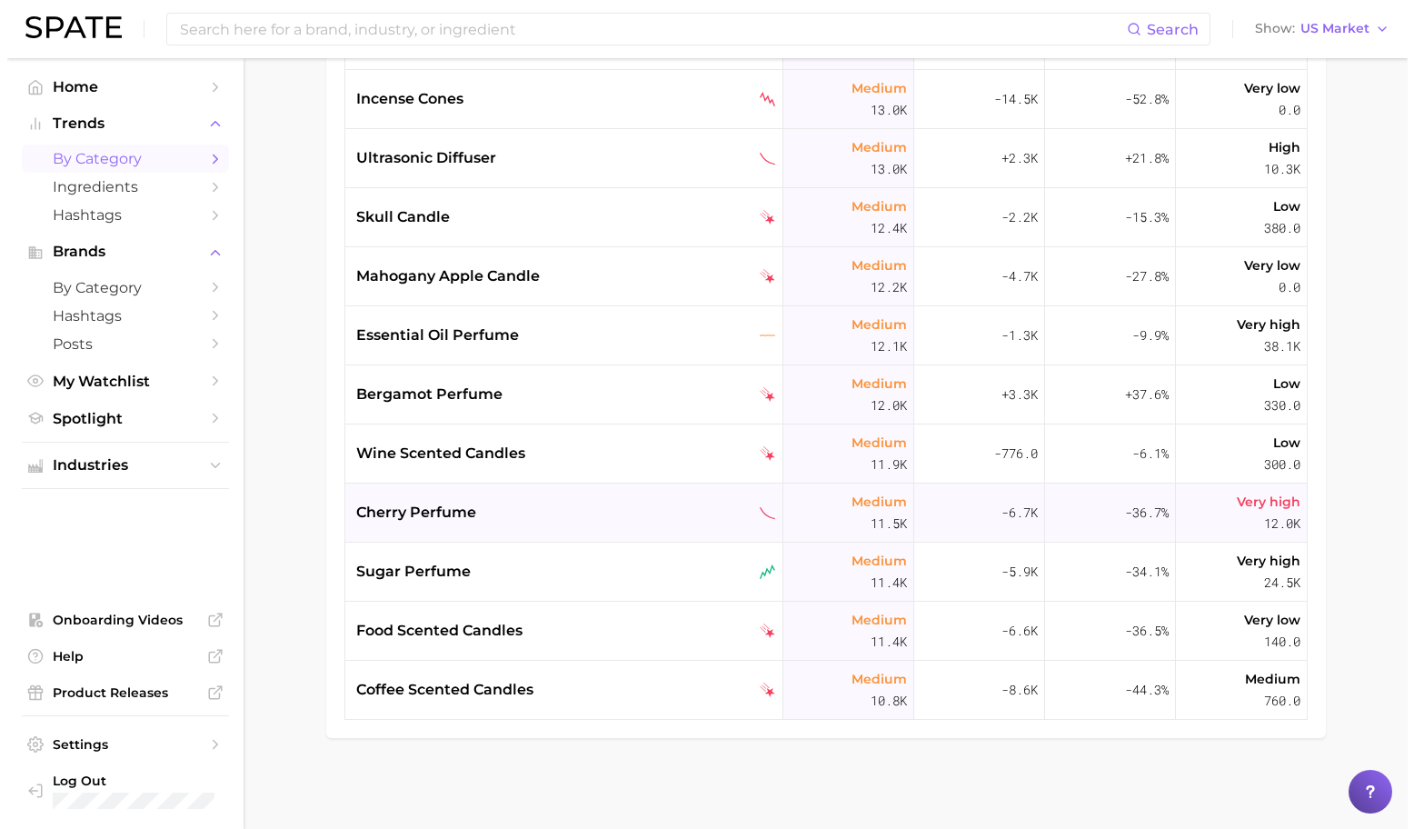
scroll to position [5133, 0]
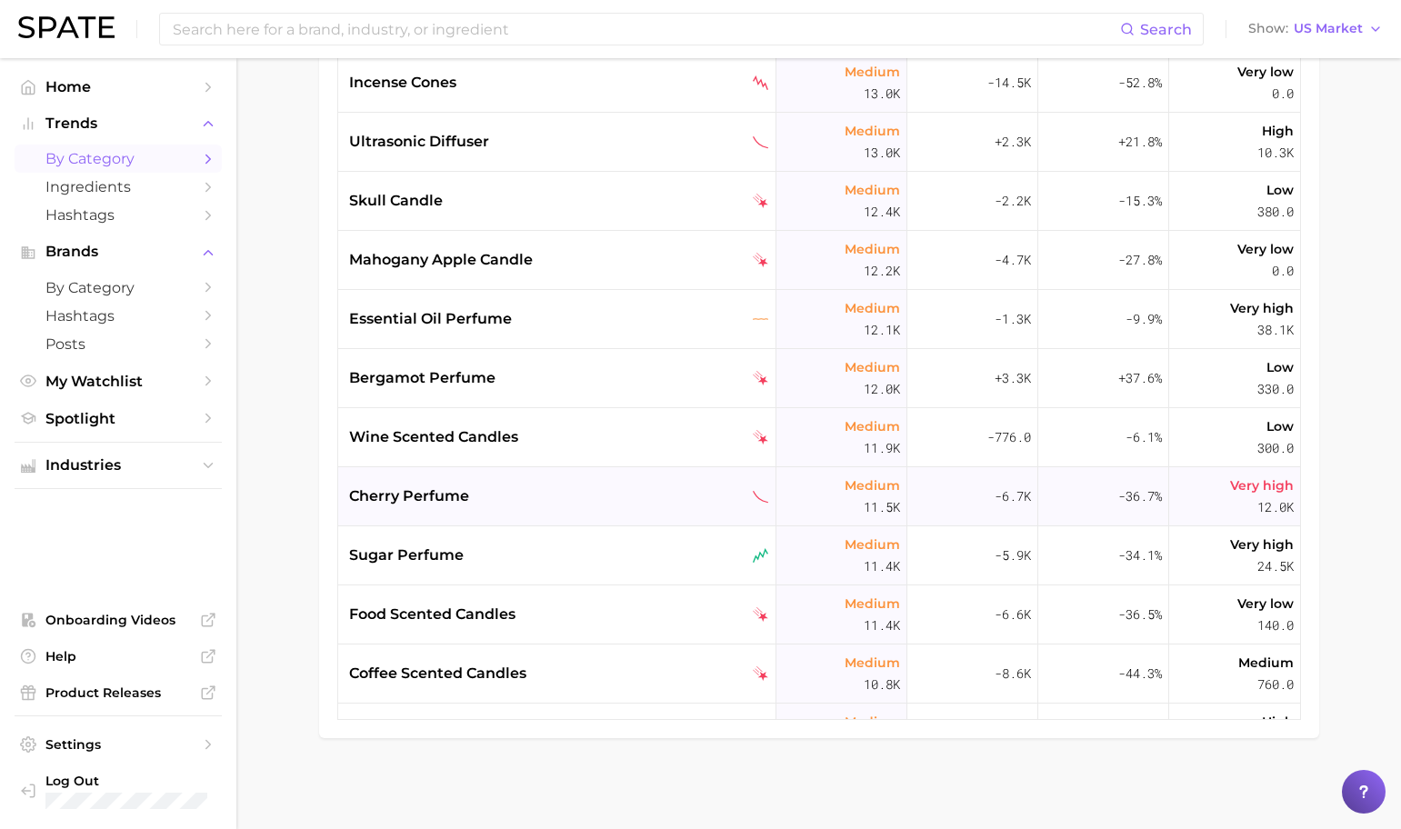
click at [575, 498] on div "cherry perfume" at bounding box center [559, 496] width 420 height 22
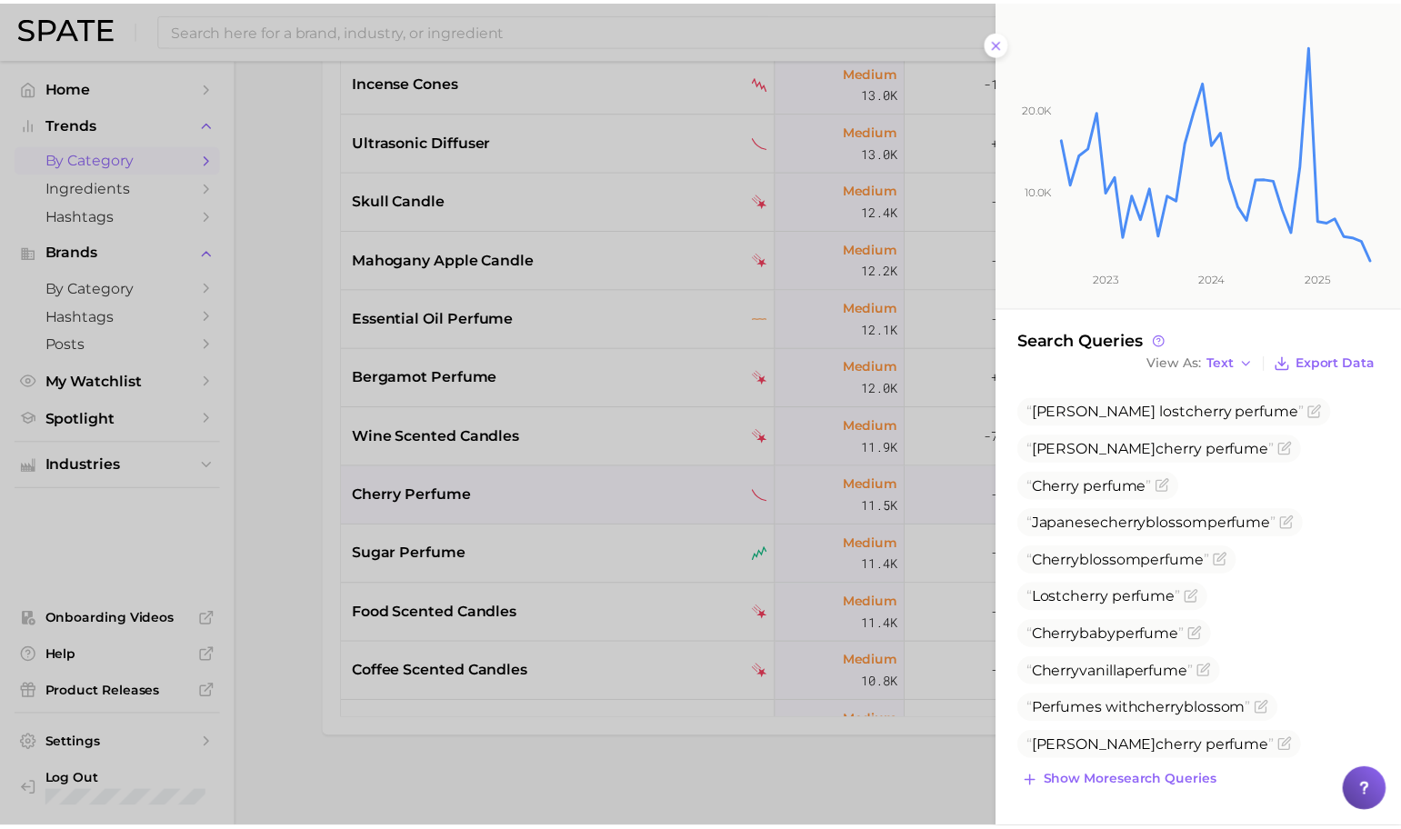
scroll to position [232, 0]
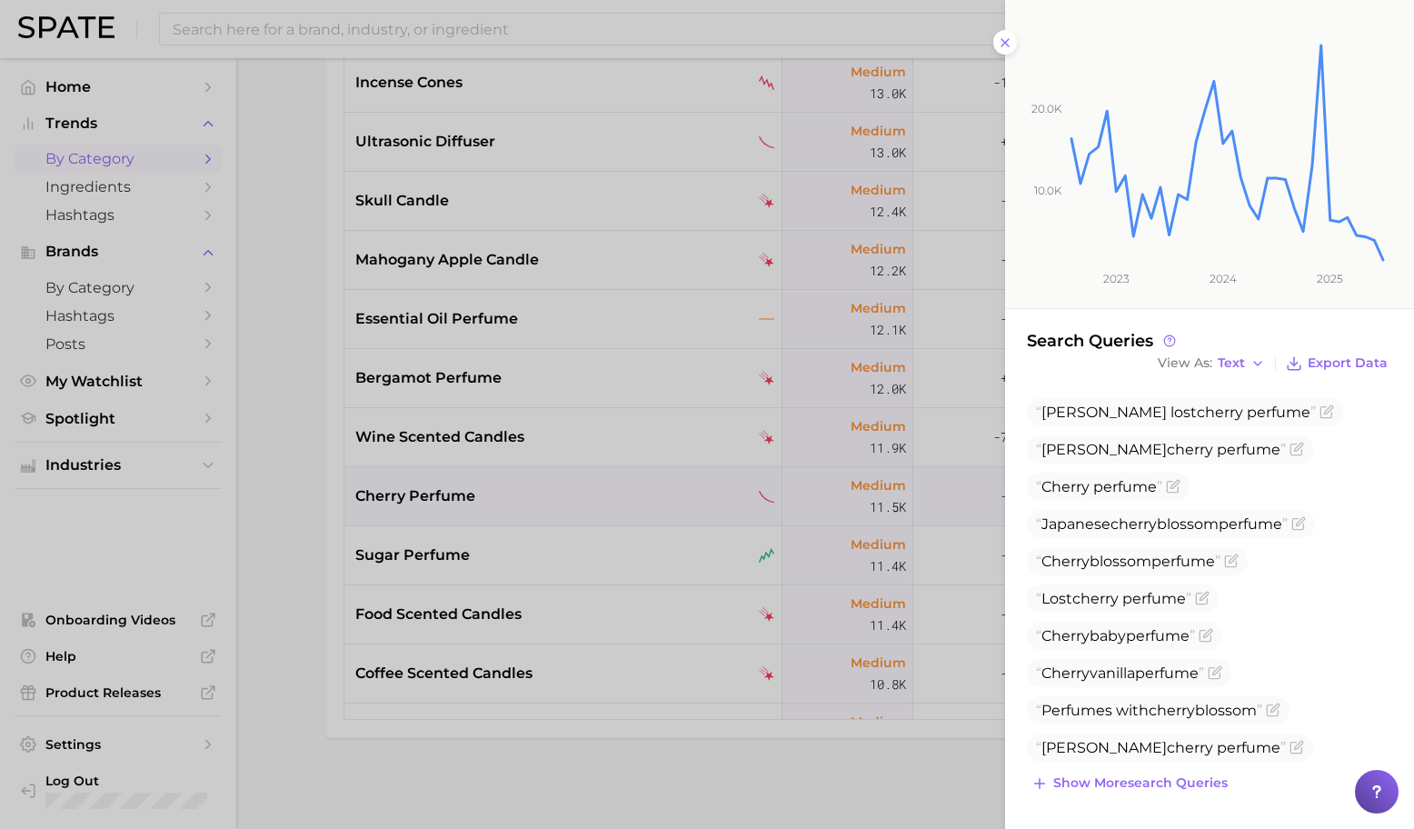
click at [536, 495] on div at bounding box center [707, 414] width 1414 height 829
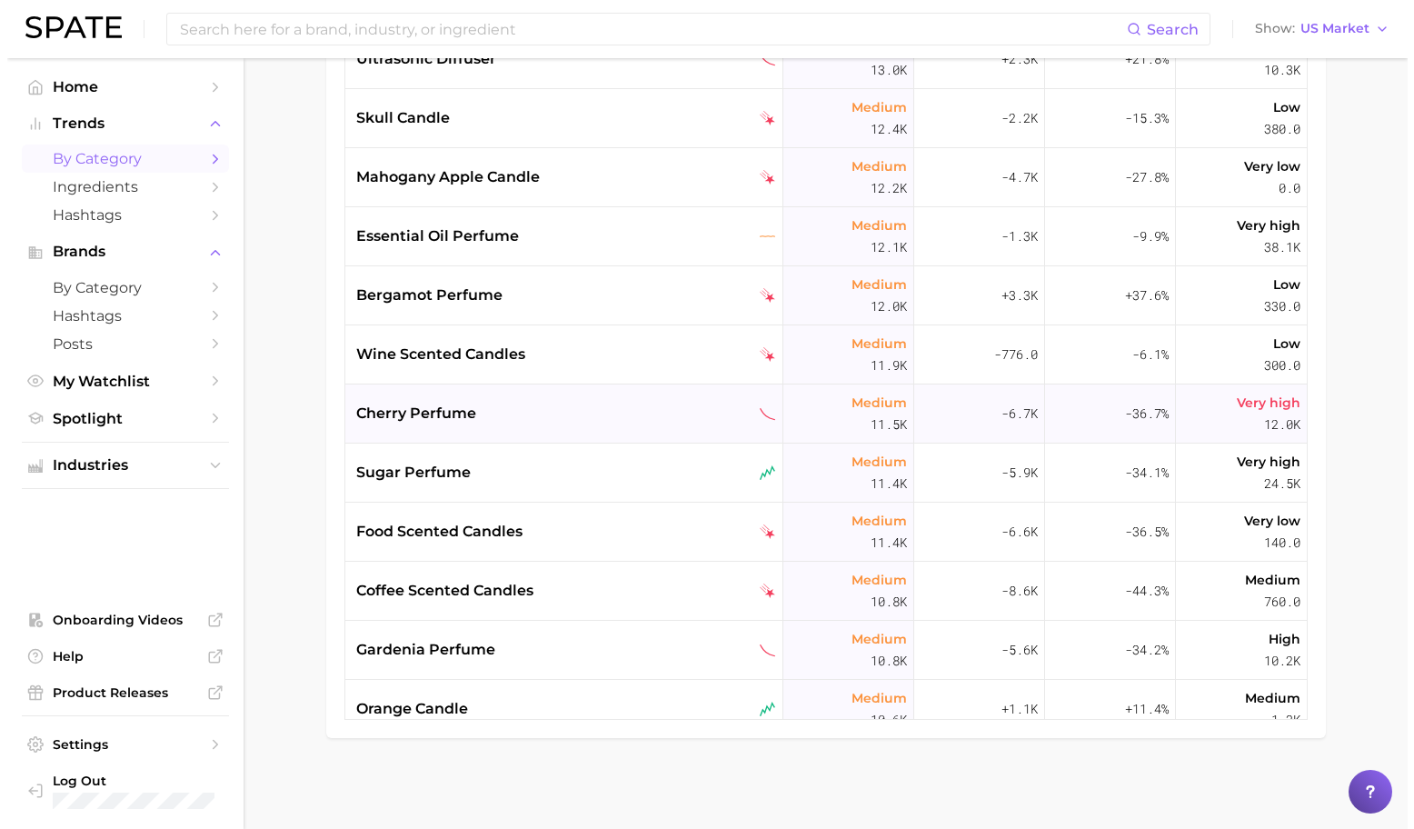
scroll to position [5246, 0]
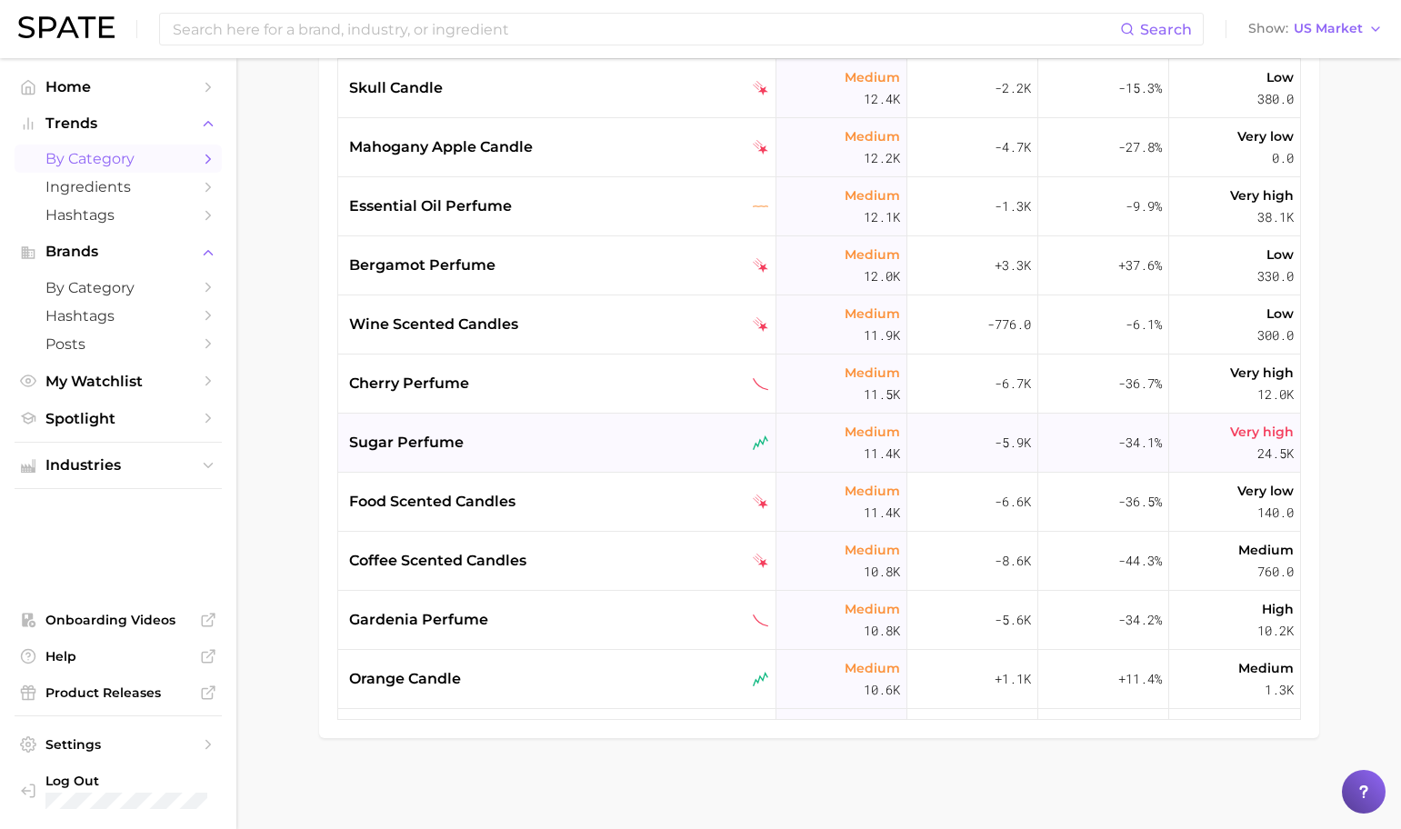
click at [522, 439] on div "sugar perfume" at bounding box center [559, 443] width 420 height 22
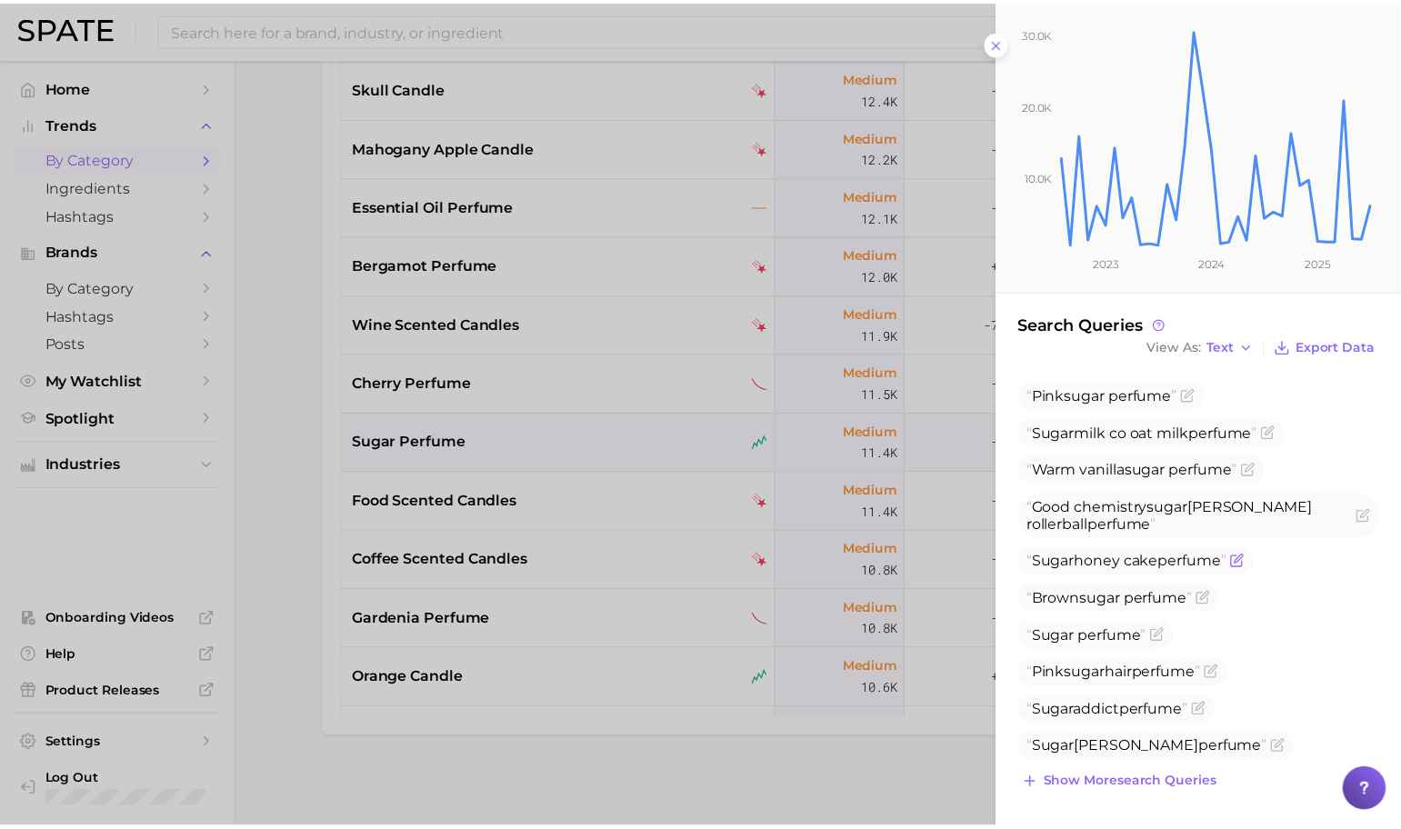
scroll to position [249, 0]
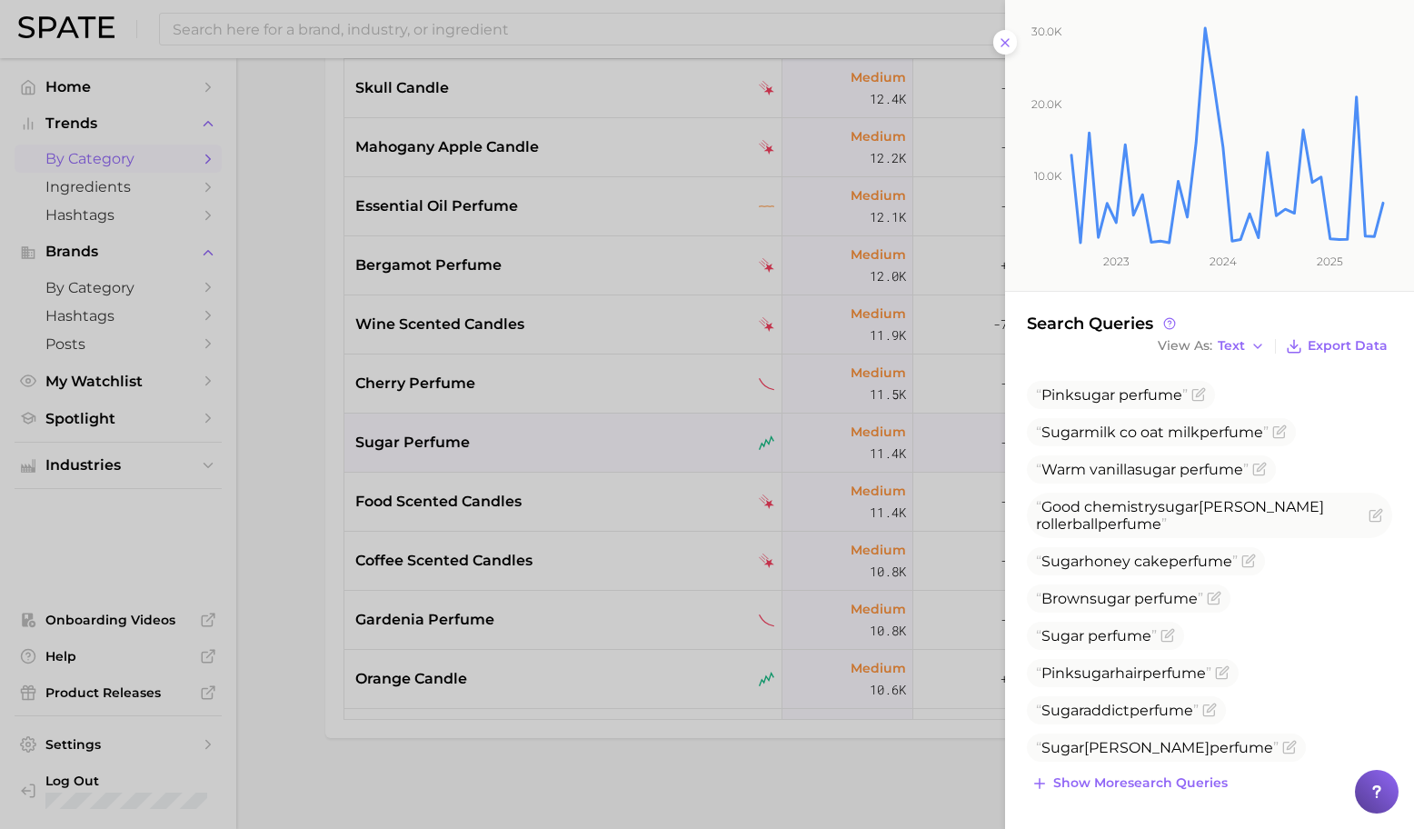
click at [547, 499] on div at bounding box center [707, 414] width 1414 height 829
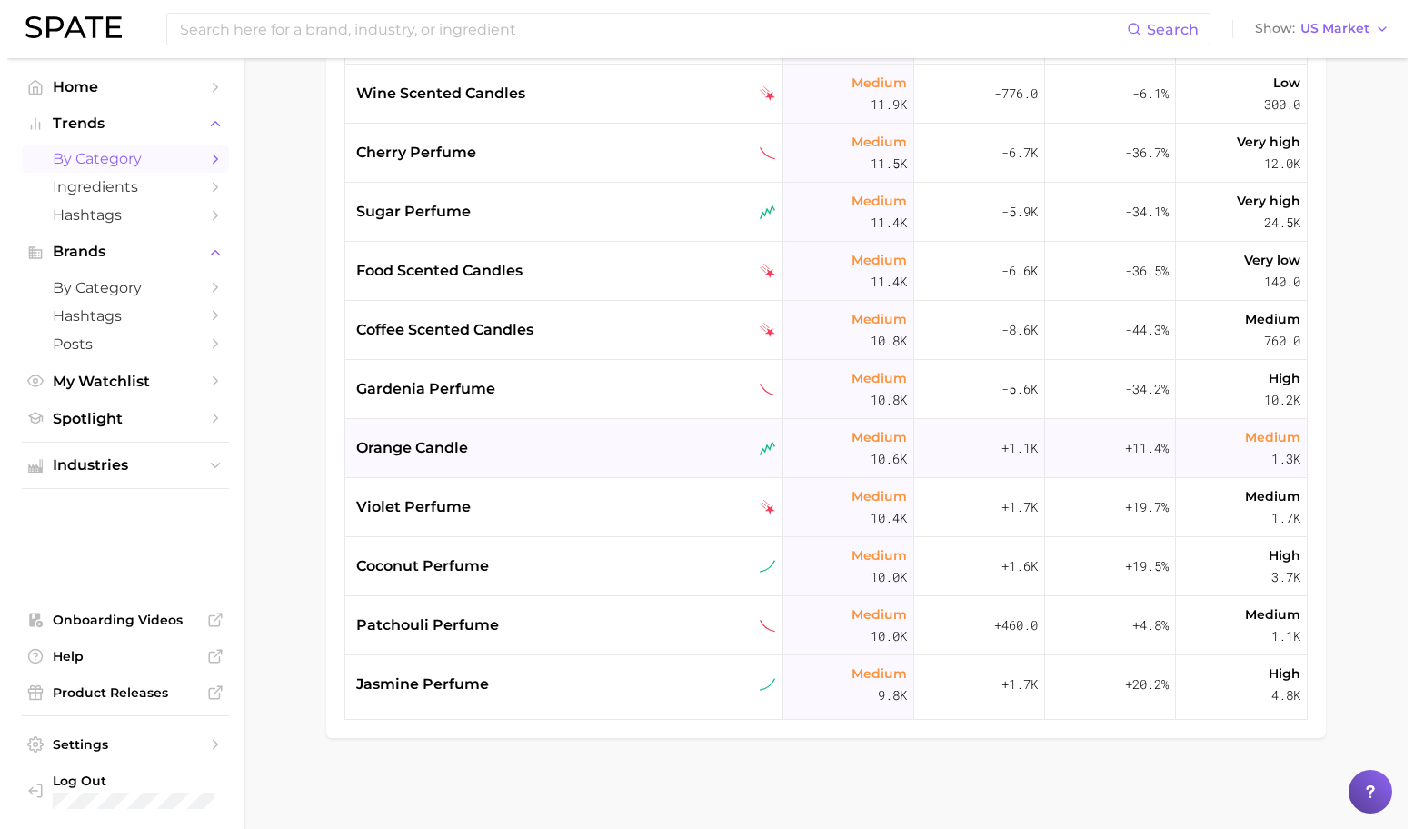
scroll to position [5480, 0]
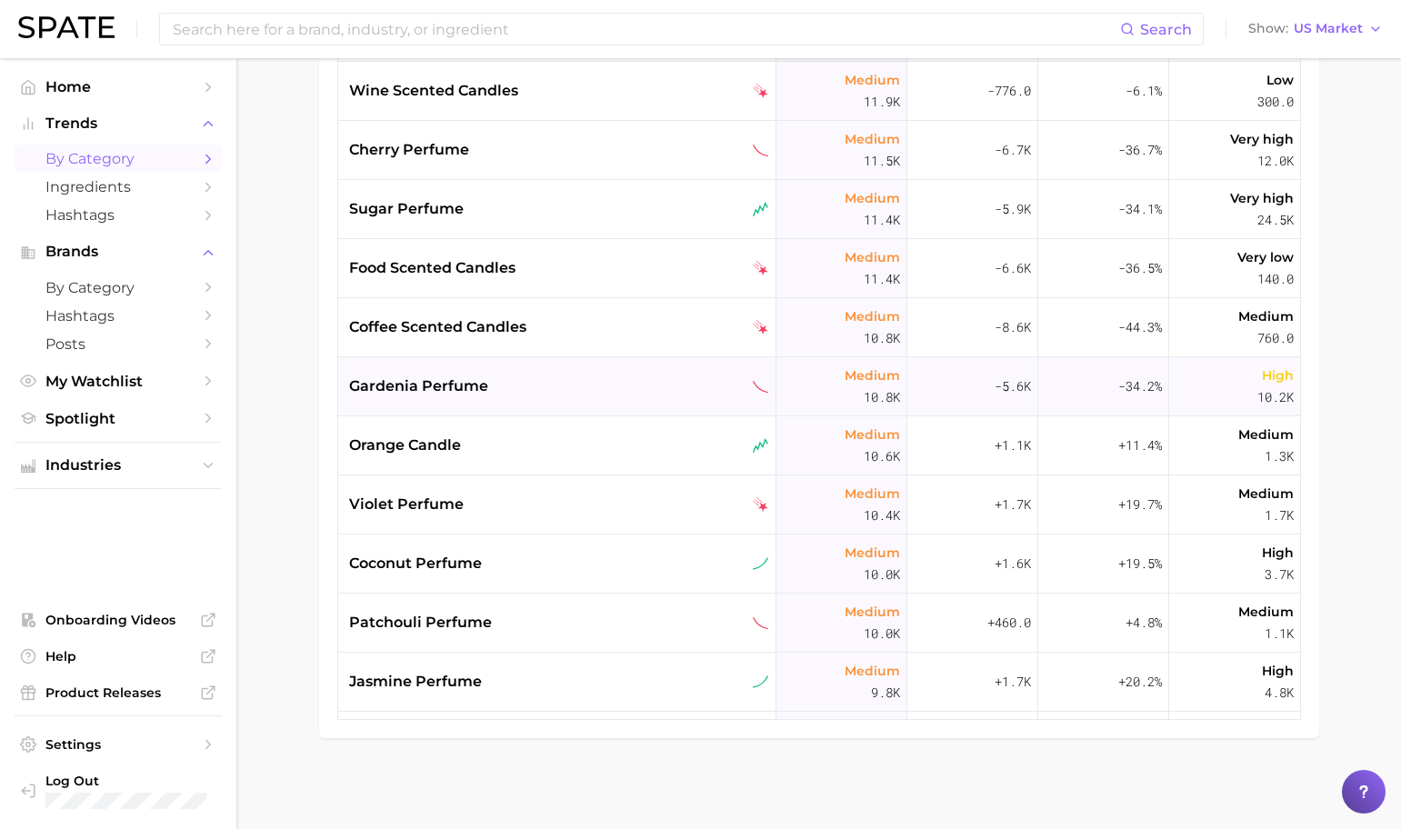
click at [538, 377] on div "gardenia perfume" at bounding box center [559, 386] width 420 height 22
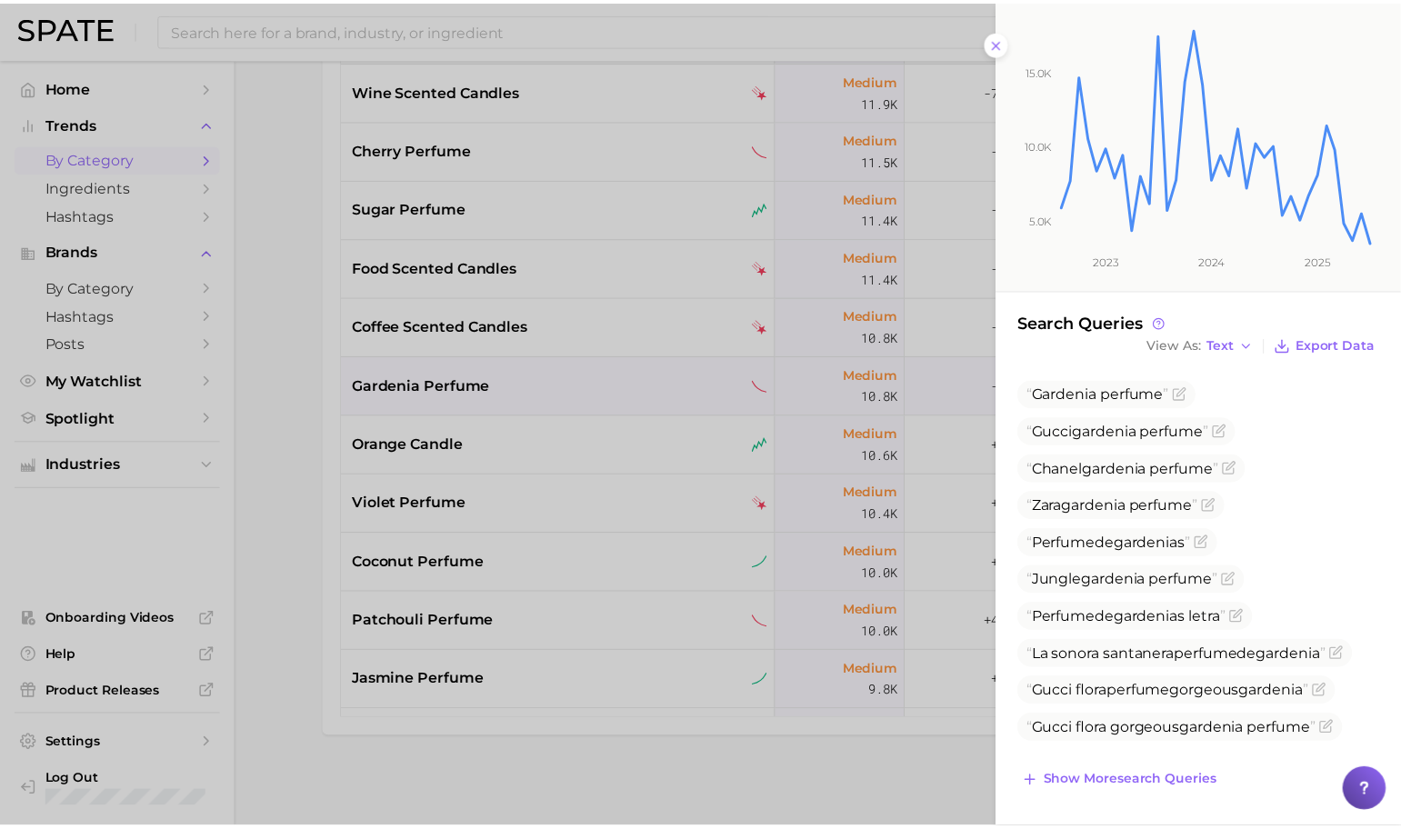
scroll to position [253, 0]
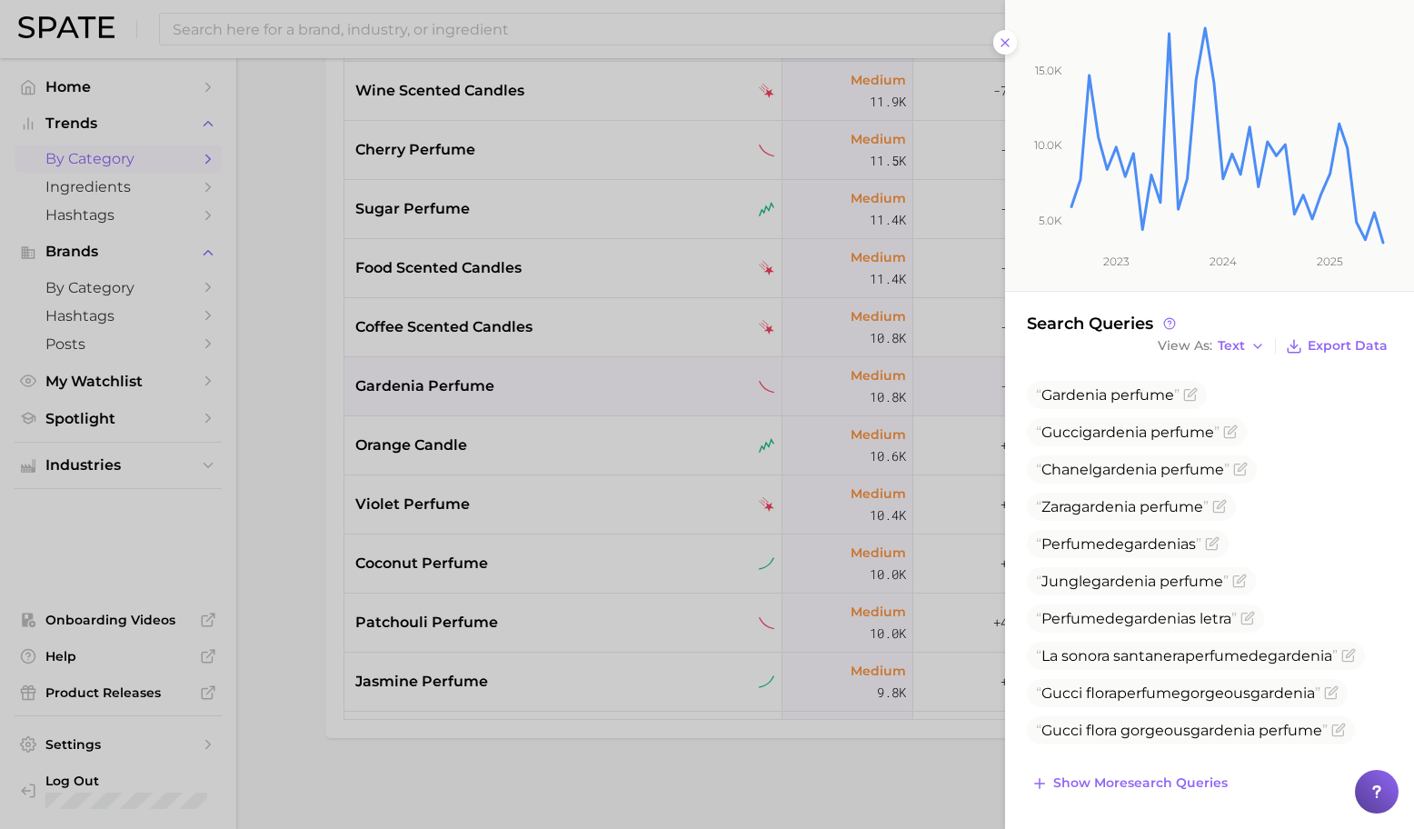
click at [599, 479] on div at bounding box center [707, 414] width 1414 height 829
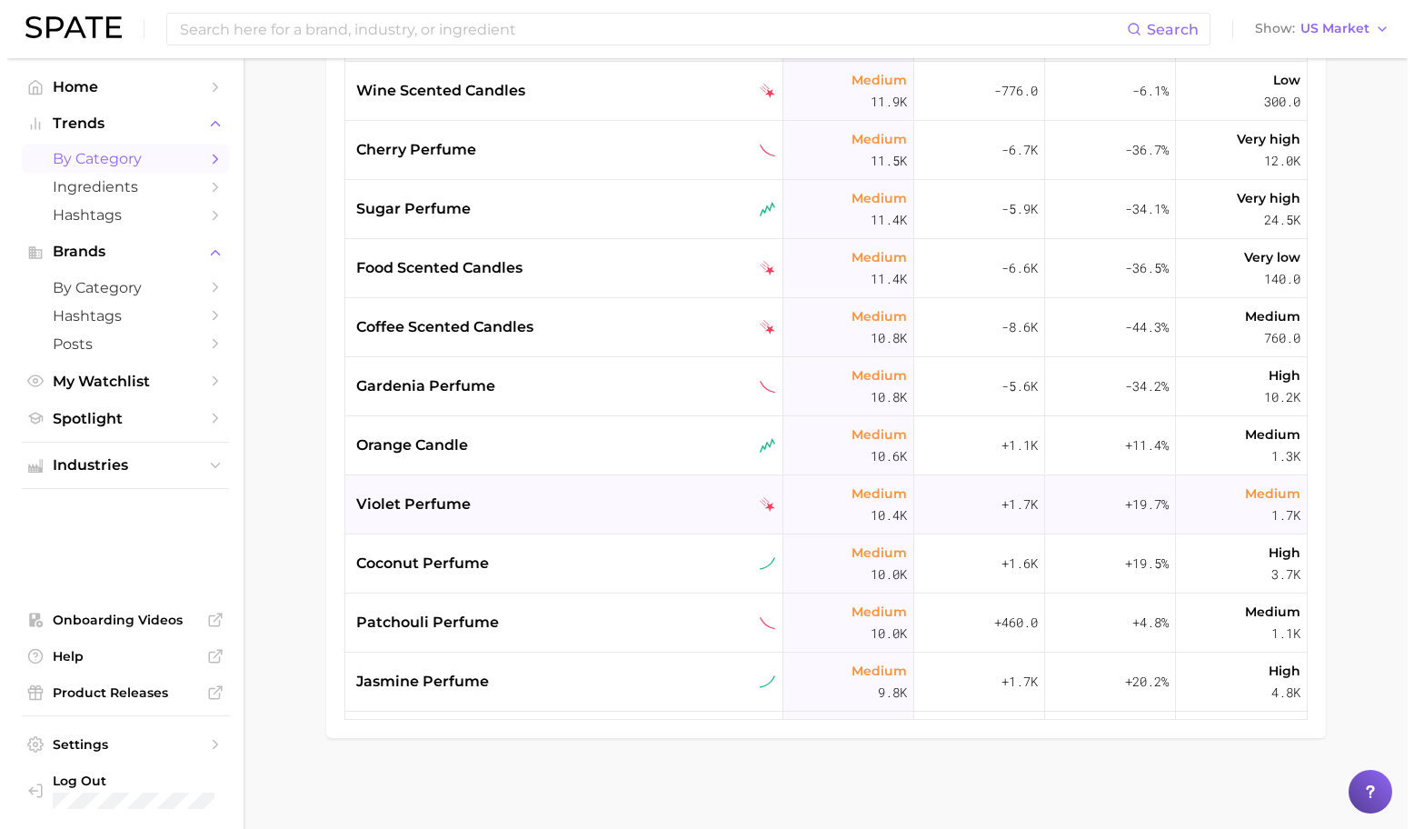
scroll to position [5511, 0]
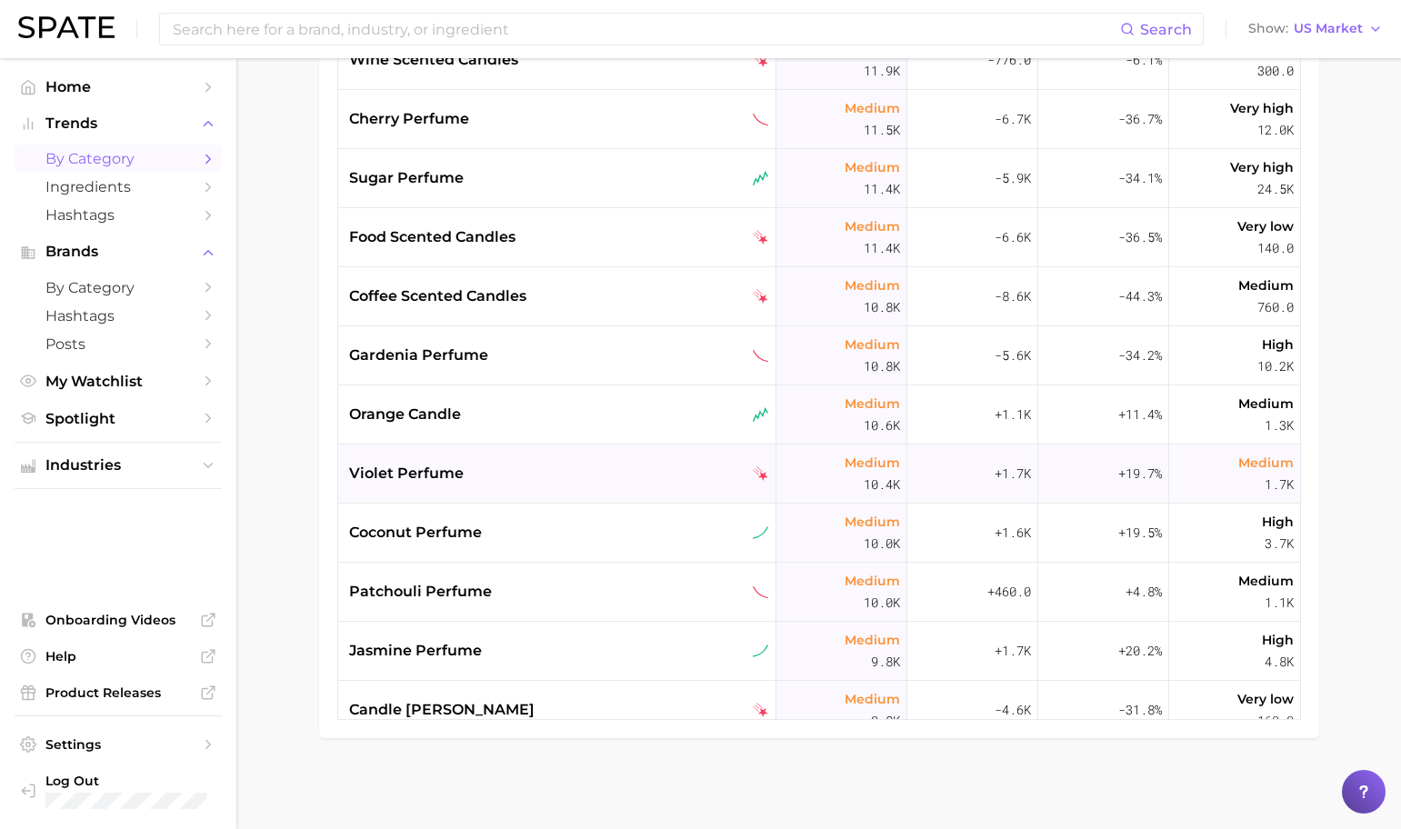
click at [587, 466] on div "violet perfume" at bounding box center [559, 474] width 420 height 22
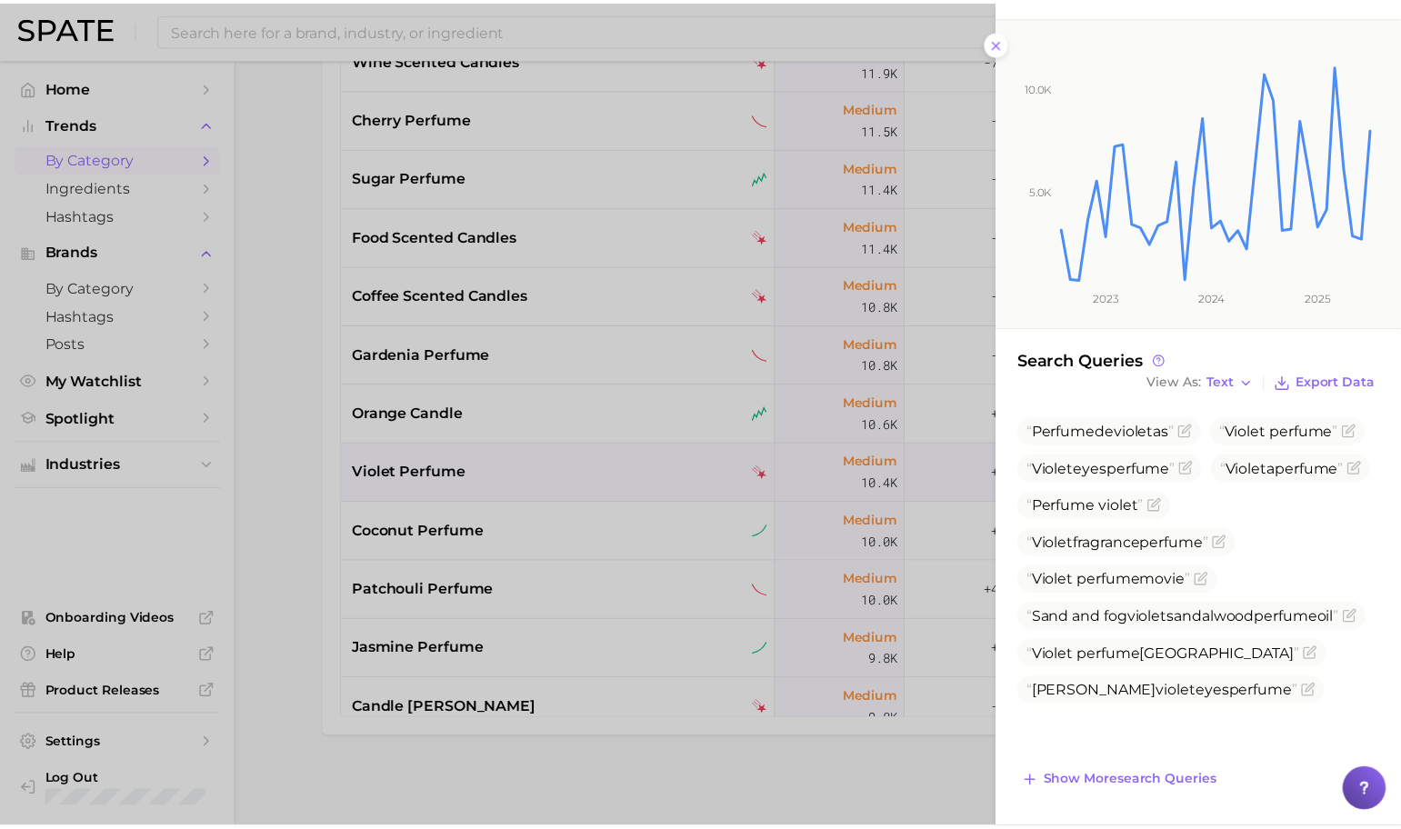
scroll to position [250, 0]
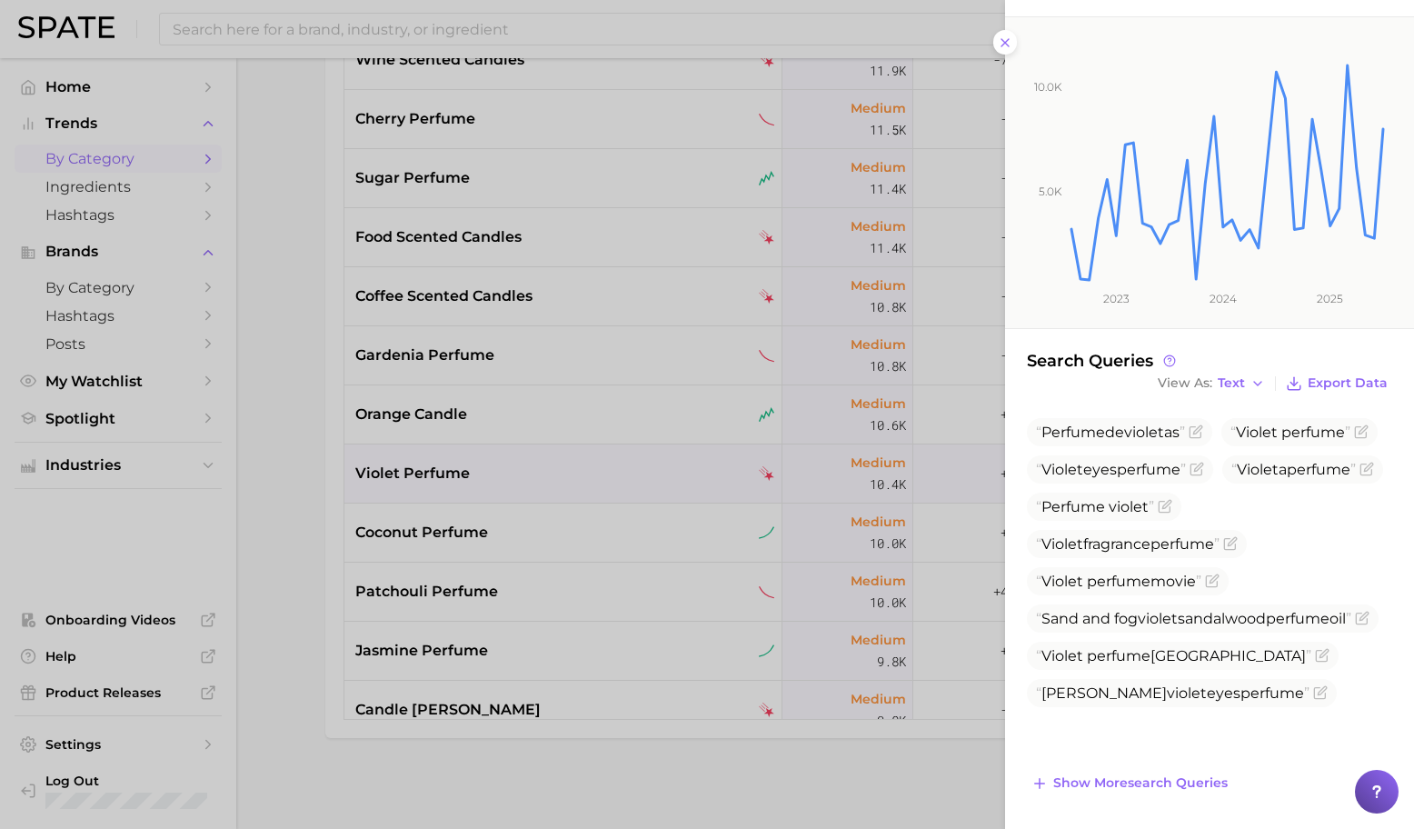
click at [753, 547] on div at bounding box center [707, 414] width 1414 height 829
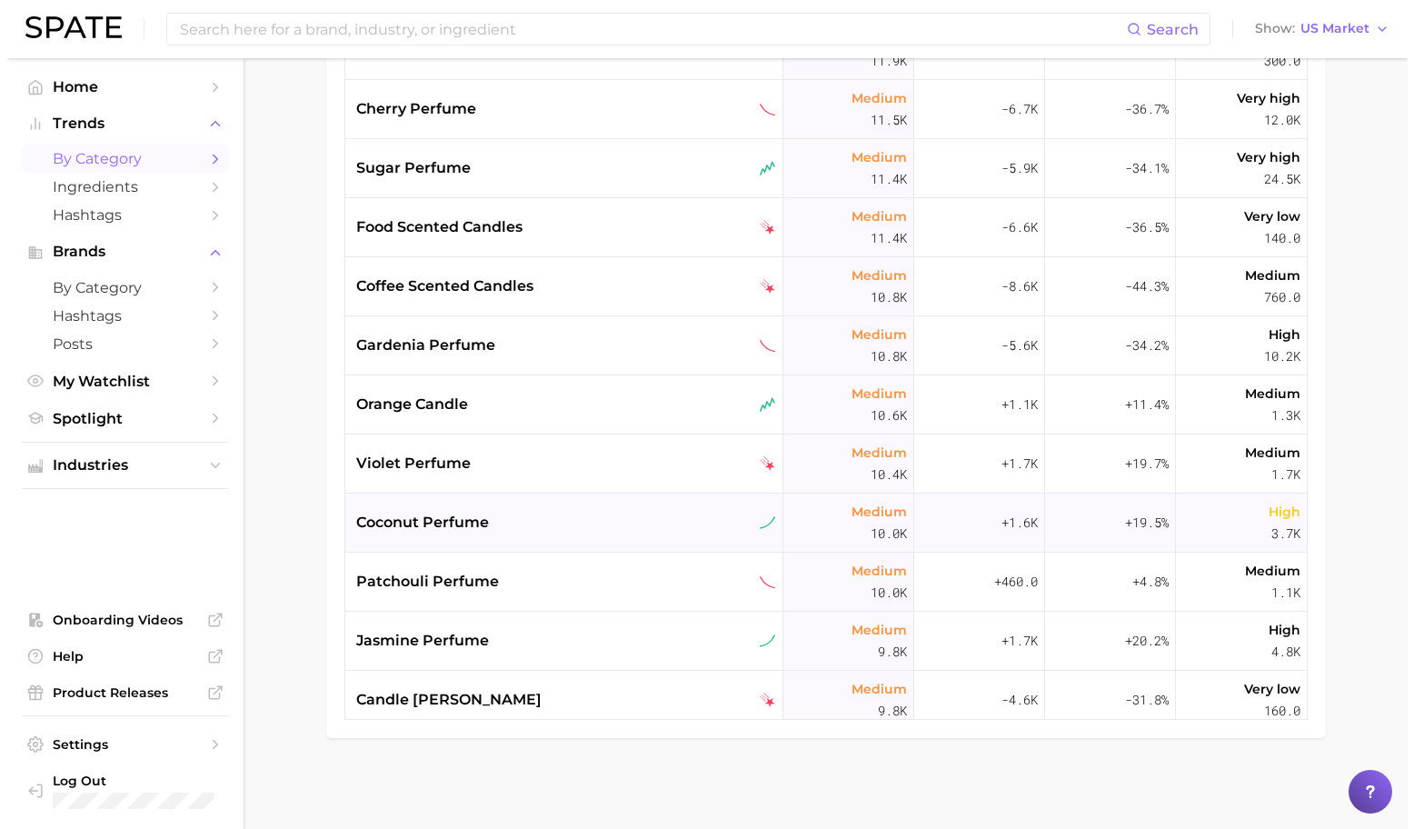
scroll to position [5534, 0]
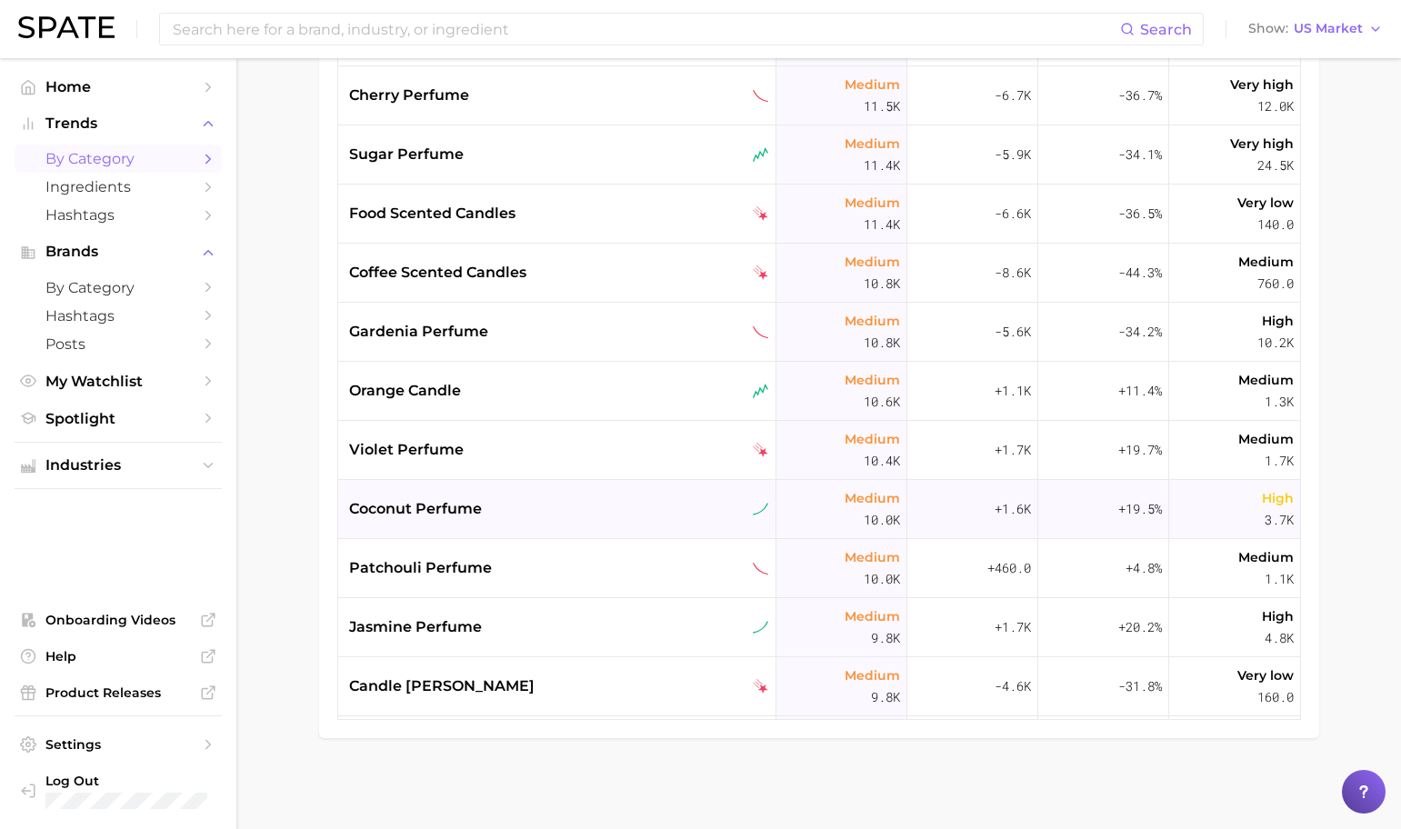
click at [645, 498] on div "coconut perfume" at bounding box center [559, 509] width 420 height 22
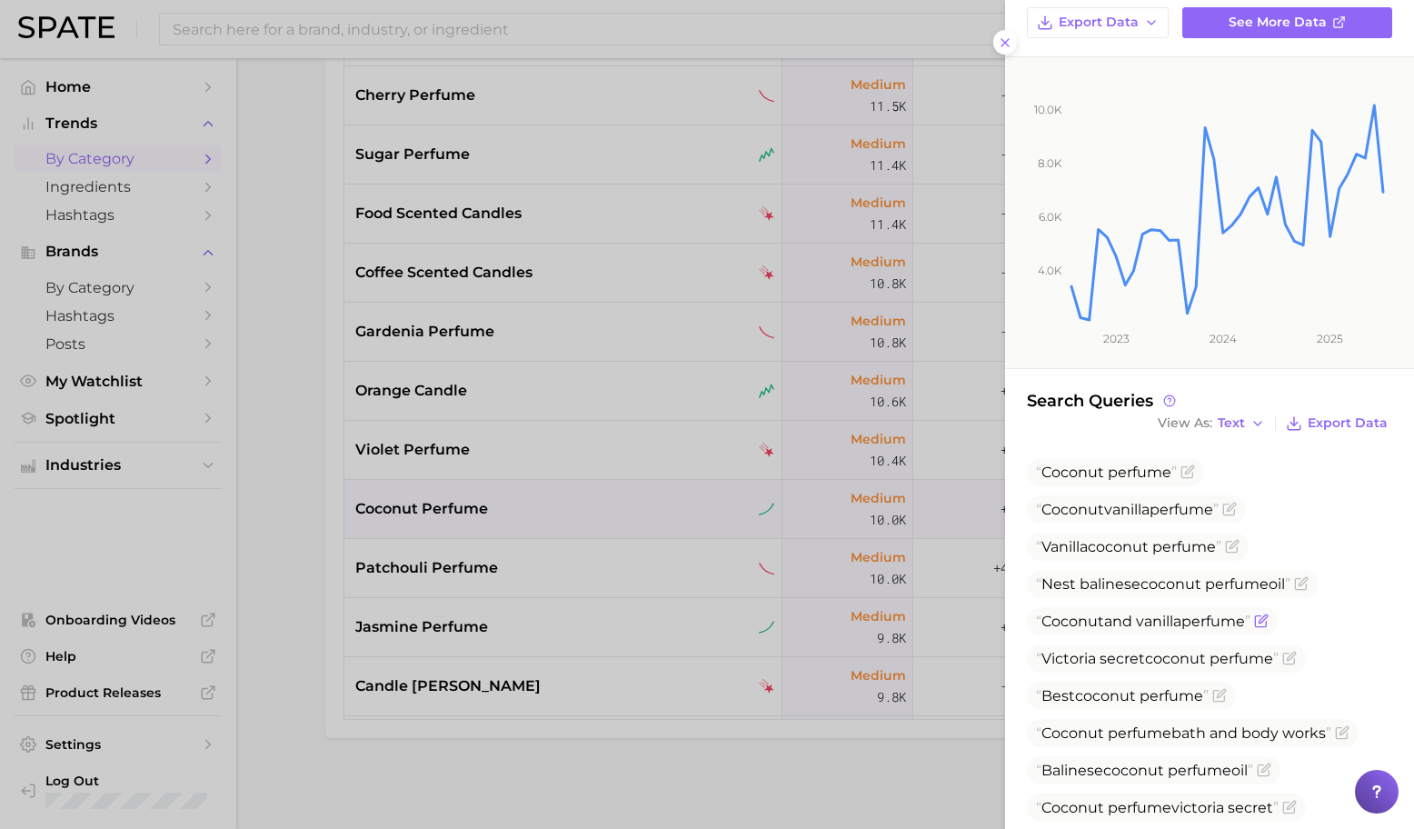
scroll to position [167, 0]
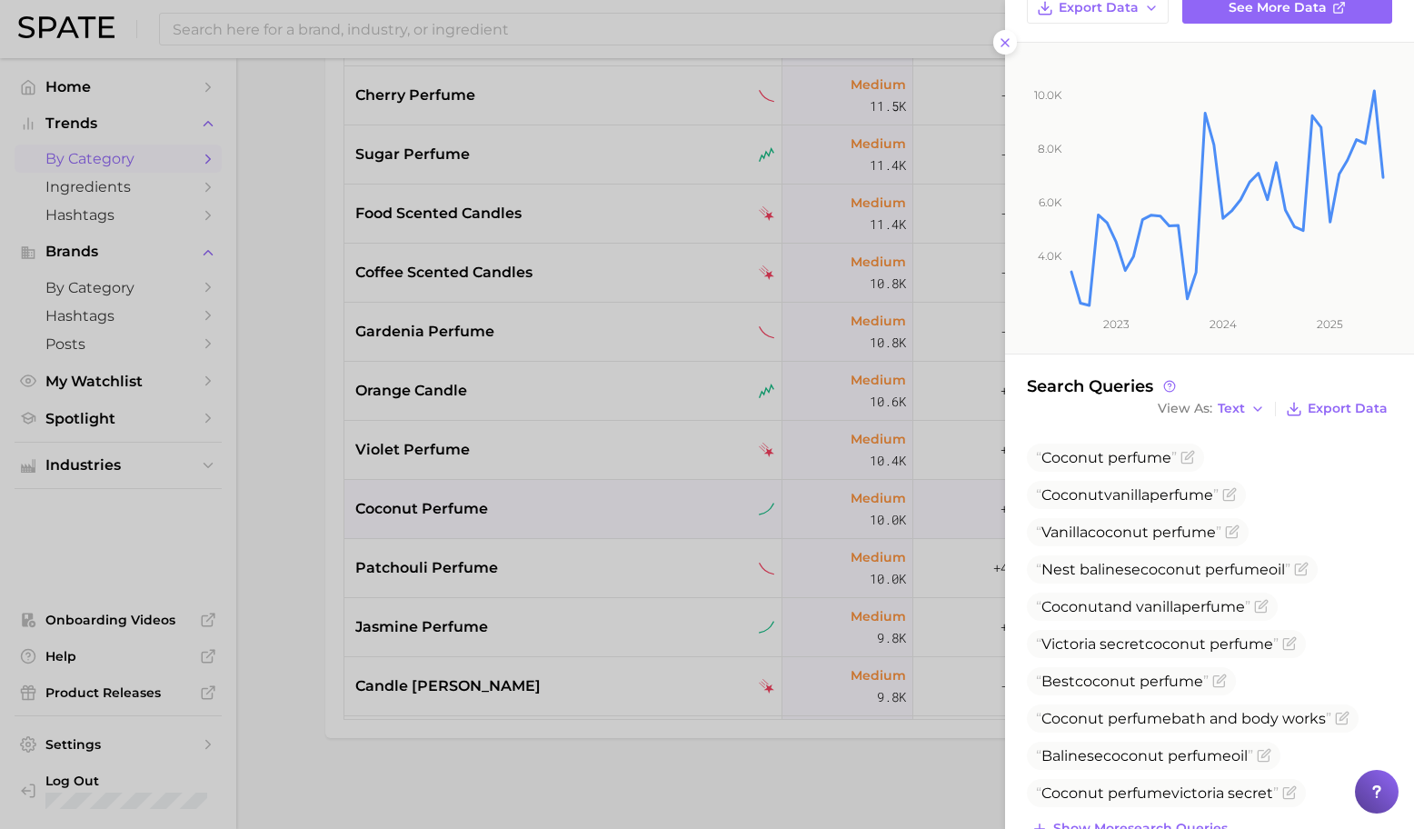
click at [735, 570] on div at bounding box center [707, 414] width 1414 height 829
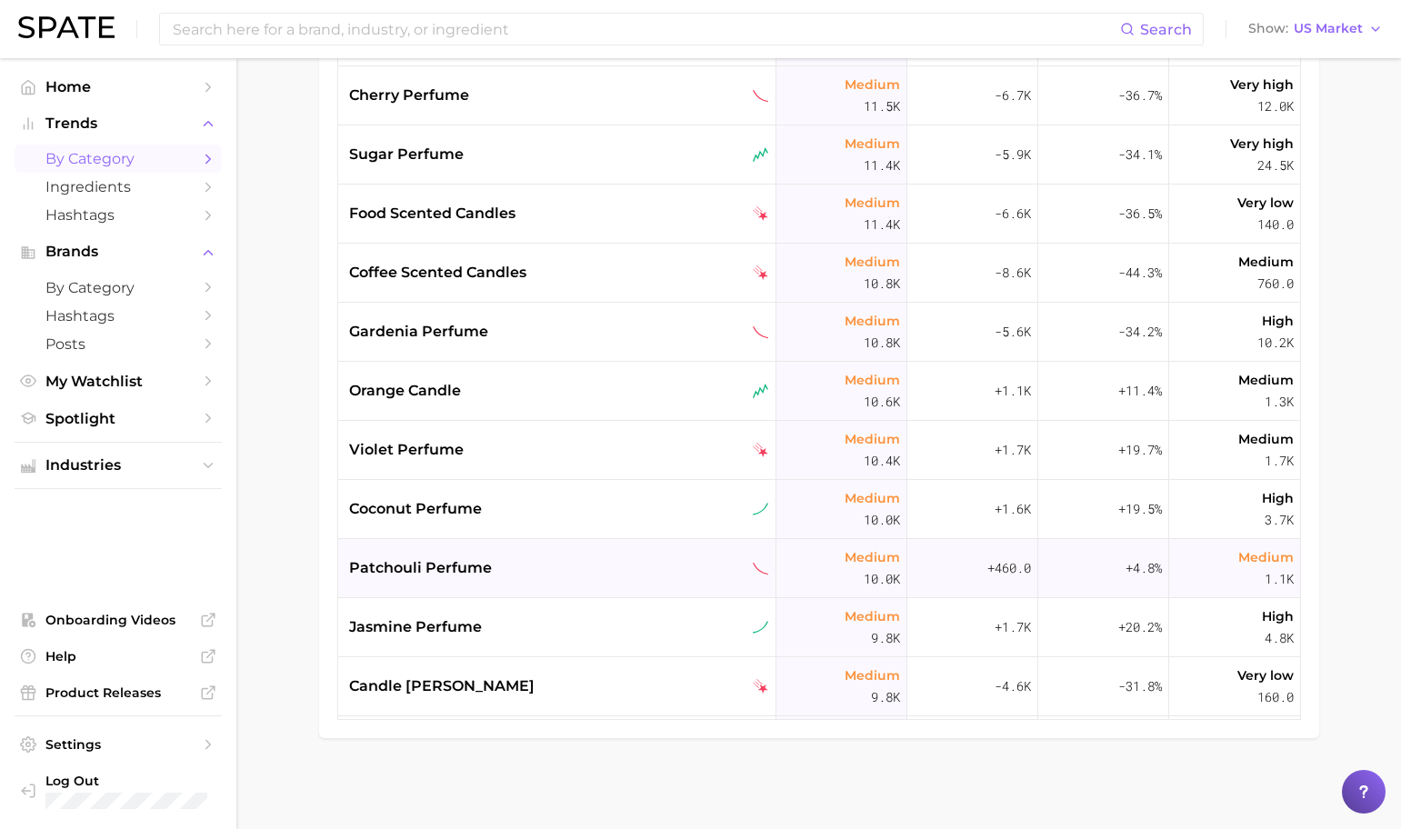
click at [610, 565] on div "patchouli perfume" at bounding box center [559, 568] width 420 height 22
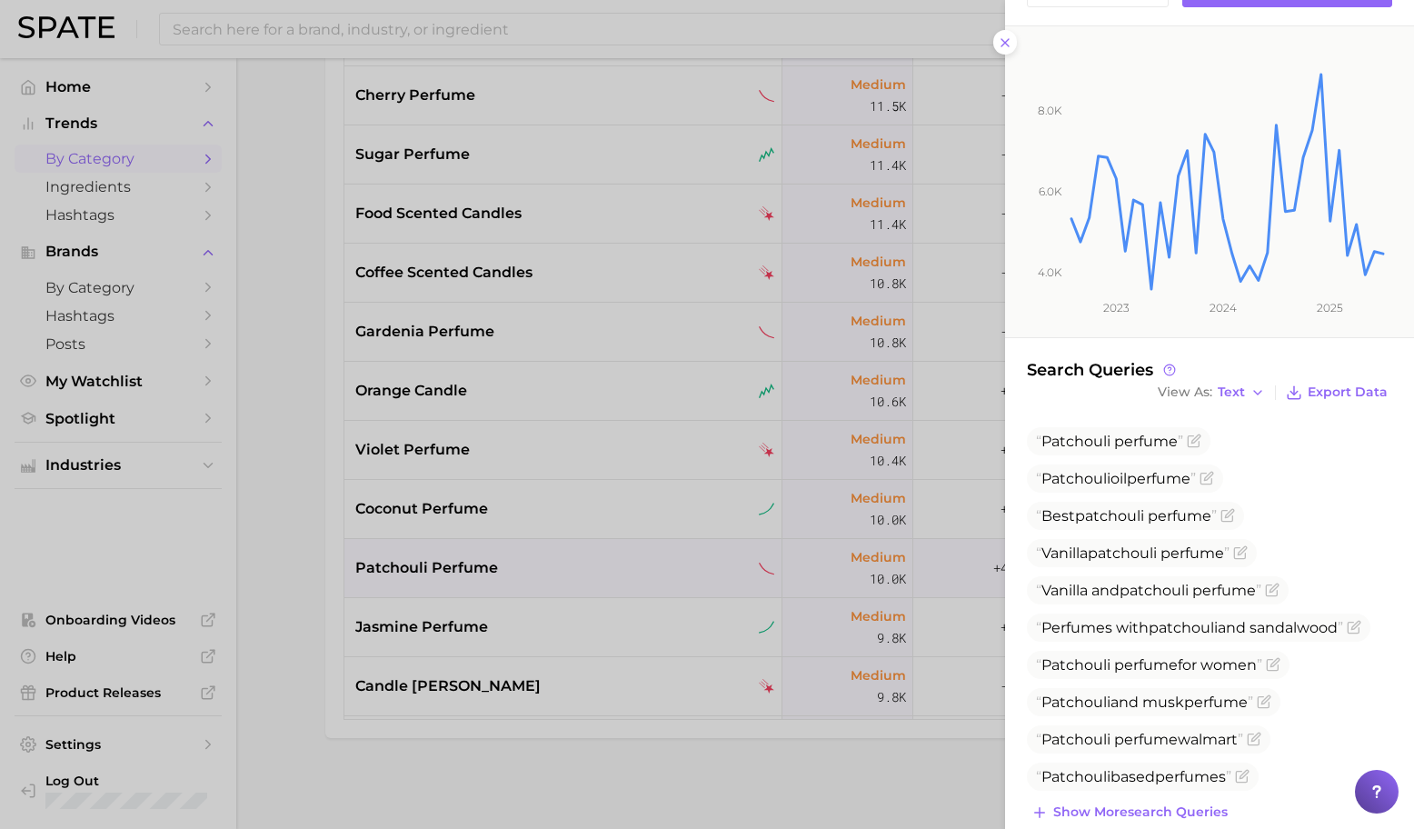
scroll to position [225, 0]
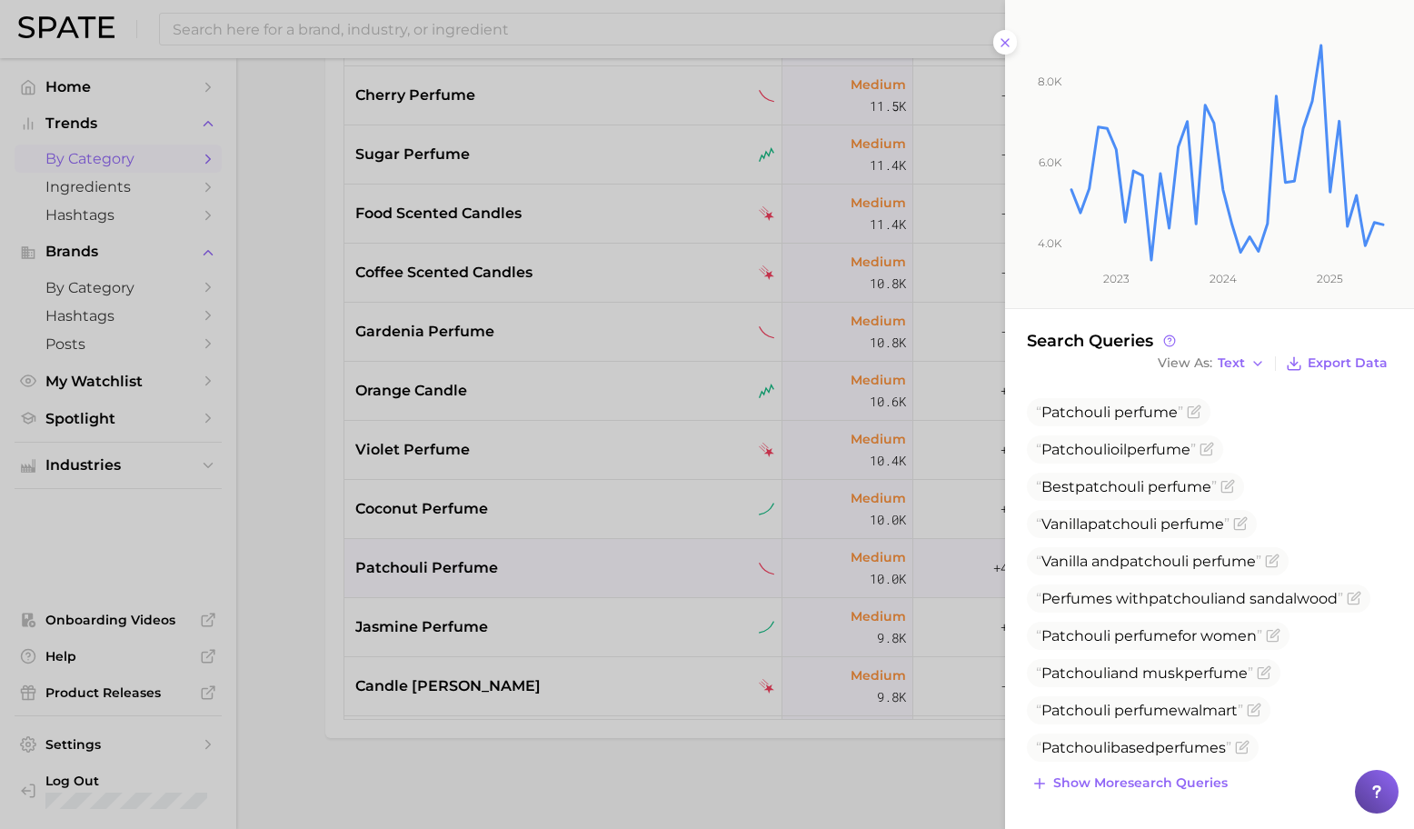
click at [734, 570] on div at bounding box center [707, 414] width 1414 height 829
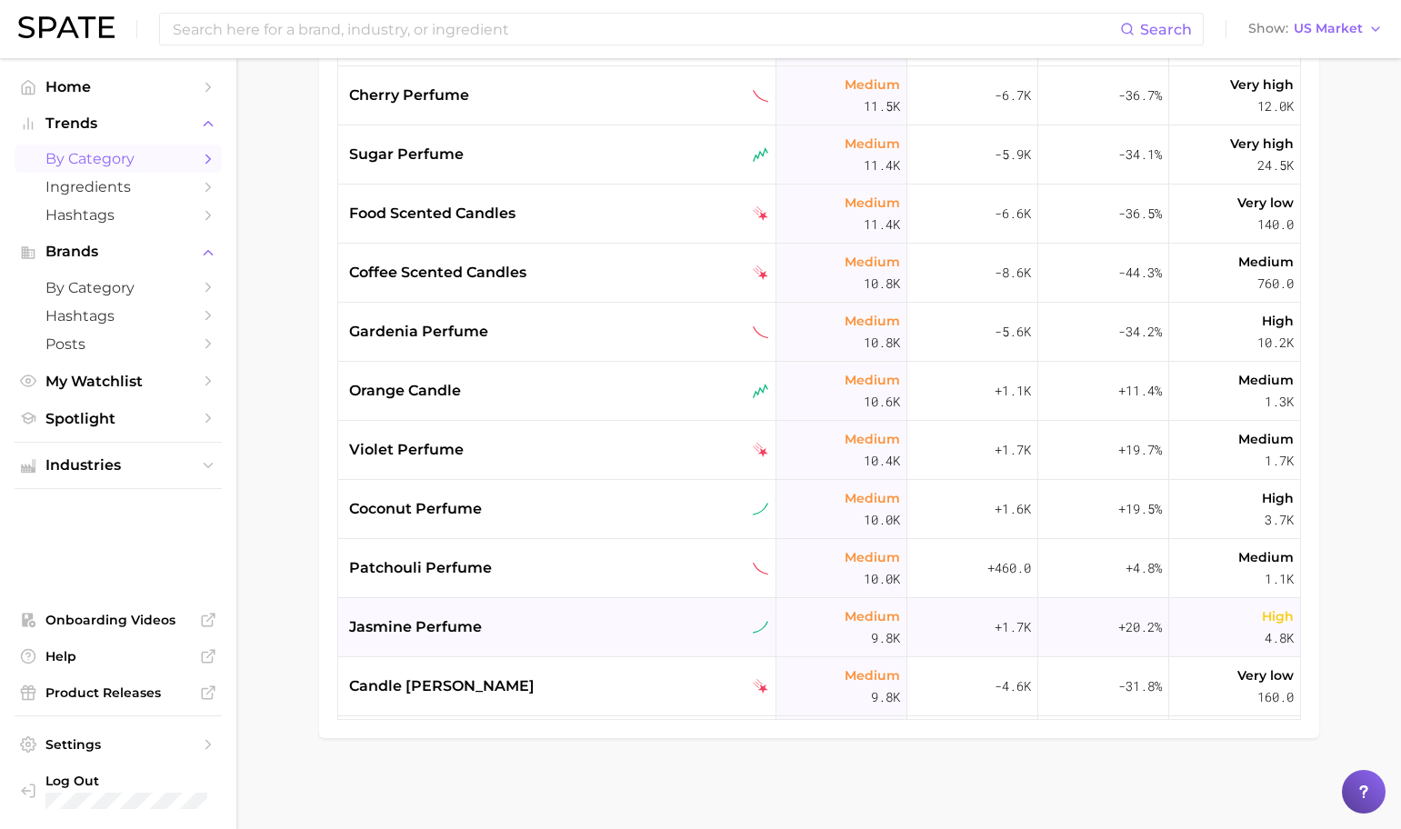
click at [667, 627] on div "jasmine perfume" at bounding box center [559, 627] width 420 height 22
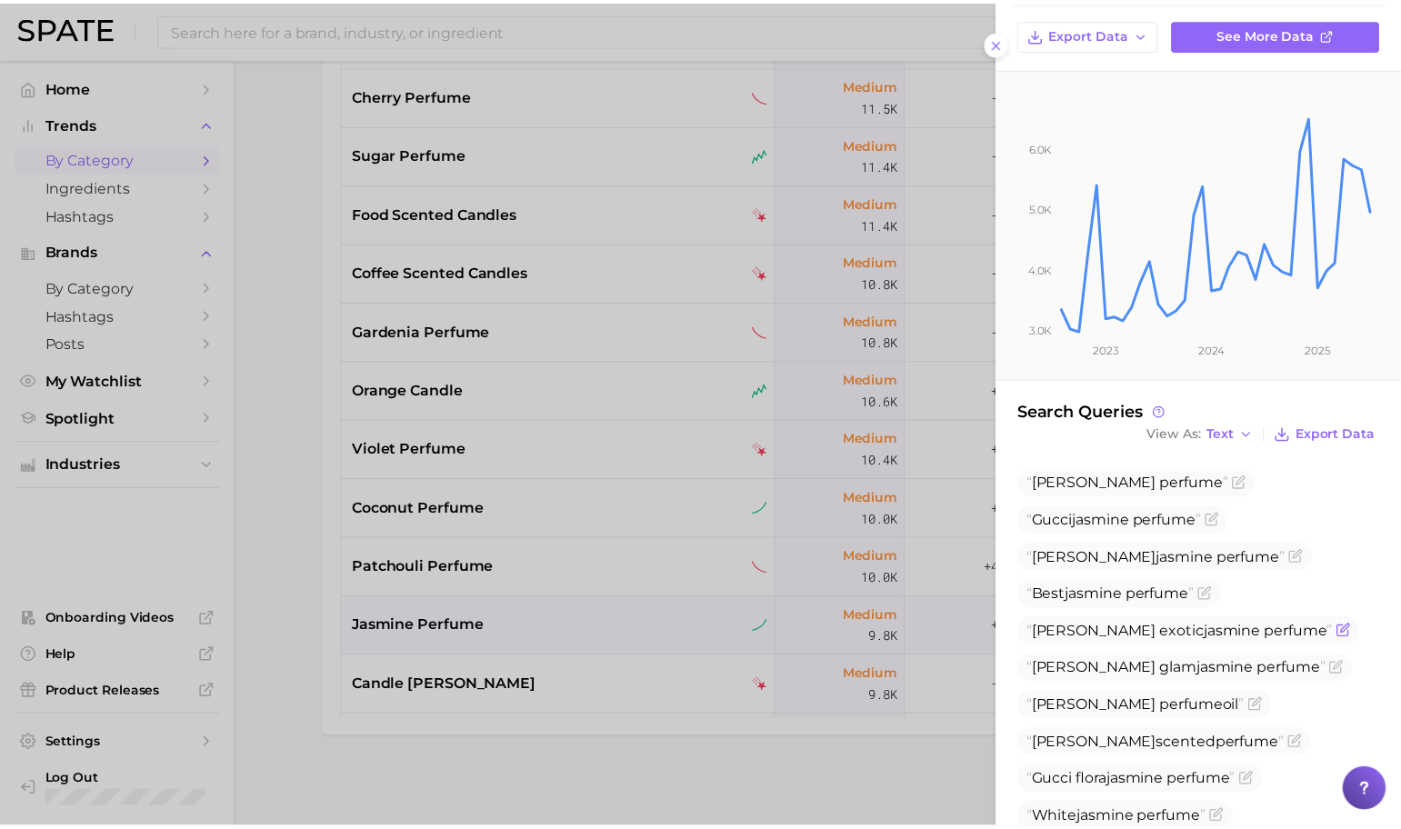
scroll to position [164, 0]
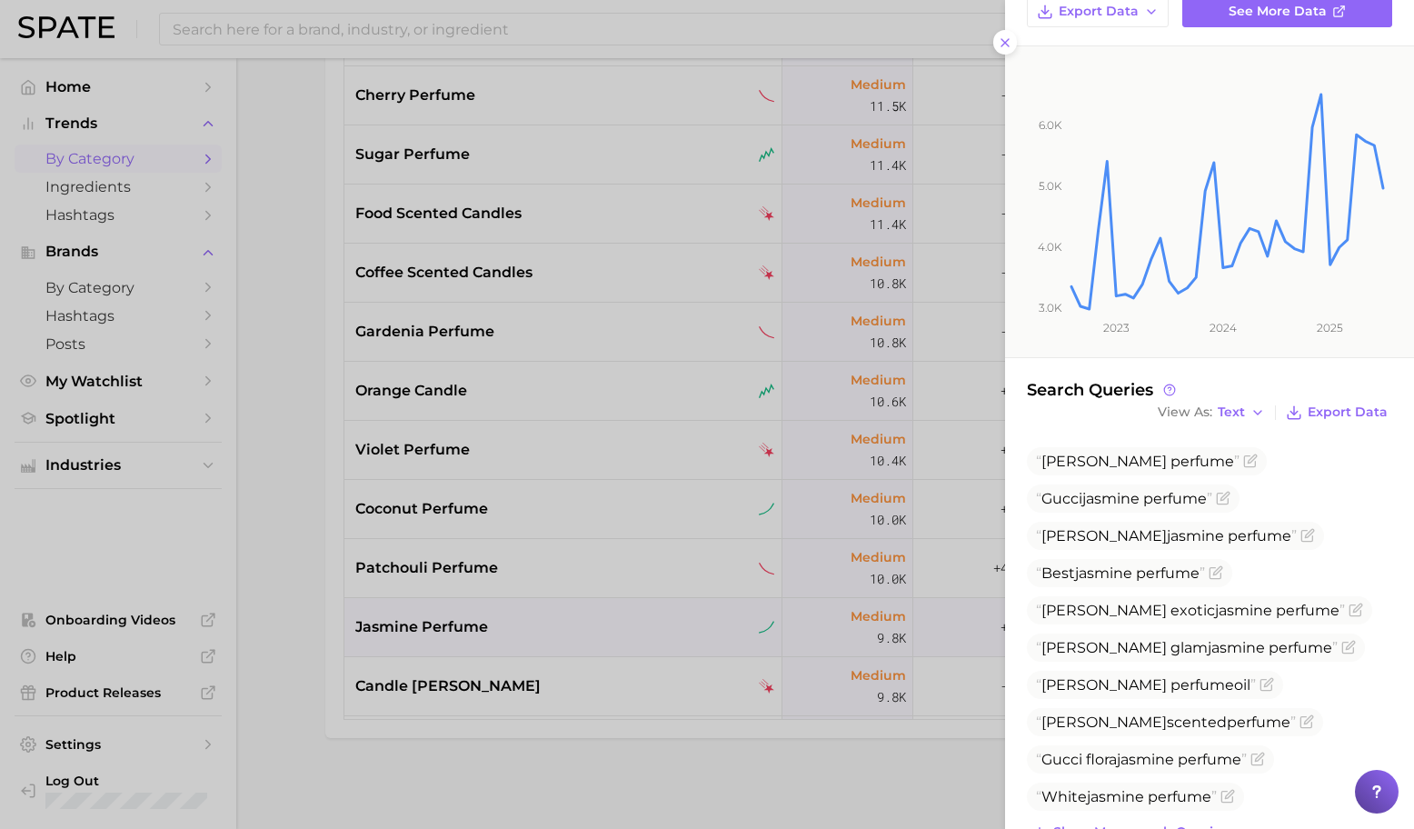
click at [795, 551] on div at bounding box center [707, 414] width 1414 height 829
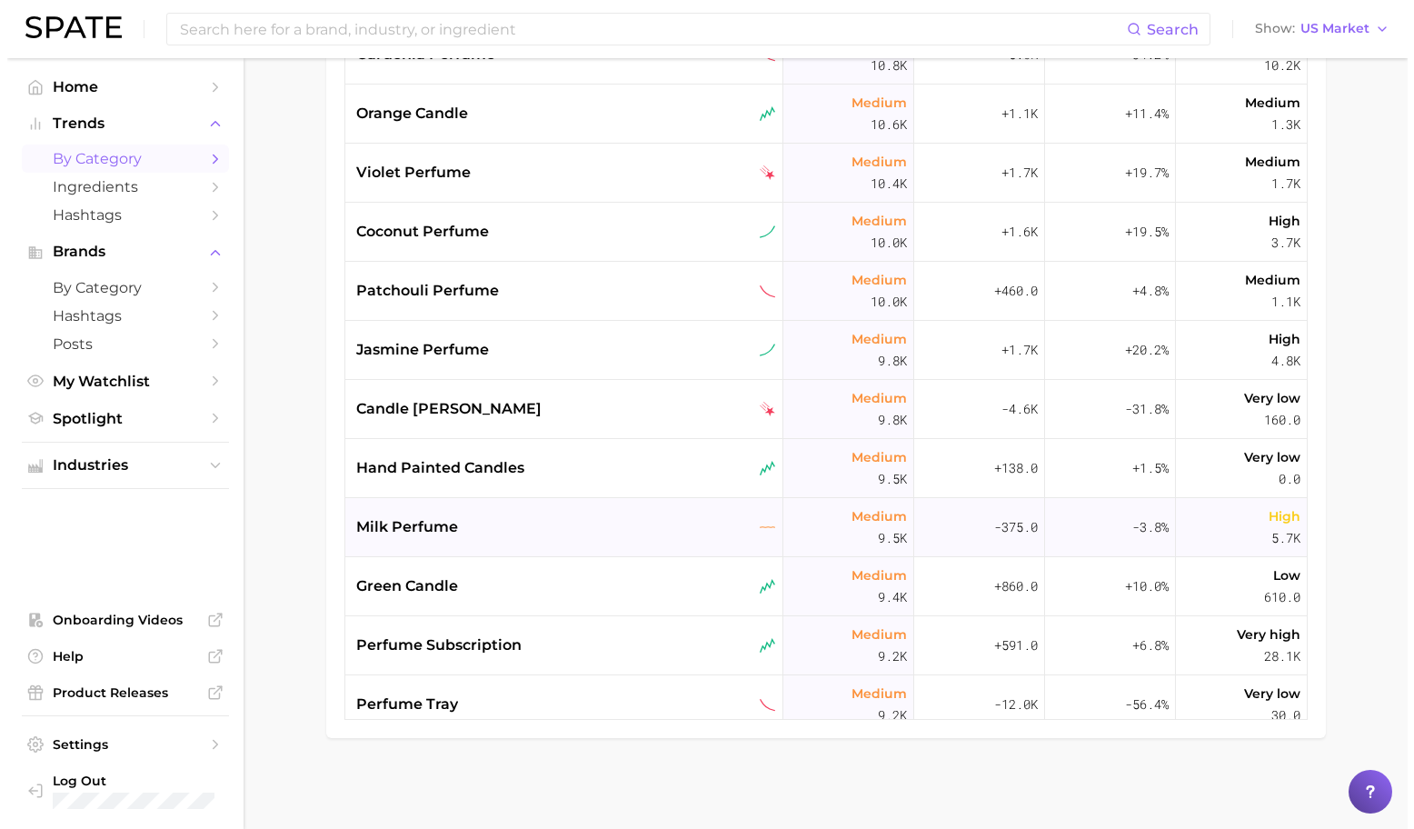
scroll to position [5815, 0]
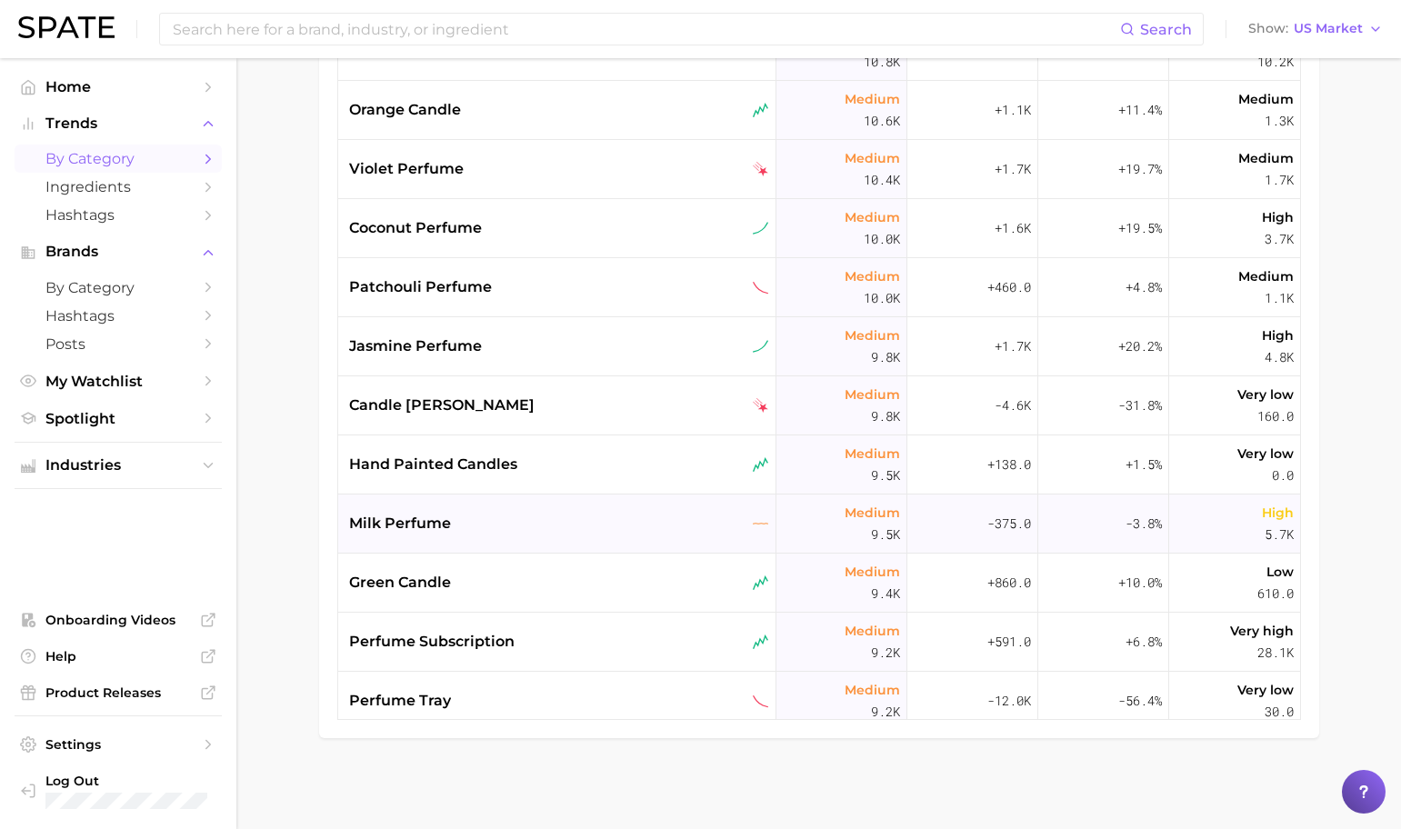
click at [622, 513] on div "milk perfume" at bounding box center [559, 524] width 420 height 22
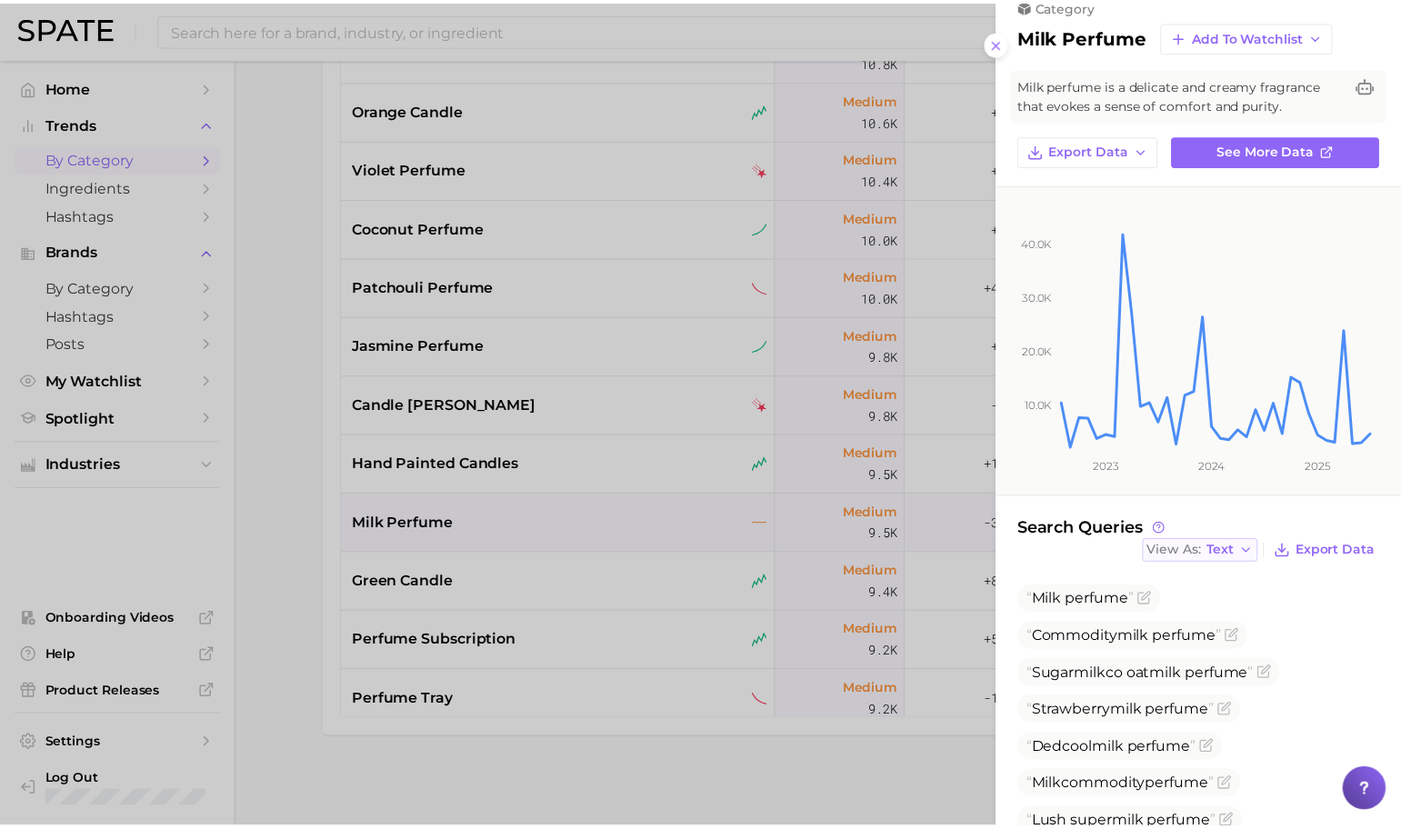
scroll to position [53, 0]
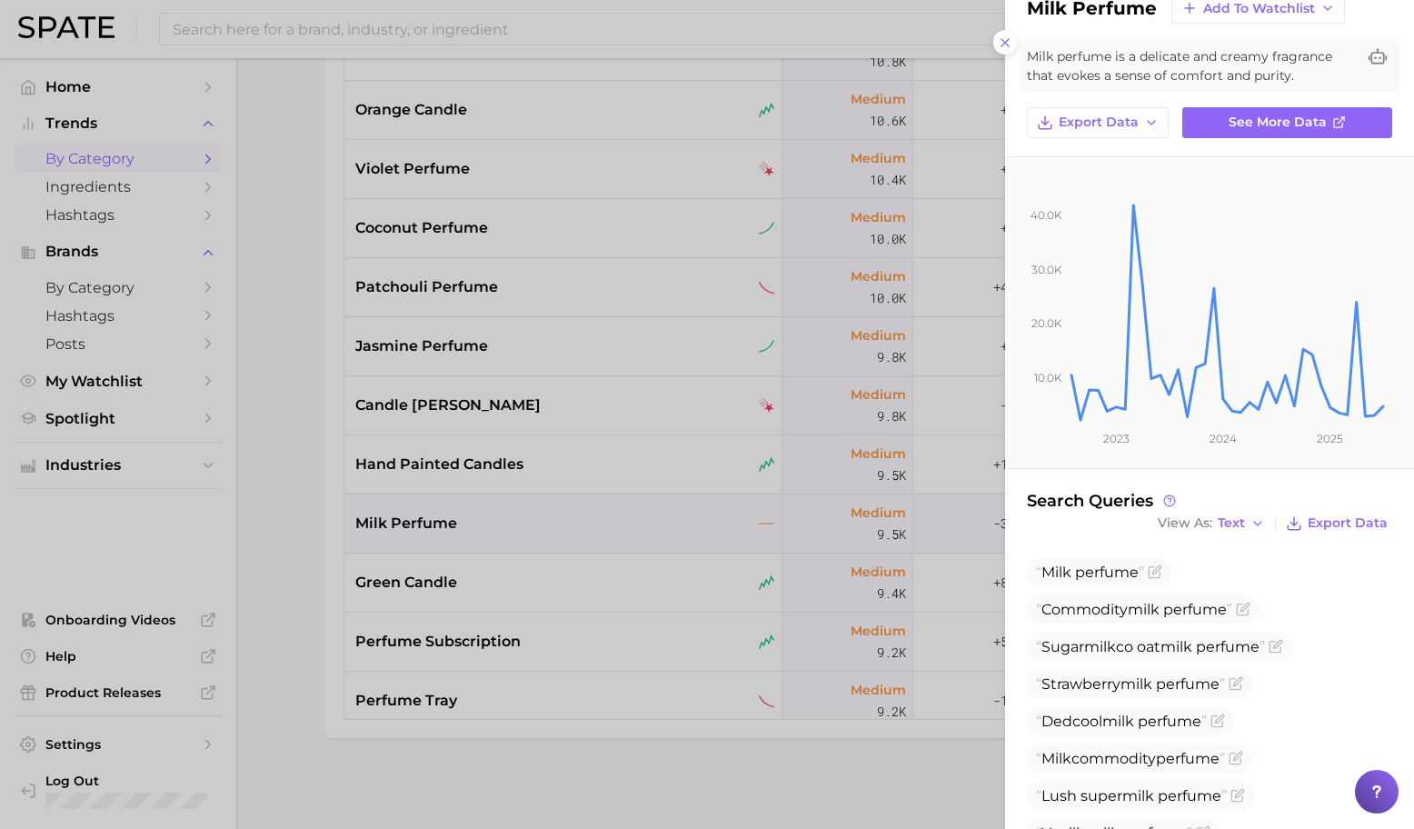
click at [690, 561] on div at bounding box center [707, 414] width 1414 height 829
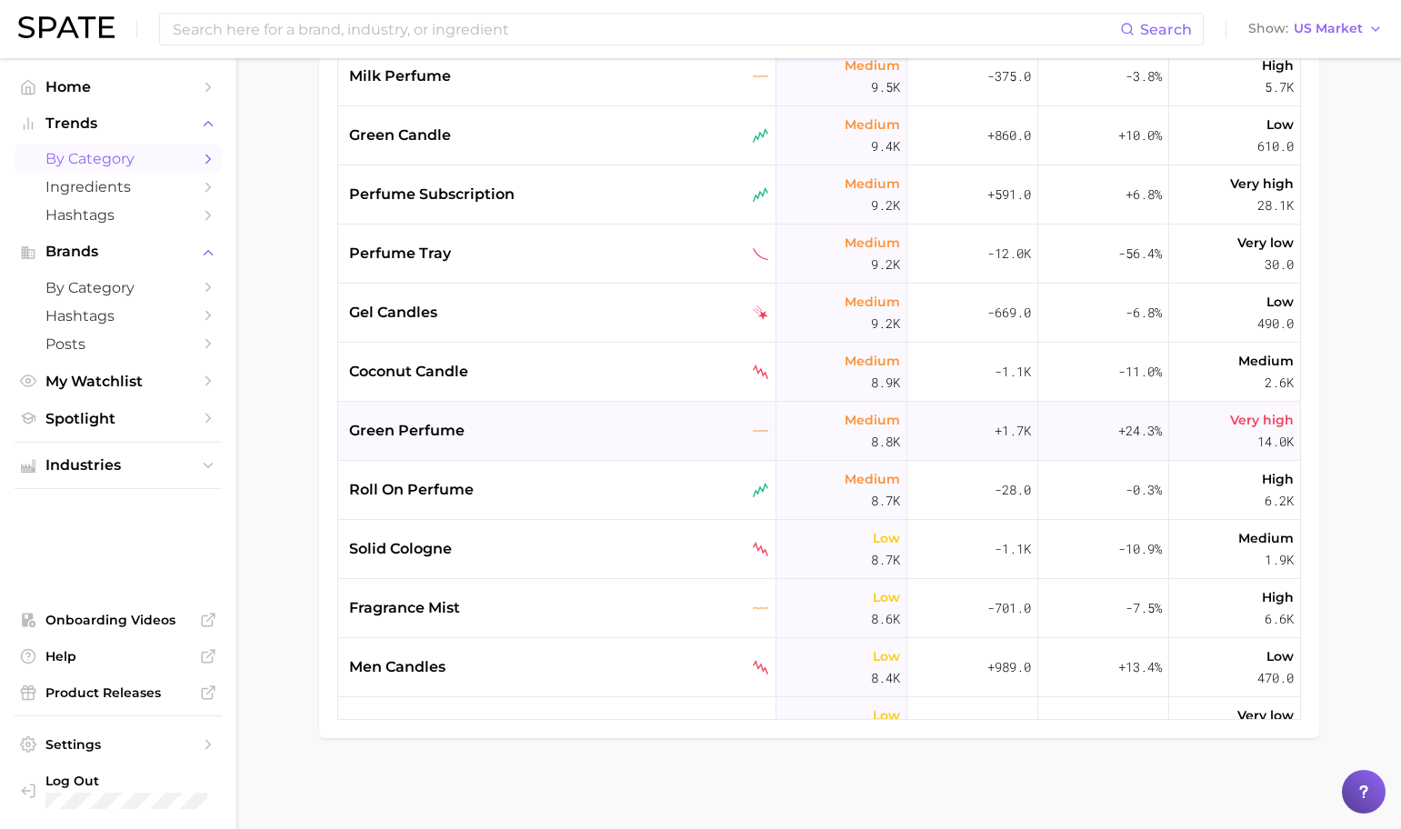
scroll to position [6263, 0]
click at [605, 437] on div "green perfume" at bounding box center [559, 430] width 420 height 22
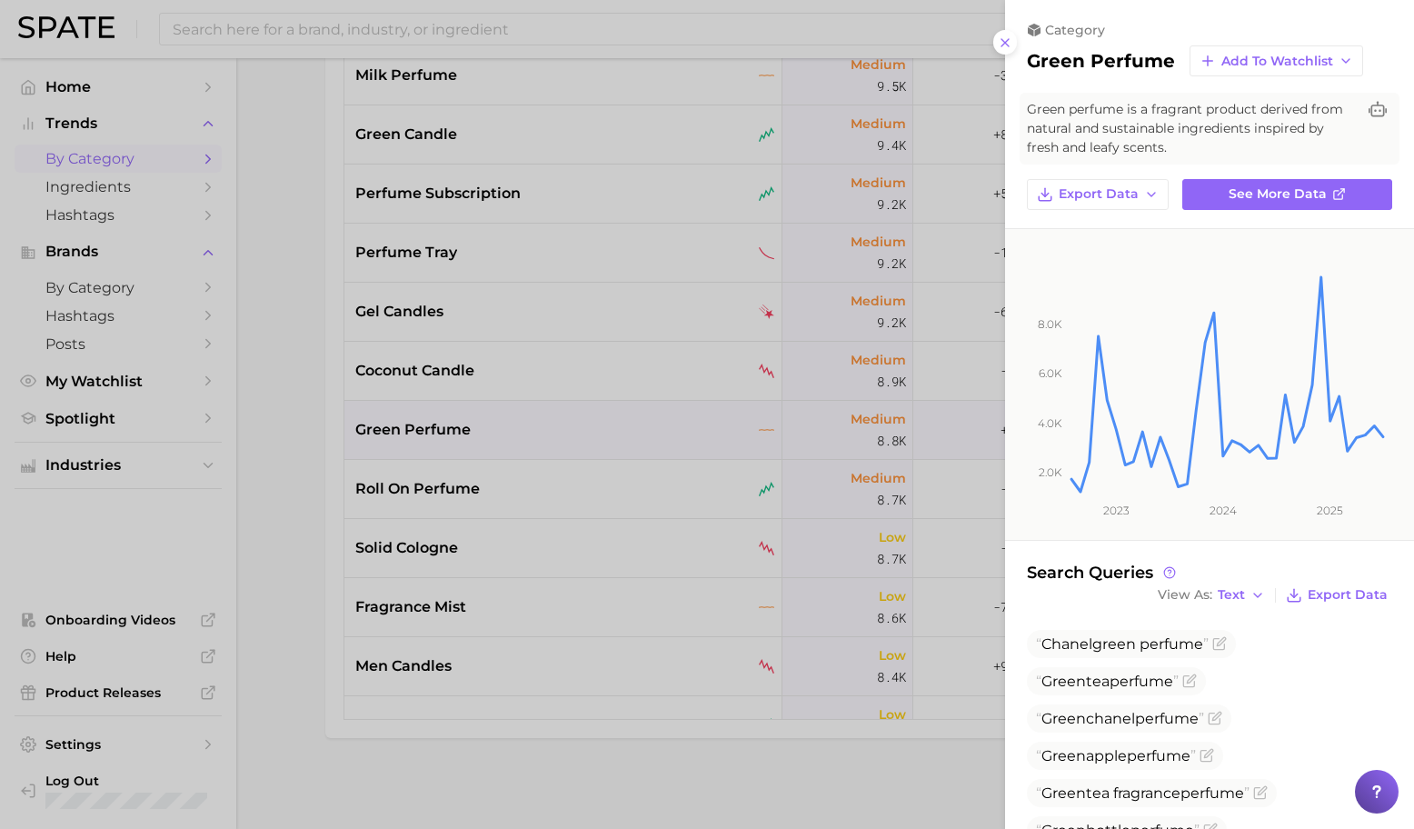
click at [676, 537] on div at bounding box center [707, 414] width 1414 height 829
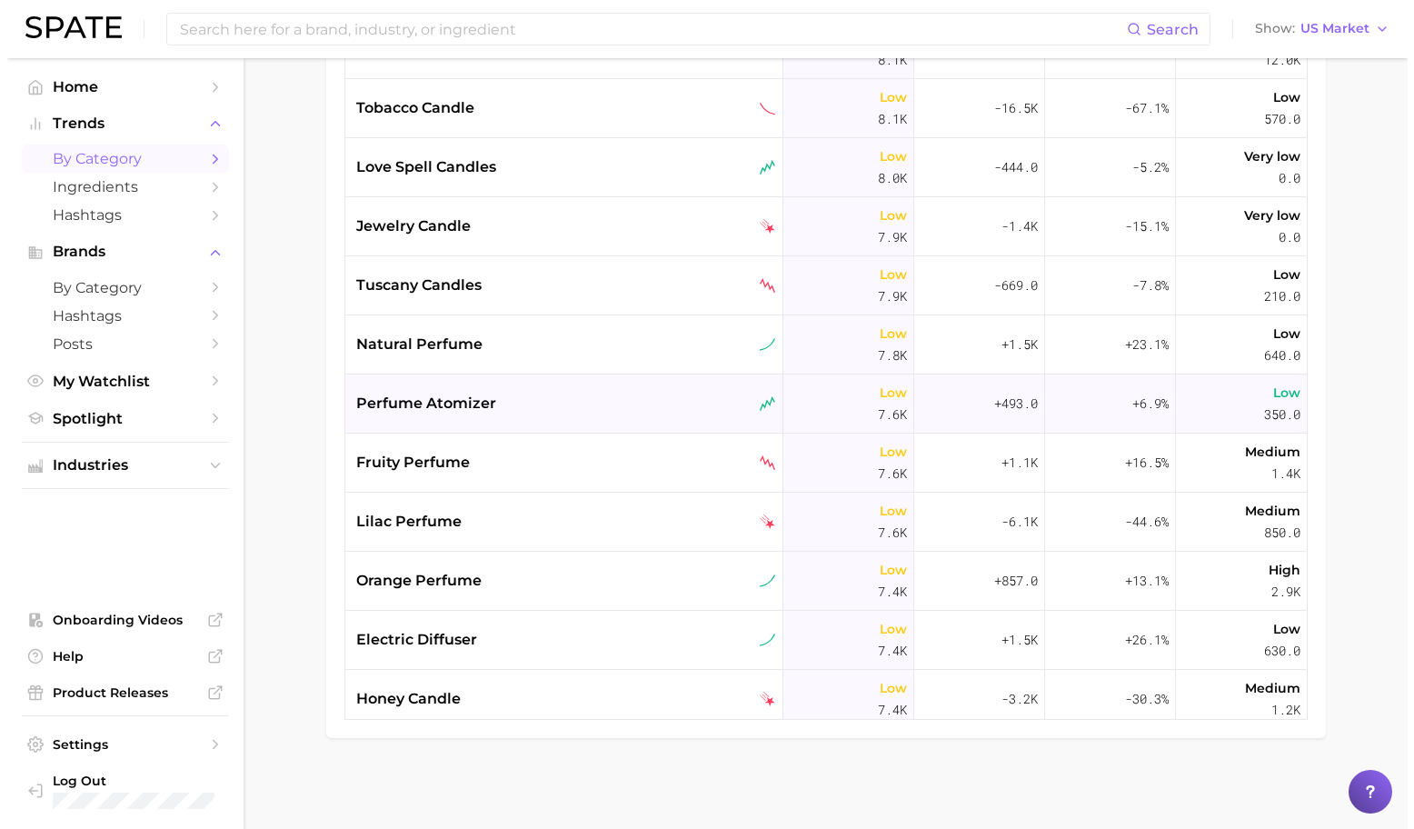
scroll to position [7007, 0]
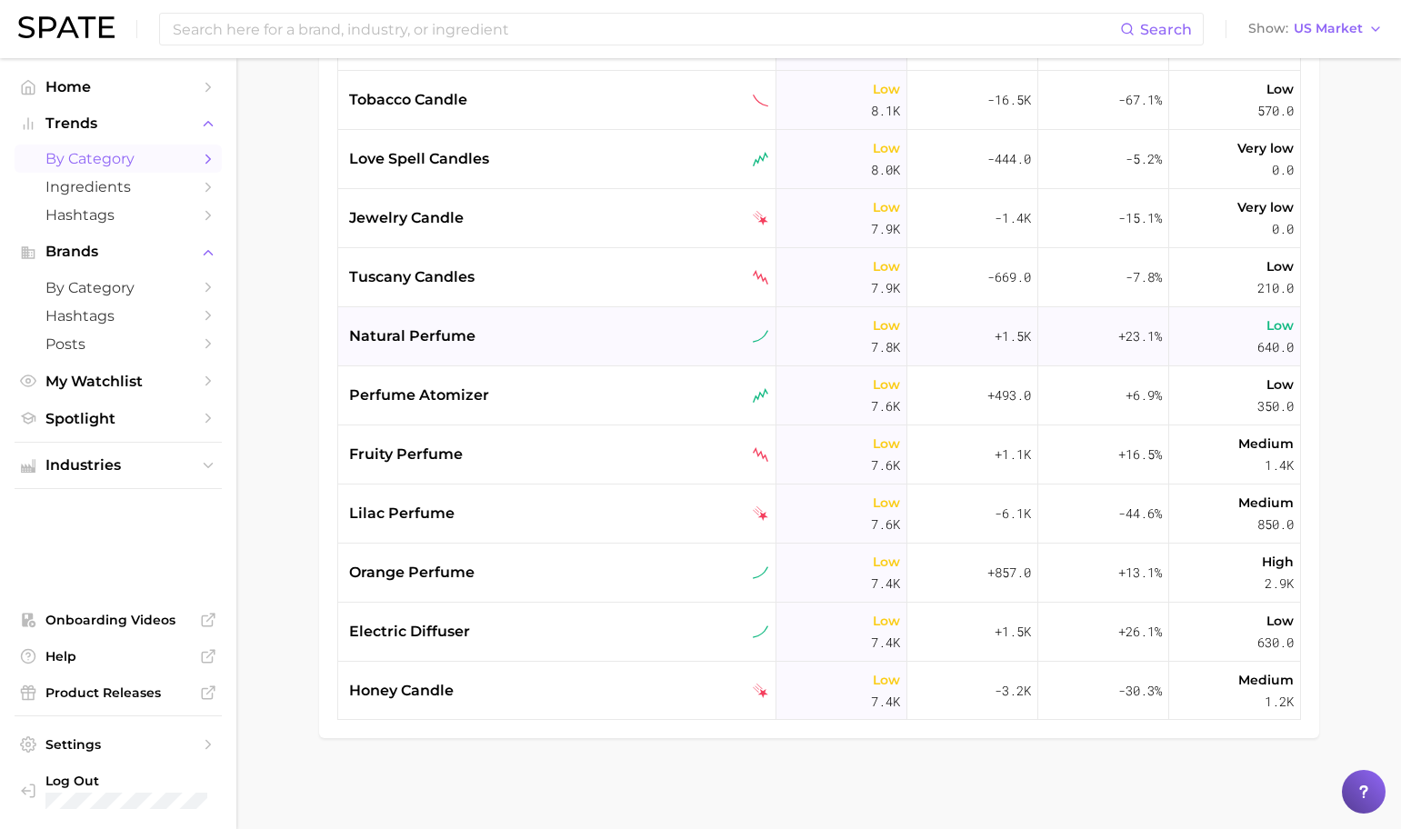
click at [628, 351] on div "natural perfume" at bounding box center [557, 336] width 438 height 59
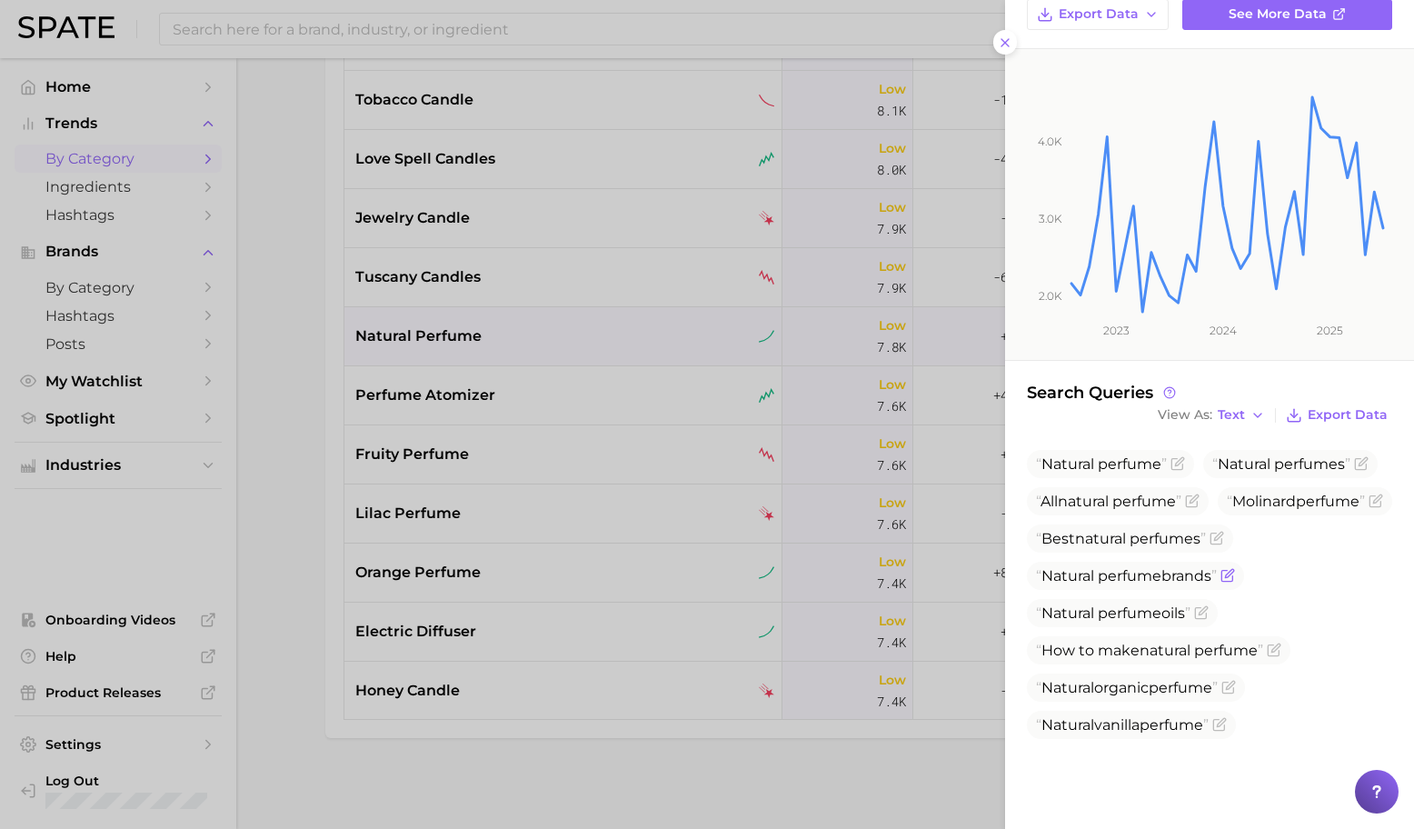
scroll to position [251, 0]
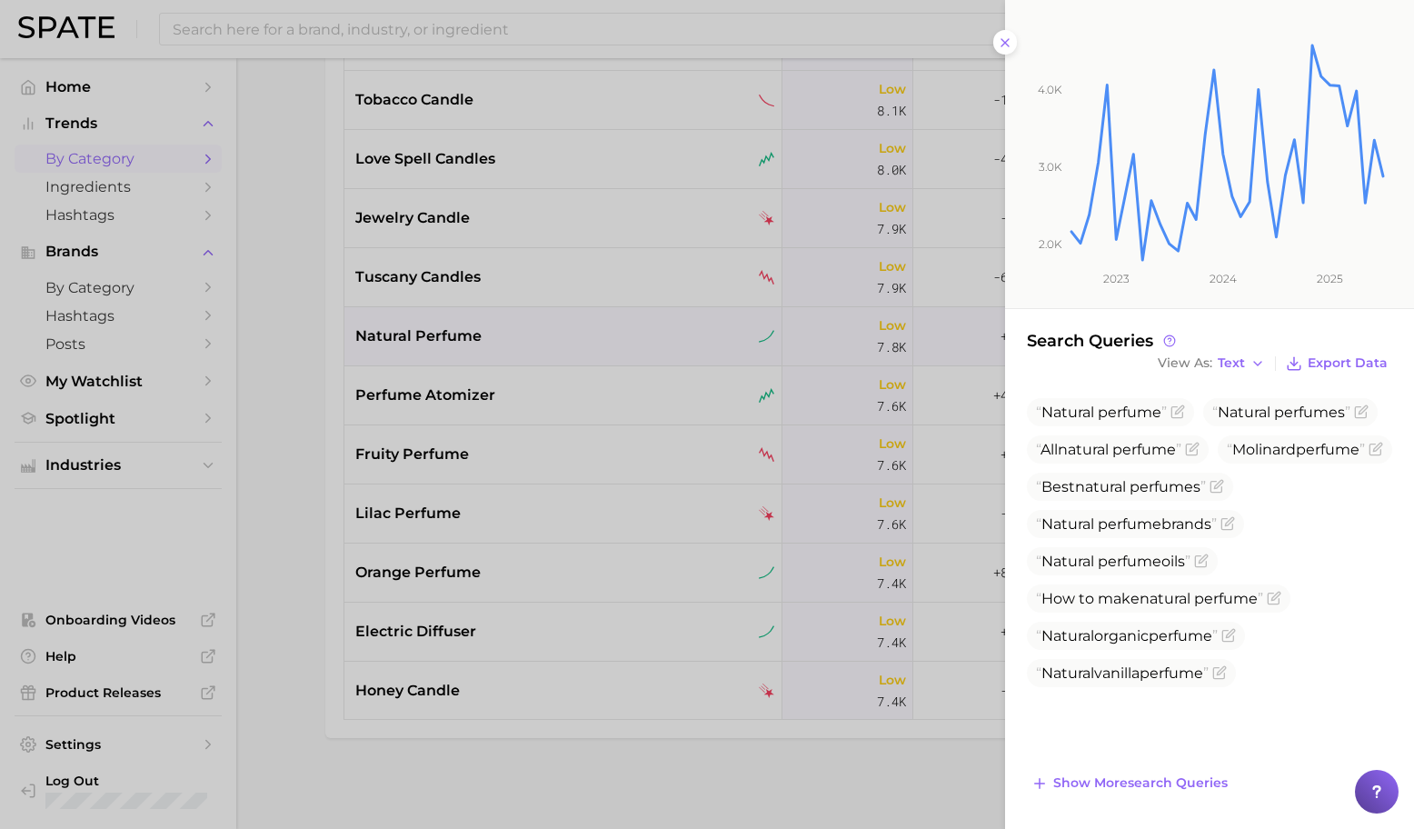
click at [564, 445] on div at bounding box center [707, 414] width 1414 height 829
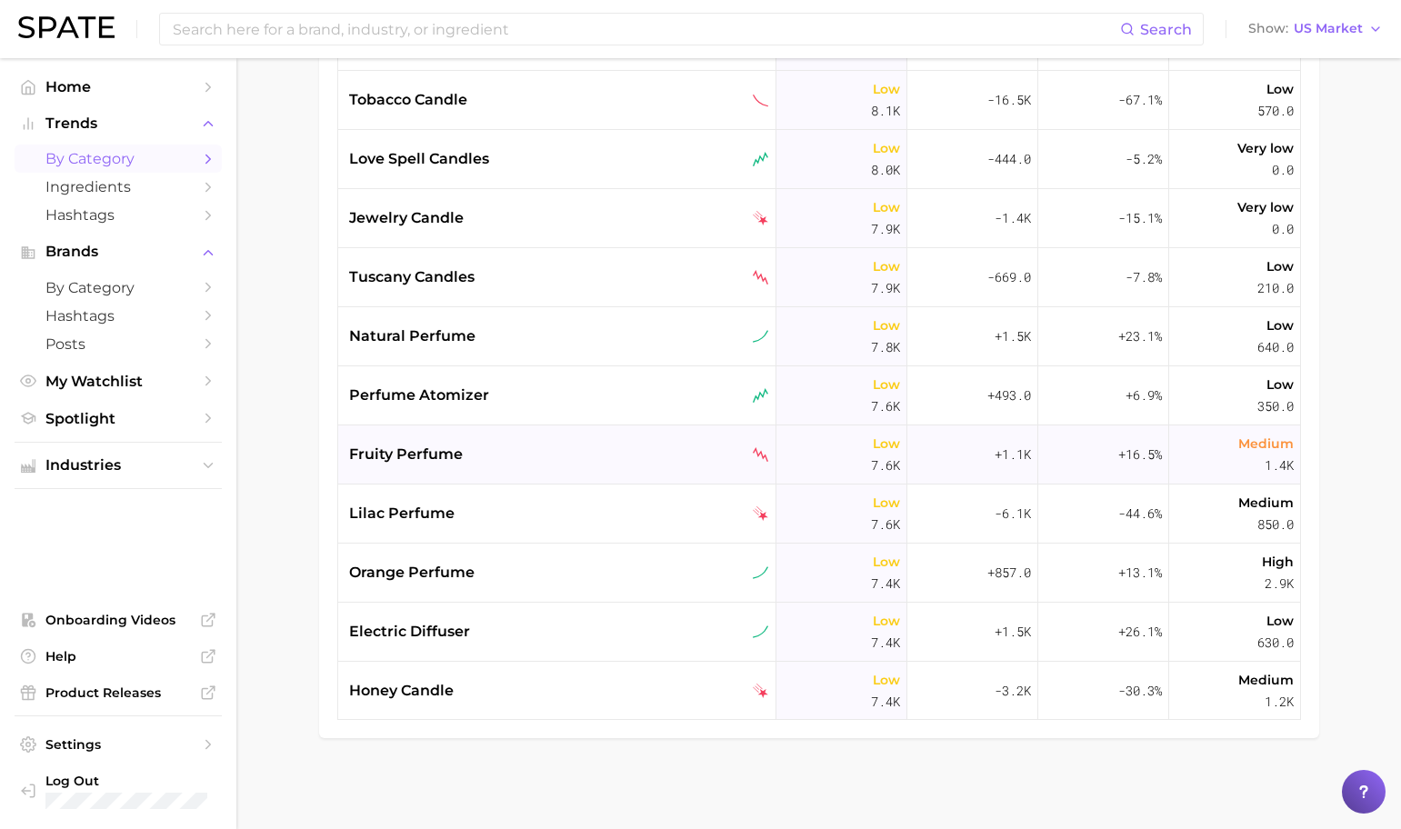
click at [567, 462] on div "fruity perfume" at bounding box center [559, 455] width 420 height 22
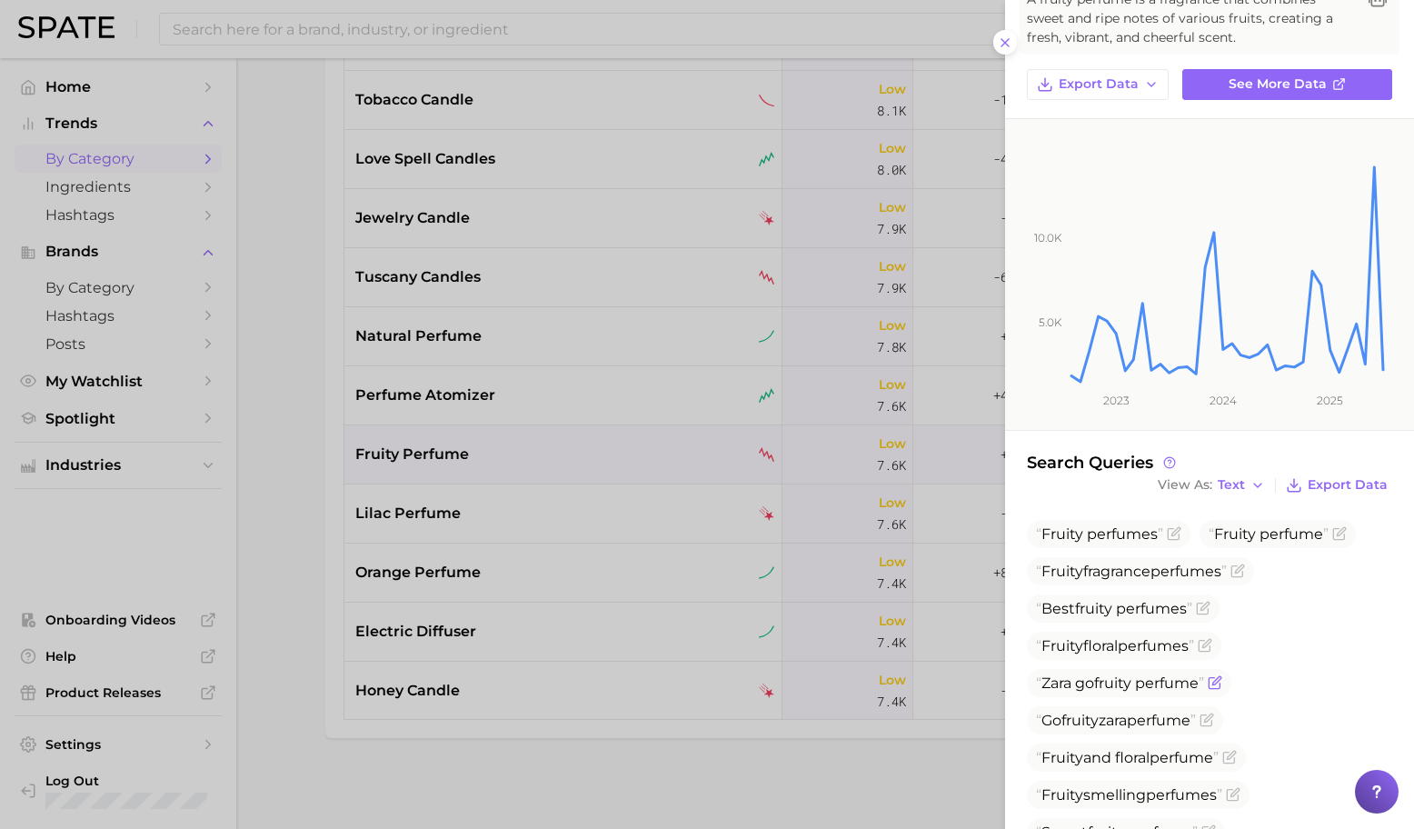
scroll to position [195, 0]
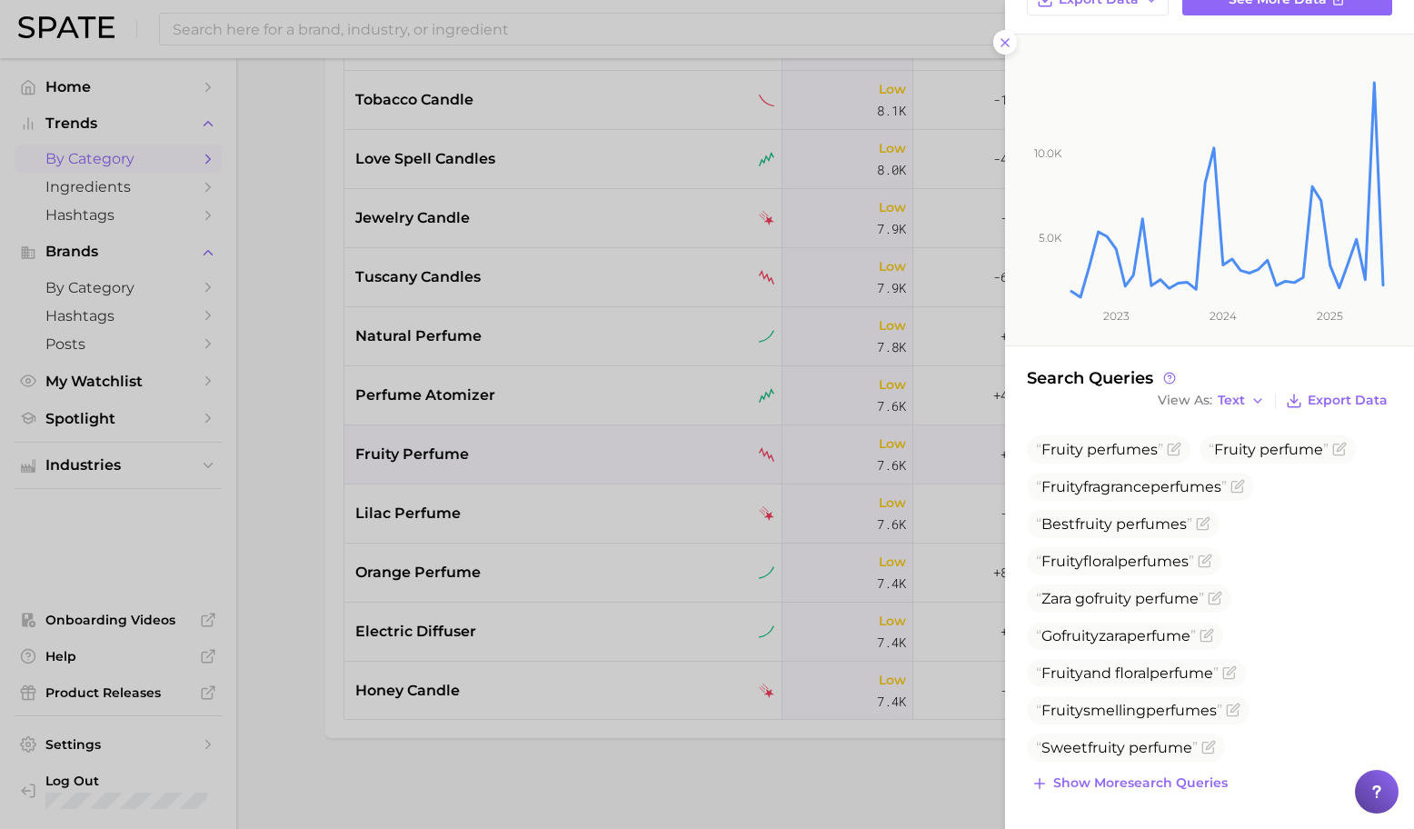
click at [707, 575] on div at bounding box center [707, 414] width 1414 height 829
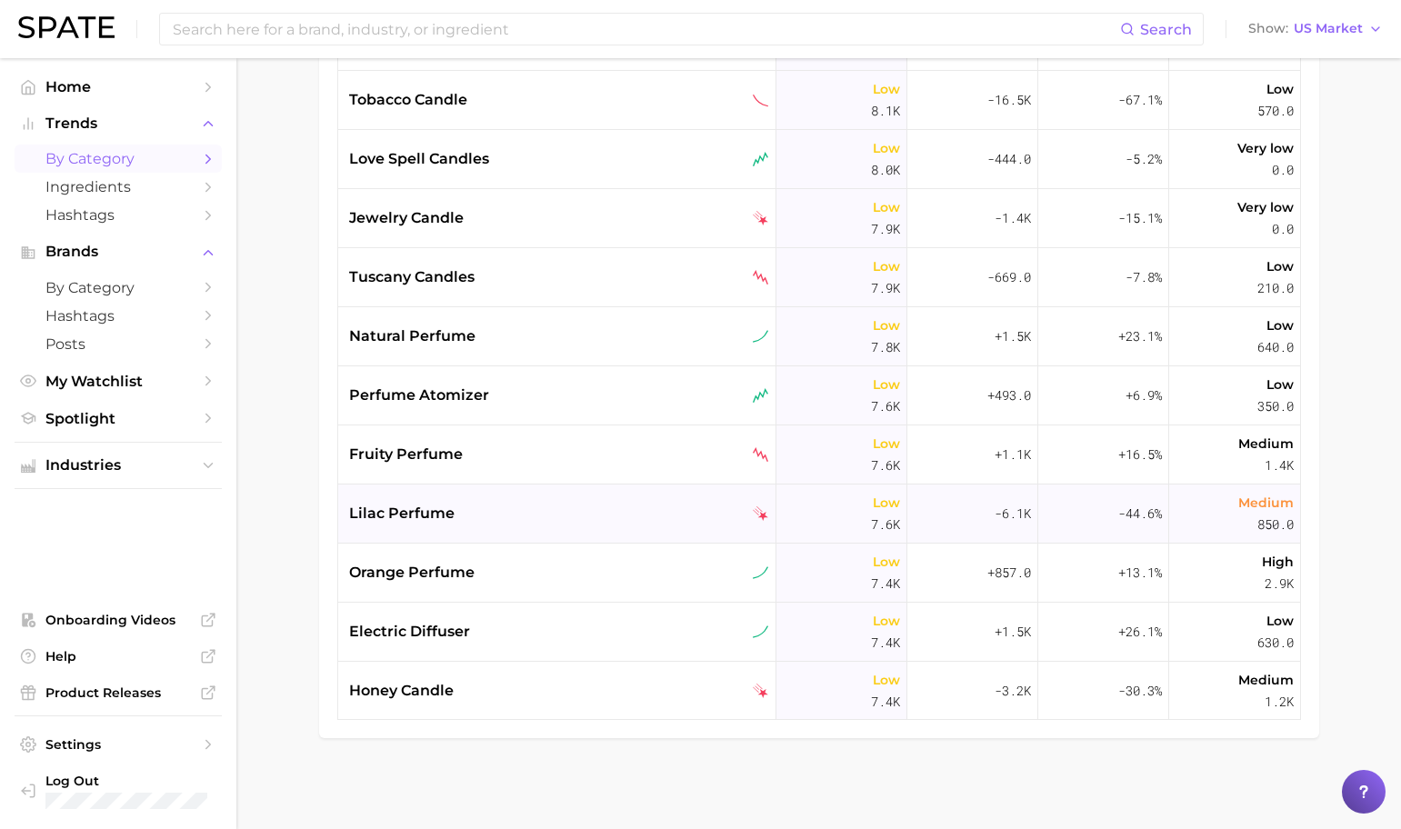
click at [645, 514] on div "lilac perfume" at bounding box center [559, 514] width 420 height 22
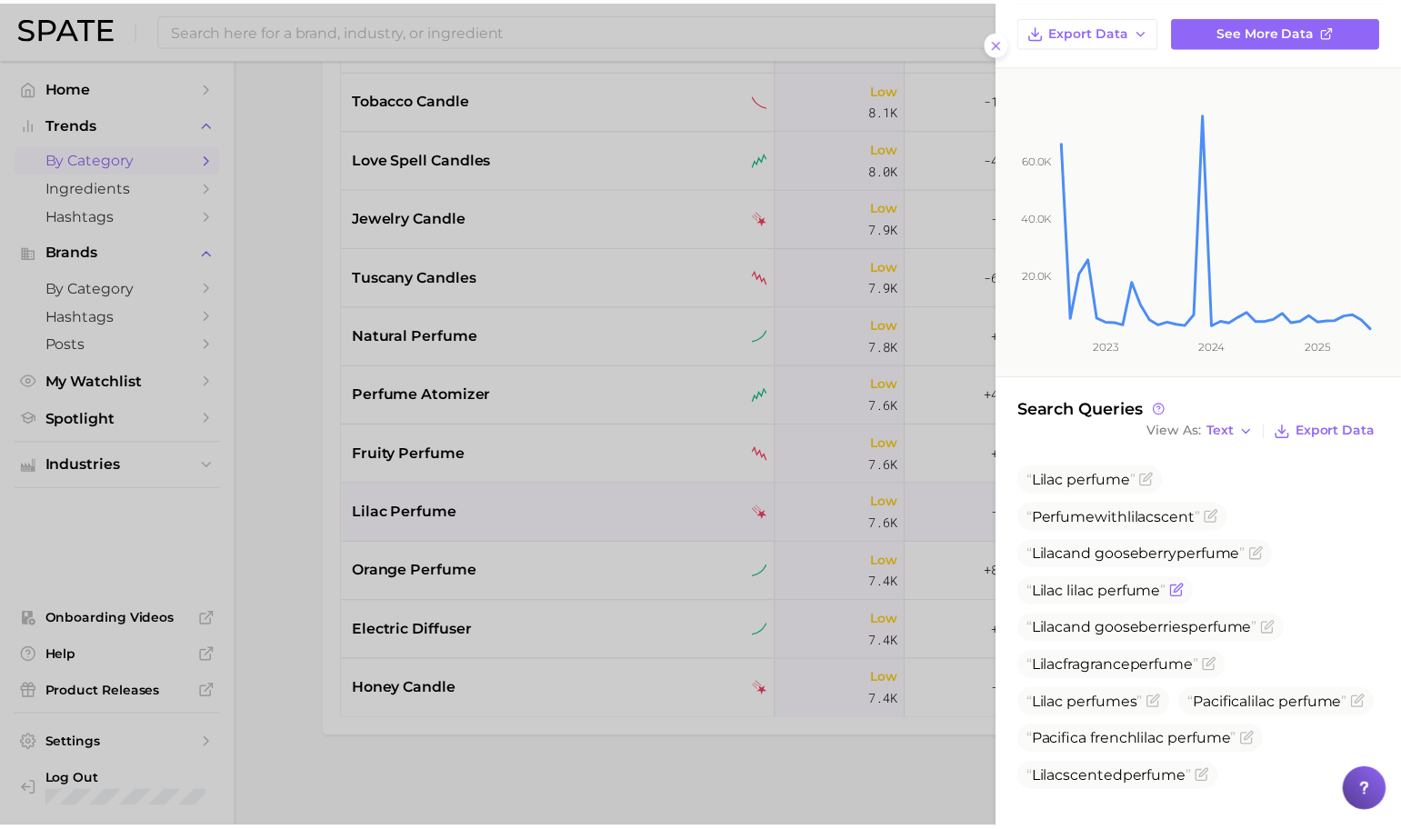
scroll to position [251, 0]
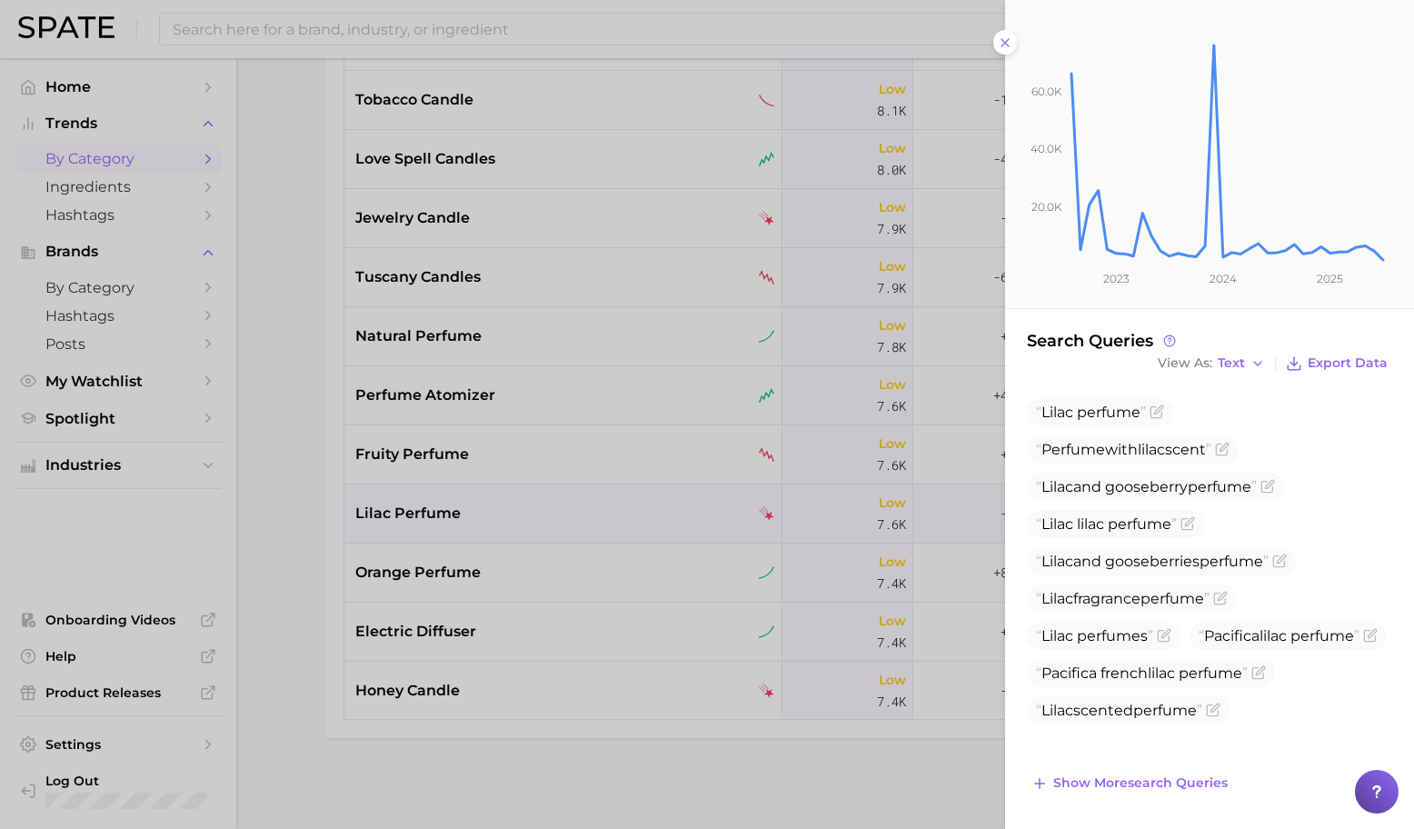
click at [633, 616] on div at bounding box center [707, 414] width 1414 height 829
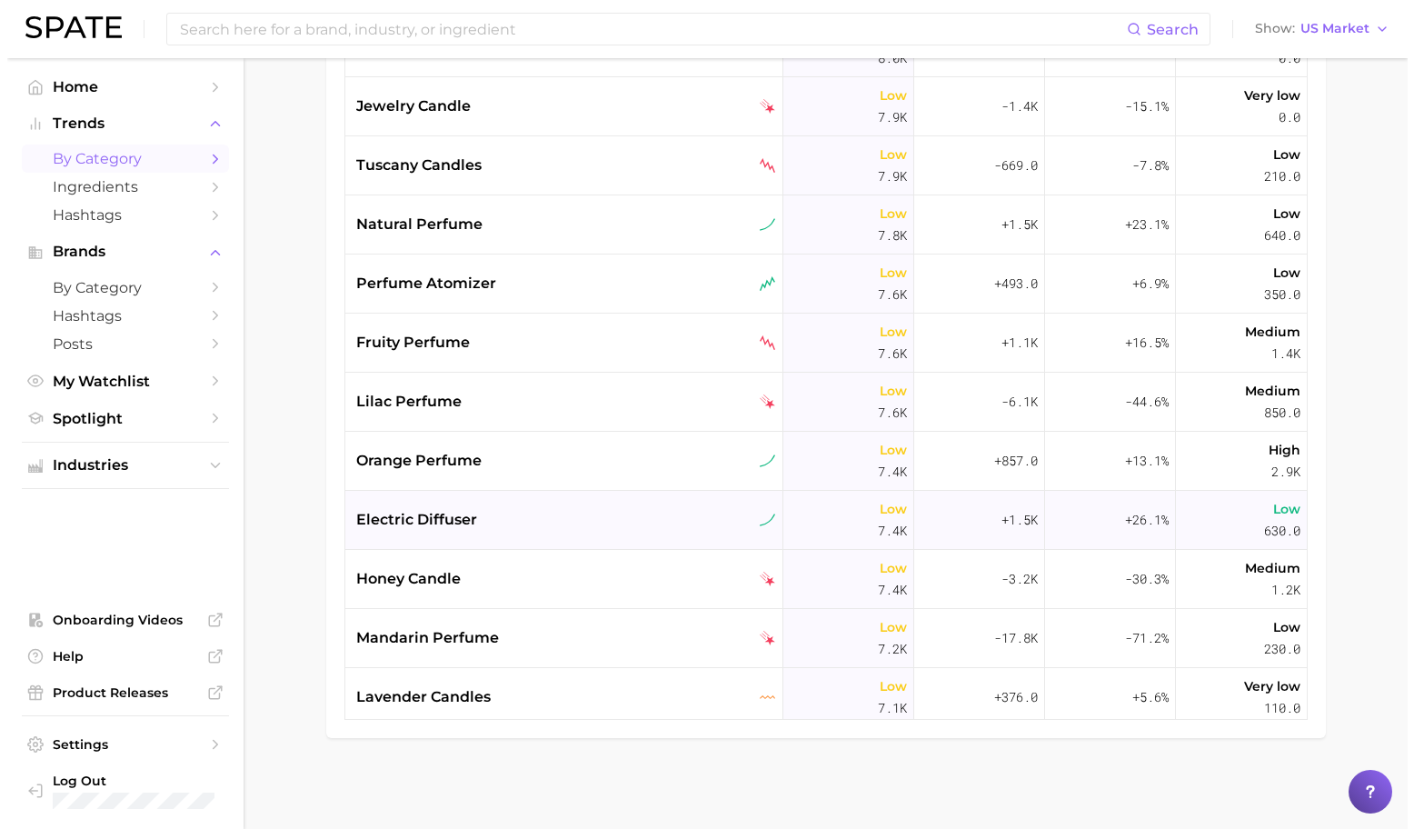
scroll to position [7198, 0]
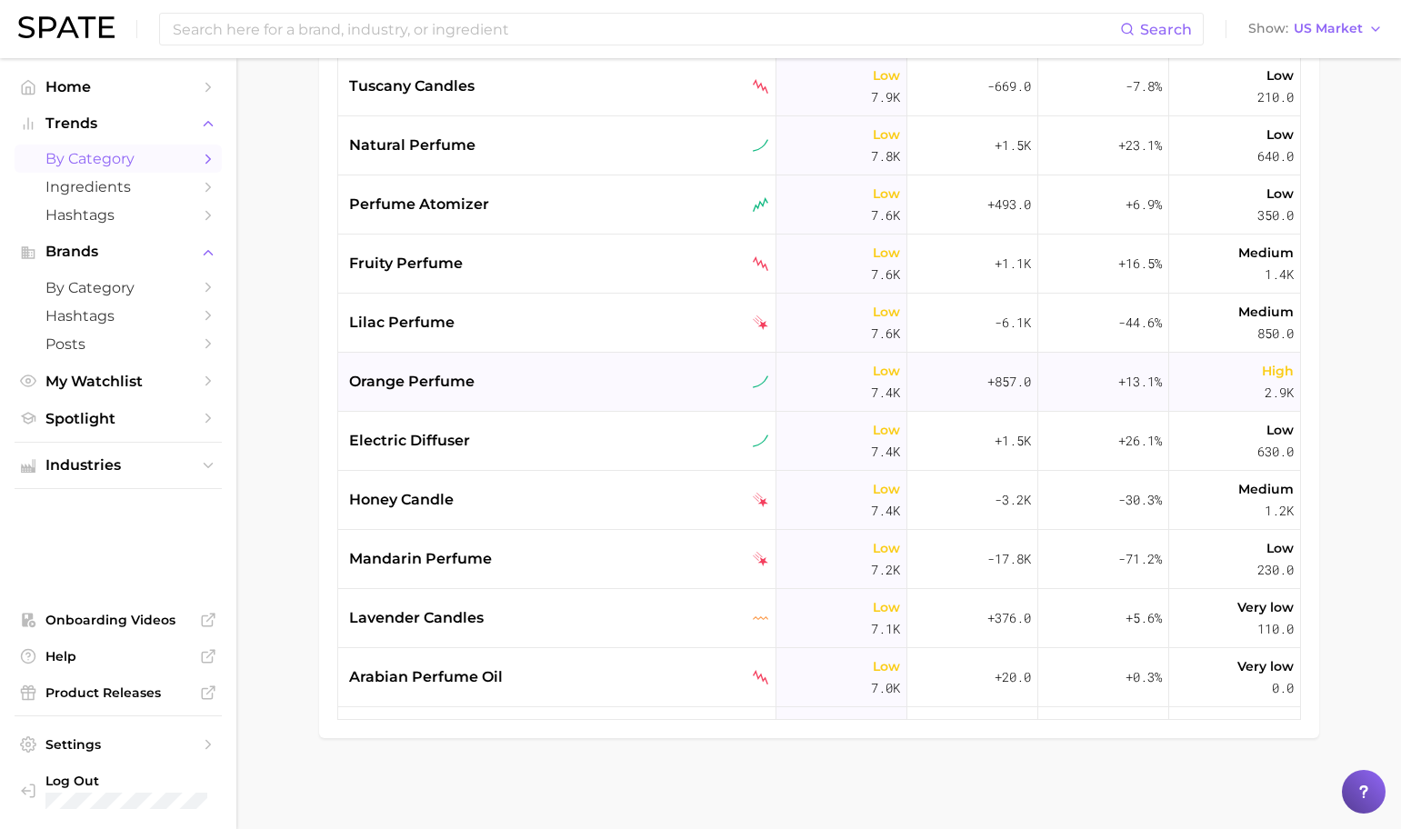
click at [630, 378] on div "orange perfume" at bounding box center [559, 382] width 420 height 22
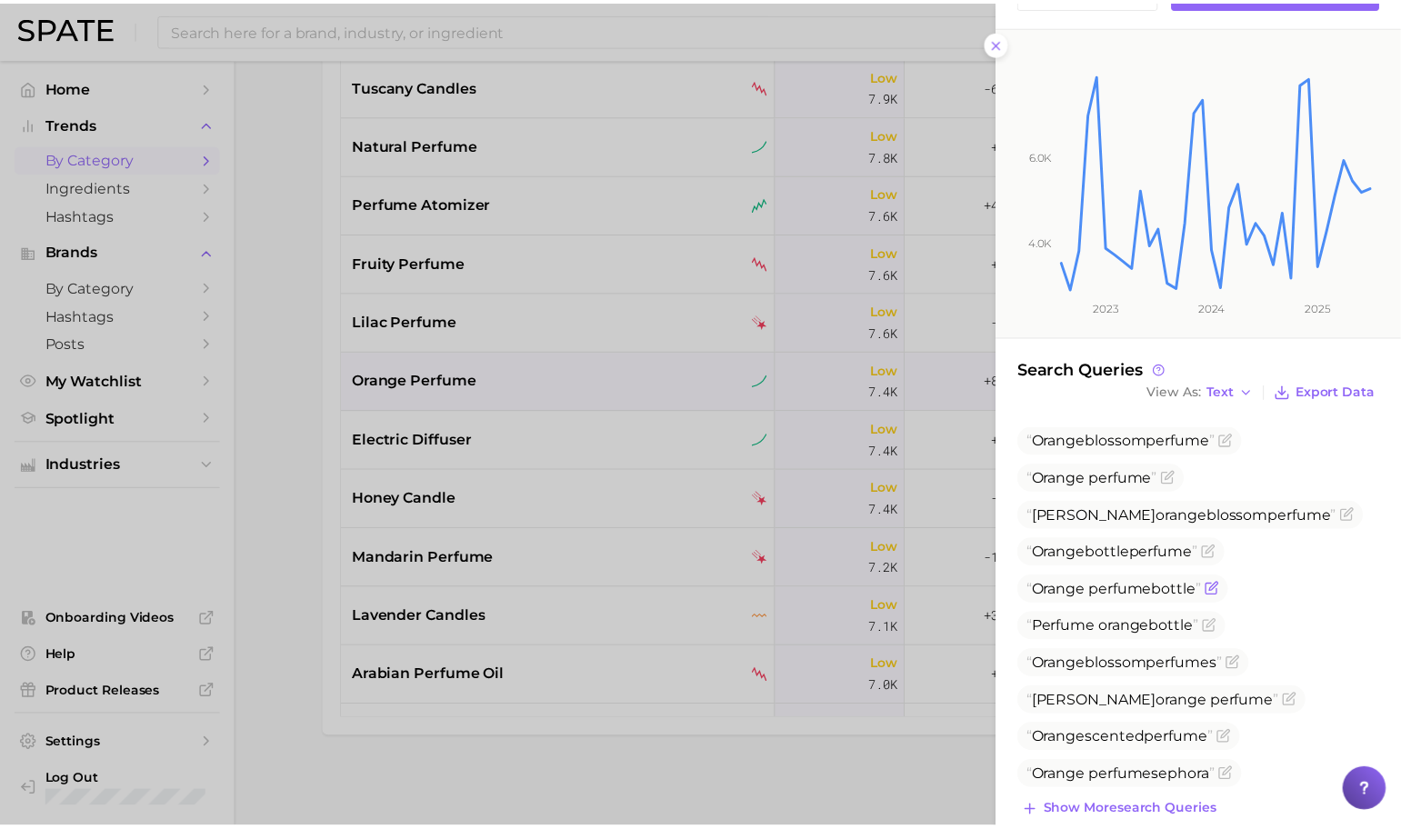
scroll to position [213, 0]
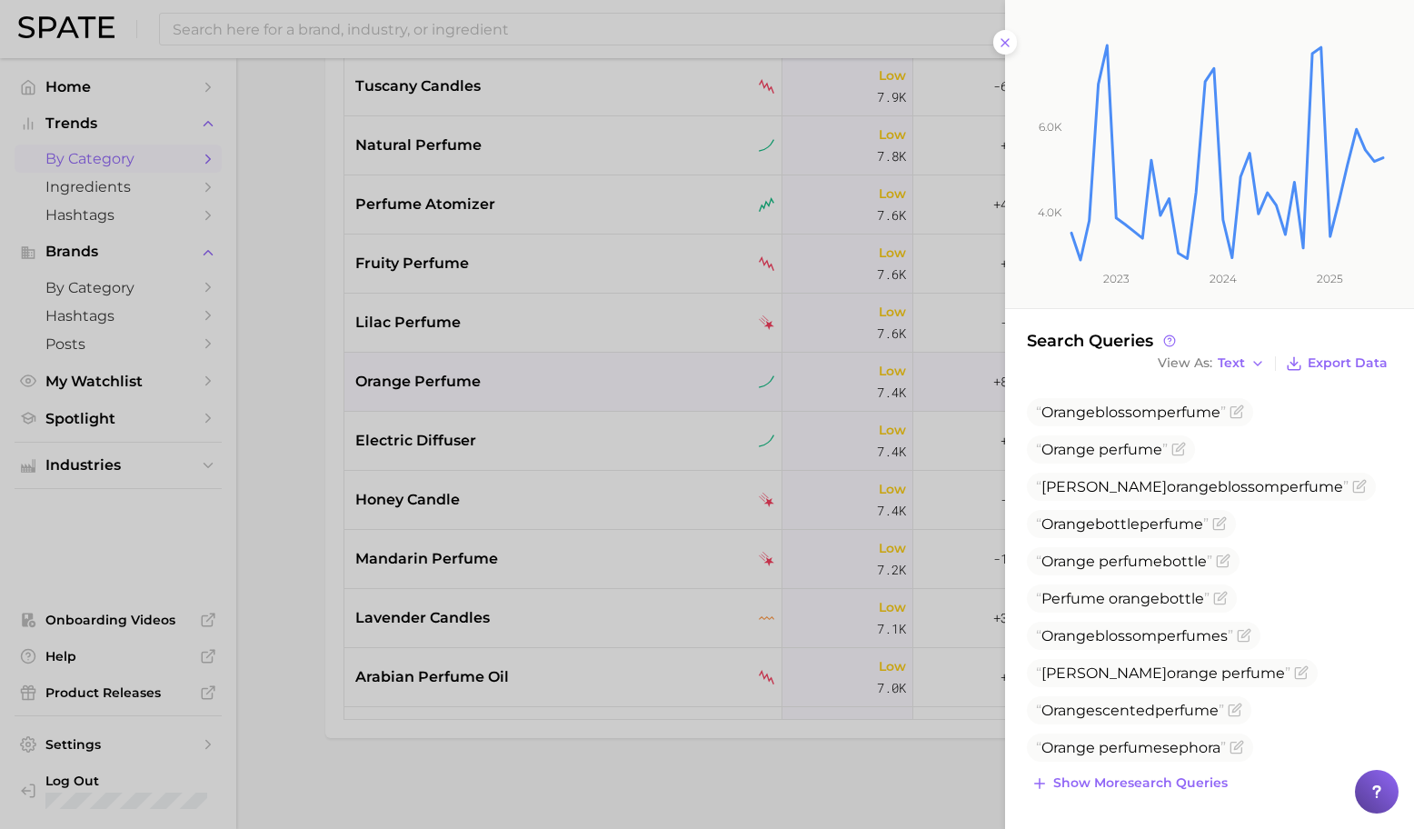
click at [727, 463] on div at bounding box center [707, 414] width 1414 height 829
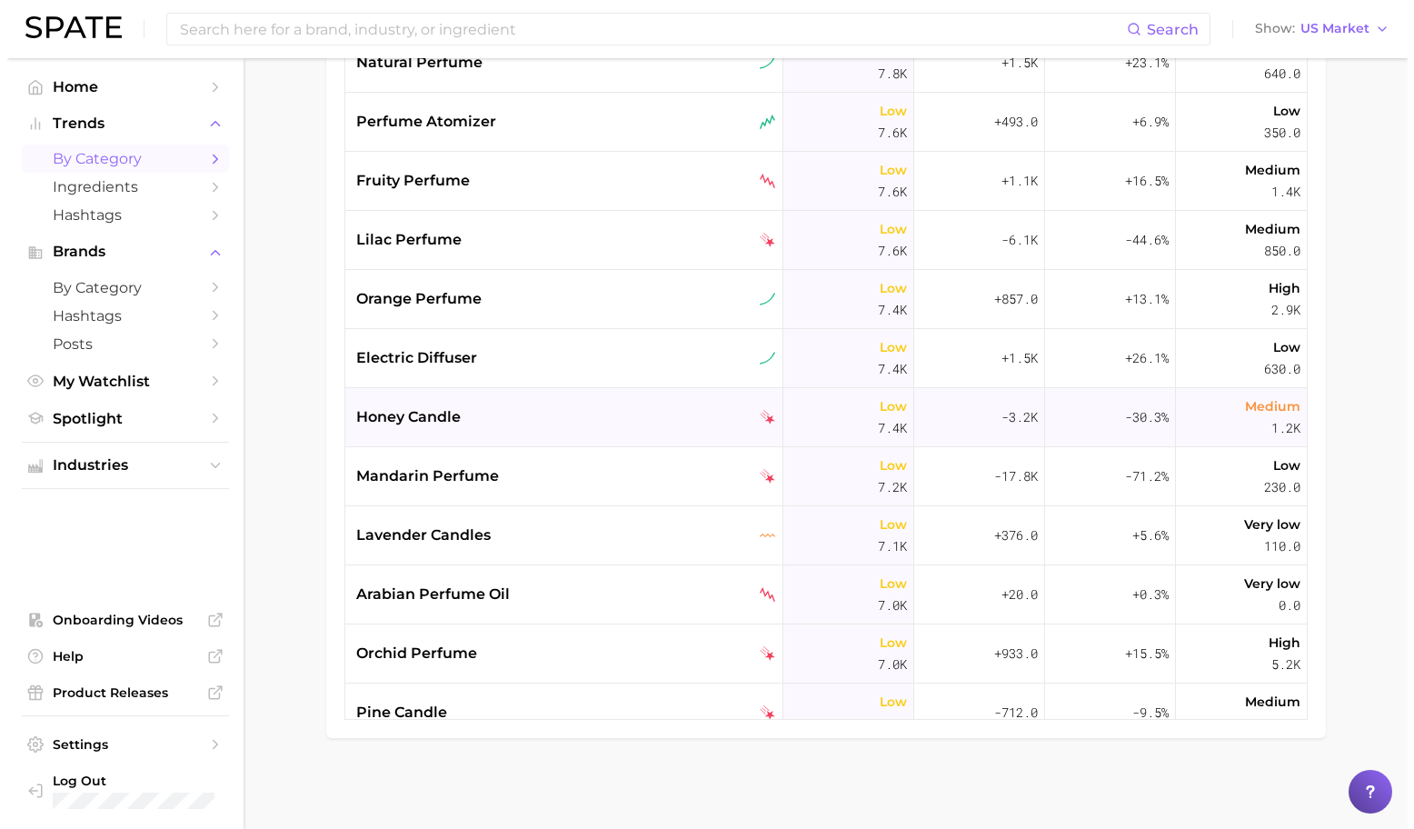
scroll to position [7300, 0]
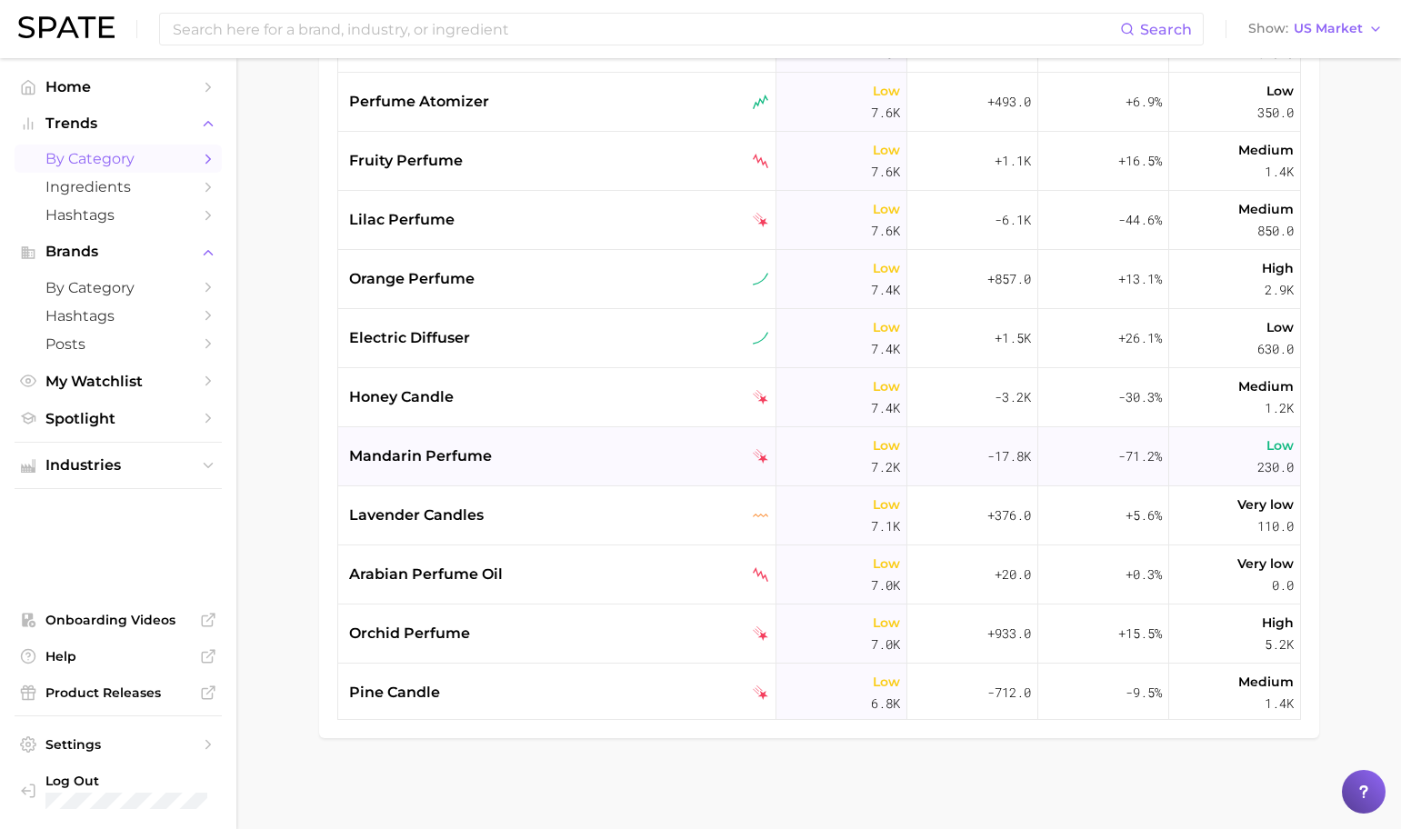
click at [650, 470] on div "mandarin perfume" at bounding box center [557, 456] width 438 height 59
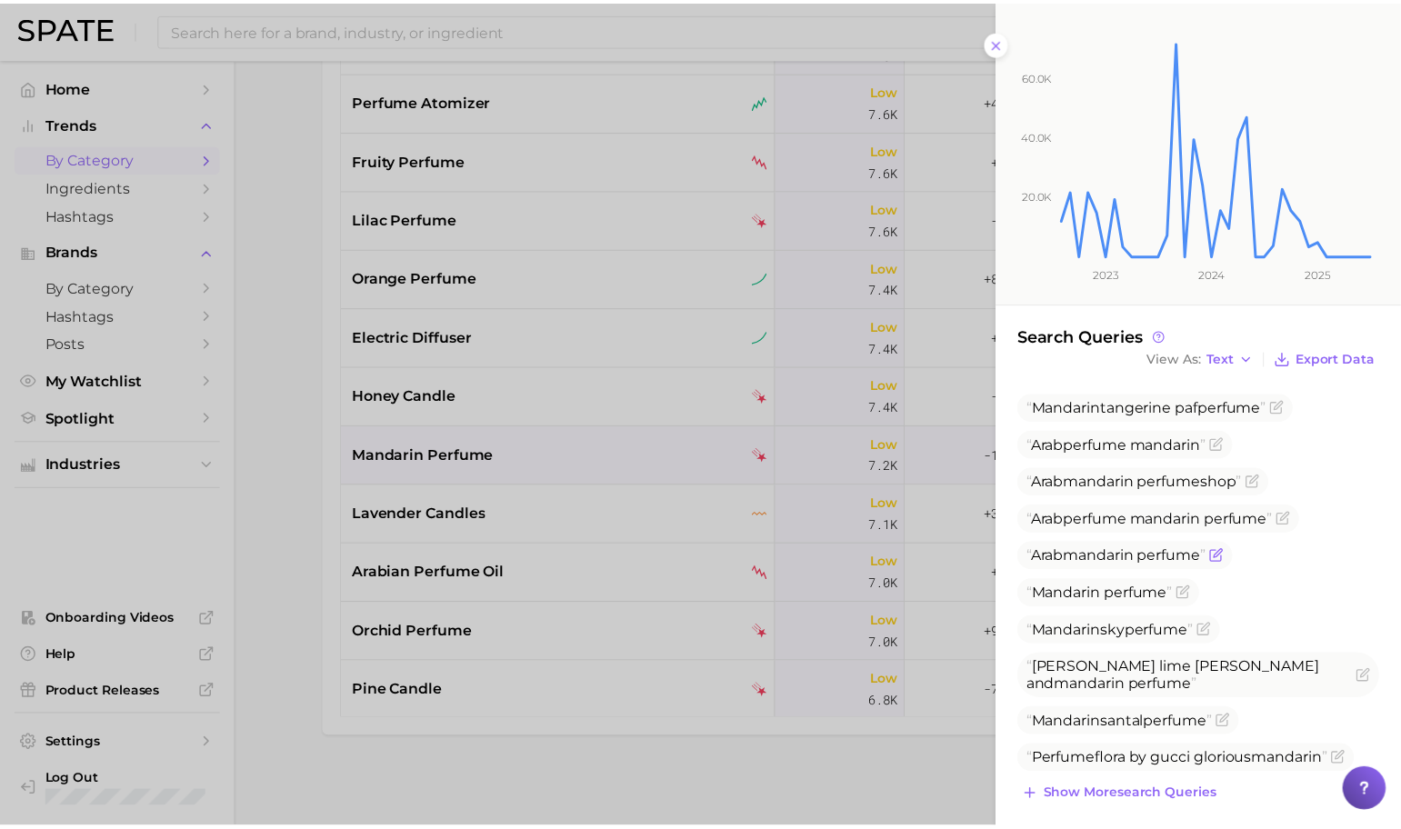
scroll to position [262, 0]
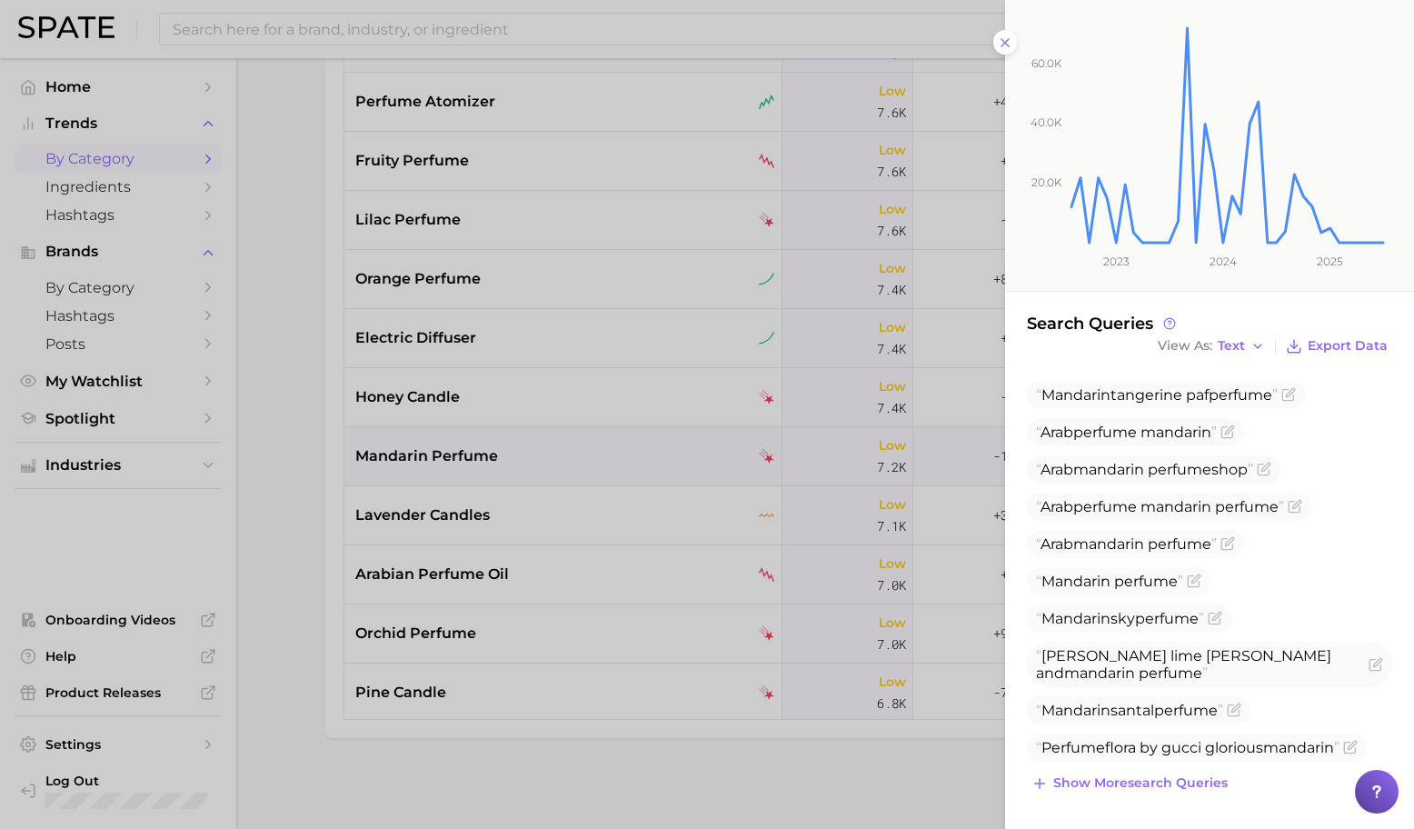
click at [707, 496] on div at bounding box center [707, 414] width 1414 height 829
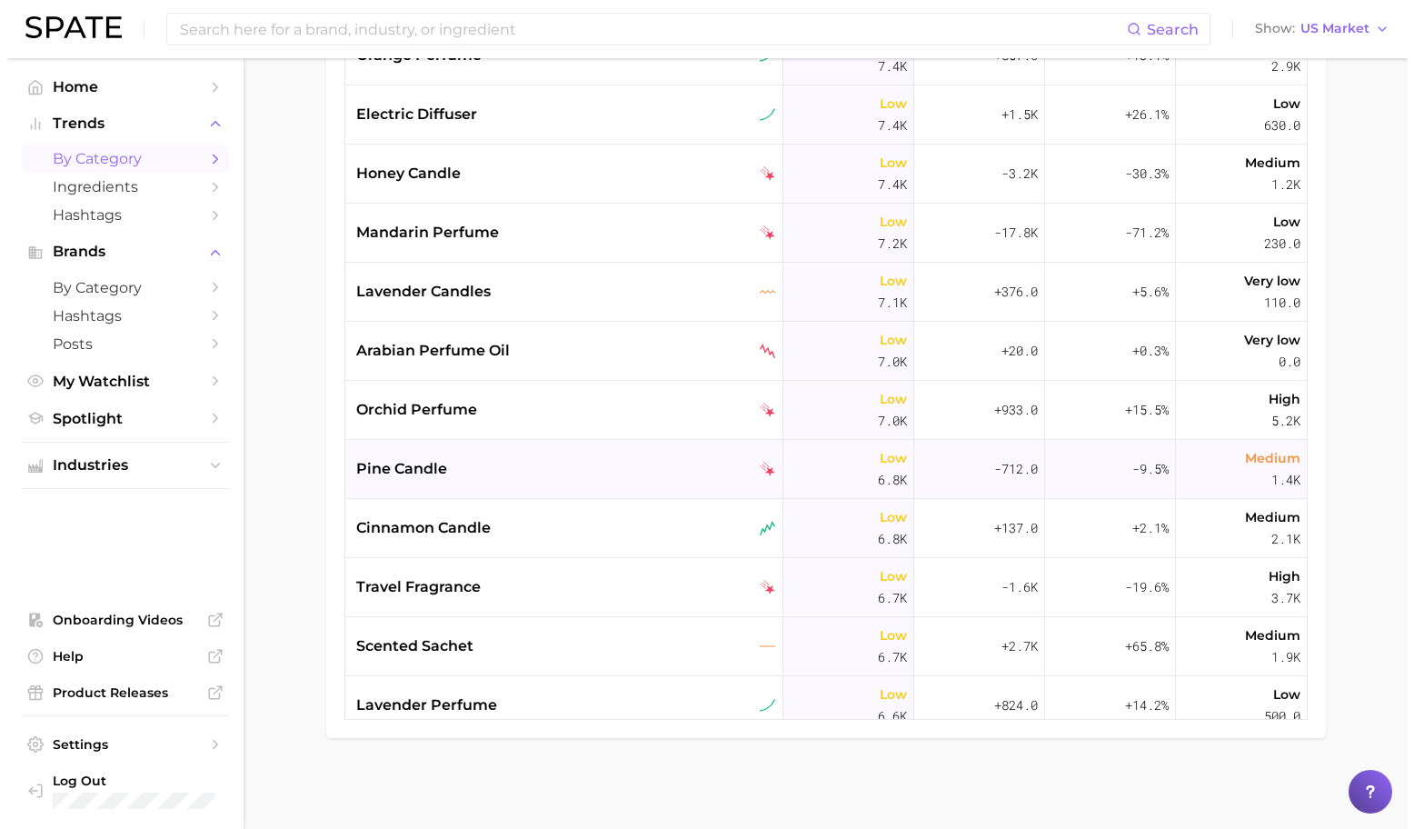
scroll to position [7526, 0]
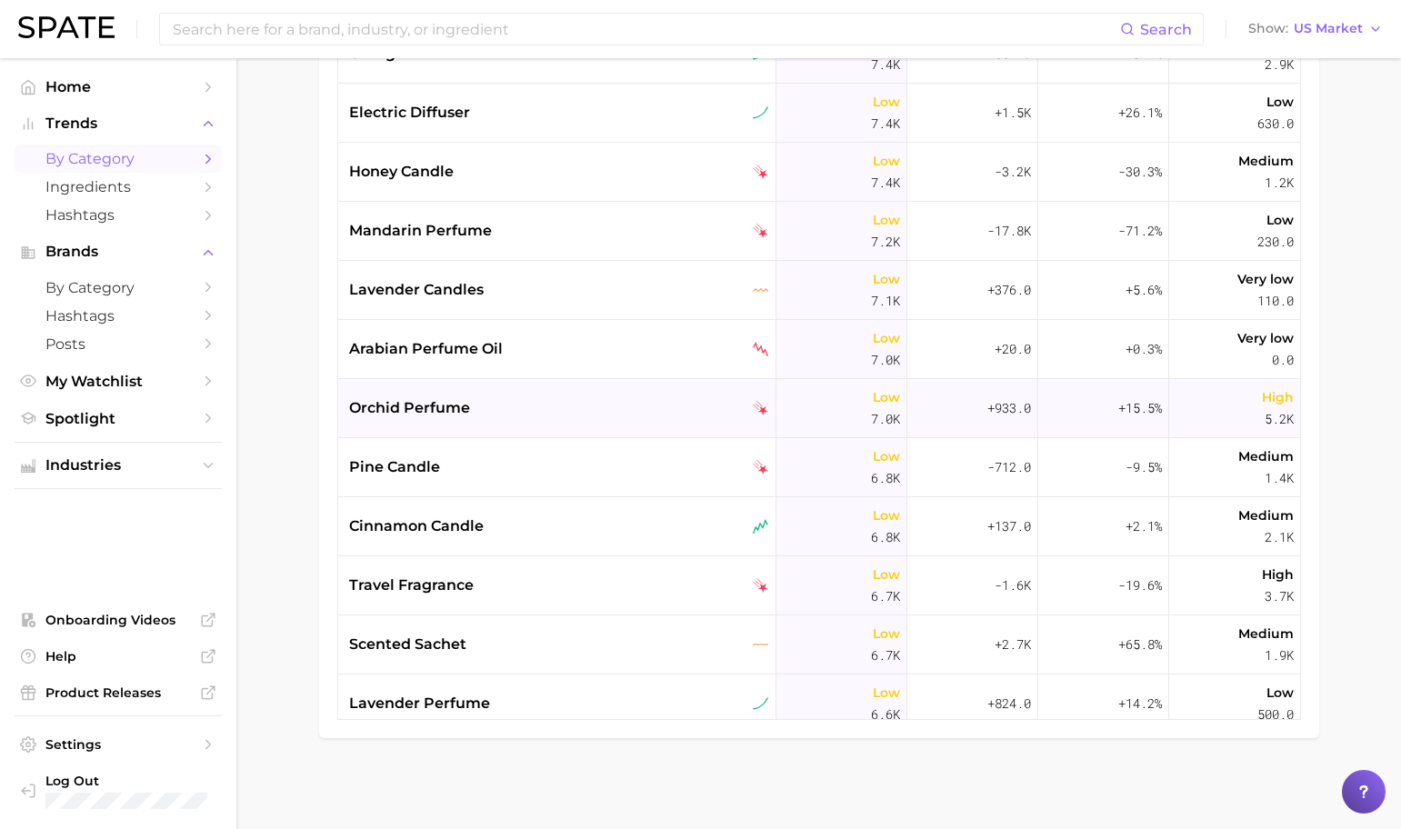
click at [637, 415] on div "orchid perfume" at bounding box center [559, 408] width 420 height 22
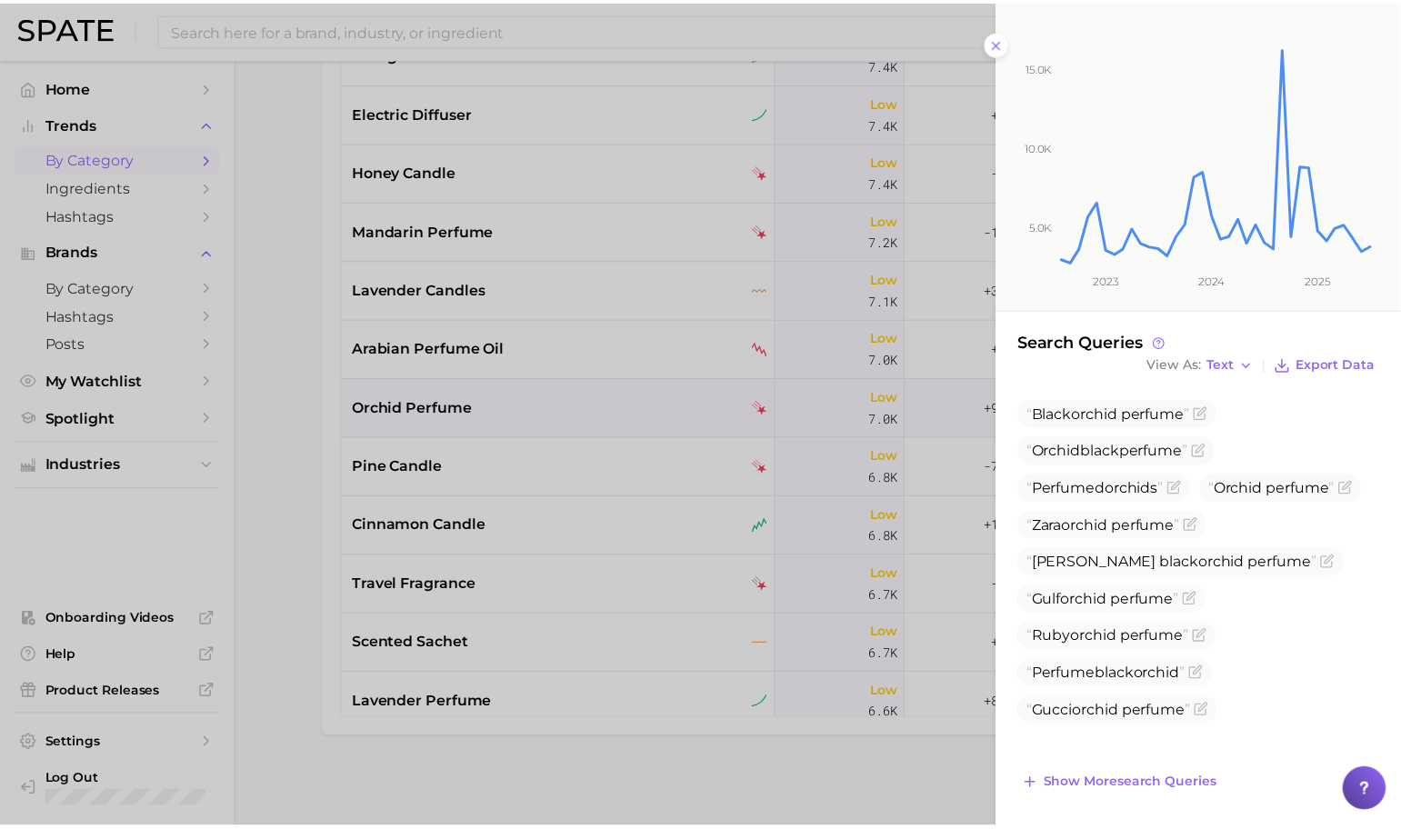
scroll to position [270, 0]
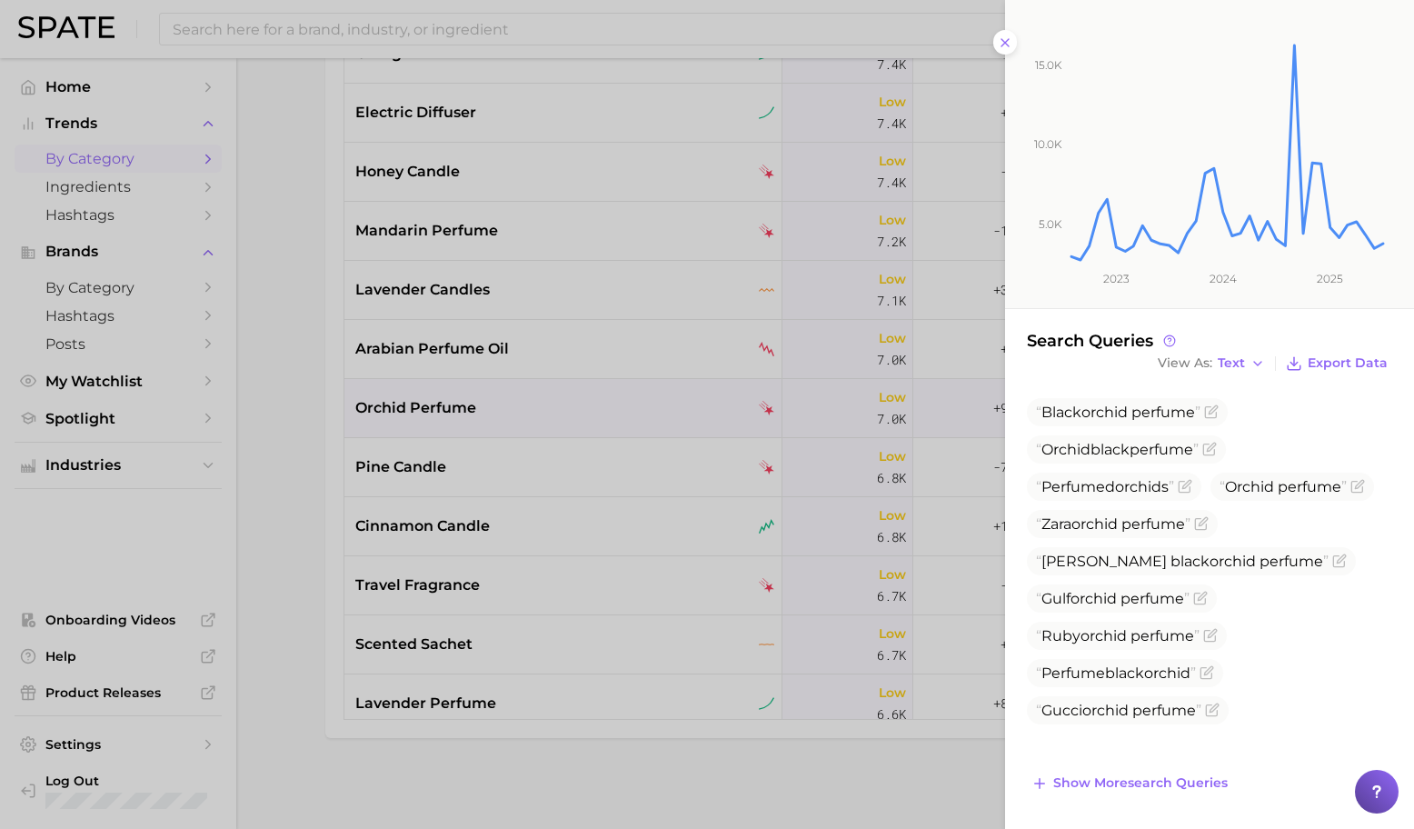
click at [704, 508] on div at bounding box center [707, 414] width 1414 height 829
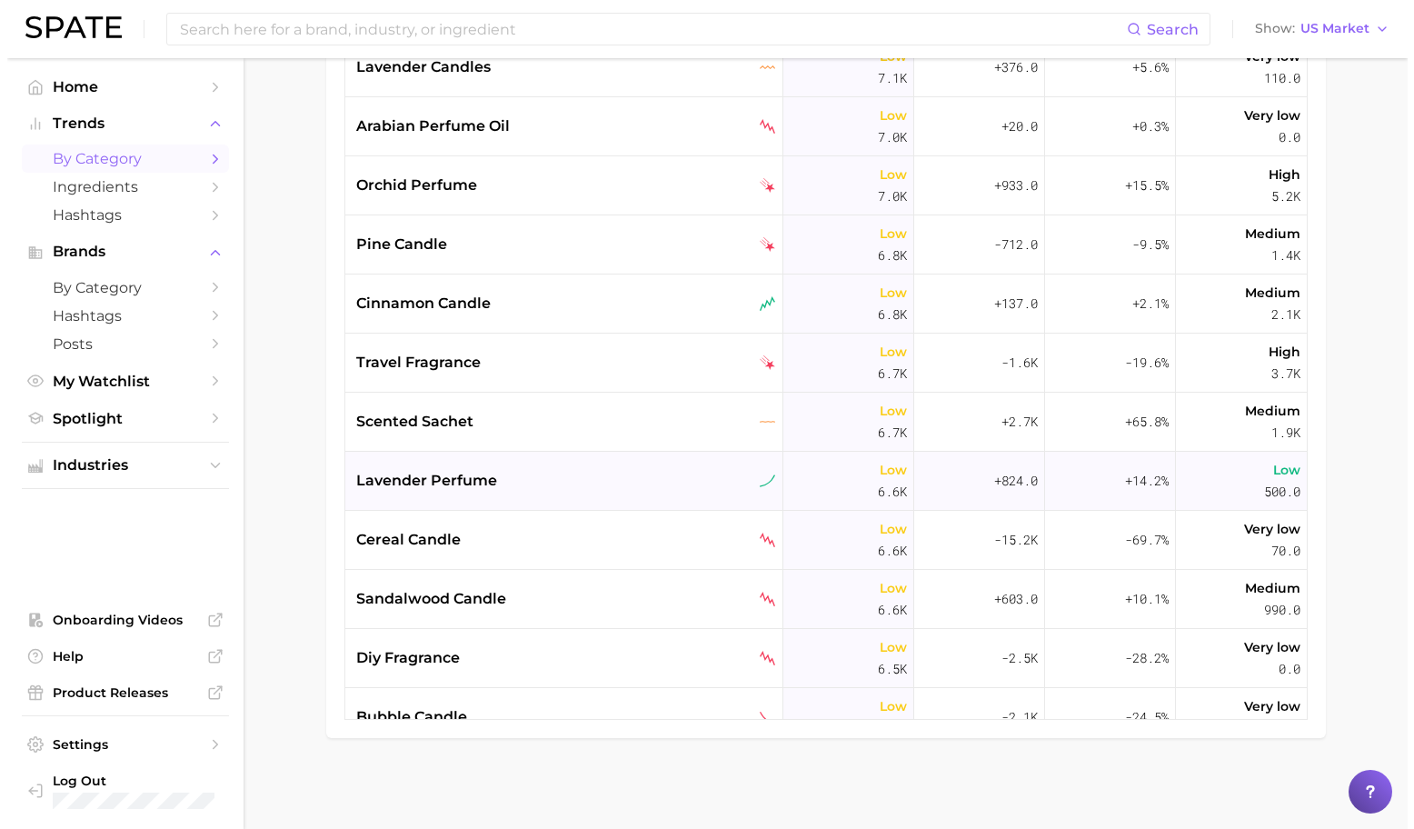
scroll to position [7752, 0]
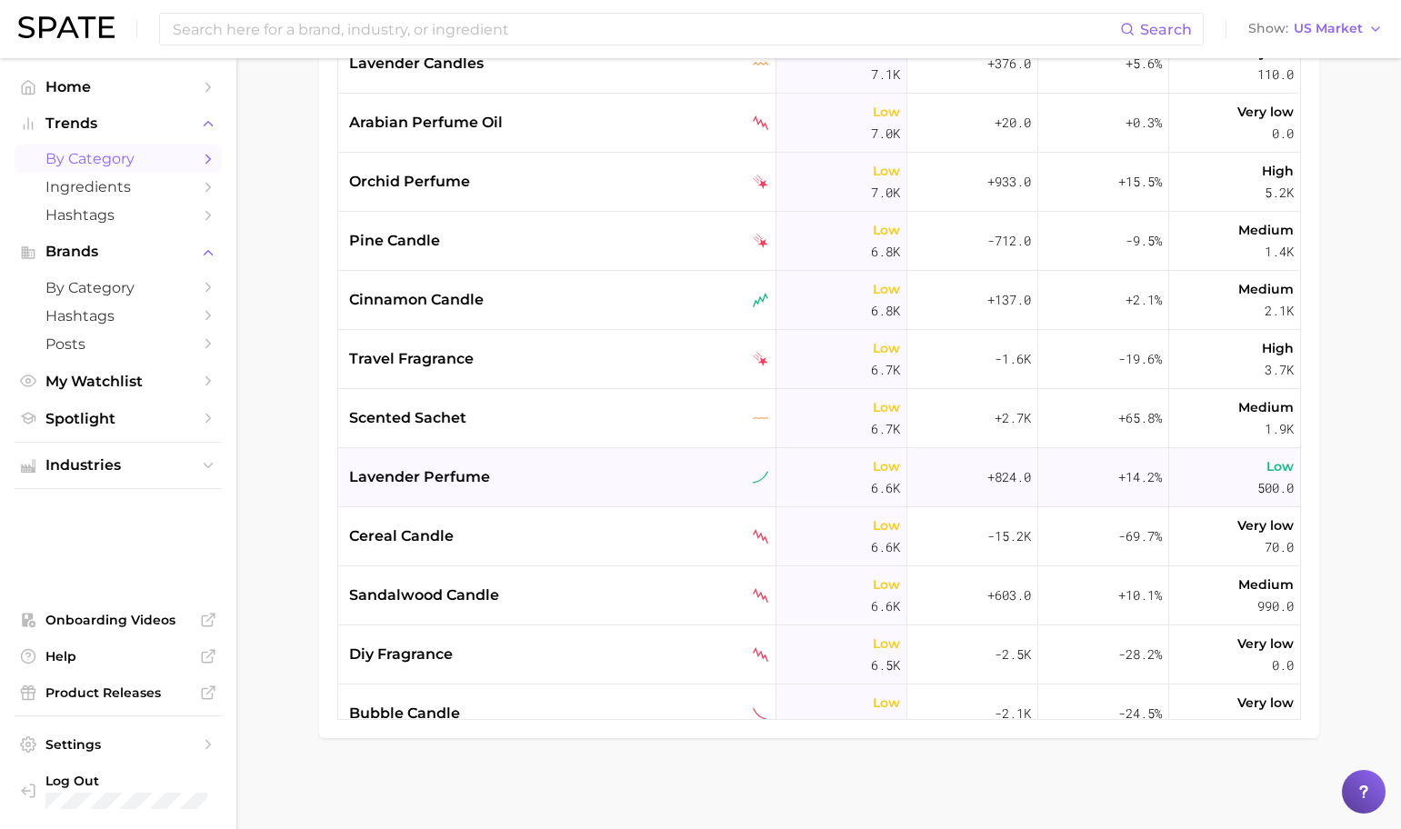
click at [684, 492] on div "lavender perfume" at bounding box center [557, 477] width 438 height 59
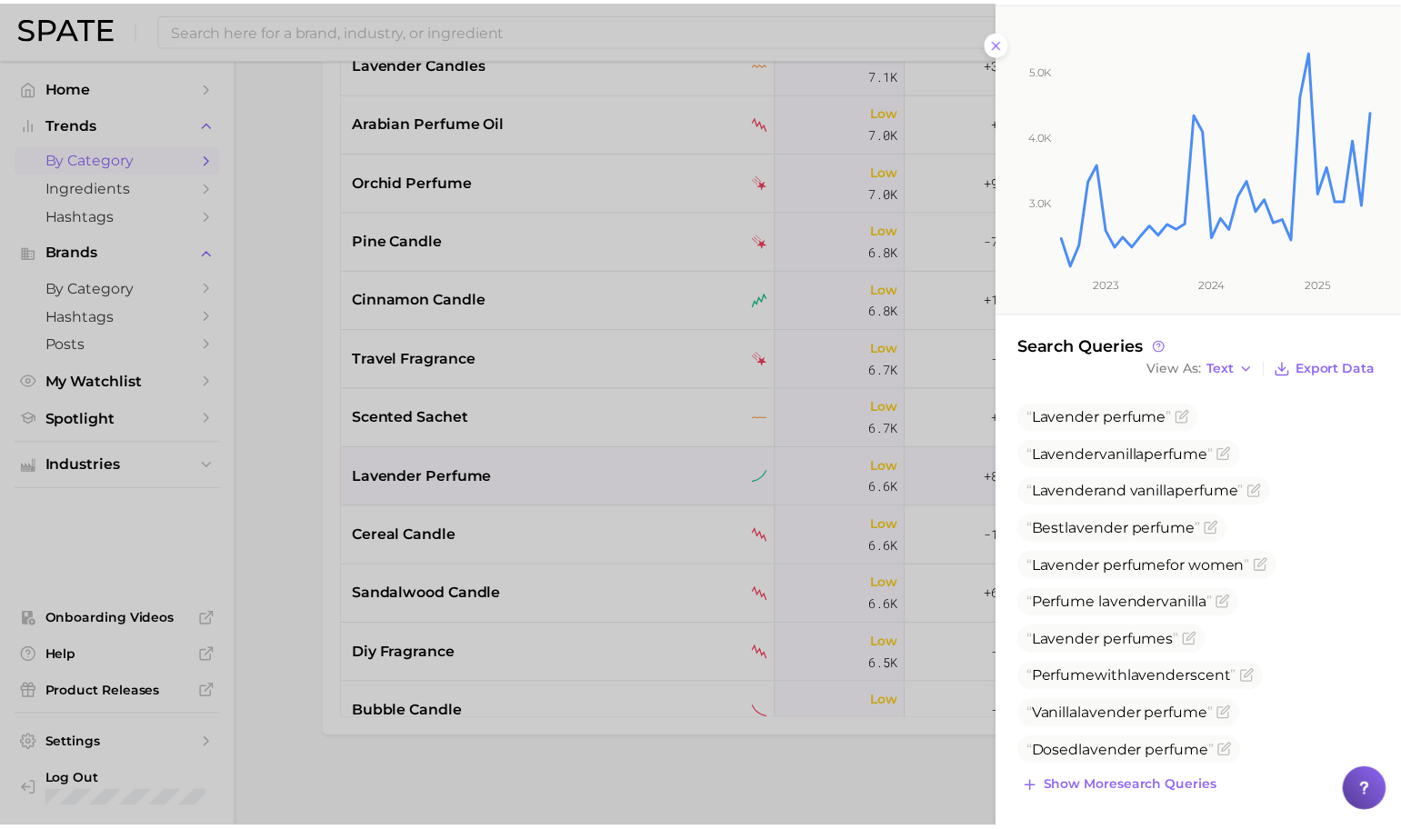
scroll to position [225, 0]
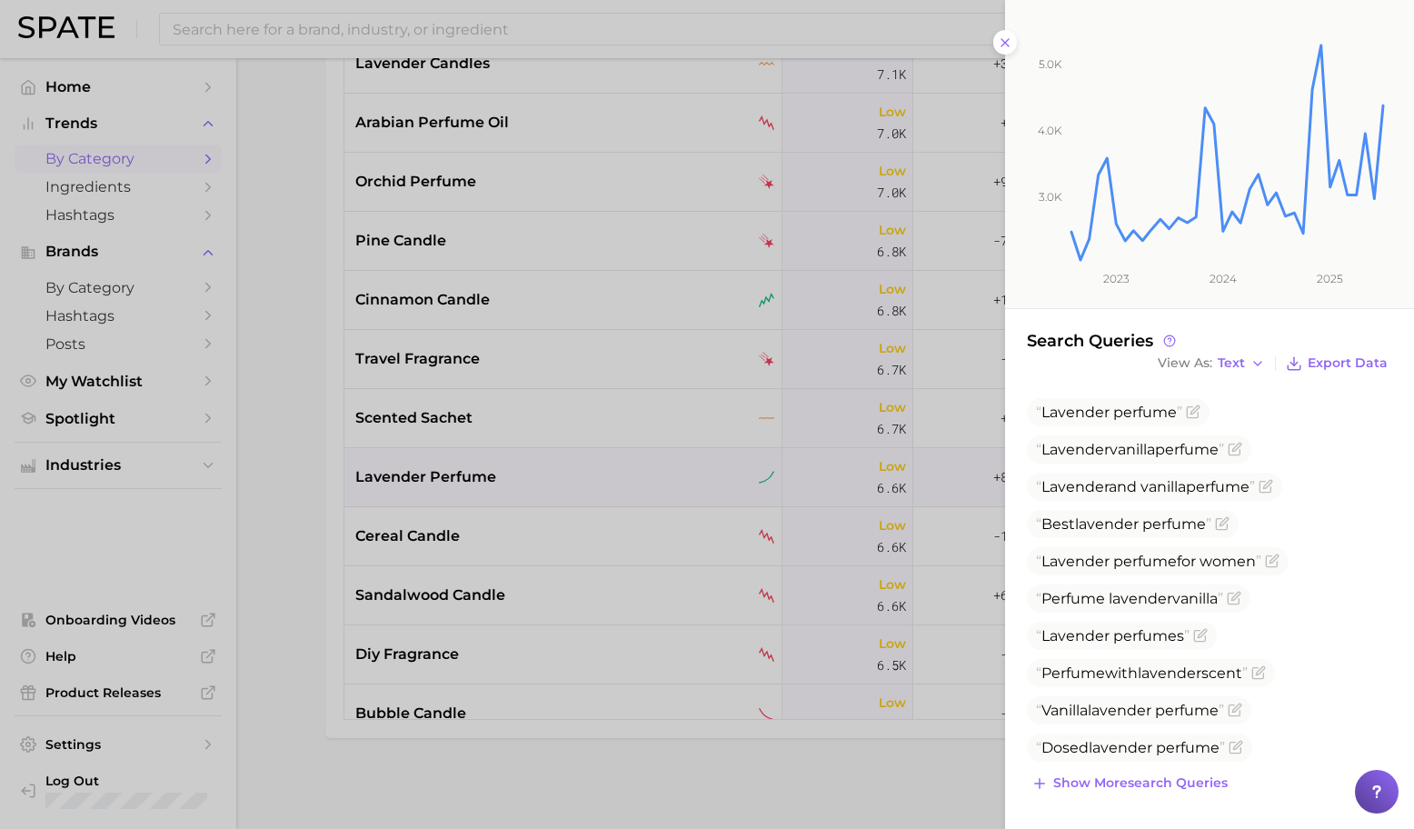
click at [780, 538] on div at bounding box center [707, 414] width 1414 height 829
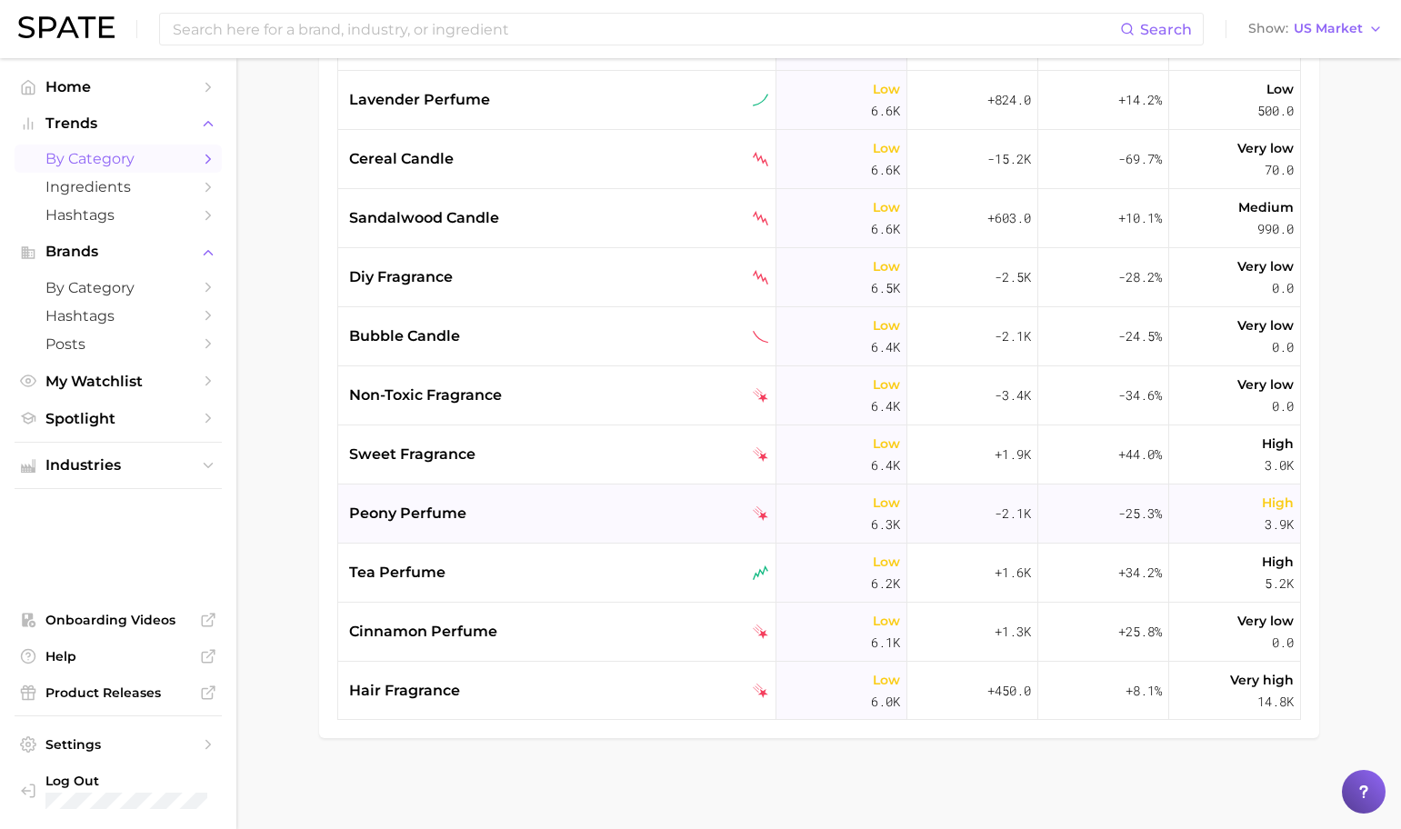
scroll to position [8141, 0]
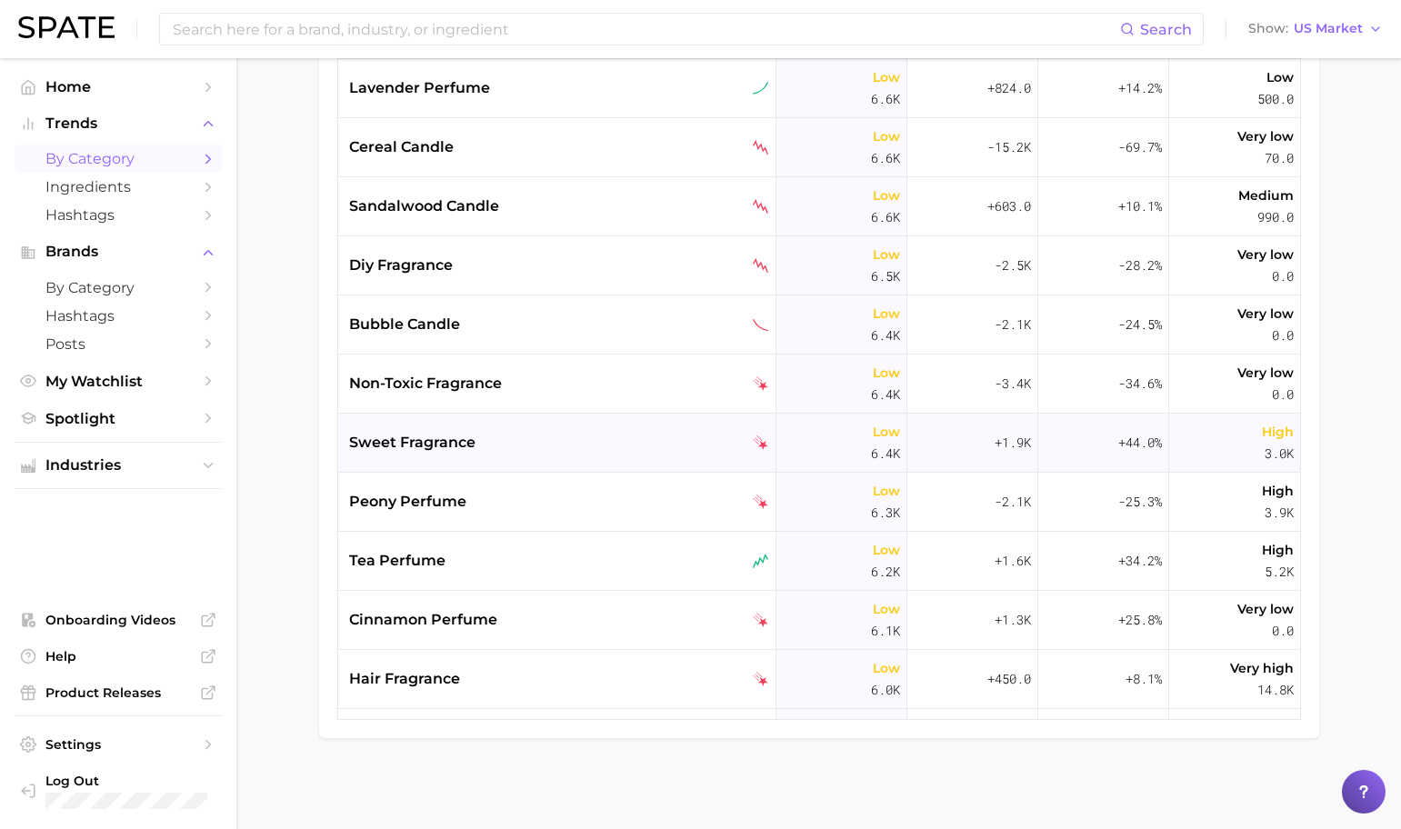
click at [545, 439] on div "sweet fragrance" at bounding box center [559, 443] width 420 height 22
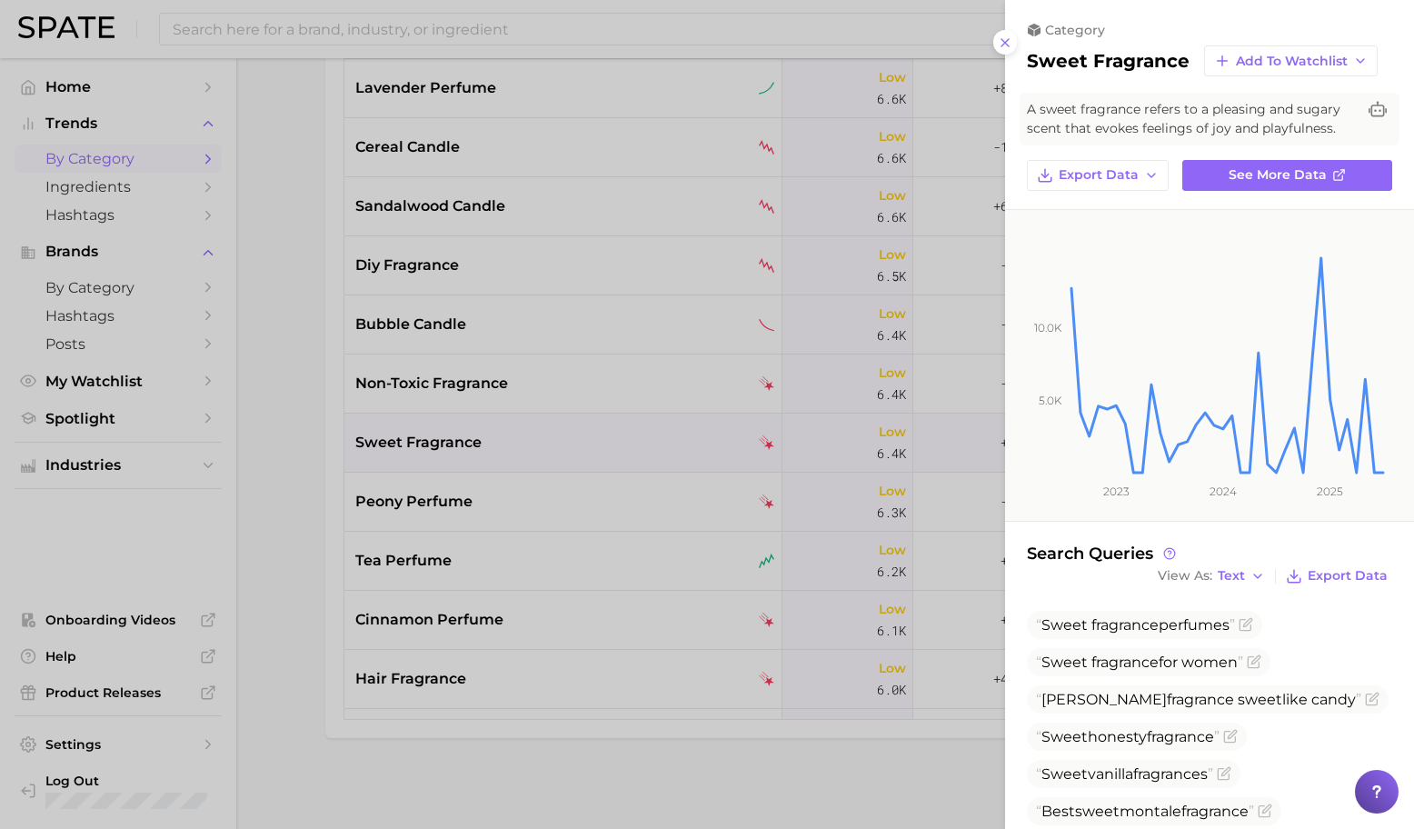
click at [664, 486] on div at bounding box center [707, 414] width 1414 height 829
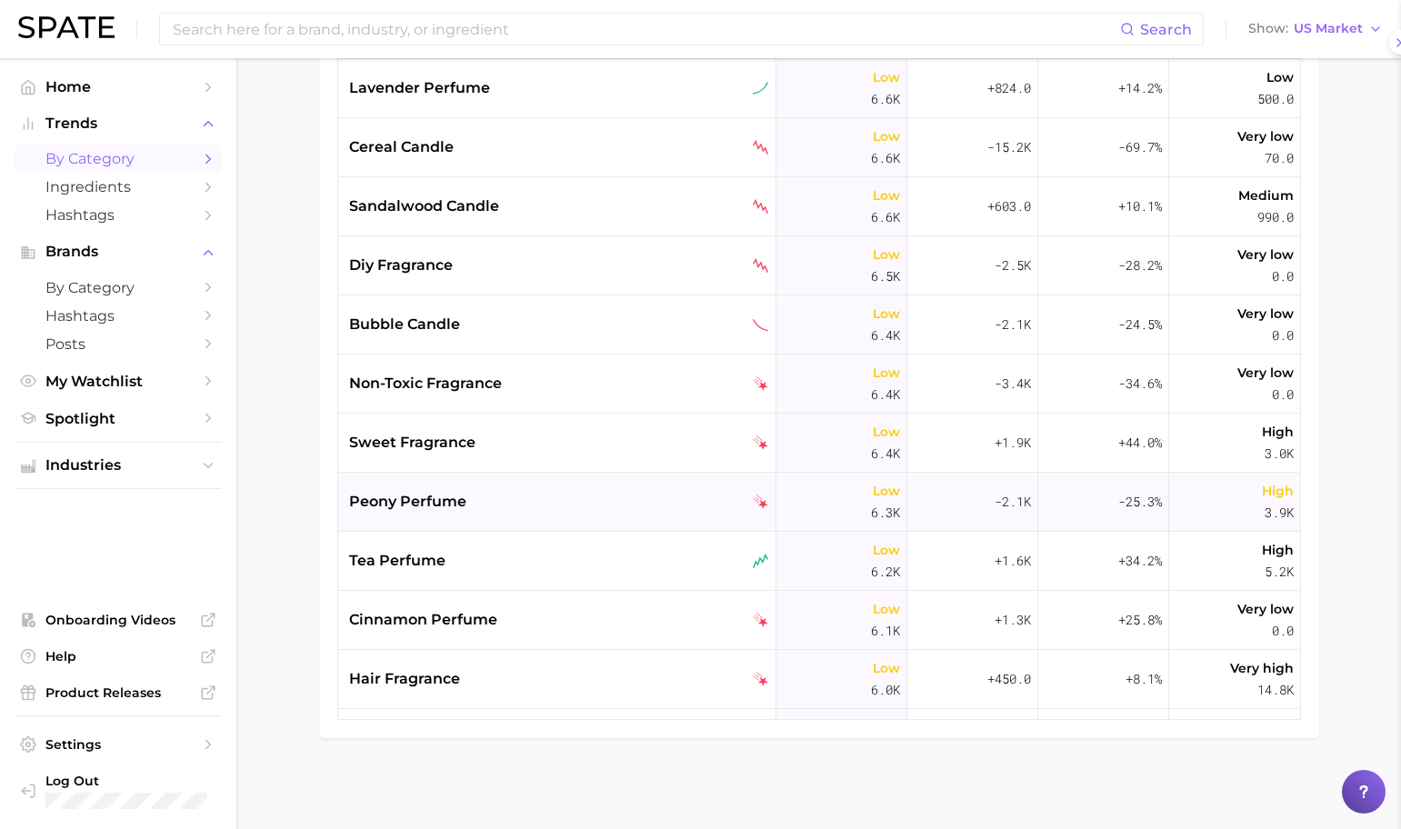
click at [652, 491] on div "peony perfume" at bounding box center [559, 502] width 420 height 22
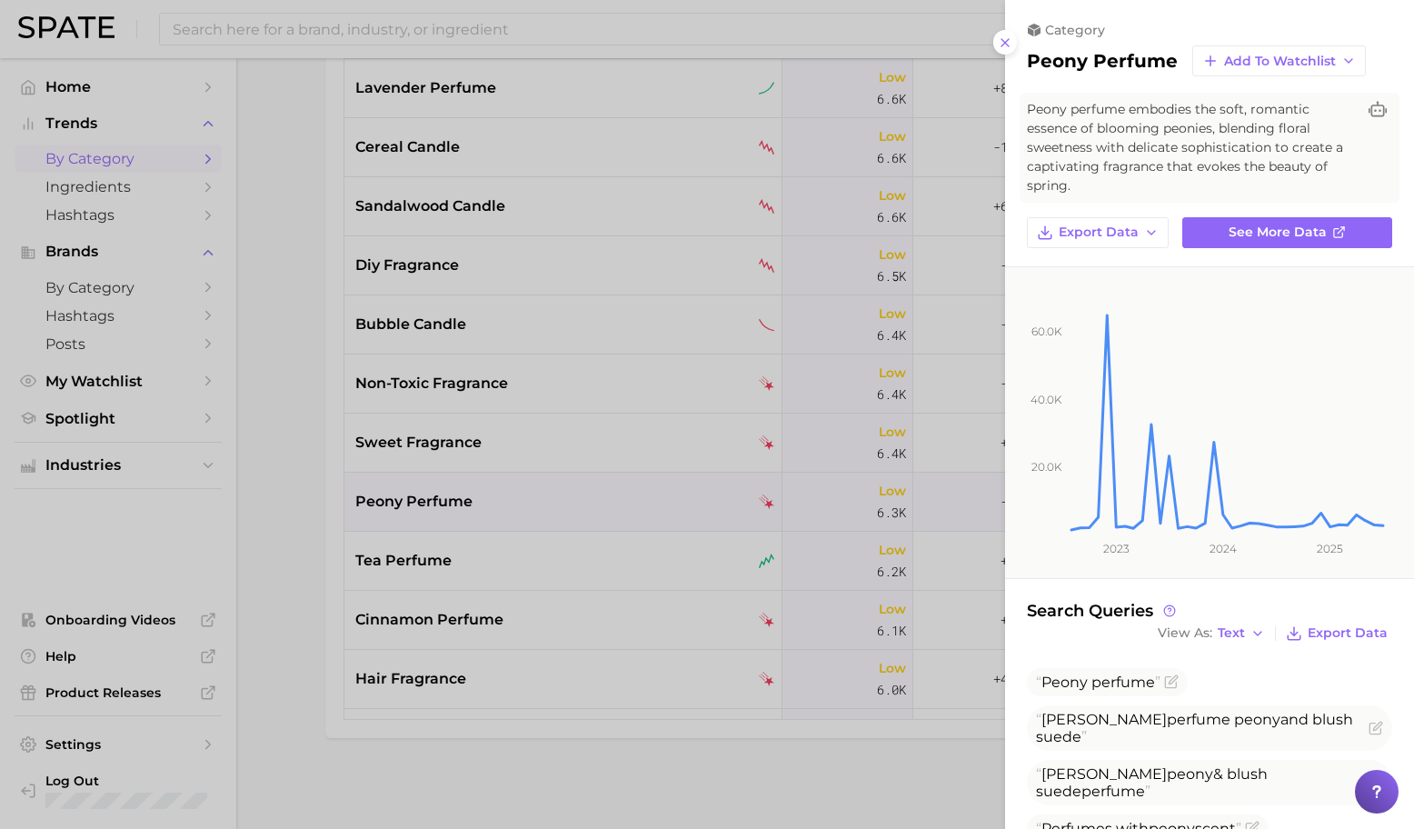
click at [635, 464] on div at bounding box center [707, 414] width 1414 height 829
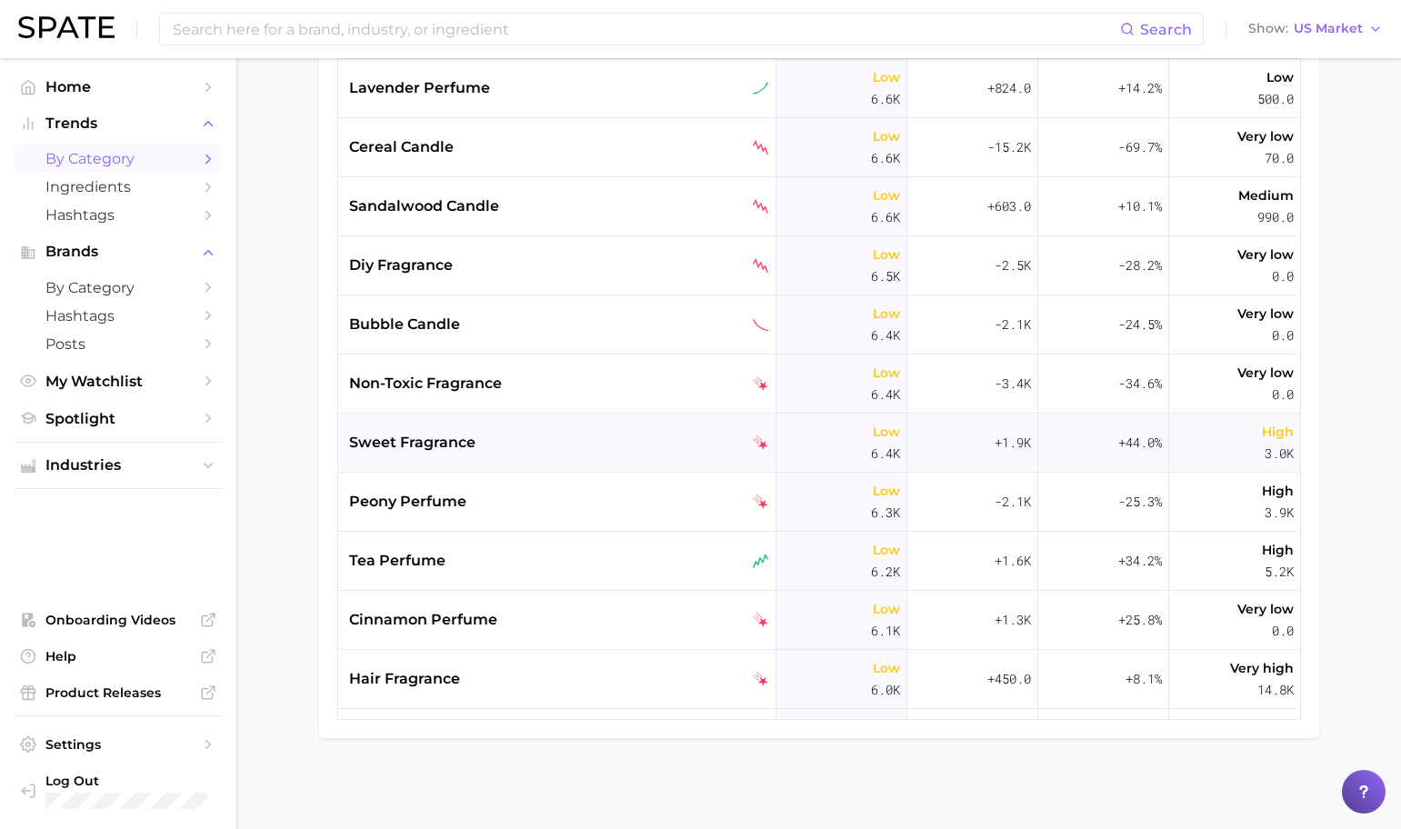
click at [635, 450] on div "sweet fragrance" at bounding box center [559, 443] width 420 height 22
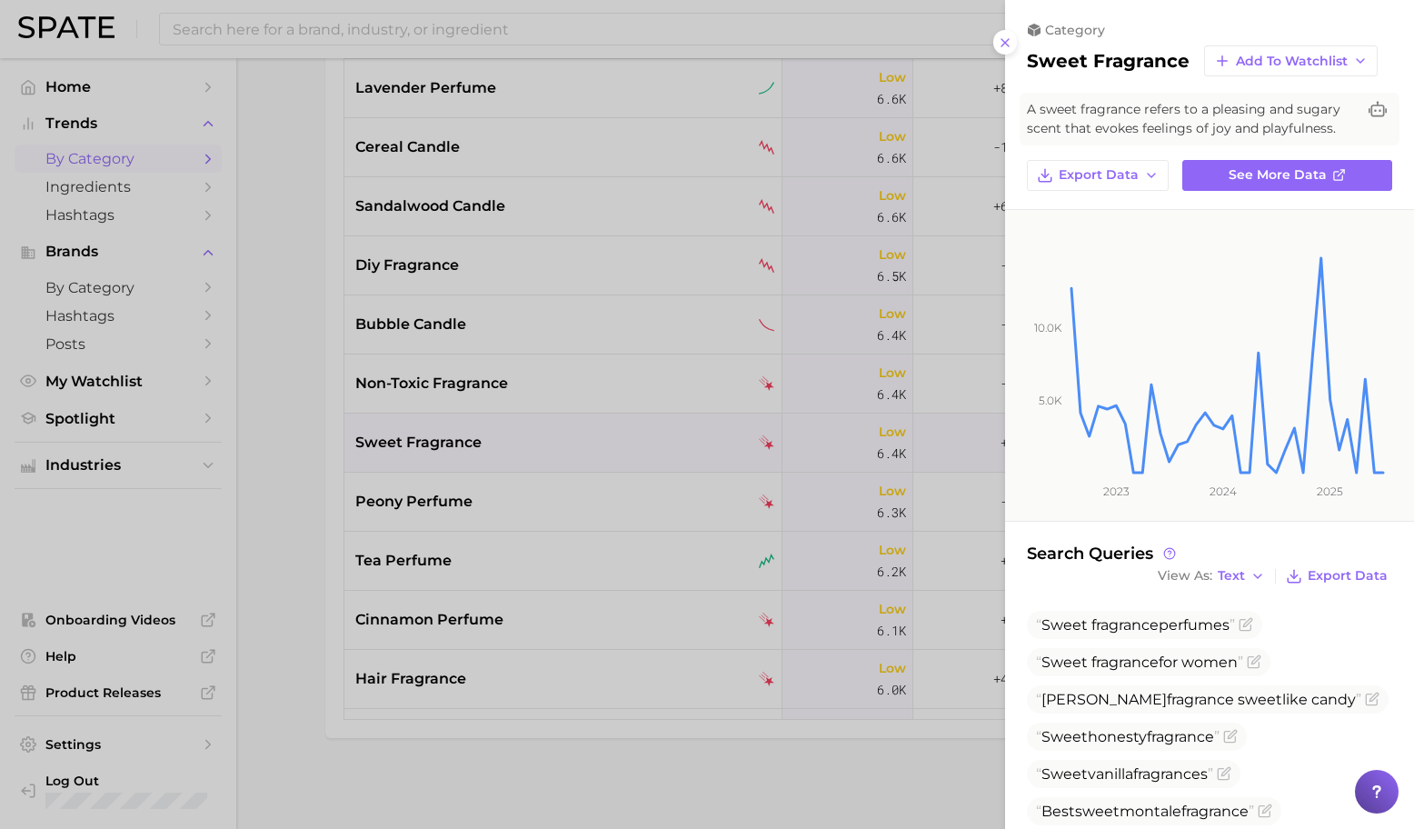
click at [638, 495] on div at bounding box center [707, 414] width 1414 height 829
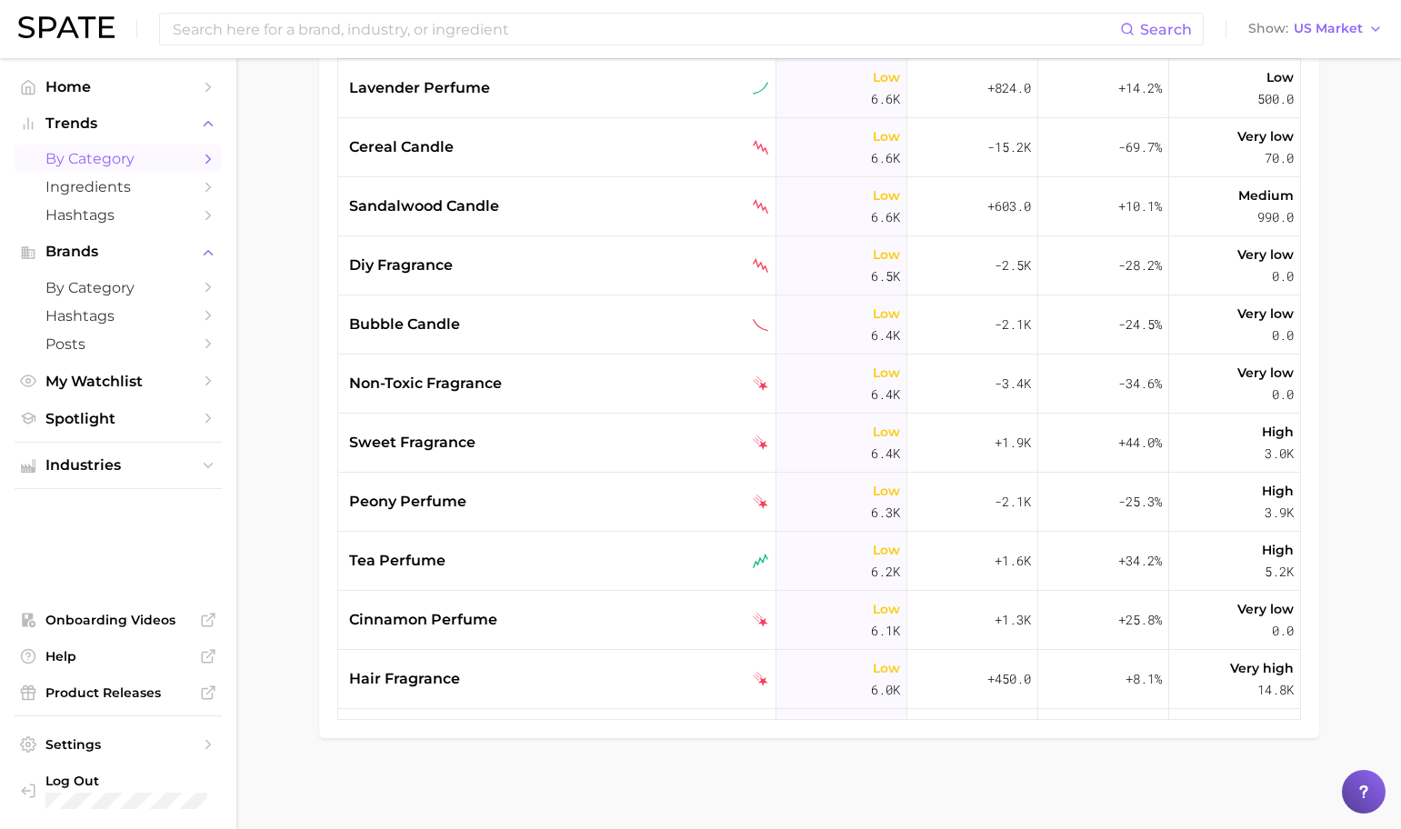
click at [636, 494] on div "peony perfume" at bounding box center [559, 502] width 420 height 22
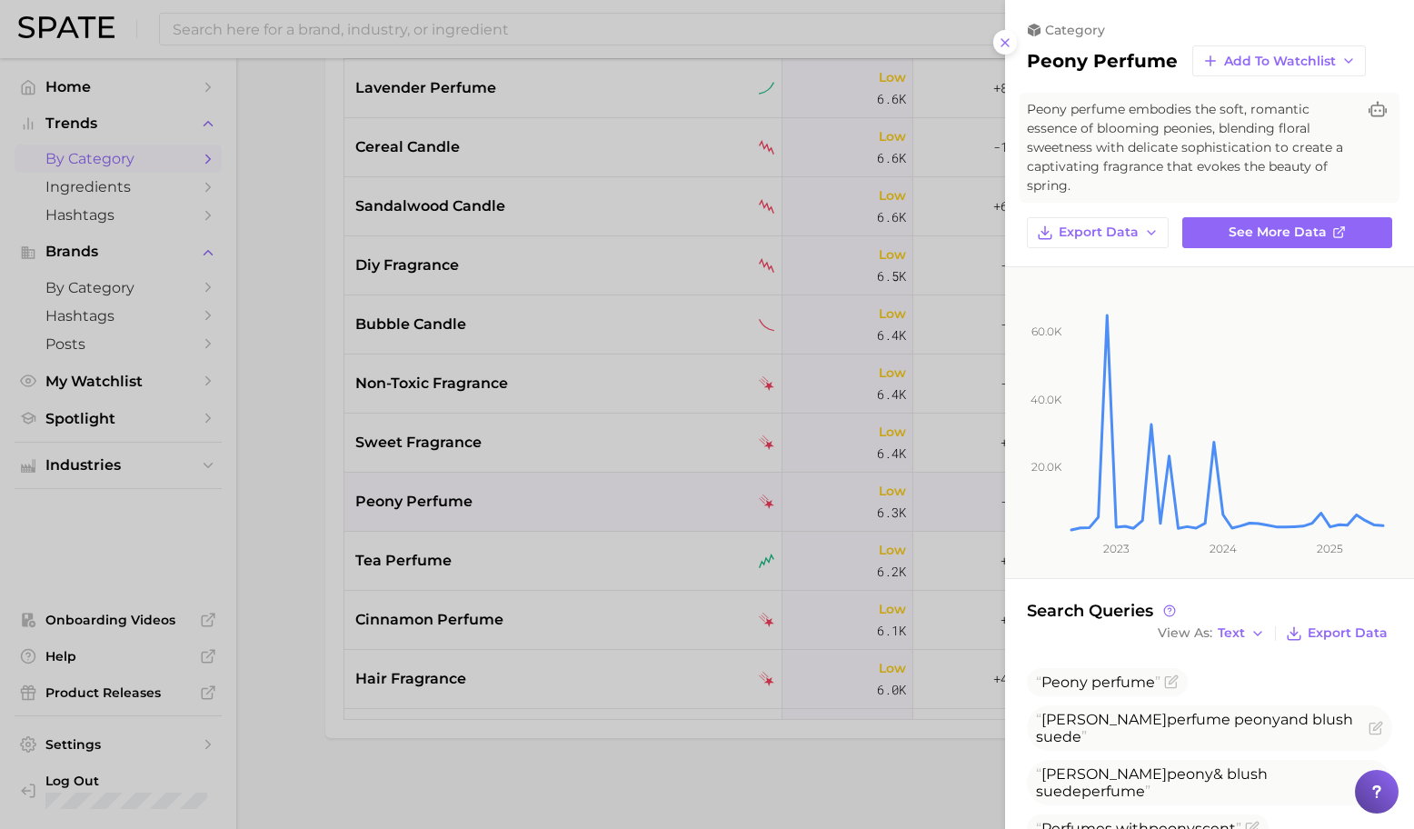
click at [637, 487] on div at bounding box center [707, 414] width 1414 height 829
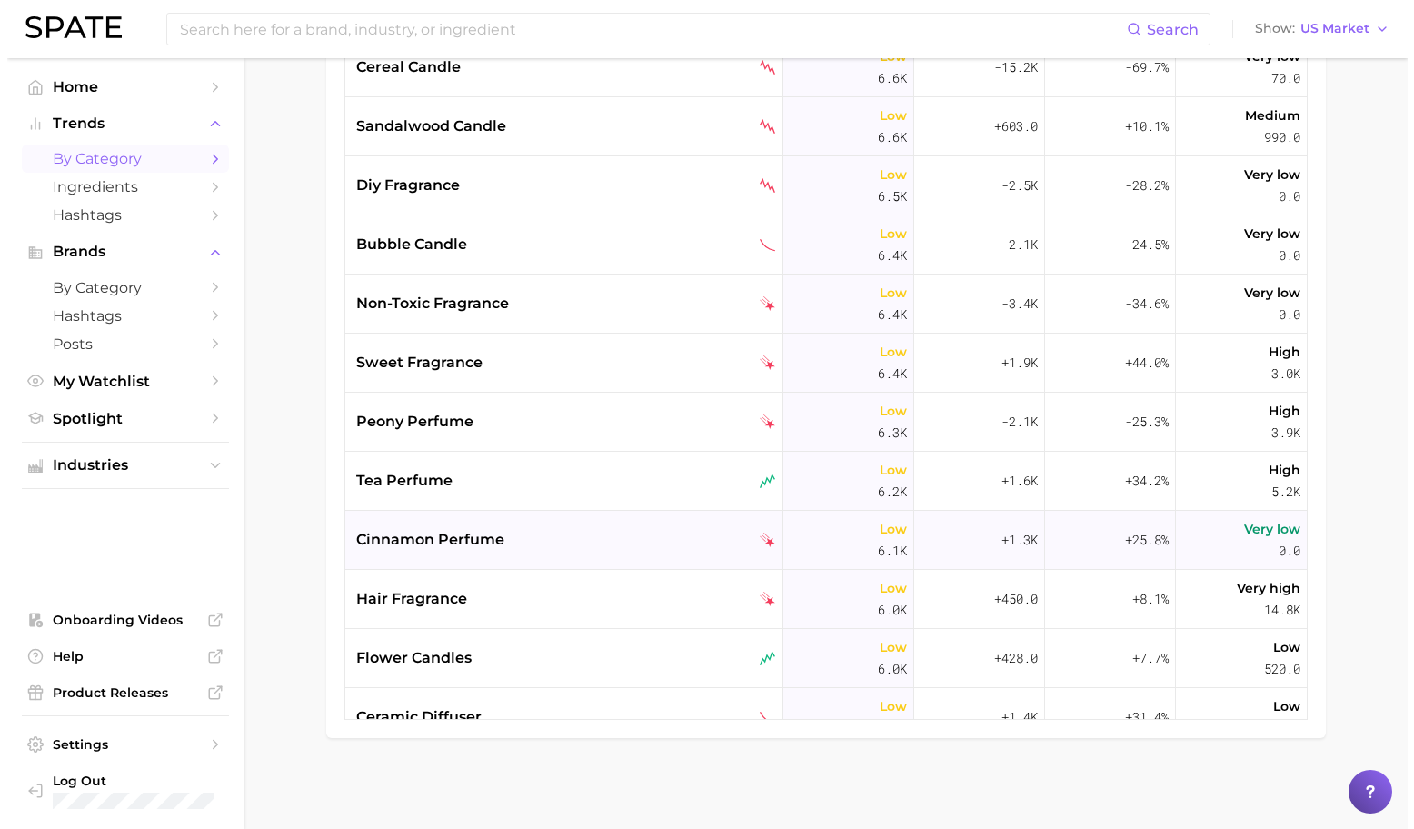
scroll to position [8251, 0]
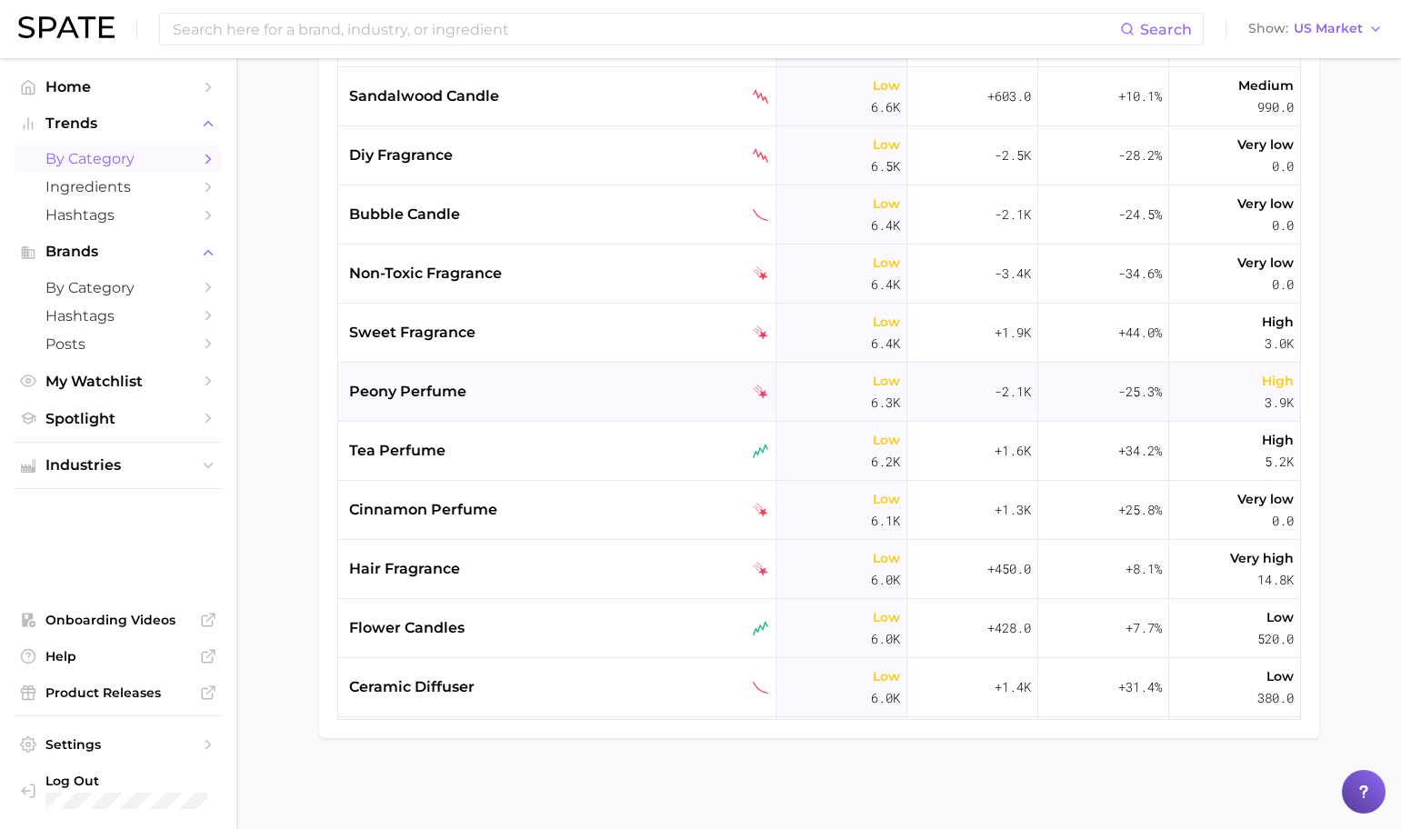
click at [614, 415] on div "peony perfume" at bounding box center [557, 392] width 438 height 59
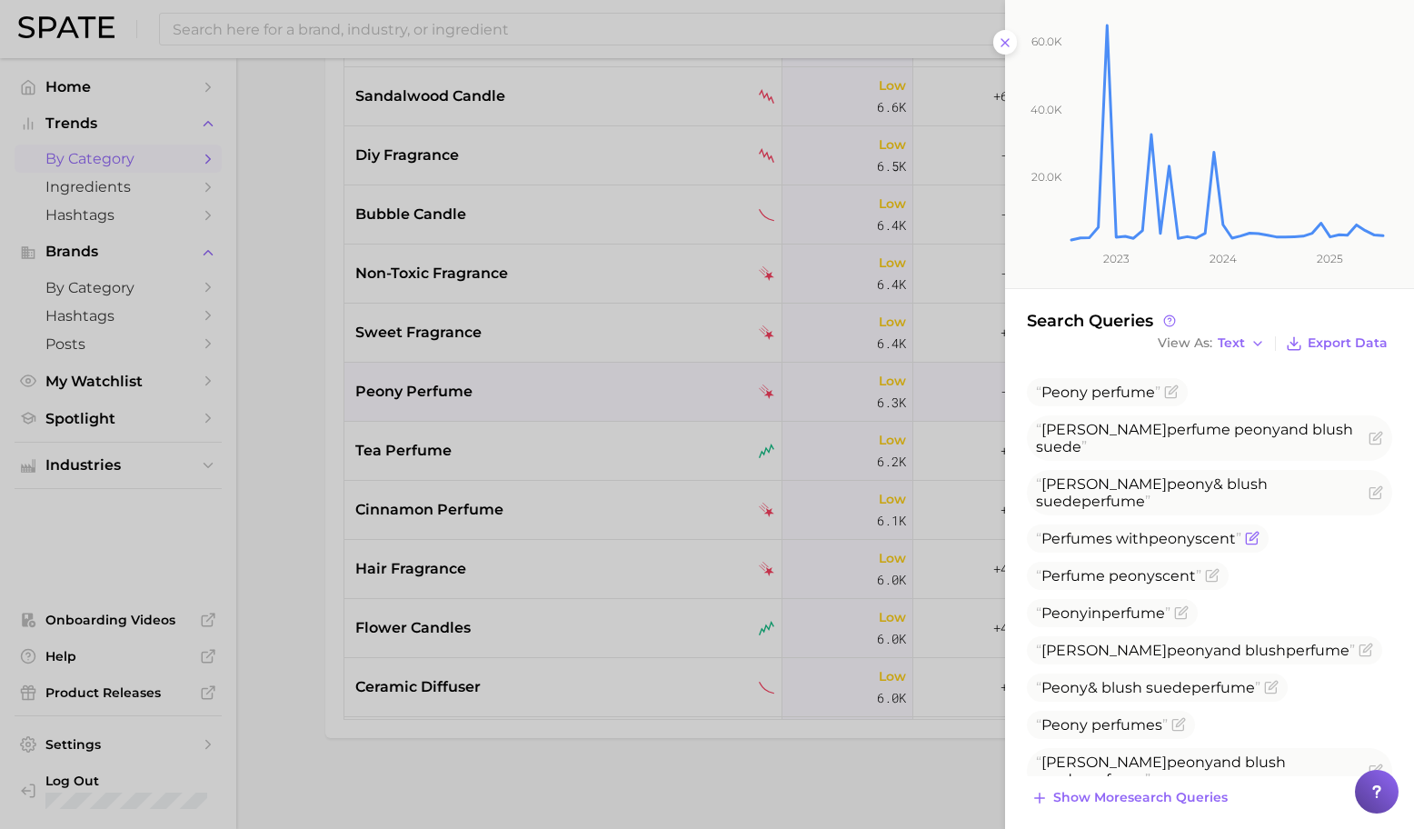
scroll to position [305, 0]
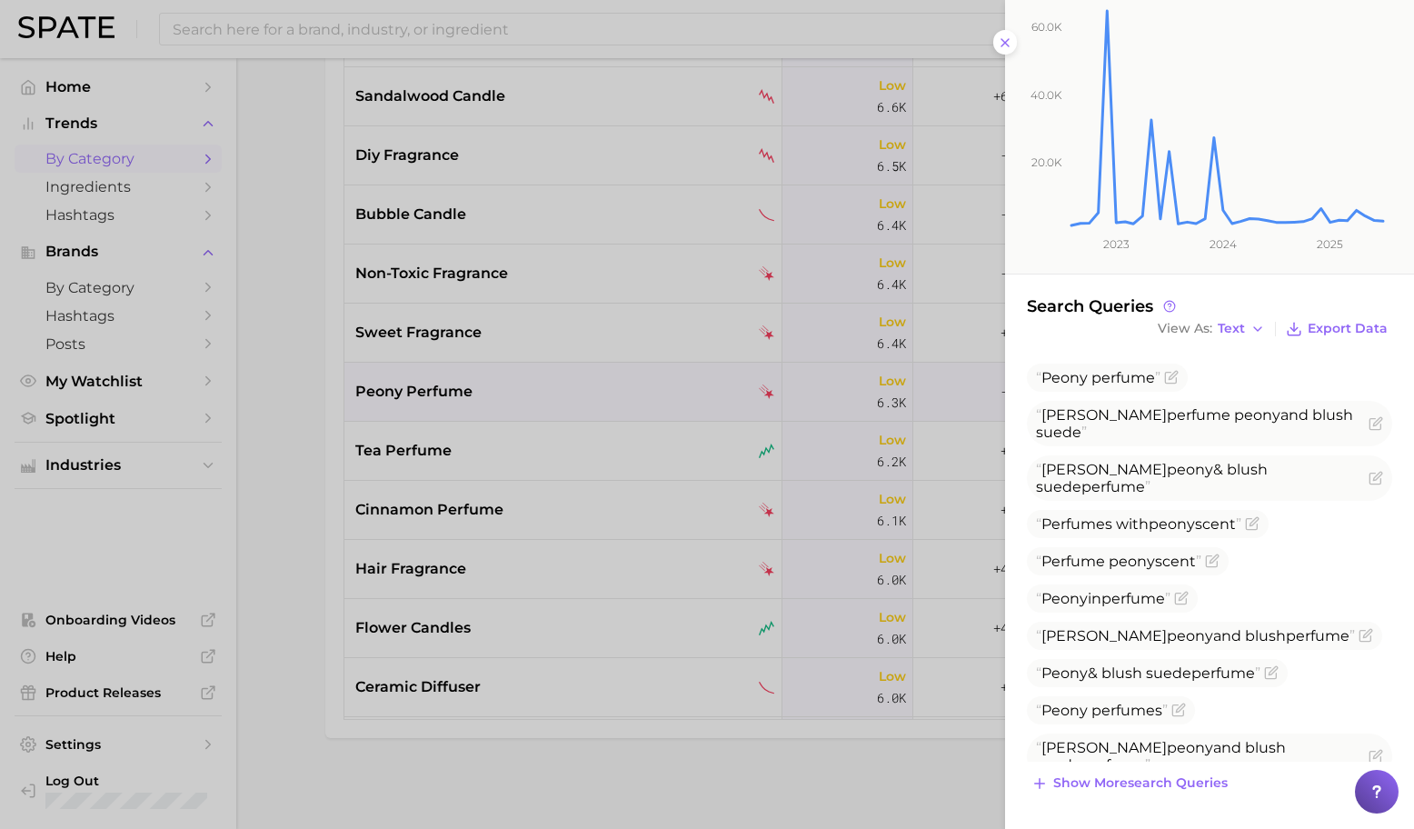
click at [637, 566] on div at bounding box center [707, 414] width 1414 height 829
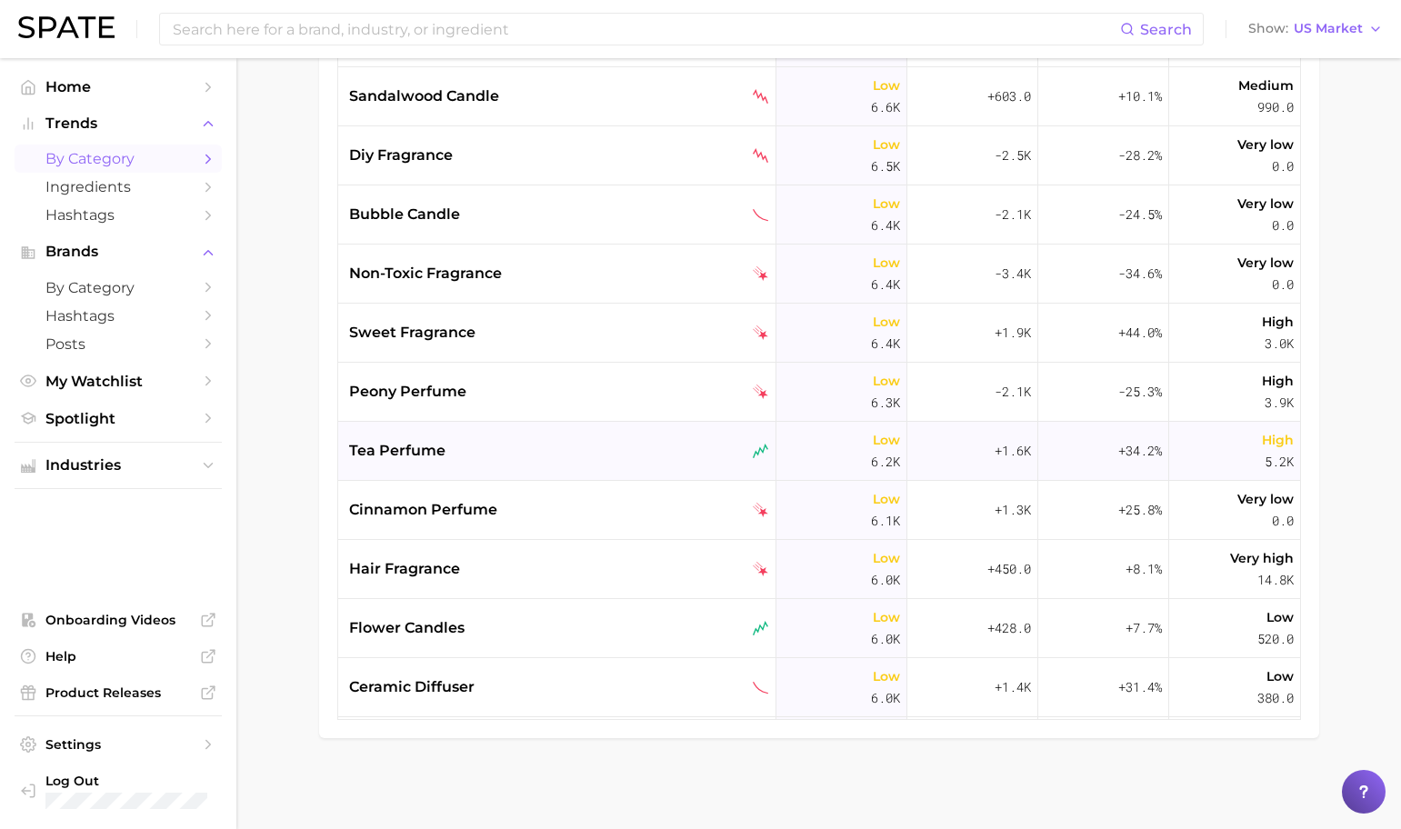
click at [600, 447] on div "tea perfume" at bounding box center [559, 451] width 420 height 22
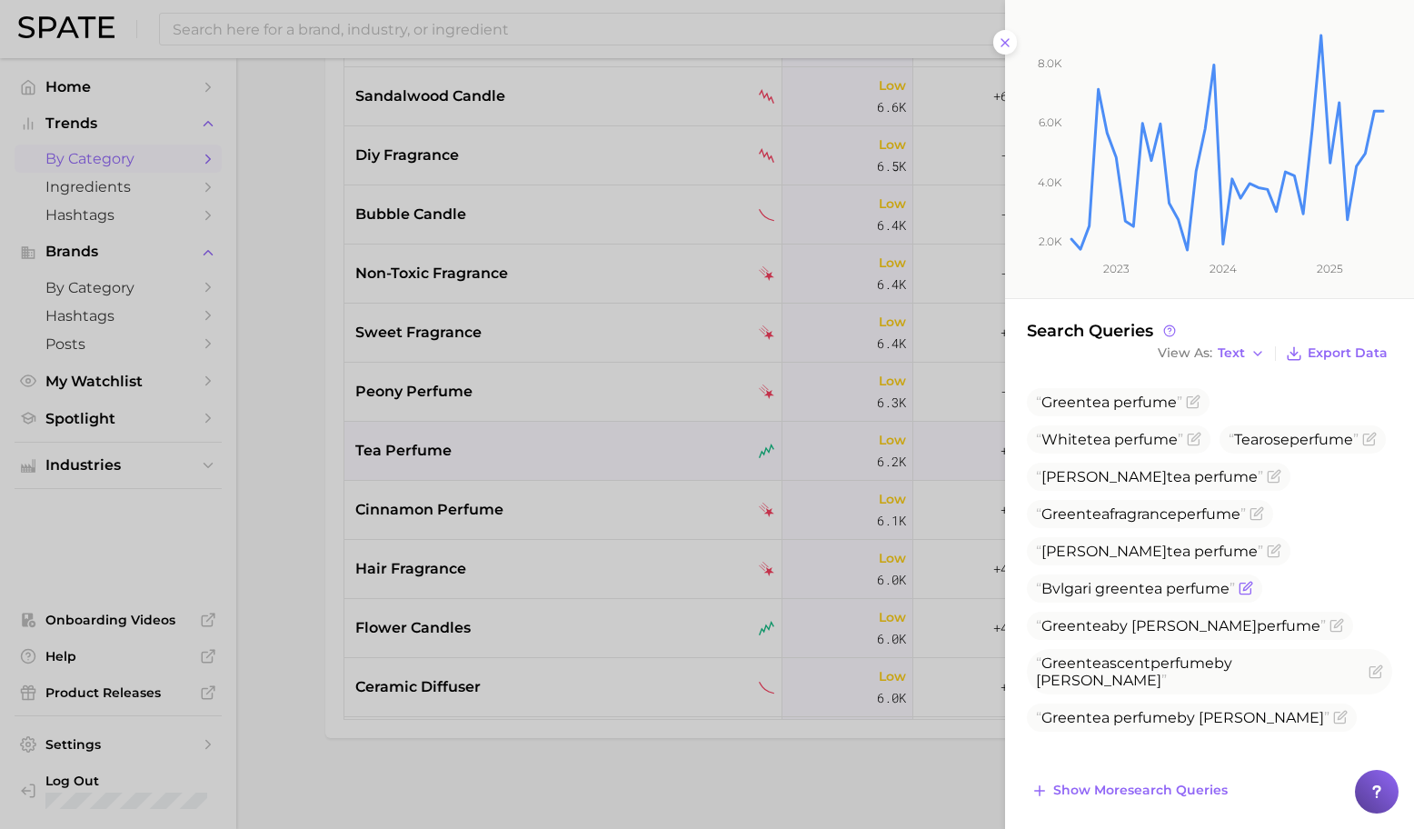
scroll to position [249, 0]
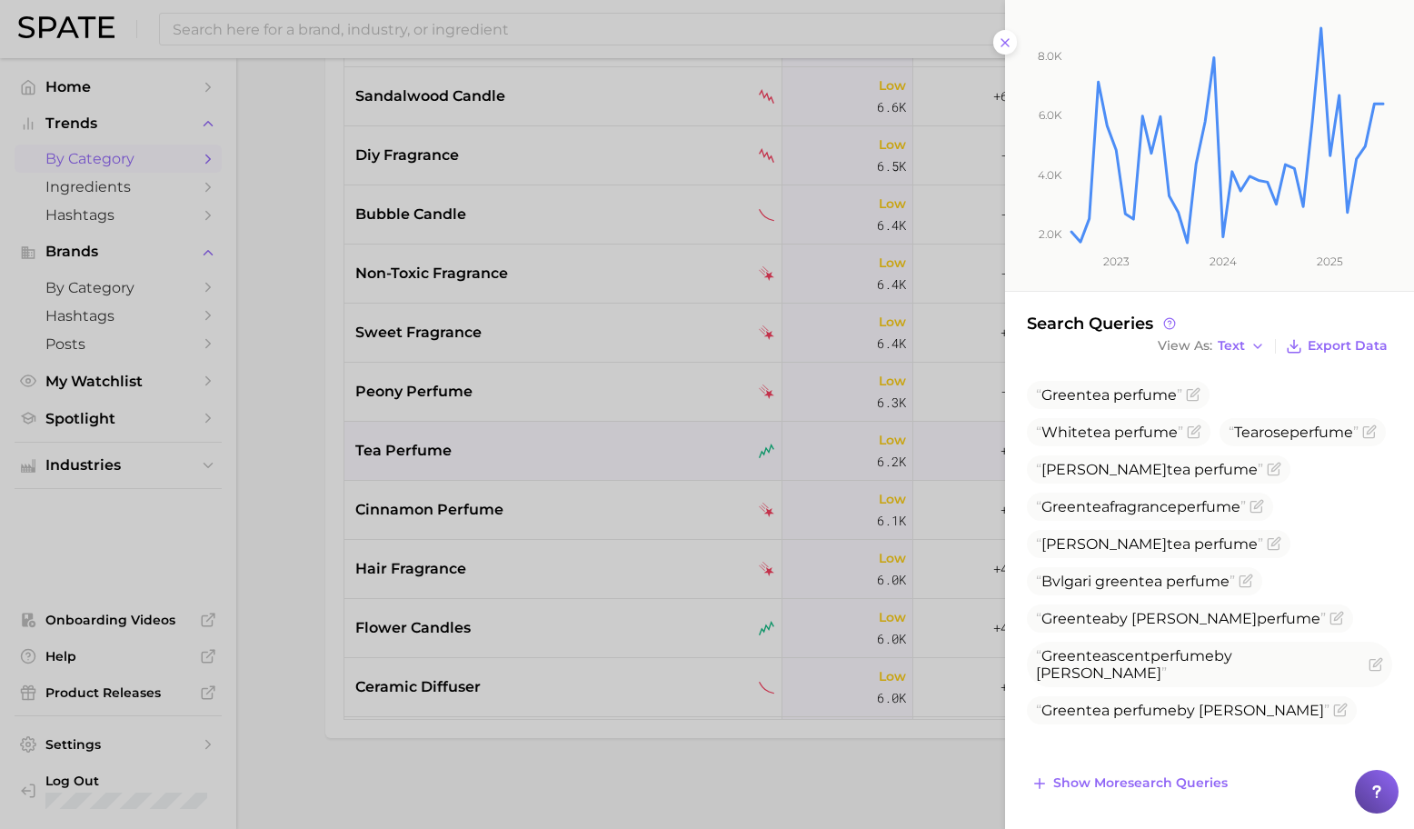
click at [757, 562] on div at bounding box center [707, 414] width 1414 height 829
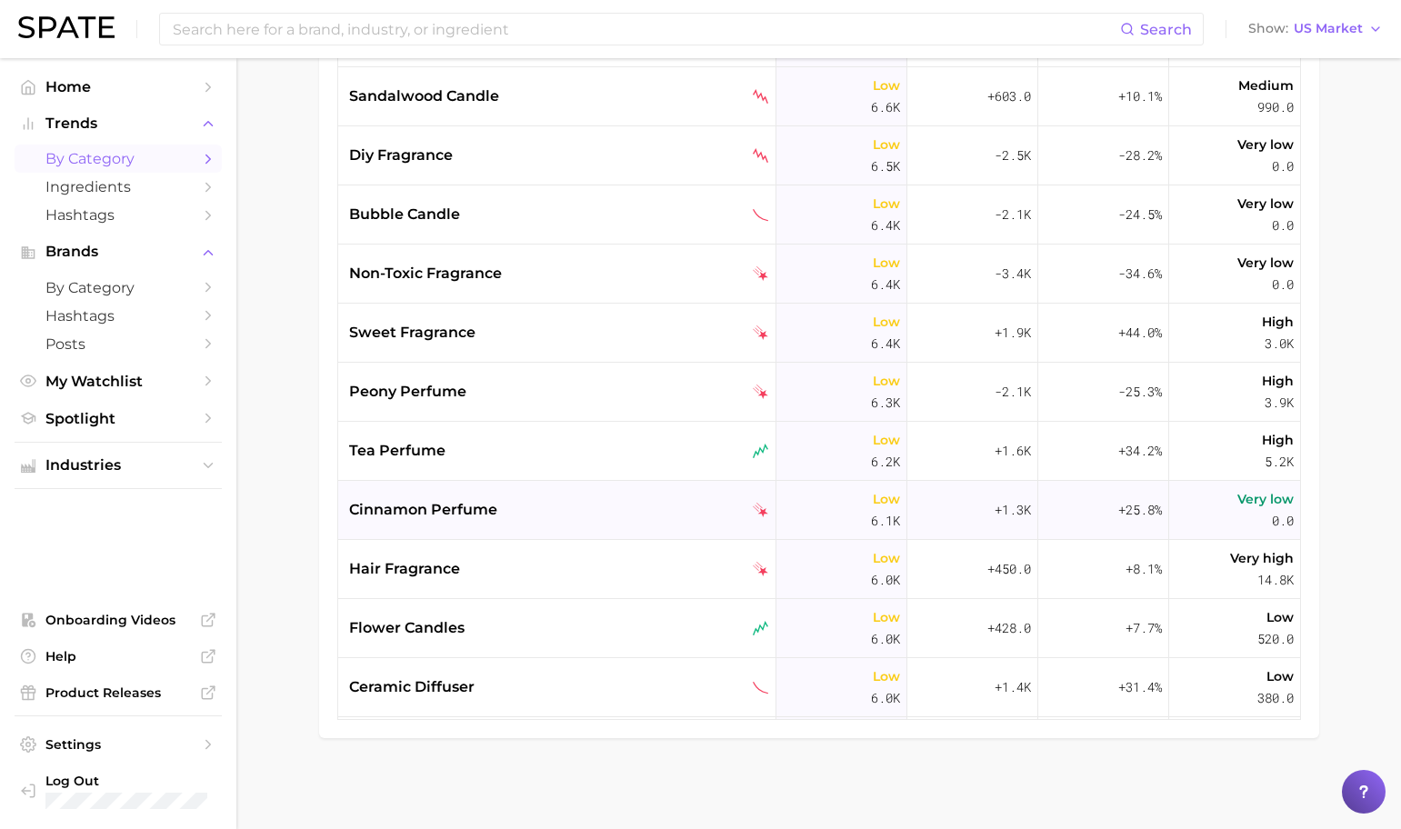
click at [626, 496] on div "cinnamon perfume" at bounding box center [557, 510] width 438 height 59
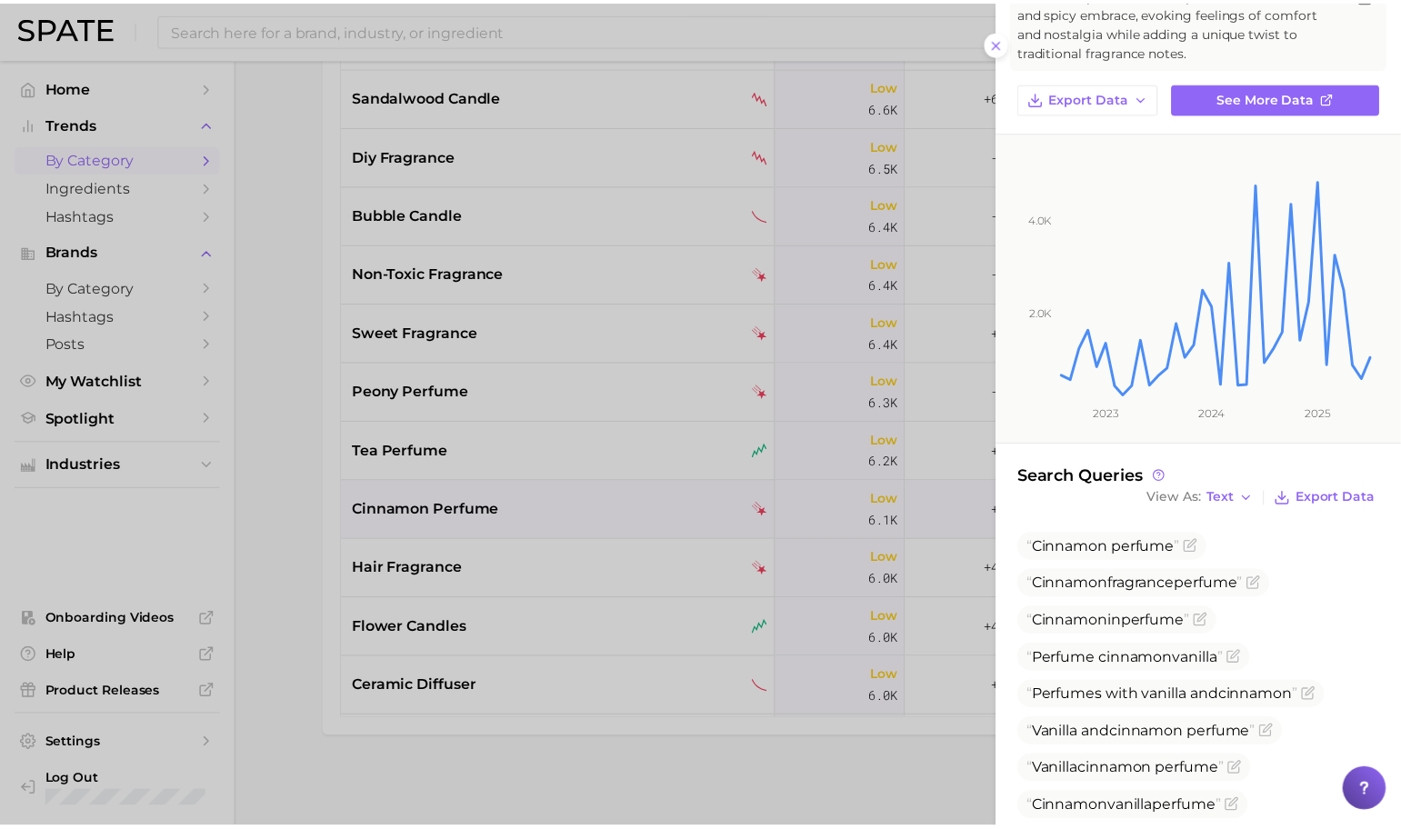
scroll to position [140, 0]
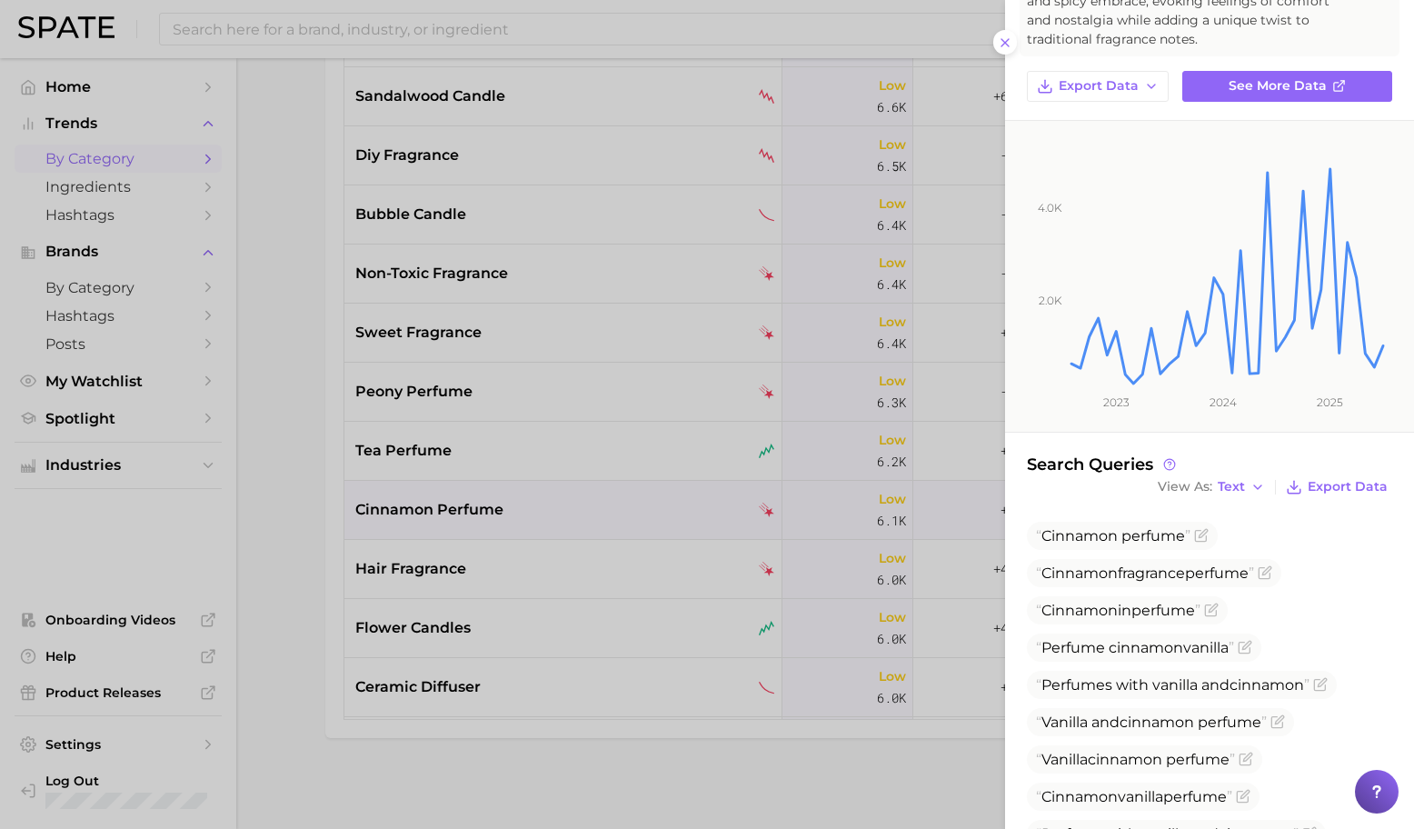
click at [627, 580] on div at bounding box center [707, 414] width 1414 height 829
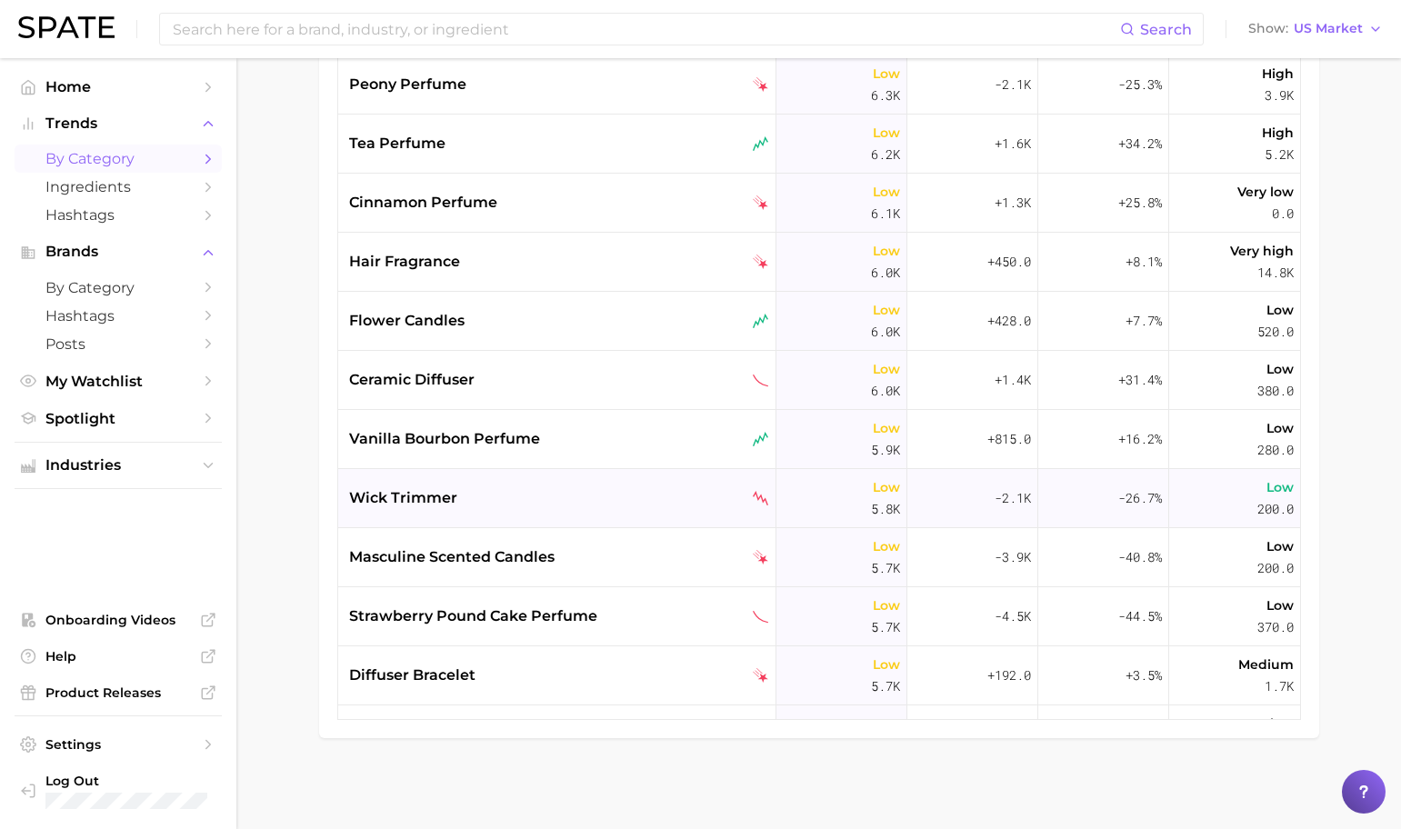
scroll to position [8561, 0]
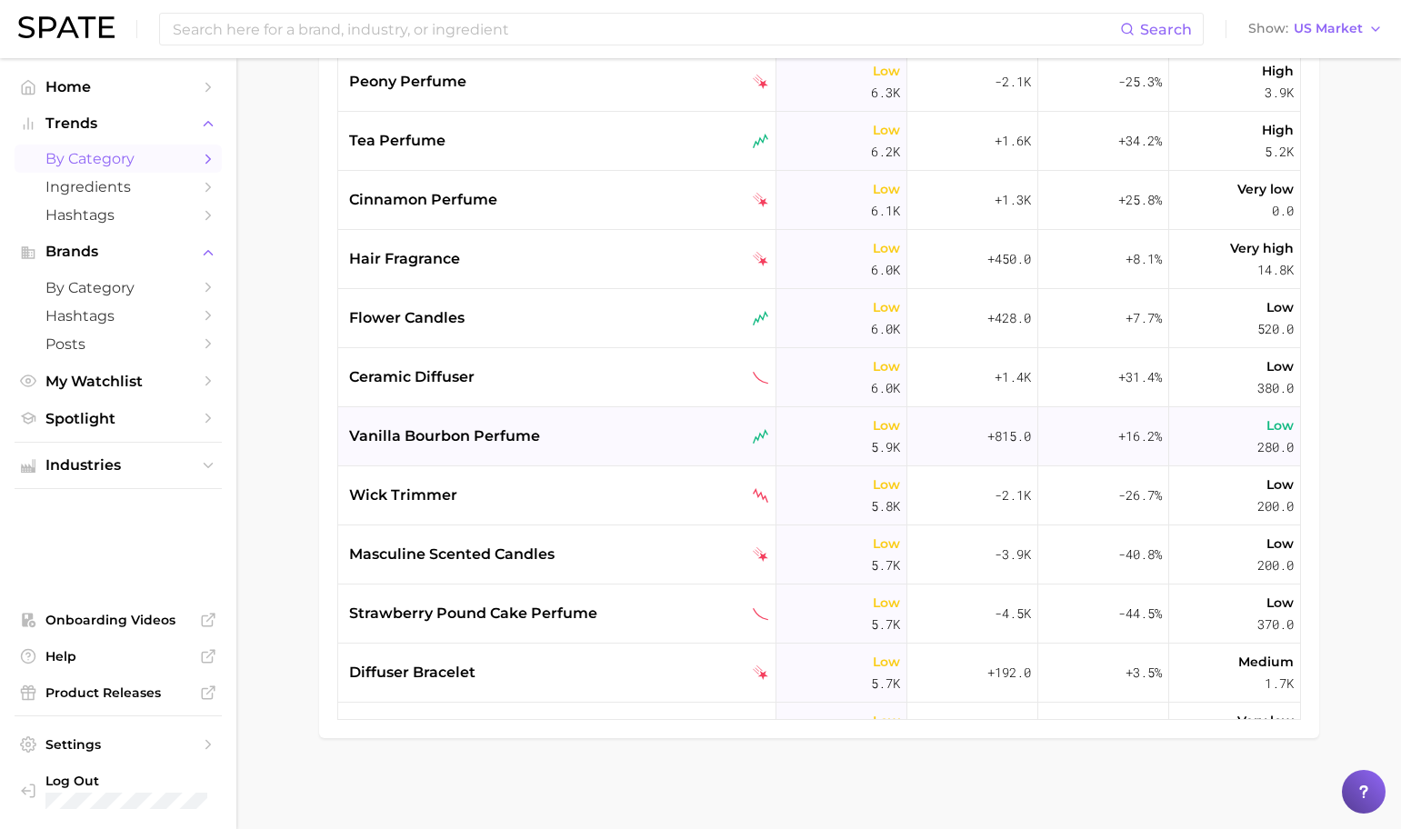
click at [615, 442] on div "vanilla bourbon perfume" at bounding box center [559, 436] width 420 height 22
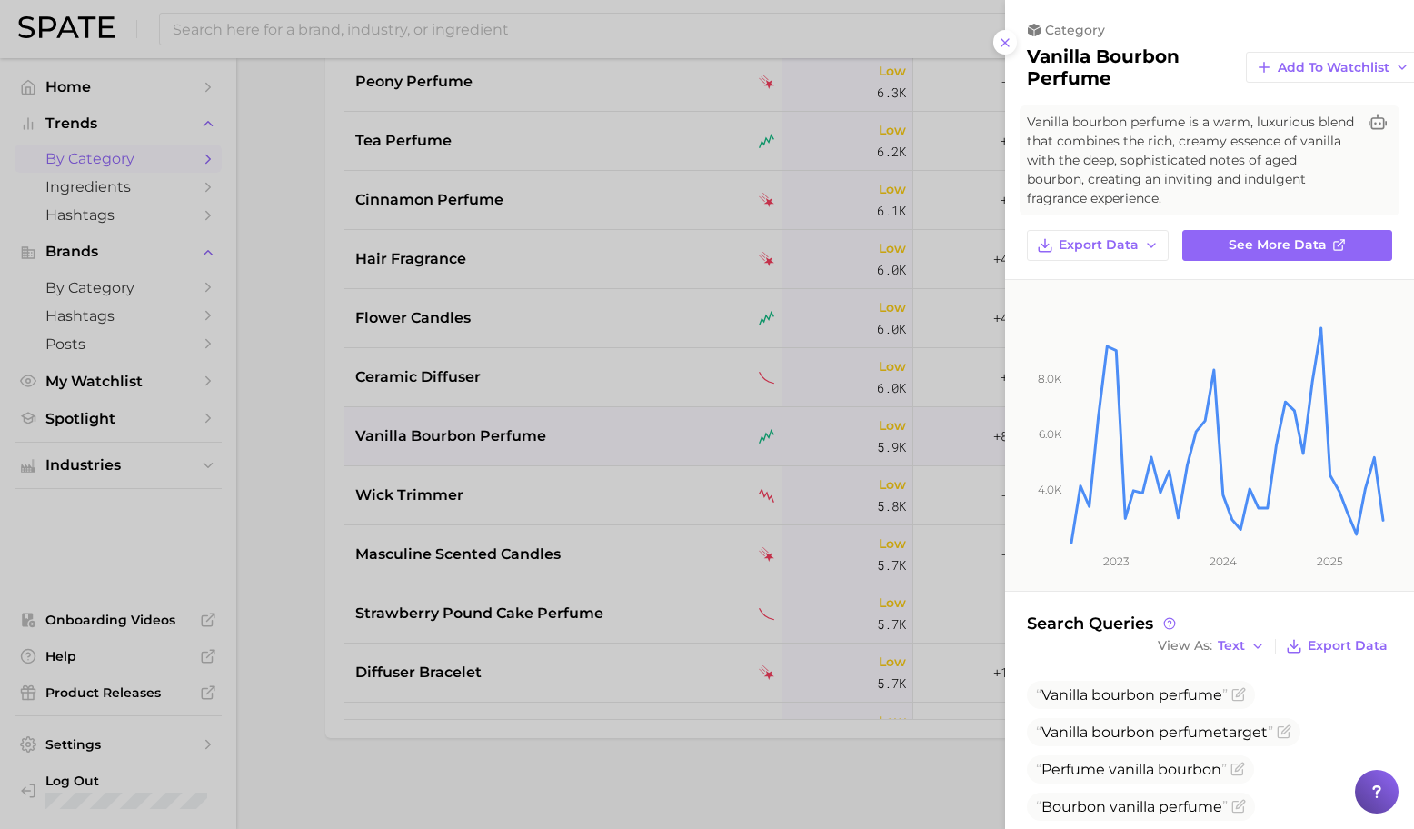
click at [619, 464] on div at bounding box center [707, 414] width 1414 height 829
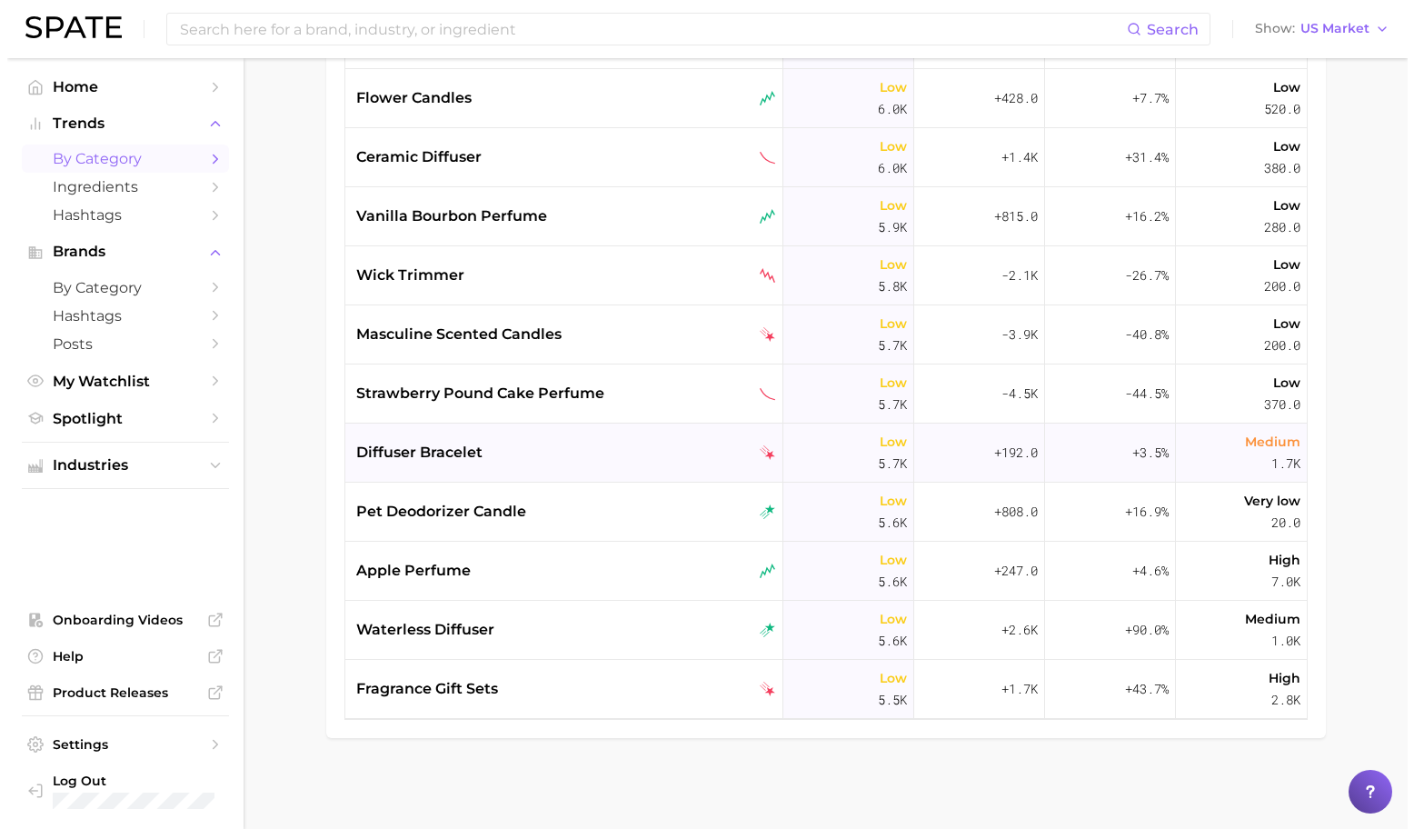
scroll to position [8786, 0]
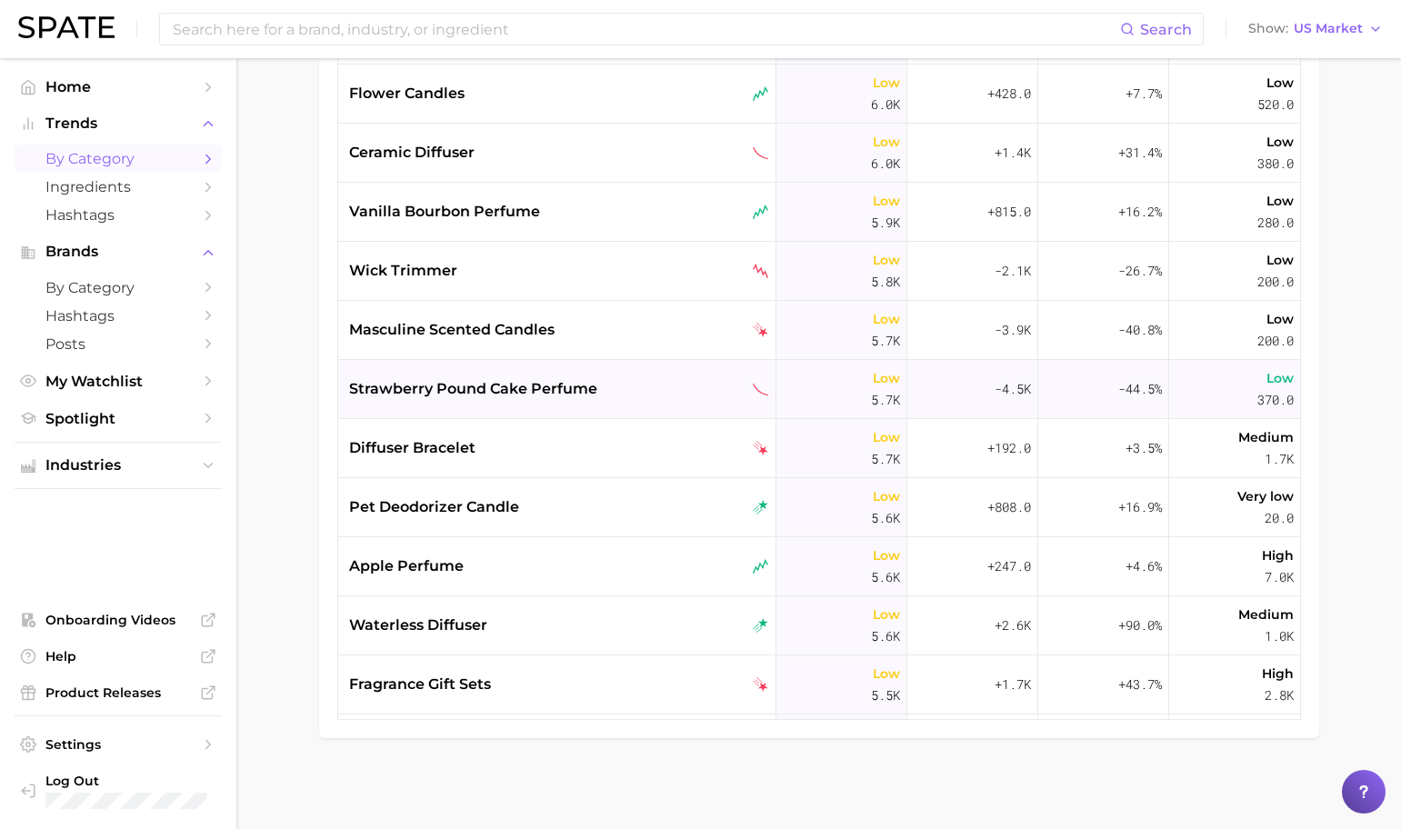
click at [625, 392] on div "strawberry pound cake perfume" at bounding box center [559, 389] width 420 height 22
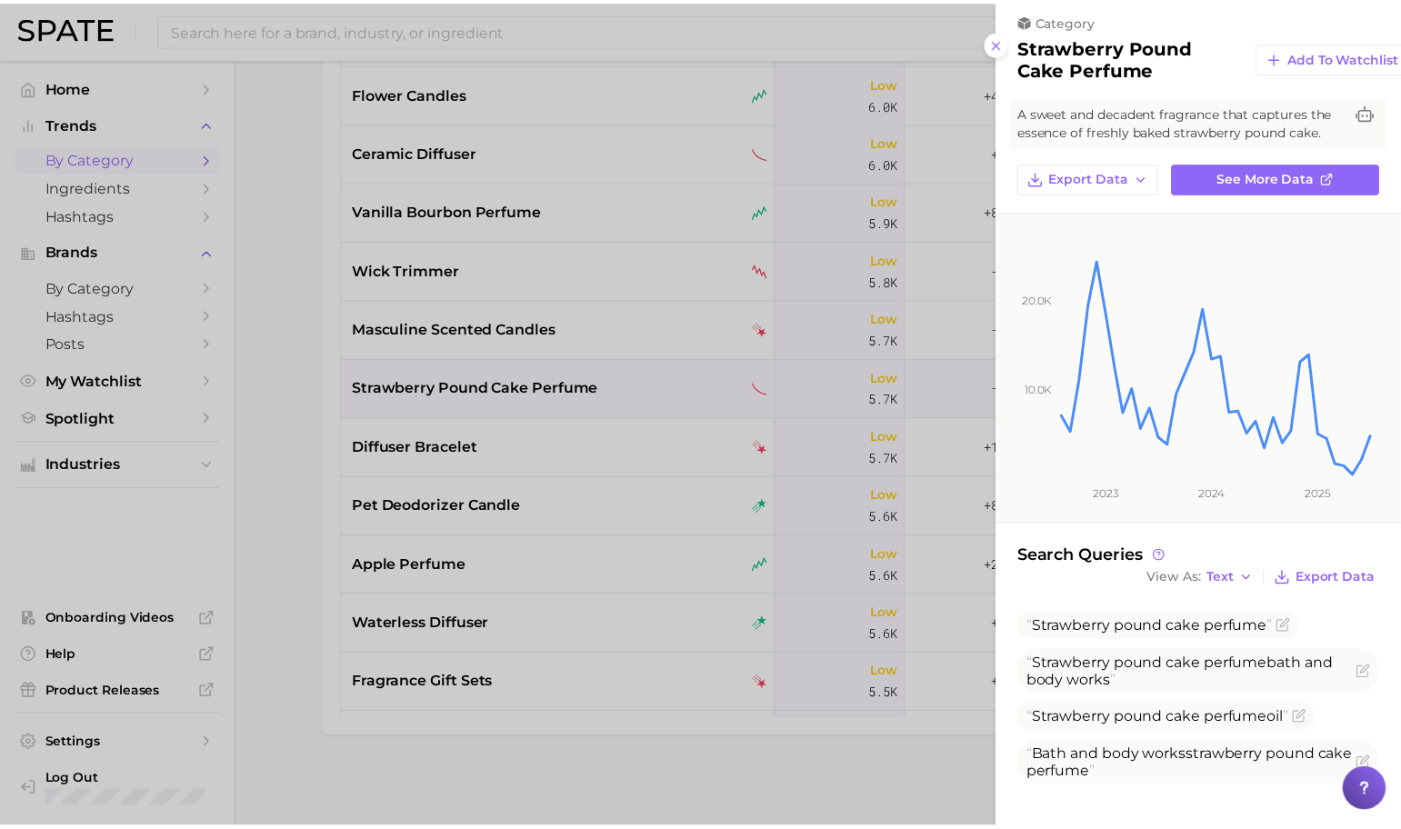
scroll to position [27, 0]
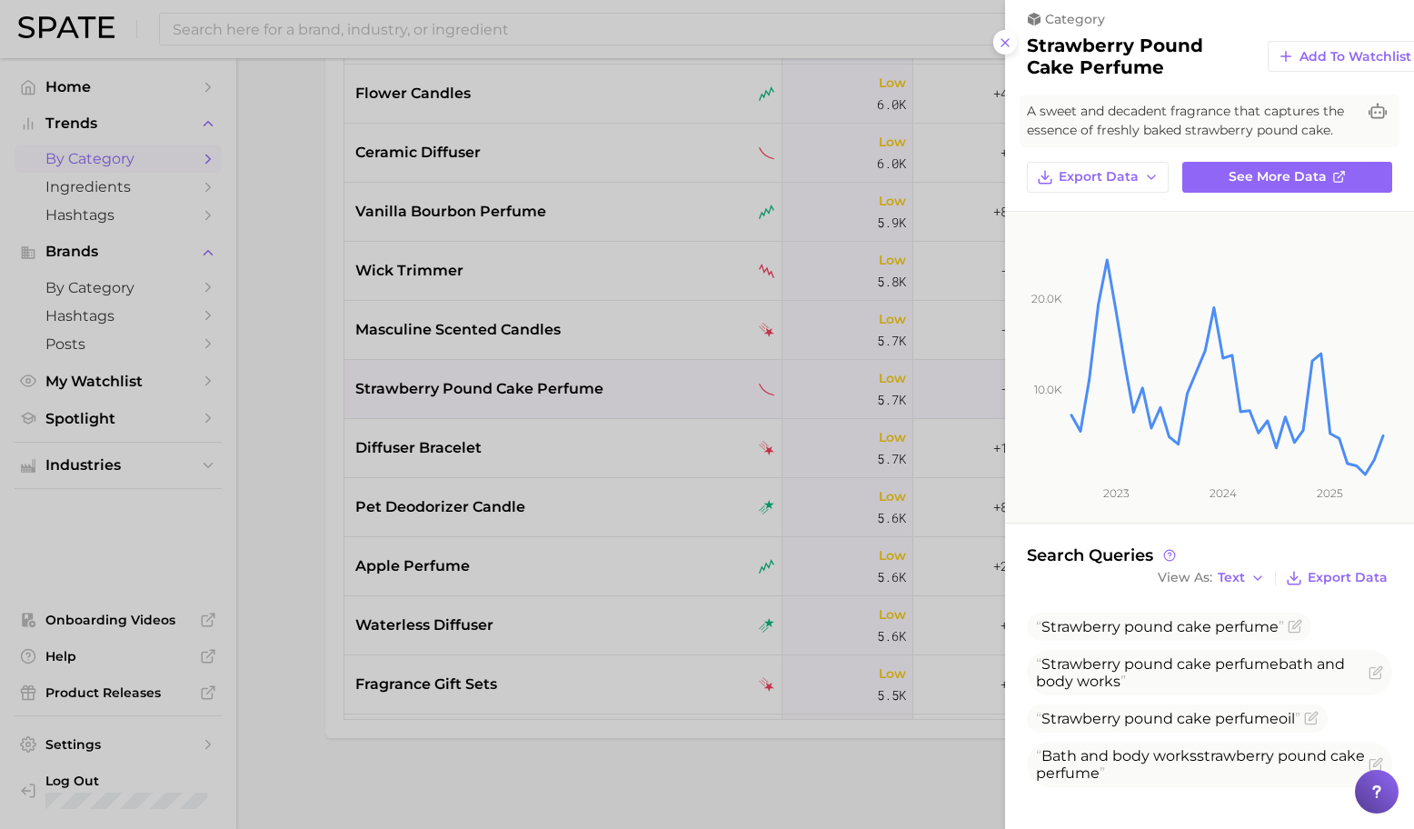
click at [633, 512] on div at bounding box center [707, 414] width 1414 height 829
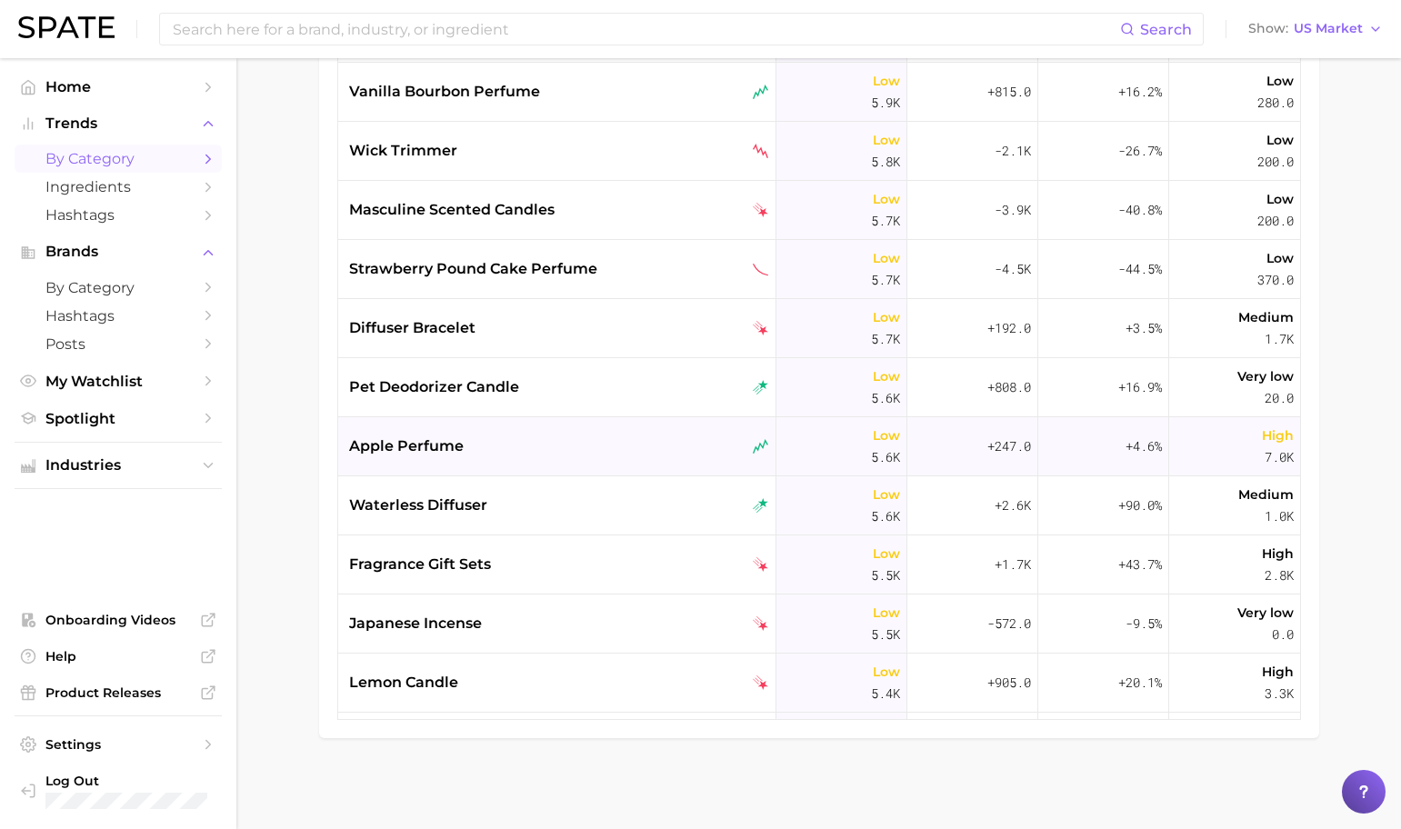
scroll to position [8921, 0]
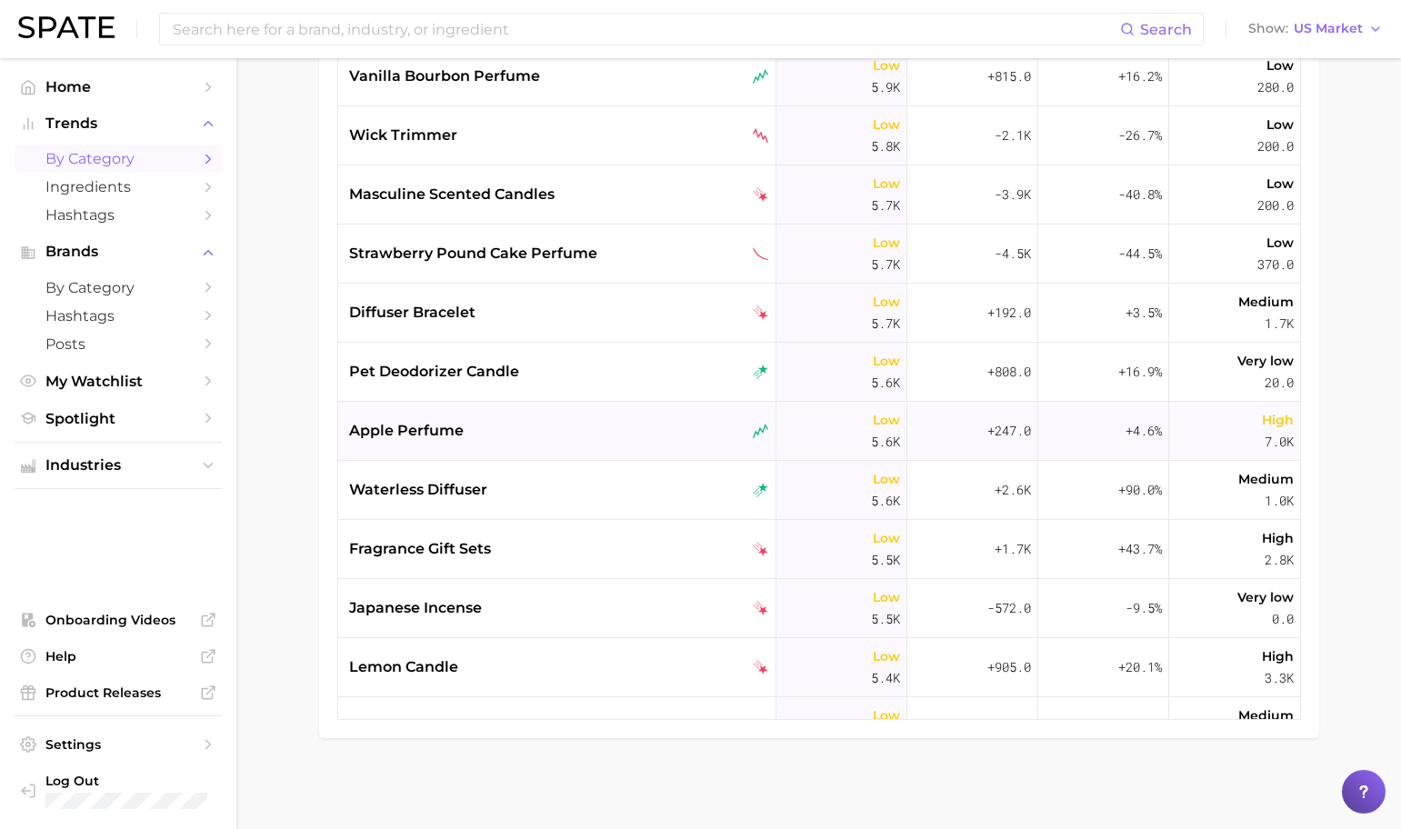
click at [589, 431] on div "apple perfume" at bounding box center [559, 431] width 420 height 22
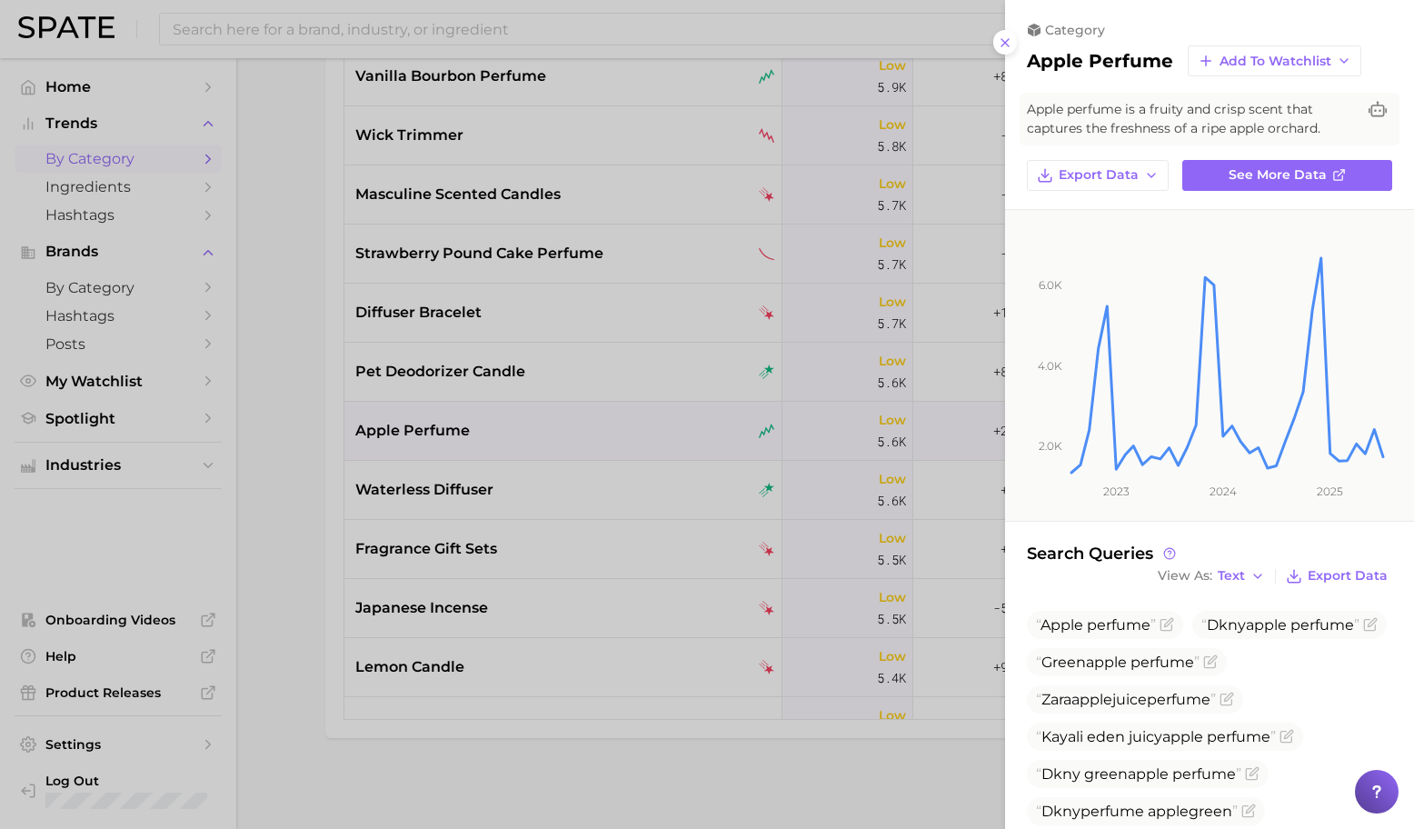
click at [609, 455] on div at bounding box center [707, 414] width 1414 height 829
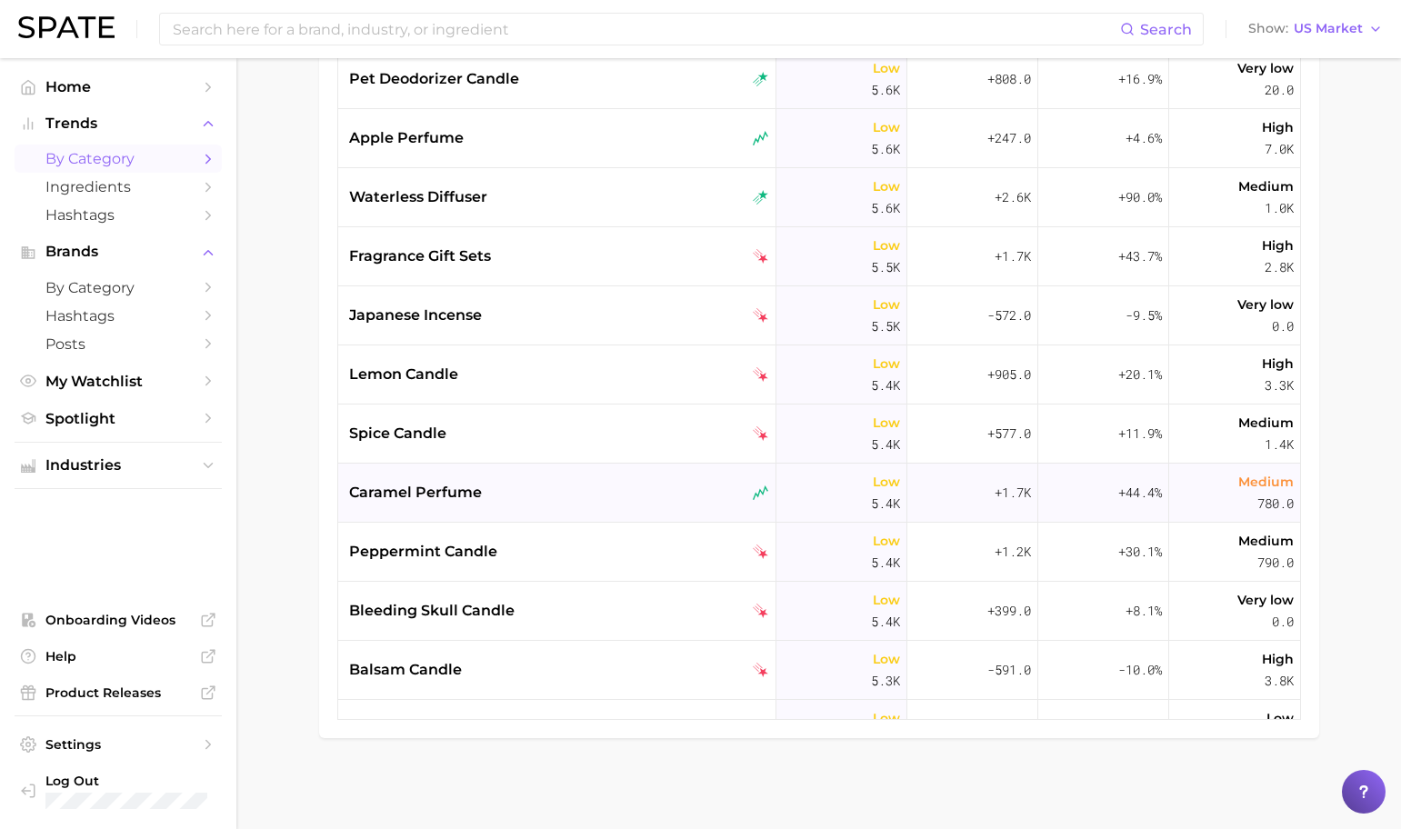
scroll to position [9218, 0]
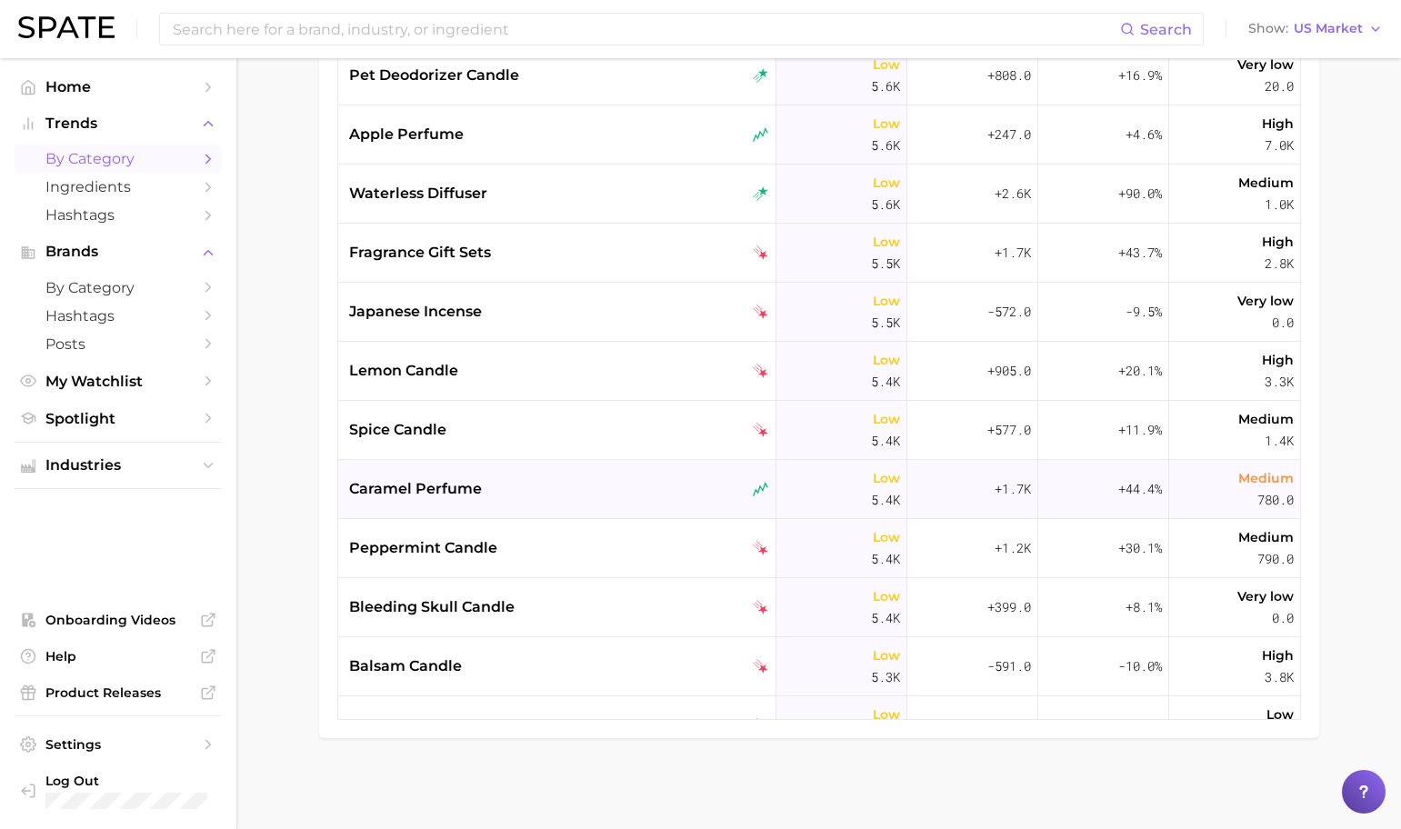
click at [615, 489] on div "caramel perfume" at bounding box center [559, 489] width 420 height 22
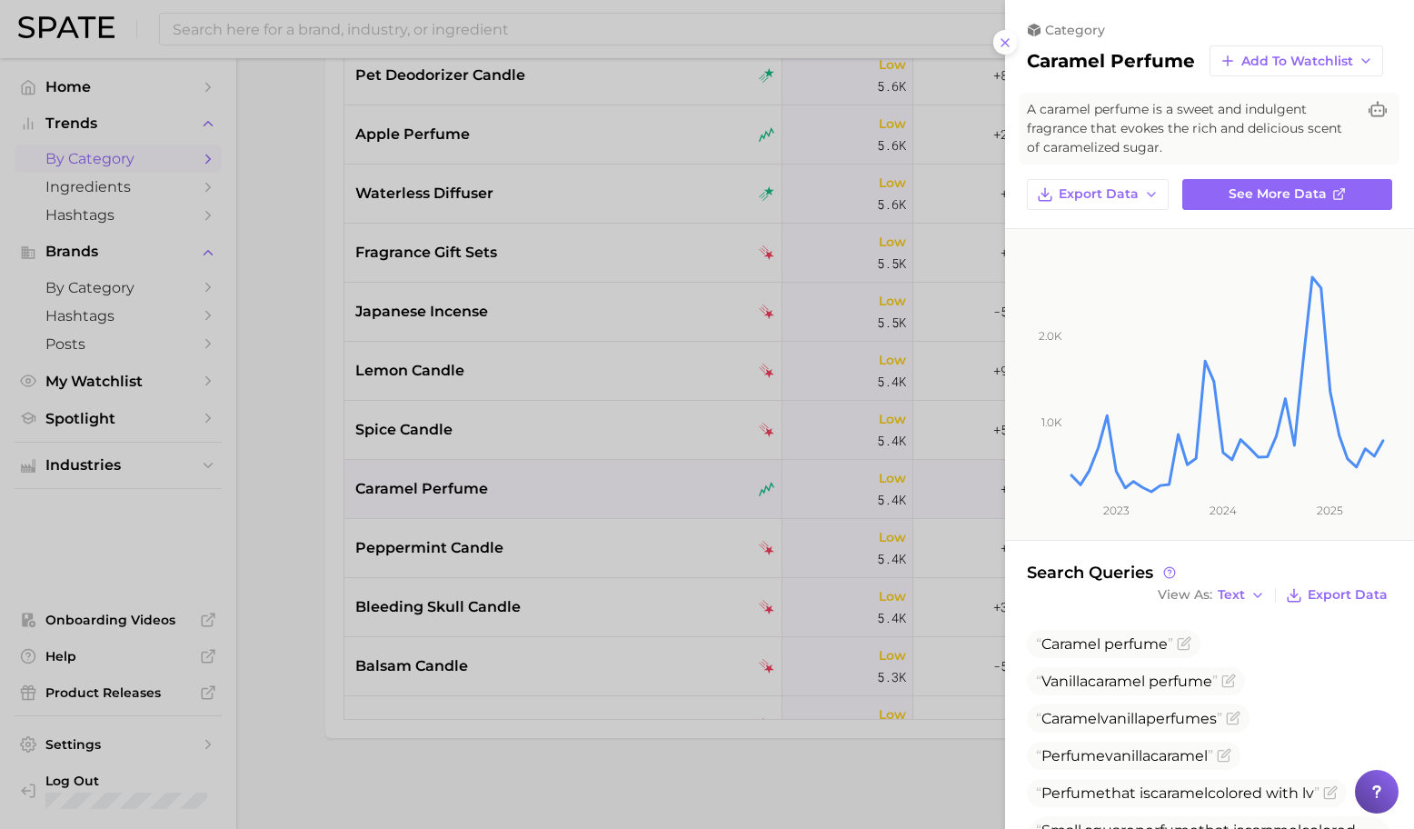
click at [615, 489] on div at bounding box center [707, 414] width 1414 height 829
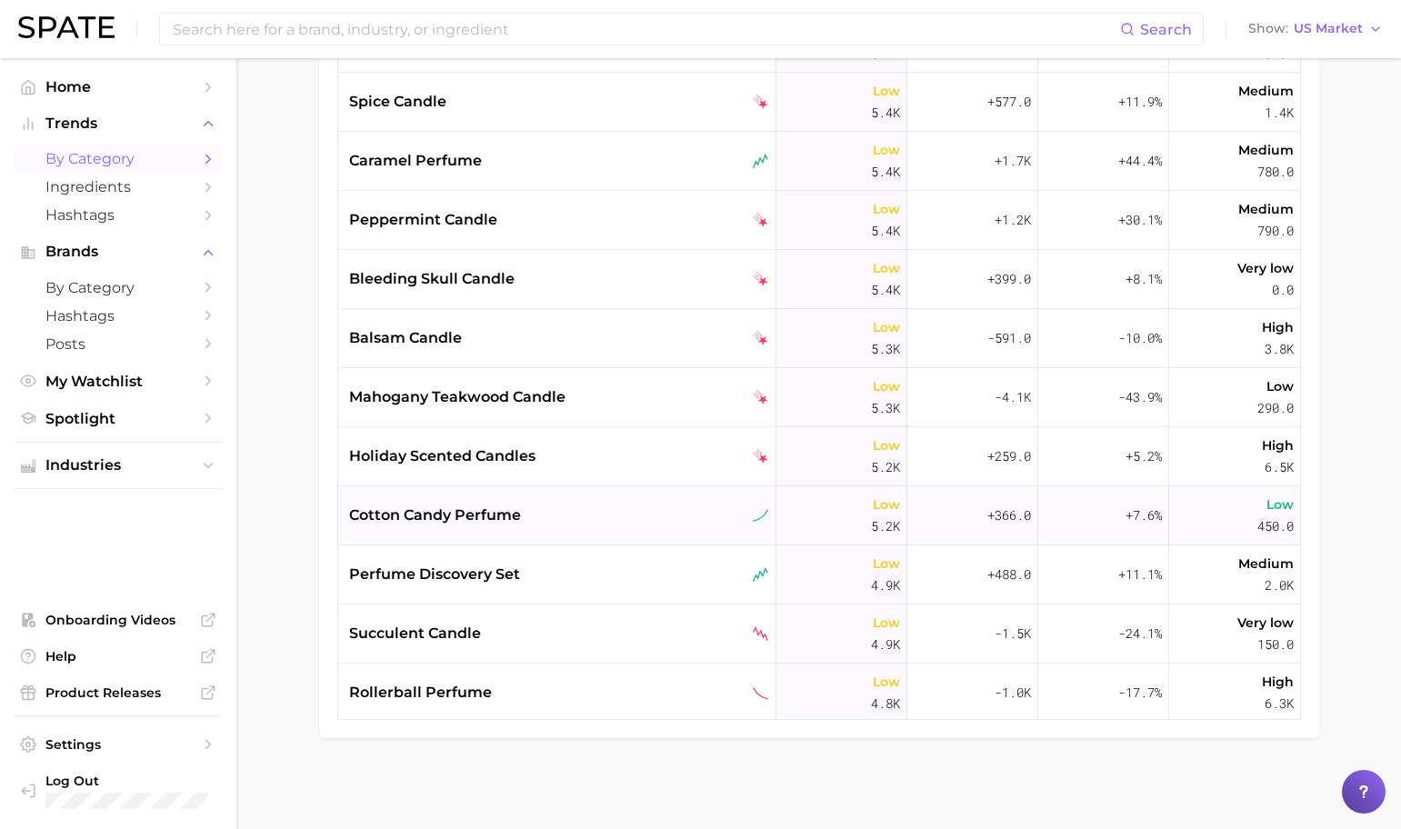
scroll to position [9559, 0]
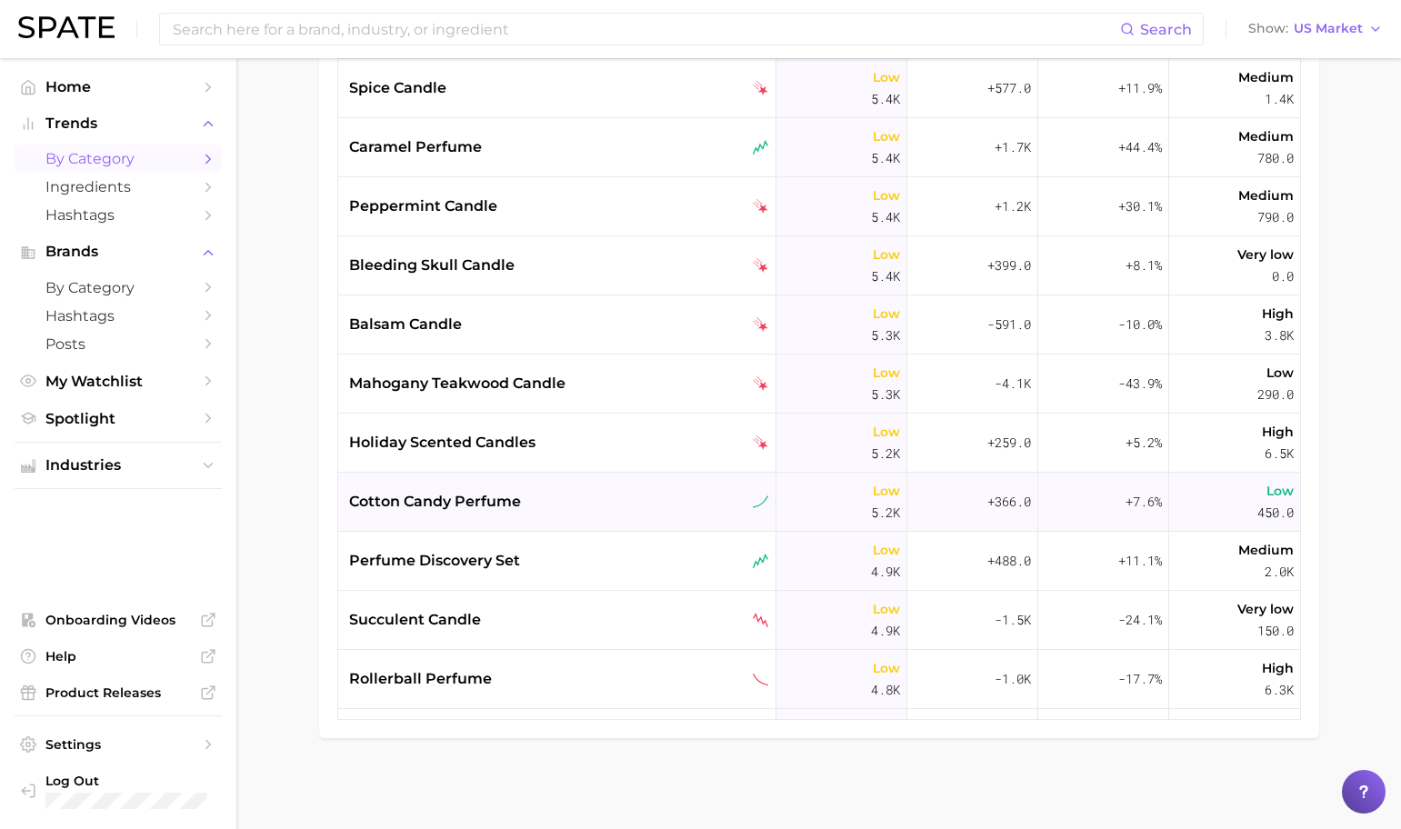
click at [615, 485] on div "cotton candy perfume" at bounding box center [557, 502] width 438 height 59
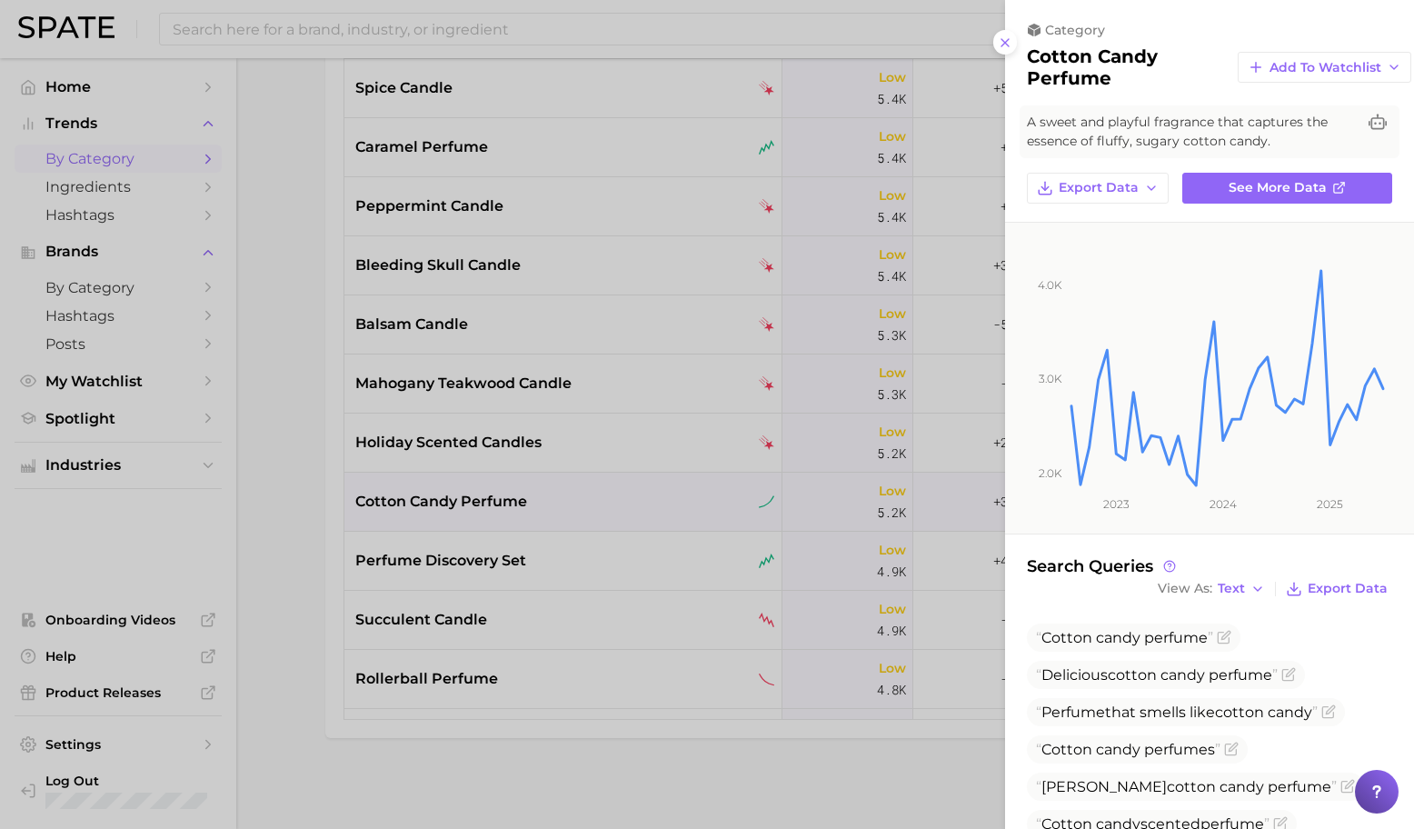
click at [615, 485] on div at bounding box center [707, 414] width 1414 height 829
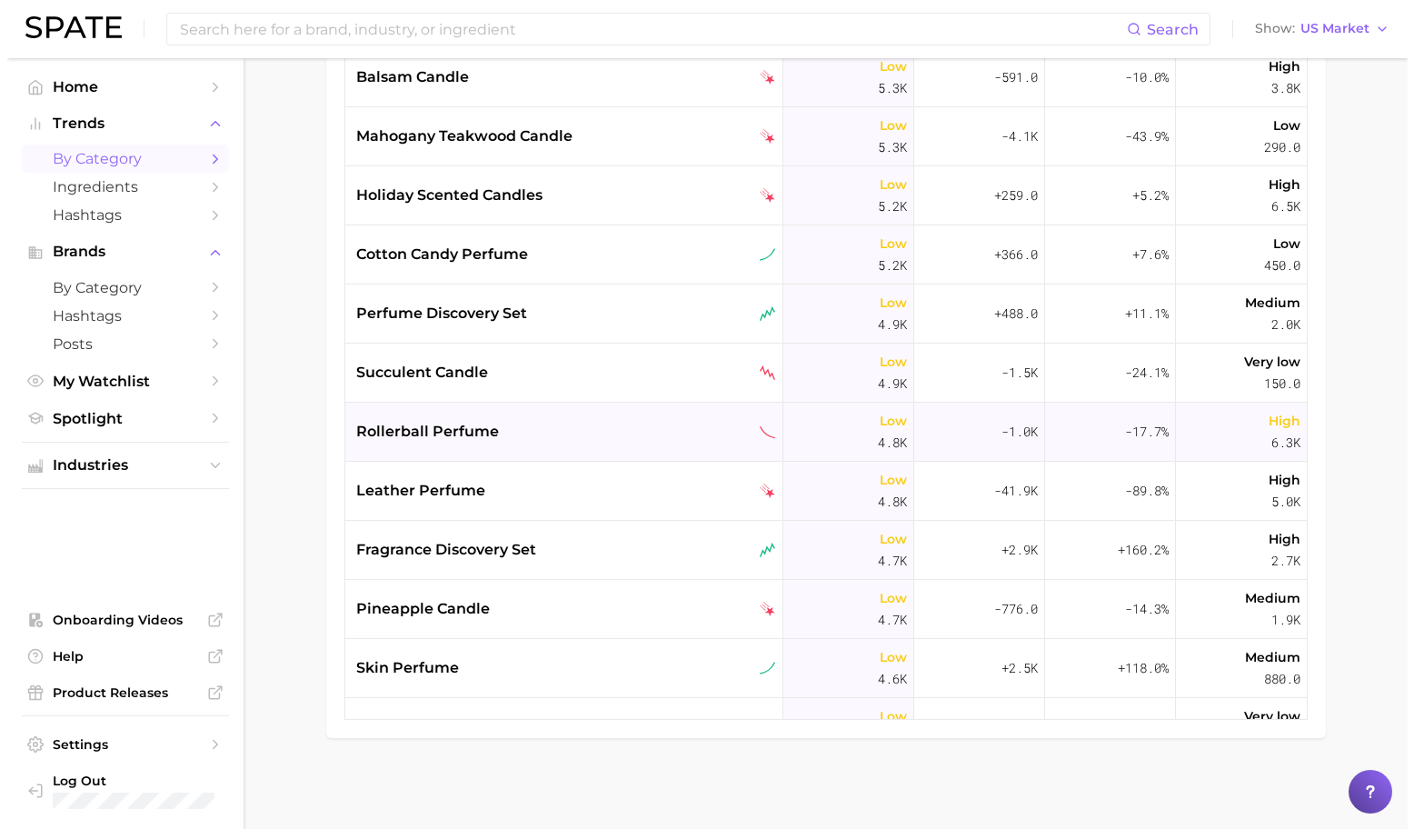
scroll to position [9808, 0]
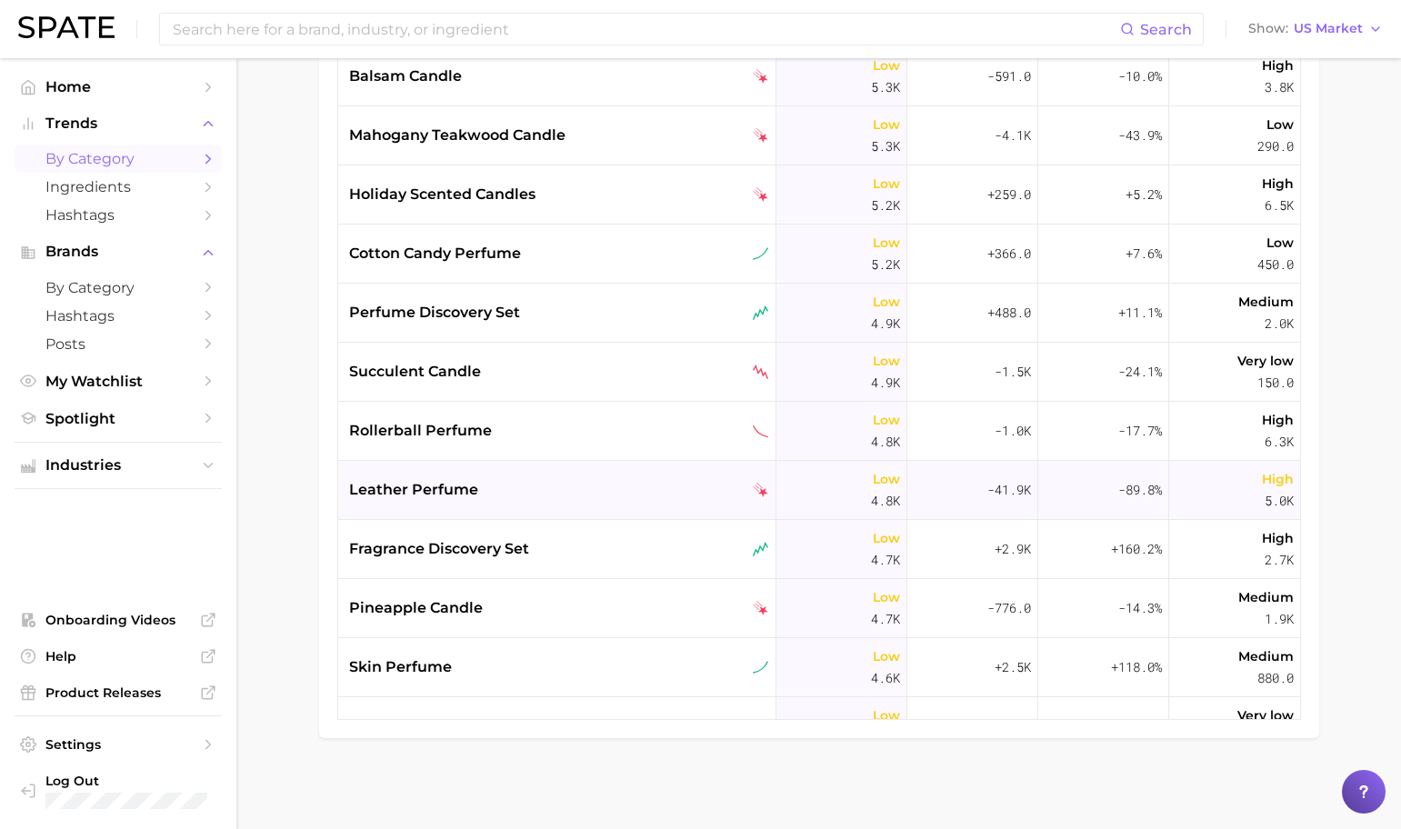
click at [614, 479] on div "leather perfume" at bounding box center [559, 490] width 420 height 22
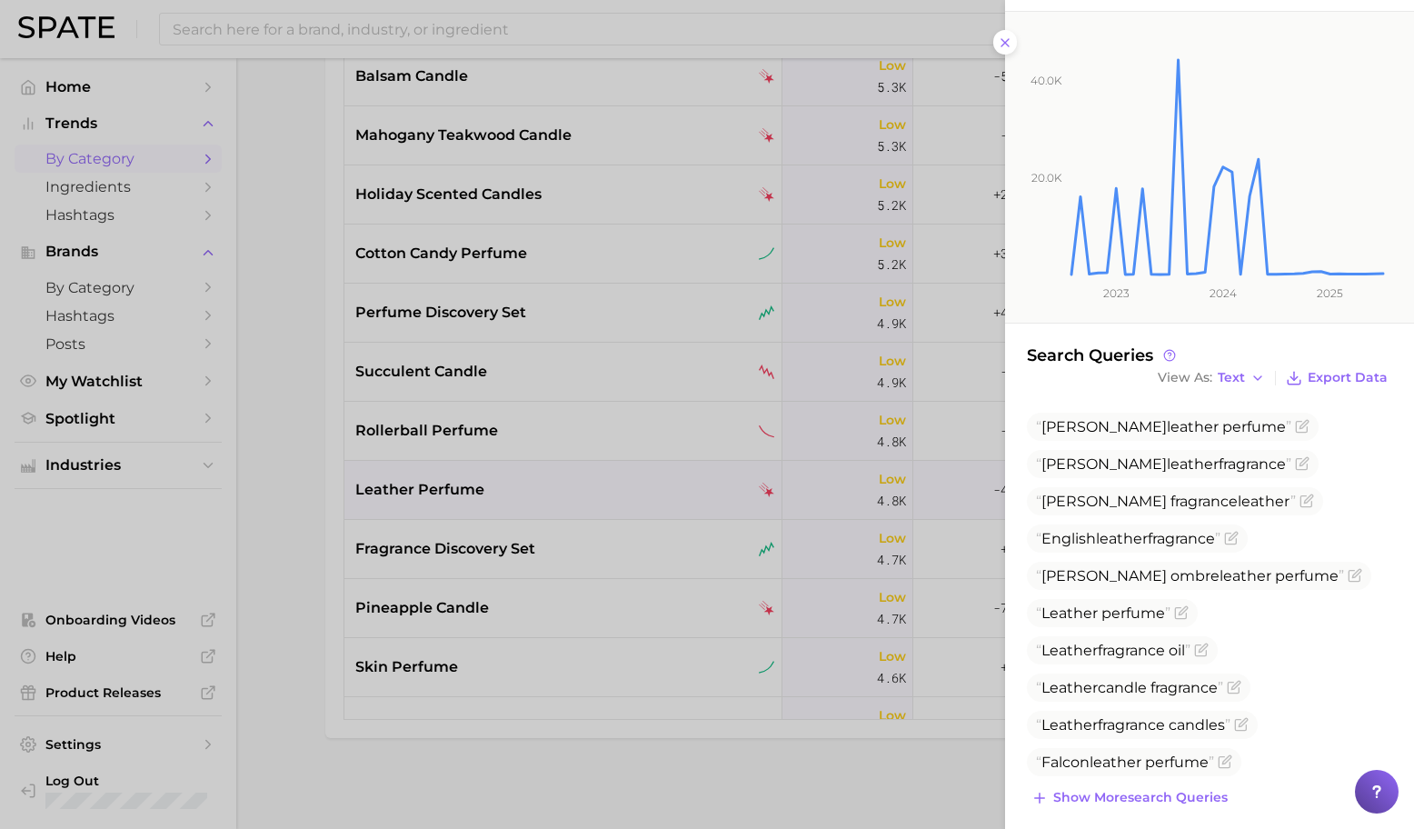
scroll to position [270, 0]
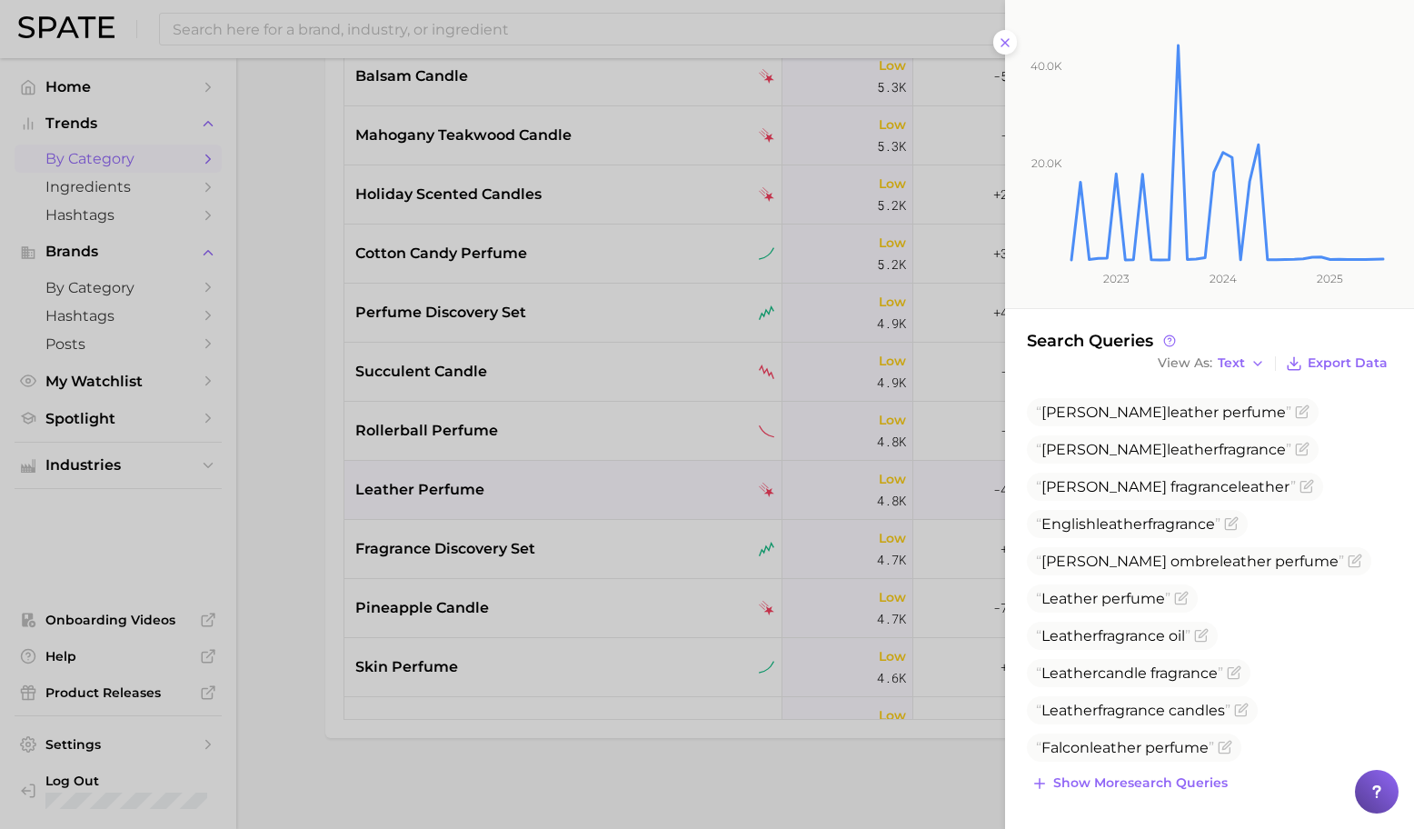
drag, startPoint x: 549, startPoint y: 319, endPoint x: 587, endPoint y: 344, distance: 45.4
click at [548, 320] on div at bounding box center [707, 414] width 1414 height 829
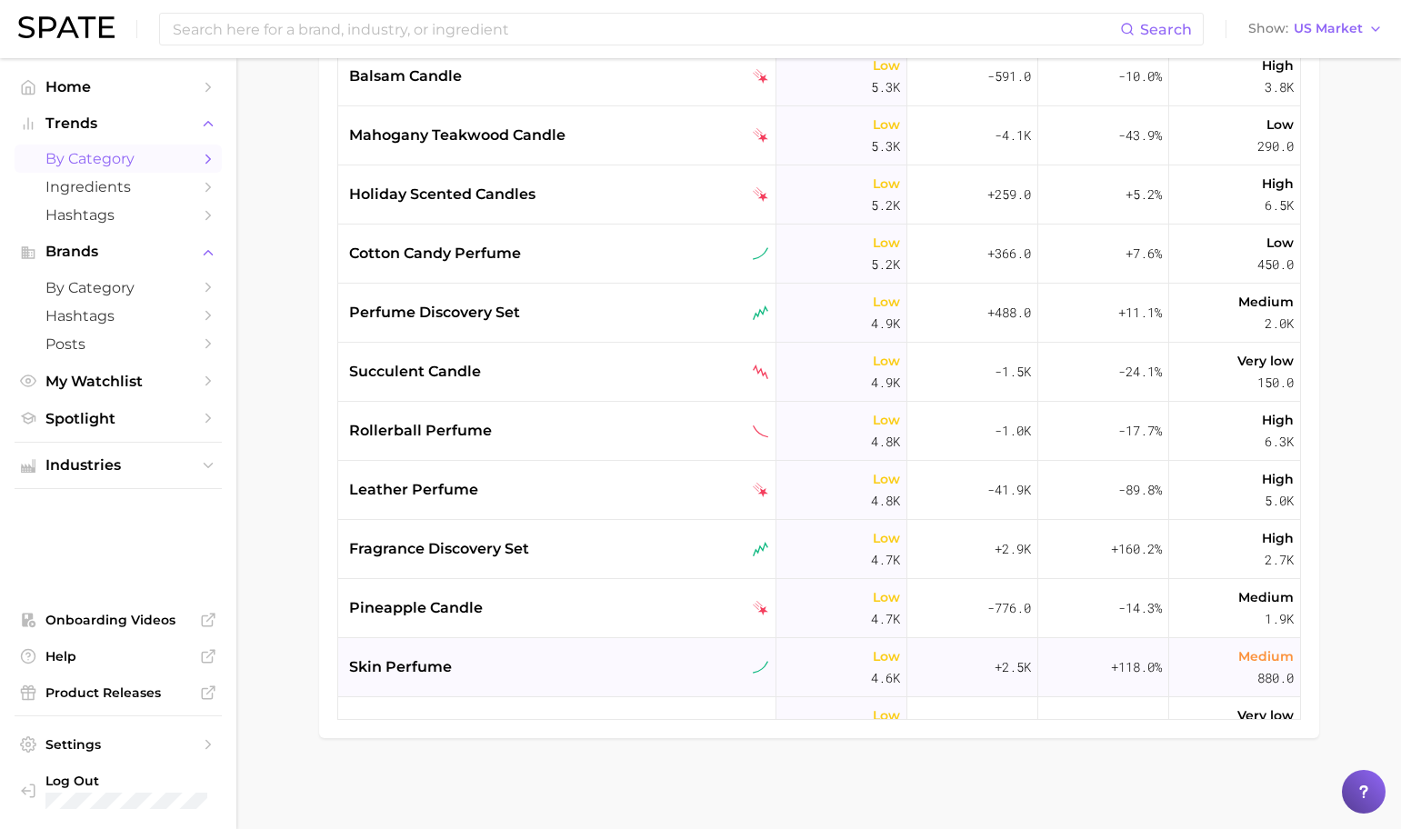
click at [615, 673] on div "skin perfume" at bounding box center [559, 667] width 420 height 22
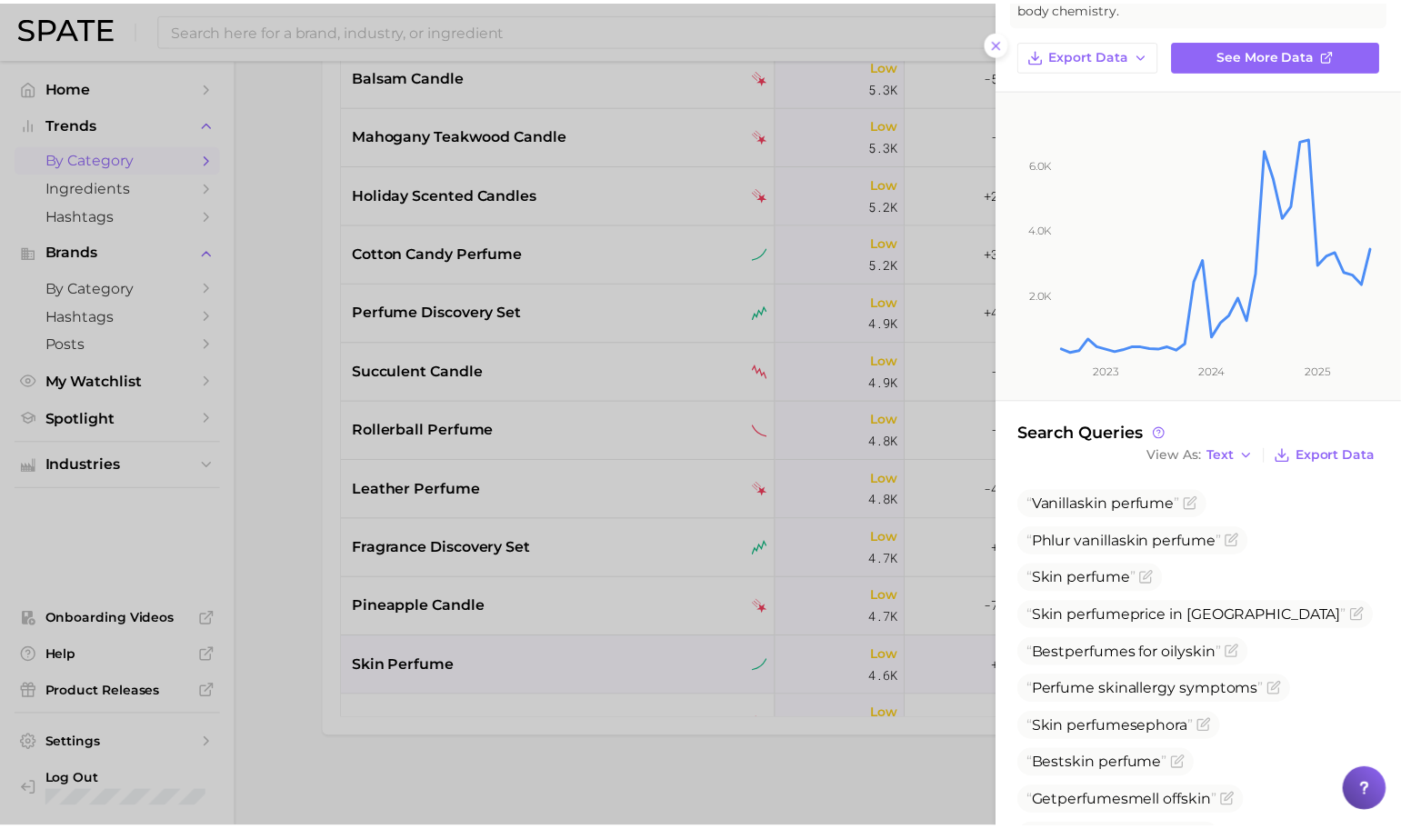
scroll to position [140, 0]
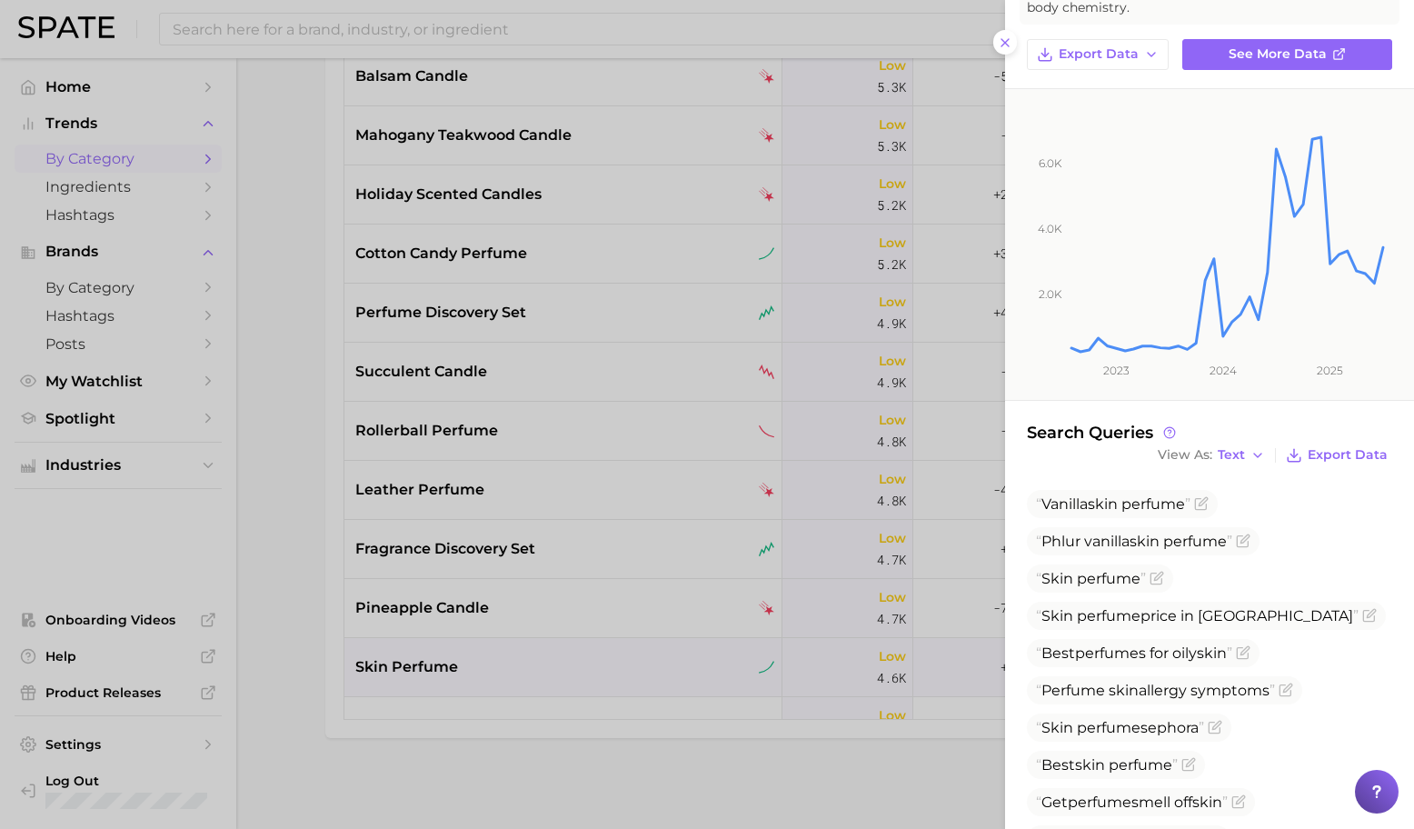
click at [531, 524] on div at bounding box center [707, 414] width 1414 height 829
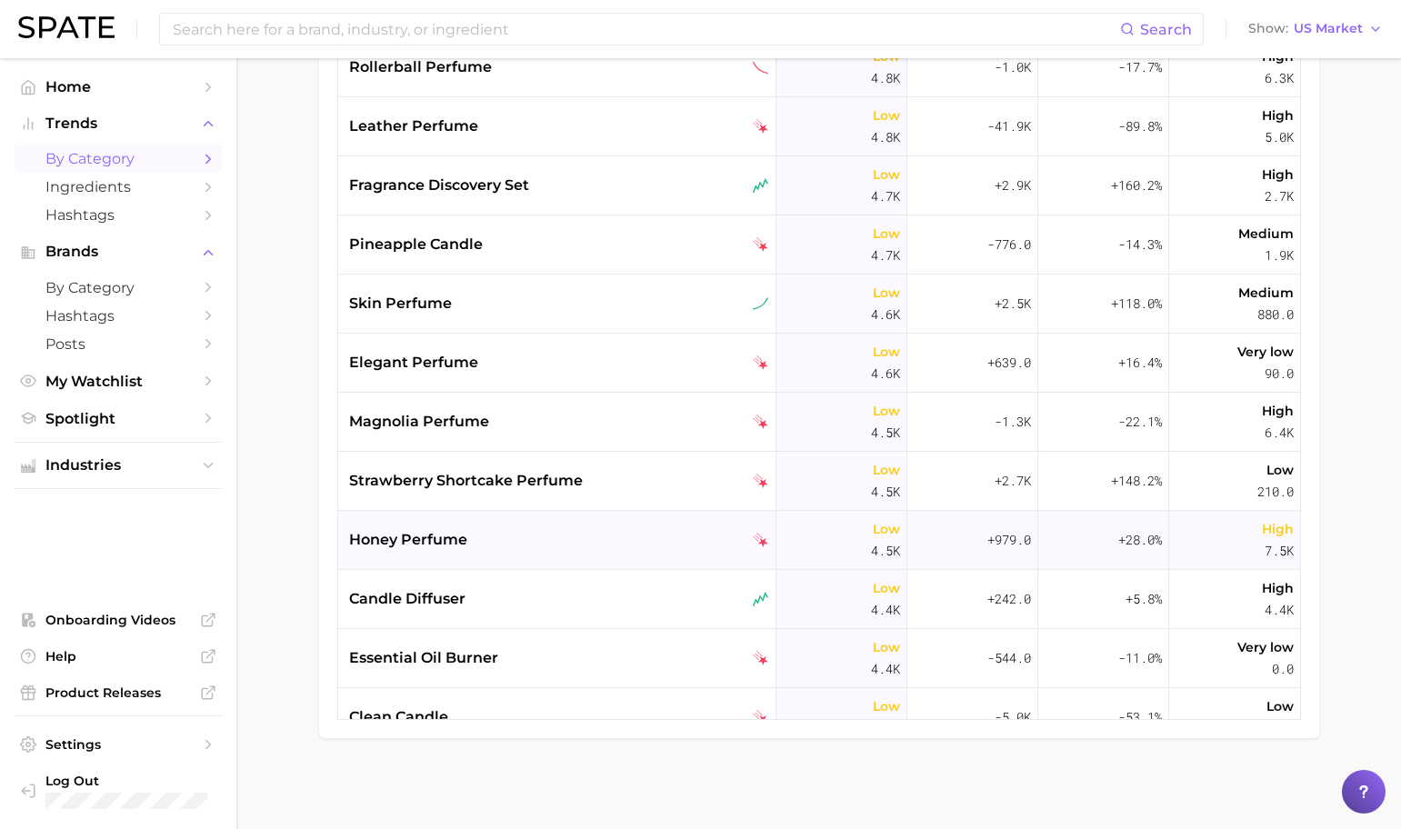
scroll to position [10209, 0]
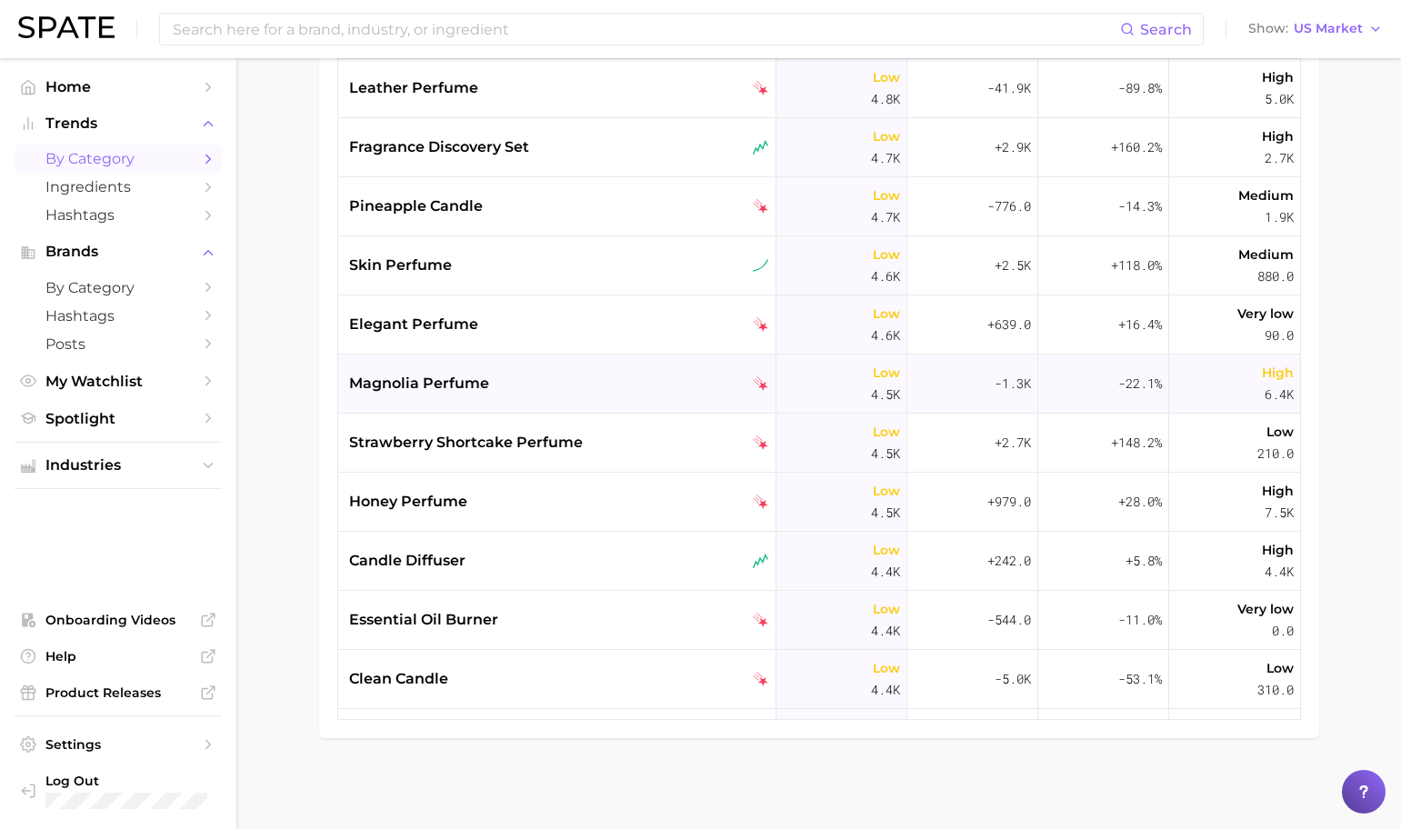
click at [528, 370] on div "magnolia perfume" at bounding box center [557, 384] width 438 height 59
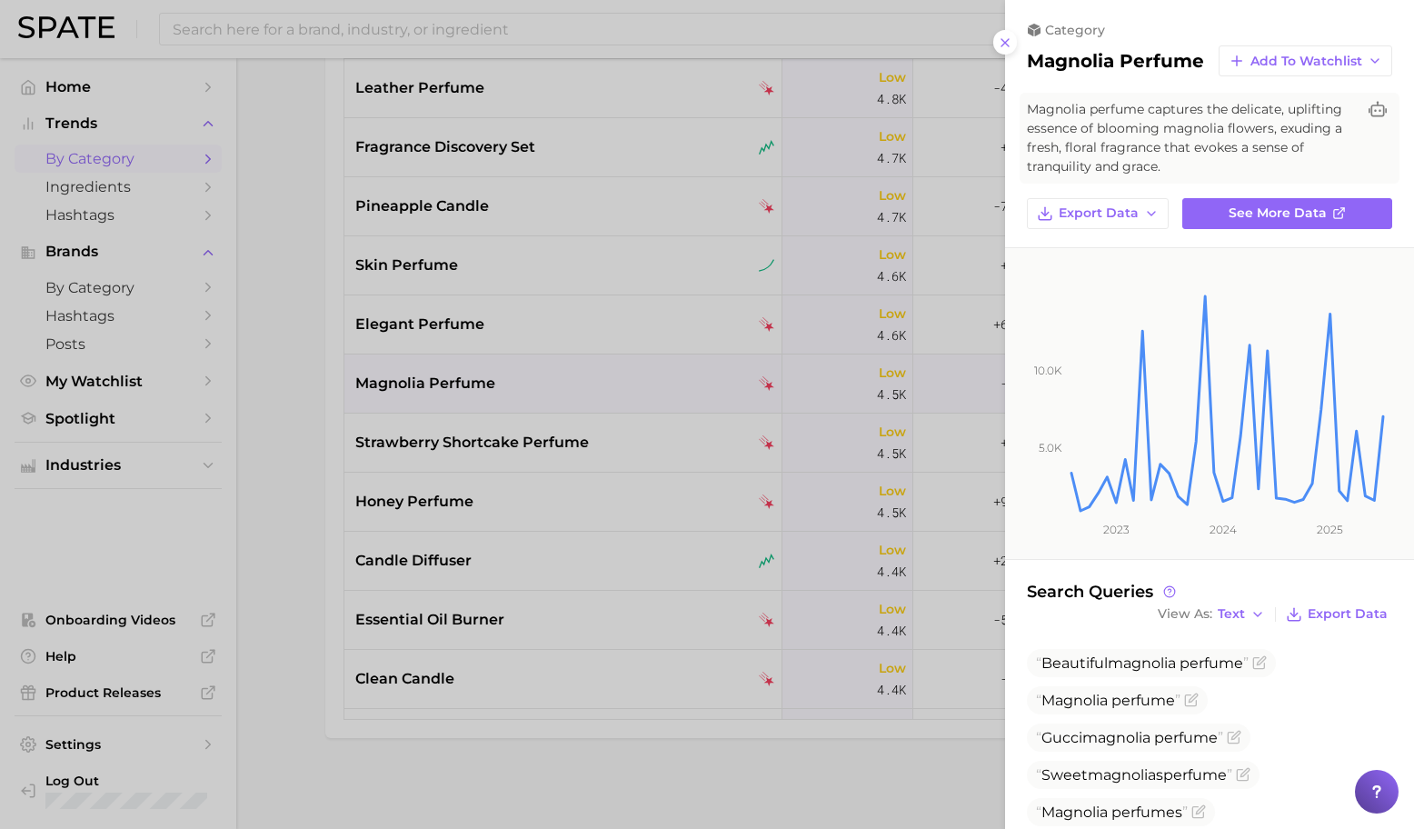
click at [541, 390] on div at bounding box center [707, 414] width 1414 height 829
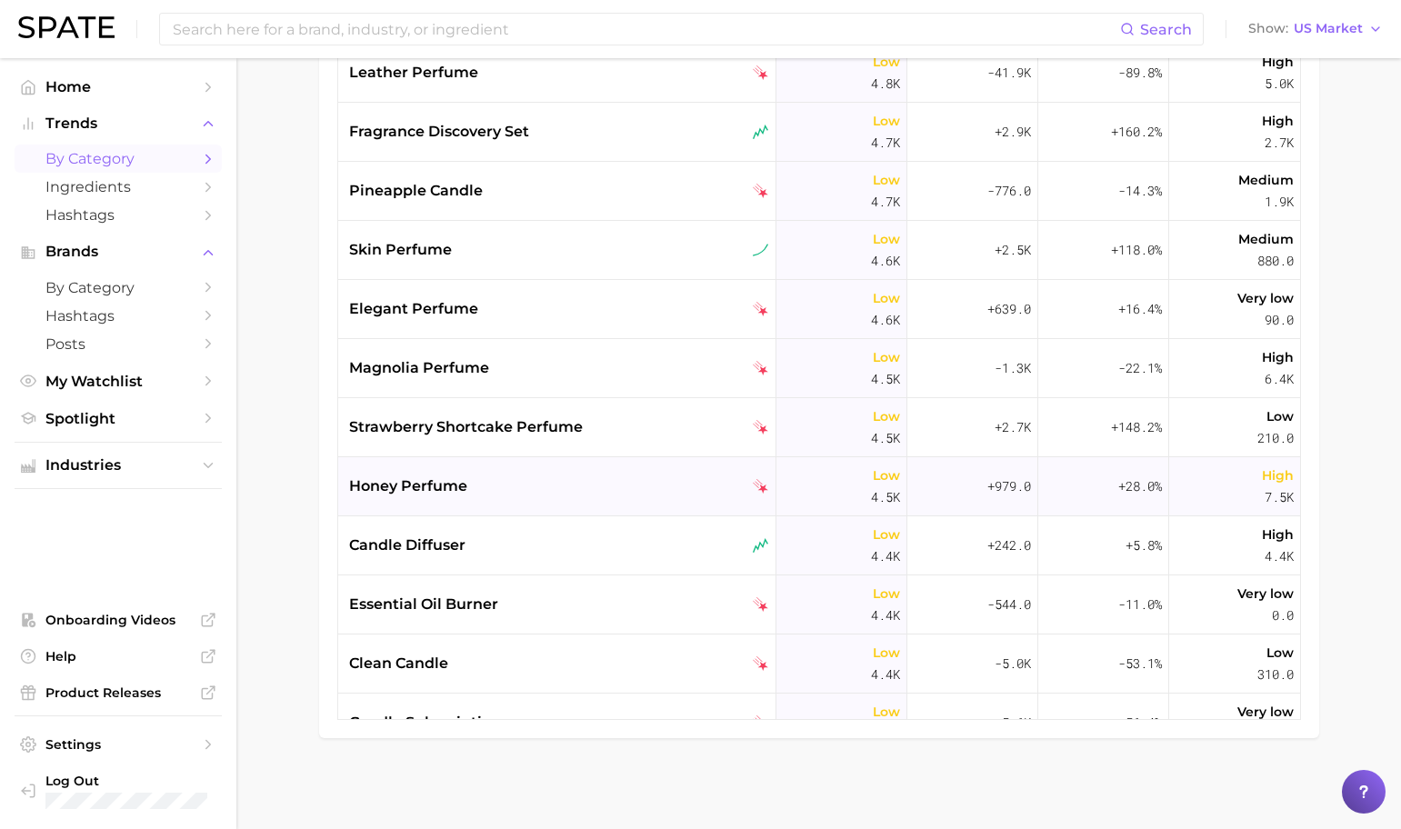
scroll to position [10226, 0]
click at [537, 482] on div "honey perfume" at bounding box center [559, 486] width 420 height 22
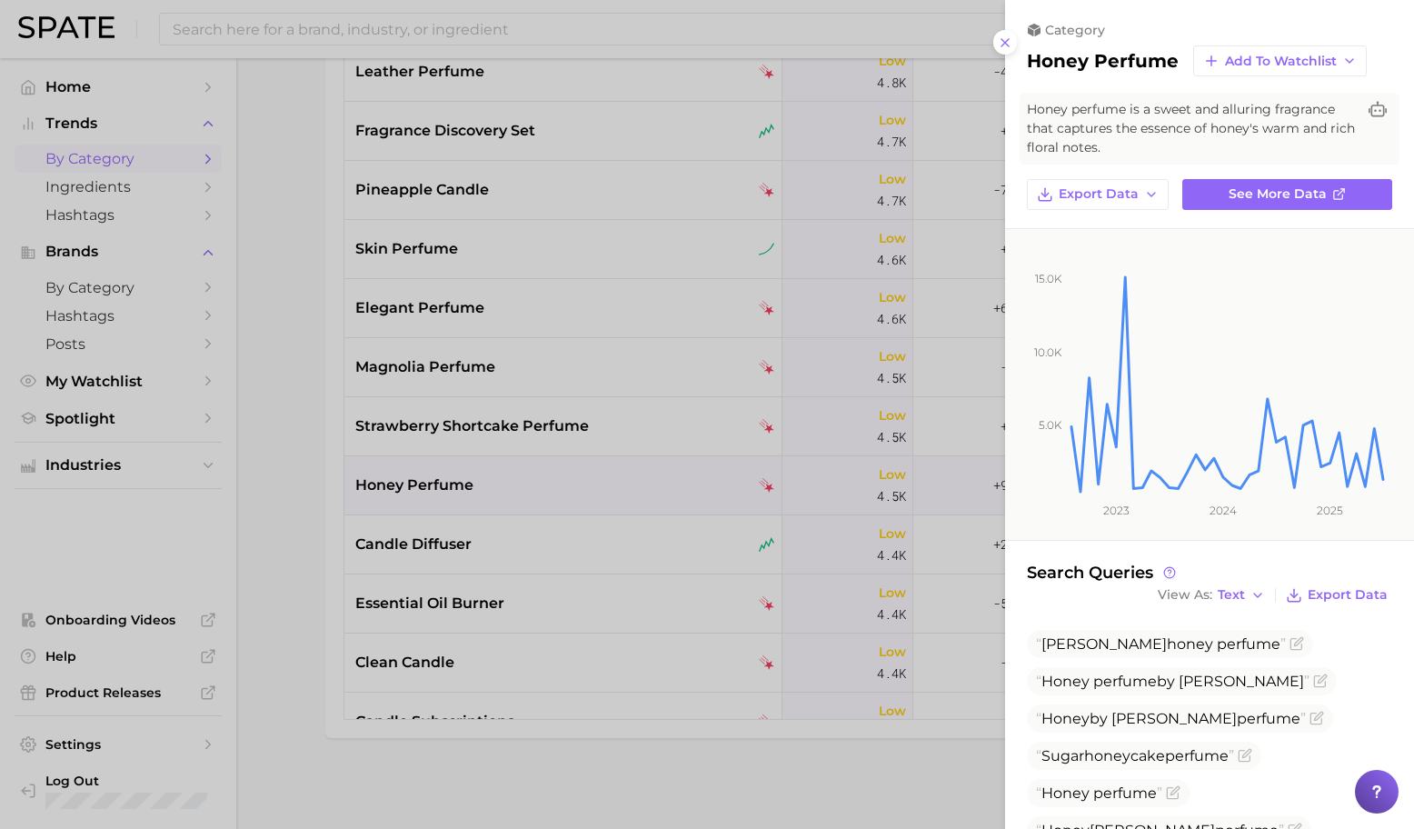
click at [571, 544] on div at bounding box center [707, 414] width 1414 height 829
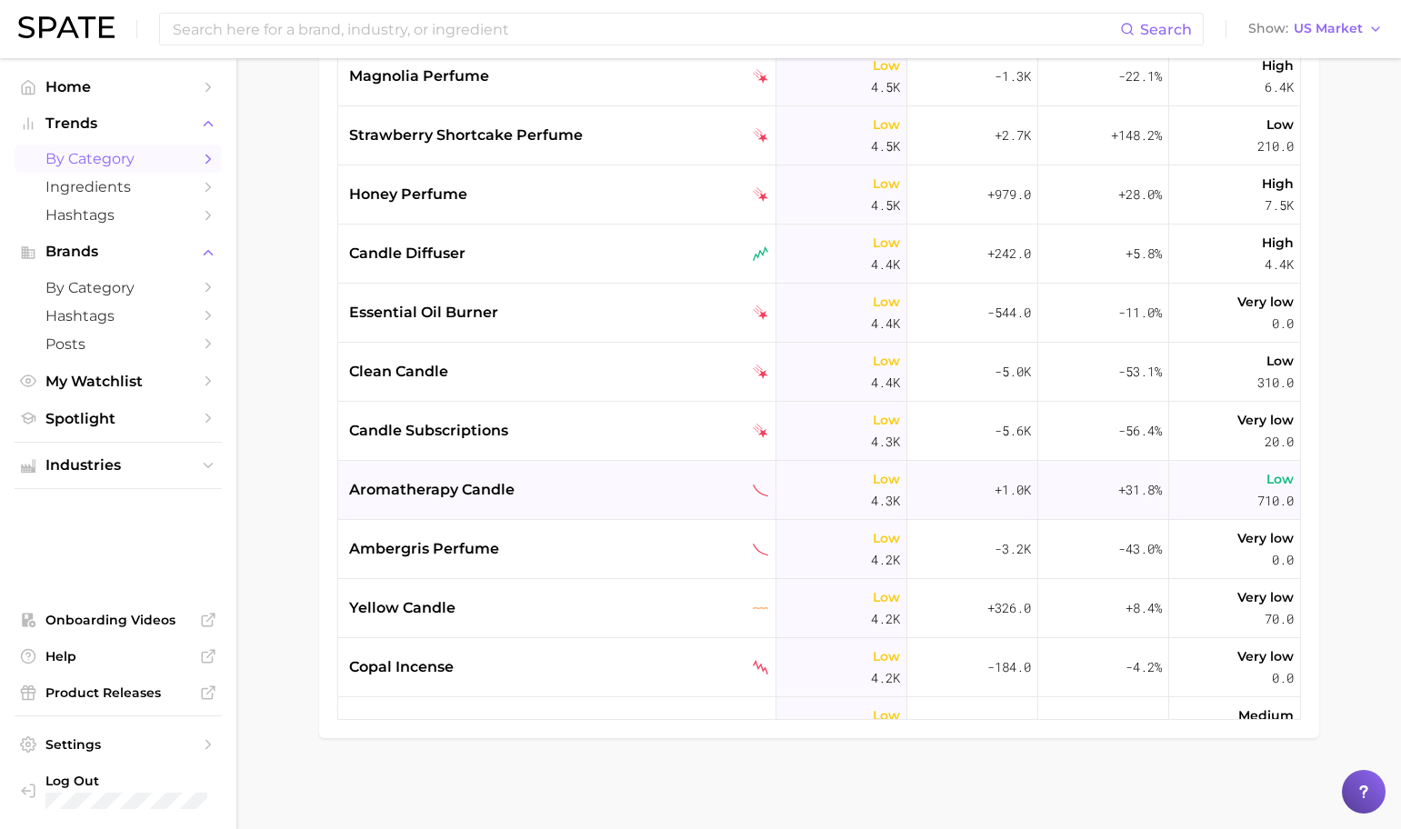
scroll to position [10554, 0]
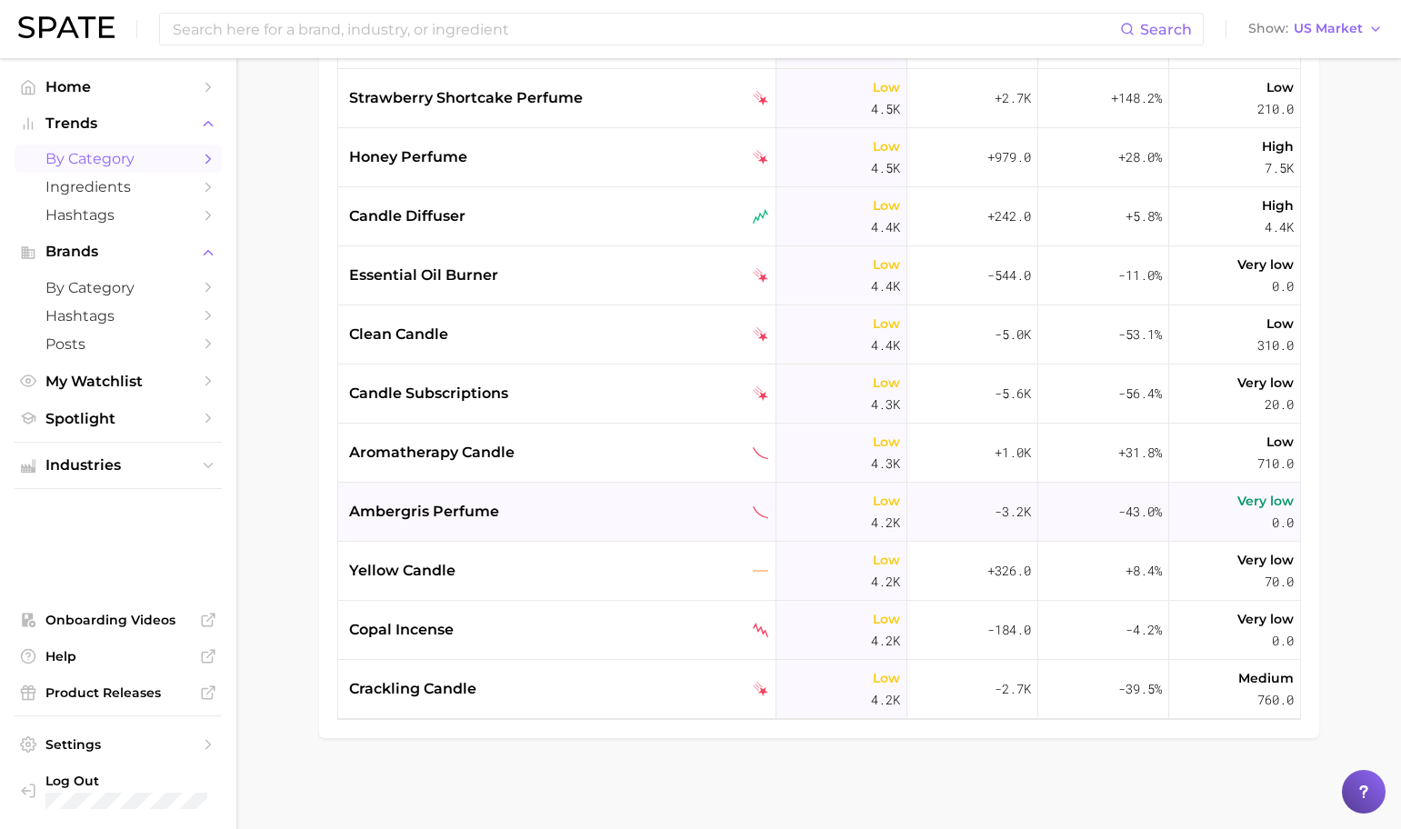
click at [551, 521] on div "ambergris perfume" at bounding box center [559, 512] width 420 height 22
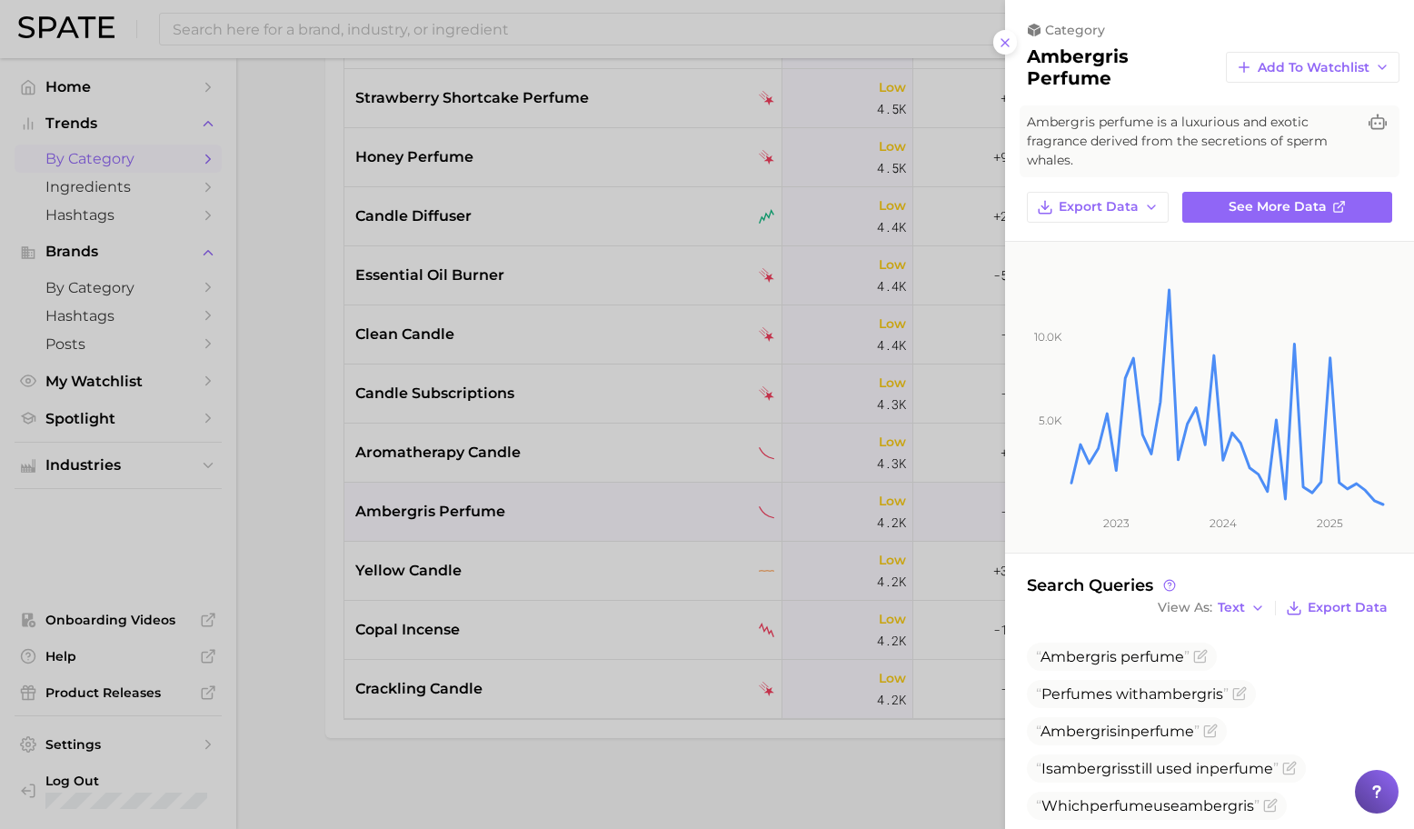
click at [553, 519] on div at bounding box center [707, 414] width 1414 height 829
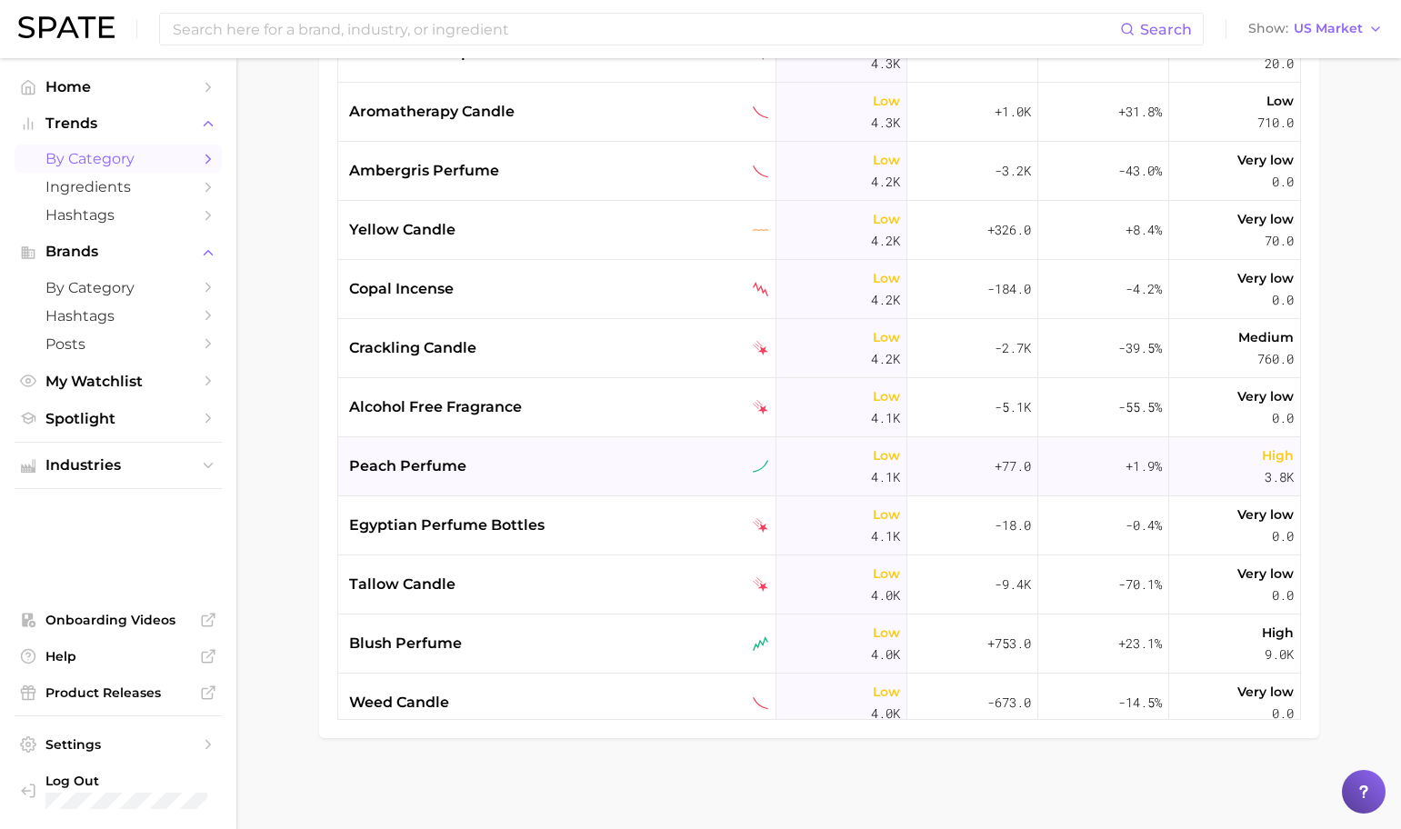
scroll to position [10935, 0]
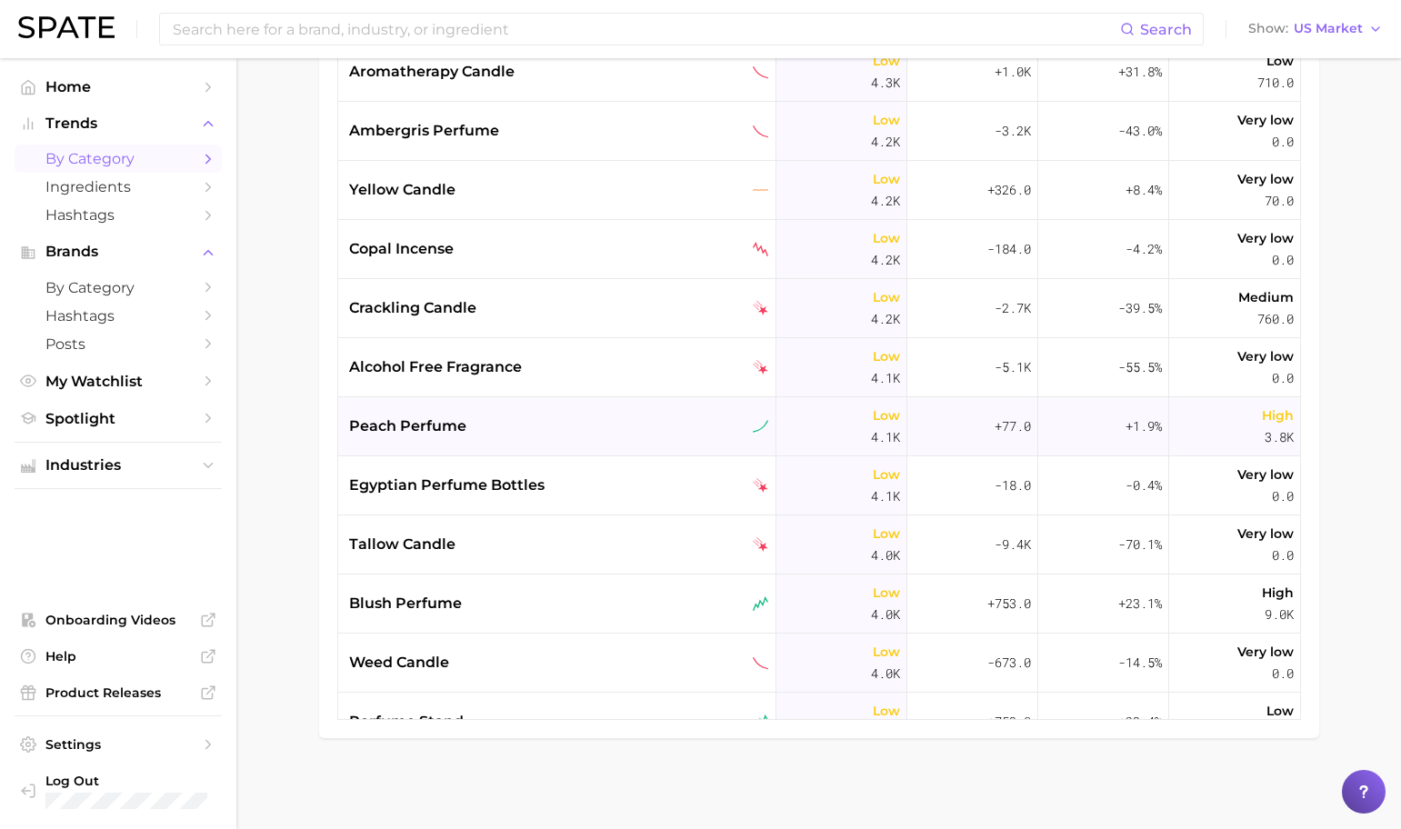
click at [643, 438] on div "peach perfume" at bounding box center [557, 426] width 438 height 59
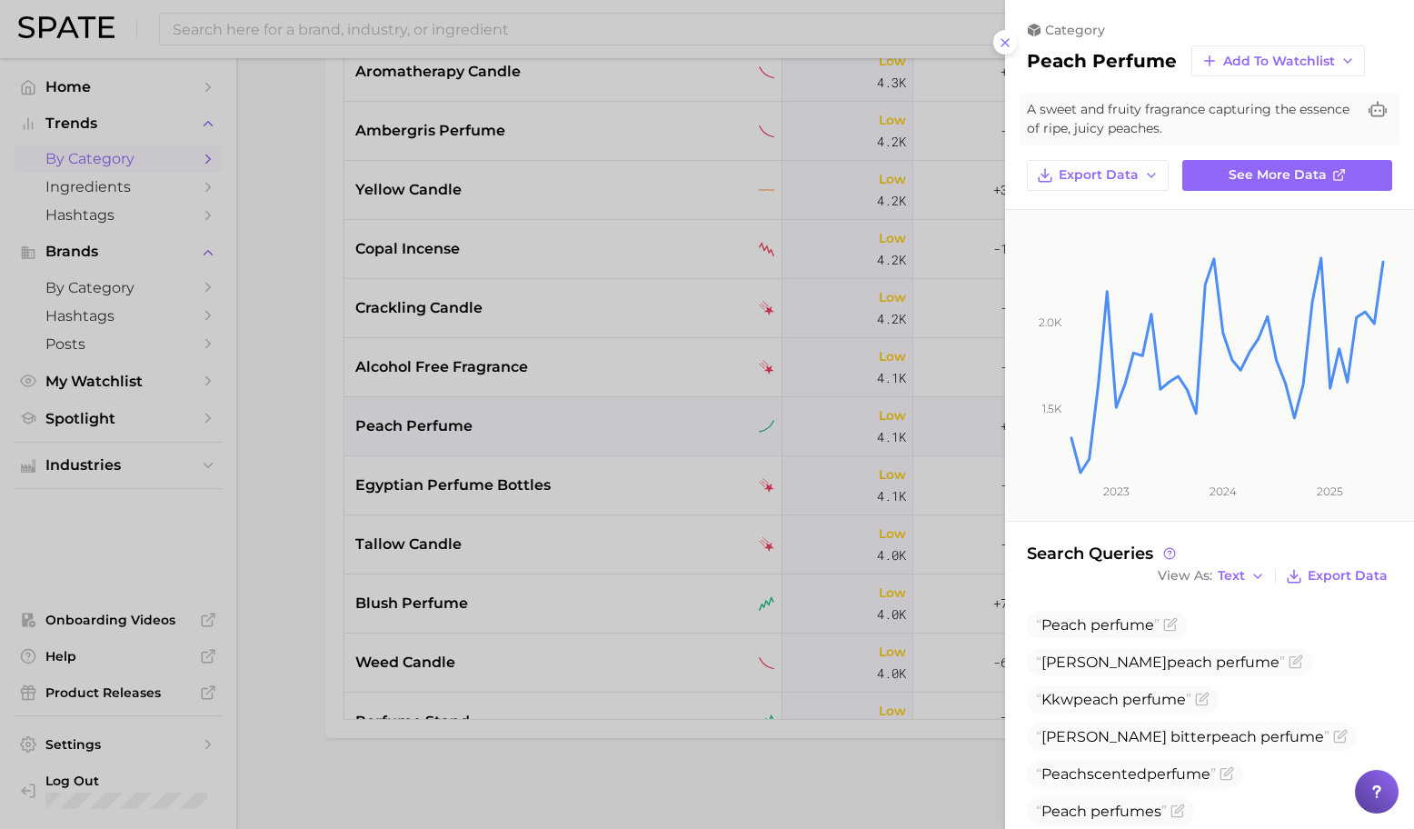
click at [643, 438] on div at bounding box center [707, 414] width 1414 height 829
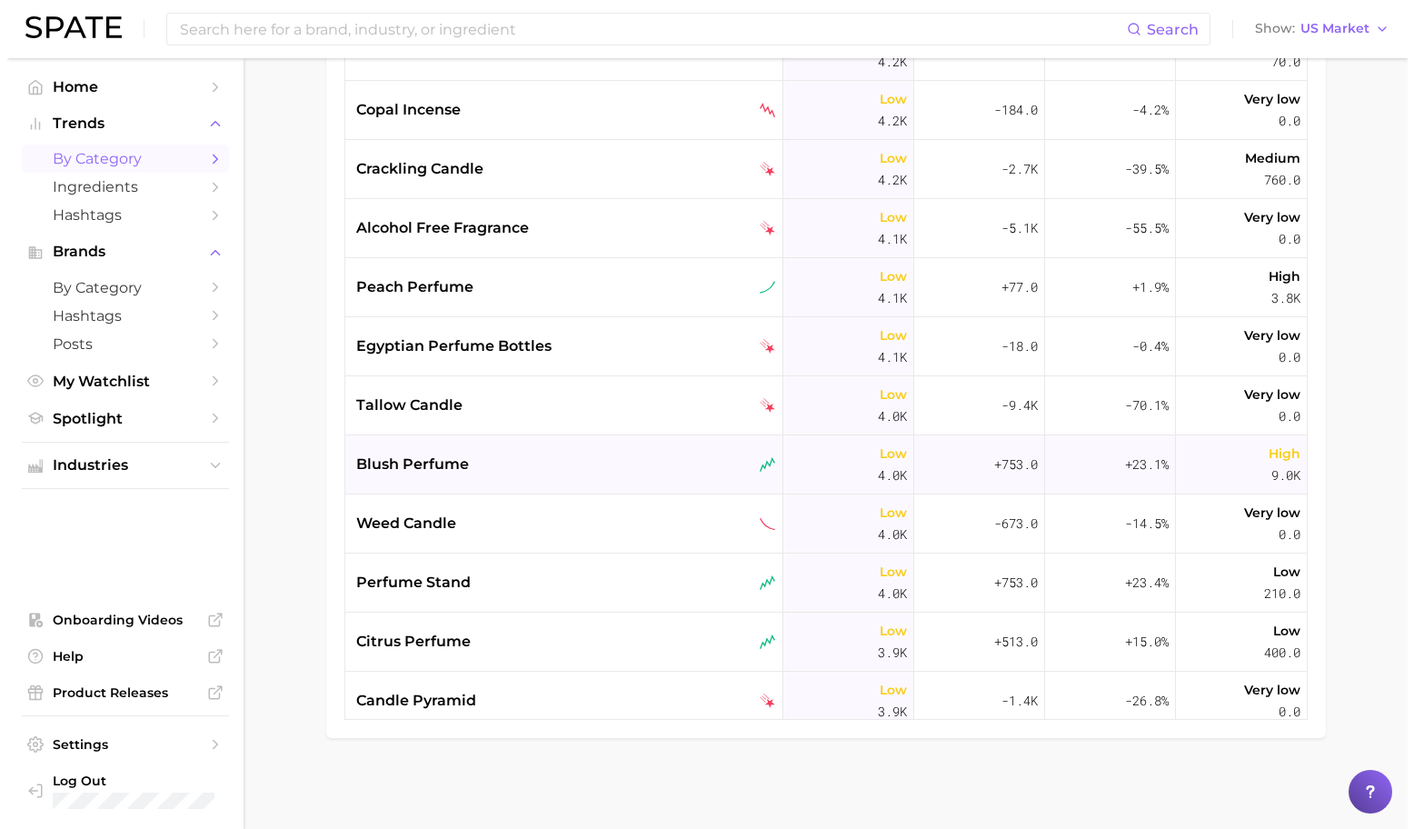
scroll to position [11094, 0]
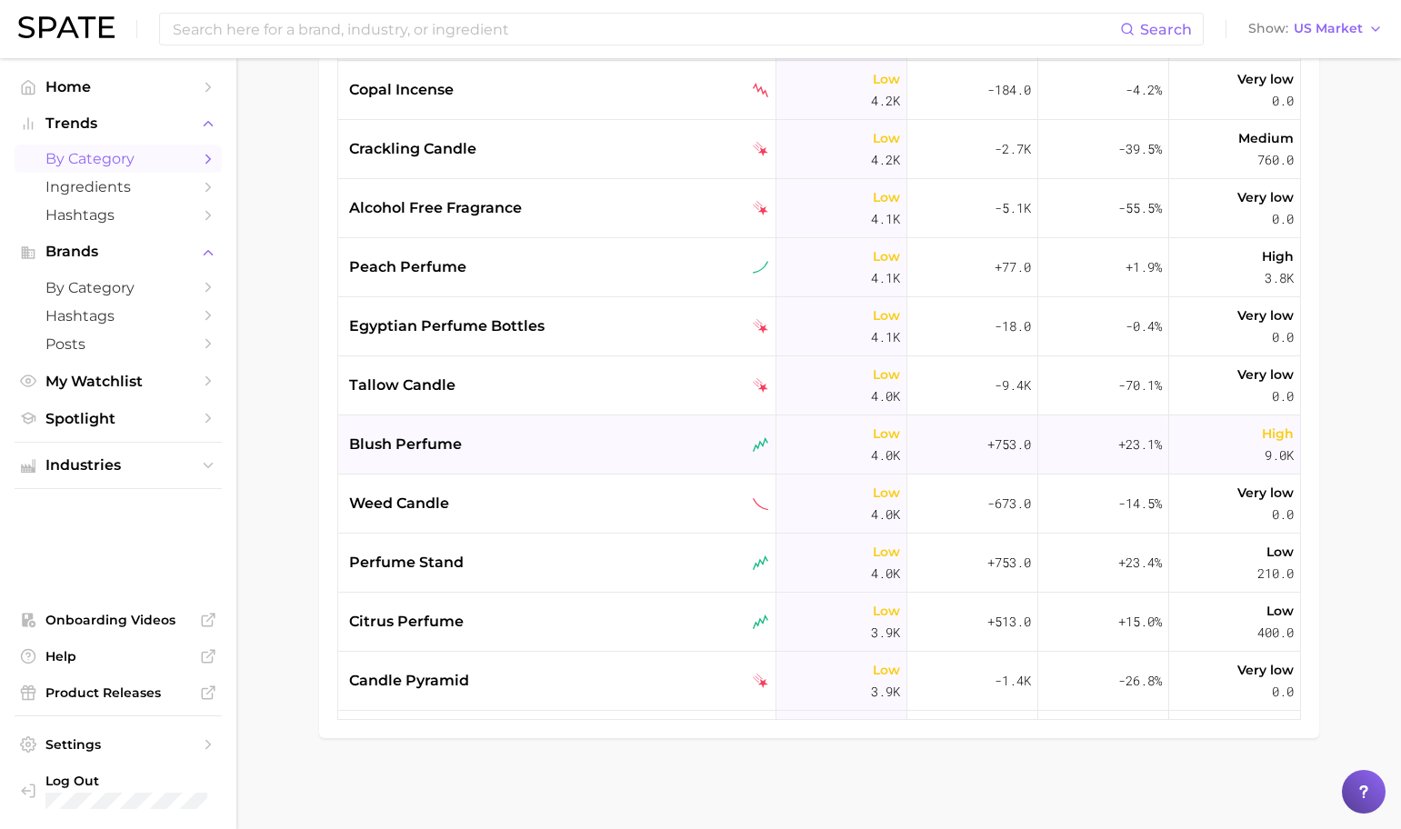
click at [636, 444] on div "blush perfume" at bounding box center [559, 445] width 420 height 22
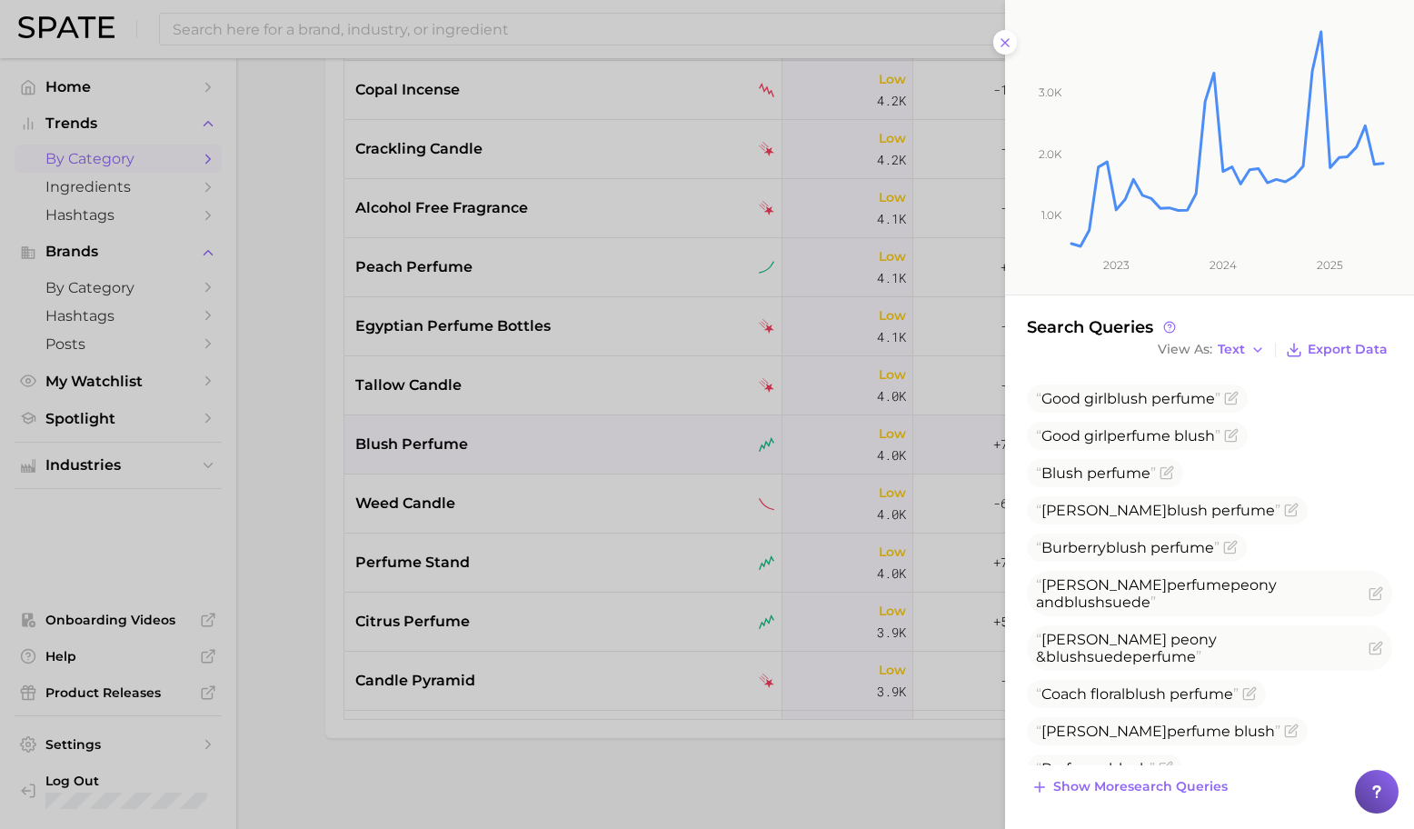
scroll to position [287, 0]
